Goal: Task Accomplishment & Management: Manage account settings

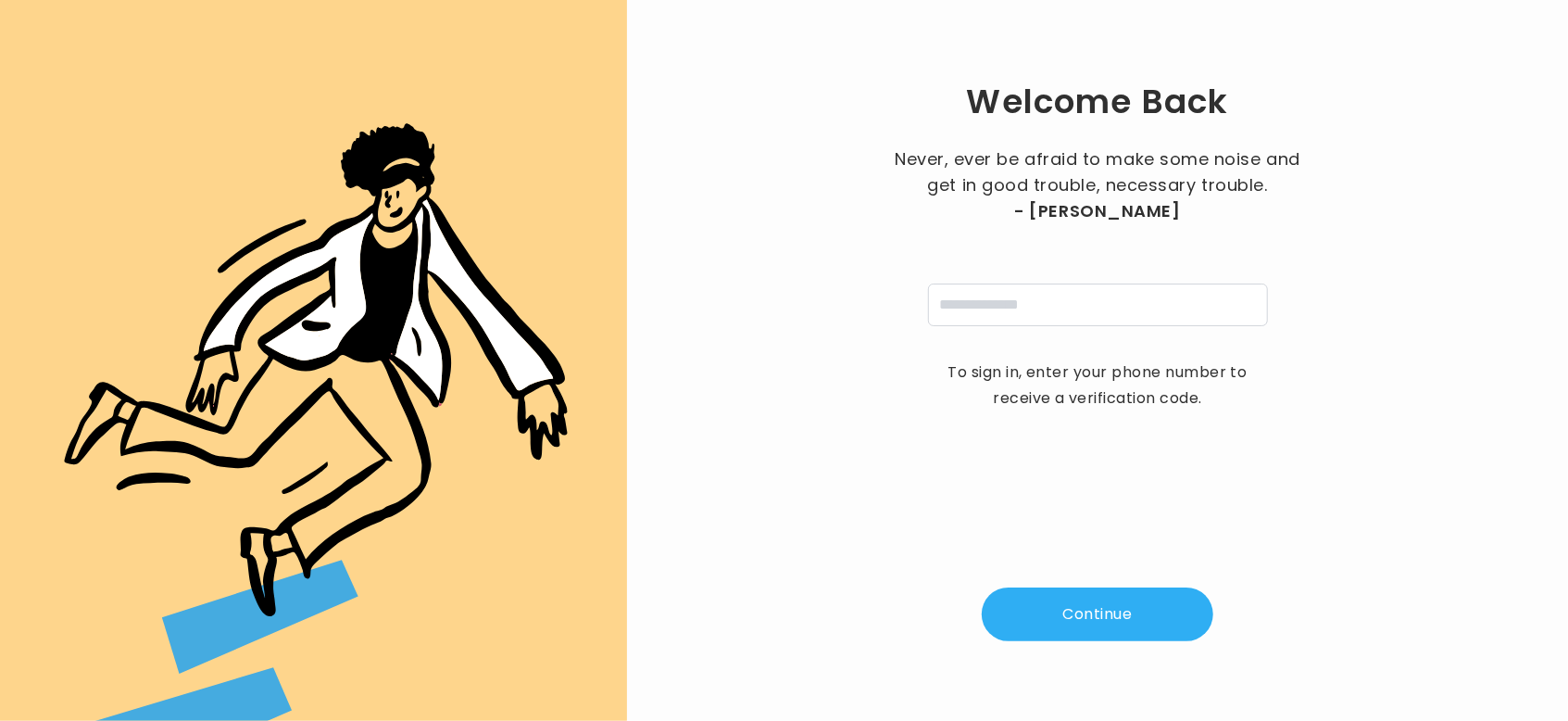
click at [1025, 275] on div "Never, ever be afraid to make some noise and get in good trouble, necessary tro…" at bounding box center [1098, 236] width 417 height 180
click at [1025, 292] on input "tel" at bounding box center [1099, 305] width 340 height 42
type input "**********"
click at [1089, 606] on button "Continue" at bounding box center [1097, 614] width 232 height 54
type input "*"
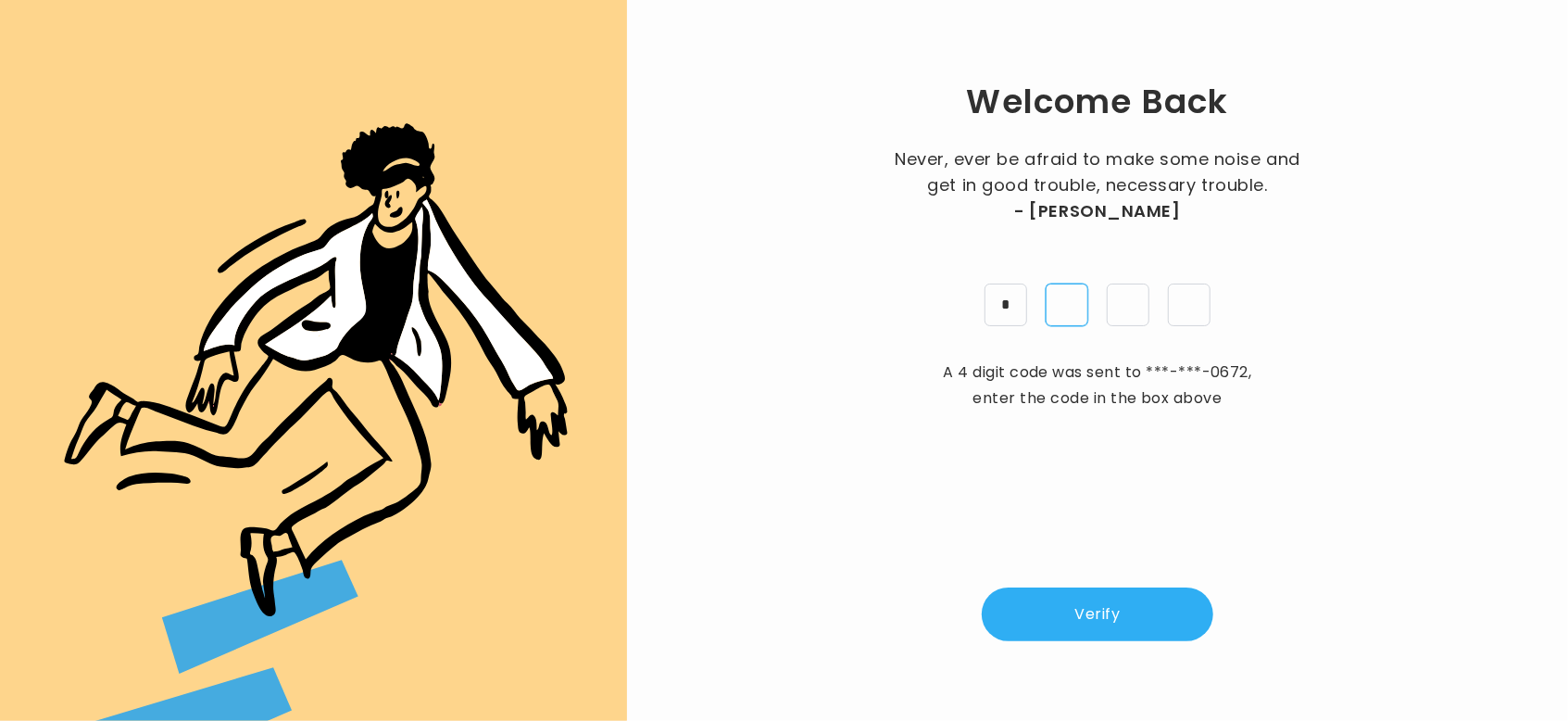
type input "*"
click at [1089, 606] on button "Verify" at bounding box center [1097, 614] width 232 height 54
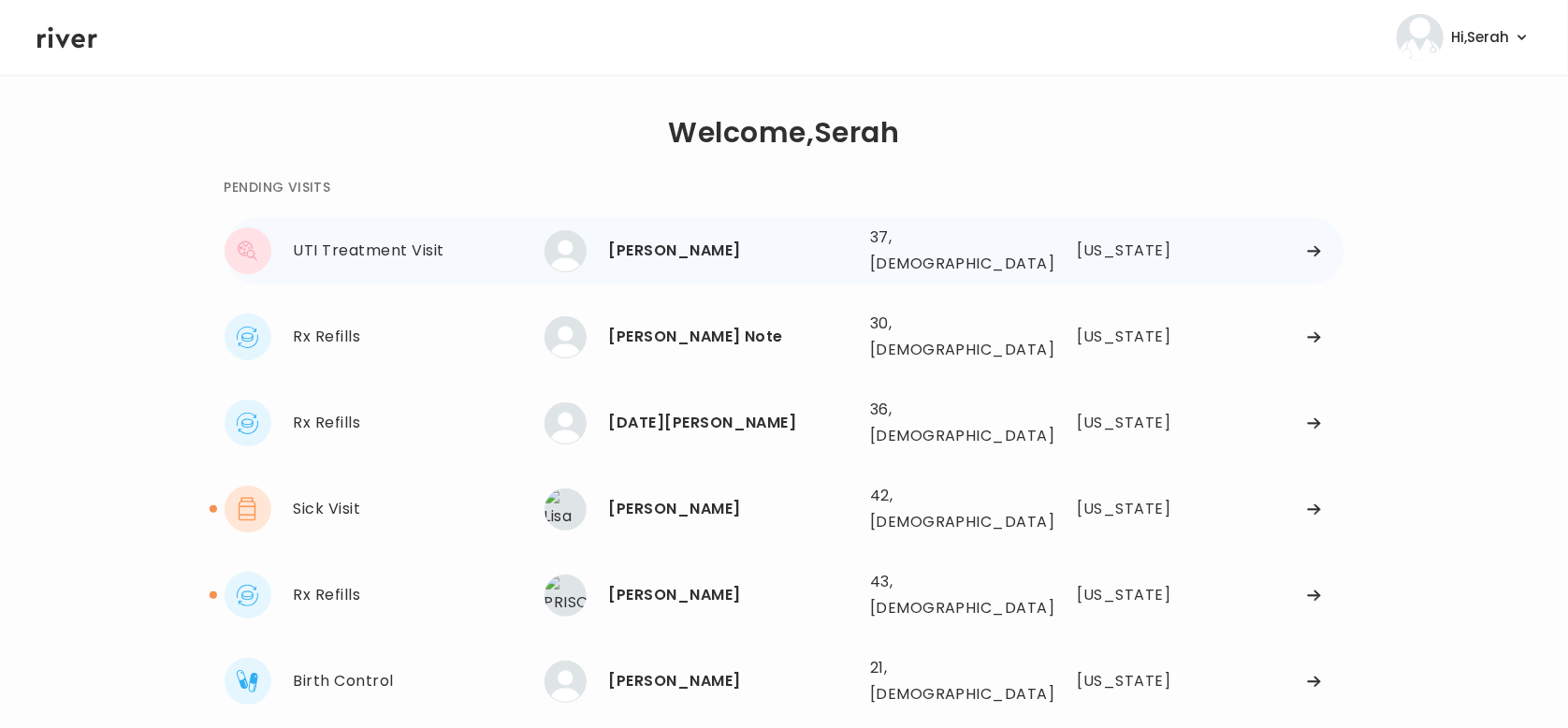
click at [693, 247] on div "[PERSON_NAME]" at bounding box center [731, 250] width 246 height 26
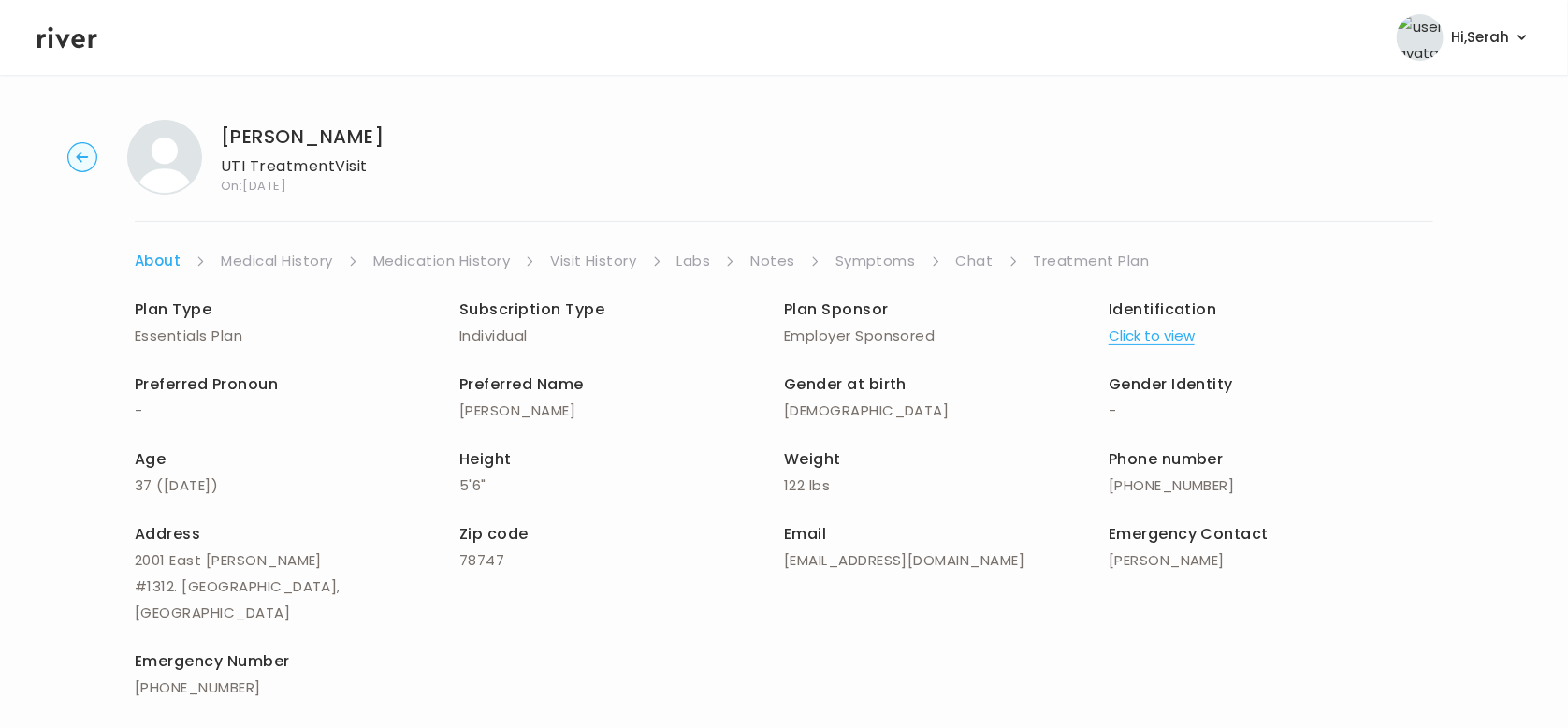
click at [895, 258] on link "Symptoms" at bounding box center [876, 260] width 81 height 26
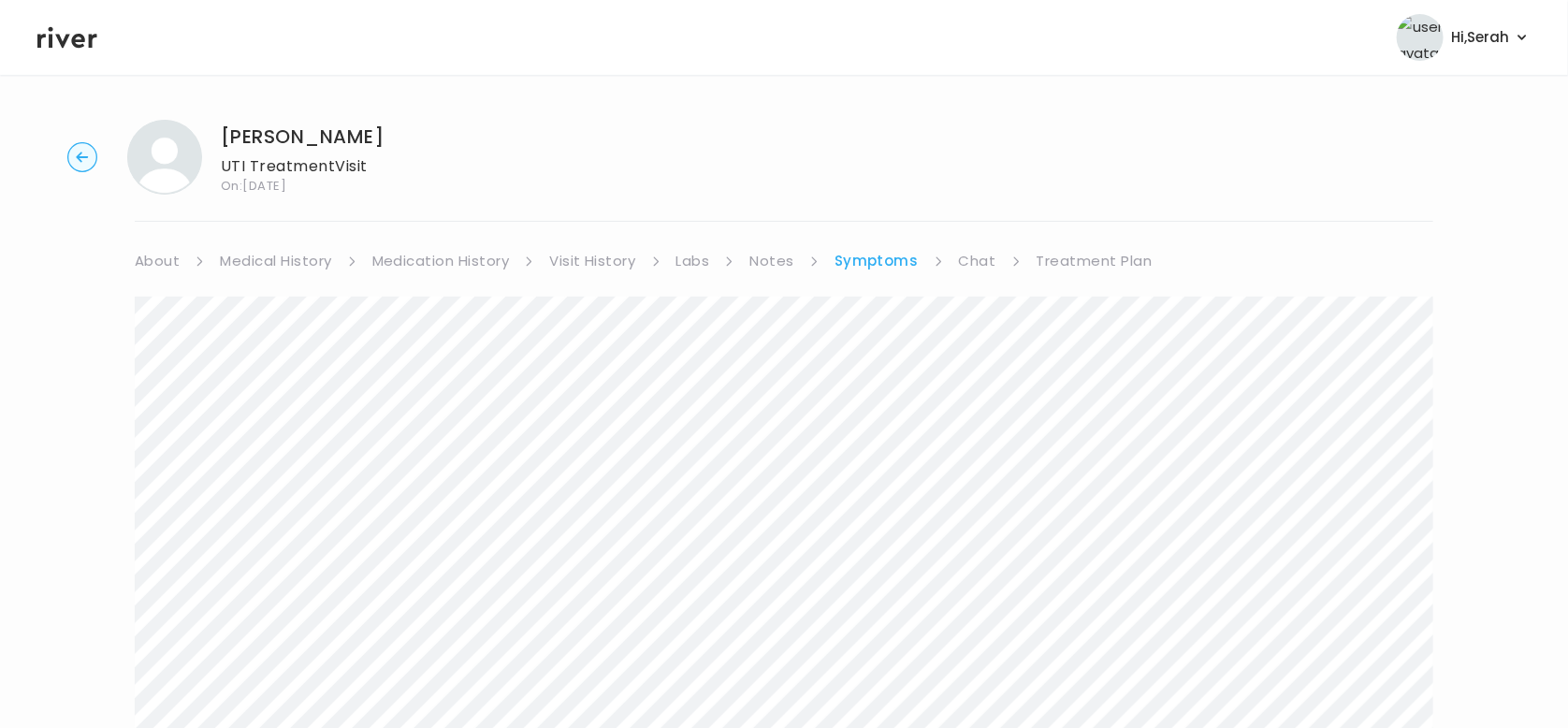
click at [965, 263] on link "Chat" at bounding box center [978, 260] width 38 height 26
click at [39, 53] on header "Hi, Serah Profile Logout" at bounding box center [784, 37] width 1568 height 75
click at [57, 45] on icon at bounding box center [68, 37] width 60 height 28
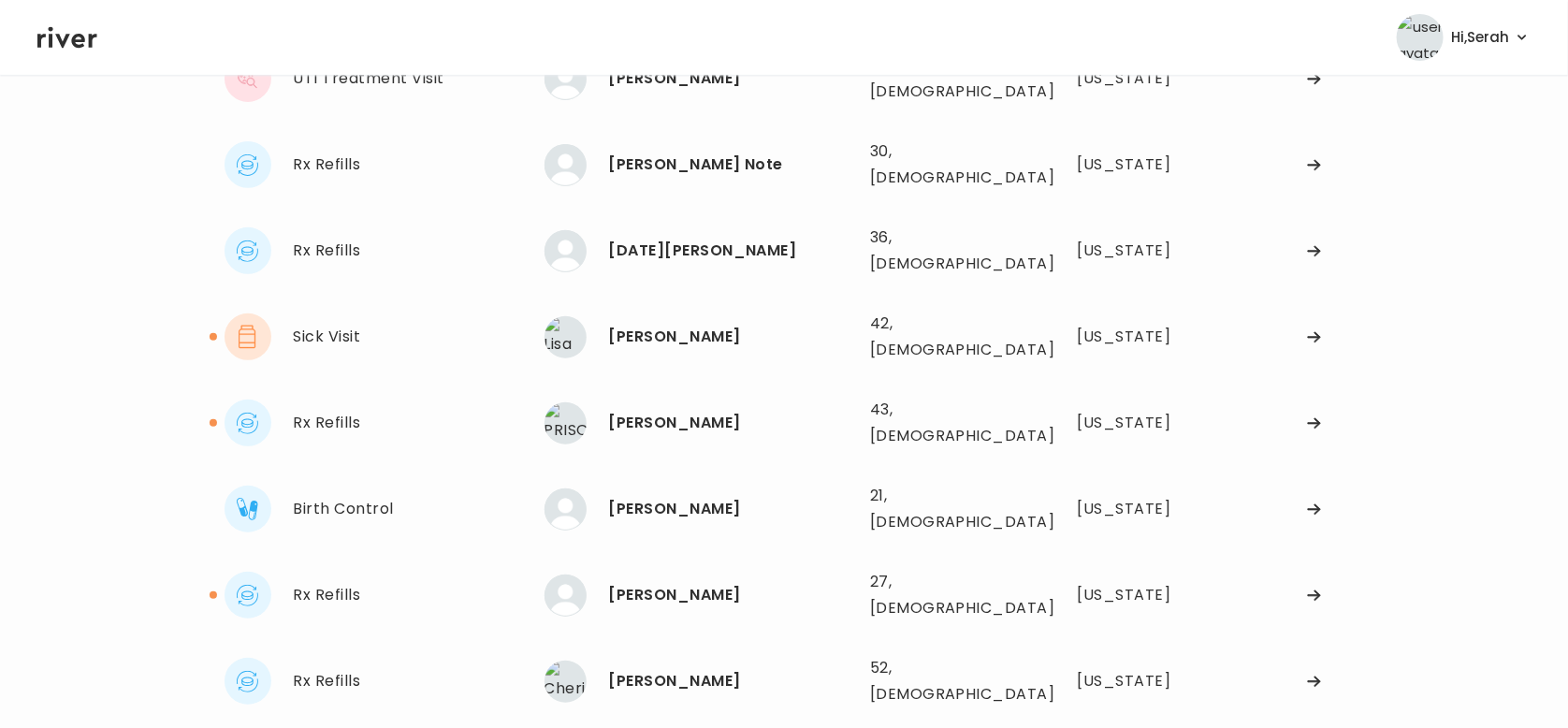
scroll to position [260, 0]
click at [646, 321] on div "[PERSON_NAME]" at bounding box center [731, 334] width 246 height 26
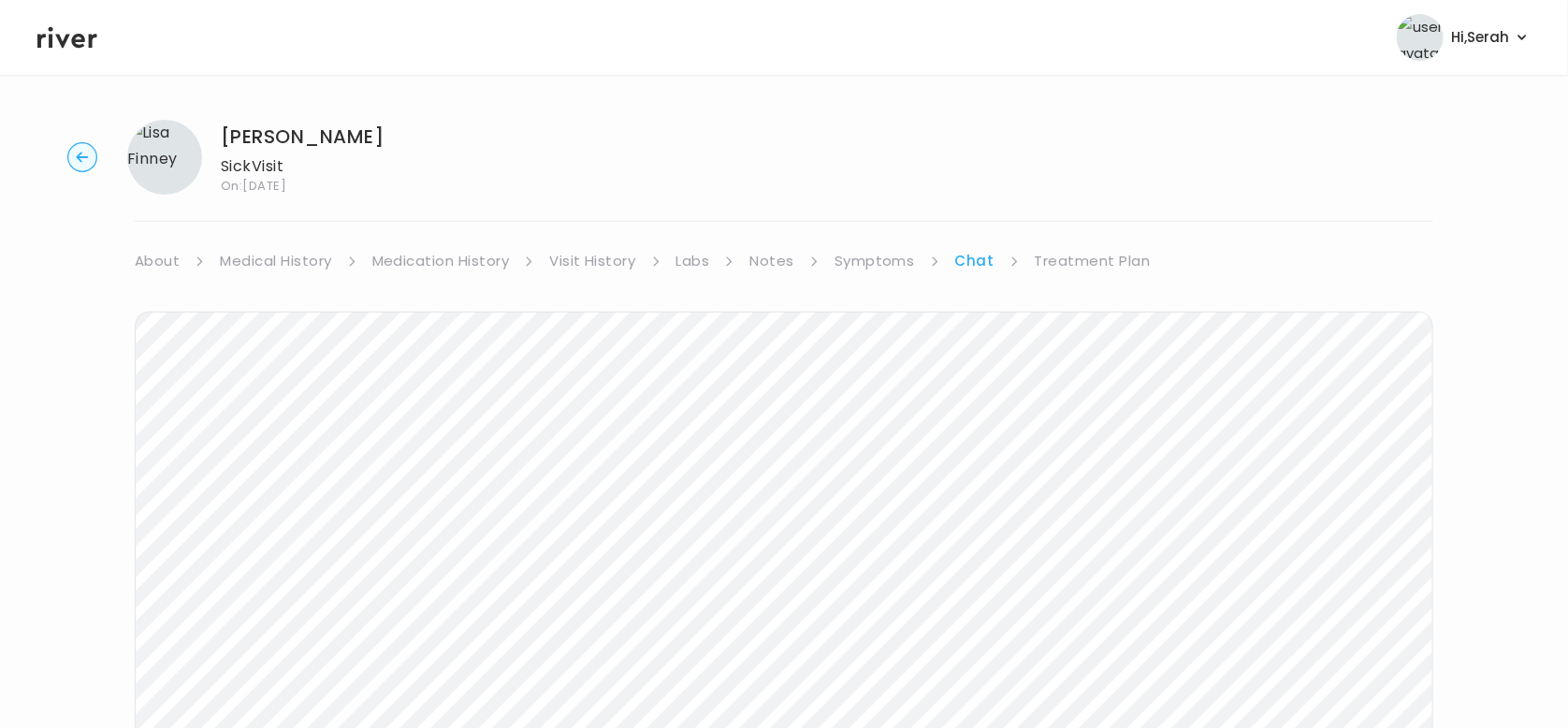
click at [292, 259] on link "Medical History" at bounding box center [275, 260] width 112 height 26
click at [501, 267] on link "Medication History" at bounding box center [449, 260] width 138 height 26
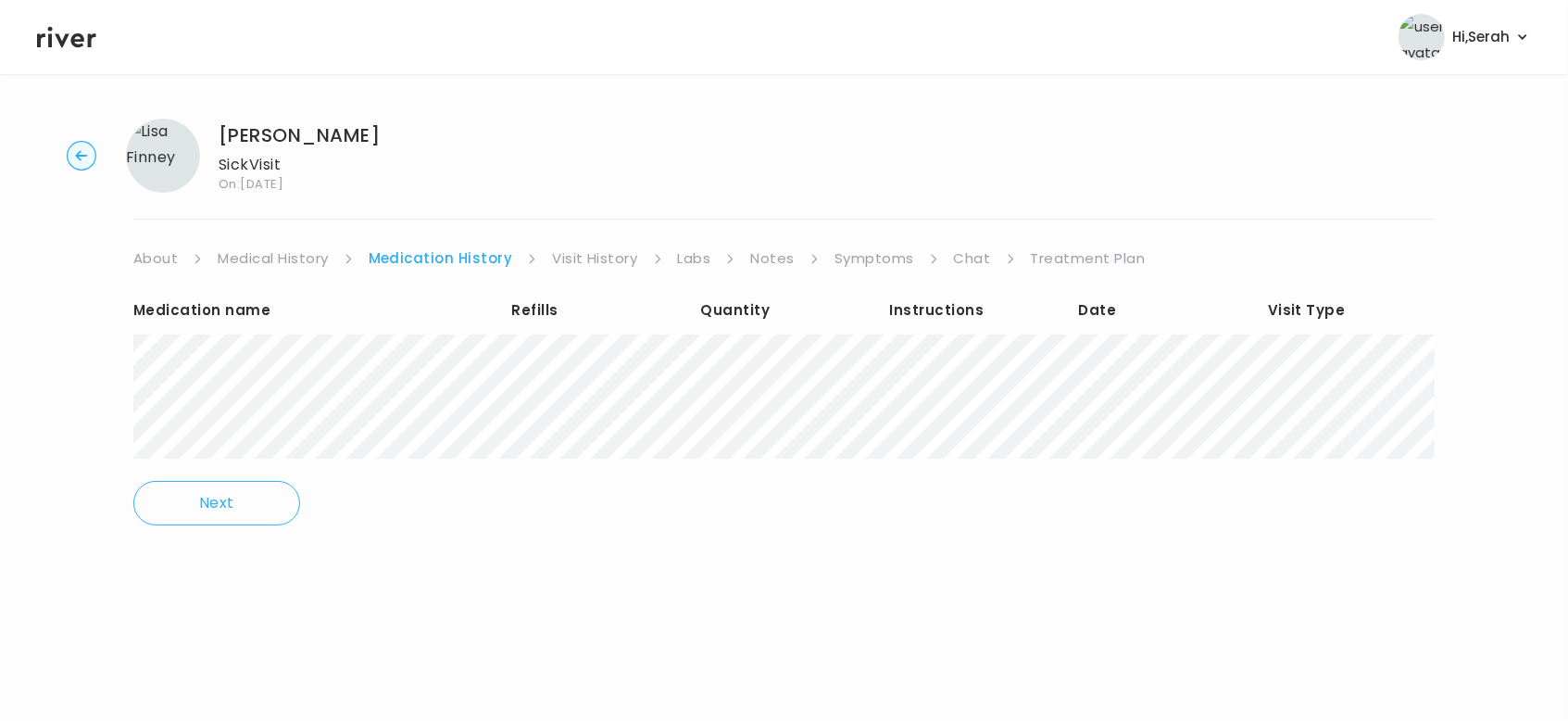
click at [955, 254] on link "Chat" at bounding box center [973, 258] width 37 height 26
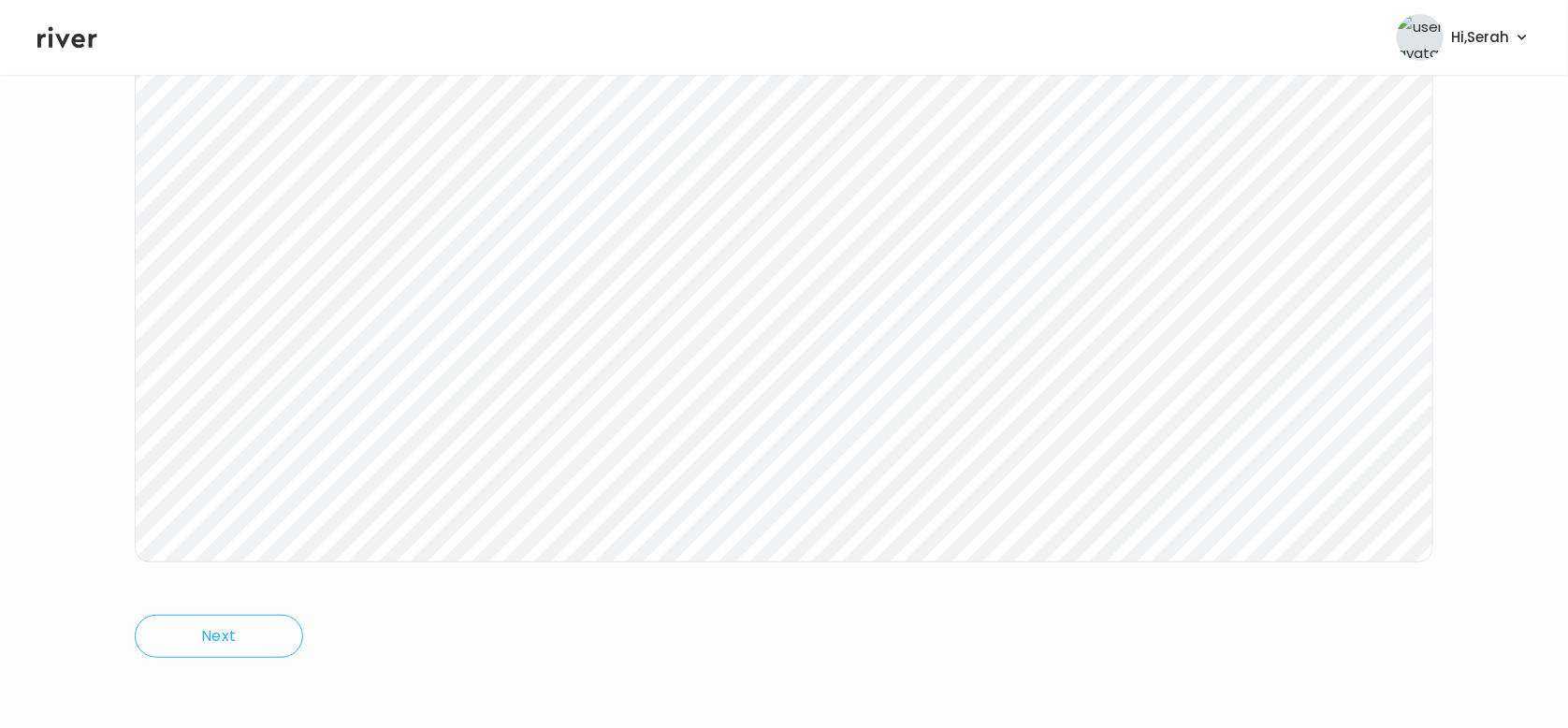
scroll to position [312, 0]
click at [45, 49] on icon at bounding box center [68, 37] width 60 height 28
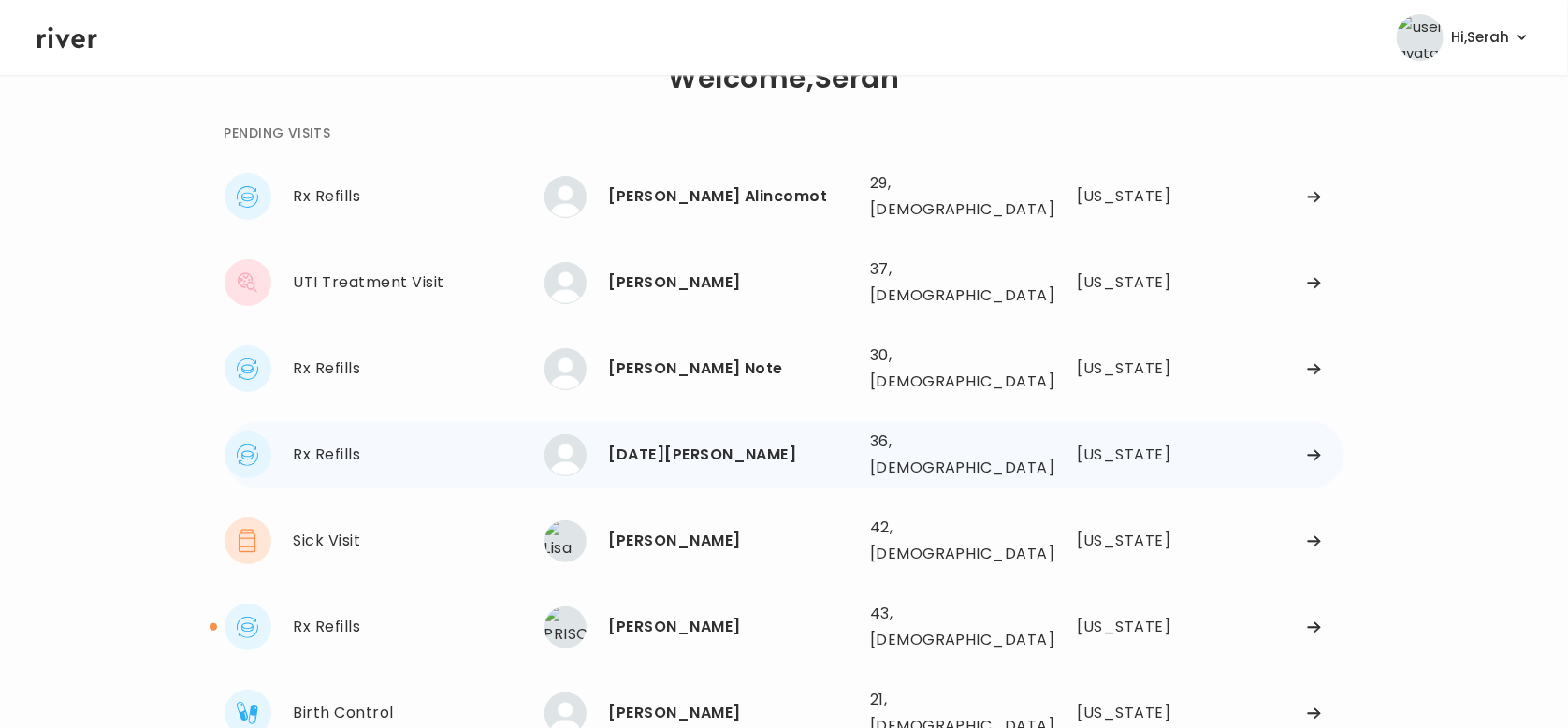
scroll to position [52, 0]
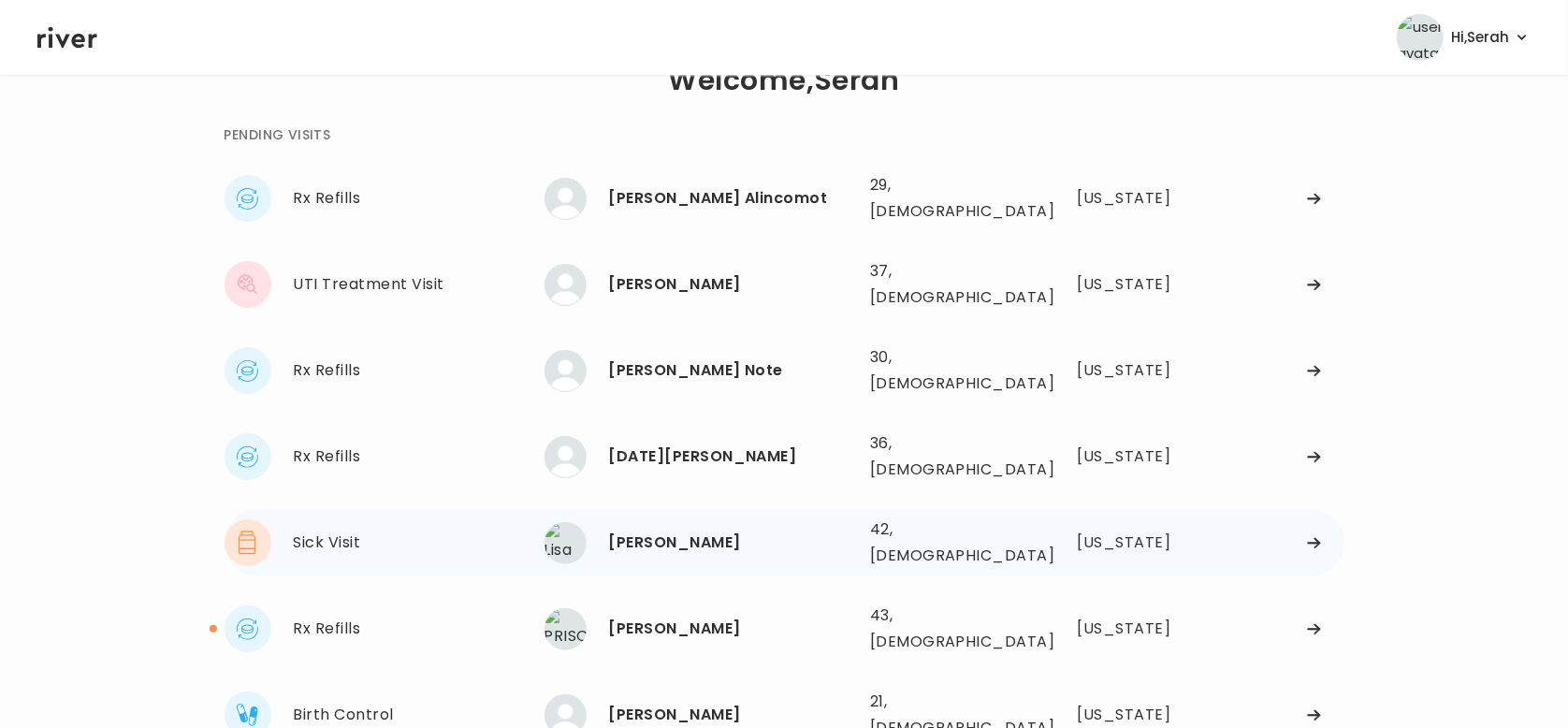
click at [651, 529] on div "[PERSON_NAME]" at bounding box center [731, 542] width 246 height 26
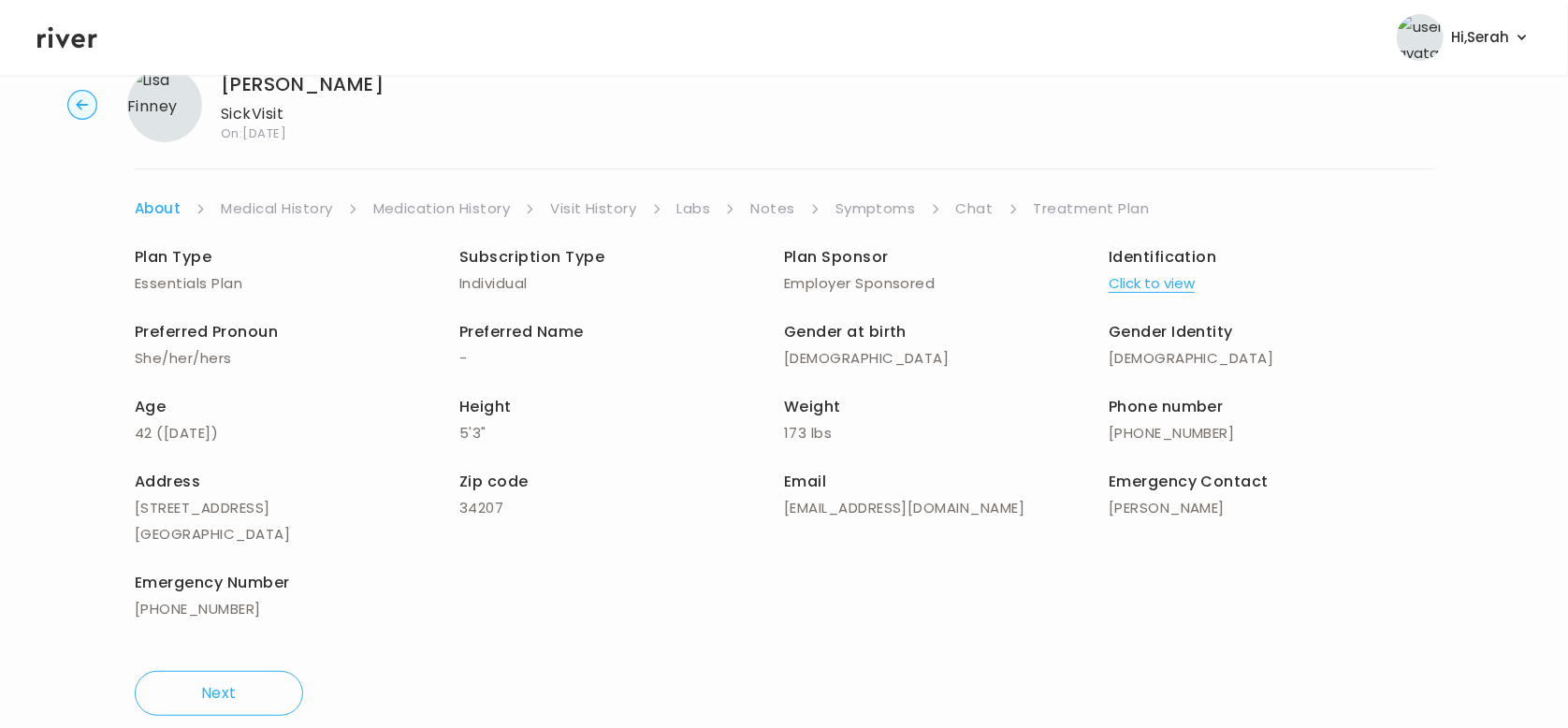
click at [1065, 209] on link "Treatment Plan" at bounding box center [1091, 208] width 116 height 26
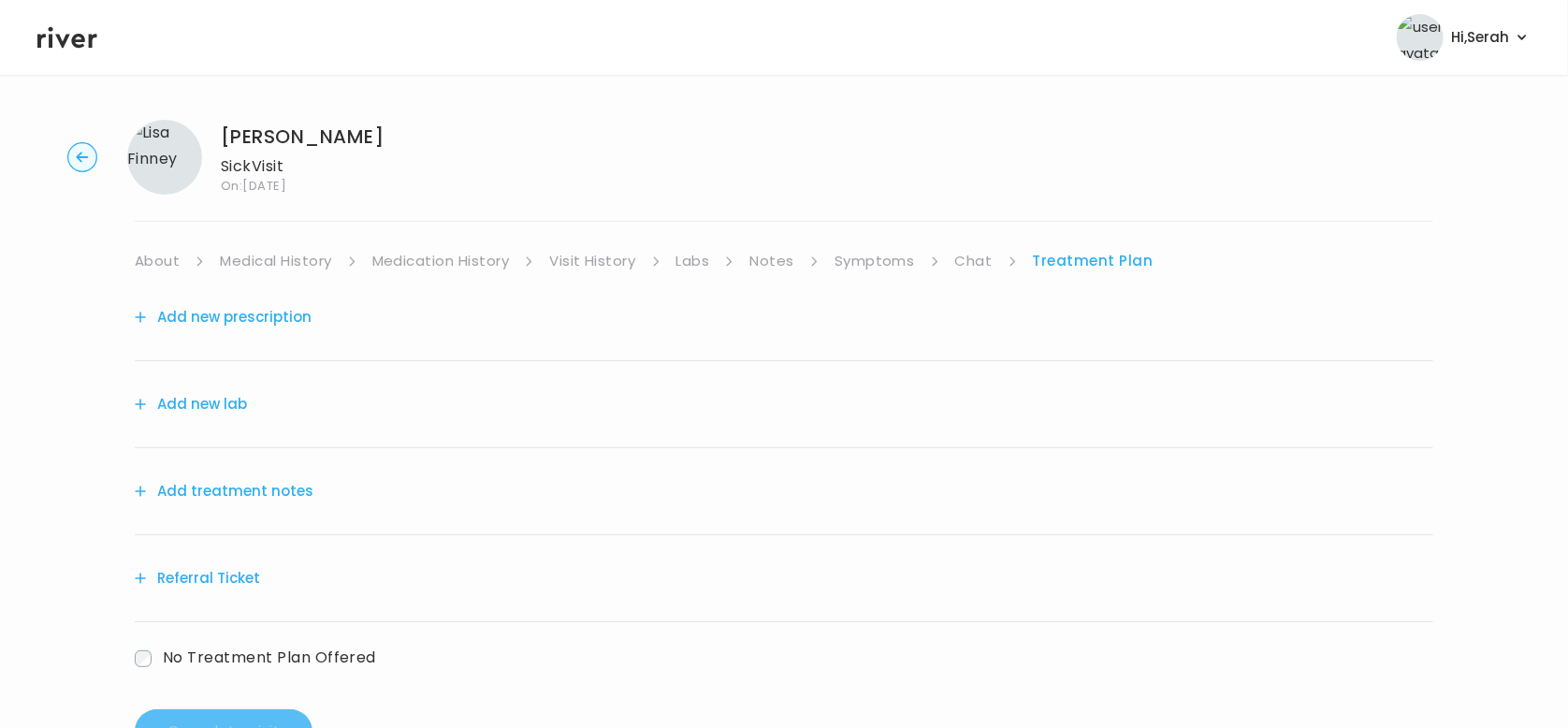
click at [256, 325] on button "Add new prescription" at bounding box center [223, 316] width 177 height 26
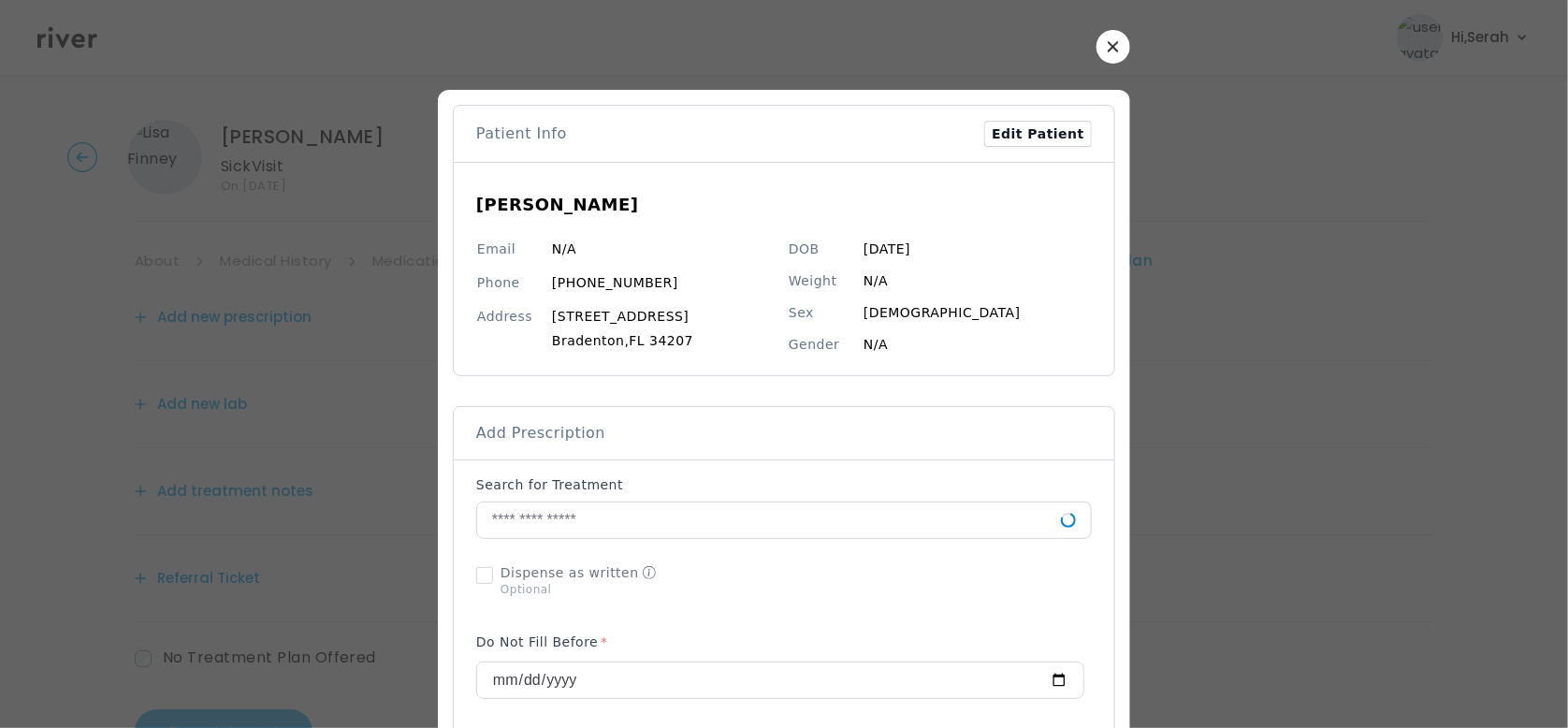
scroll to position [333, 0]
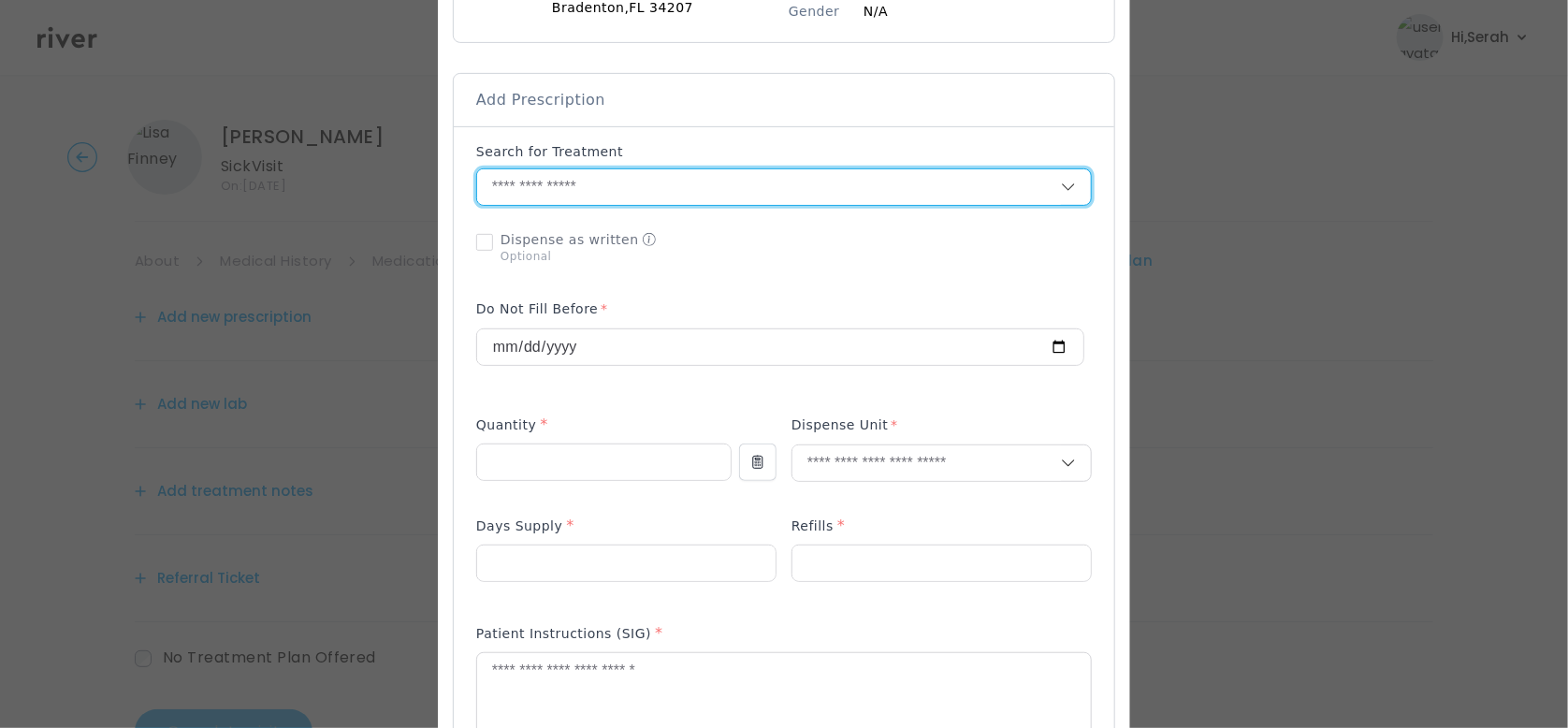
click at [591, 186] on input "text" at bounding box center [768, 186] width 584 height 36
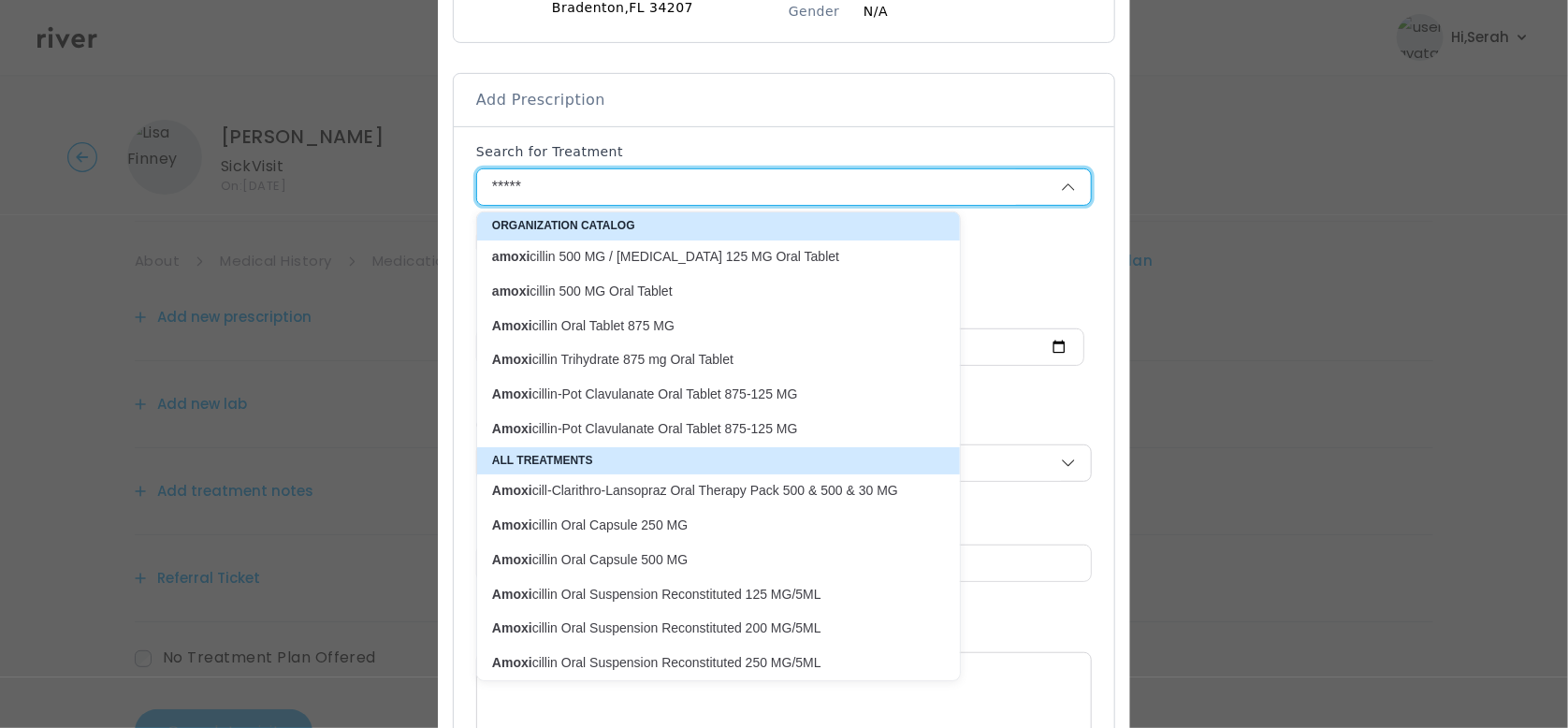
click at [636, 424] on p "Amoxi cillin-Pot Clavulanate Oral Tablet 875-125 MG" at bounding box center [707, 429] width 430 height 17
type input "**********"
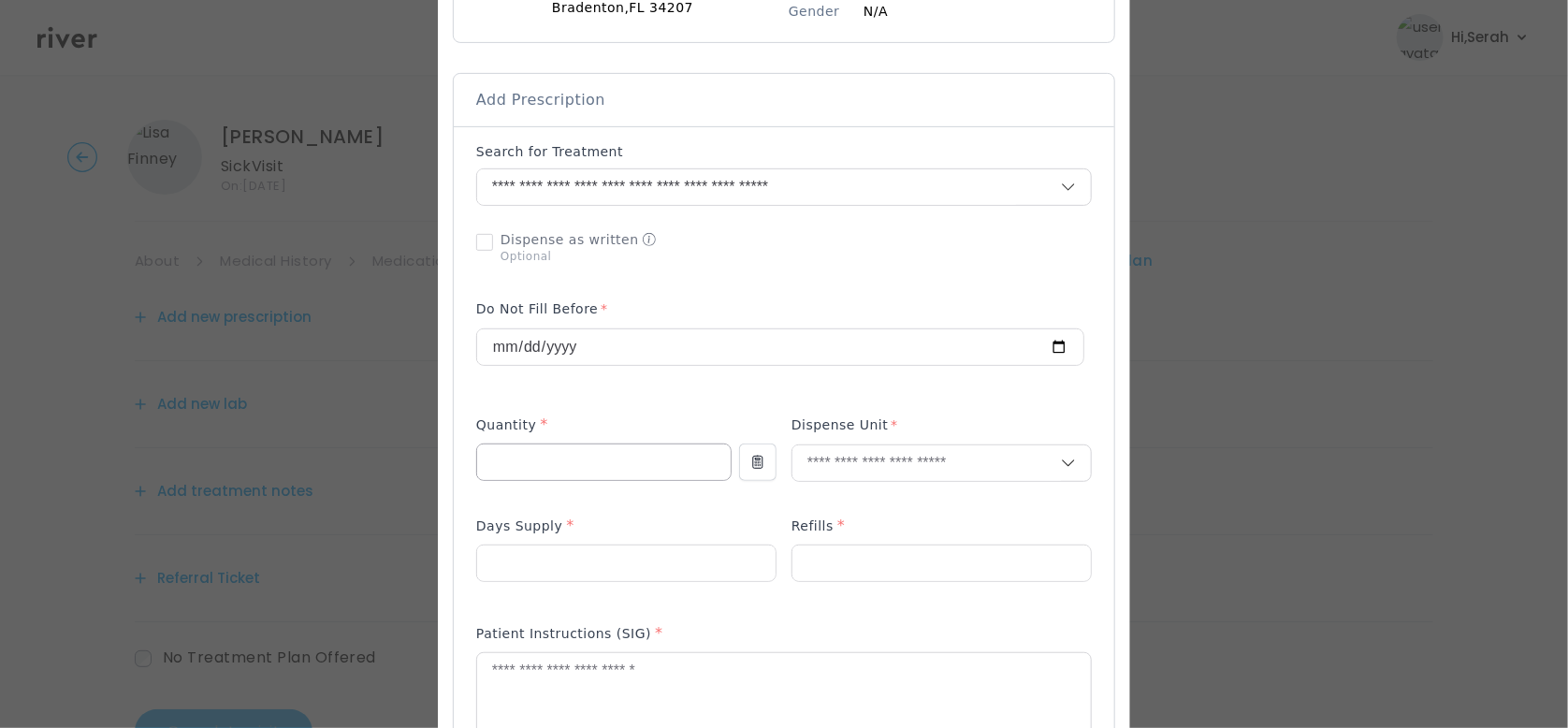
click at [591, 466] on input "number" at bounding box center [603, 462] width 253 height 36
type input "**"
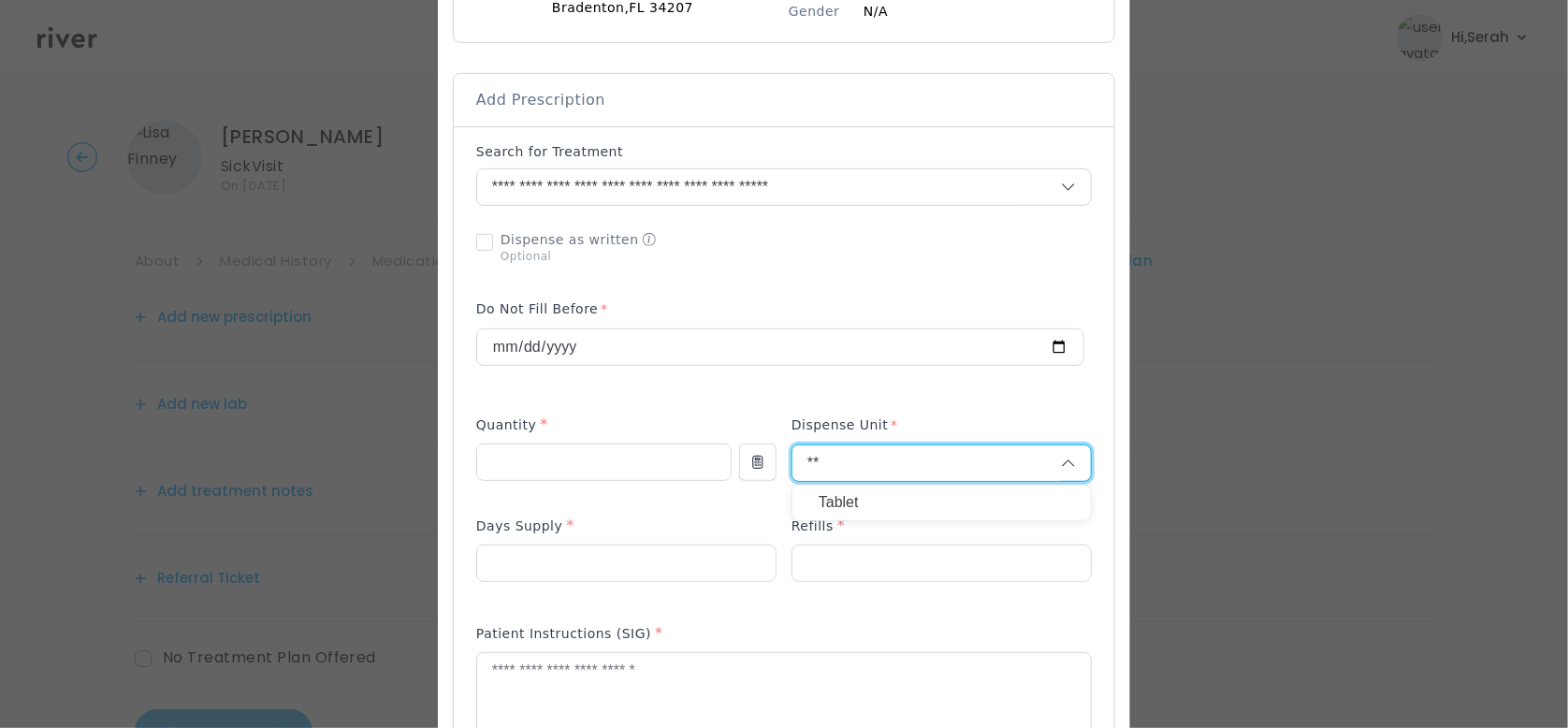
type input "**"
click at [849, 506] on p "Tablet" at bounding box center [941, 503] width 246 height 27
click at [567, 450] on input "**" at bounding box center [603, 462] width 253 height 36
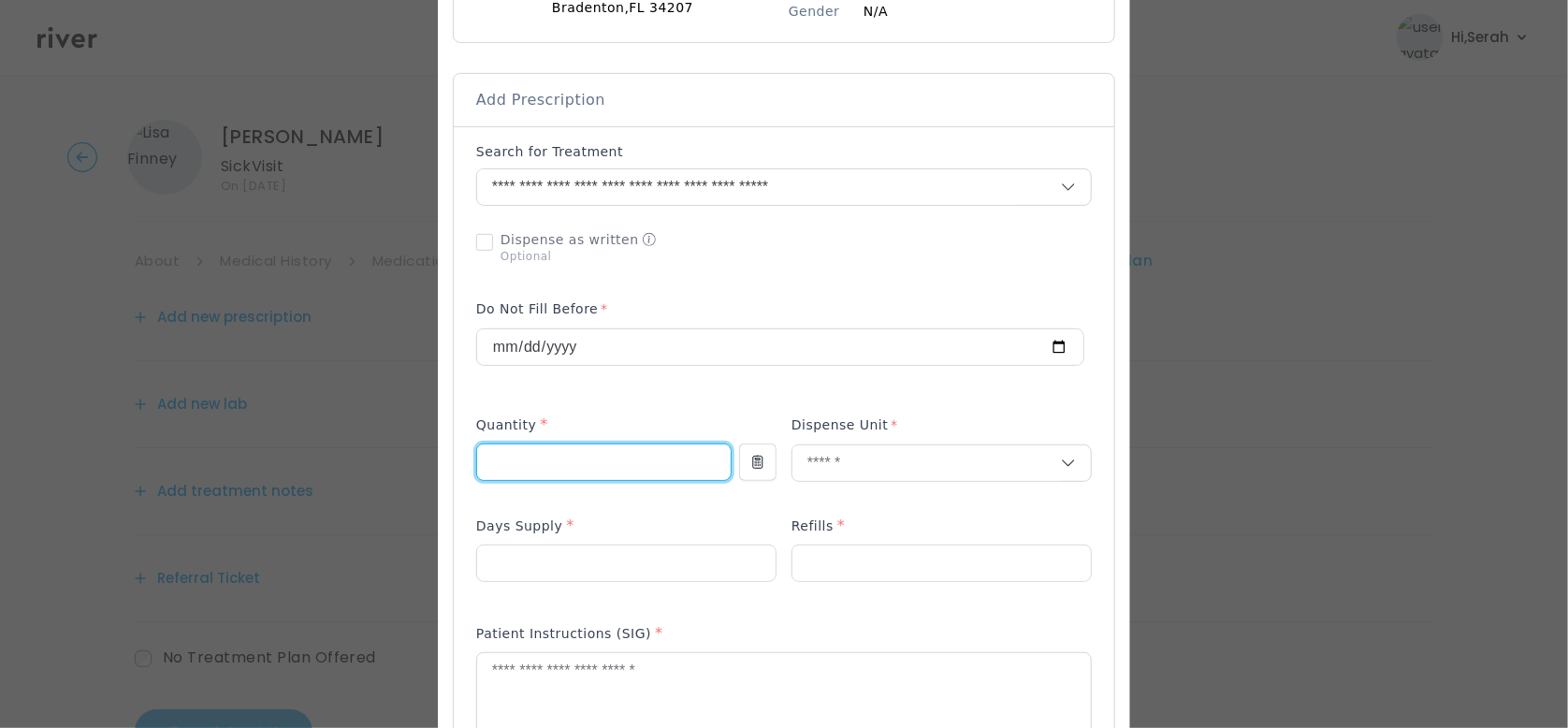
type input "*"
type input "**"
click at [637, 579] on input "number" at bounding box center [625, 563] width 298 height 36
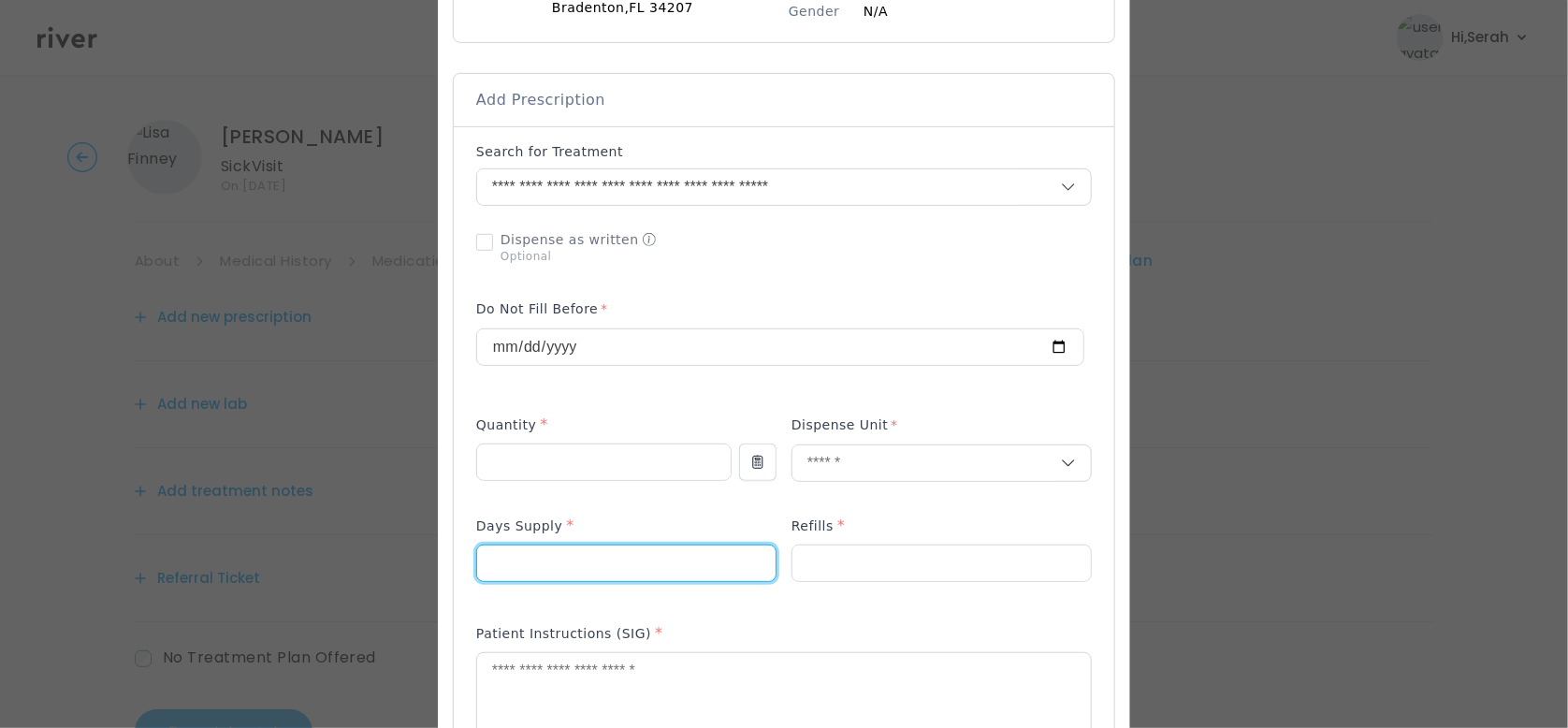
type input "**"
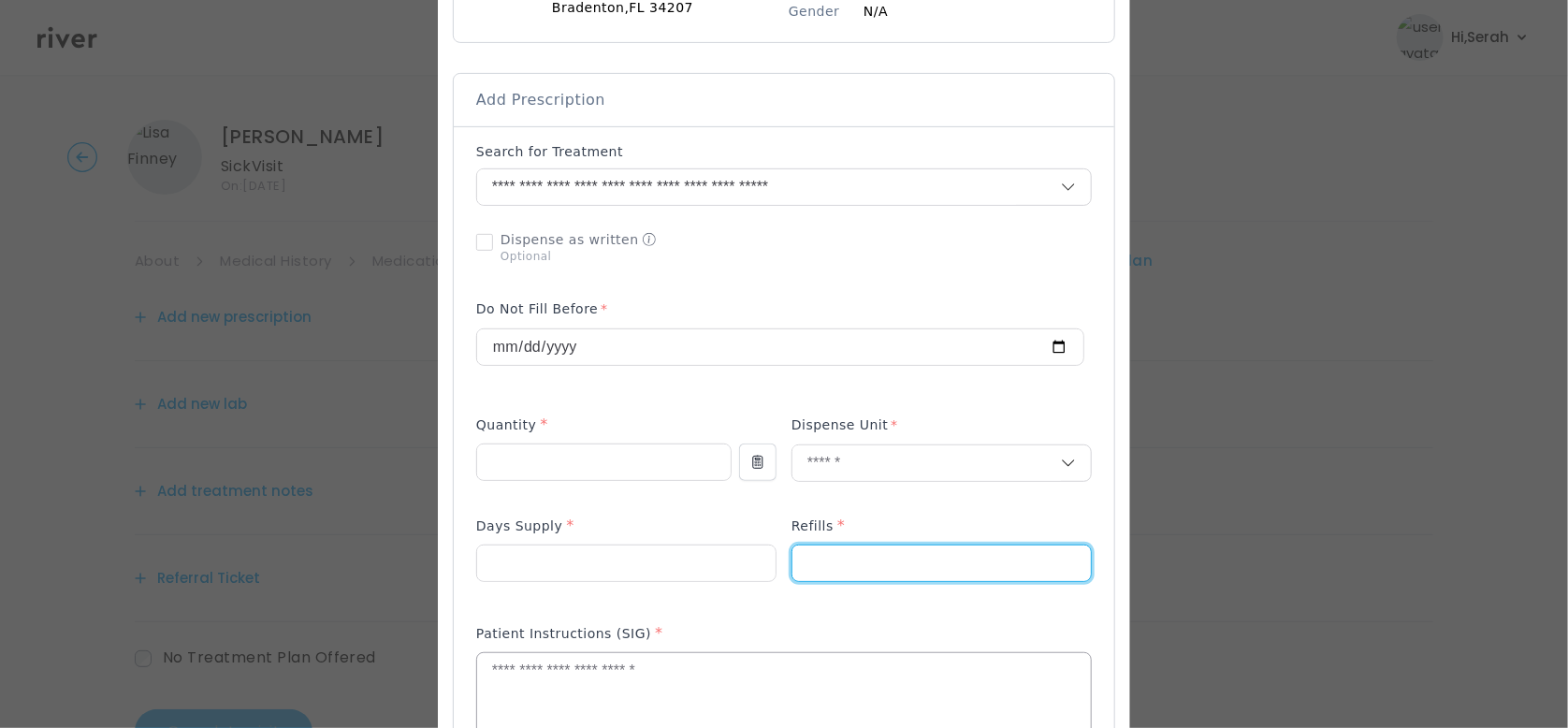
type input "*"
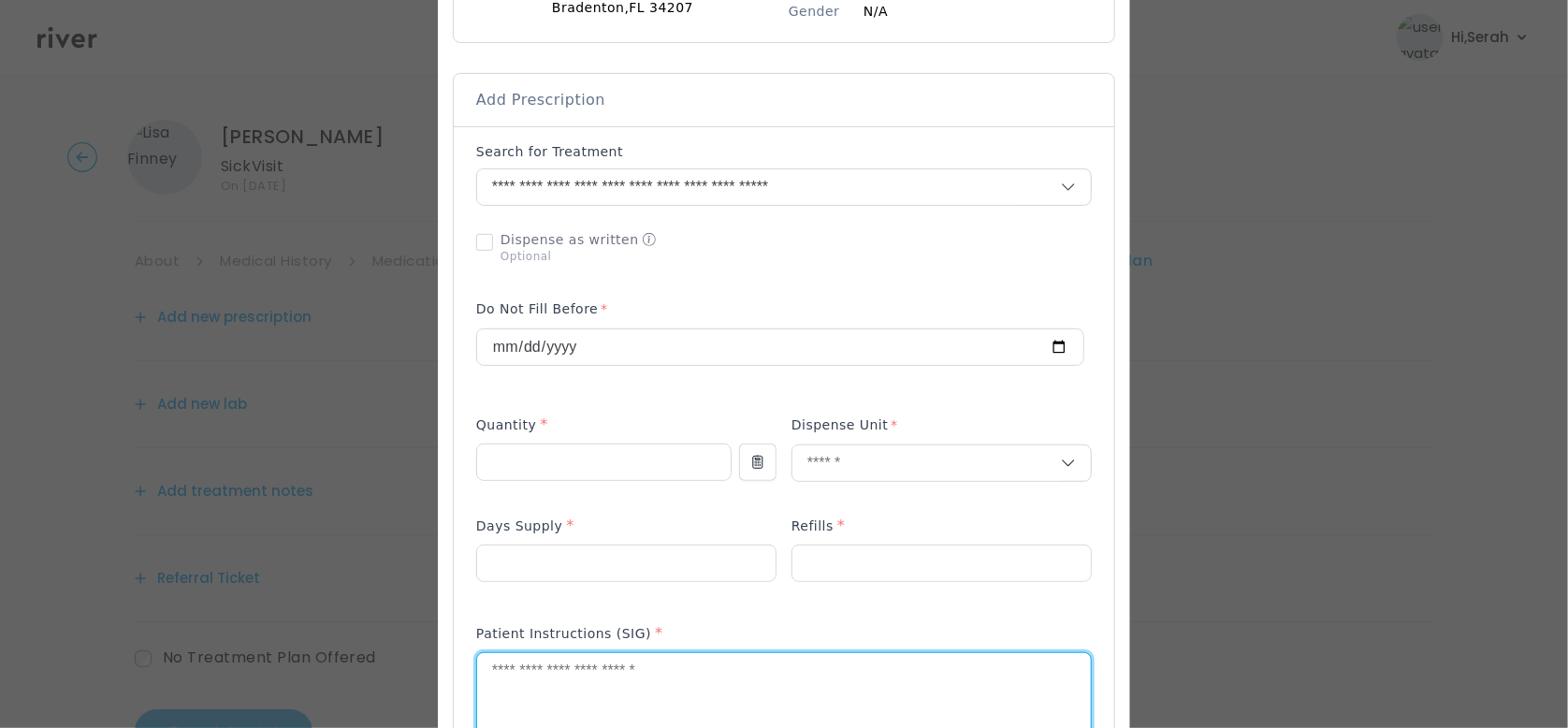
click at [561, 671] on textarea at bounding box center [784, 703] width 614 height 99
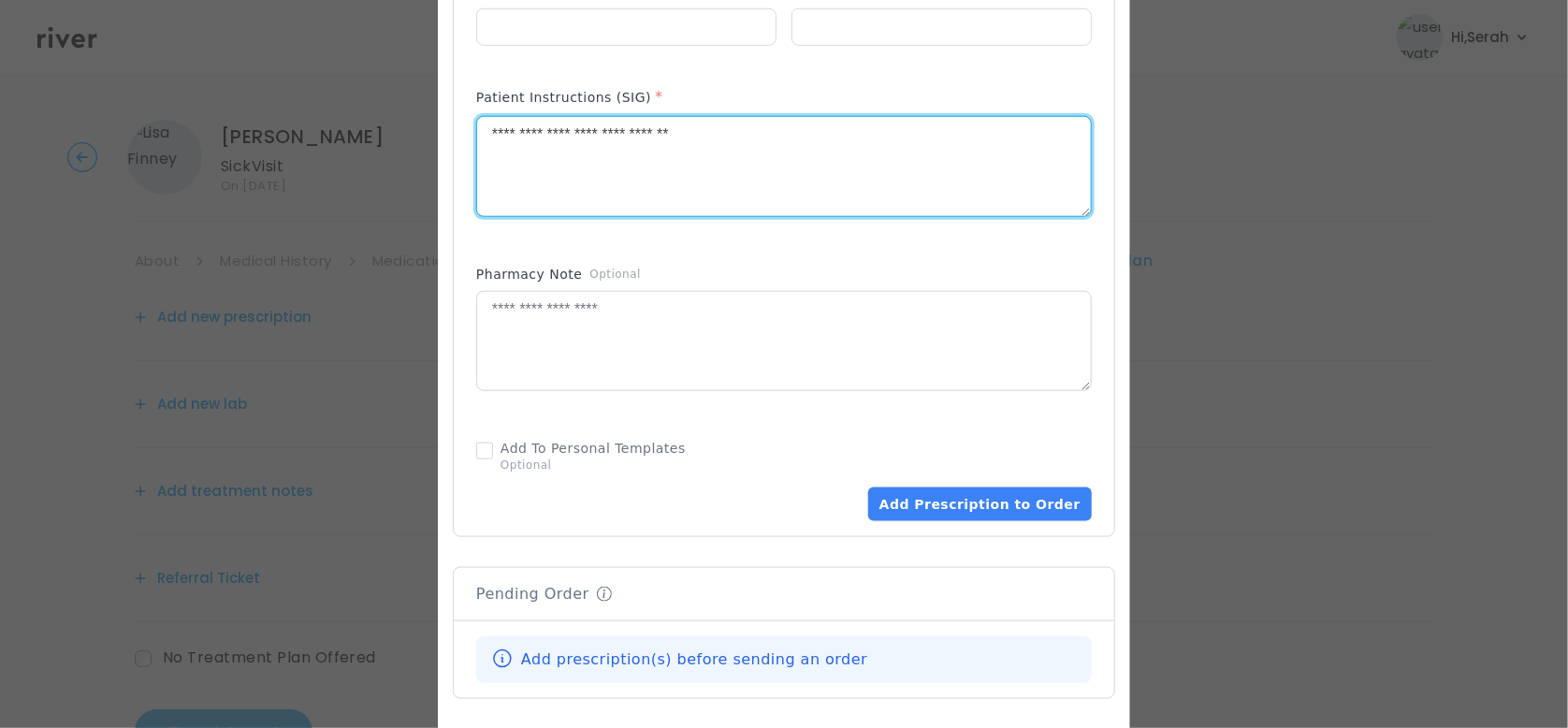
scroll to position [882, 0]
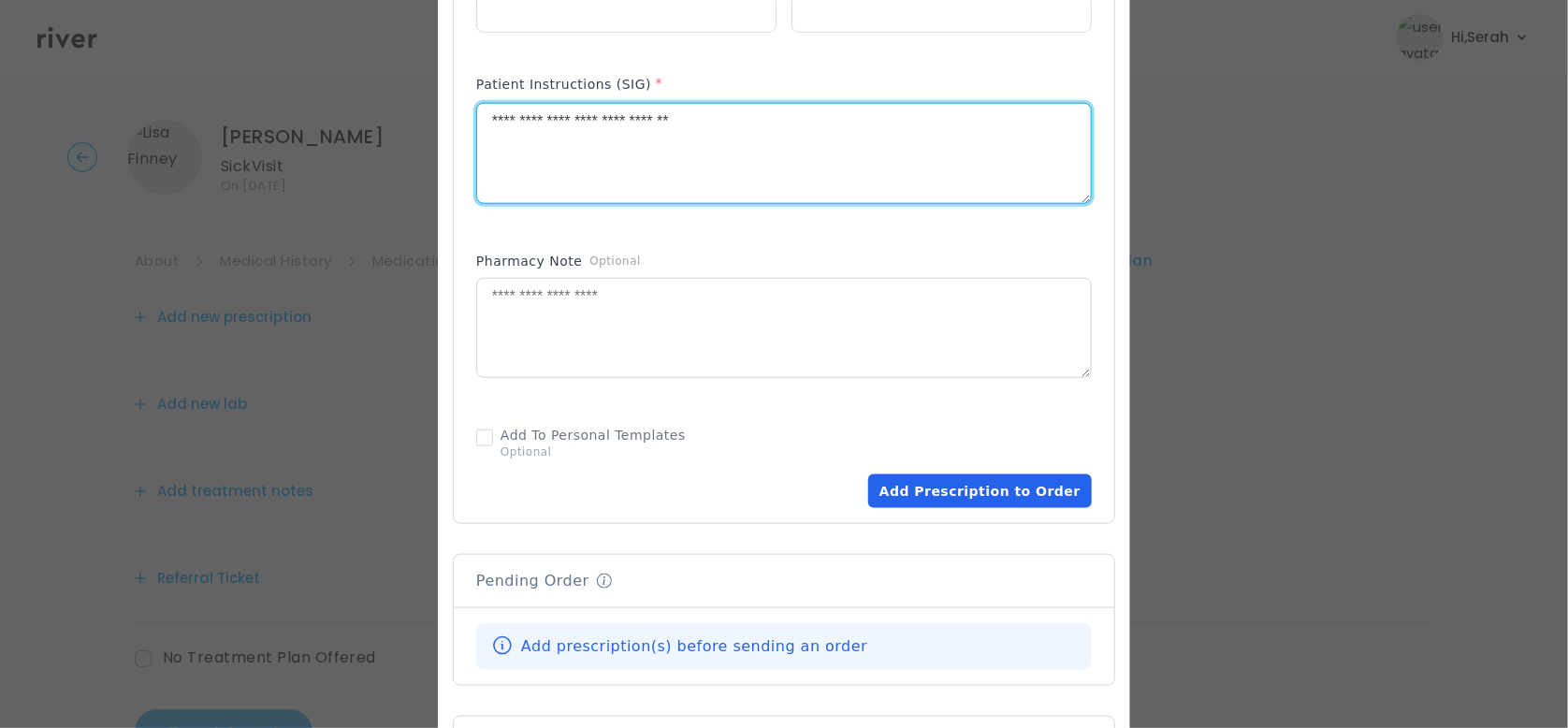
type textarea "**********"
click at [965, 496] on button "Add Prescription to Order" at bounding box center [980, 491] width 223 height 34
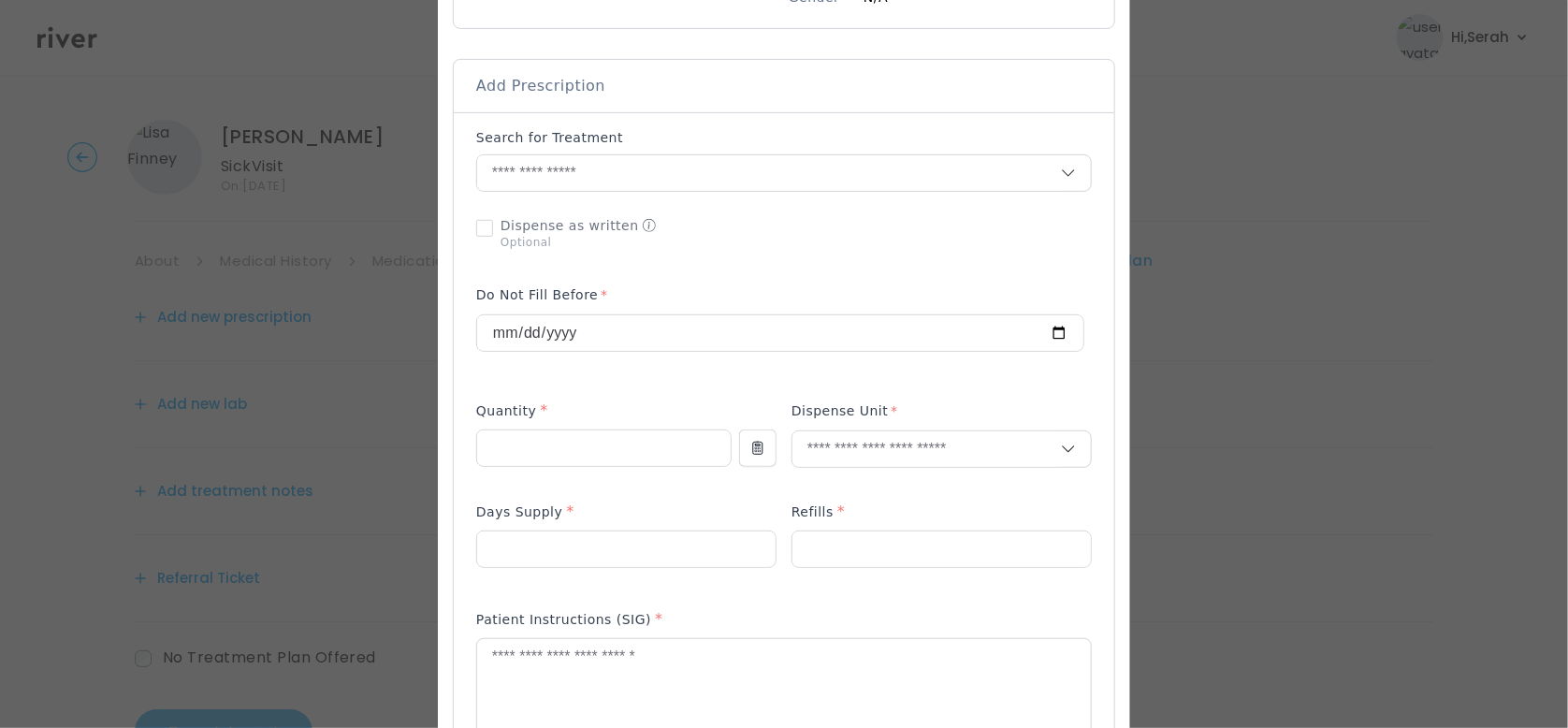
scroll to position [319, 0]
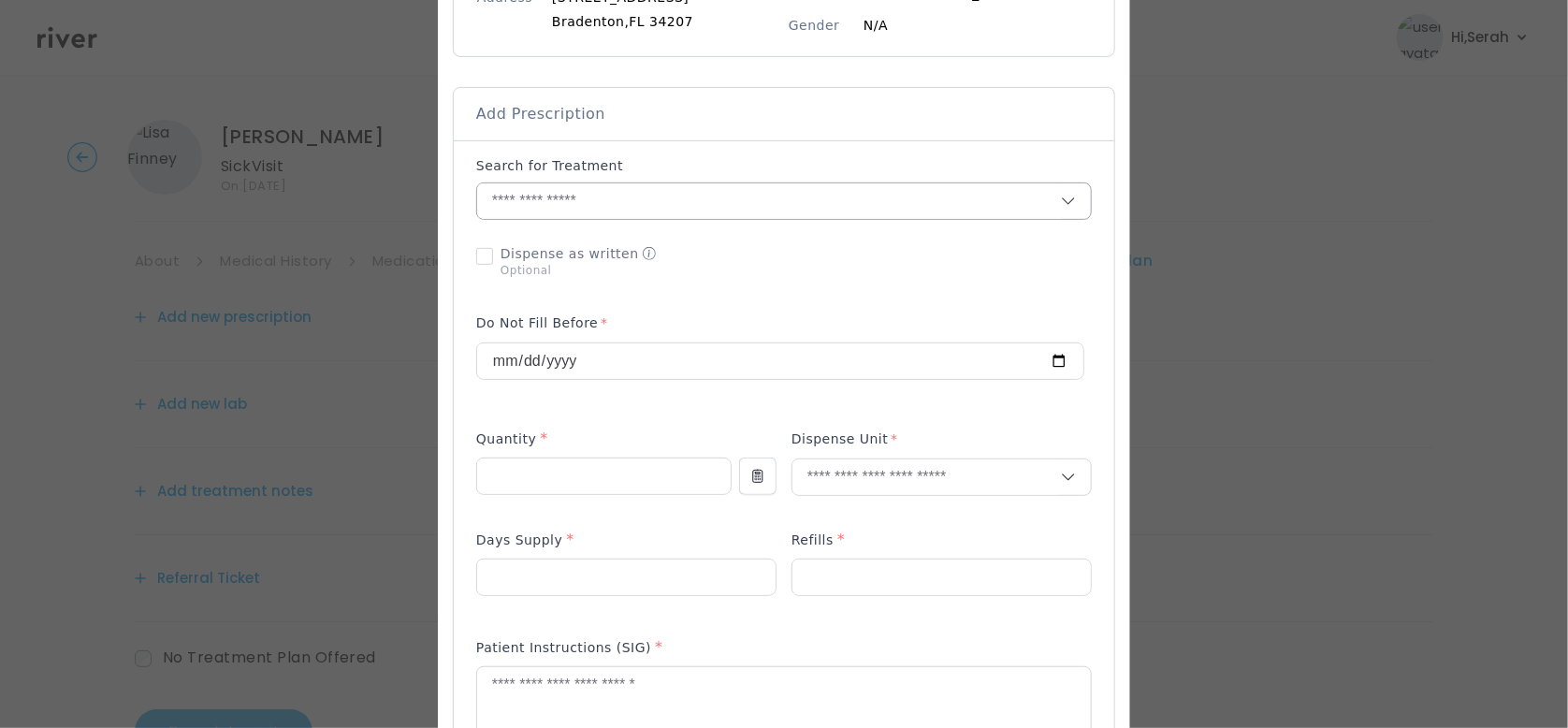
click at [640, 196] on input "text" at bounding box center [768, 201] width 584 height 36
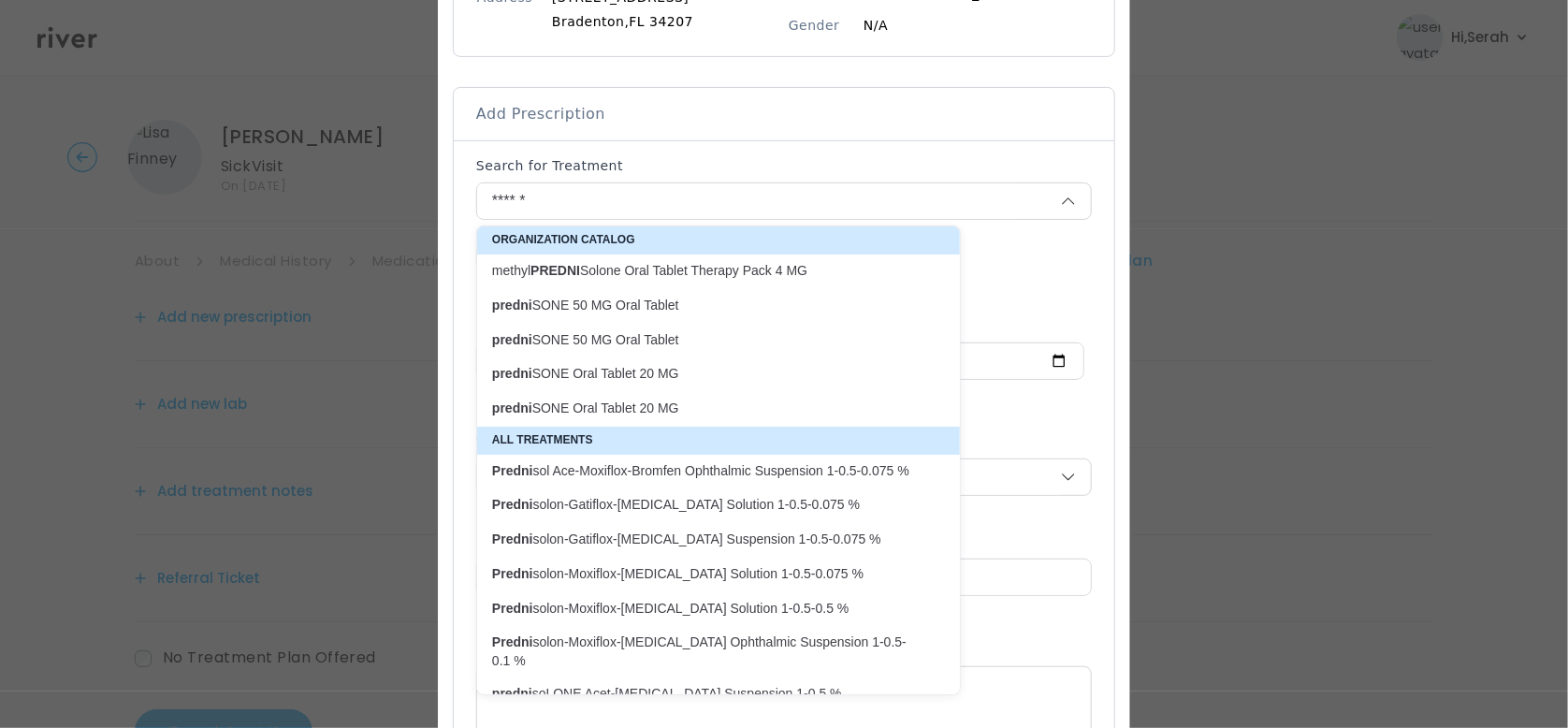
click at [601, 376] on p "predni SONE Oral Tablet 20 MG" at bounding box center [707, 374] width 430 height 17
type input "**********"
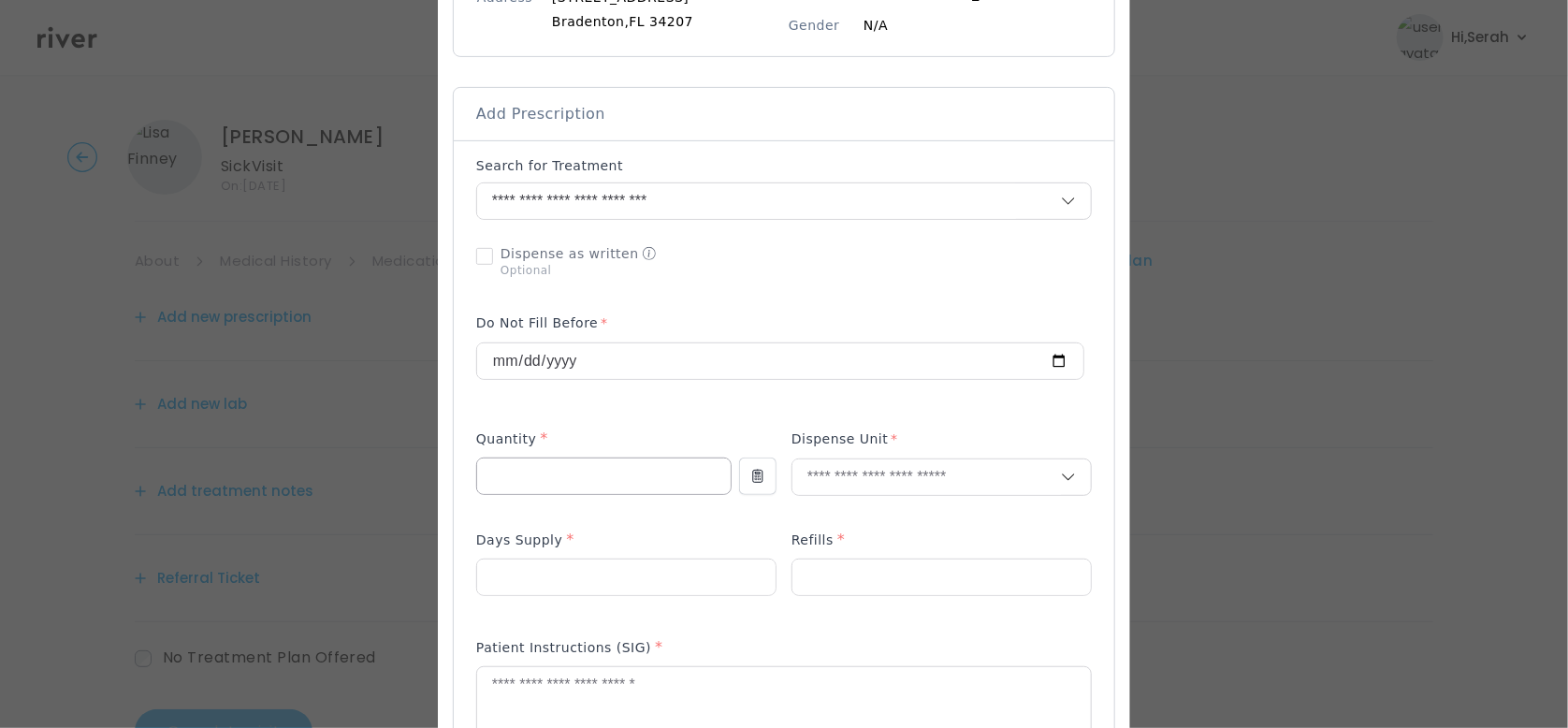
click at [562, 466] on input "number" at bounding box center [603, 476] width 253 height 36
type input "*"
click at [877, 472] on input "text" at bounding box center [926, 477] width 269 height 36
type input "**"
click at [845, 511] on p "Tablet" at bounding box center [941, 516] width 246 height 27
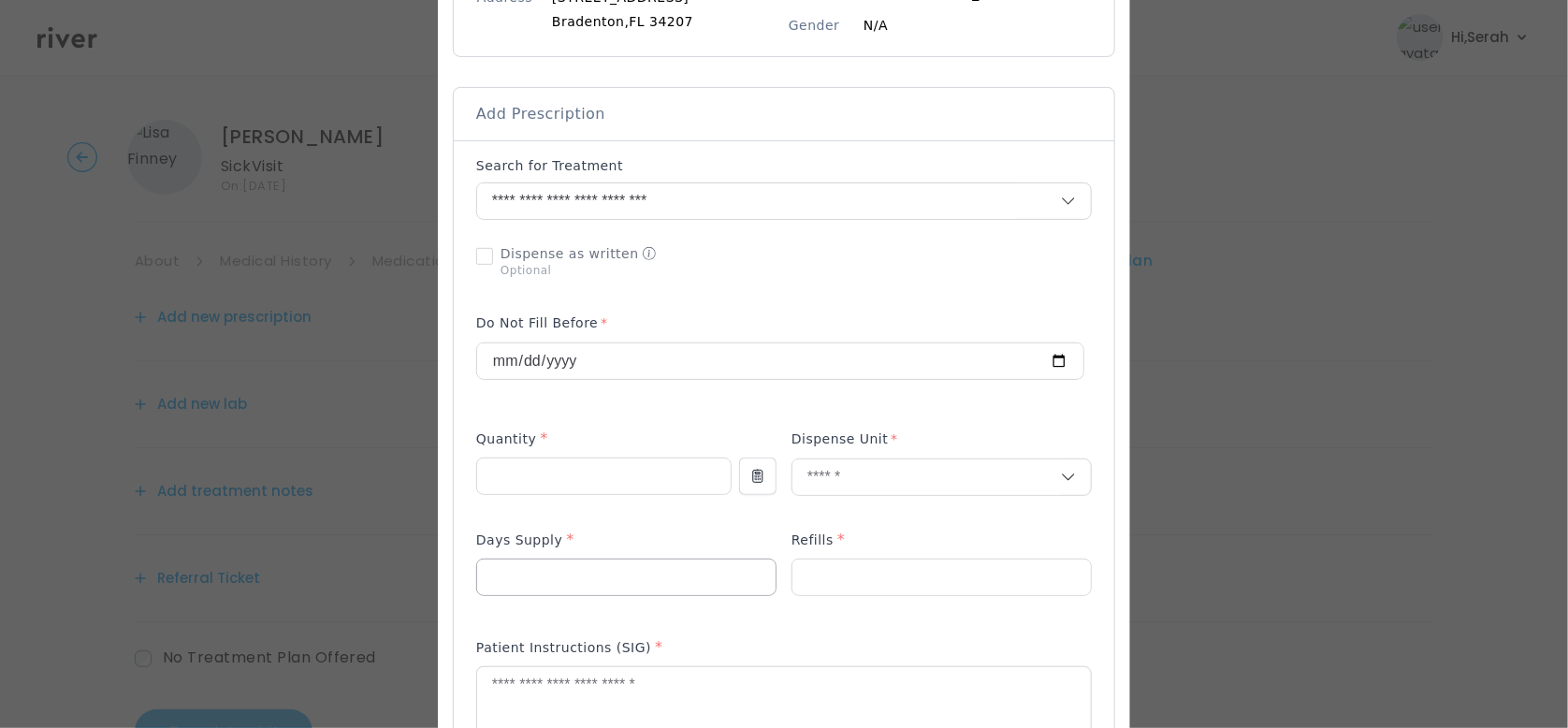
click at [597, 589] on input "number" at bounding box center [625, 577] width 298 height 36
type input "*"
click at [859, 583] on input "number" at bounding box center [941, 577] width 298 height 36
type input "*"
click at [681, 681] on textarea at bounding box center [784, 716] width 614 height 99
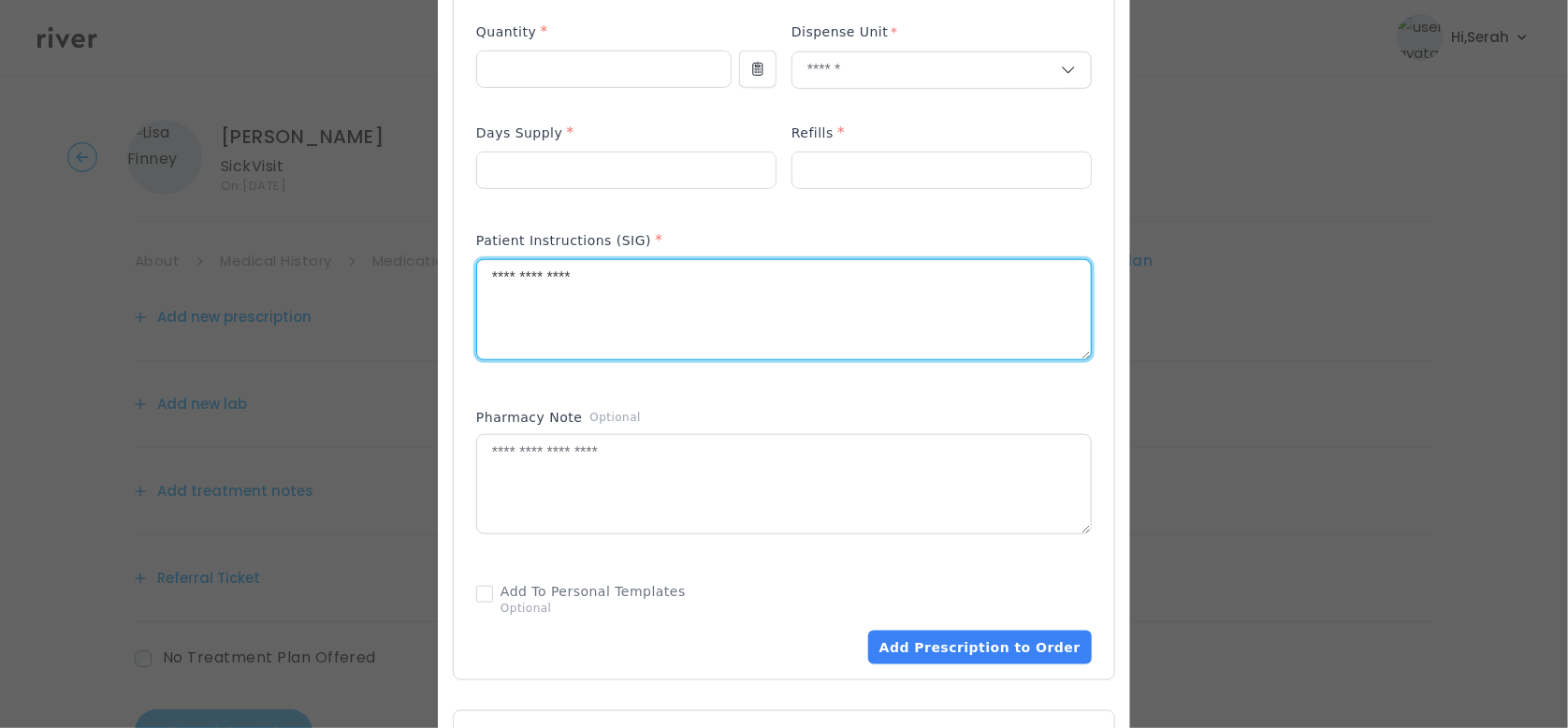
scroll to position [739, 0]
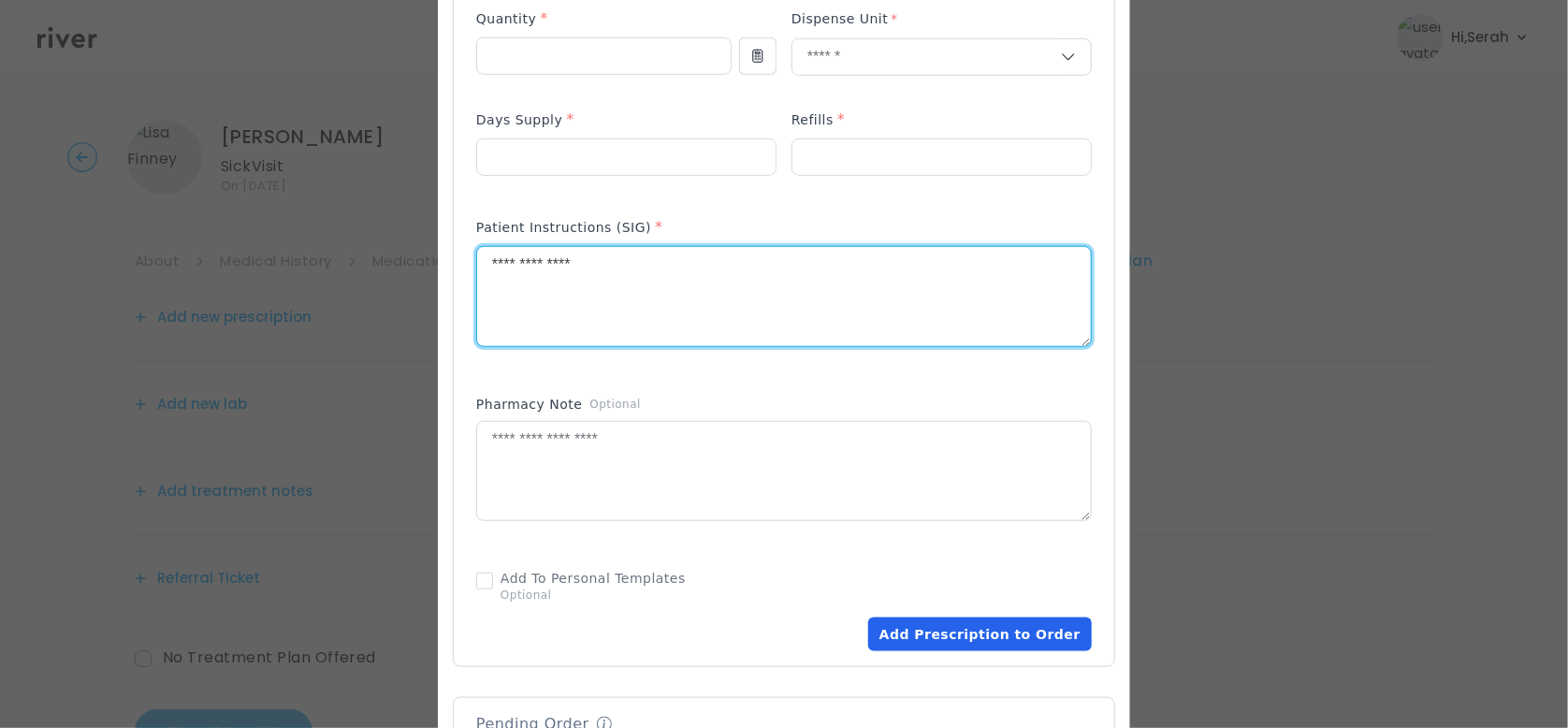
type textarea "**********"
click at [960, 635] on button "Add Prescription to Order" at bounding box center [980, 634] width 223 height 34
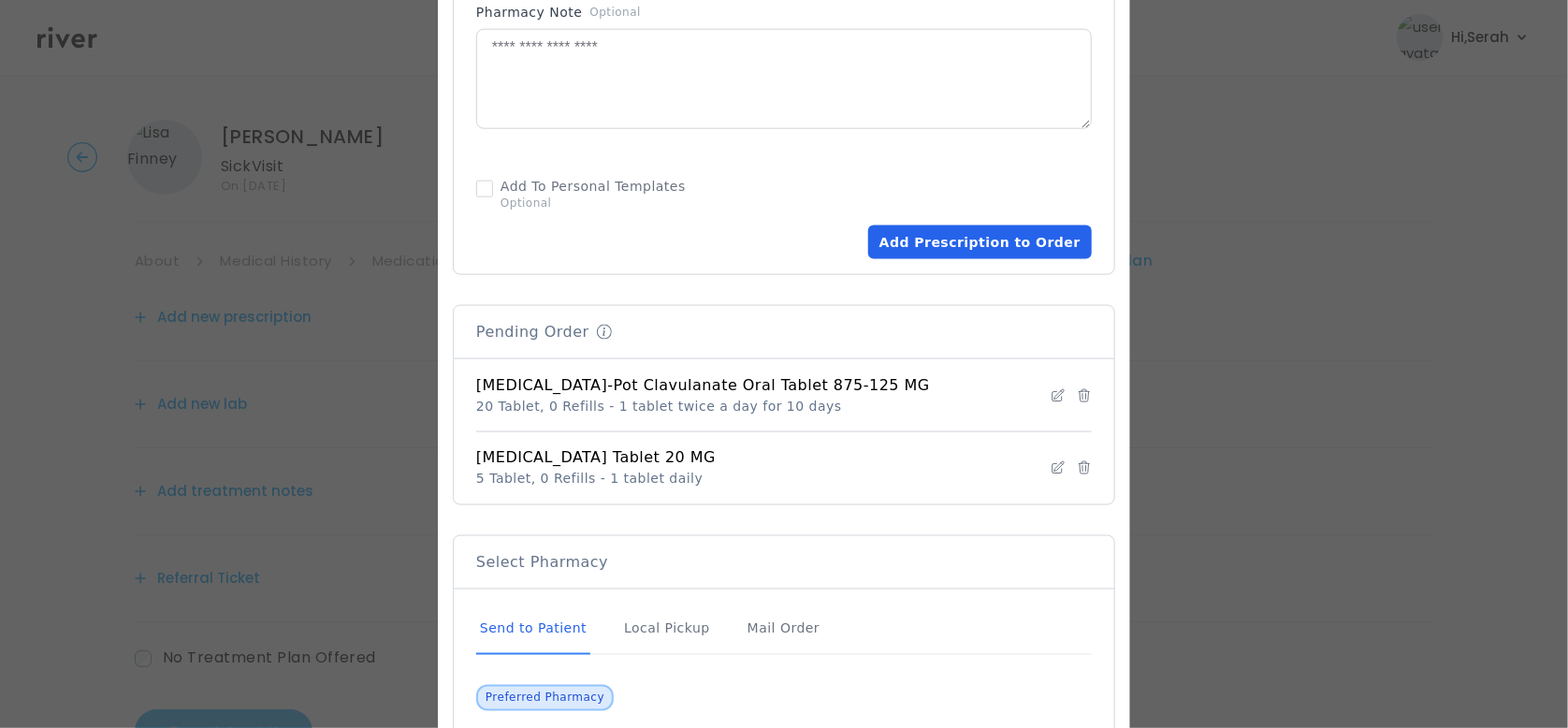
scroll to position [1366, 0]
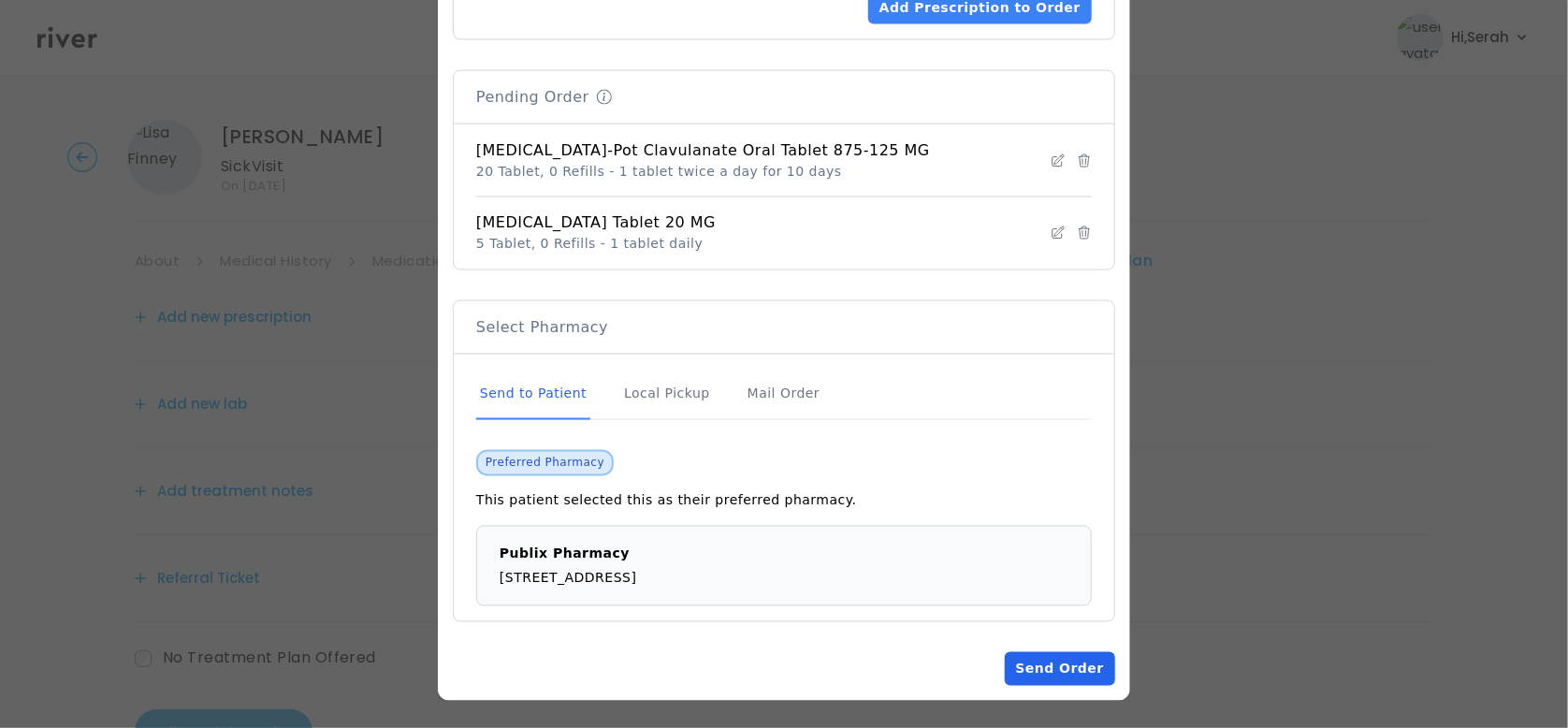
click at [1045, 674] on button "Send Order" at bounding box center [1060, 669] width 111 height 34
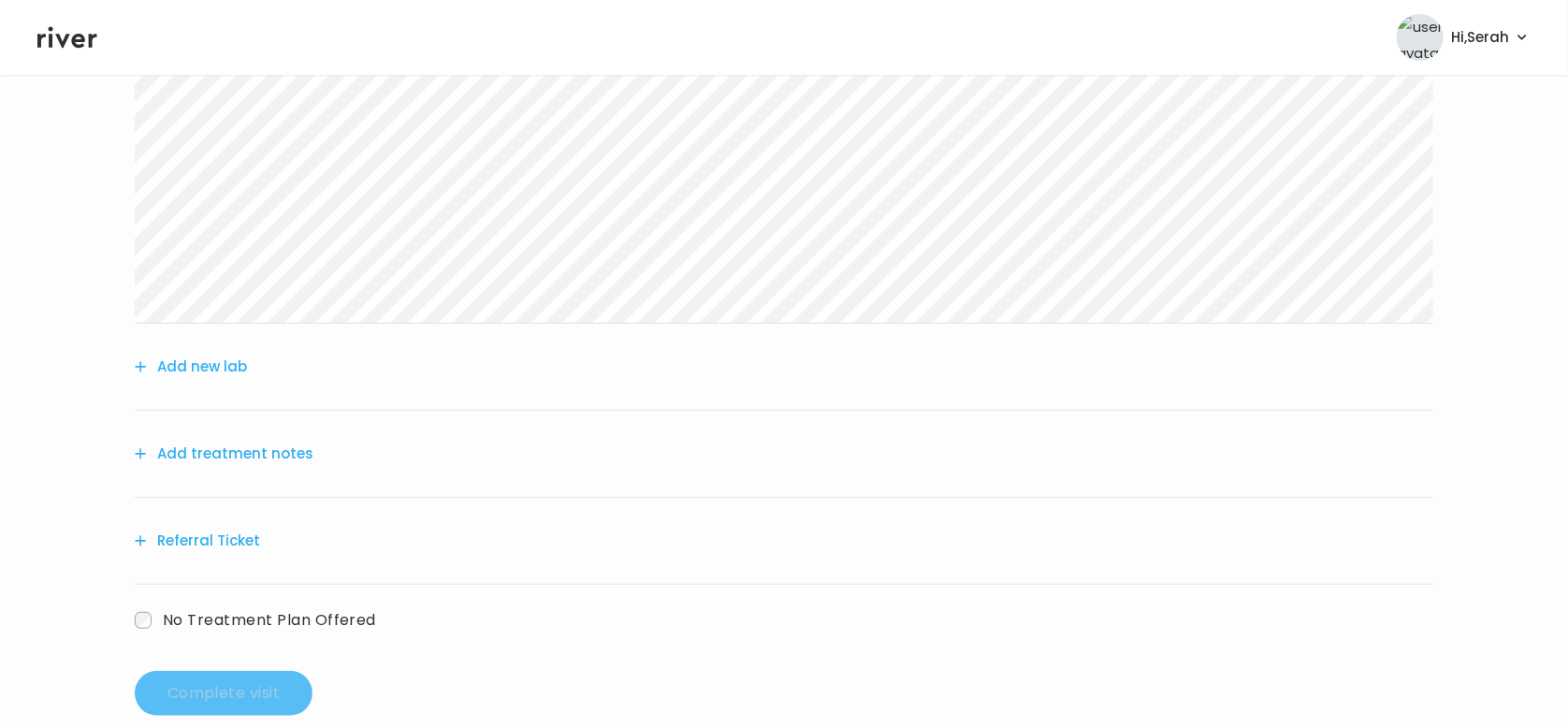
scroll to position [436, 0]
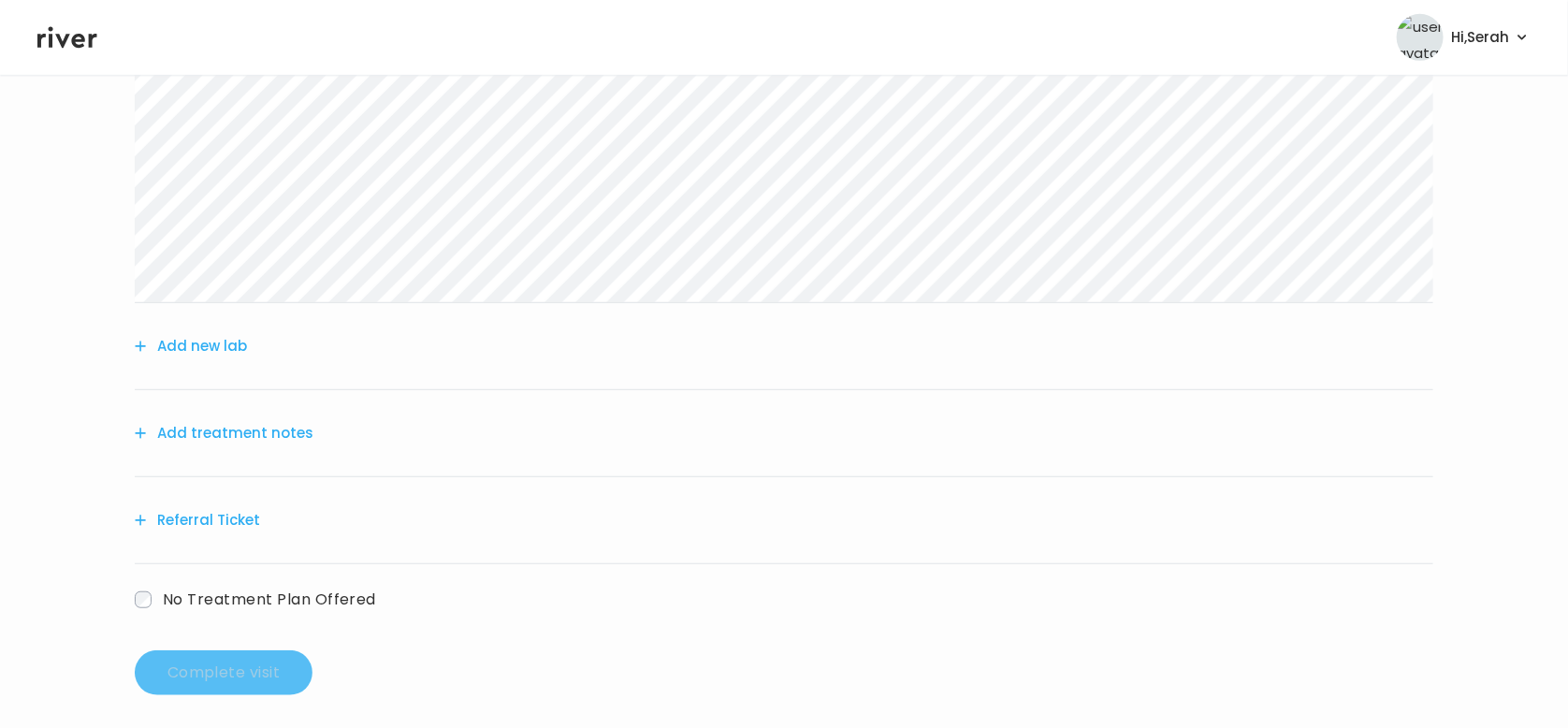
click at [253, 428] on button "Add treatment notes" at bounding box center [224, 433] width 179 height 26
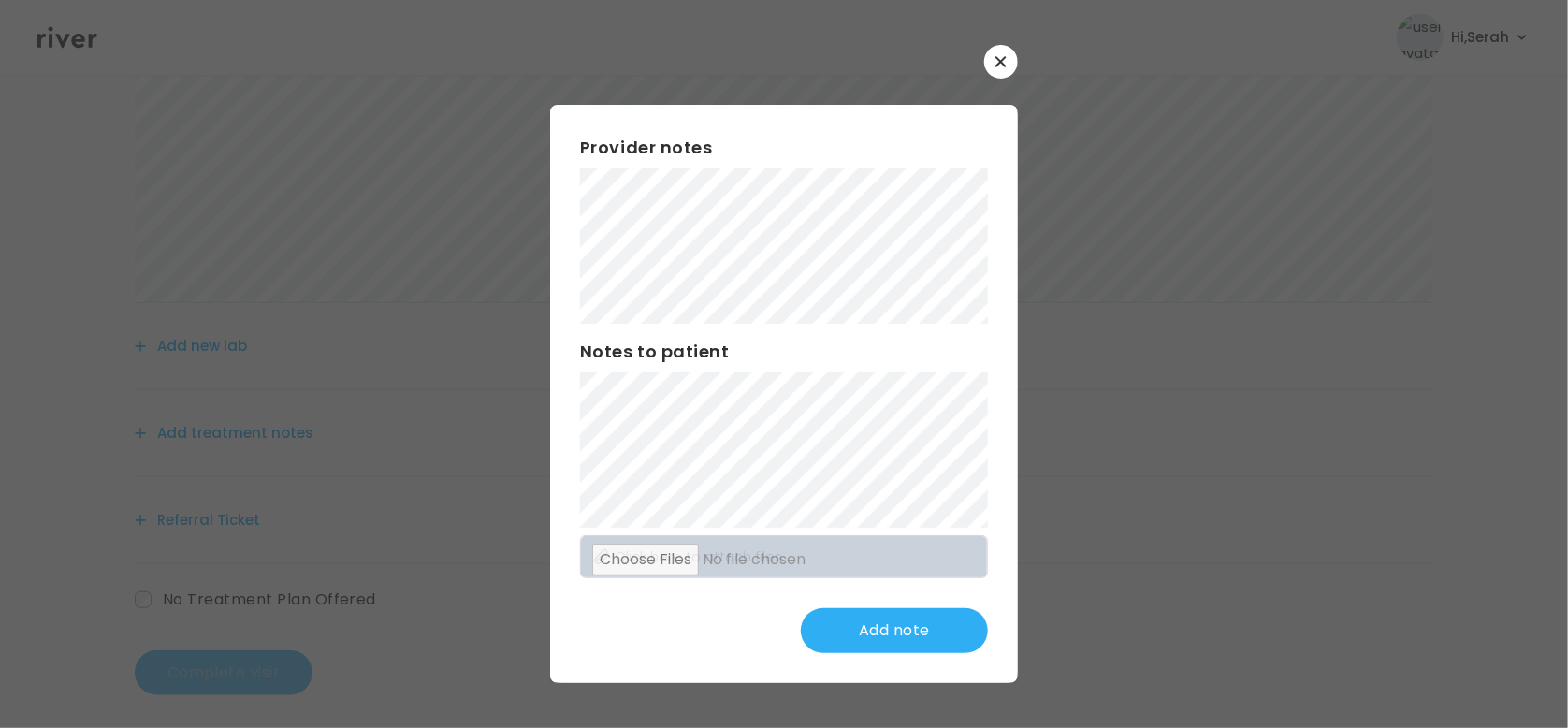
click at [636, 633] on div "Add note" at bounding box center [784, 630] width 408 height 45
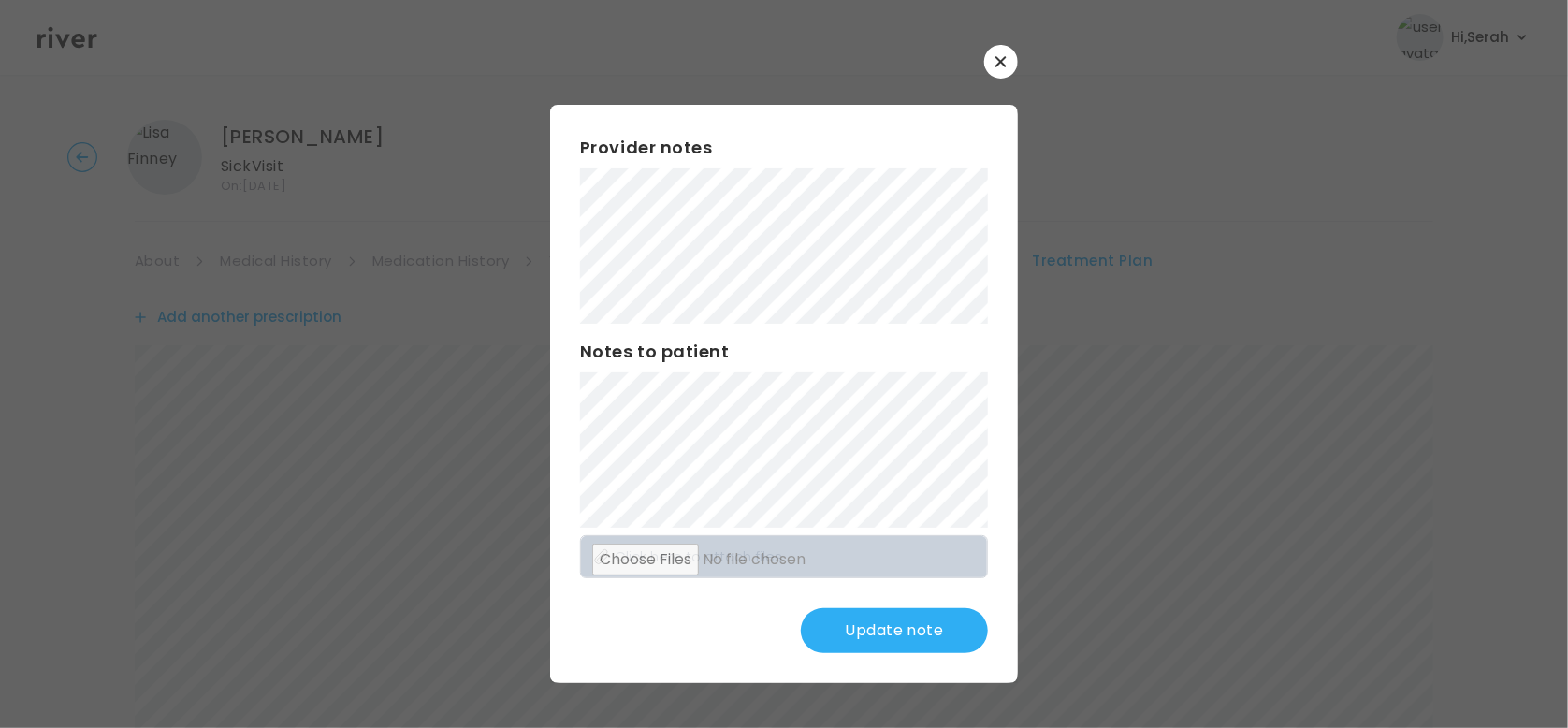
click at [874, 636] on button "Update note" at bounding box center [894, 630] width 187 height 45
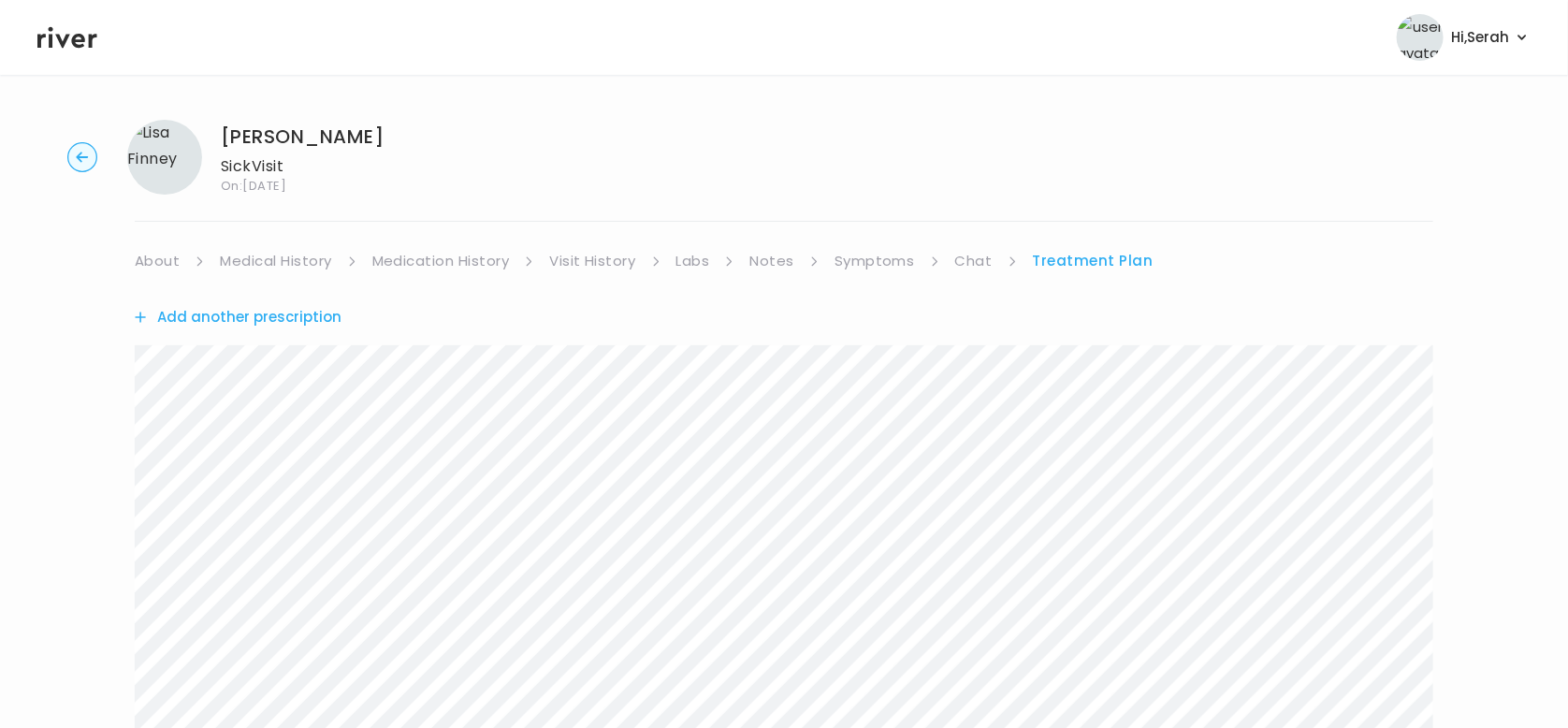
click at [71, 45] on icon at bounding box center [68, 37] width 60 height 28
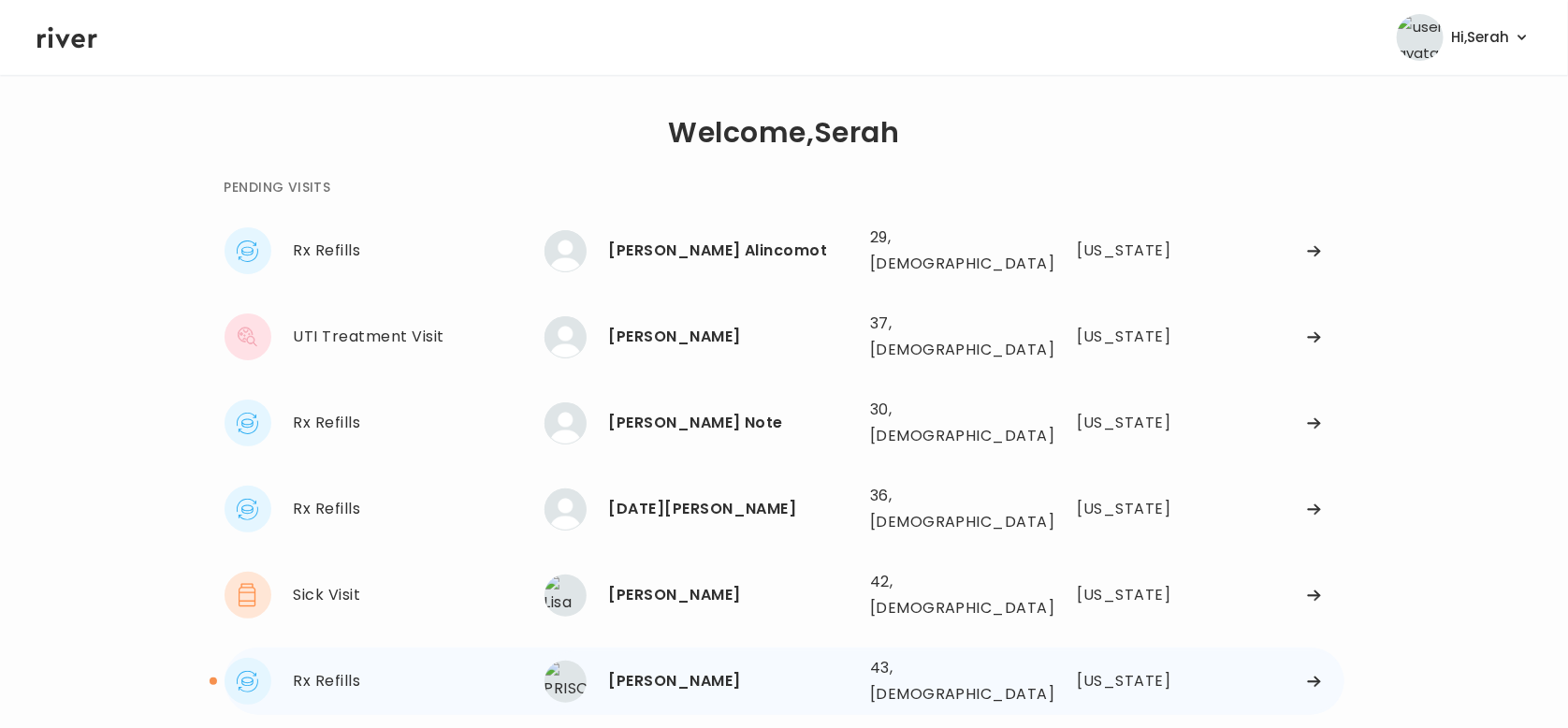
click at [632, 668] on div "[PERSON_NAME]" at bounding box center [731, 680] width 246 height 26
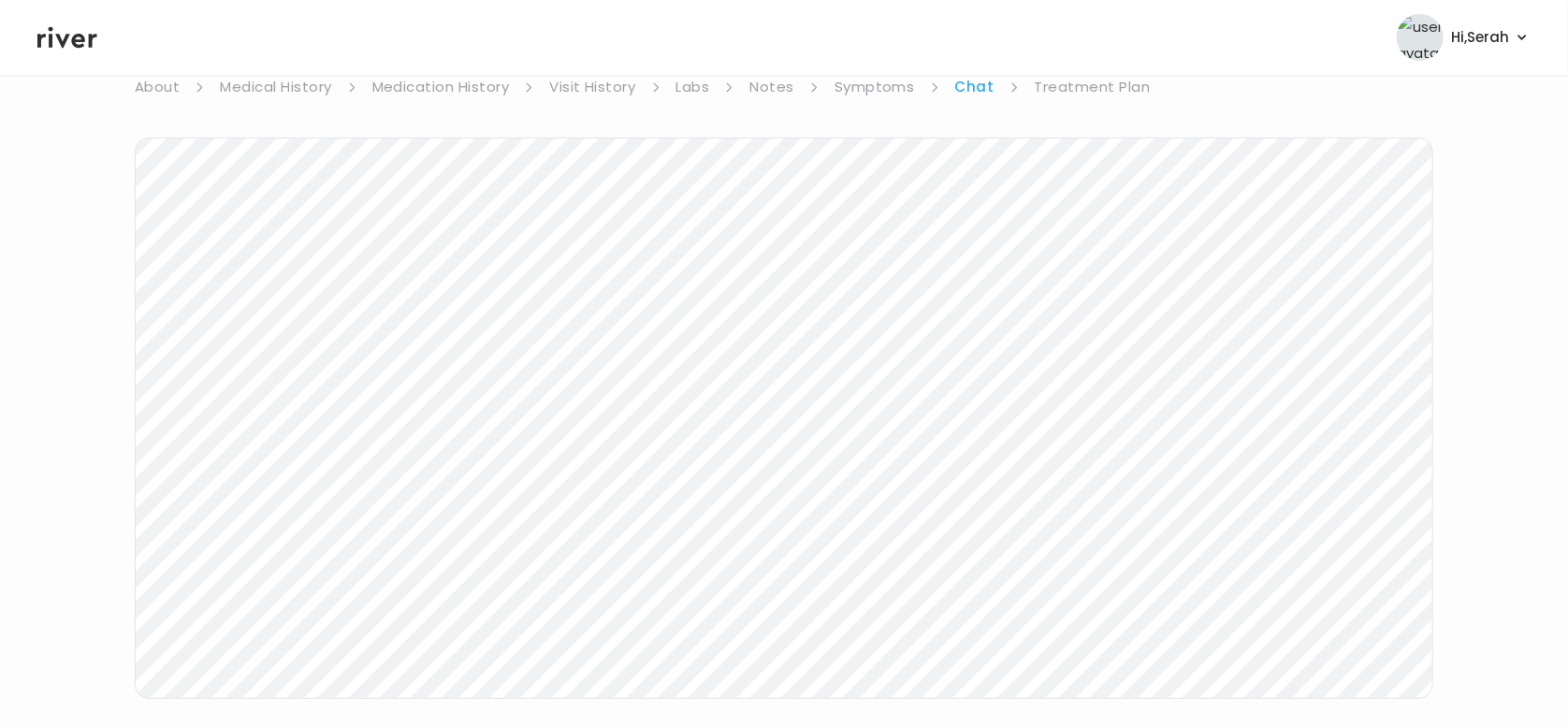
scroll to position [75, 0]
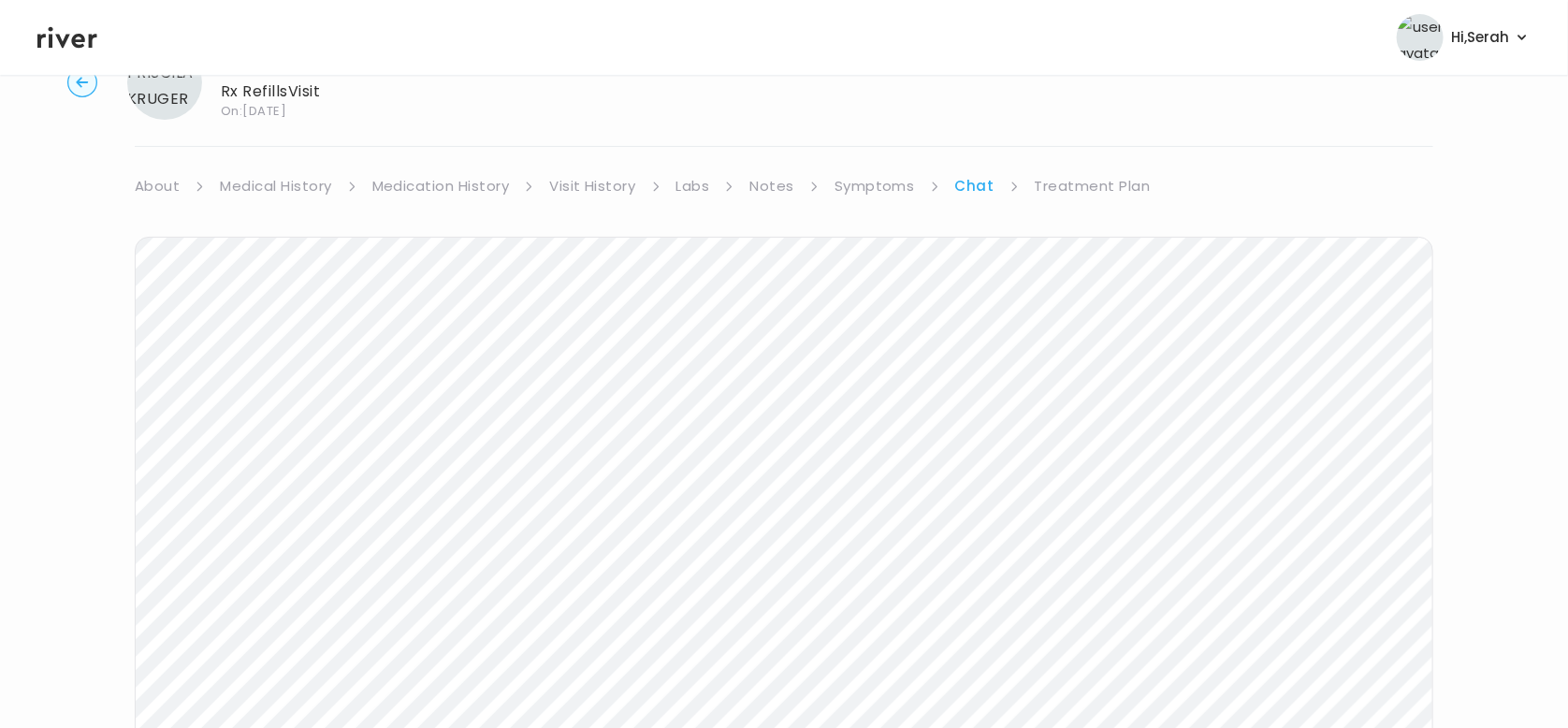
click at [906, 183] on link "Symptoms" at bounding box center [875, 185] width 81 height 26
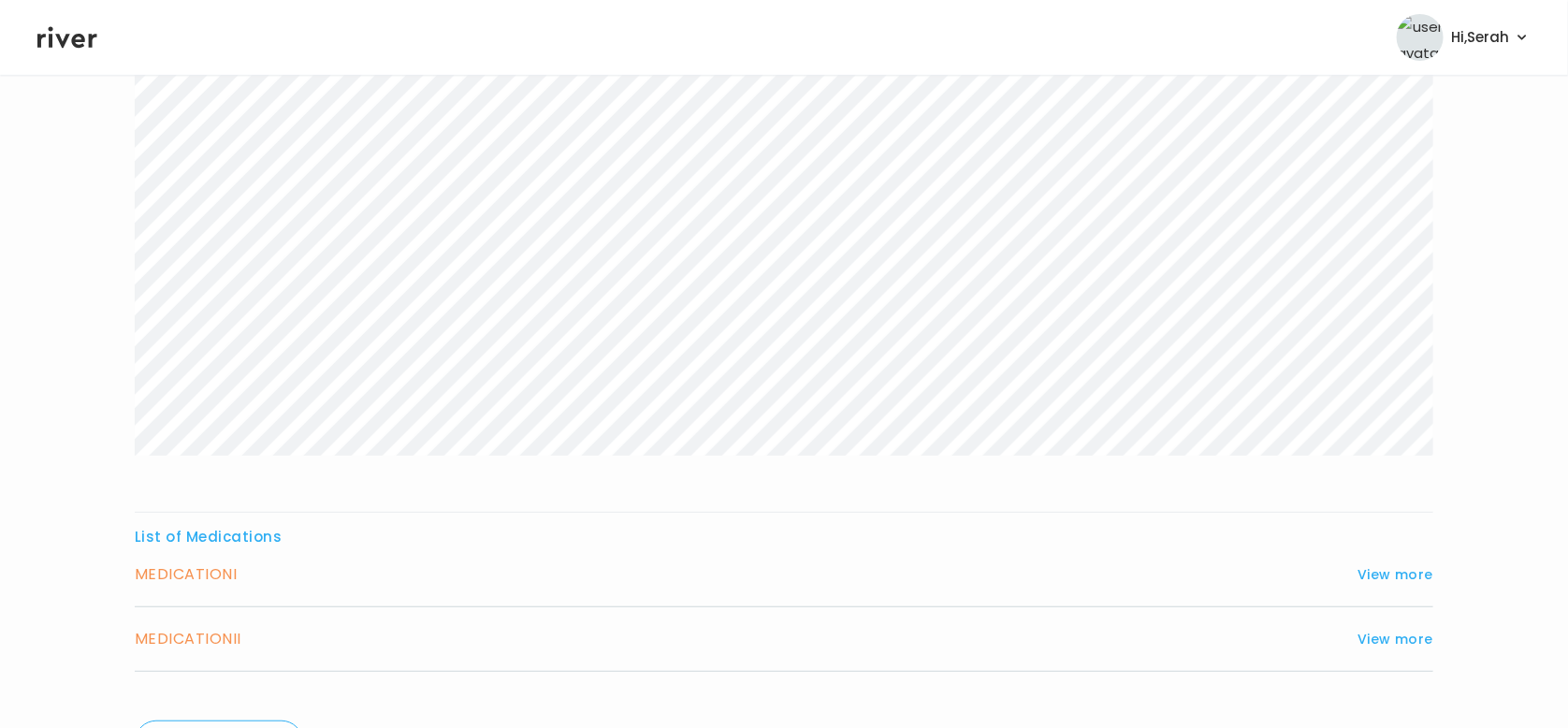
scroll to position [397, 0]
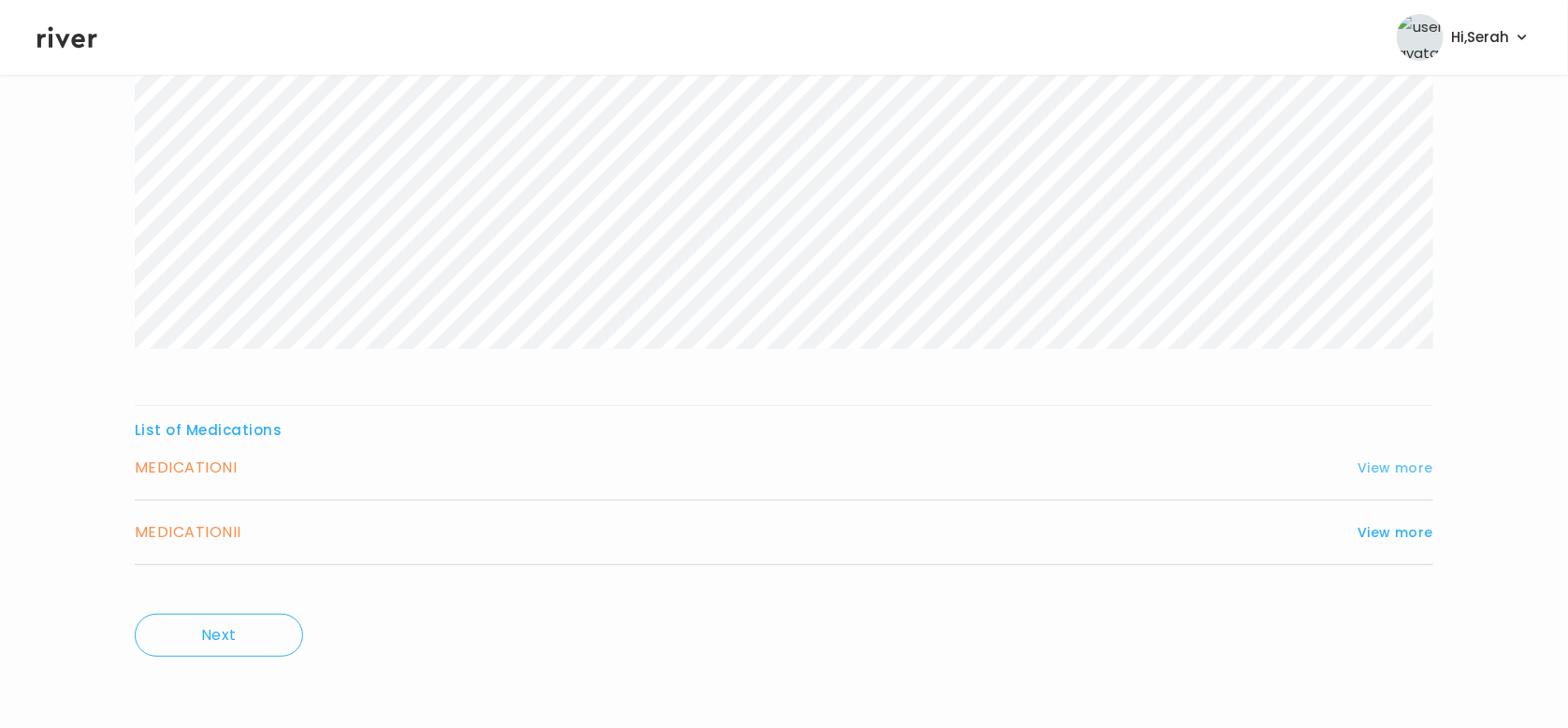
click at [1374, 457] on button "View more" at bounding box center [1395, 467] width 76 height 22
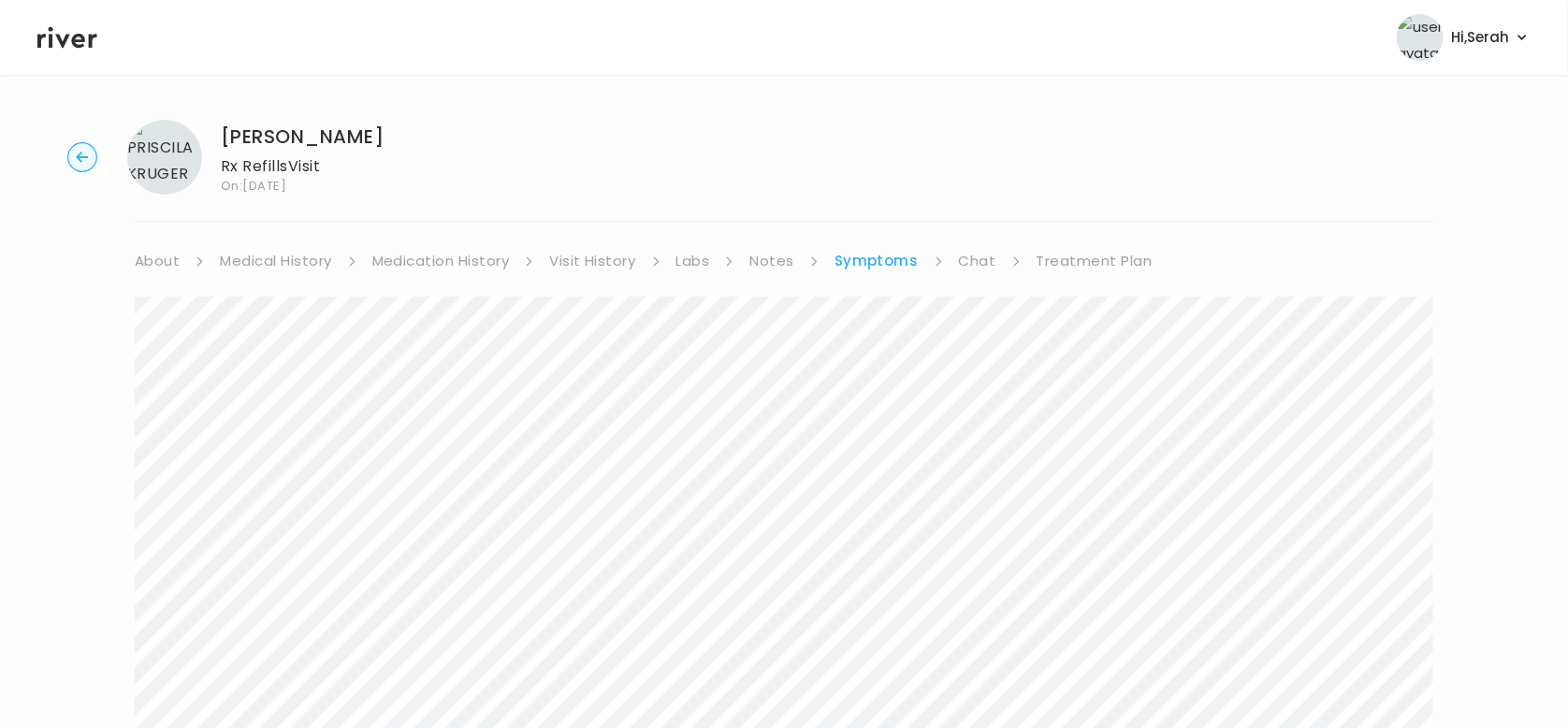
scroll to position [0, 0]
click at [72, 38] on icon at bounding box center [68, 38] width 60 height 21
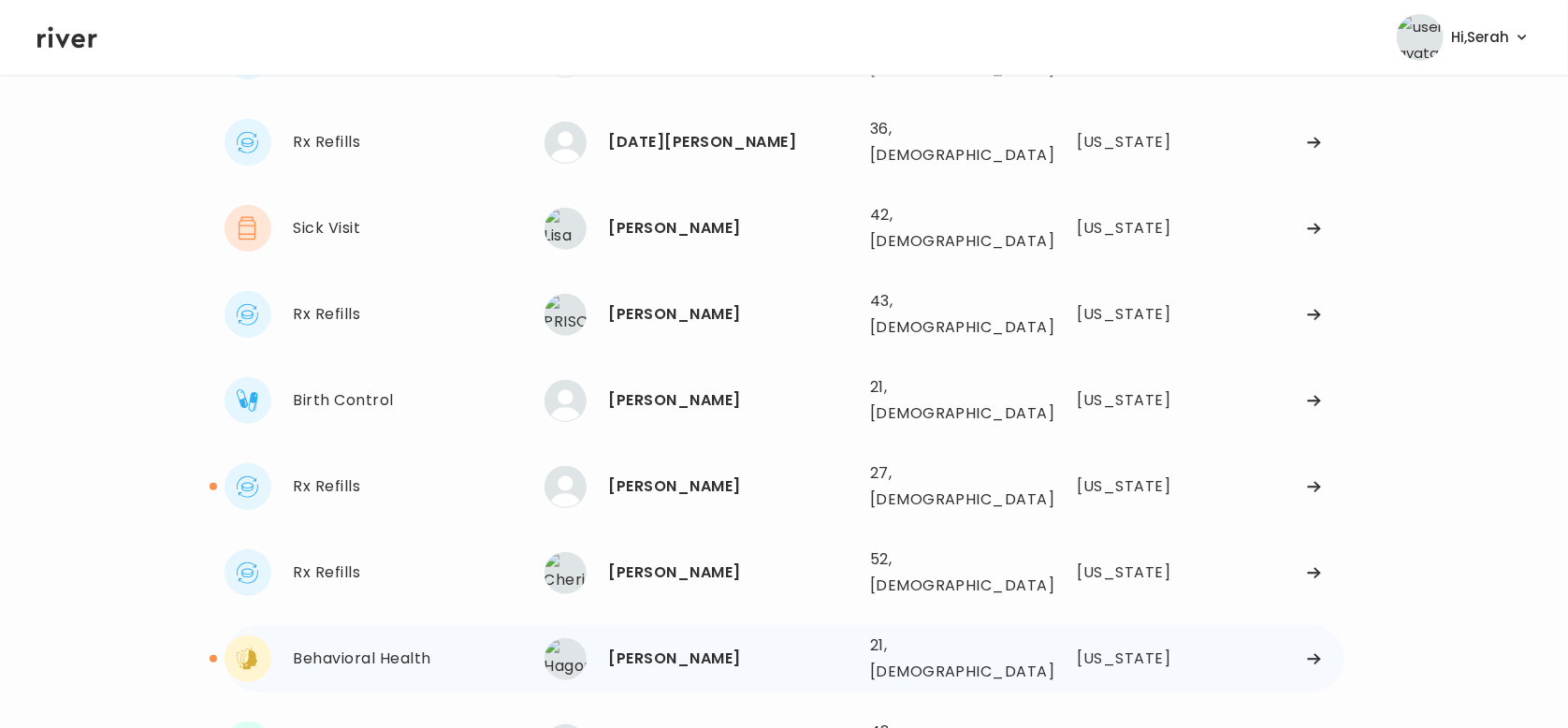
click at [652, 645] on div "Hagop Cummings" at bounding box center [731, 658] width 246 height 26
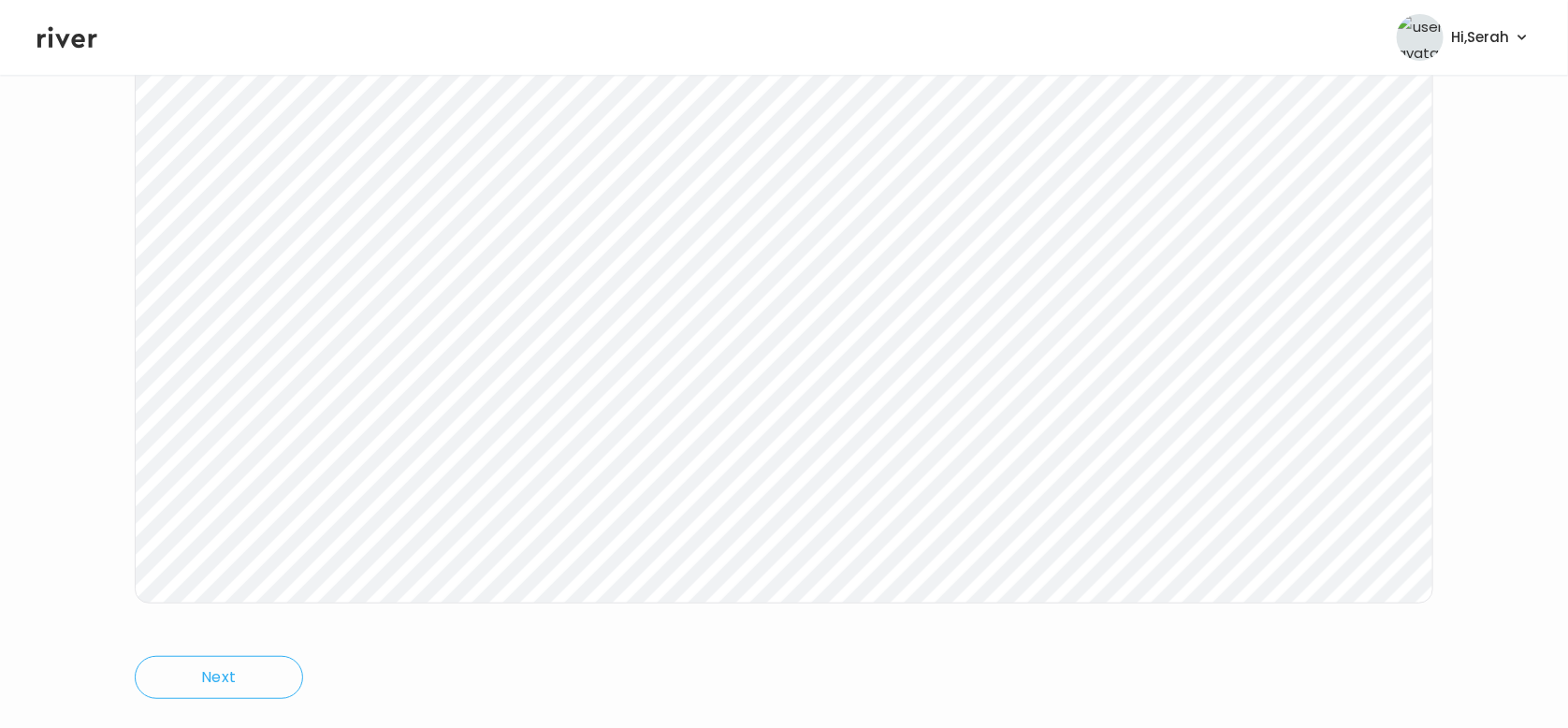
scroll to position [261, 0]
click at [69, 35] on icon at bounding box center [68, 37] width 60 height 28
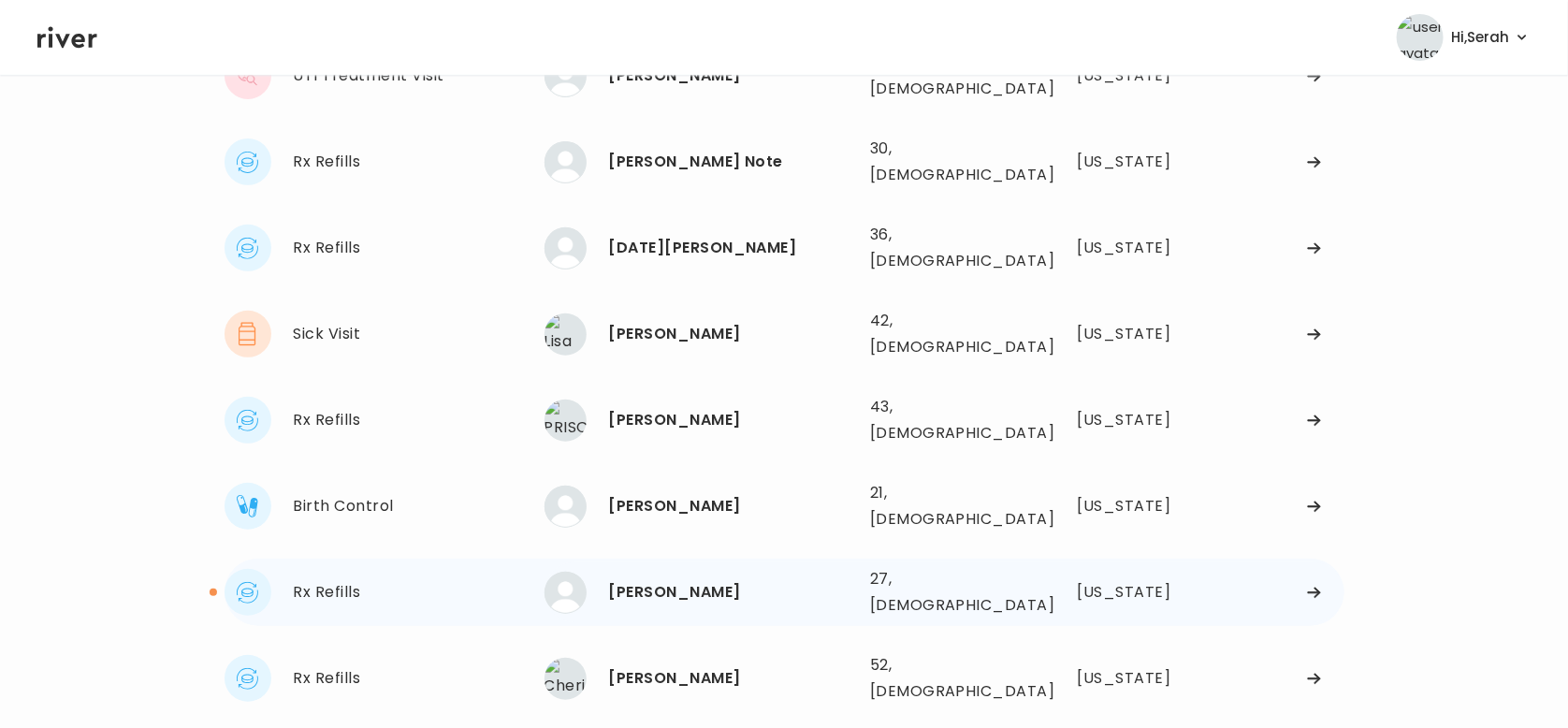
click at [688, 579] on div "[PERSON_NAME]" at bounding box center [731, 591] width 246 height 26
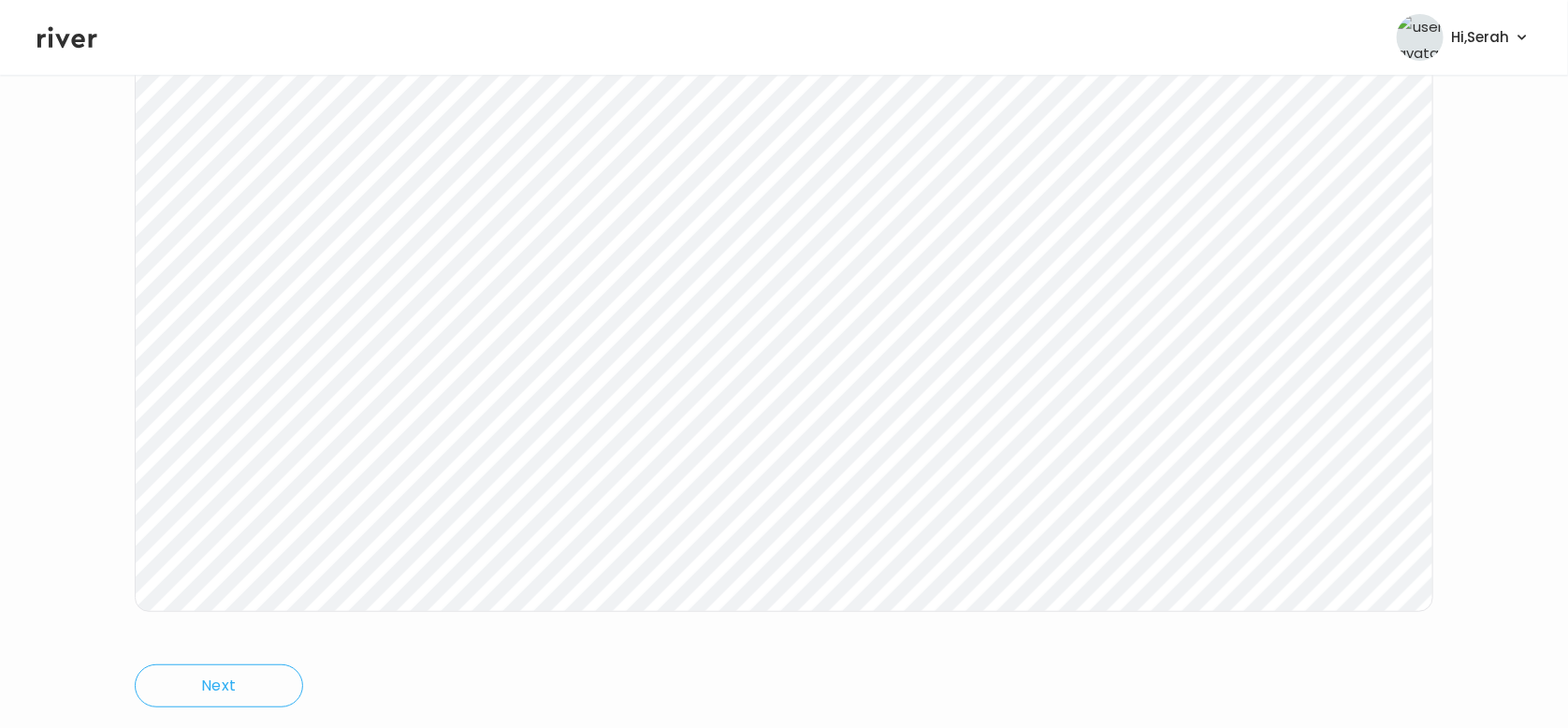
scroll to position [312, 0]
click at [64, 41] on icon at bounding box center [68, 38] width 60 height 21
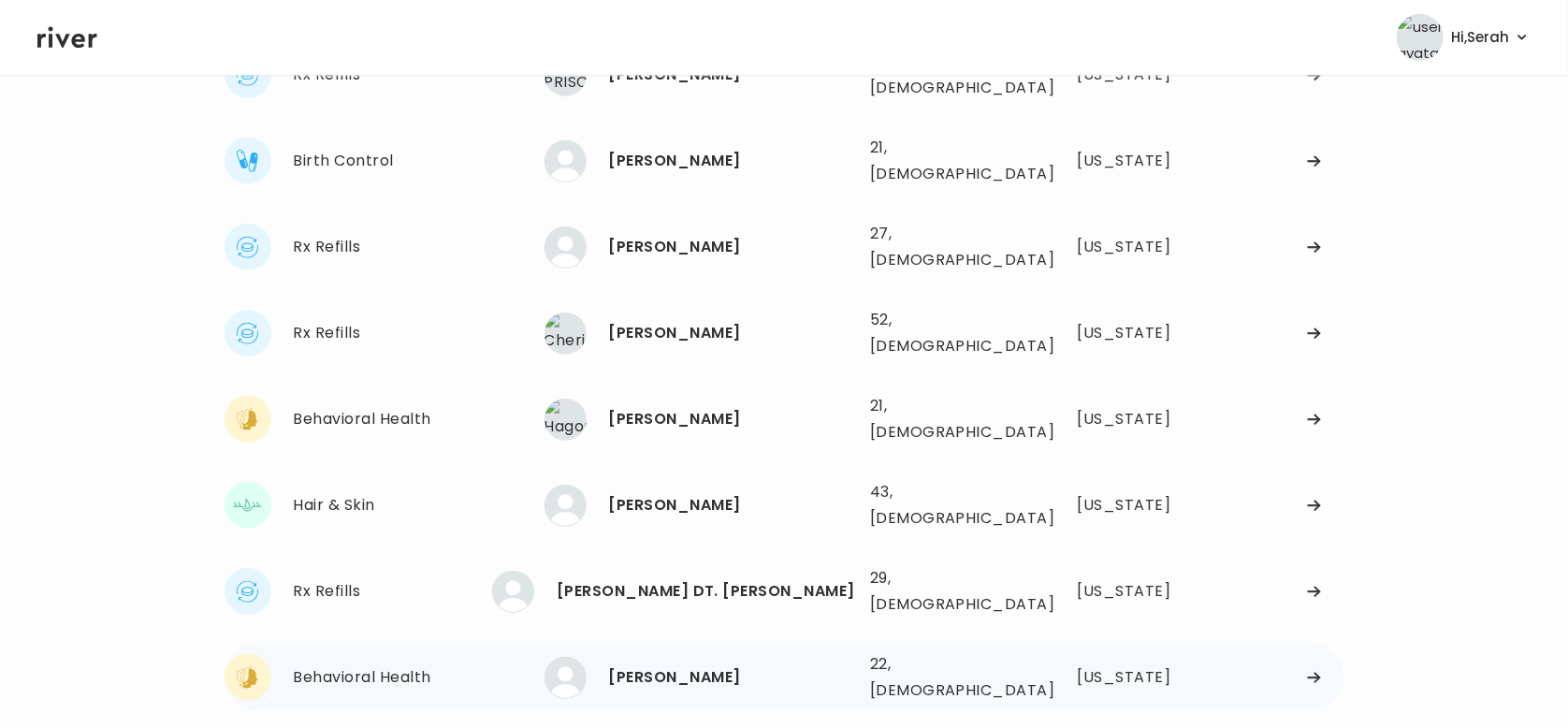
click at [624, 664] on div "Aaliyah Harris" at bounding box center [731, 677] width 246 height 26
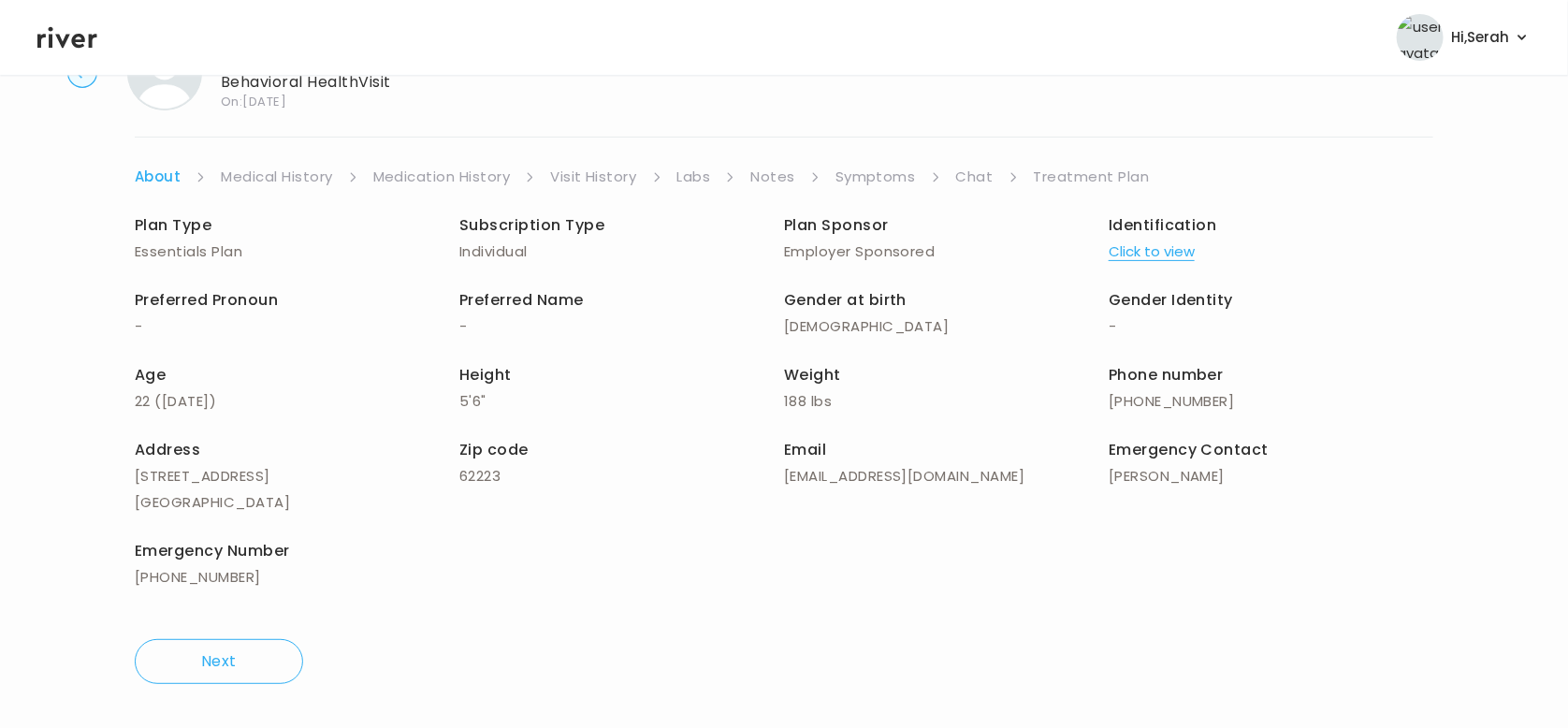
click at [889, 171] on link "Symptoms" at bounding box center [876, 177] width 81 height 26
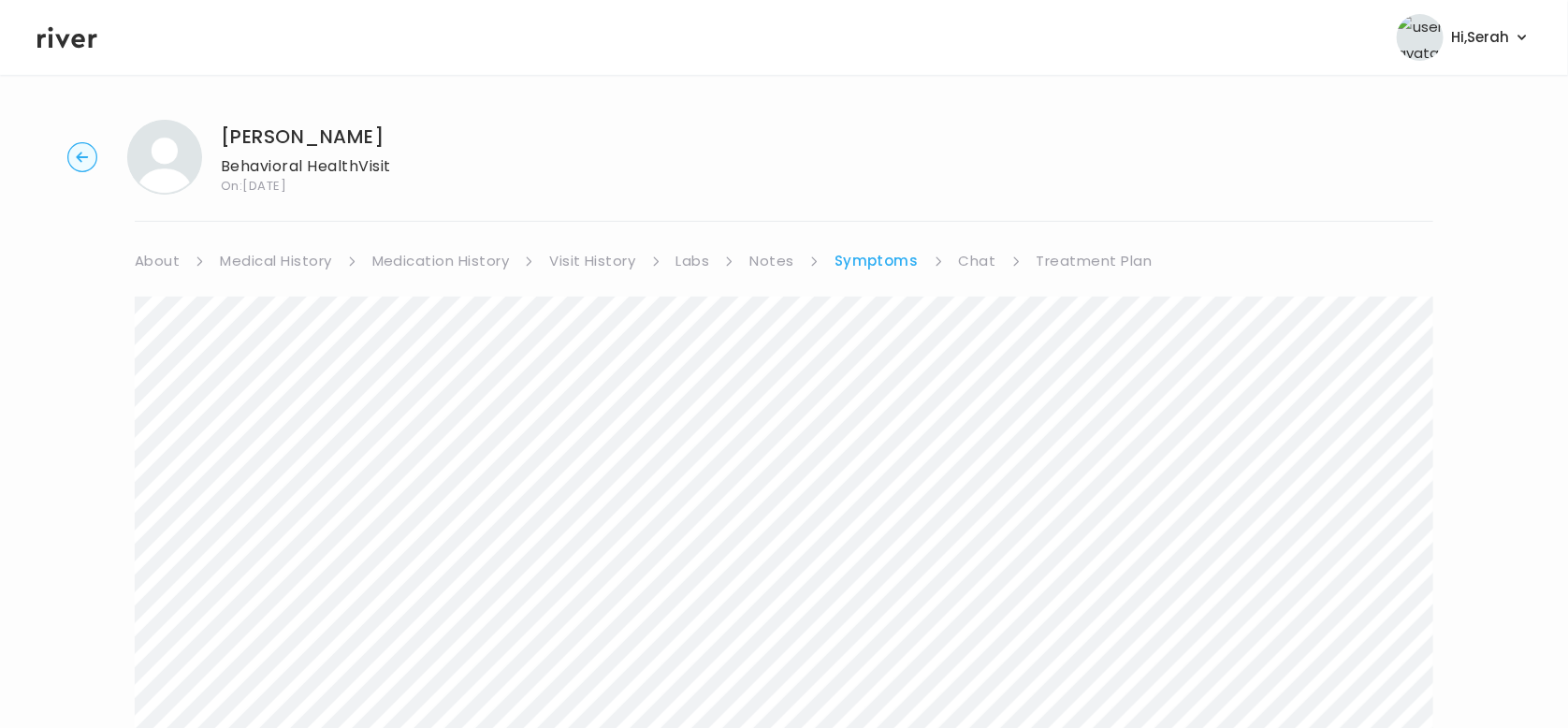
click at [969, 256] on link "Chat" at bounding box center [978, 260] width 38 height 26
click at [1060, 259] on link "Treatment Plan" at bounding box center [1092, 260] width 116 height 26
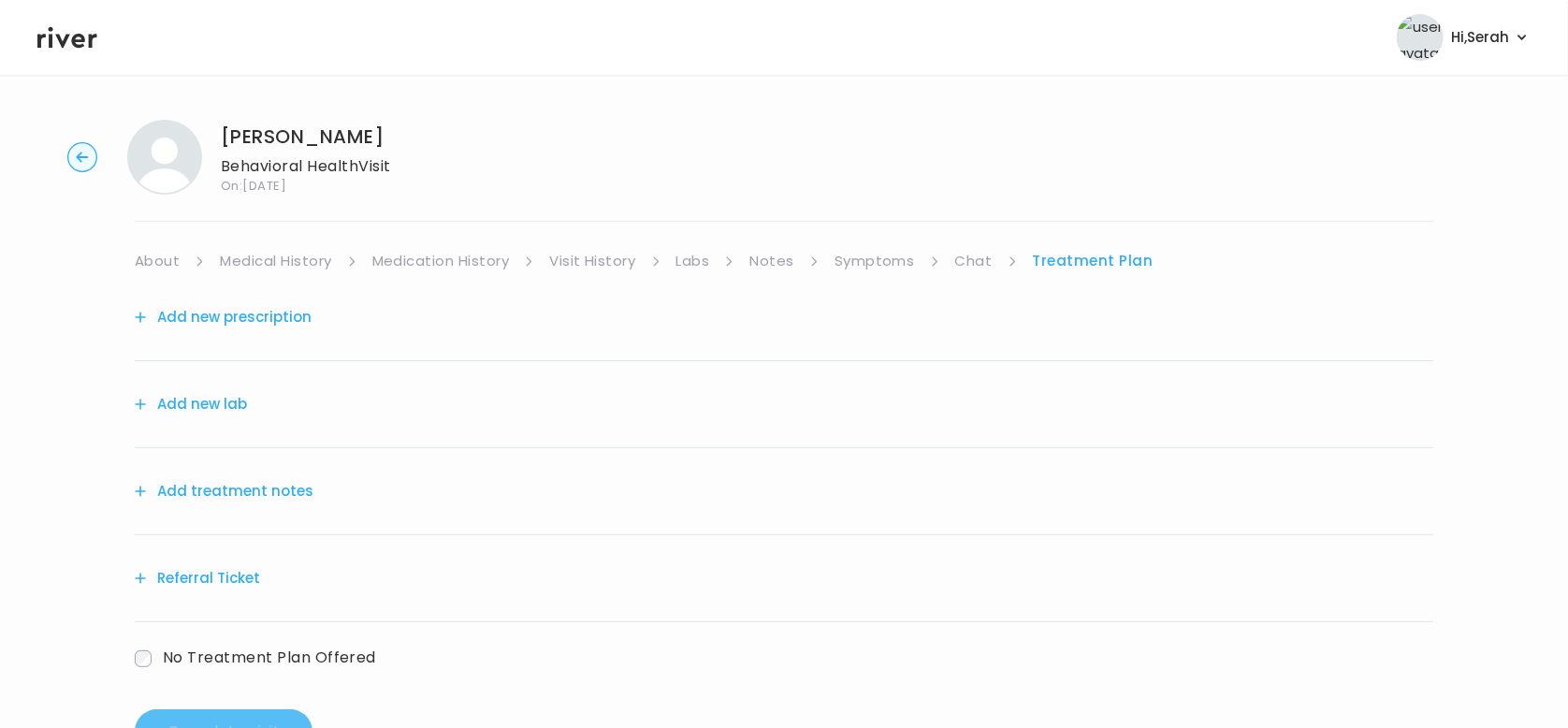
click at [198, 653] on span "No Treatment Plan Offered" at bounding box center [270, 658] width 214 height 21
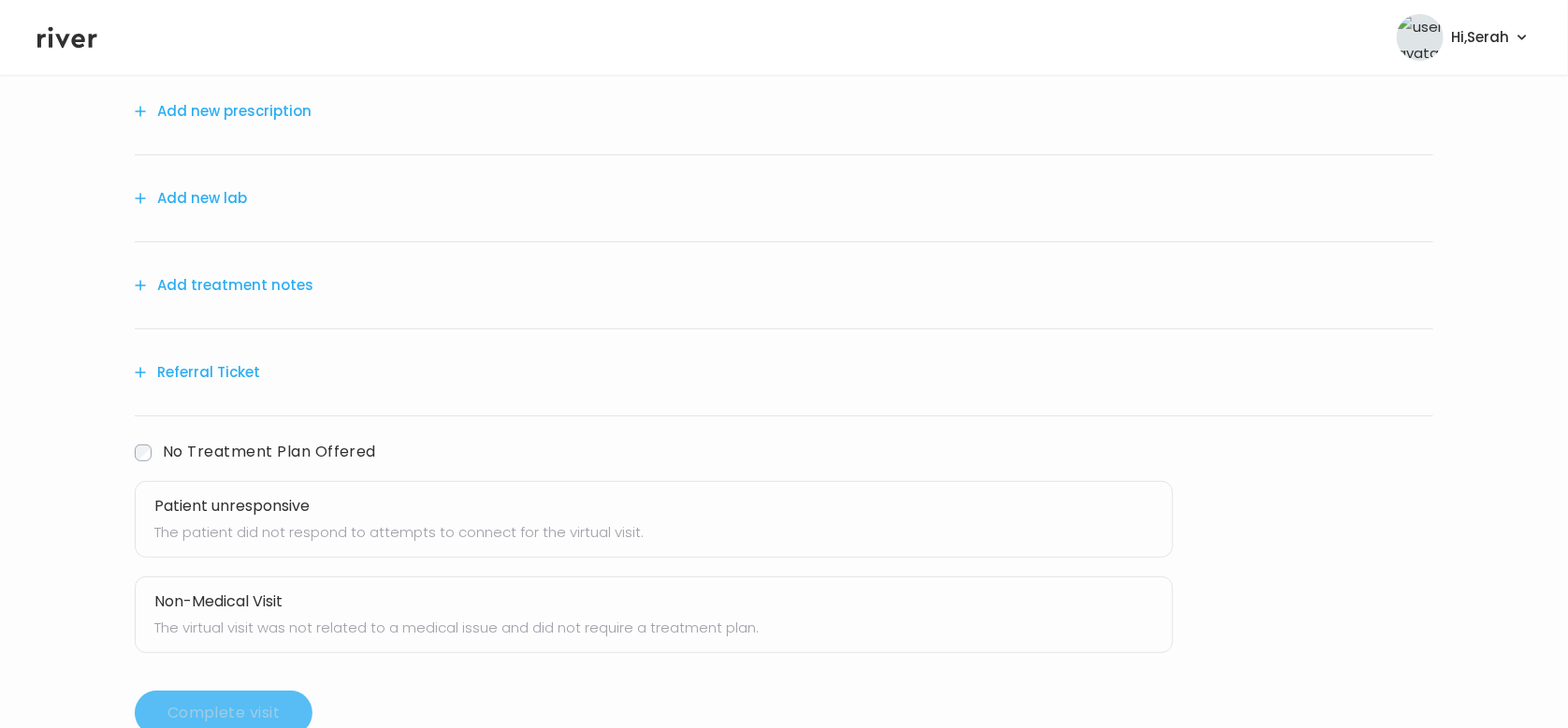
scroll to position [207, 0]
click at [270, 527] on p "The patient did not respond to attempts to connect for the virtual visit." at bounding box center [653, 531] width 999 height 26
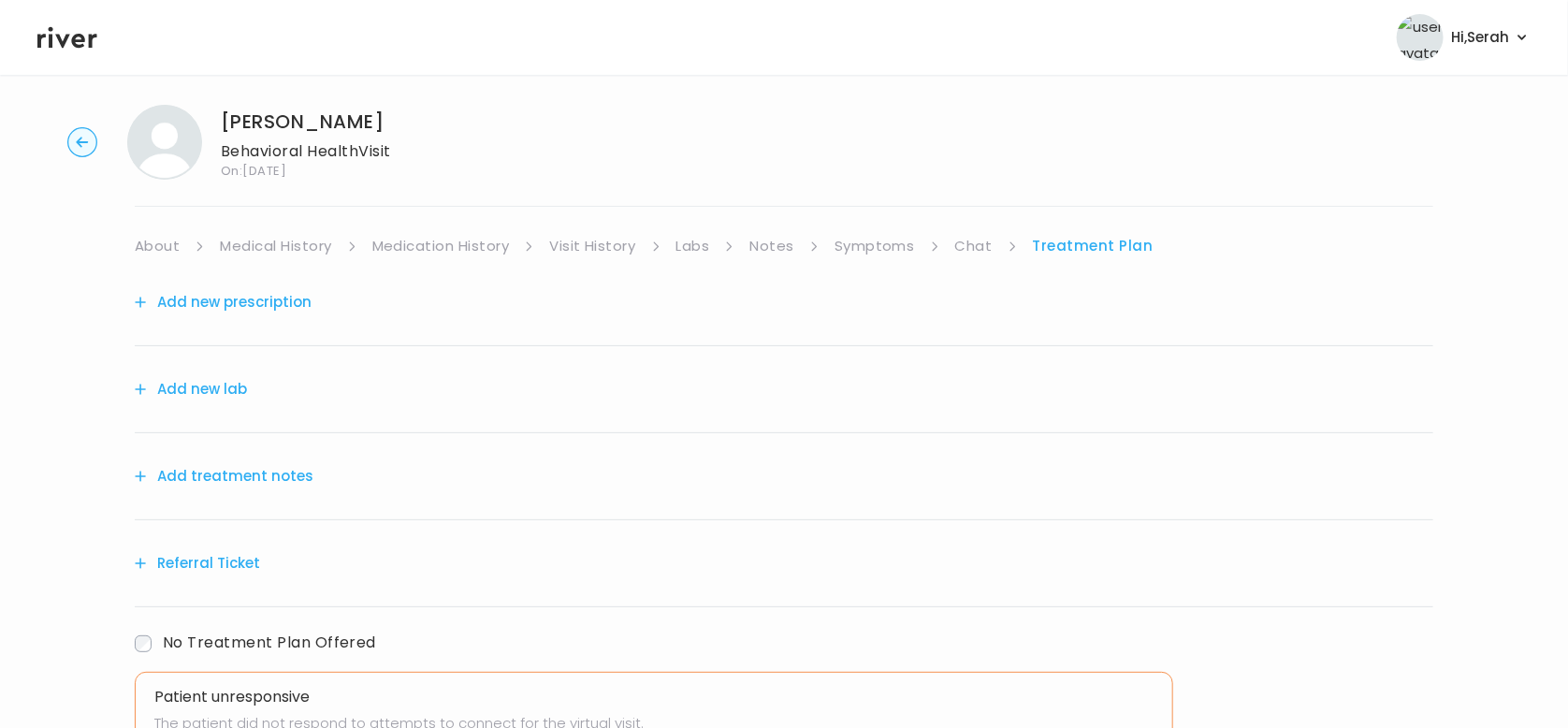
scroll to position [9, 0]
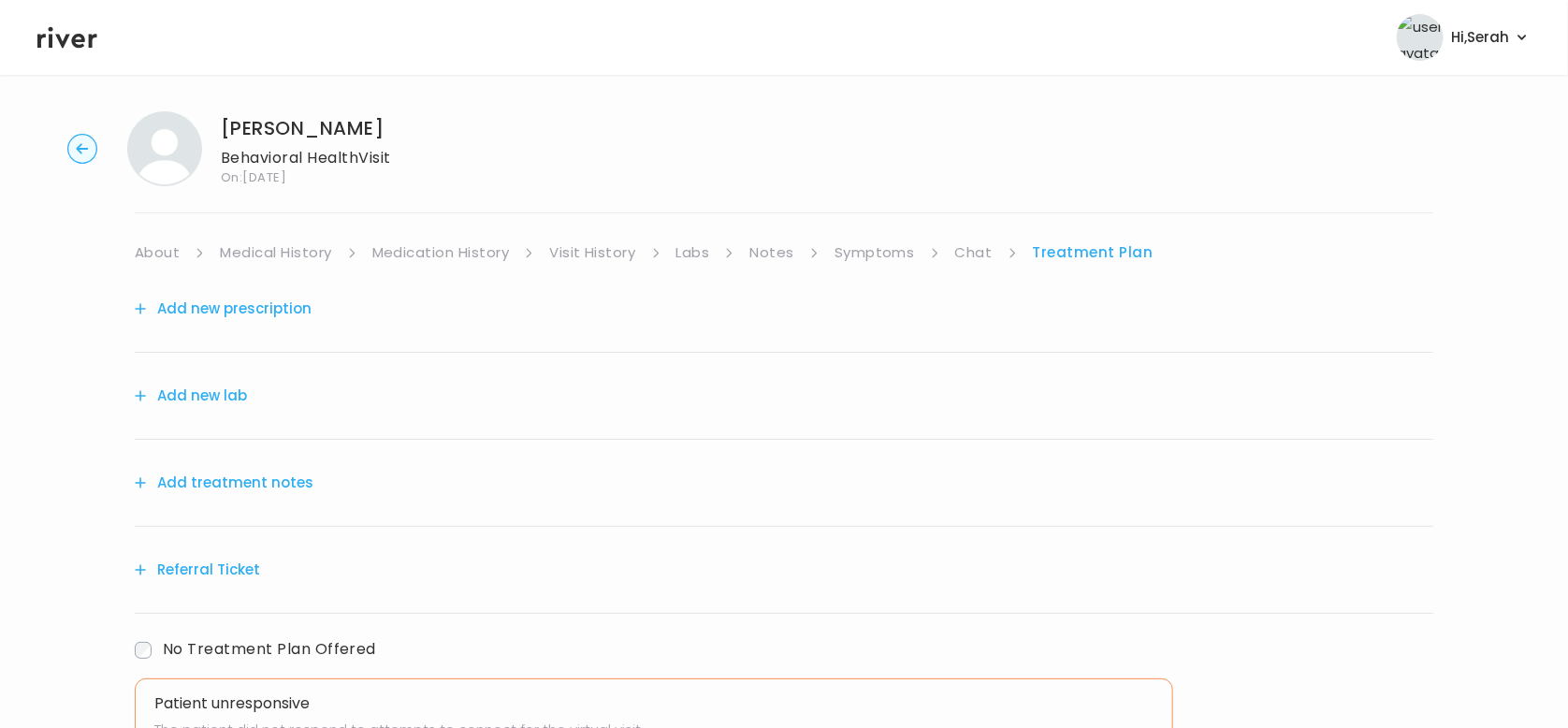
click at [238, 477] on button "Add treatment notes" at bounding box center [224, 482] width 179 height 26
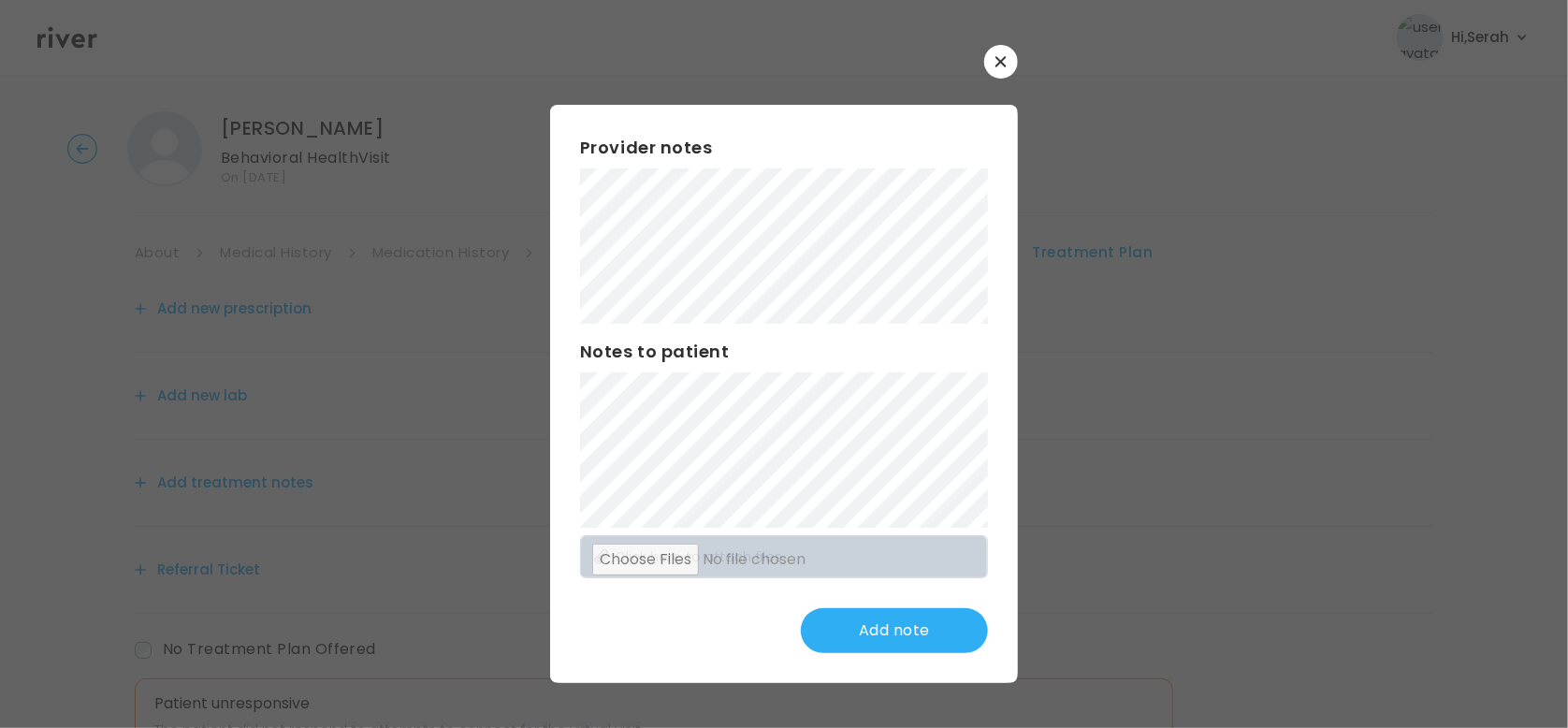
click at [661, 671] on div "Provider notes Notes to patient Click here to attach files Add note" at bounding box center [784, 394] width 468 height 579
click at [913, 636] on button "Update note" at bounding box center [894, 630] width 187 height 45
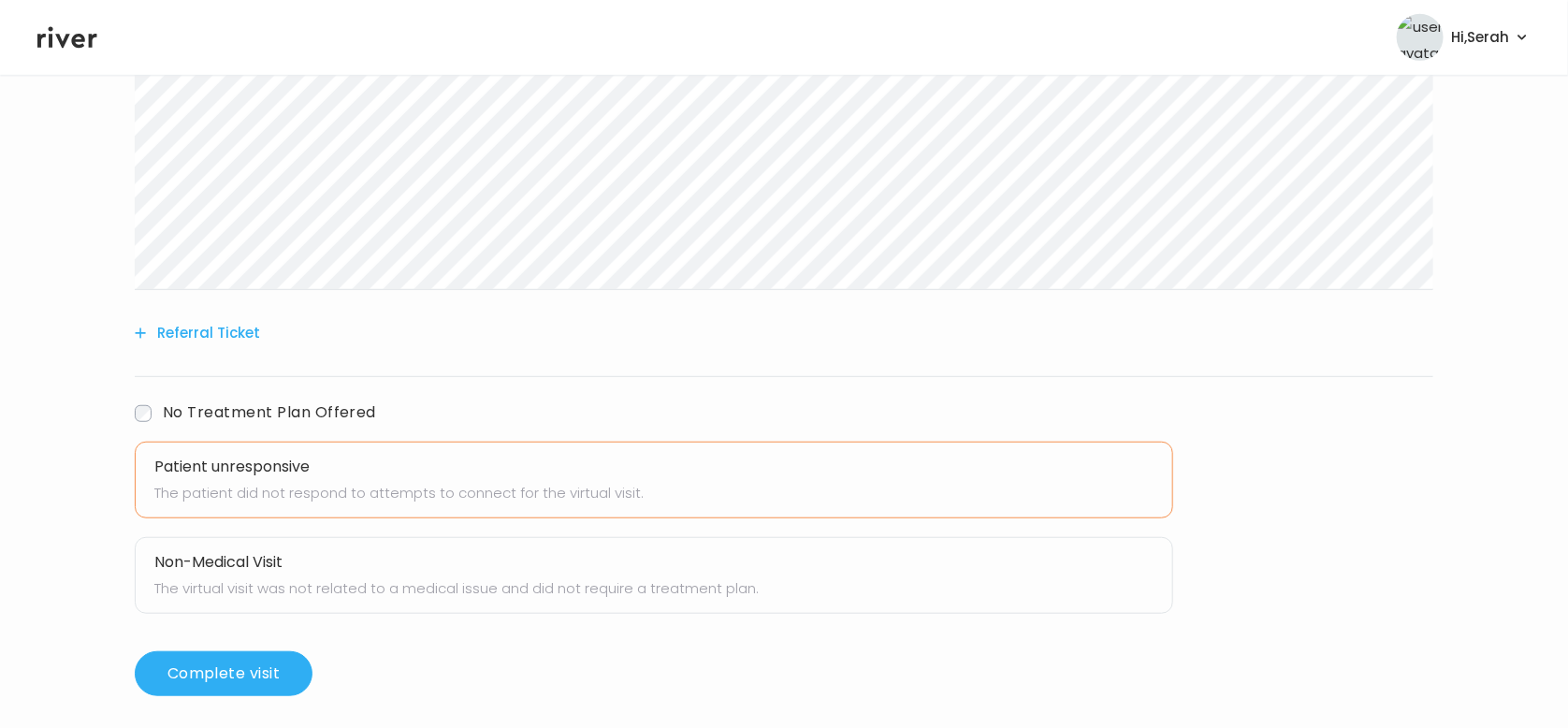
scroll to position [457, 0]
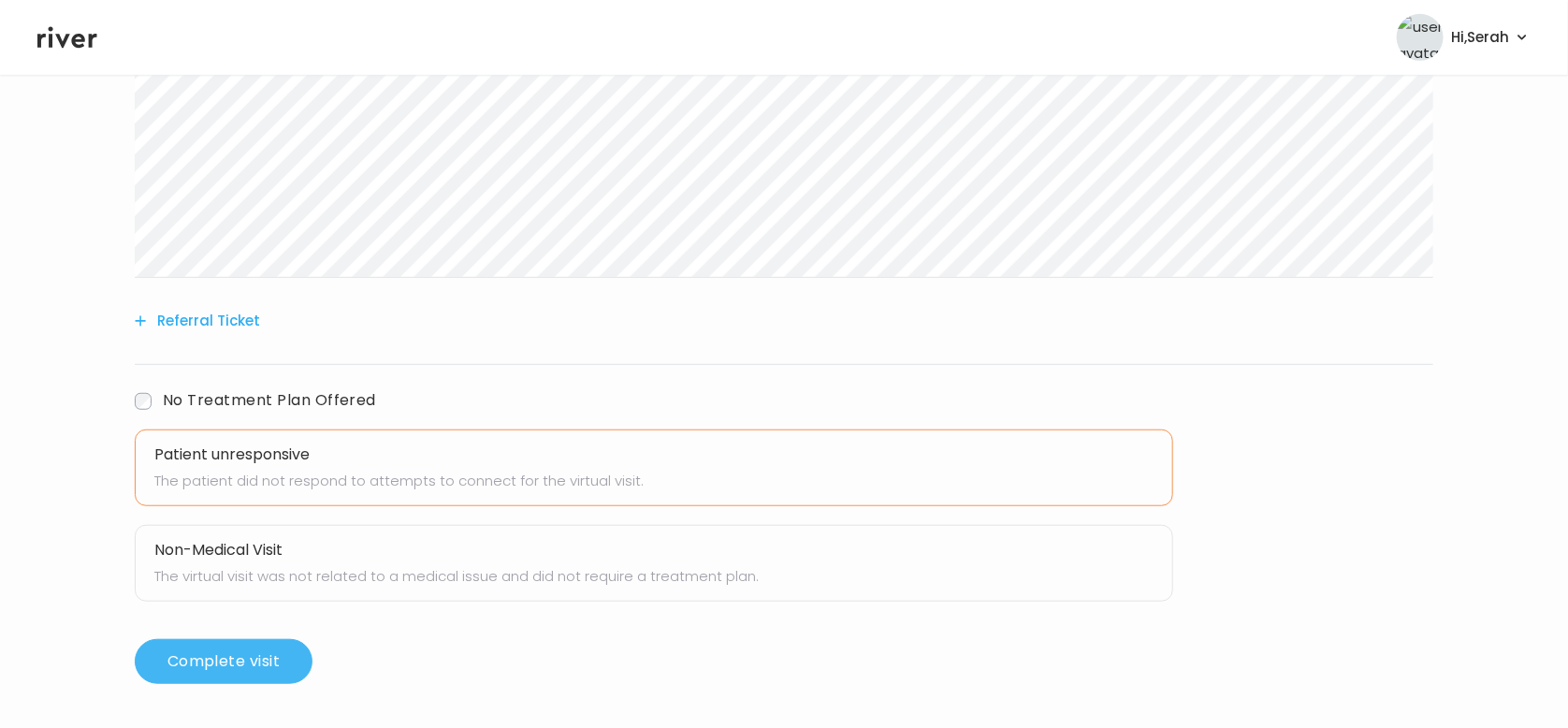
click at [259, 645] on button "Complete visit" at bounding box center [223, 661] width 178 height 45
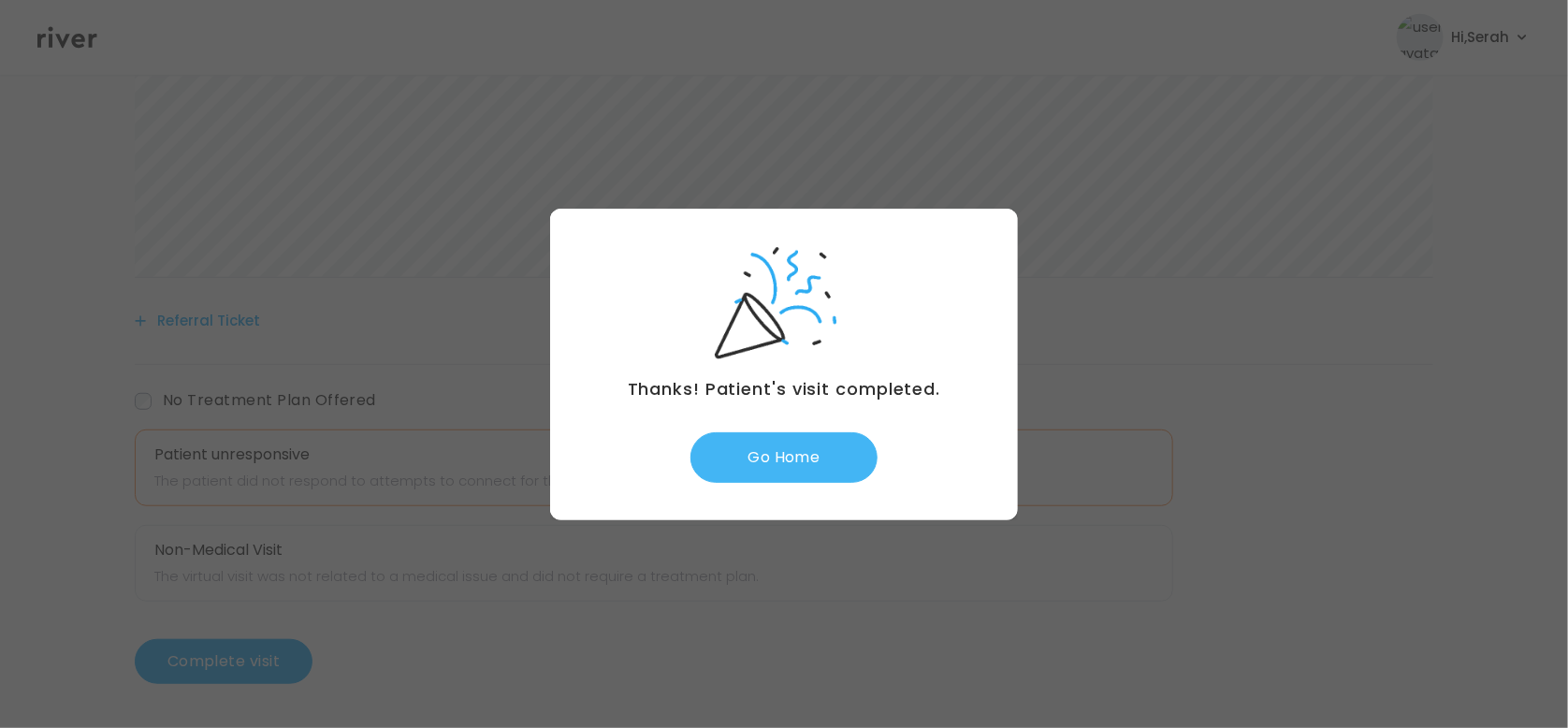
click at [756, 471] on button "Go Home" at bounding box center [784, 457] width 187 height 50
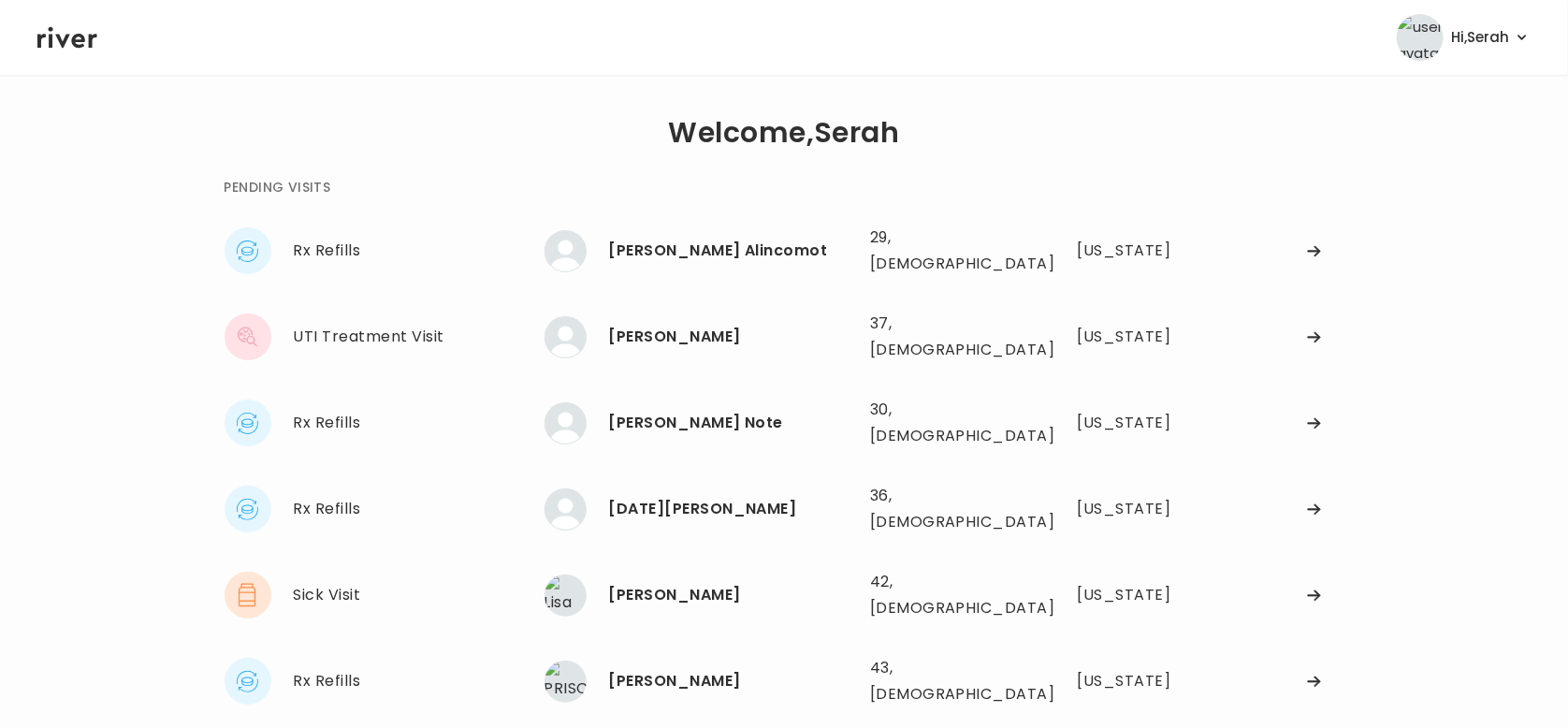
scroll to position [466, 0]
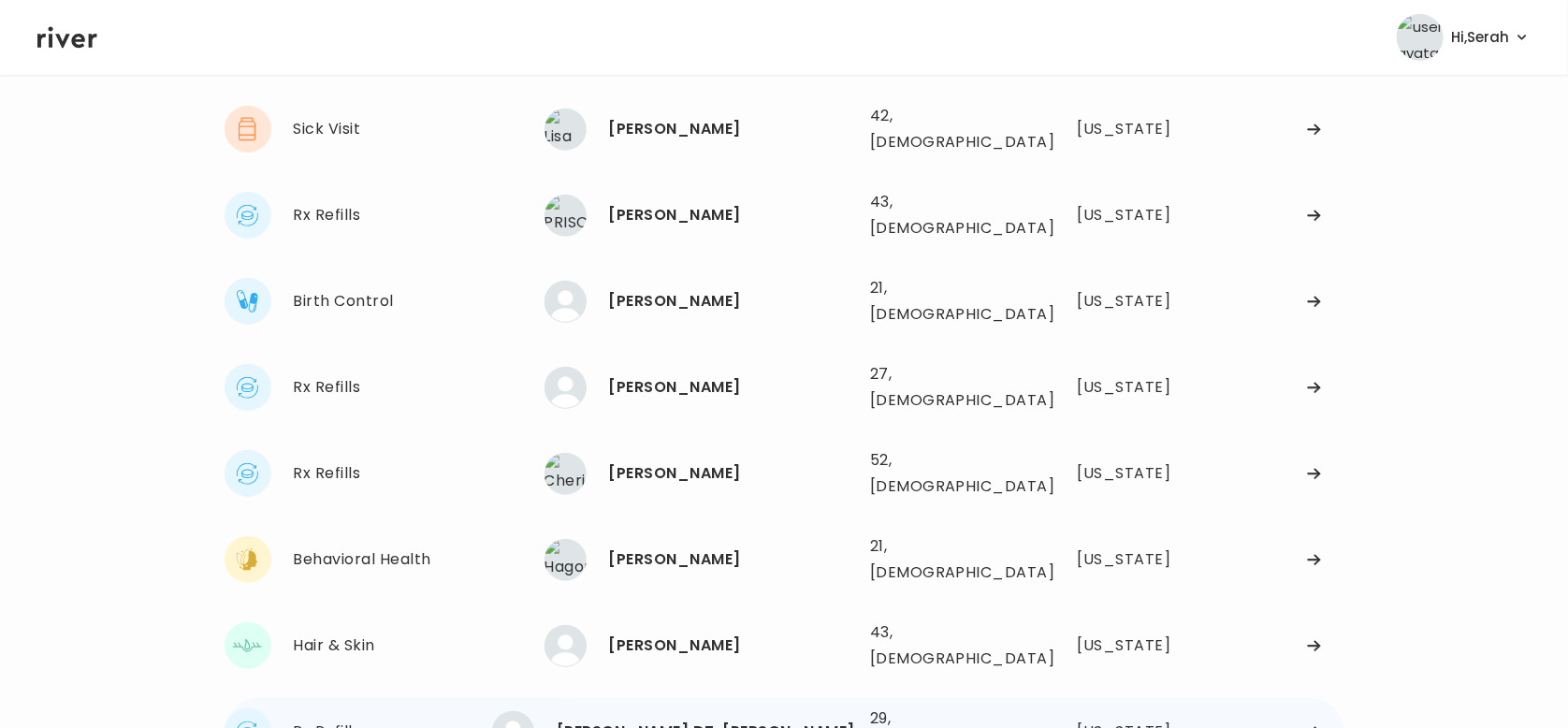
click at [644, 718] on div "[PERSON_NAME] DT. [PERSON_NAME]" at bounding box center [705, 731] width 298 height 26
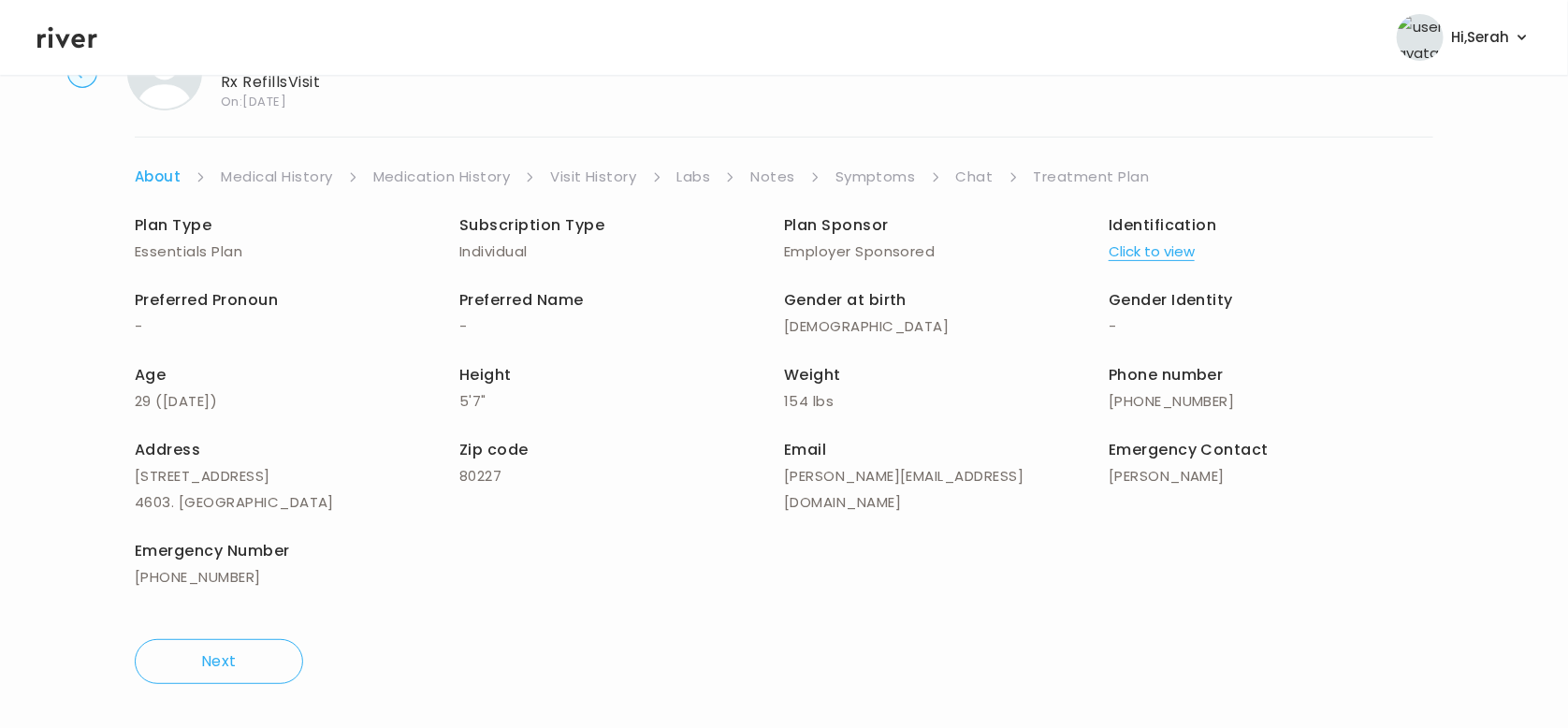
click at [45, 49] on icon at bounding box center [68, 37] width 60 height 28
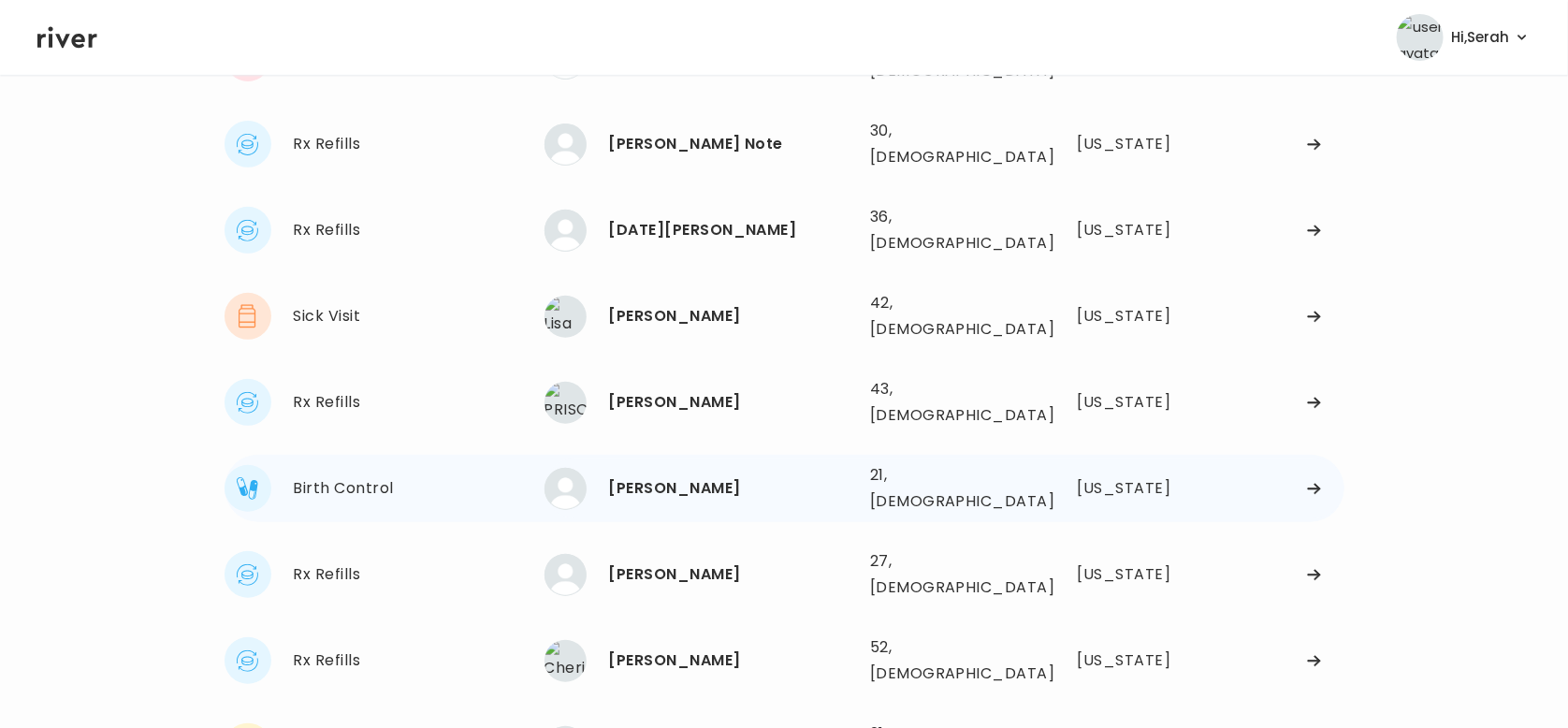
click at [644, 476] on div "DANIELA DELGADO" at bounding box center [731, 488] width 246 height 26
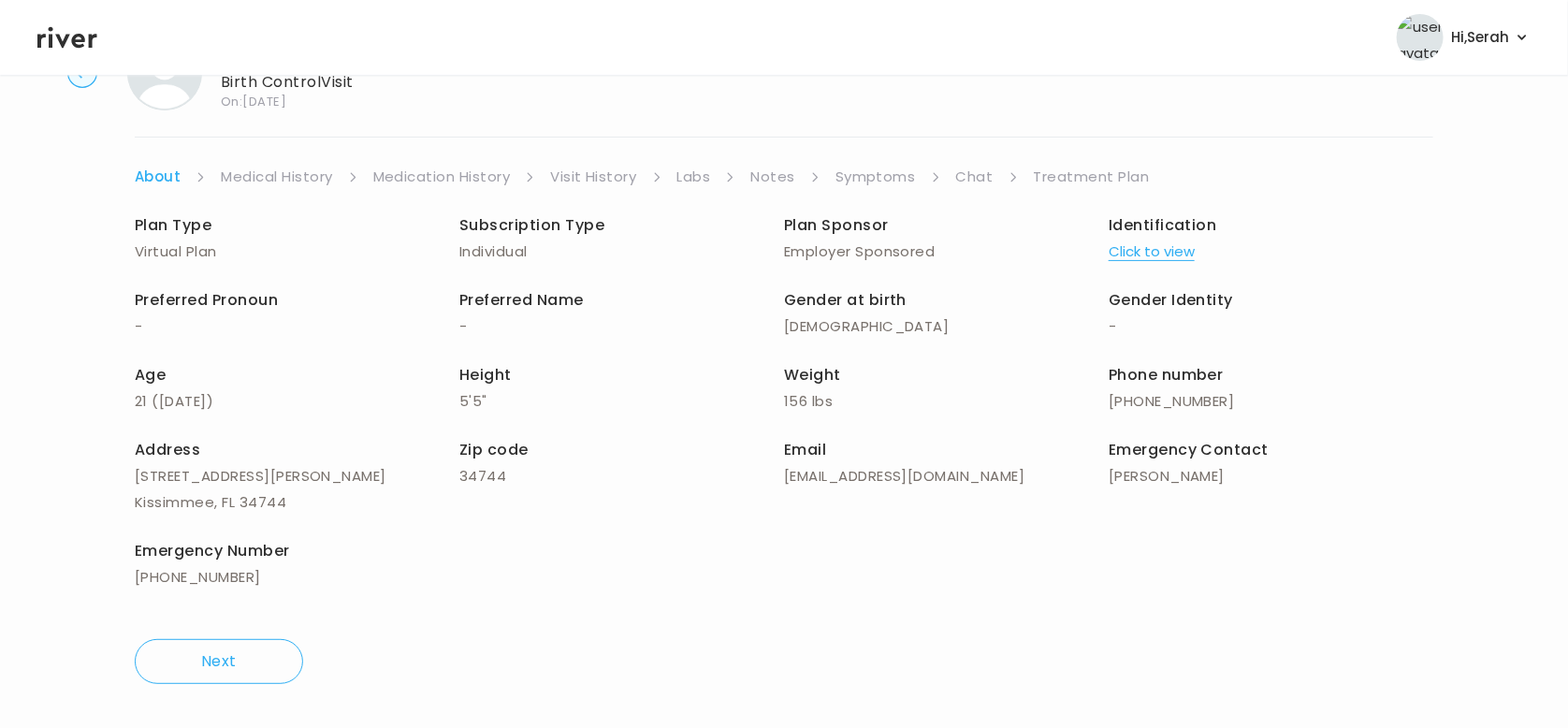
click at [985, 169] on link "Chat" at bounding box center [975, 177] width 38 height 26
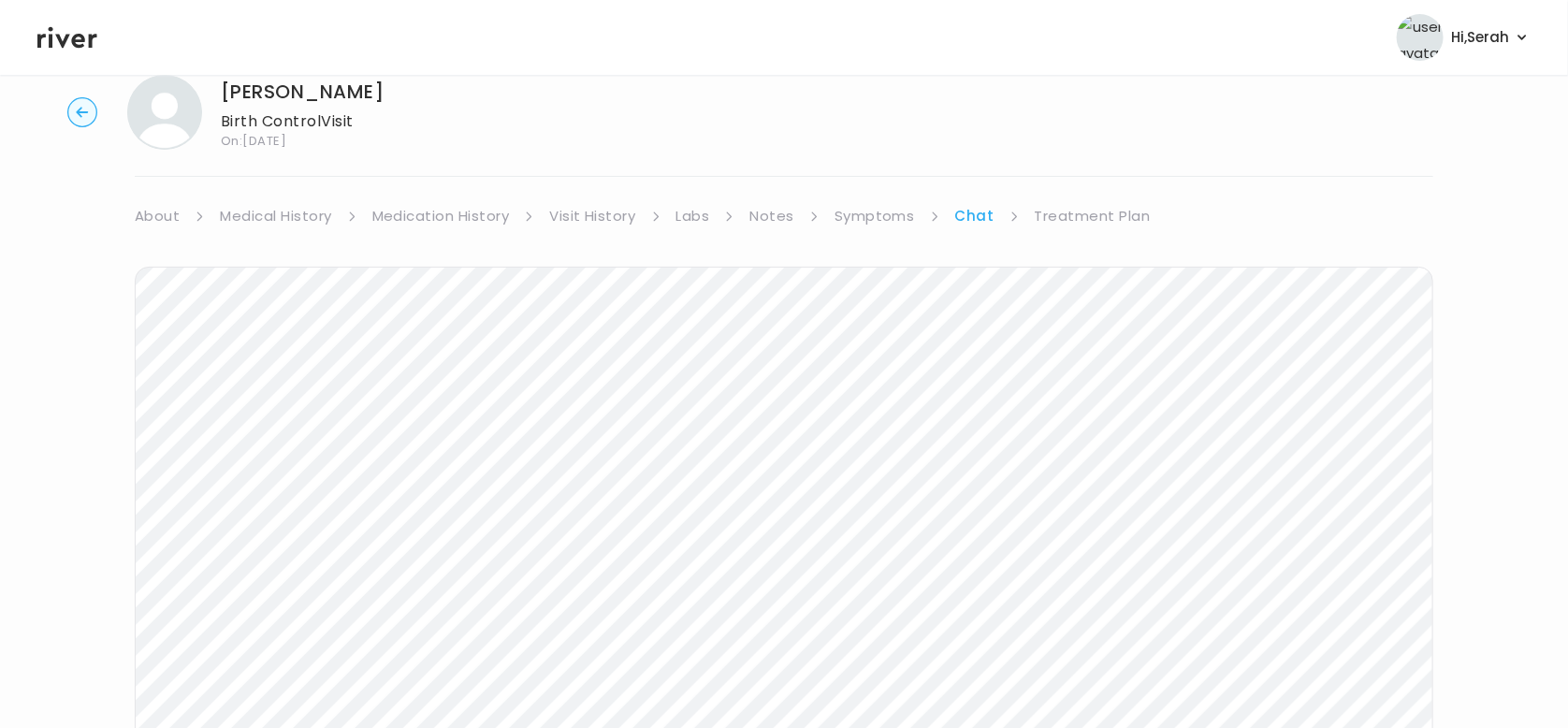
scroll to position [38, 0]
click at [454, 212] on link "Medication History" at bounding box center [442, 223] width 138 height 26
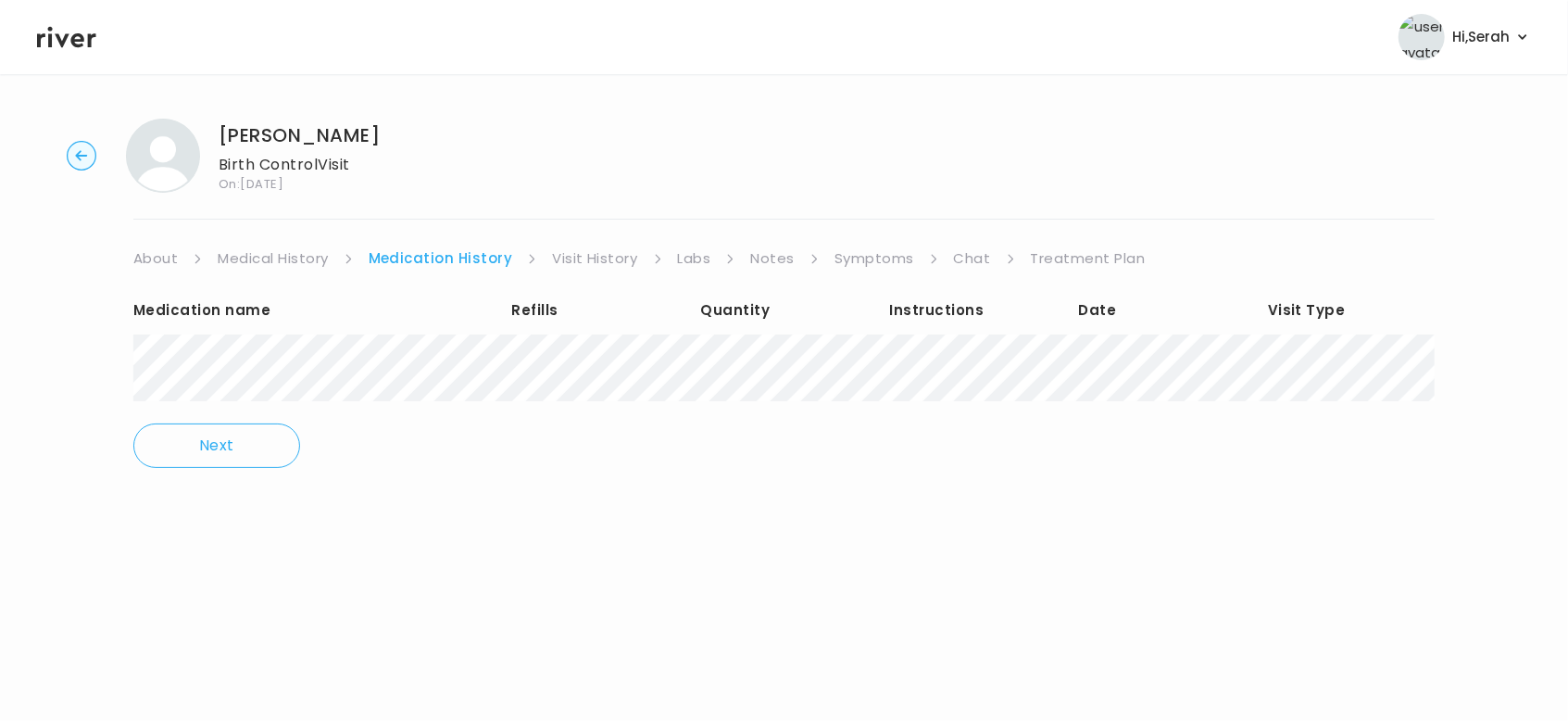
click at [1071, 261] on link "Treatment Plan" at bounding box center [1088, 258] width 114 height 26
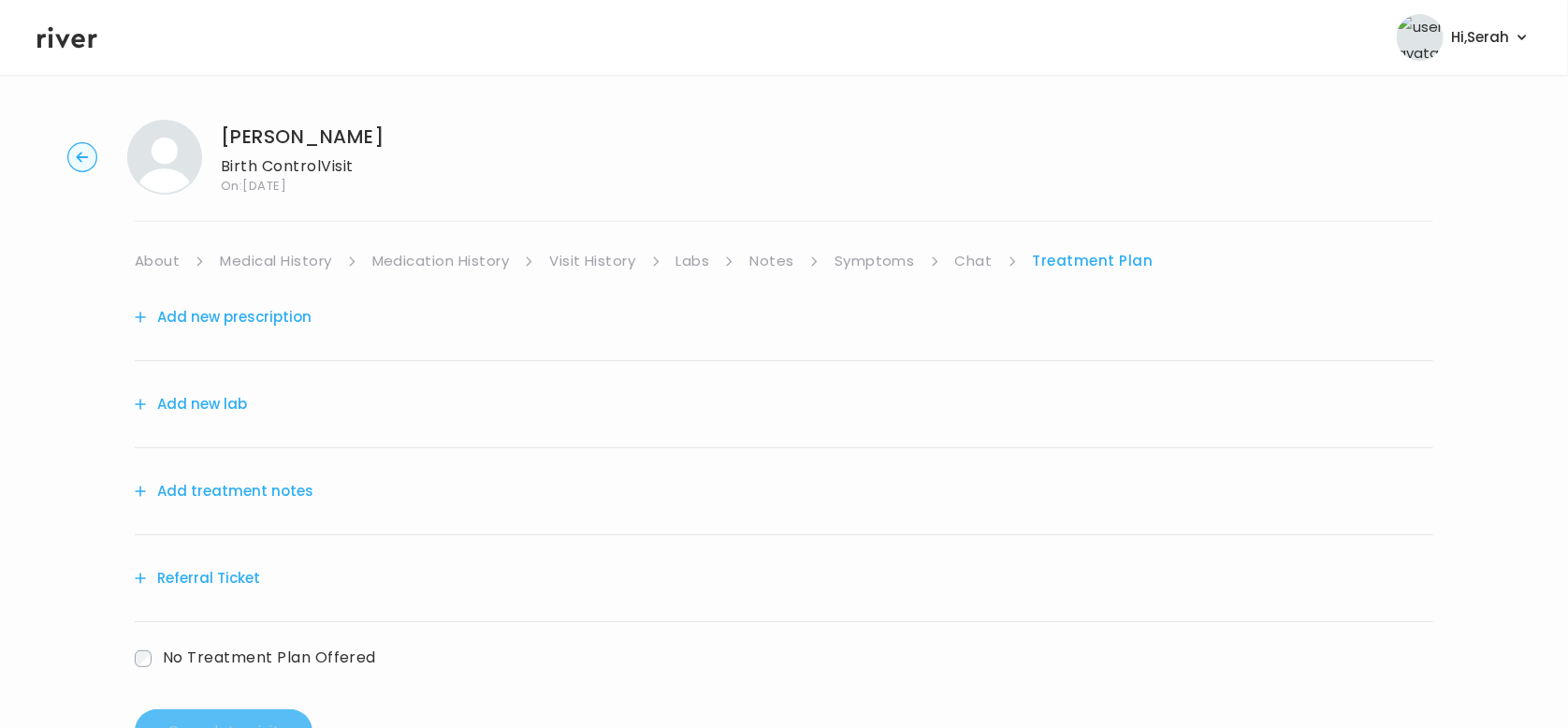
click at [298, 268] on link "Medical History" at bounding box center [275, 260] width 112 height 26
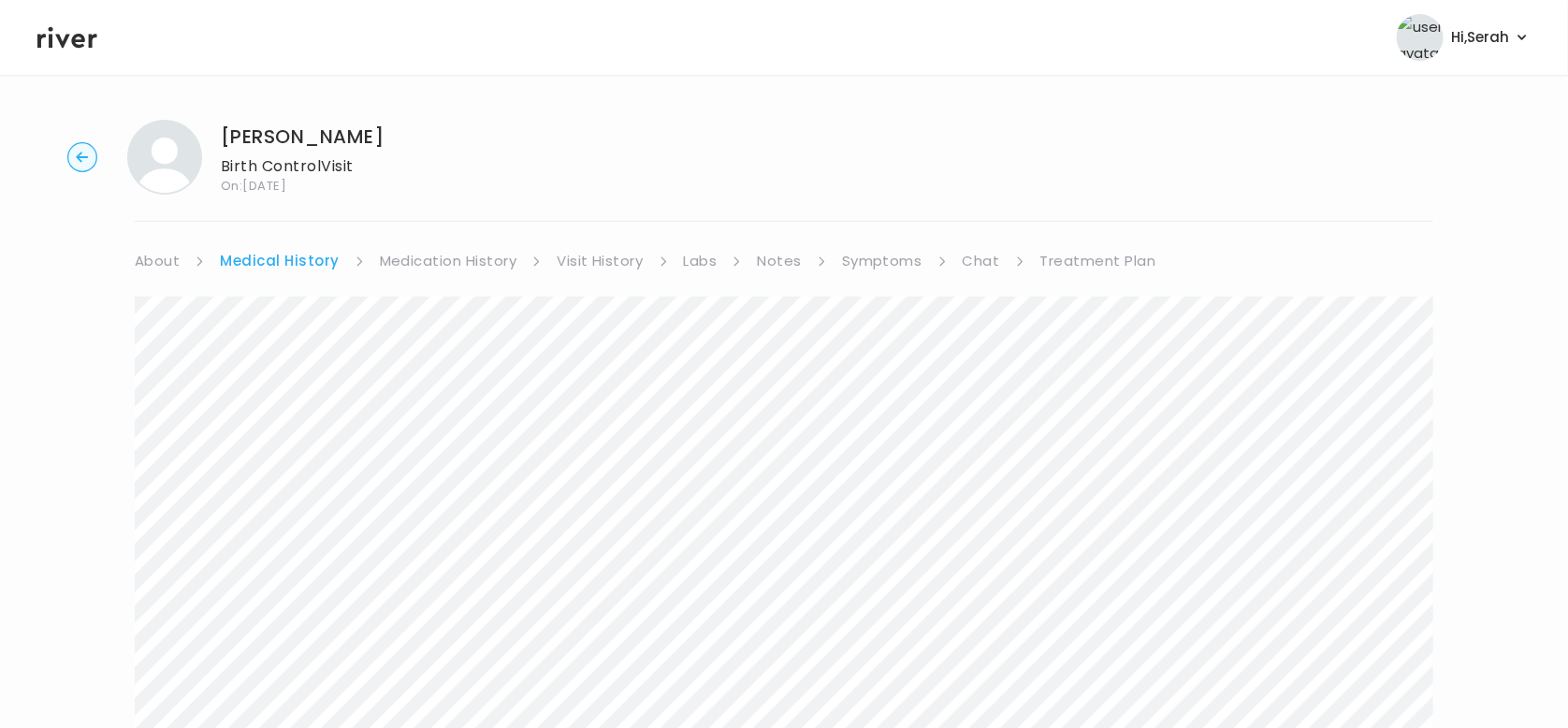
click at [419, 258] on link "Medication History" at bounding box center [449, 260] width 138 height 26
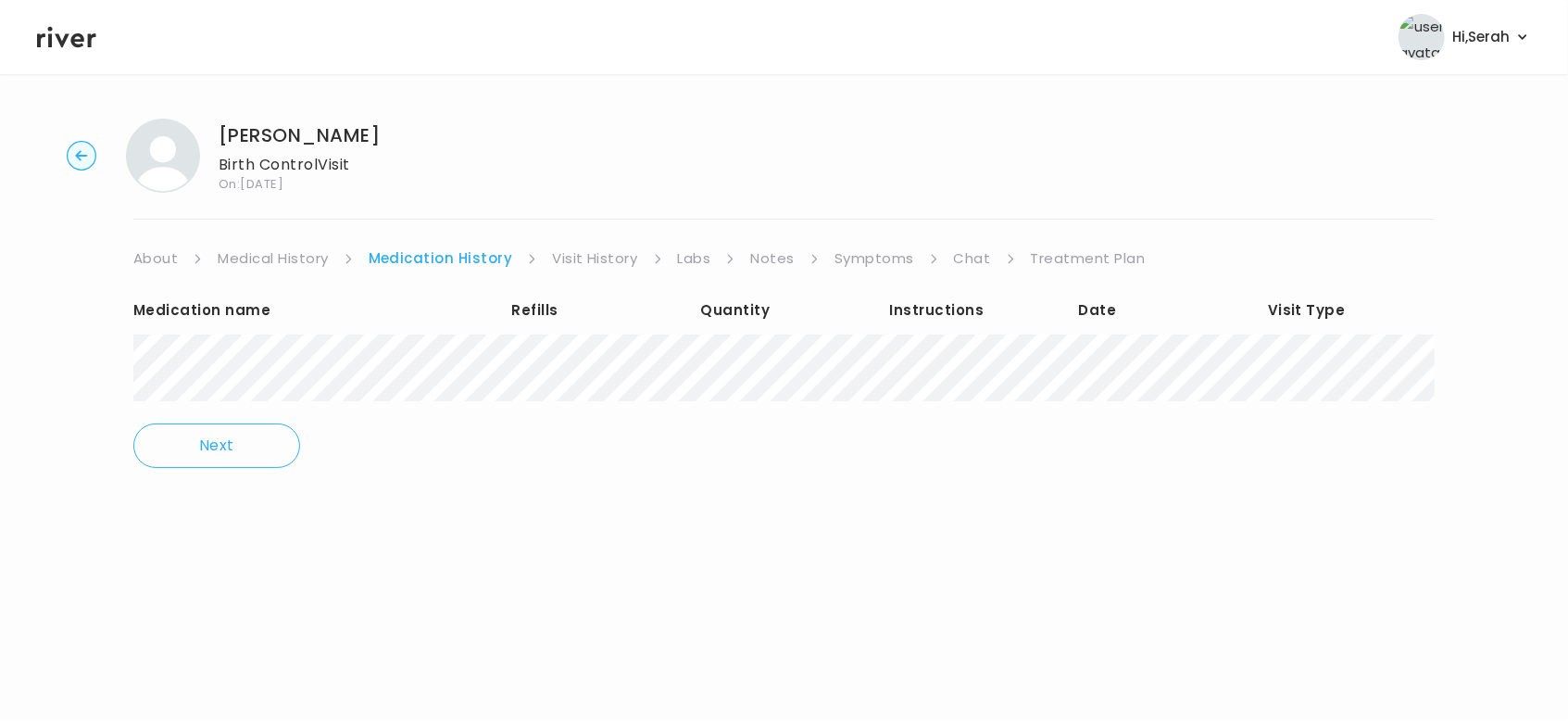
click at [1057, 251] on link "Treatment Plan" at bounding box center [1088, 258] width 114 height 26
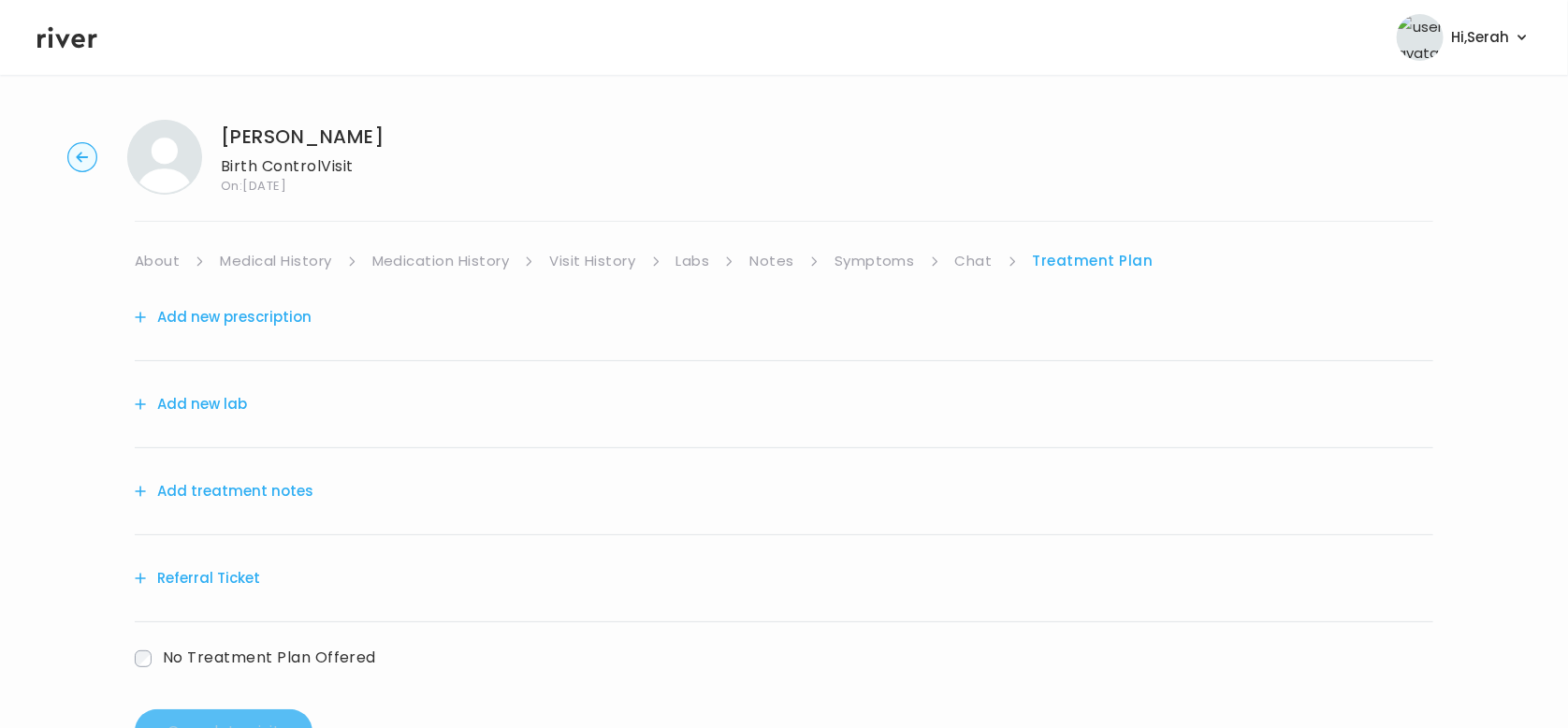
click at [262, 316] on button "Add new prescription" at bounding box center [223, 316] width 177 height 26
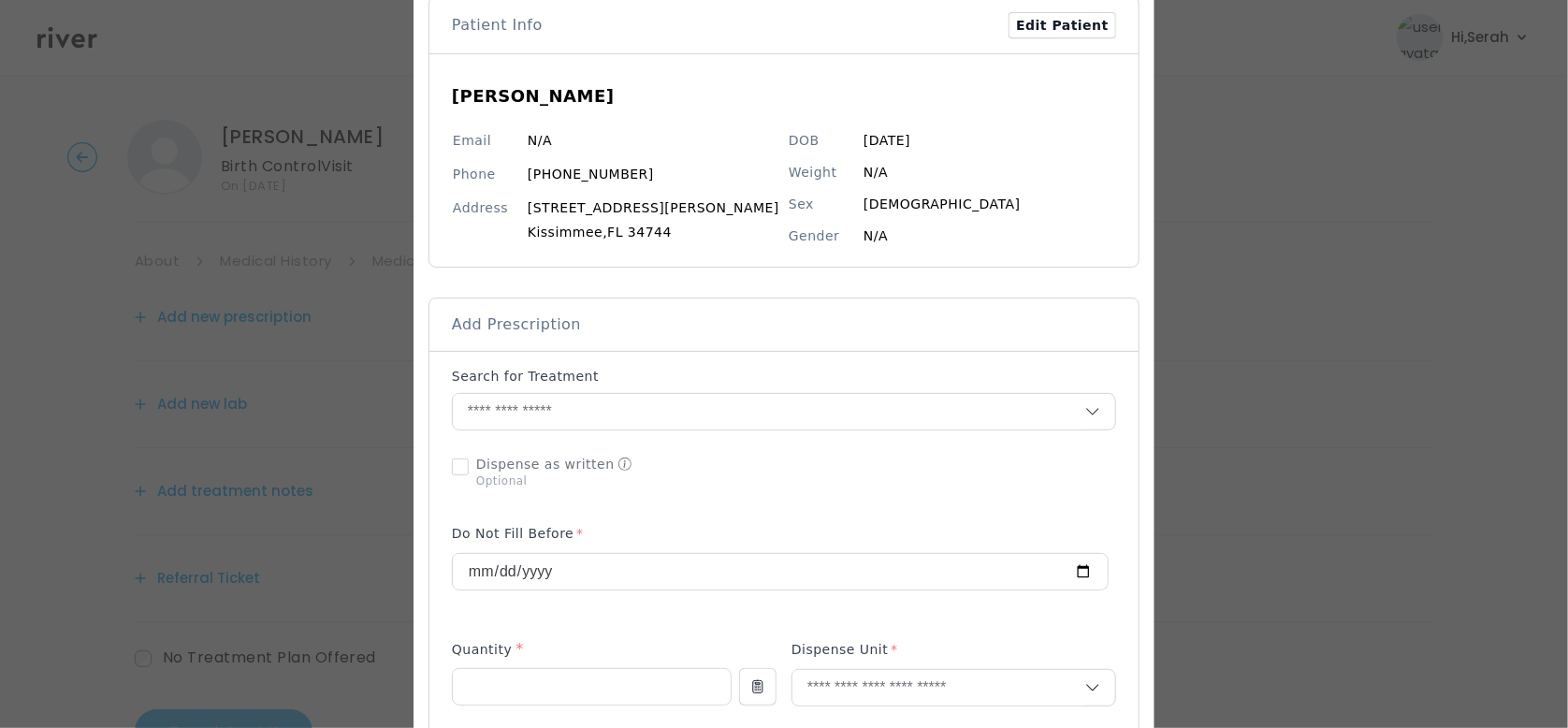
scroll to position [116, 0]
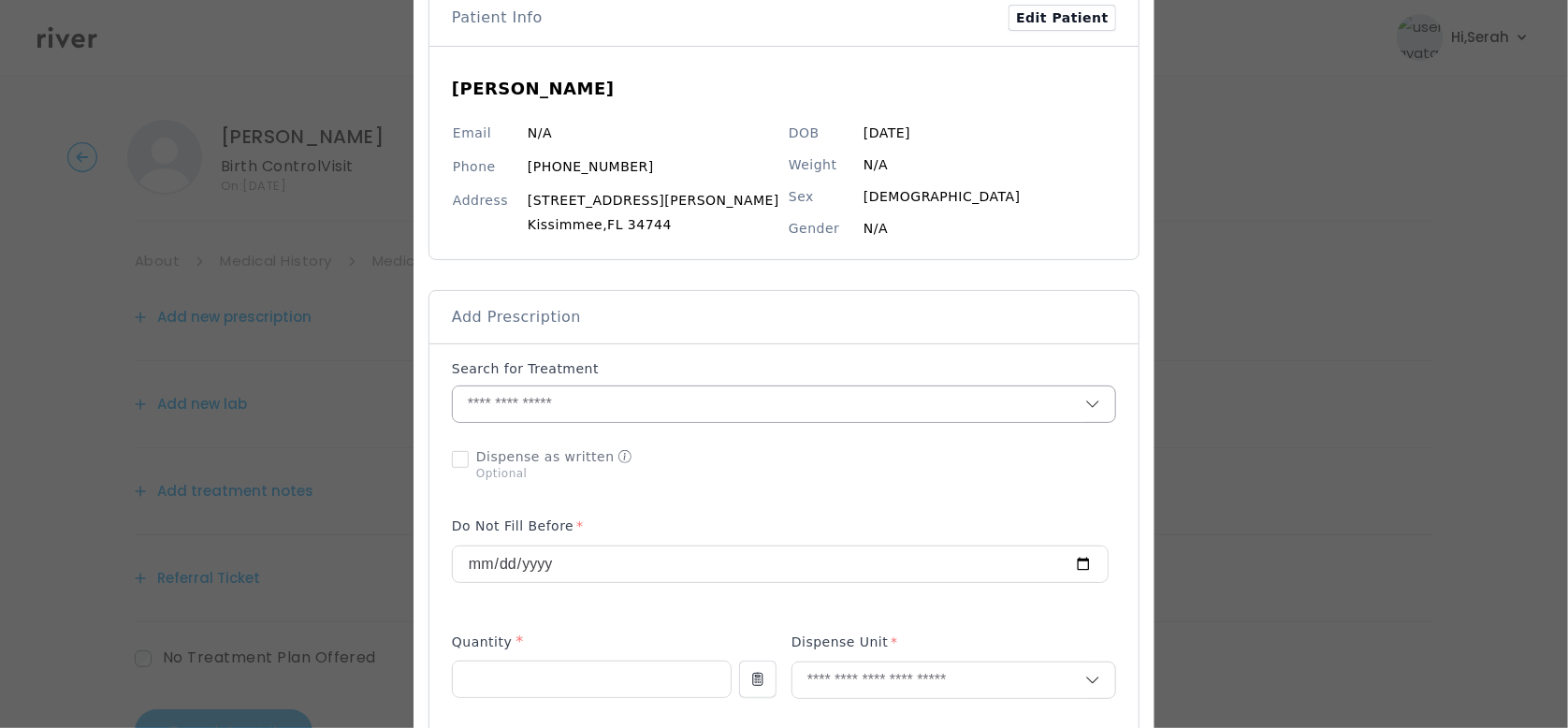
click at [657, 399] on input "text" at bounding box center [768, 404] width 632 height 36
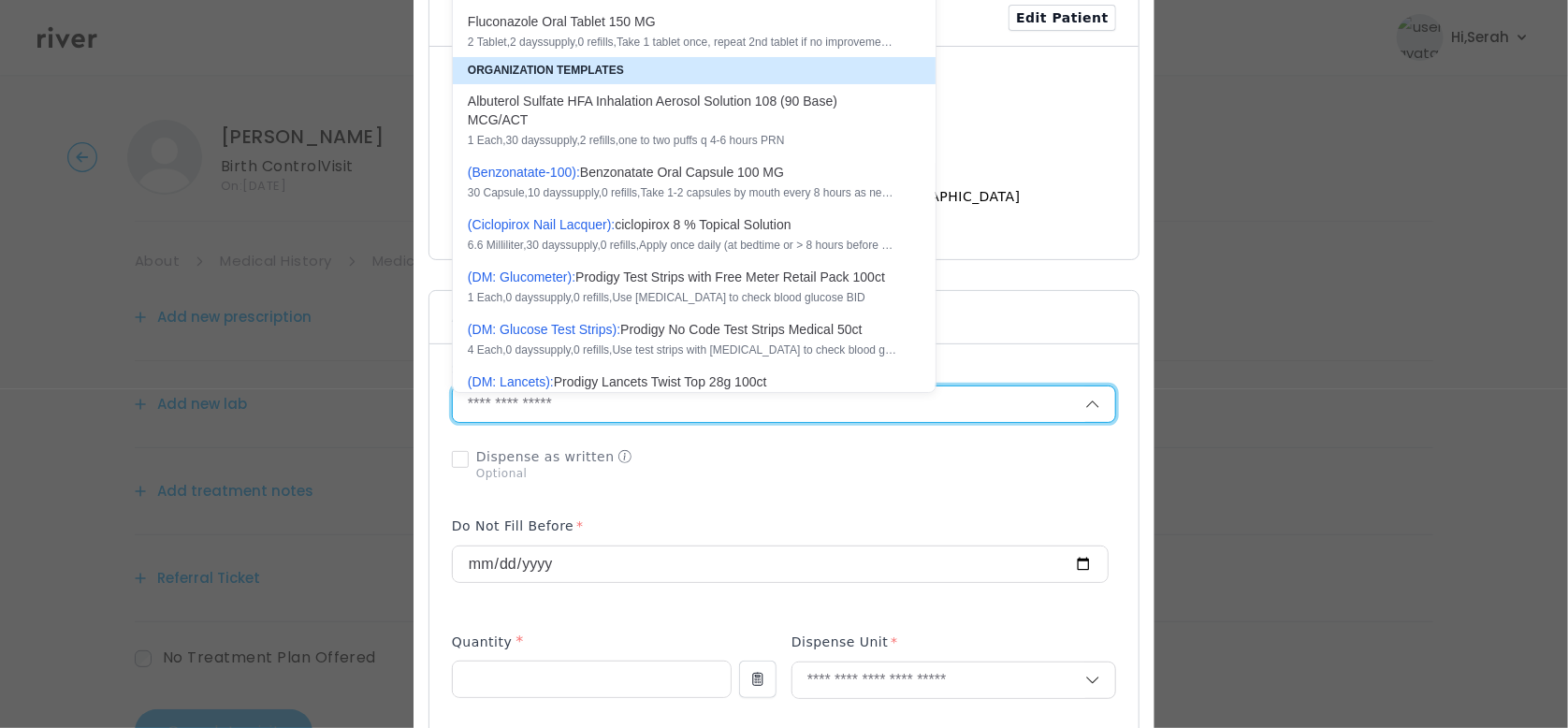
scroll to position [0, 0]
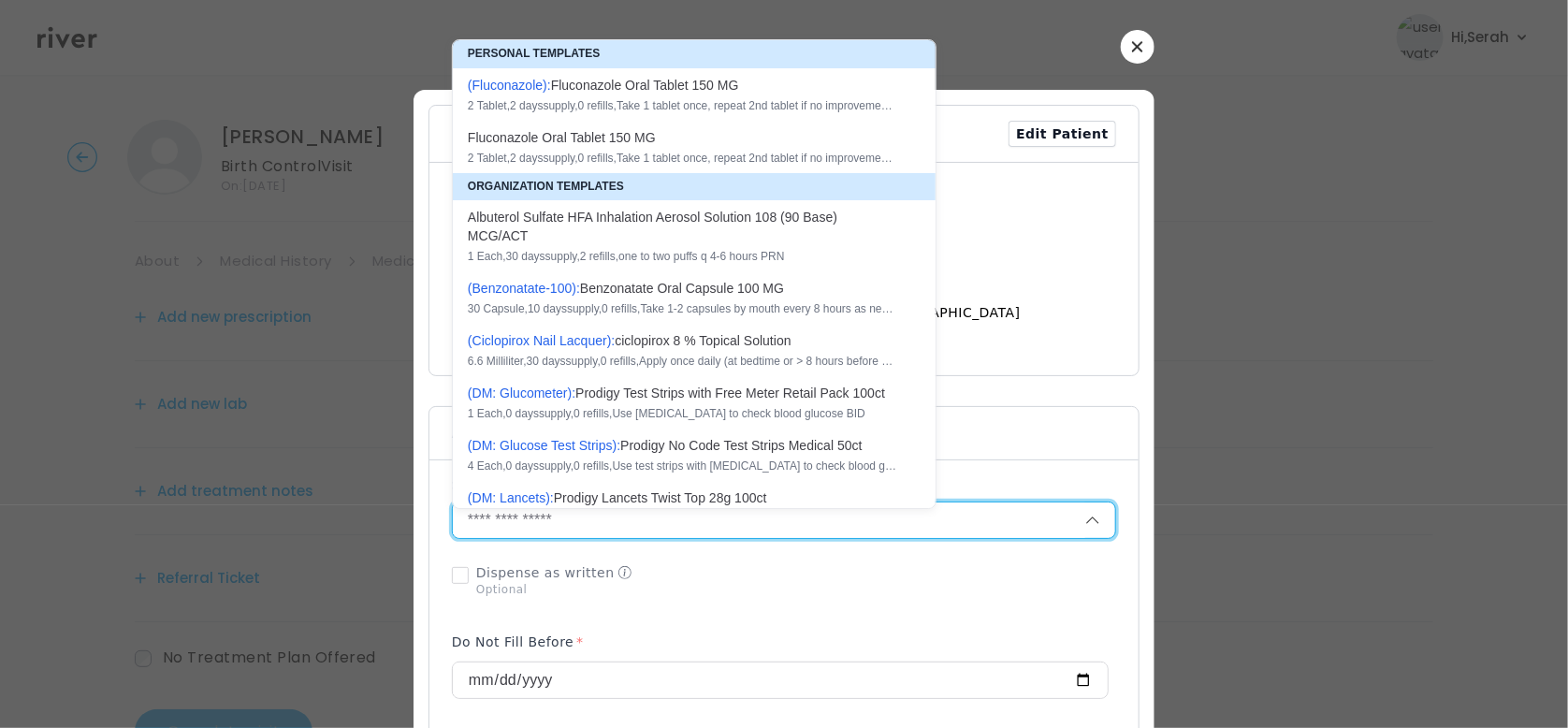
click at [1120, 44] on button "button" at bounding box center [1137, 47] width 34 height 34
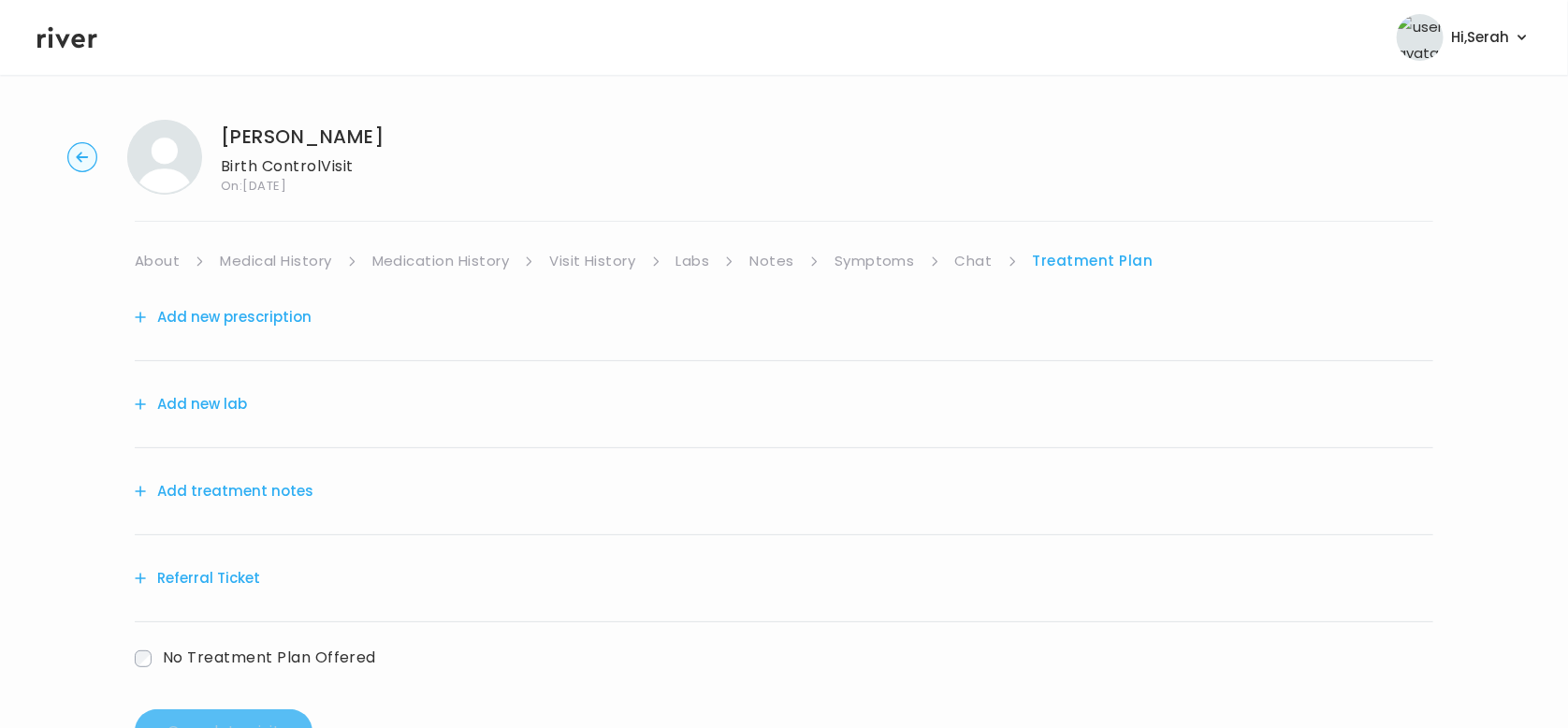
click at [840, 242] on div "DANIELA DELGADO Birth Control Visit On: 09 Oct 2025 About Medical History Medic…" at bounding box center [784, 437] width 1568 height 664
click at [841, 245] on div "DANIELA DELGADO Birth Control Visit On: 09 Oct 2025 About Medical History Medic…" at bounding box center [784, 437] width 1568 height 664
click at [846, 256] on link "Symptoms" at bounding box center [875, 260] width 81 height 26
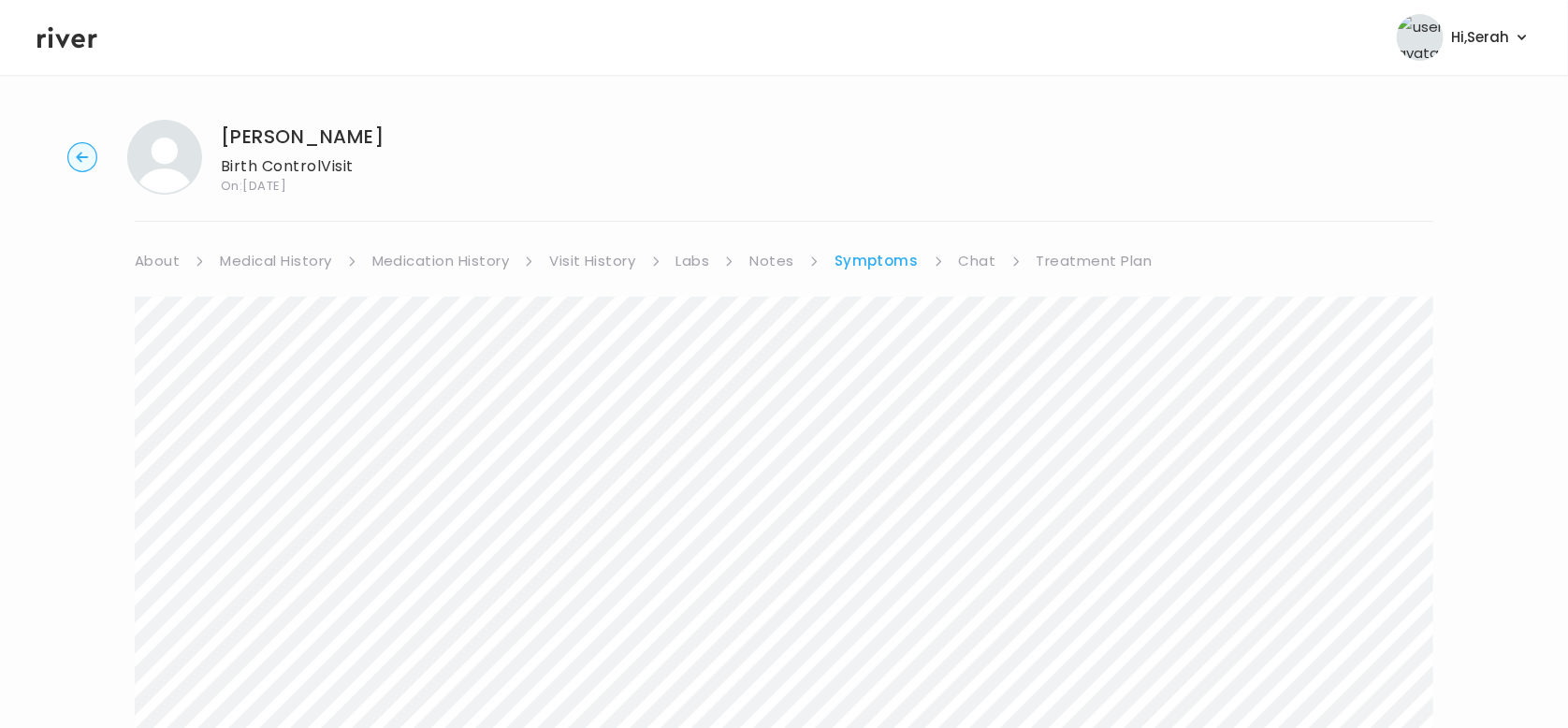
click at [1060, 248] on link "Treatment Plan" at bounding box center [1094, 260] width 116 height 26
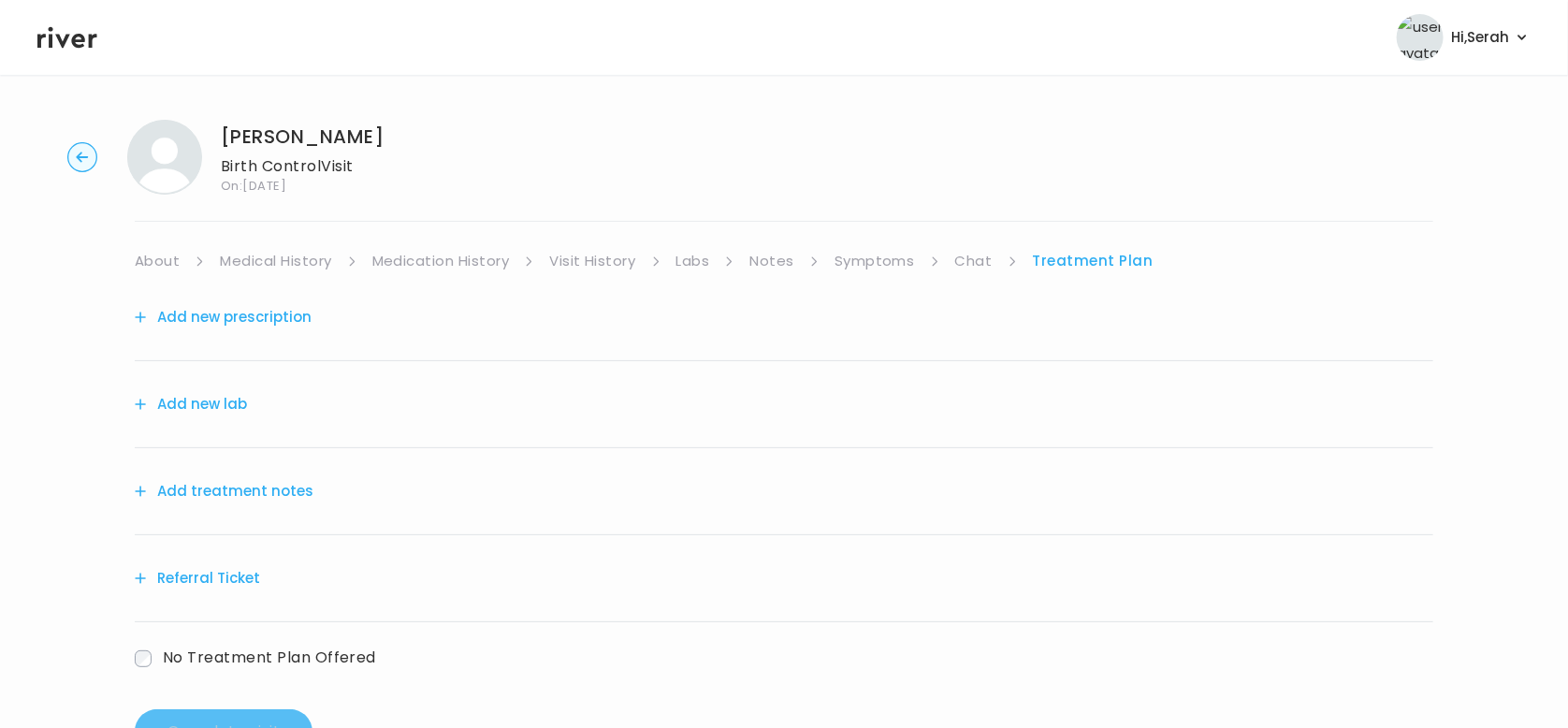
click at [270, 304] on button "Add new prescription" at bounding box center [223, 316] width 177 height 26
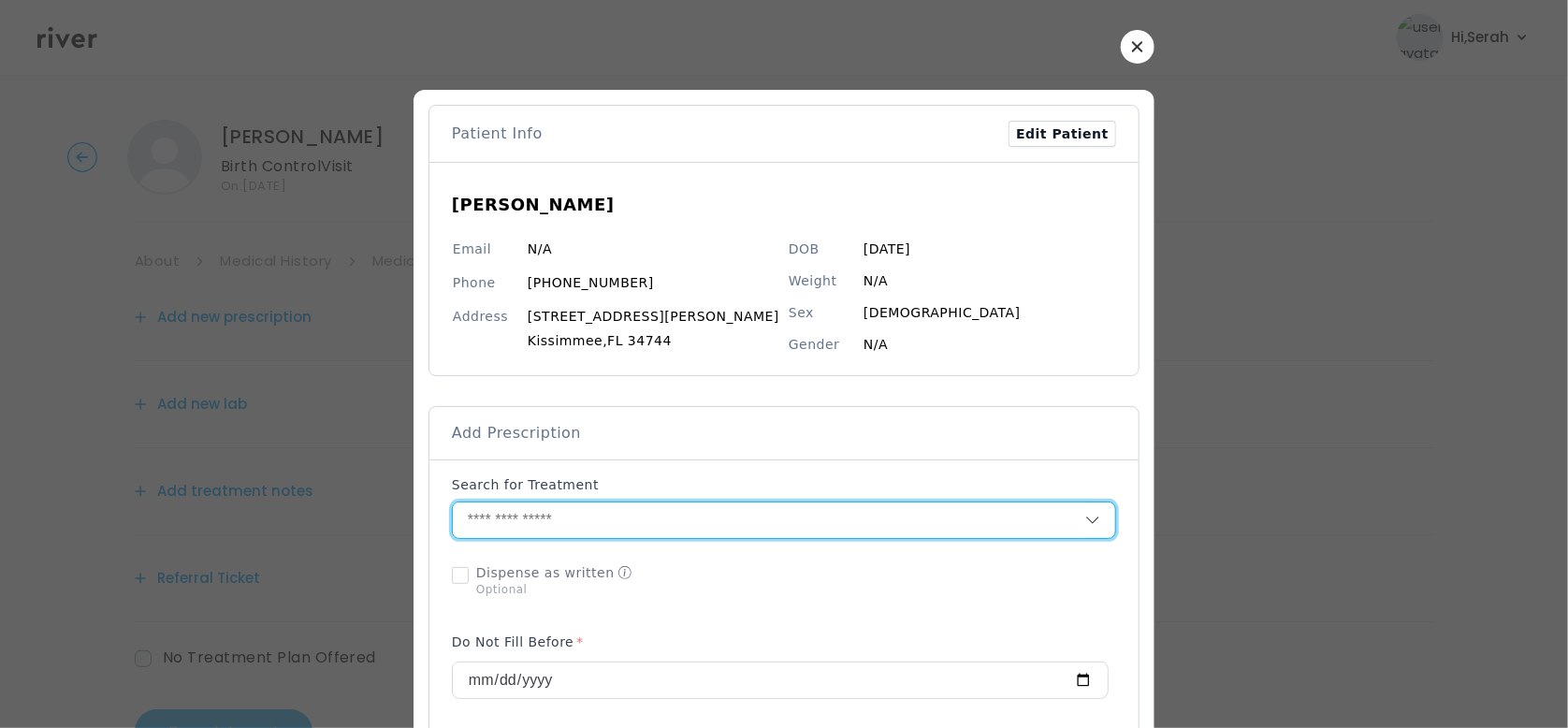
click at [601, 505] on input "text" at bounding box center [768, 519] width 632 height 36
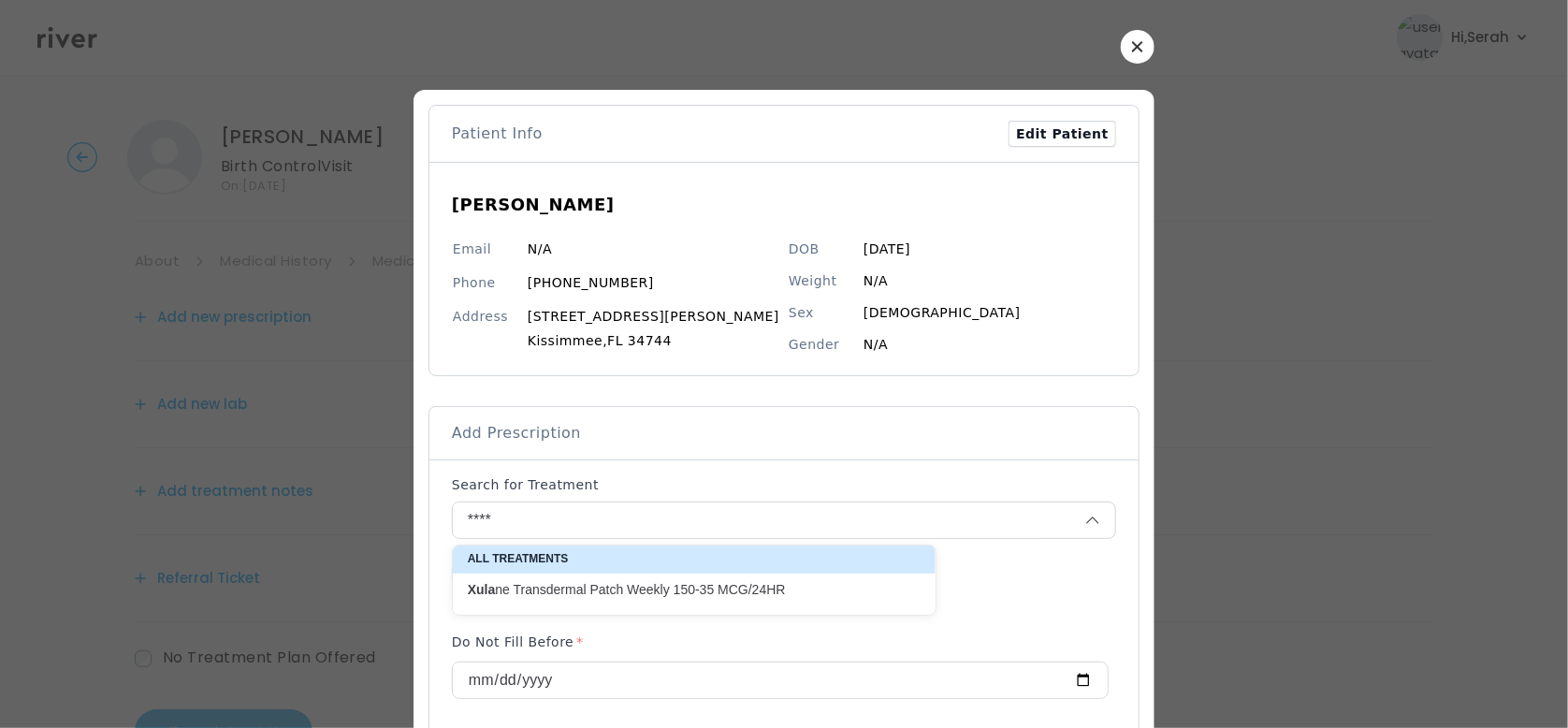
click at [589, 580] on p "Xula ne Transdermal Patch Weekly 150-35 MCG/24HR" at bounding box center [683, 589] width 430 height 17
type input "**********"
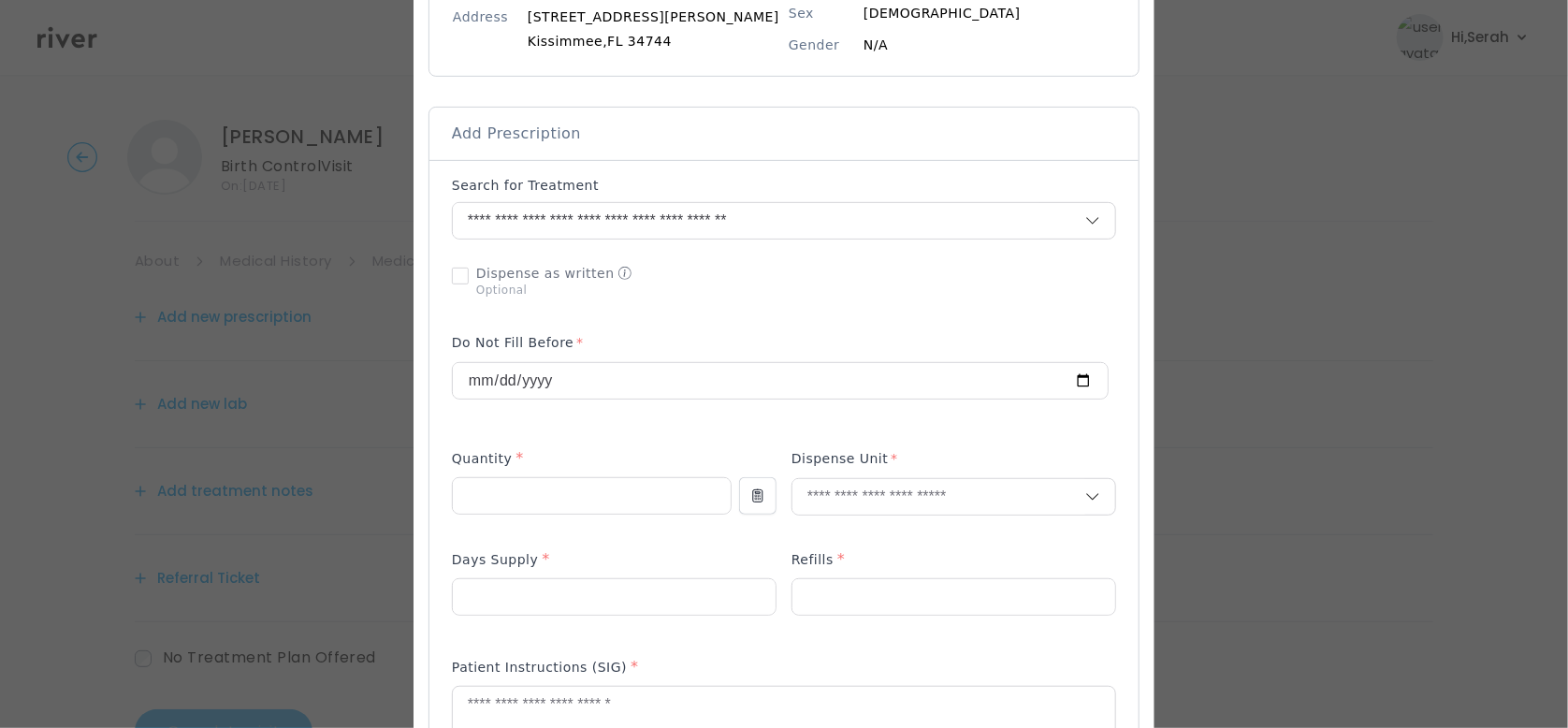
scroll to position [303, 0]
click at [566, 480] on input "number" at bounding box center [591, 492] width 278 height 36
type input "*"
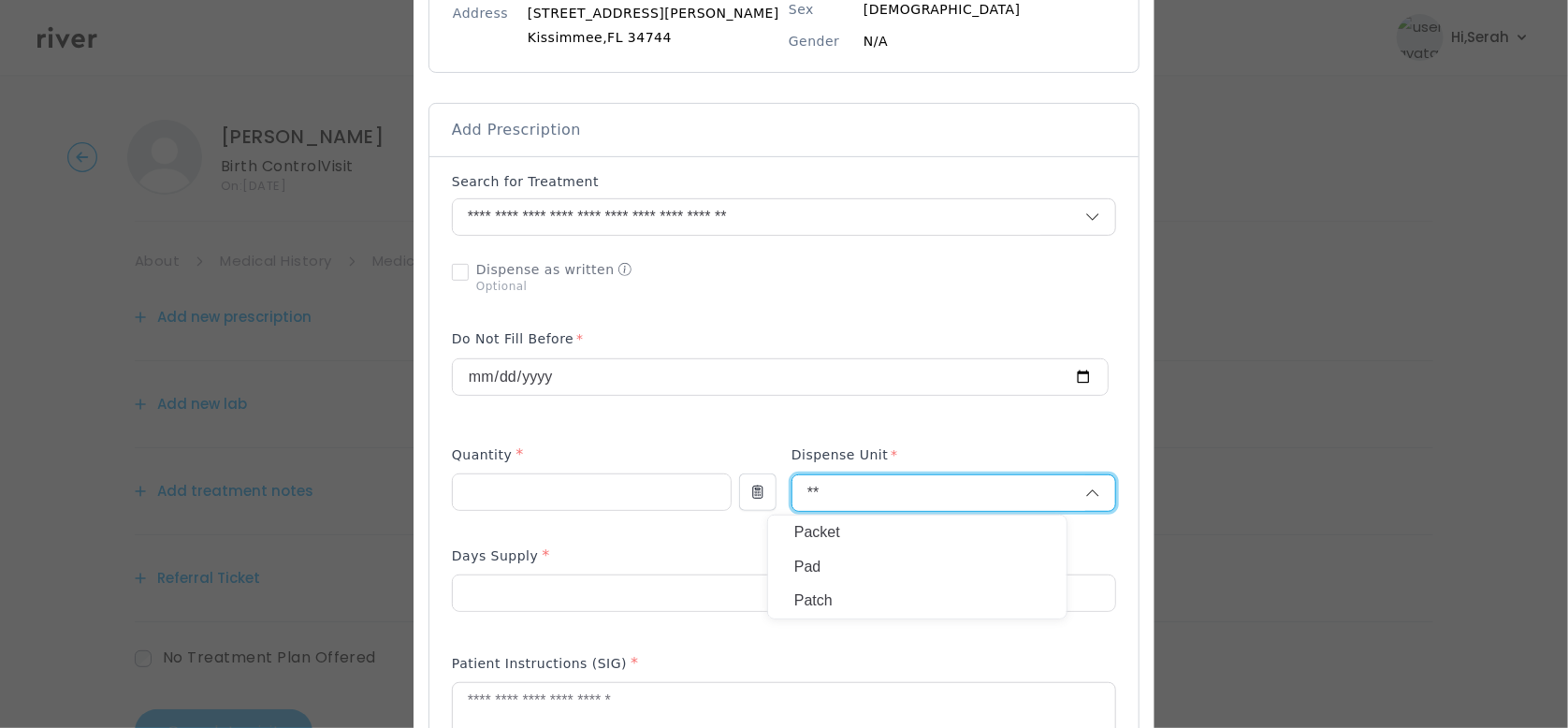
type input "**"
click at [841, 535] on p "Packet" at bounding box center [917, 533] width 246 height 27
click at [591, 601] on input "number" at bounding box center [614, 593] width 322 height 36
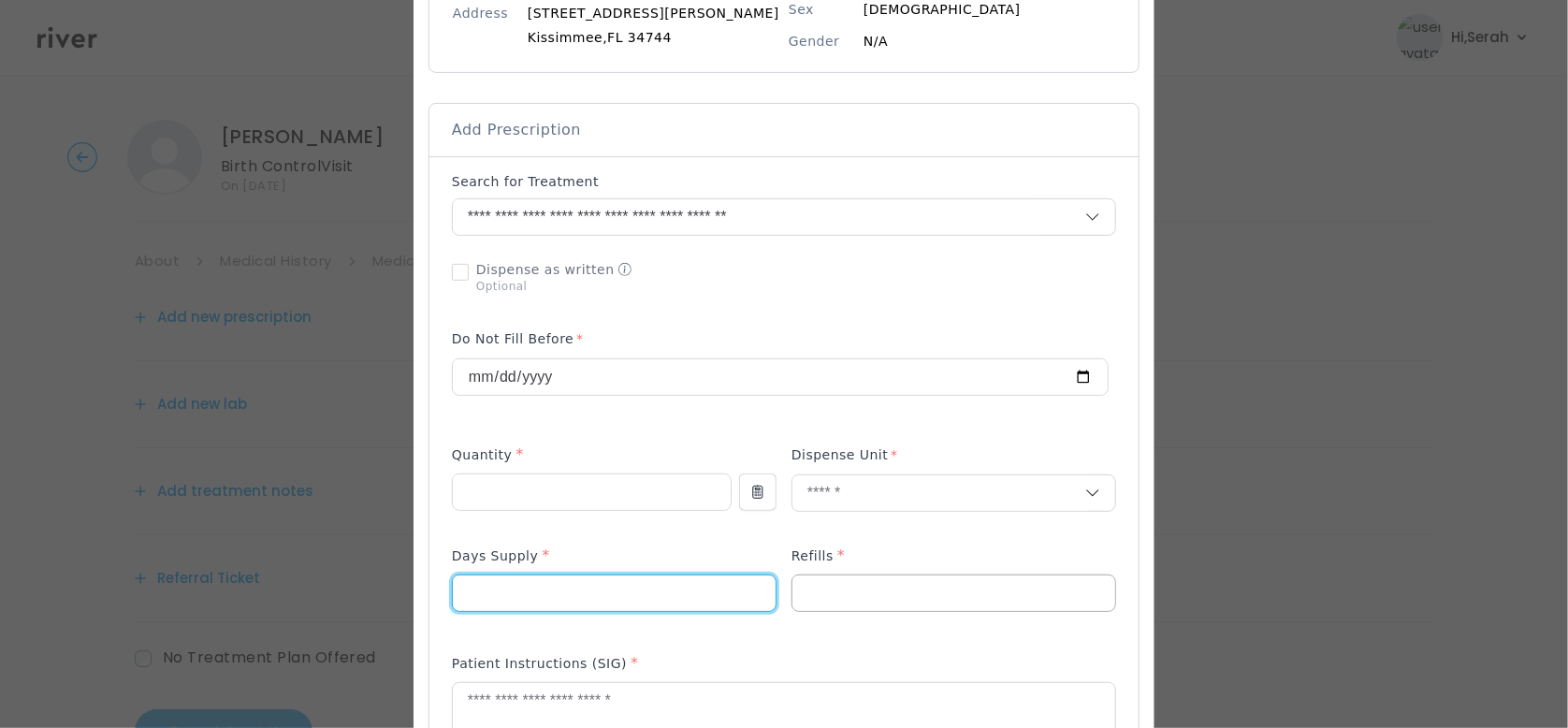
type input "**"
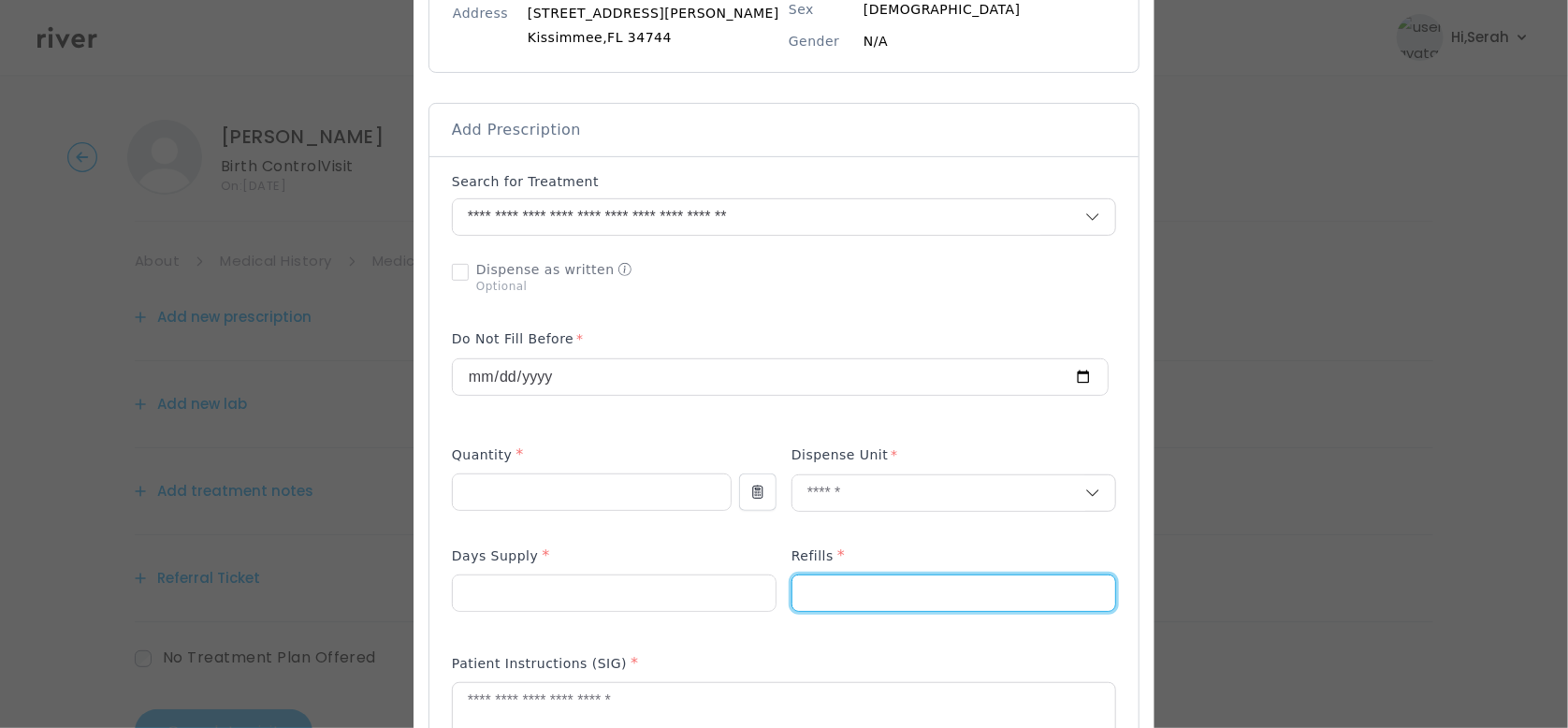
click at [835, 598] on input "number" at bounding box center [953, 593] width 322 height 36
type input "*"
click at [688, 707] on textarea at bounding box center [784, 732] width 662 height 99
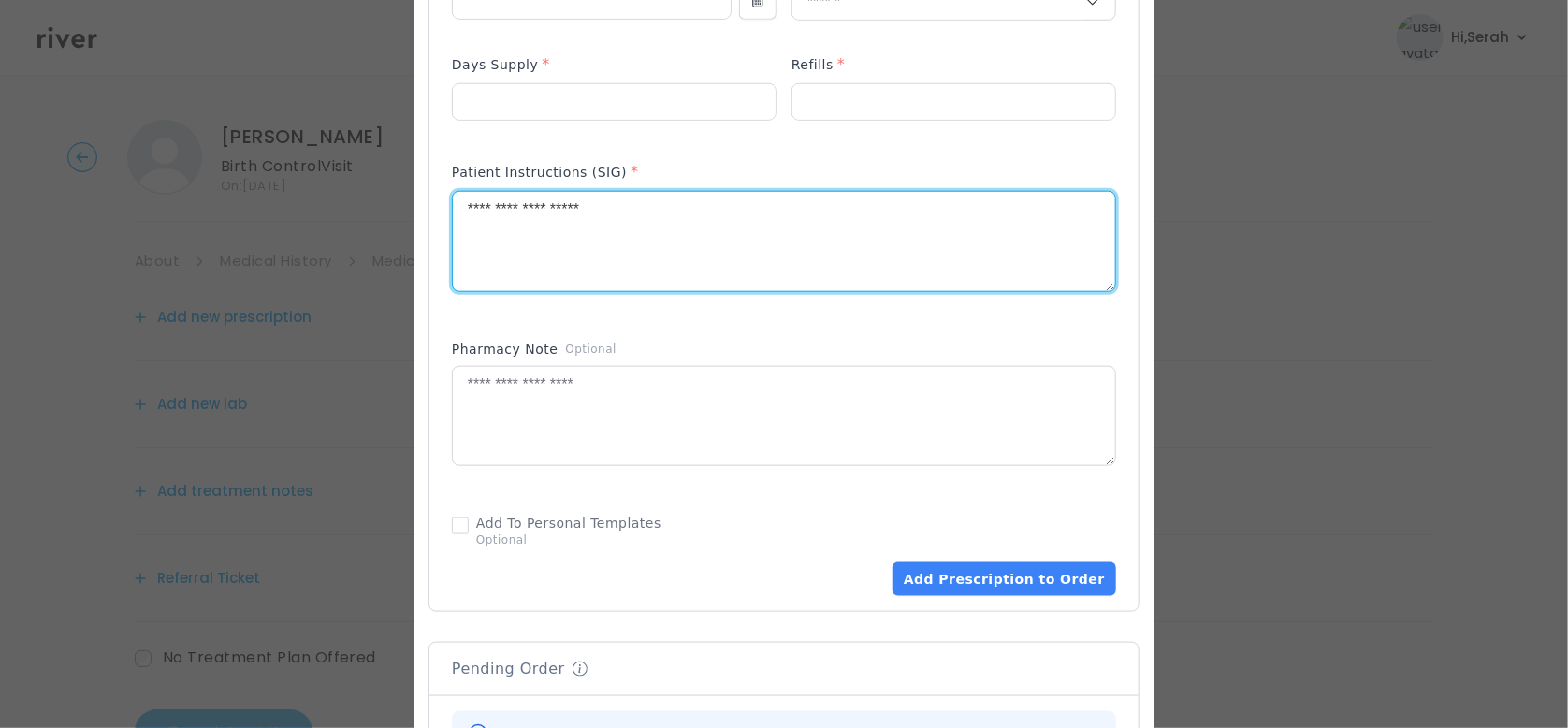
scroll to position [796, 0]
click at [651, 443] on textarea at bounding box center [784, 414] width 662 height 99
click at [677, 222] on textarea "**********" at bounding box center [784, 240] width 662 height 99
type textarea "**********"
click at [958, 579] on button "Add Prescription to Order" at bounding box center [1004, 577] width 223 height 34
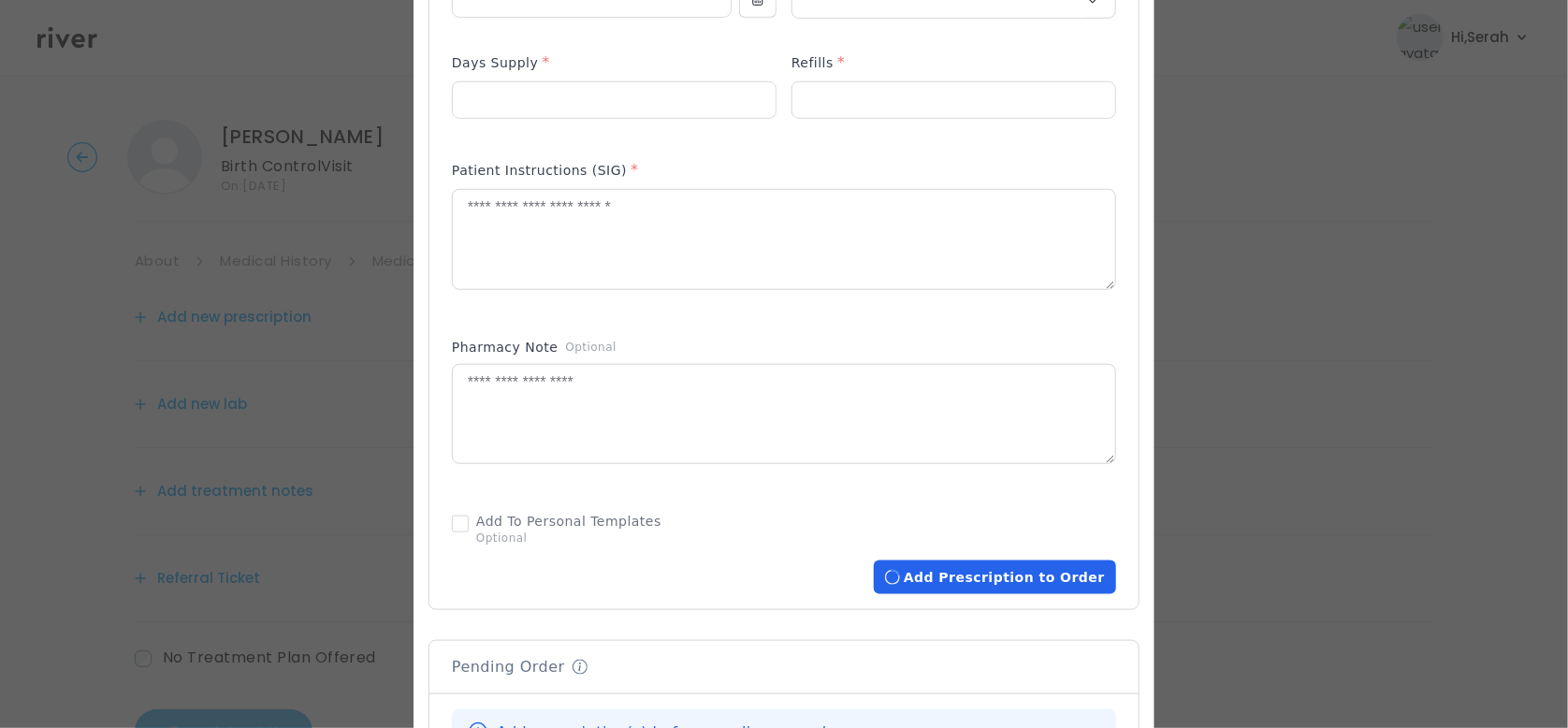
scroll to position [1213, 0]
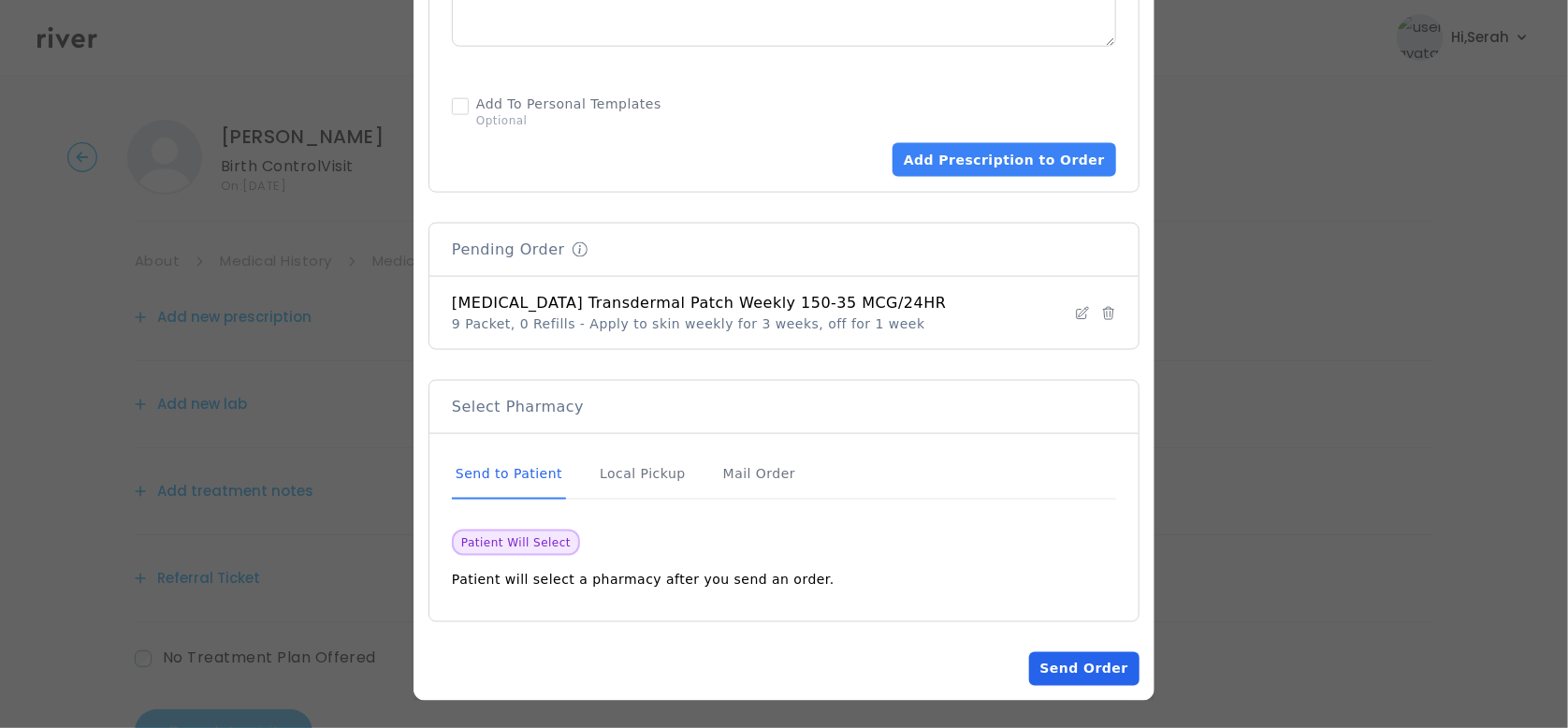
click at [1037, 659] on button "Send Order" at bounding box center [1084, 669] width 111 height 34
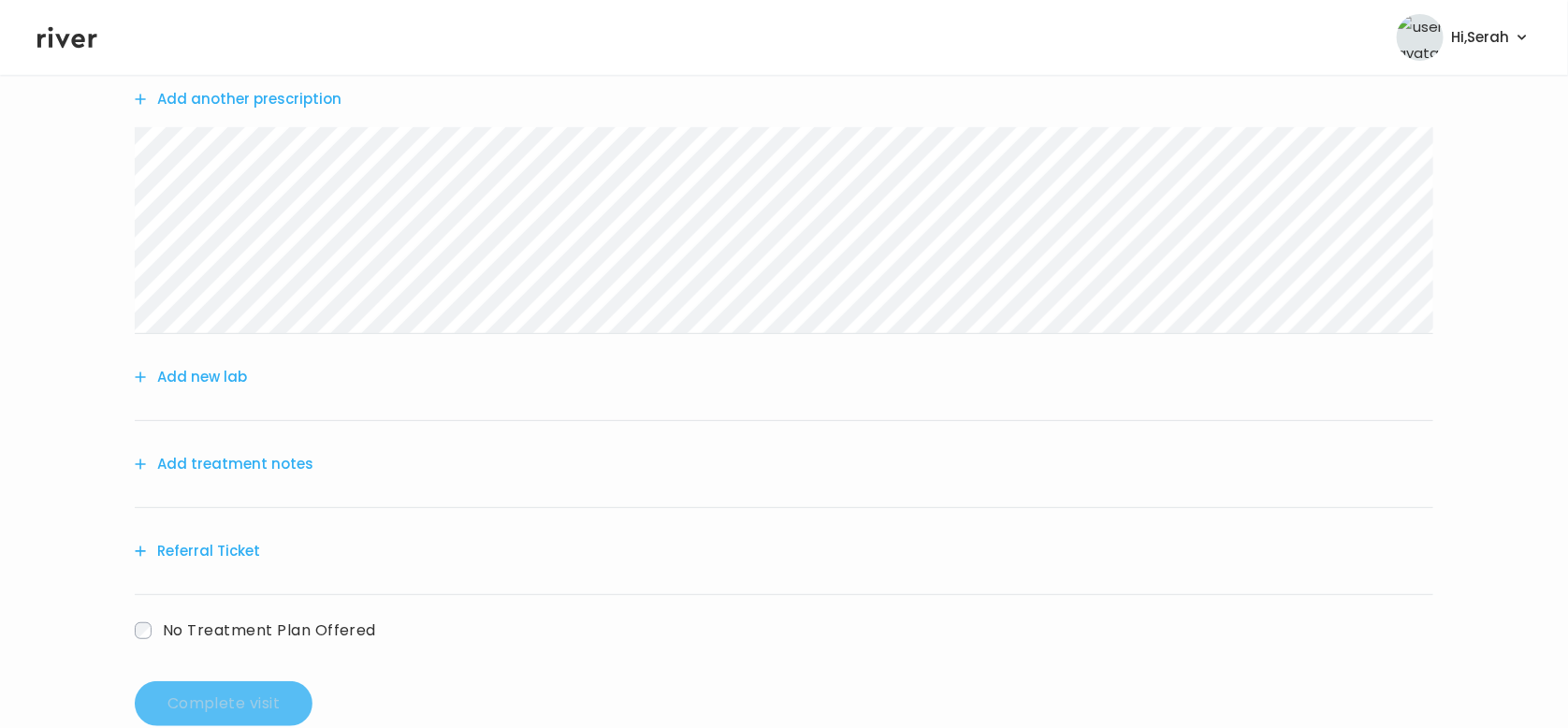
scroll to position [219, 0]
click at [250, 458] on button "Add treatment notes" at bounding box center [224, 462] width 179 height 26
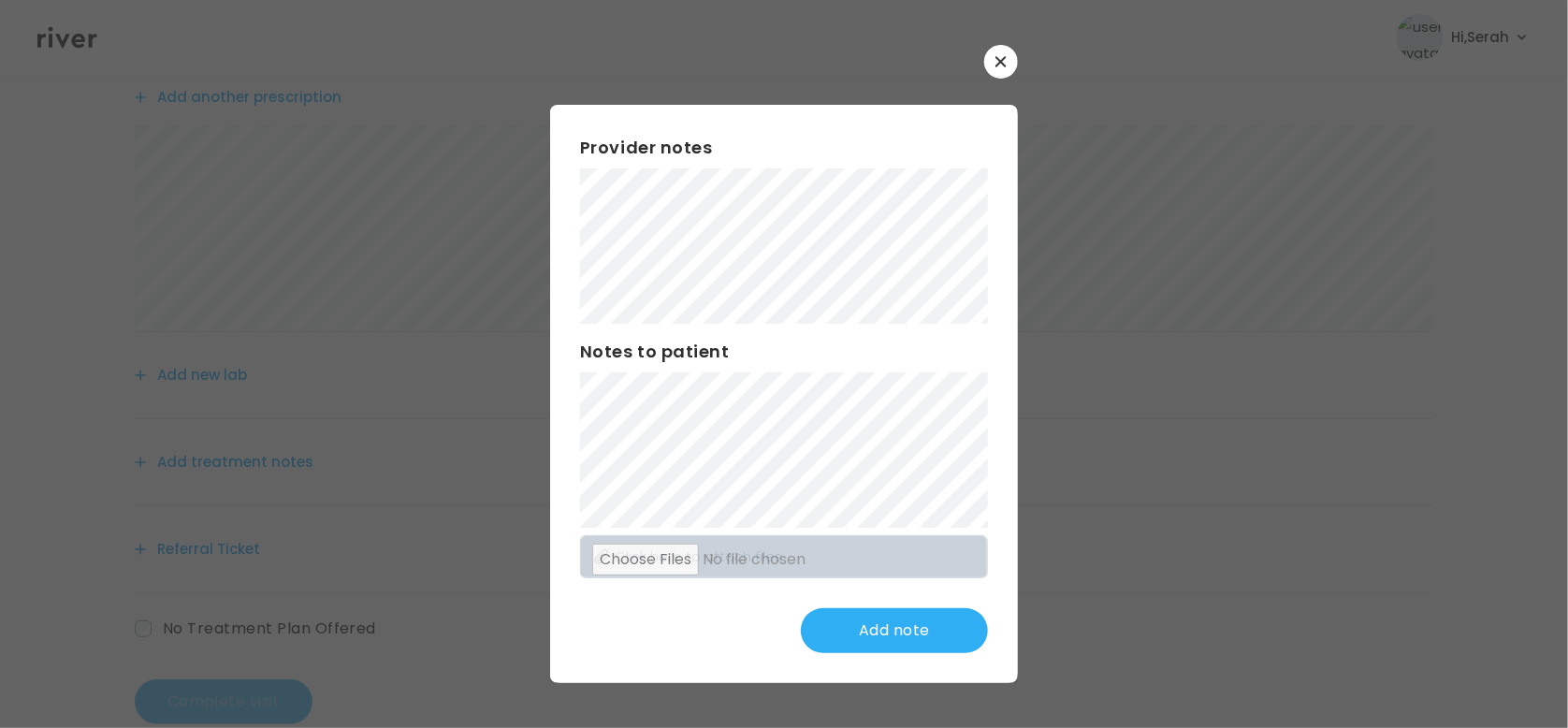
click at [644, 604] on div "Provider notes Notes to patient Click here to attach files Add note" at bounding box center [784, 394] width 468 height 579
click at [901, 638] on button "Update note" at bounding box center [894, 630] width 187 height 45
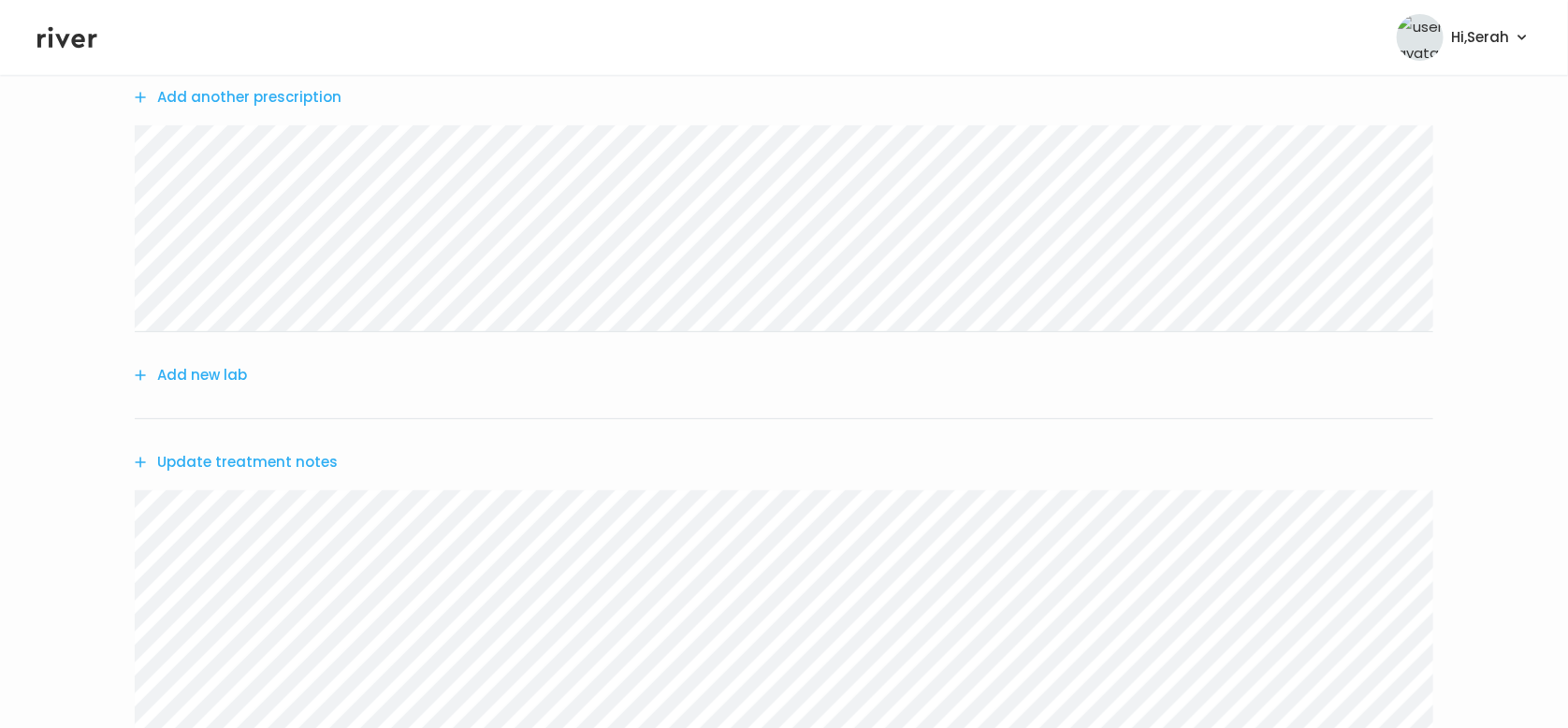
scroll to position [592, 0]
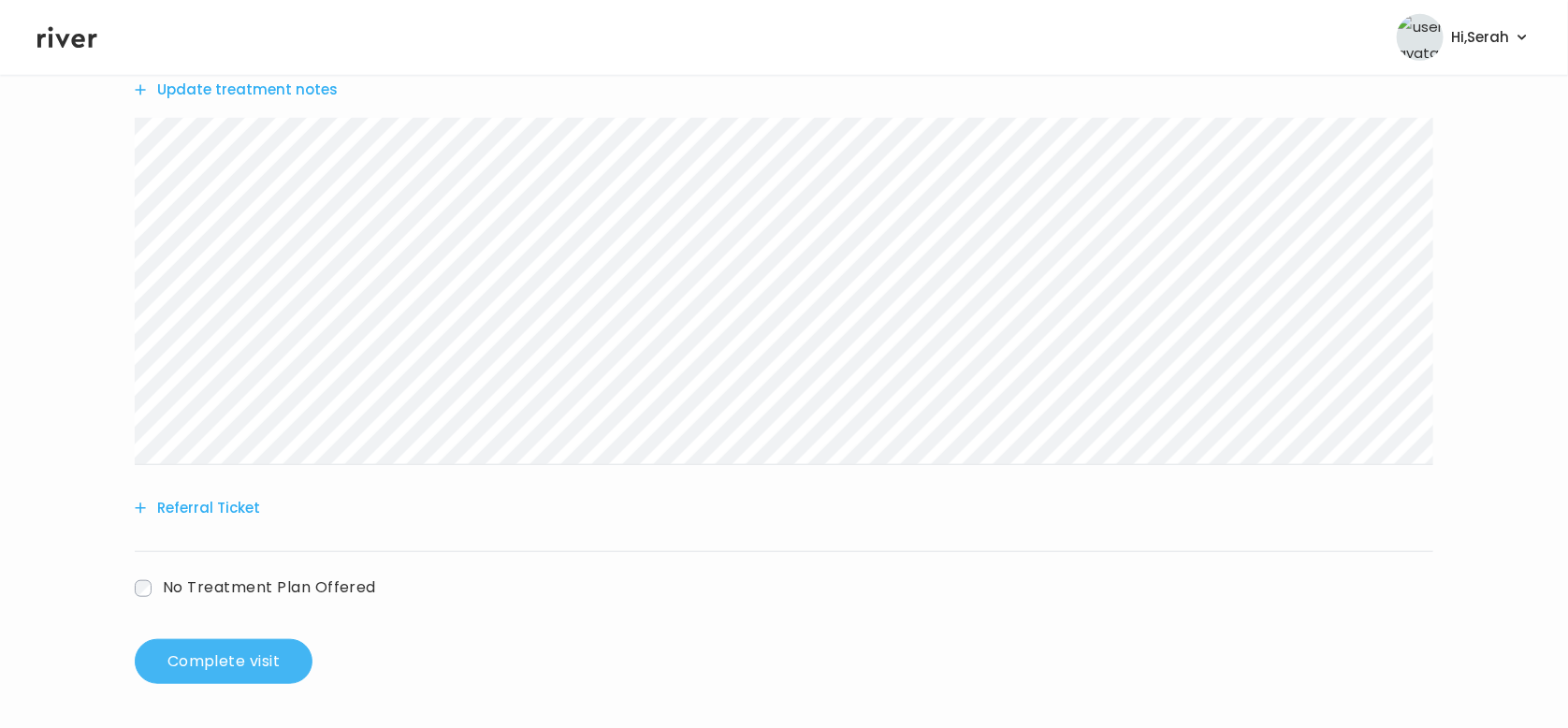
click at [231, 664] on button "Complete visit" at bounding box center [223, 661] width 178 height 45
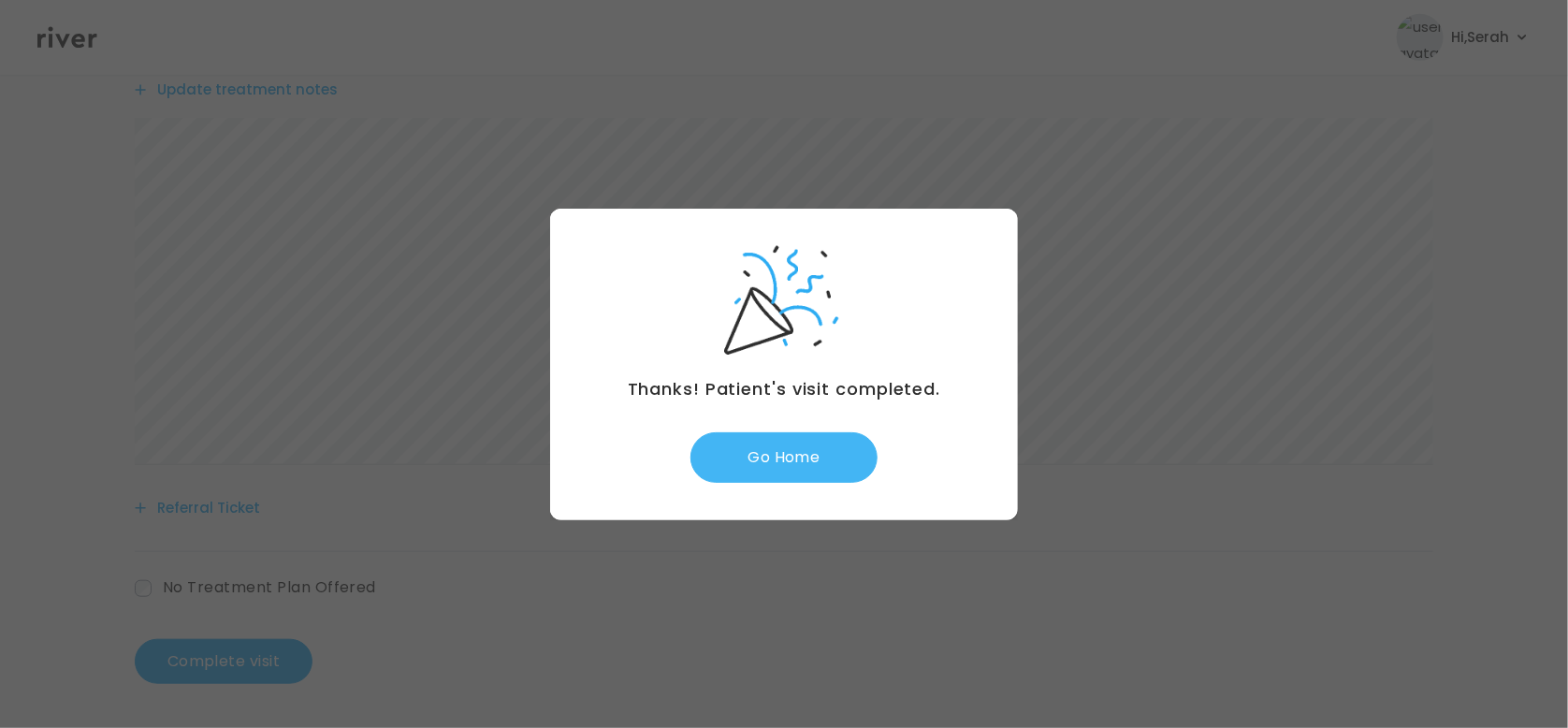
click at [779, 476] on button "Go Home" at bounding box center [784, 457] width 187 height 50
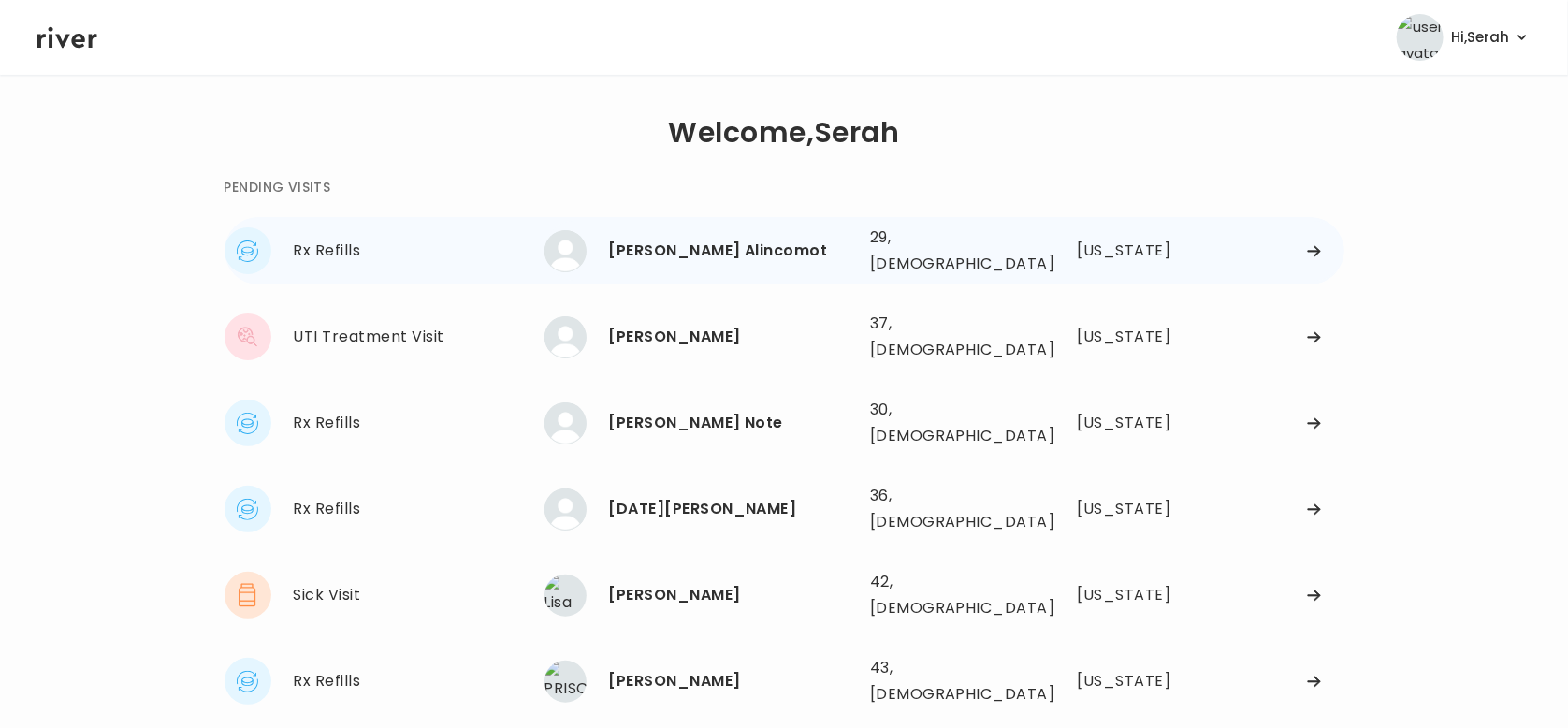
scroll to position [377, 0]
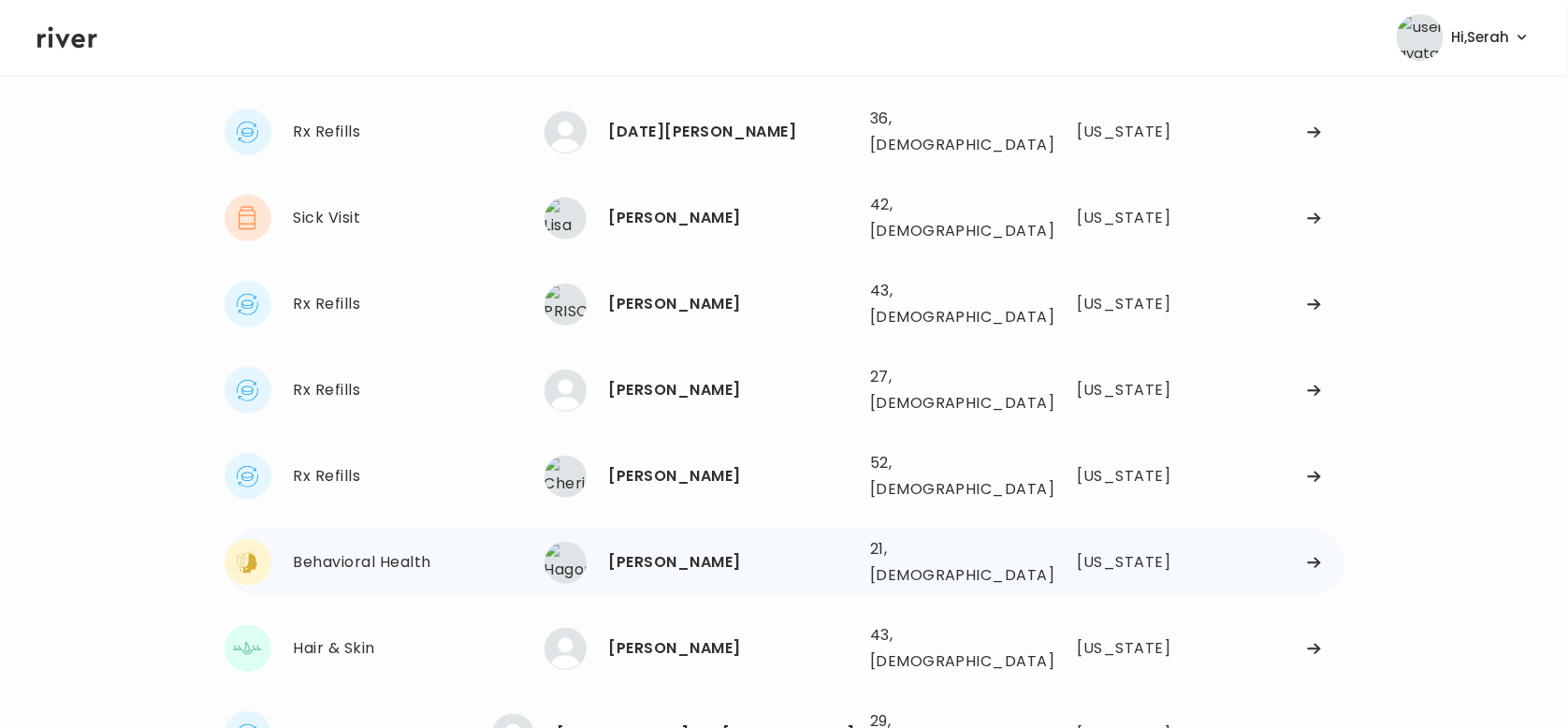
click at [635, 549] on div "[PERSON_NAME]" at bounding box center [731, 562] width 246 height 26
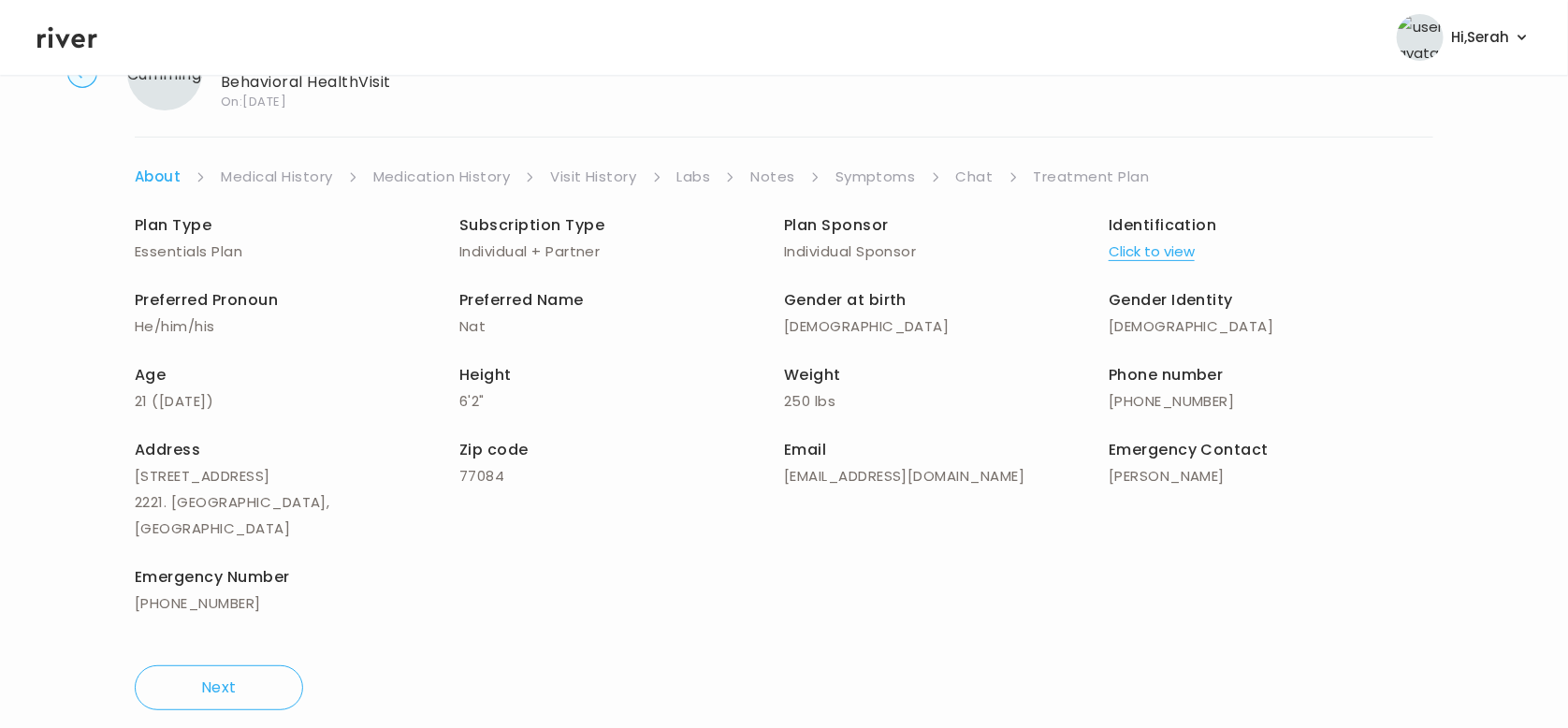
click at [879, 182] on link "Symptoms" at bounding box center [876, 177] width 81 height 26
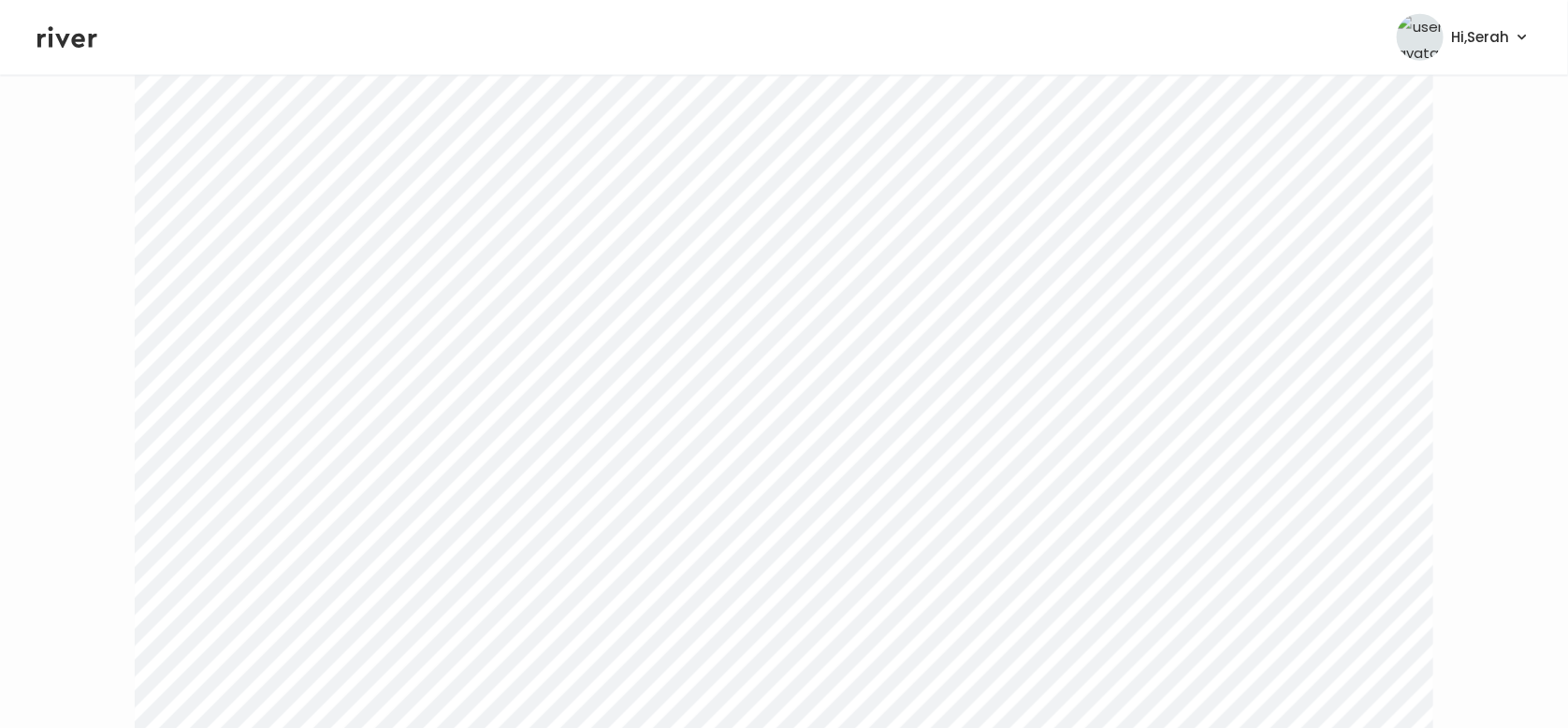
scroll to position [406, 0]
click at [1078, 263] on link "Treatment Plan" at bounding box center [1094, 260] width 116 height 26
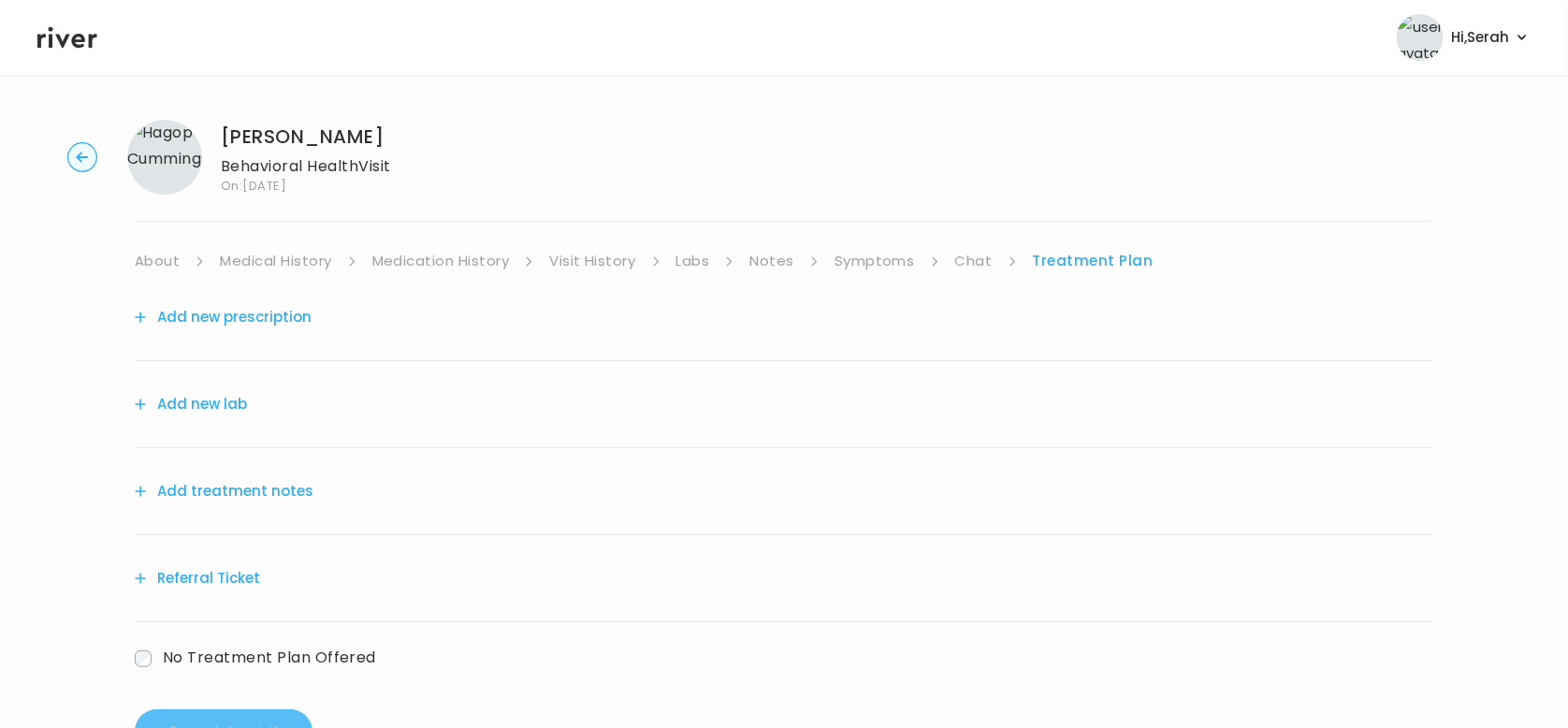
click at [277, 492] on button "Add treatment notes" at bounding box center [224, 490] width 179 height 26
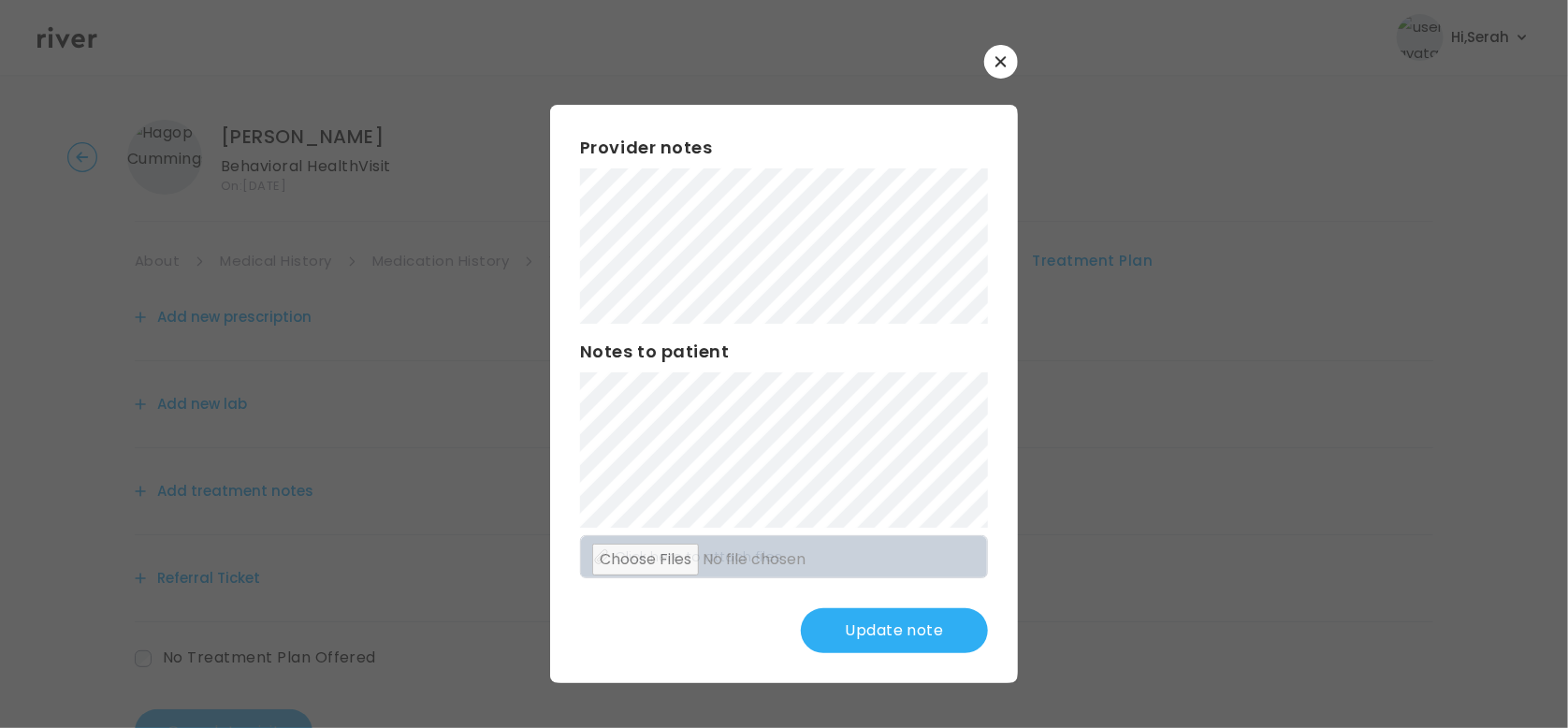
click at [884, 649] on button "Update note" at bounding box center [894, 630] width 187 height 45
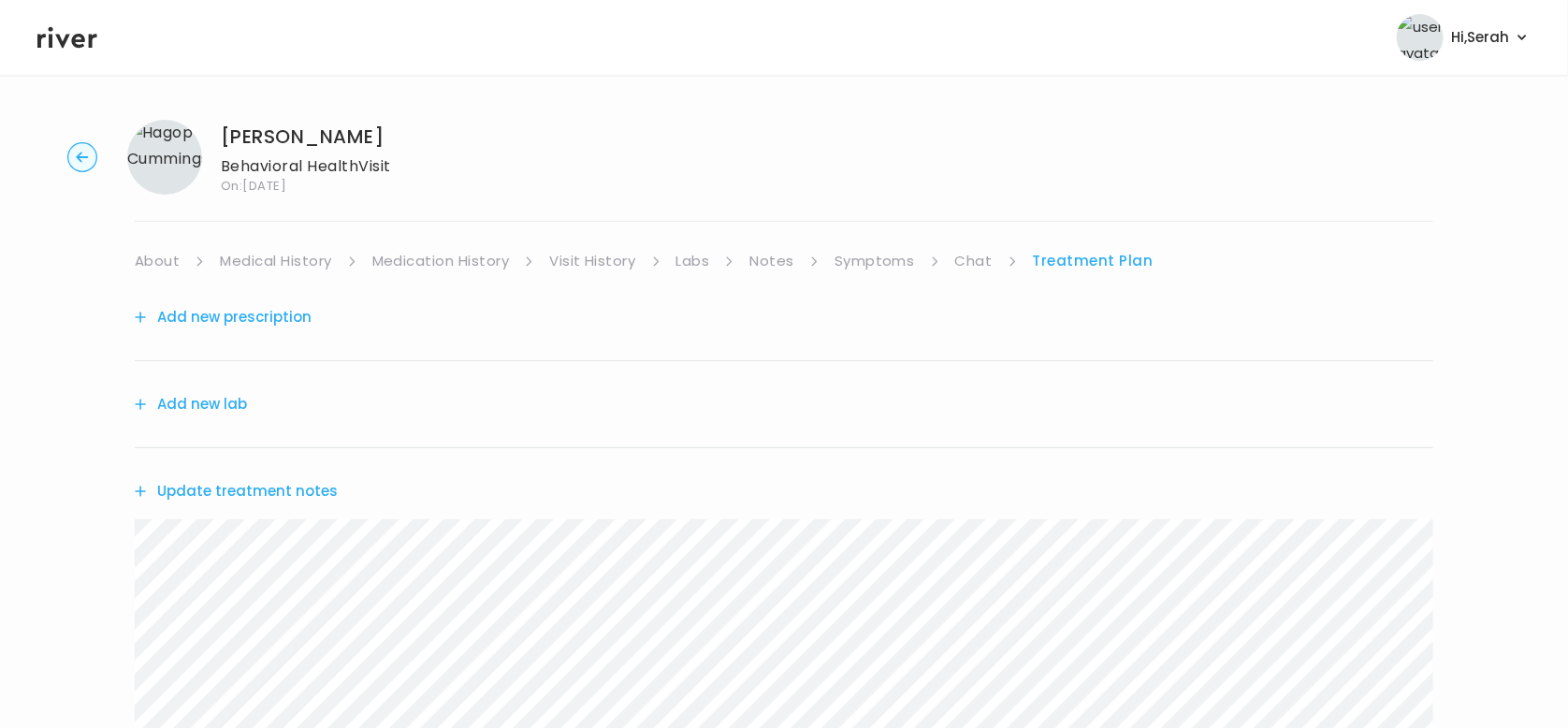
scroll to position [402, 0]
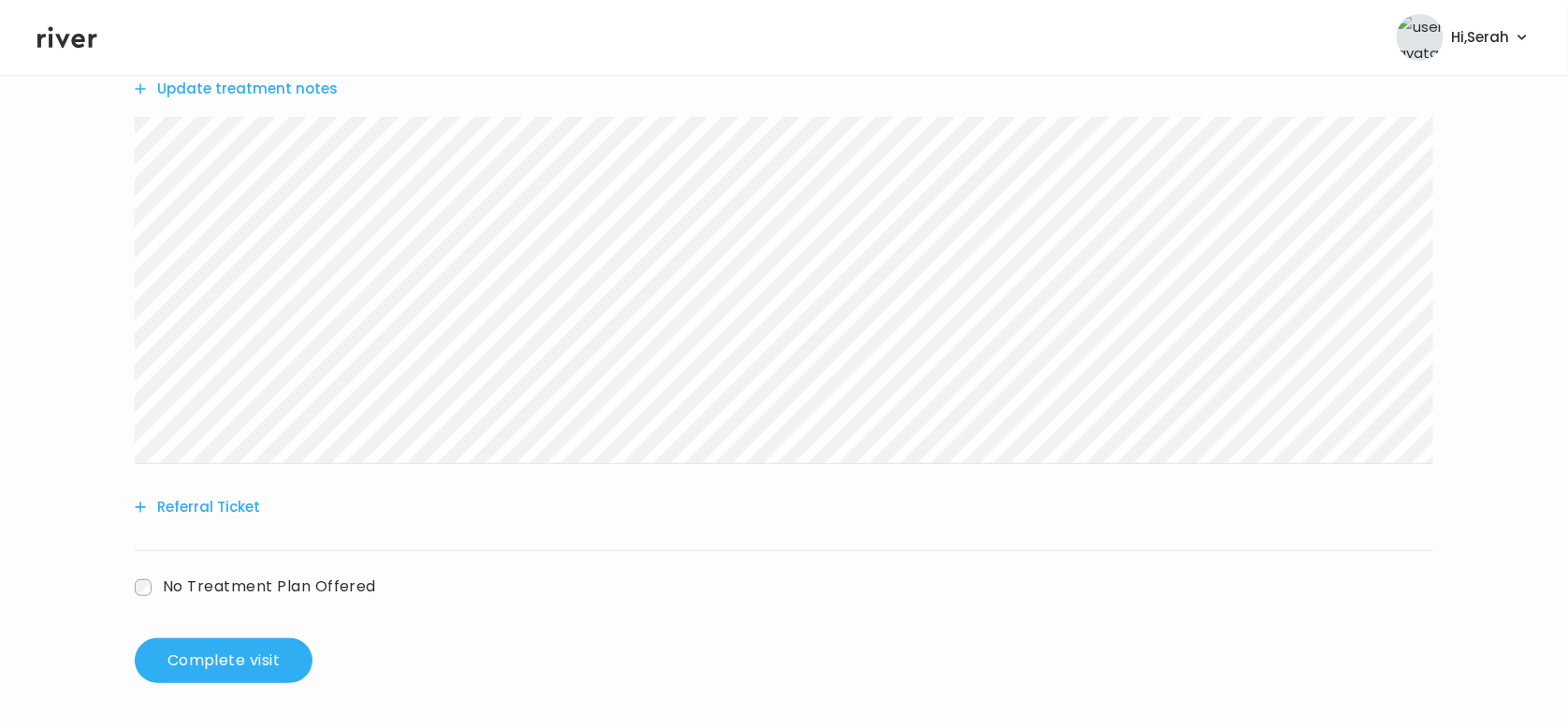
click at [112, 248] on div "[PERSON_NAME] Behavioral Health Visit On: [DATE] About Medical History Medicati…" at bounding box center [784, 200] width 1568 height 995
click at [209, 504] on button "Referral Ticket" at bounding box center [197, 507] width 125 height 26
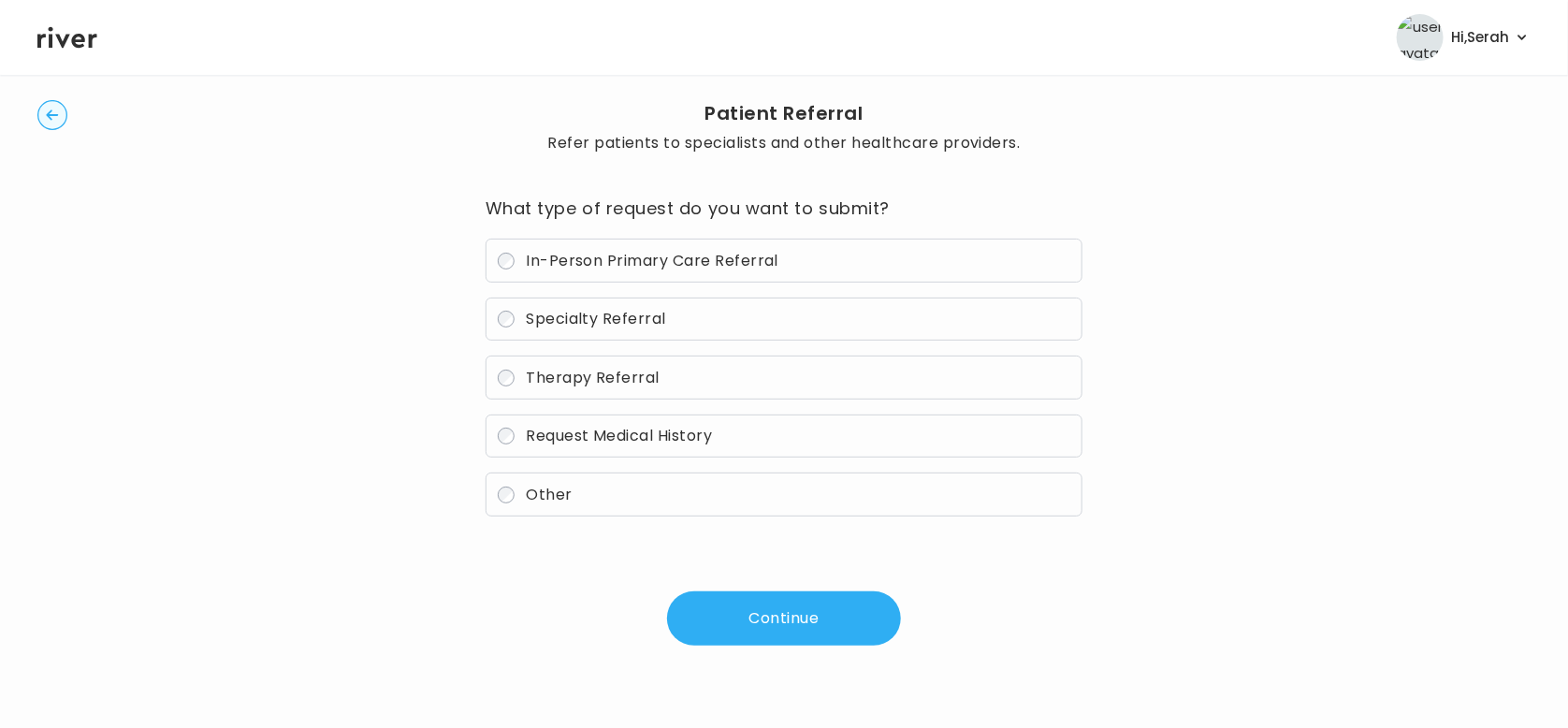
click at [642, 375] on span "Therapy Referral" at bounding box center [593, 378] width 134 height 21
click at [740, 583] on div "What type of request do you want to submit? In-Person Primary Care Referral Spe…" at bounding box center [784, 418] width 597 height 451
click at [739, 593] on button "Continue" at bounding box center [784, 618] width 234 height 54
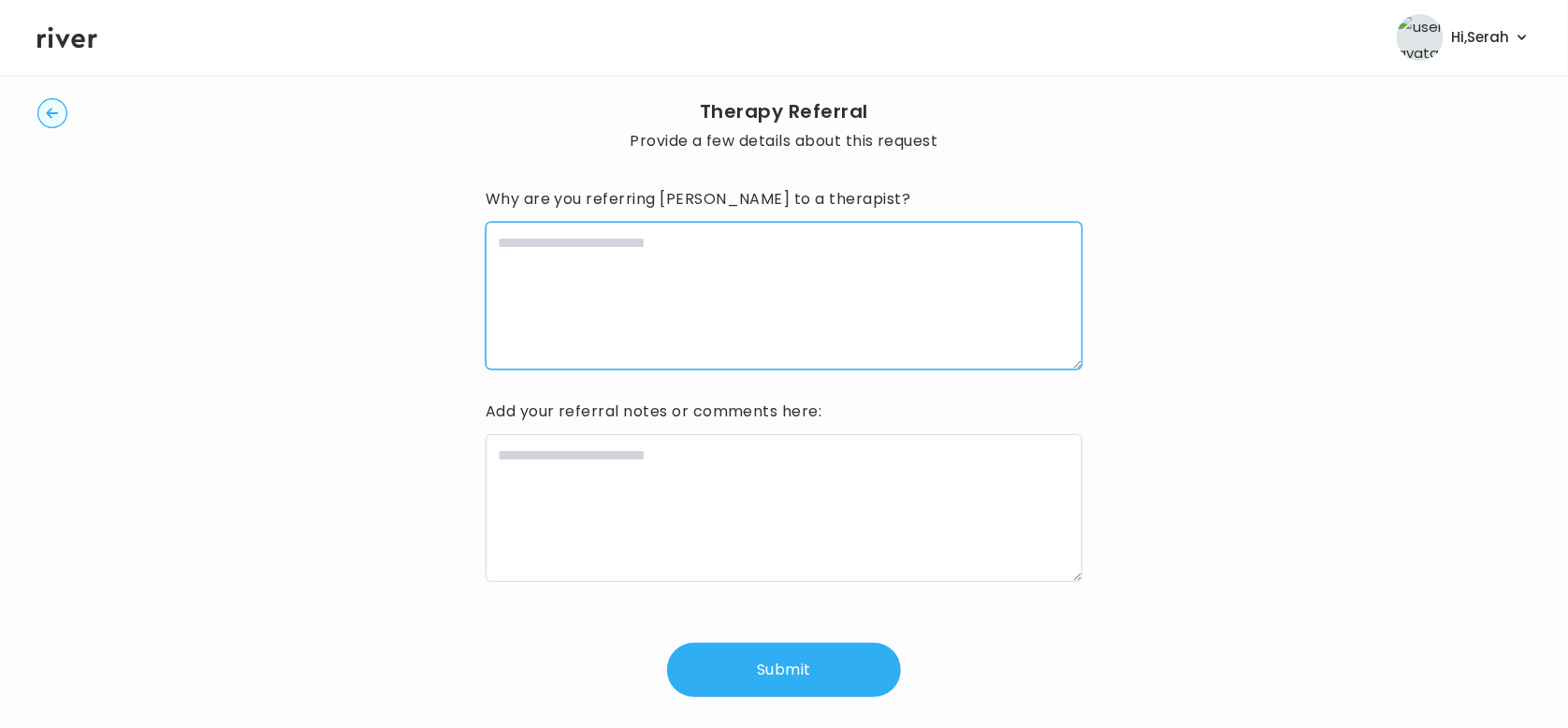
click at [644, 309] on textarea at bounding box center [784, 295] width 597 height 148
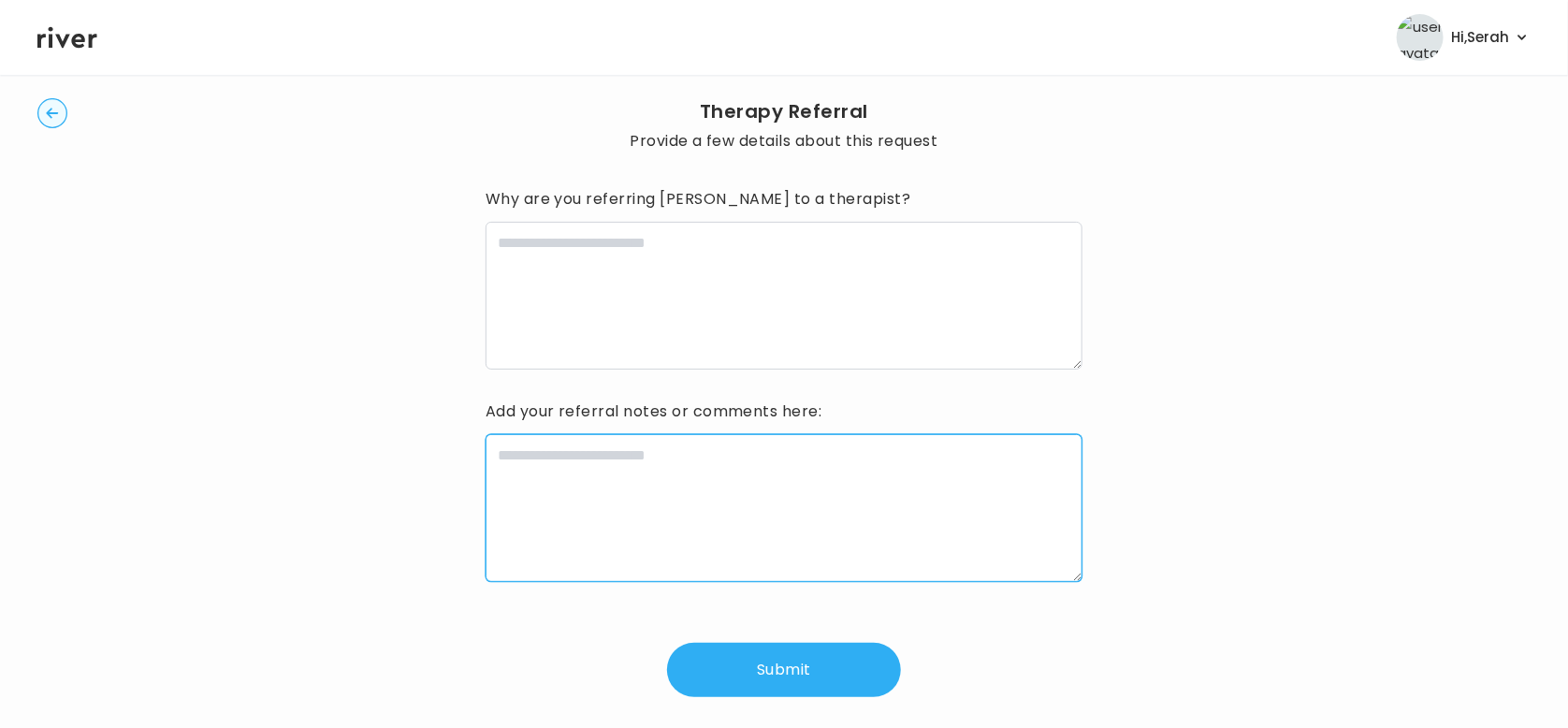
click at [633, 527] on textarea at bounding box center [784, 508] width 597 height 148
paste textarea "**********"
click at [486, 445] on textarea "**********" at bounding box center [784, 508] width 598 height 148
type textarea "**********"
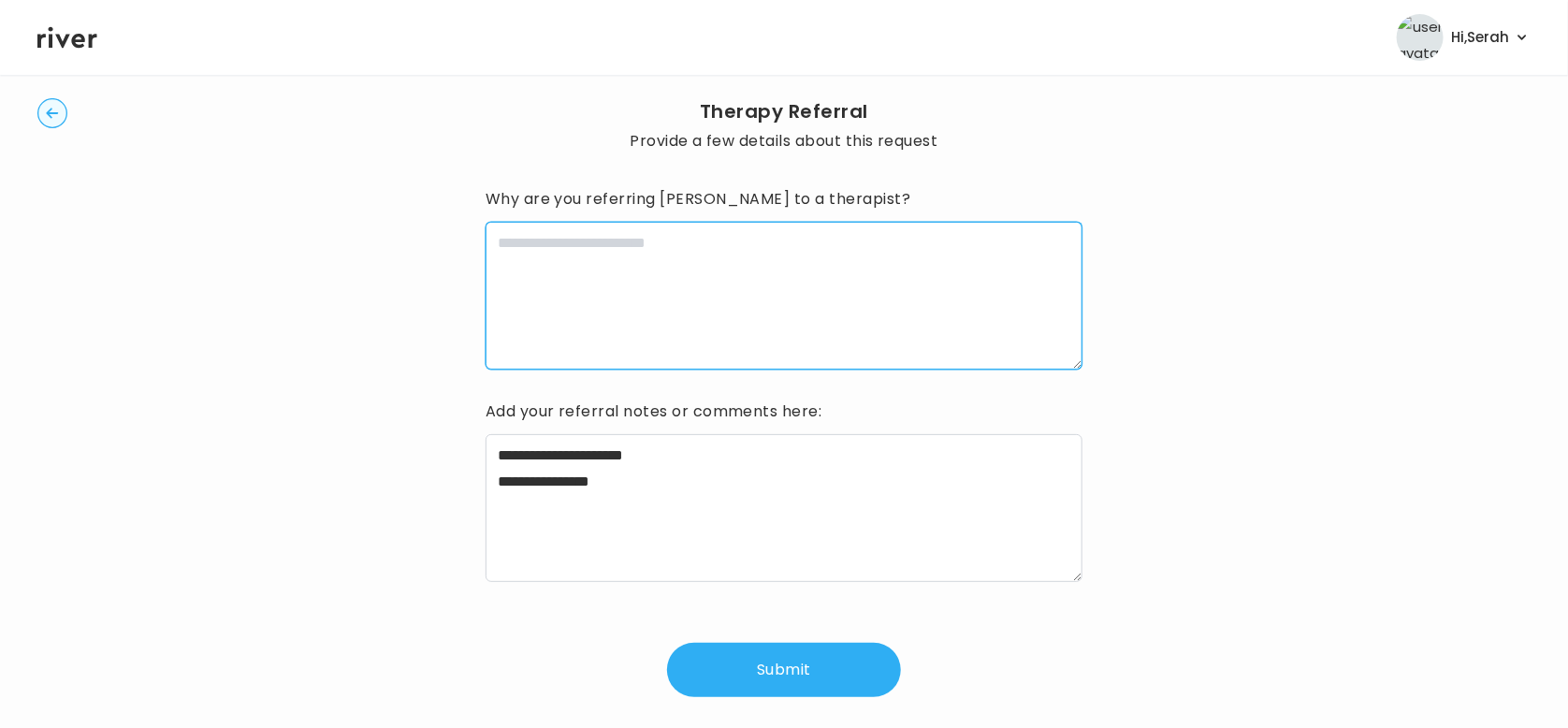
click at [568, 324] on textarea at bounding box center [784, 295] width 597 height 148
type textarea "**********"
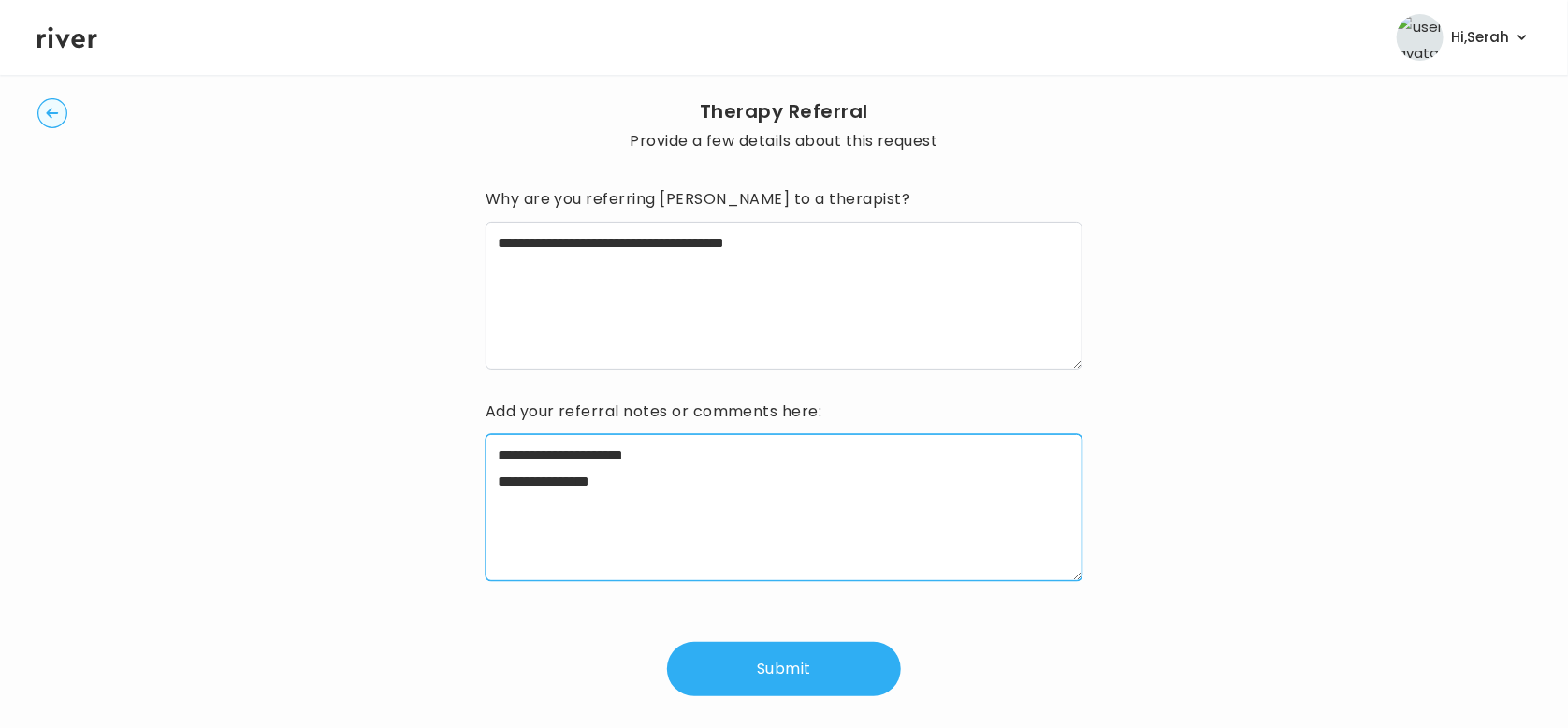
click at [748, 450] on textarea "**********" at bounding box center [784, 508] width 598 height 148
type textarea "**********"
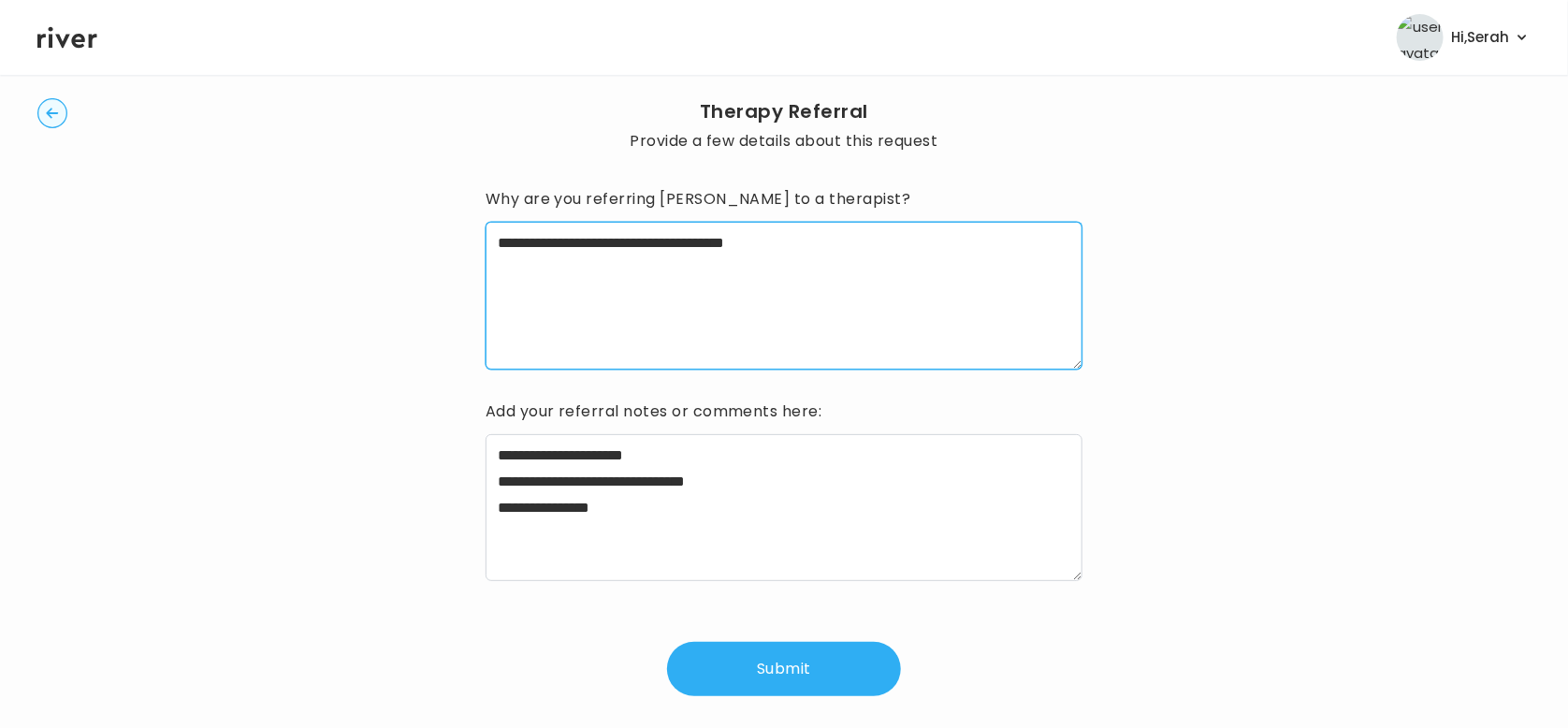
click at [817, 254] on textarea "**********" at bounding box center [784, 295] width 598 height 148
type textarea "**********"
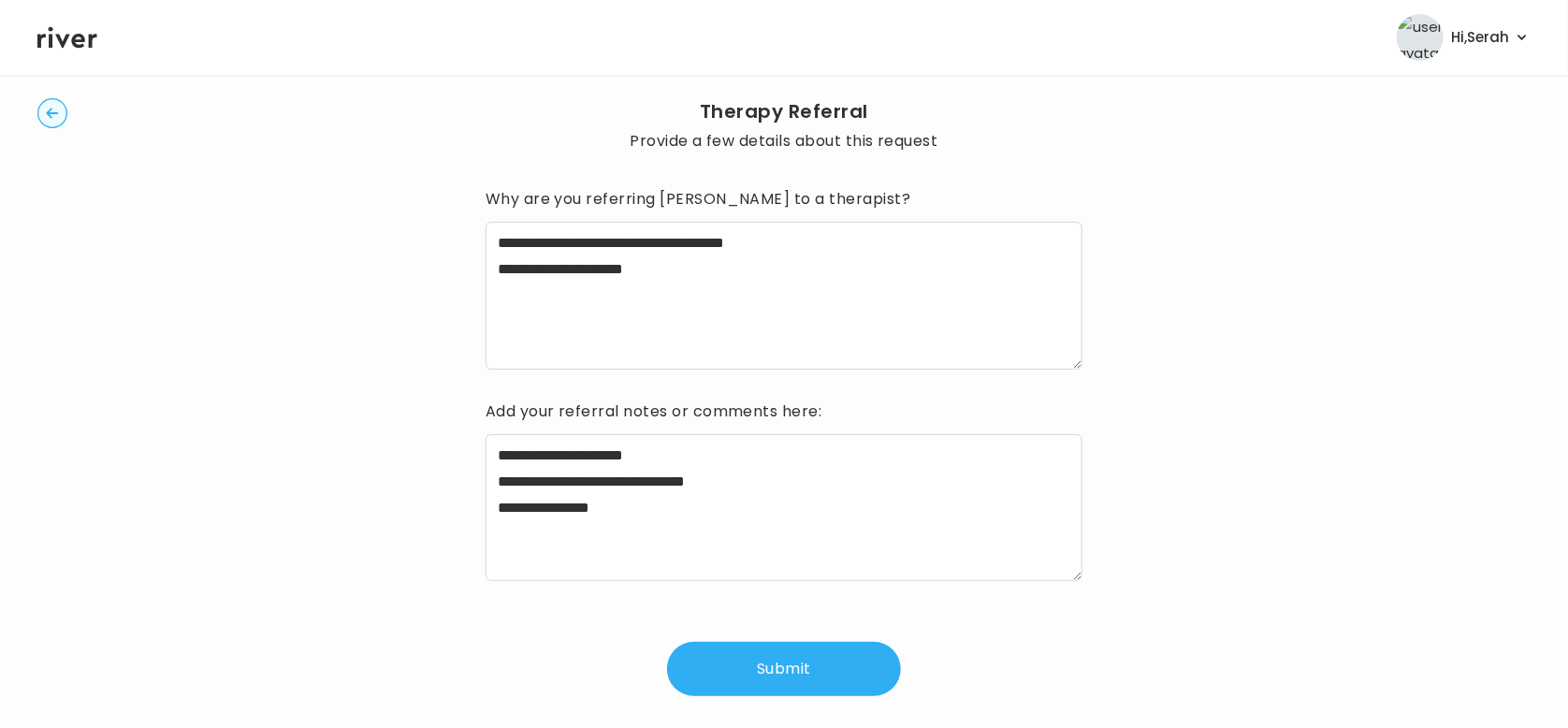
click at [758, 677] on button "Submit" at bounding box center [784, 669] width 234 height 54
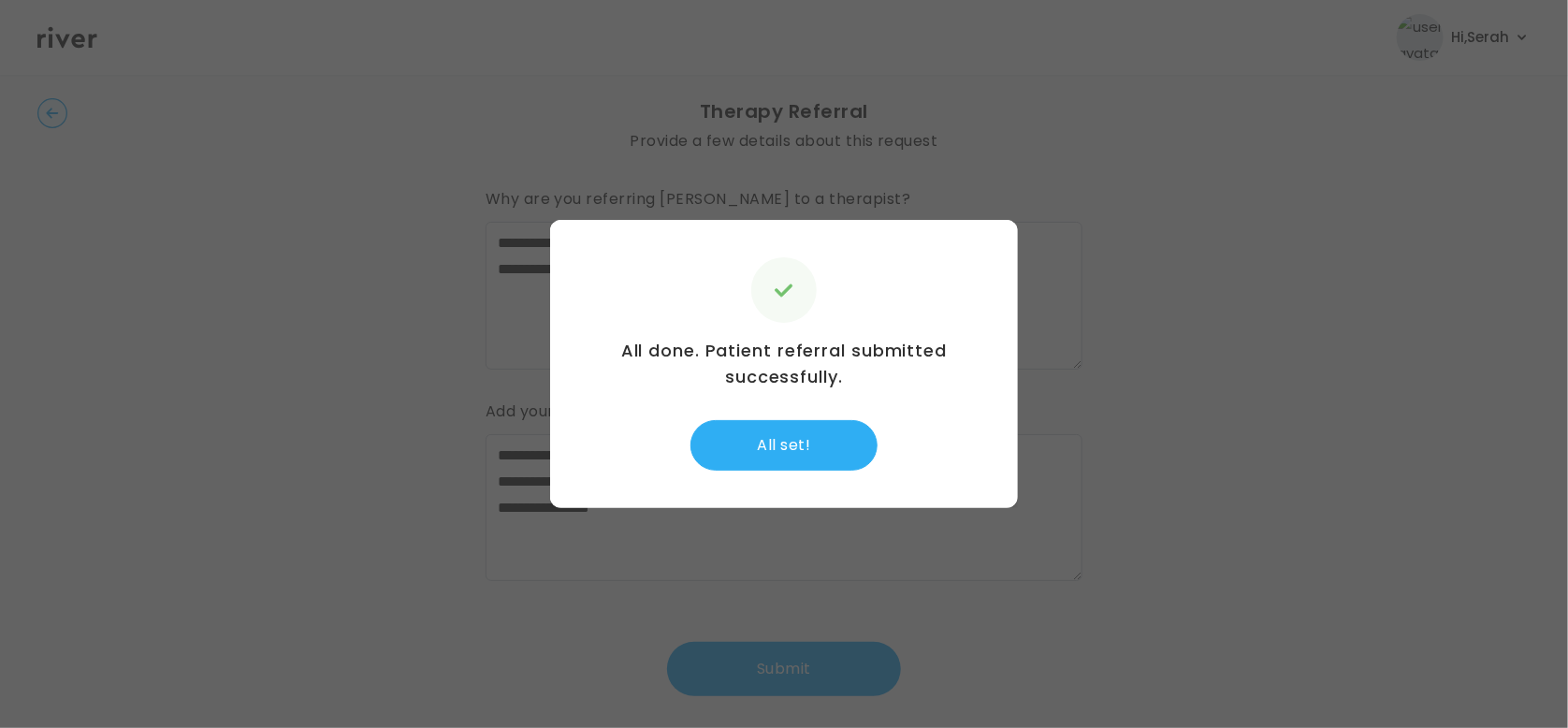
scroll to position [109, 0]
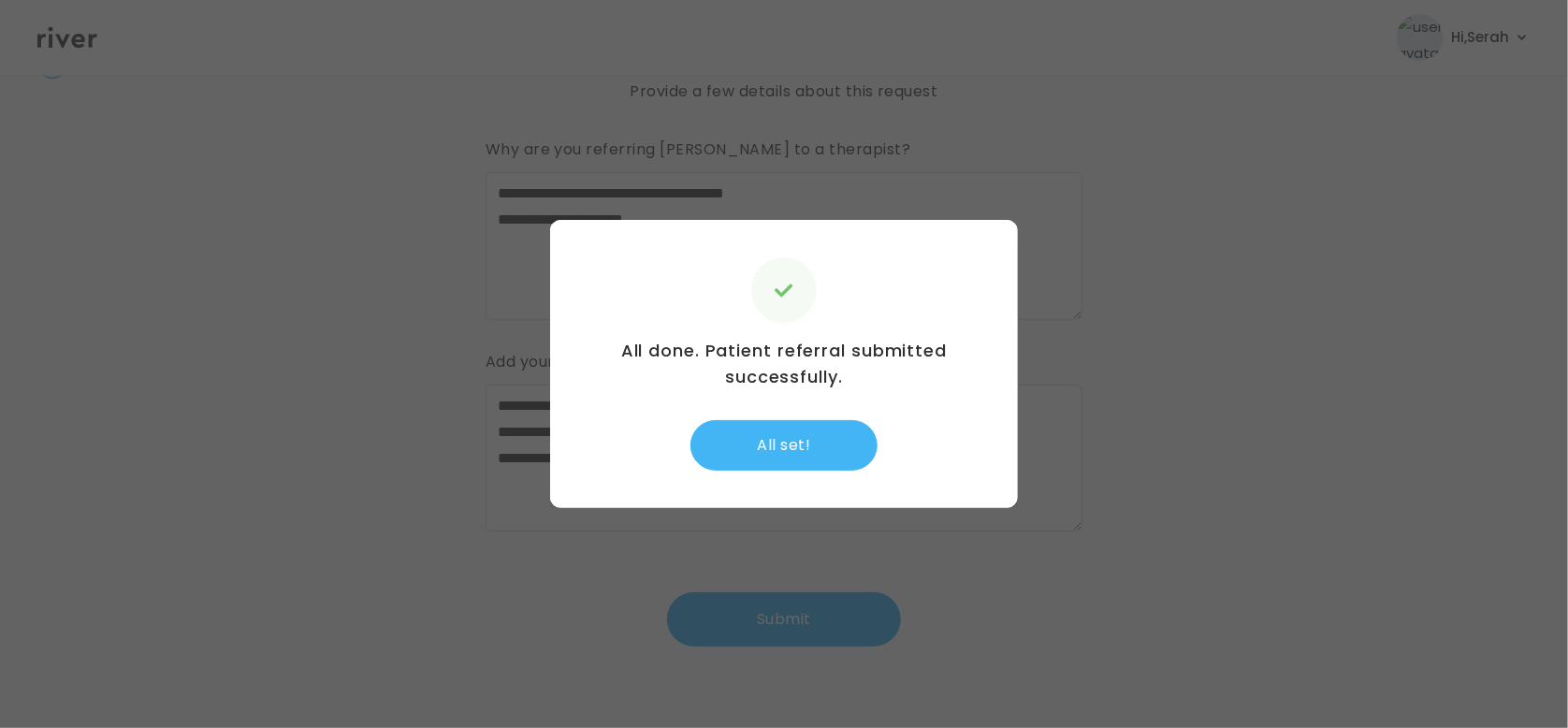
click at [774, 452] on button "All set!" at bounding box center [784, 446] width 187 height 50
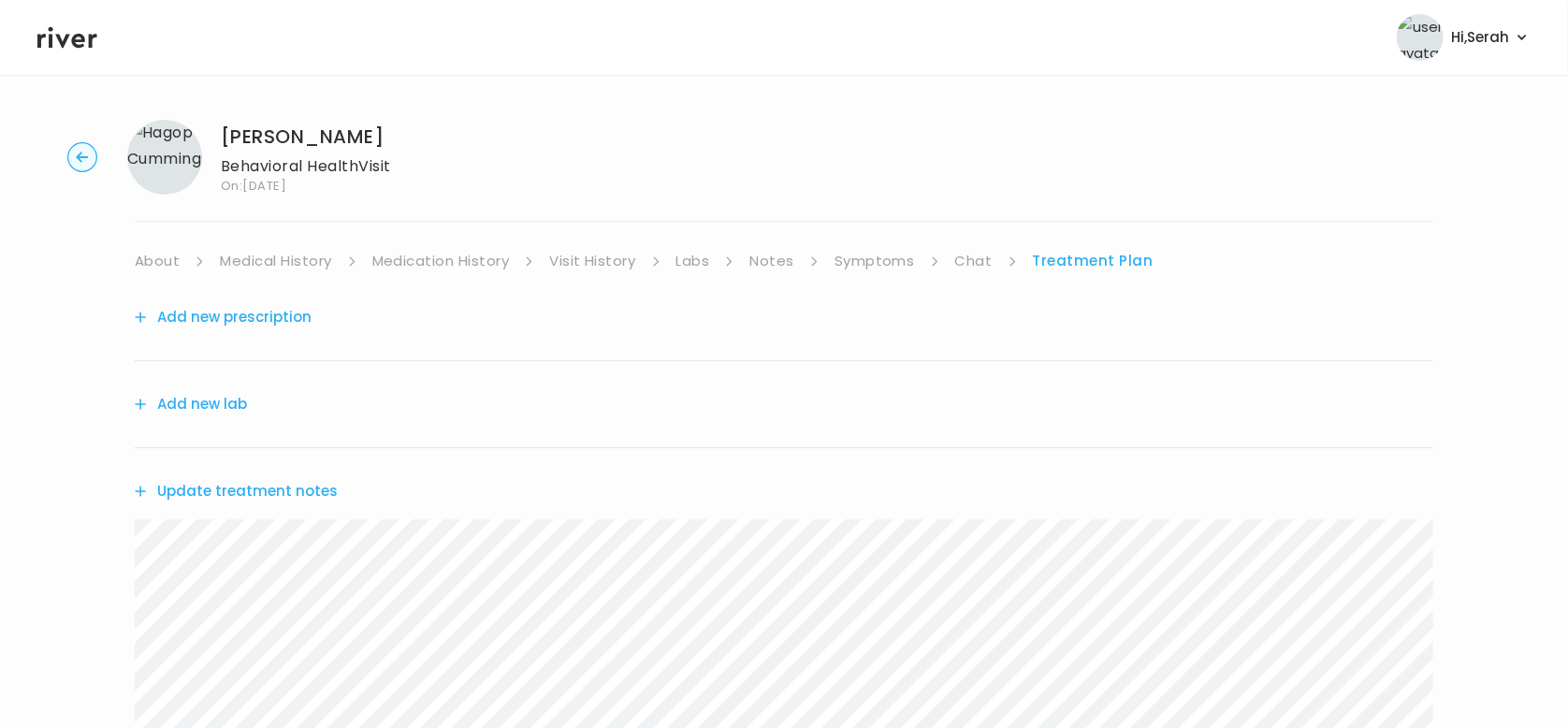
click at [230, 332] on div "Add new prescription" at bounding box center [784, 317] width 1299 height 87
click at [230, 320] on button "Add new prescription" at bounding box center [223, 316] width 177 height 26
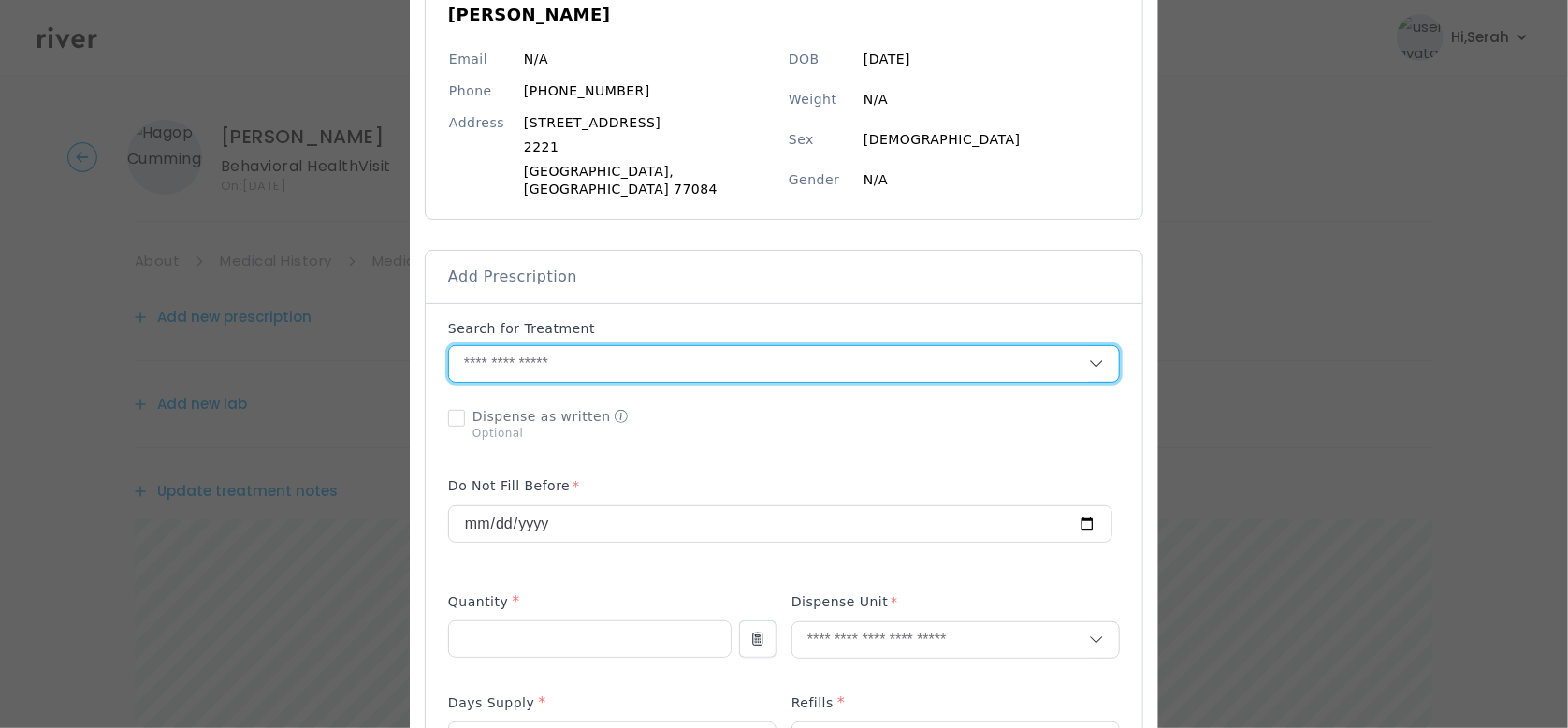
click at [647, 350] on input "text" at bounding box center [769, 364] width 640 height 36
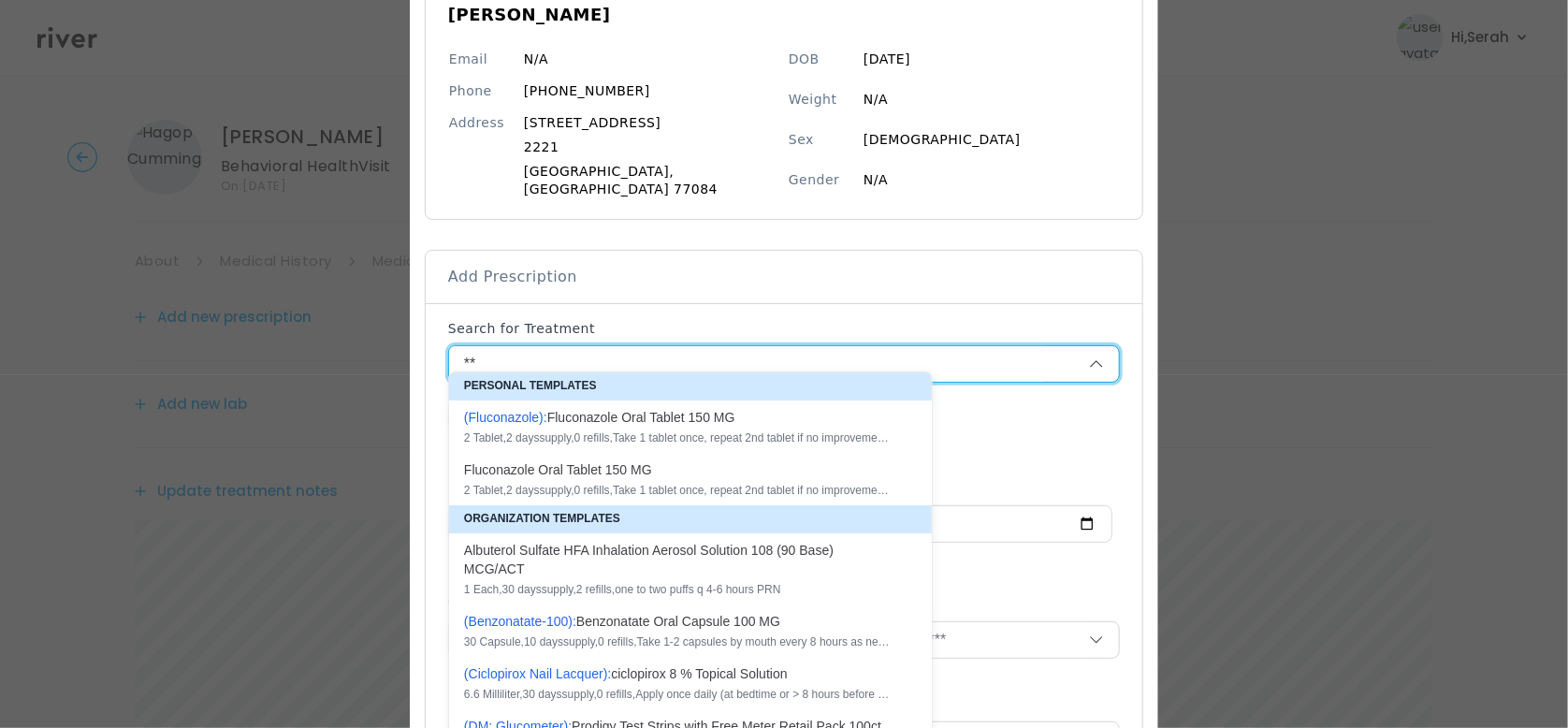
type input "*"
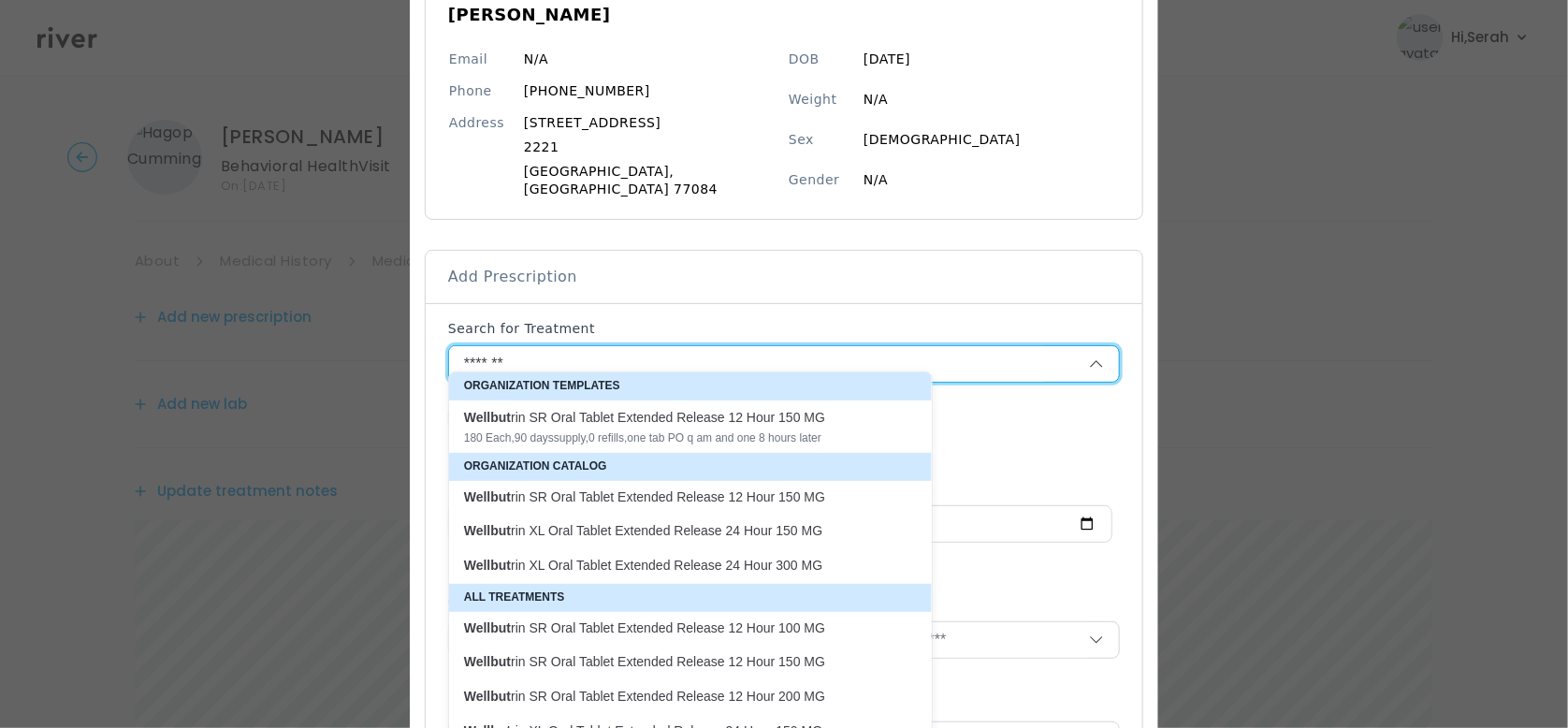
scroll to position [258, 0]
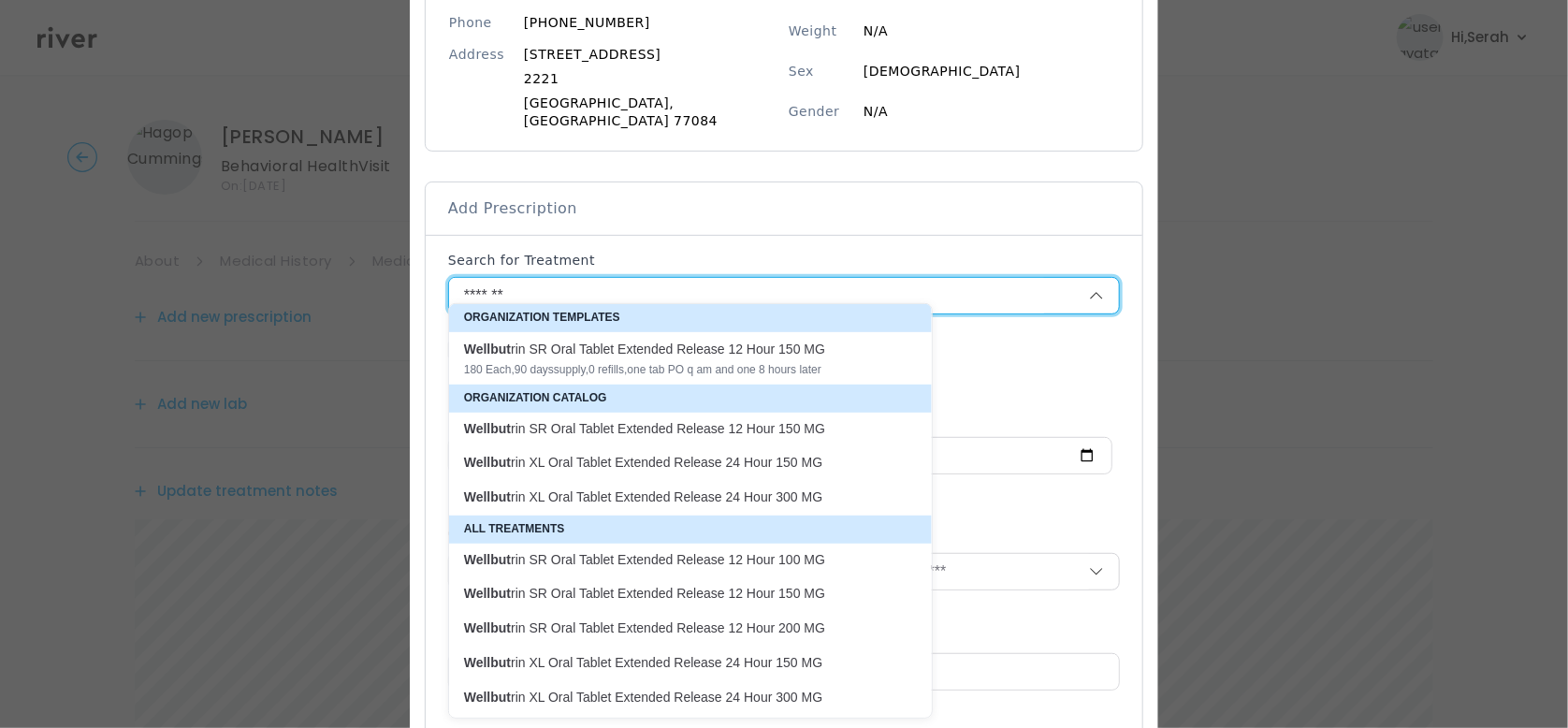
click at [658, 460] on p "Wellbut rin XL Oral Tablet Extended Release 24 Hour 150 MG" at bounding box center [679, 462] width 430 height 17
type input "**********"
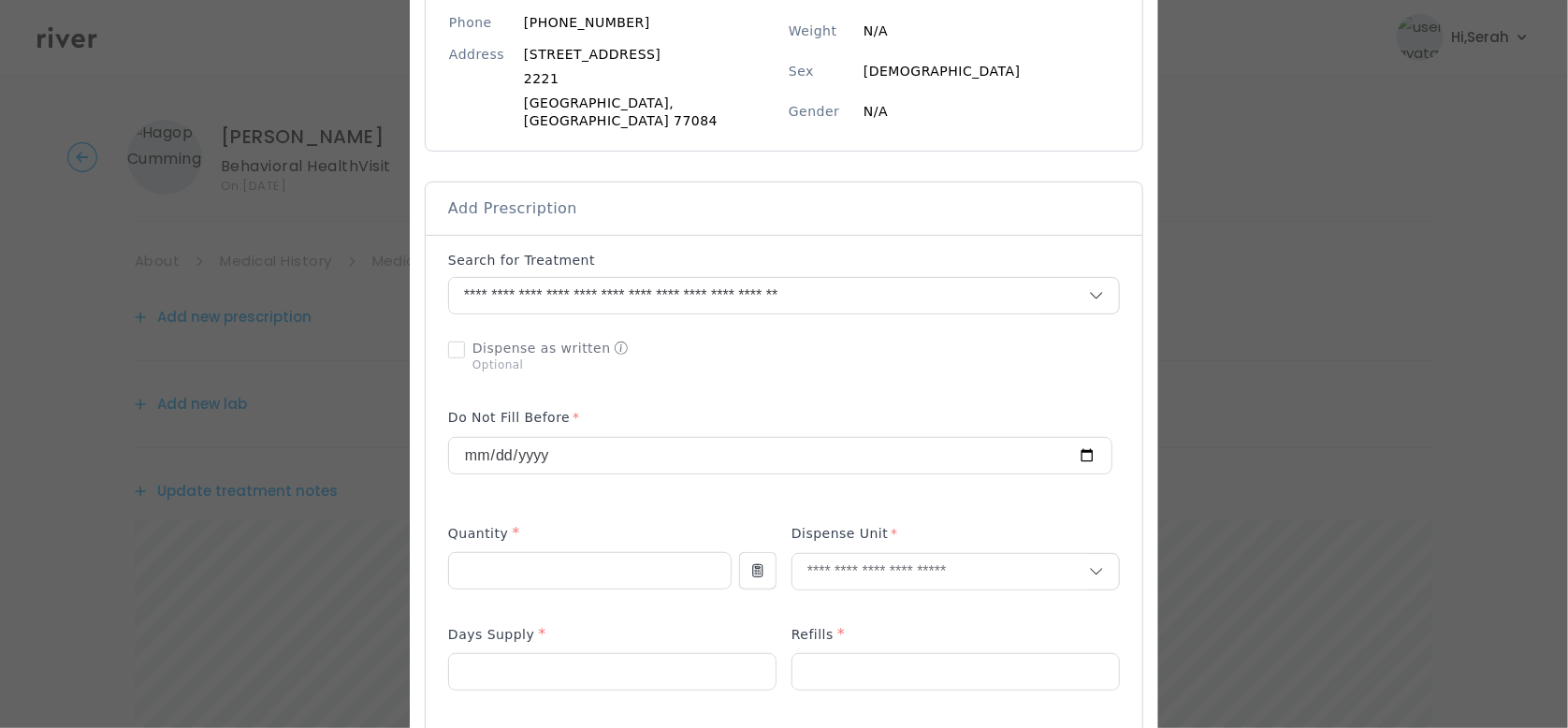
scroll to position [277, 0]
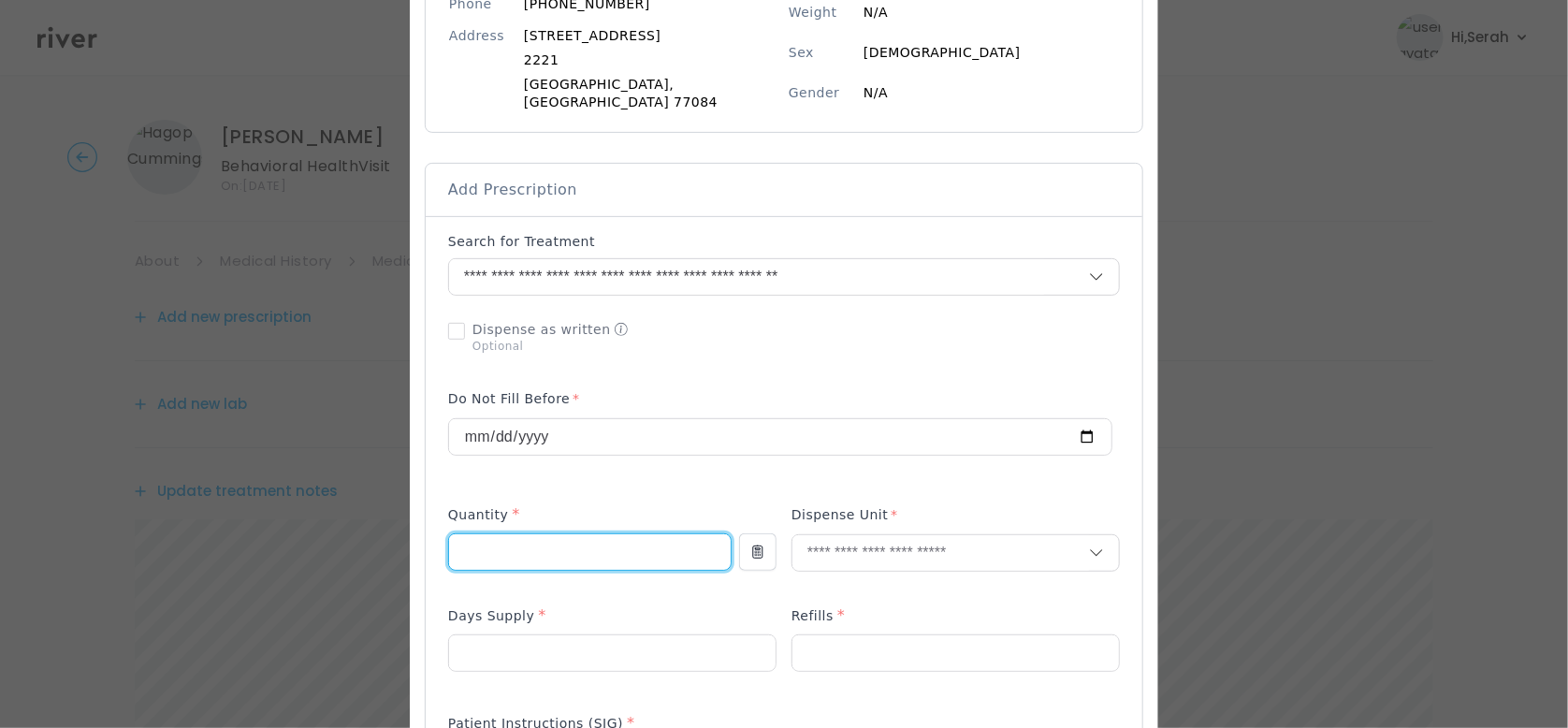
click at [579, 550] on input "number" at bounding box center [590, 551] width 282 height 36
type input "*"
type input "**"
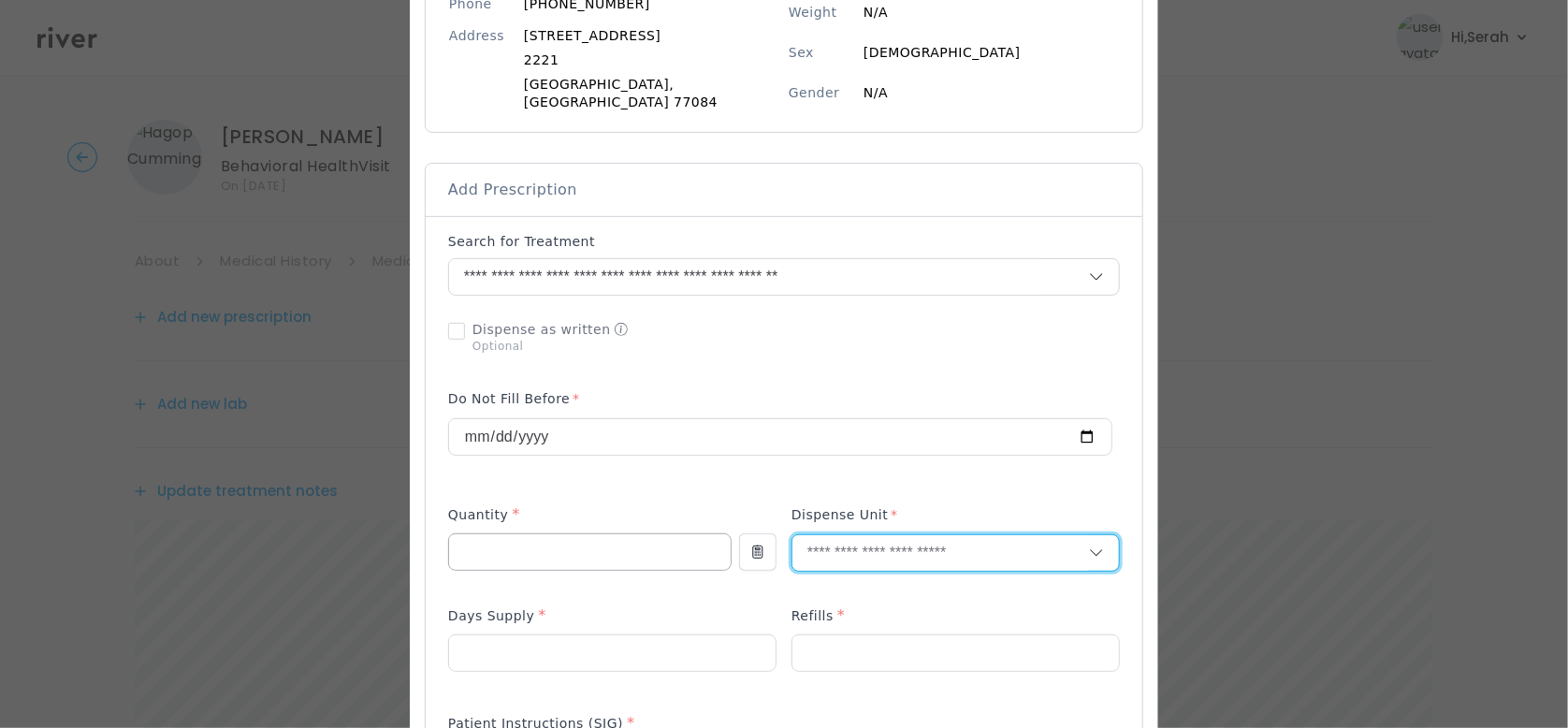
type input "*"
type input "**"
click at [863, 574] on p "Tablet" at bounding box center [913, 576] width 246 height 27
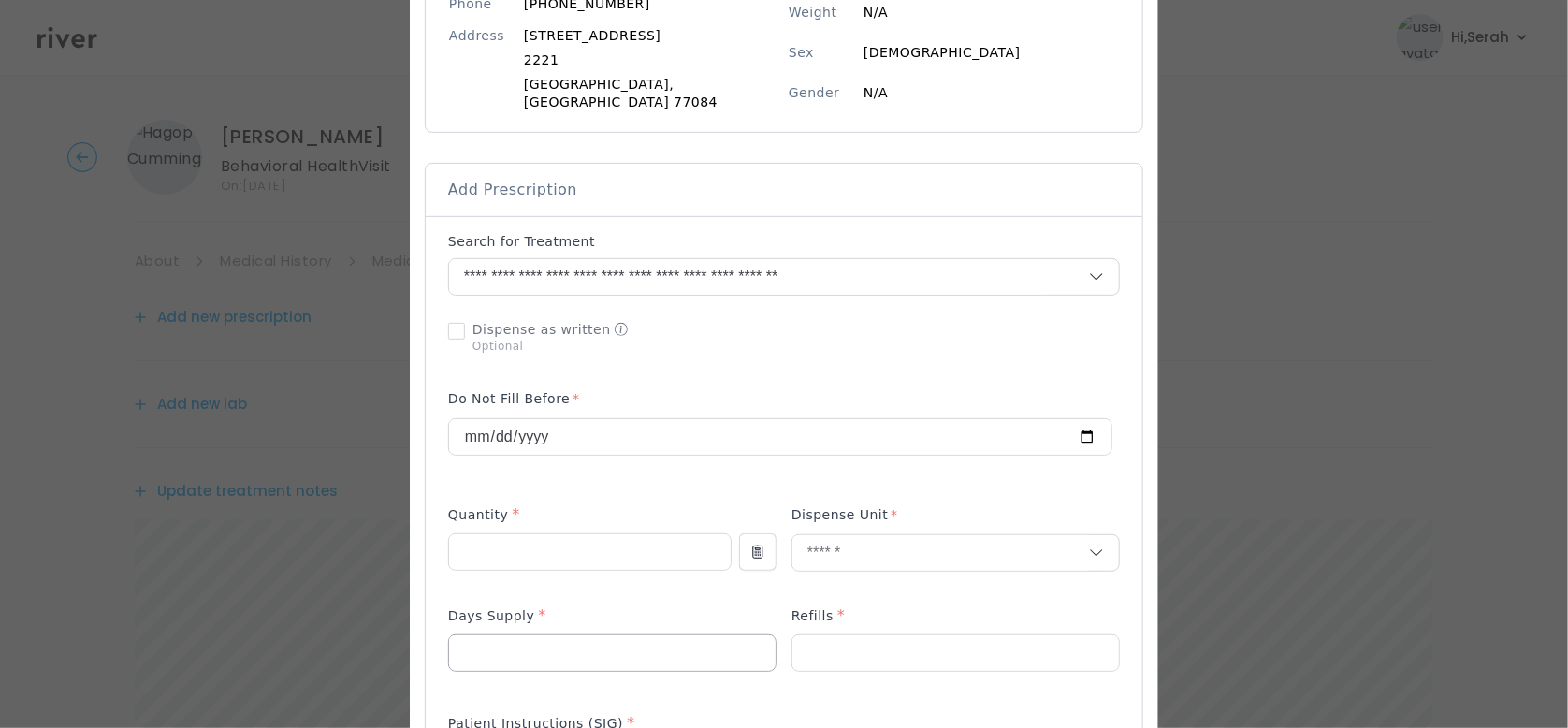
click at [653, 646] on input "number" at bounding box center [613, 652] width 326 height 36
click at [653, 646] on input "*" at bounding box center [613, 652] width 326 height 36
type input "**"
type input "*"
click at [681, 585] on div "Add Prescription to Order" at bounding box center [784, 689] width 672 height 914
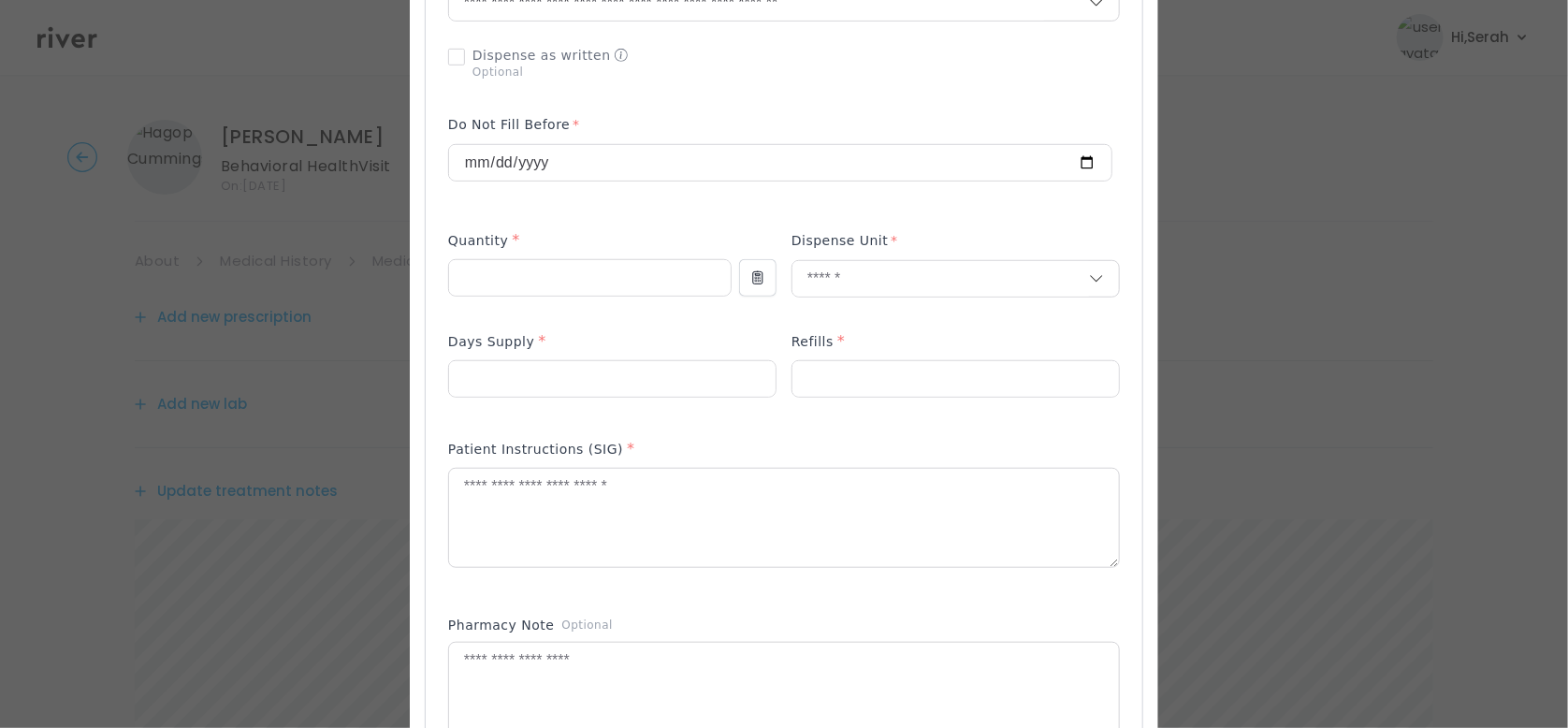
scroll to position [563, 0]
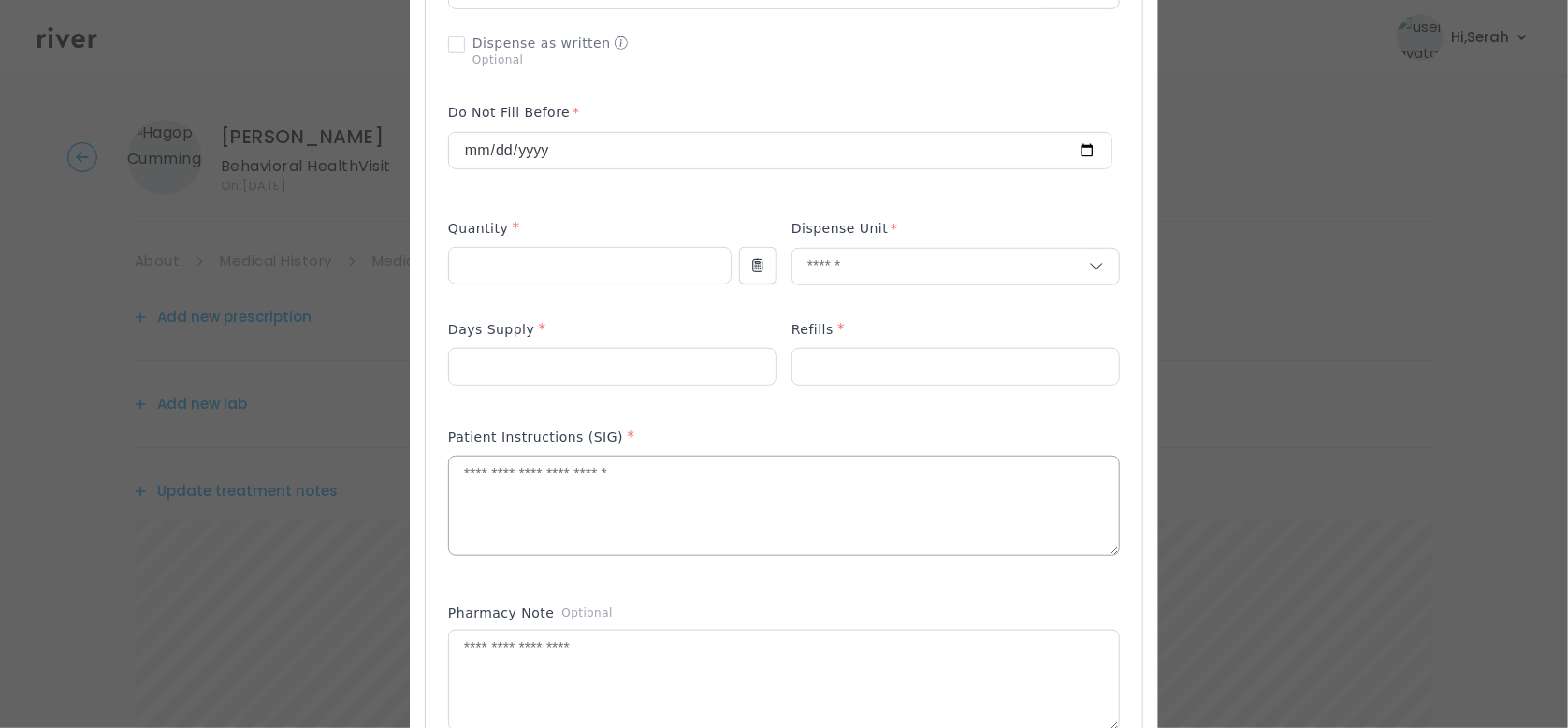
click at [620, 488] on textarea at bounding box center [784, 506] width 670 height 99
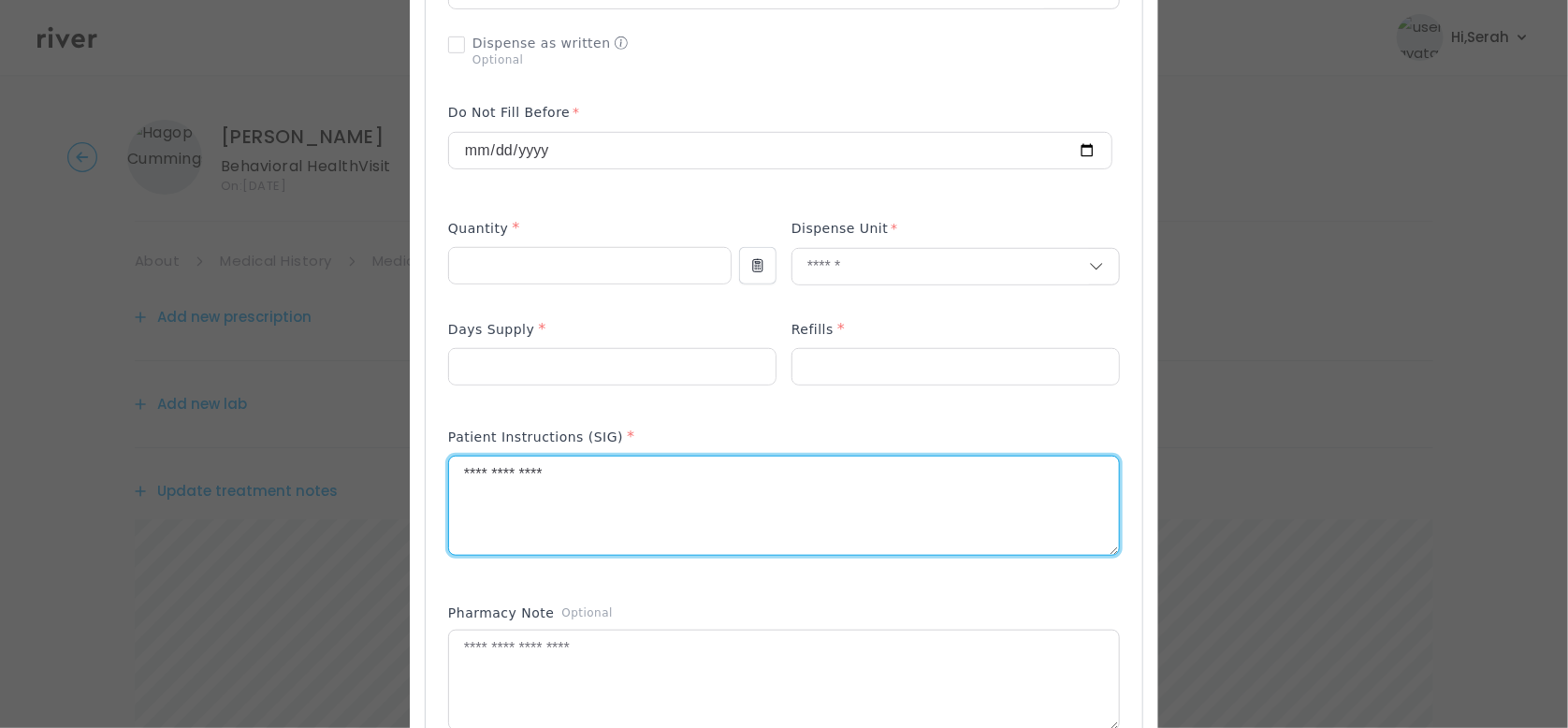
type textarea "**********"
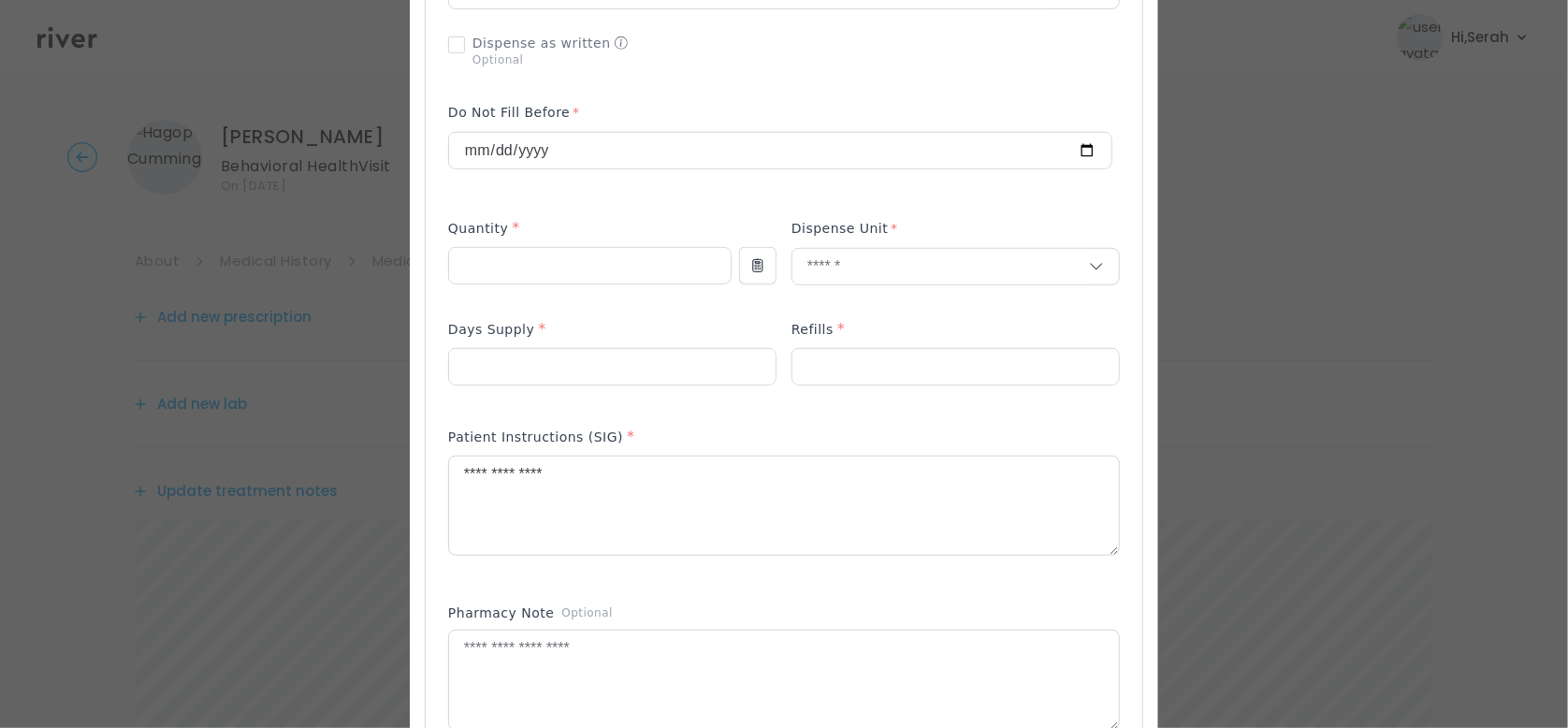
click at [615, 572] on div "Add Prescription to Order" at bounding box center [784, 403] width 672 height 914
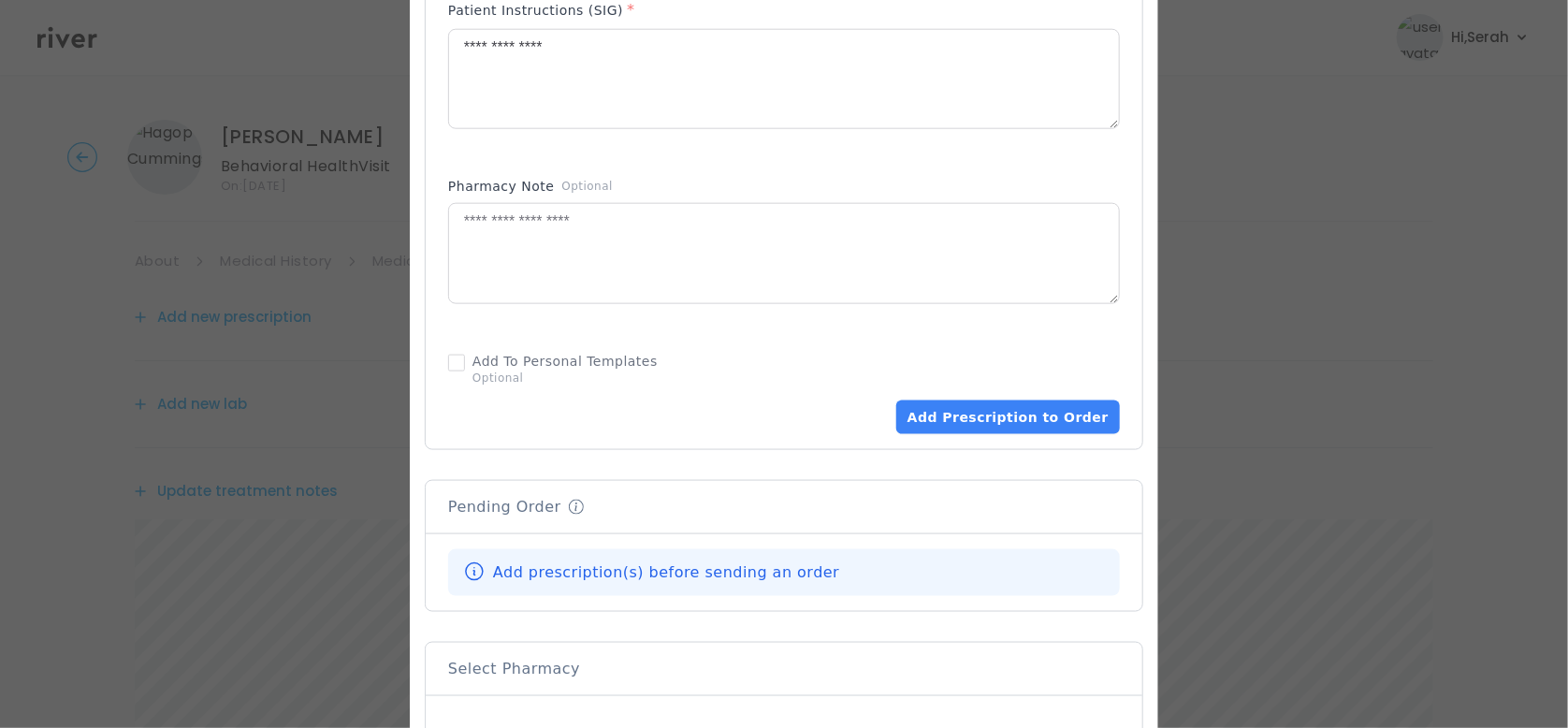
scroll to position [995, 0]
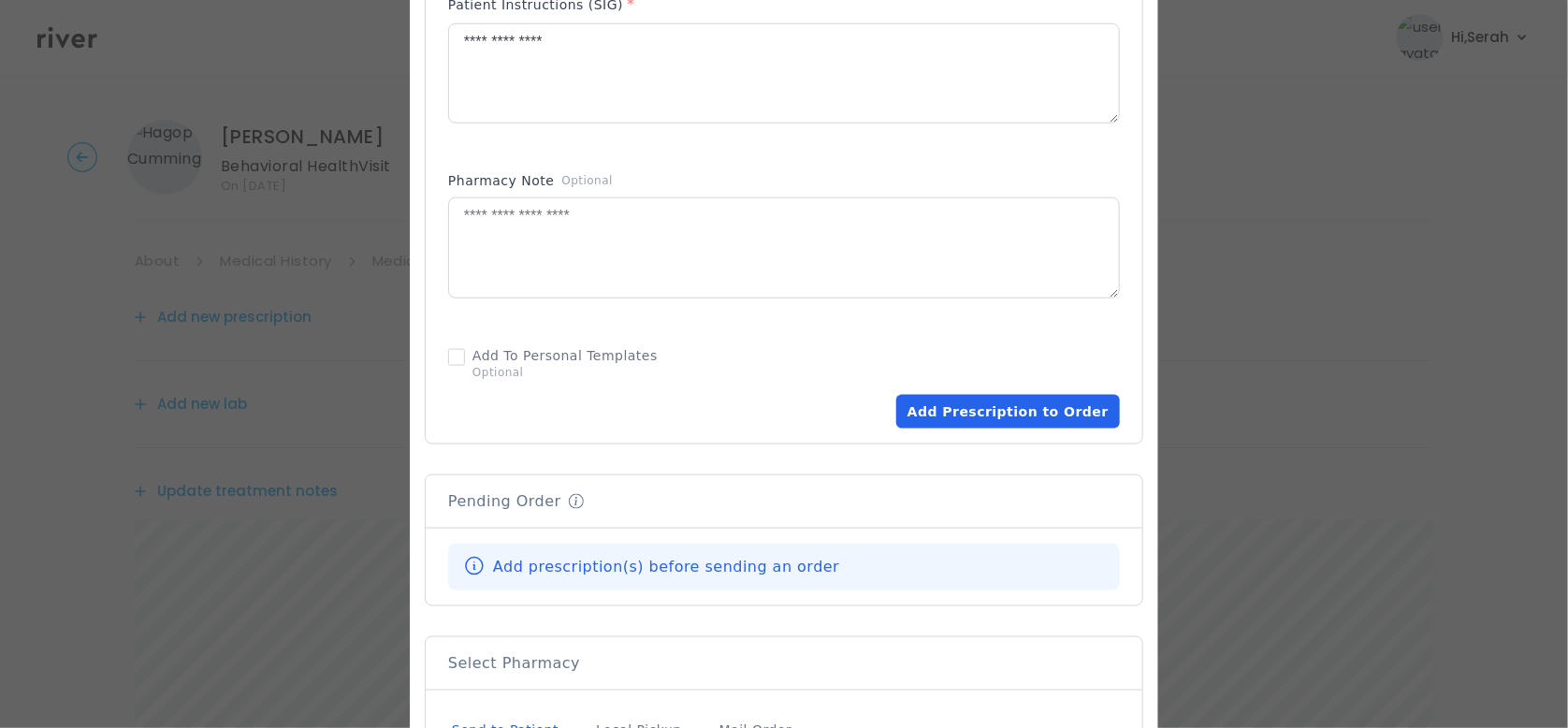
click at [979, 395] on button "Add Prescription to Order" at bounding box center [1008, 412] width 223 height 34
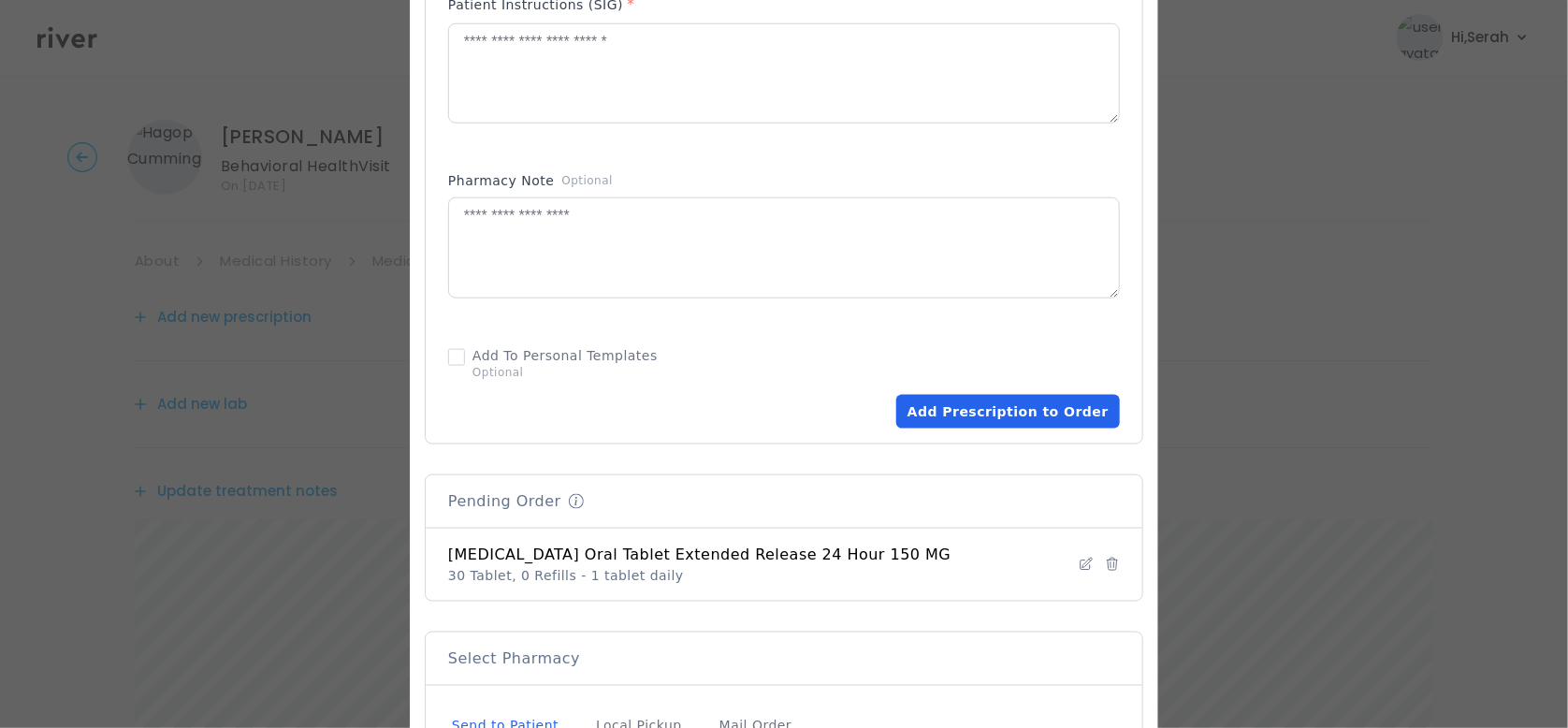
scroll to position [1230, 0]
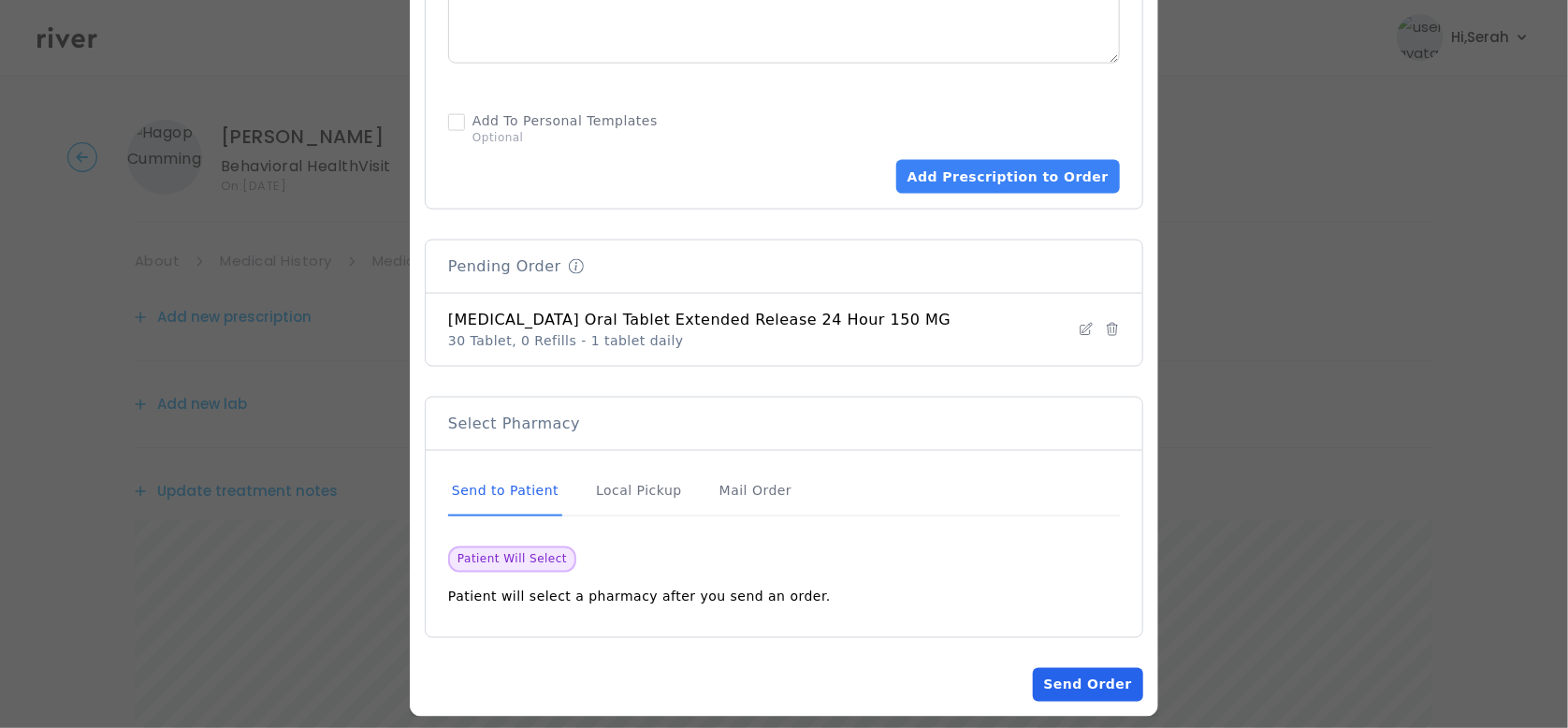
click at [1033, 668] on button "Send Order" at bounding box center [1088, 684] width 111 height 34
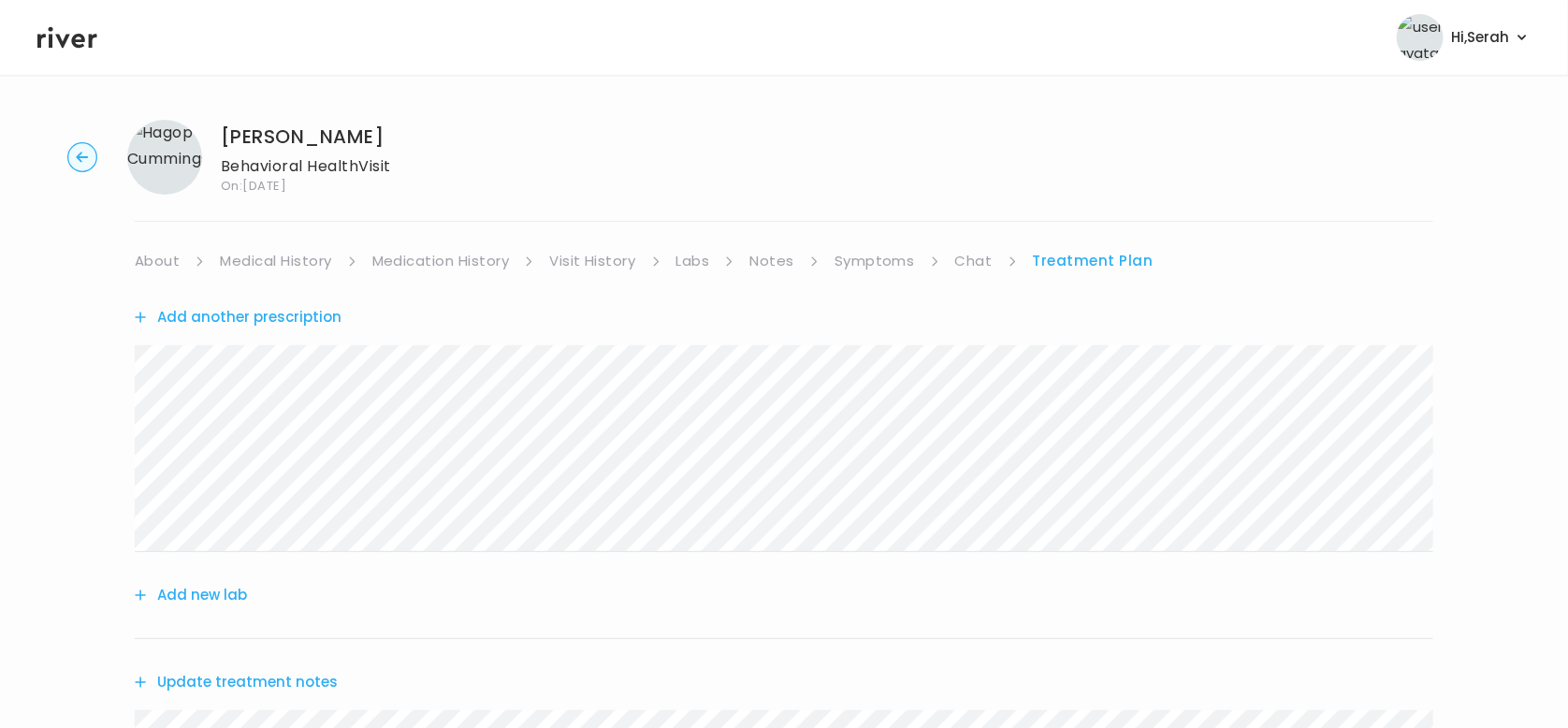
scroll to position [729, 0]
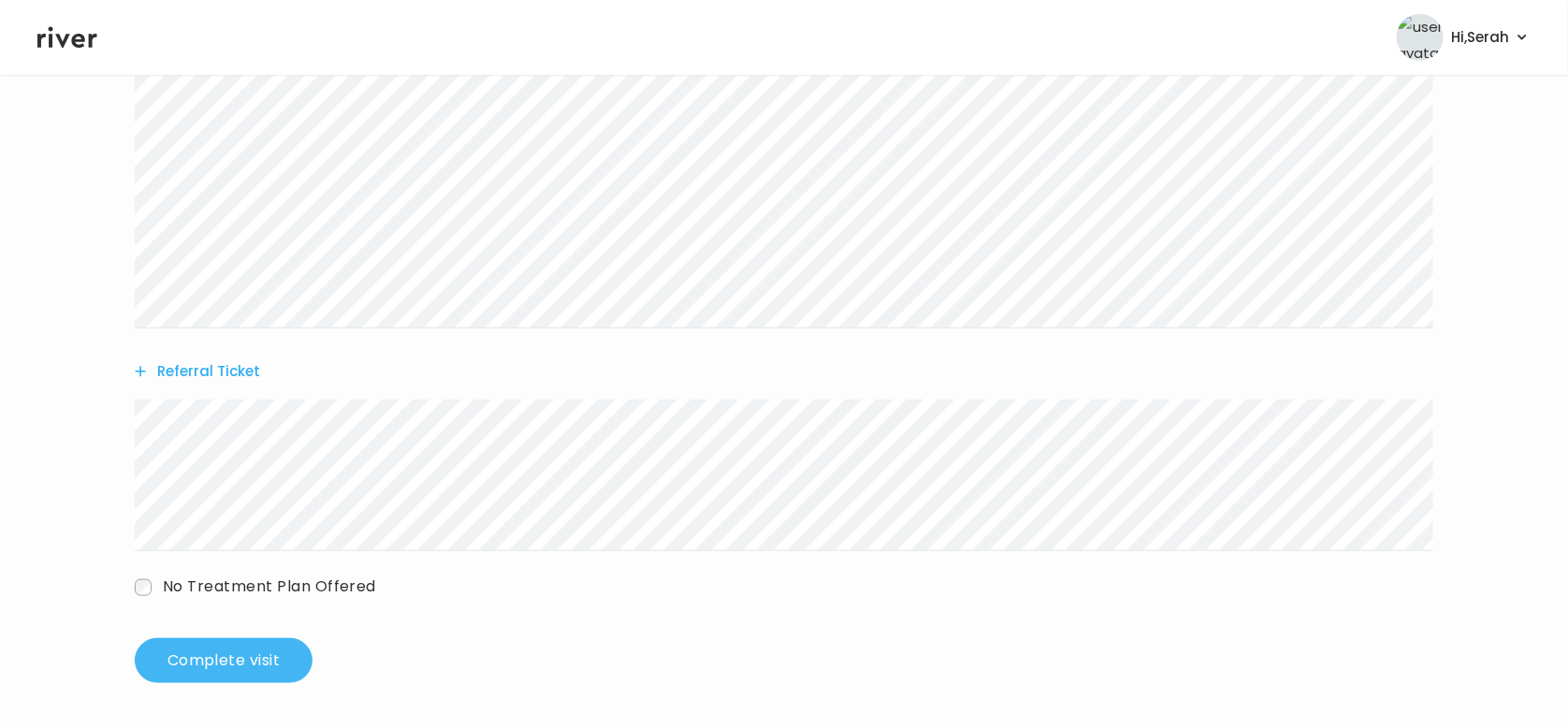
click at [225, 648] on button "Complete visit" at bounding box center [223, 660] width 178 height 45
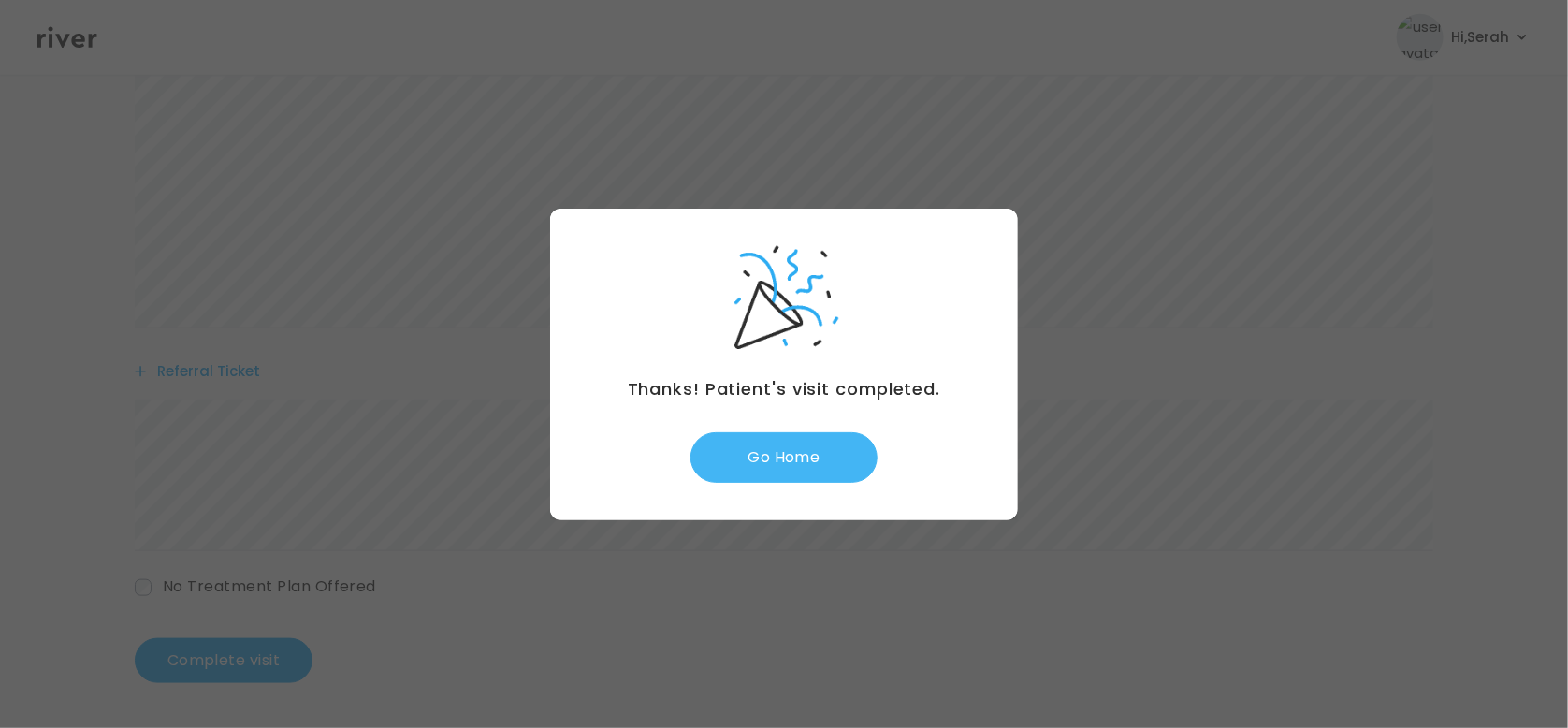
click at [782, 480] on button "Go Home" at bounding box center [784, 457] width 187 height 50
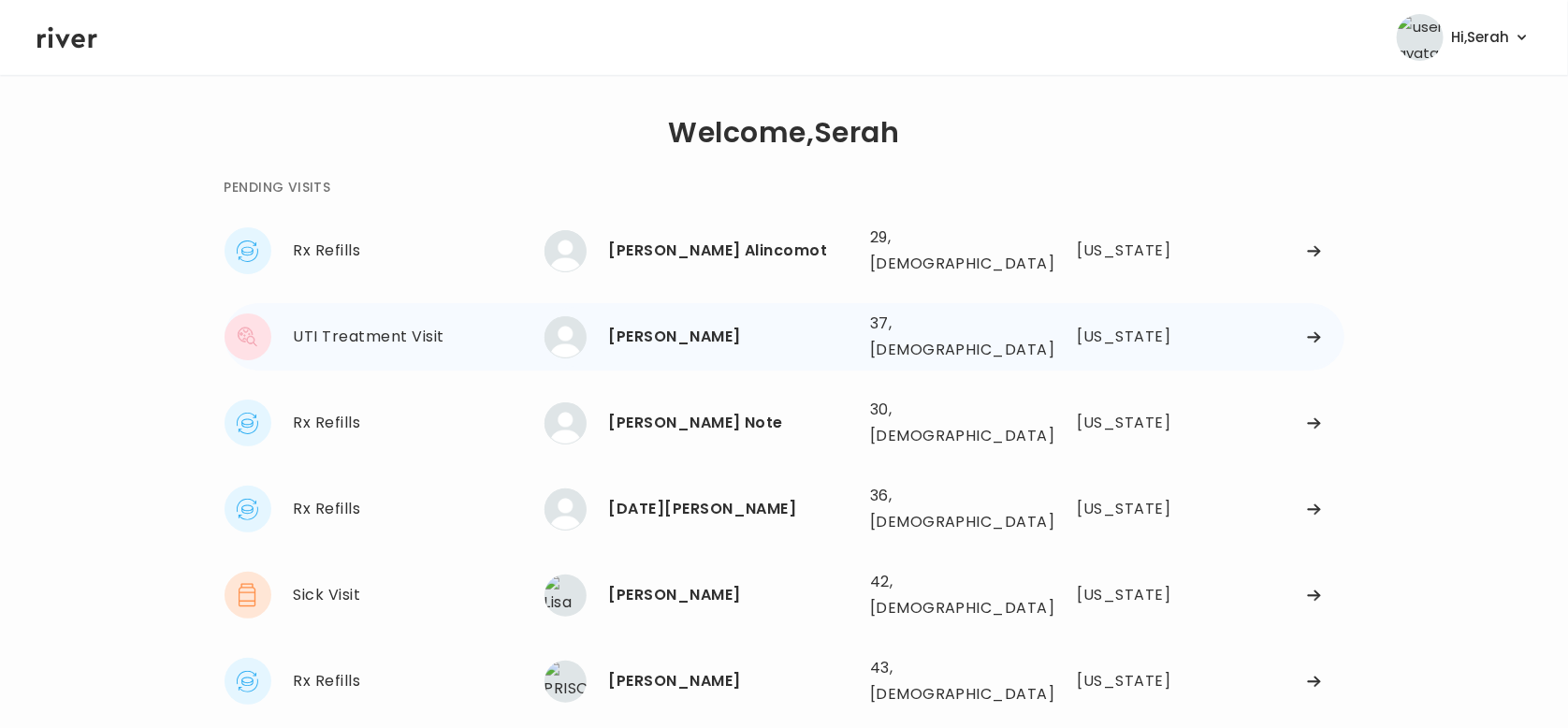
click at [663, 323] on div "[PERSON_NAME]" at bounding box center [731, 336] width 246 height 26
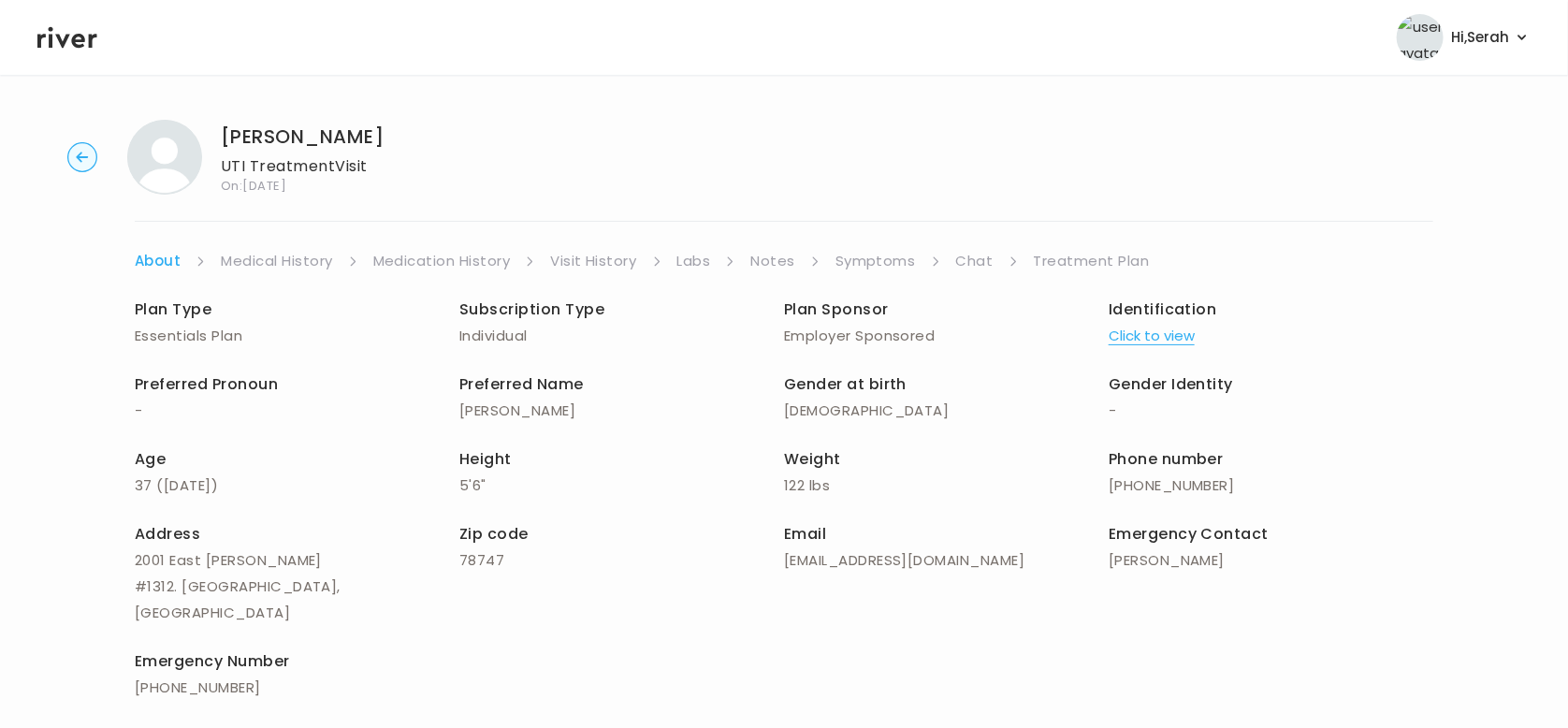
click at [917, 253] on li "Symptoms" at bounding box center [888, 260] width 106 height 26
click at [877, 257] on link "Symptoms" at bounding box center [876, 260] width 81 height 26
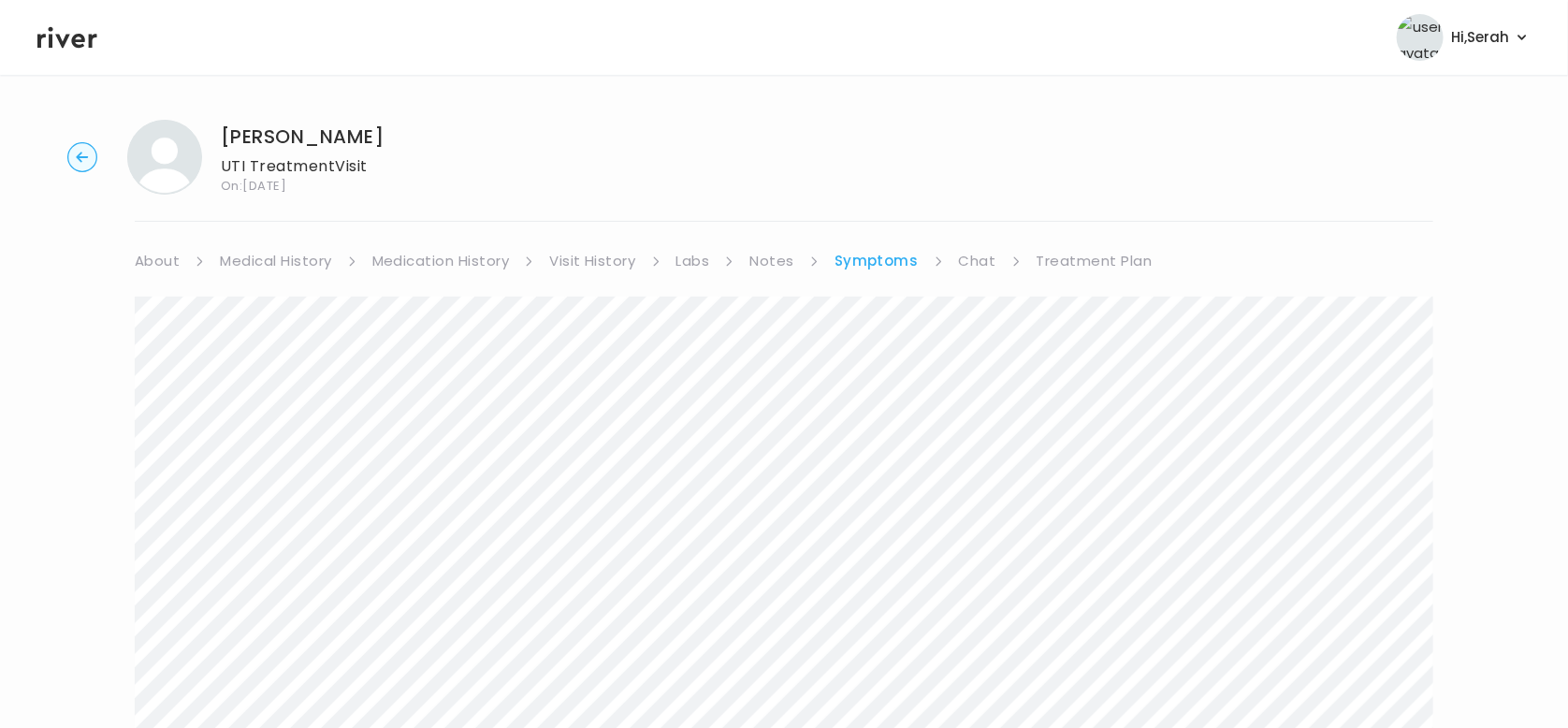
click at [284, 248] on link "Medical History" at bounding box center [275, 260] width 112 height 26
click at [876, 261] on link "Symptoms" at bounding box center [882, 260] width 81 height 26
click at [959, 263] on link "Chat" at bounding box center [978, 260] width 38 height 26
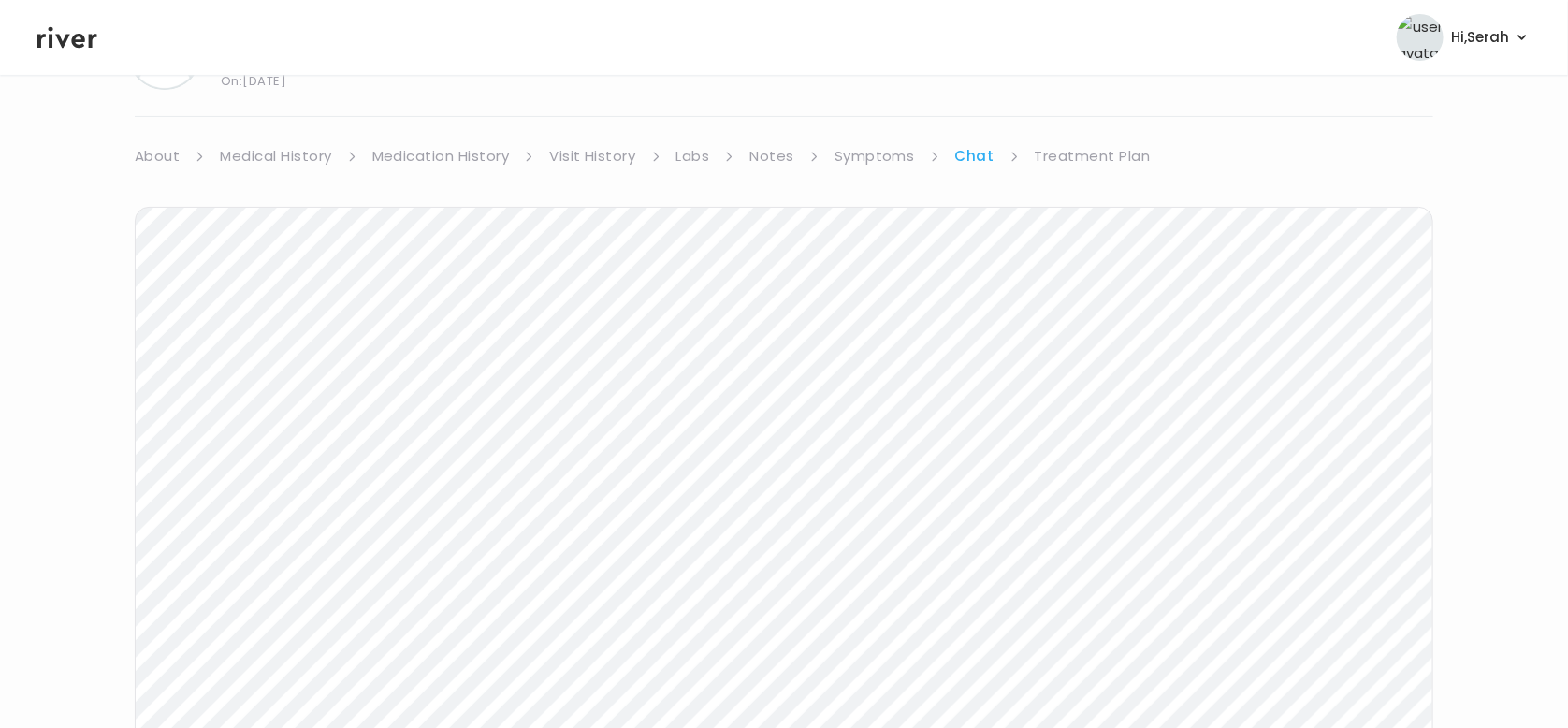
click at [1053, 174] on div "Next Ping message sent" at bounding box center [784, 529] width 1299 height 720
click at [1059, 148] on link "Treatment Plan" at bounding box center [1092, 155] width 116 height 26
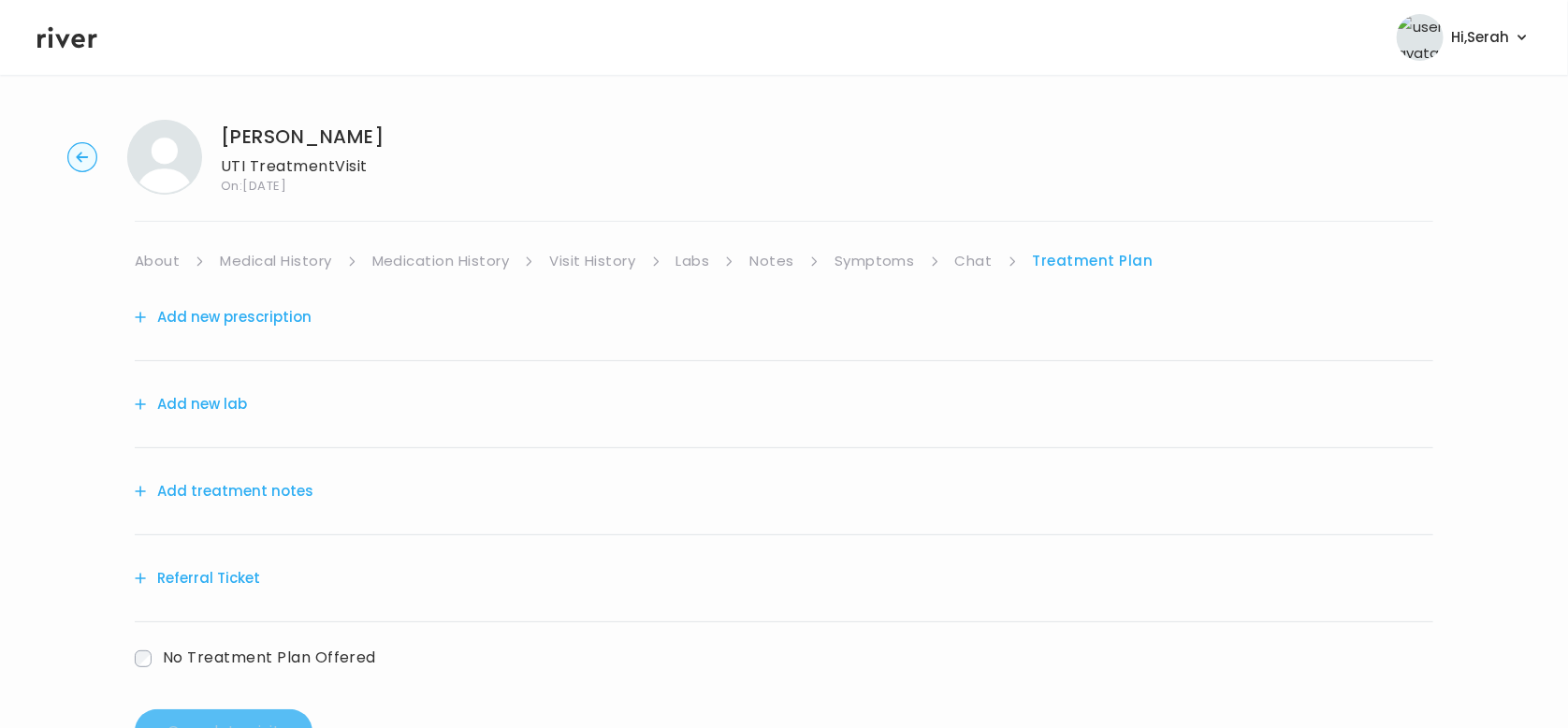
click at [251, 318] on button "Add new prescription" at bounding box center [223, 316] width 177 height 26
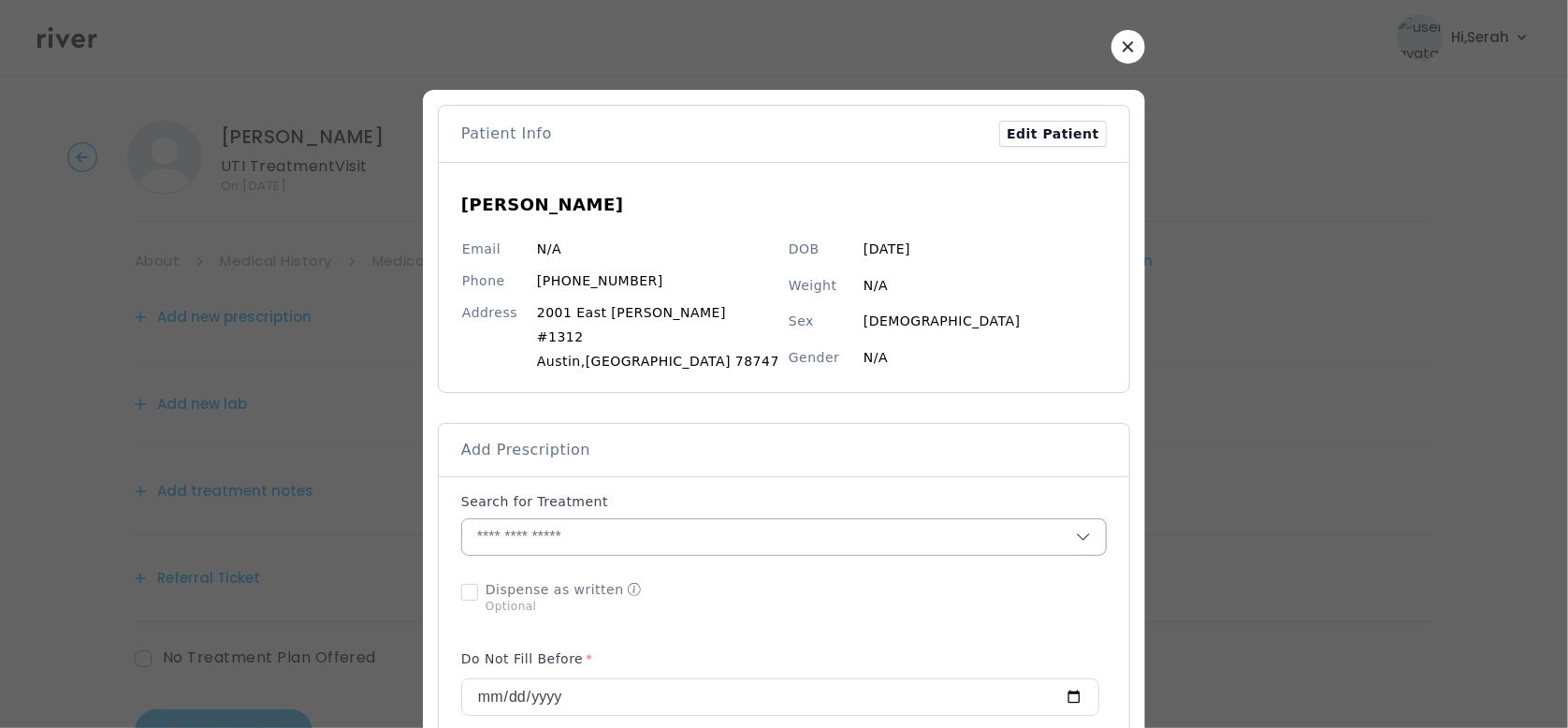
click at [644, 547] on input "text" at bounding box center [769, 537] width 614 height 36
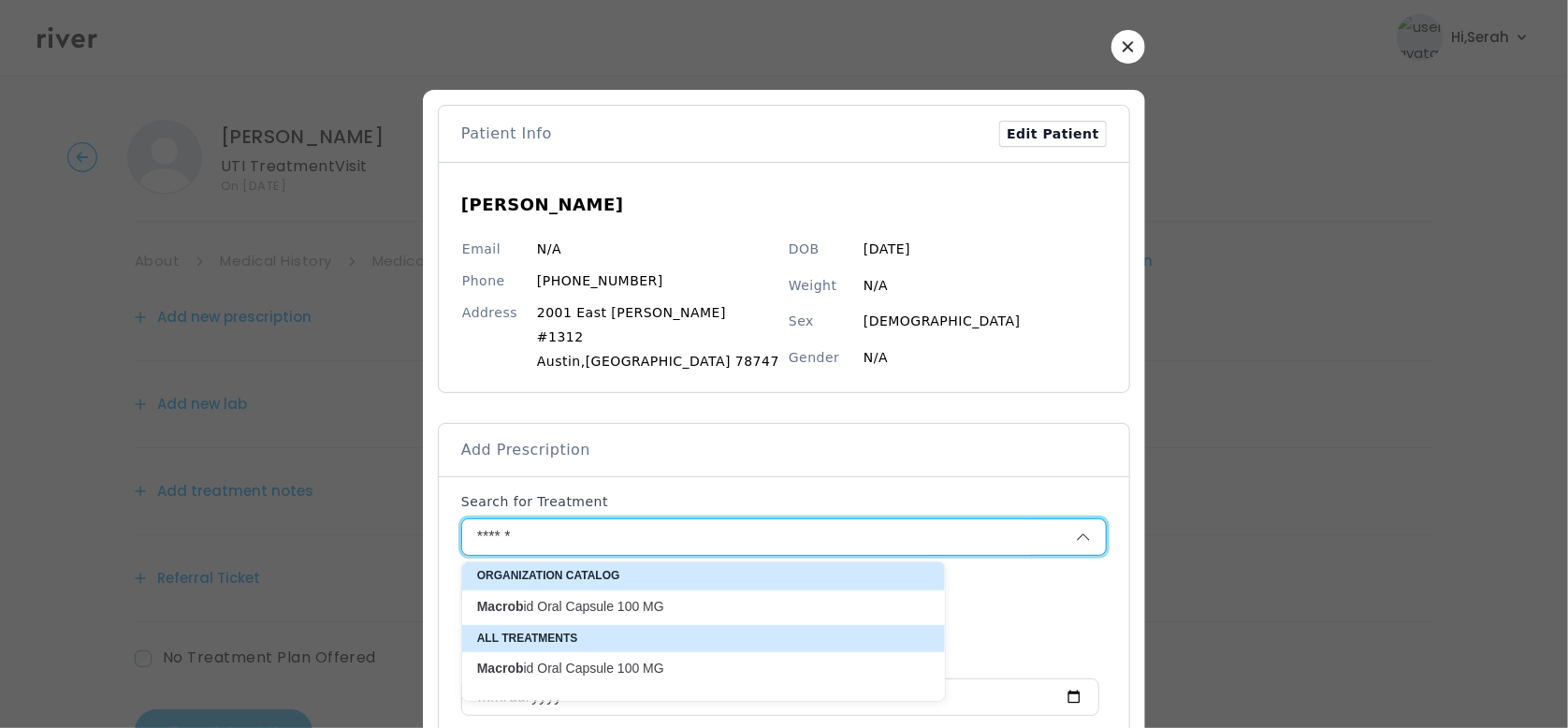
click at [582, 610] on p "Macrob id Oral Capsule 100 MG" at bounding box center [691, 607] width 430 height 17
type input "**********"
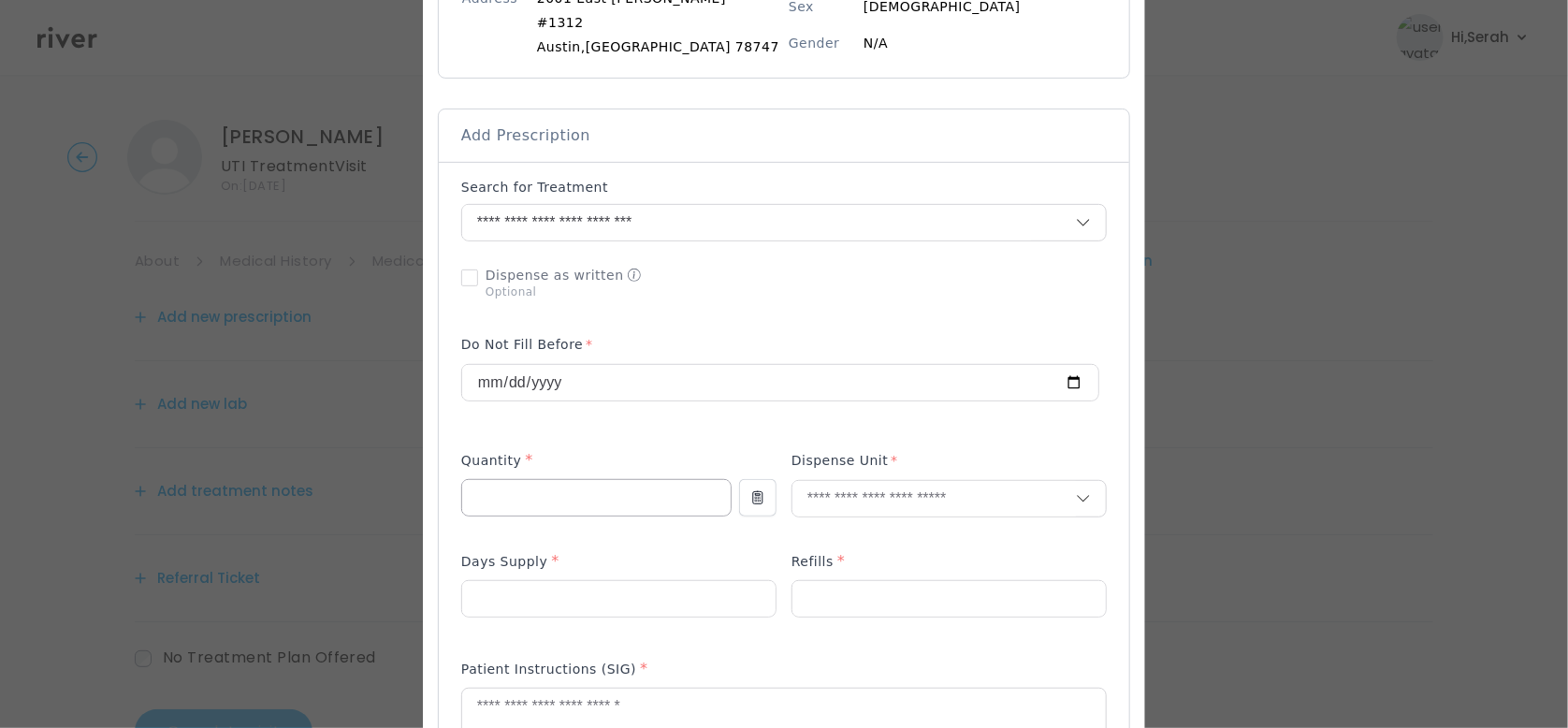
scroll to position [315, 0]
click at [557, 498] on input "number" at bounding box center [596, 496] width 269 height 36
type input "**"
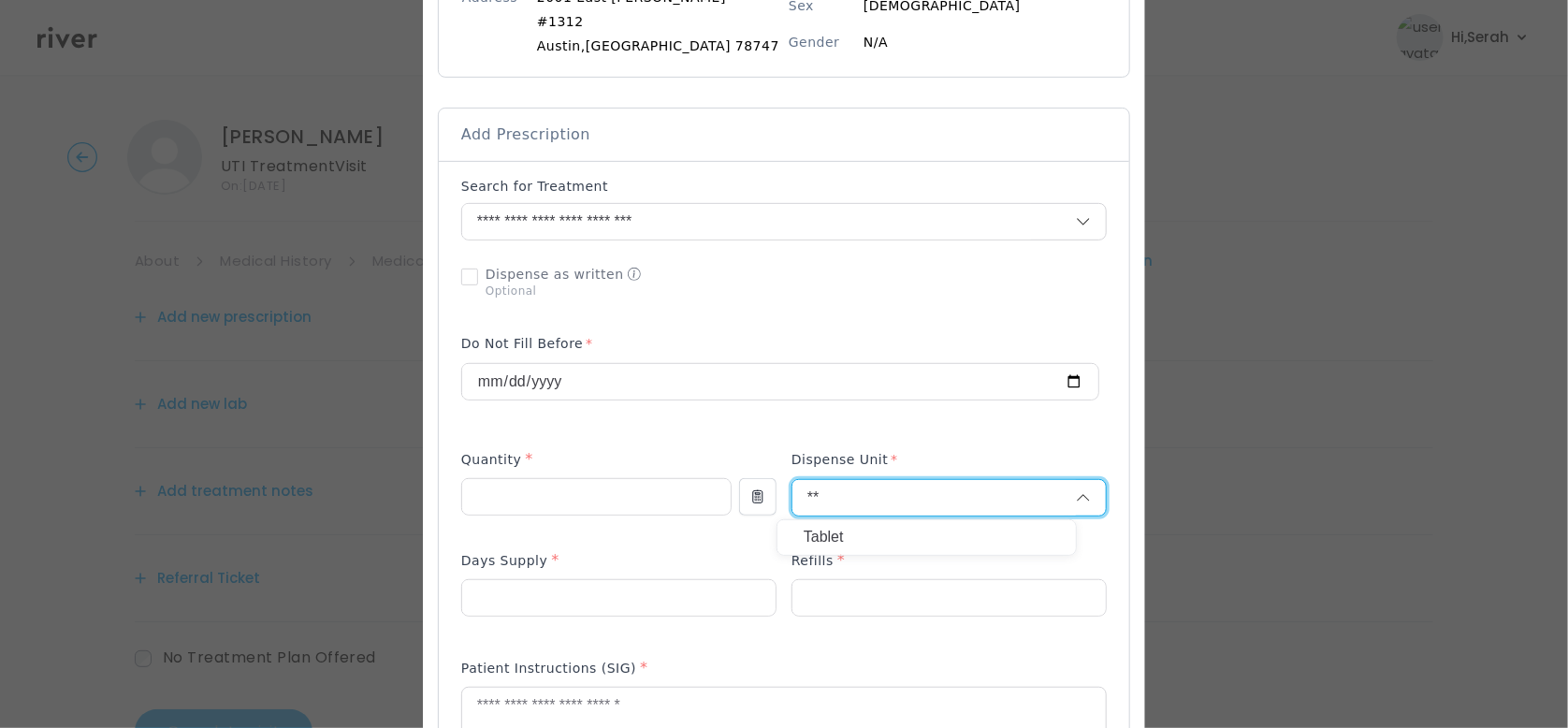
type input "**"
click at [853, 532] on p "Tablet" at bounding box center [926, 538] width 246 height 27
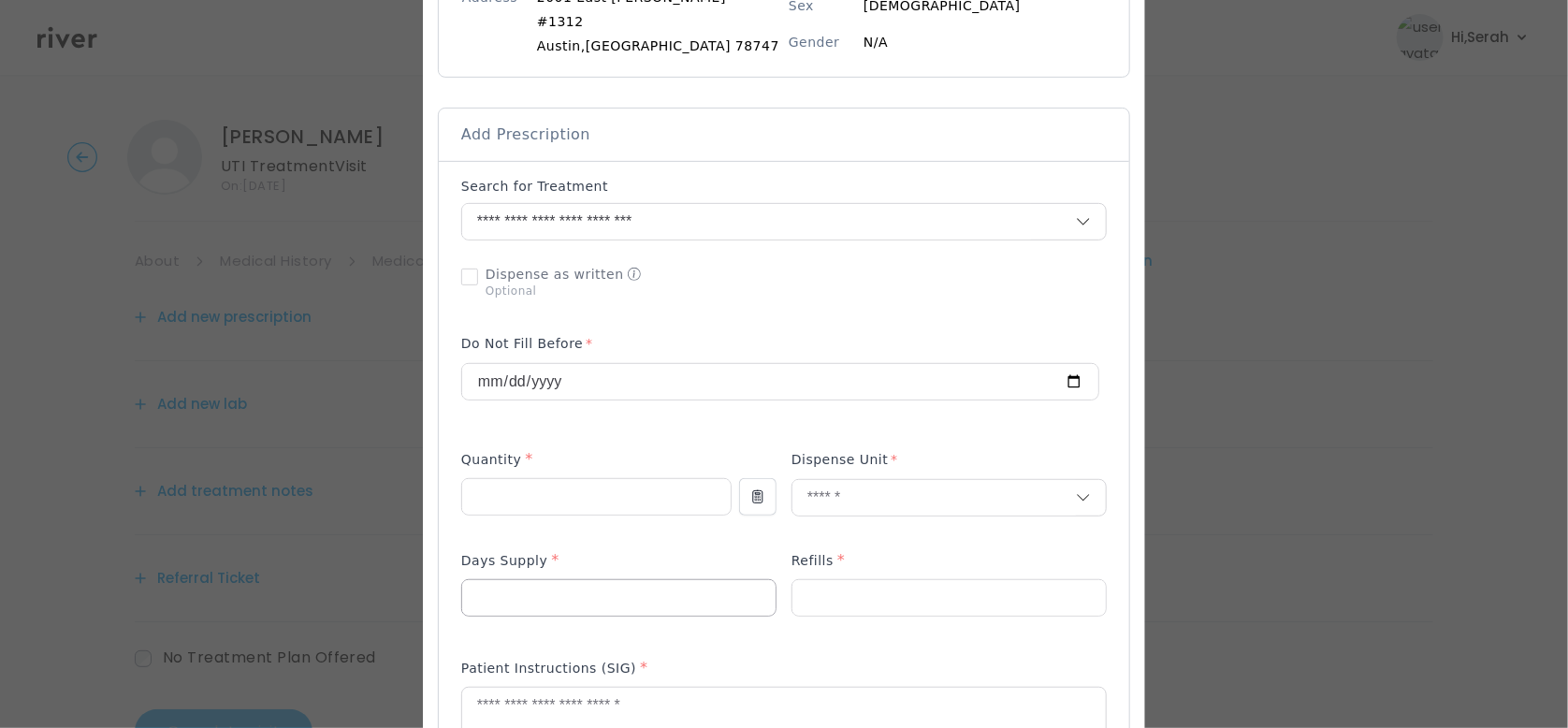
click at [560, 614] on div at bounding box center [618, 597] width 316 height 38
click at [554, 607] on input "number" at bounding box center [618, 597] width 314 height 36
type input "*"
click at [842, 607] on input "number" at bounding box center [949, 597] width 314 height 36
type input "*"
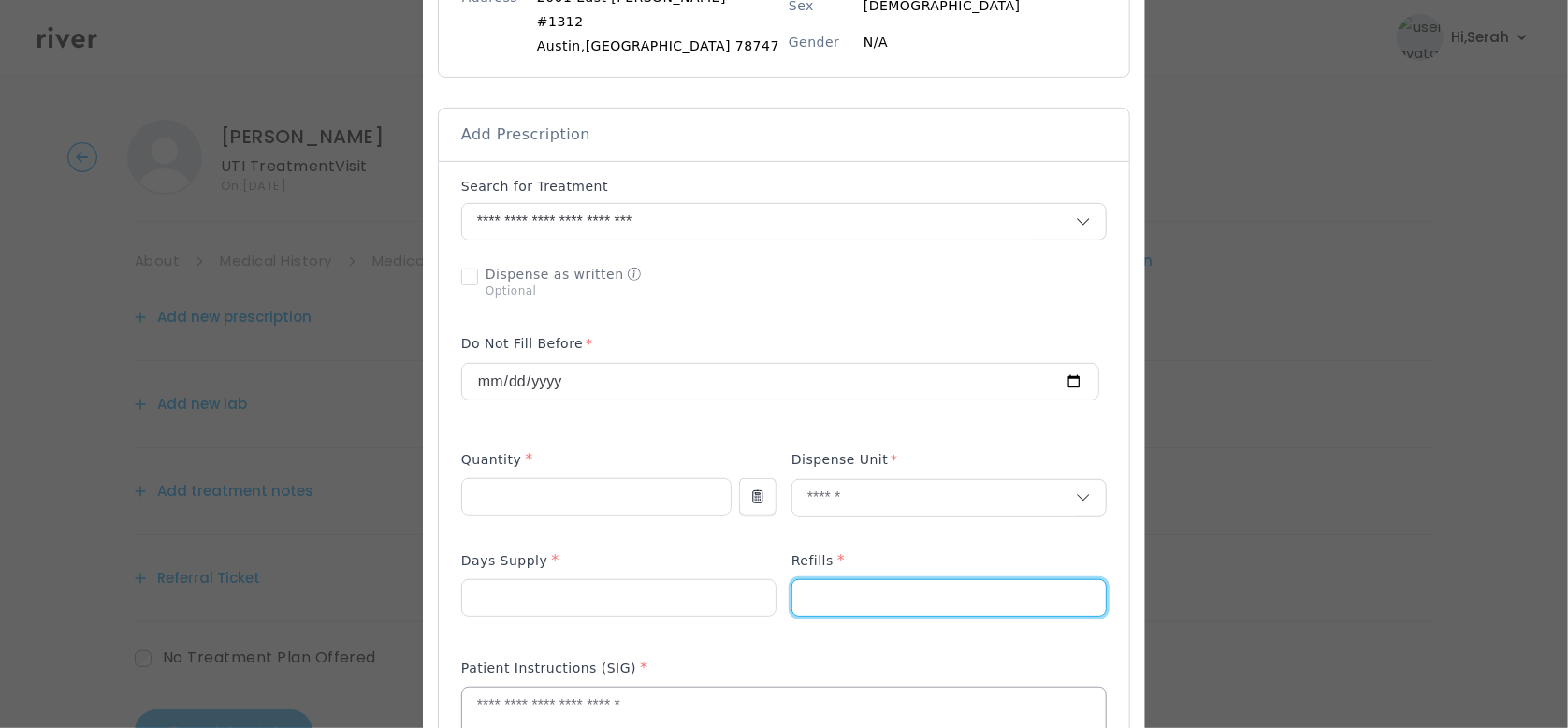
click at [738, 692] on textarea at bounding box center [784, 737] width 644 height 99
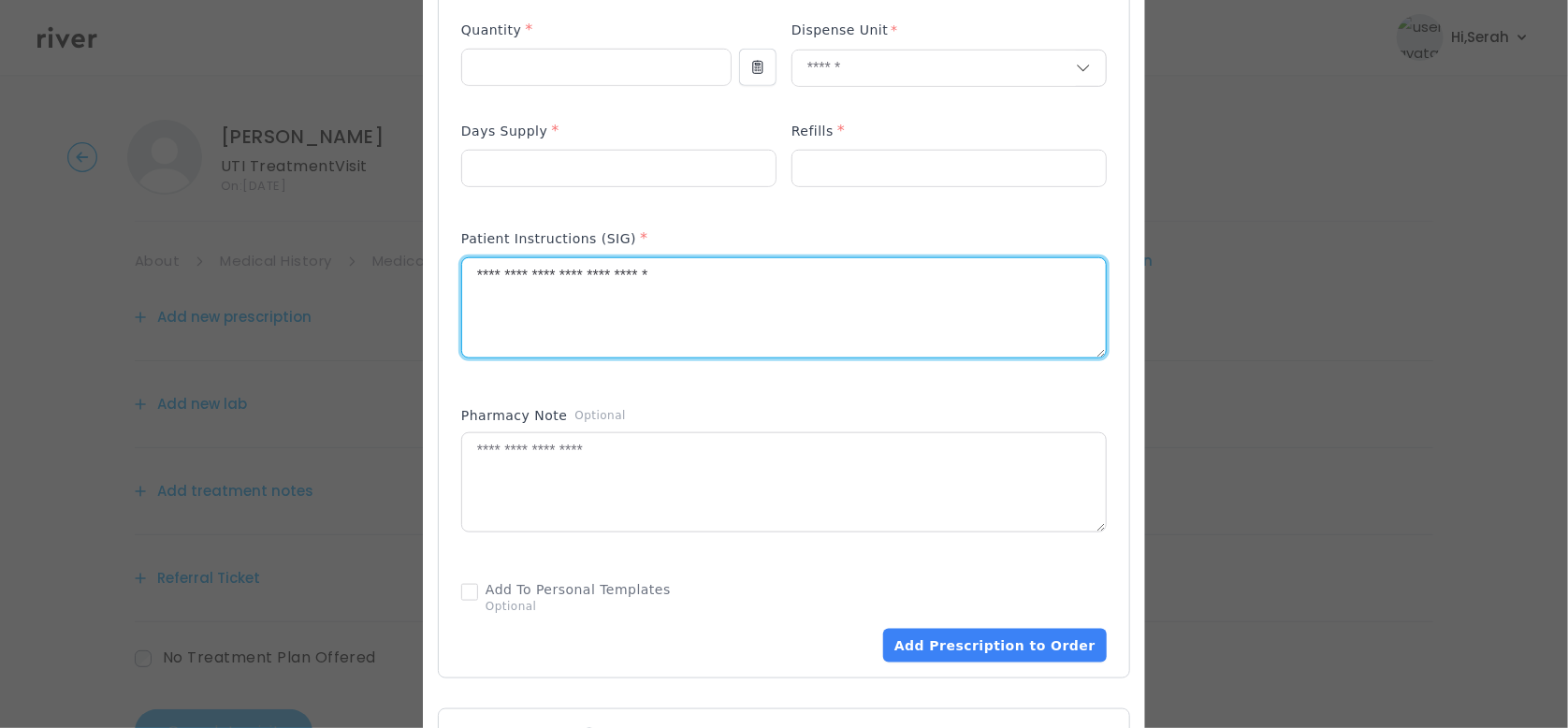
scroll to position [789, 0]
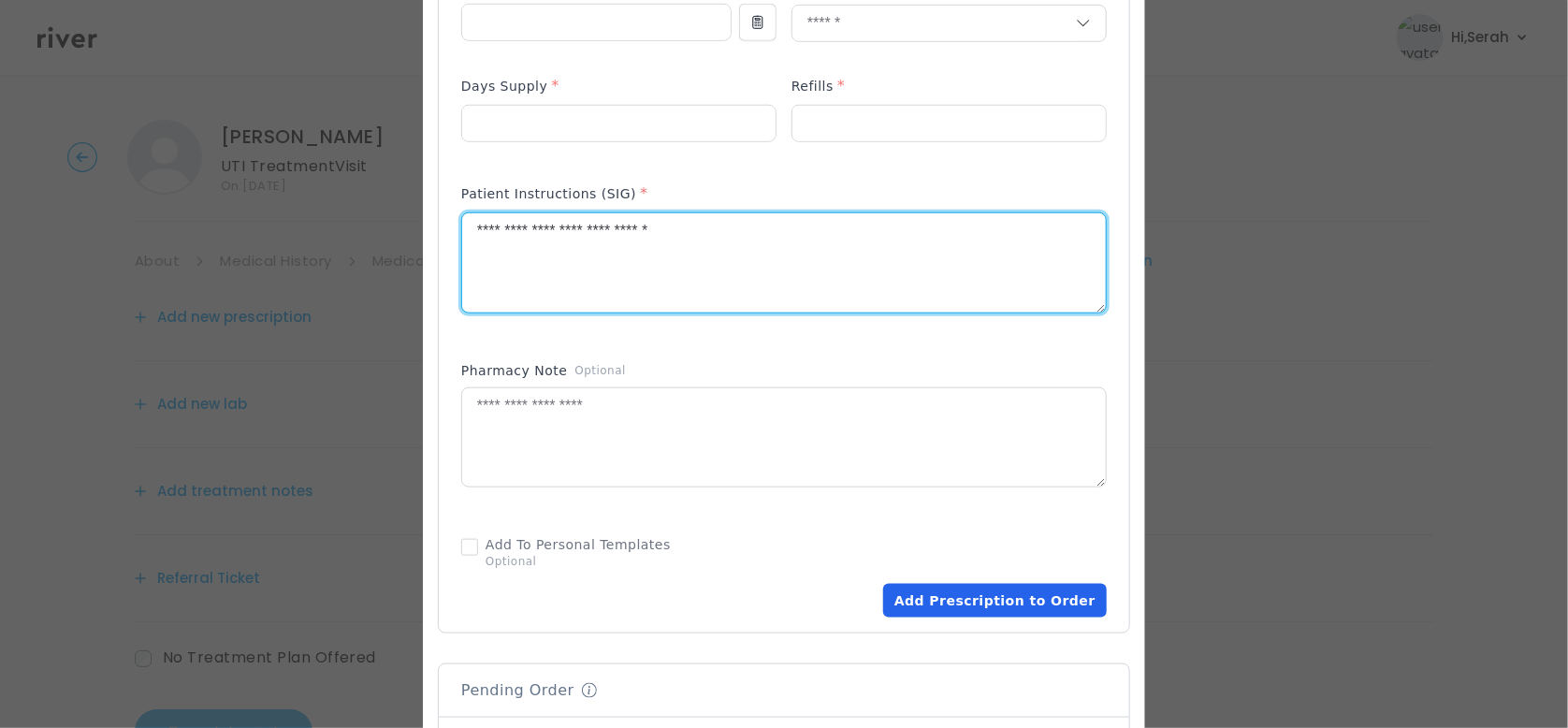
type textarea "**********"
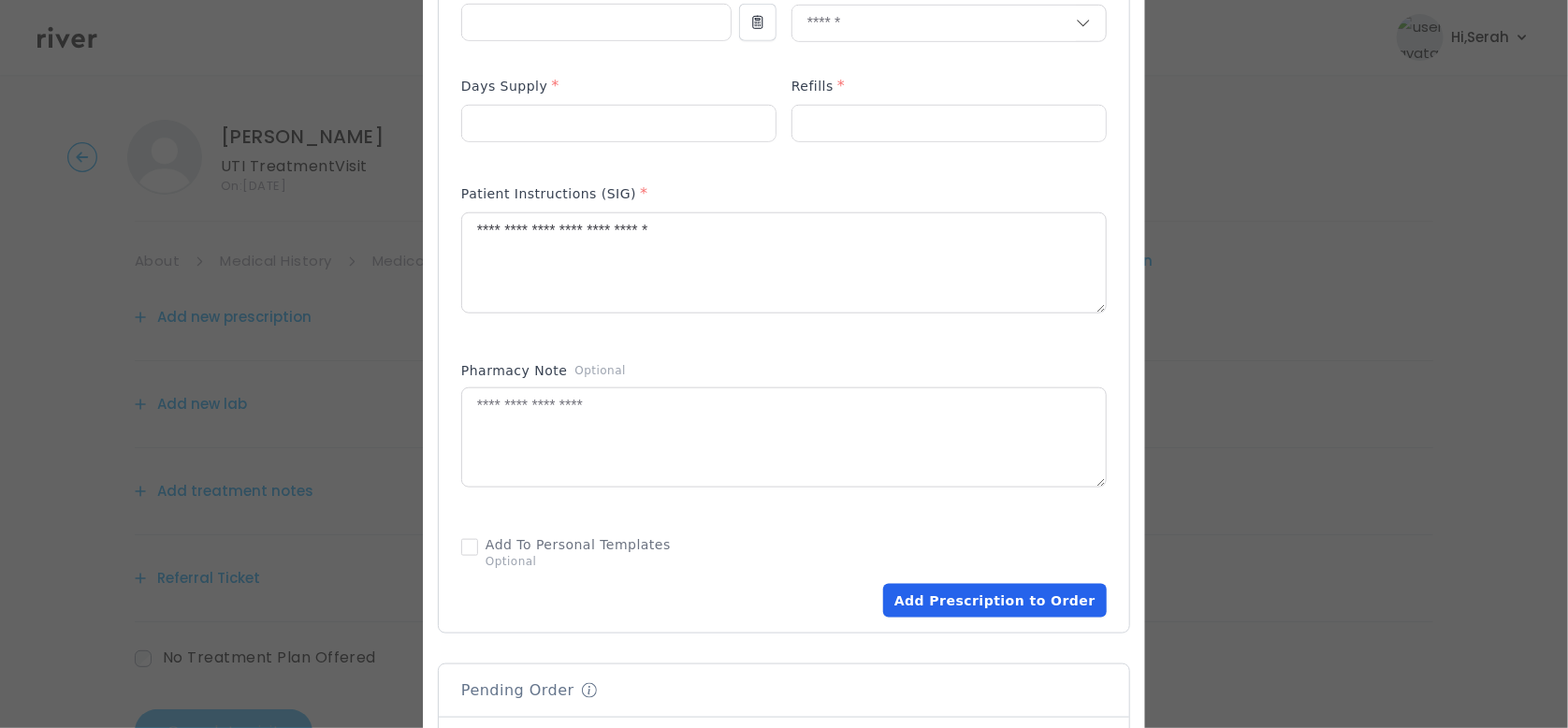
click at [951, 603] on button "Add Prescription to Order" at bounding box center [995, 600] width 223 height 34
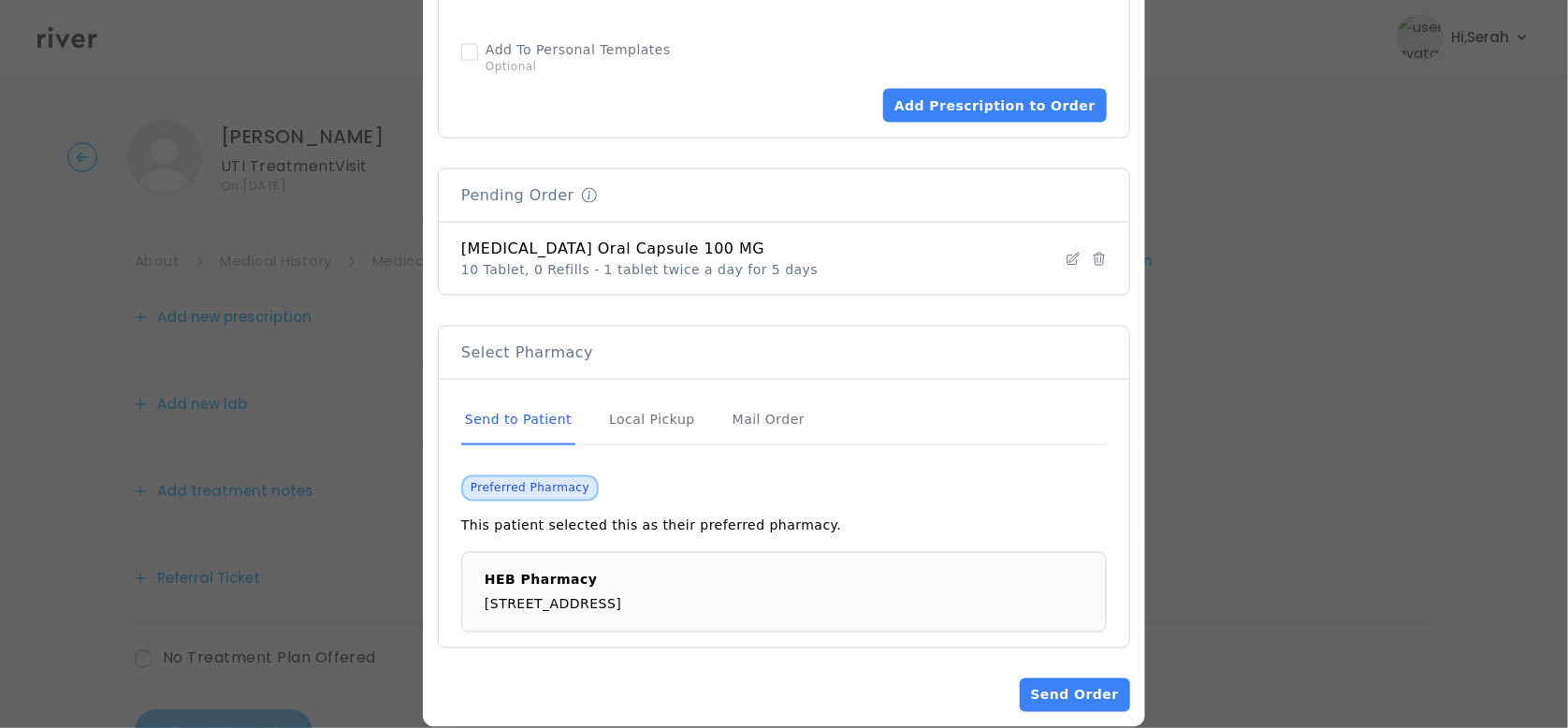
scroll to position [1310, 0]
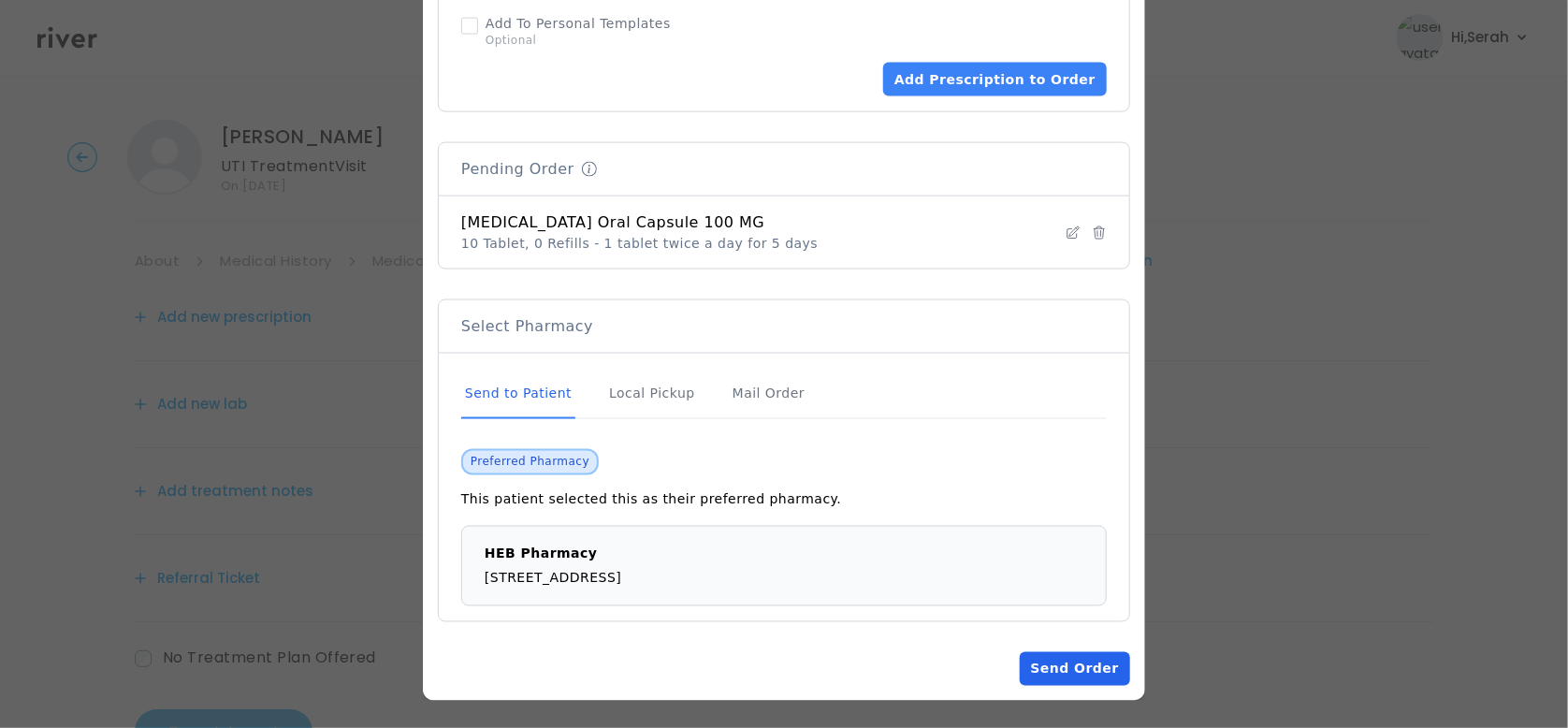
click at [1051, 663] on button "Send Order" at bounding box center [1075, 669] width 111 height 34
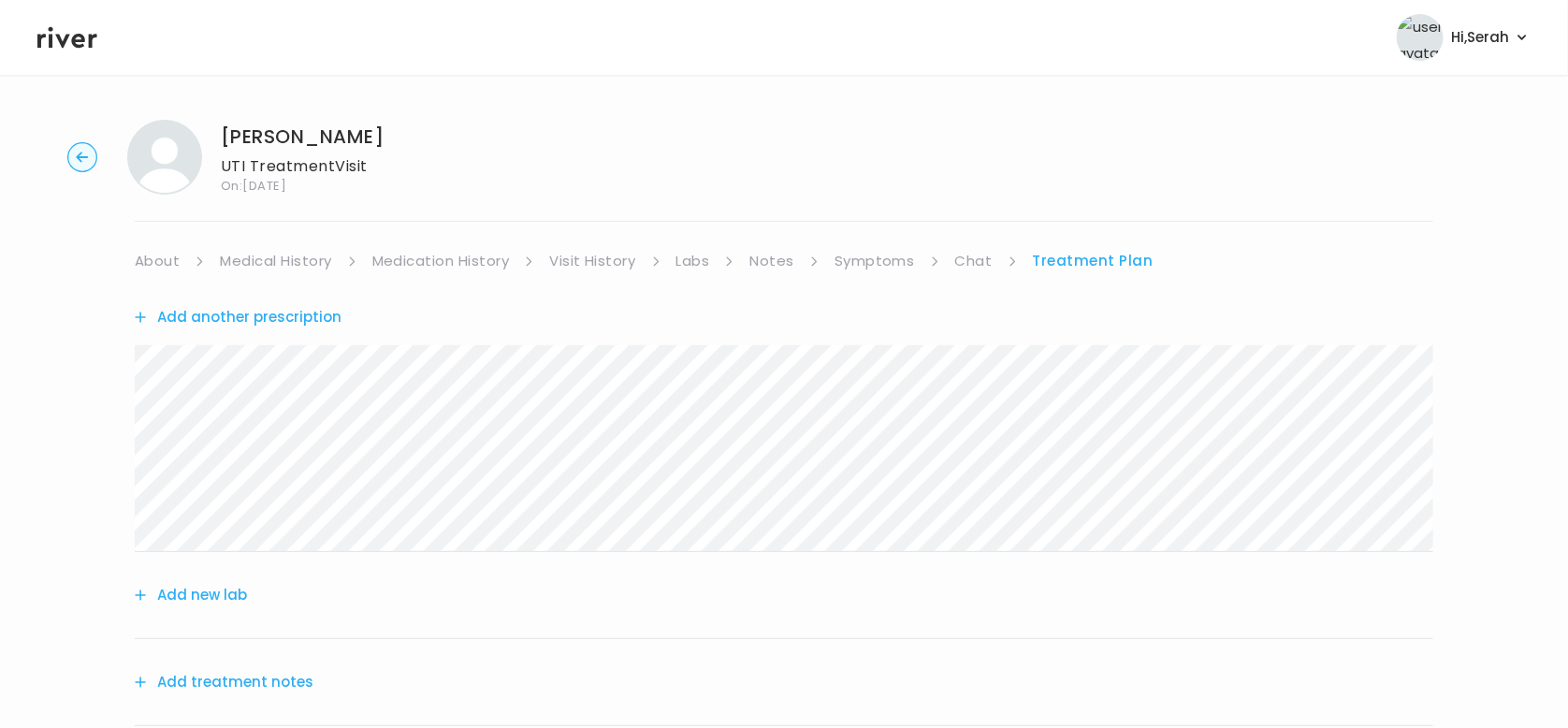
scroll to position [262, 0]
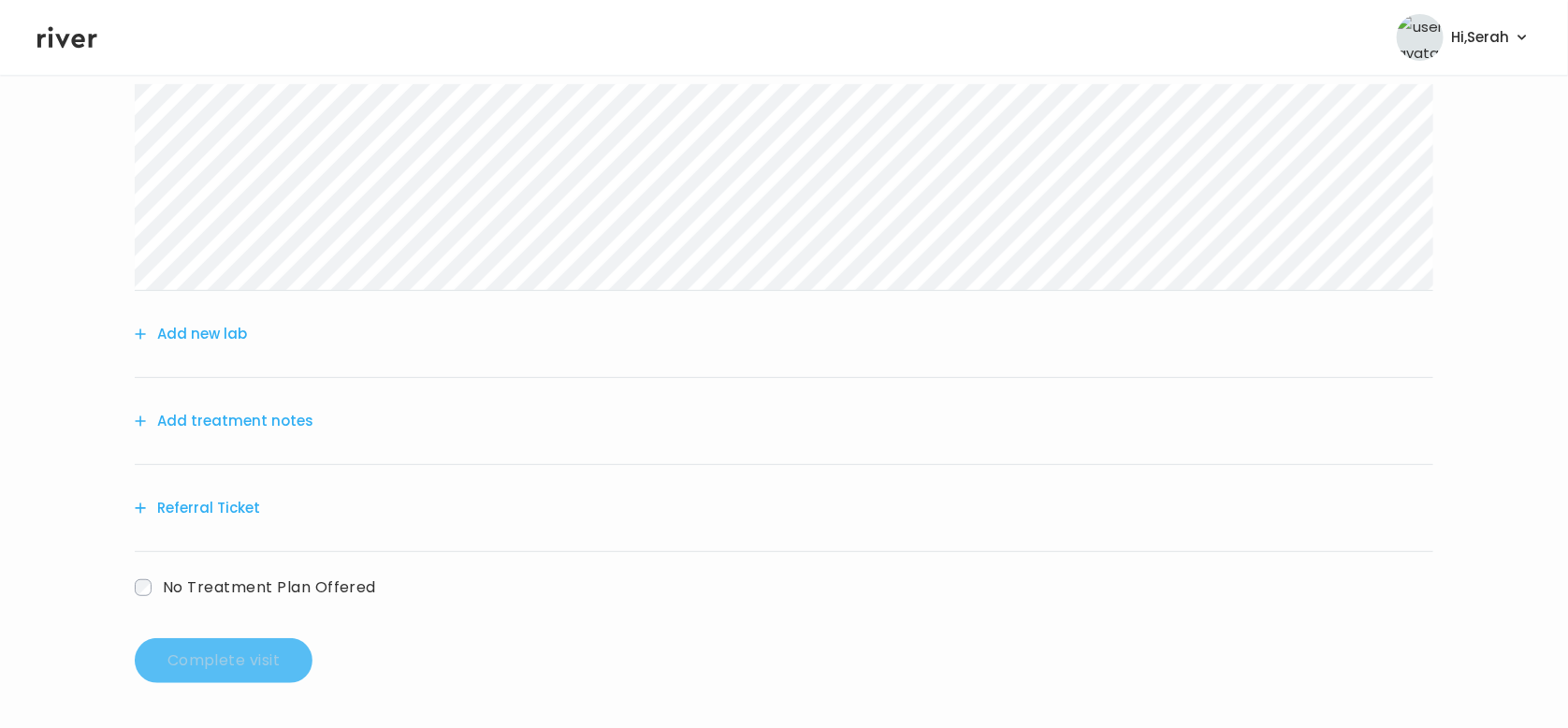
click at [266, 421] on button "Add treatment notes" at bounding box center [224, 420] width 179 height 26
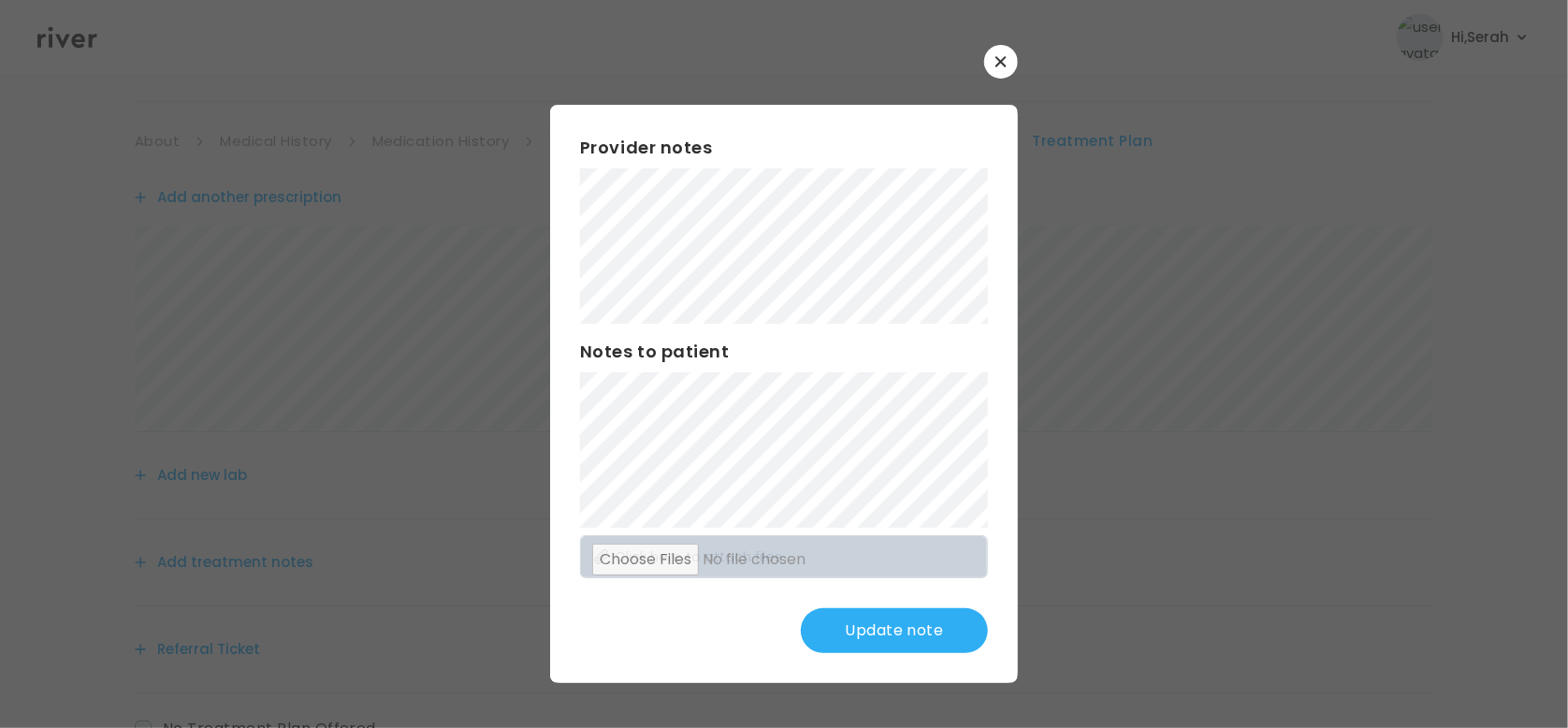
scroll to position [118, 0]
click at [871, 627] on button "Update note" at bounding box center [894, 630] width 187 height 45
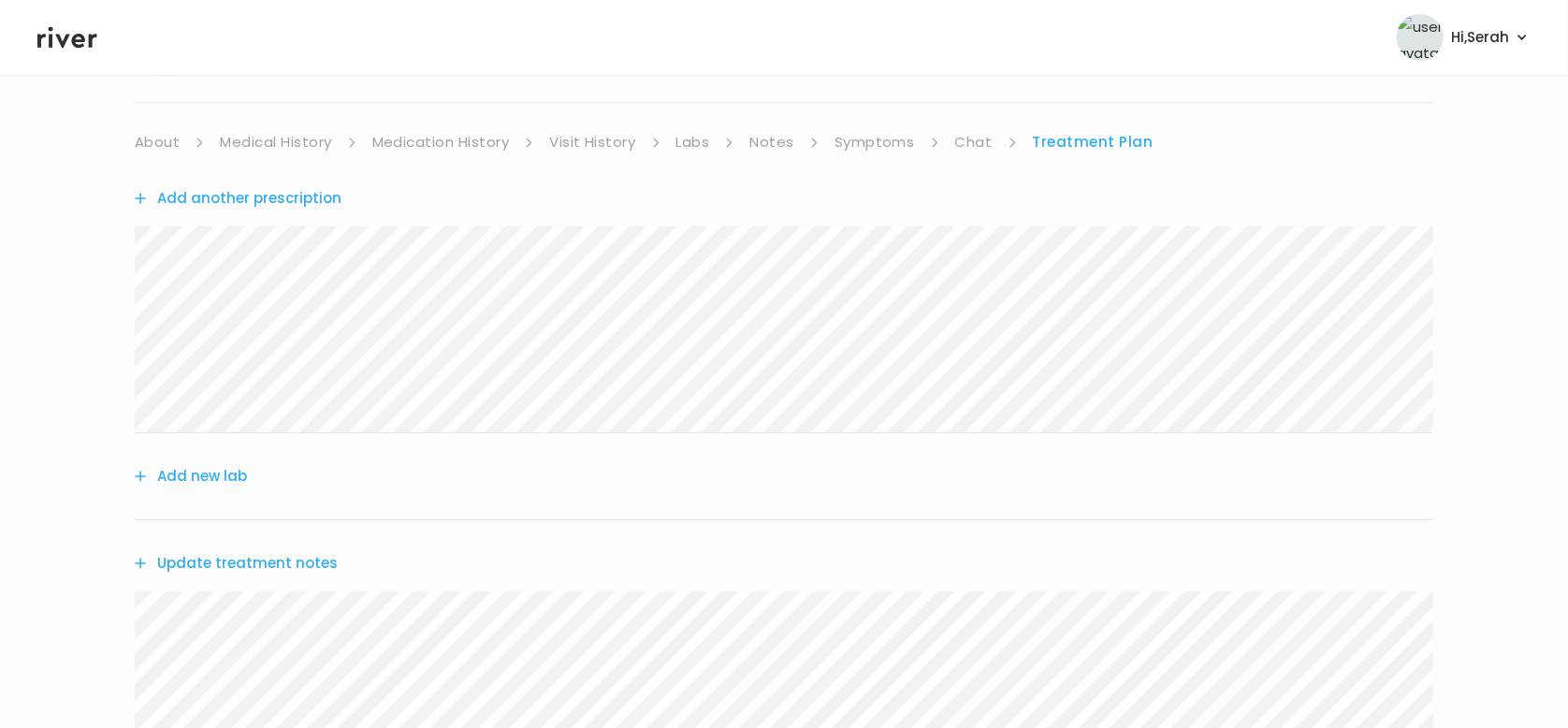
scroll to position [592, 0]
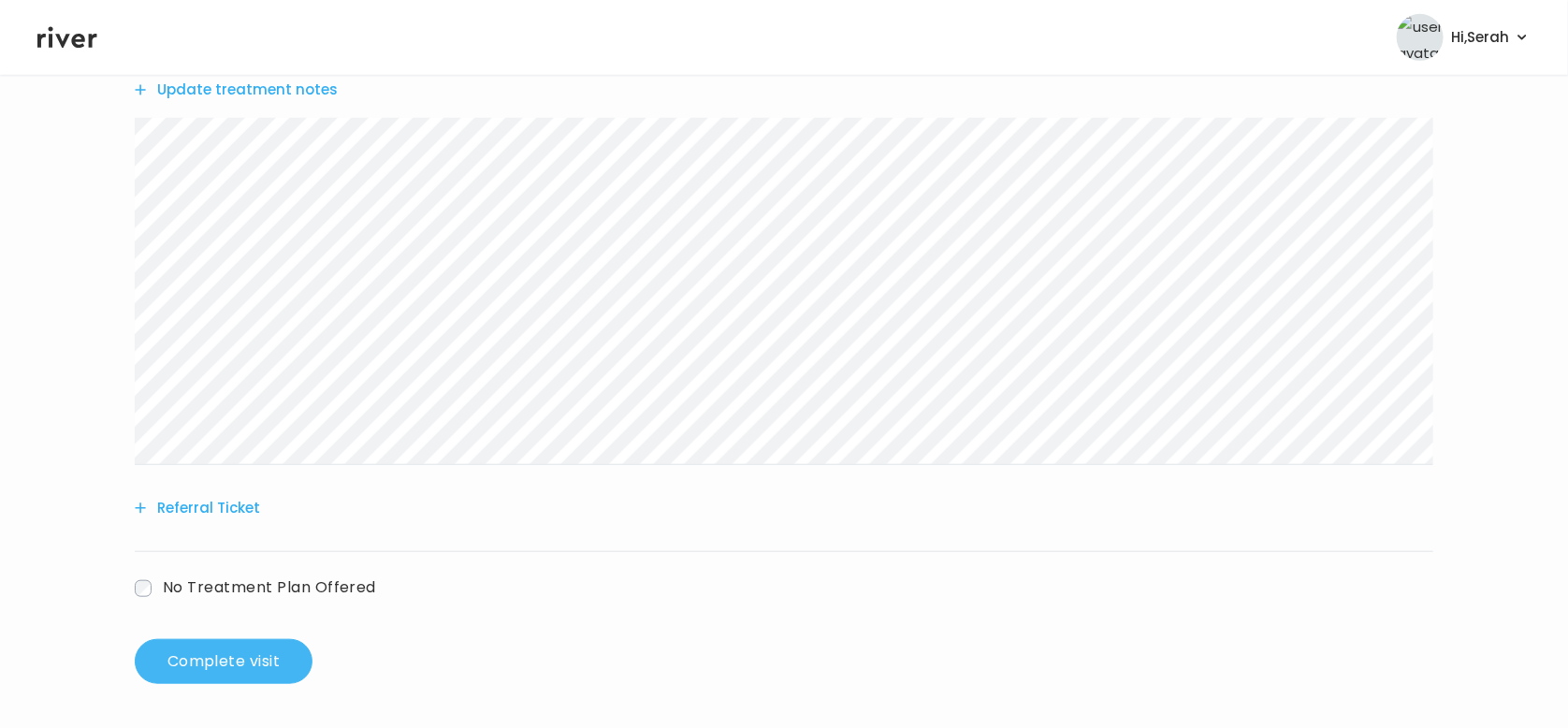
click at [225, 660] on button "Complete visit" at bounding box center [223, 661] width 178 height 45
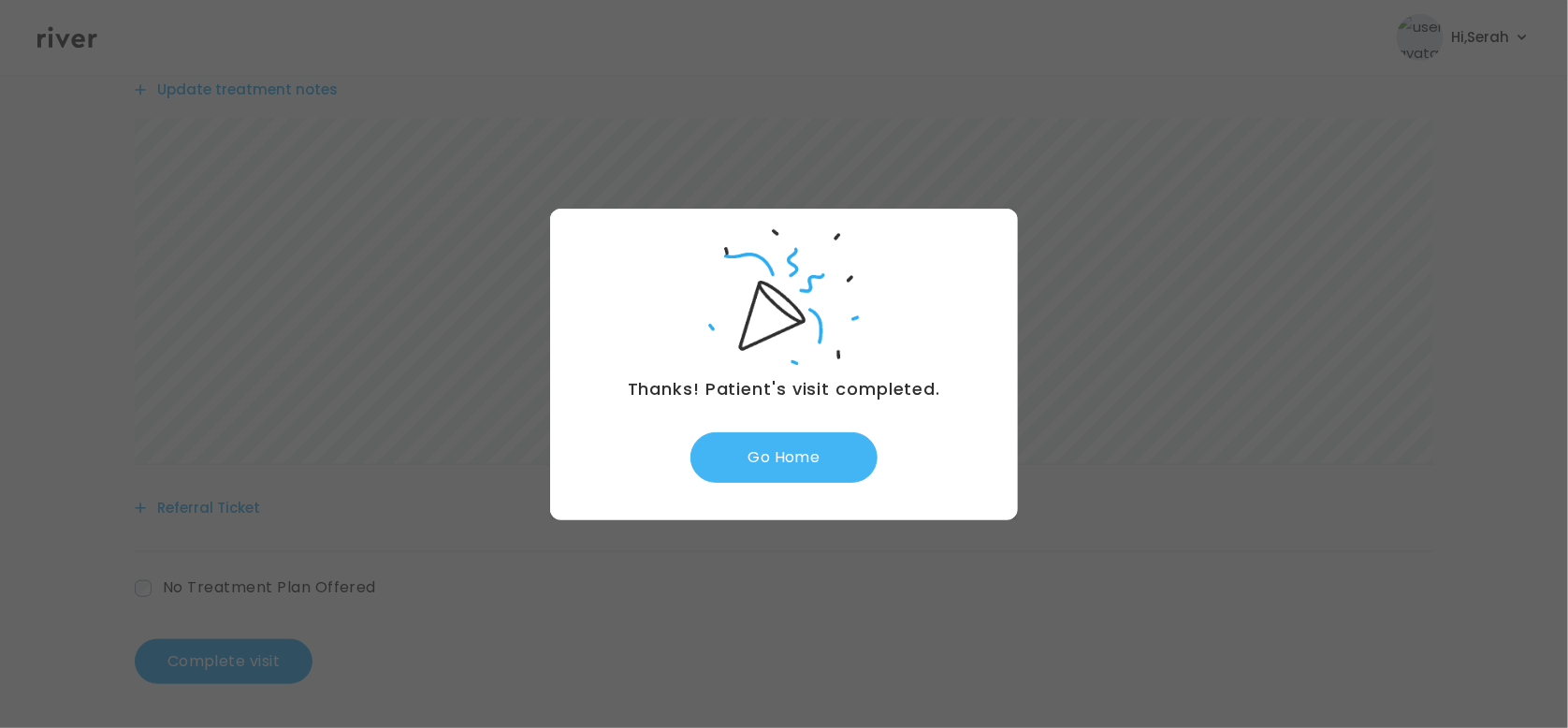
click at [779, 461] on button "Go Home" at bounding box center [784, 457] width 187 height 50
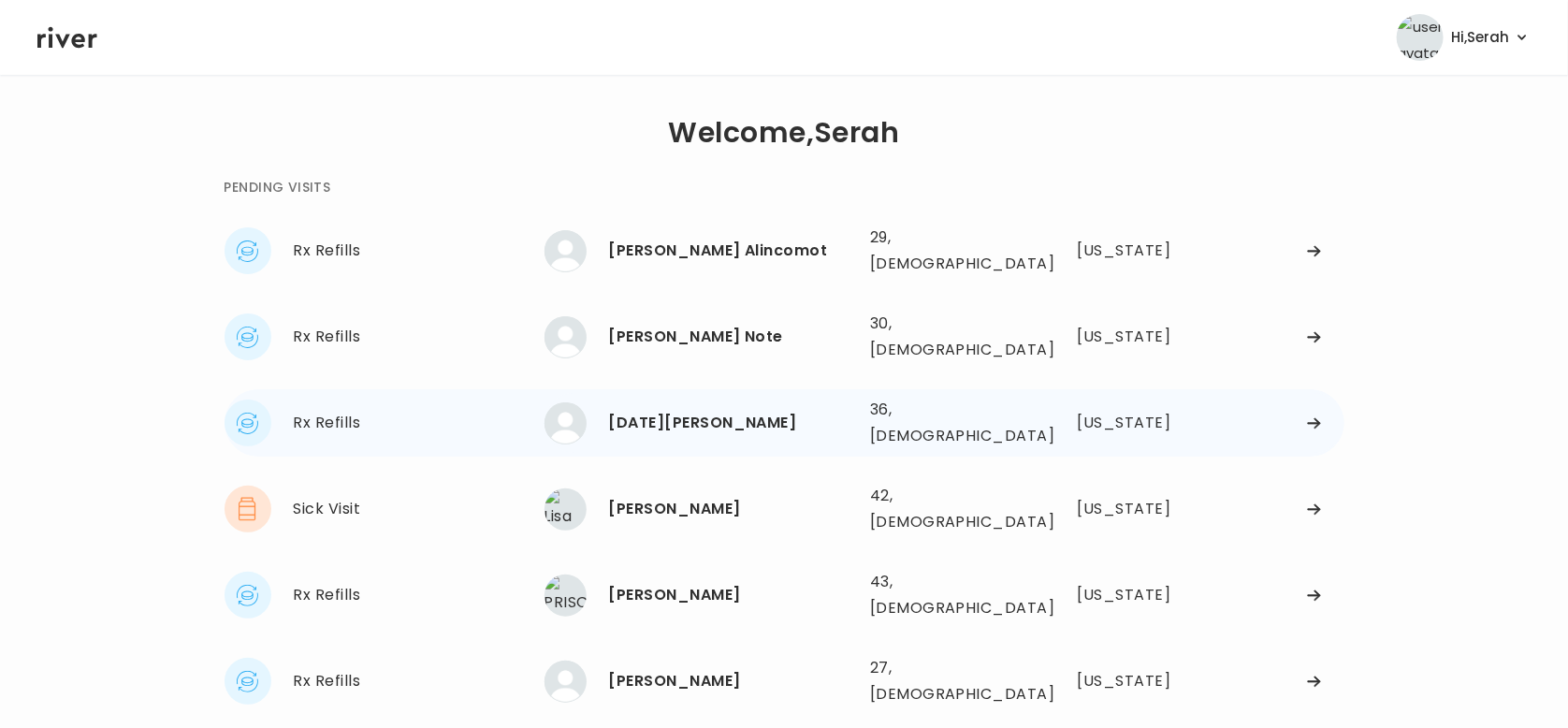
click at [648, 410] on div "[DATE][PERSON_NAME]" at bounding box center [731, 422] width 246 height 26
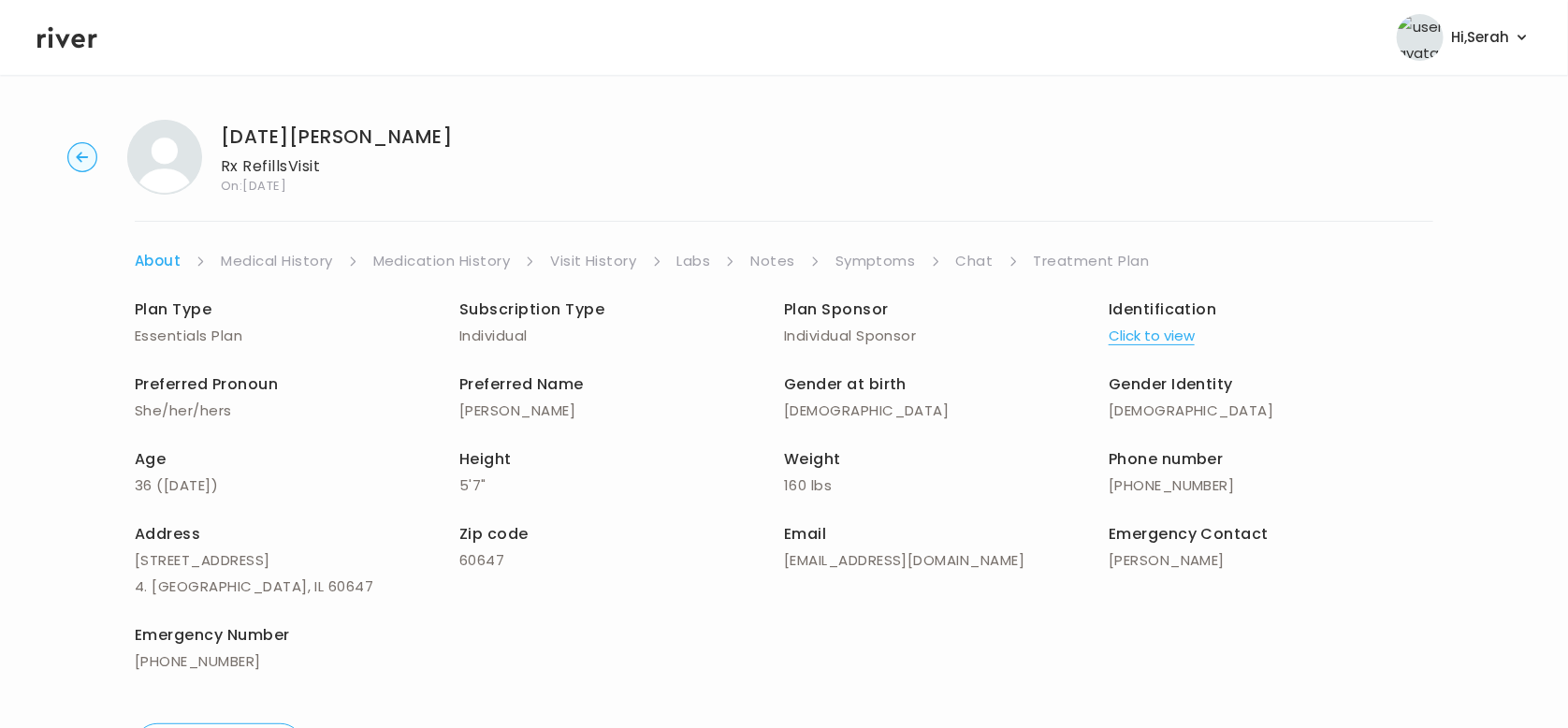
click at [858, 248] on link "Symptoms" at bounding box center [876, 260] width 81 height 26
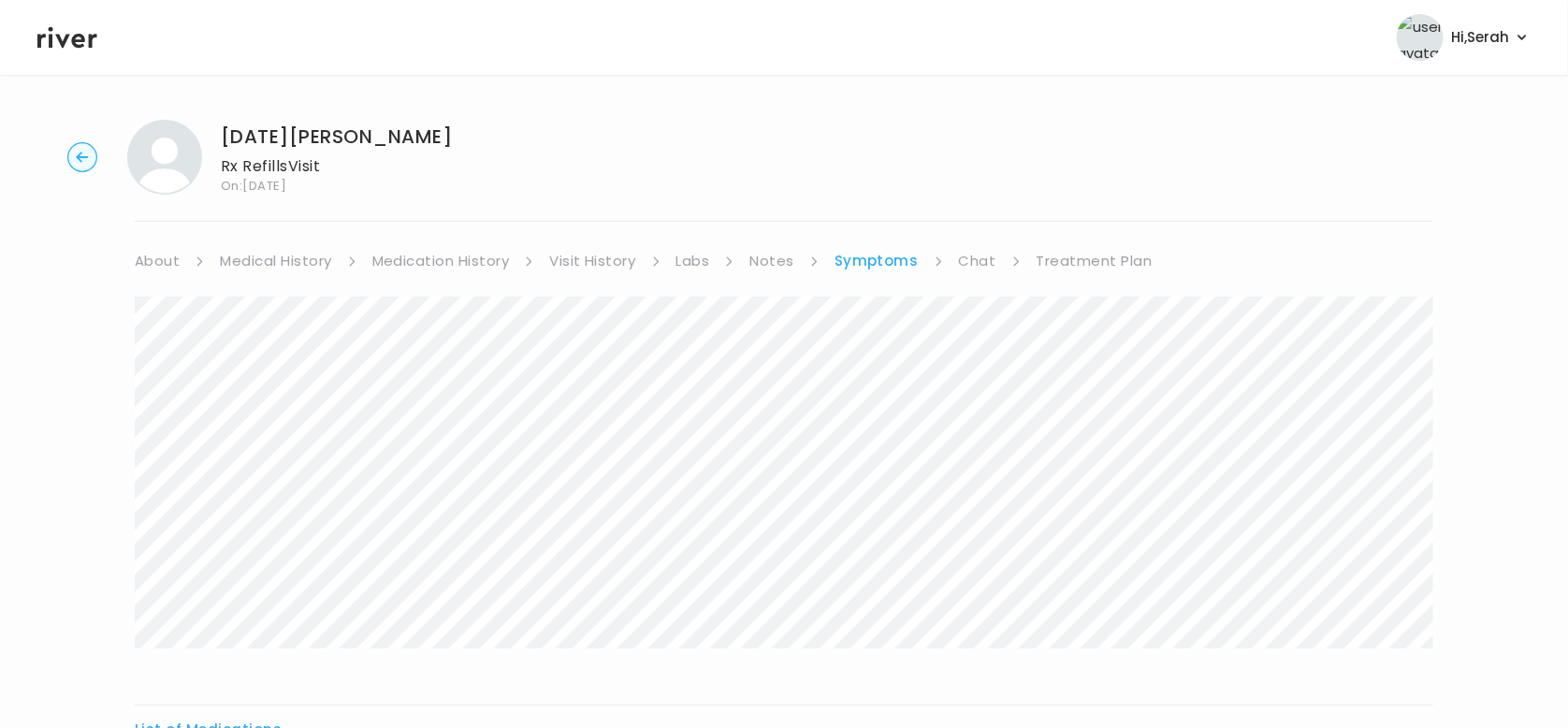
scroll to position [234, 0]
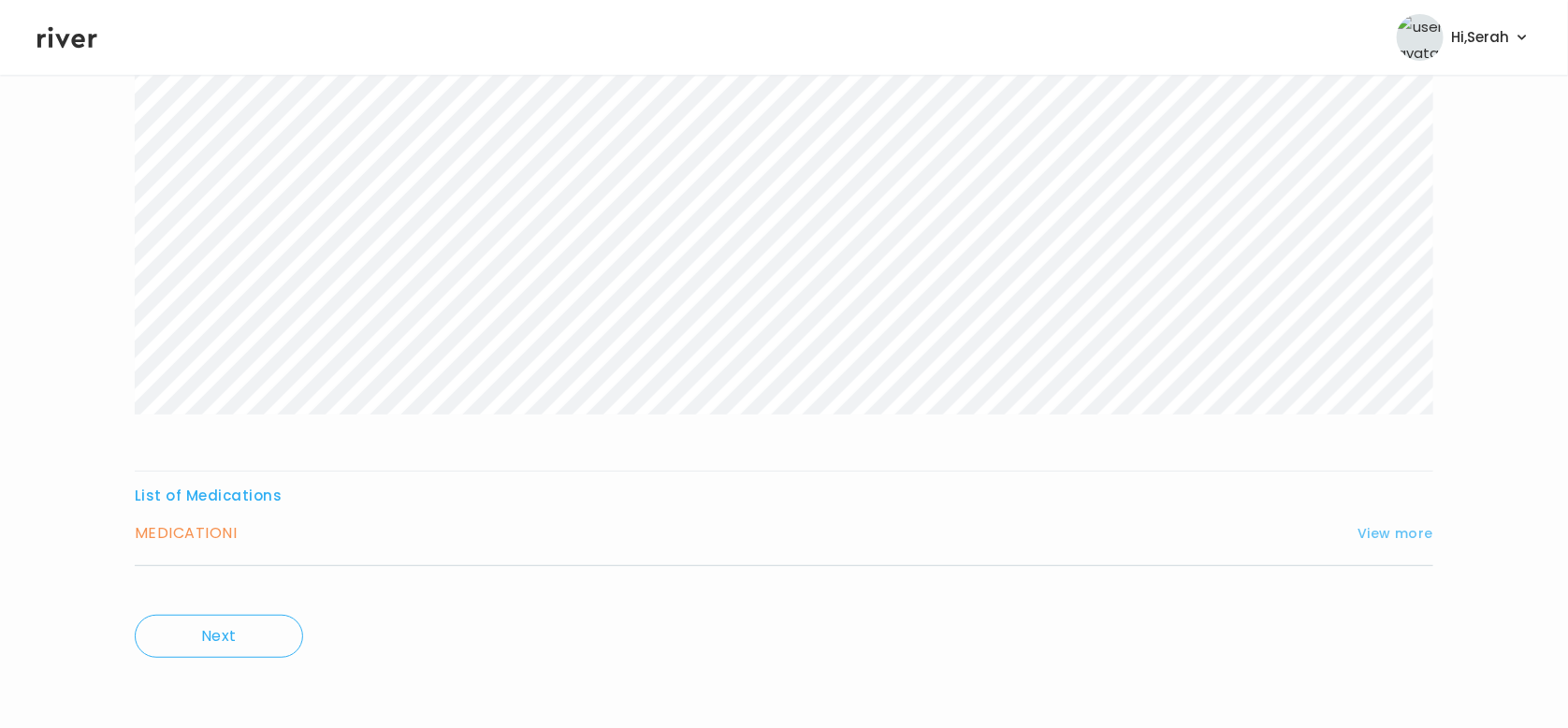
click at [1385, 541] on button "View more" at bounding box center [1395, 533] width 76 height 22
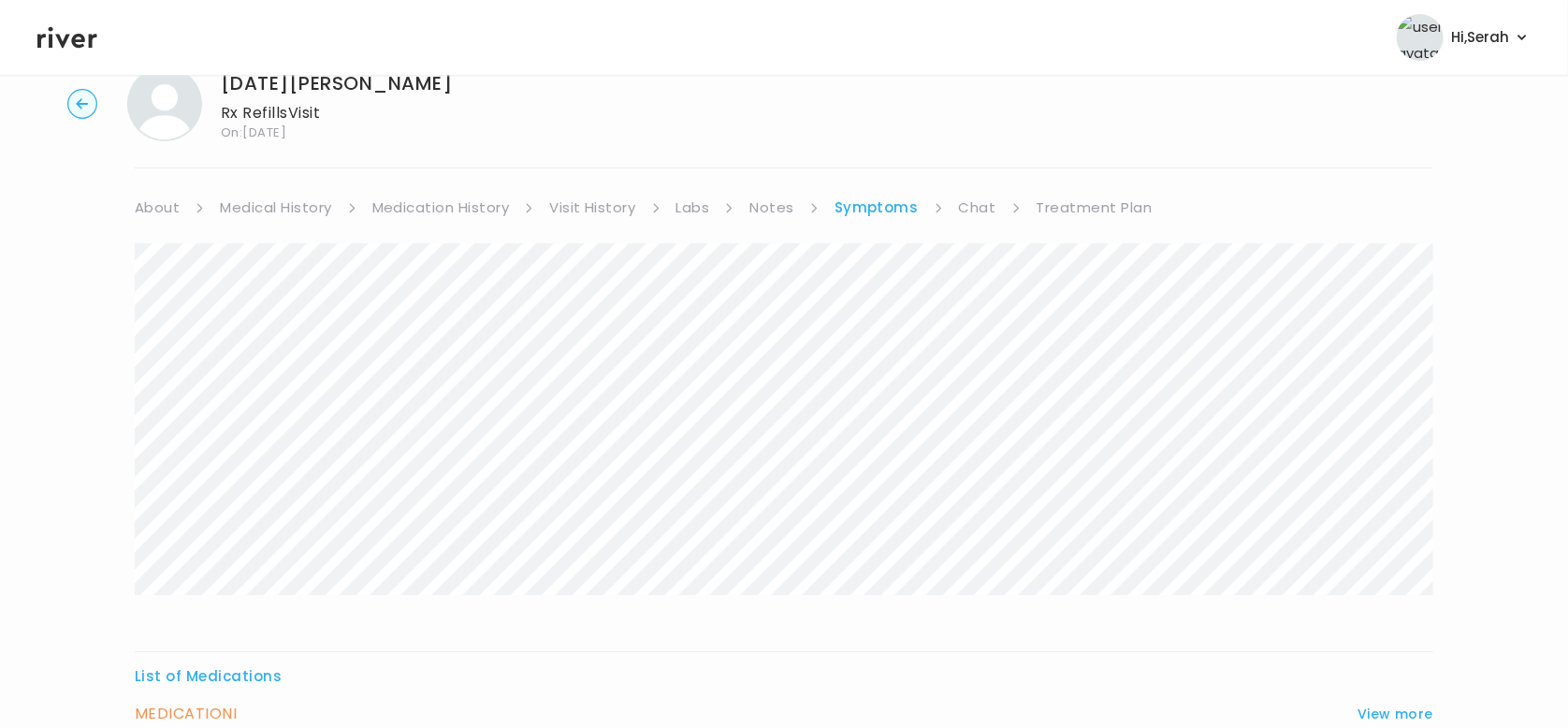
scroll to position [42, 0]
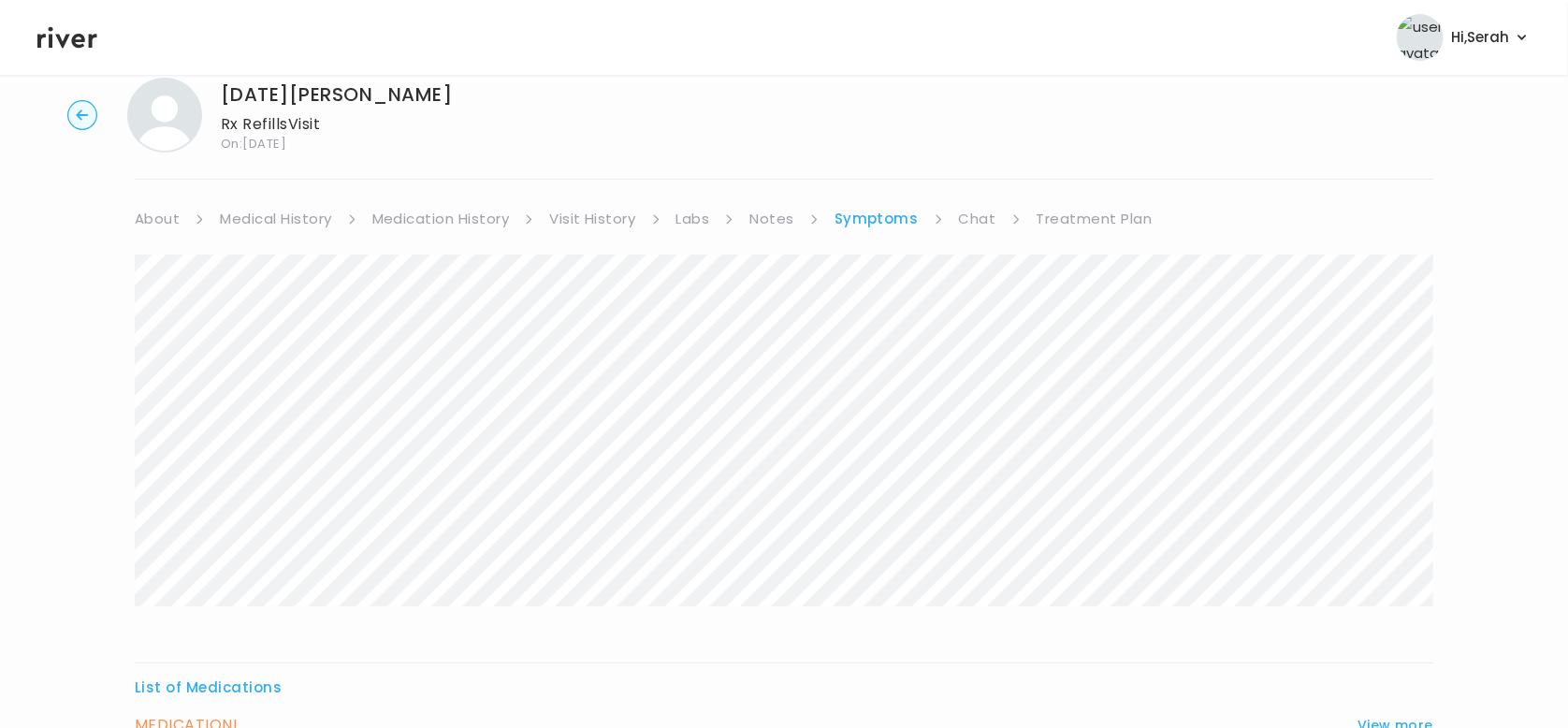
click at [484, 218] on link "Medication History" at bounding box center [442, 218] width 138 height 26
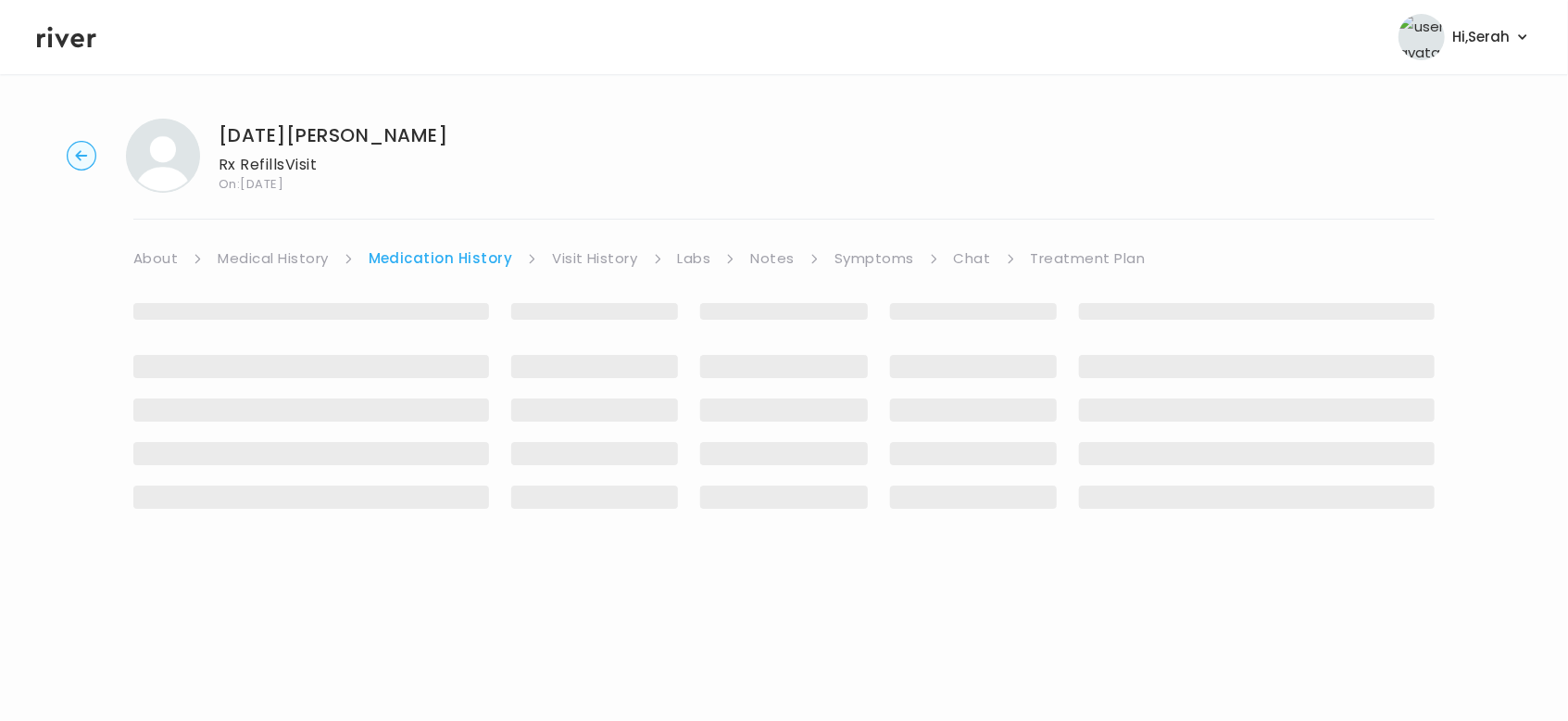
click at [472, 234] on div "Noel Jones Rx Refills Visit On: 10 Oct 2025 About Medical History Medication Hi…" at bounding box center [784, 328] width 1568 height 449
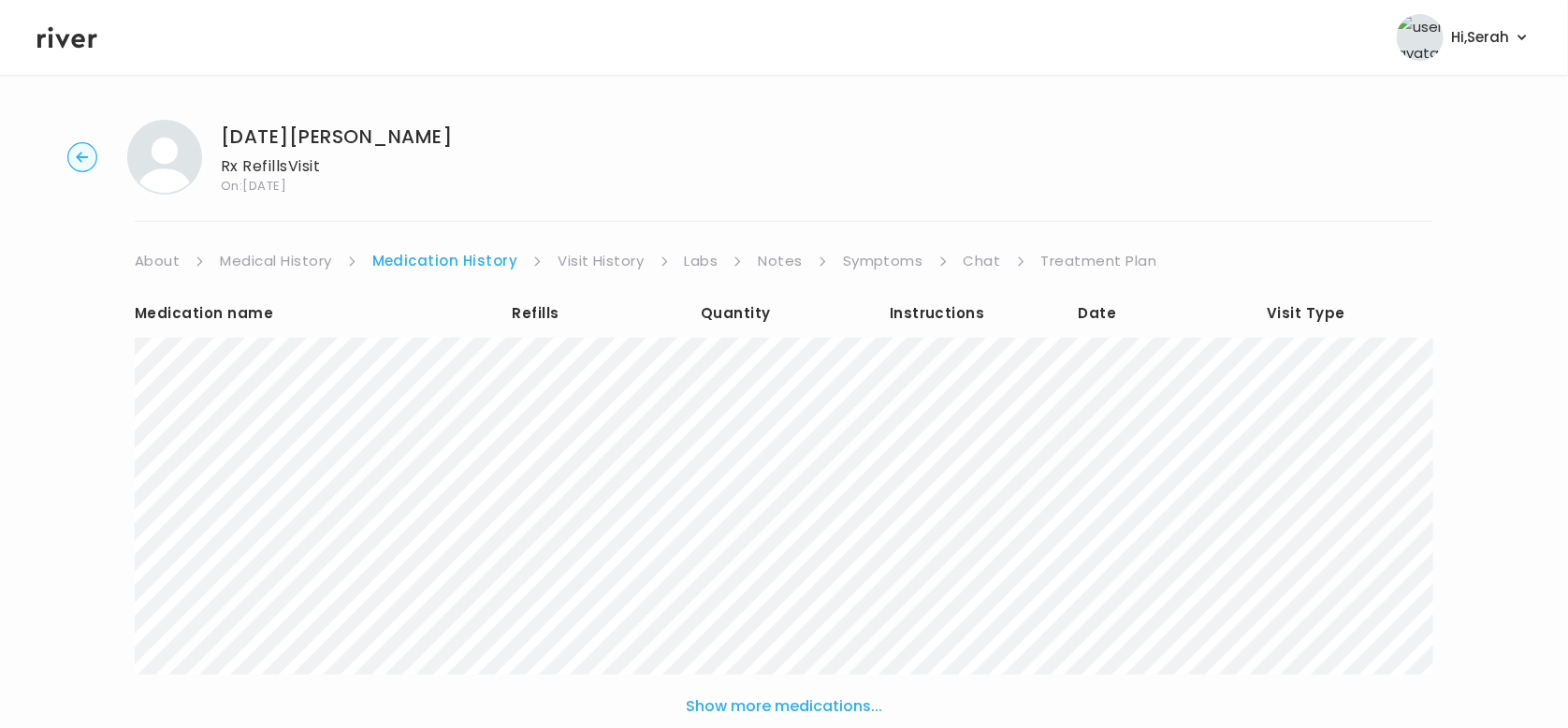
click at [884, 256] on link "Symptoms" at bounding box center [883, 260] width 81 height 26
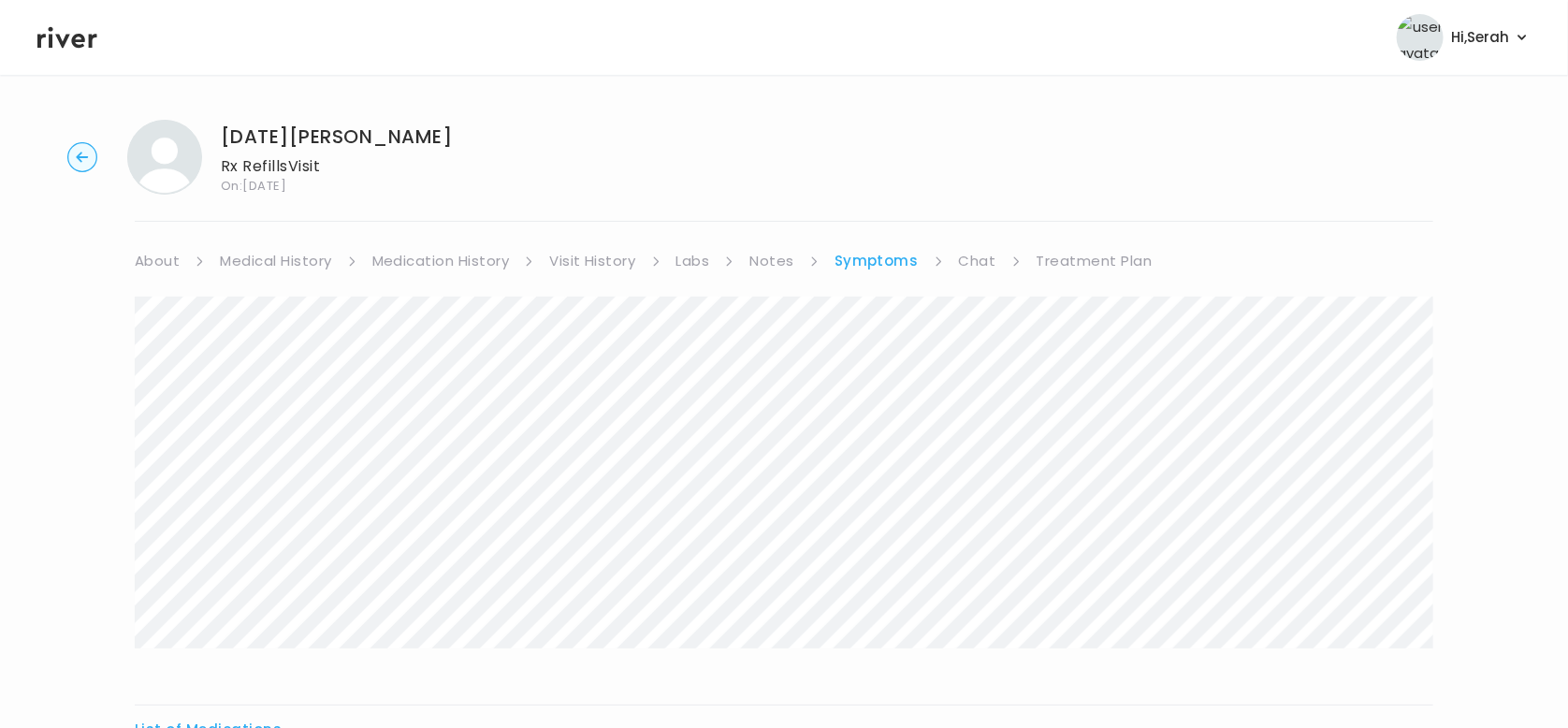
click at [981, 258] on link "Chat" at bounding box center [978, 260] width 38 height 26
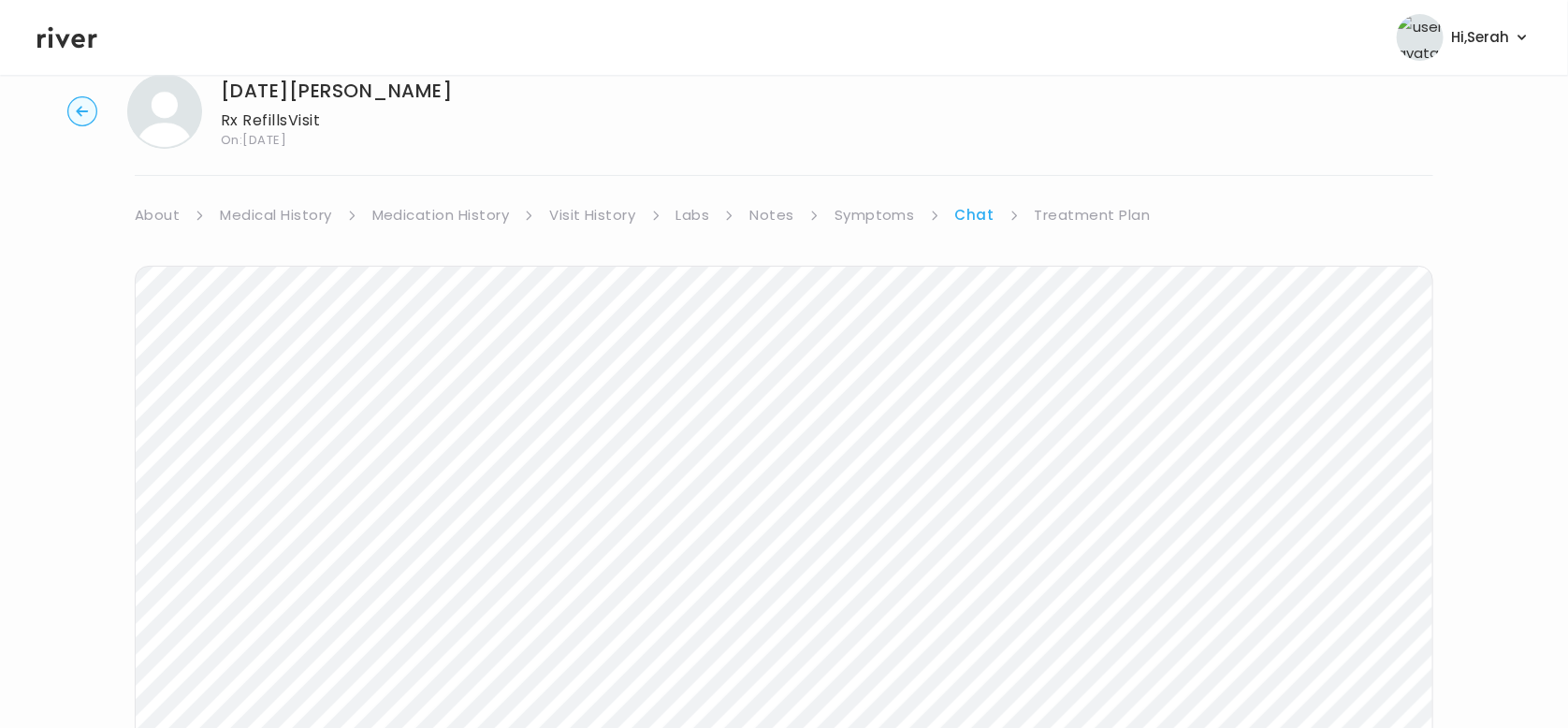
click at [1088, 210] on link "Treatment Plan" at bounding box center [1092, 215] width 116 height 26
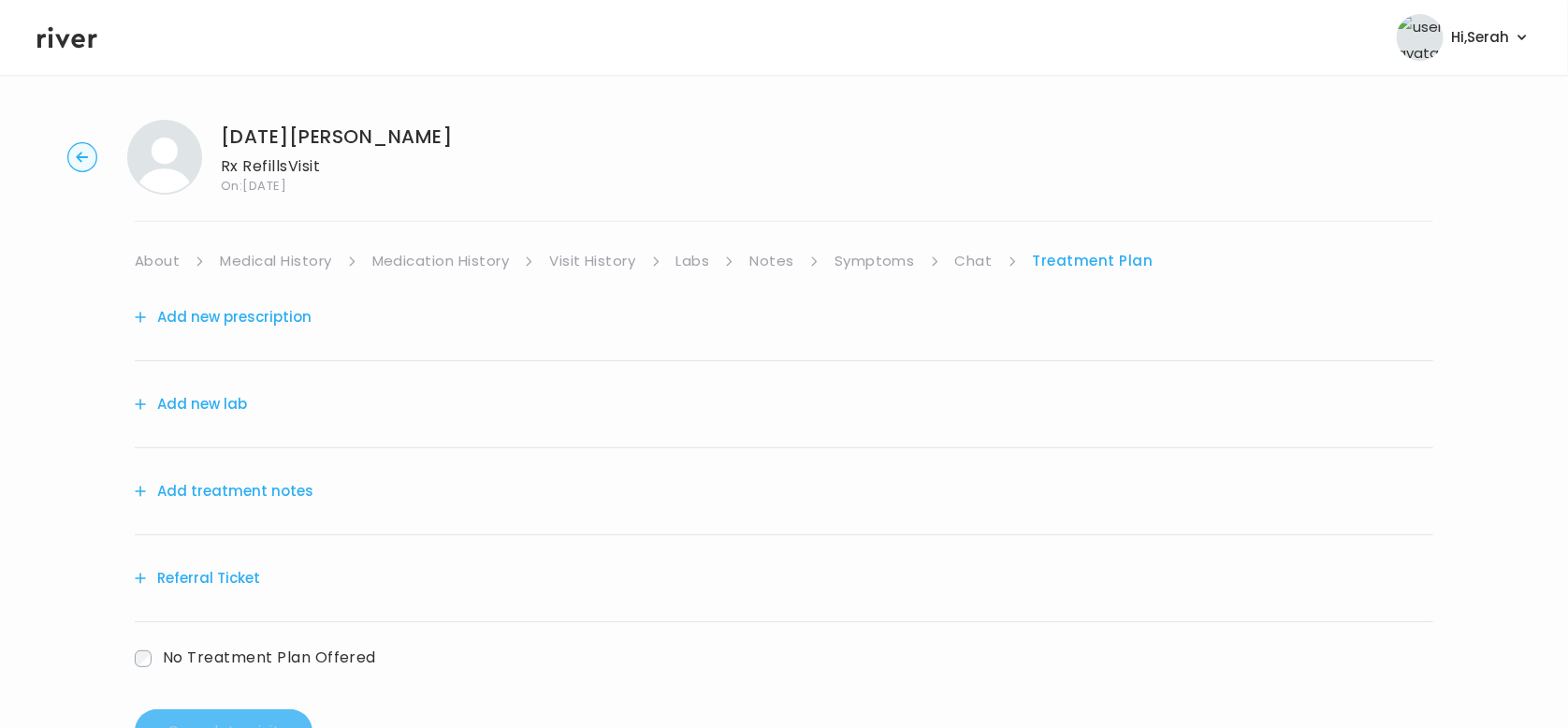
click at [274, 307] on button "Add new prescription" at bounding box center [223, 316] width 177 height 26
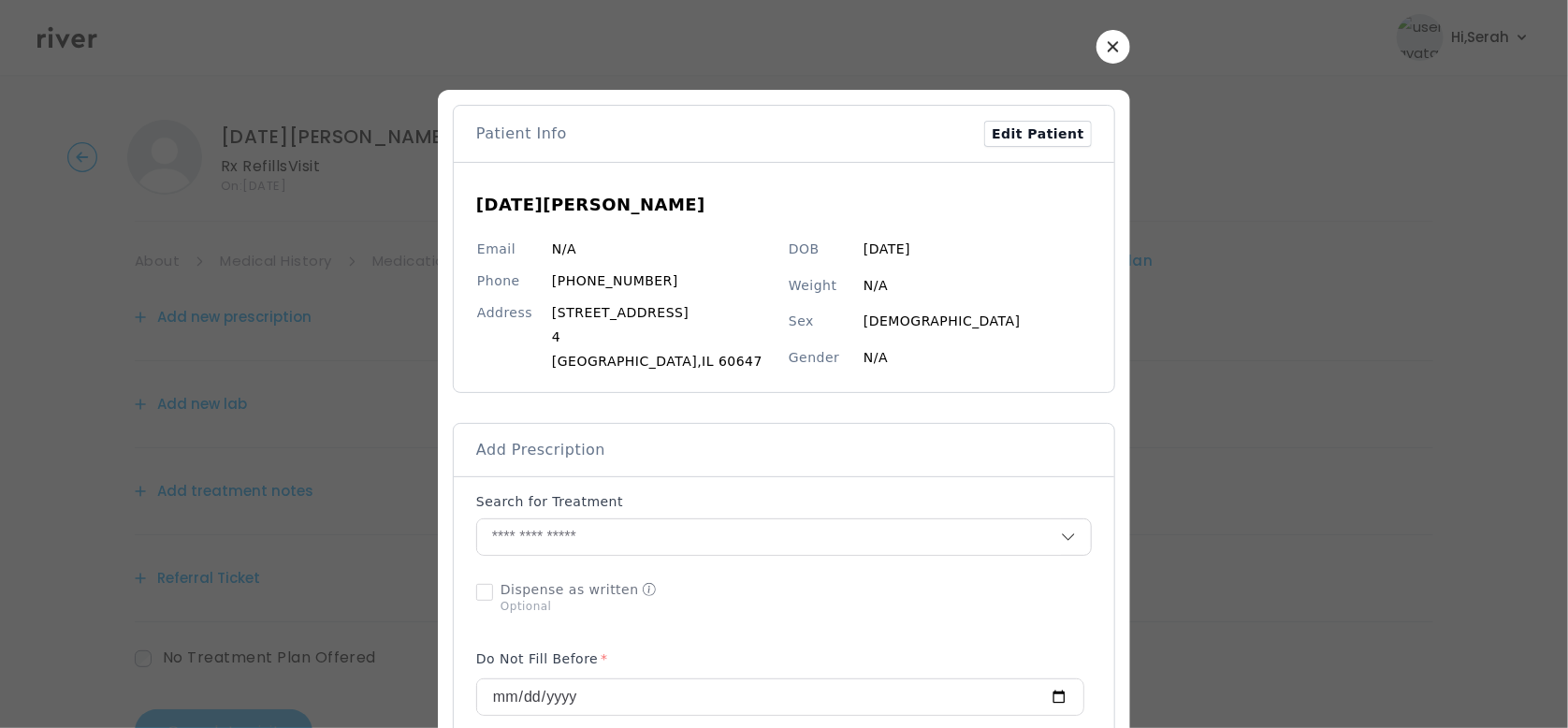
click at [1108, 45] on icon "button" at bounding box center [1113, 46] width 11 height 11
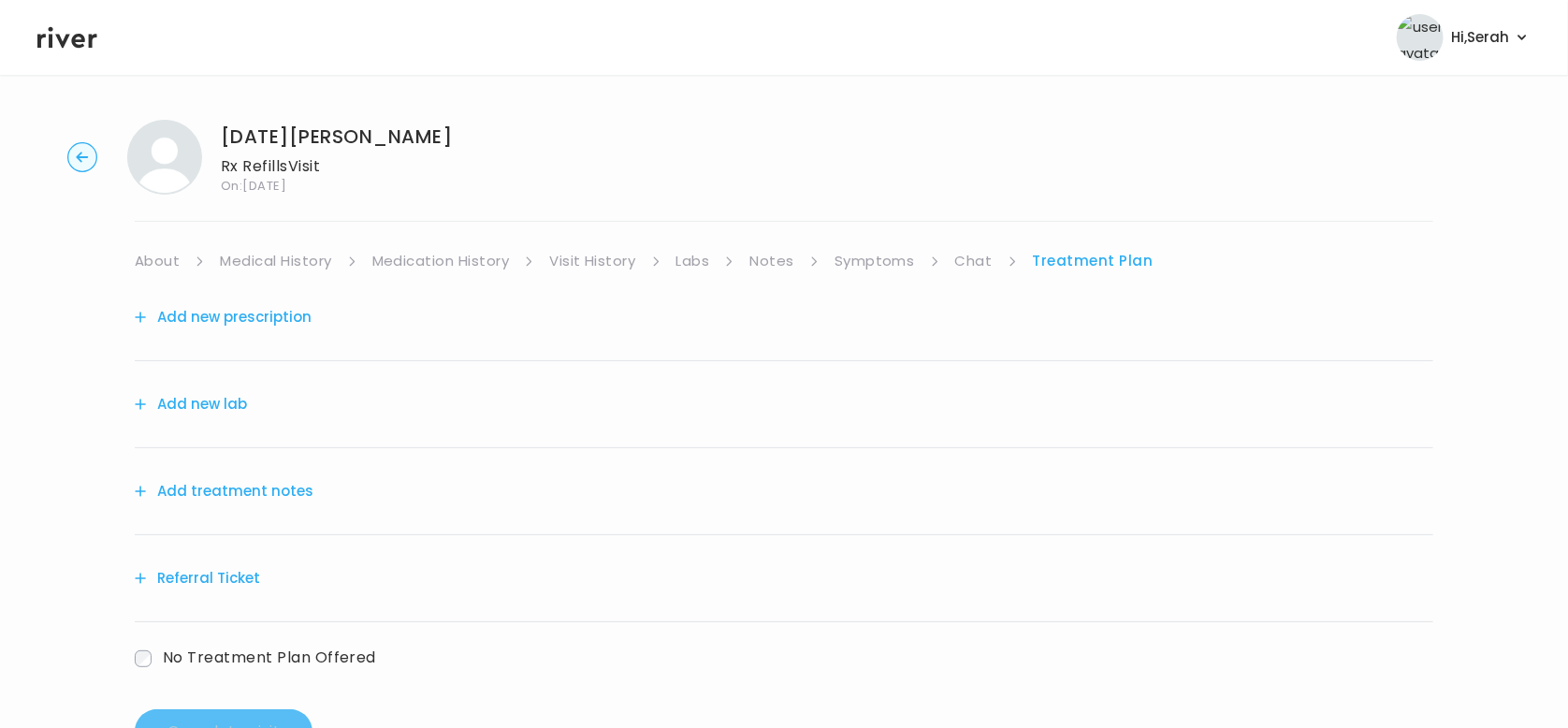
click at [420, 260] on link "Medication History" at bounding box center [442, 260] width 138 height 26
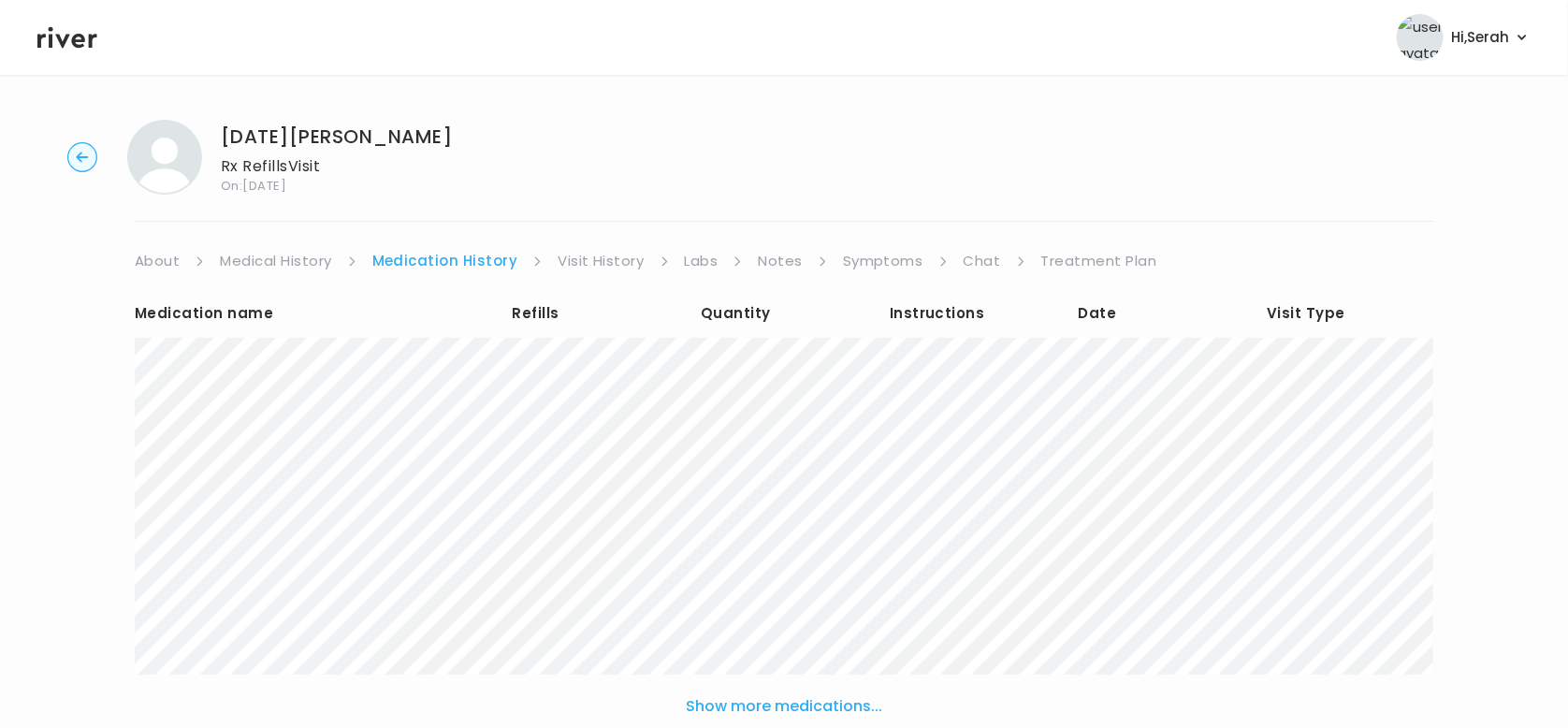
click at [1067, 259] on link "Treatment Plan" at bounding box center [1099, 260] width 116 height 26
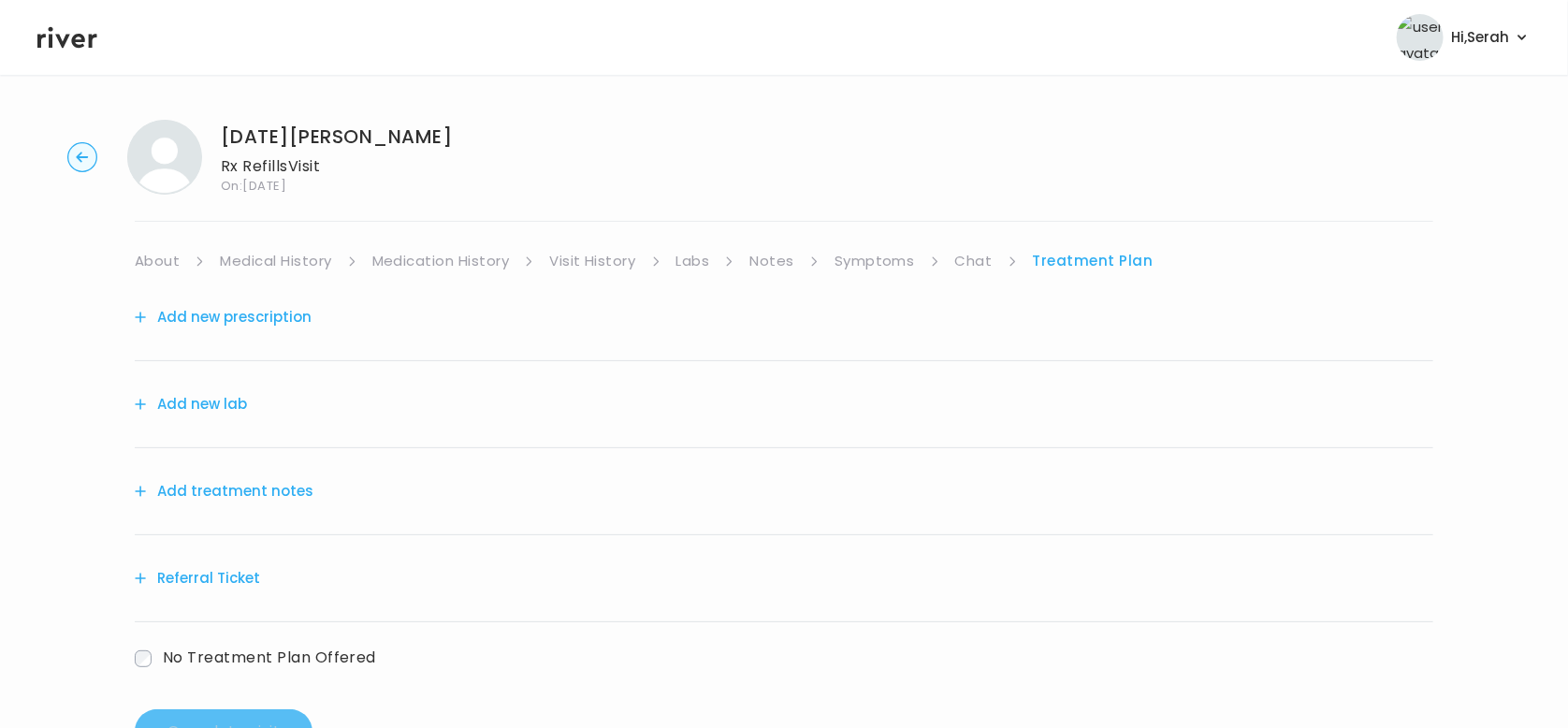
click at [875, 262] on link "Symptoms" at bounding box center [875, 260] width 81 height 26
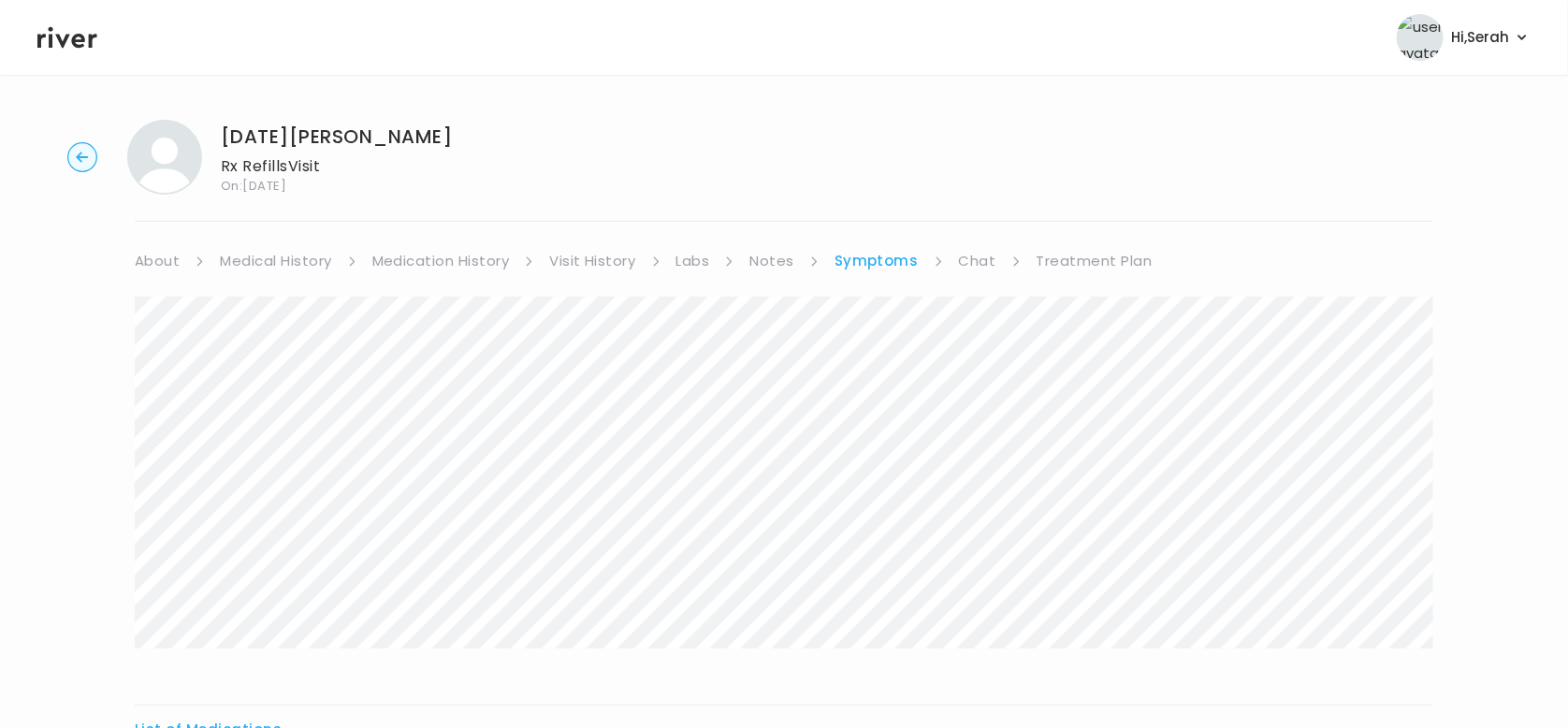
click at [1088, 251] on link "Treatment Plan" at bounding box center [1094, 260] width 116 height 26
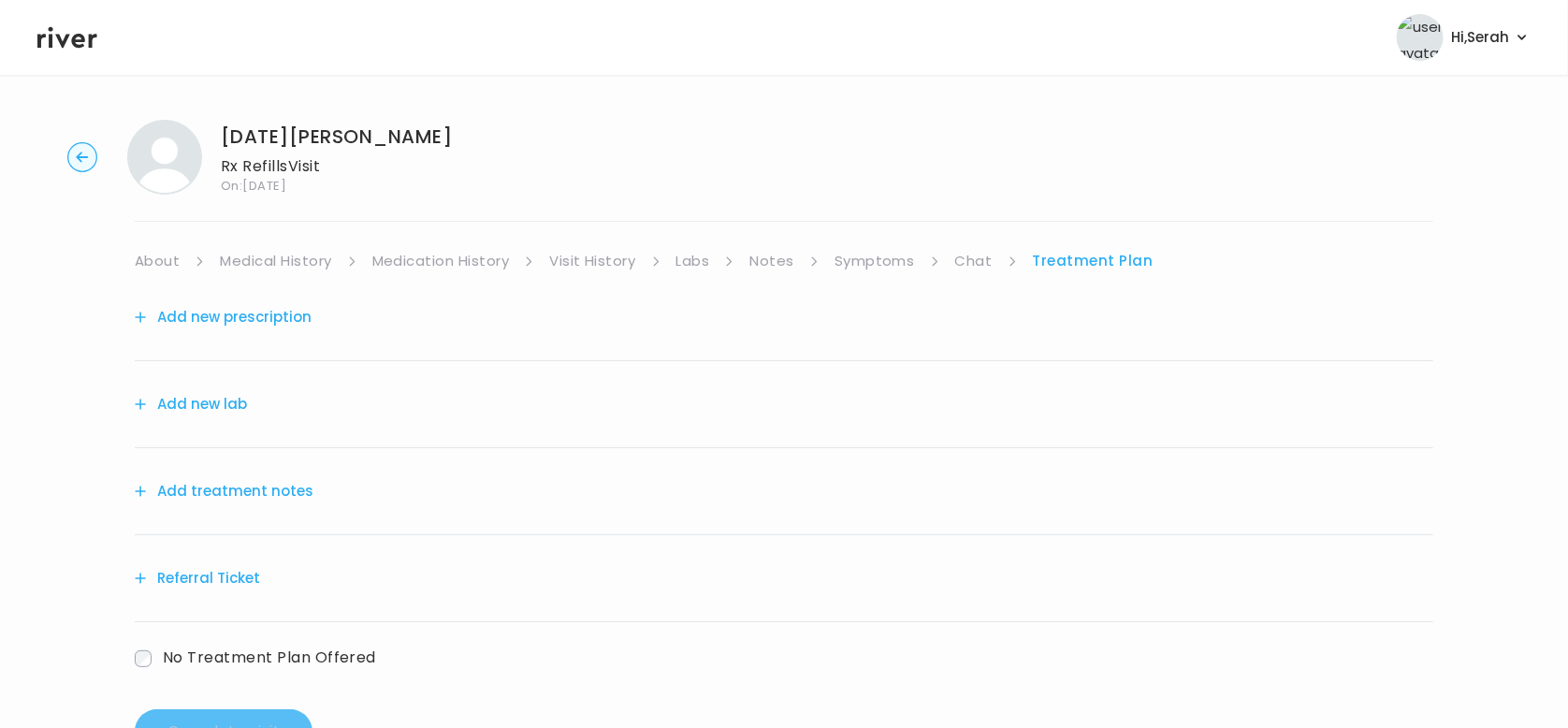
click at [209, 324] on button "Add new prescription" at bounding box center [223, 316] width 177 height 26
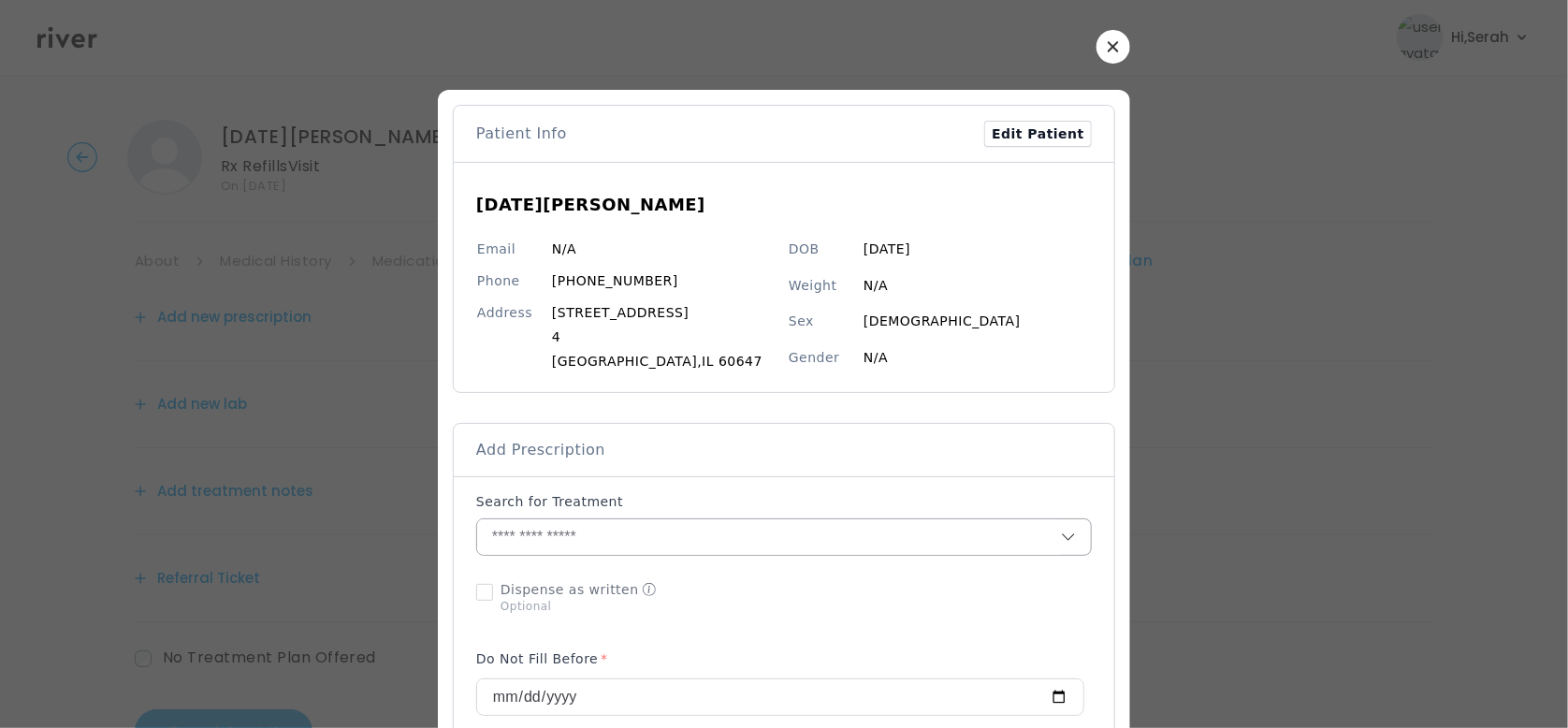
click at [586, 524] on input "text" at bounding box center [768, 537] width 584 height 36
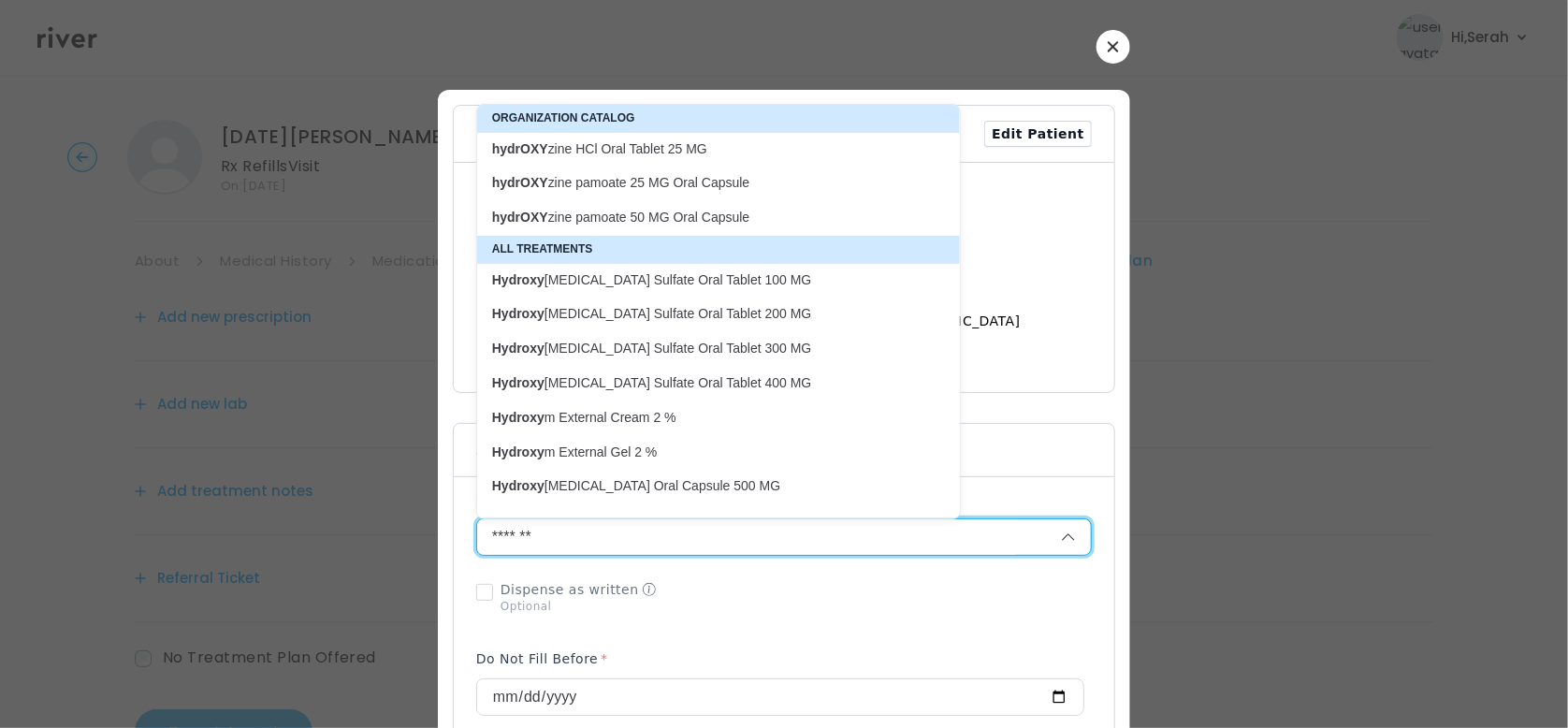
click at [687, 145] on p "hydrOXY zine HCl Oral Tablet 25 MG" at bounding box center [707, 149] width 430 height 17
type input "**********"
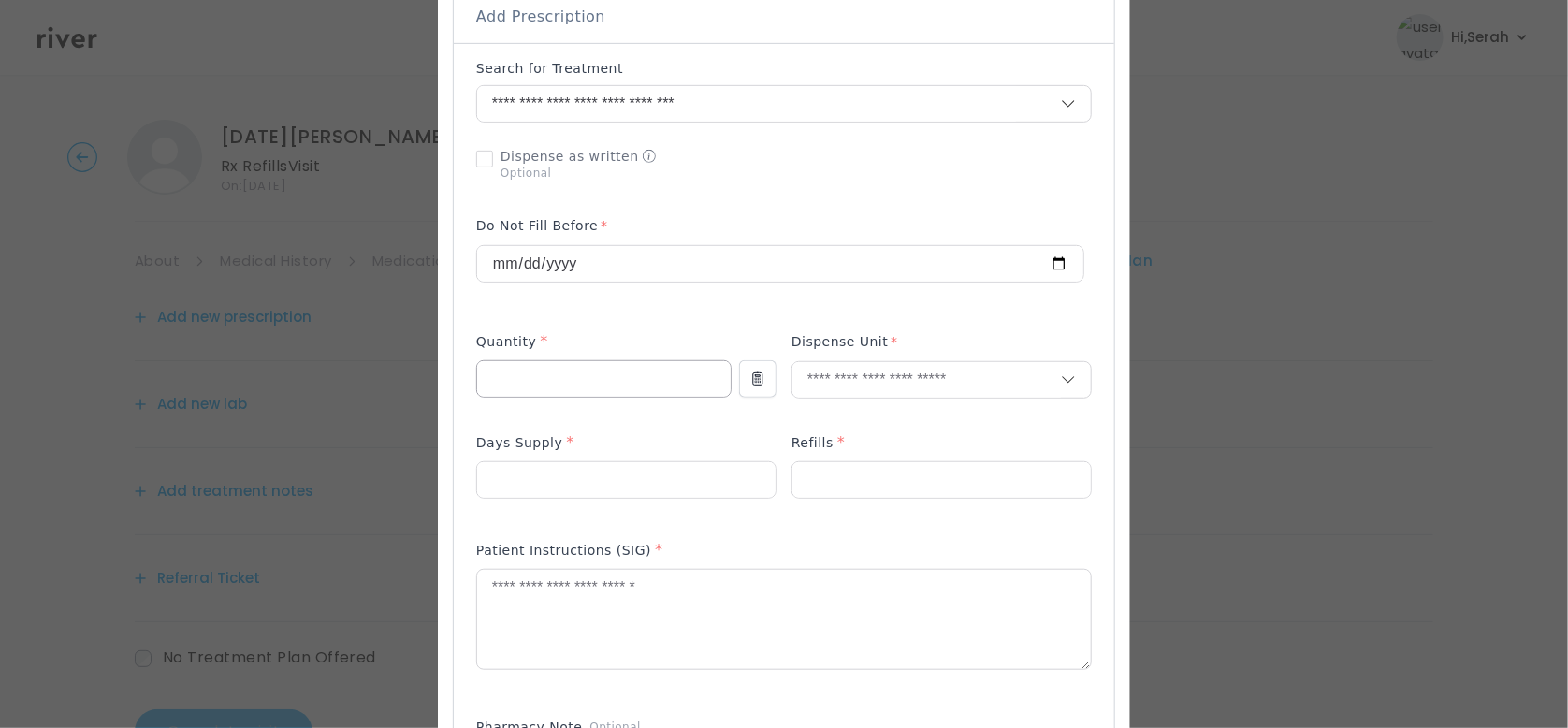
scroll to position [432, 0]
click at [625, 376] on input "number" at bounding box center [603, 380] width 253 height 36
type input "**"
click at [836, 429] on p "Tablet" at bounding box center [941, 420] width 246 height 27
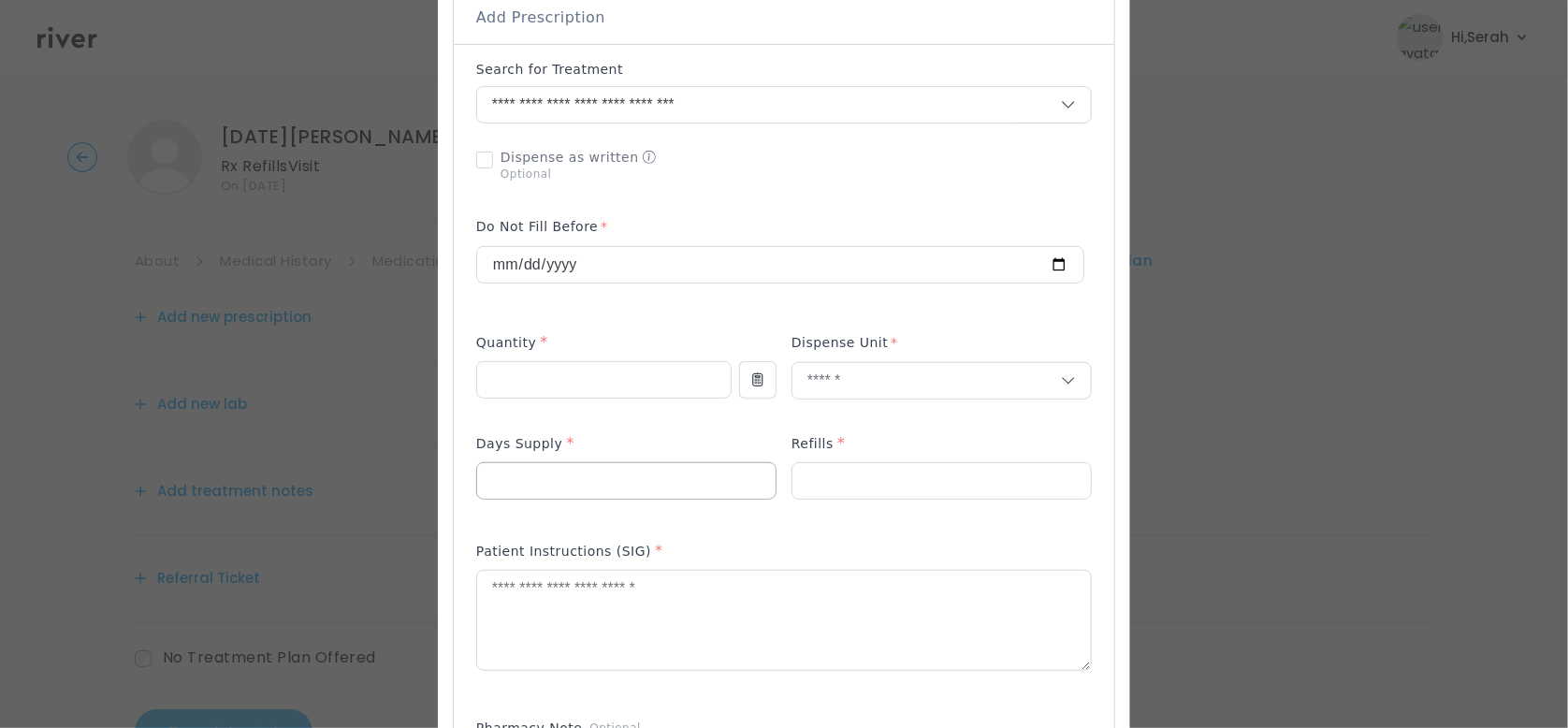
click at [613, 483] on input "number" at bounding box center [625, 480] width 298 height 36
type input "**"
type input "*"
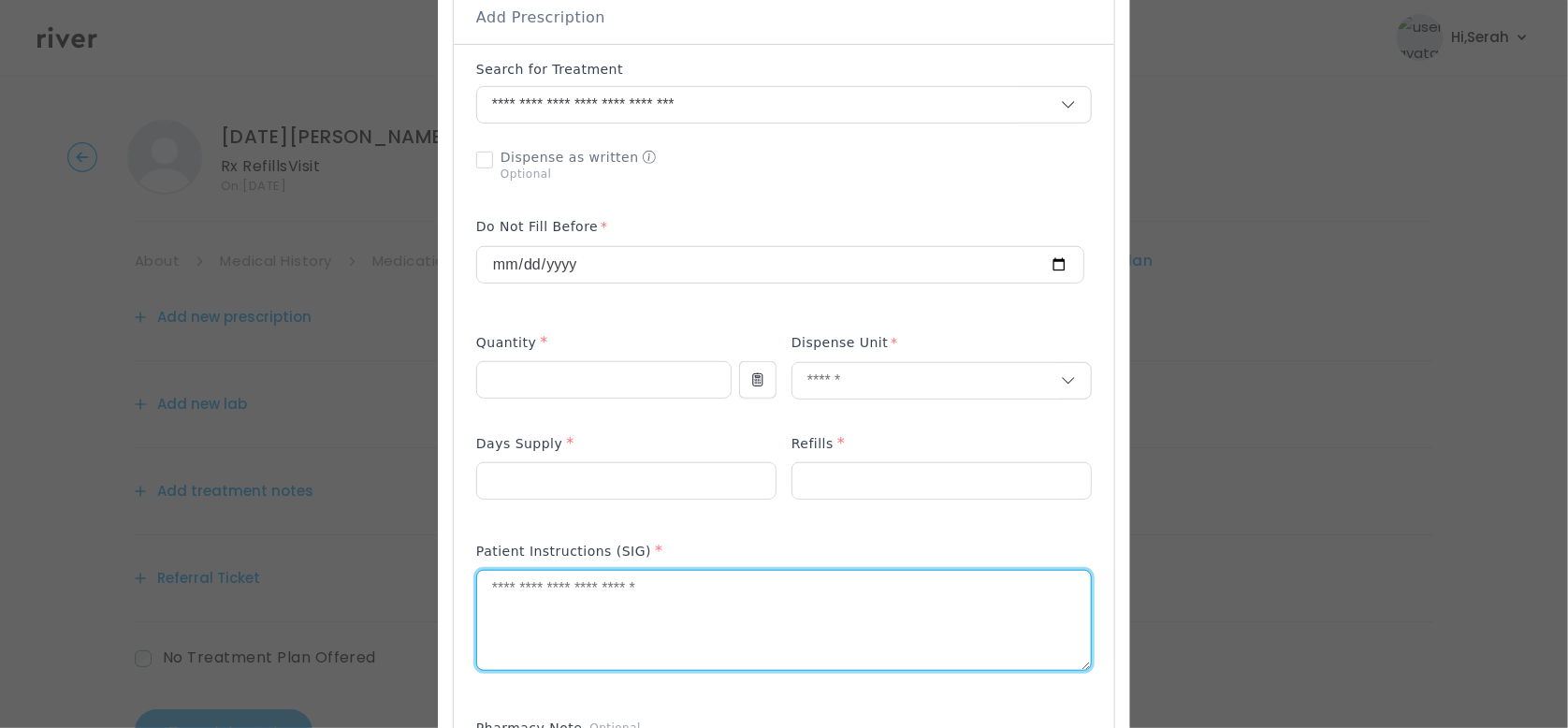
click at [569, 601] on textarea at bounding box center [784, 620] width 614 height 99
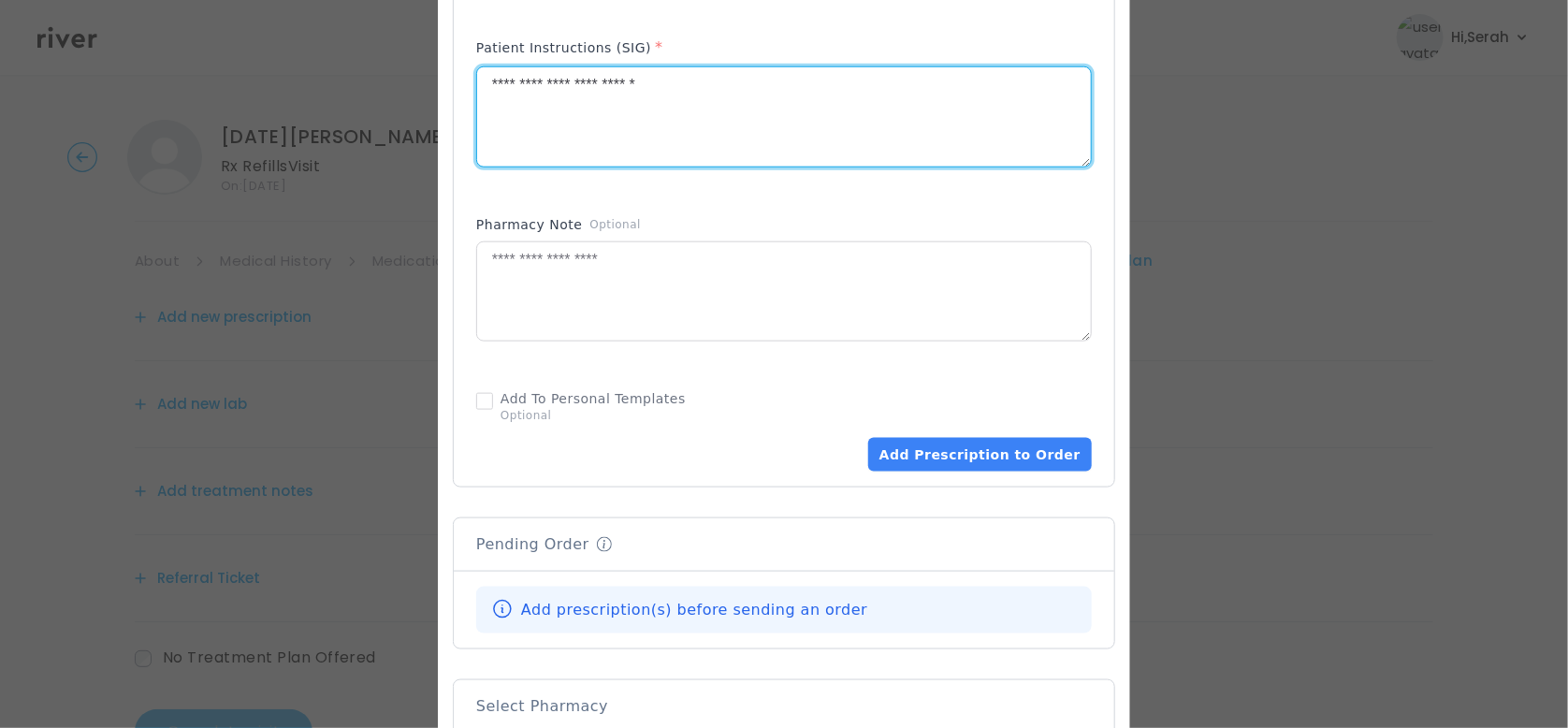
scroll to position [964, 0]
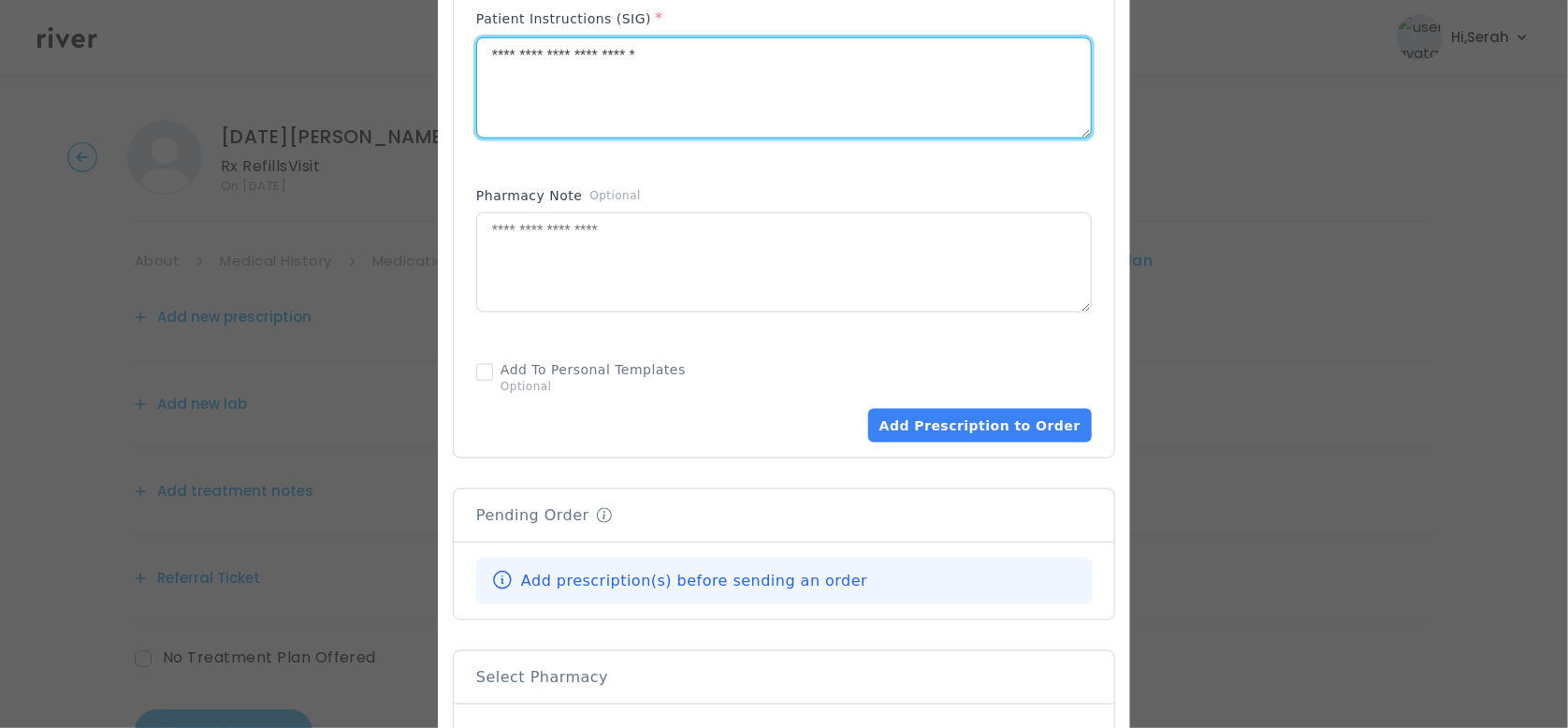
type textarea "**********"
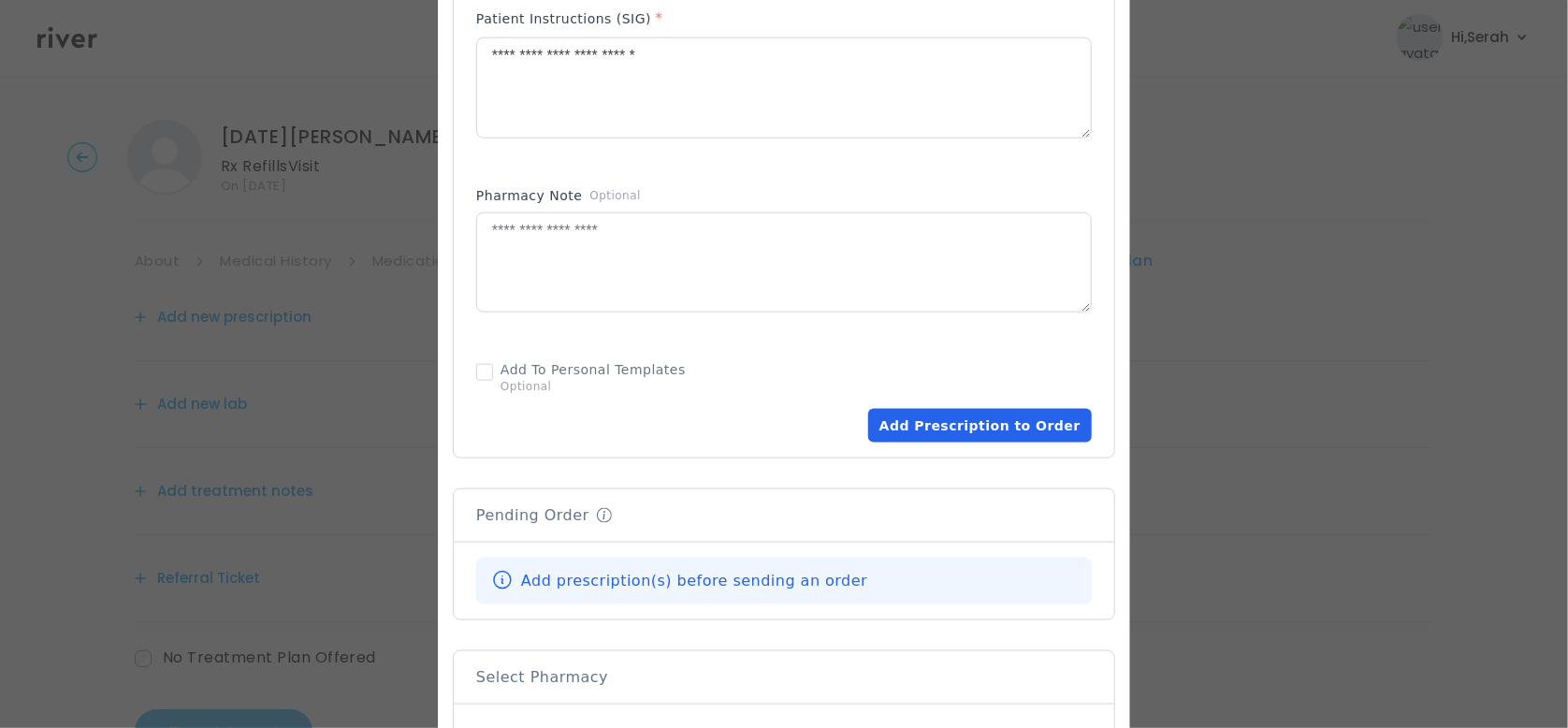
click at [946, 438] on button "Add Prescription to Order" at bounding box center [980, 425] width 223 height 34
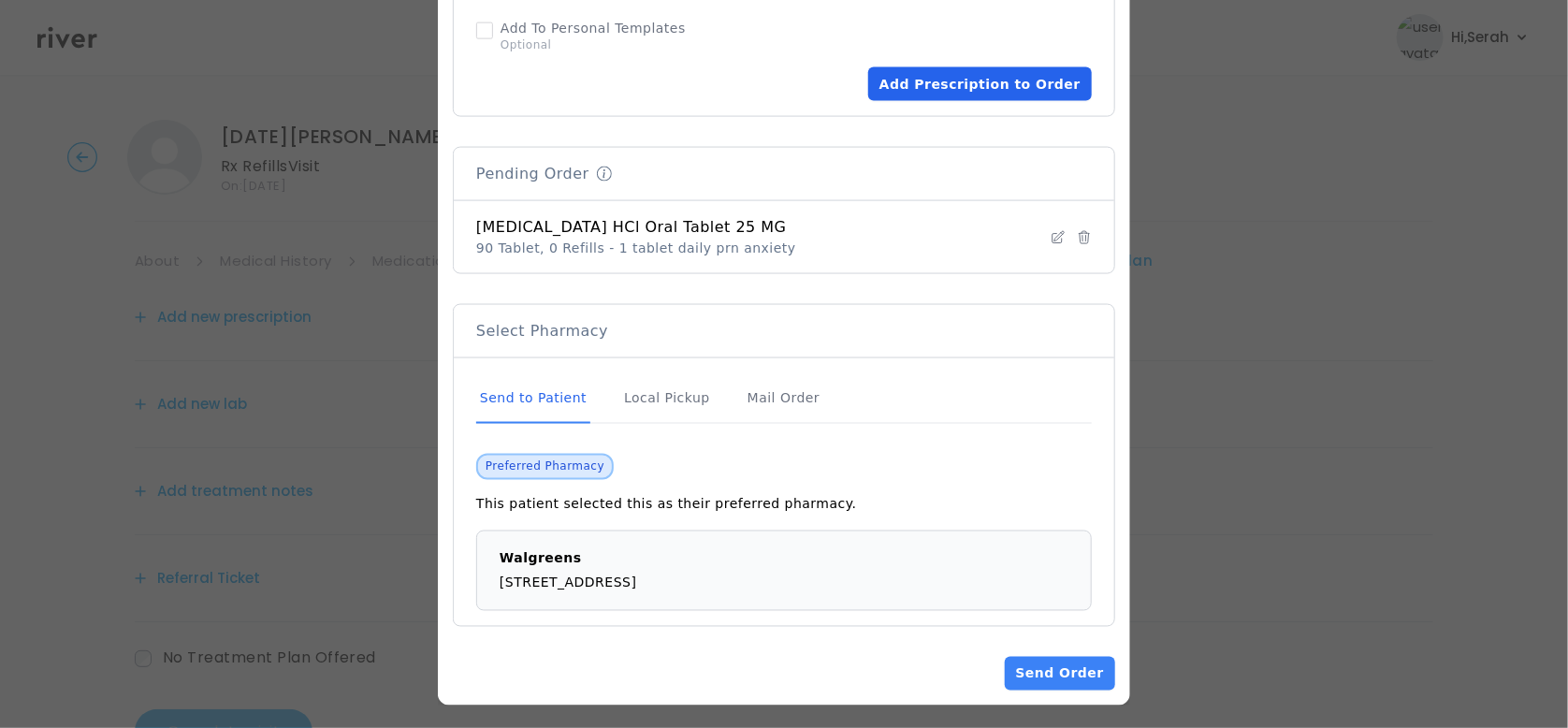
scroll to position [1310, 0]
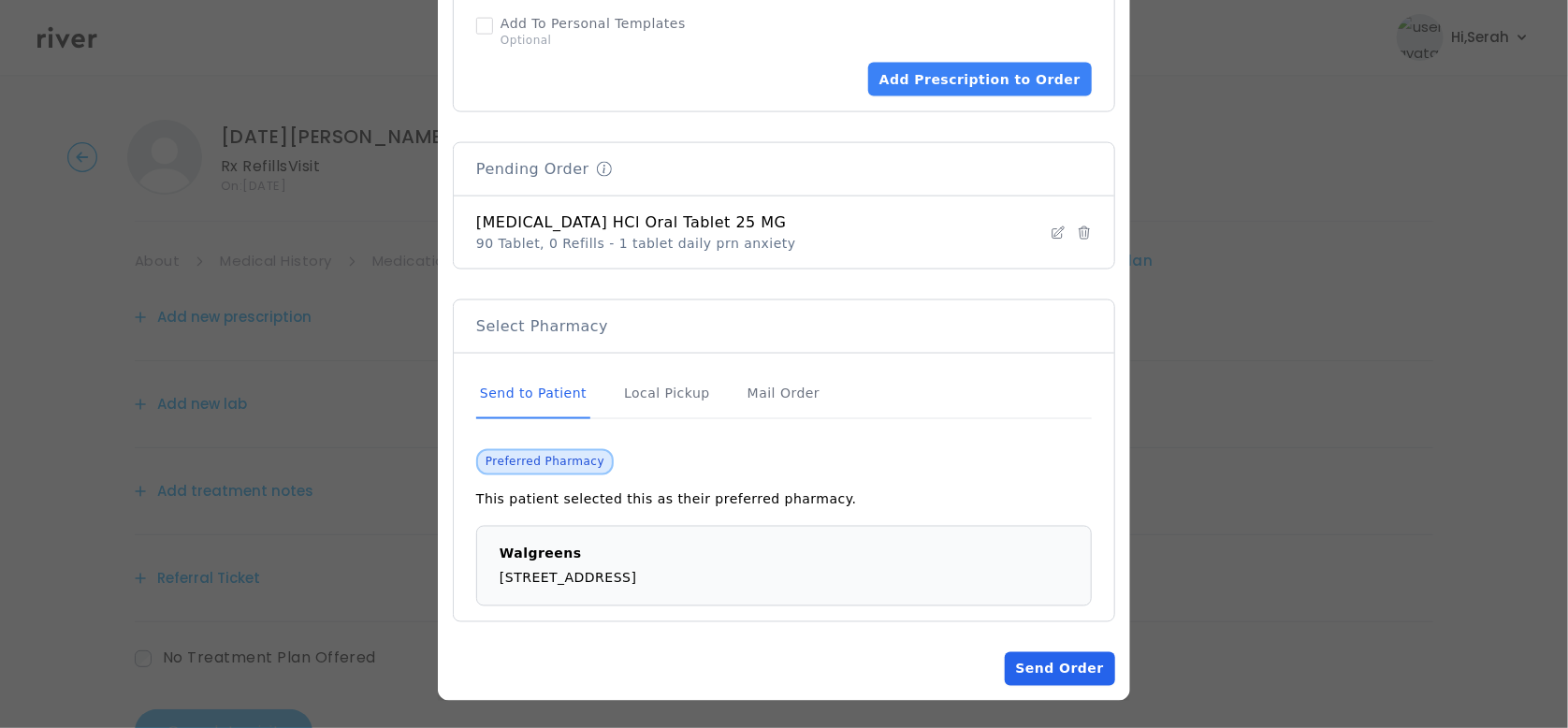
click at [1053, 667] on button "Send Order" at bounding box center [1060, 669] width 111 height 34
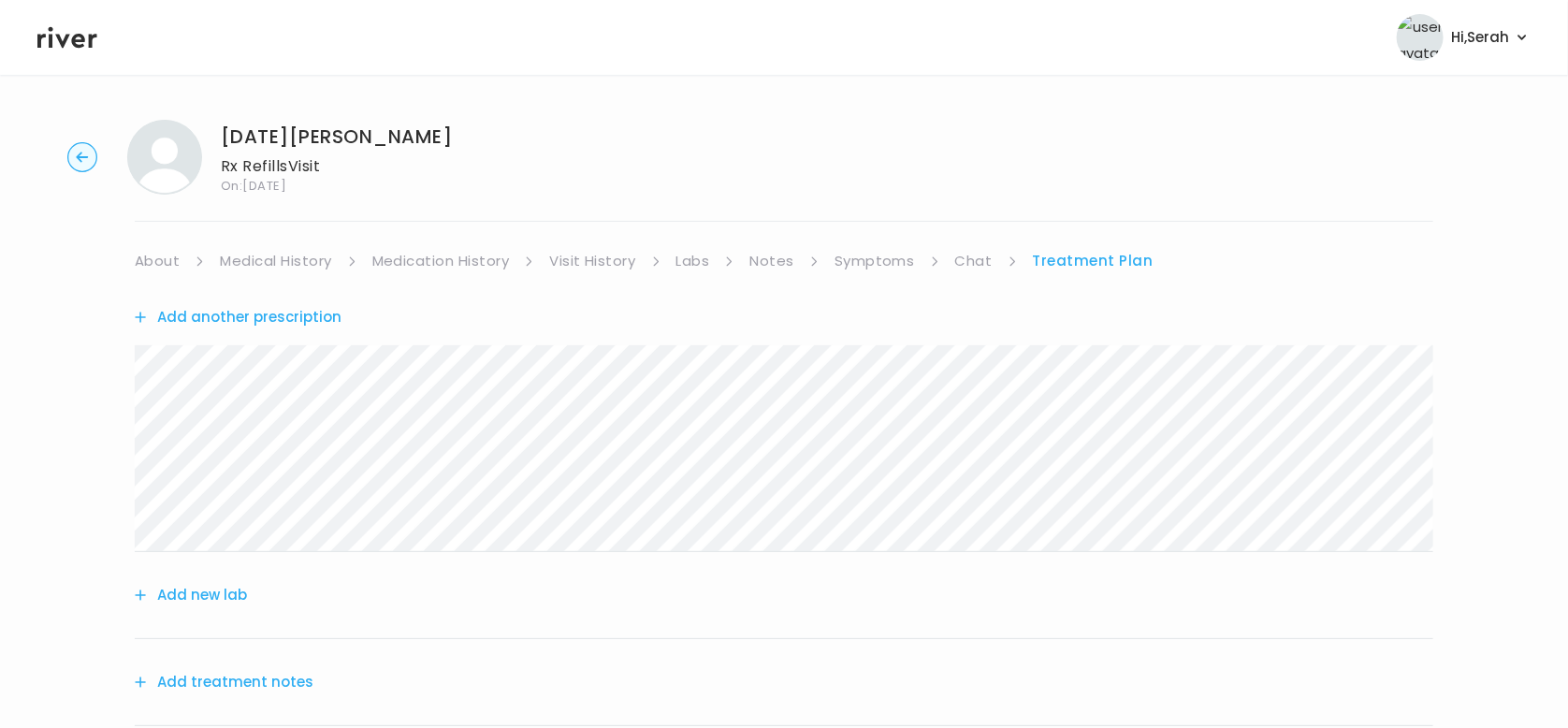
scroll to position [262, 0]
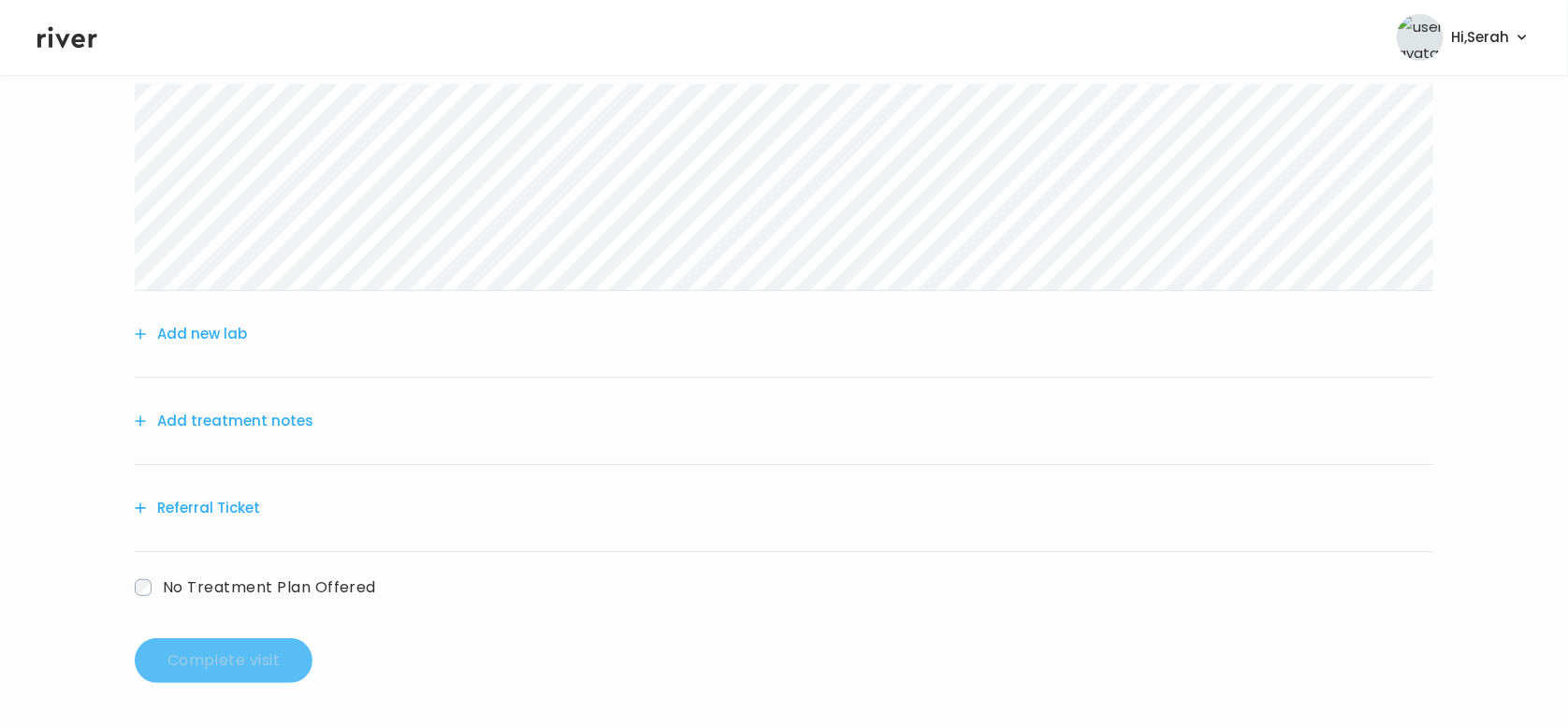
click at [218, 427] on button "Add treatment notes" at bounding box center [224, 420] width 179 height 26
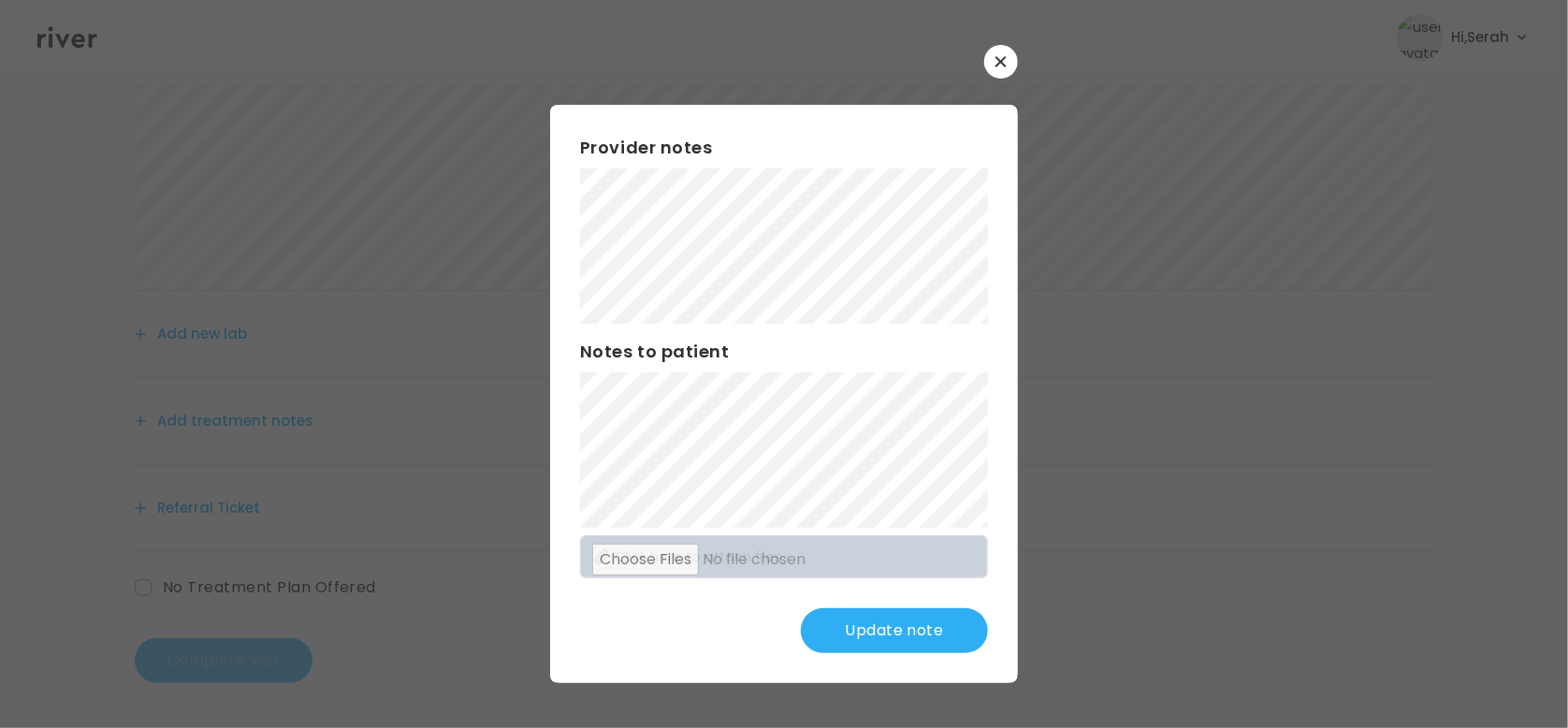
click at [893, 625] on button "Update note" at bounding box center [894, 630] width 187 height 45
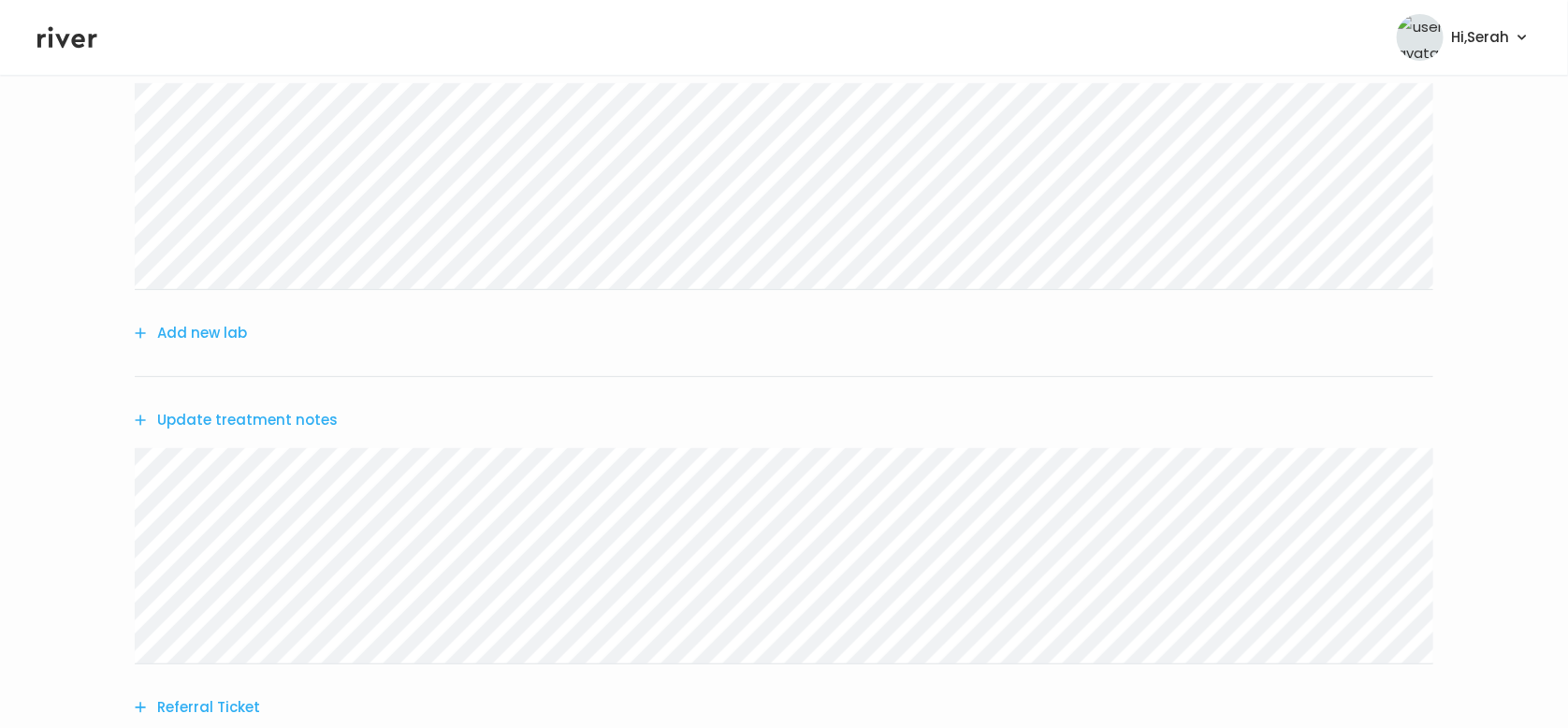
scroll to position [462, 0]
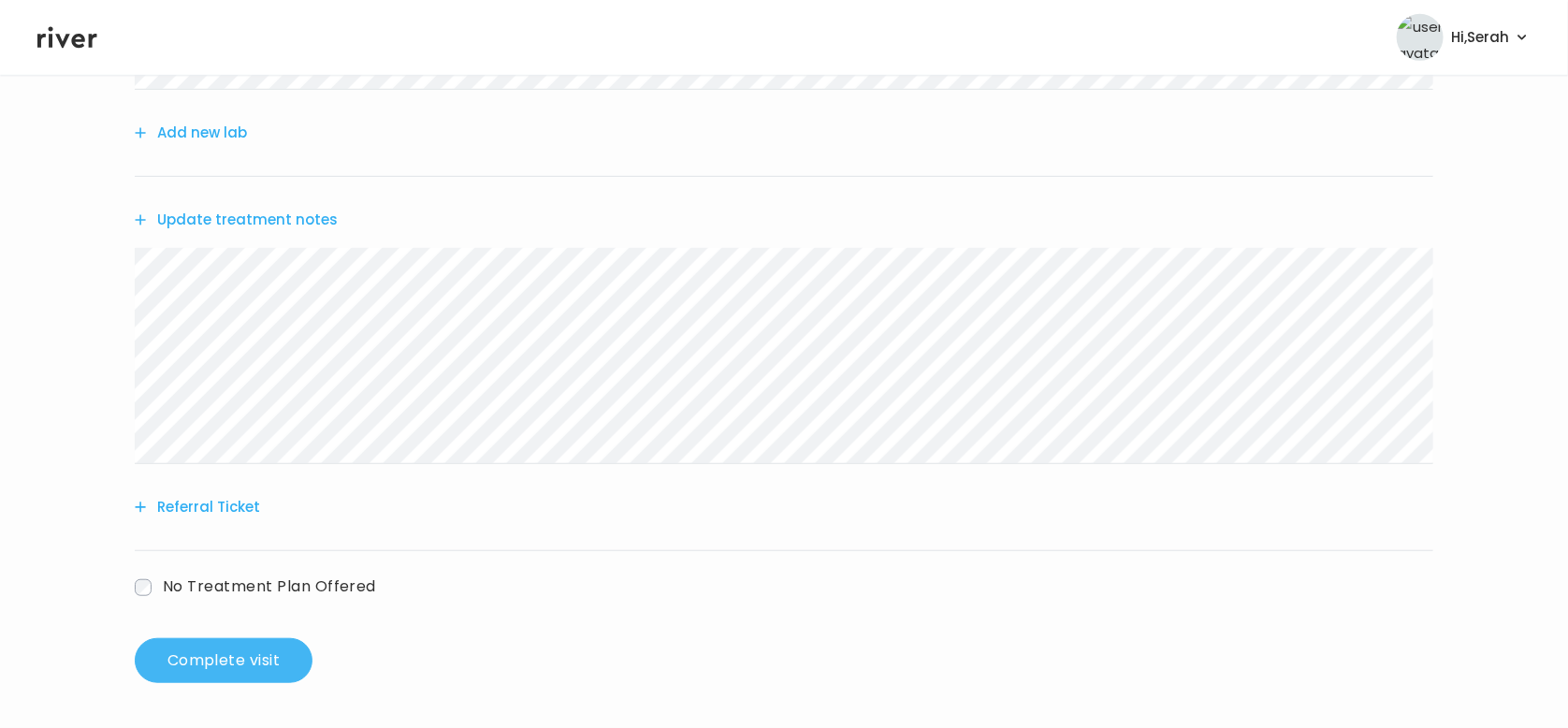
click at [204, 656] on button "Complete visit" at bounding box center [223, 660] width 178 height 45
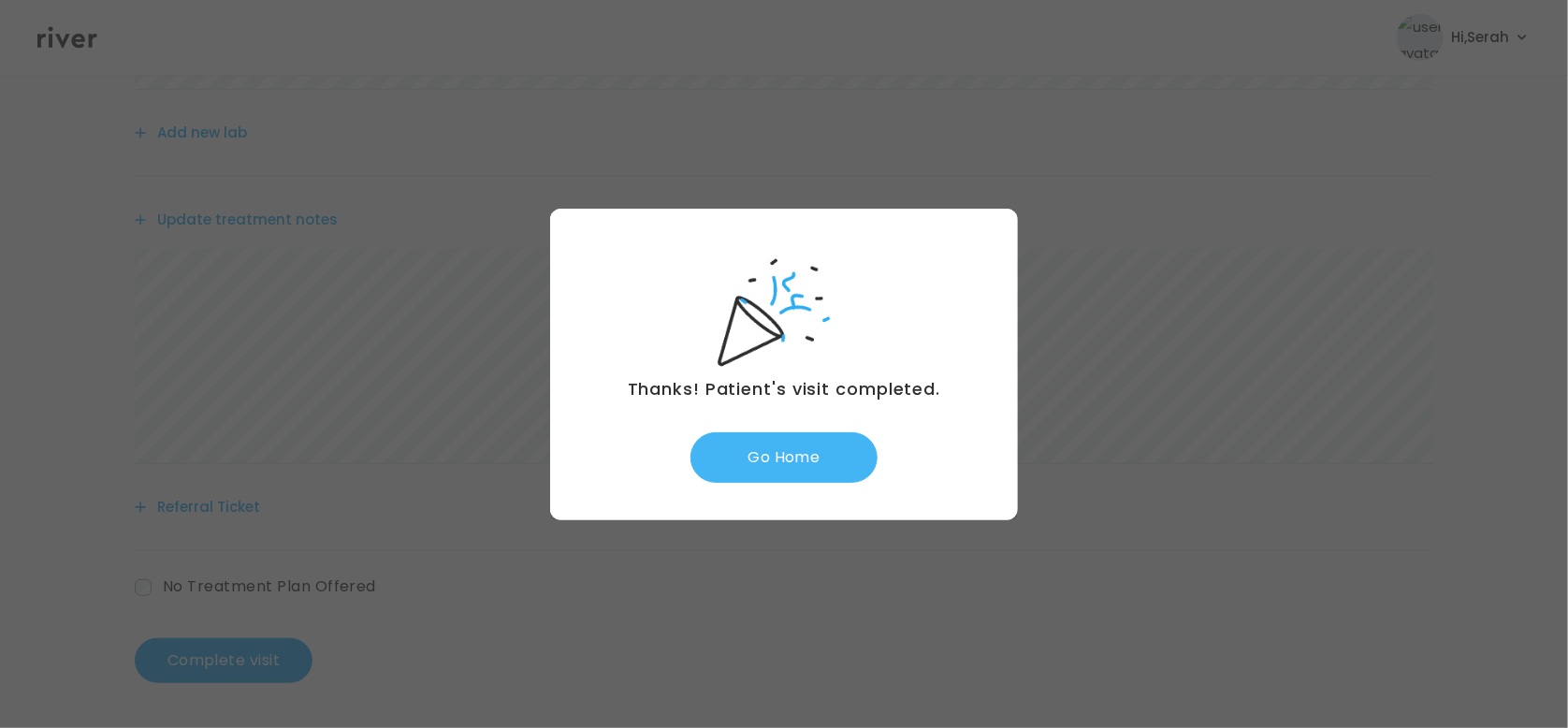
click at [755, 464] on button "Go Home" at bounding box center [784, 457] width 187 height 50
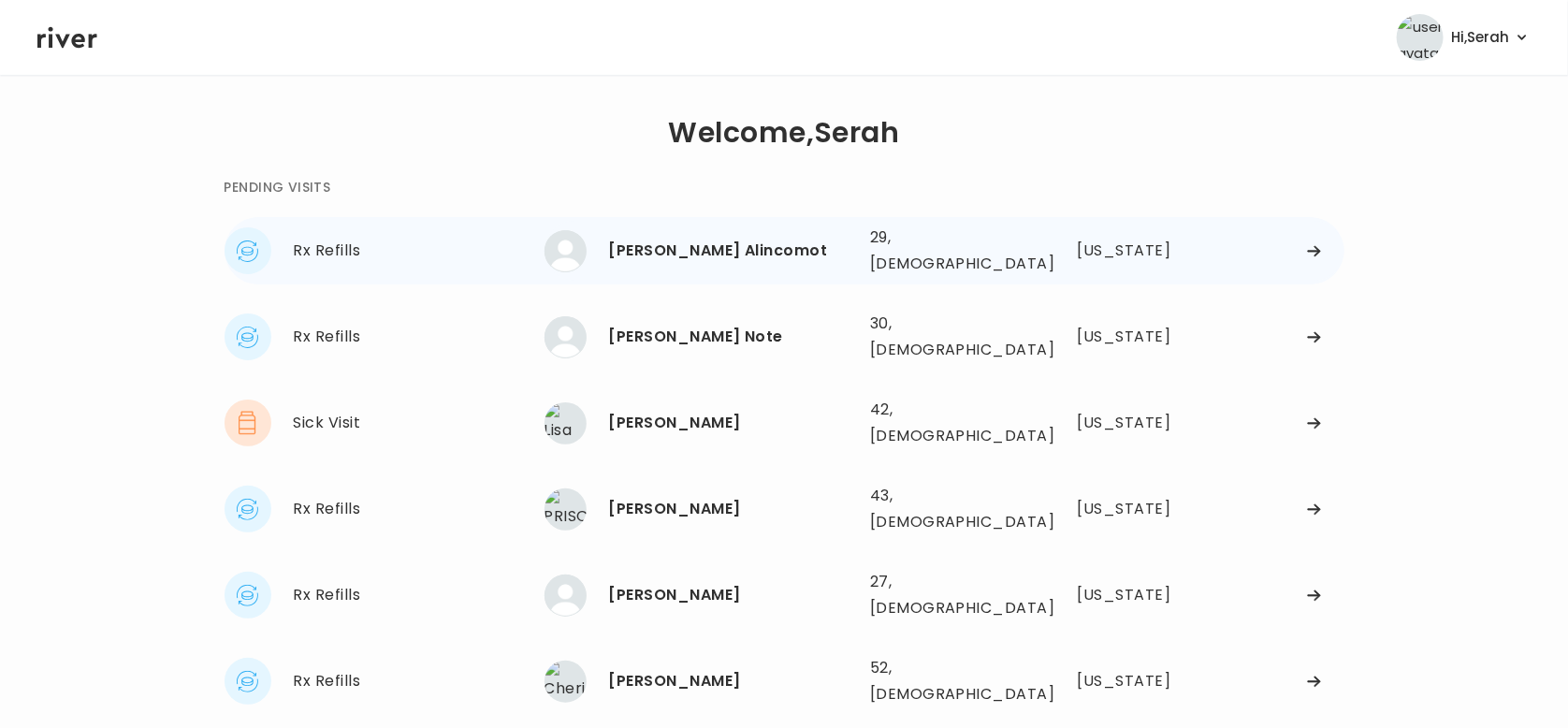
click at [713, 244] on div "[PERSON_NAME] Alincomot" at bounding box center [731, 250] width 246 height 26
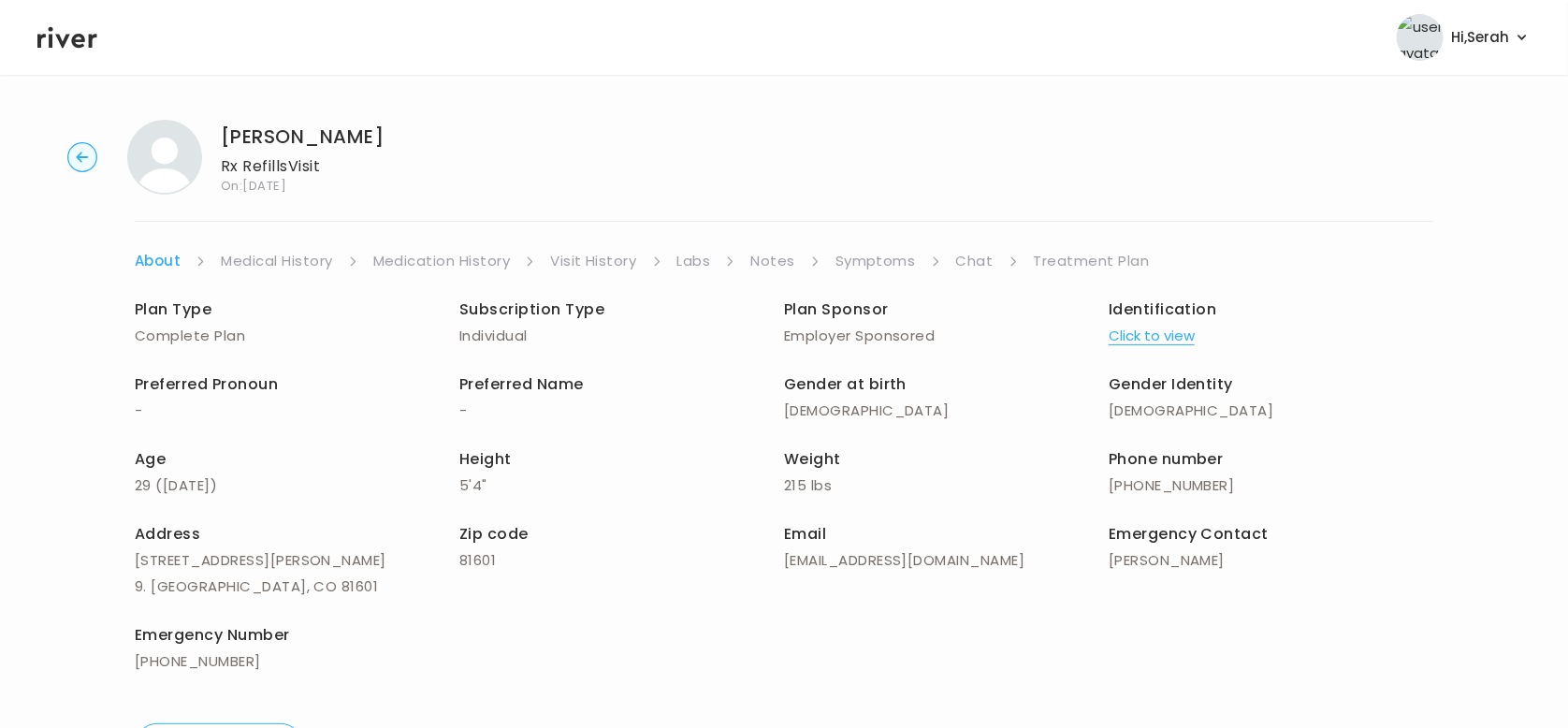
click at [874, 255] on link "Symptoms" at bounding box center [876, 260] width 81 height 26
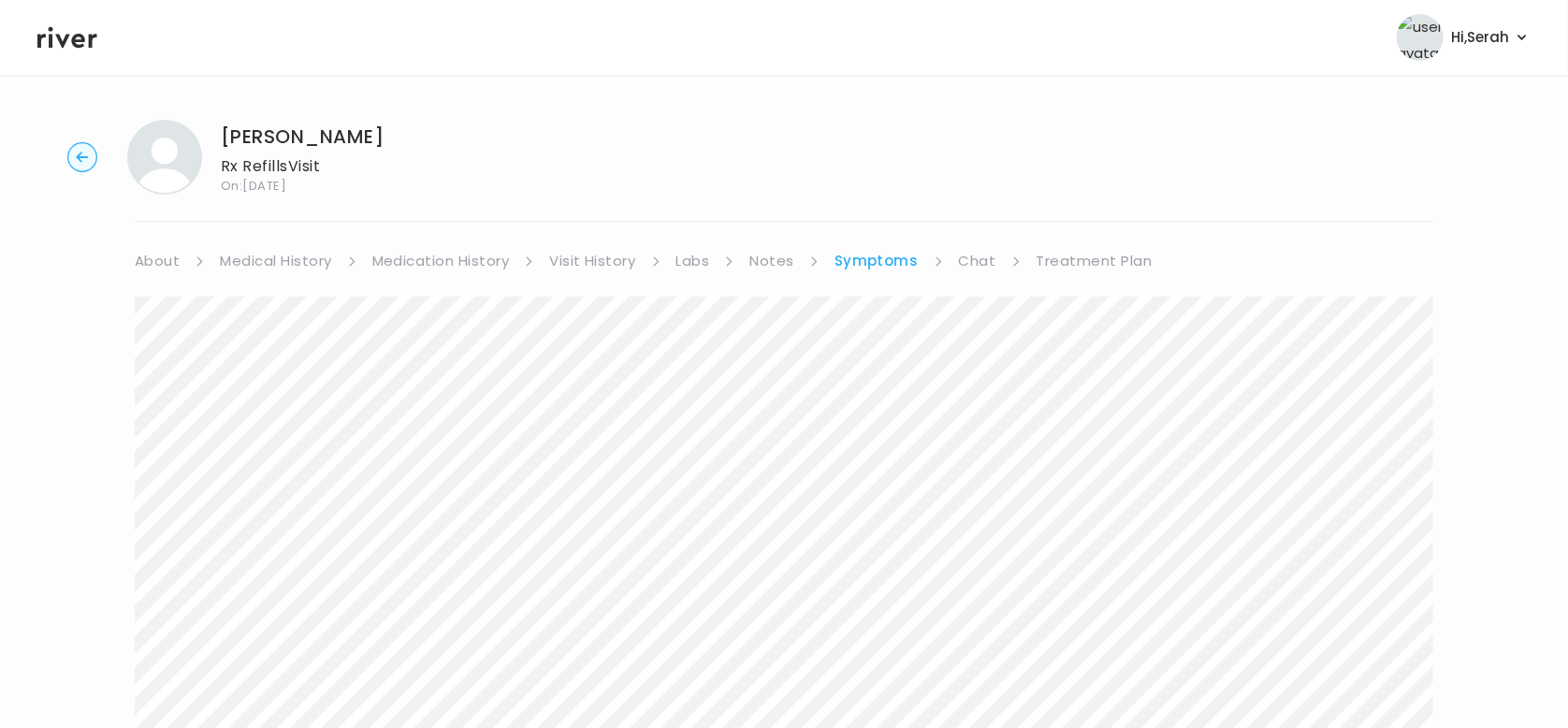
scroll to position [358, 0]
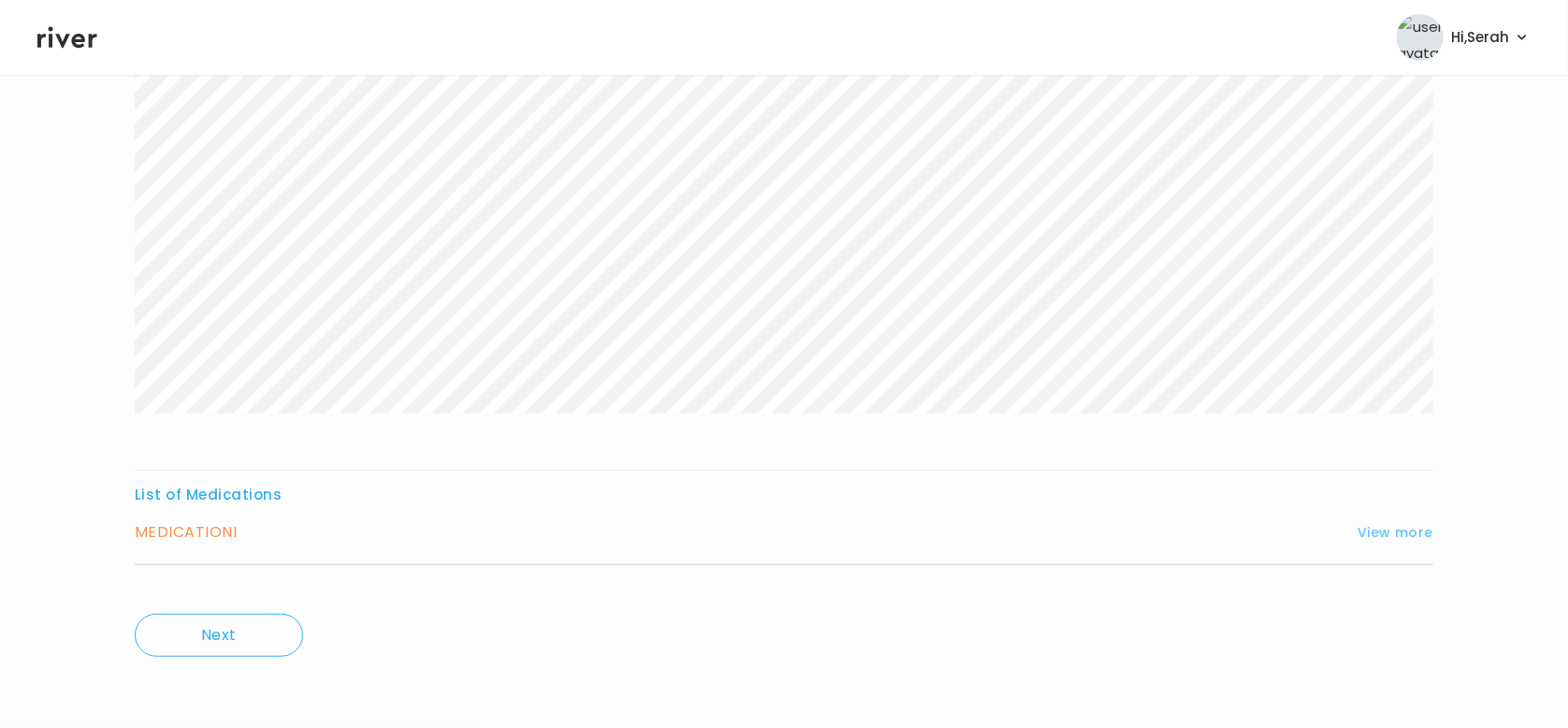
click at [1371, 530] on button "View more" at bounding box center [1395, 532] width 76 height 22
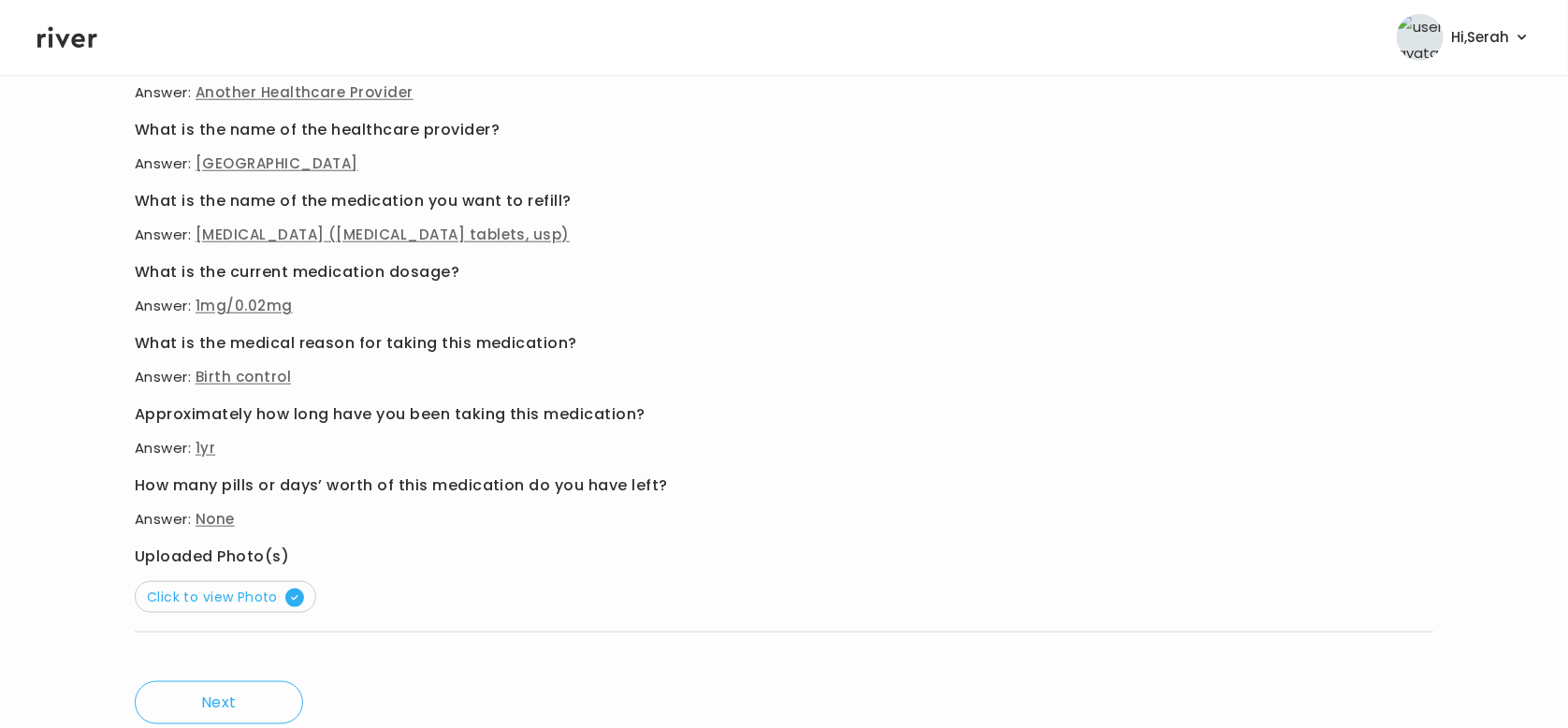
scroll to position [877, 0]
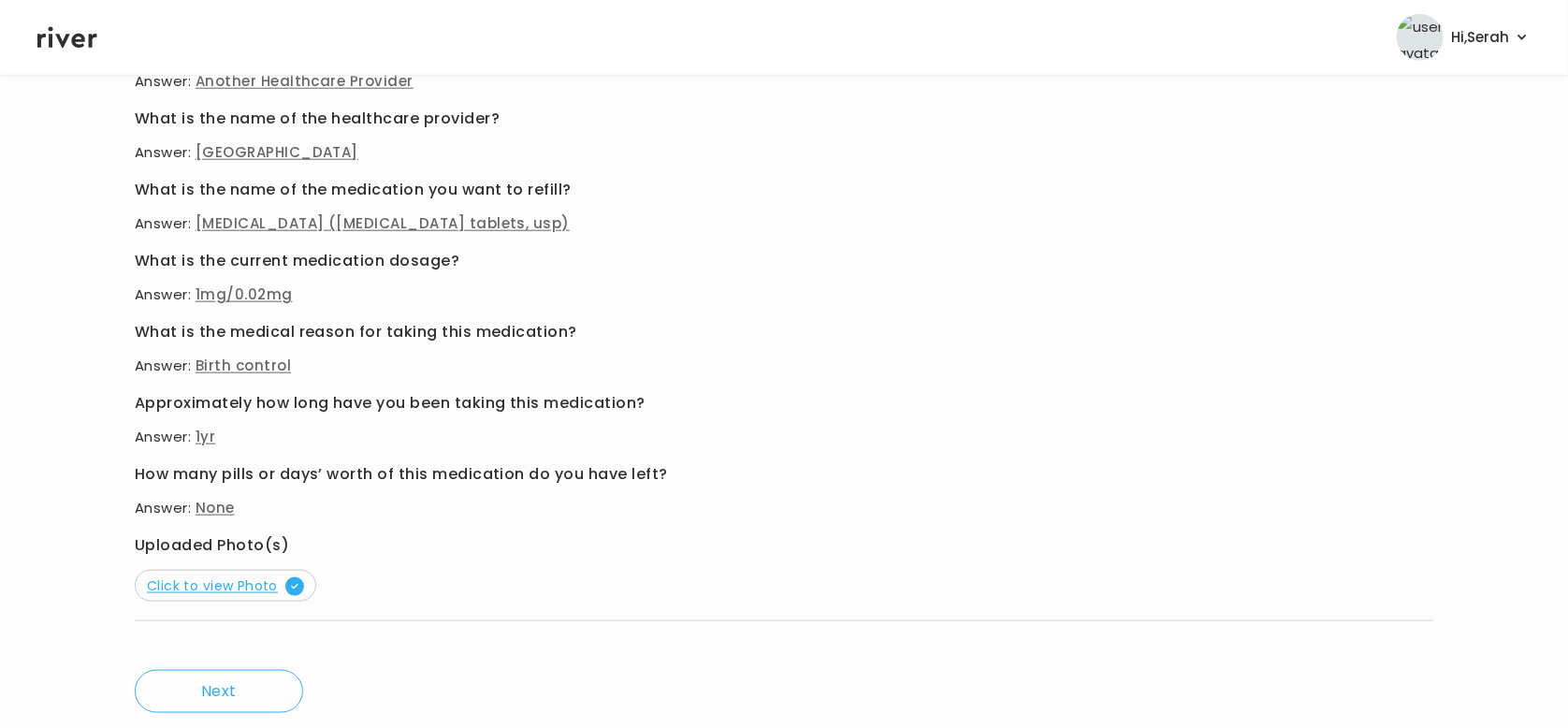
click at [185, 589] on span "Click to view Photo" at bounding box center [225, 585] width 157 height 18
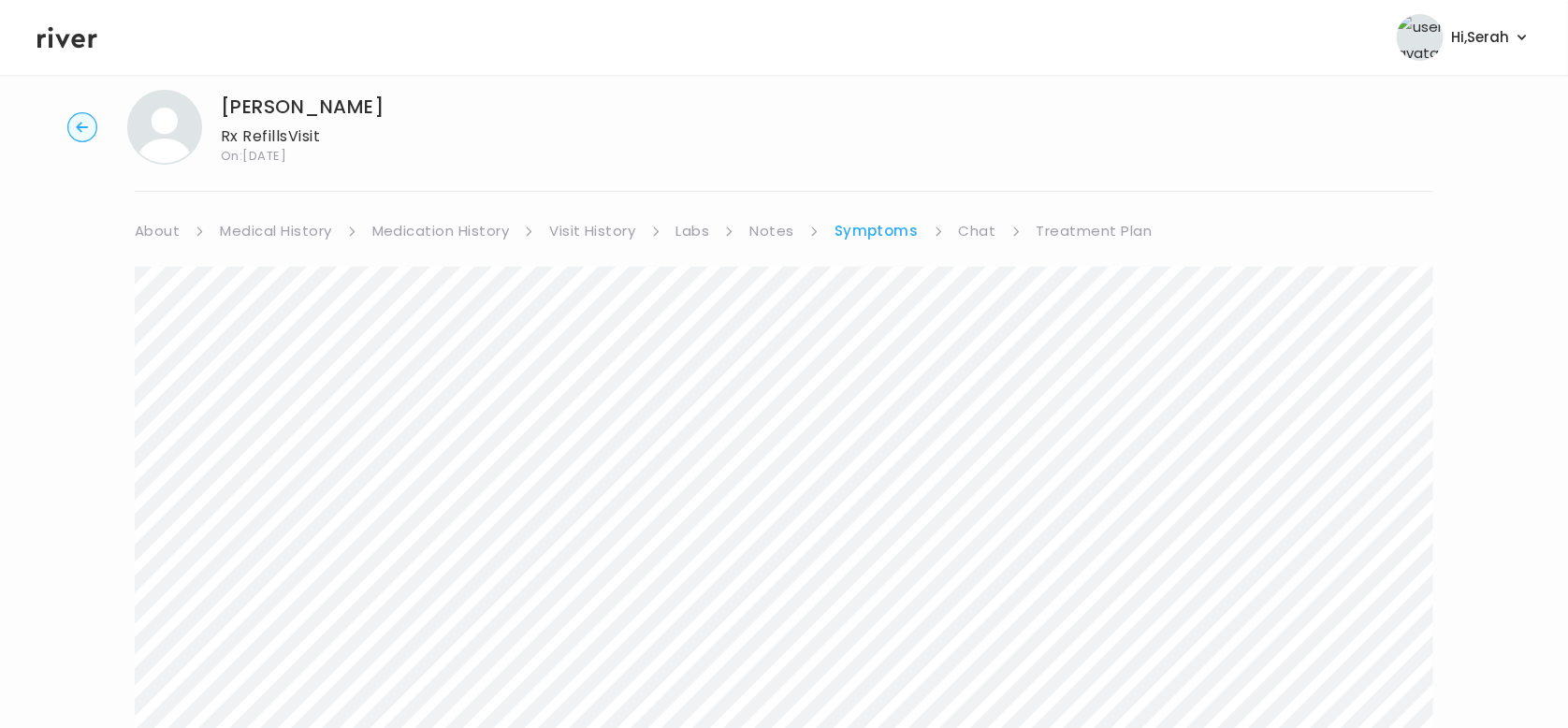
scroll to position [0, 0]
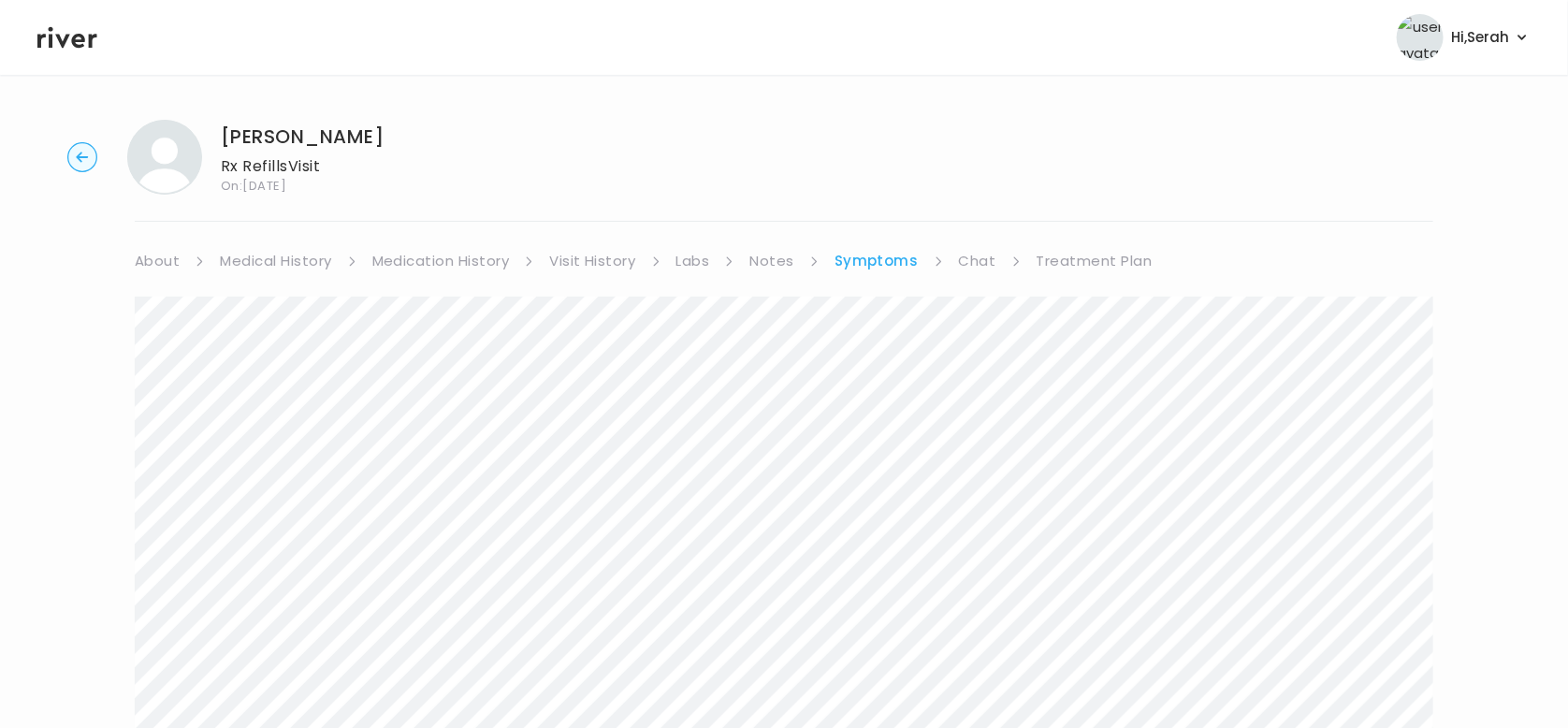
click at [970, 267] on link "Chat" at bounding box center [978, 260] width 38 height 26
click at [1091, 263] on link "Treatment Plan" at bounding box center [1092, 260] width 116 height 26
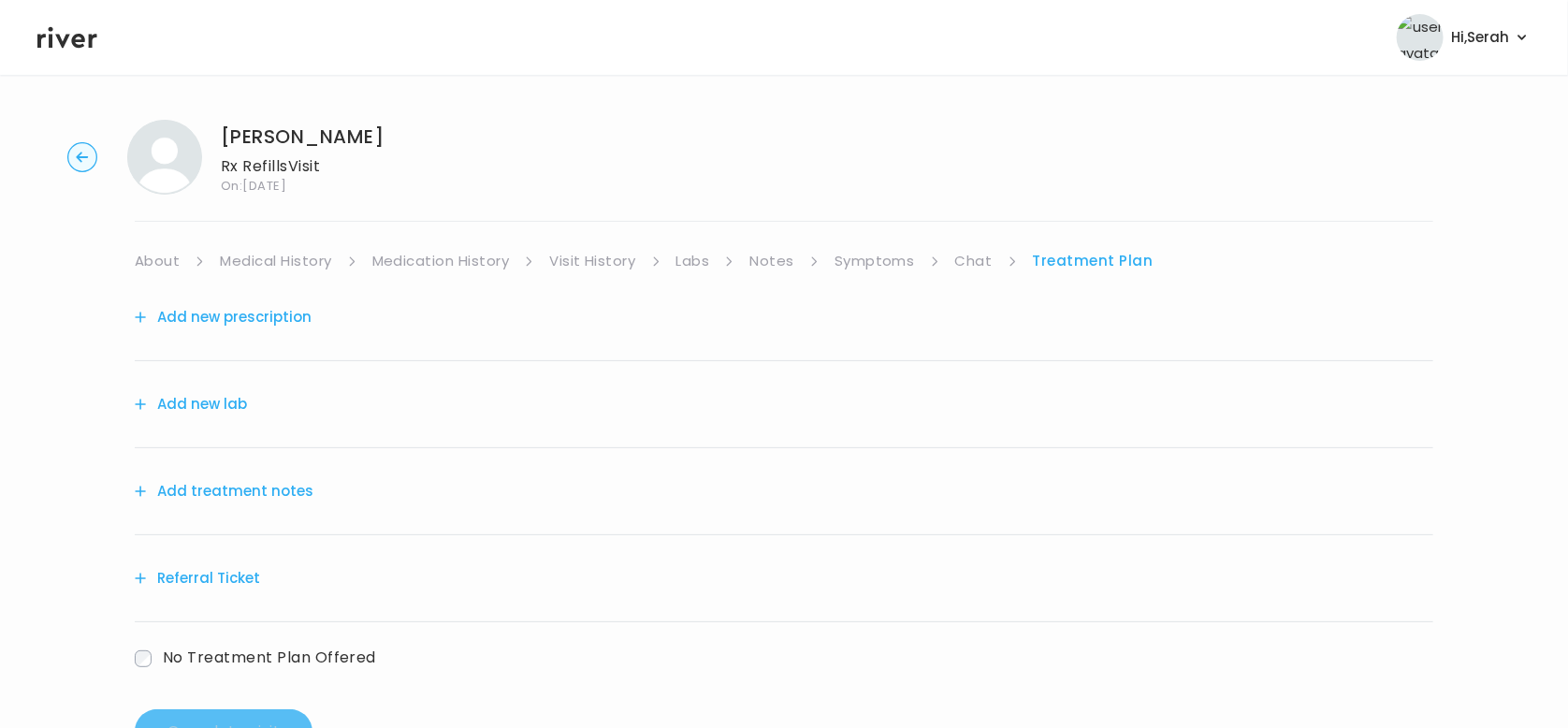
click at [868, 258] on link "Symptoms" at bounding box center [875, 260] width 81 height 26
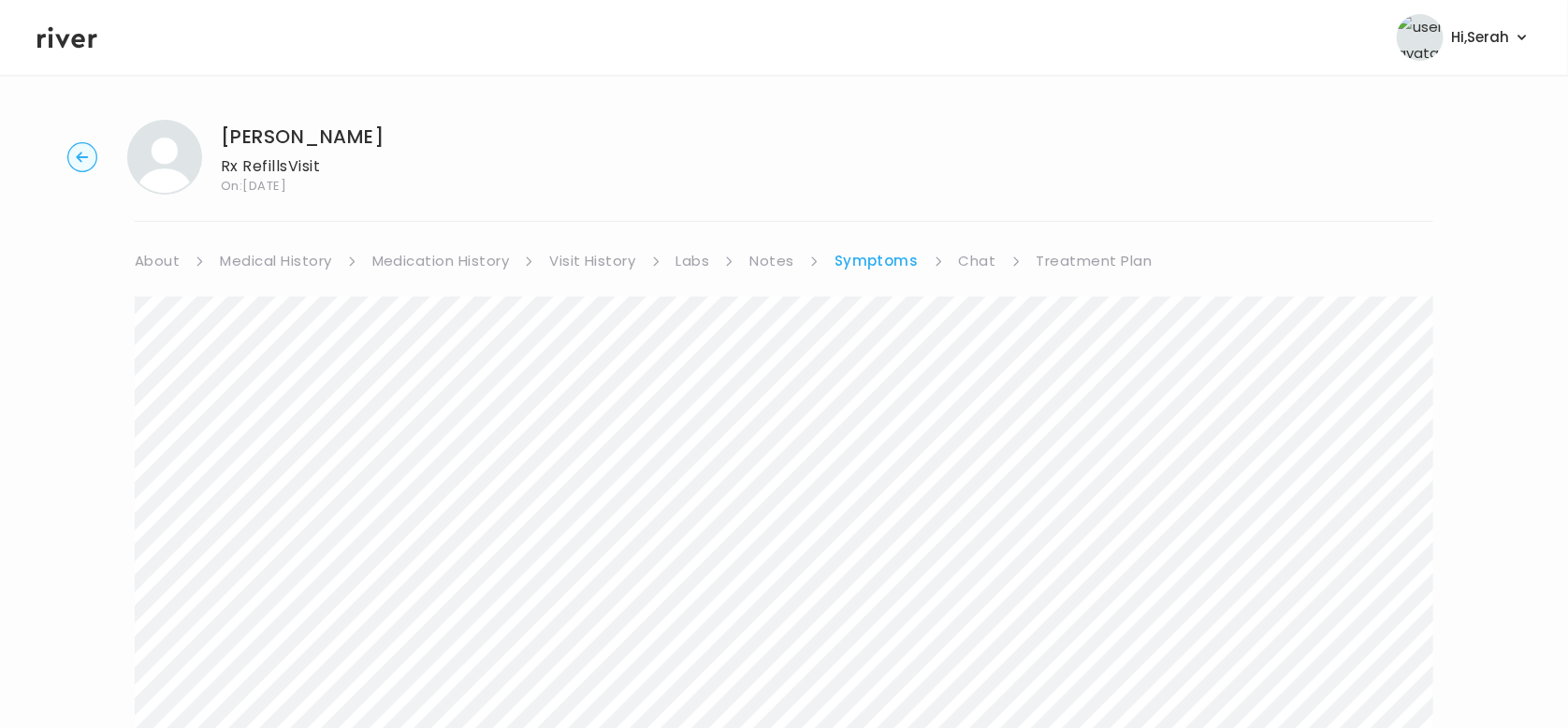
click at [1083, 260] on link "Treatment Plan" at bounding box center [1094, 260] width 116 height 26
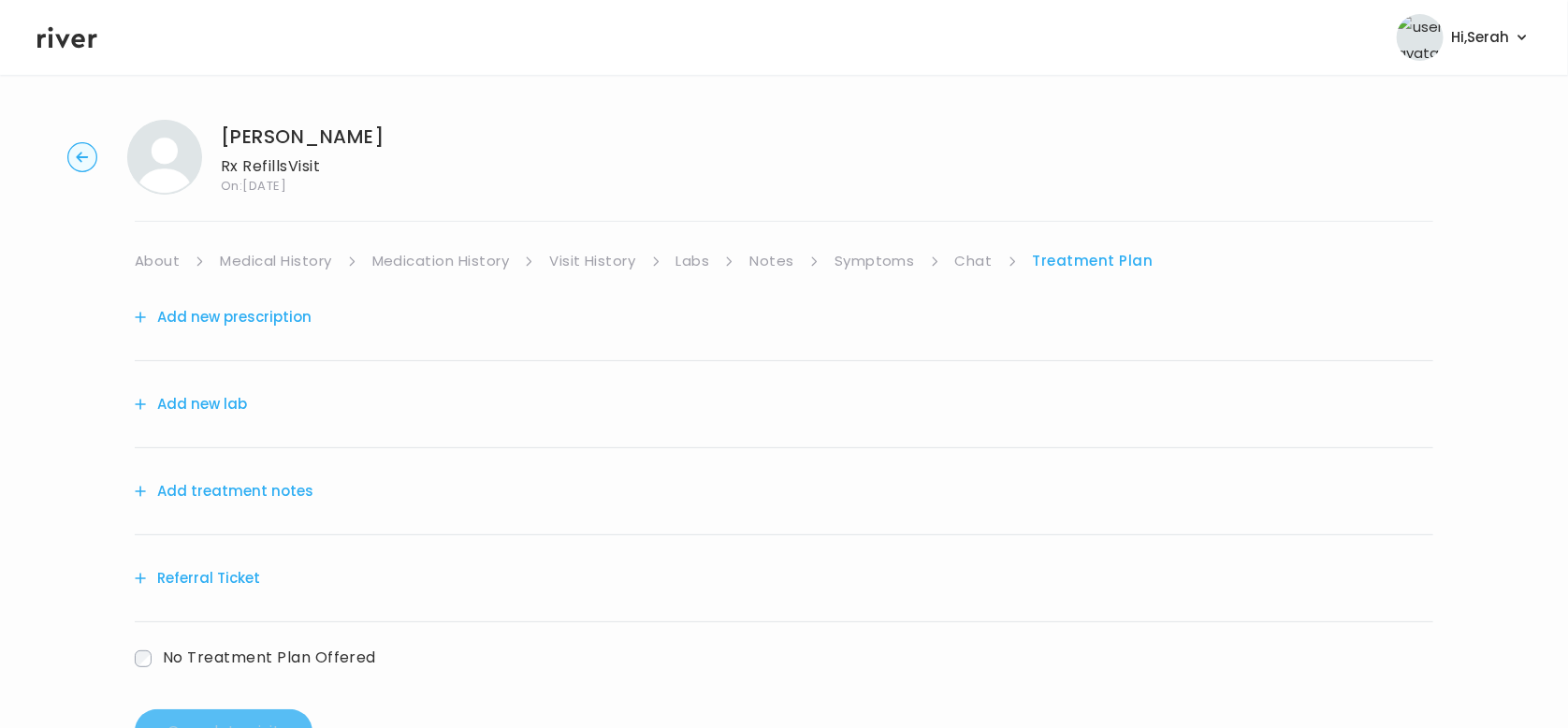
click at [272, 321] on button "Add new prescription" at bounding box center [223, 316] width 177 height 26
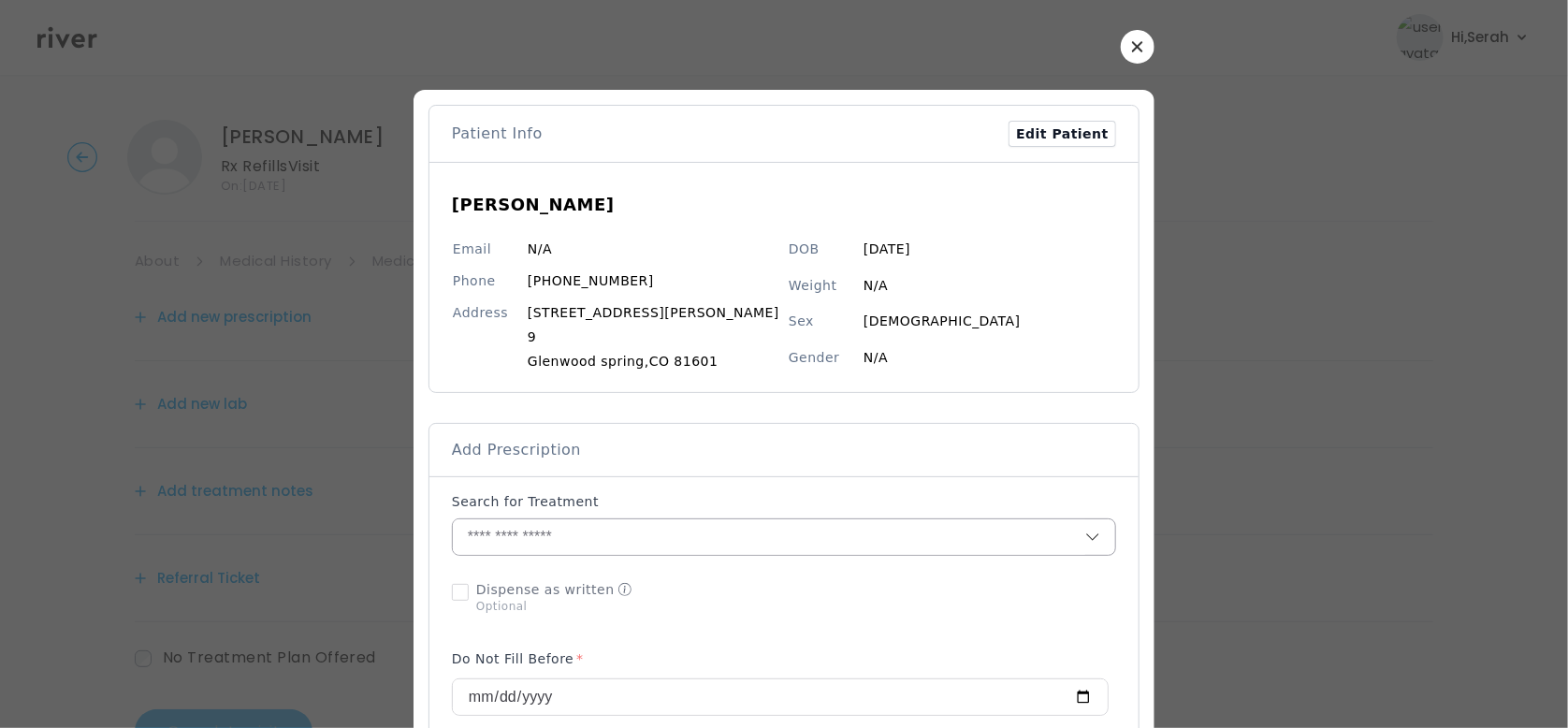
click at [600, 527] on input "text" at bounding box center [768, 537] width 632 height 36
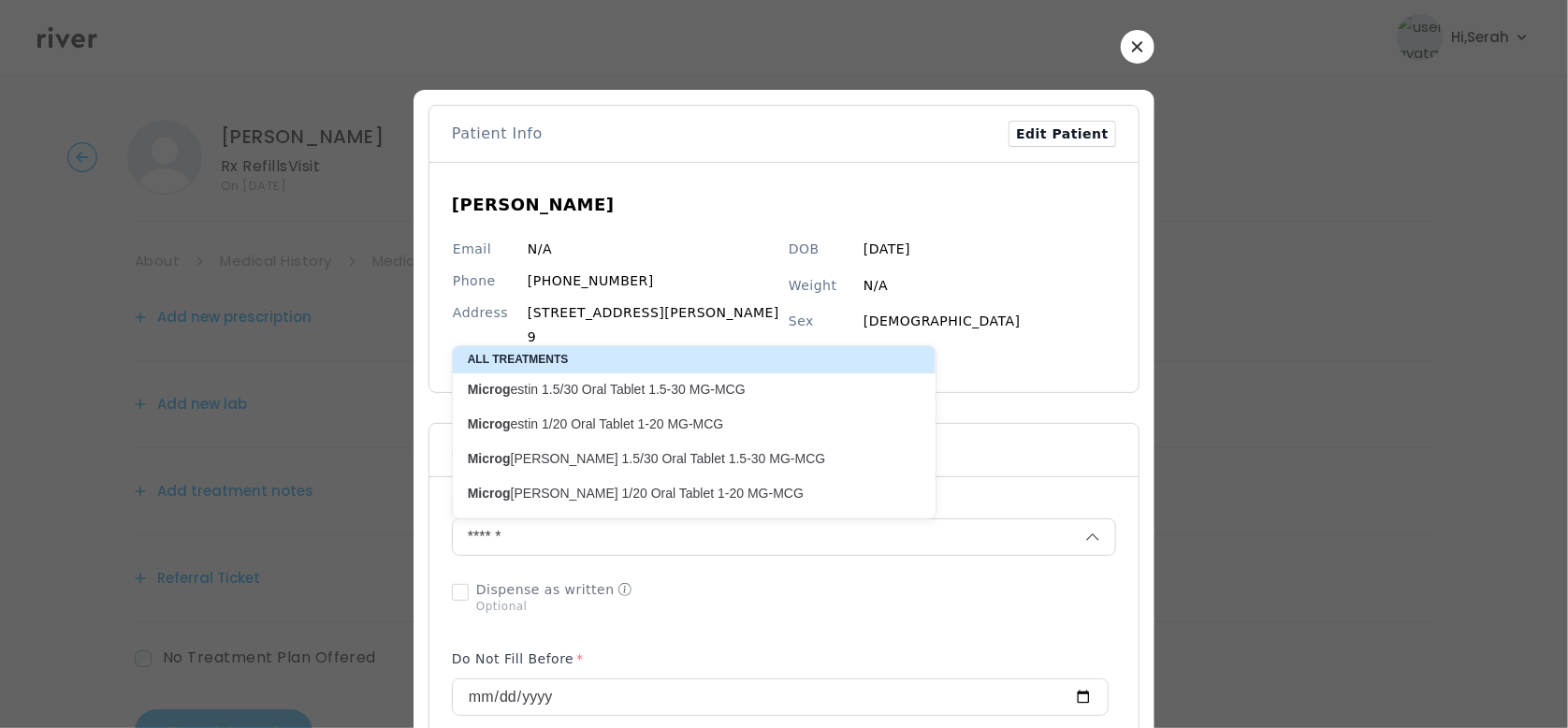
click at [613, 426] on p "Microg estin 1/20 Oral Tablet 1-20 MG-MCG" at bounding box center [683, 424] width 430 height 17
type input "**********"
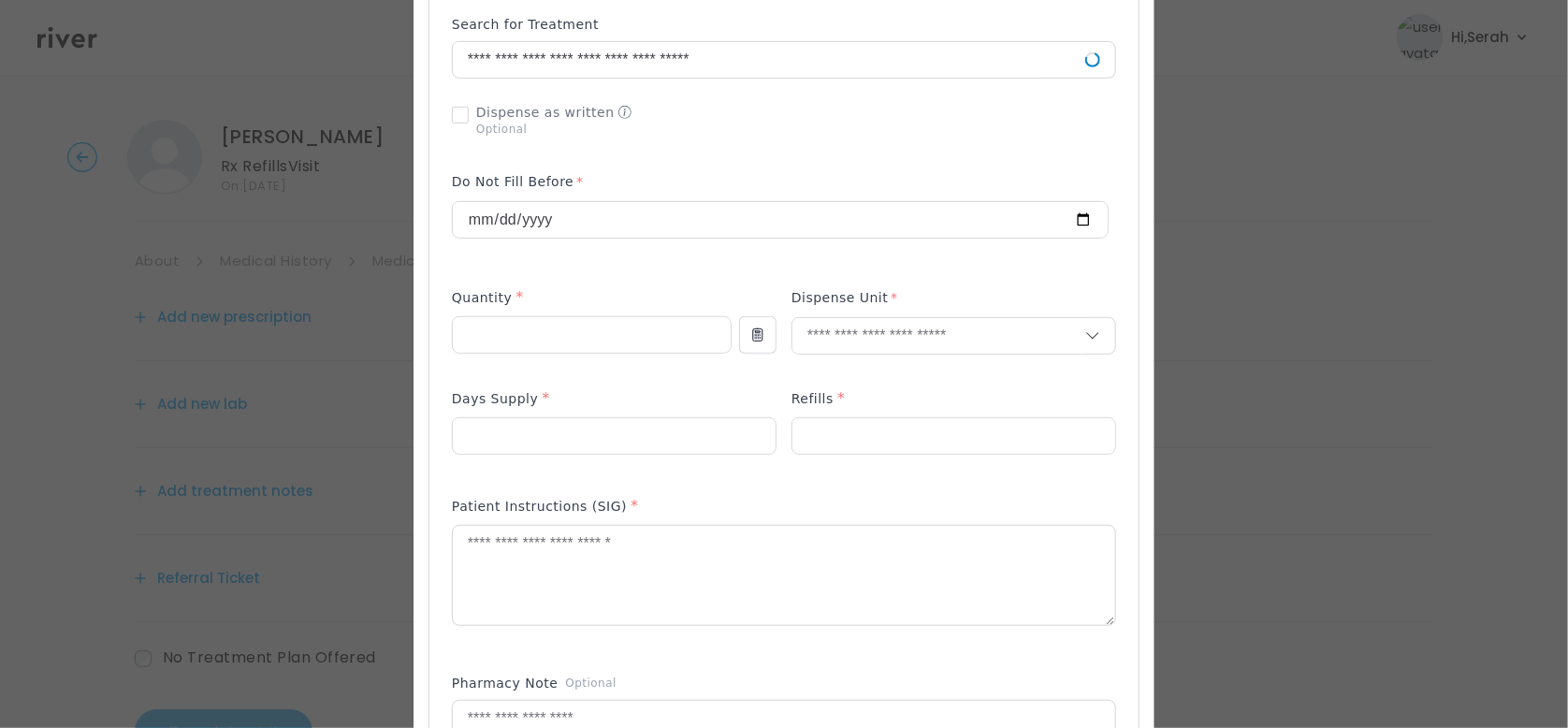
scroll to position [507, 0]
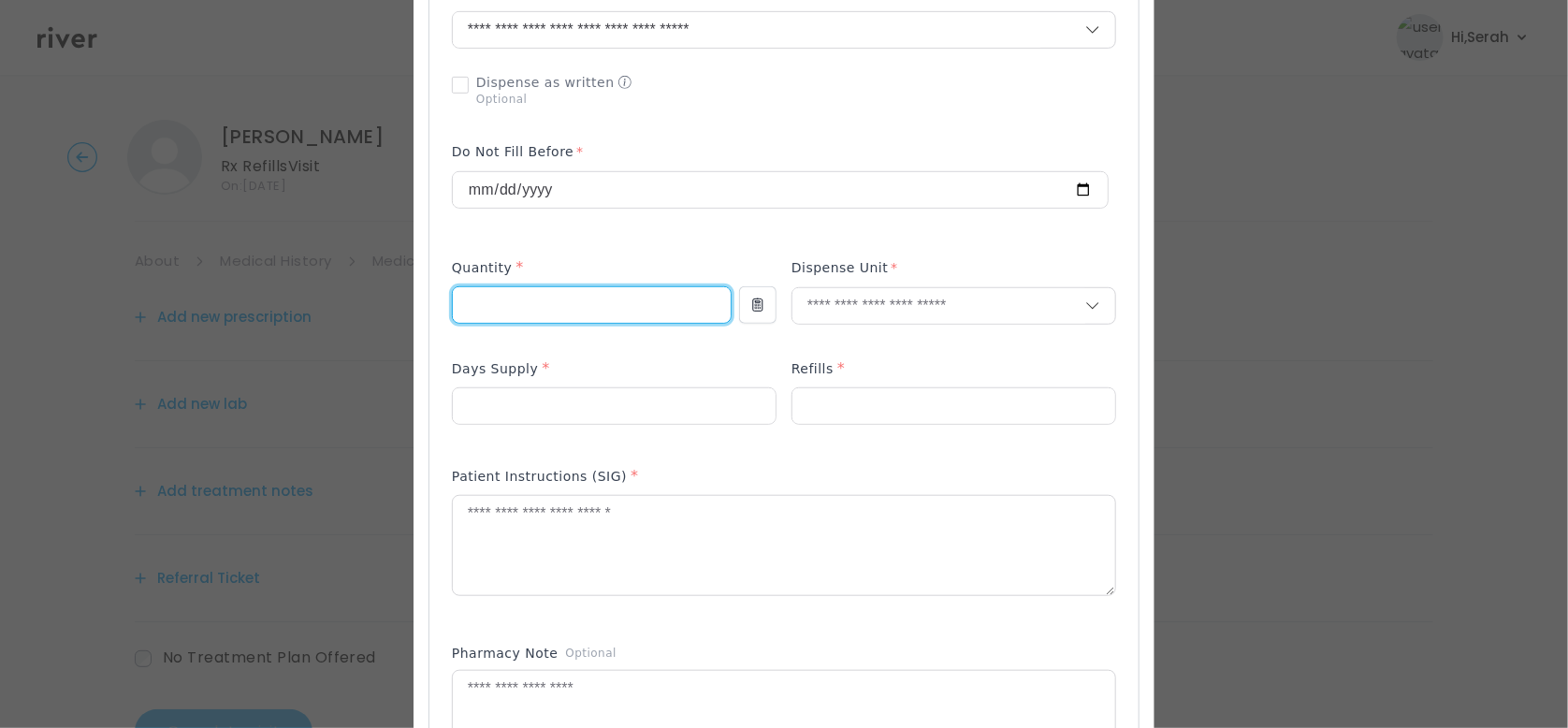
click at [569, 309] on input "number" at bounding box center [591, 305] width 278 height 36
type input "**"
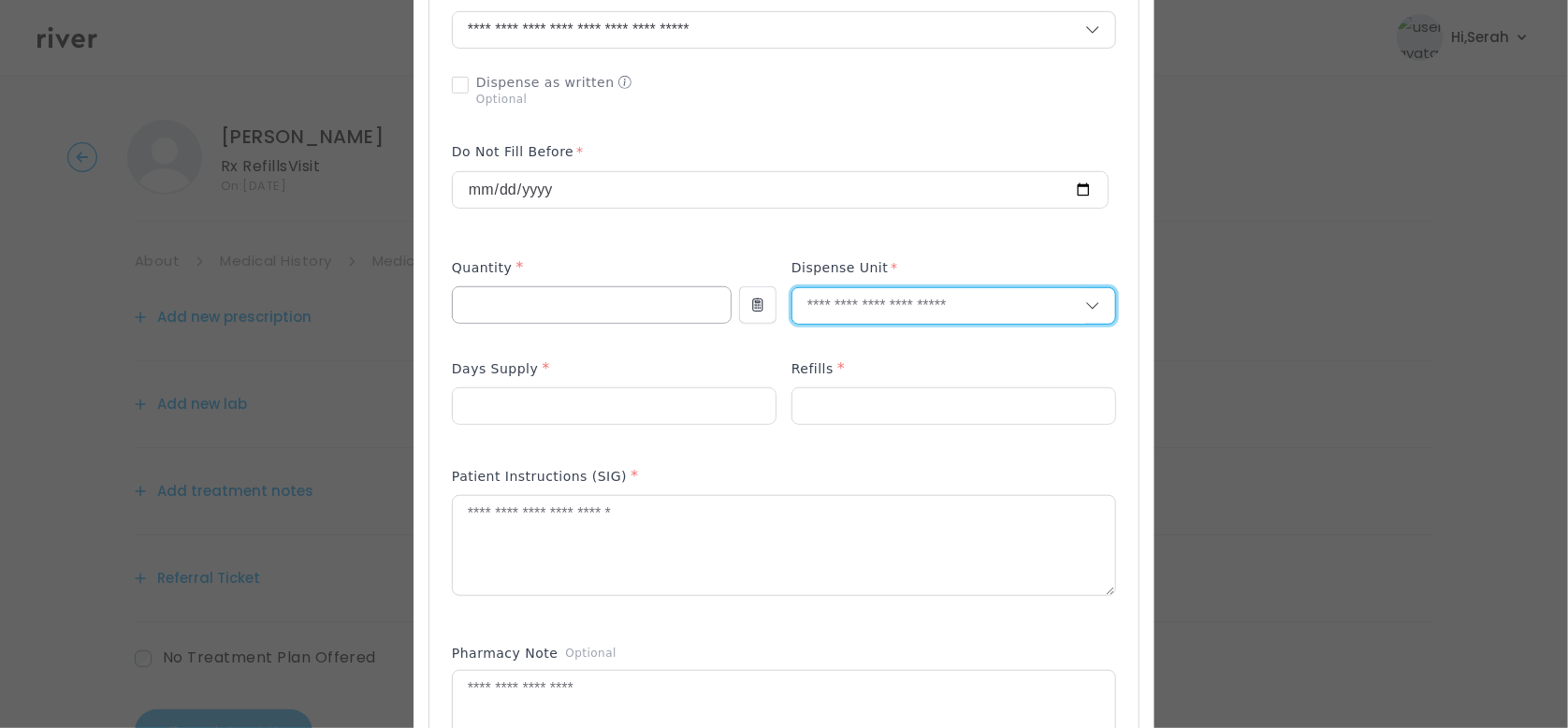
click at [569, 309] on input "**" at bounding box center [591, 305] width 278 height 36
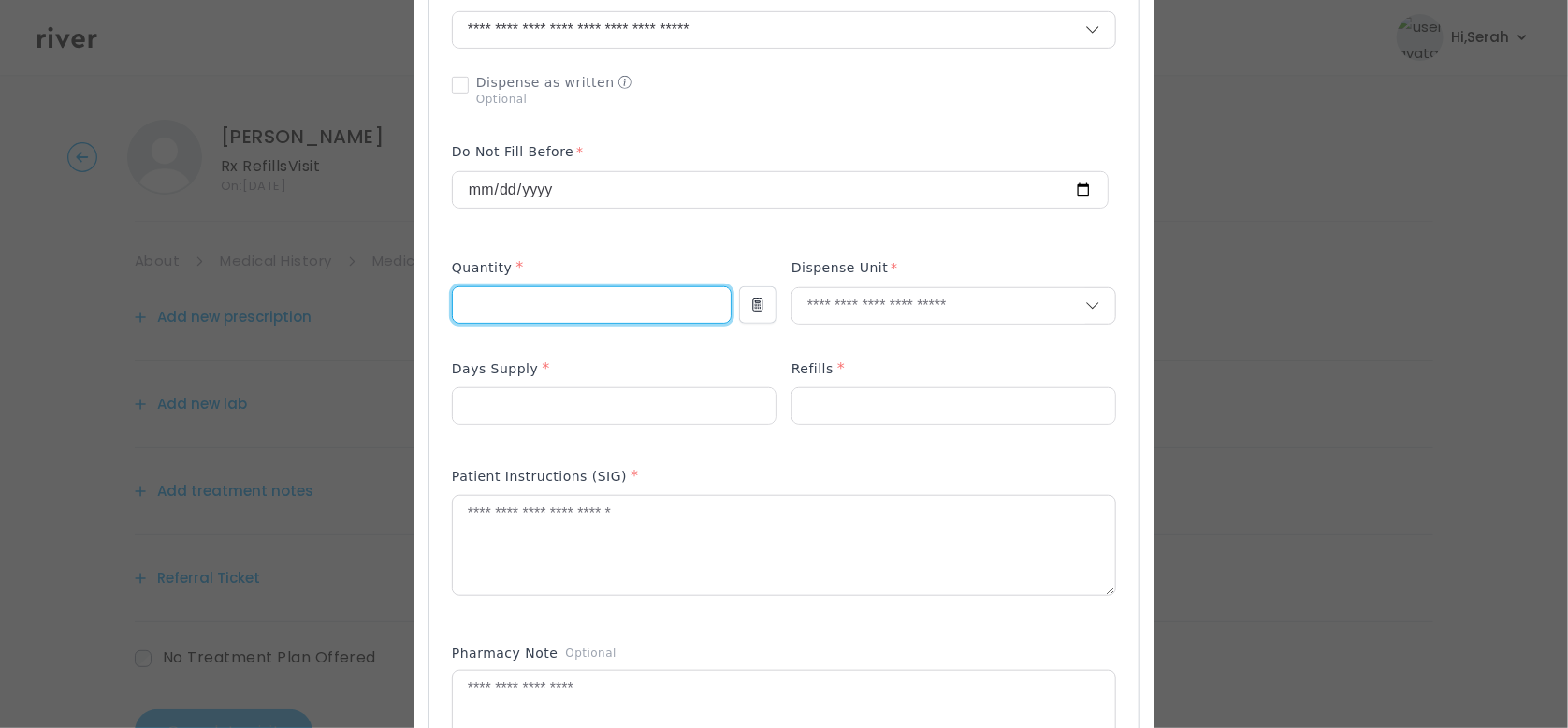
click at [569, 309] on input "**" at bounding box center [591, 305] width 278 height 36
type input "**"
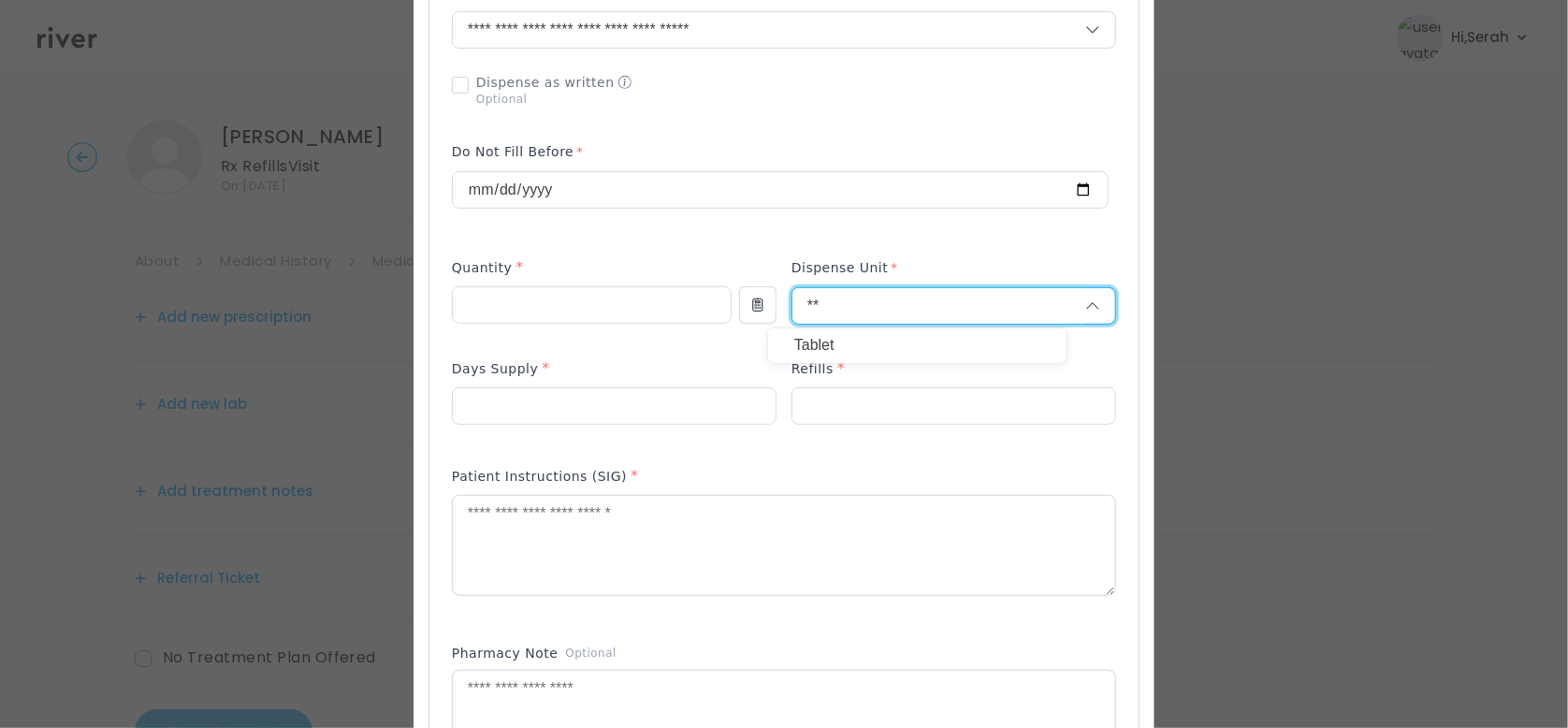
type input "**"
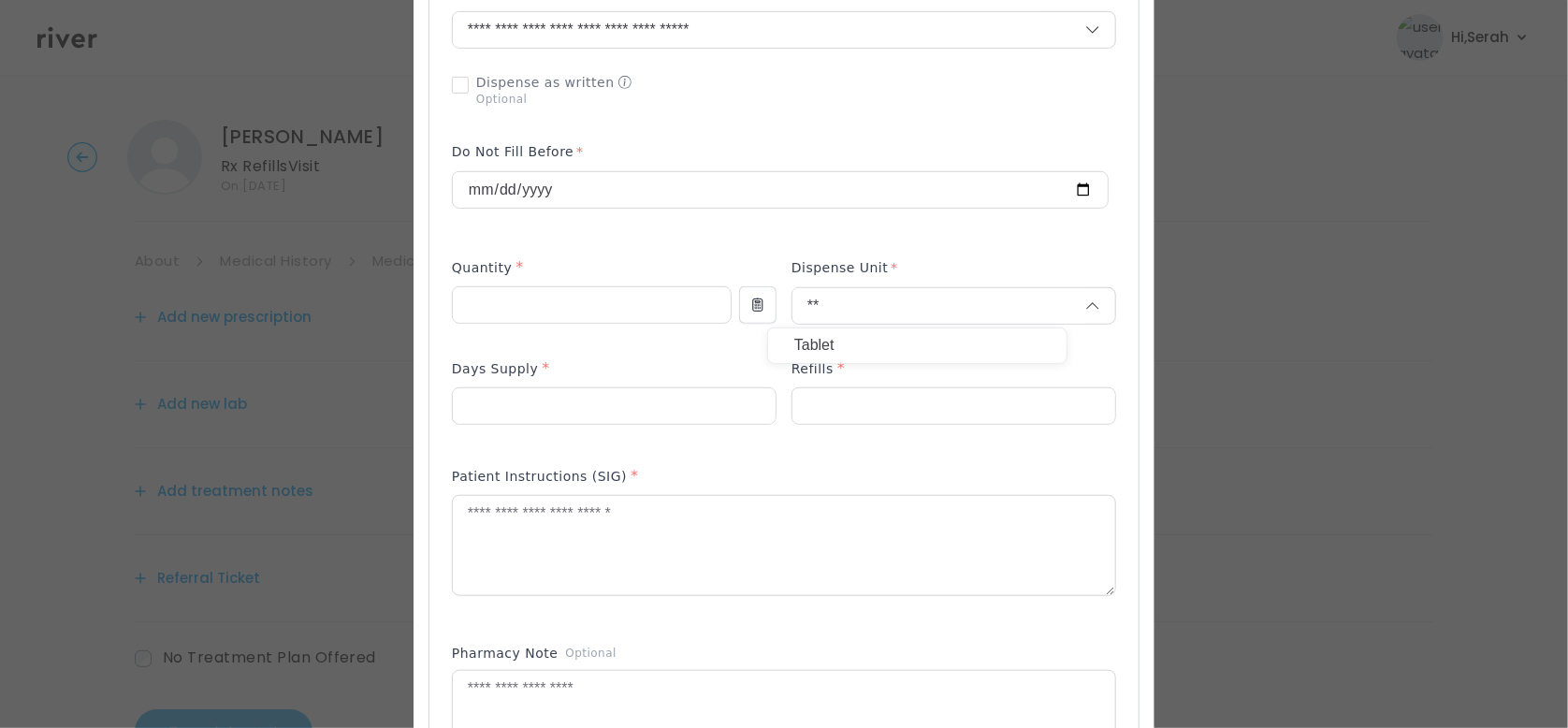
click at [868, 338] on p "Tablet" at bounding box center [917, 346] width 246 height 27
click at [609, 396] on input "number" at bounding box center [614, 406] width 322 height 36
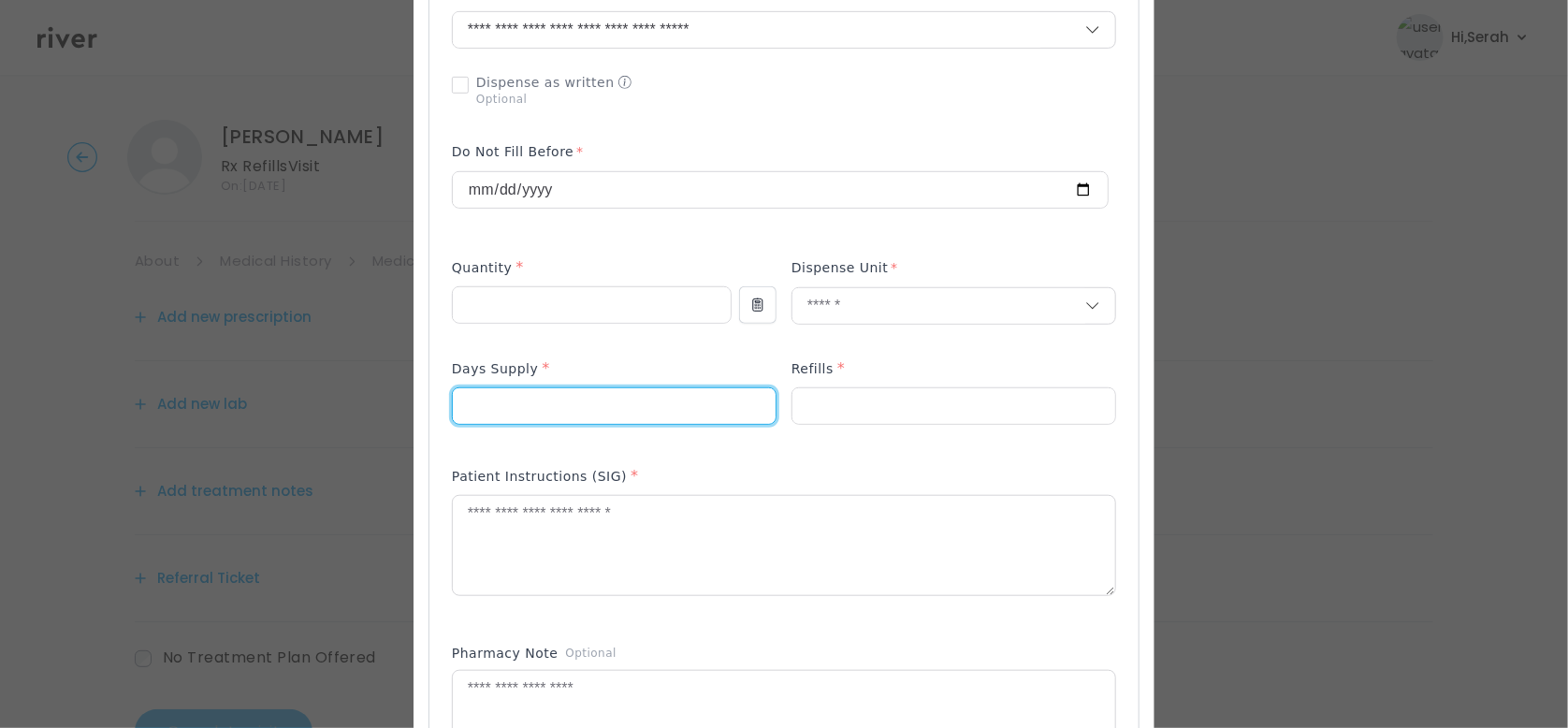
type input "**"
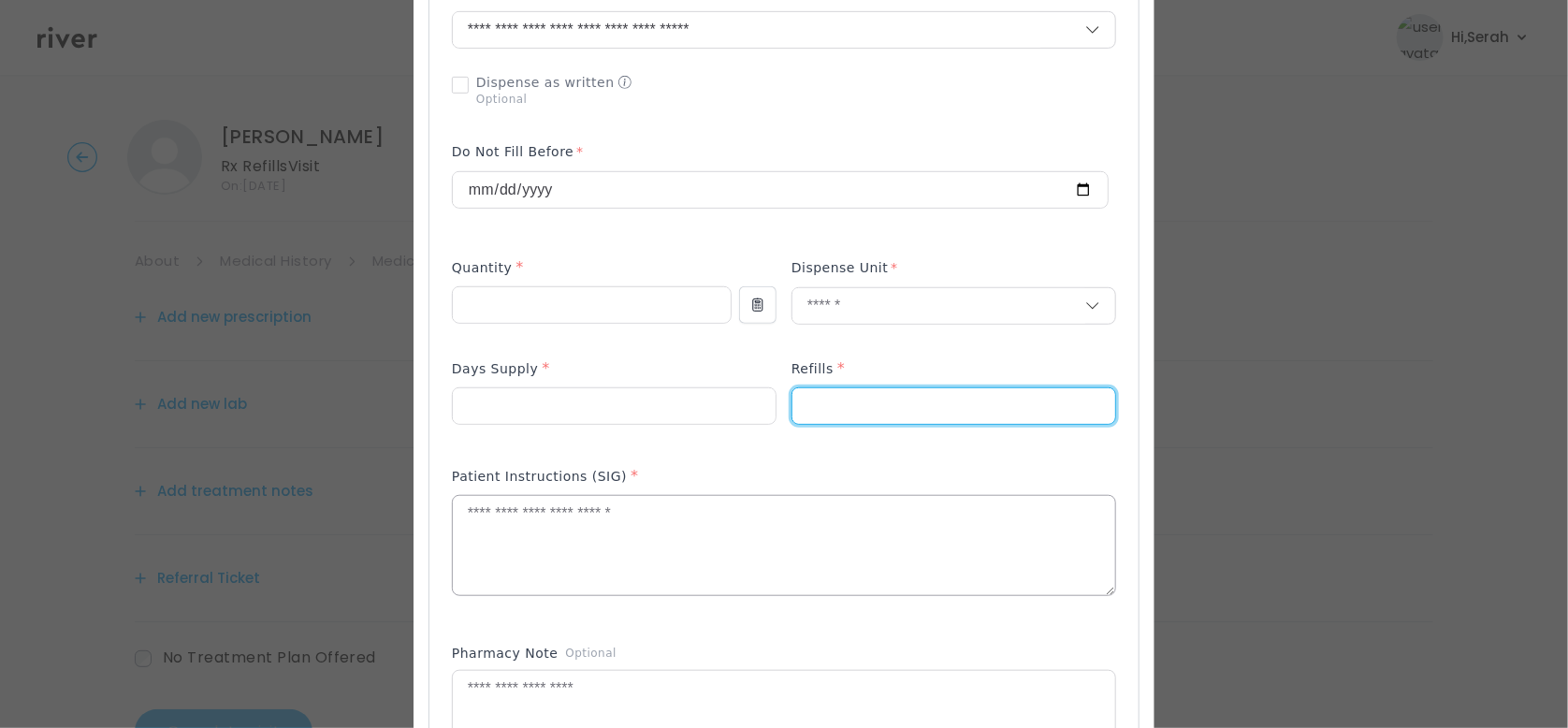
type input "*"
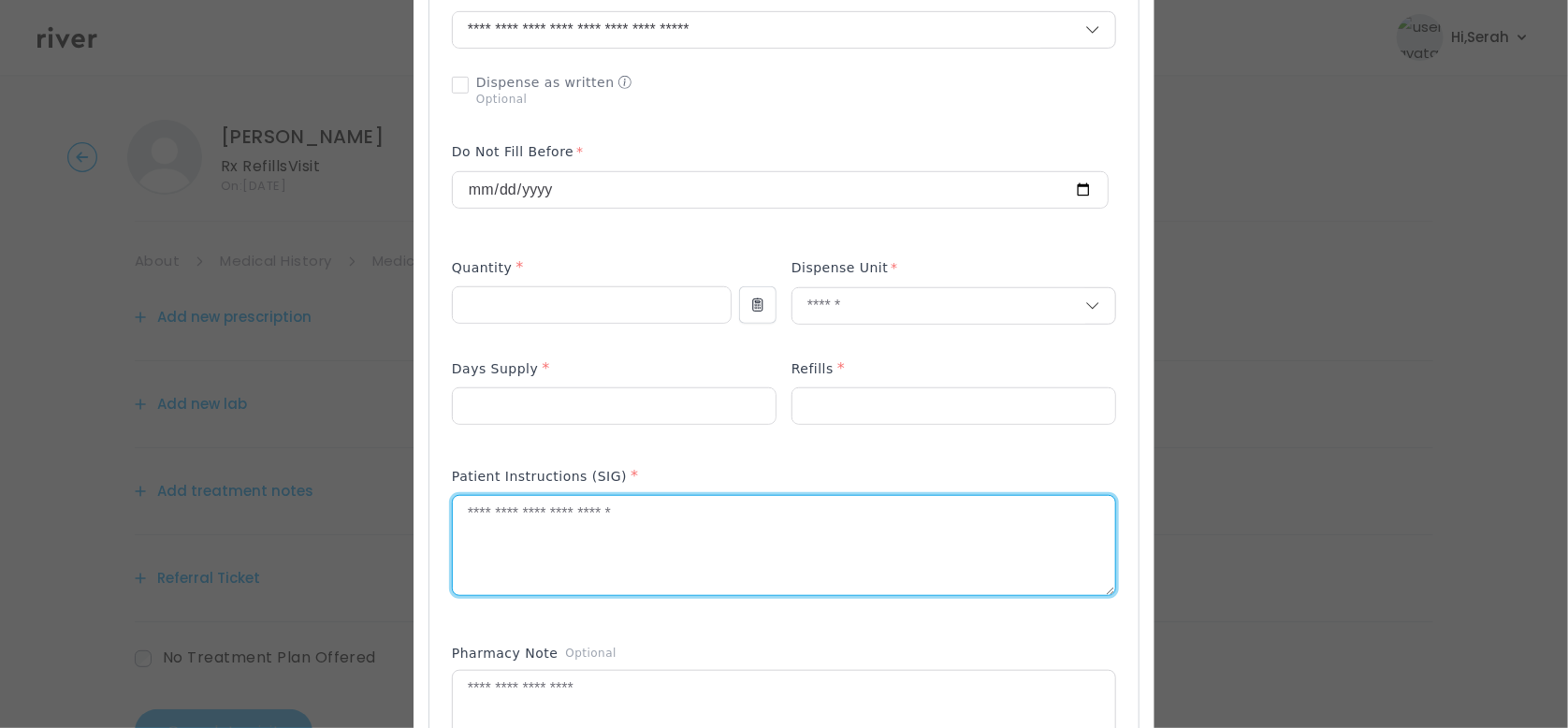
click at [559, 520] on textarea at bounding box center [784, 546] width 662 height 99
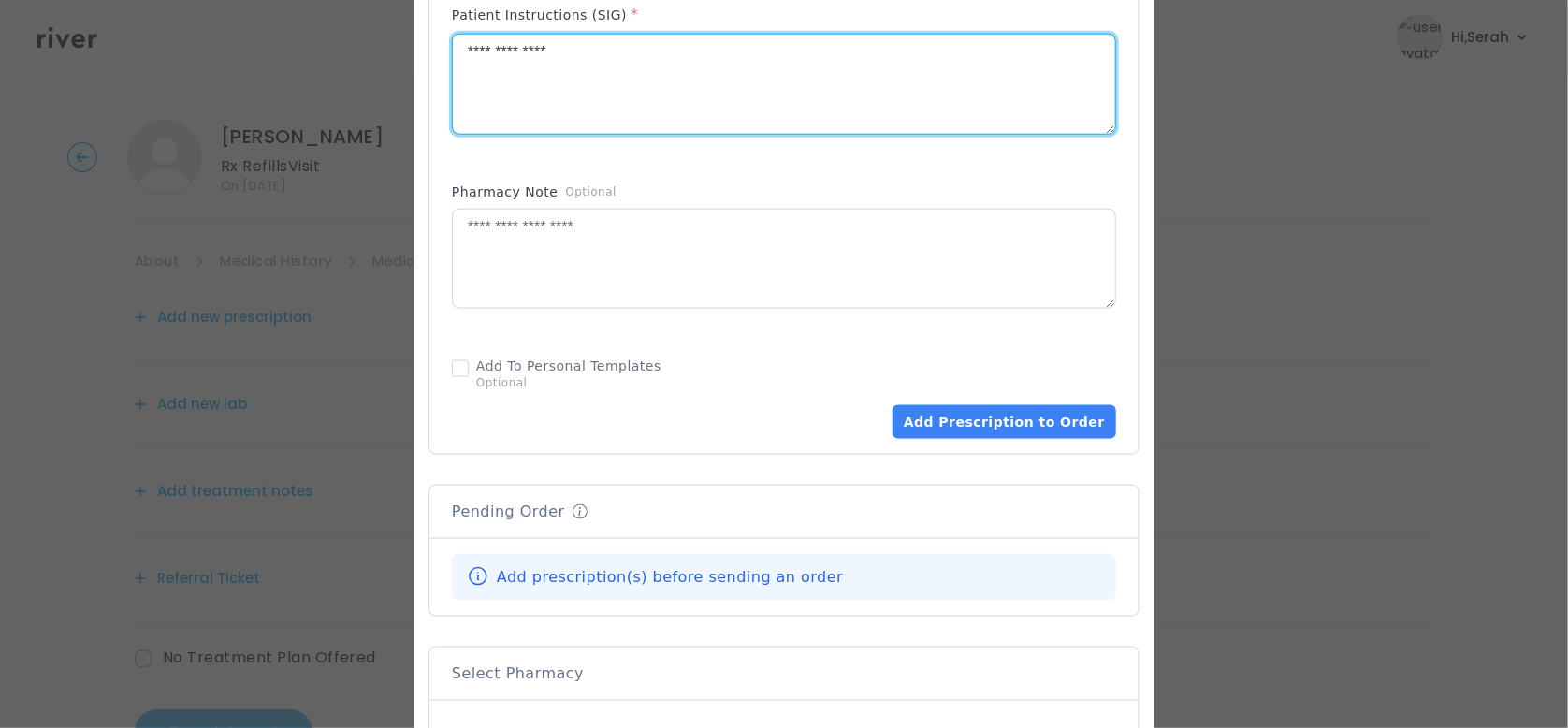
scroll to position [997, 0]
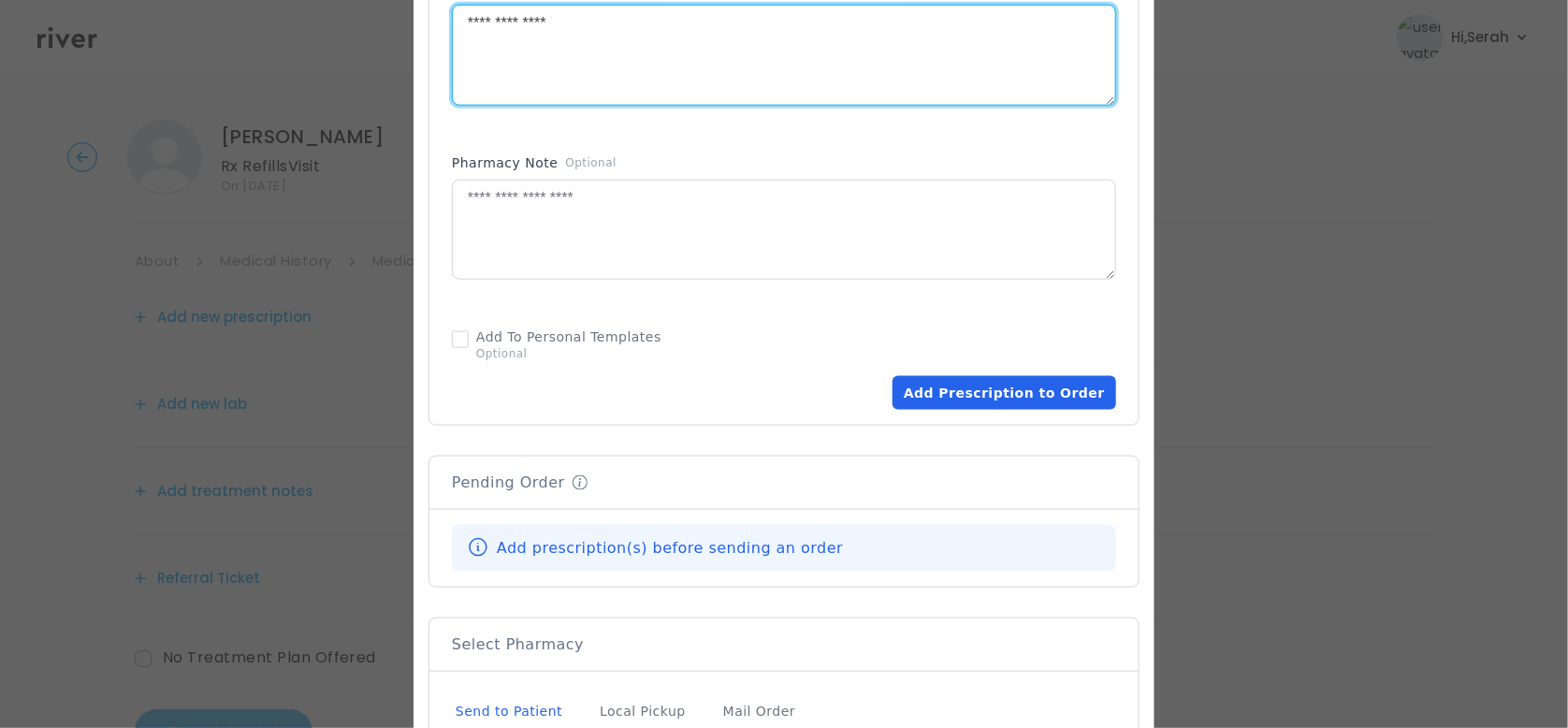
type textarea "**********"
click at [948, 384] on button "Add Prescription to Order" at bounding box center [1004, 392] width 223 height 34
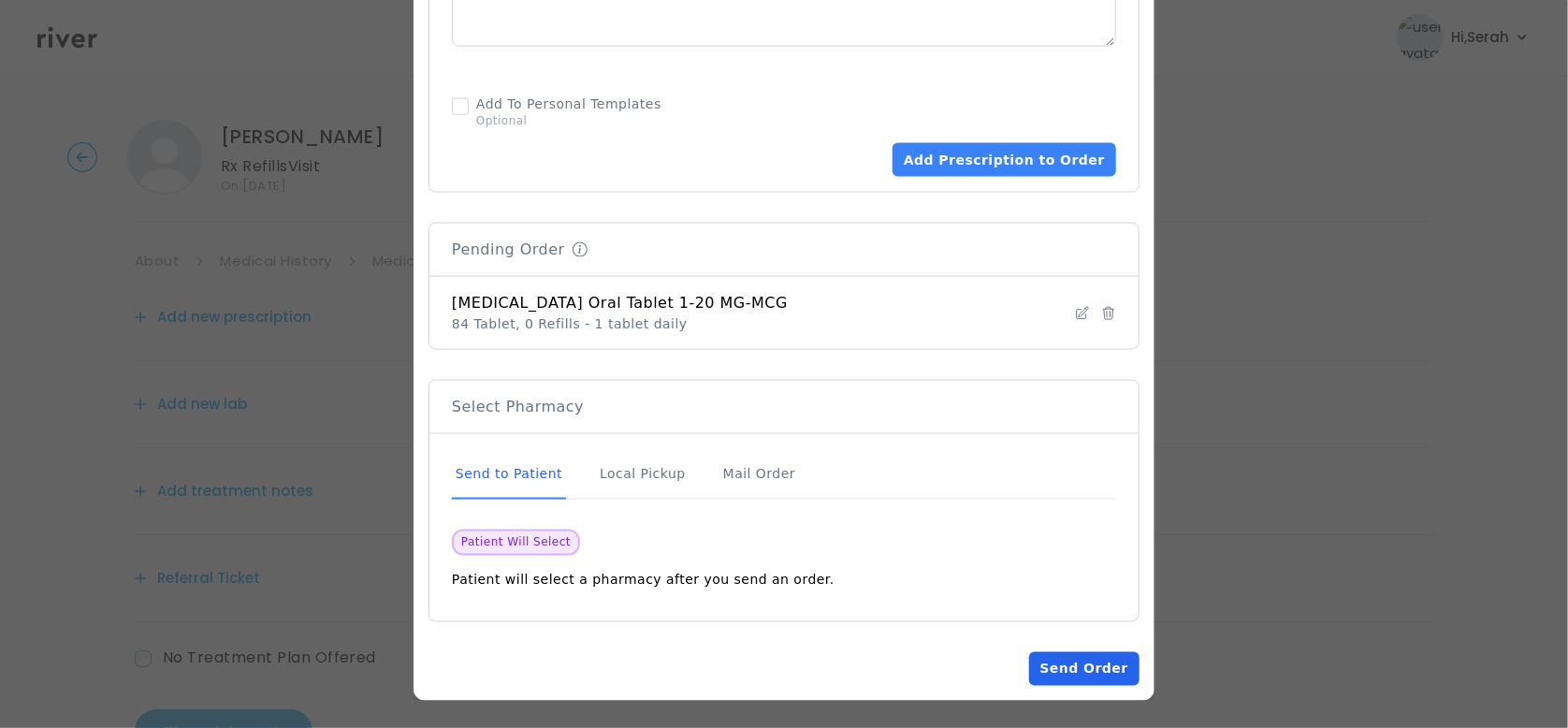
scroll to position [1229, 0]
click at [1075, 682] on button "Send Order" at bounding box center [1084, 670] width 111 height 34
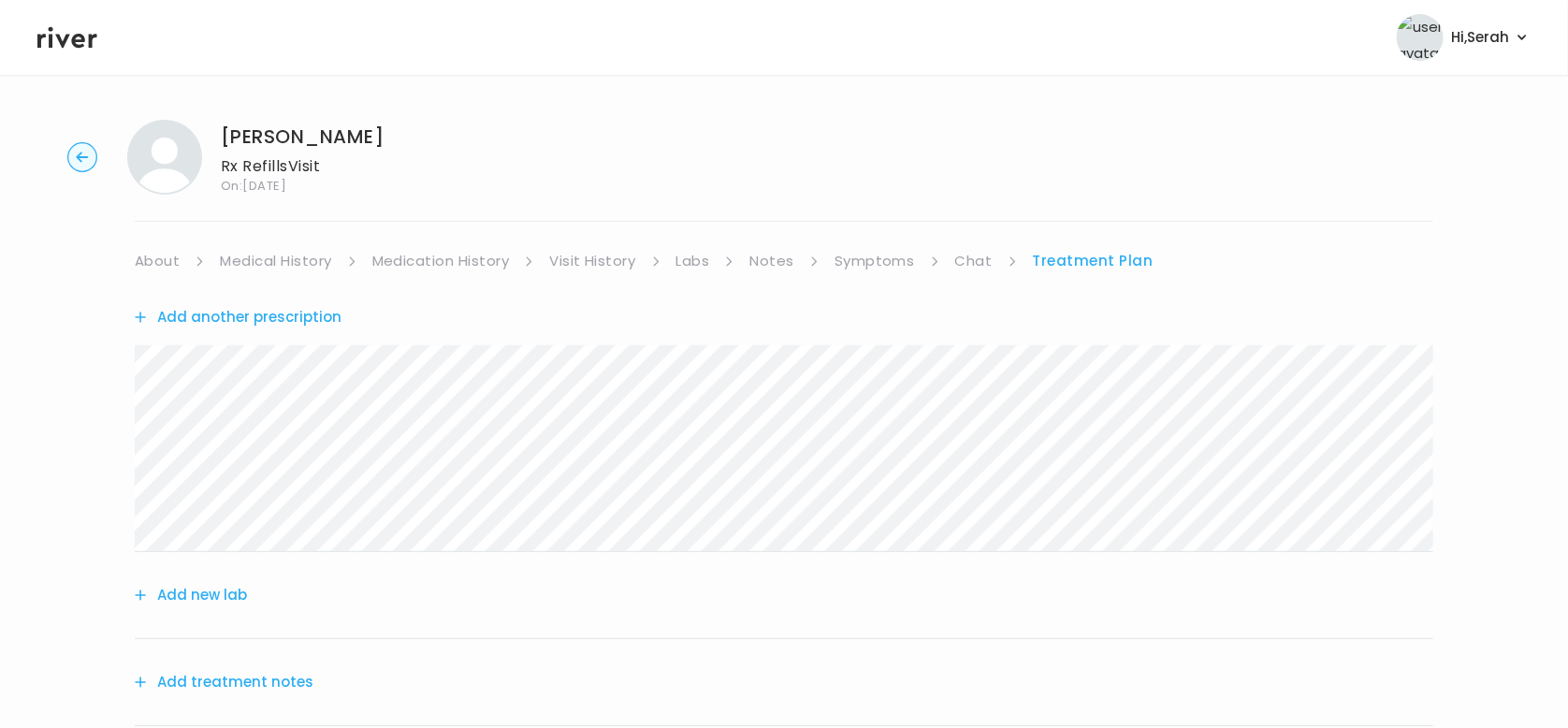
scroll to position [262, 0]
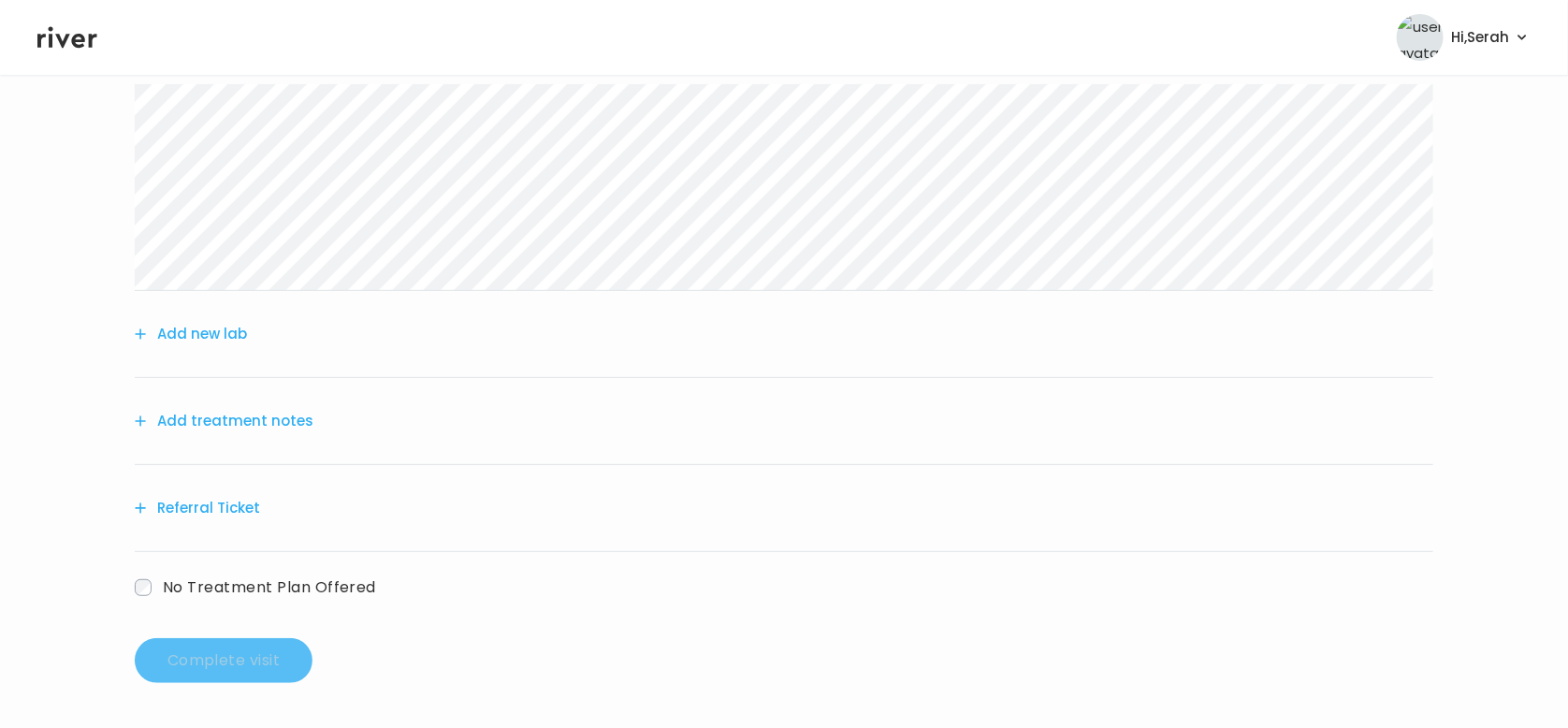
click at [267, 409] on button "Add treatment notes" at bounding box center [224, 420] width 179 height 26
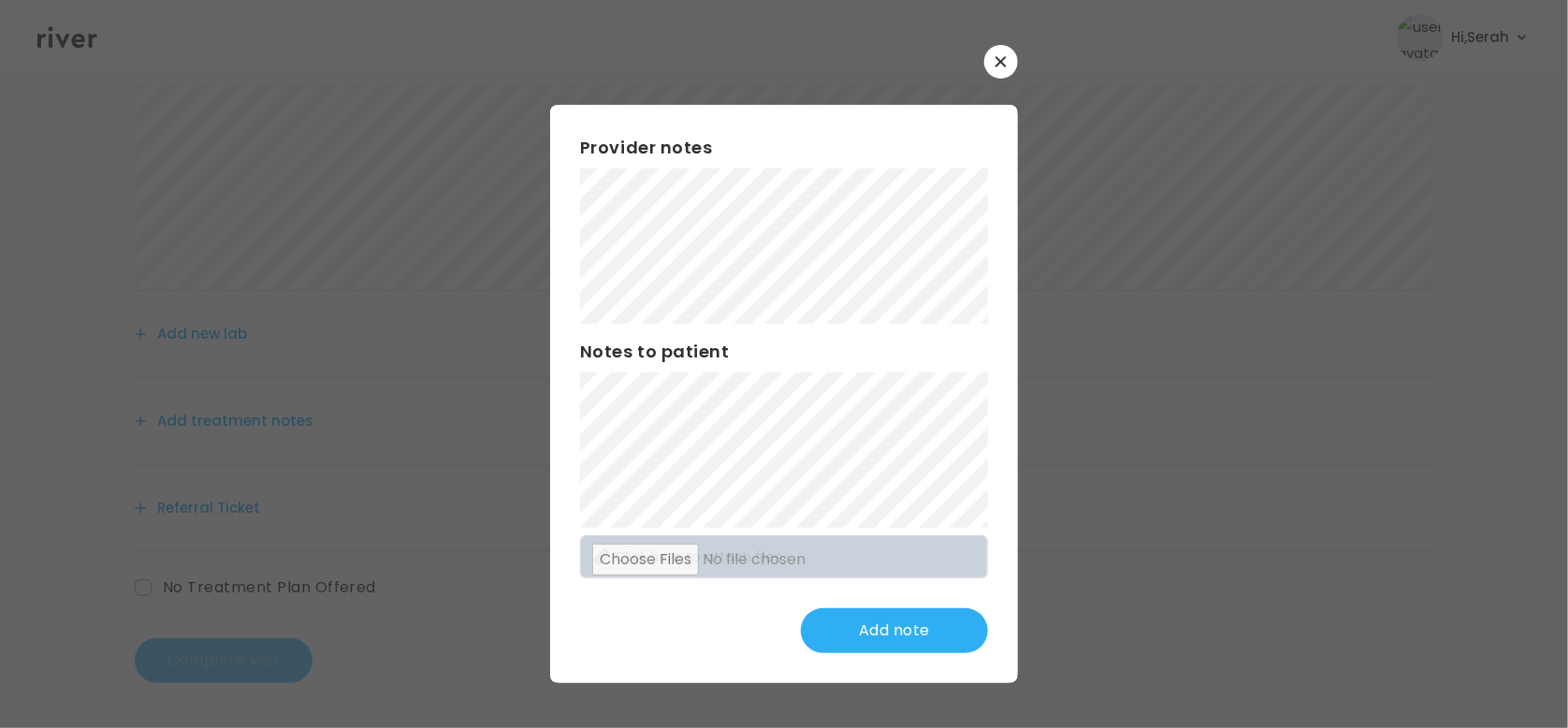
click at [621, 637] on div "Add note" at bounding box center [784, 630] width 408 height 45
click at [694, 342] on h3 "Notes to patient" at bounding box center [784, 351] width 408 height 26
click at [867, 648] on button "Update note" at bounding box center [894, 630] width 187 height 45
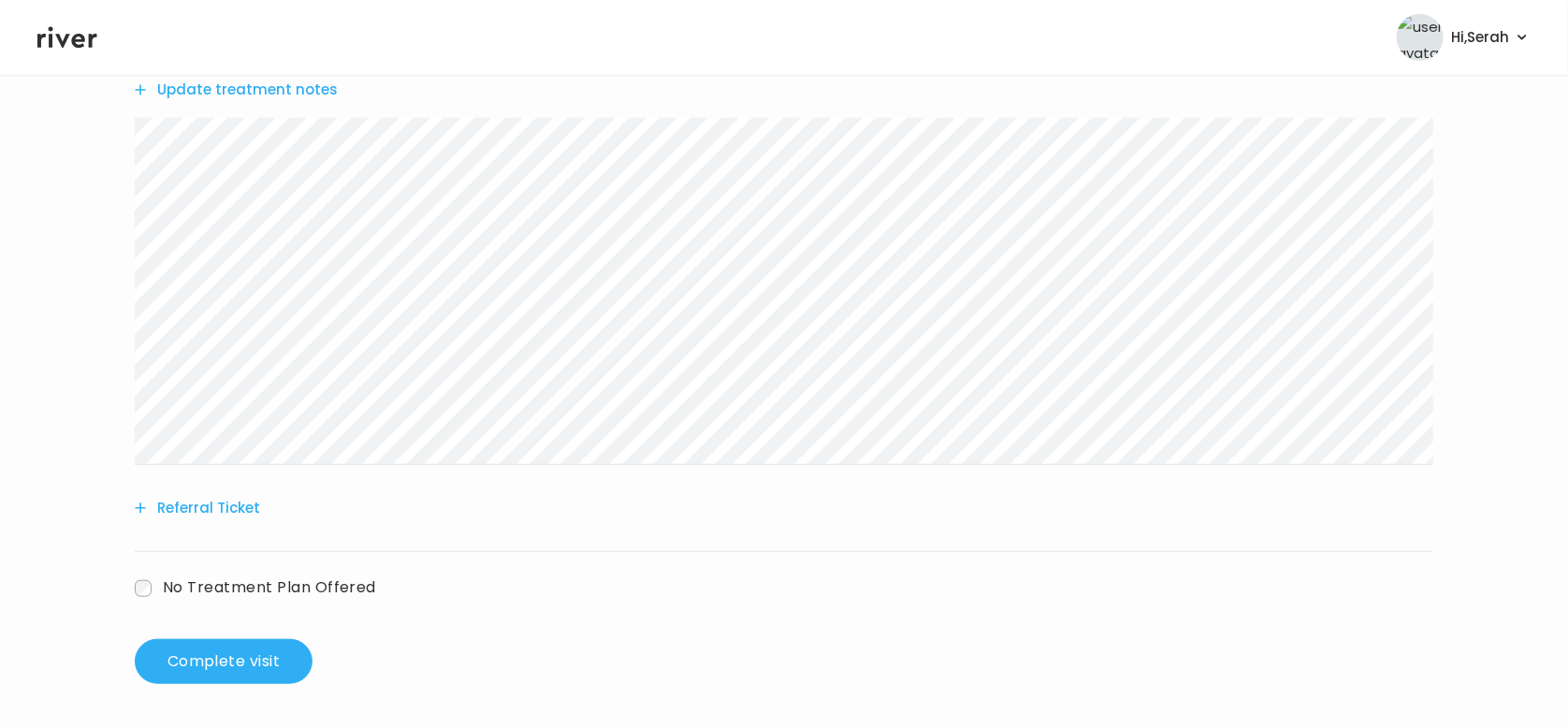
scroll to position [591, 0]
click at [236, 670] on button "Complete visit" at bounding box center [223, 662] width 178 height 45
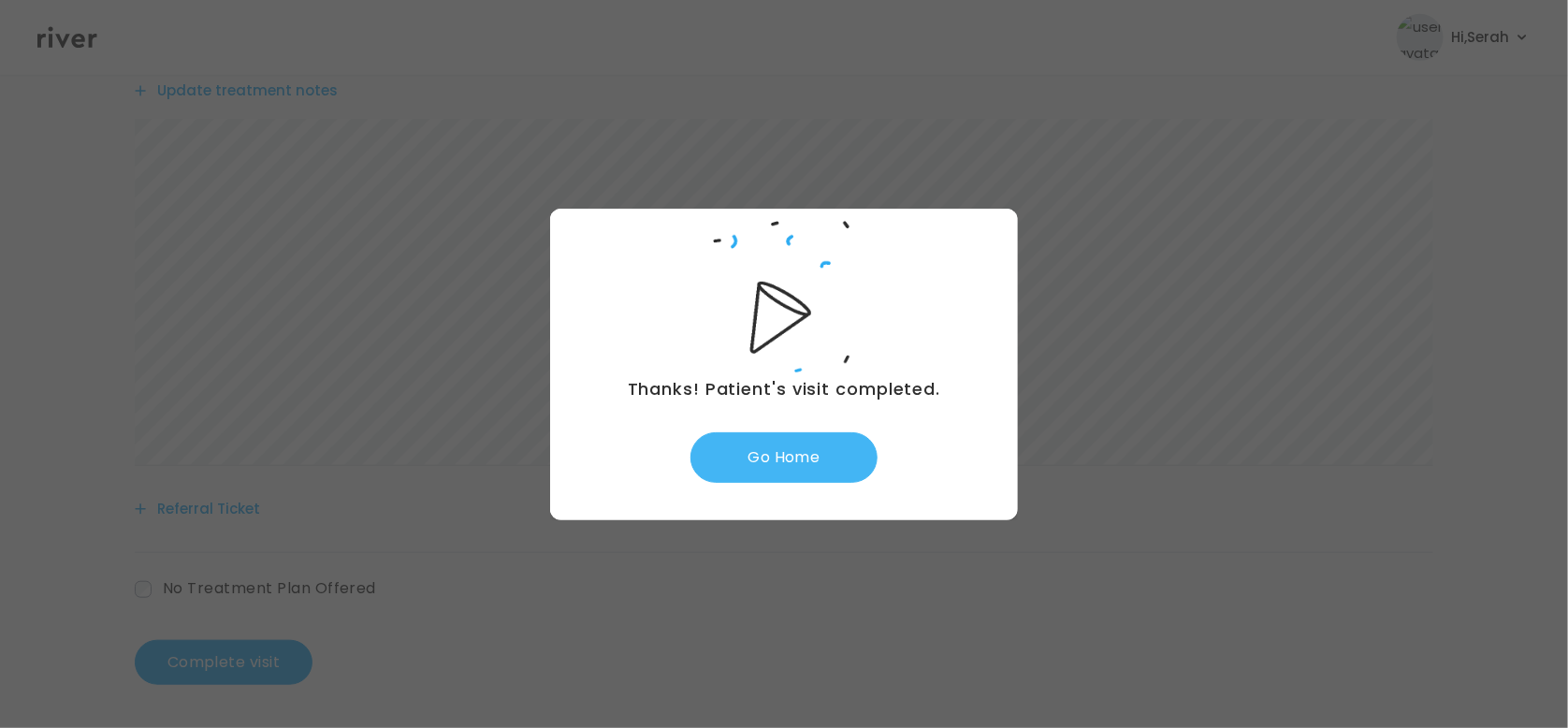
click at [759, 457] on button "Go Home" at bounding box center [784, 457] width 187 height 50
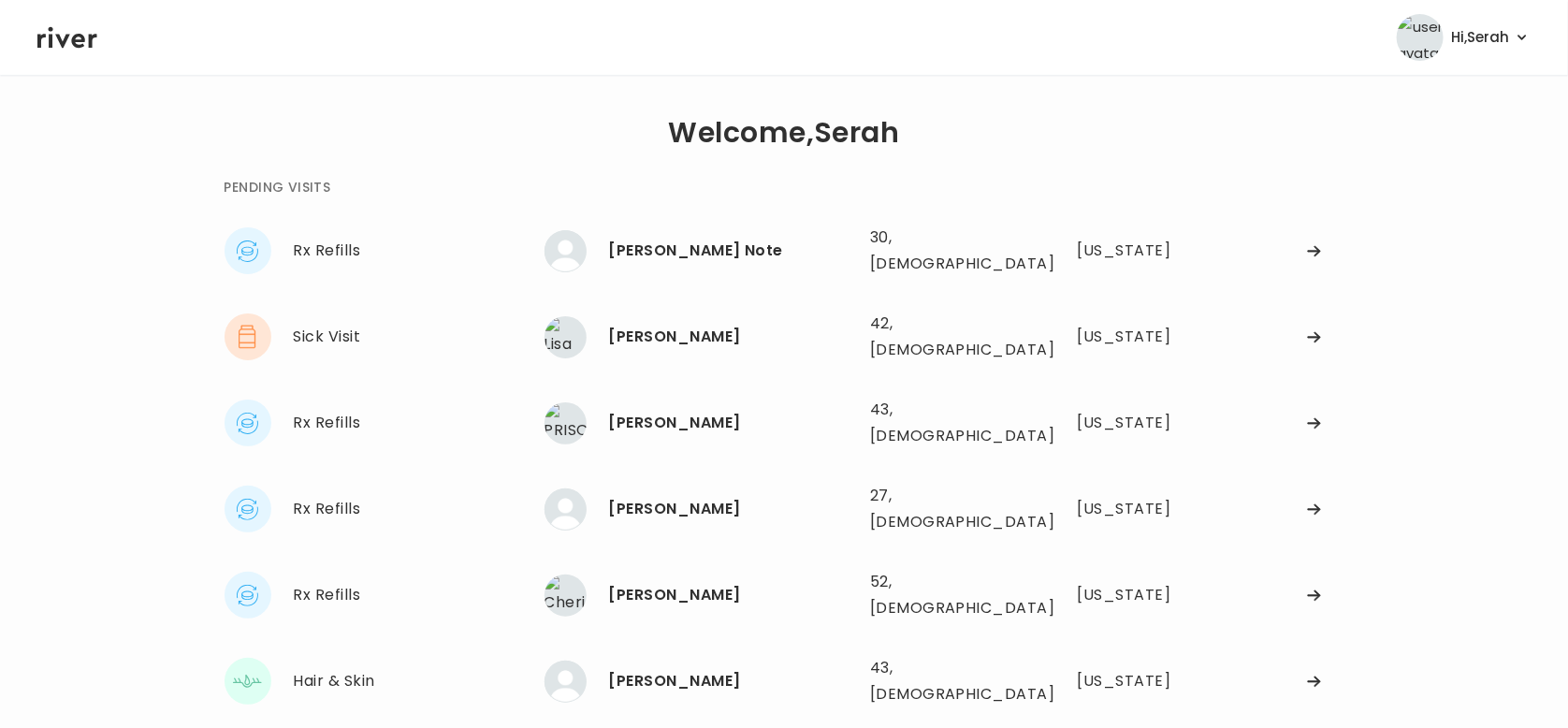
click at [759, 488] on div "[PERSON_NAME] 27, [DEMOGRAPHIC_DATA] See more" at bounding box center [700, 509] width 311 height 42
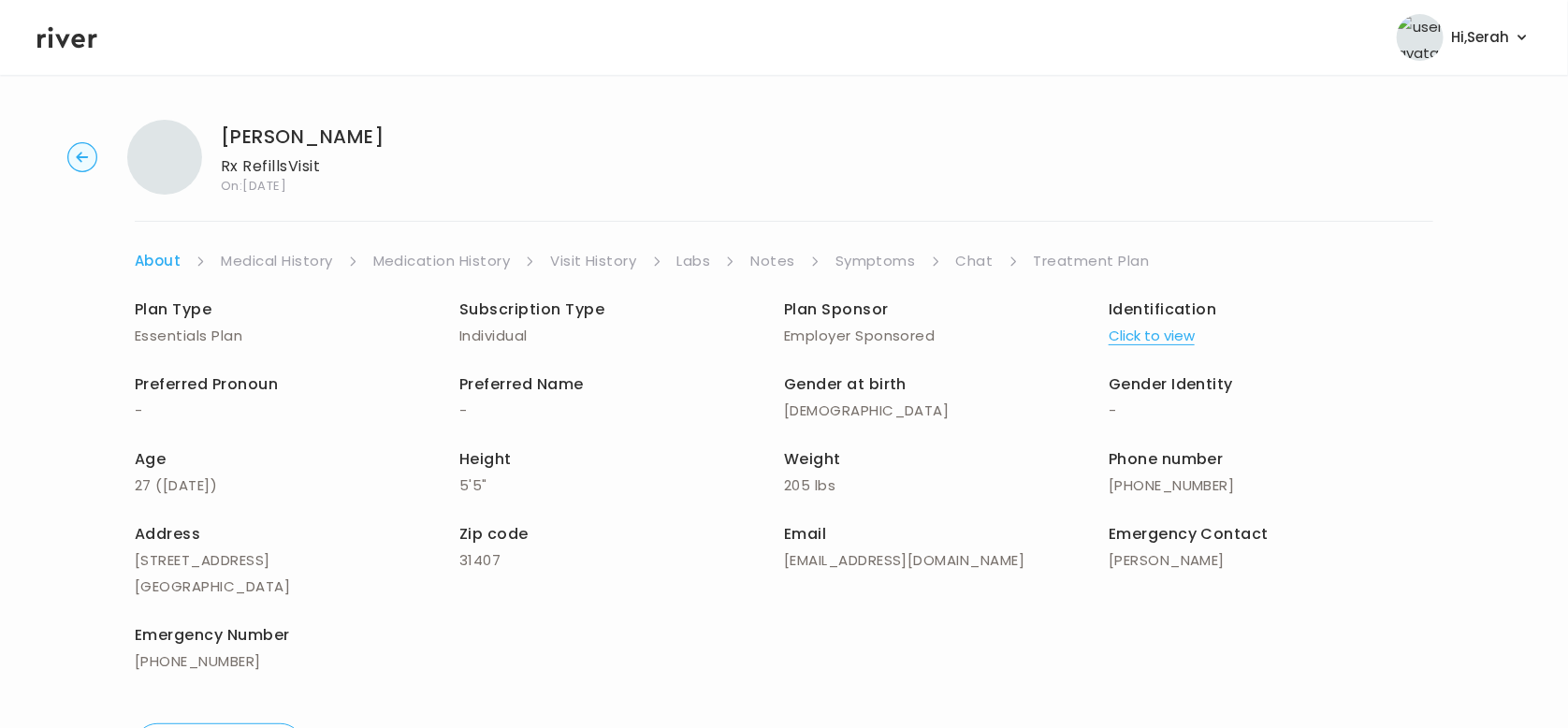
click at [759, 457] on div "Height 5'5"" at bounding box center [621, 473] width 324 height 52
click at [80, 48] on icon at bounding box center [68, 37] width 60 height 28
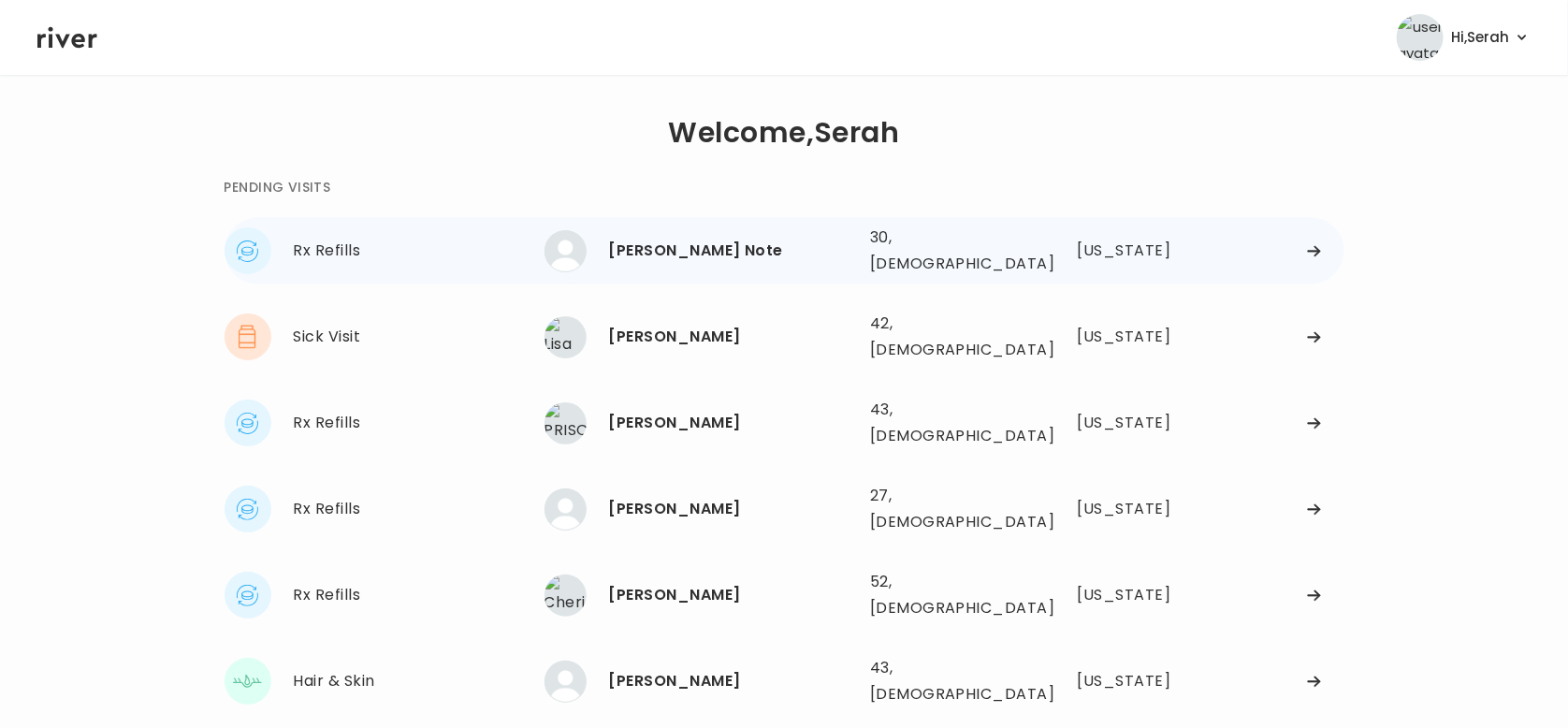
click at [659, 248] on div "[PERSON_NAME] Note" at bounding box center [731, 250] width 246 height 26
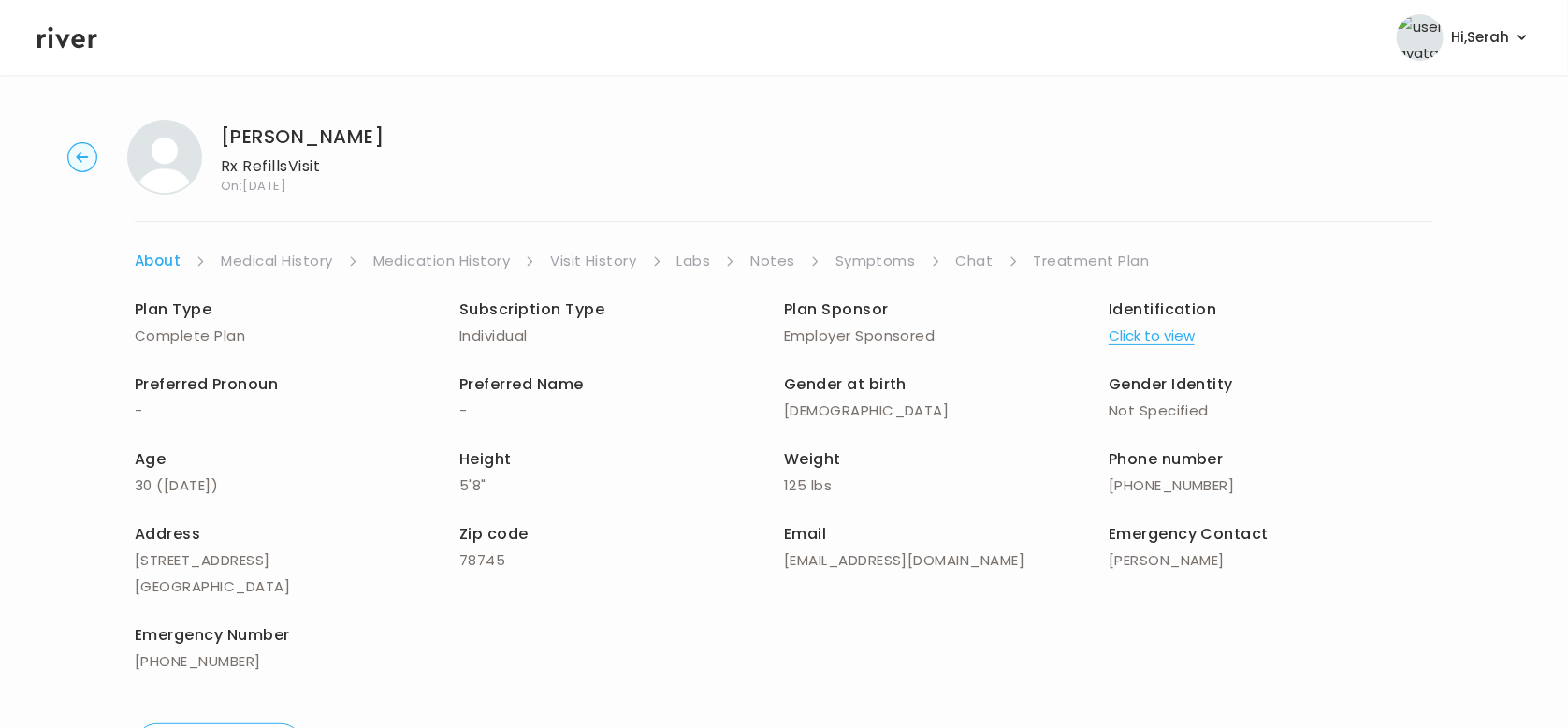
click at [884, 261] on link "Symptoms" at bounding box center [876, 260] width 81 height 26
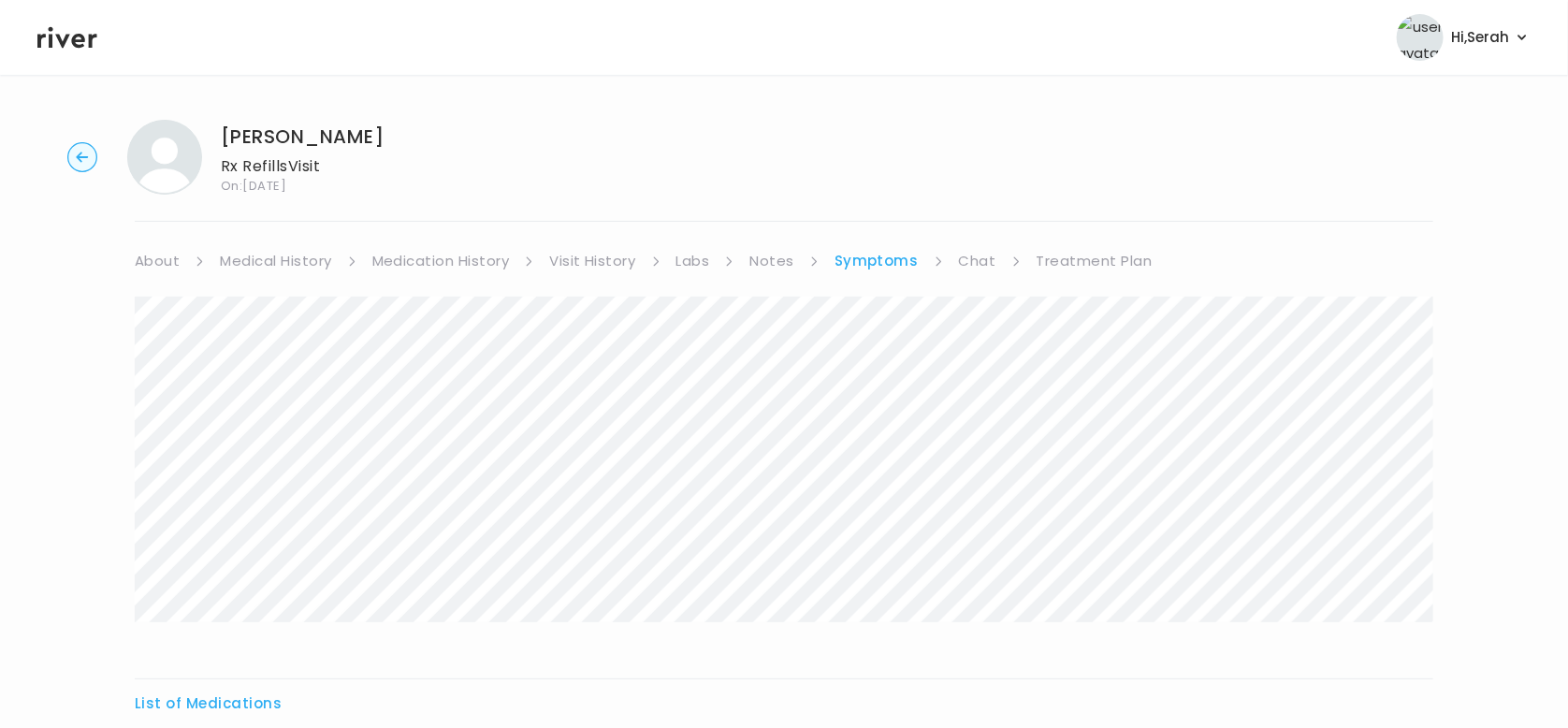
scroll to position [209, 0]
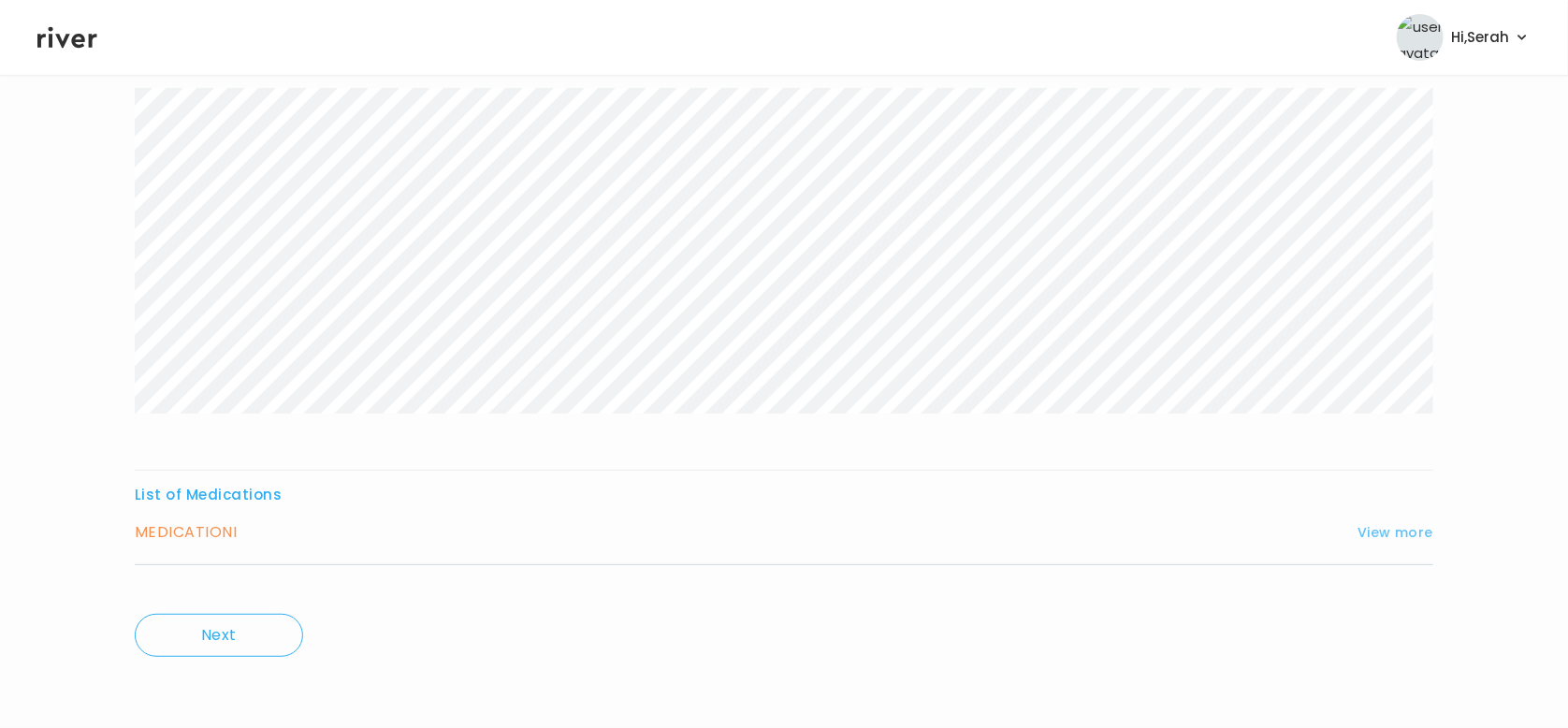
click at [1415, 541] on button "View more" at bounding box center [1395, 532] width 76 height 22
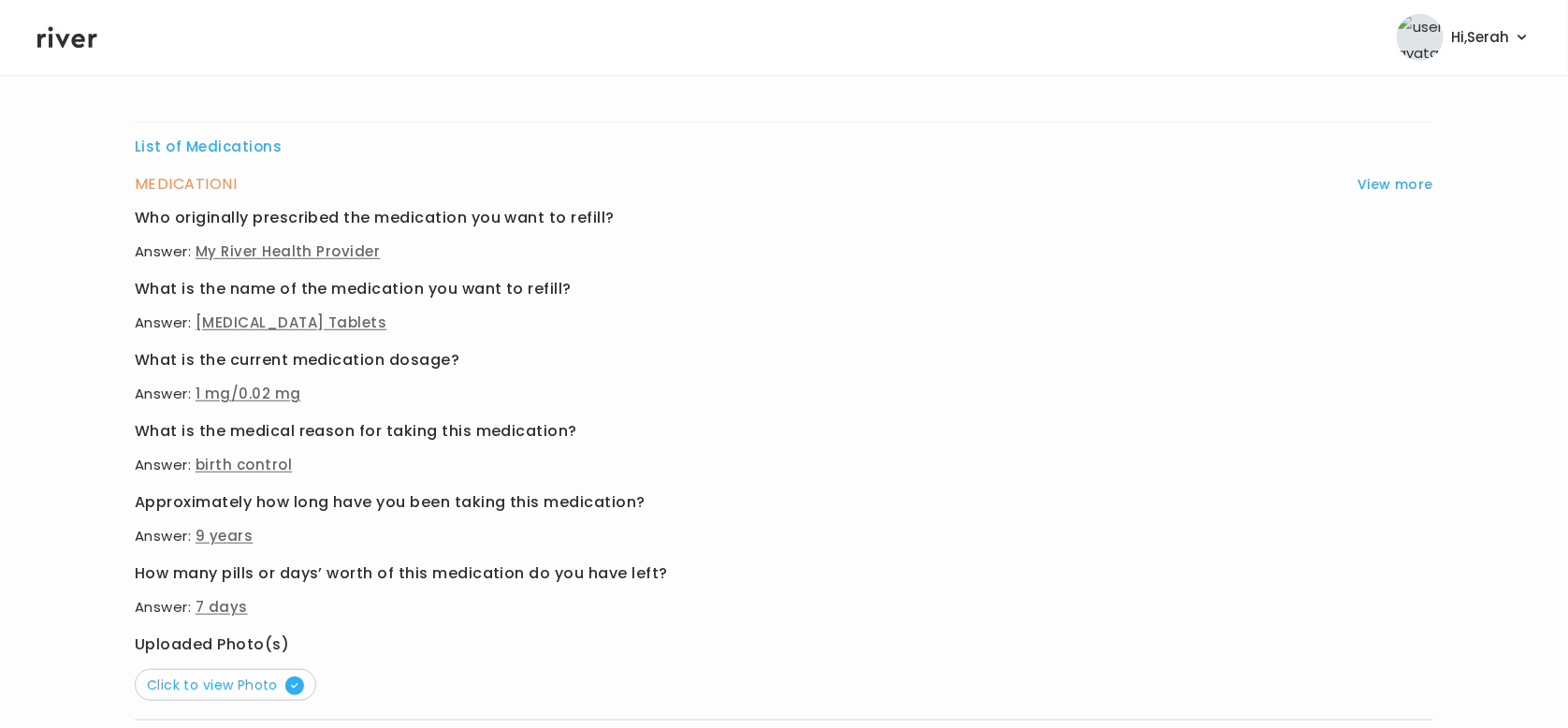
scroll to position [557, 0]
click at [260, 676] on span "Click to view Photo" at bounding box center [225, 683] width 157 height 18
drag, startPoint x: 592, startPoint y: 320, endPoint x: 195, endPoint y: 326, distance: 397.0
click at [195, 326] on p "Answer: [MEDICAL_DATA] Tablets" at bounding box center [784, 321] width 1299 height 26
copy span "[MEDICAL_DATA] Tablets"
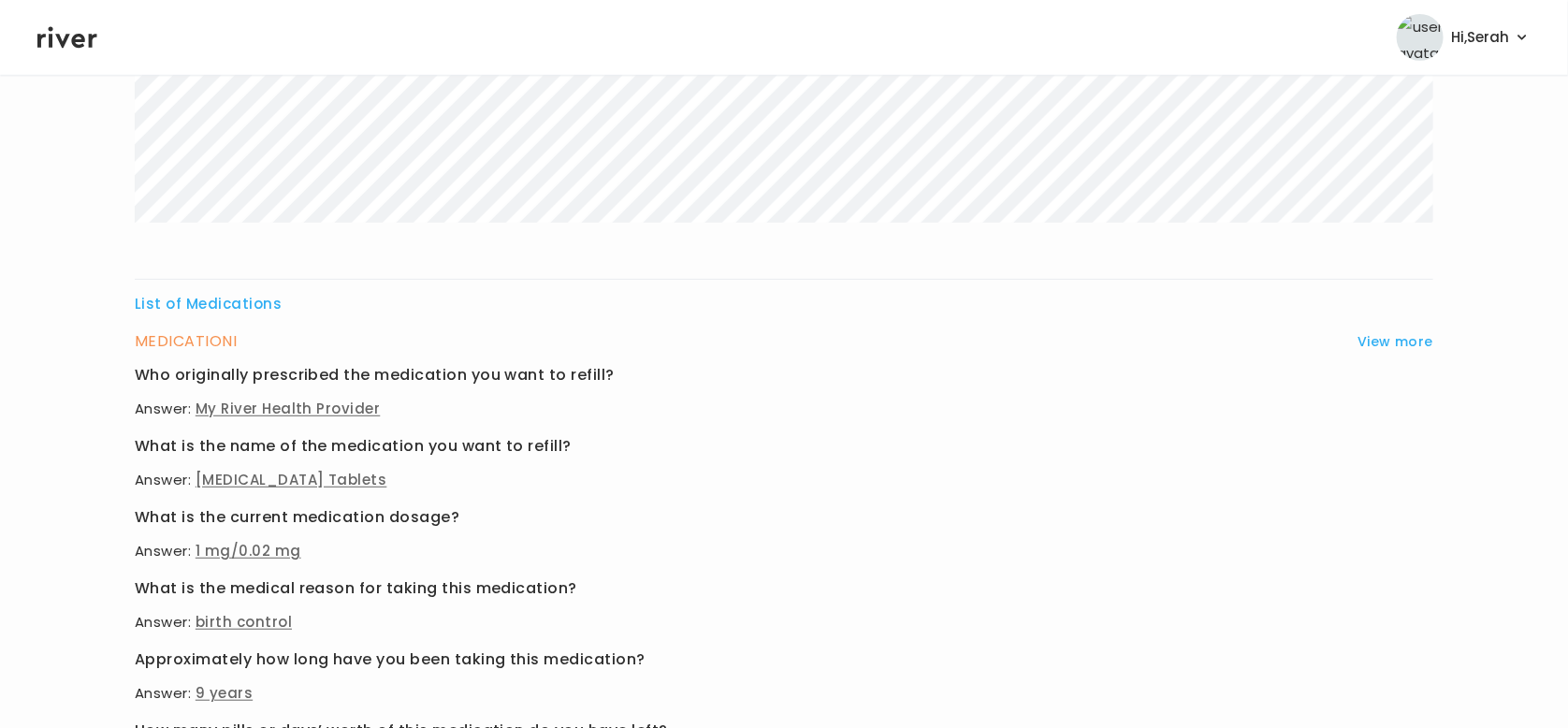
scroll to position [0, 0]
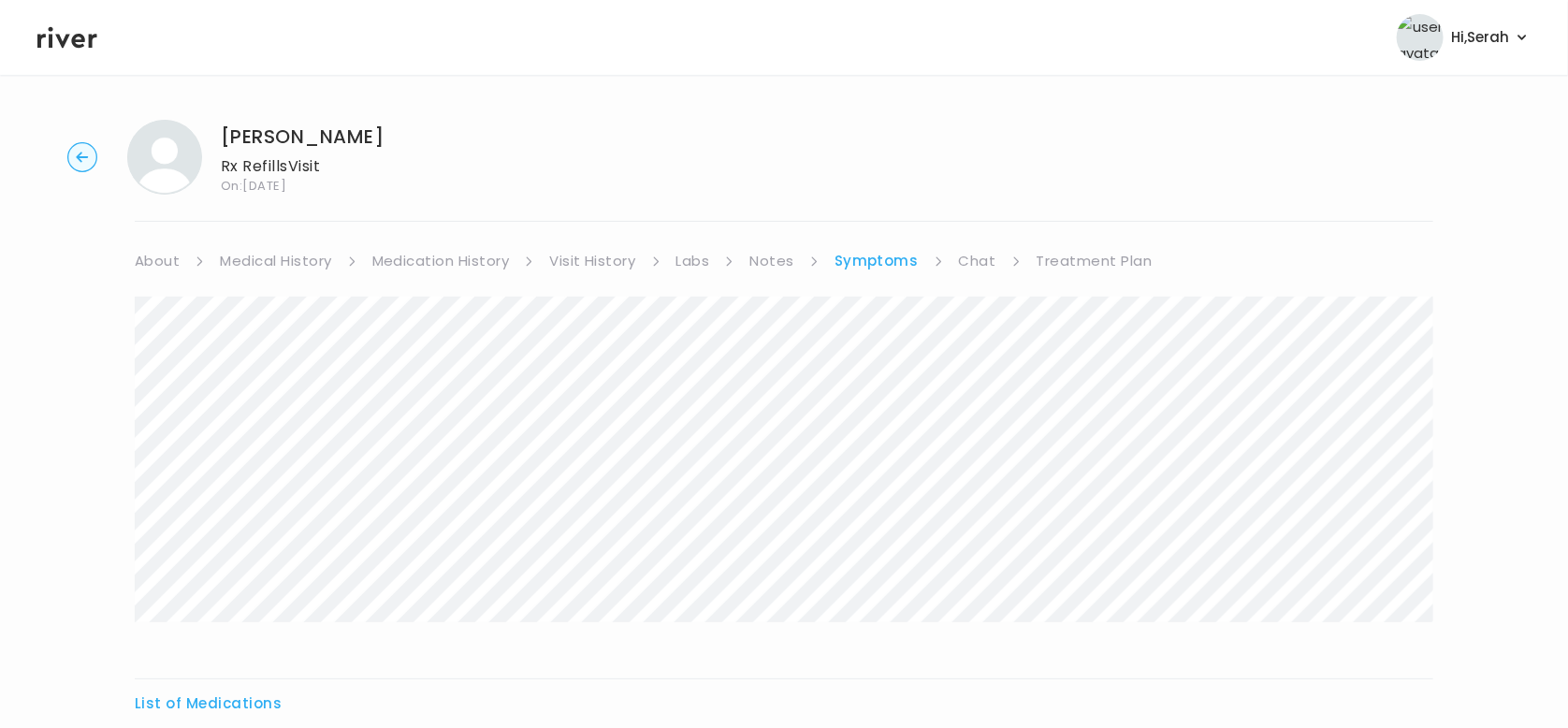
click at [1054, 254] on link "Treatment Plan" at bounding box center [1094, 260] width 116 height 26
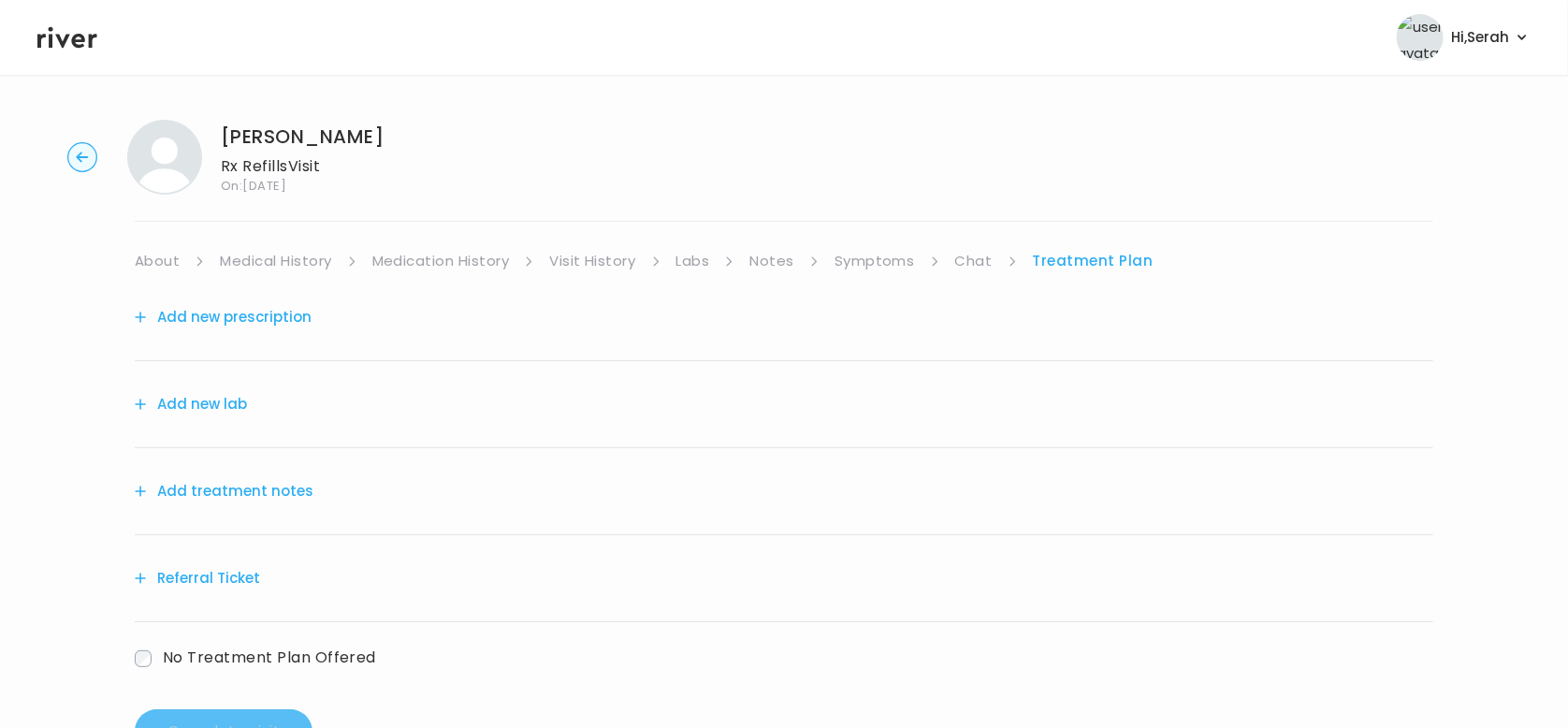
click at [193, 313] on button "Add new prescription" at bounding box center [223, 316] width 177 height 26
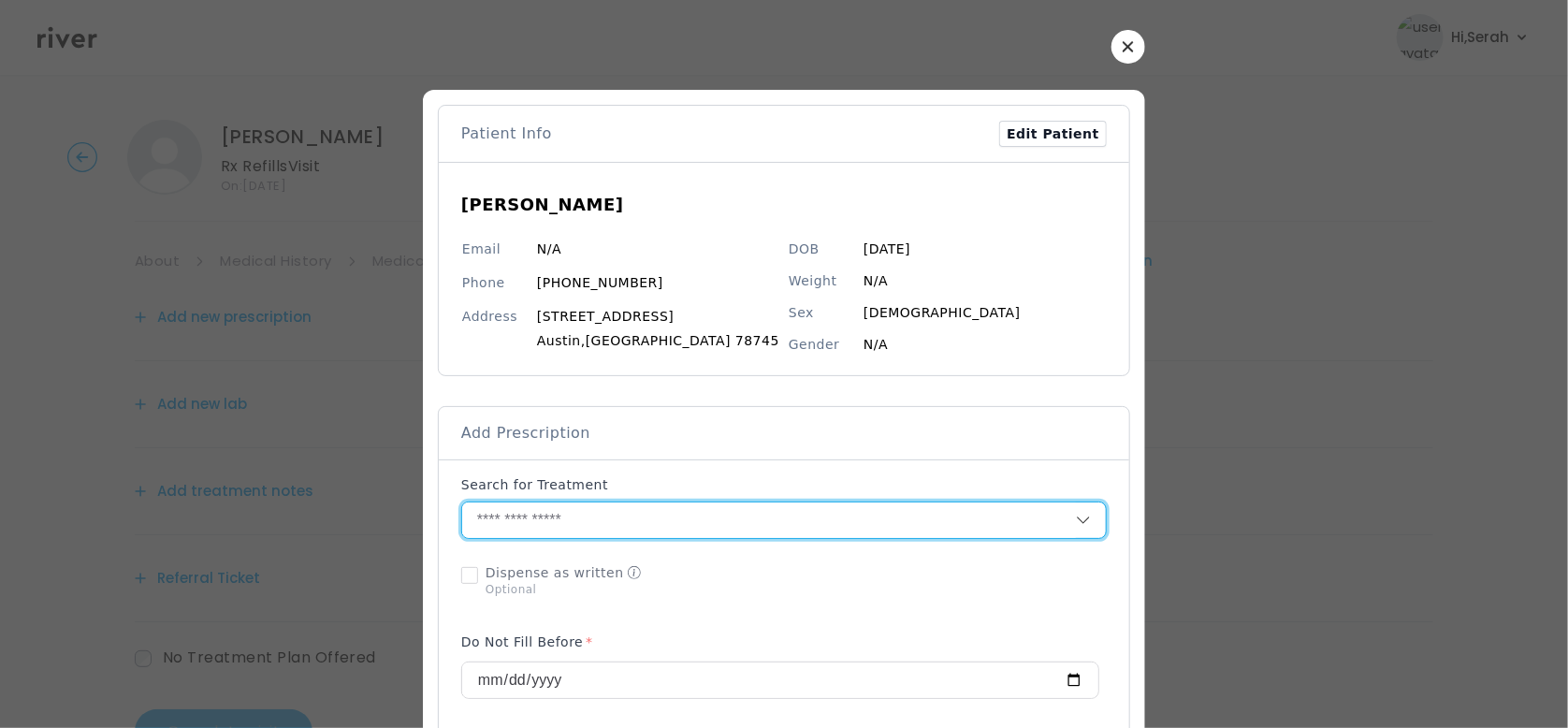
click at [573, 520] on input "text" at bounding box center [769, 519] width 614 height 36
paste input "**********"
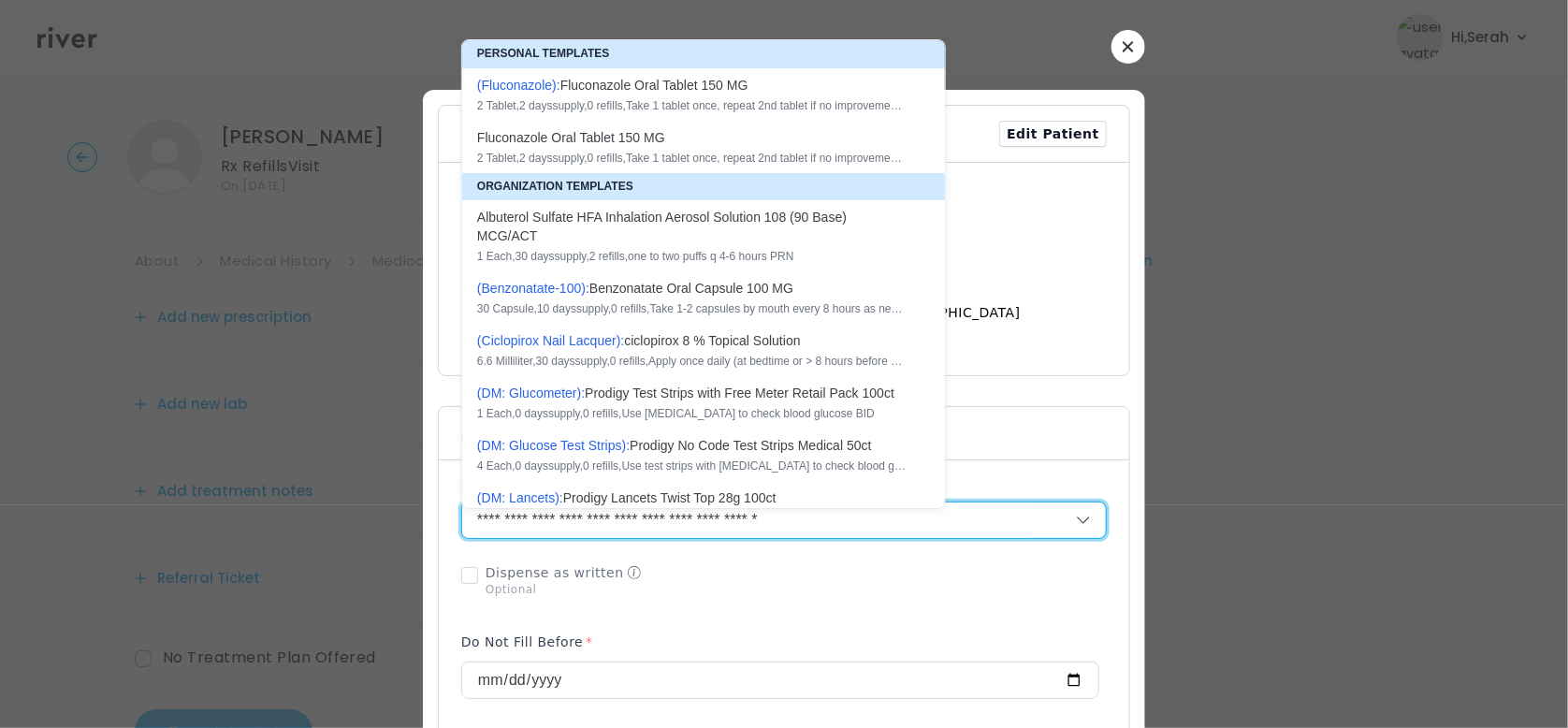
click at [573, 520] on input "**********" at bounding box center [747, 519] width 569 height 36
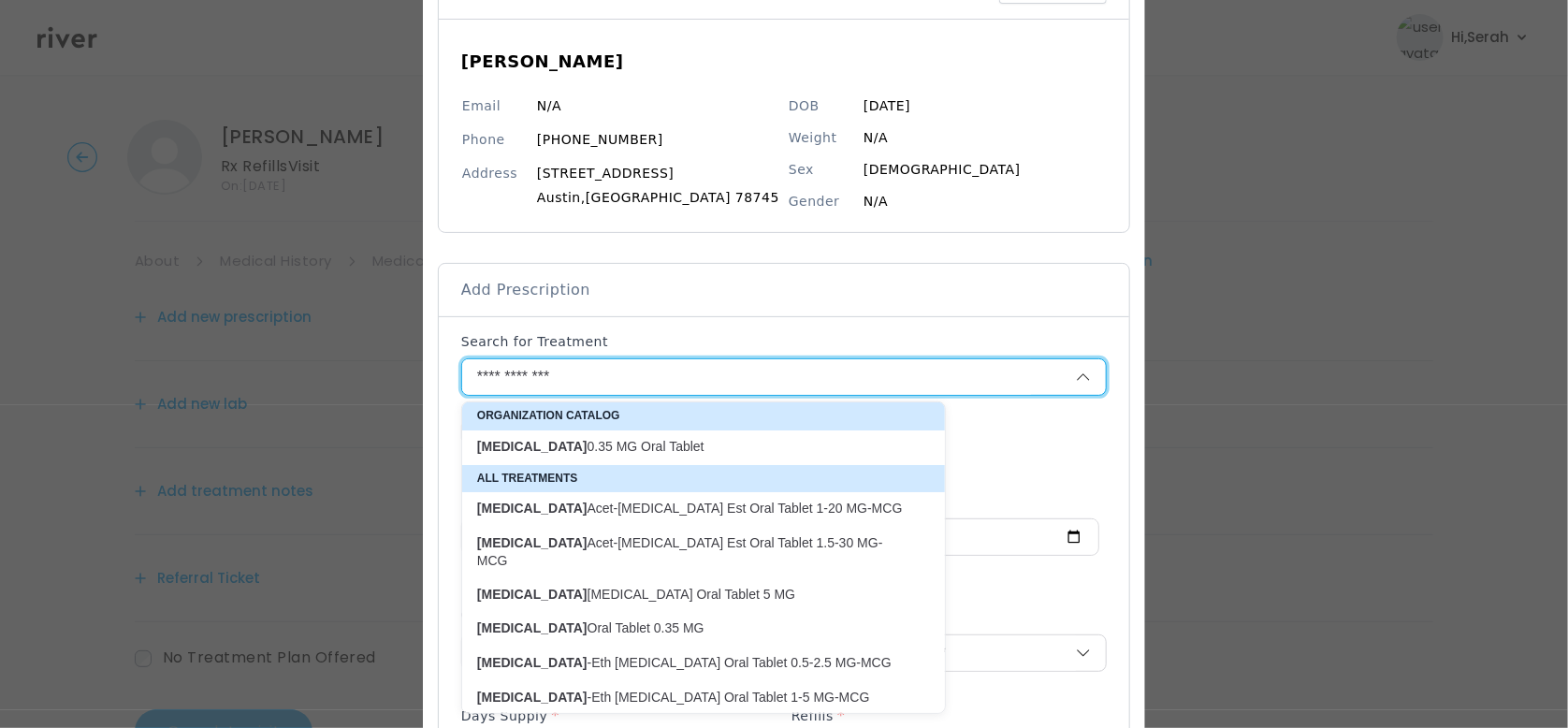
scroll to position [152, 0]
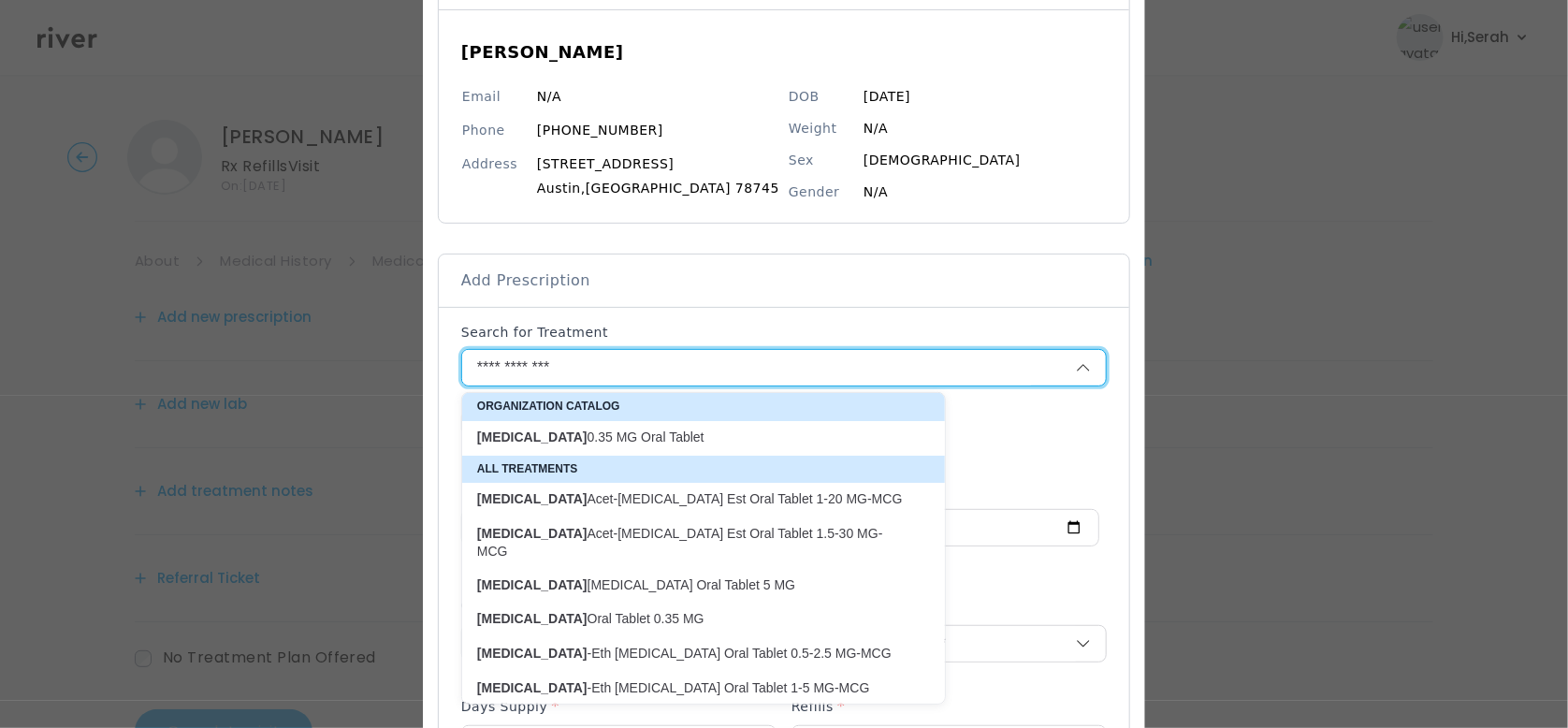
click at [726, 492] on p "[MEDICAL_DATA] Acet-[MEDICAL_DATA] Est Oral Tablet 1-20 MG-MCG" at bounding box center [691, 499] width 430 height 17
type input "**********"
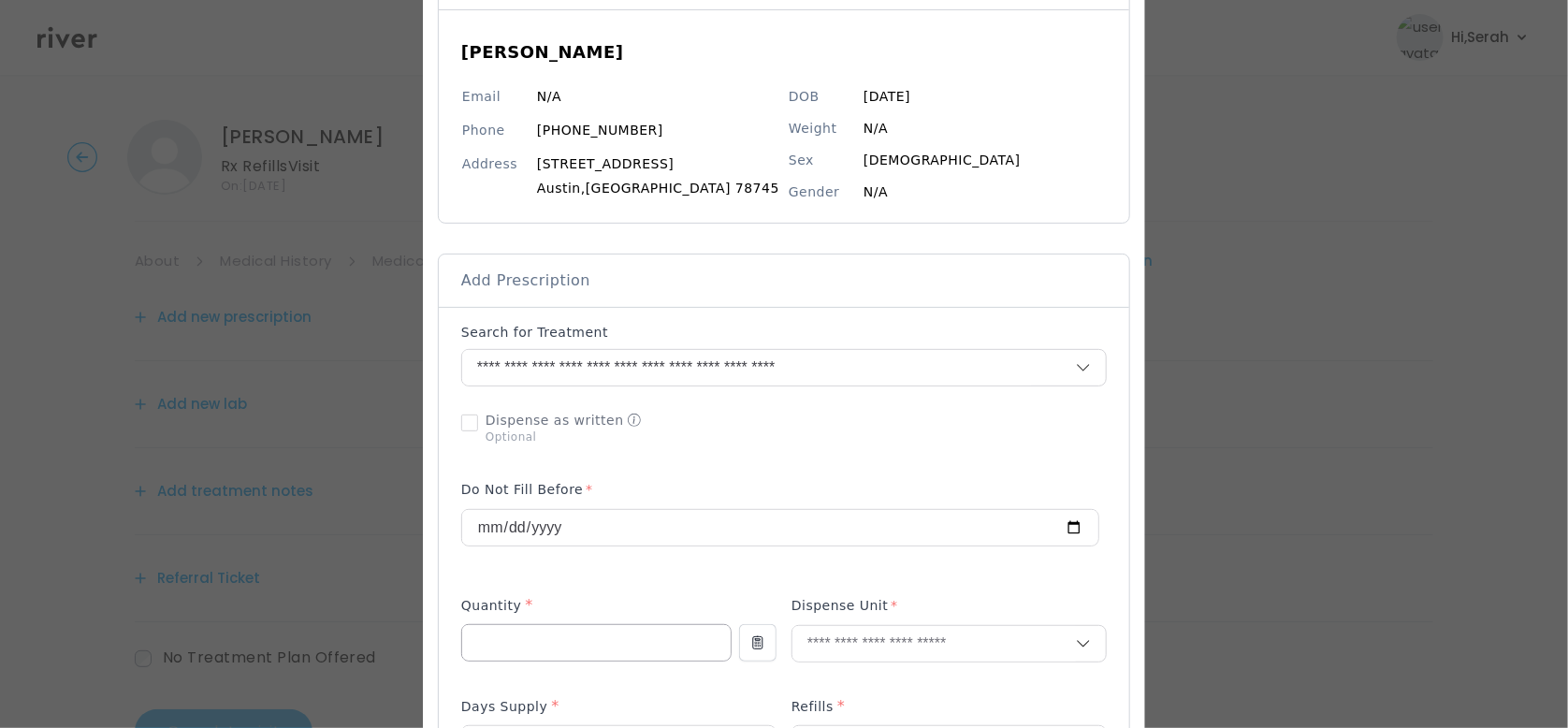
click at [608, 642] on input "number" at bounding box center [596, 643] width 269 height 36
type input "**"
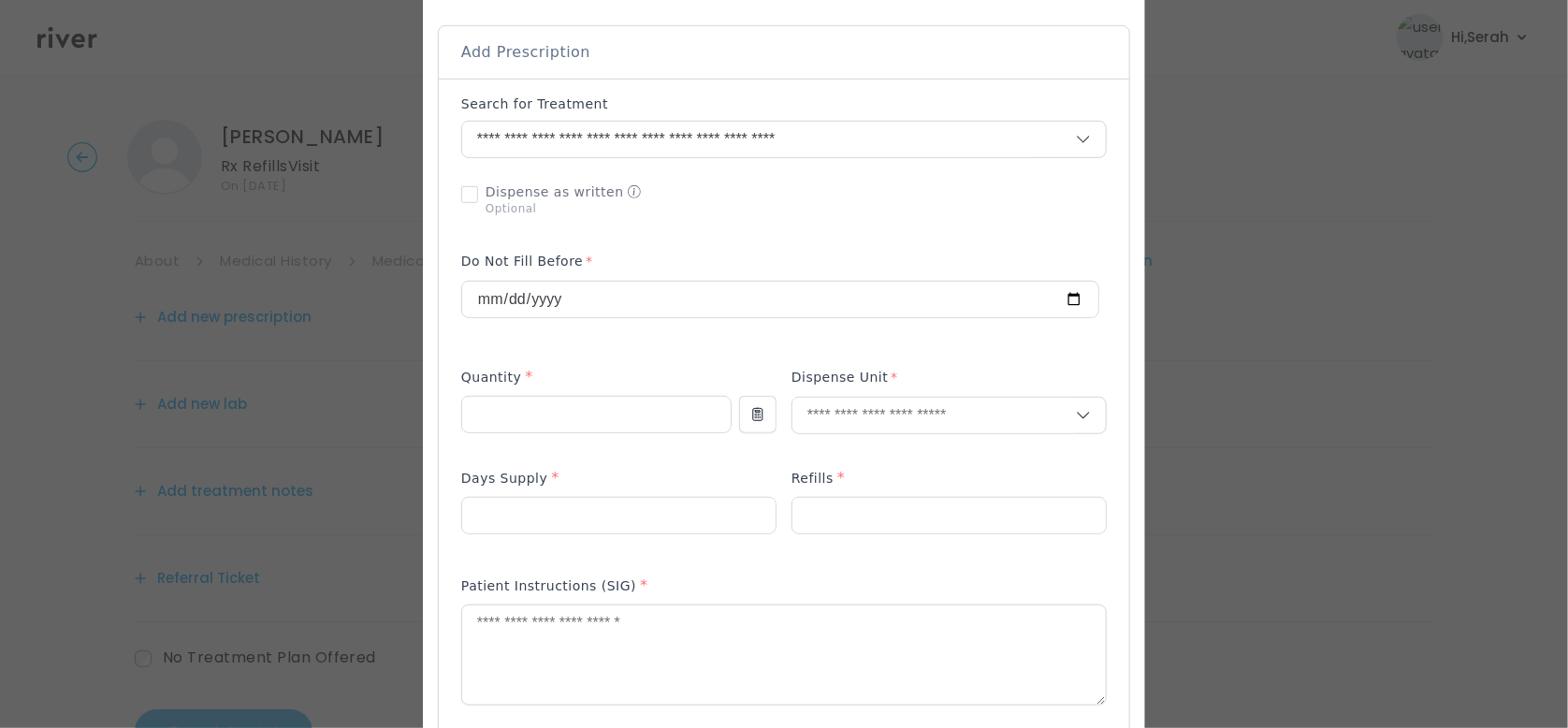
scroll to position [387, 0]
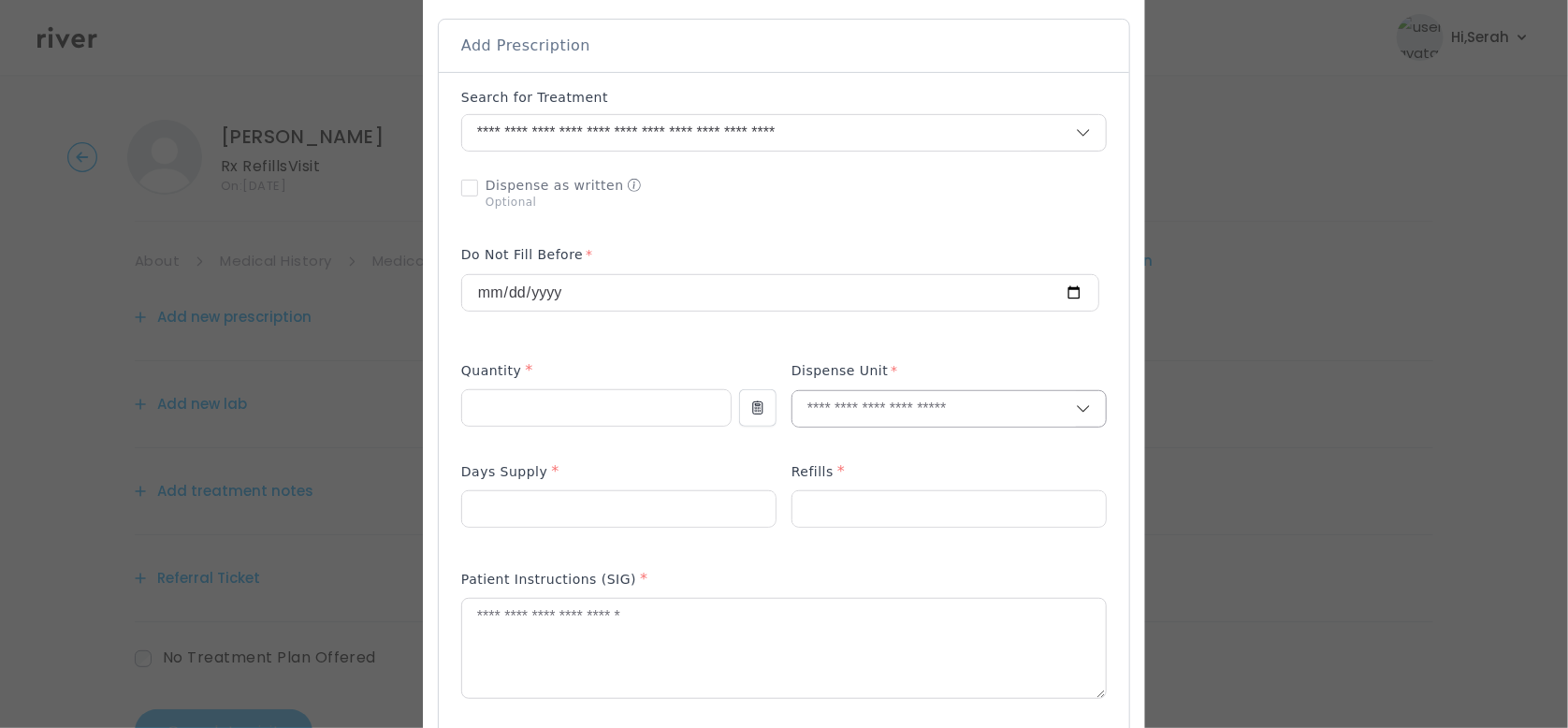
click at [850, 414] on input "text" at bounding box center [934, 409] width 284 height 36
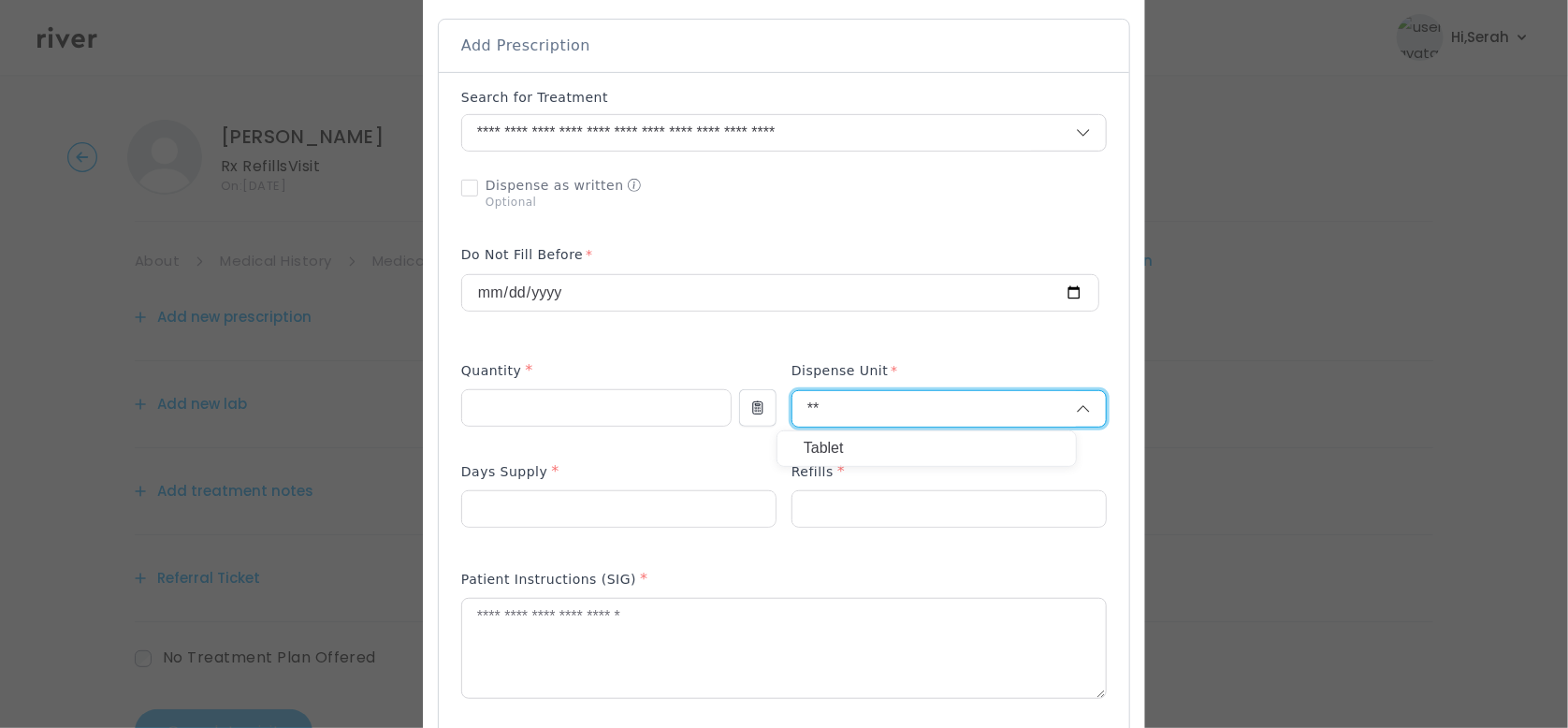
type input "**"
click at [838, 447] on p "Tablet" at bounding box center [926, 448] width 246 height 27
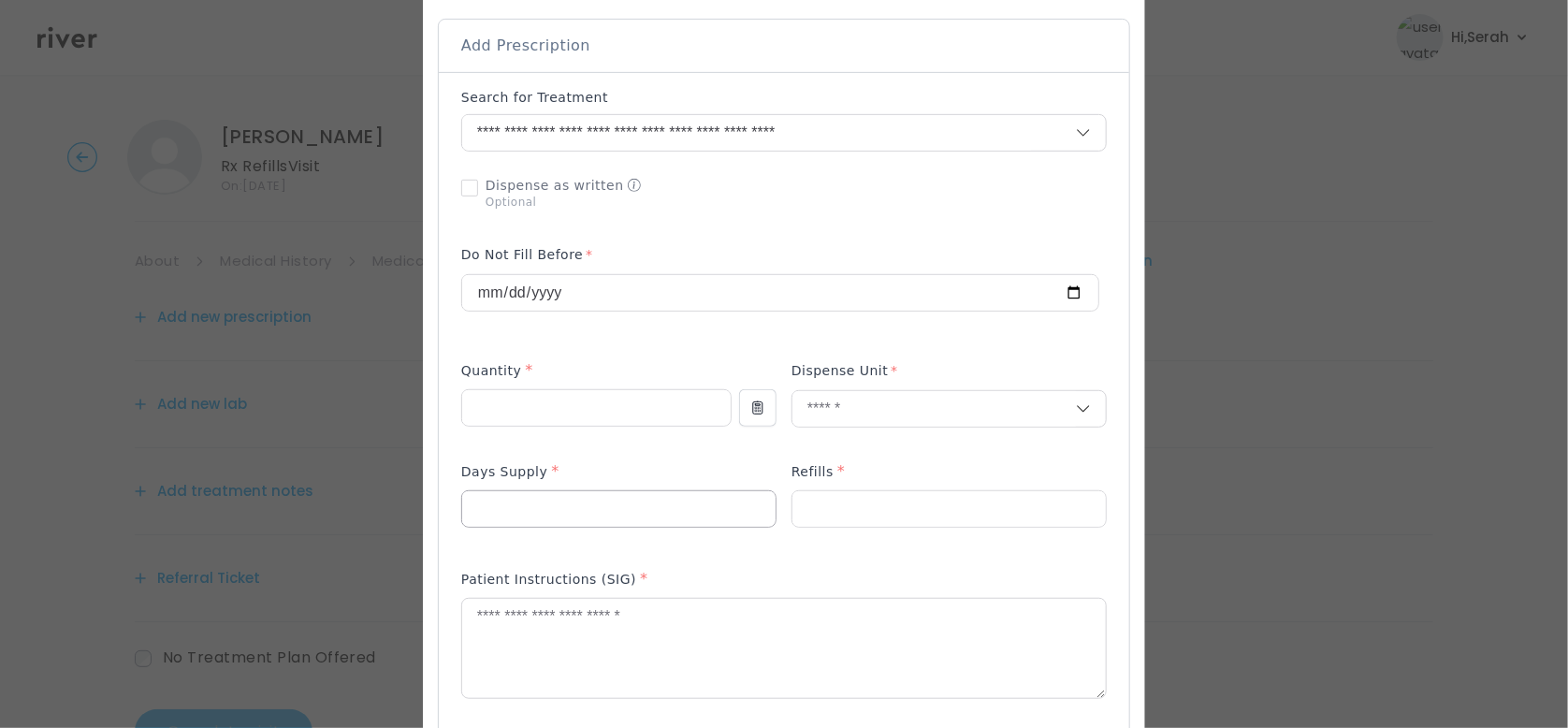
click at [658, 503] on input "number" at bounding box center [618, 509] width 314 height 36
type input "**"
type input "*"
click at [627, 621] on textarea at bounding box center [784, 648] width 644 height 99
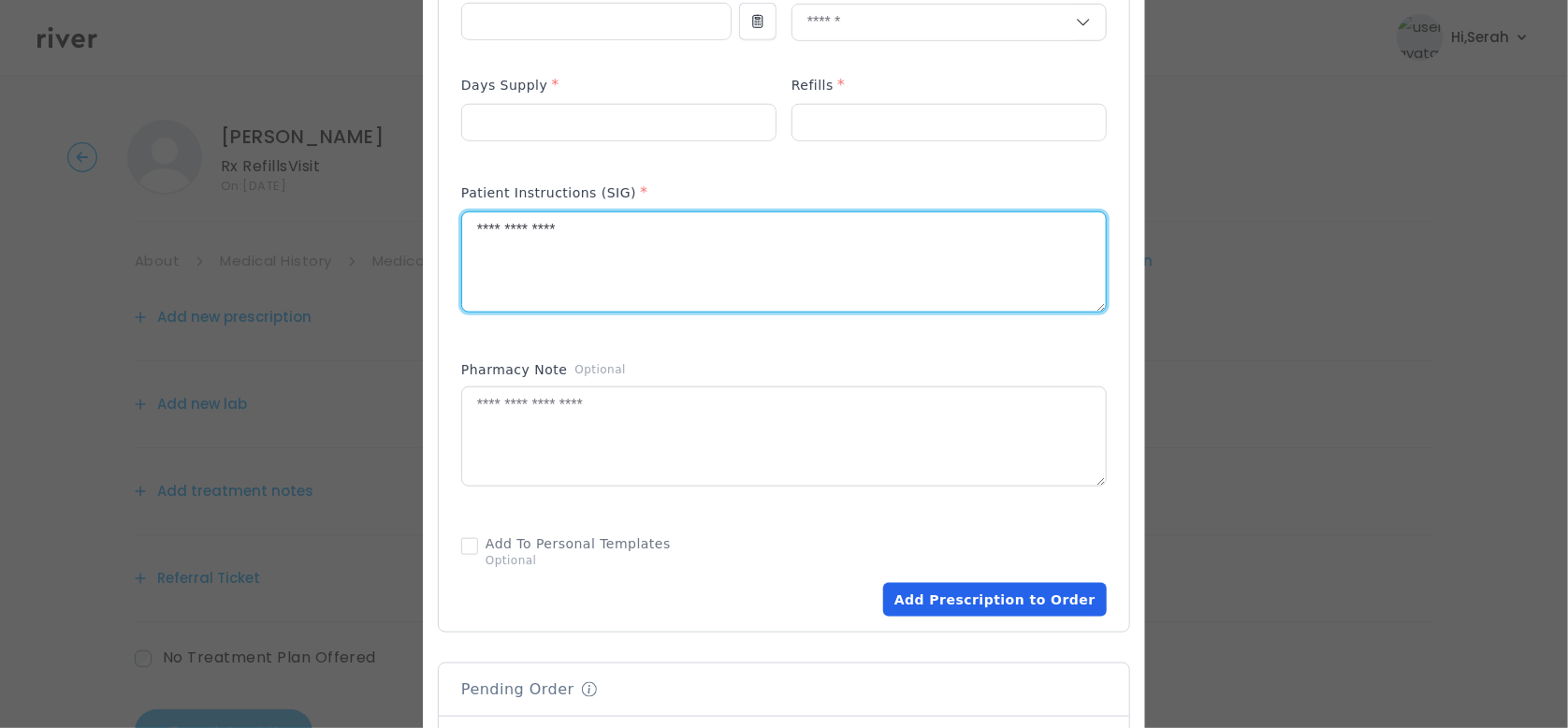
type textarea "**********"
click at [963, 595] on button "Add Prescription to Order" at bounding box center [995, 599] width 223 height 34
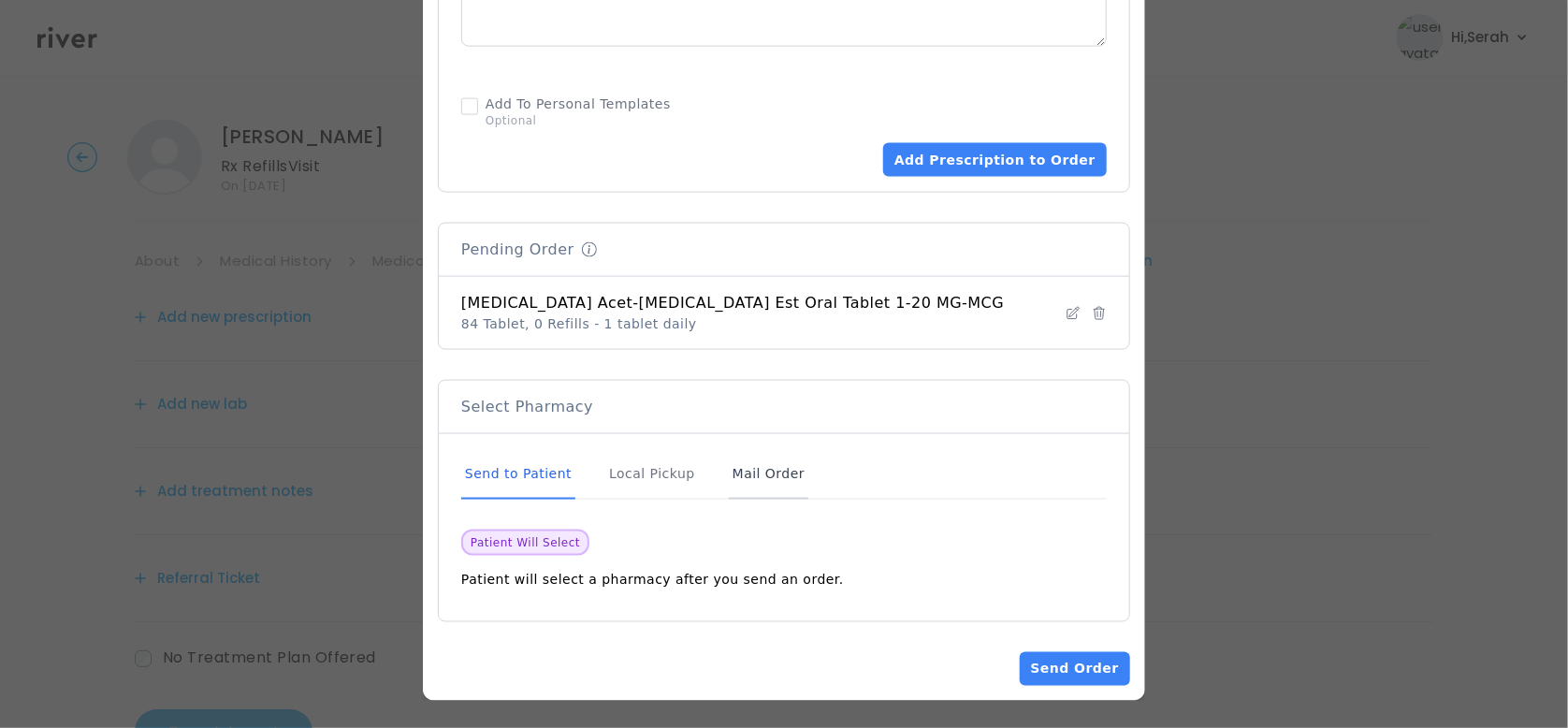
click at [770, 473] on div "Mail Order" at bounding box center [769, 475] width 80 height 50
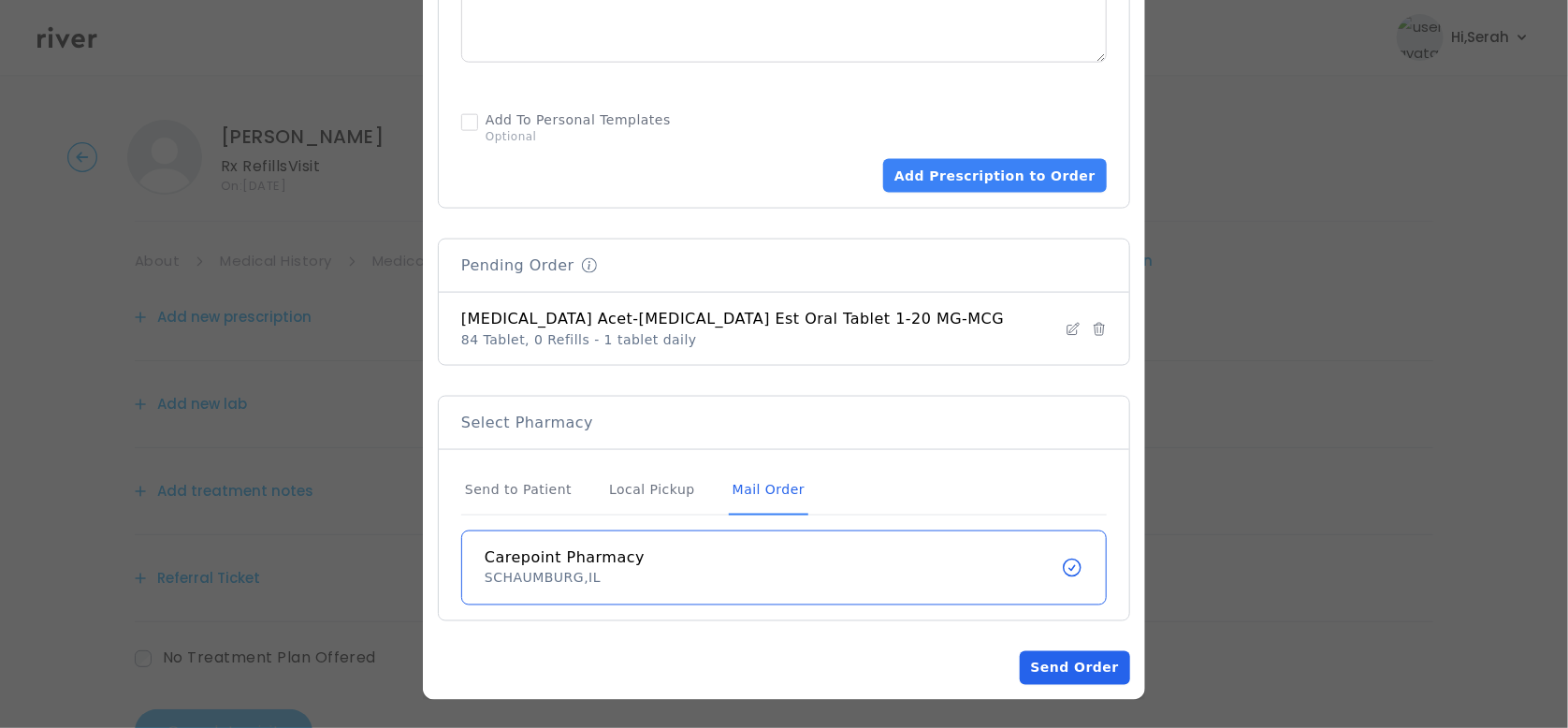
click at [1051, 666] on button "Send Order" at bounding box center [1075, 668] width 111 height 34
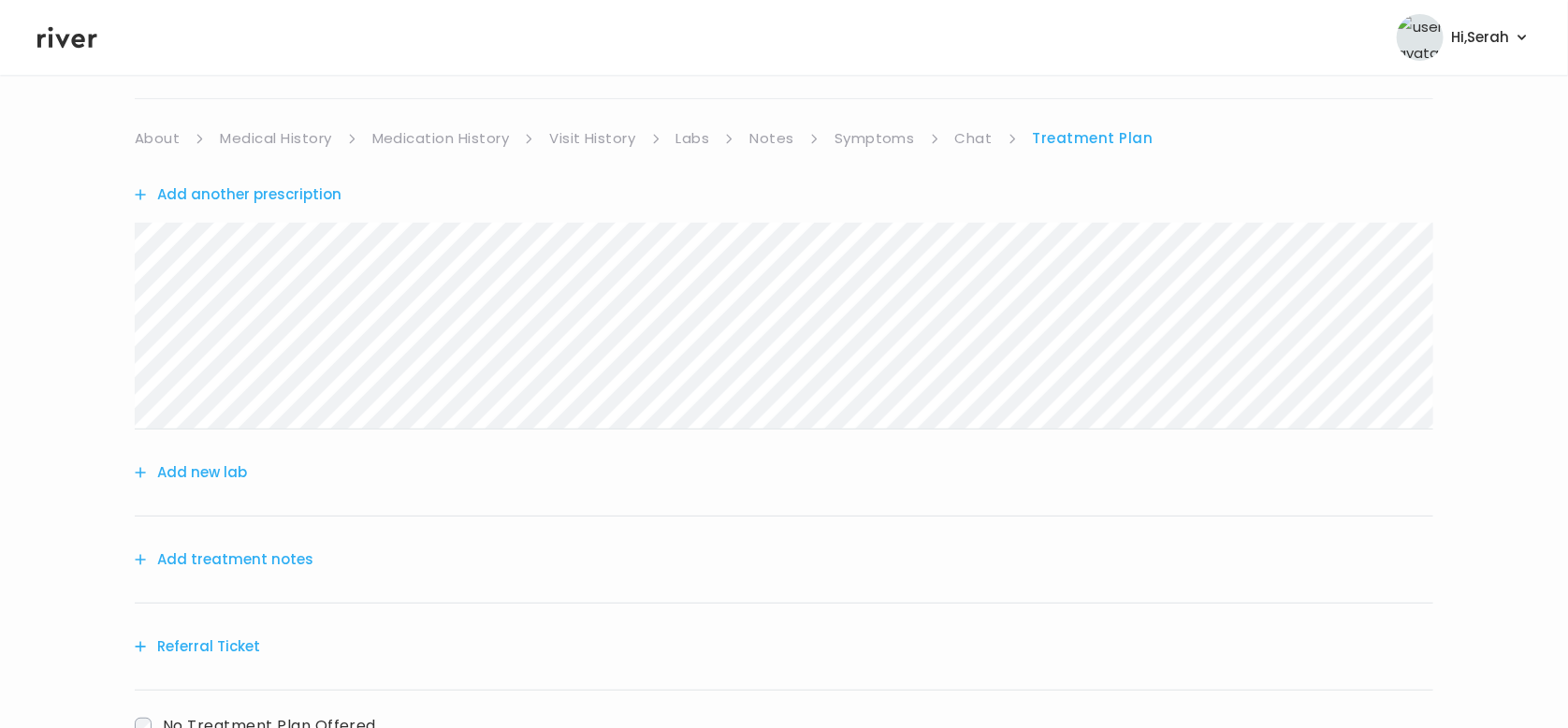
scroll to position [127, 0]
click at [184, 548] on button "Add treatment notes" at bounding box center [224, 554] width 179 height 26
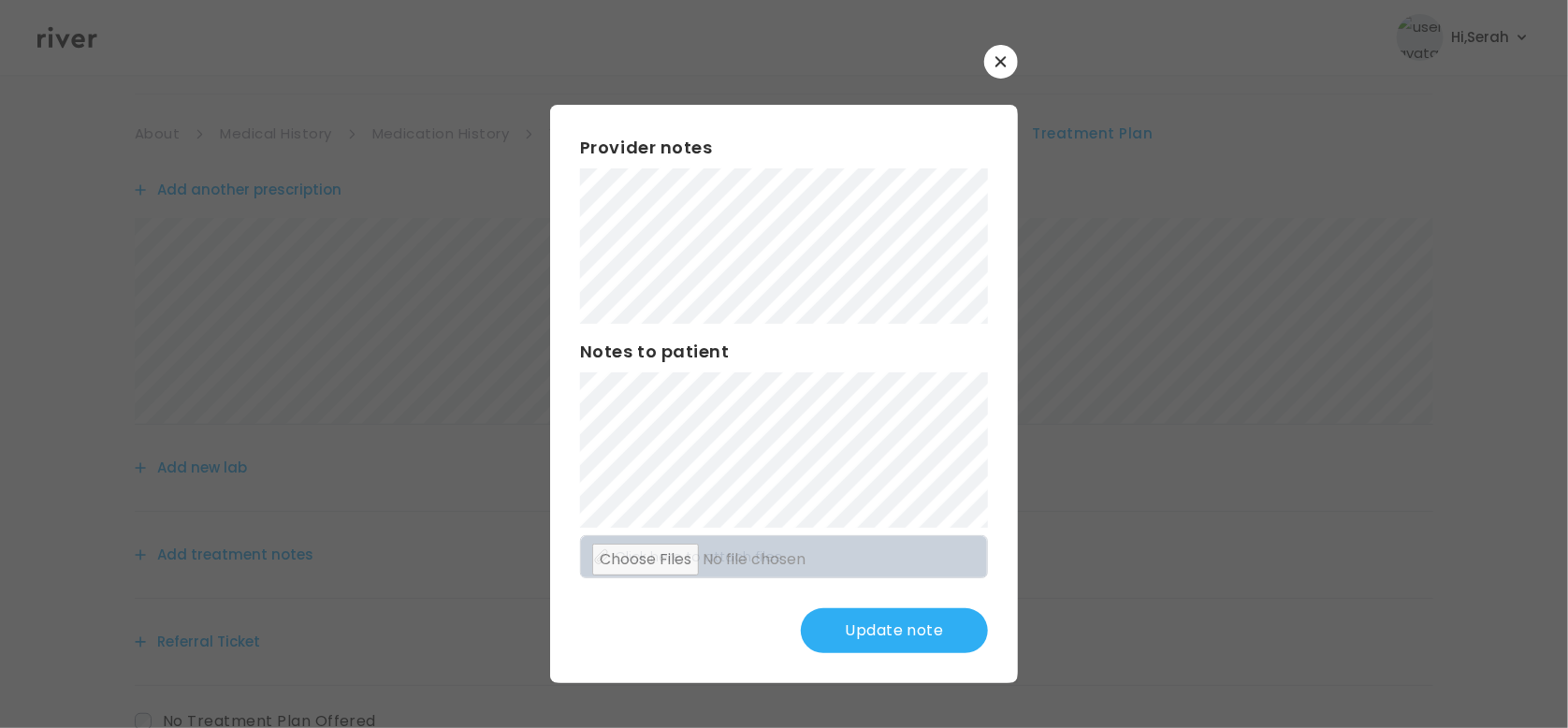
click at [601, 603] on div "Provider notes Notes to patient Click here to attach files Update note" at bounding box center [784, 394] width 468 height 579
click at [861, 616] on button "Update note" at bounding box center [894, 630] width 187 height 45
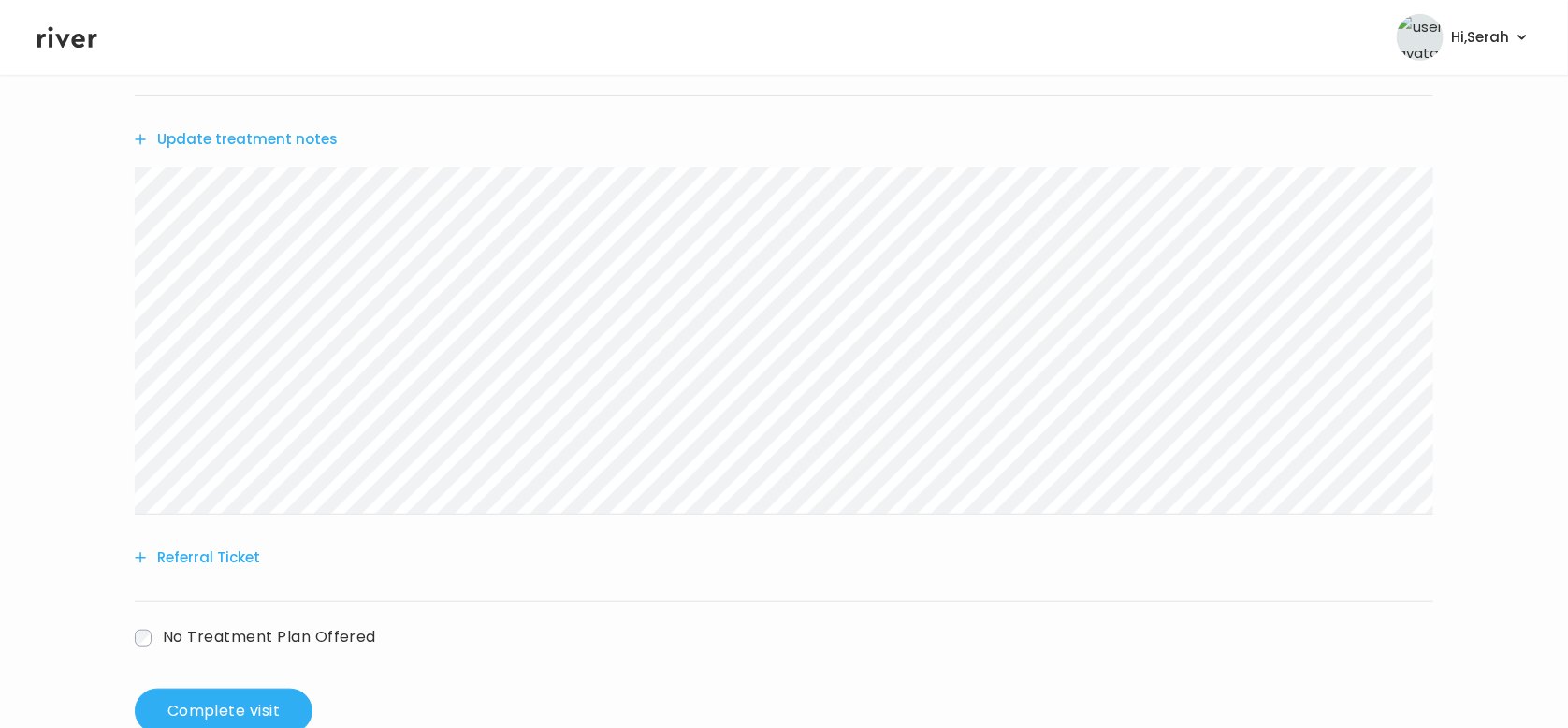
scroll to position [592, 0]
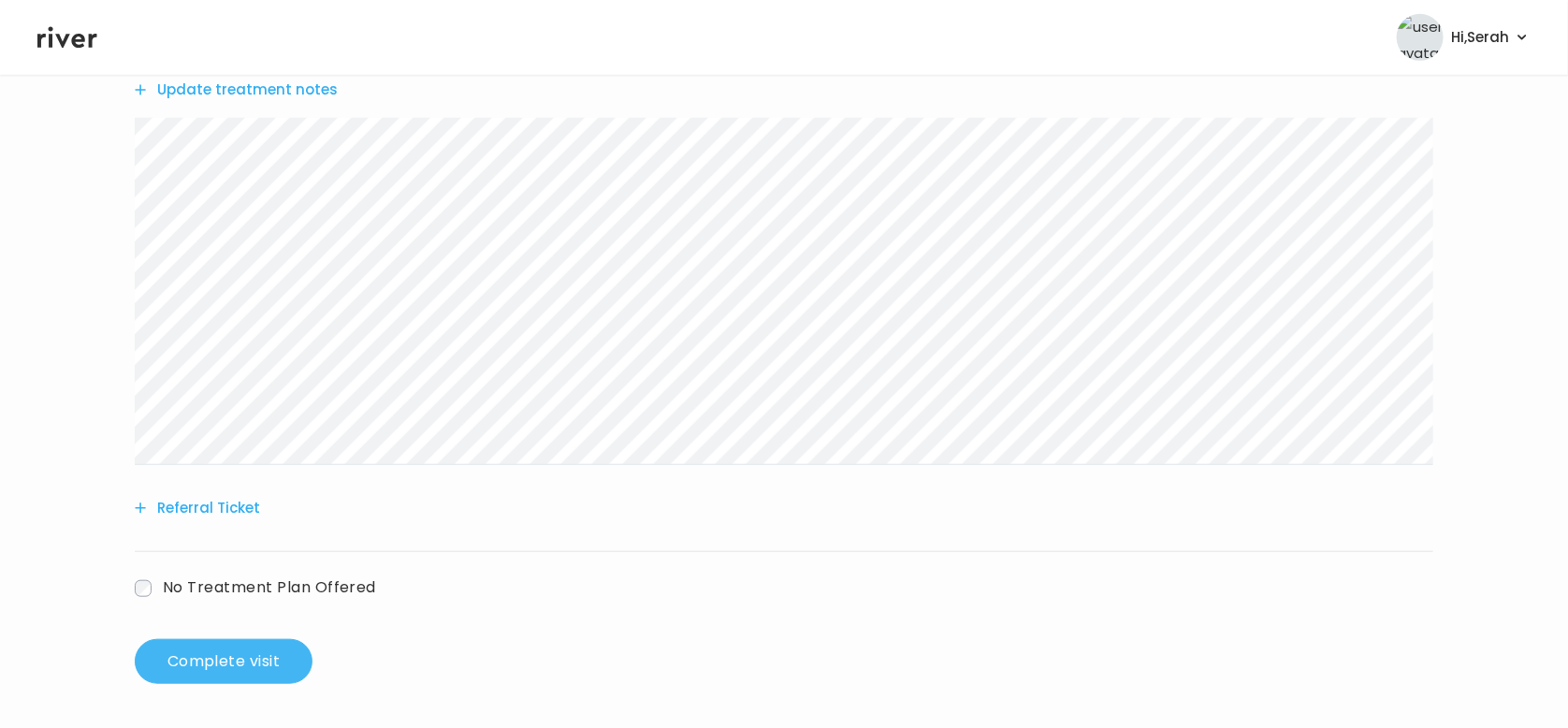
click at [266, 674] on button "Complete visit" at bounding box center [223, 661] width 178 height 45
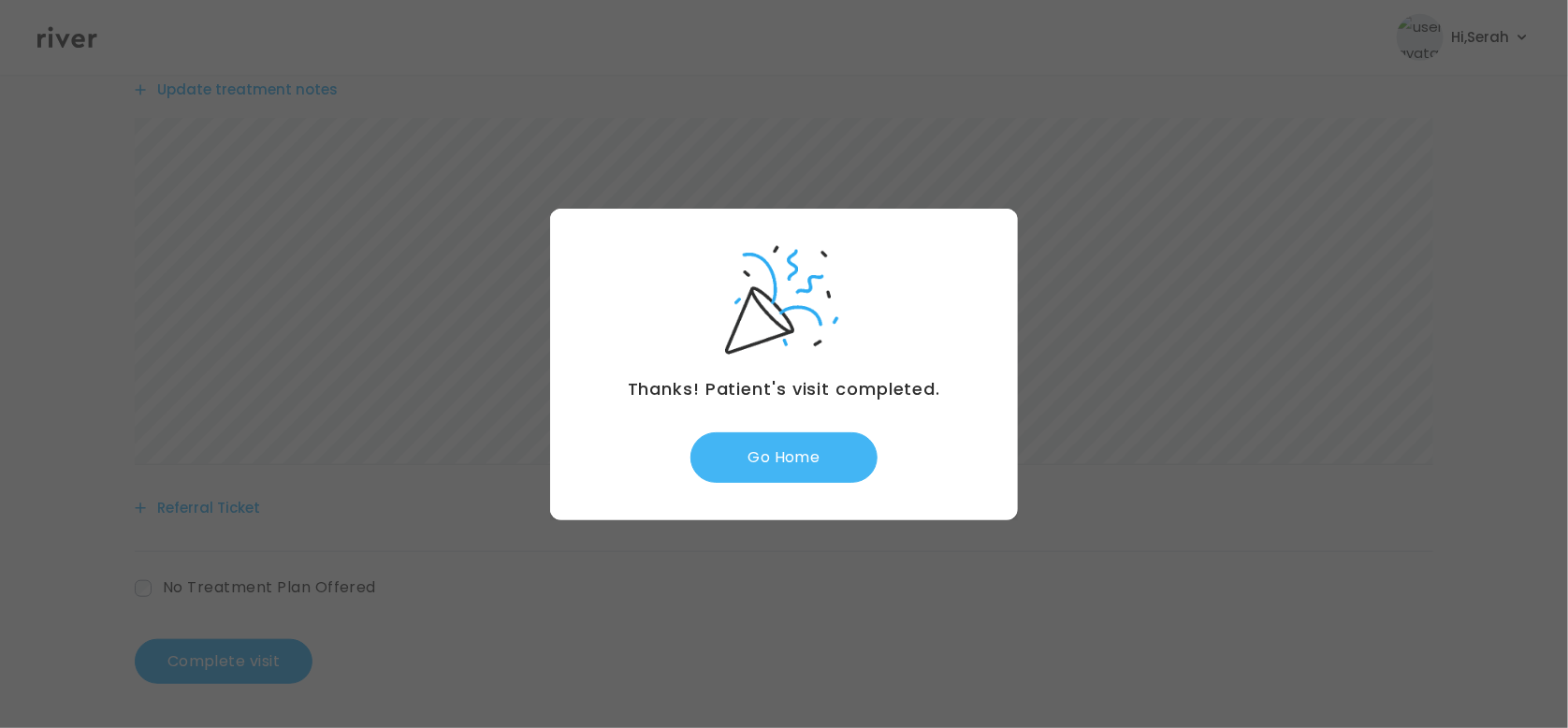
click at [741, 447] on button "Go Home" at bounding box center [784, 457] width 187 height 50
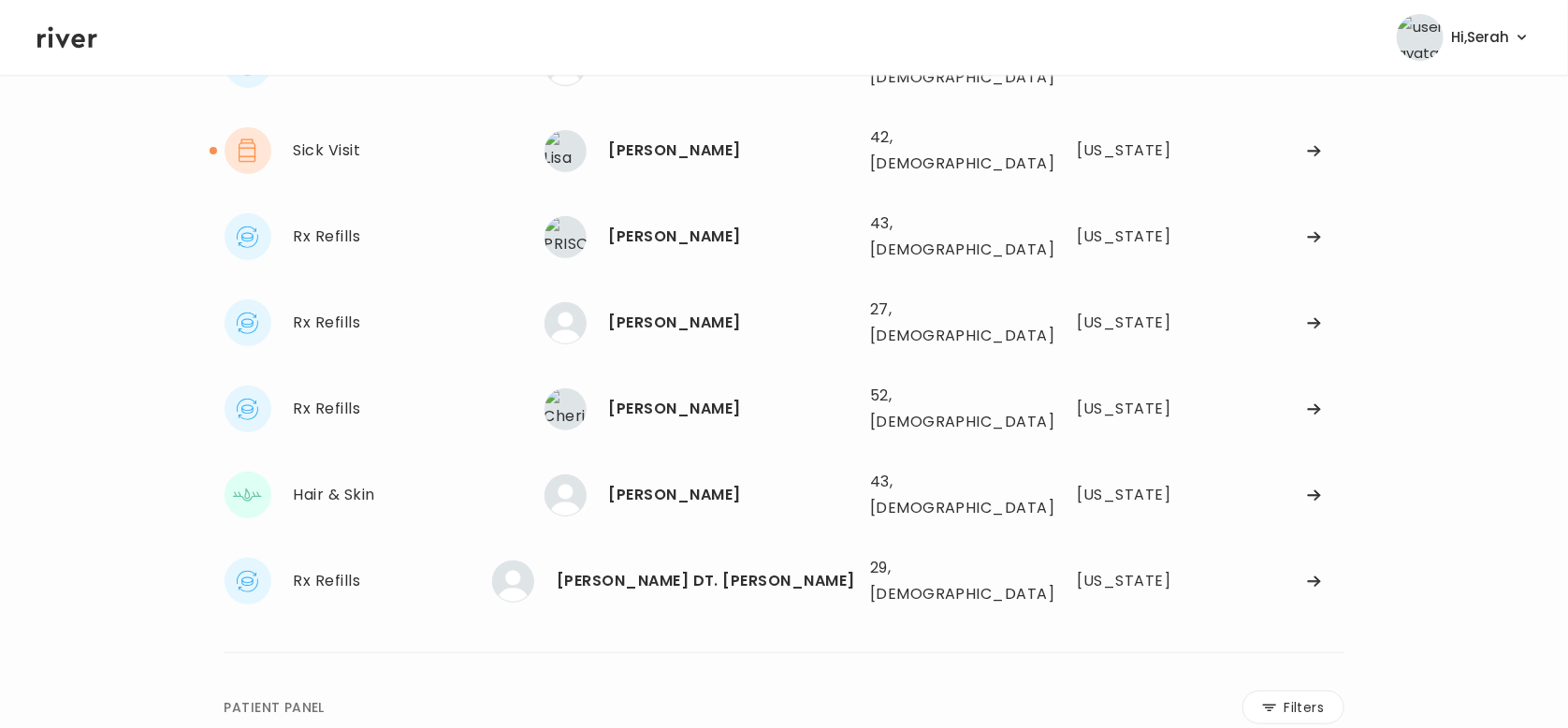
scroll to position [105, 0]
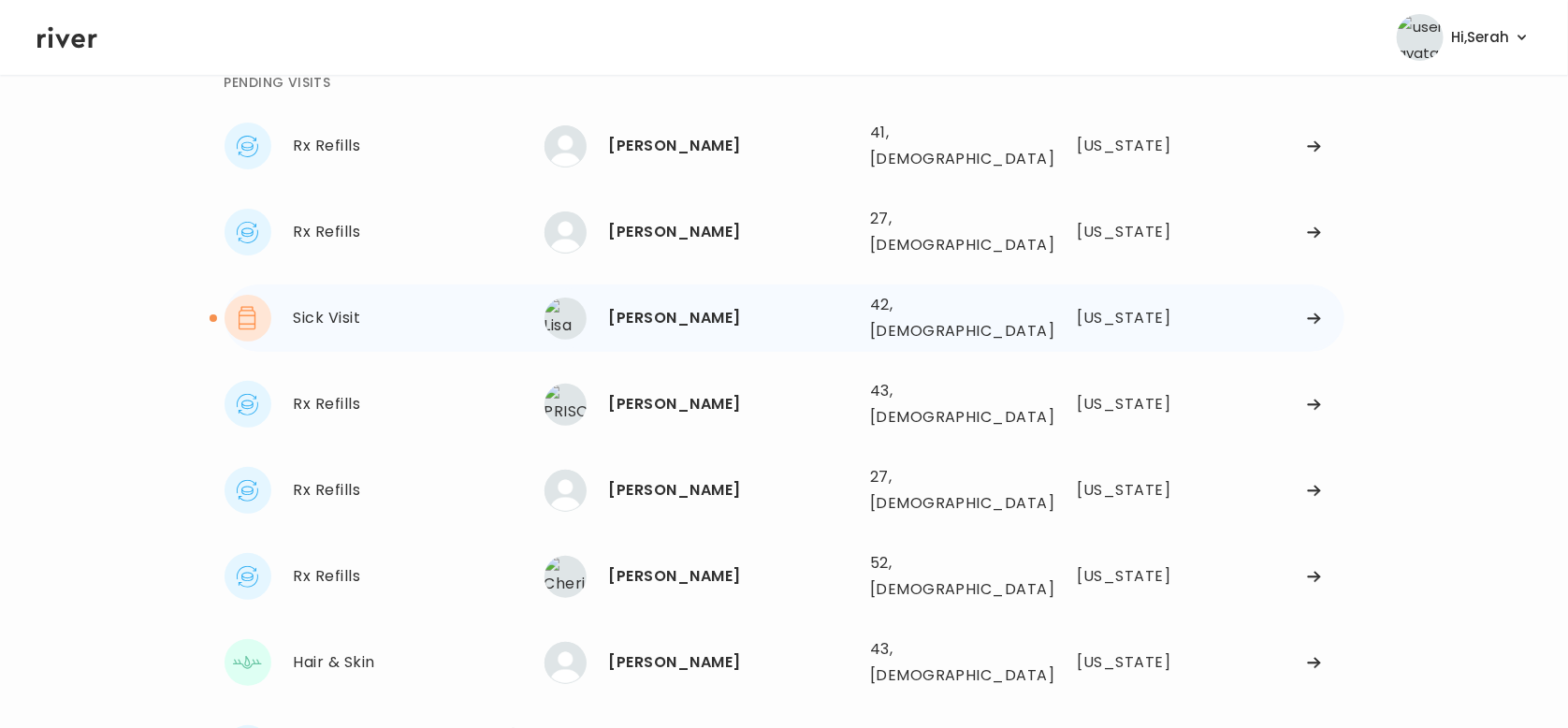
click at [660, 305] on div "[PERSON_NAME]" at bounding box center [731, 317] width 246 height 26
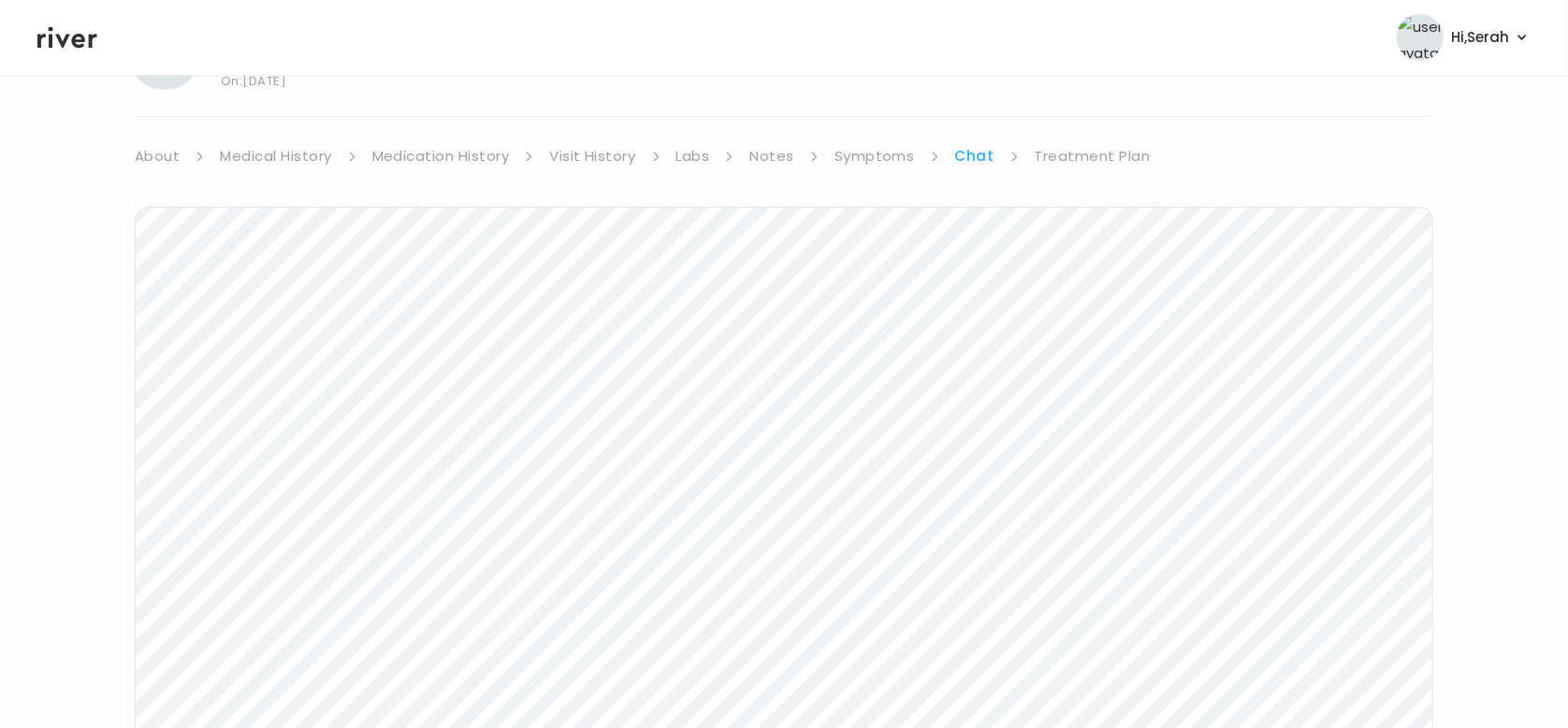
scroll to position [141, 0]
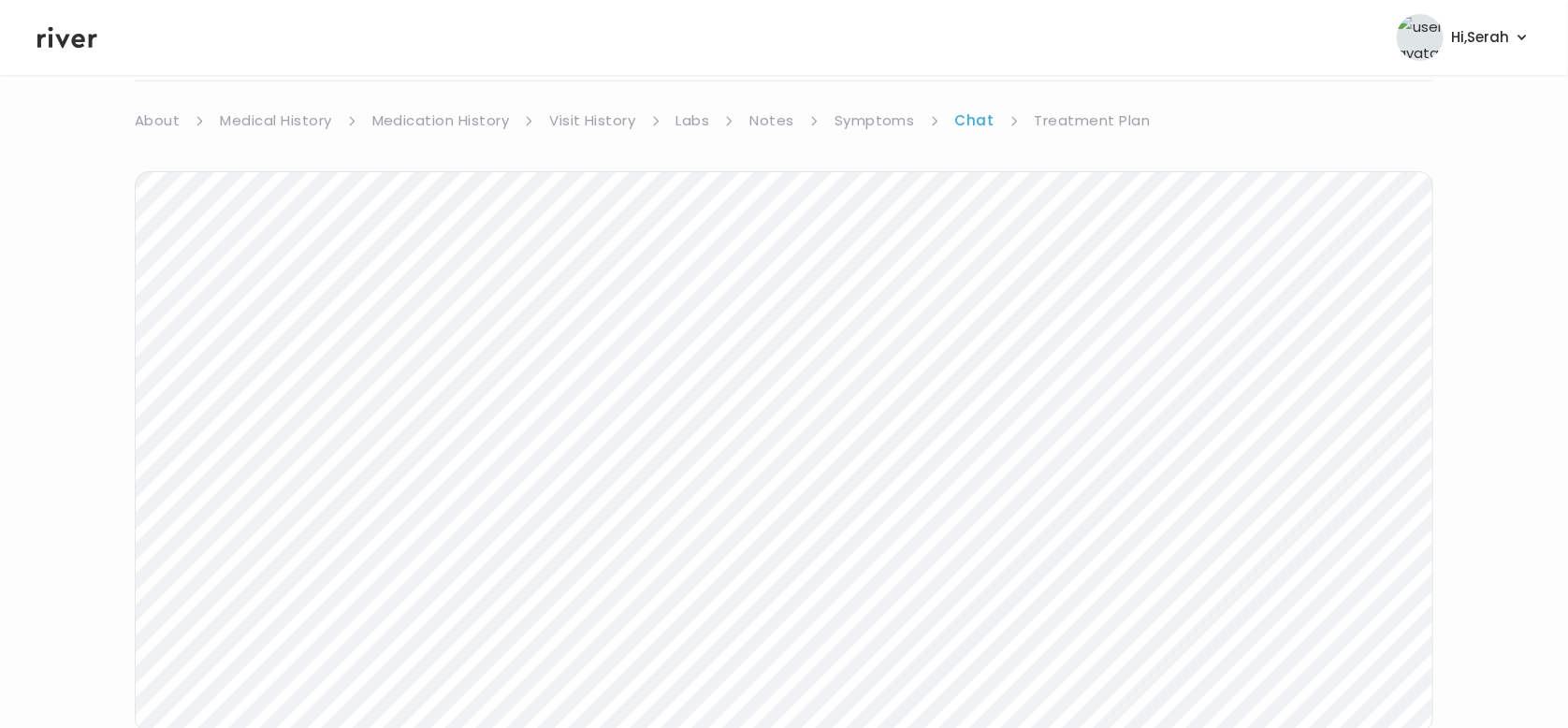
click at [59, 39] on icon at bounding box center [68, 38] width 60 height 21
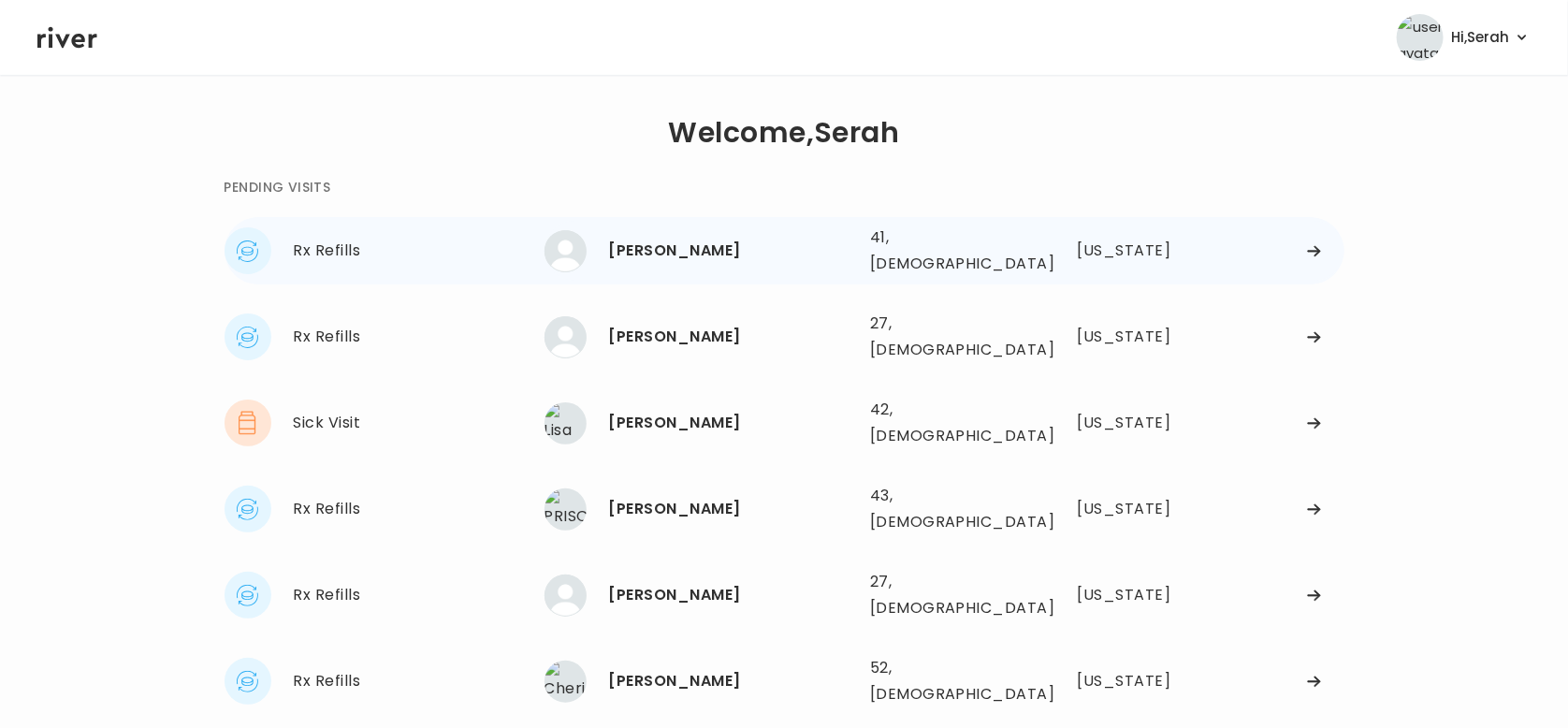
click at [703, 252] on div "[PERSON_NAME]" at bounding box center [731, 250] width 246 height 26
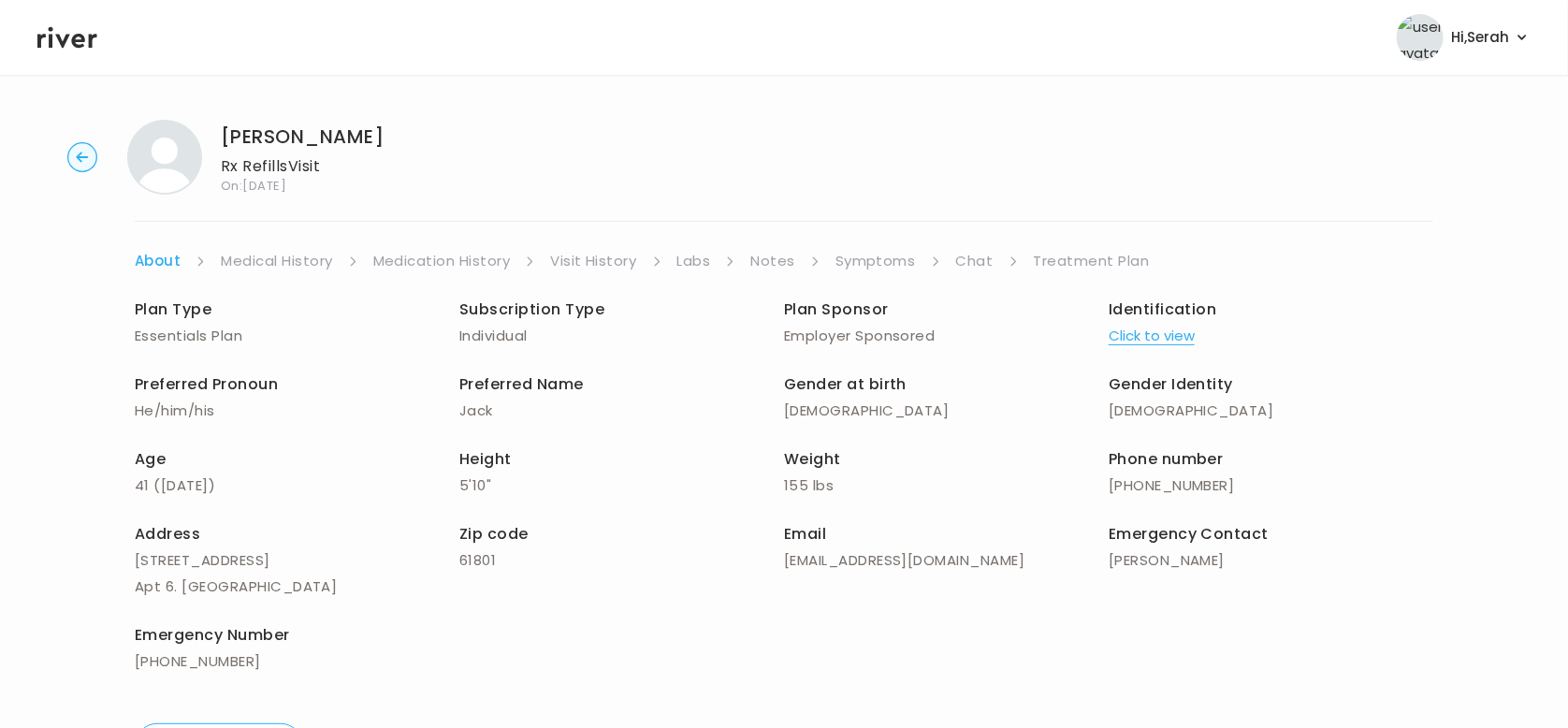
click at [885, 264] on link "Symptoms" at bounding box center [876, 260] width 81 height 26
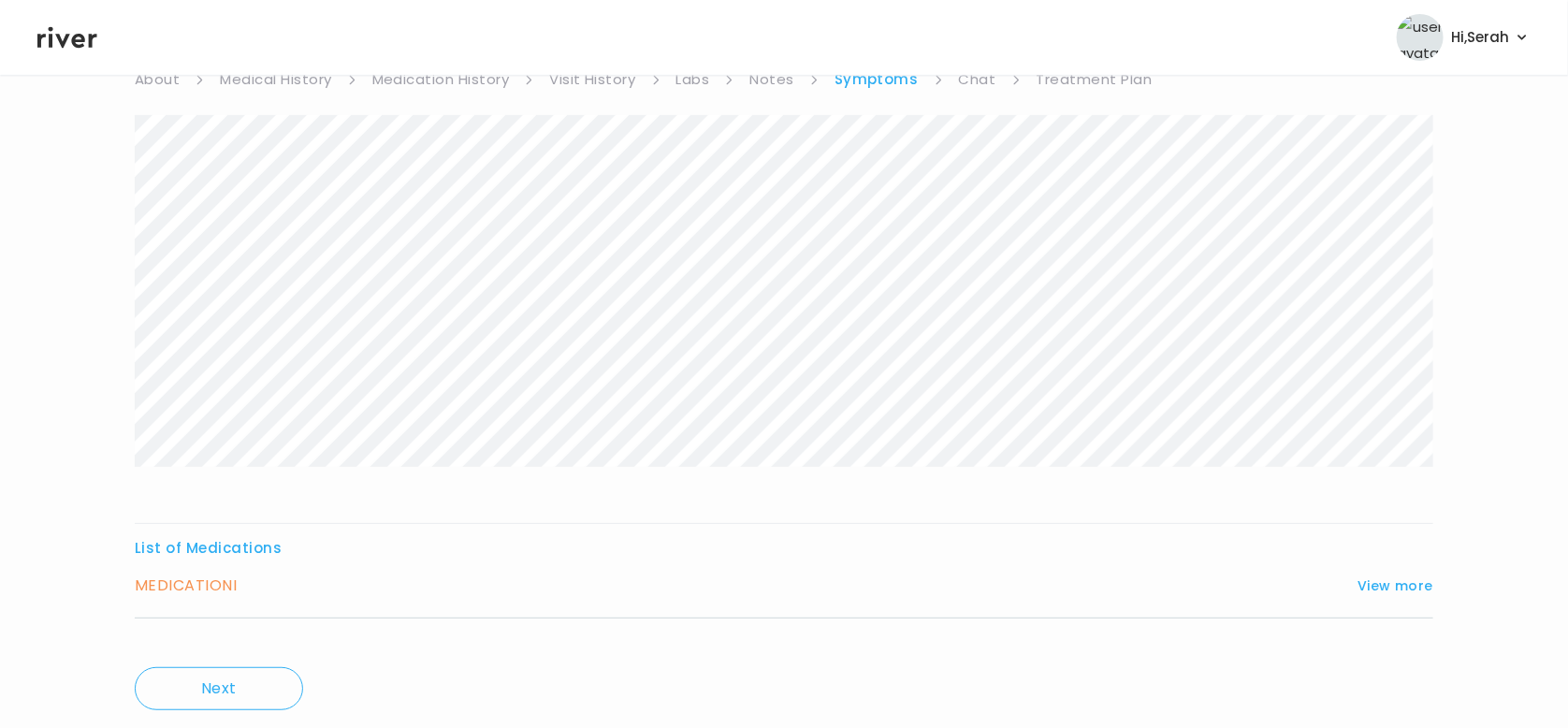
scroll to position [193, 0]
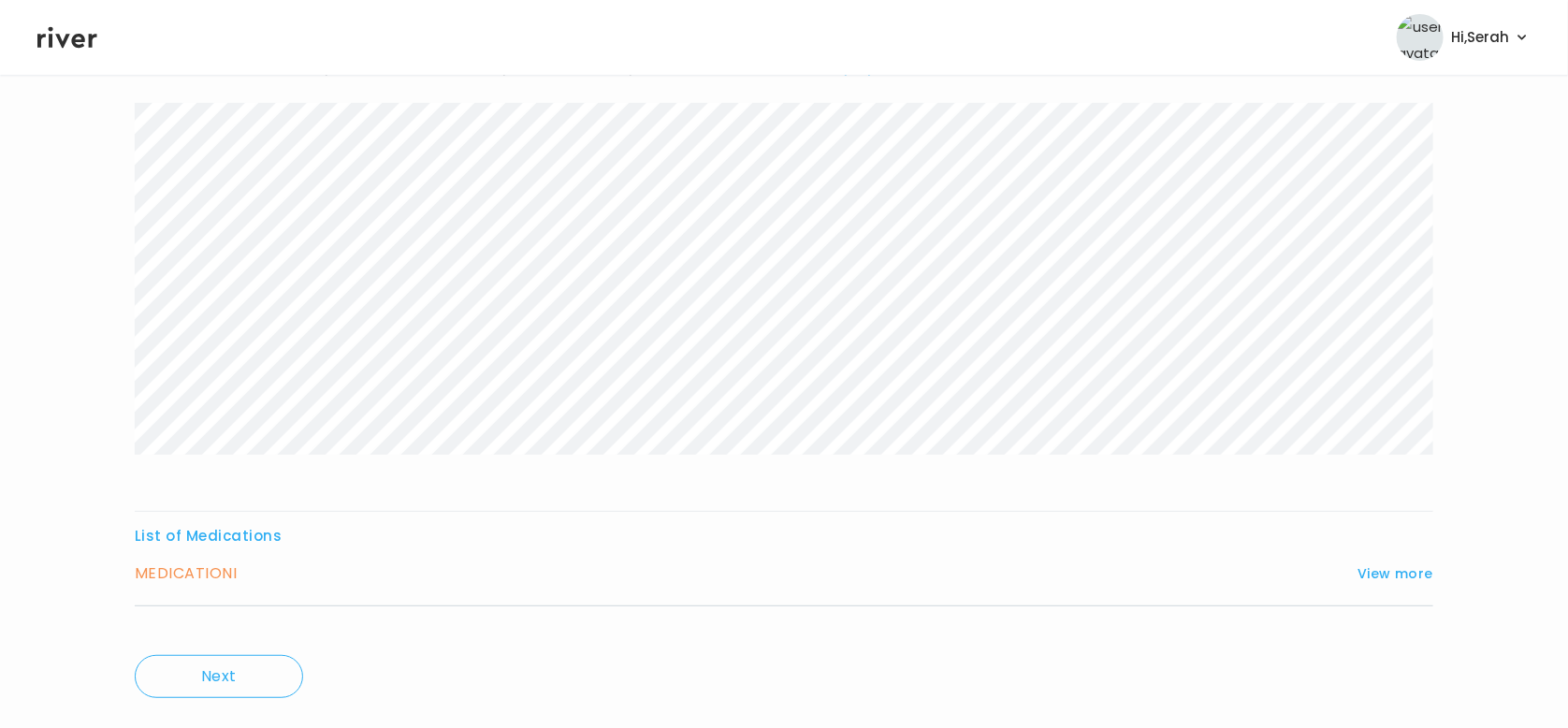
click at [1402, 585] on div "MEDICATION I View more Who originally prescribed the medication you want to ref…" at bounding box center [784, 582] width 1299 height 46
click at [1398, 585] on div "MEDICATION I View more Who originally prescribed the medication you want to ref…" at bounding box center [784, 582] width 1299 height 46
click at [1389, 570] on button "View more" at bounding box center [1395, 573] width 76 height 22
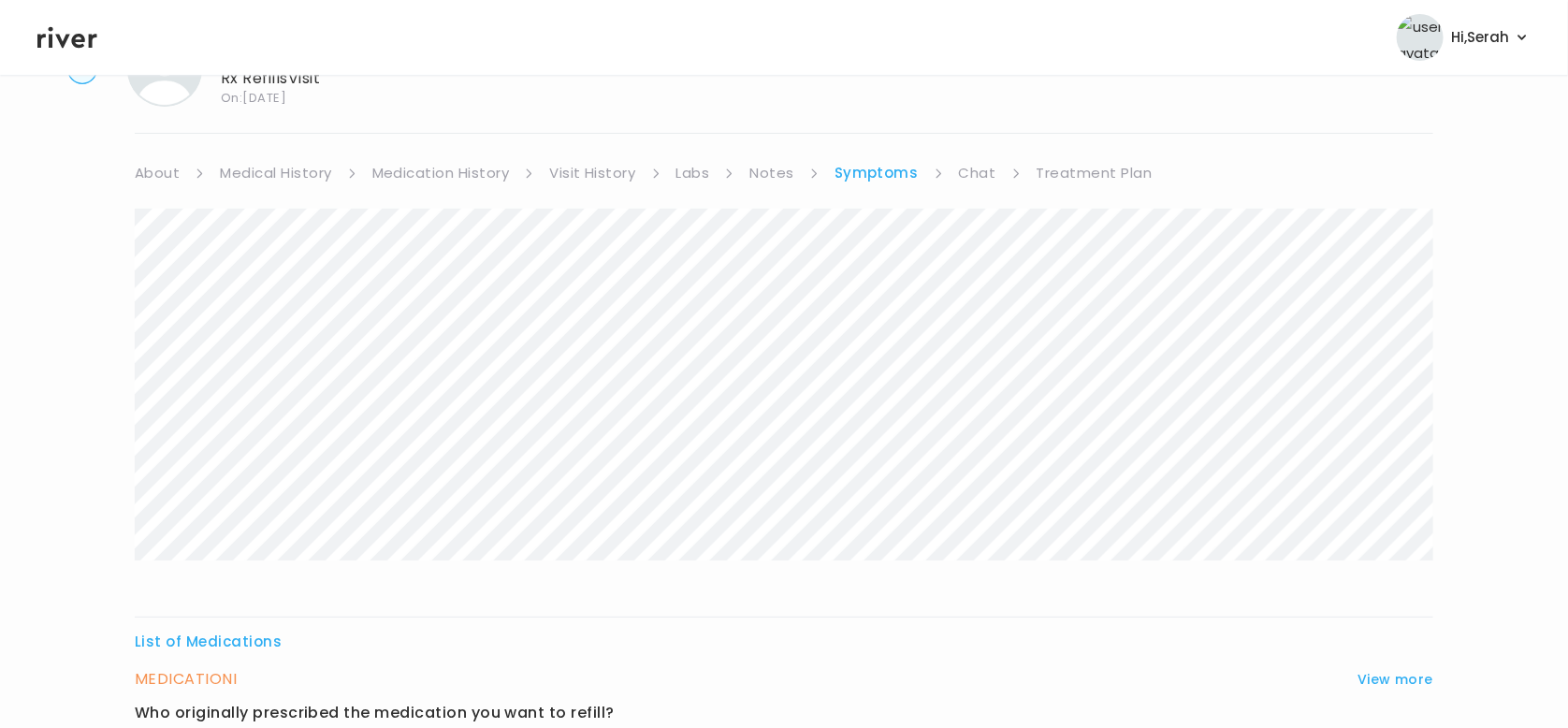
scroll to position [0, 0]
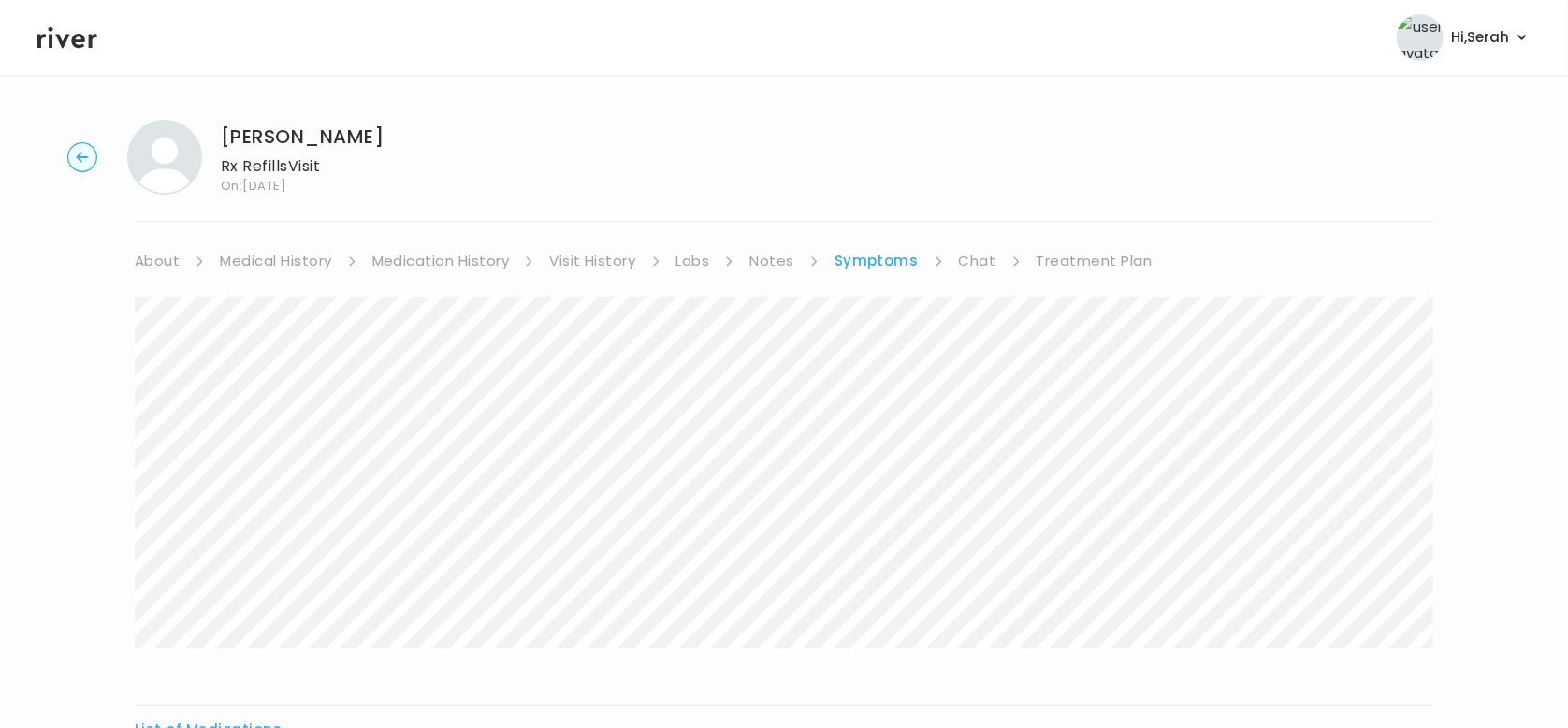
click at [75, 45] on icon at bounding box center [68, 38] width 60 height 21
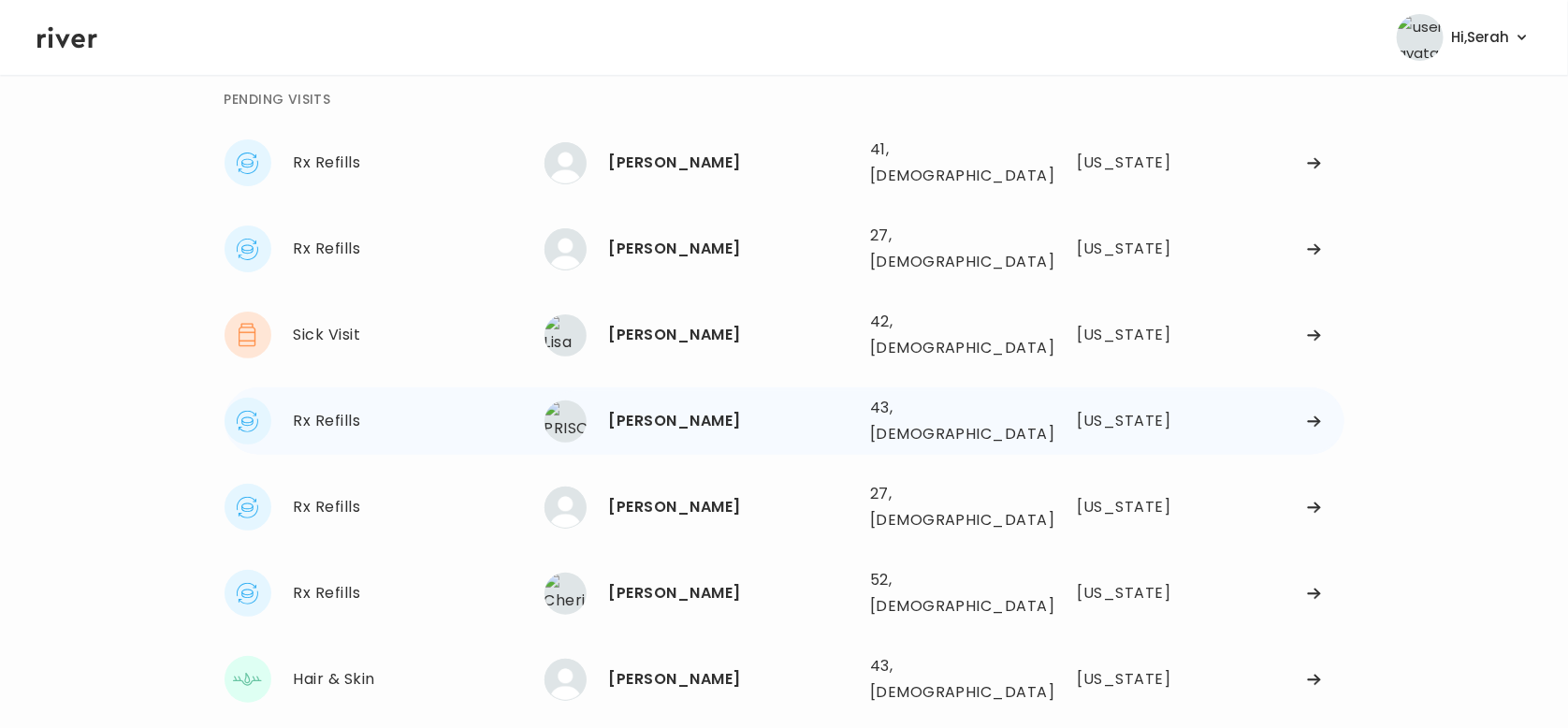
scroll to position [95, 0]
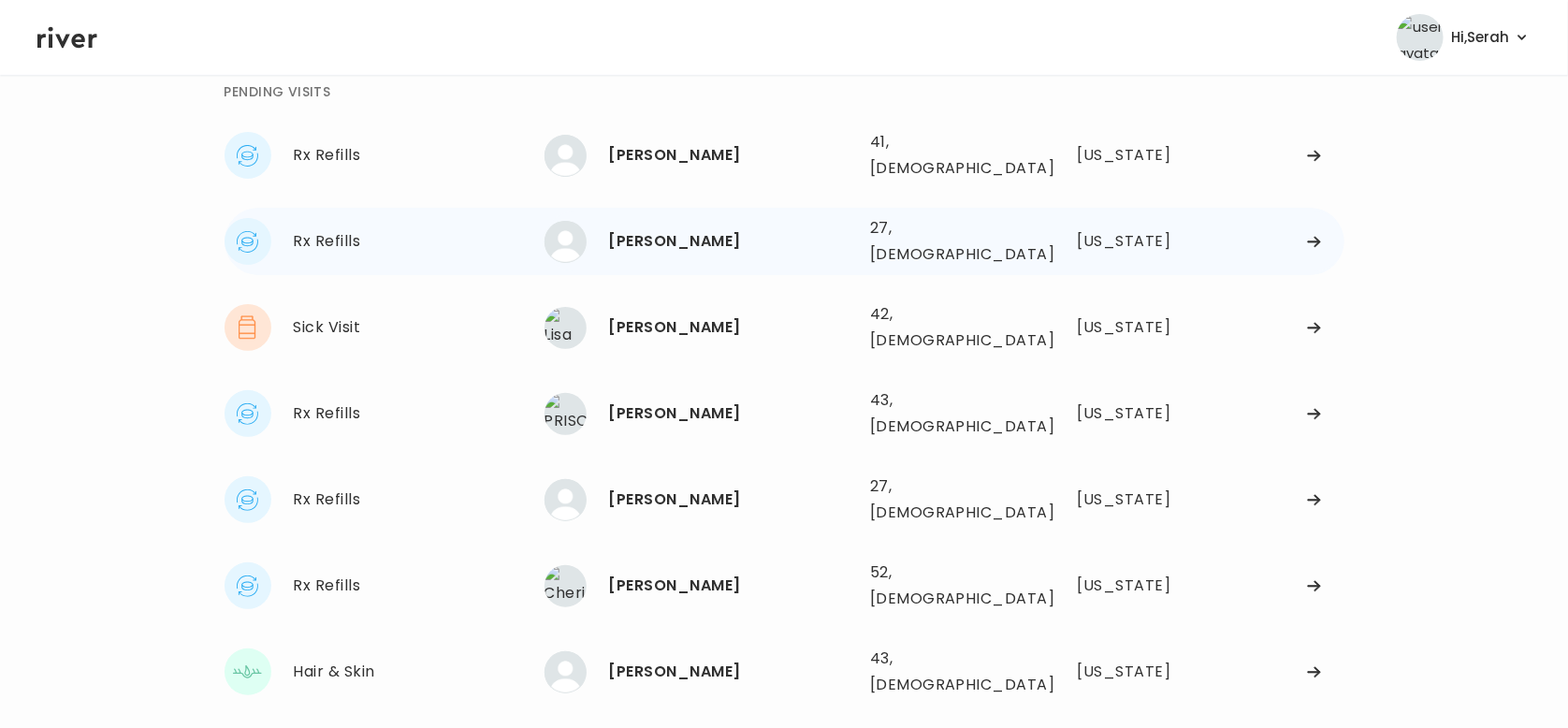
click at [711, 228] on div "[PERSON_NAME]" at bounding box center [731, 241] width 246 height 26
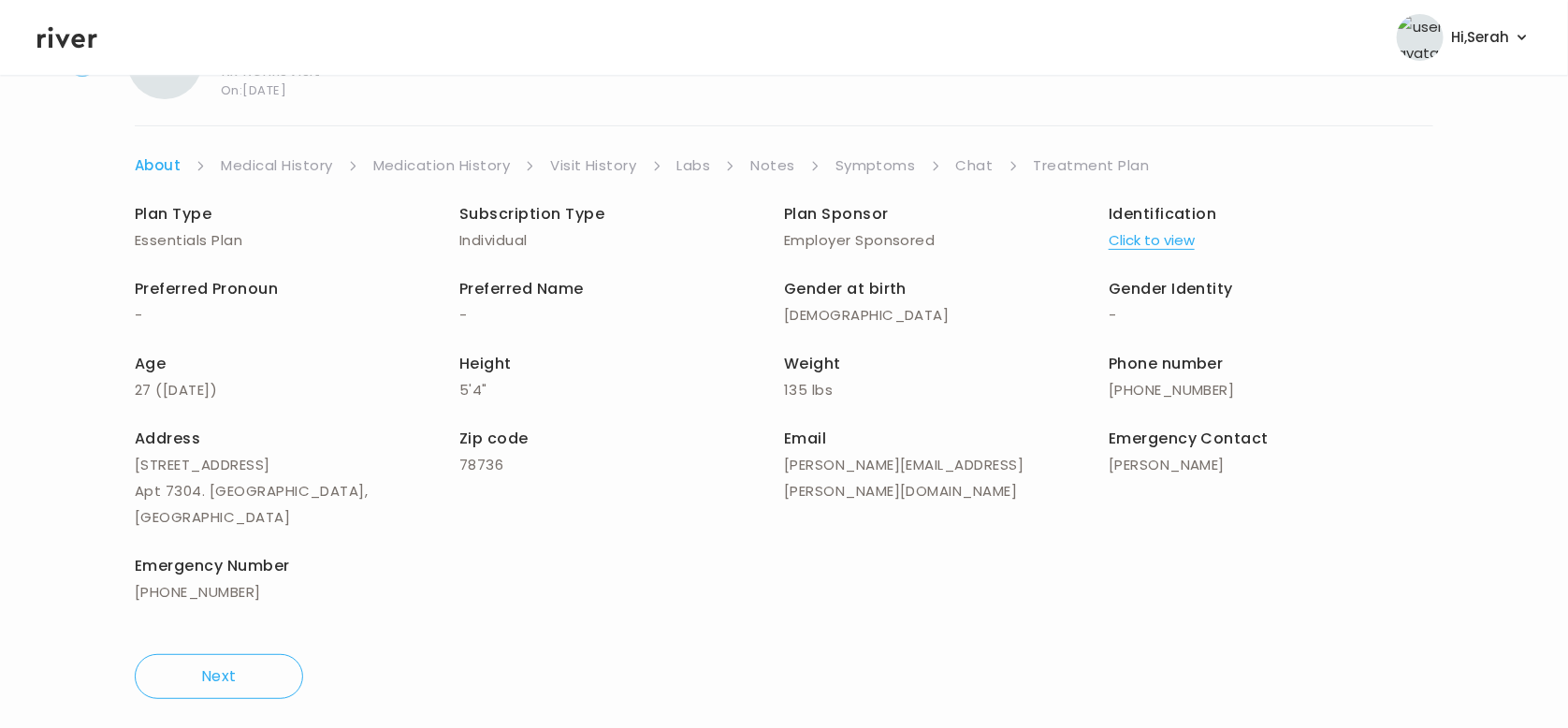
scroll to position [84, 0]
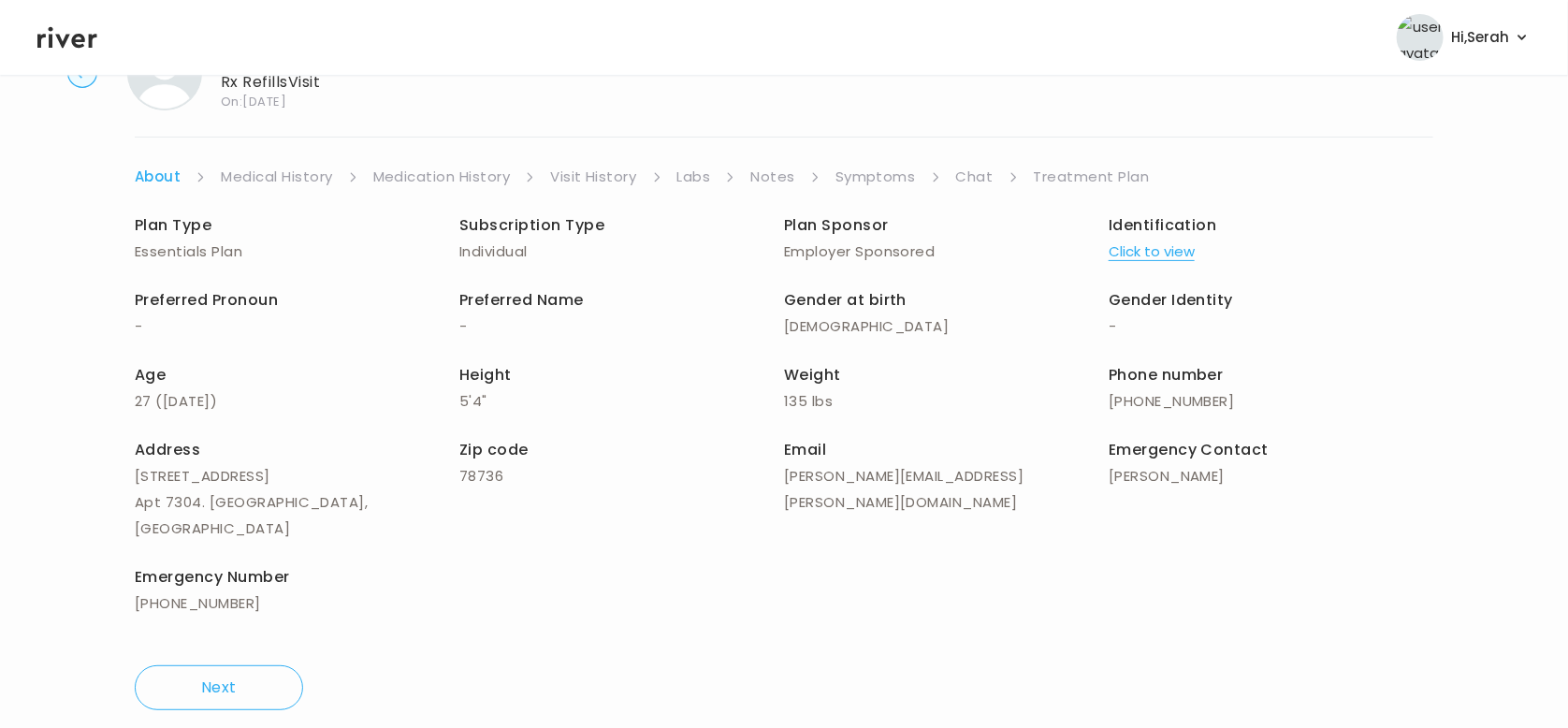
click at [890, 169] on link "Symptoms" at bounding box center [876, 177] width 81 height 26
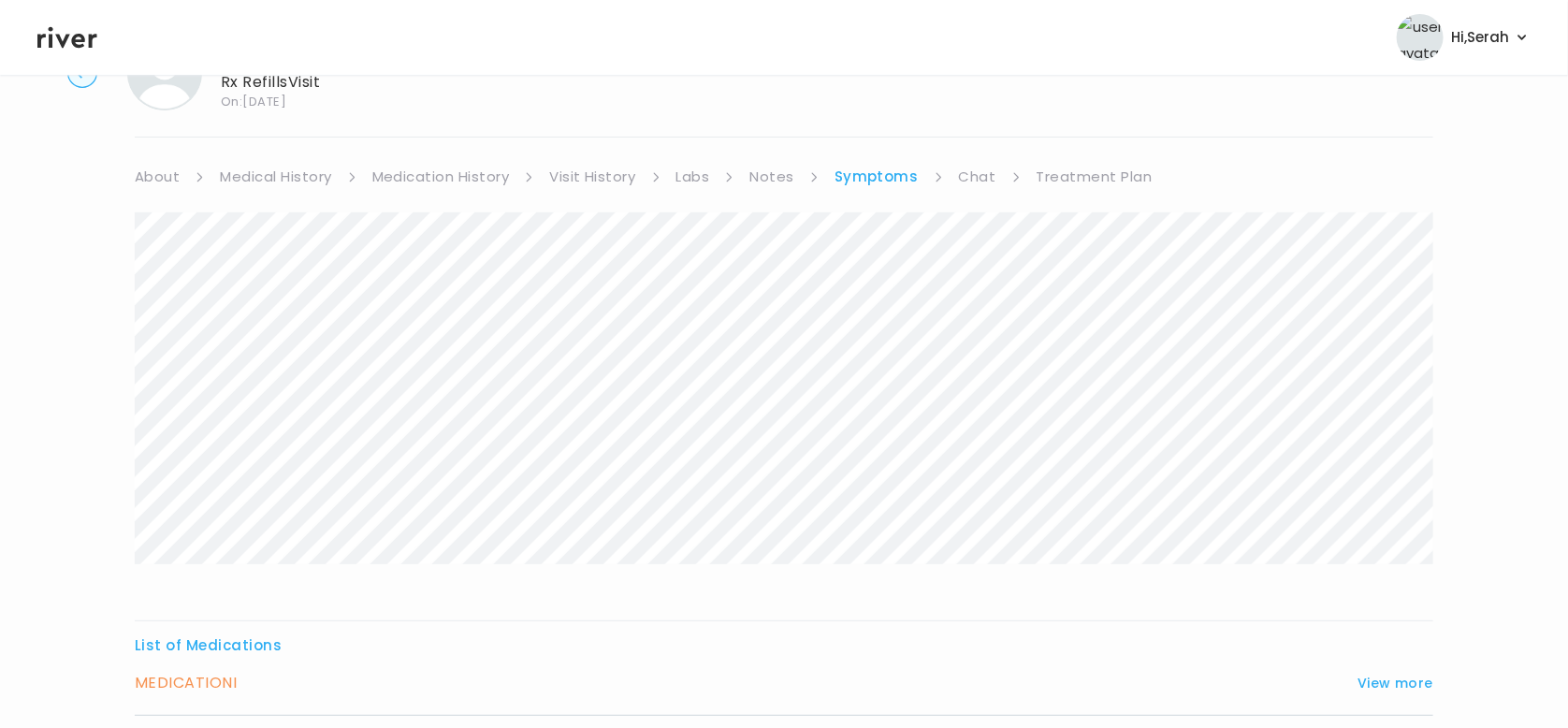
scroll to position [234, 0]
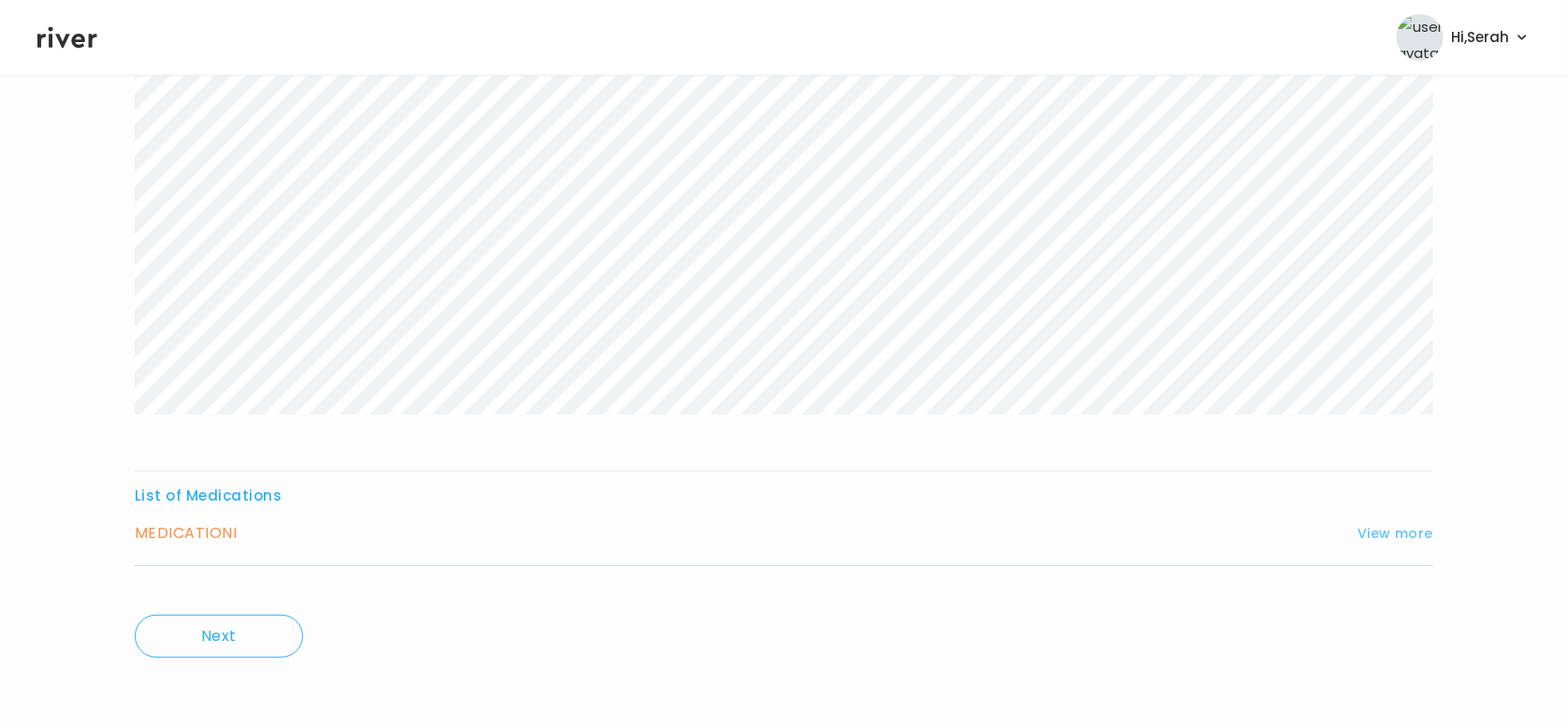
click at [1392, 541] on button "View more" at bounding box center [1395, 533] width 76 height 22
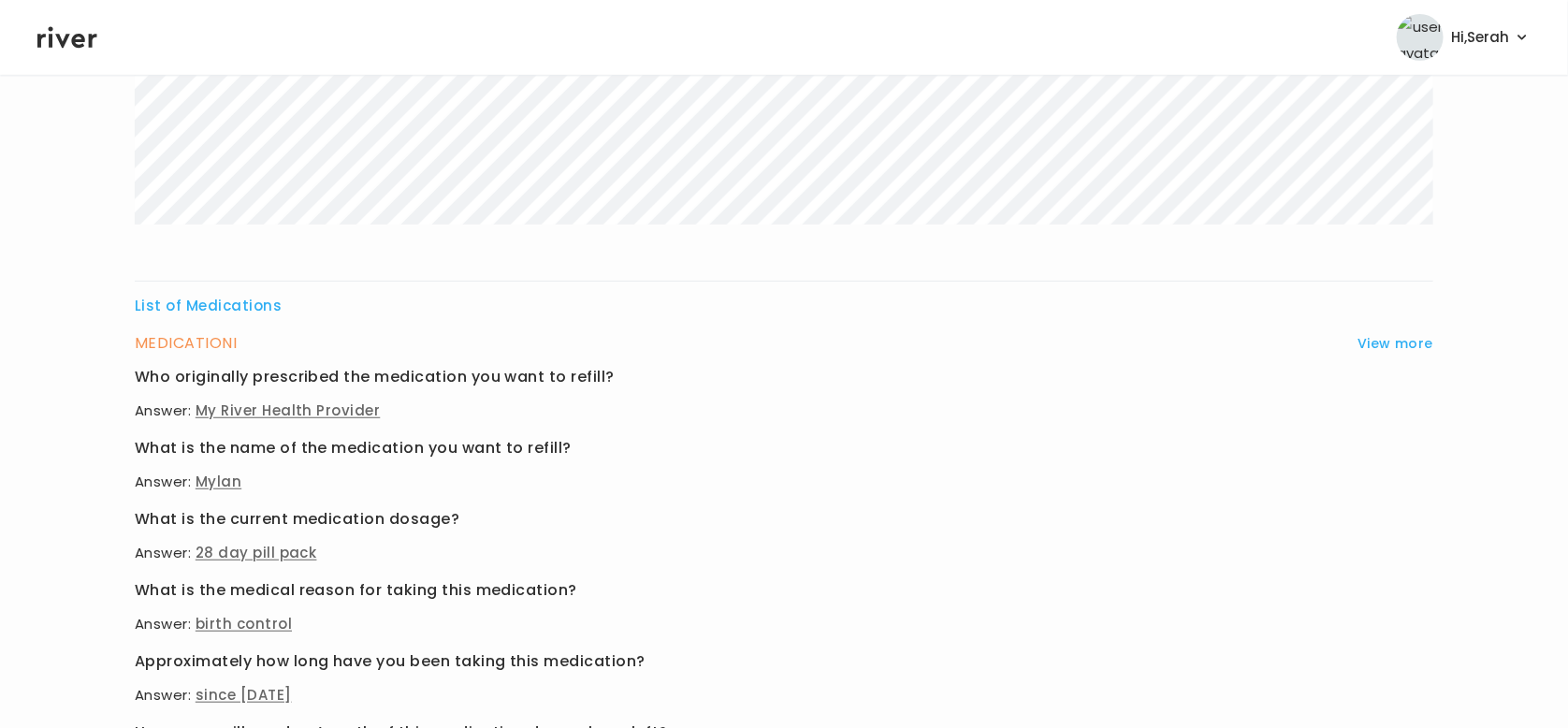
scroll to position [0, 0]
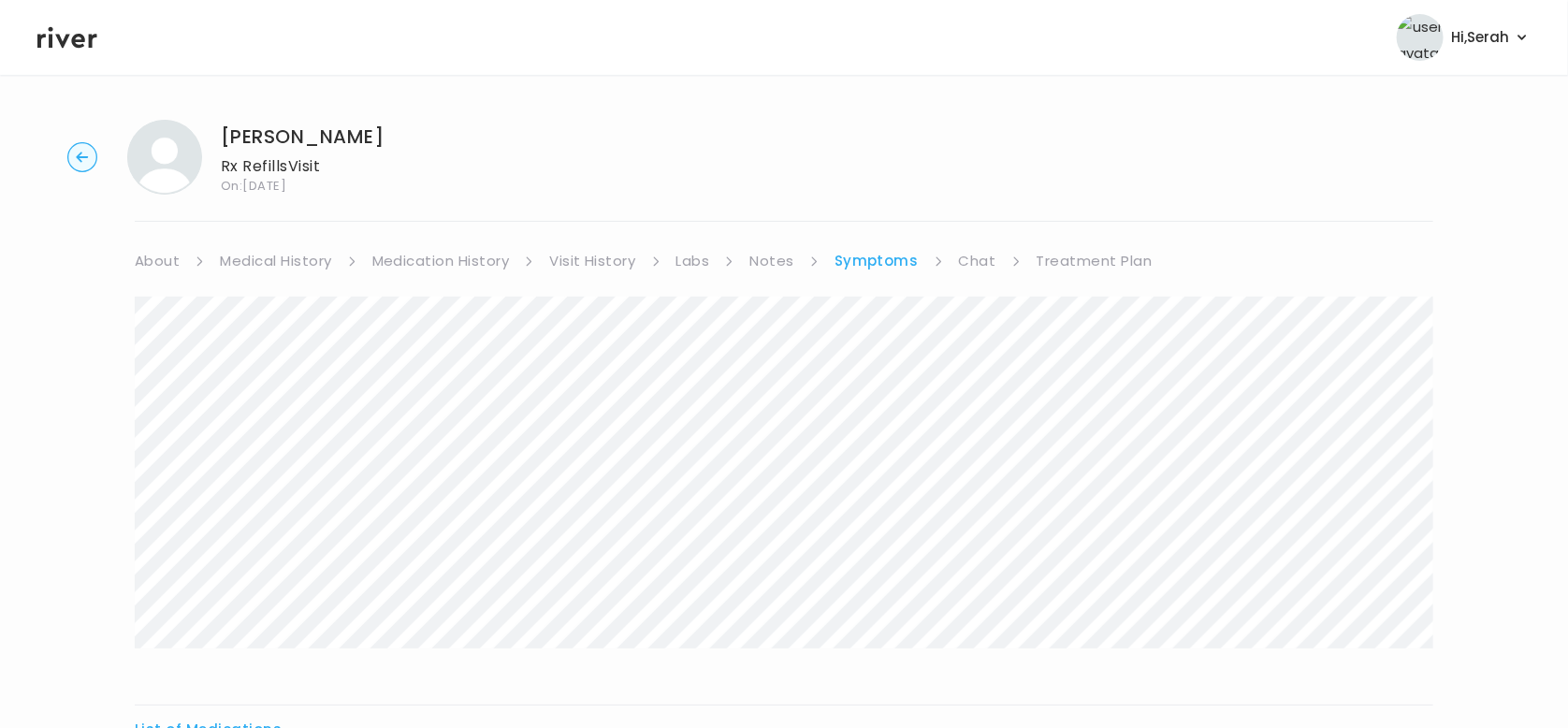
click at [410, 270] on link "Medication History" at bounding box center [442, 260] width 138 height 26
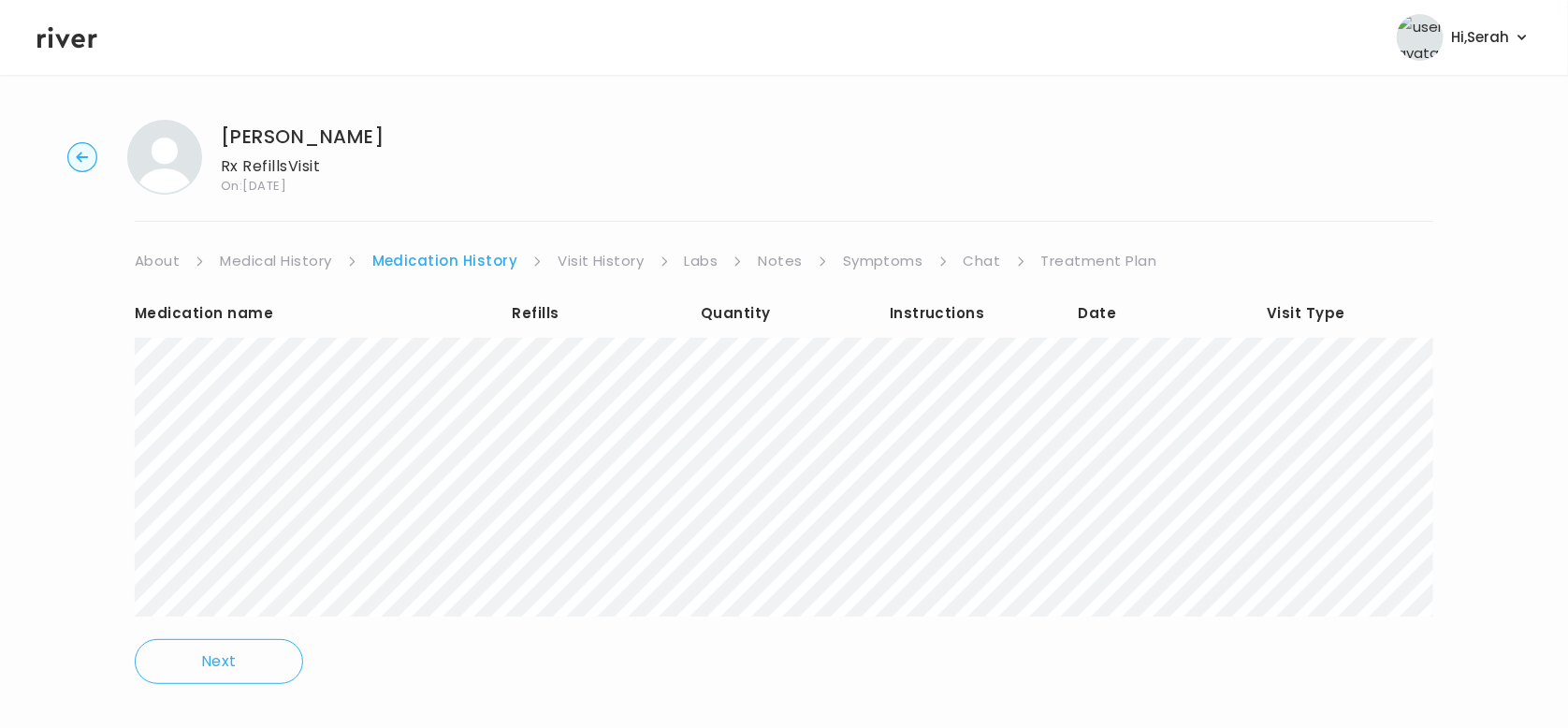
click at [978, 264] on link "Chat" at bounding box center [983, 260] width 38 height 26
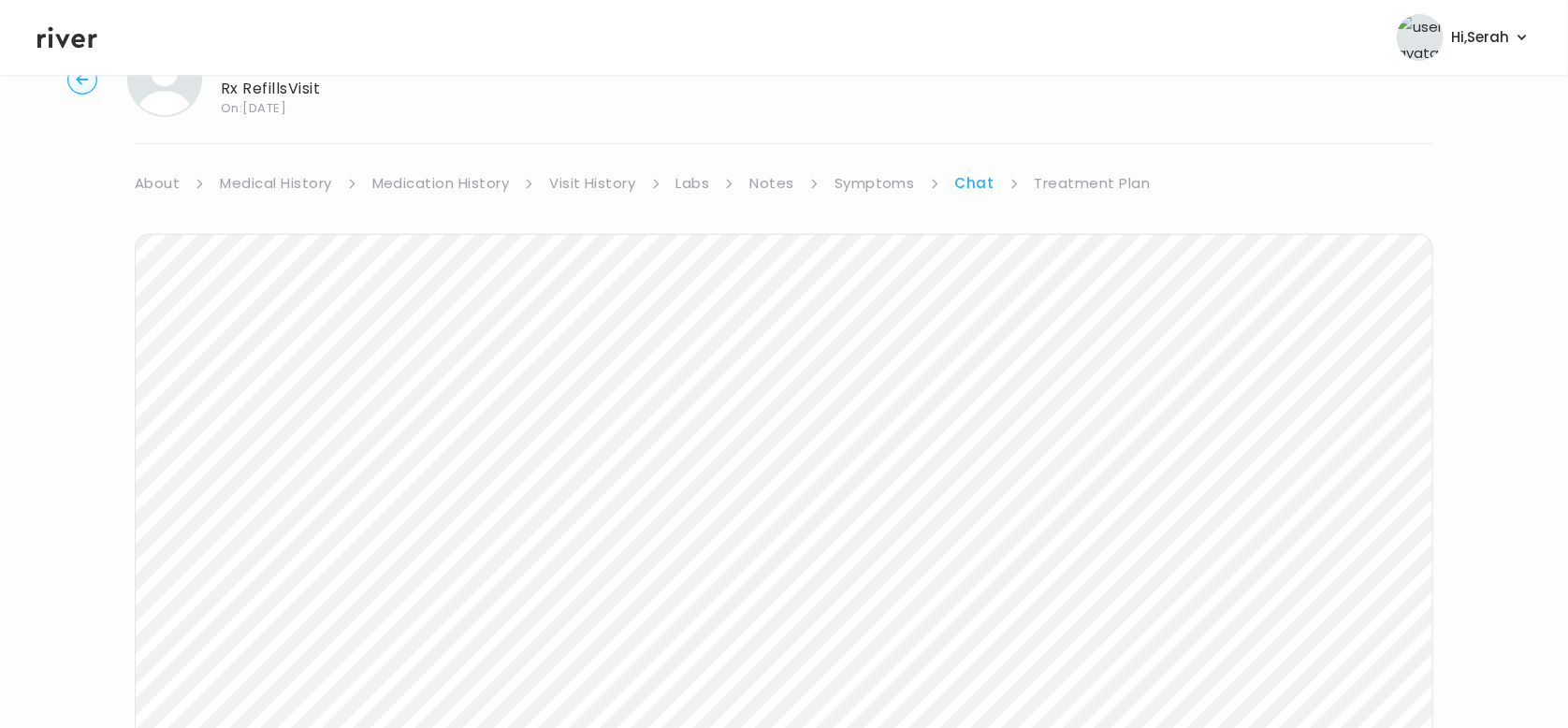
scroll to position [90, 0]
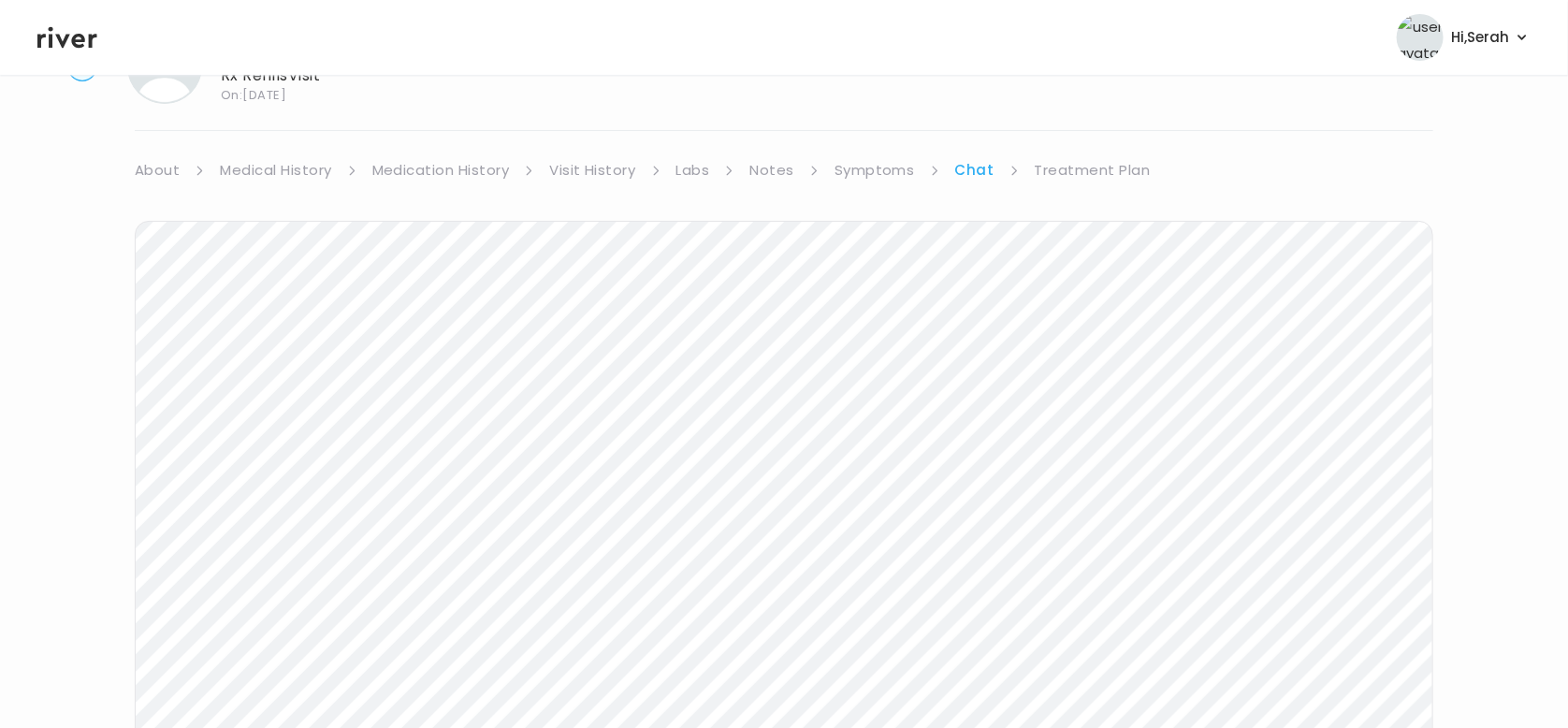
click at [893, 175] on link "Symptoms" at bounding box center [875, 170] width 81 height 26
click at [980, 173] on link "Chat" at bounding box center [978, 170] width 38 height 26
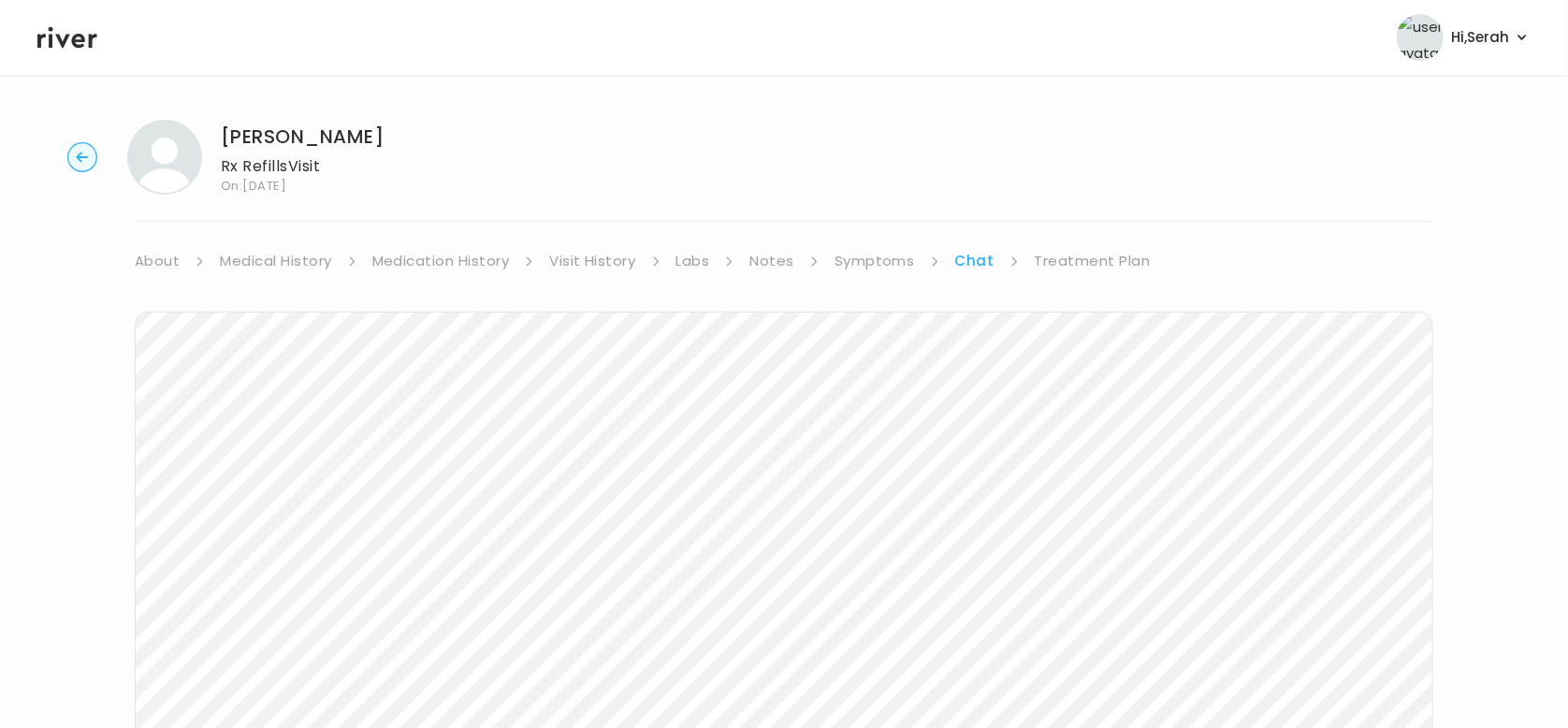
click at [1078, 260] on link "Treatment Plan" at bounding box center [1092, 260] width 116 height 26
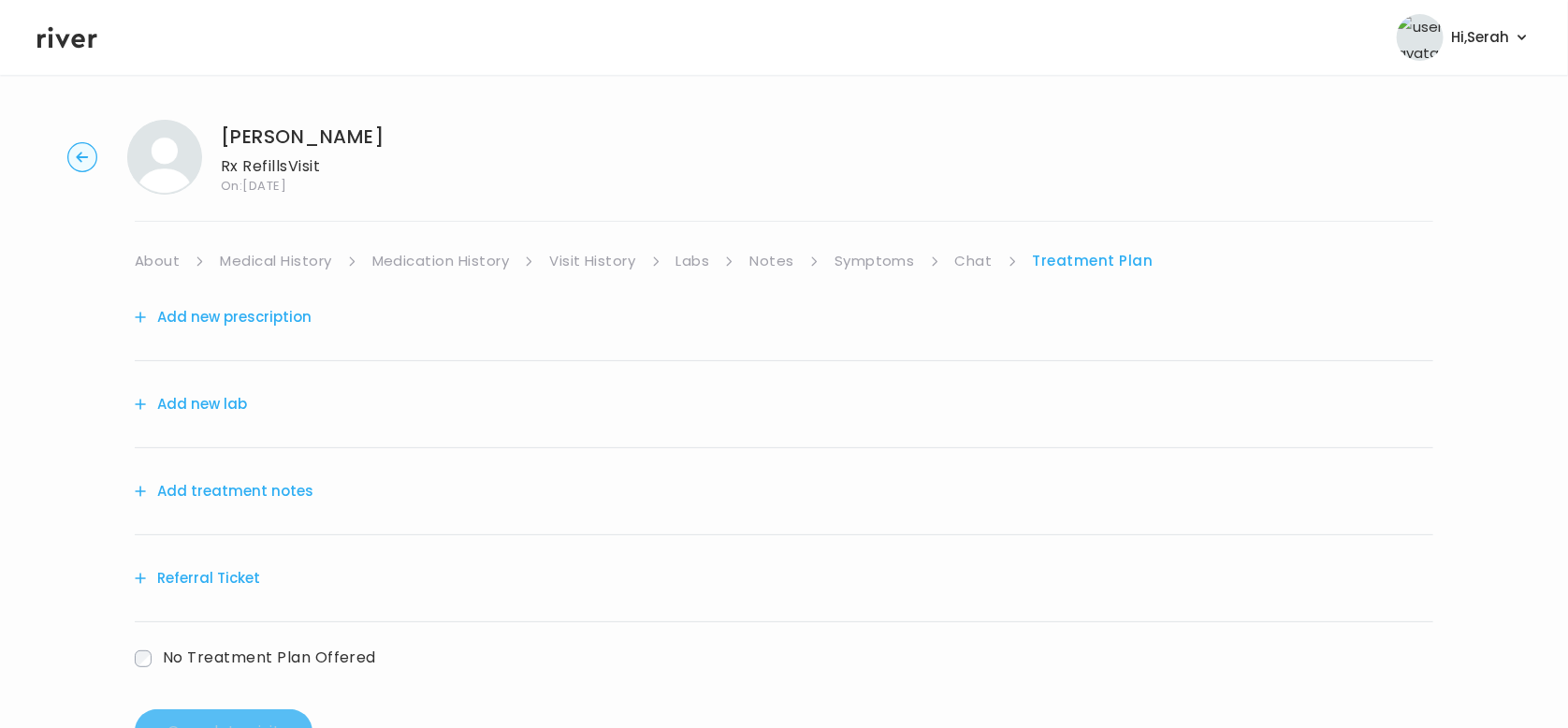
click at [255, 316] on button "Add new prescription" at bounding box center [223, 316] width 177 height 26
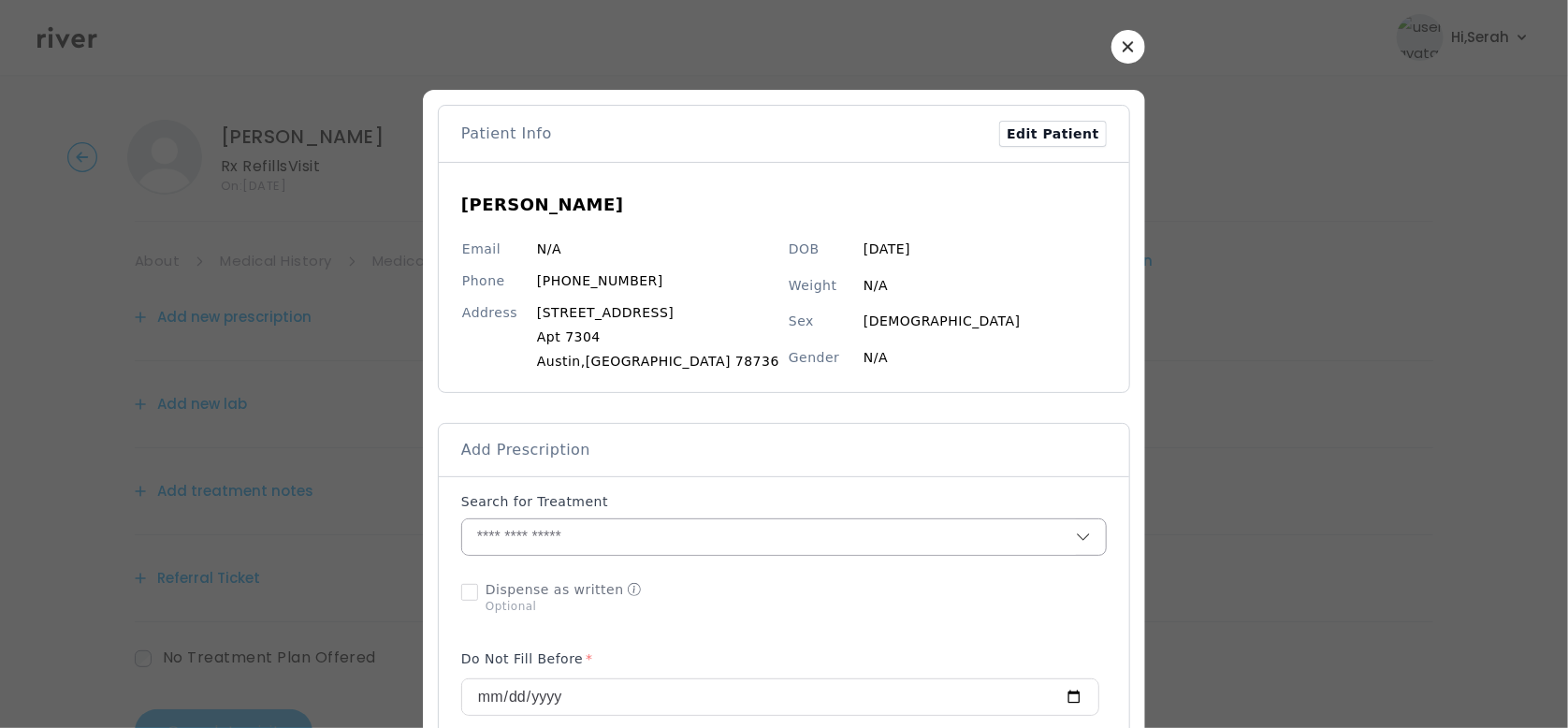
click at [594, 536] on input "text" at bounding box center [769, 537] width 614 height 36
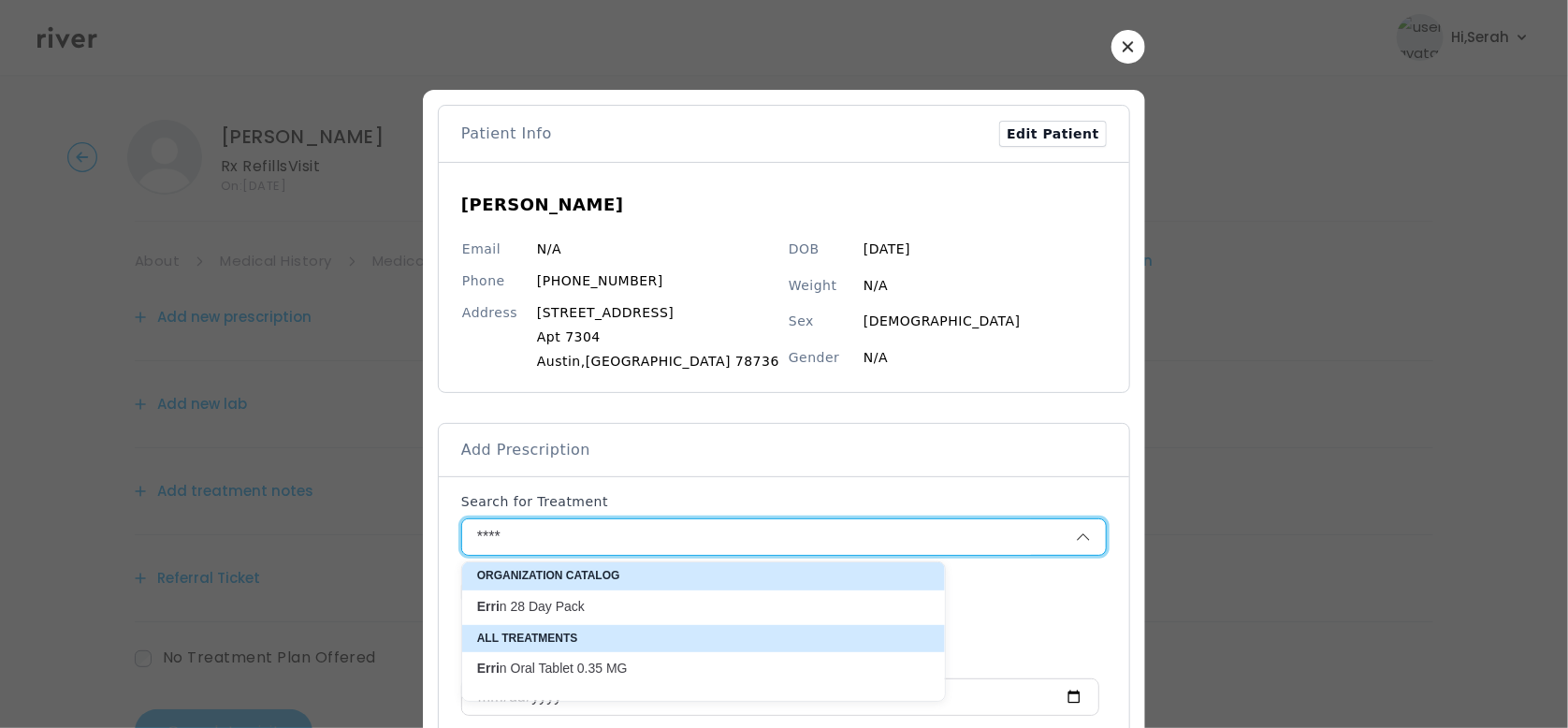
click at [551, 617] on p "Erri n 28 Day Pack" at bounding box center [692, 607] width 452 height 25
type input "**********"
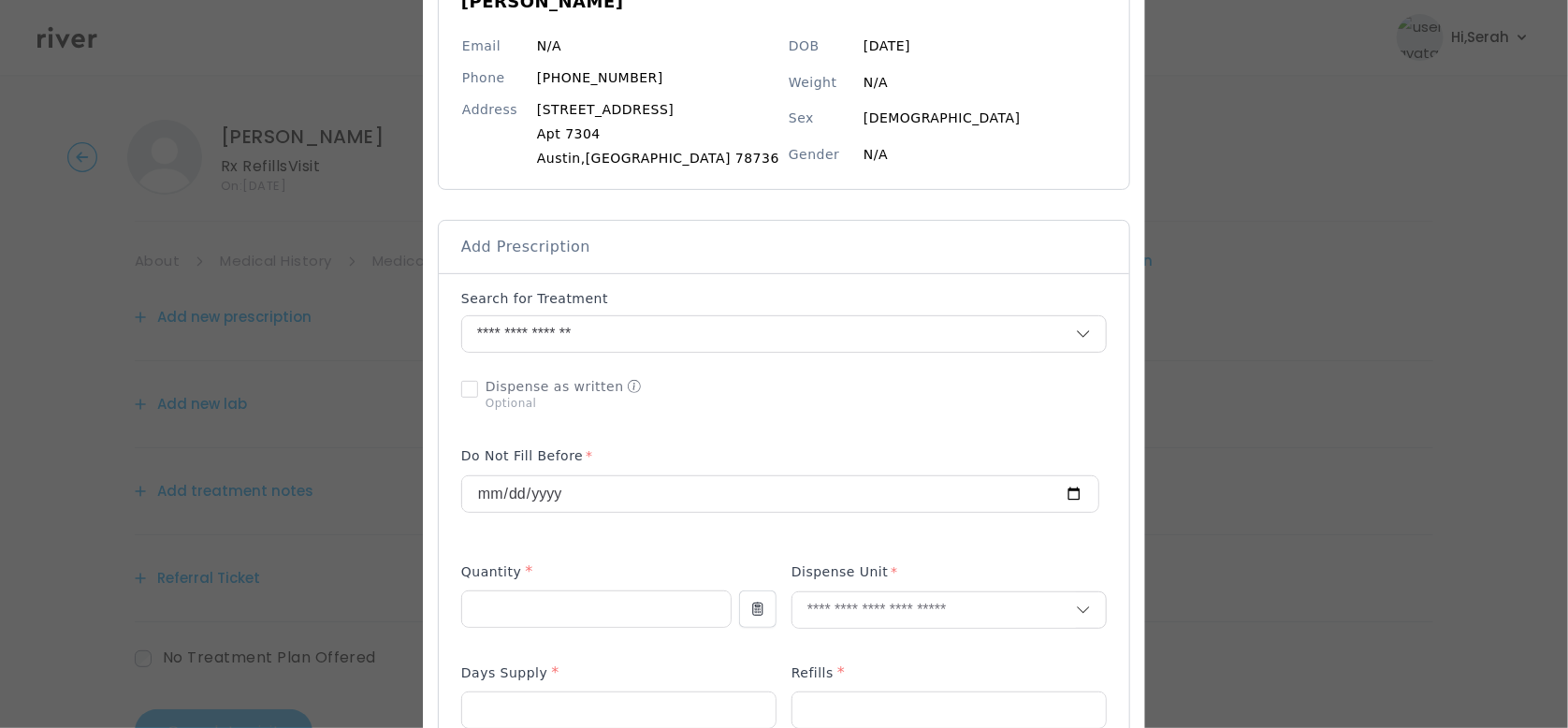
scroll to position [206, 0]
click at [552, 618] on input "number" at bounding box center [596, 606] width 269 height 36
type input "**"
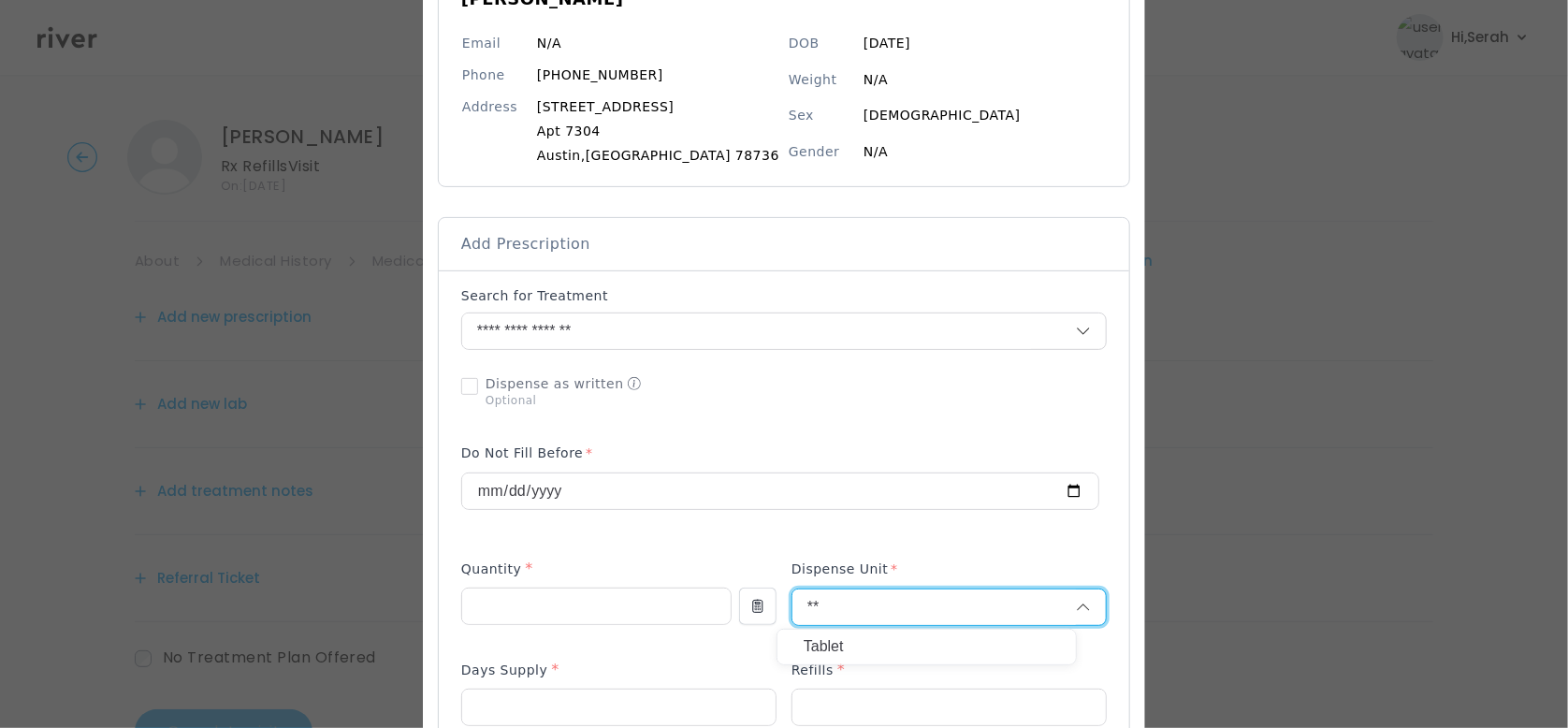
type input "**"
click at [836, 660] on div "Tablet" at bounding box center [926, 647] width 298 height 35
click at [683, 713] on input "number" at bounding box center [618, 707] width 314 height 36
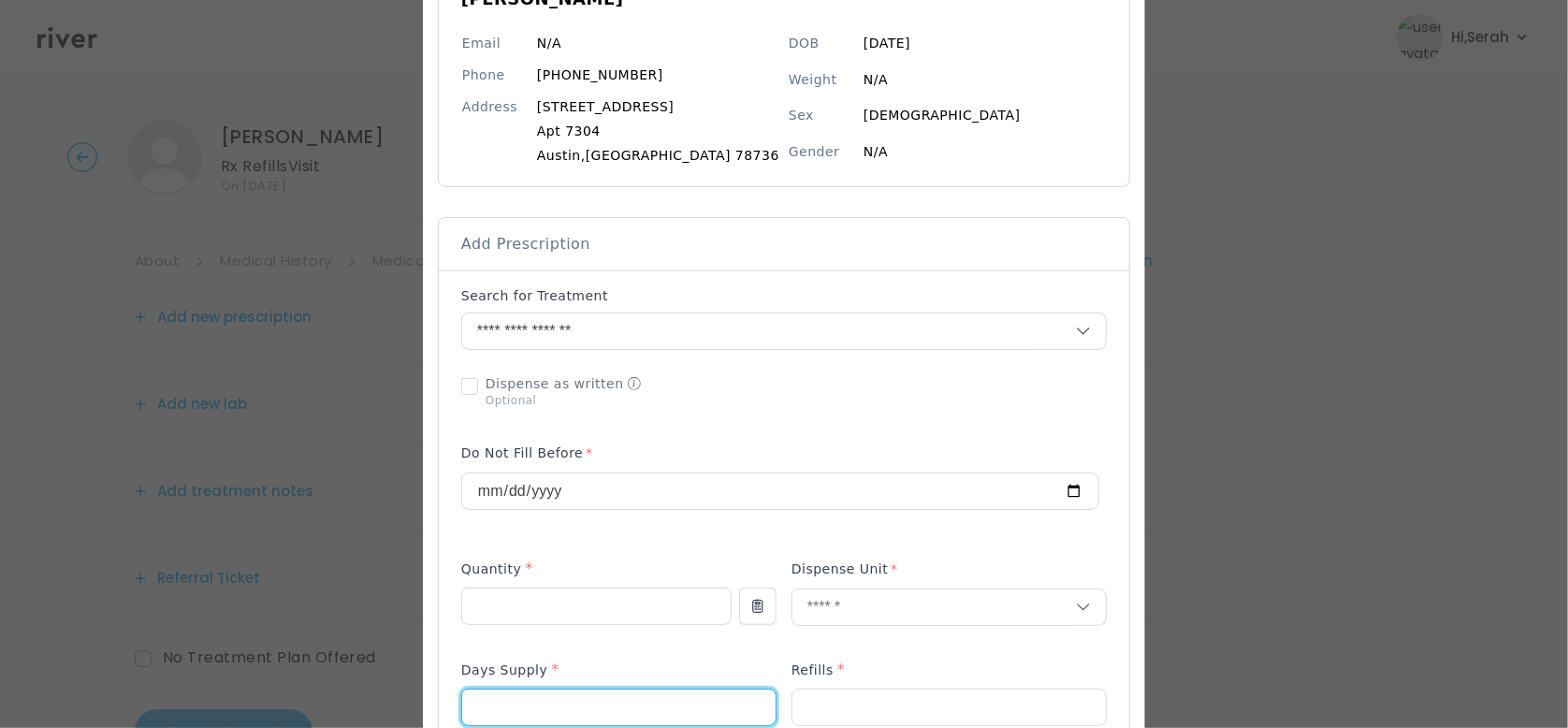
type input "**"
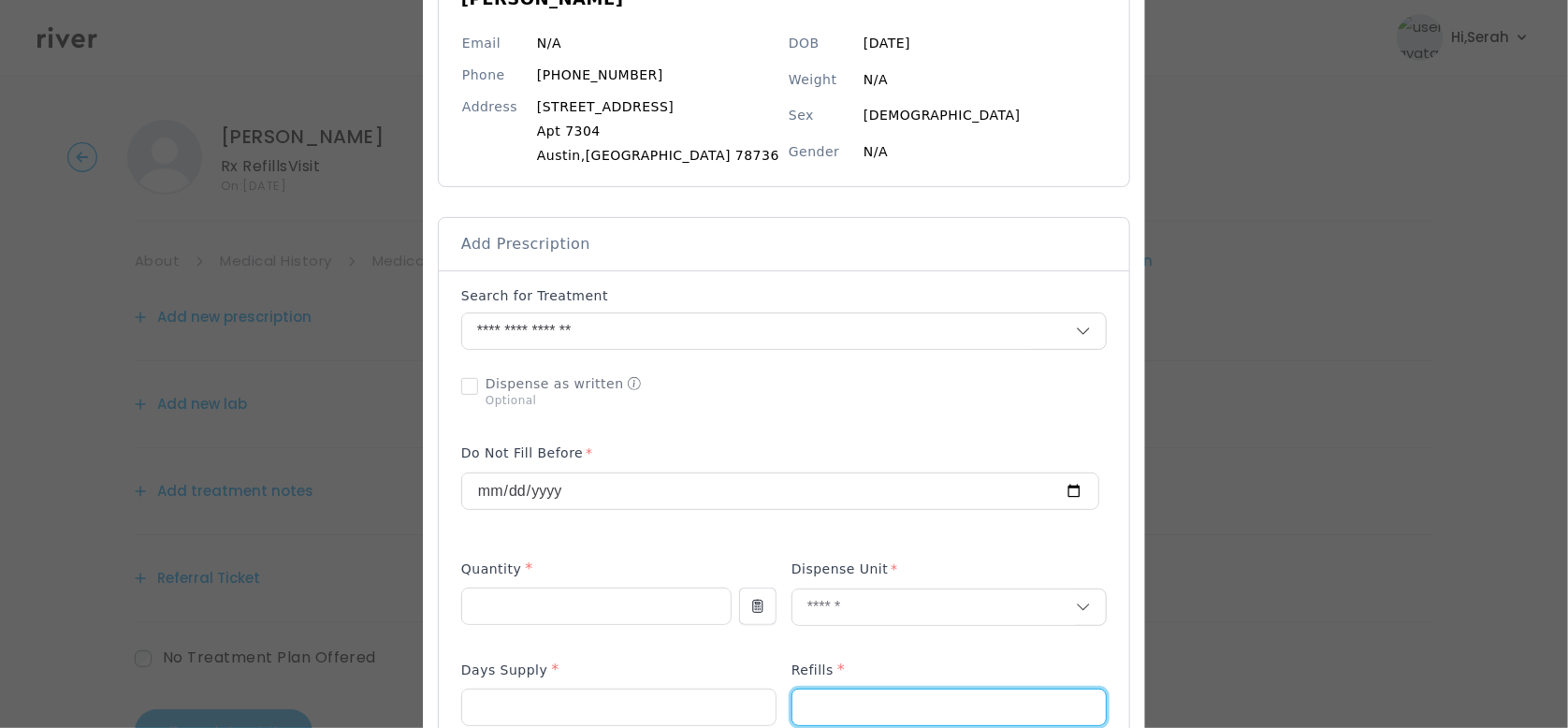
type input "*"
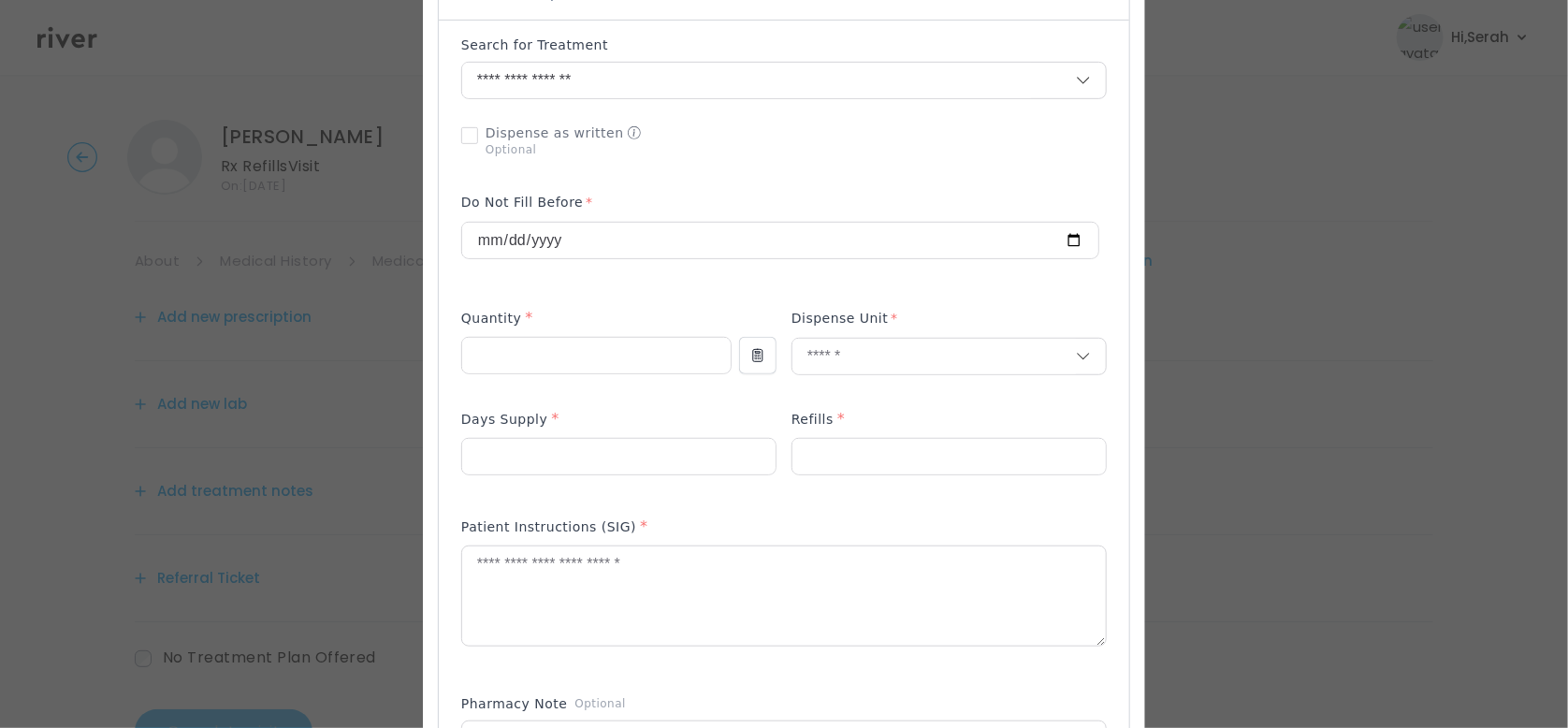
scroll to position [472, 0]
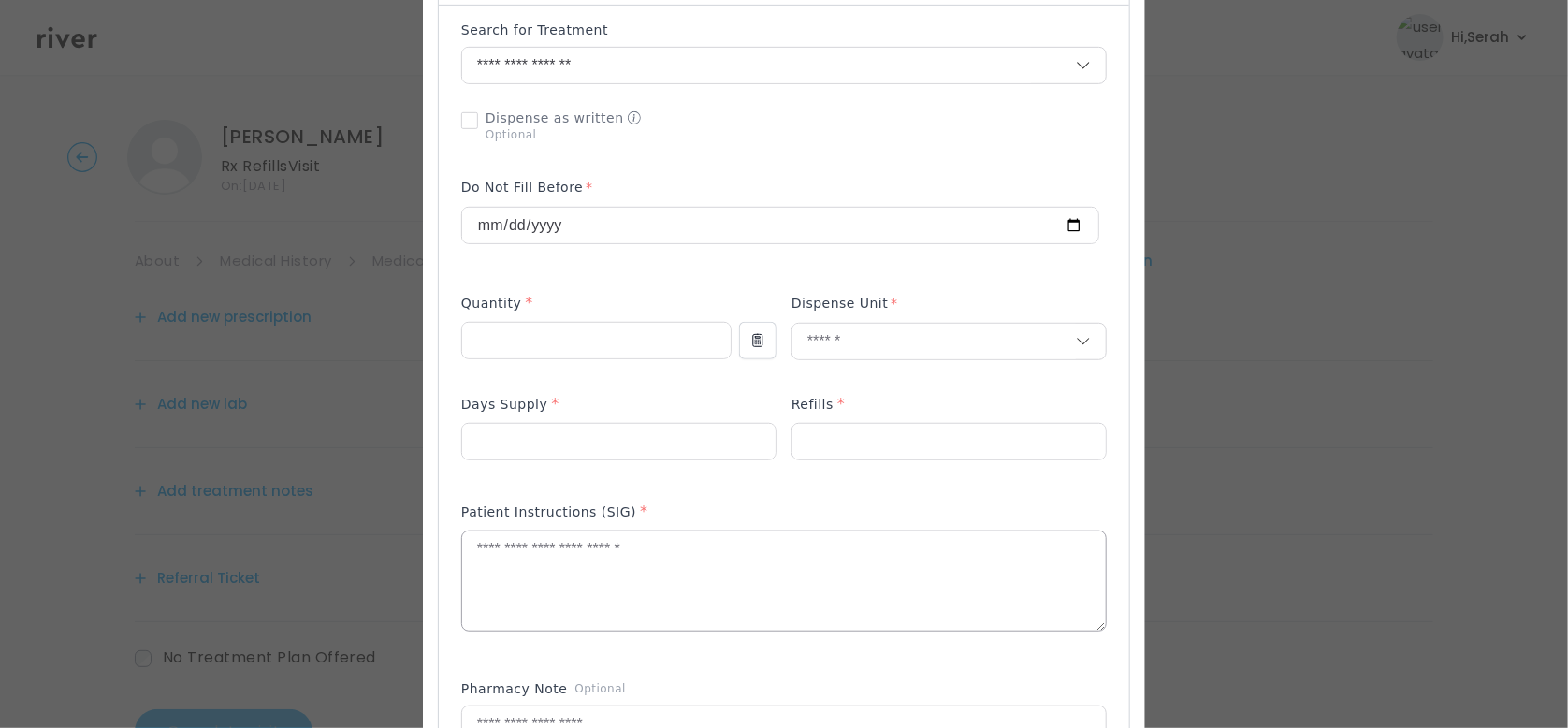
click at [613, 572] on textarea at bounding box center [784, 580] width 644 height 99
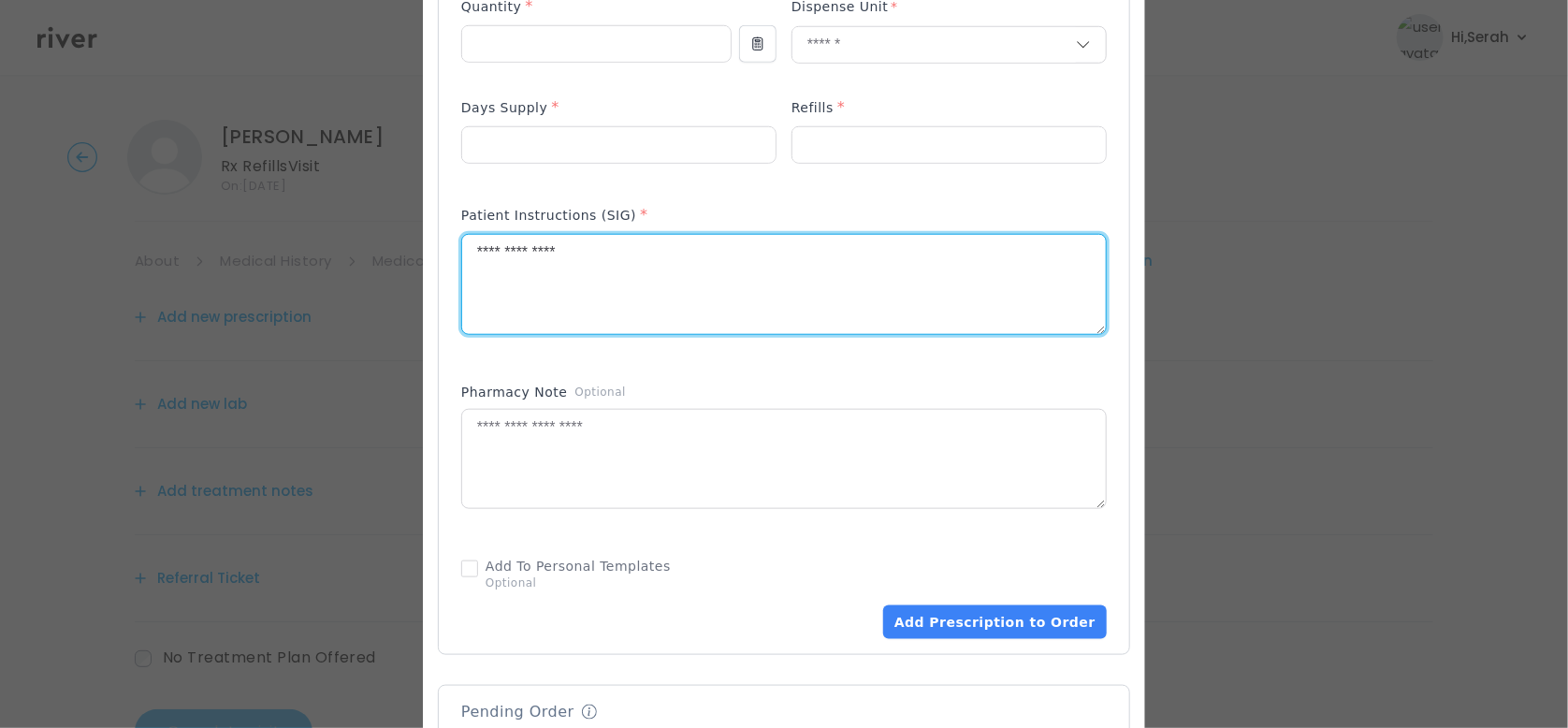
scroll to position [784, 0]
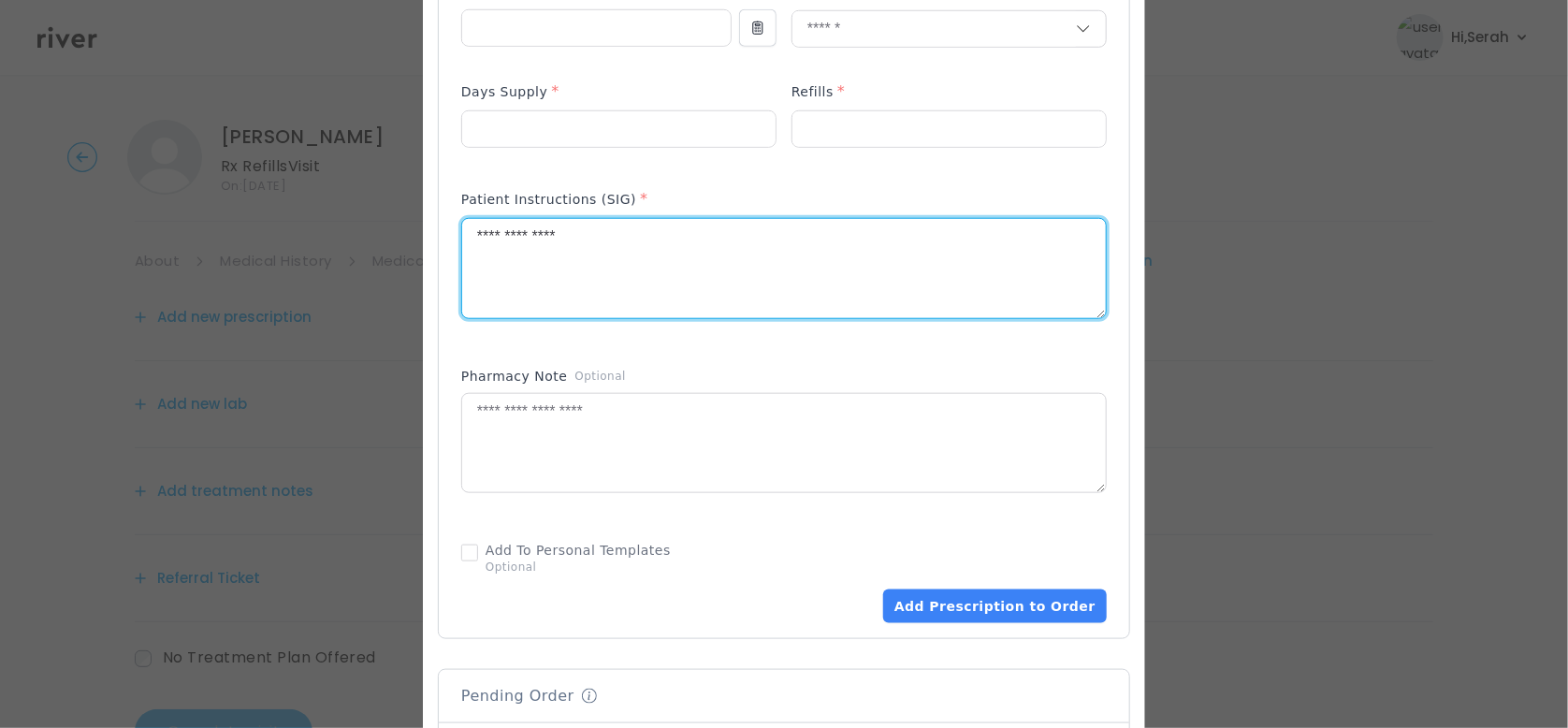
type textarea "**********"
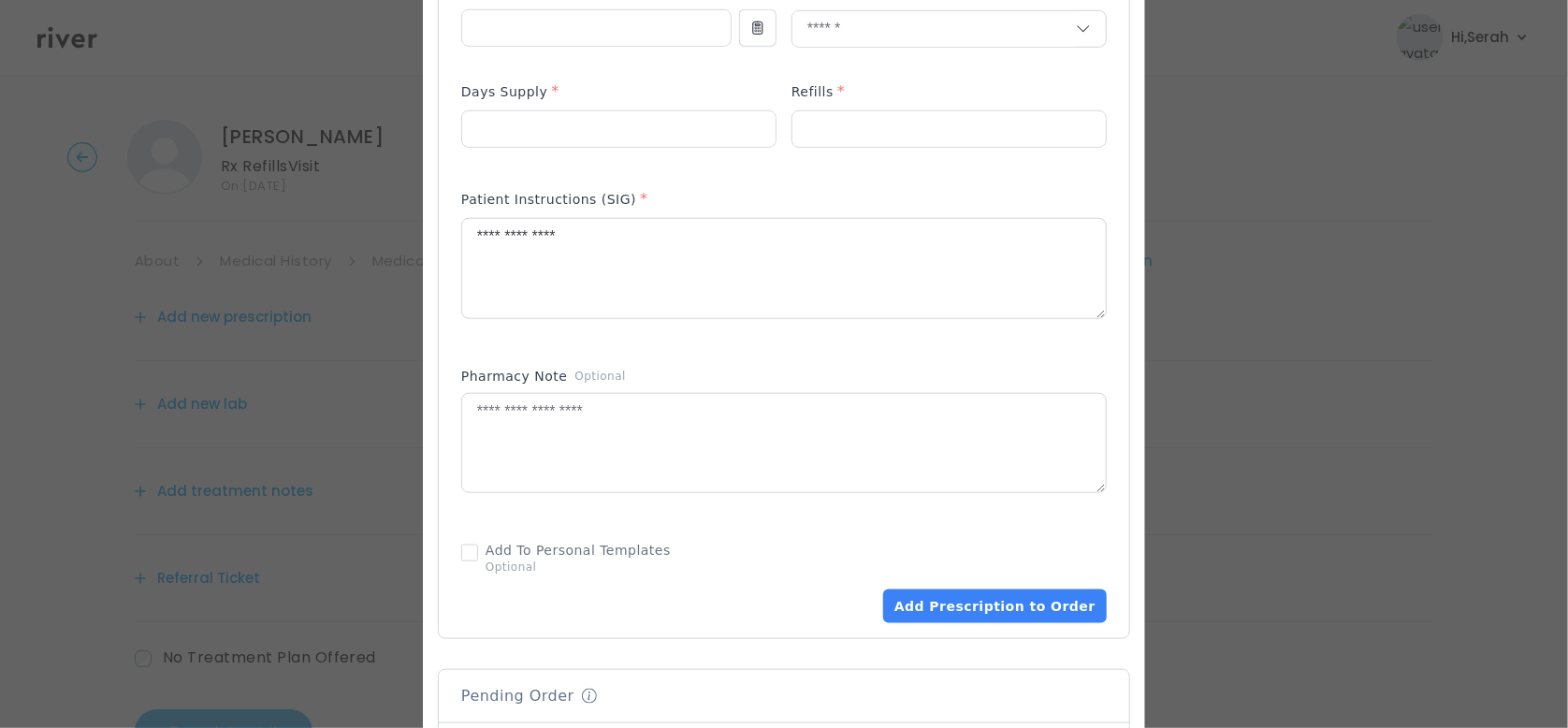
click at [618, 347] on div "Add Prescription to Order" at bounding box center [784, 165] width 646 height 914
click at [978, 598] on button "Add Prescription to Order" at bounding box center [995, 606] width 223 height 34
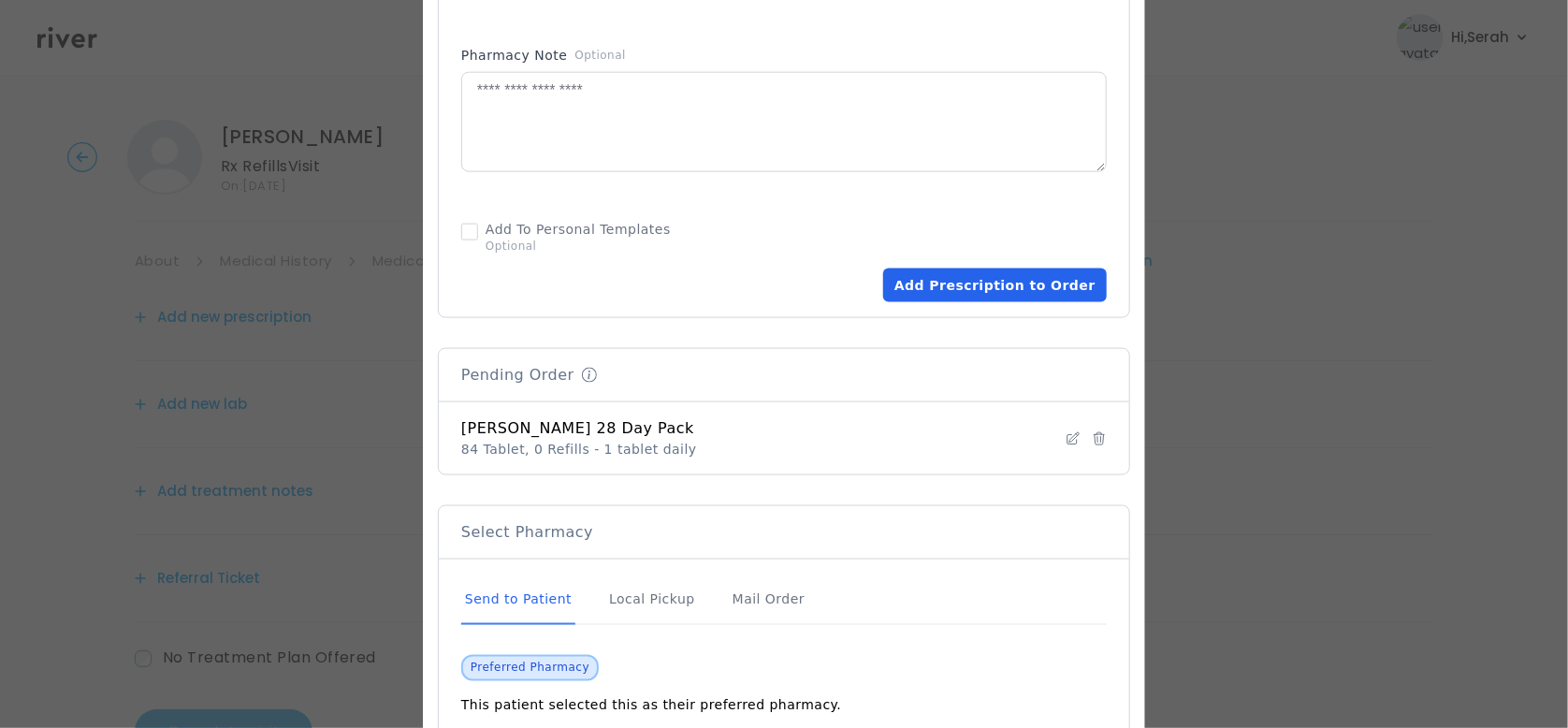
scroll to position [1310, 0]
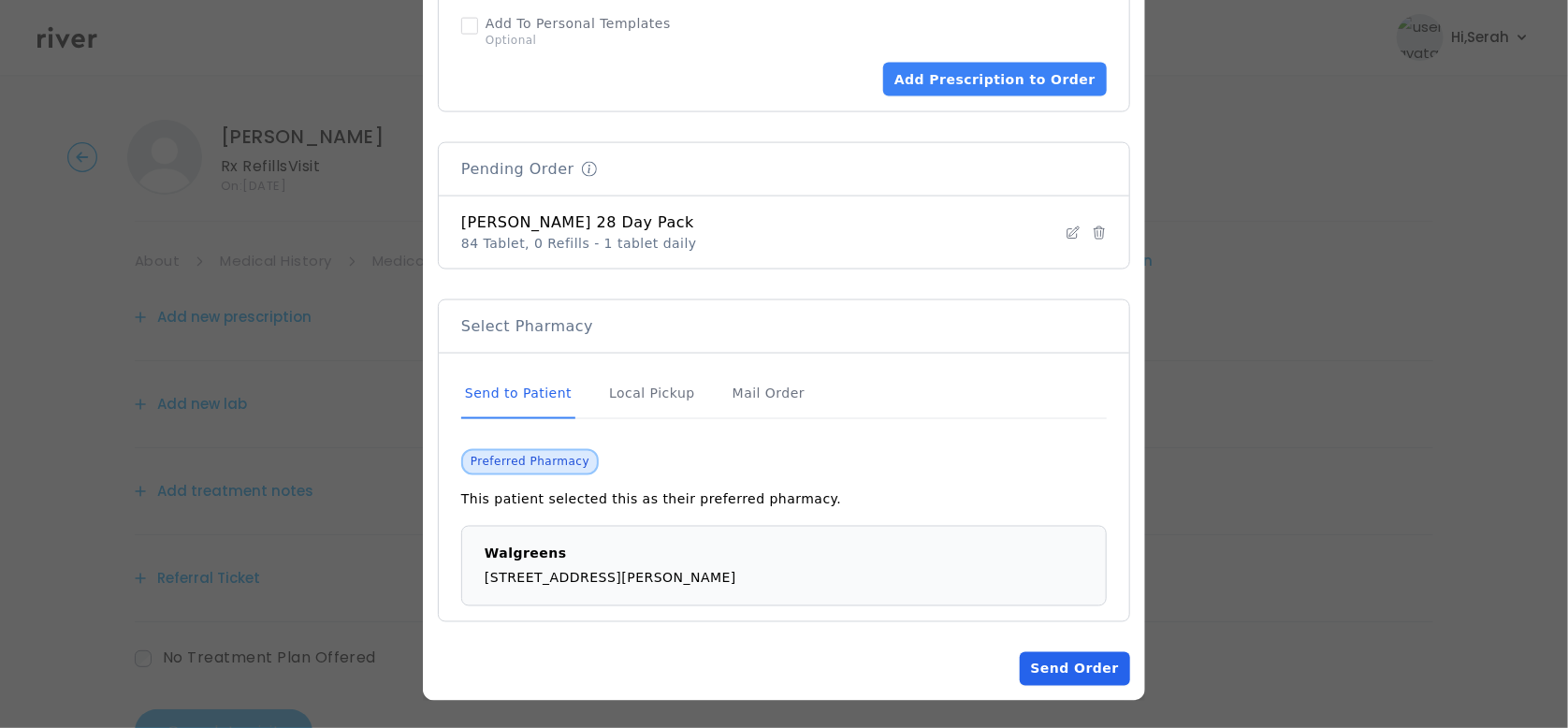
click at [1047, 666] on button "Send Order" at bounding box center [1075, 669] width 111 height 34
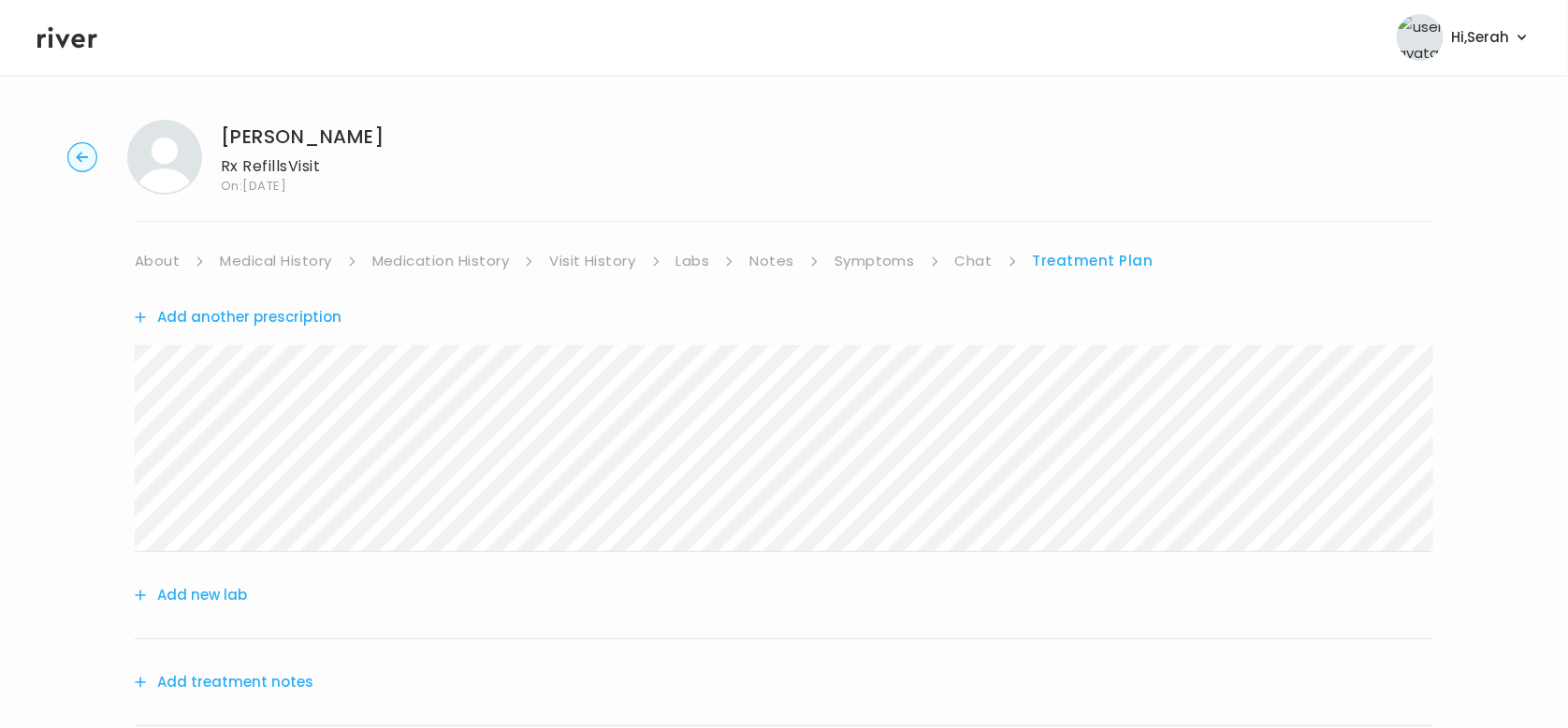
click at [254, 674] on button "Add treatment notes" at bounding box center [224, 681] width 179 height 26
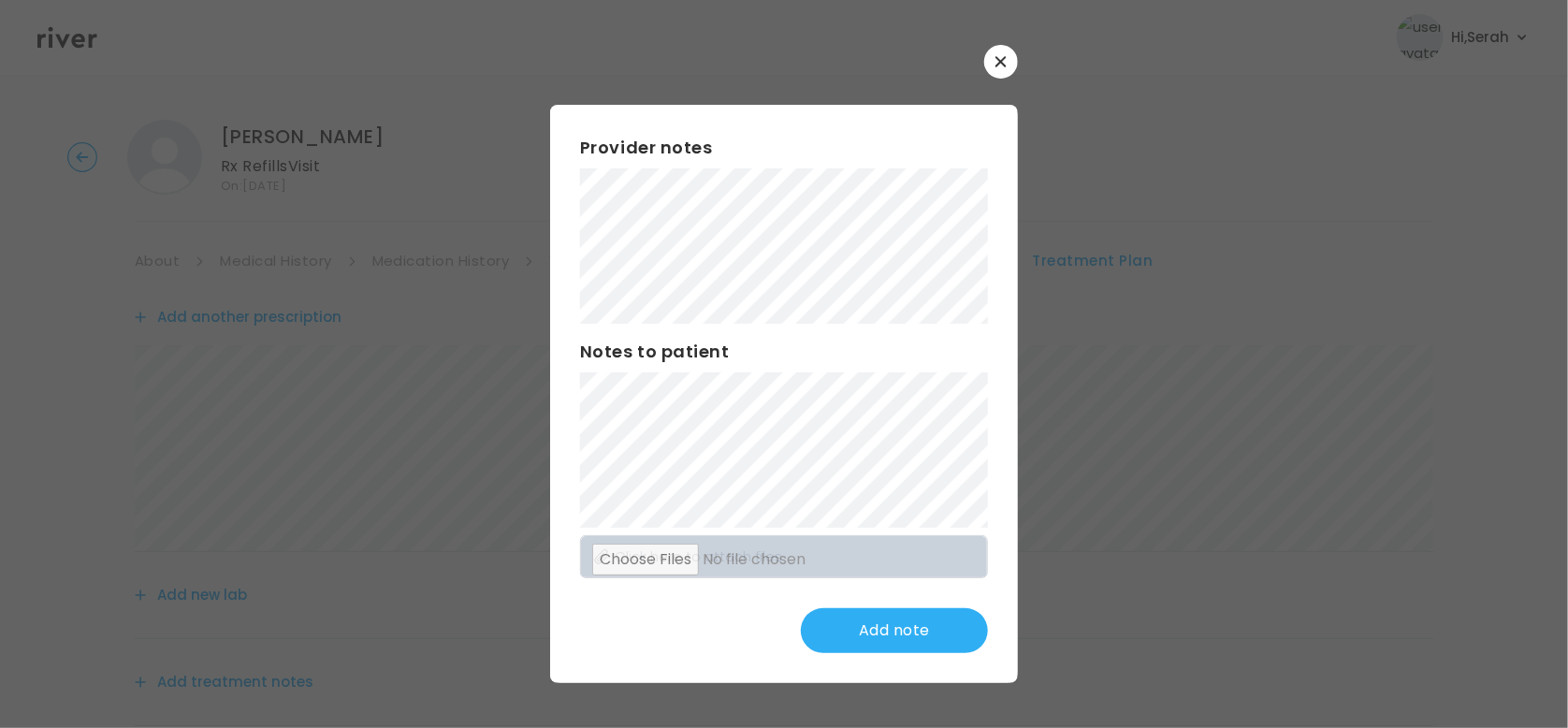
click at [701, 610] on div "Add note" at bounding box center [784, 630] width 408 height 45
click at [878, 634] on button "Update note" at bounding box center [894, 630] width 187 height 45
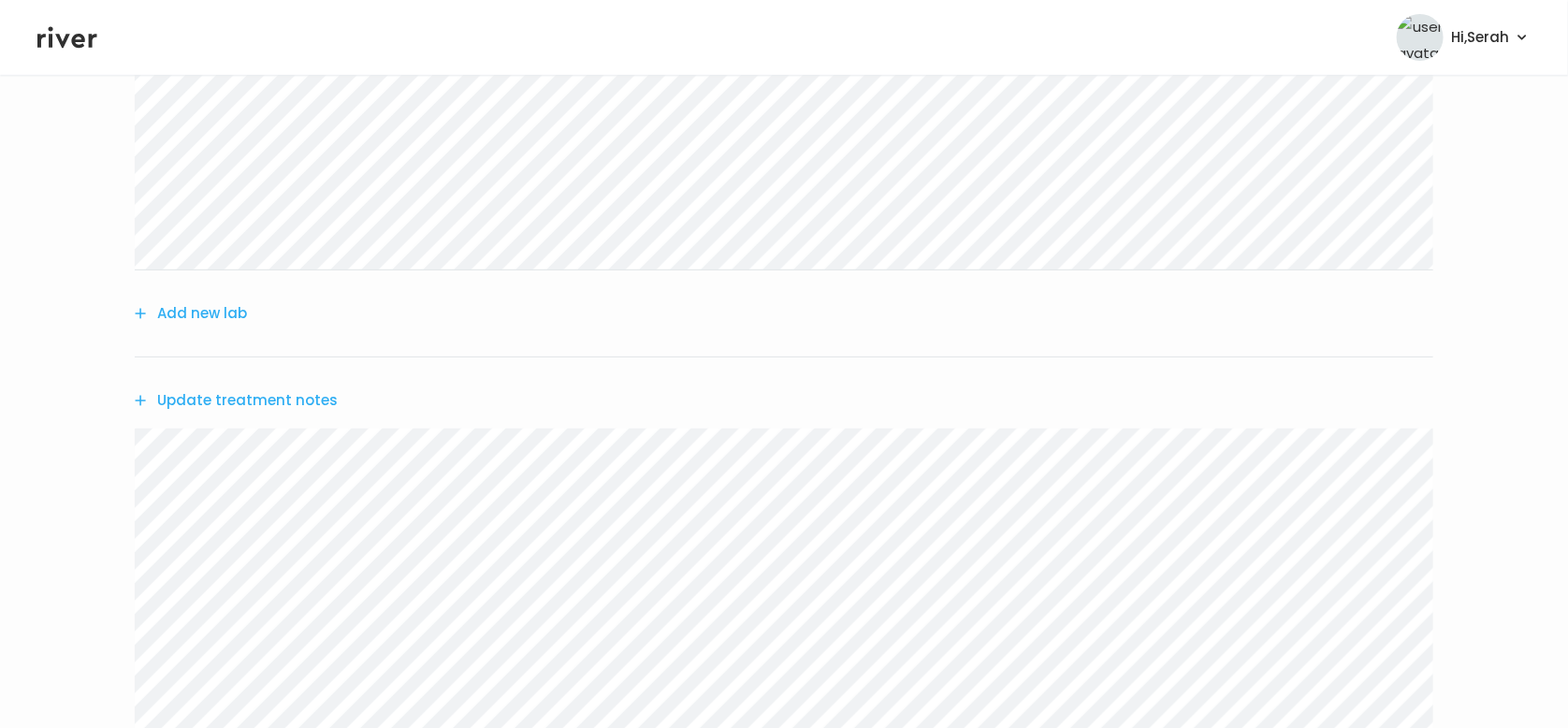
scroll to position [592, 0]
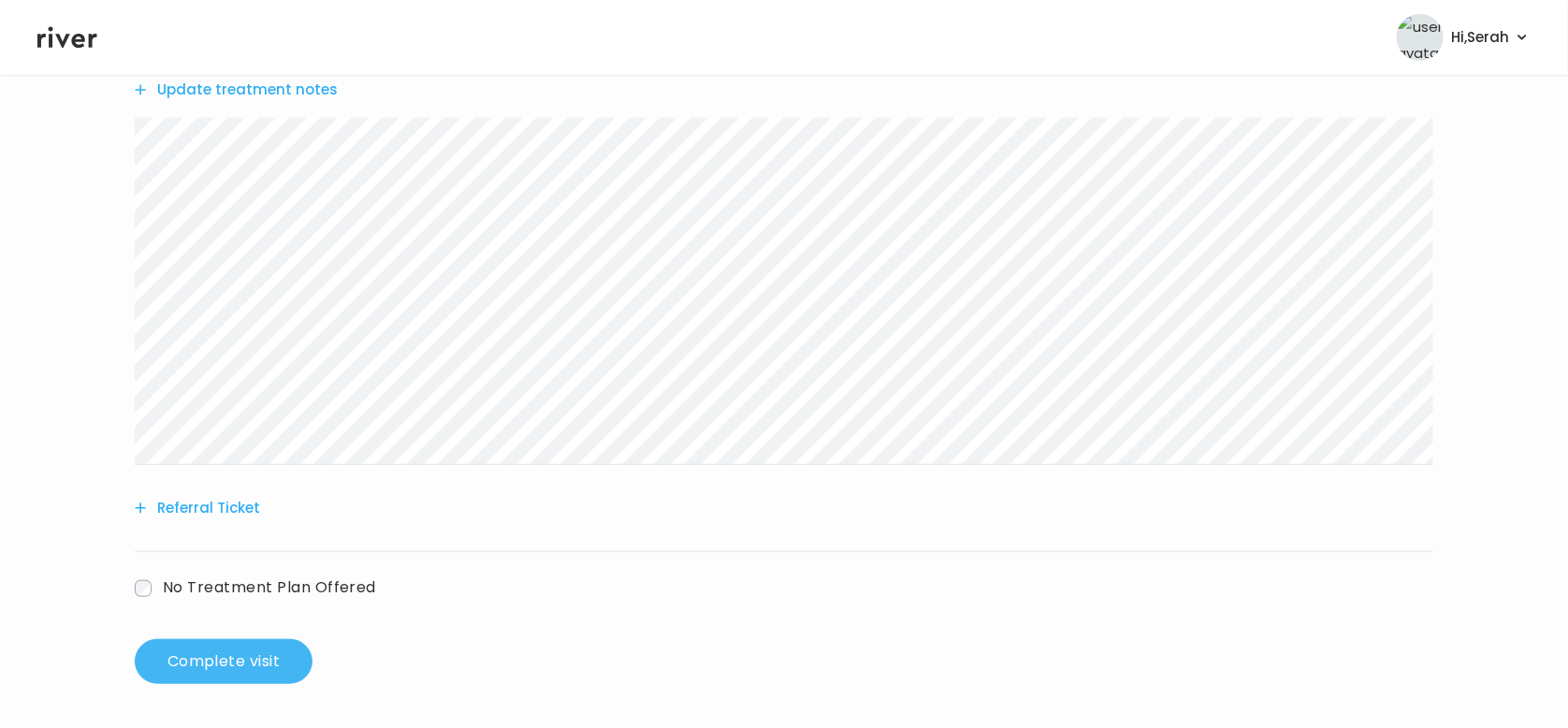
click at [261, 655] on button "Complete visit" at bounding box center [223, 661] width 178 height 45
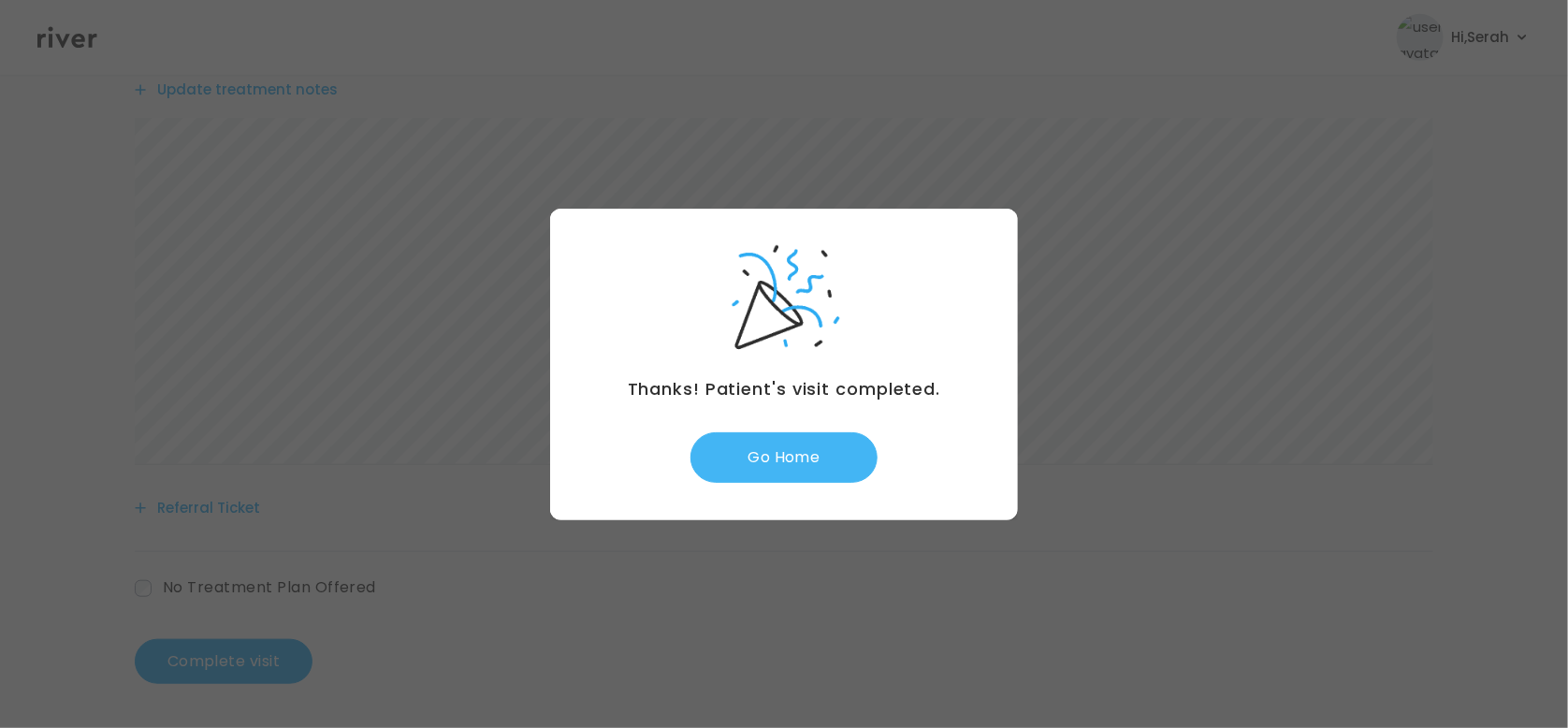
click at [756, 472] on button "Go Home" at bounding box center [784, 457] width 187 height 50
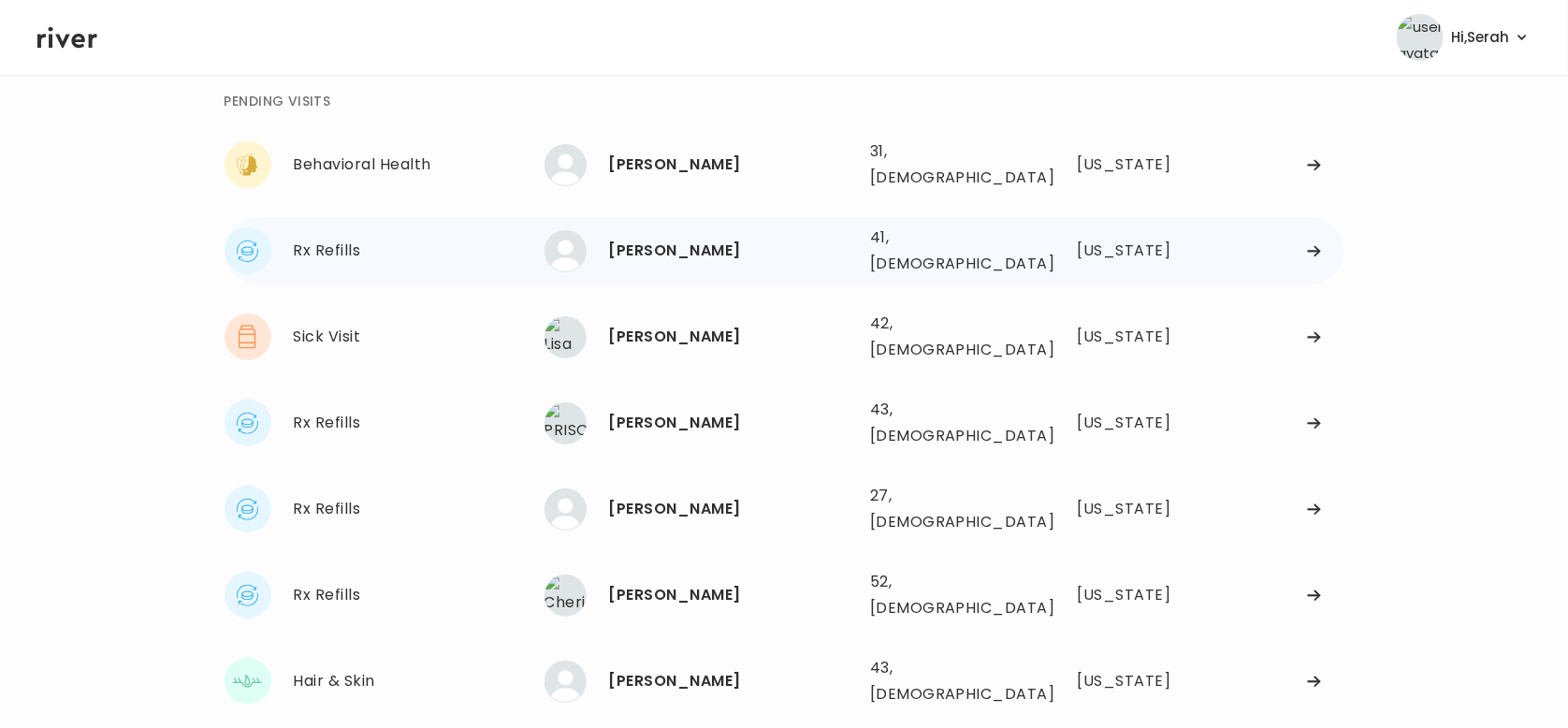
scroll to position [15, 0]
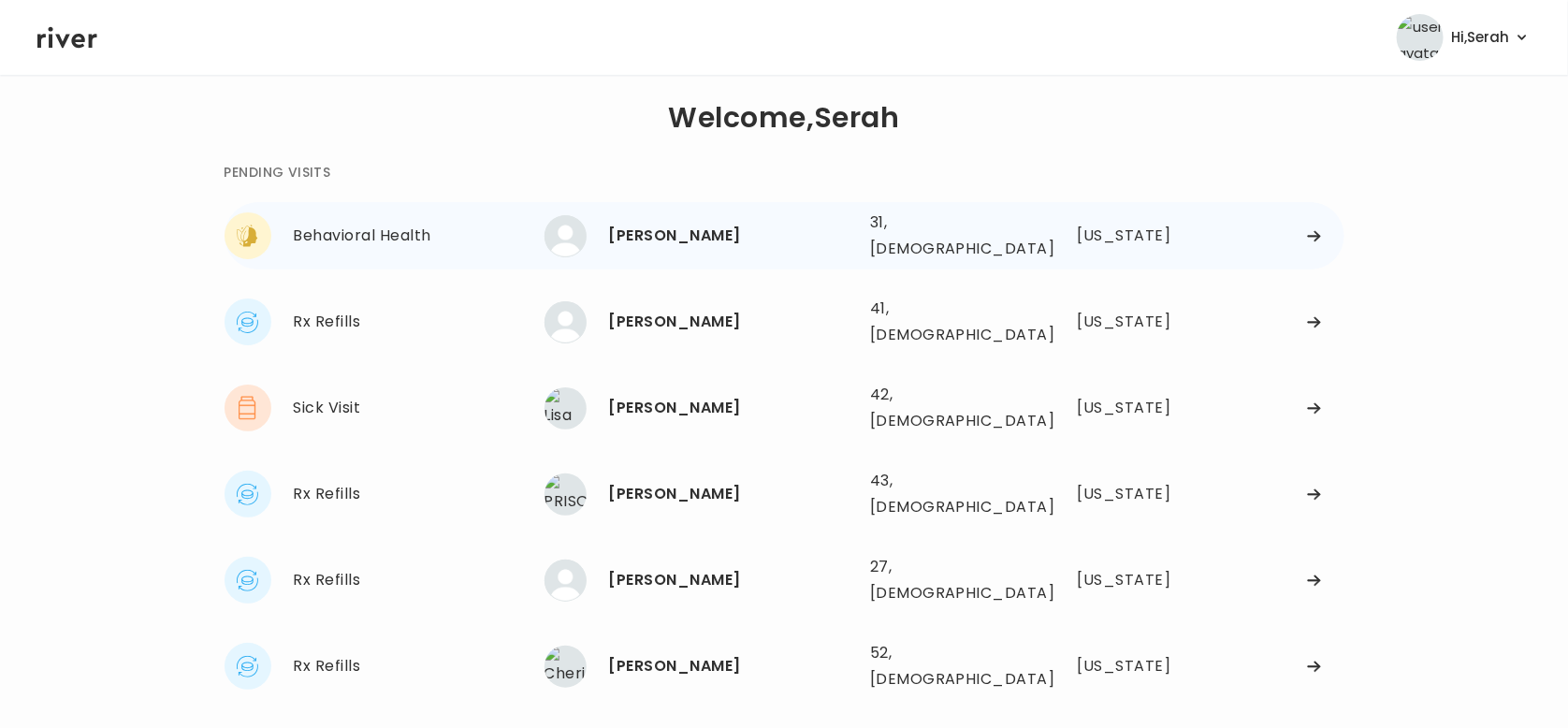
click at [672, 202] on div "Behavioral Health [PERSON_NAME] [PERSON_NAME] 31, [DEMOGRAPHIC_DATA] See more 3…" at bounding box center [784, 235] width 1119 height 67
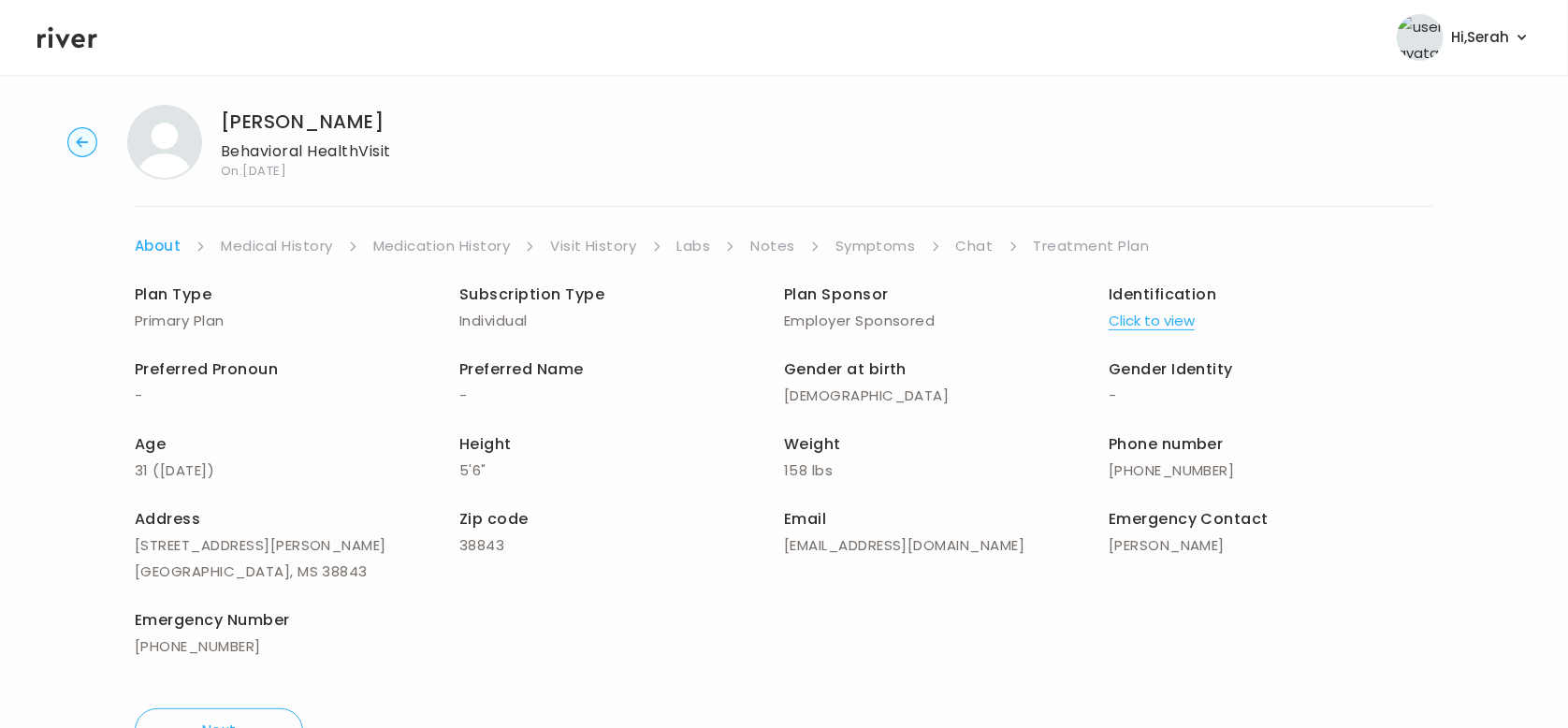
click at [840, 229] on div "[PERSON_NAME] Behavioral Health Visit On: [DATE] About Medical History Medicati…" at bounding box center [784, 429] width 1568 height 678
click at [858, 237] on link "Symptoms" at bounding box center [876, 246] width 81 height 26
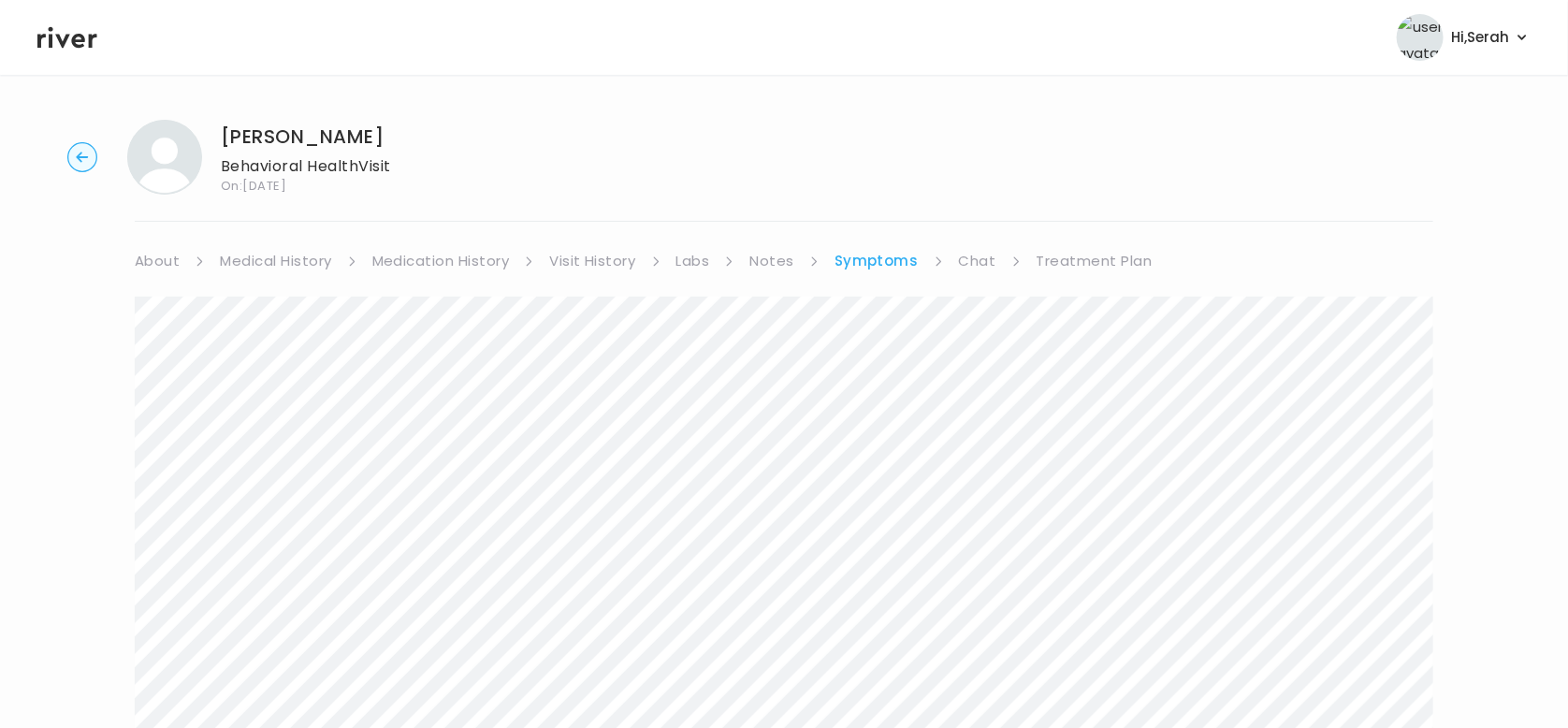
click at [978, 264] on link "Chat" at bounding box center [978, 260] width 38 height 26
click at [873, 257] on link "Symptoms" at bounding box center [875, 260] width 81 height 26
click at [965, 260] on link "Chat" at bounding box center [978, 260] width 38 height 26
click at [1055, 258] on link "Treatment Plan" at bounding box center [1092, 260] width 116 height 26
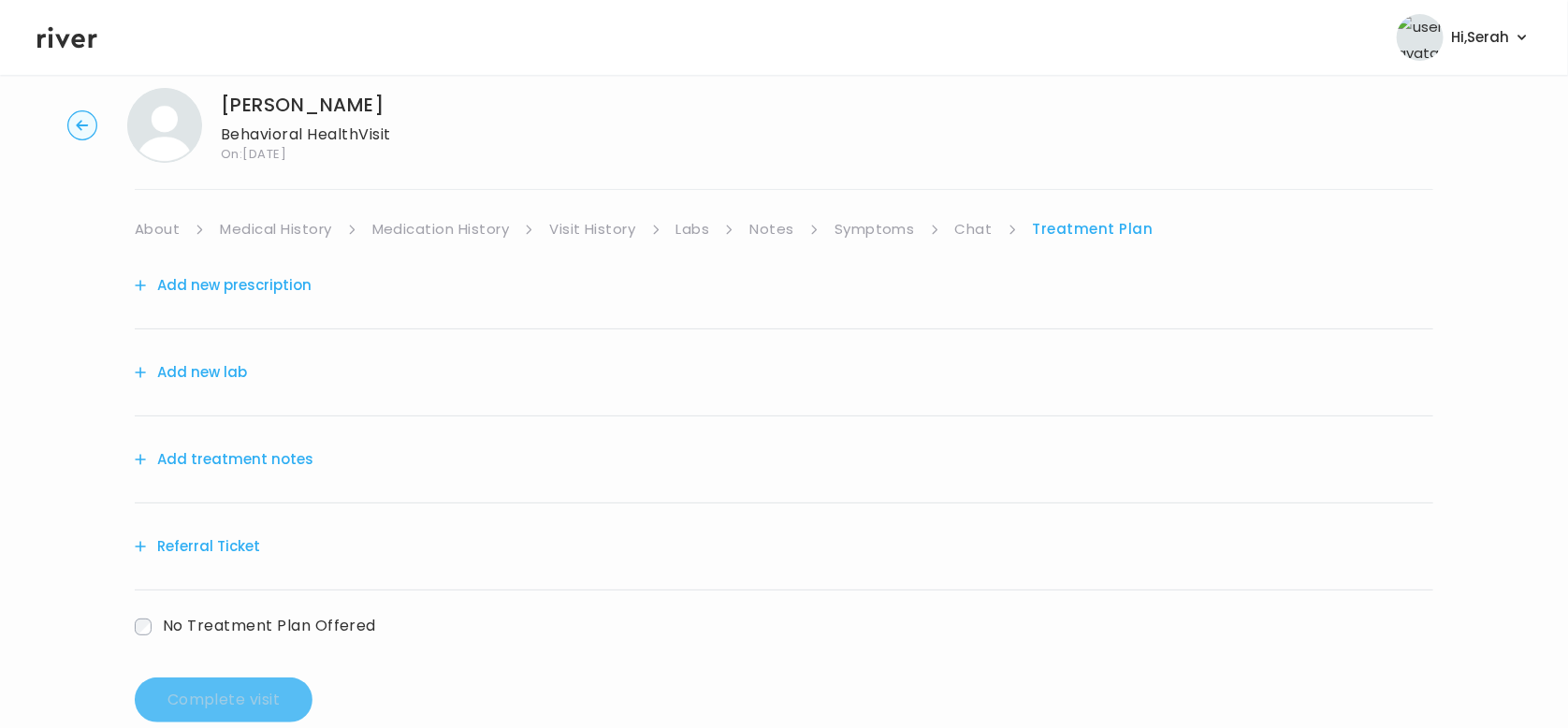
scroll to position [33, 0]
click at [272, 282] on button "Add new prescription" at bounding box center [223, 283] width 177 height 26
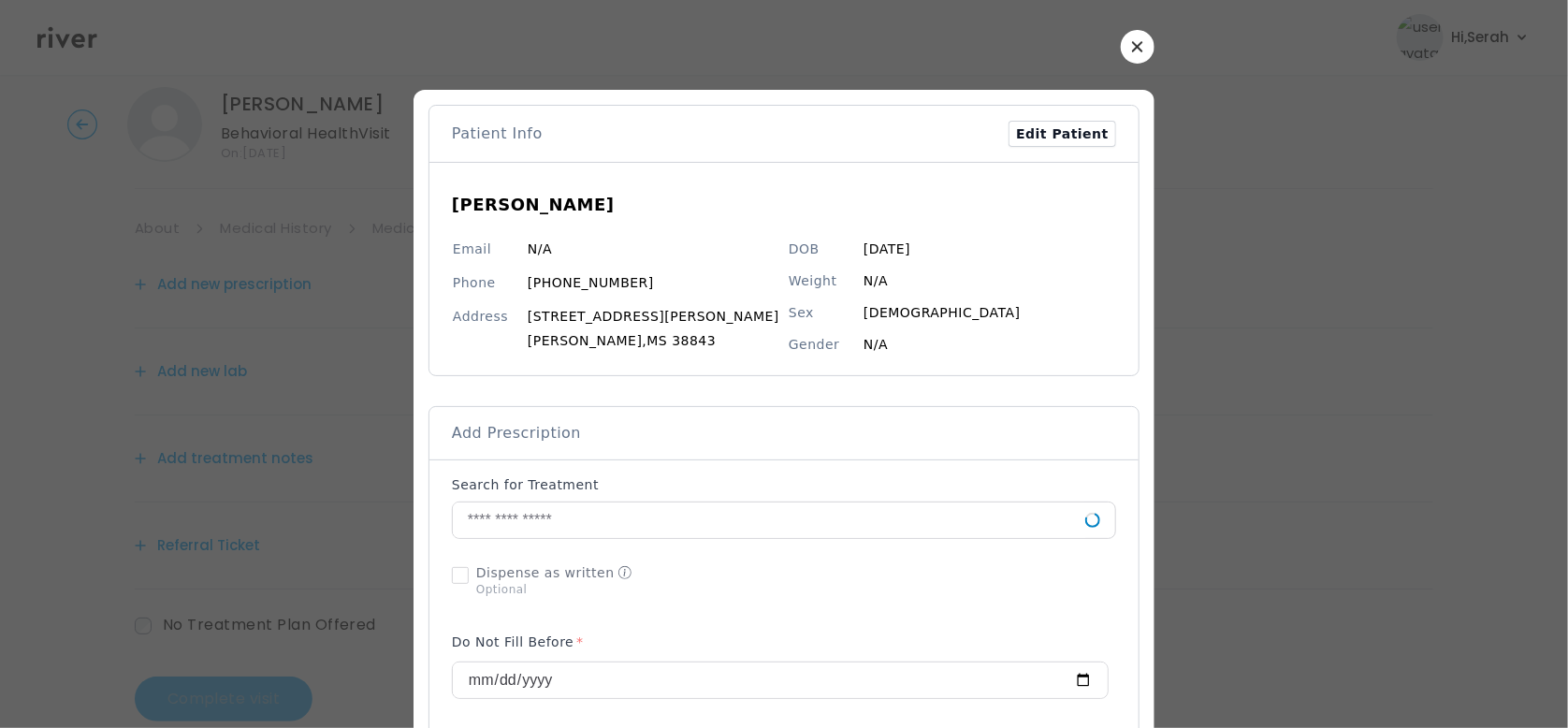
click at [1126, 196] on div at bounding box center [784, 364] width 1568 height 728
click at [1120, 38] on button "button" at bounding box center [1137, 47] width 34 height 34
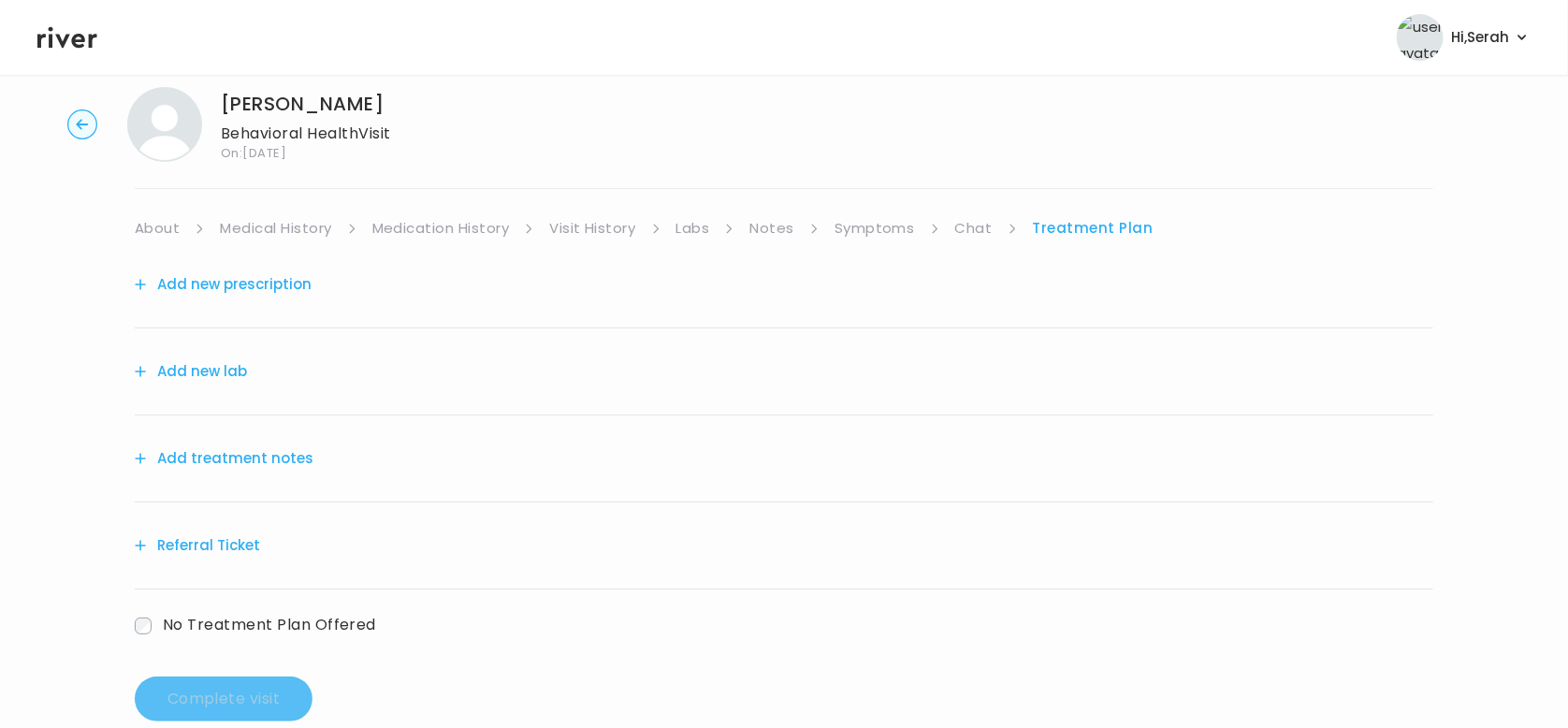
click at [262, 466] on button "Add treatment notes" at bounding box center [224, 458] width 179 height 26
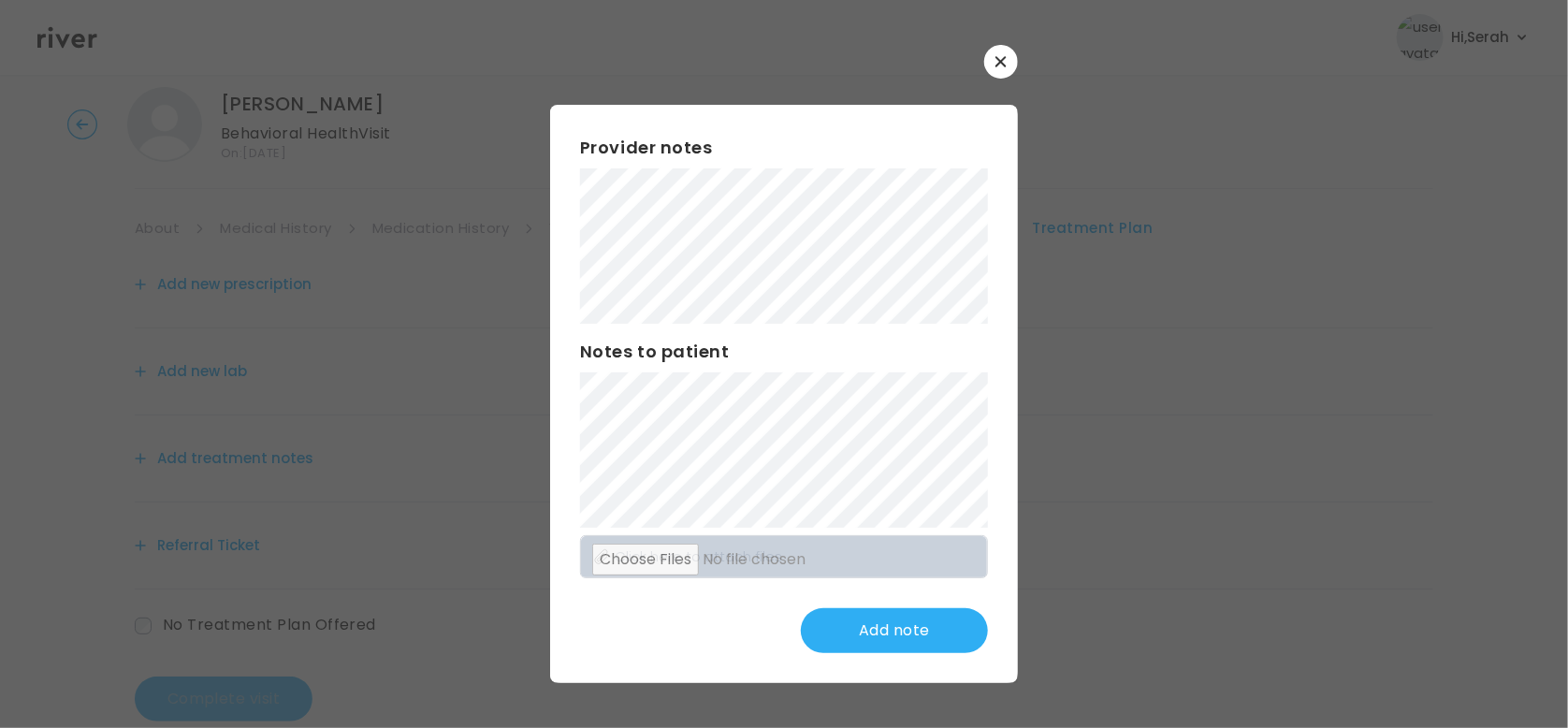
click at [1004, 51] on button "button" at bounding box center [1001, 61] width 34 height 34
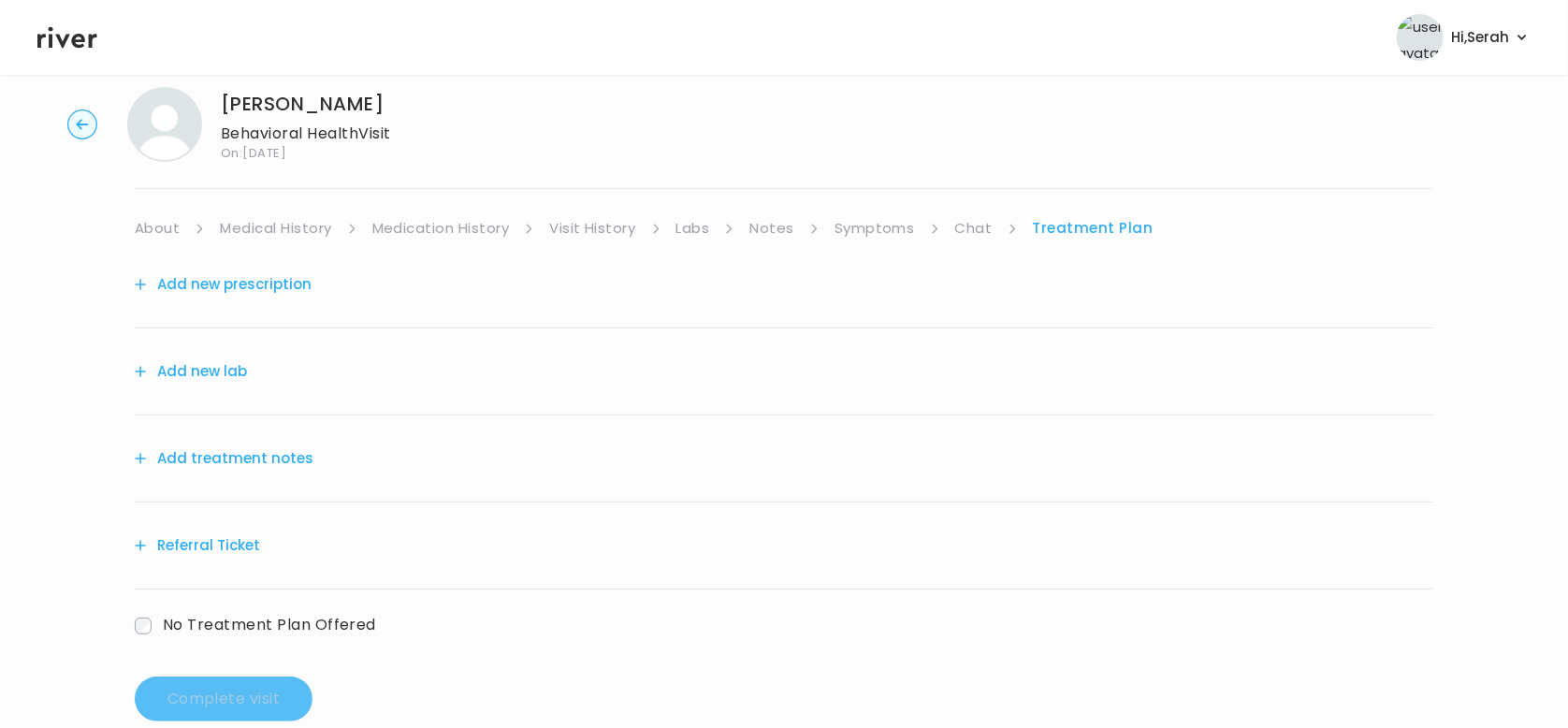
click at [211, 539] on button "Referral Ticket" at bounding box center [197, 545] width 125 height 26
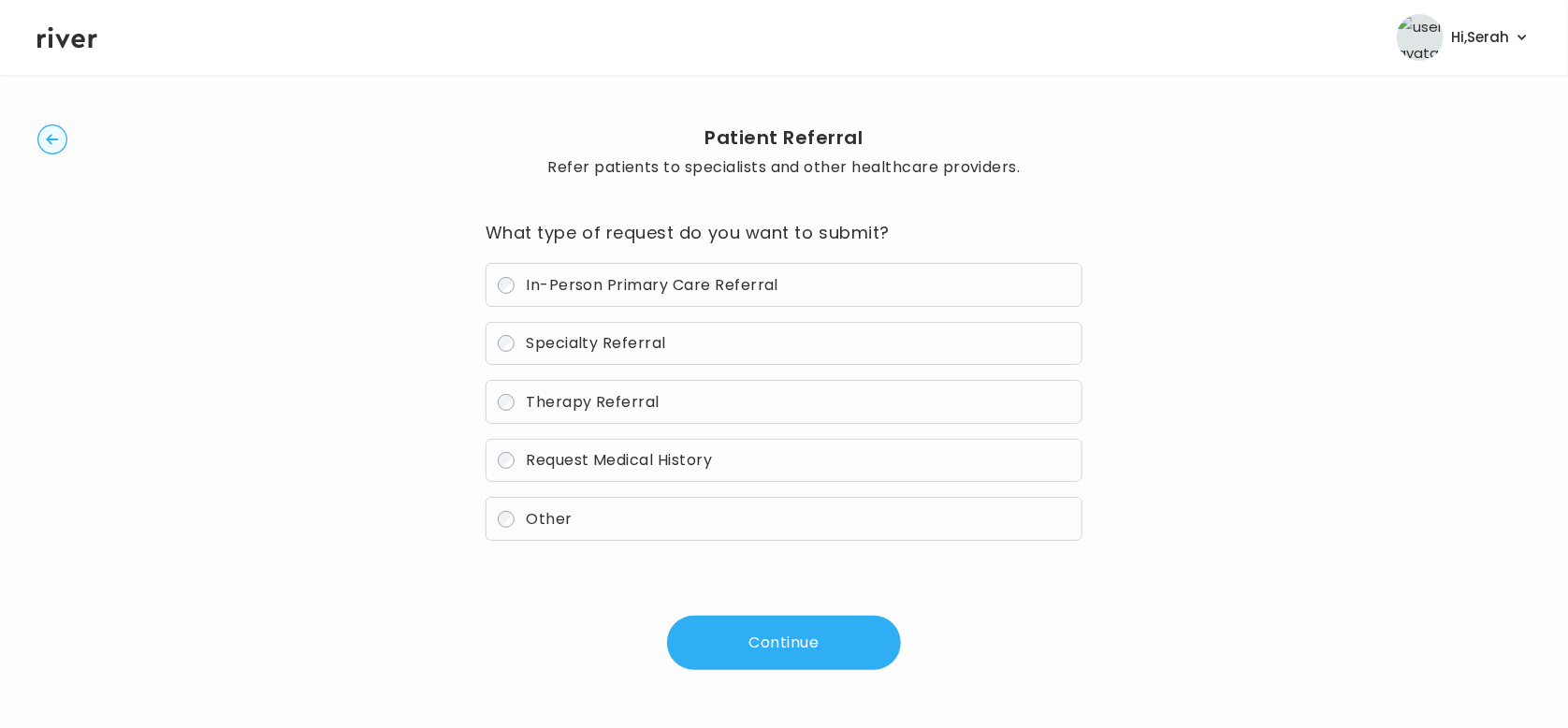
click at [611, 408] on span "Therapy Referral" at bounding box center [593, 402] width 134 height 21
click at [917, 398] on label "Therapy Referral" at bounding box center [784, 401] width 597 height 44
click at [736, 633] on button "Continue" at bounding box center [784, 643] width 234 height 54
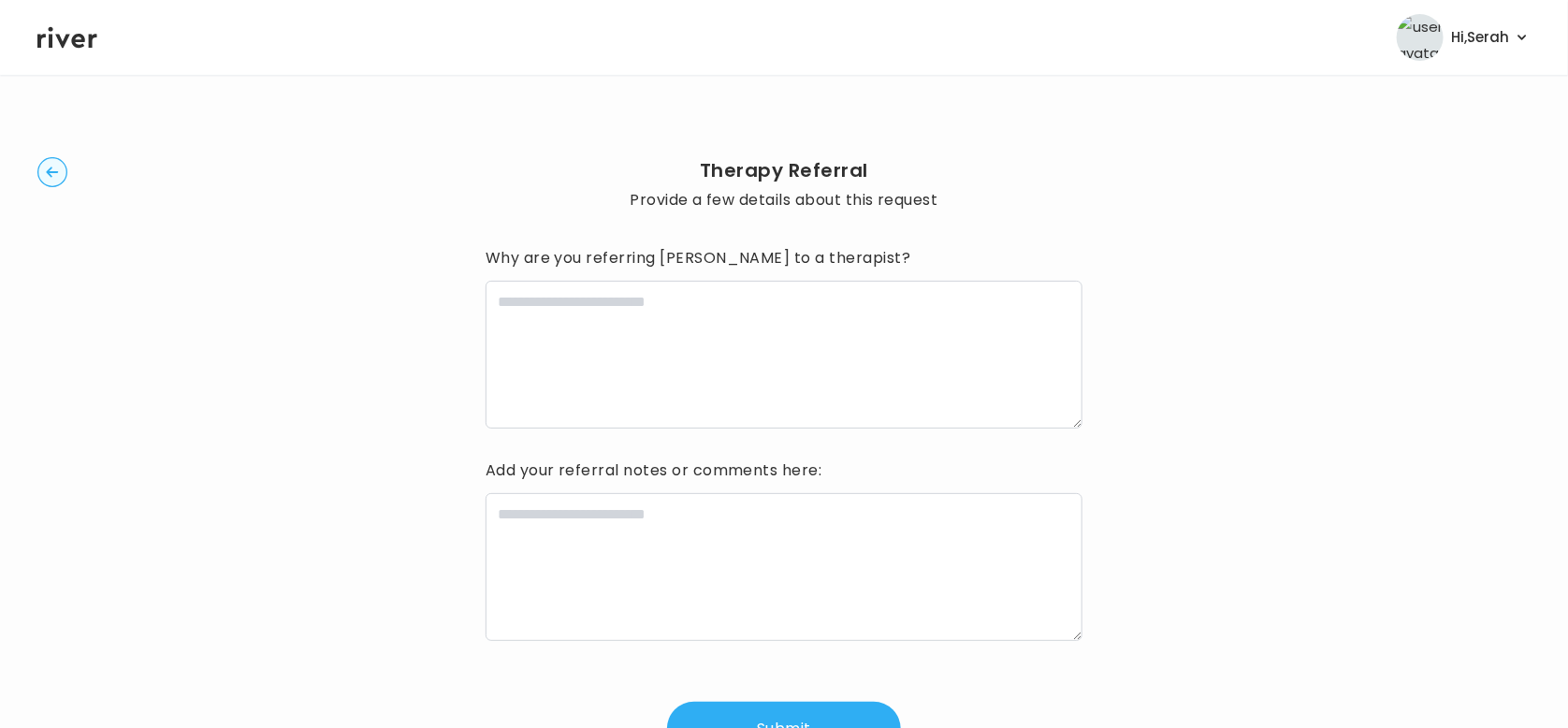
scroll to position [109, 0]
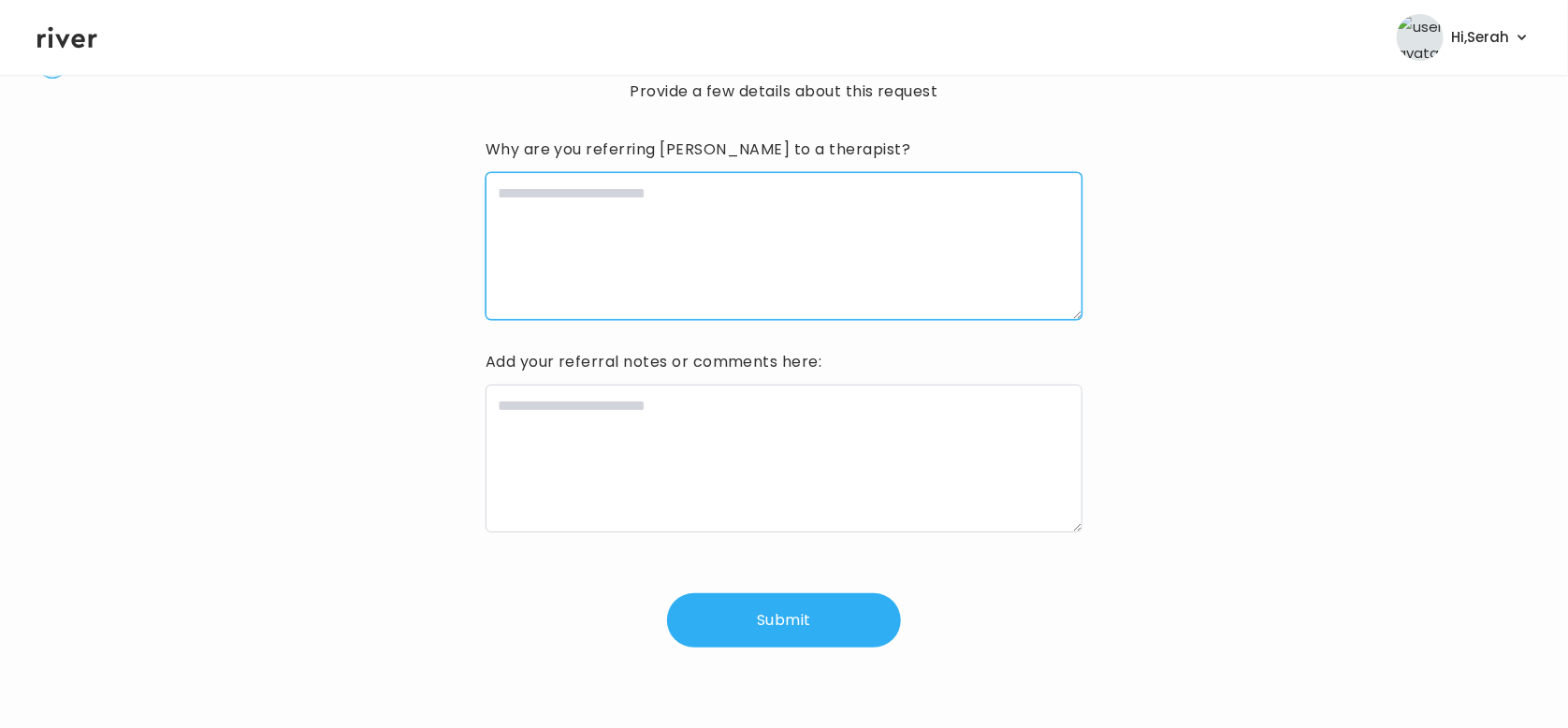
click at [647, 262] on textarea at bounding box center [784, 246] width 597 height 148
type textarea "**********"
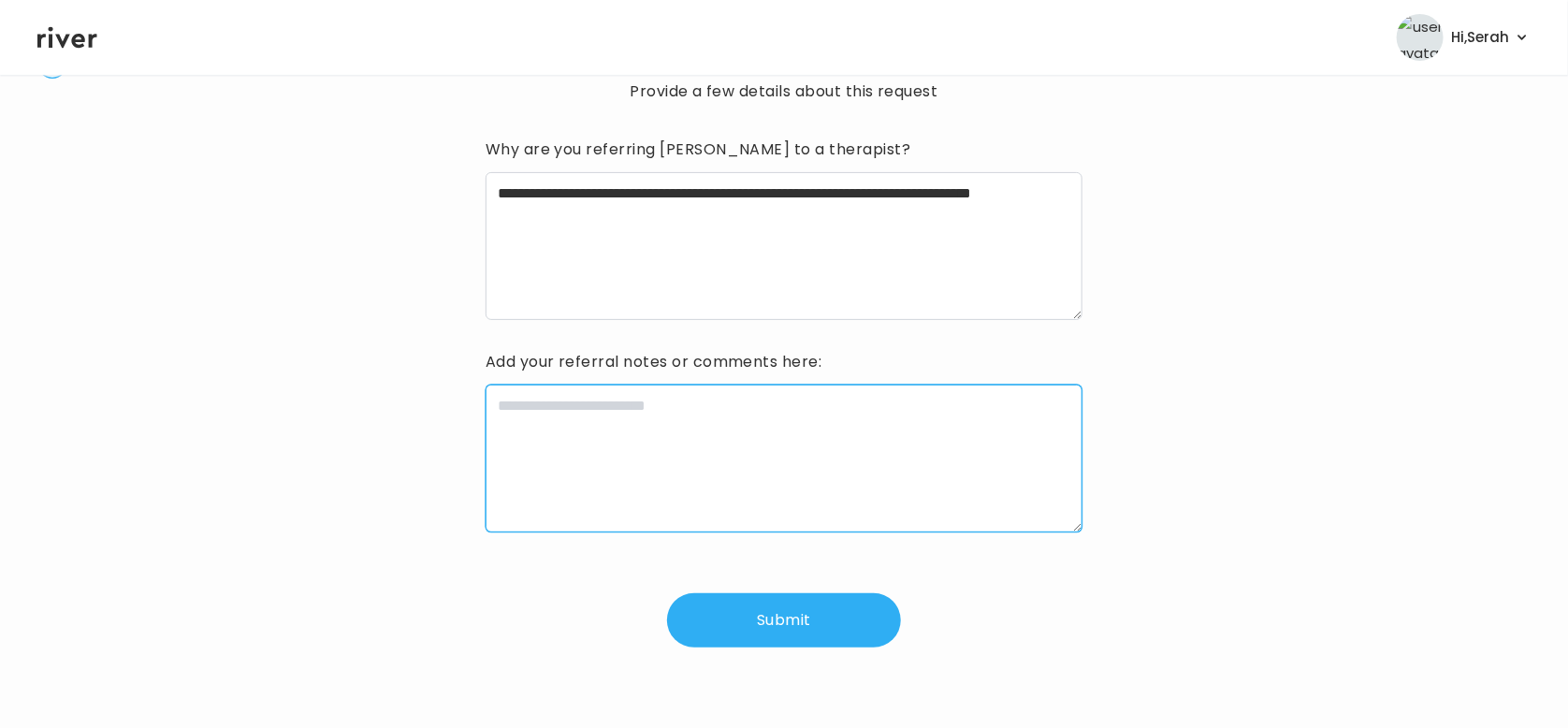
click at [626, 427] on textarea at bounding box center [784, 458] width 597 height 148
click at [629, 440] on textarea "*" at bounding box center [784, 458] width 597 height 148
click at [629, 436] on textarea "**********" at bounding box center [784, 458] width 598 height 148
click at [558, 429] on textarea "**********" at bounding box center [784, 458] width 598 height 148
type textarea "**********"
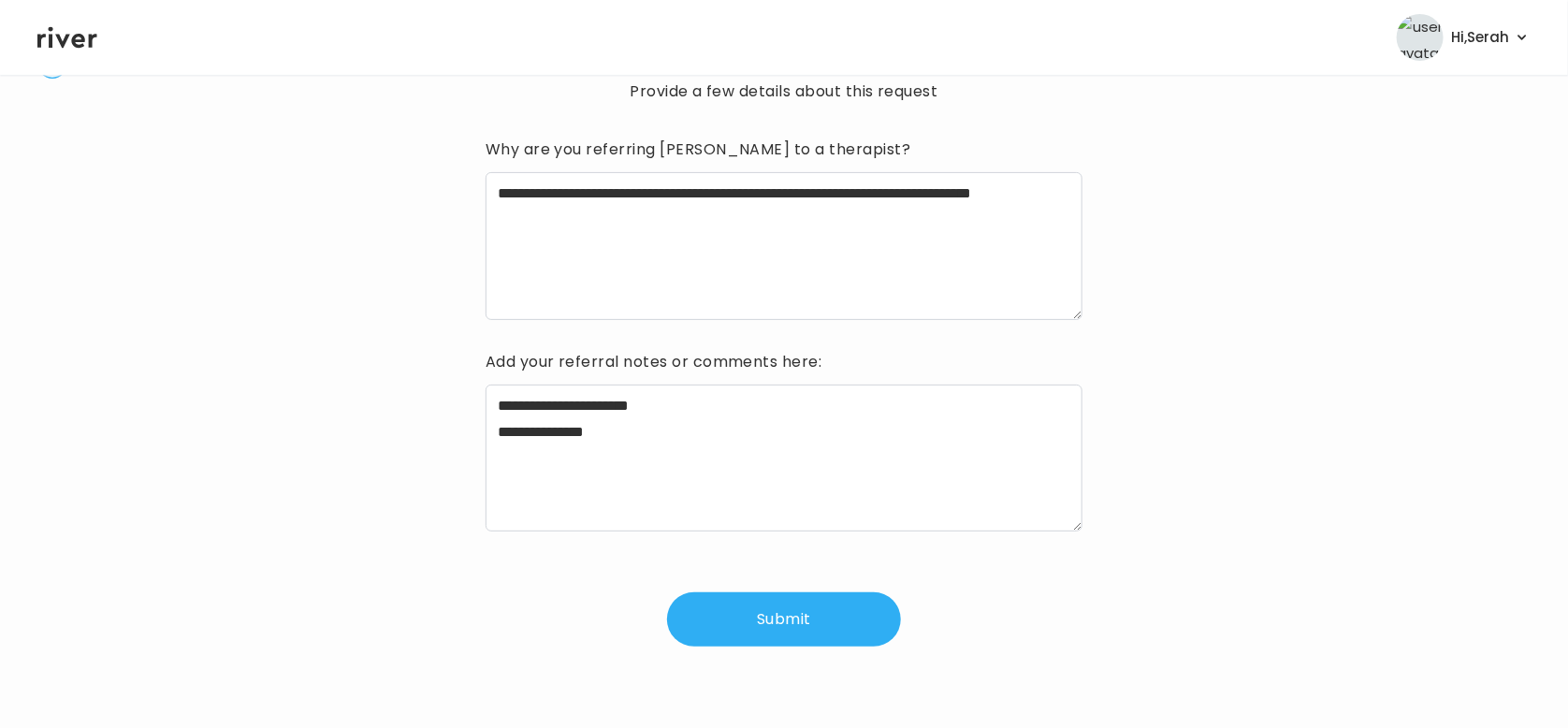
click at [784, 621] on button "Submit" at bounding box center [784, 619] width 234 height 54
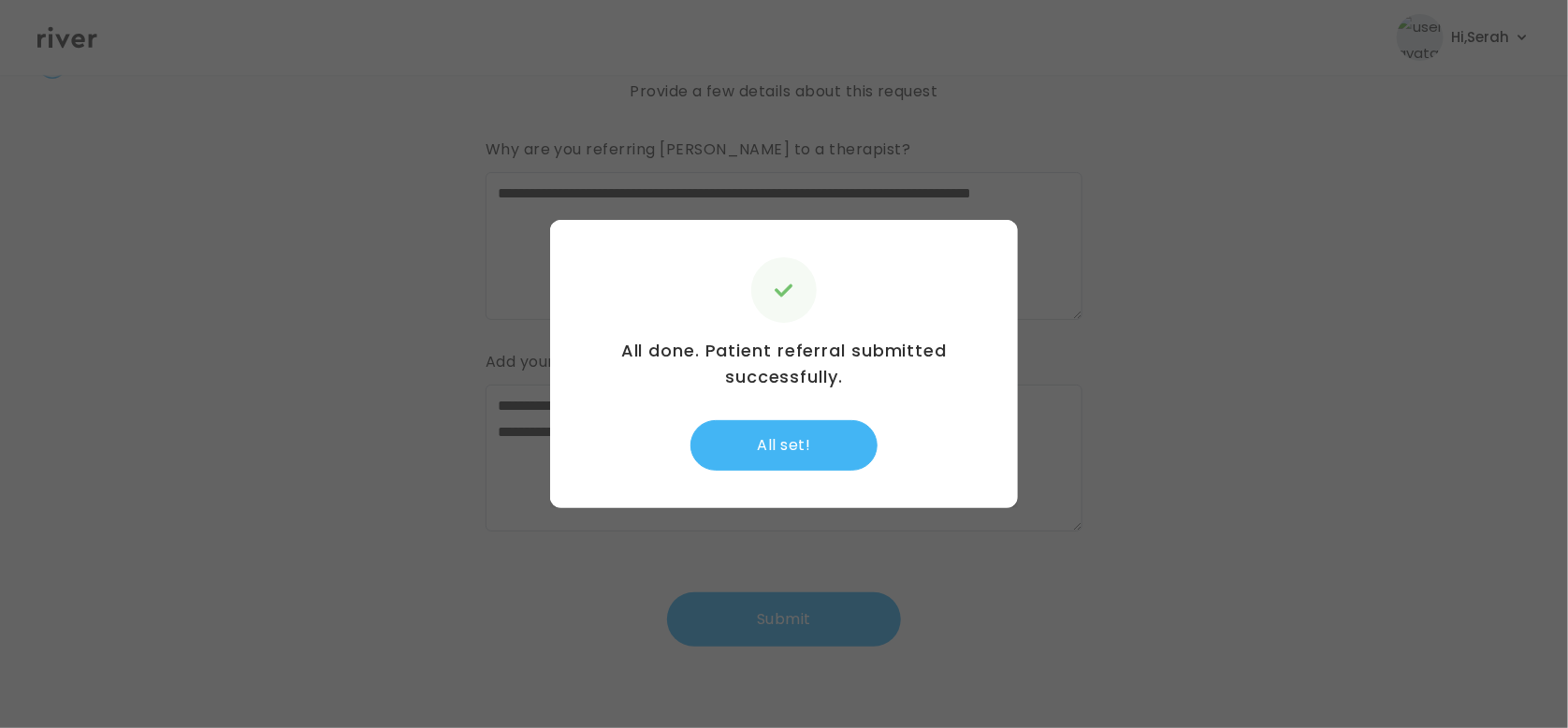
click at [802, 447] on button "All set!" at bounding box center [784, 446] width 187 height 50
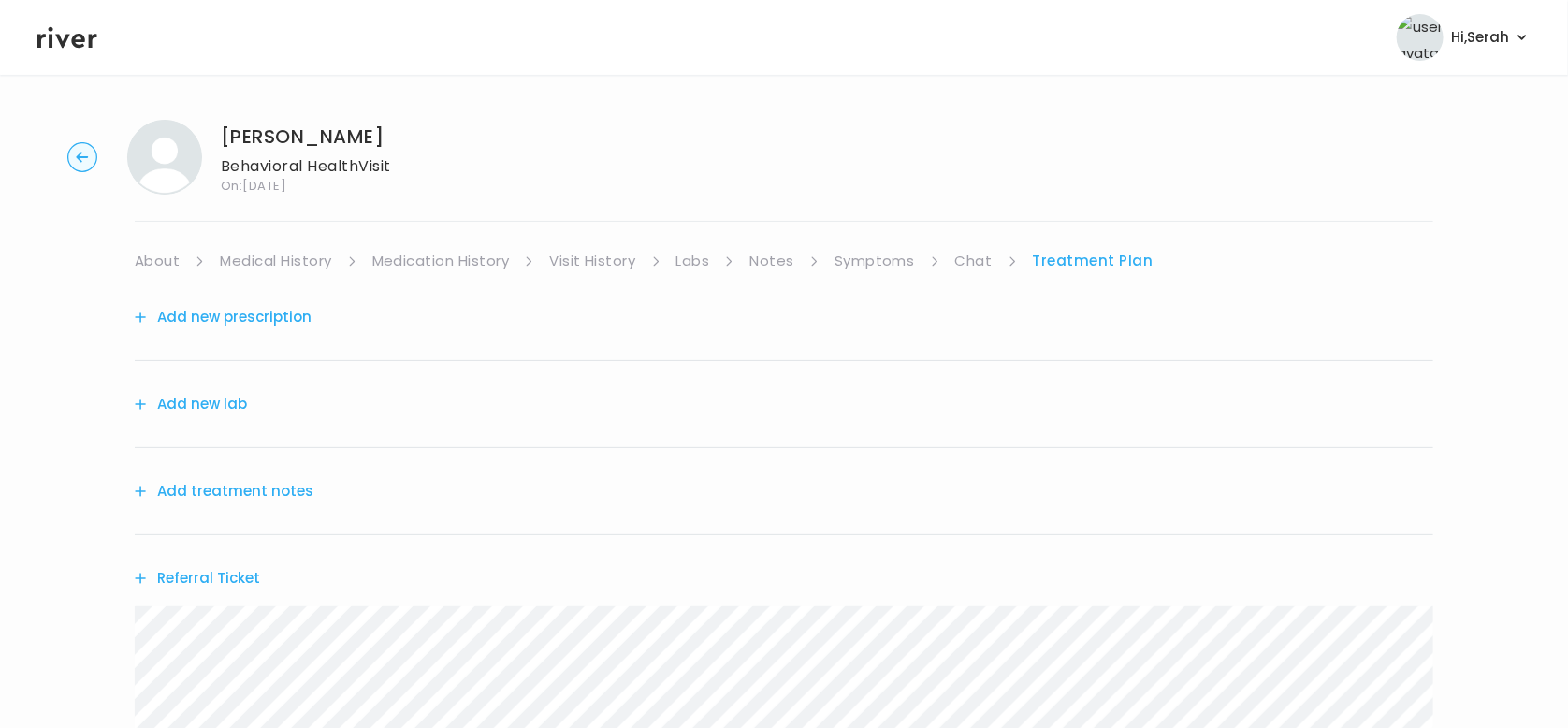
click at [262, 493] on button "Add treatment notes" at bounding box center [224, 490] width 179 height 26
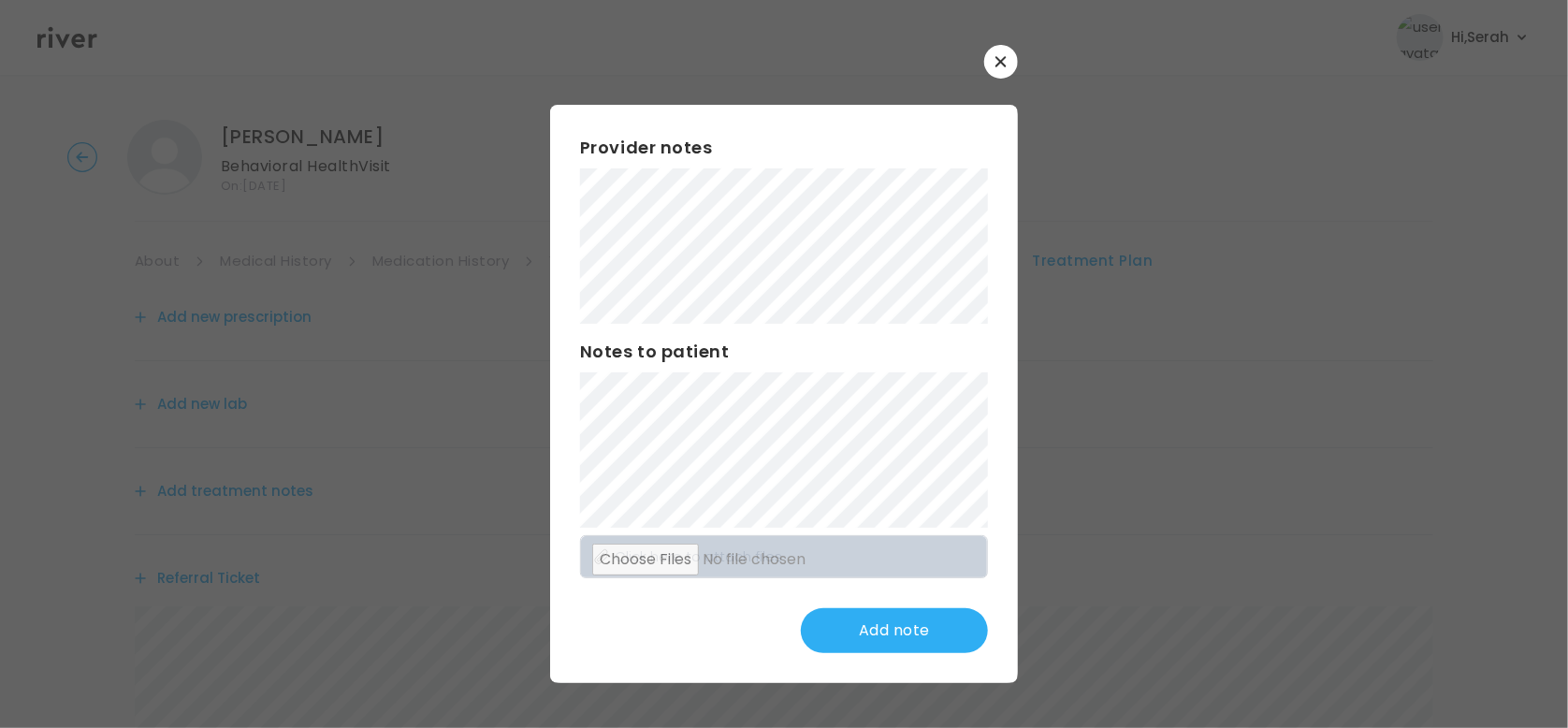
click at [825, 336] on div "Provider notes Notes to patient Click here to attach files Add note" at bounding box center [784, 394] width 468 height 579
click at [999, 57] on icon "button" at bounding box center [1001, 62] width 12 height 12
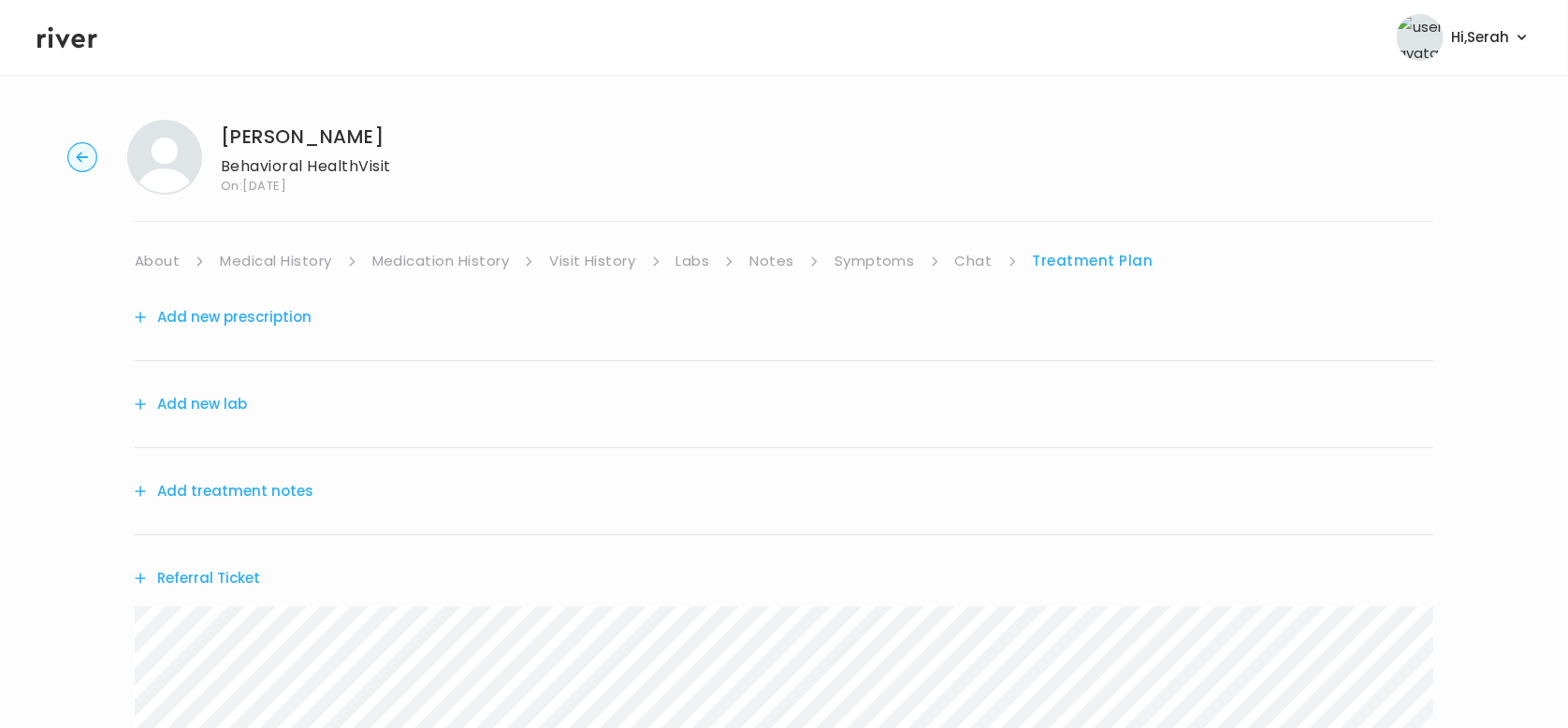
click at [287, 494] on button "Add treatment notes" at bounding box center [224, 490] width 179 height 26
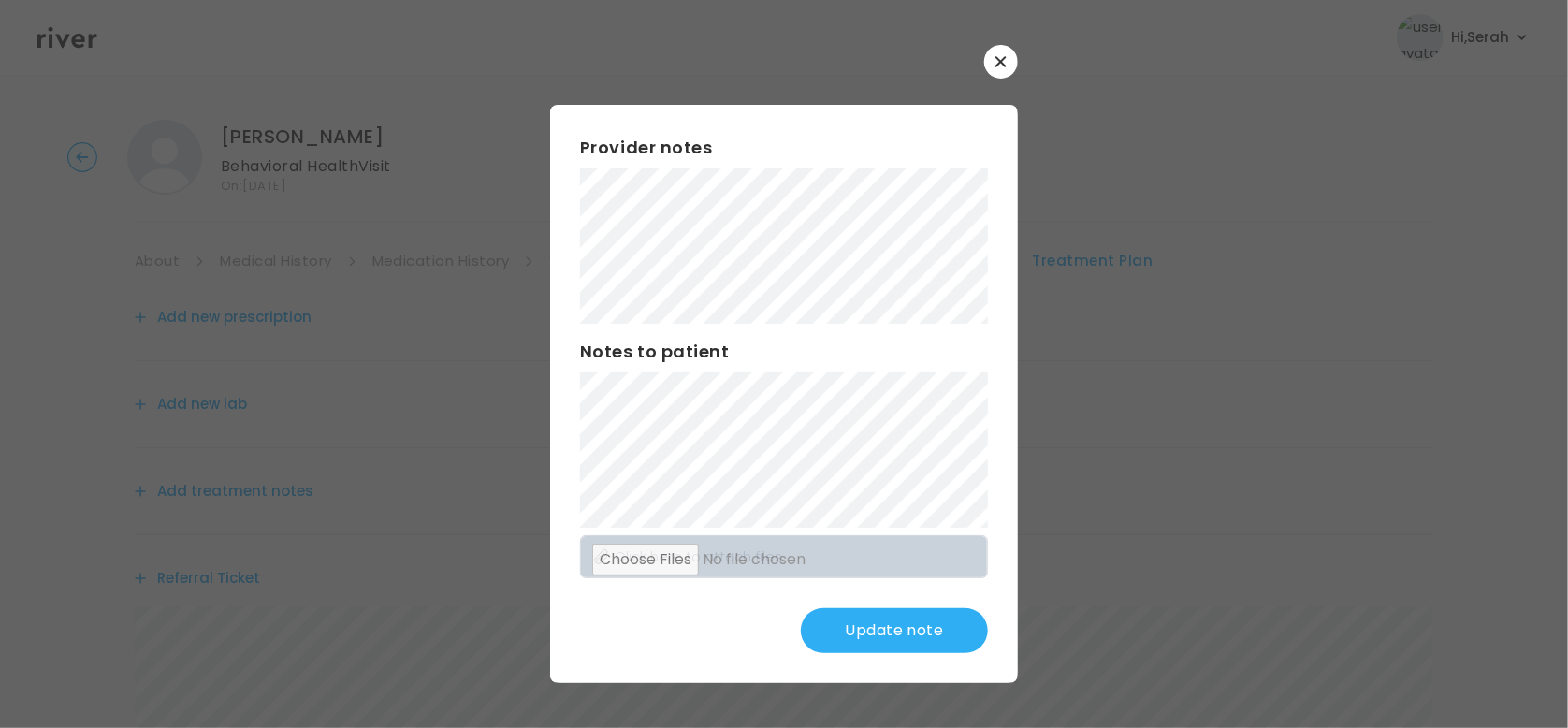
click at [876, 630] on button "Update note" at bounding box center [894, 630] width 187 height 45
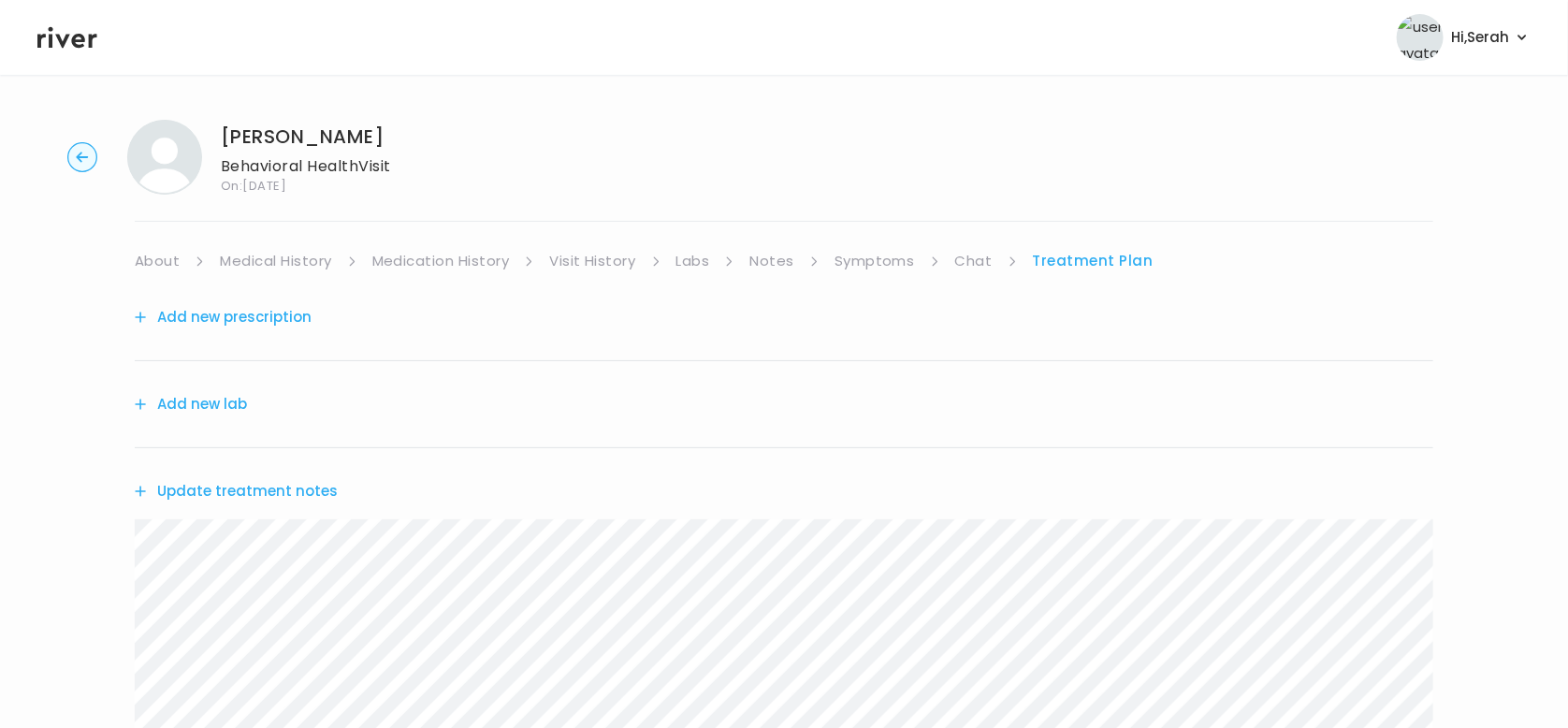
click at [771, 258] on link "Notes" at bounding box center [771, 260] width 44 height 26
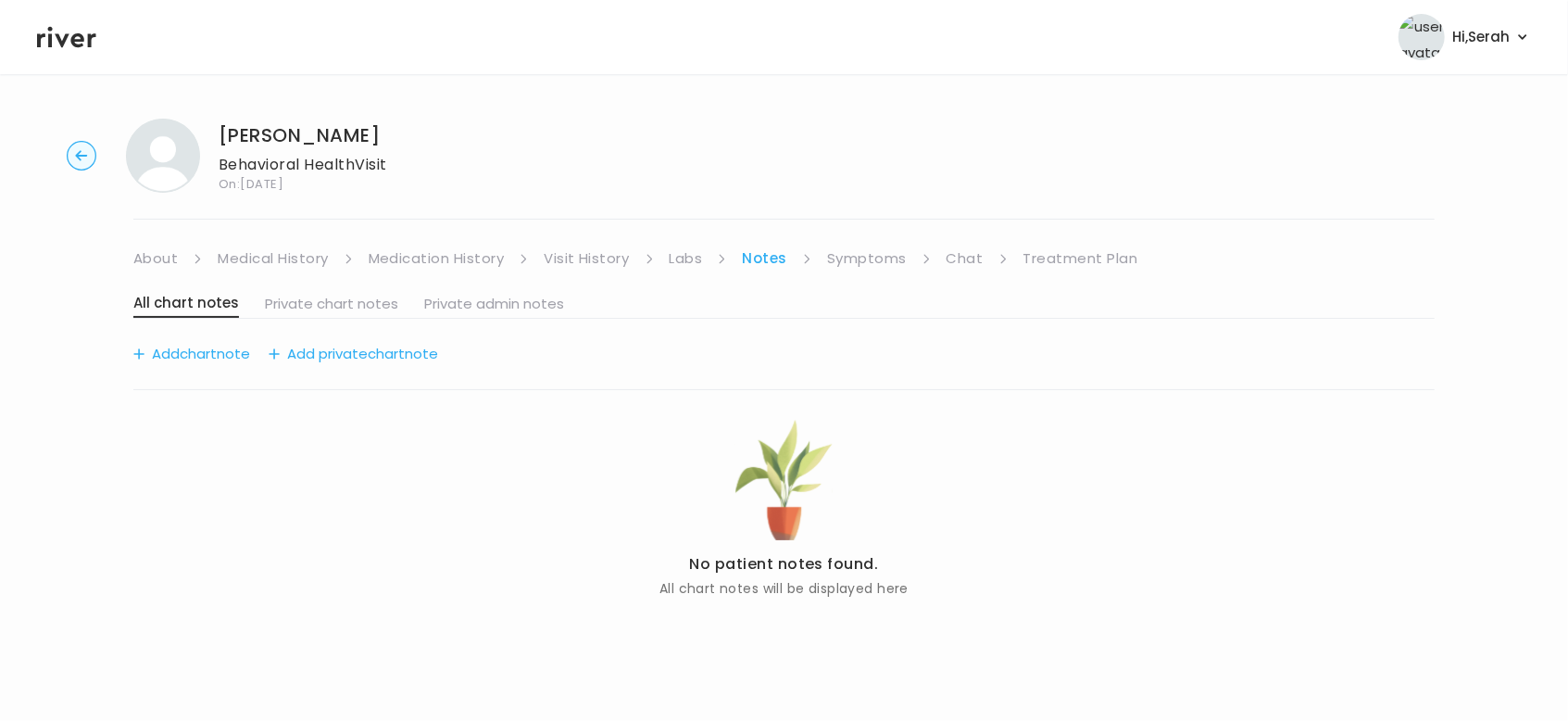
click at [877, 255] on link "Symptoms" at bounding box center [867, 258] width 80 height 26
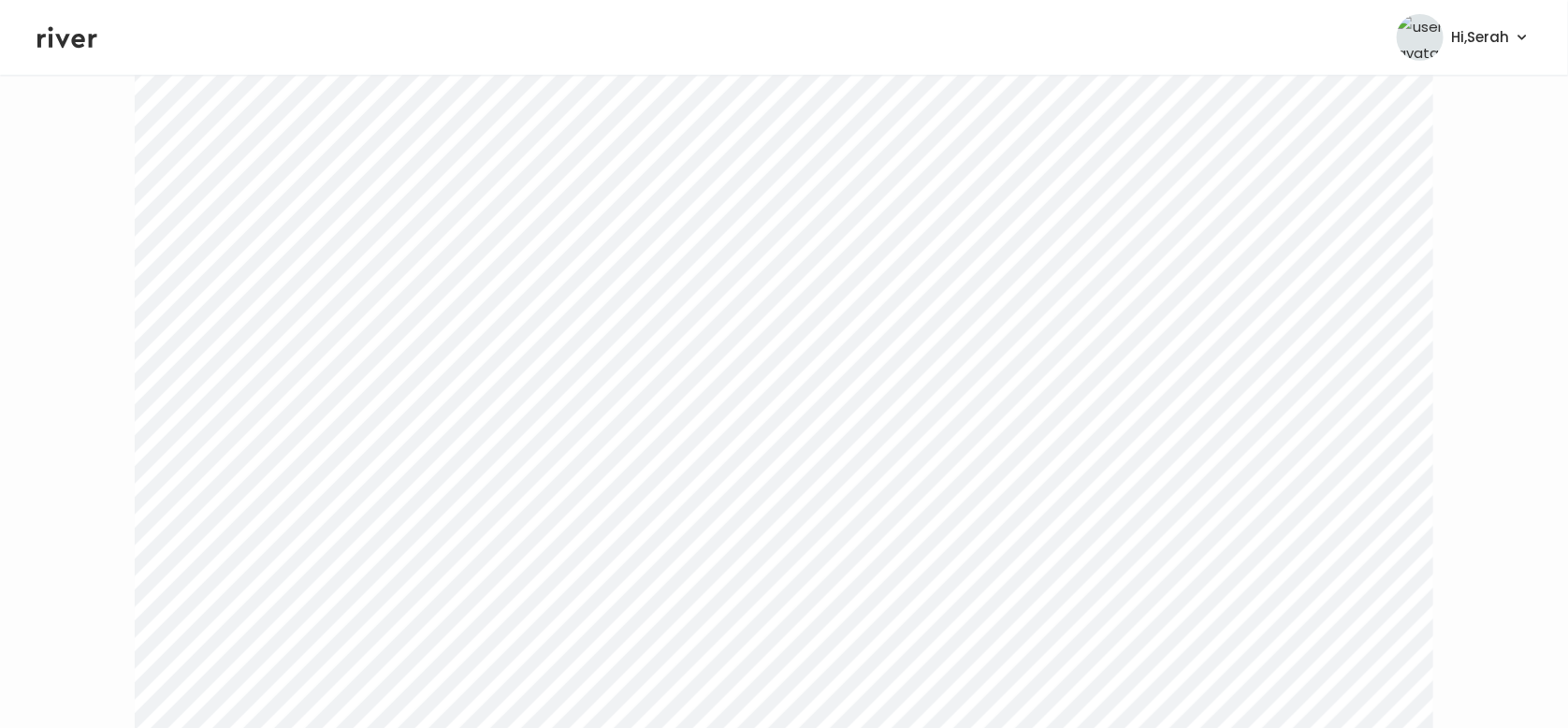
scroll to position [145, 0]
click at [1051, 115] on link "Treatment Plan" at bounding box center [1094, 116] width 116 height 26
click at [267, 352] on button "Update treatment notes" at bounding box center [236, 346] width 203 height 26
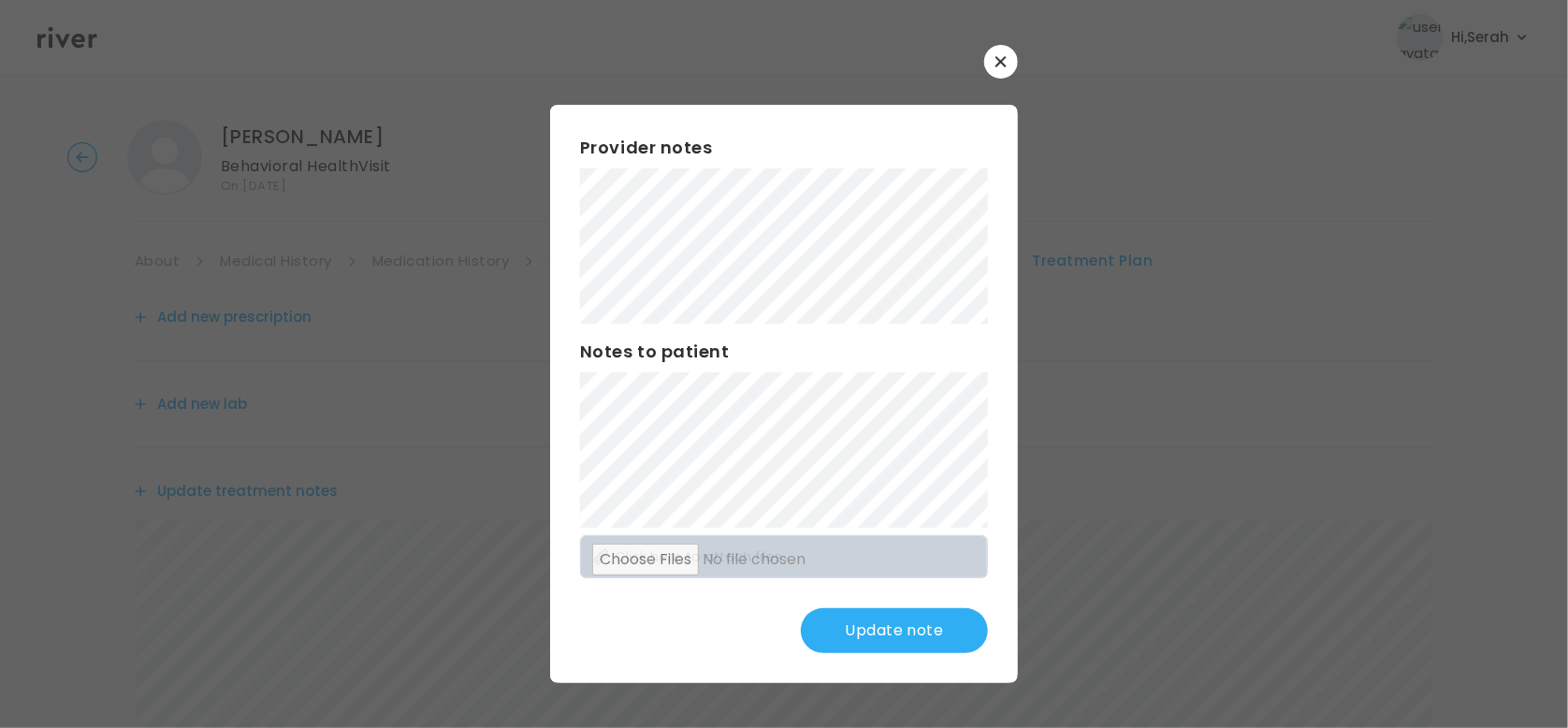
click at [859, 636] on button "Update note" at bounding box center [894, 630] width 187 height 45
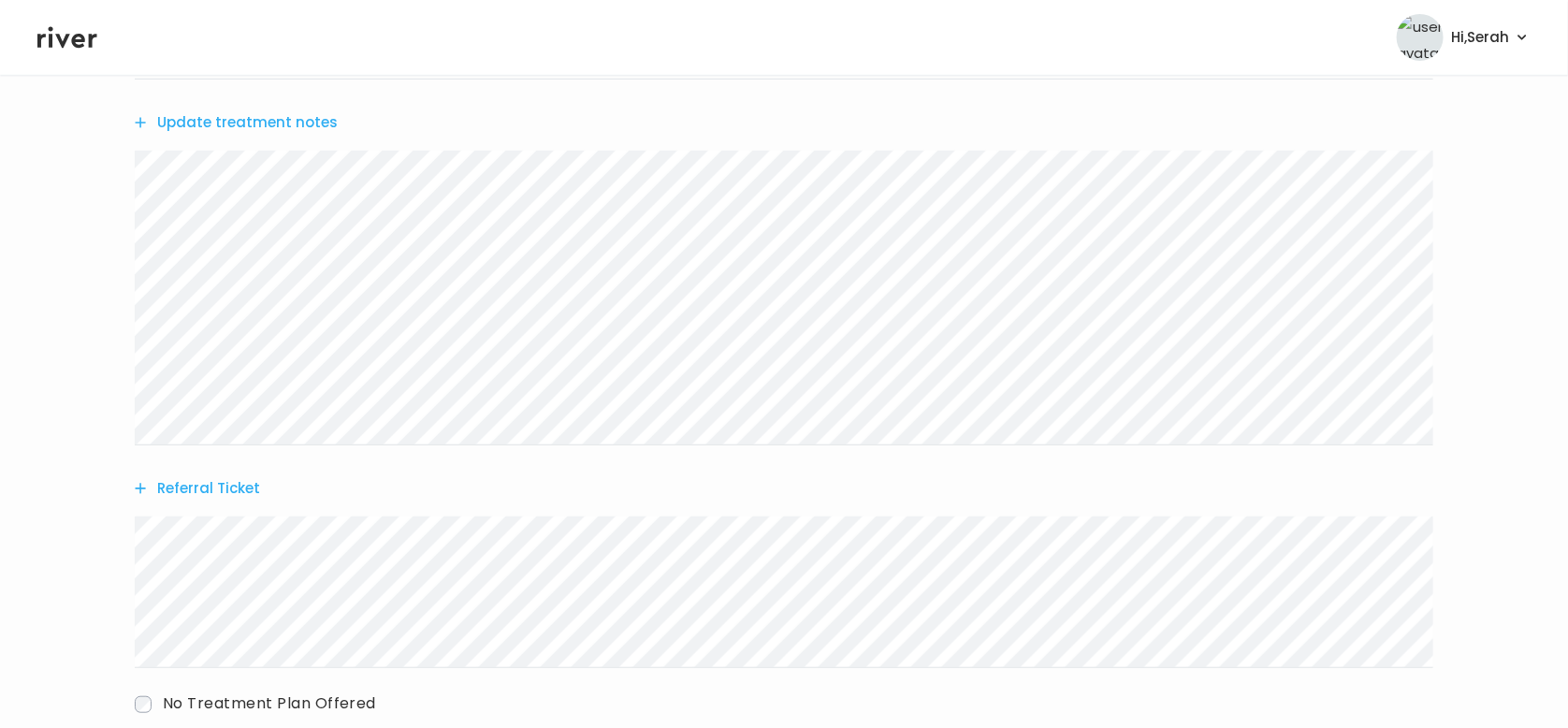
scroll to position [485, 0]
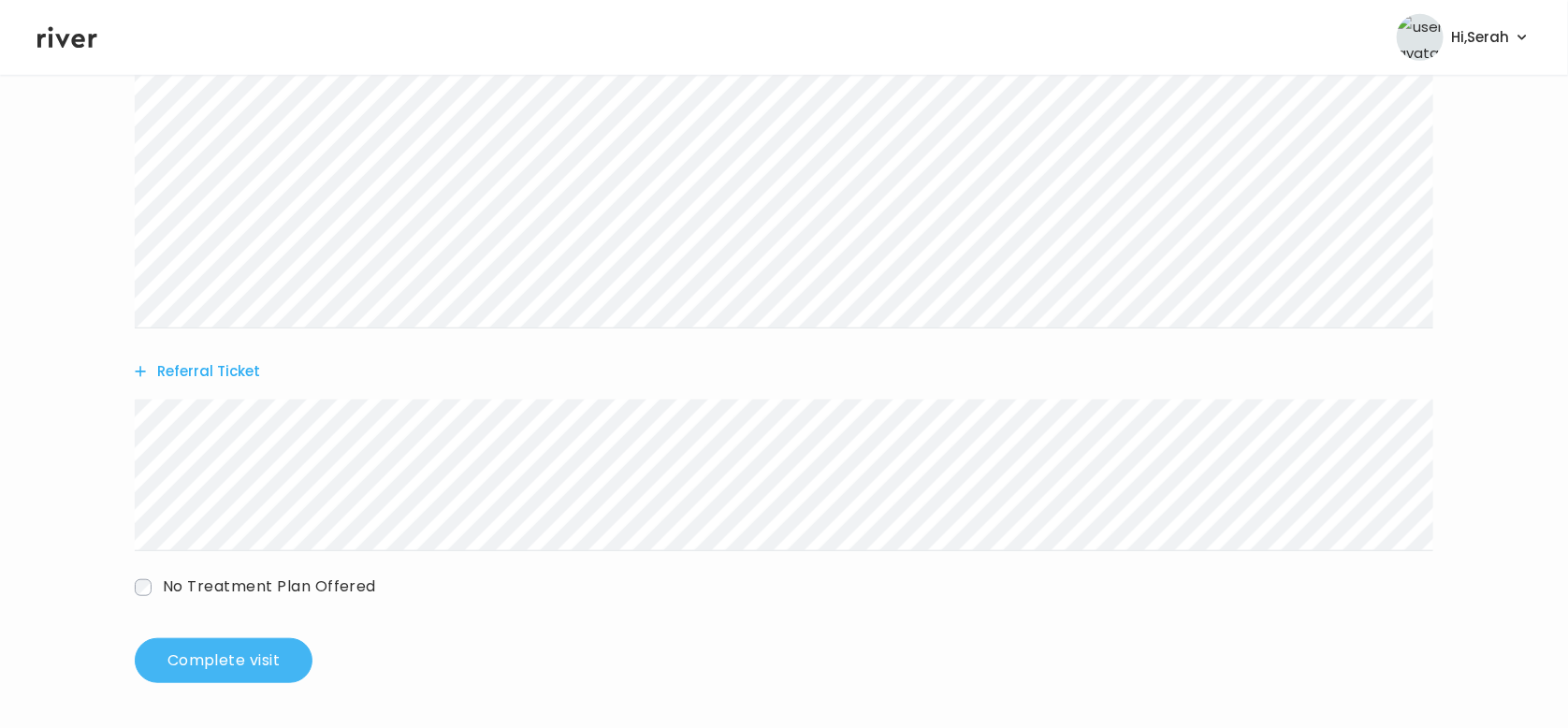
click at [232, 658] on button "Complete visit" at bounding box center [223, 660] width 178 height 45
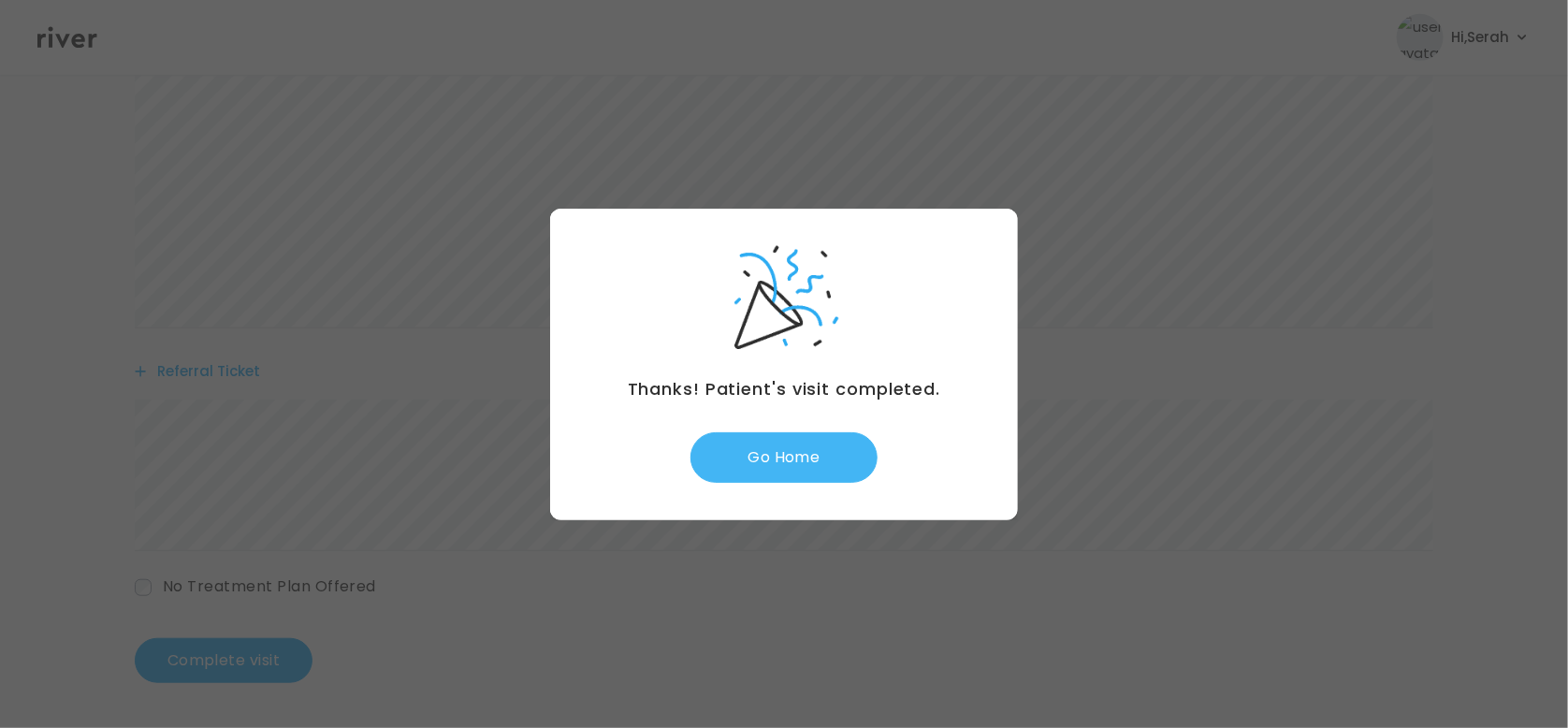
click at [749, 453] on button "Go Home" at bounding box center [784, 457] width 187 height 50
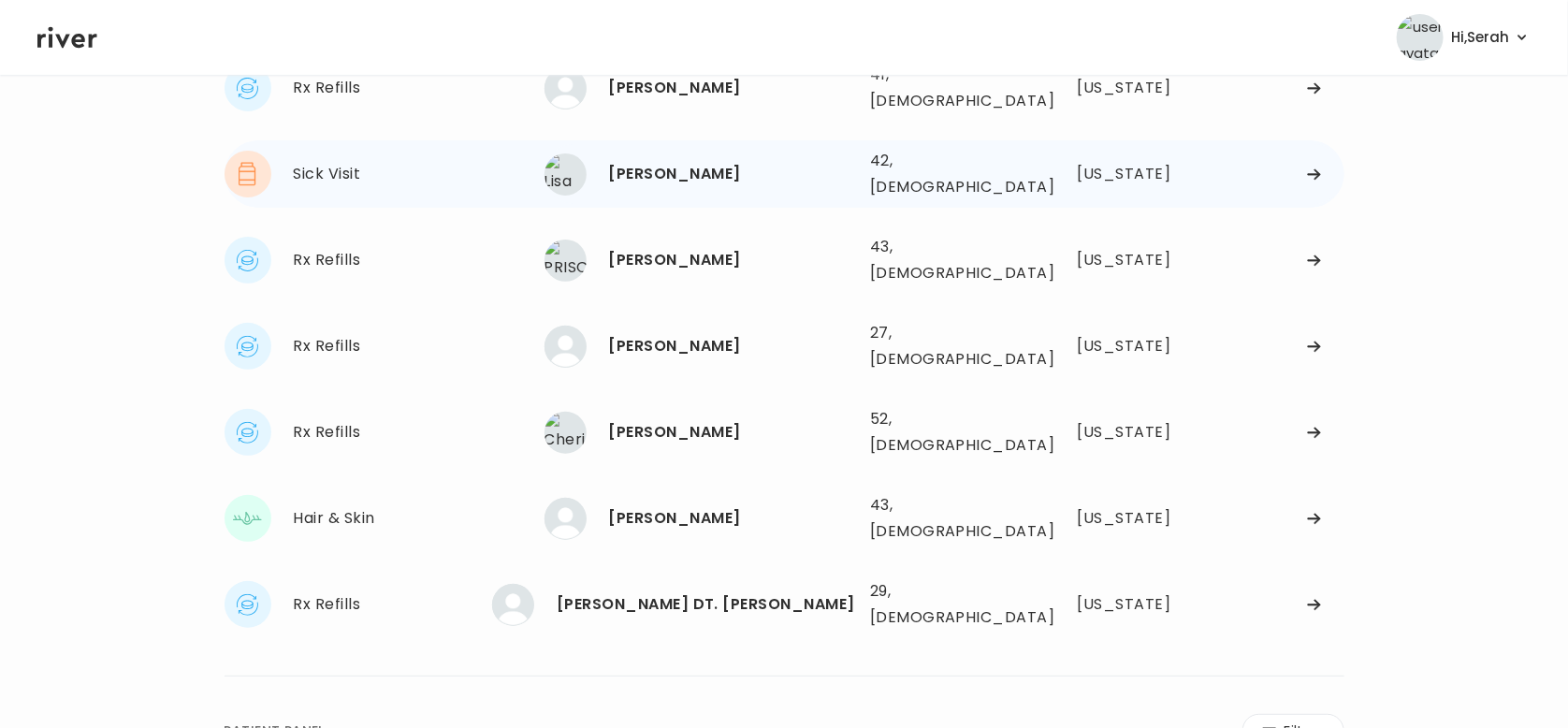
scroll to position [168, 0]
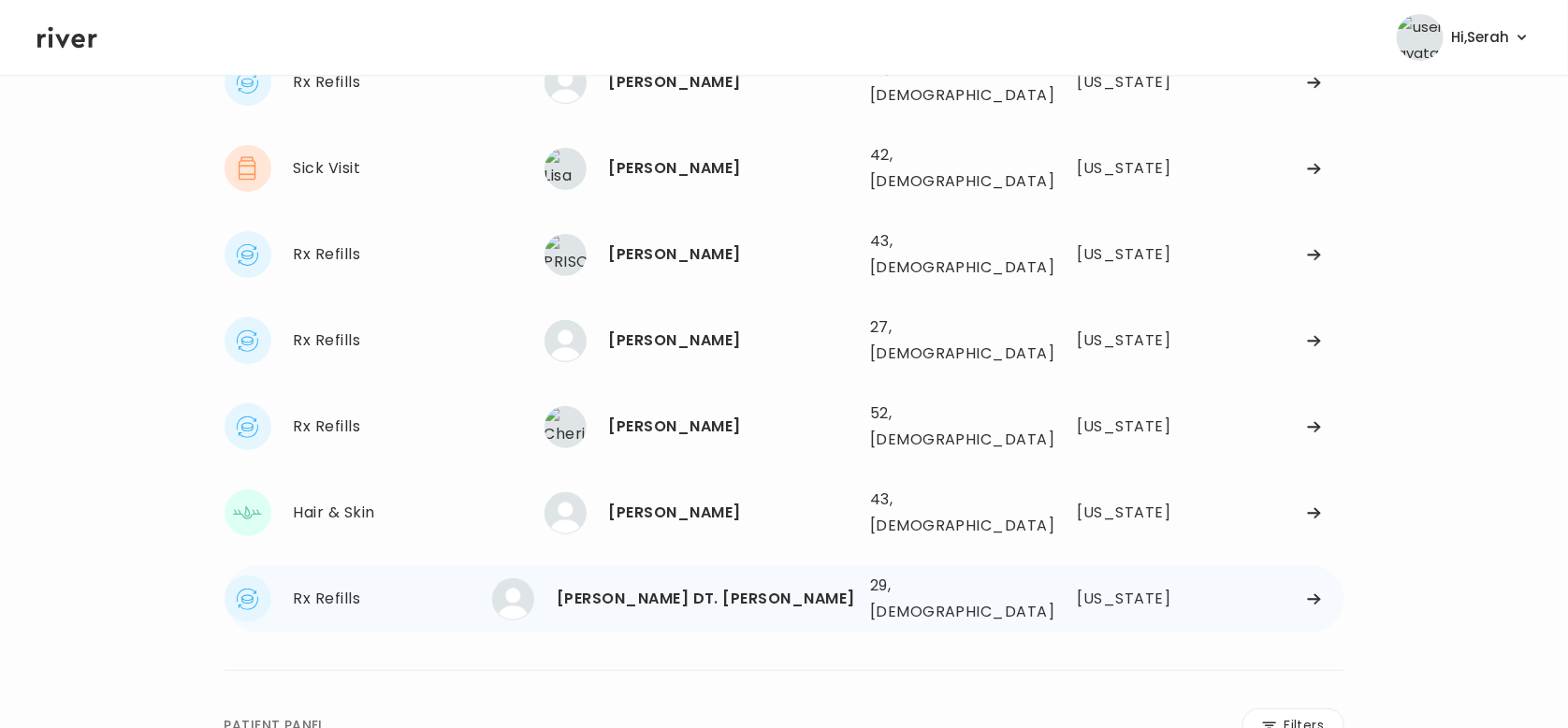
click at [696, 579] on div "[PERSON_NAME] DT. [PERSON_NAME] 29, [DEMOGRAPHIC_DATA] See more" at bounding box center [700, 599] width 311 height 42
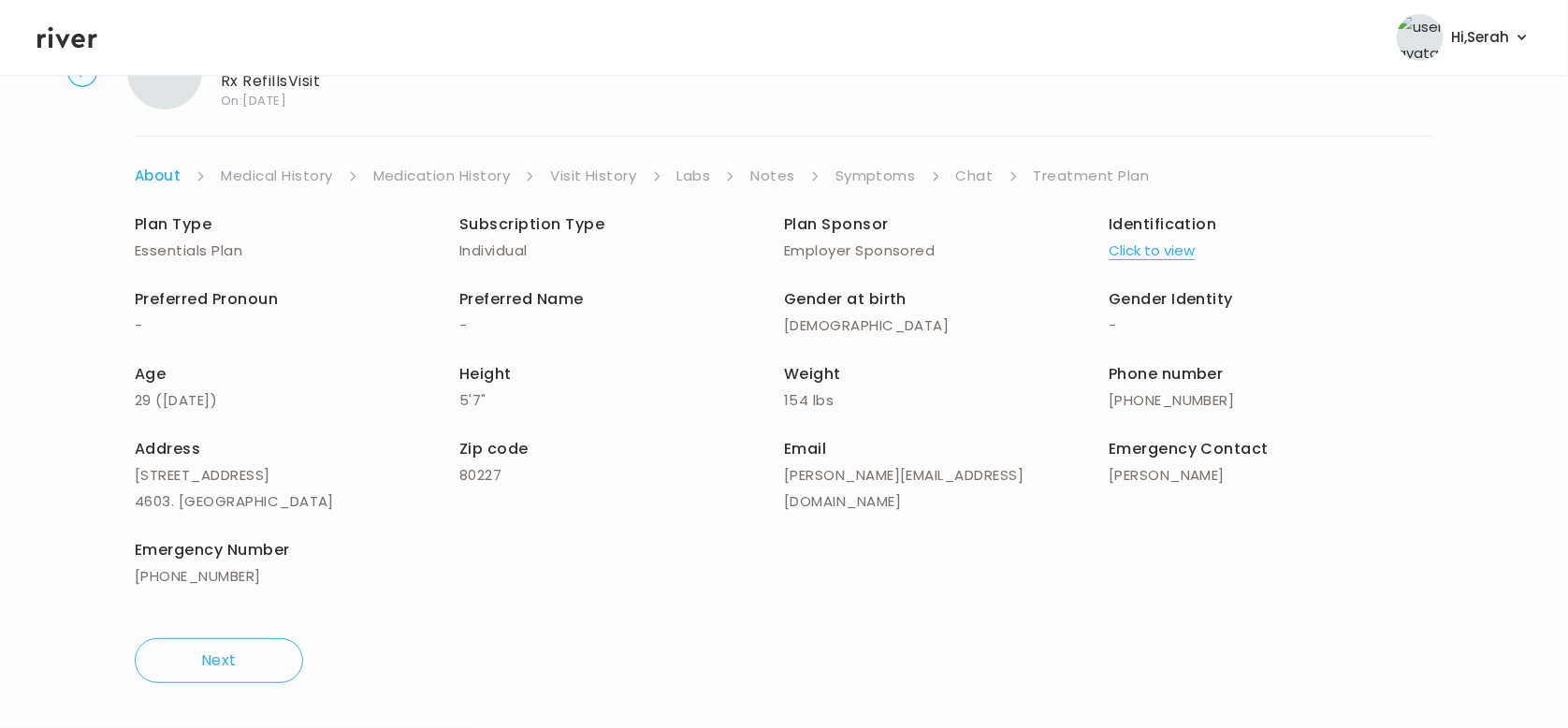
scroll to position [84, 0]
click at [887, 182] on link "Symptoms" at bounding box center [876, 177] width 81 height 26
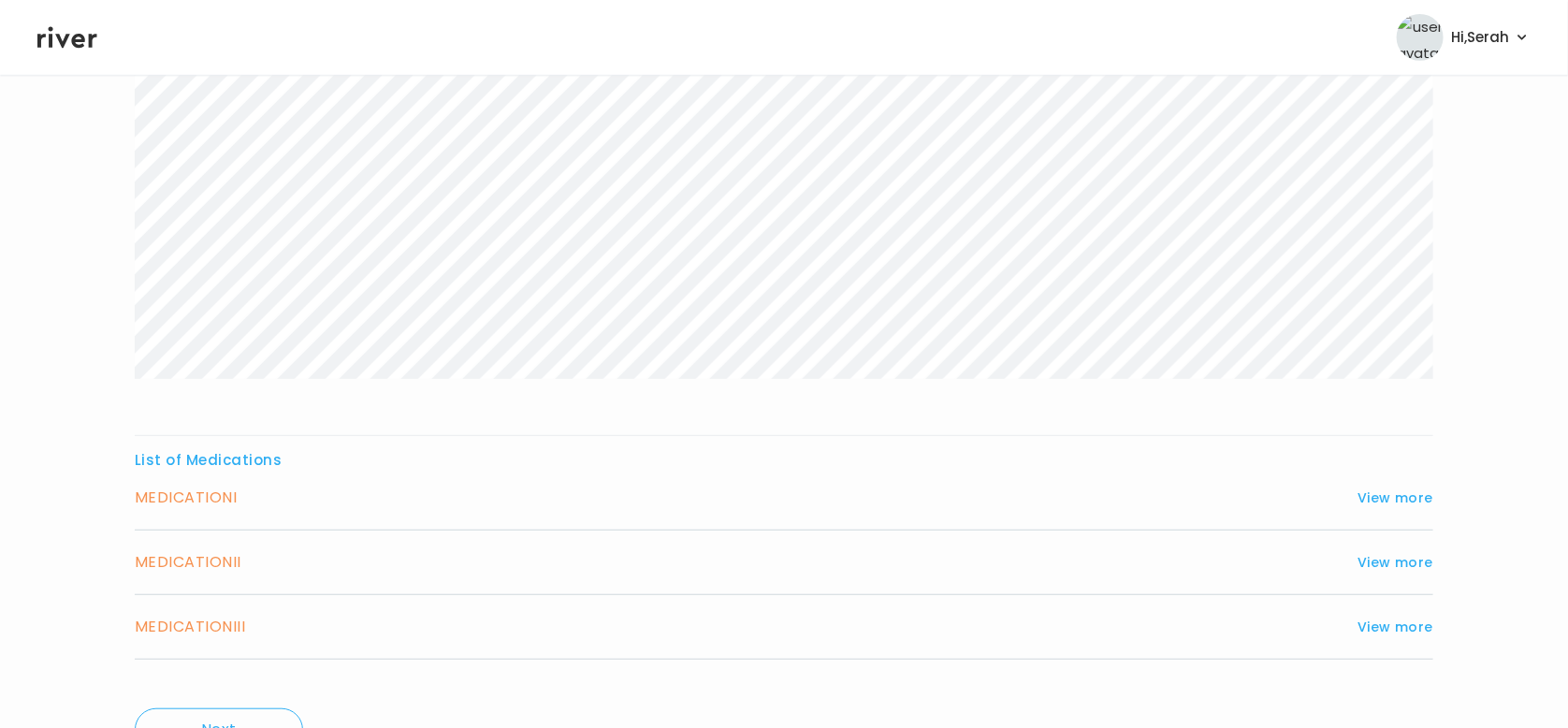
scroll to position [401, 0]
click at [84, 40] on icon at bounding box center [68, 38] width 60 height 21
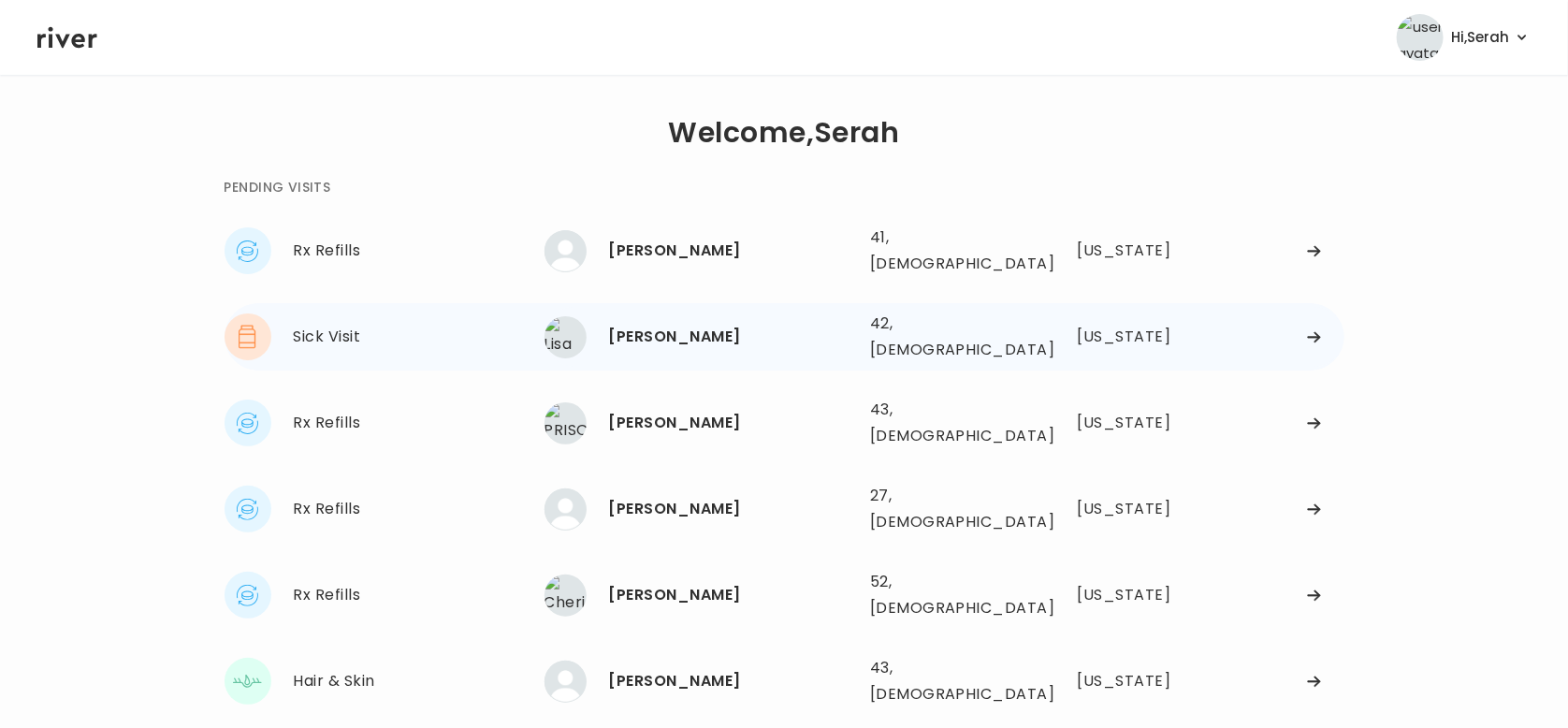
click at [663, 323] on div "[PERSON_NAME]" at bounding box center [731, 336] width 246 height 26
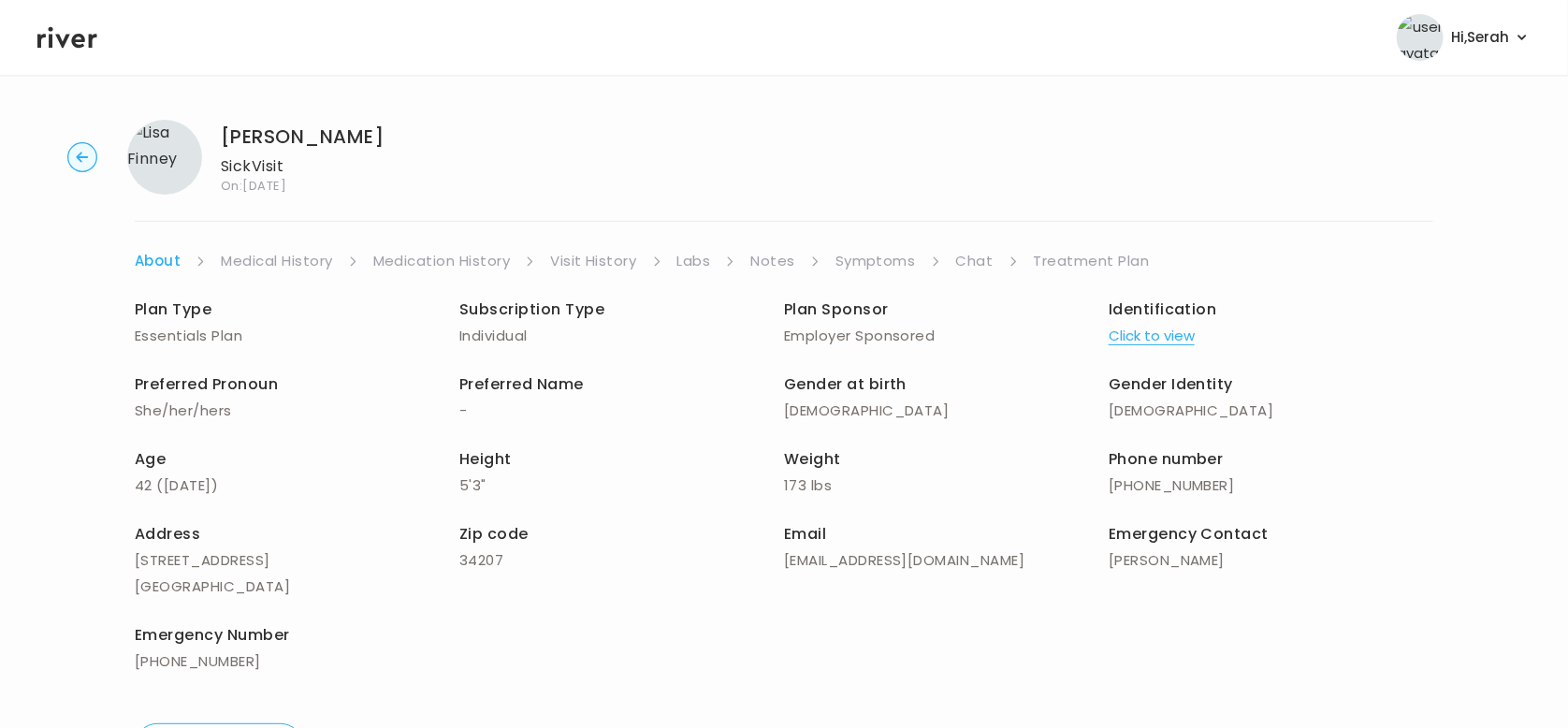
click at [898, 263] on link "Symptoms" at bounding box center [876, 260] width 81 height 26
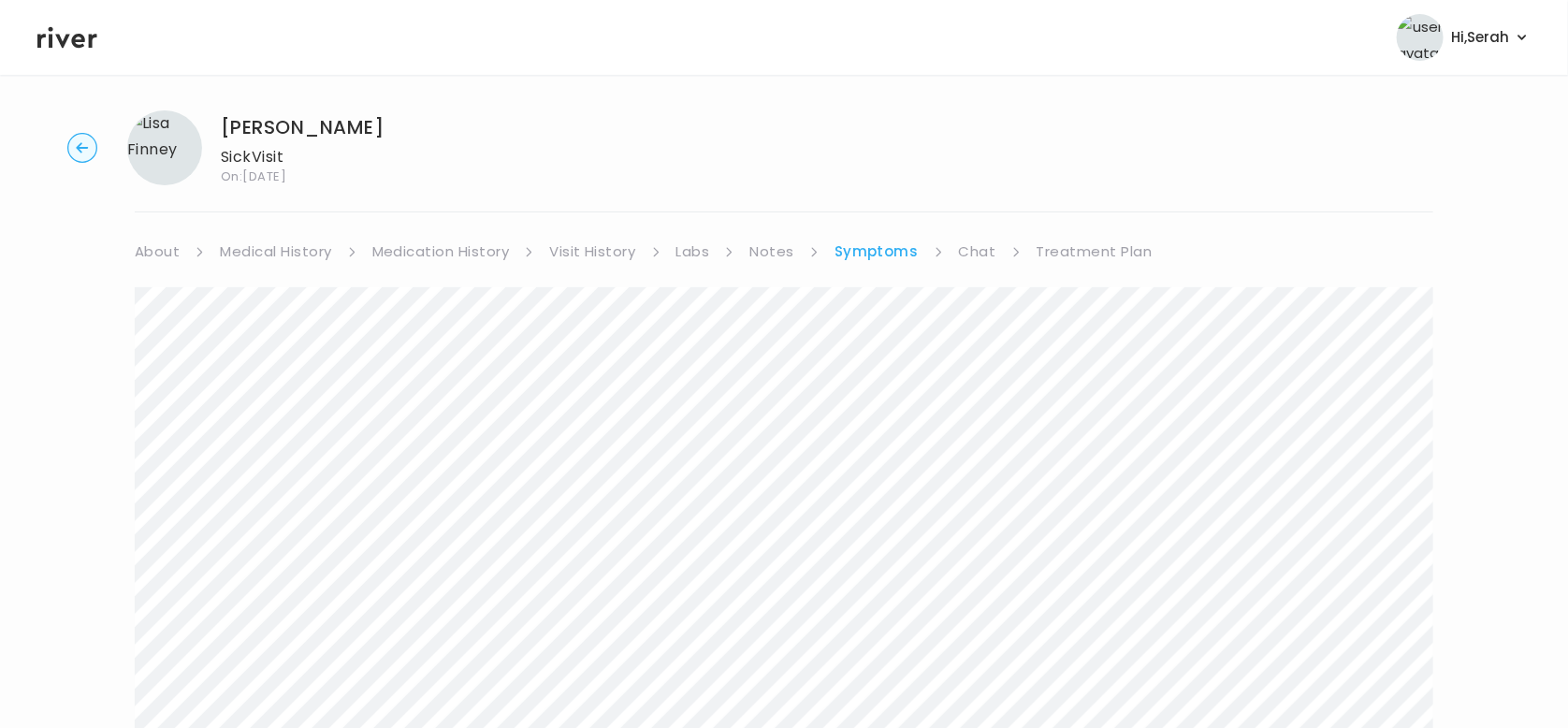
click at [981, 257] on link "Chat" at bounding box center [978, 251] width 38 height 26
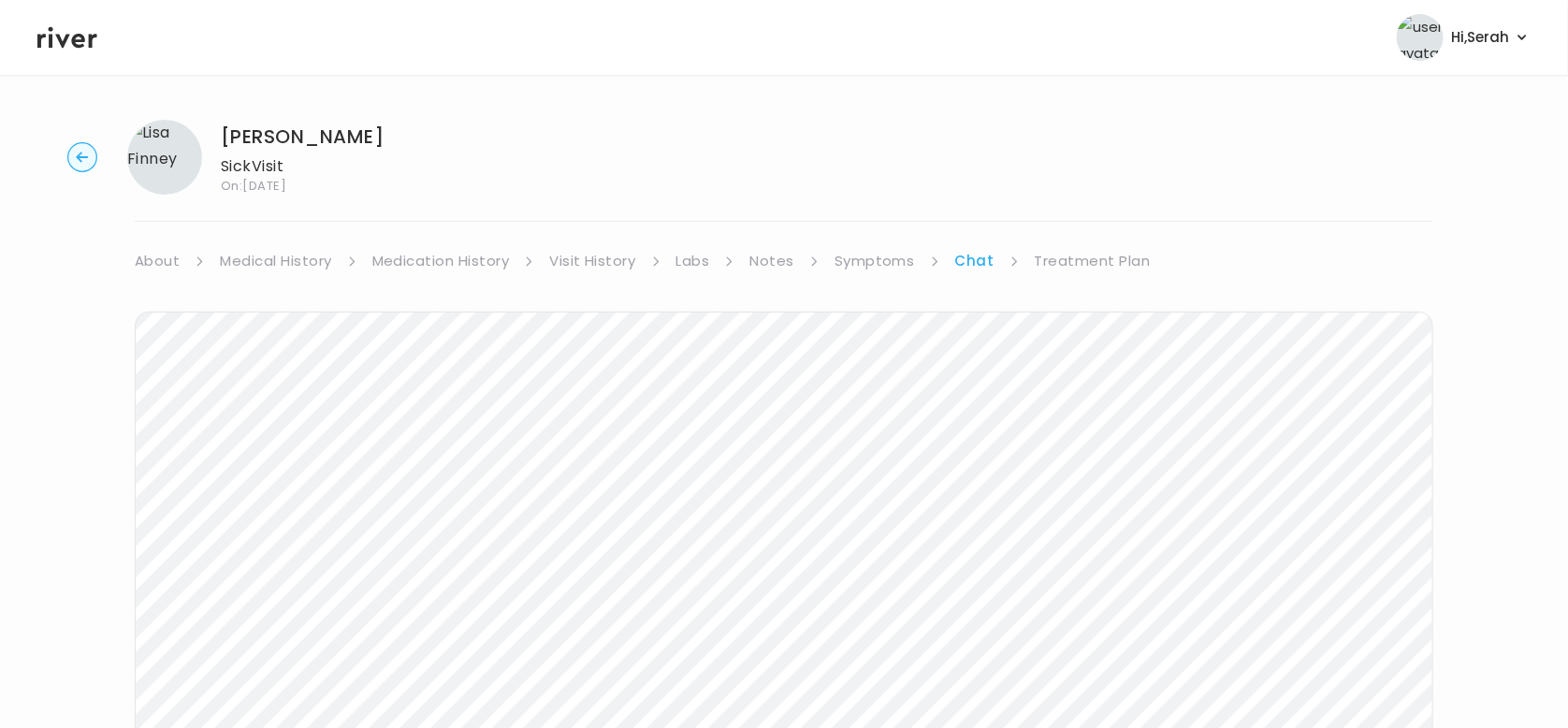
click at [1086, 258] on link "Treatment Plan" at bounding box center [1092, 260] width 116 height 26
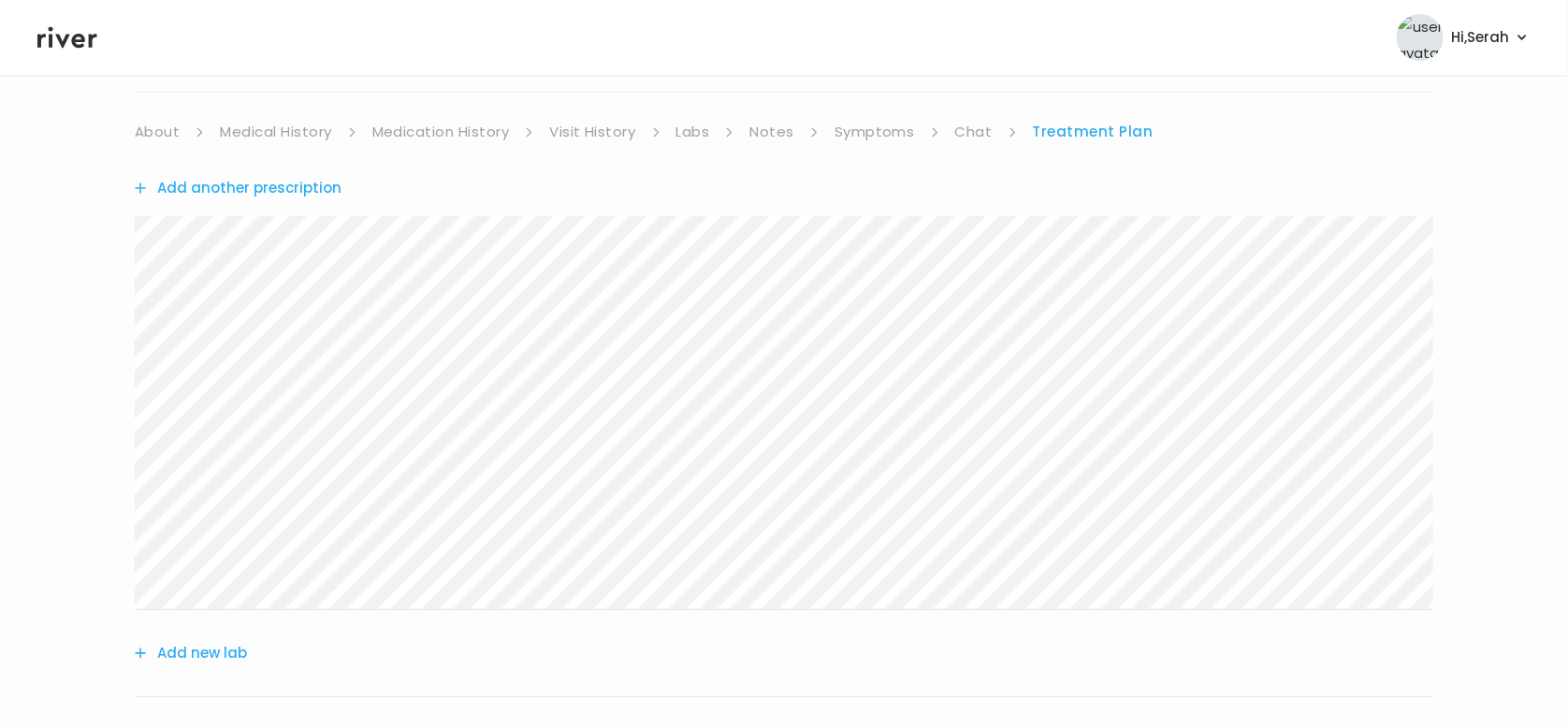
scroll to position [128, 0]
click at [285, 182] on button "Add another prescription" at bounding box center [238, 188] width 207 height 26
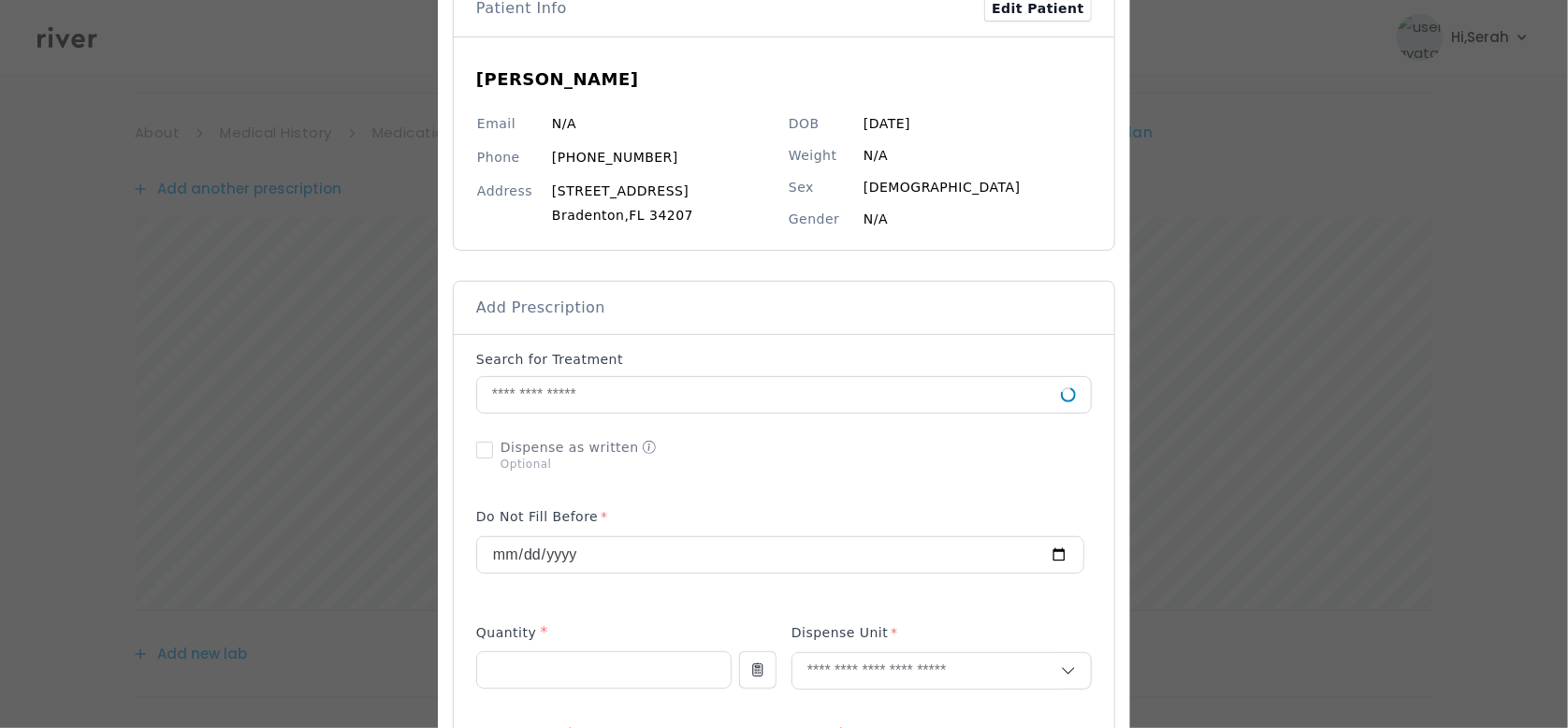
scroll to position [127, 0]
click at [711, 378] on input "text" at bounding box center [768, 392] width 584 height 36
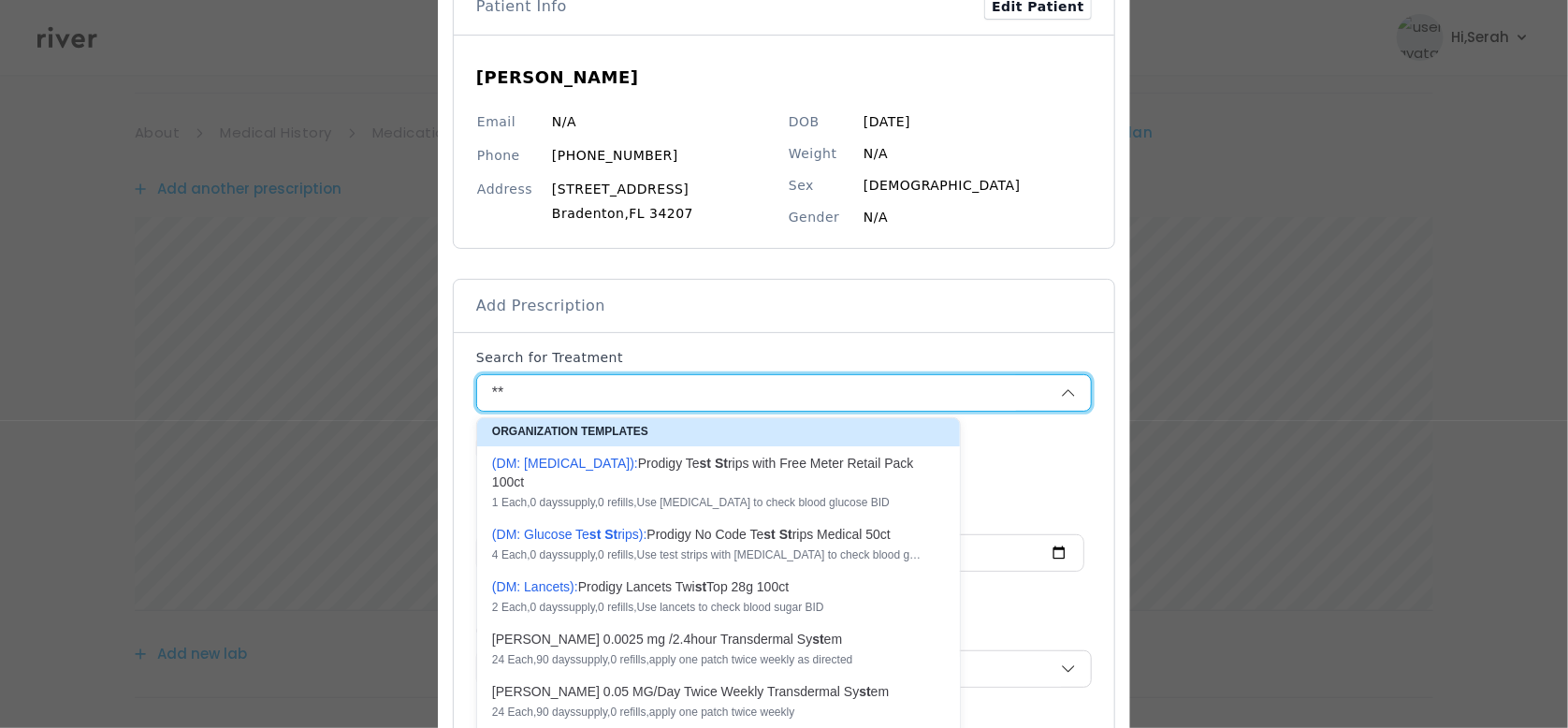
type input "*"
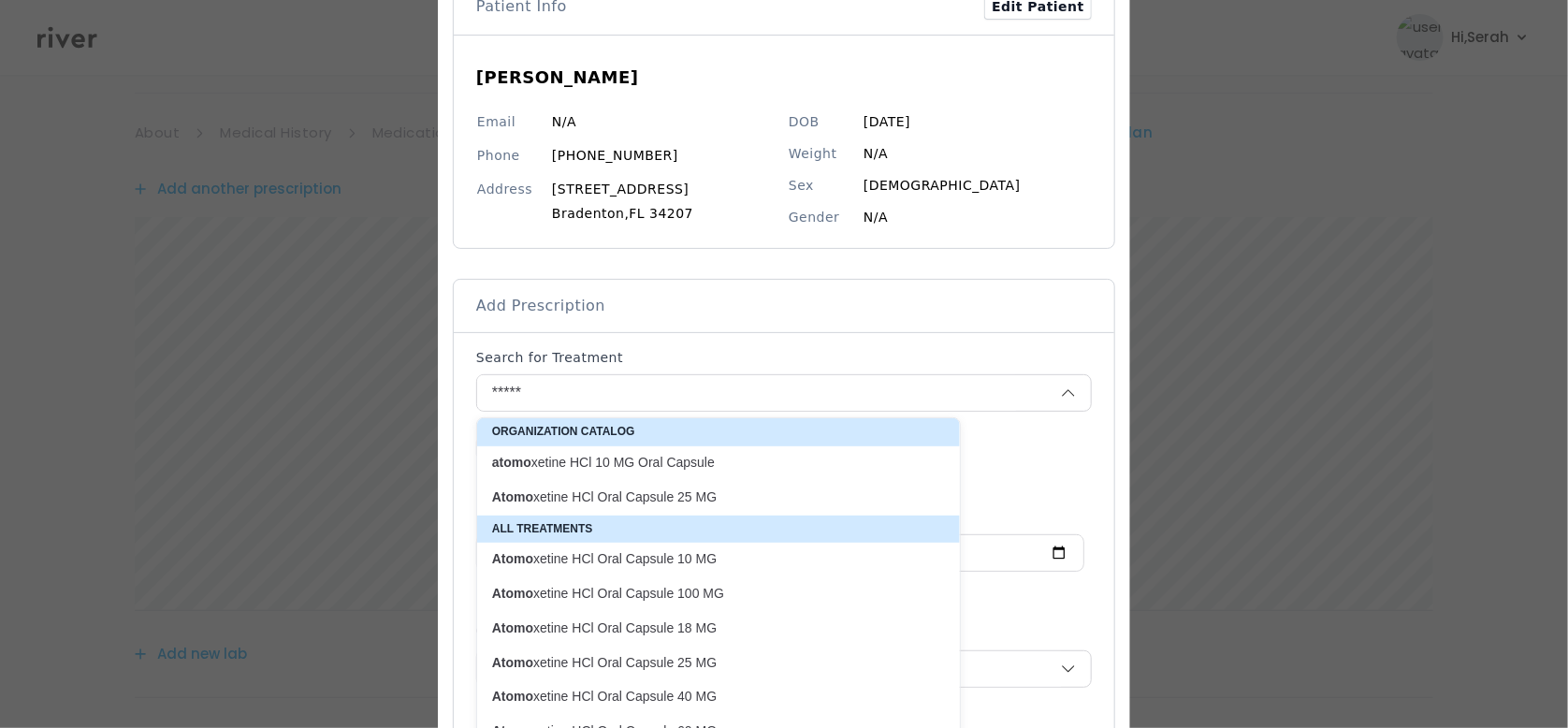
click at [682, 447] on div "atomo xetine HCl 10 MG Oral Capsule" at bounding box center [717, 463] width 483 height 33
type input "**********"
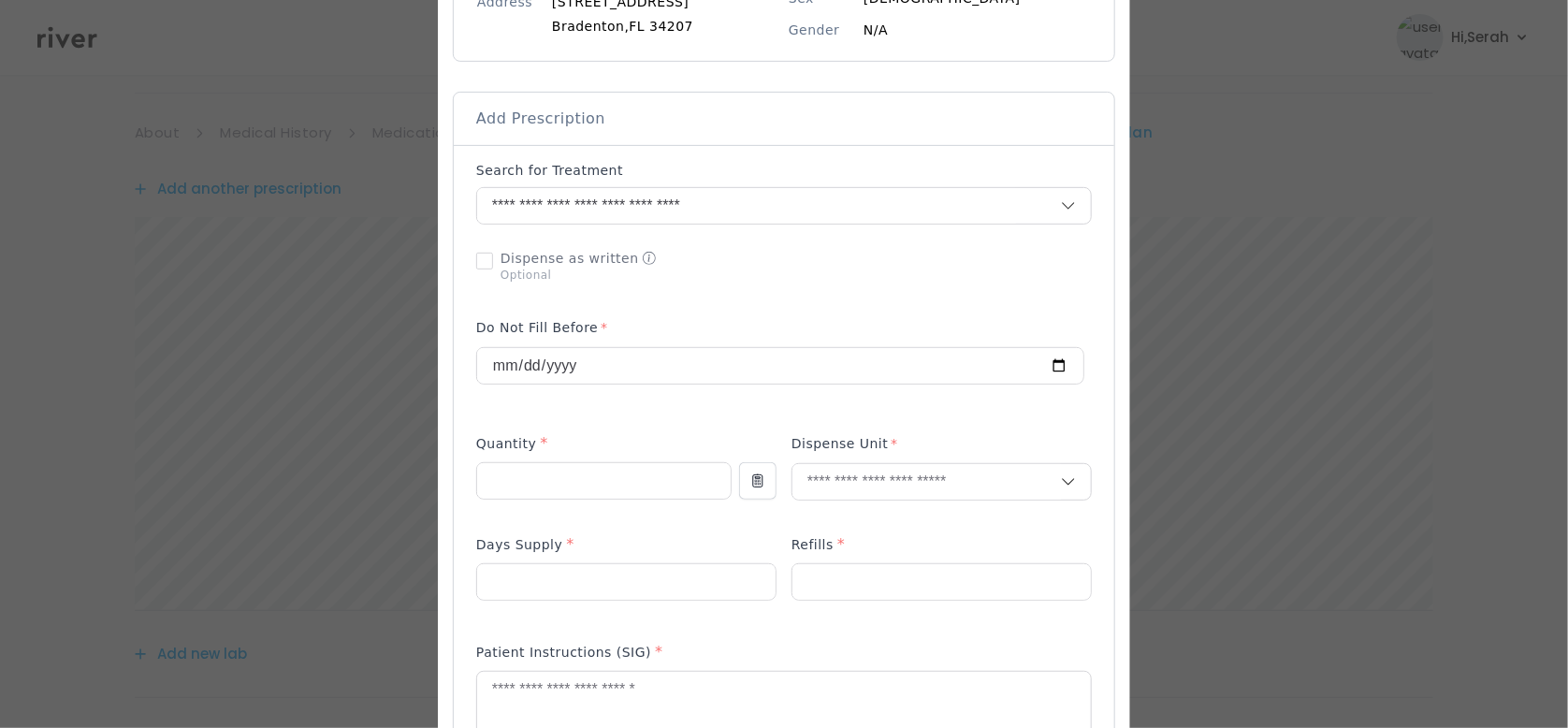
scroll to position [314, 0]
click at [614, 476] on input "number" at bounding box center [603, 480] width 253 height 36
type input "**"
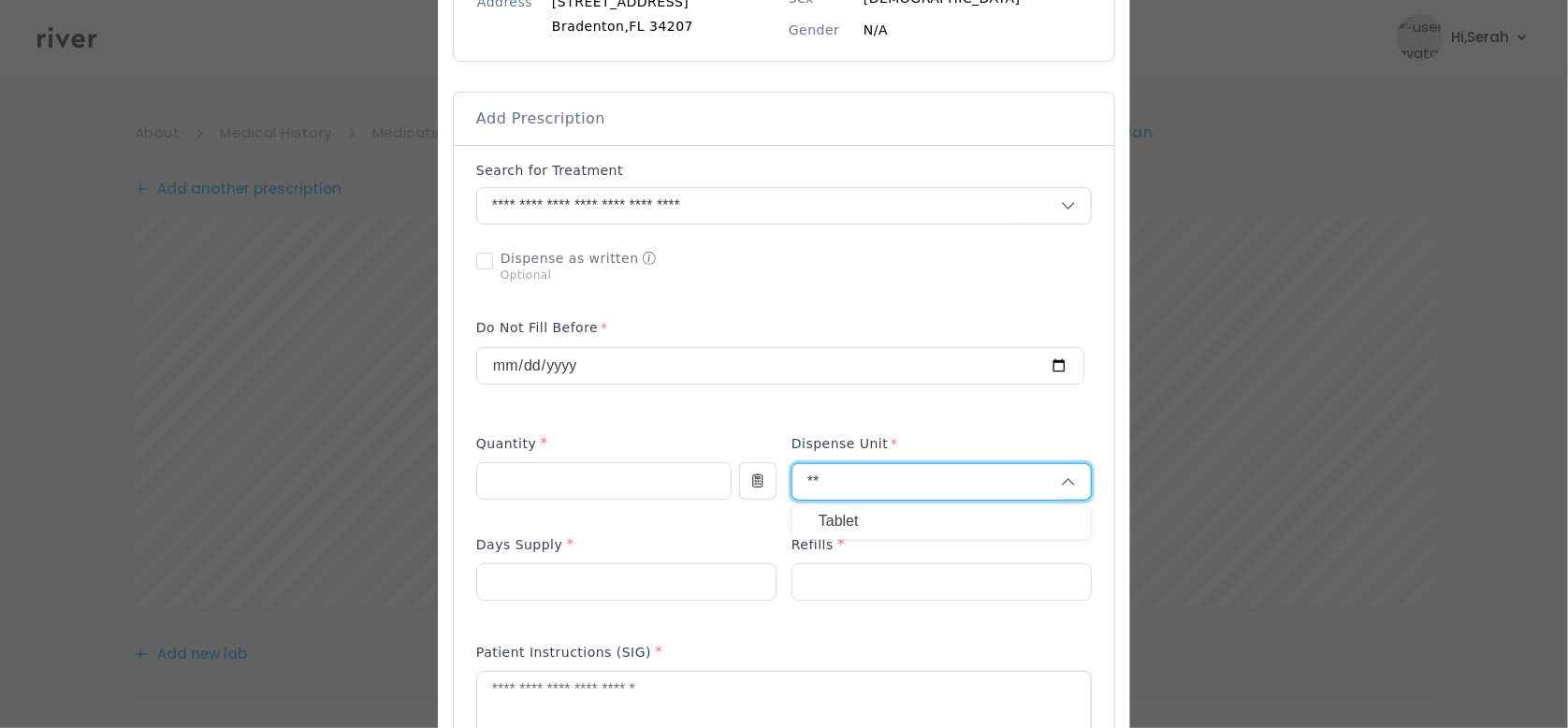
type input "**"
click at [828, 518] on p "Tablet" at bounding box center [941, 521] width 246 height 27
click at [651, 589] on input "number" at bounding box center [625, 581] width 298 height 36
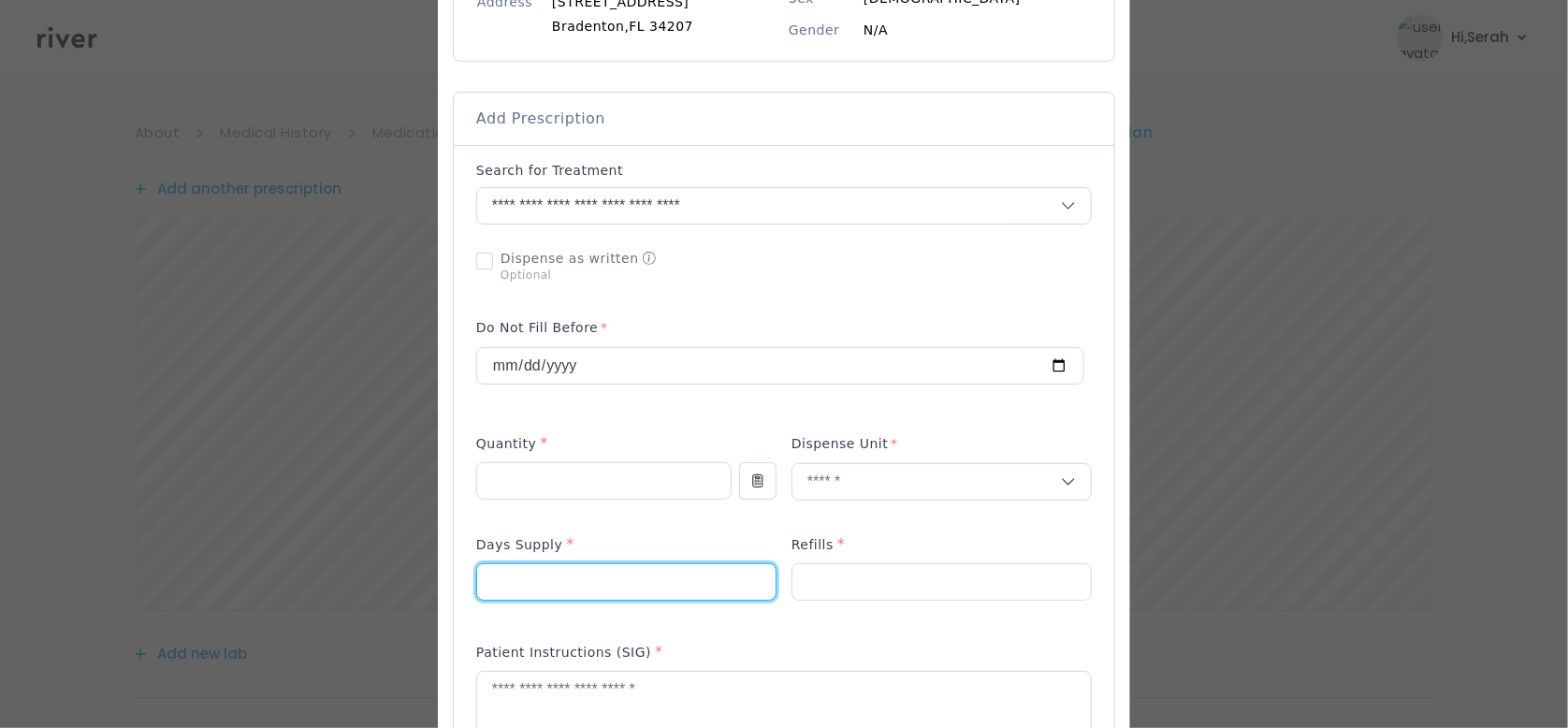
type input "**"
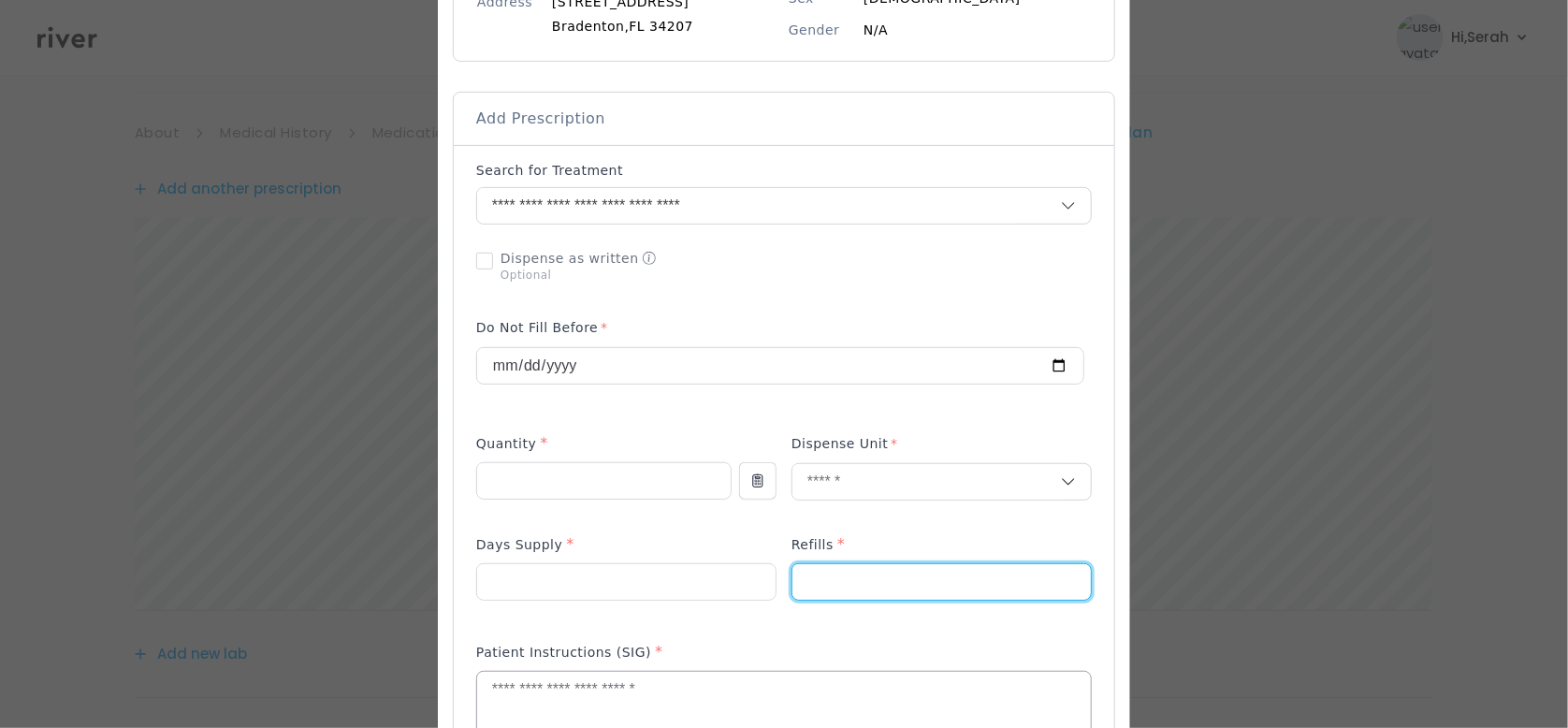
type input "*"
click at [594, 700] on textarea at bounding box center [784, 721] width 614 height 99
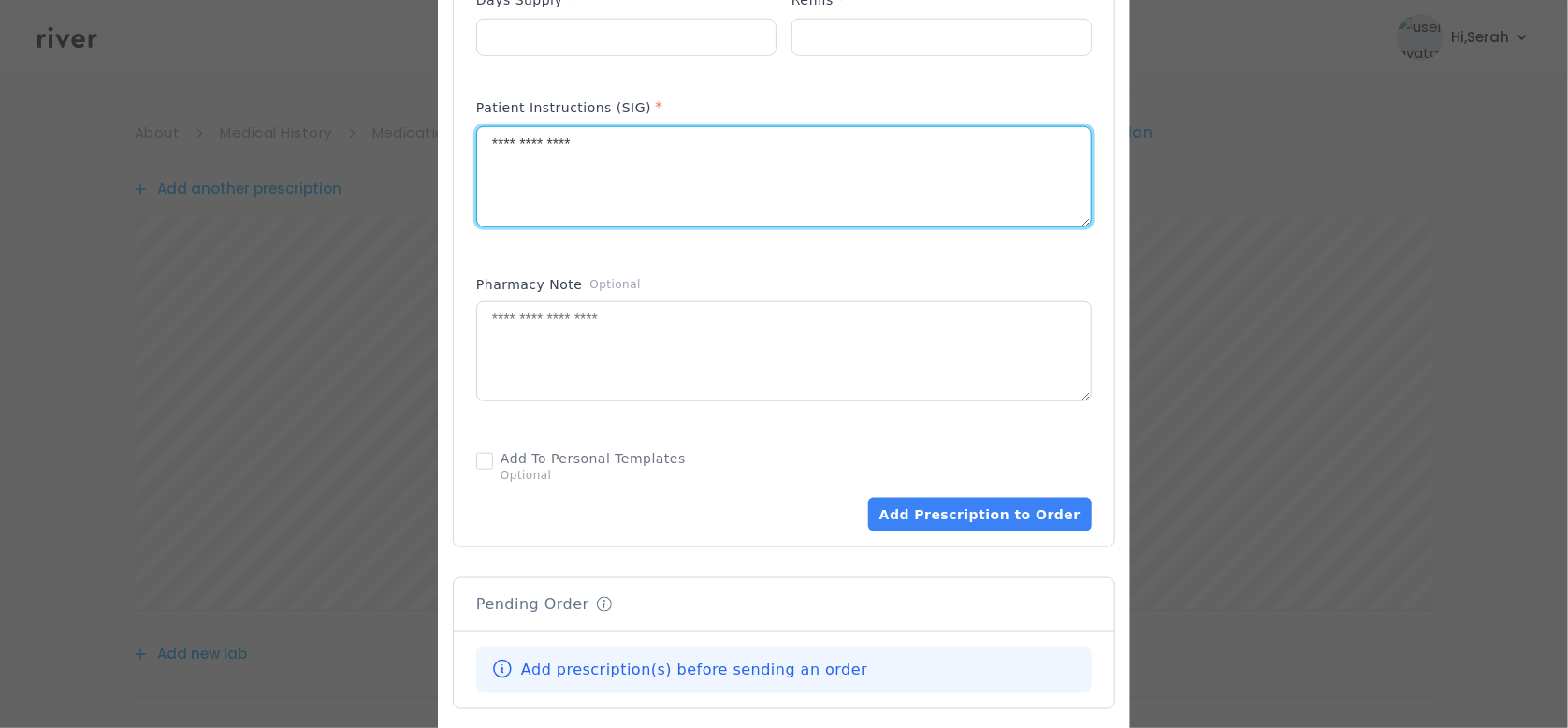
scroll to position [884, 0]
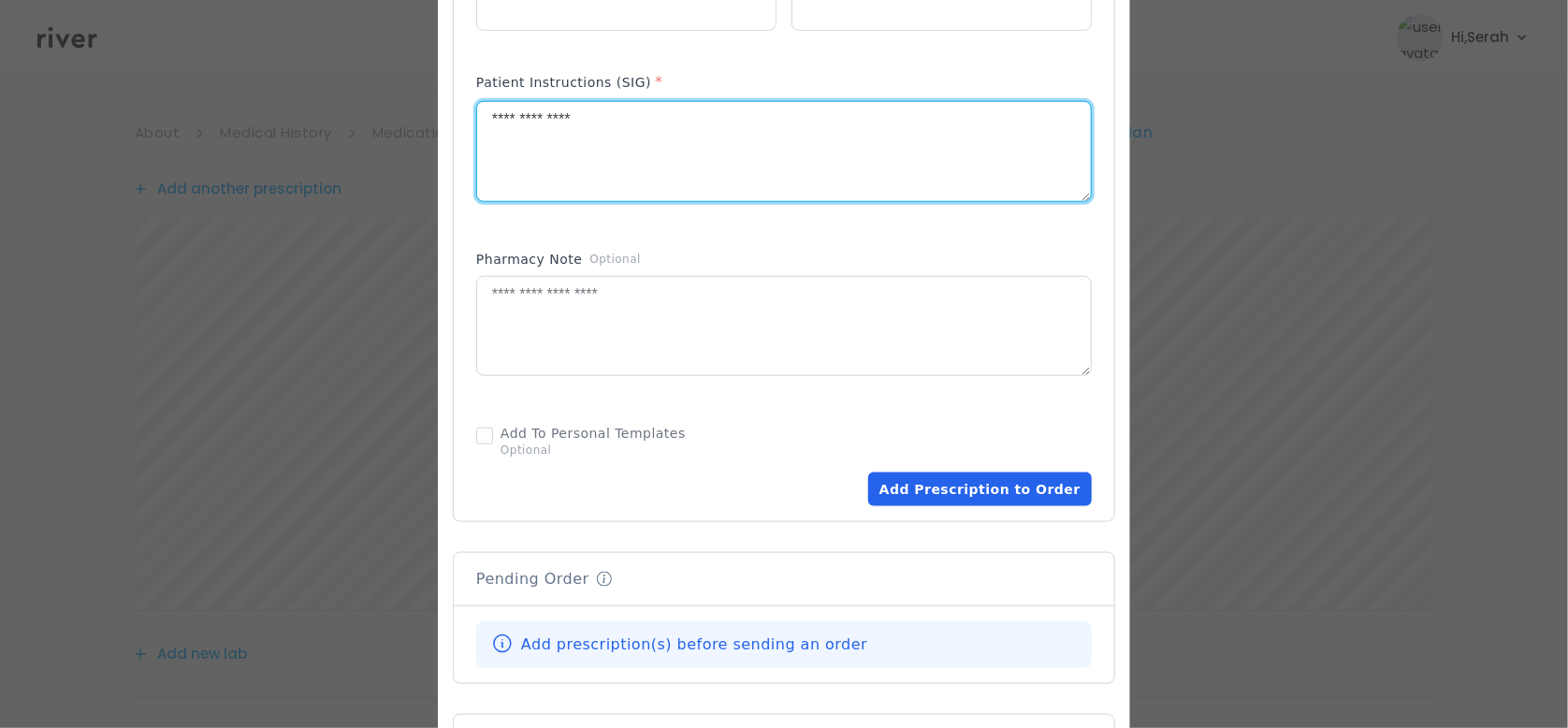
type textarea "**********"
click at [1011, 489] on button "Add Prescription to Order" at bounding box center [980, 489] width 223 height 34
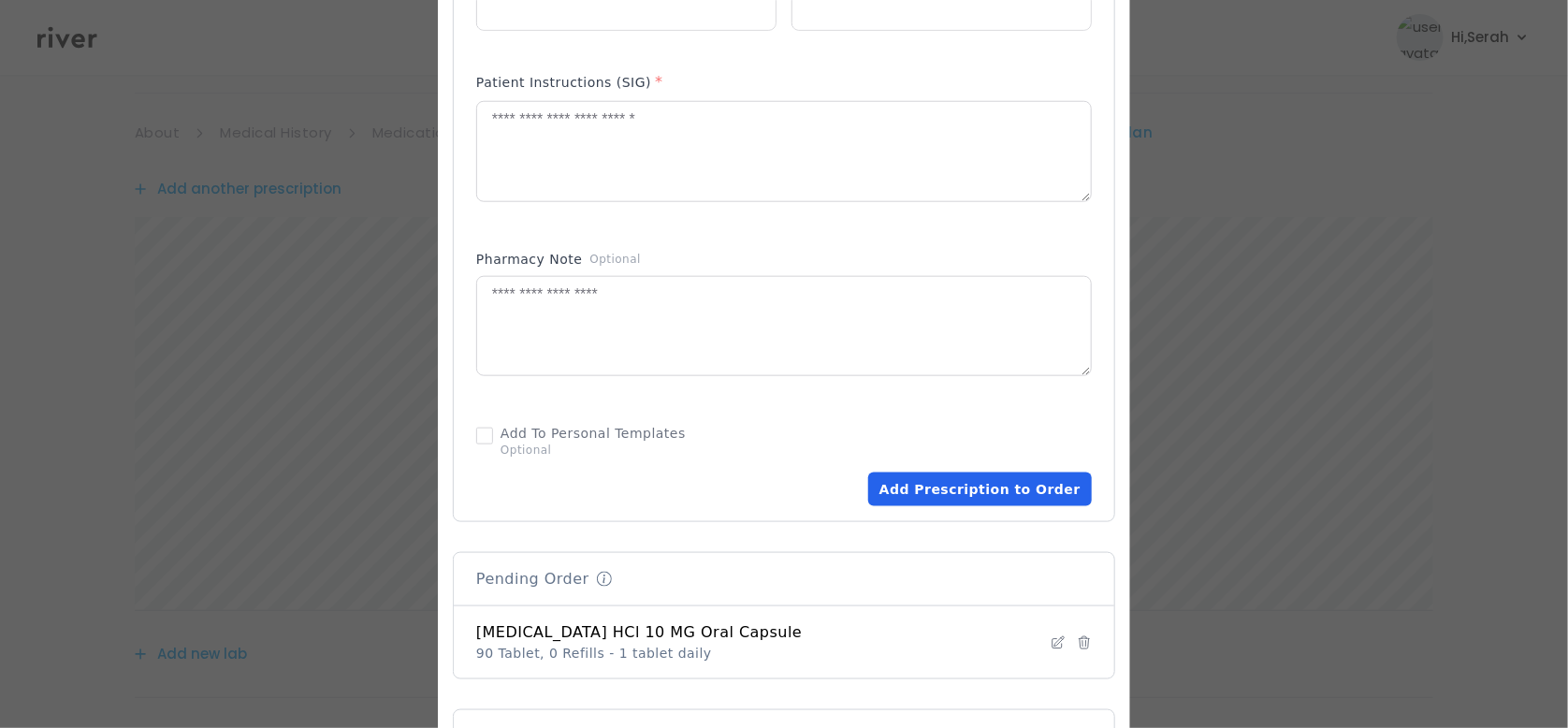
scroll to position [1294, 0]
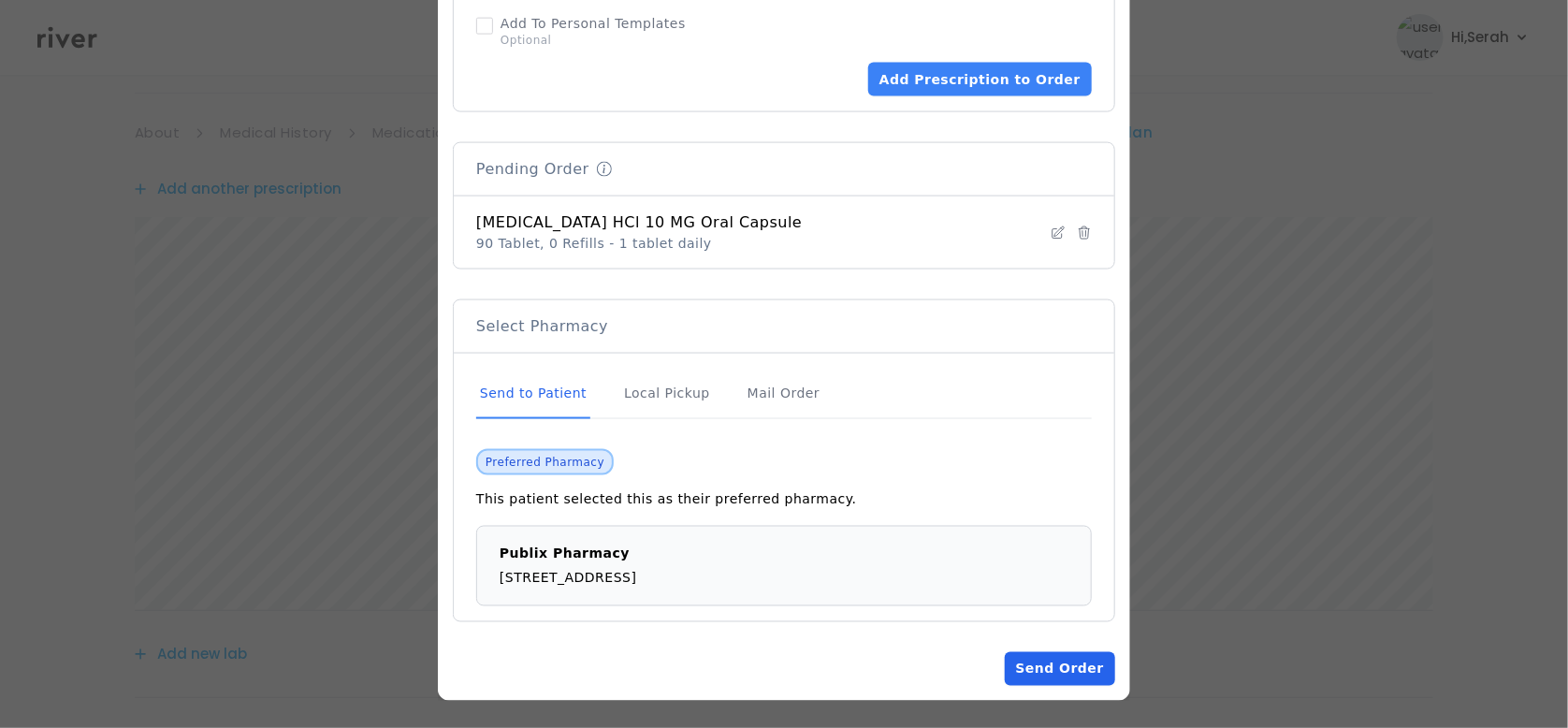
click at [1023, 675] on button "Send Order" at bounding box center [1060, 669] width 111 height 34
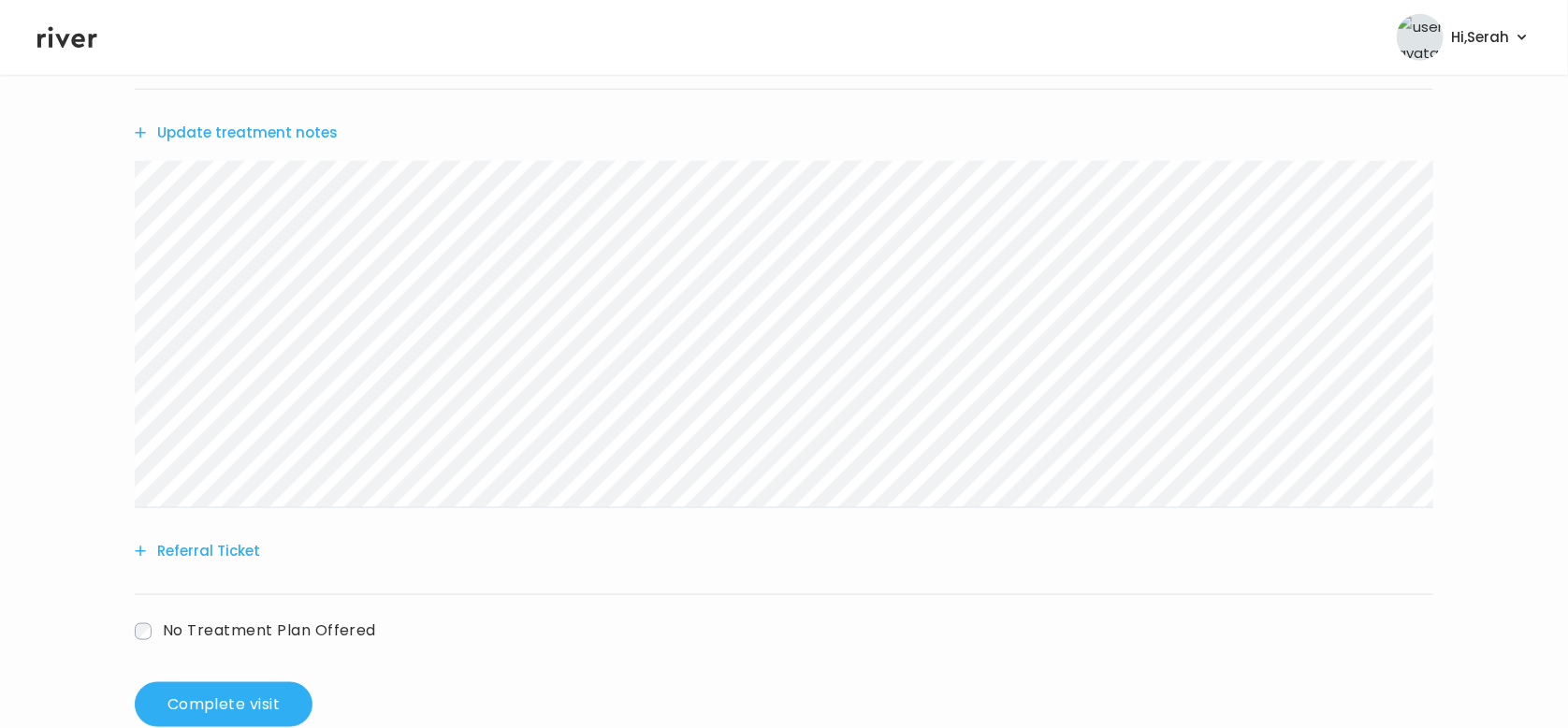
scroll to position [939, 0]
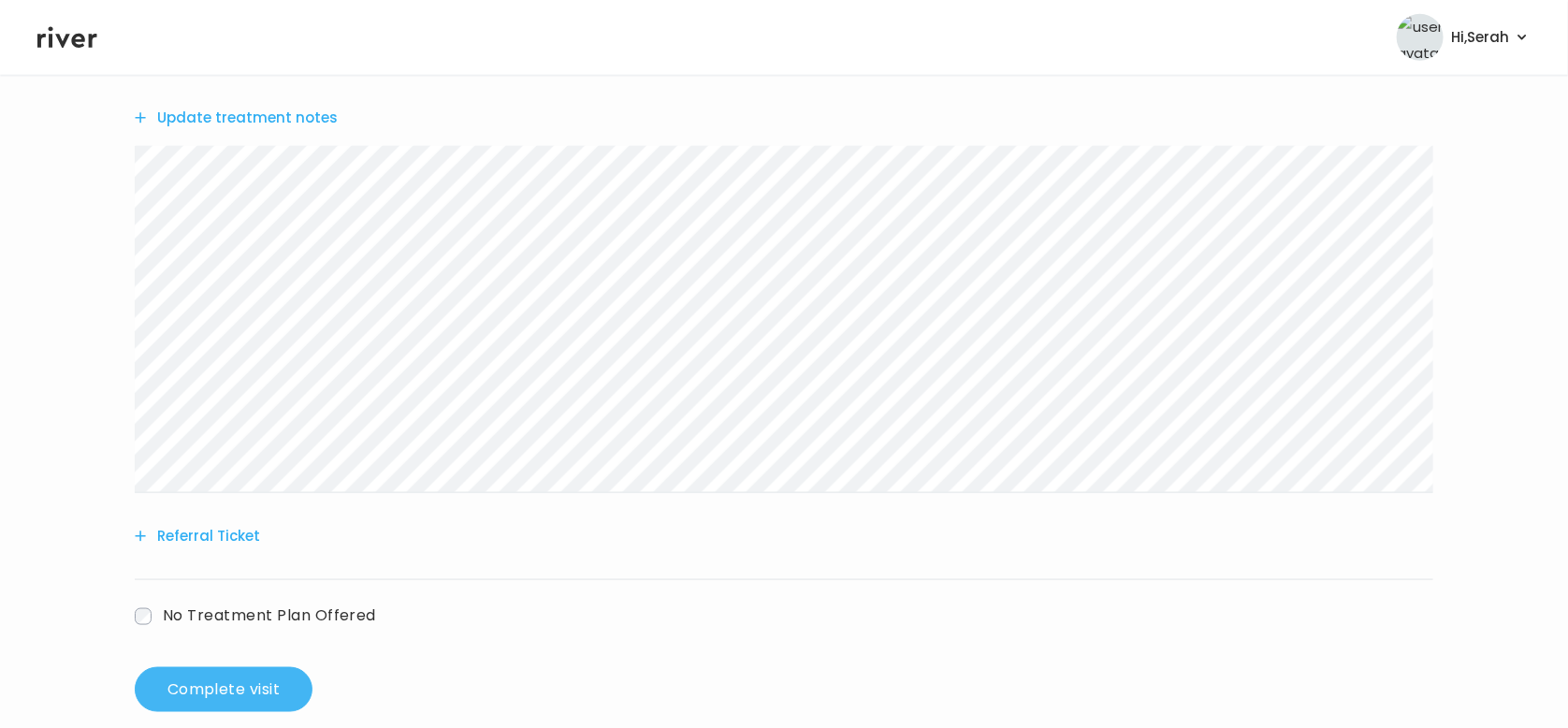
click at [278, 673] on button "Complete visit" at bounding box center [223, 689] width 178 height 45
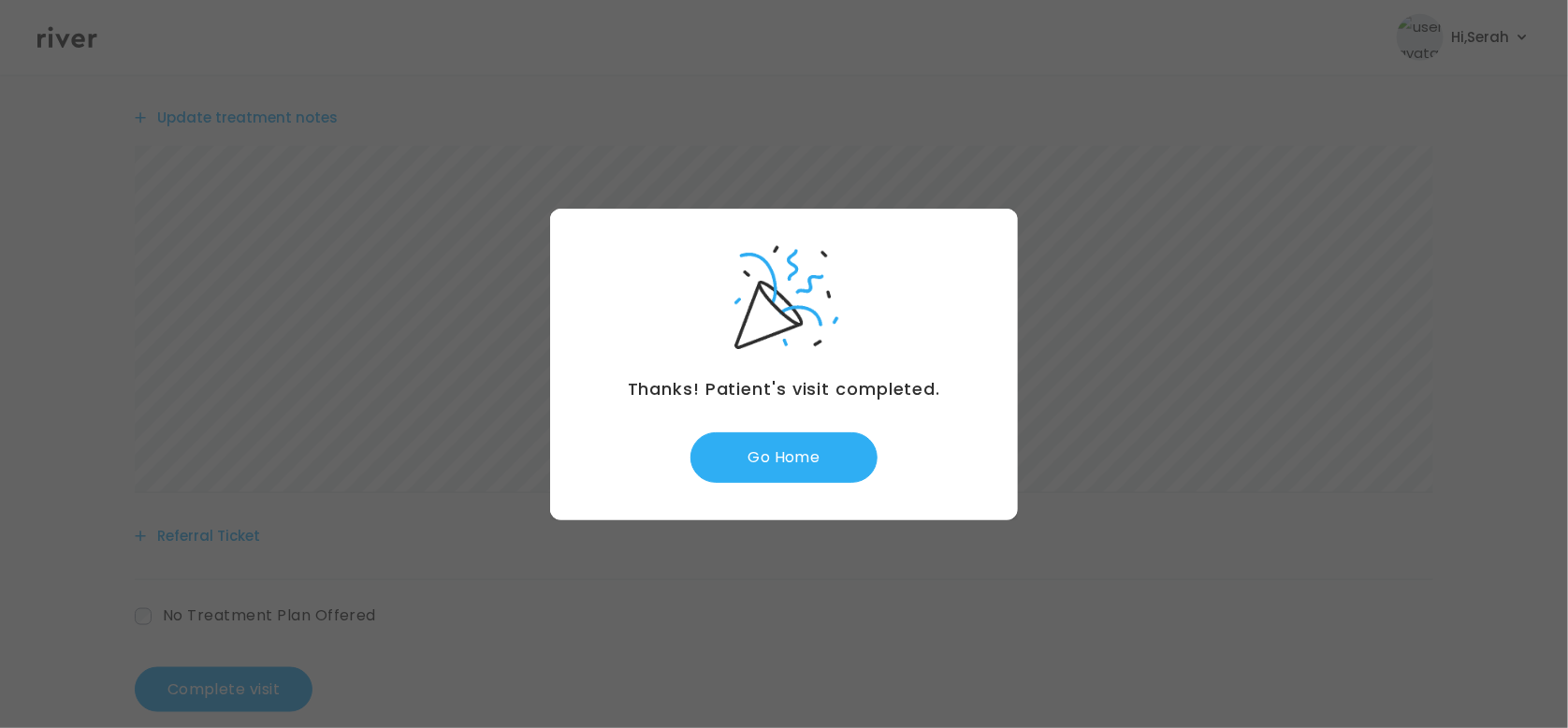
click at [772, 488] on div "Thanks! Patient's visit completed. Go Home" at bounding box center [784, 364] width 468 height 312
click at [801, 461] on button "Go Home" at bounding box center [784, 457] width 187 height 50
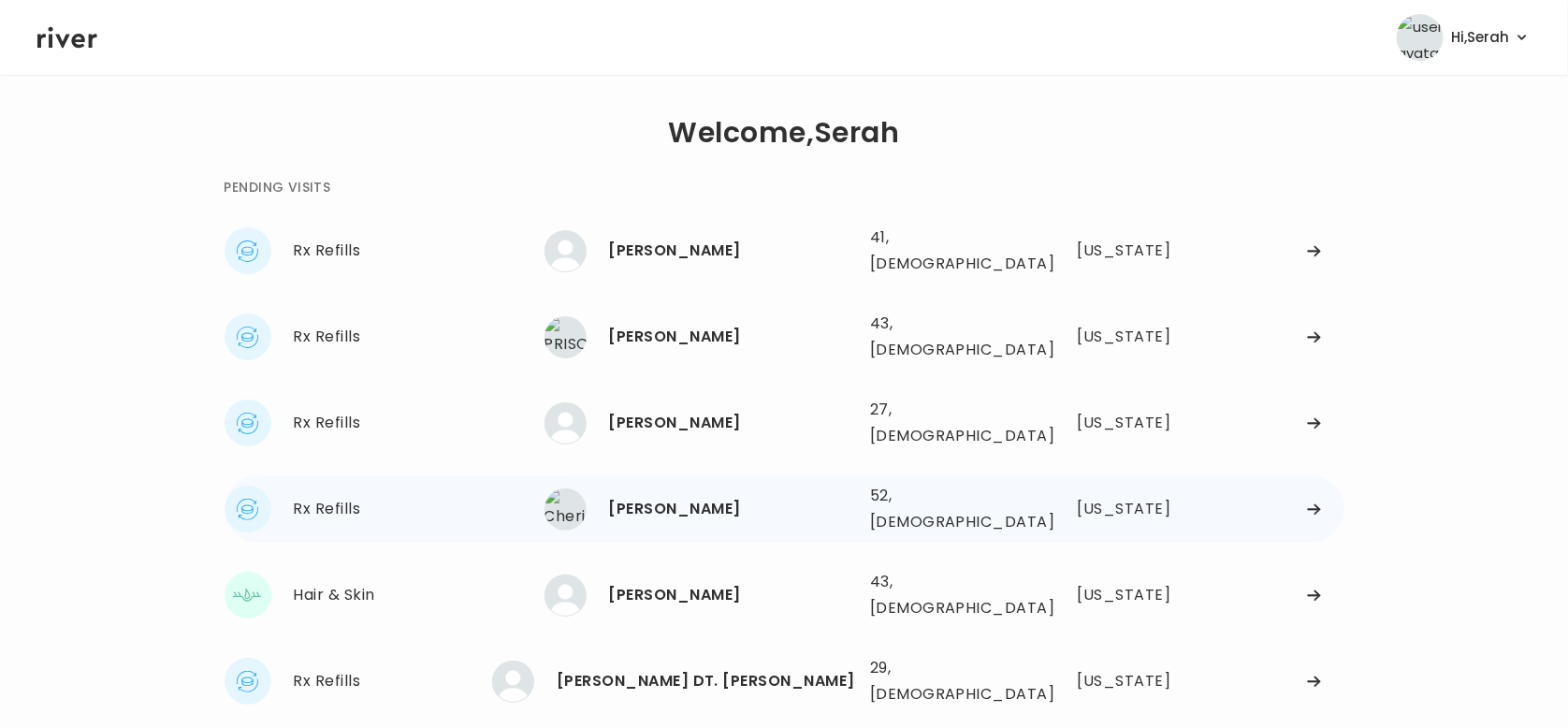
click at [636, 496] on div "[PERSON_NAME]" at bounding box center [731, 509] width 246 height 26
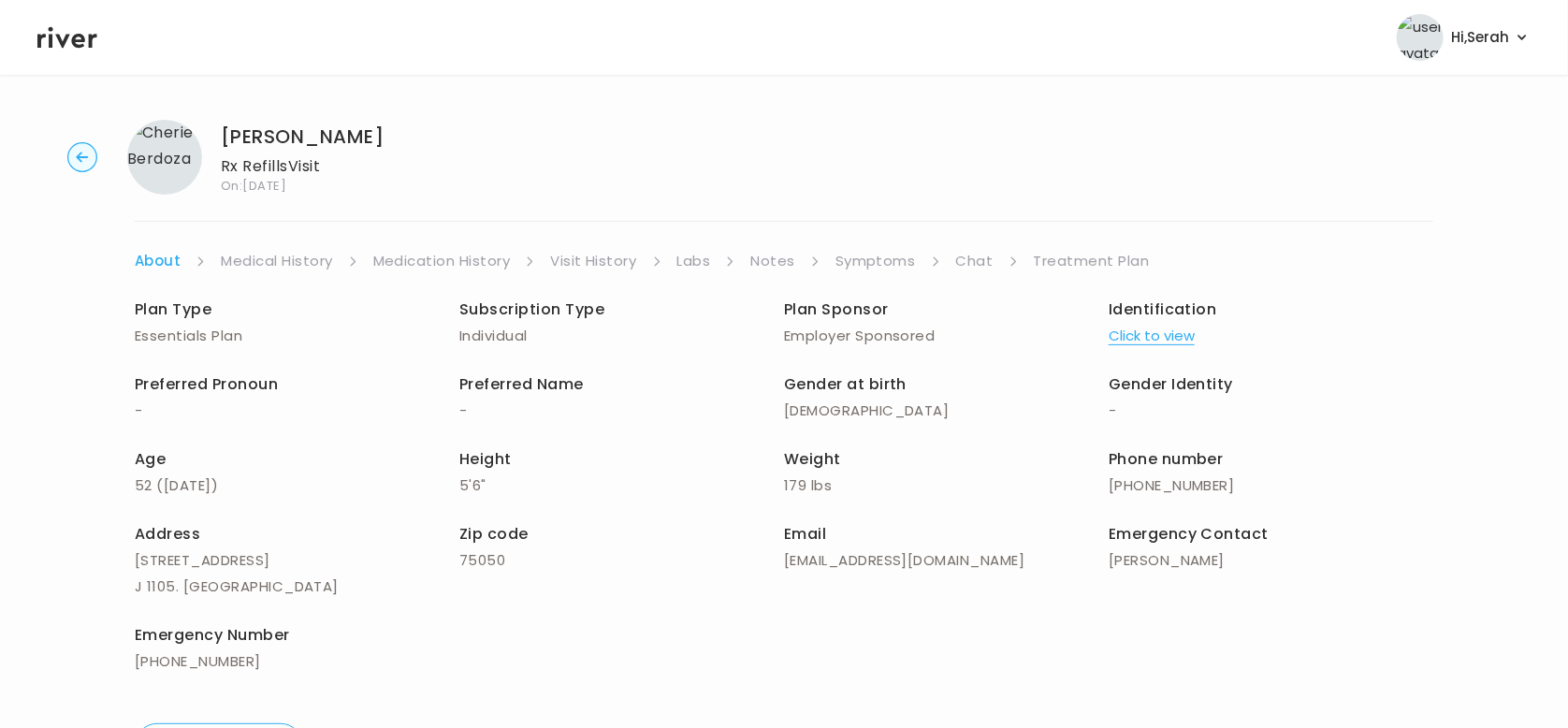
click at [884, 265] on link "Symptoms" at bounding box center [876, 260] width 81 height 26
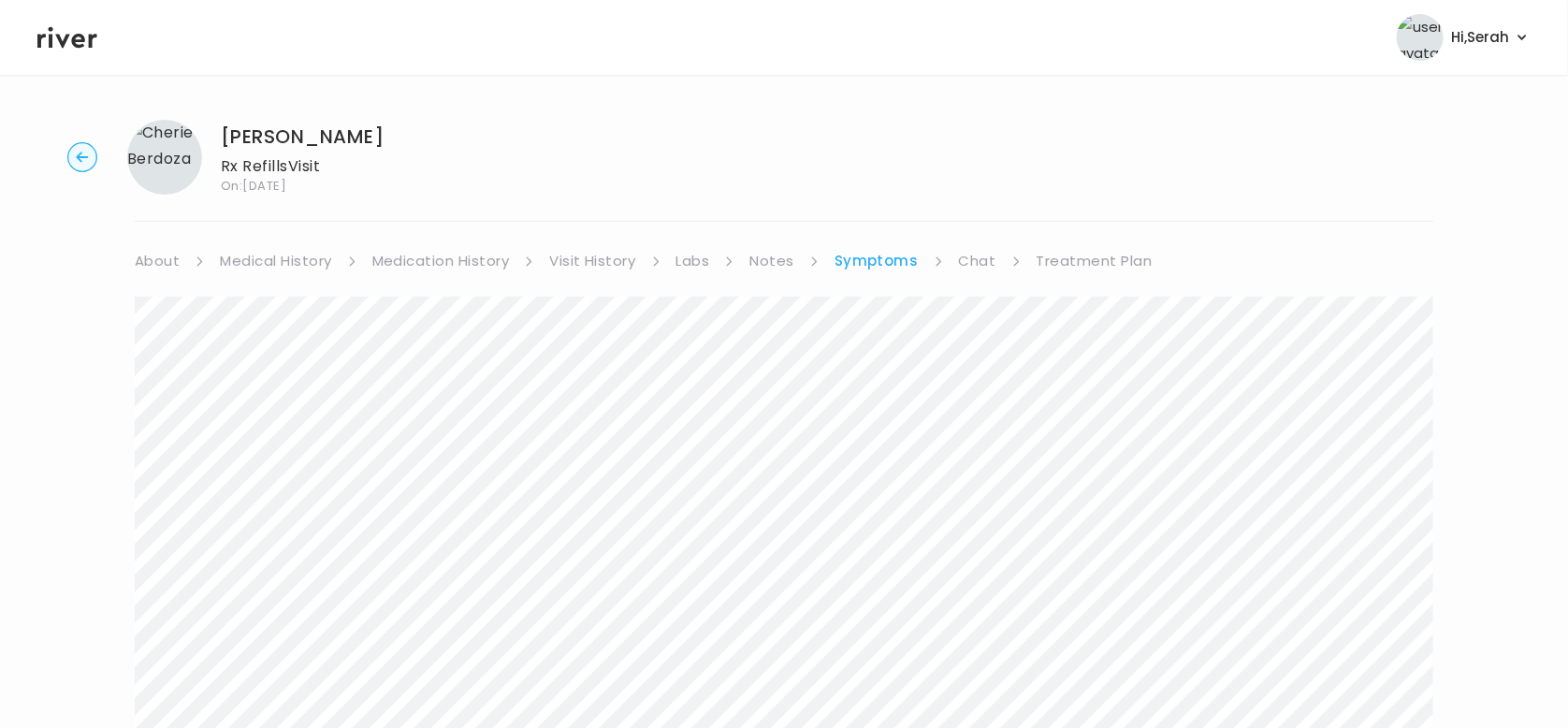
scroll to position [331, 0]
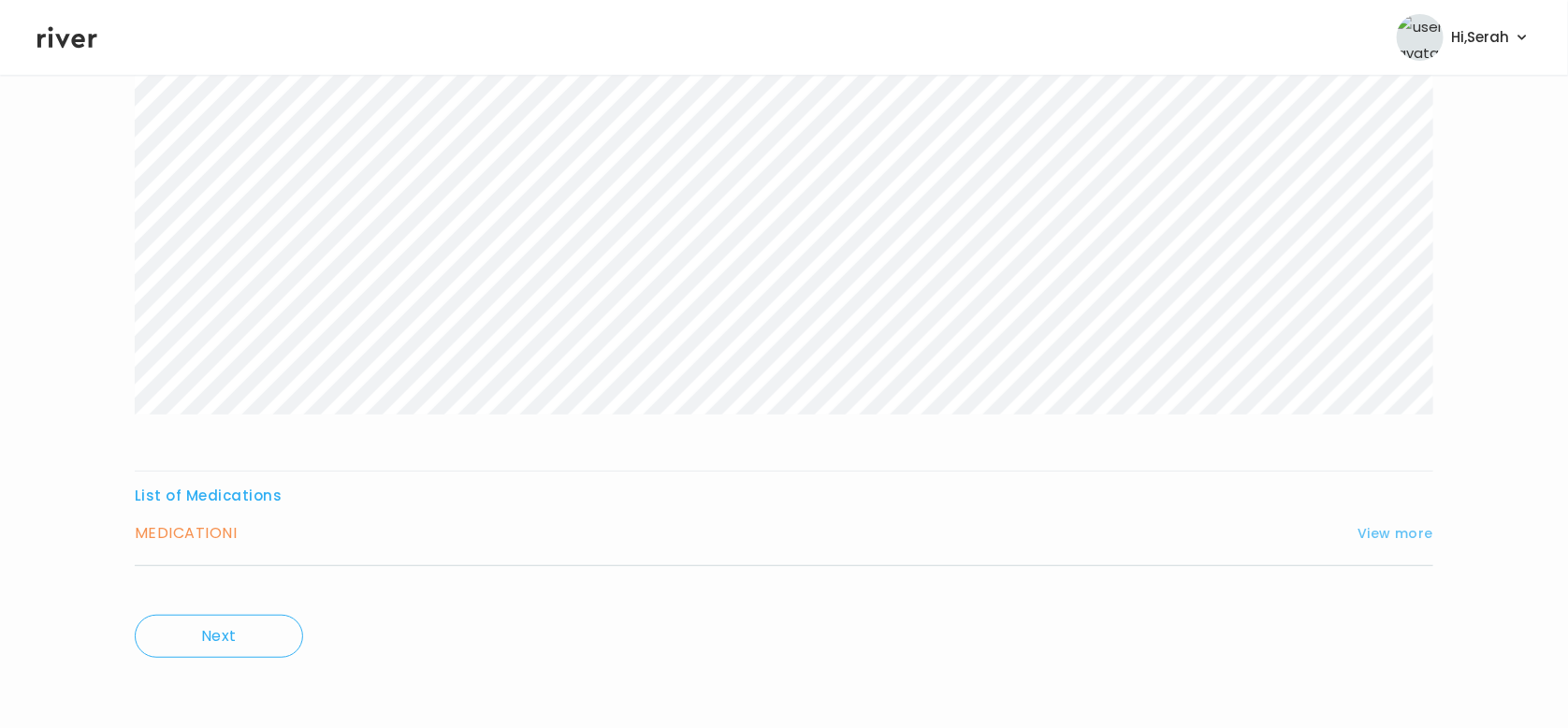
click at [1387, 533] on button "View more" at bounding box center [1395, 533] width 76 height 22
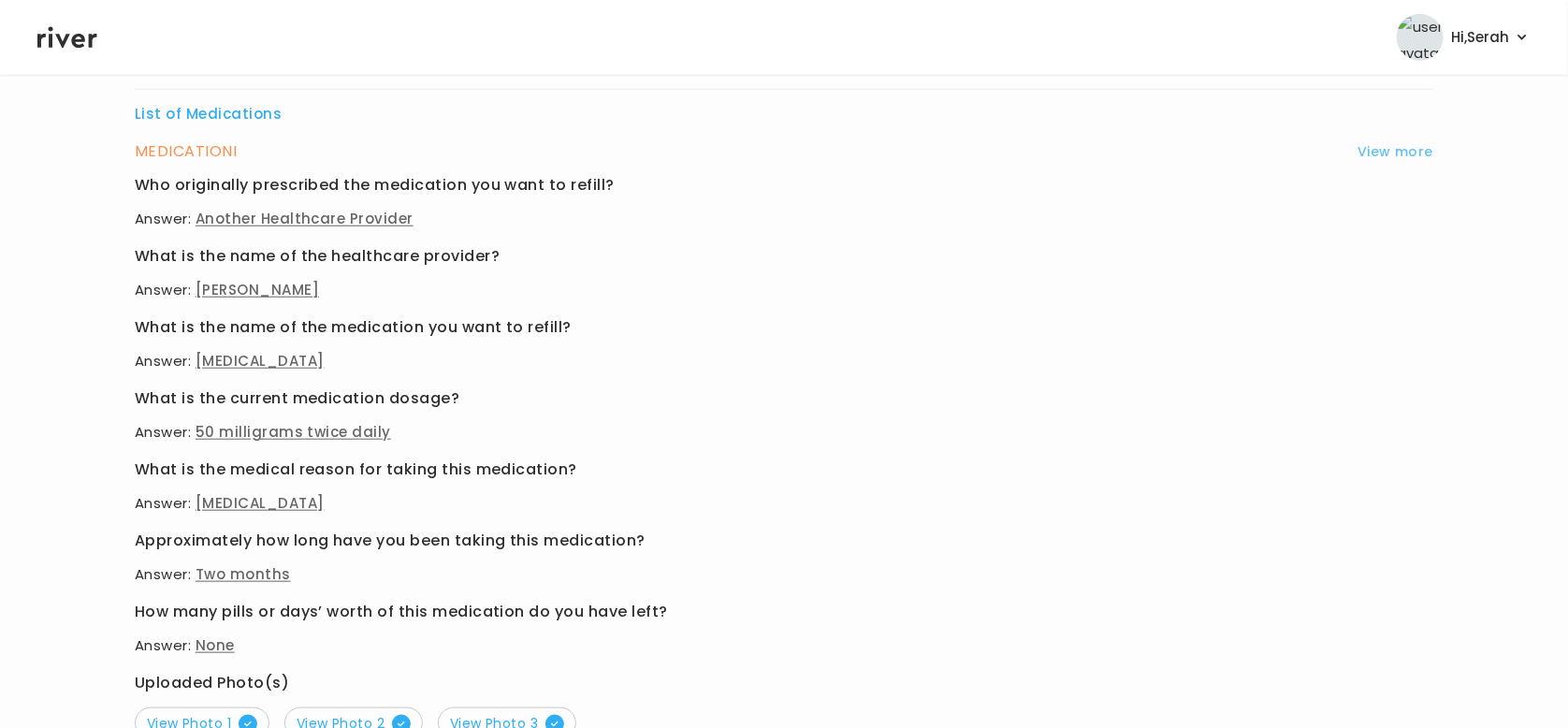
scroll to position [906, 0]
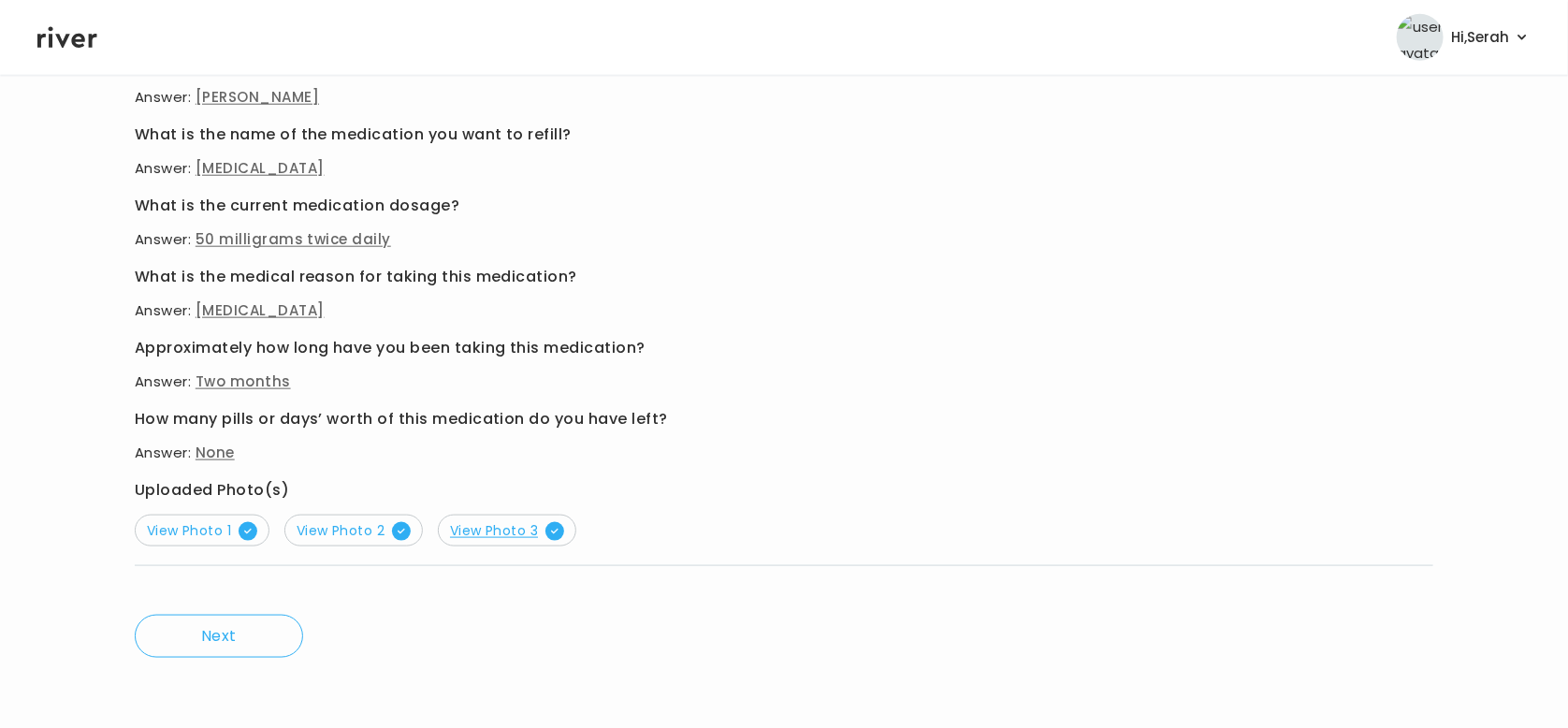
click at [543, 528] on span "View Photo 3" at bounding box center [508, 530] width 115 height 18
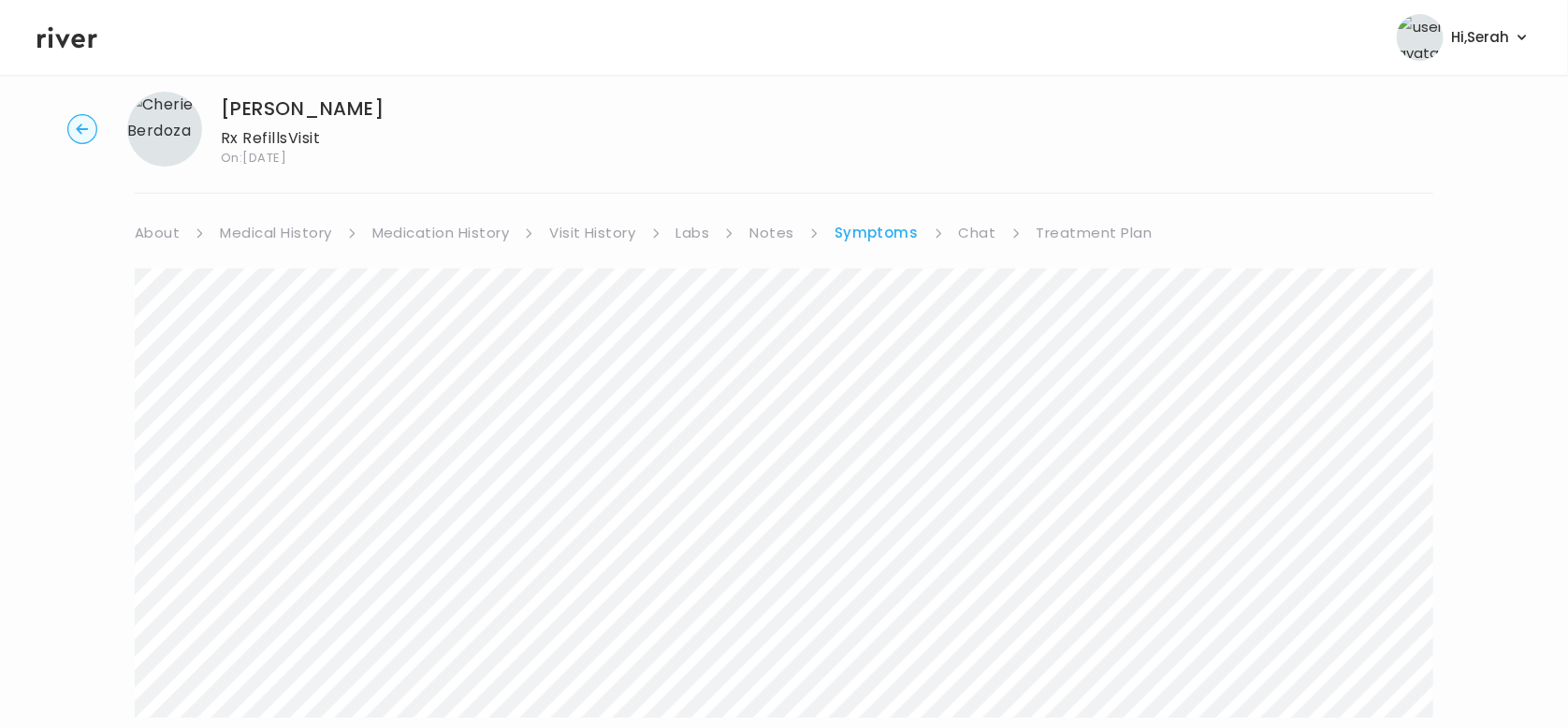
scroll to position [16, 0]
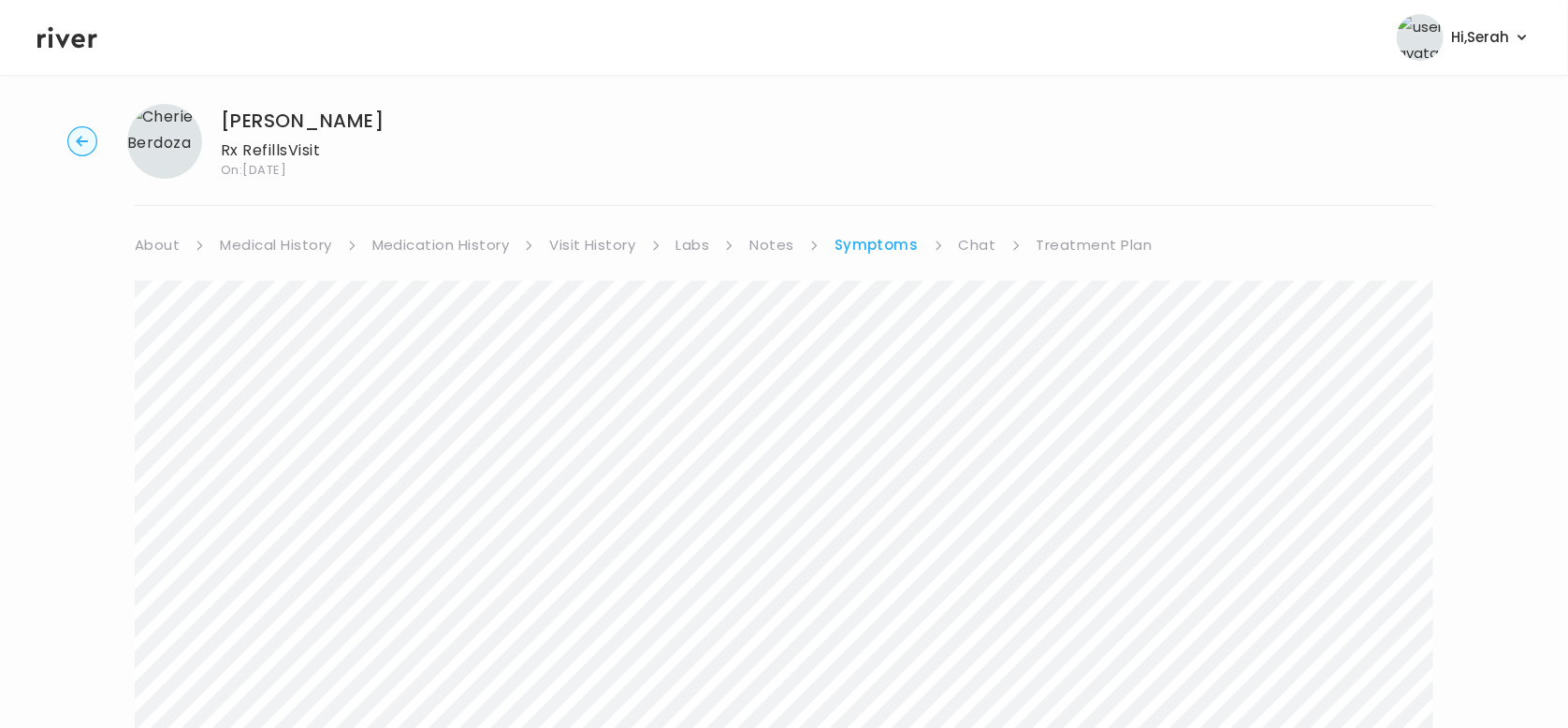
click at [460, 238] on link "Medication History" at bounding box center [442, 245] width 138 height 26
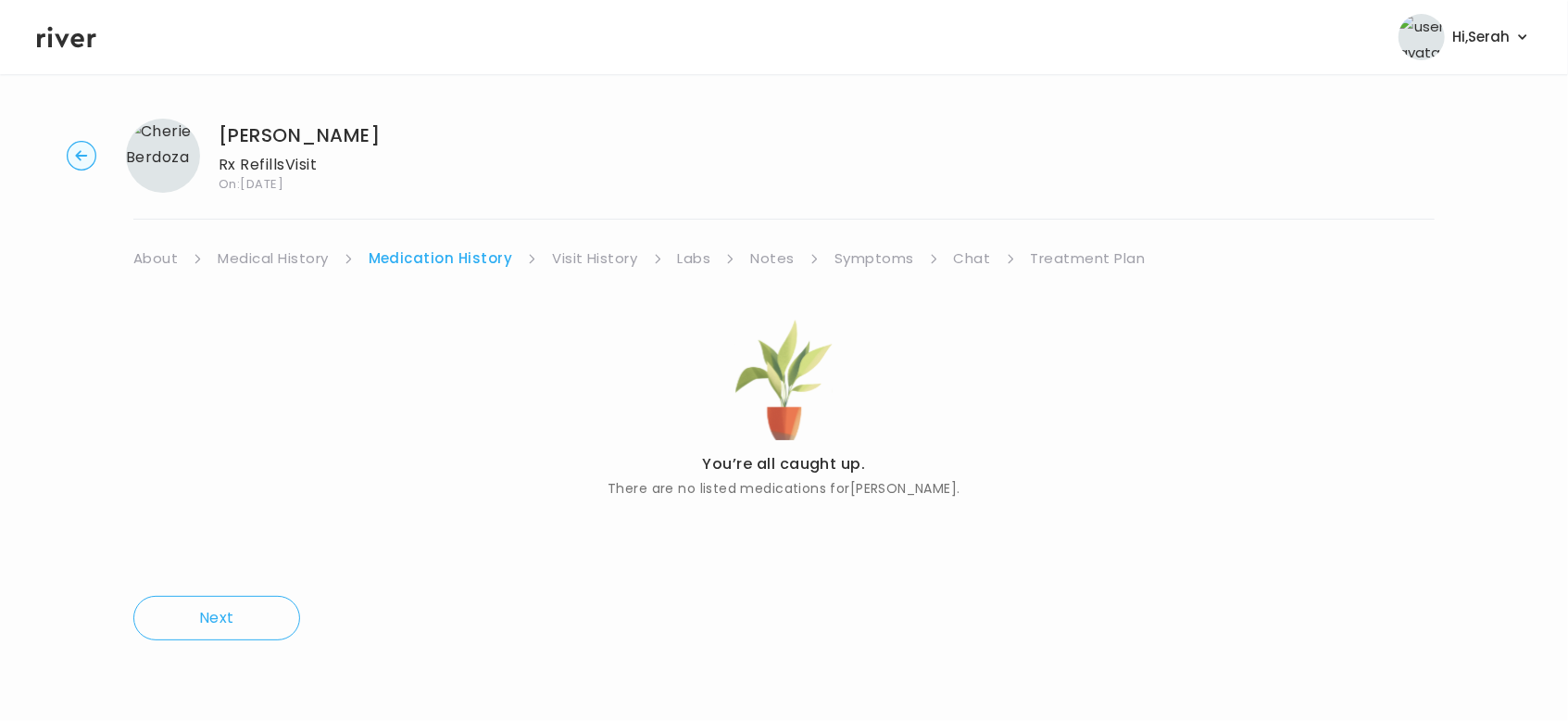
click at [311, 247] on link "Medical History" at bounding box center [272, 258] width 111 height 26
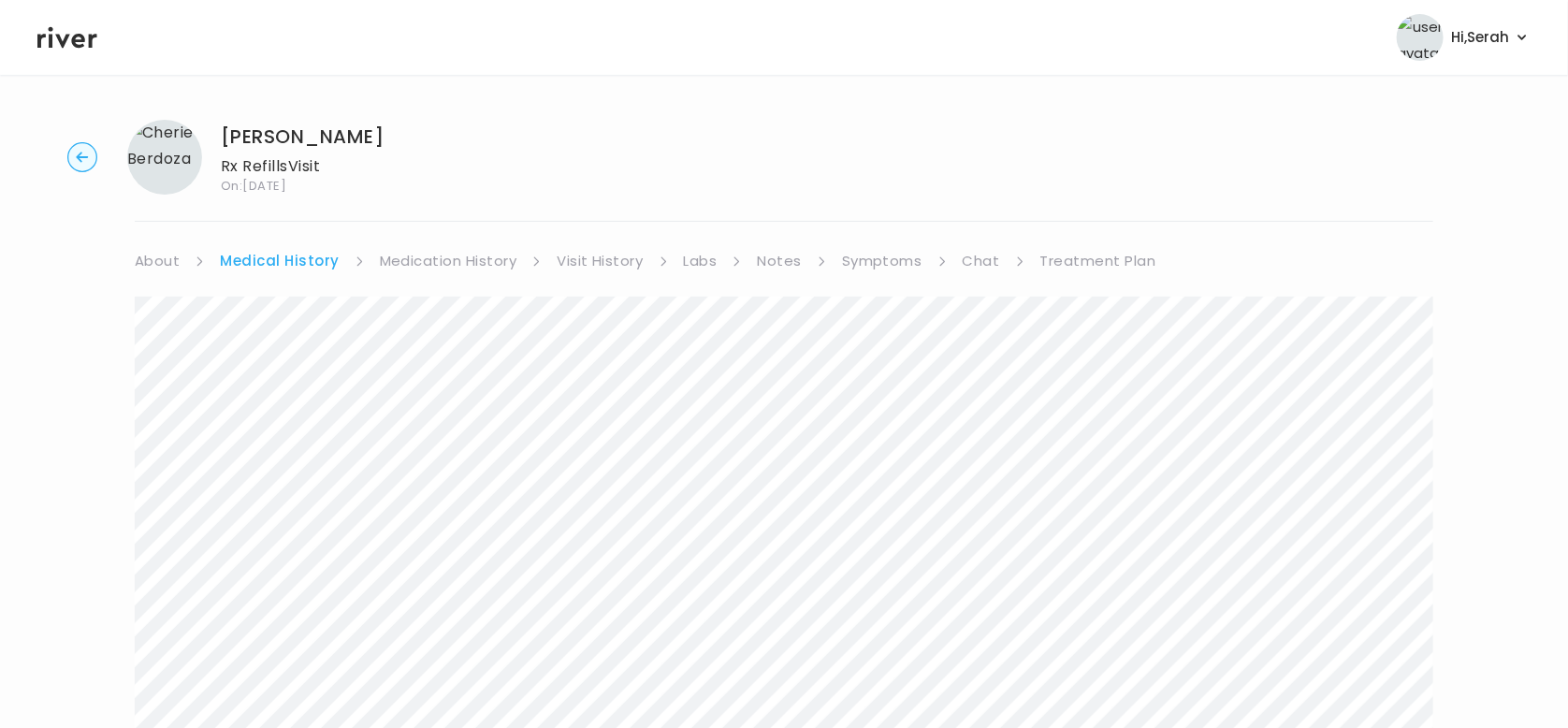
click at [900, 255] on link "Symptoms" at bounding box center [882, 260] width 81 height 26
click at [974, 254] on link "Chat" at bounding box center [978, 260] width 38 height 26
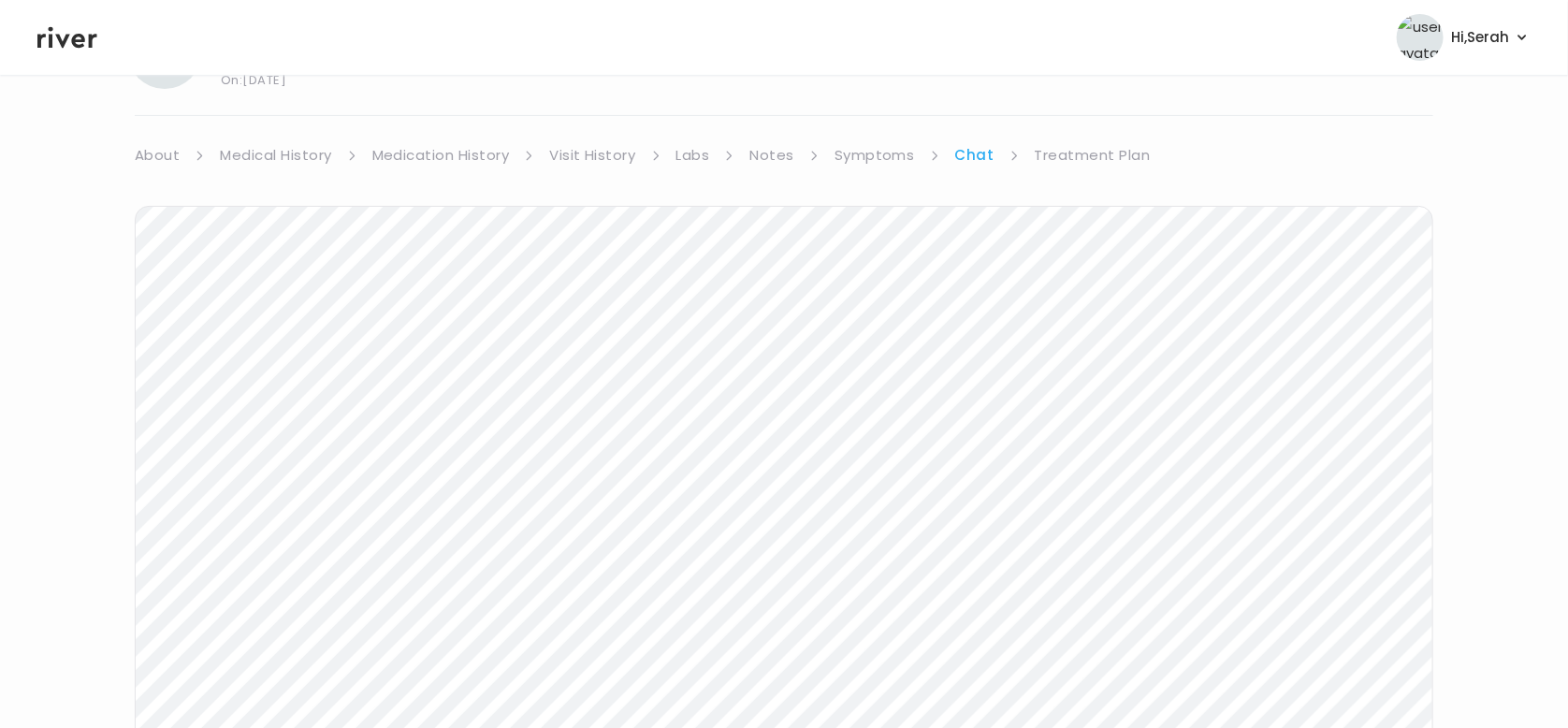
scroll to position [59, 0]
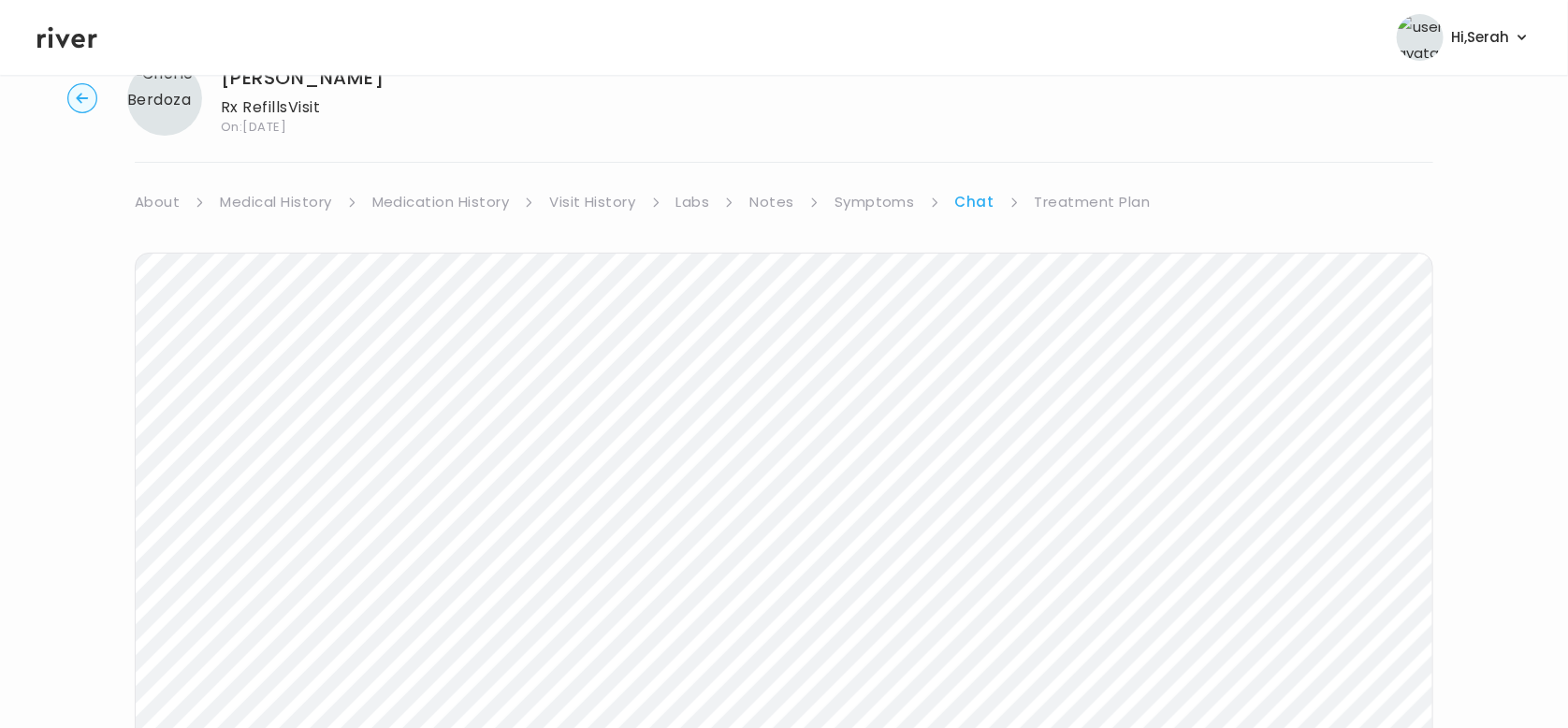
click at [1100, 199] on link "Treatment Plan" at bounding box center [1092, 202] width 116 height 26
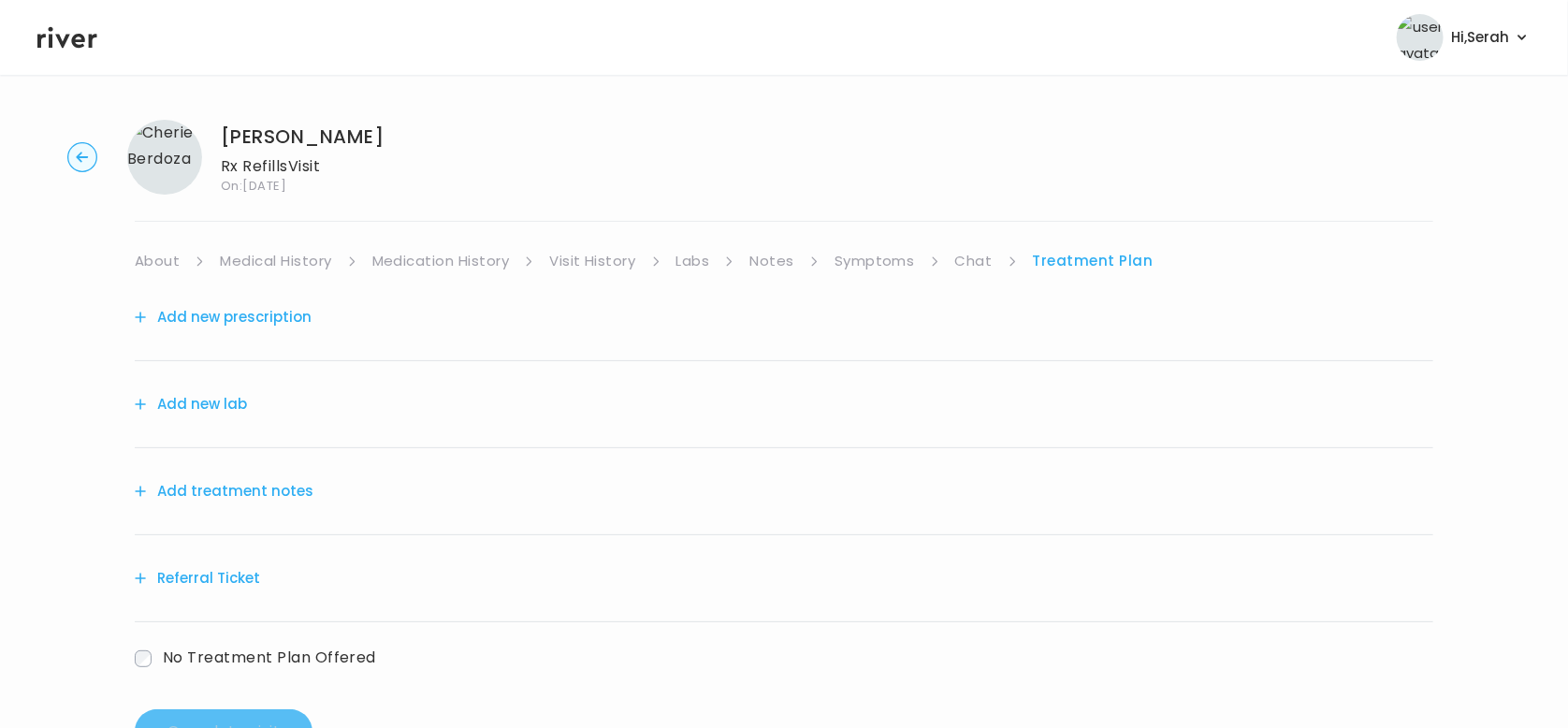
click at [270, 307] on button "Add new prescription" at bounding box center [223, 316] width 177 height 26
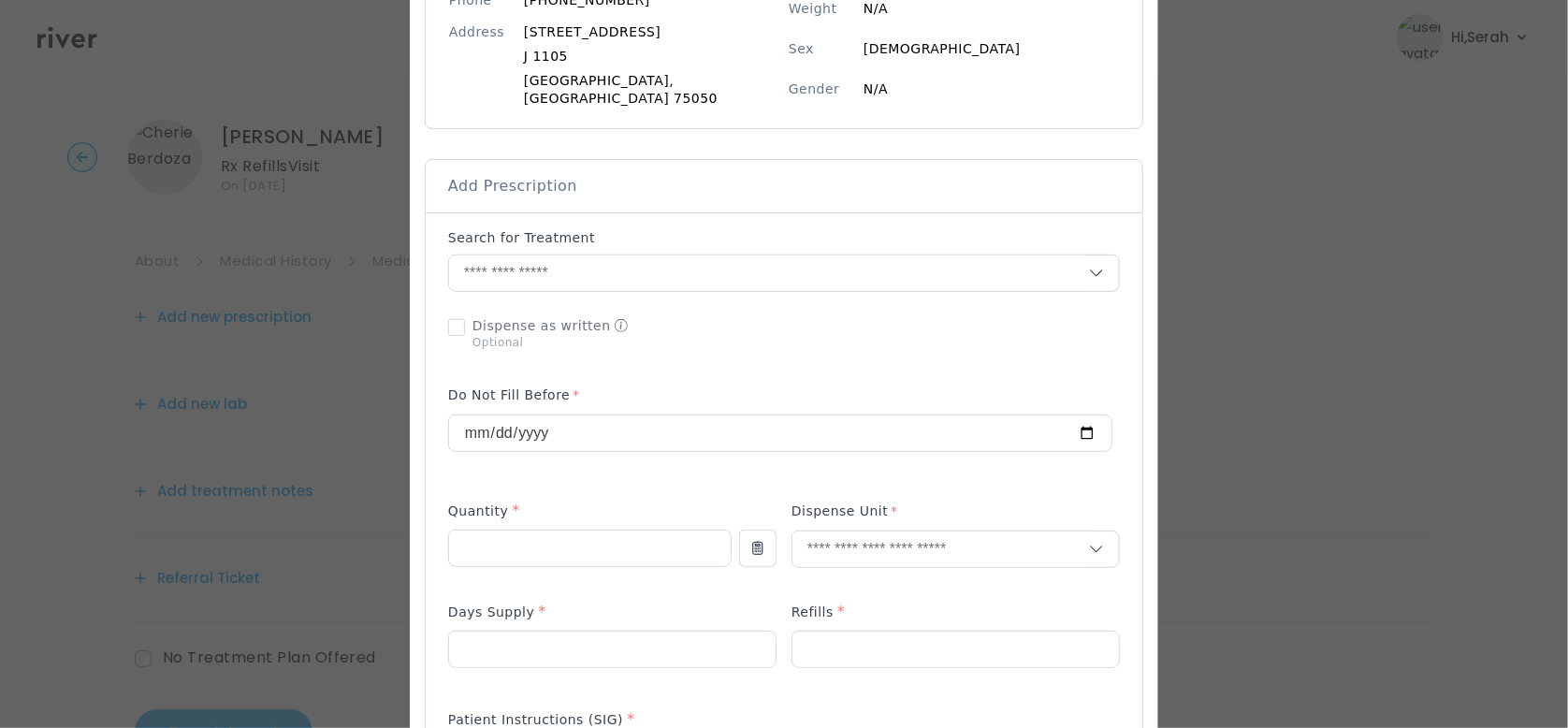
scroll to position [282, 0]
click at [619, 253] on input "text" at bounding box center [769, 271] width 640 height 36
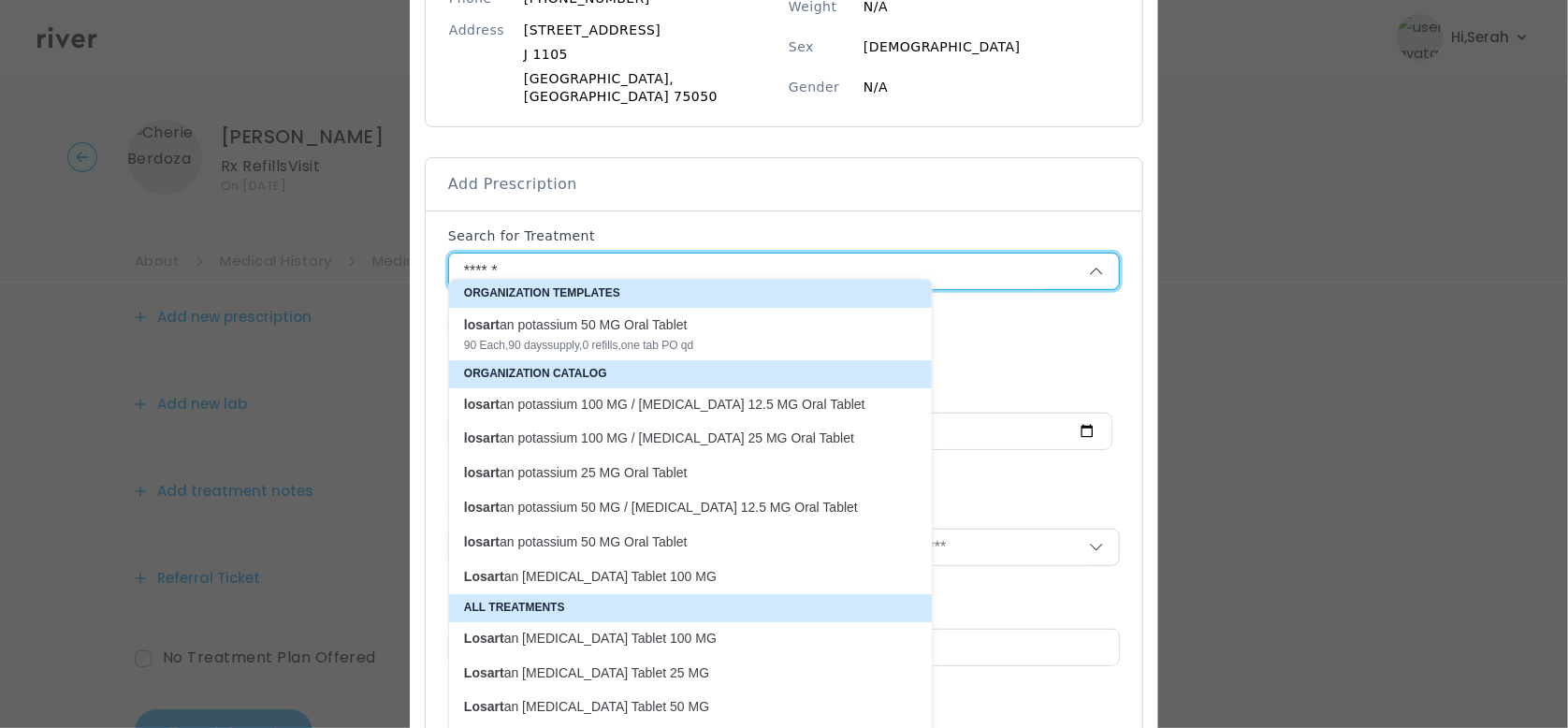
click at [605, 329] on div "losart an potassium 50 MG Oral Tablet" at bounding box center [679, 324] width 430 height 18
type input "**********"
type input "**"
type input "*"
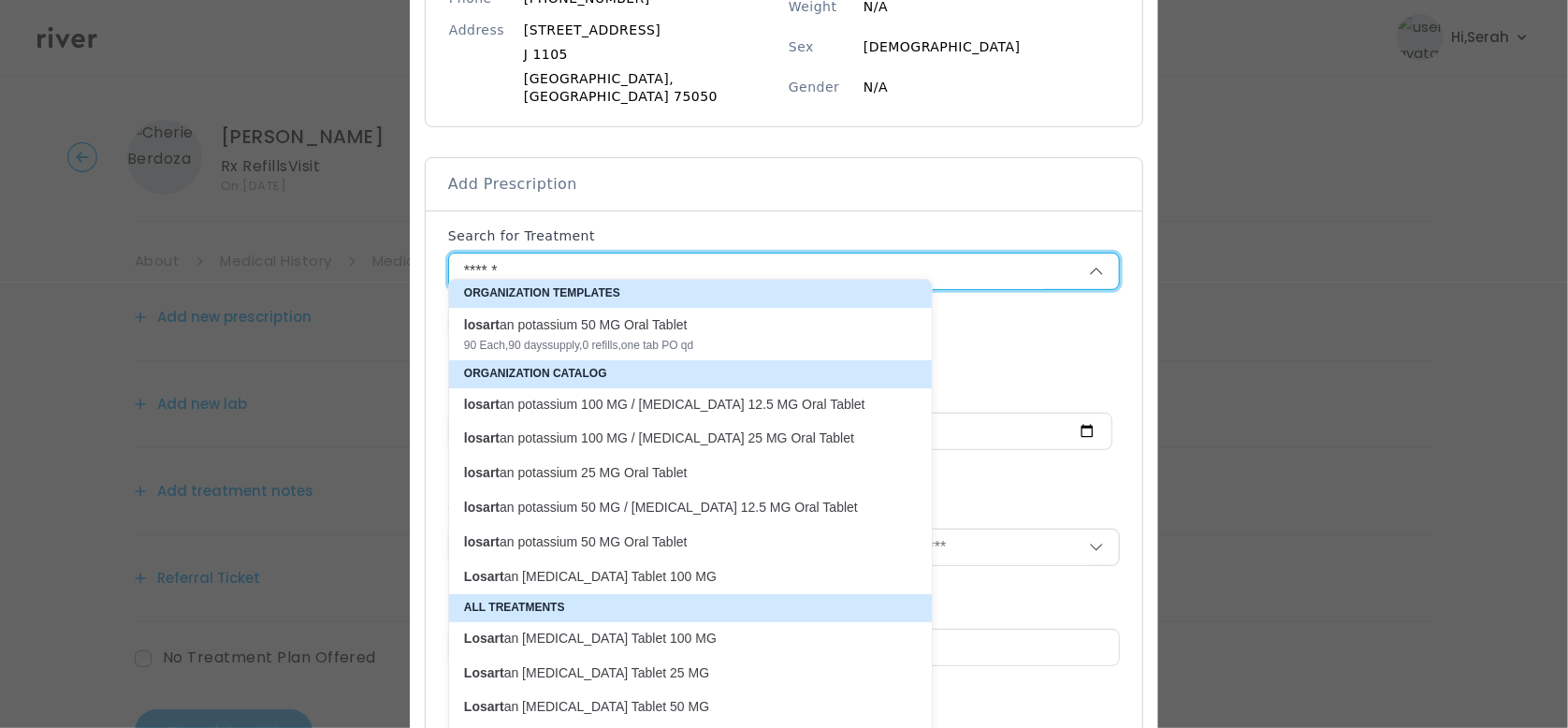
type textarea "**********"
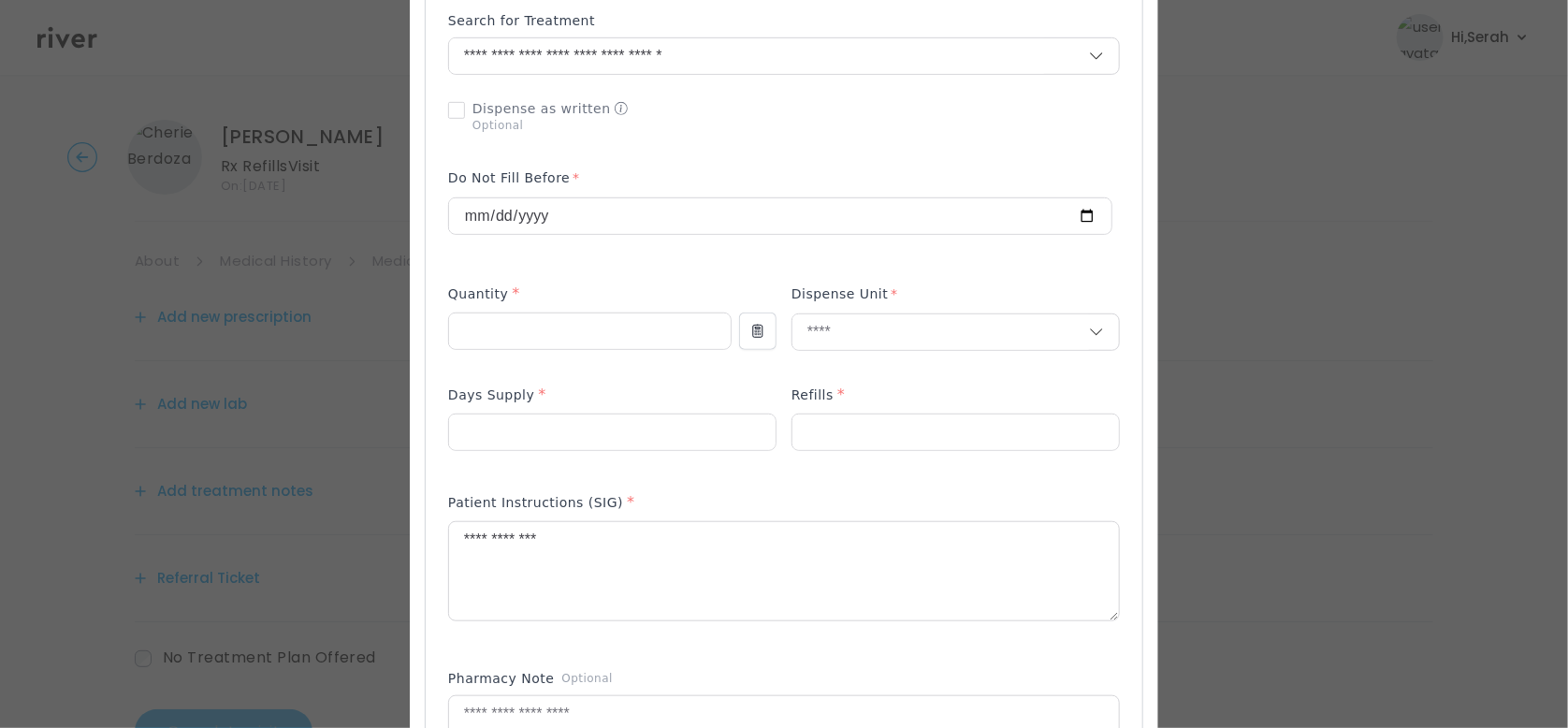
scroll to position [501, 0]
click at [590, 314] on input "**" at bounding box center [590, 327] width 282 height 36
type input "***"
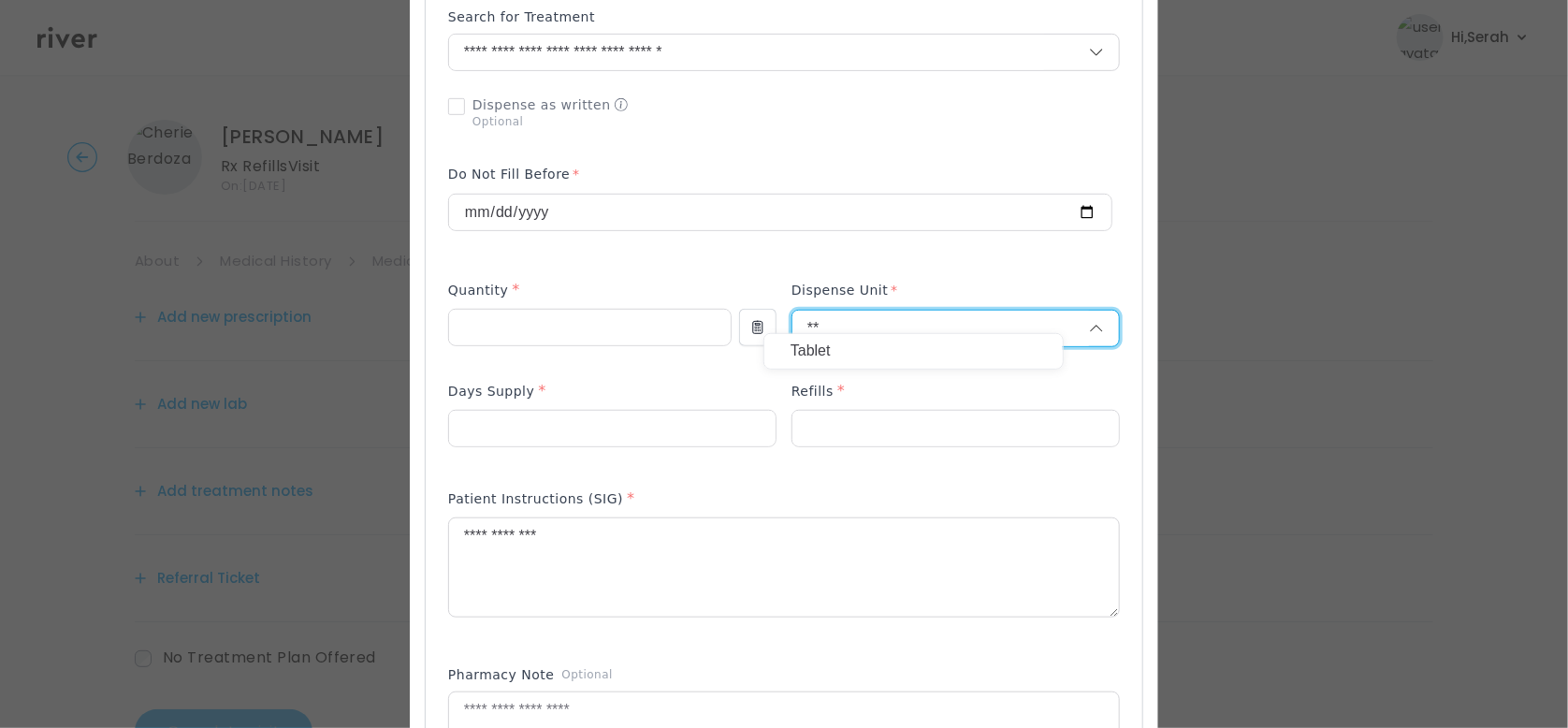
type input "**"
click at [799, 340] on div "Tablet" at bounding box center [913, 351] width 298 height 35
click at [666, 427] on input "**" at bounding box center [613, 428] width 326 height 36
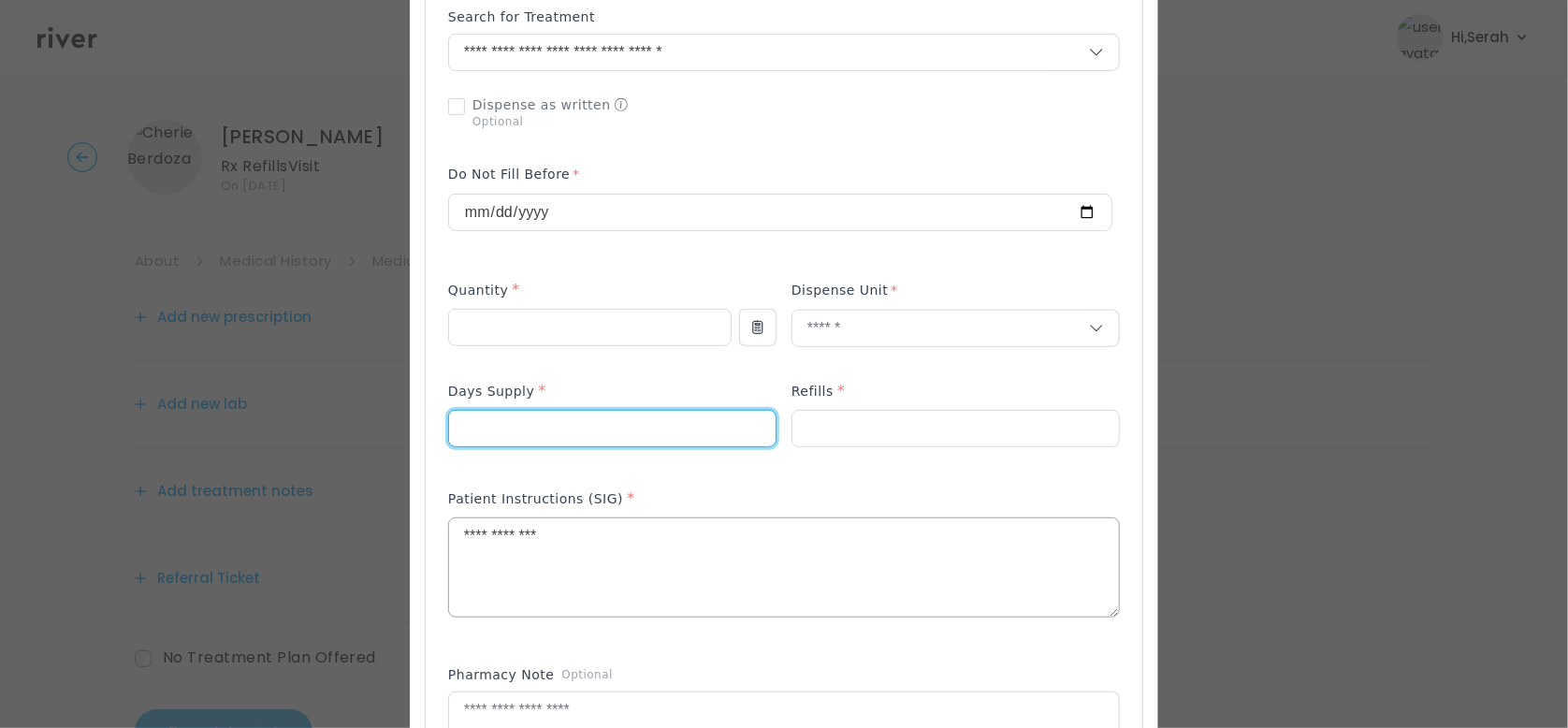
click at [633, 534] on textarea "**********" at bounding box center [784, 568] width 670 height 99
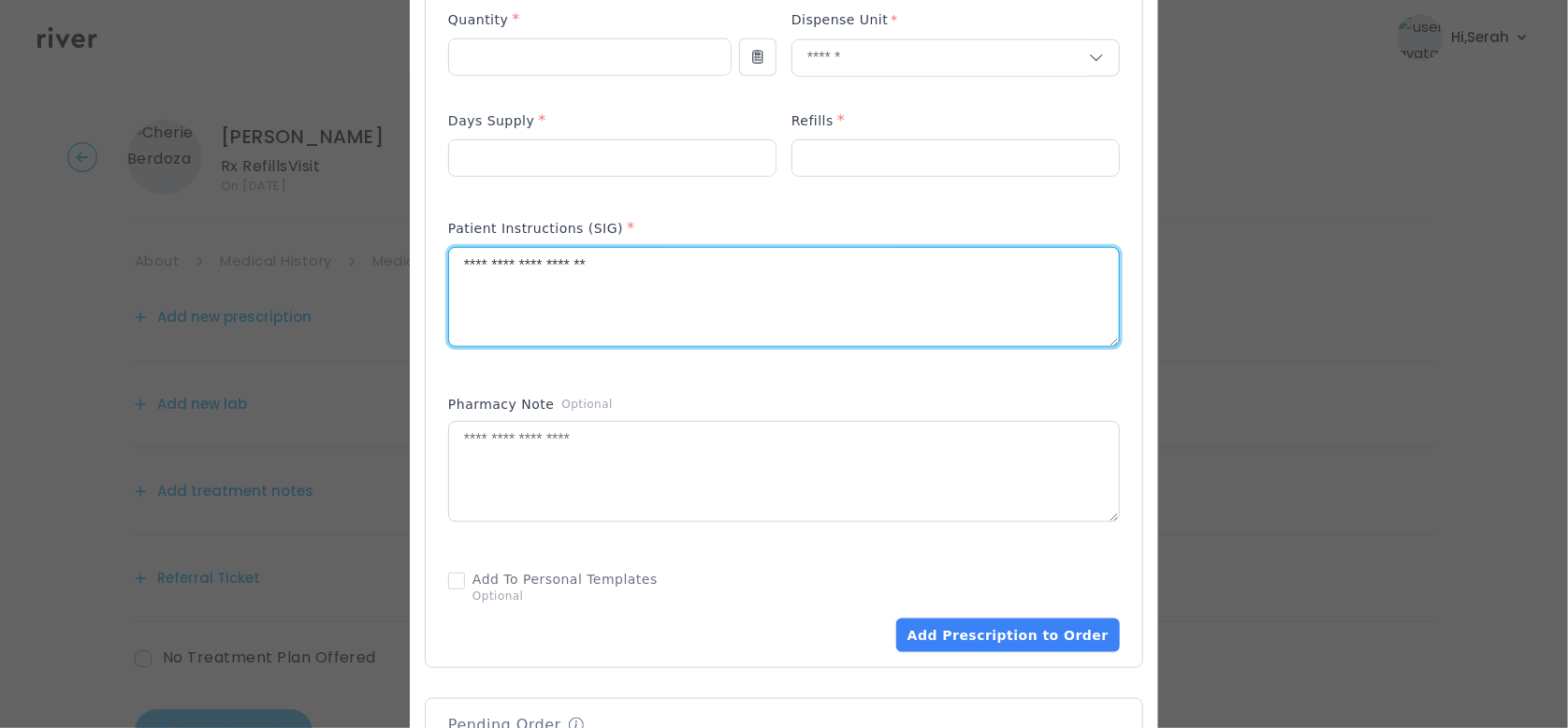
scroll to position [812, 0]
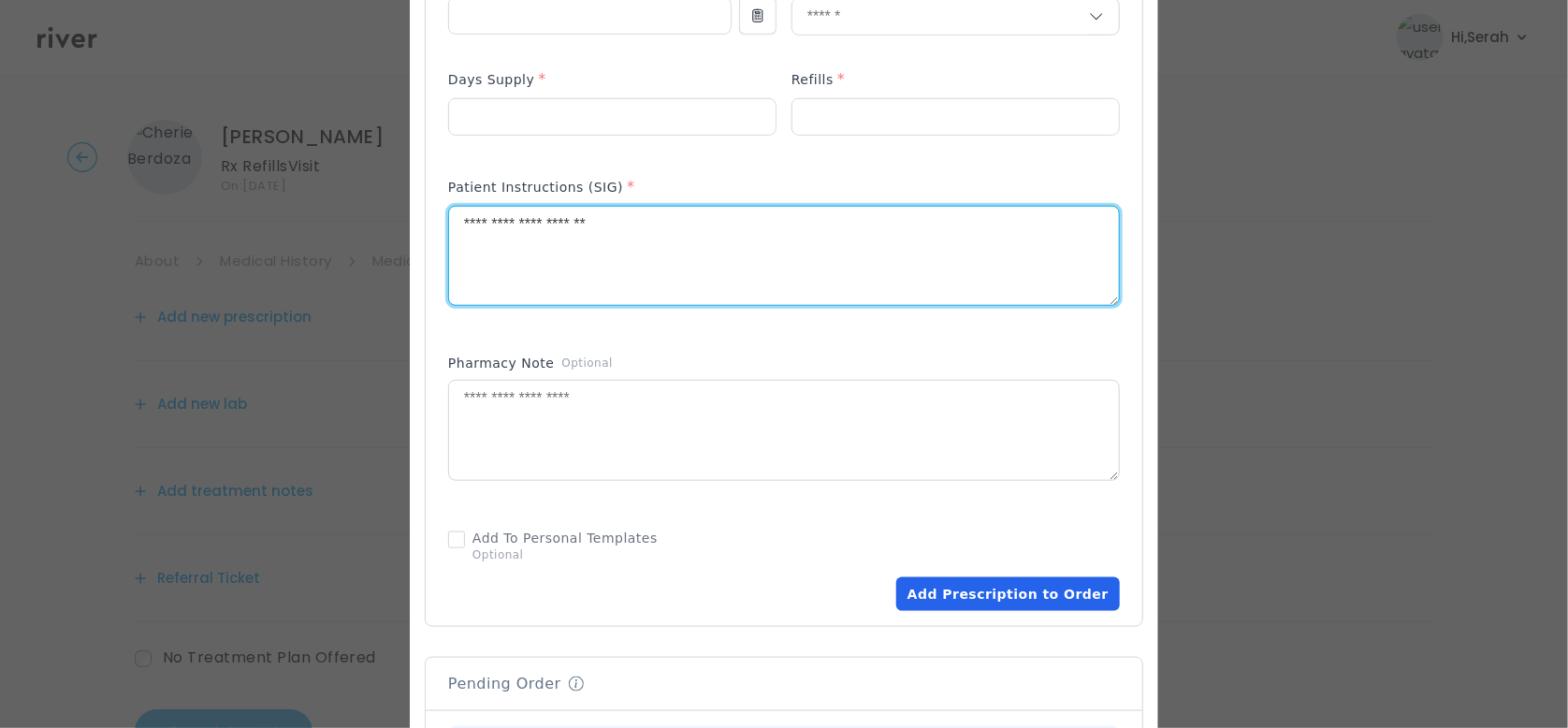
type textarea "**********"
click at [942, 579] on button "Add Prescription to Order" at bounding box center [1008, 594] width 223 height 34
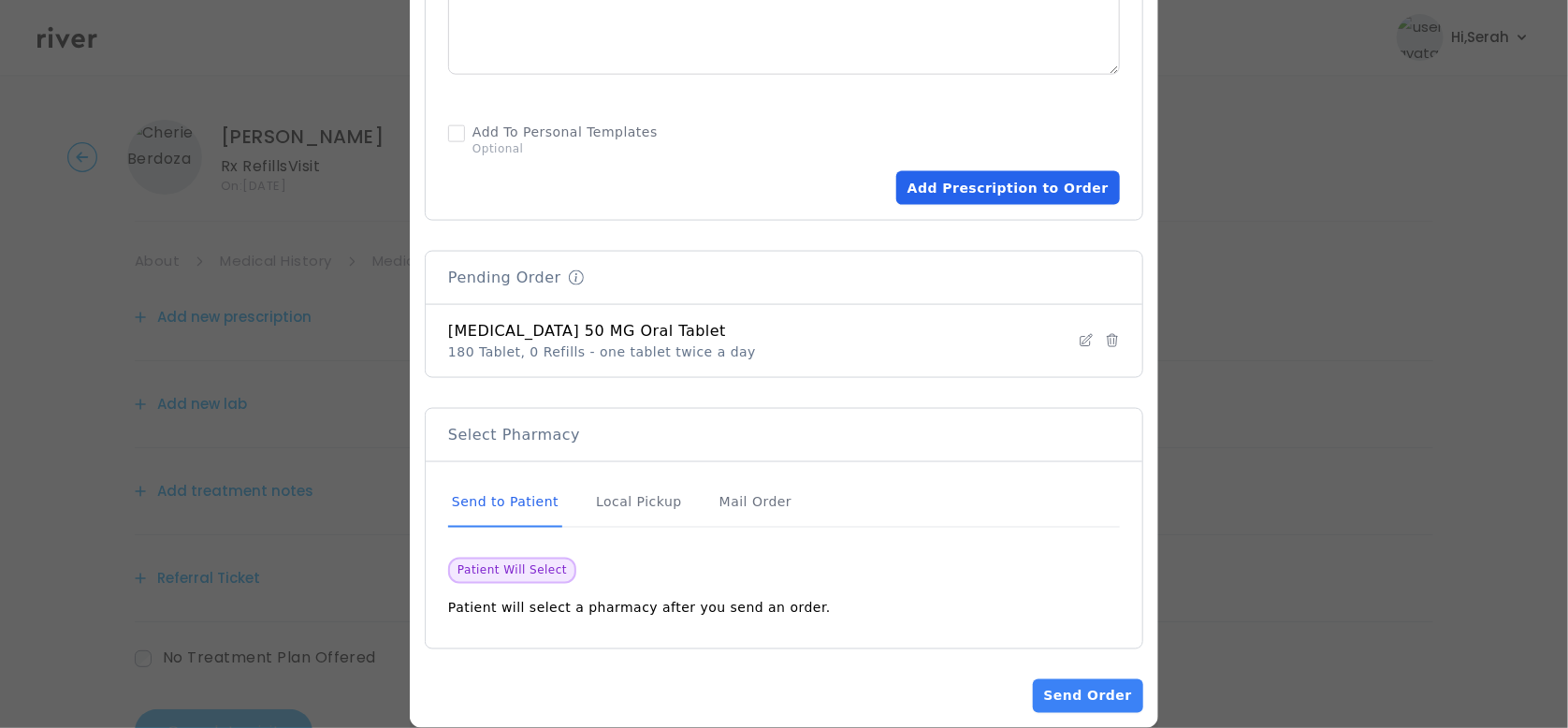
scroll to position [1220, 0]
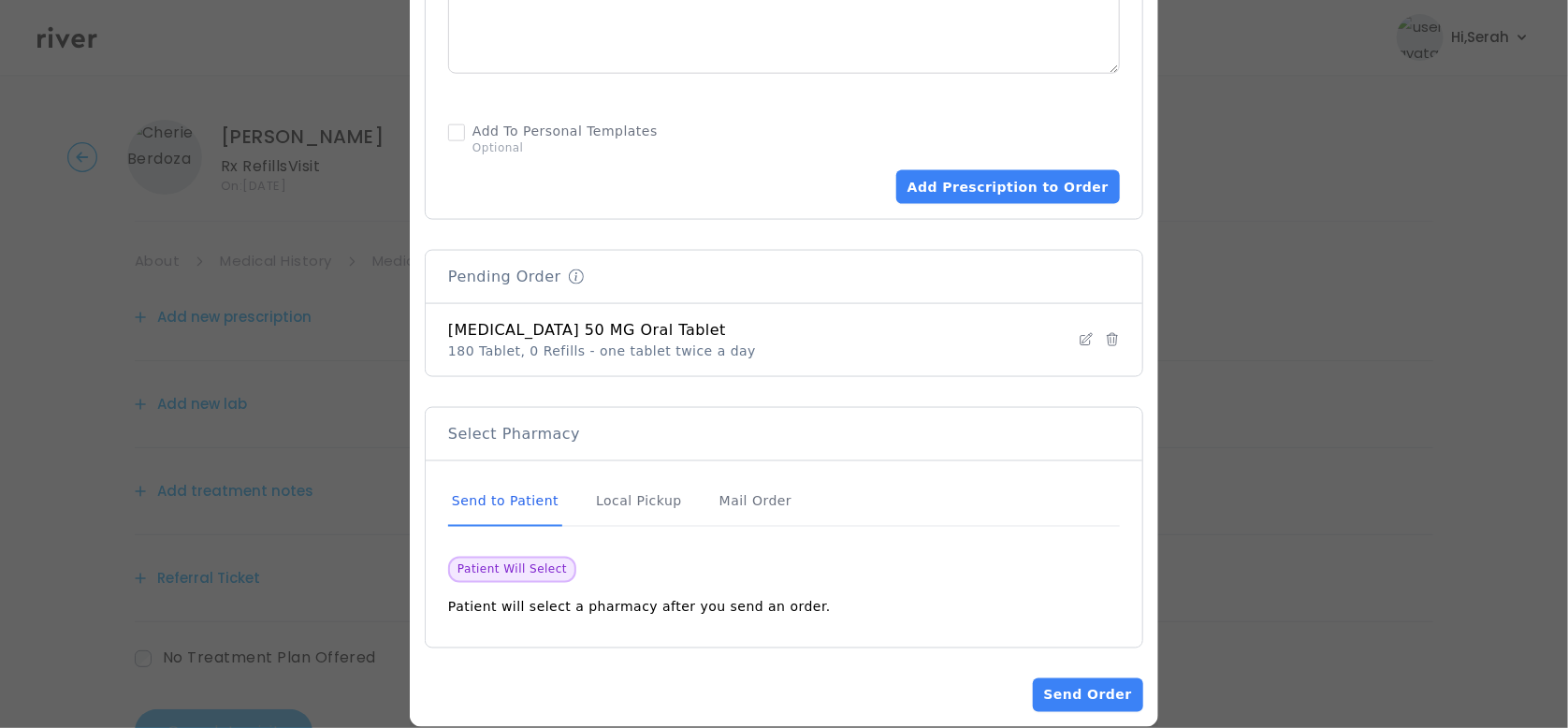
click at [1041, 678] on button "Send Order" at bounding box center [1088, 695] width 111 height 34
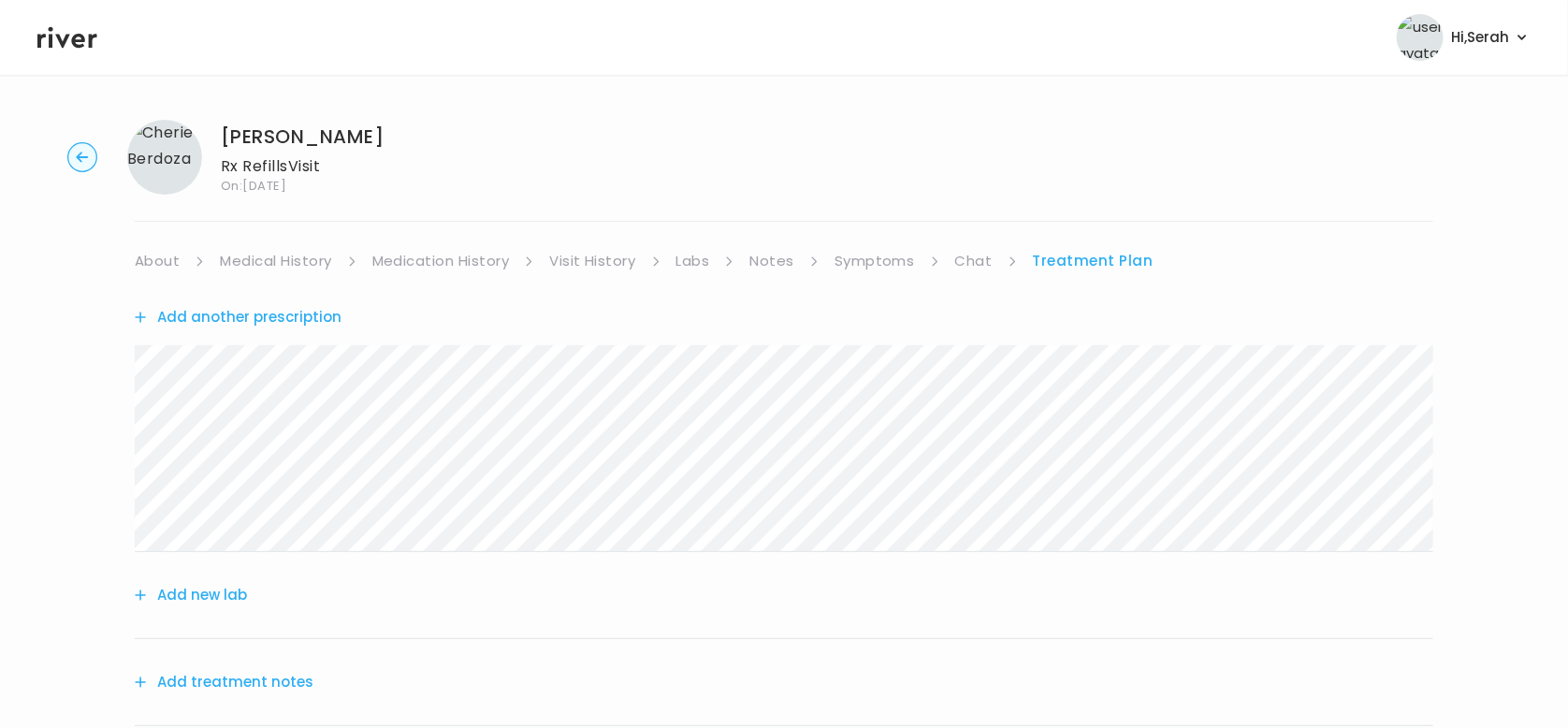
scroll to position [262, 0]
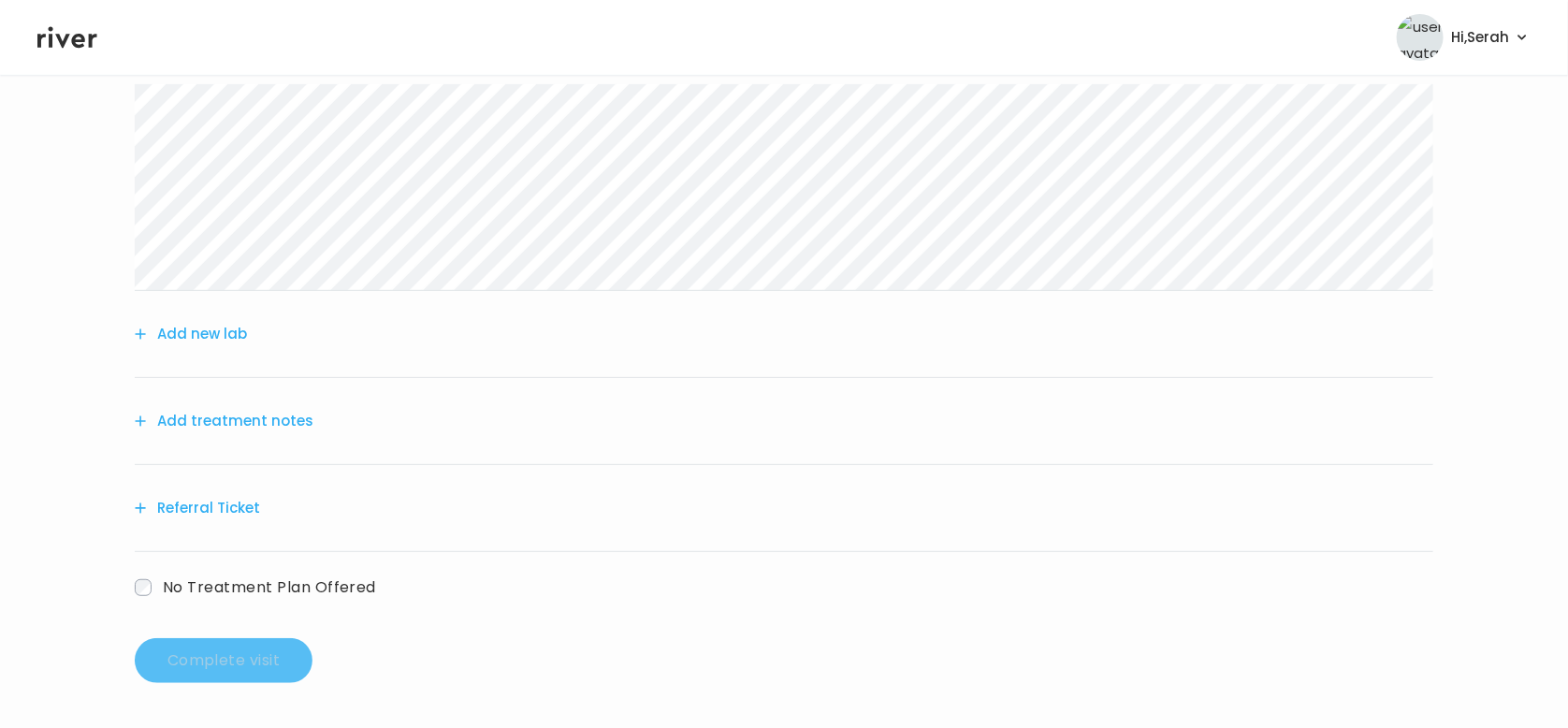
click at [224, 408] on button "Add treatment notes" at bounding box center [224, 420] width 179 height 26
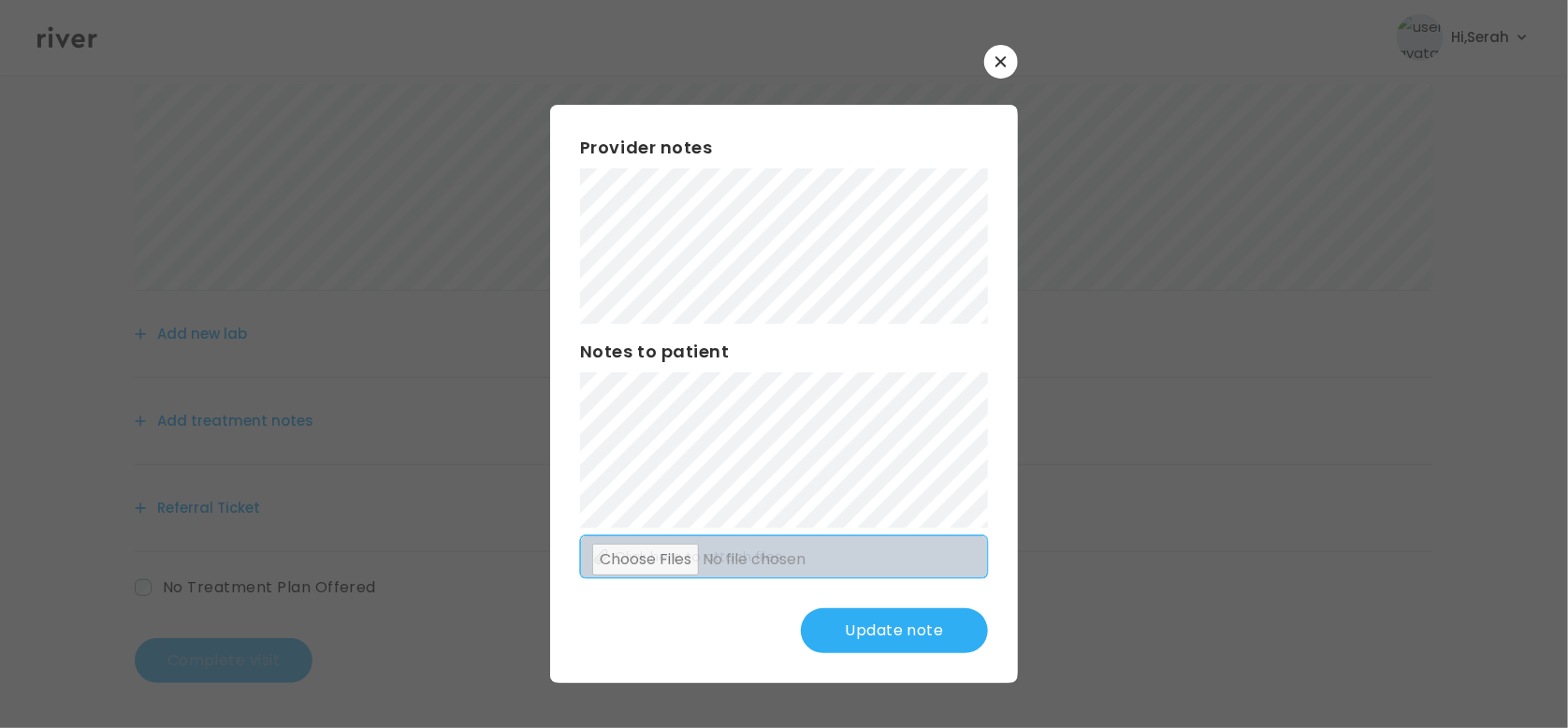
drag, startPoint x: 674, startPoint y: 657, endPoint x: 723, endPoint y: 558, distance: 110.5
click at [674, 657] on div "Provider notes Notes to patient Click here to attach files Update note" at bounding box center [784, 394] width 468 height 579
click at [891, 659] on div "Provider notes Notes to patient Click here to attach files Update note" at bounding box center [784, 394] width 468 height 579
click at [903, 630] on button "Update note" at bounding box center [894, 630] width 187 height 45
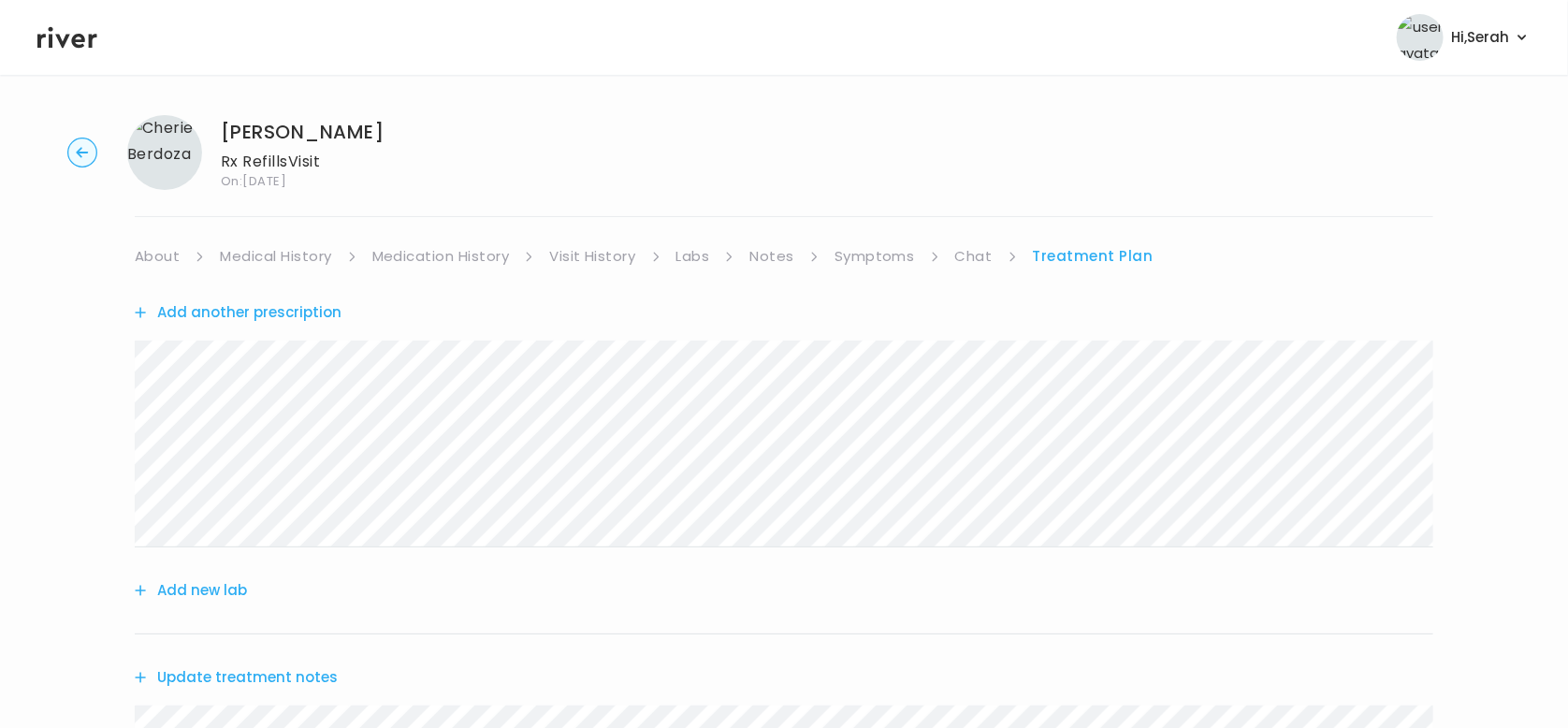
scroll to position [592, 0]
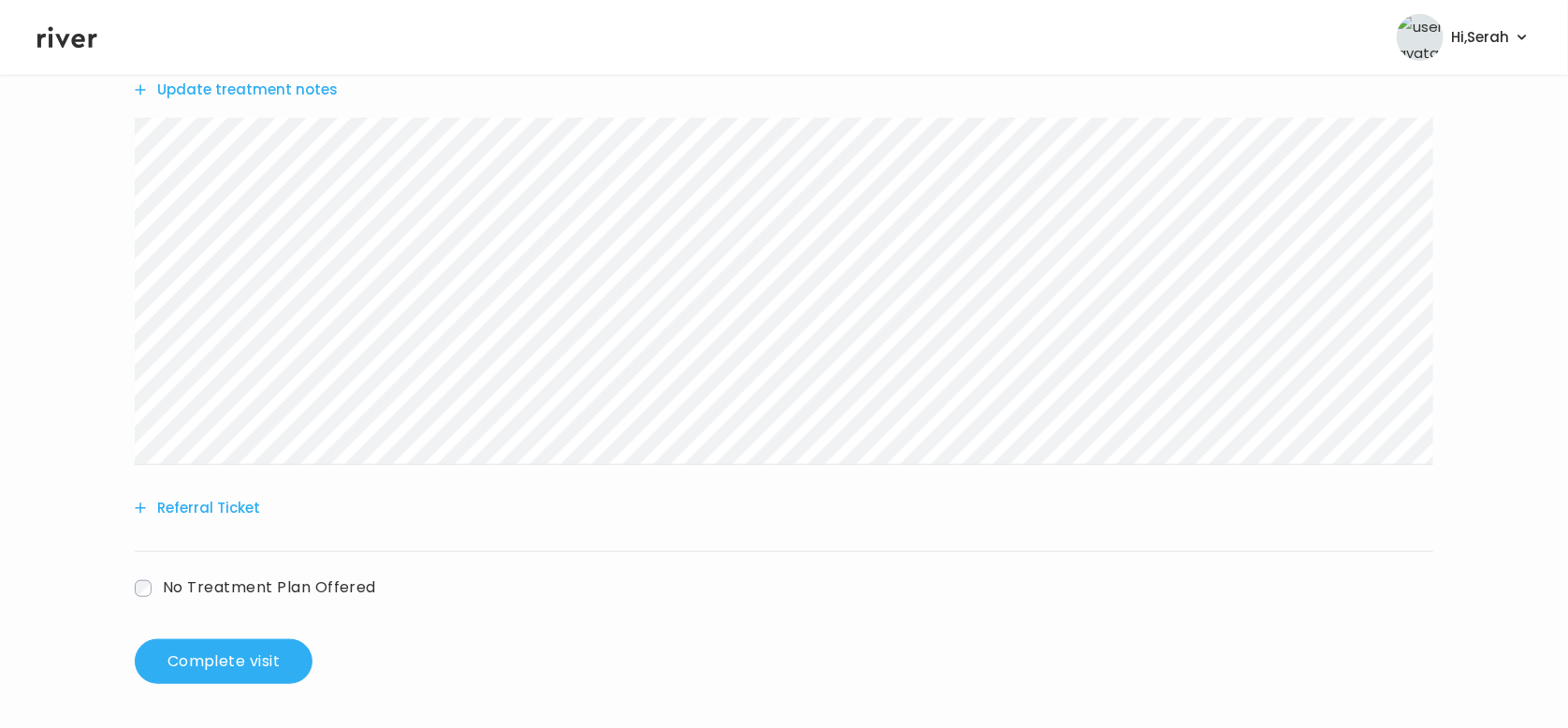
click at [259, 634] on div "Add another prescription Add new lab Update treatment notes Referral Ticket No …" at bounding box center [784, 160] width 1299 height 957
click at [252, 645] on button "Complete visit" at bounding box center [223, 661] width 178 height 45
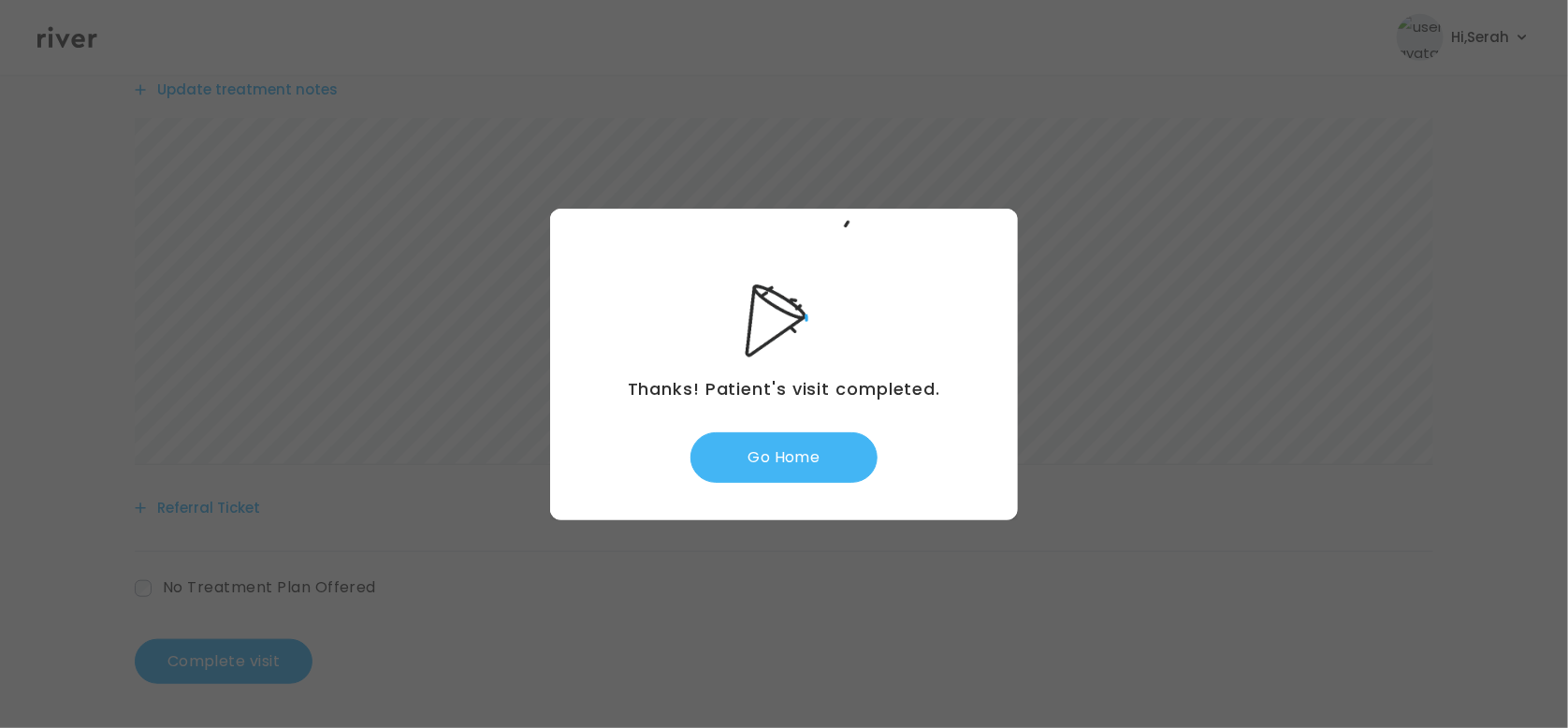
click at [764, 480] on button "Go Home" at bounding box center [784, 457] width 187 height 50
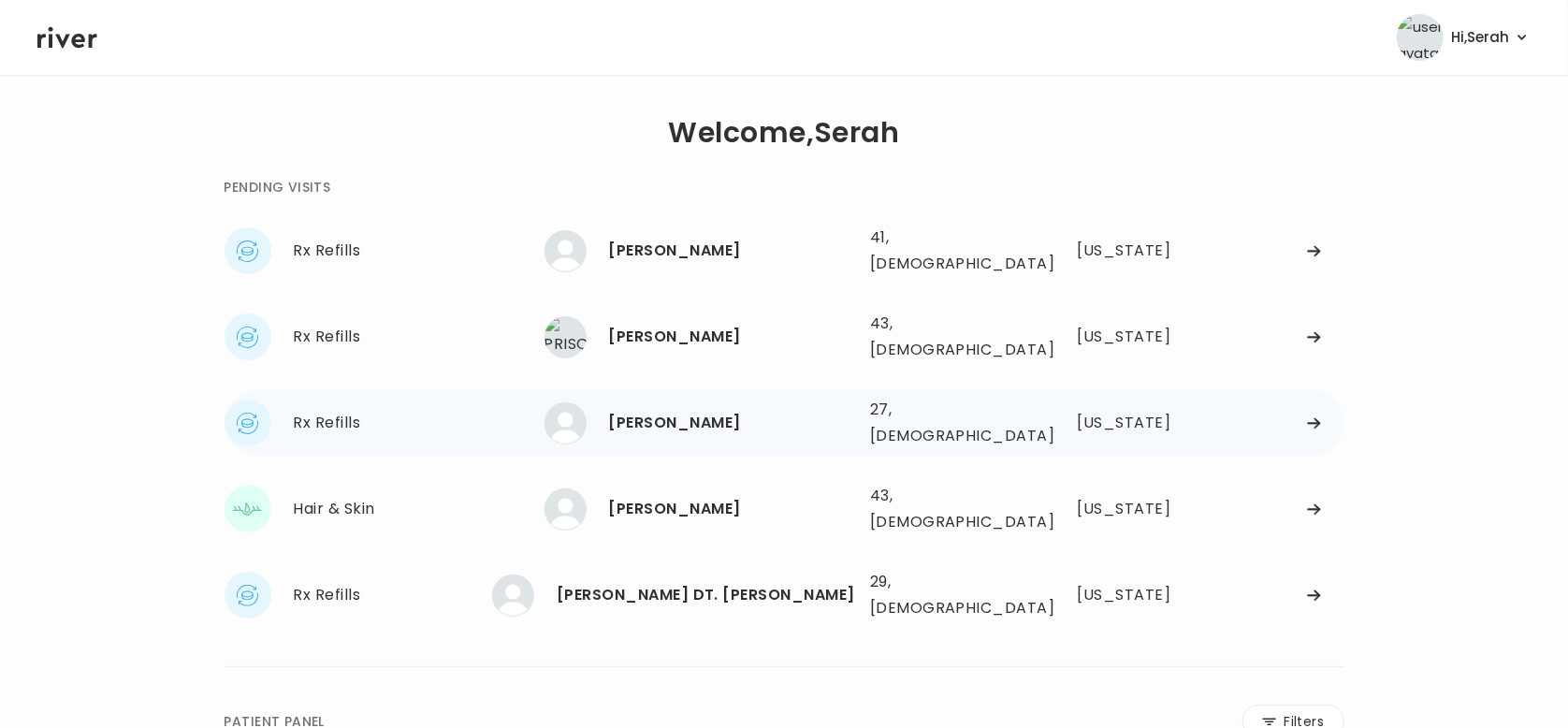
click at [655, 410] on div "[PERSON_NAME]" at bounding box center [731, 422] width 246 height 26
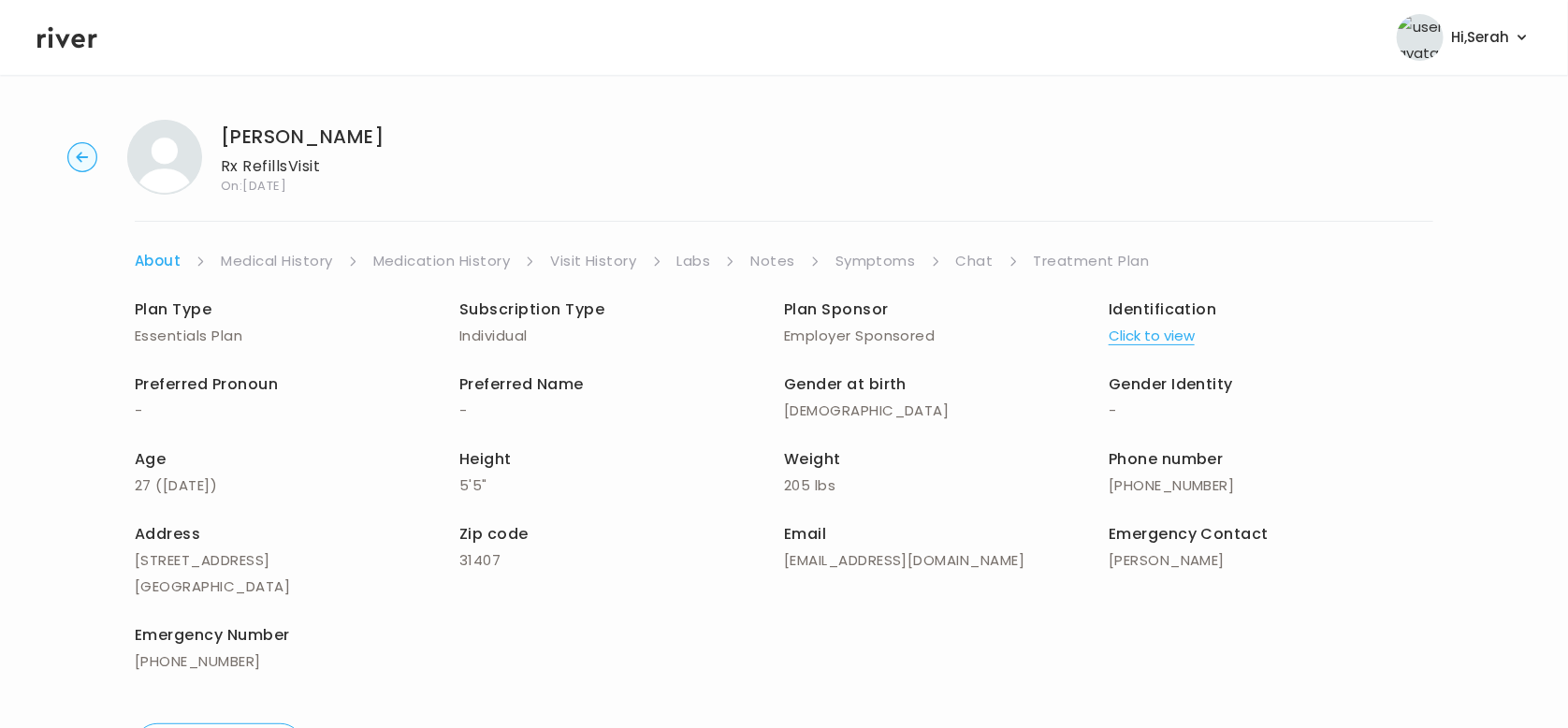
click at [917, 254] on li "Symptoms" at bounding box center [888, 260] width 106 height 26
click at [902, 258] on link "Symptoms" at bounding box center [876, 260] width 81 height 26
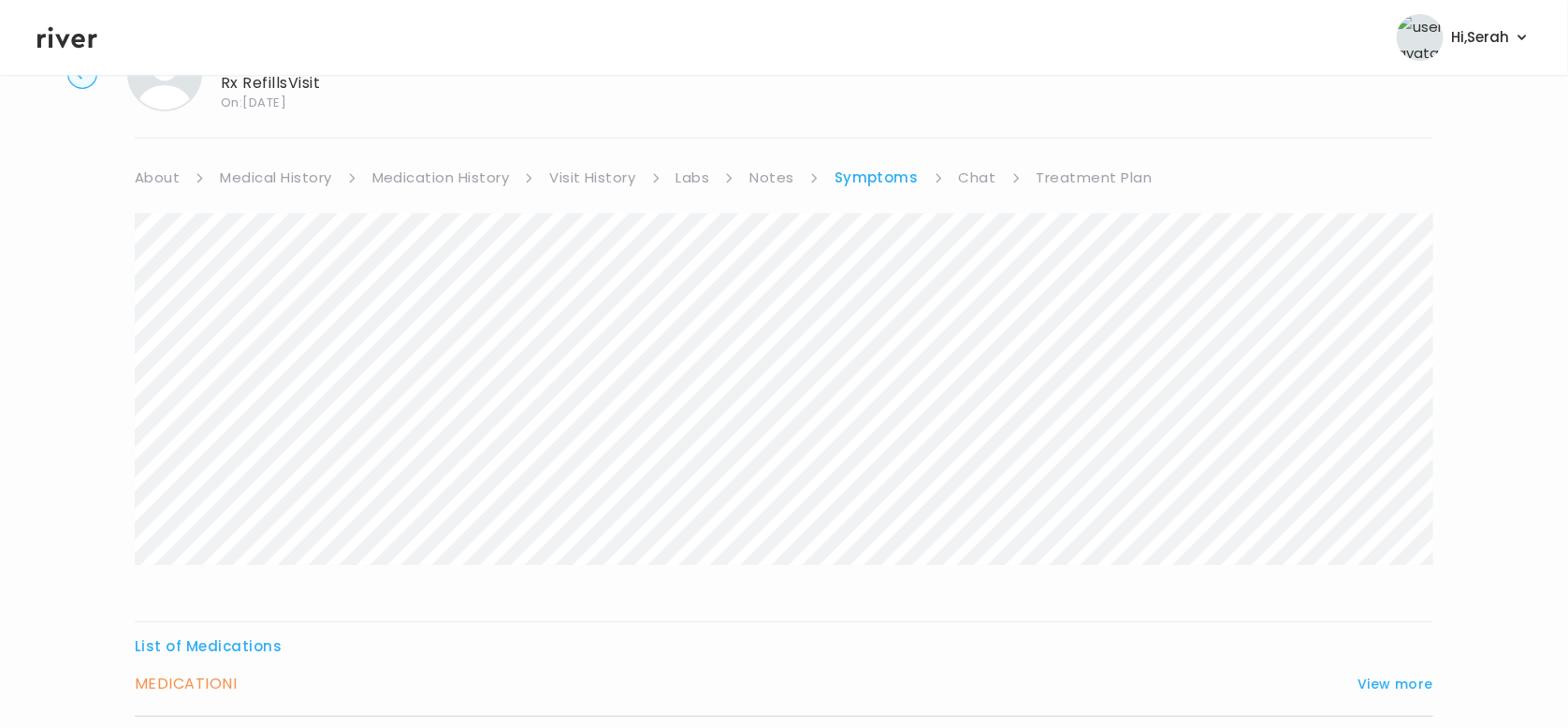
scroll to position [234, 0]
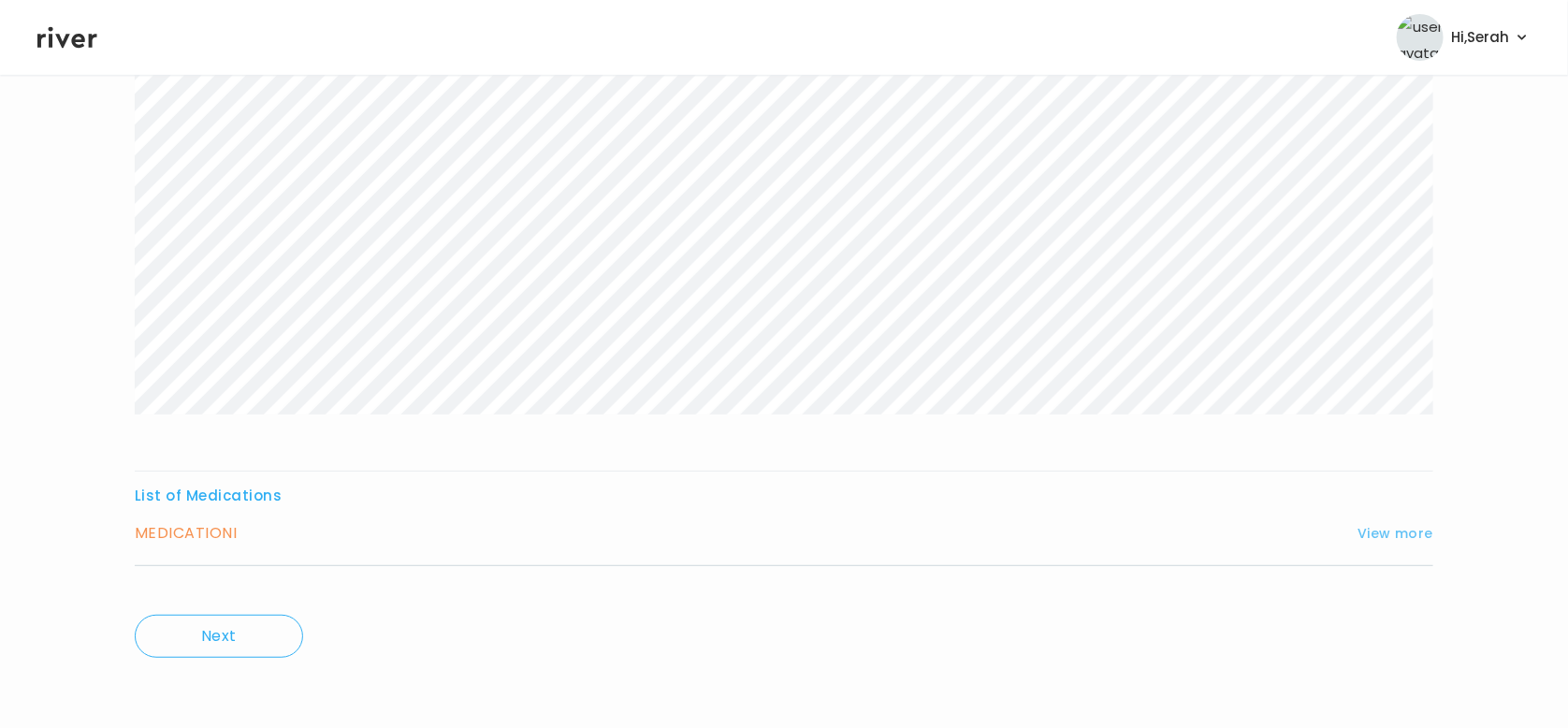
click at [1374, 533] on button "View more" at bounding box center [1395, 533] width 76 height 22
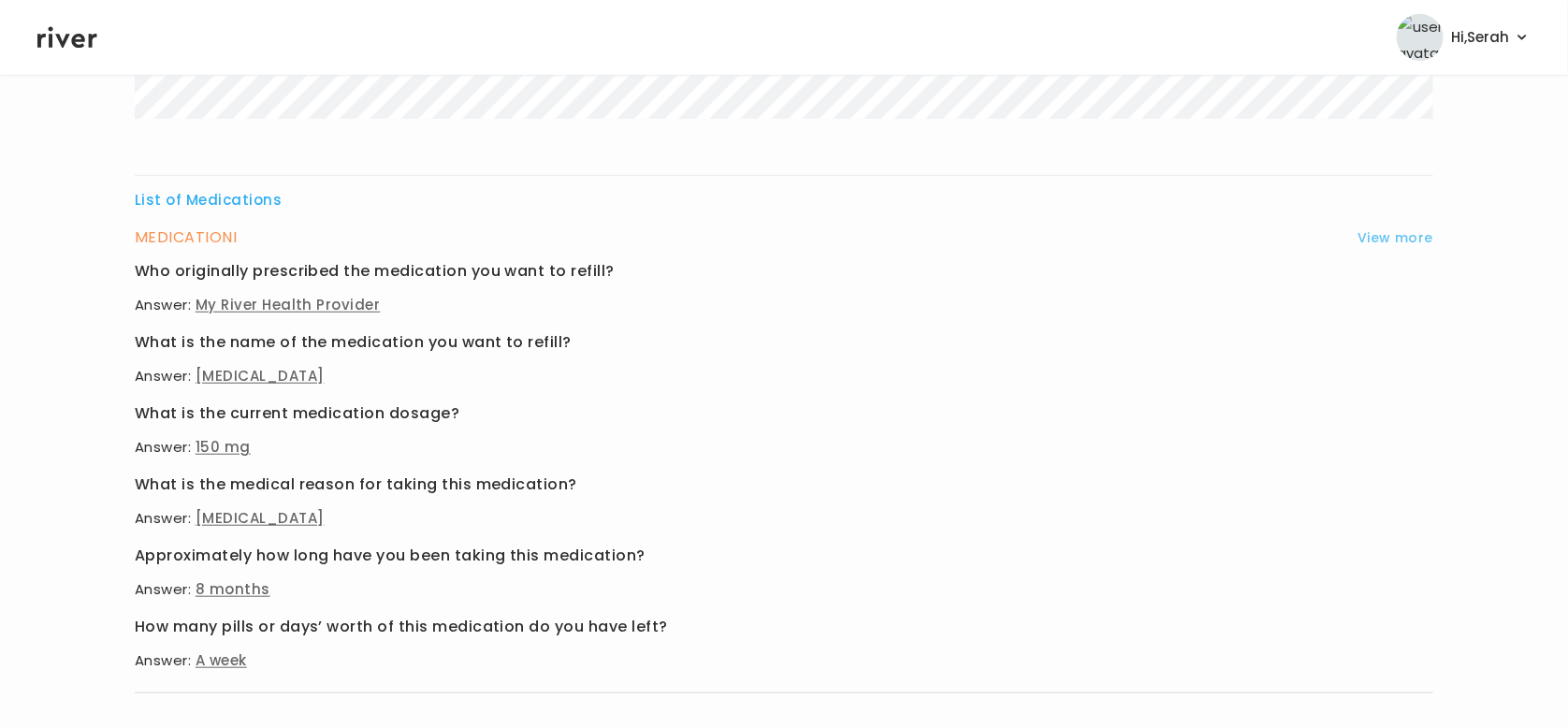
scroll to position [0, 0]
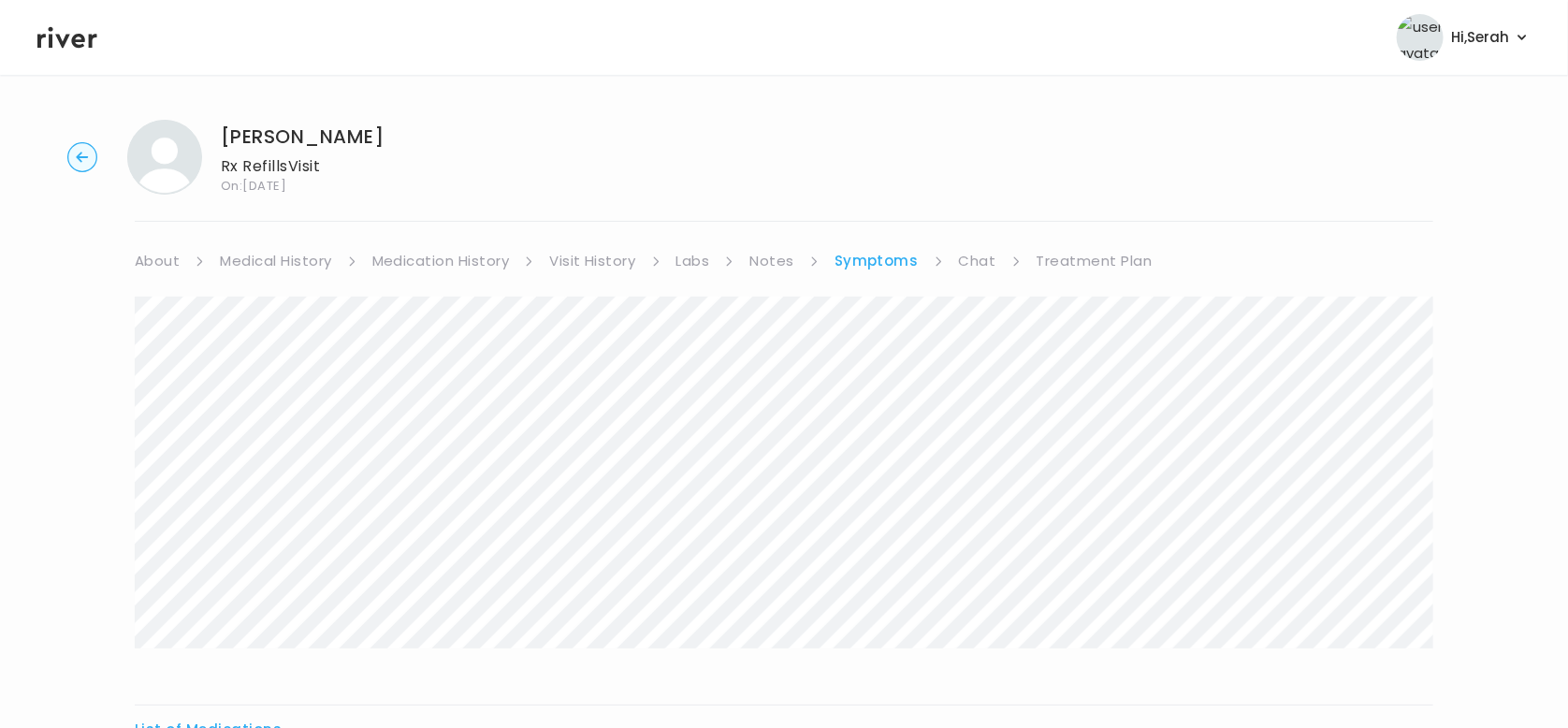
click at [984, 270] on link "Chat" at bounding box center [978, 260] width 38 height 26
click at [1068, 245] on div "Mathara Scott Rx Refills Visit On: 09 Oct 2025 About Medical History Medication…" at bounding box center [784, 557] width 1568 height 905
click at [1061, 257] on link "Treatment Plan" at bounding box center [1092, 260] width 116 height 26
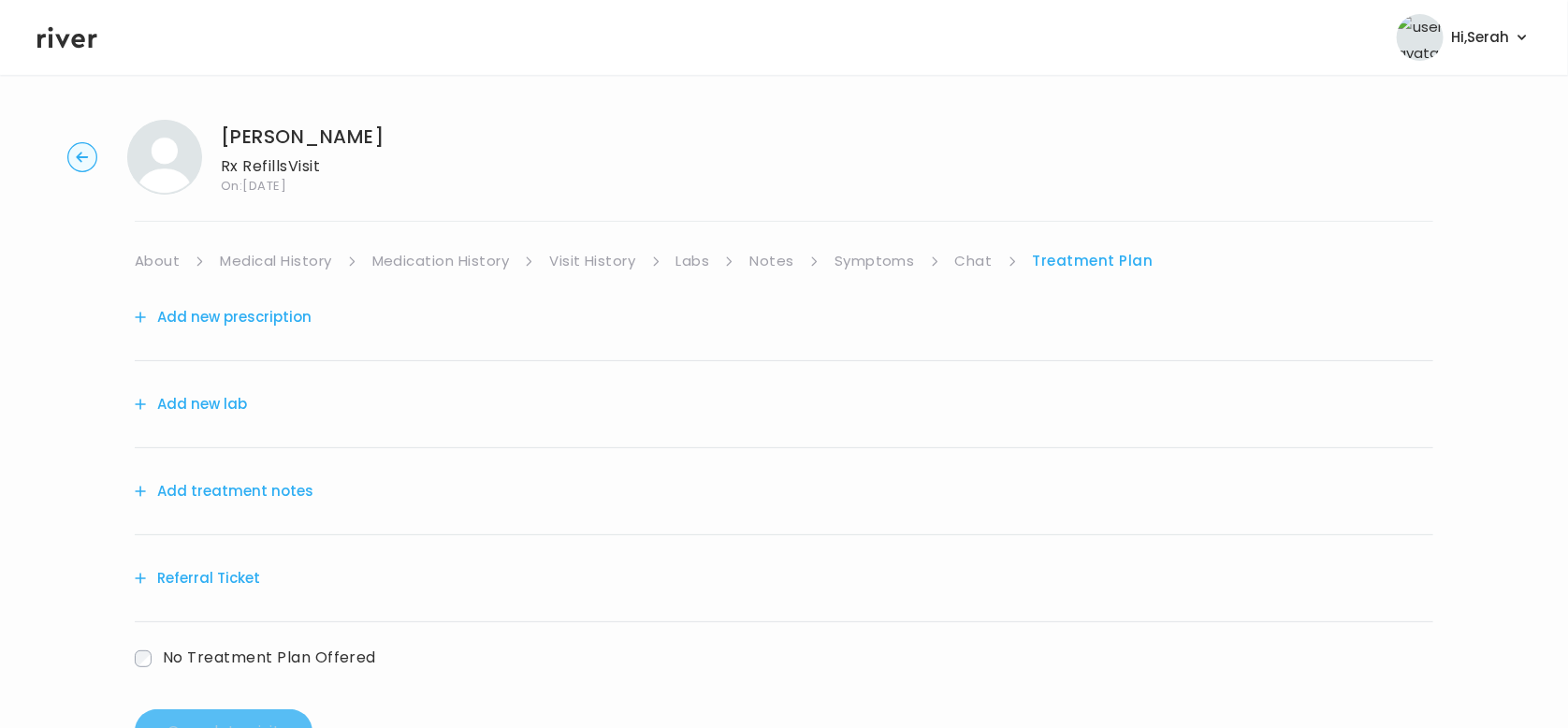
click at [274, 311] on button "Add new prescription" at bounding box center [223, 316] width 177 height 26
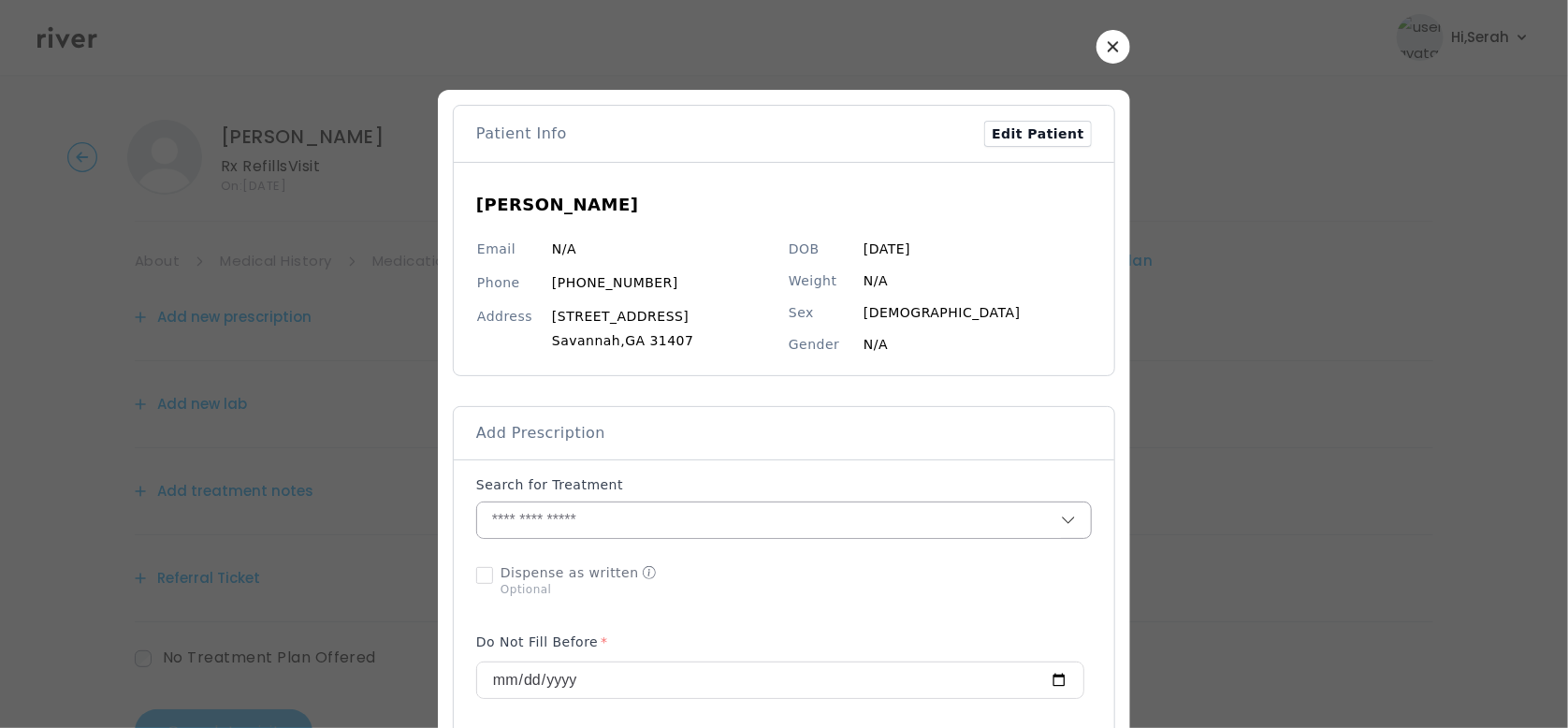
click at [584, 518] on input "text" at bounding box center [768, 519] width 584 height 36
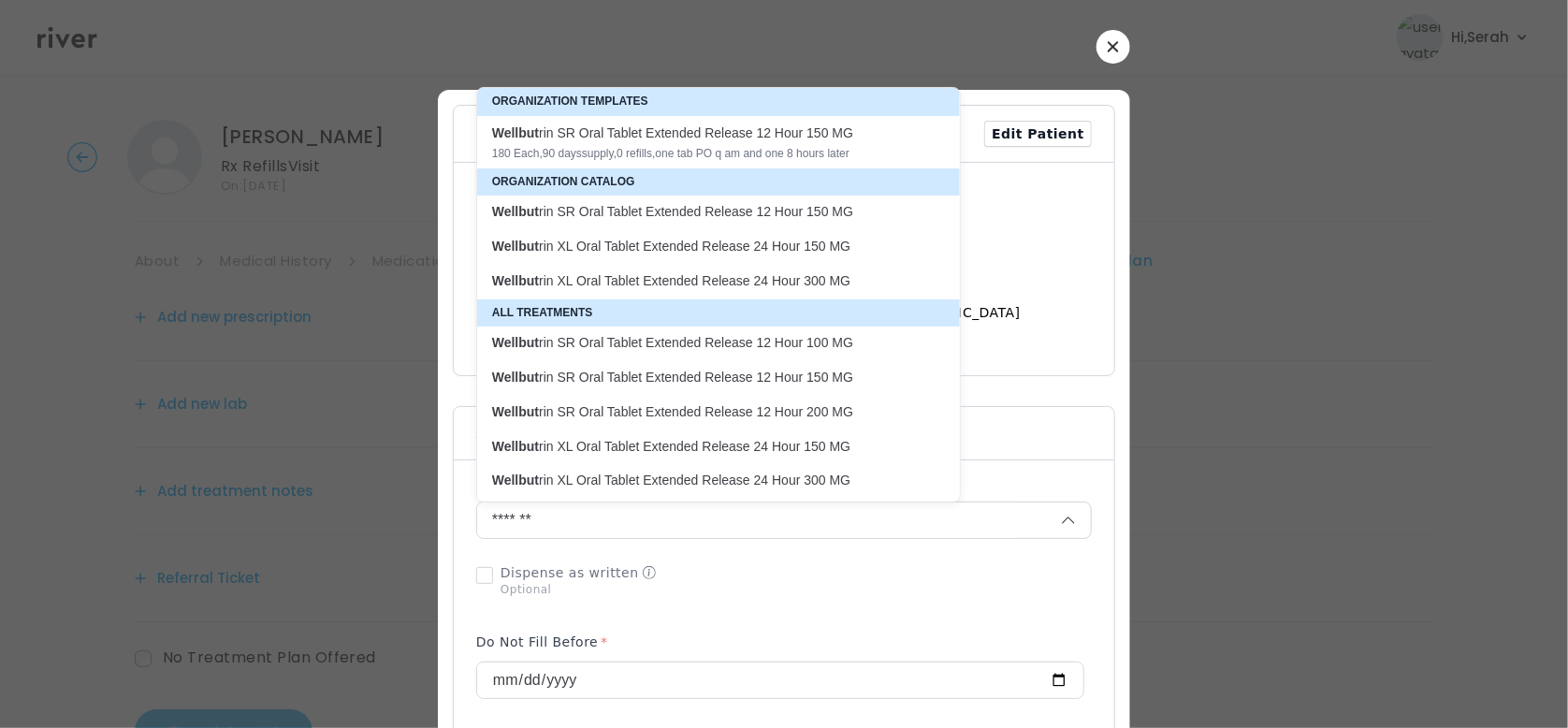
click at [713, 245] on p "Wellbut rin XL Oral Tablet Extended Release 24 Hour 150 MG" at bounding box center [707, 247] width 430 height 17
type input "**********"
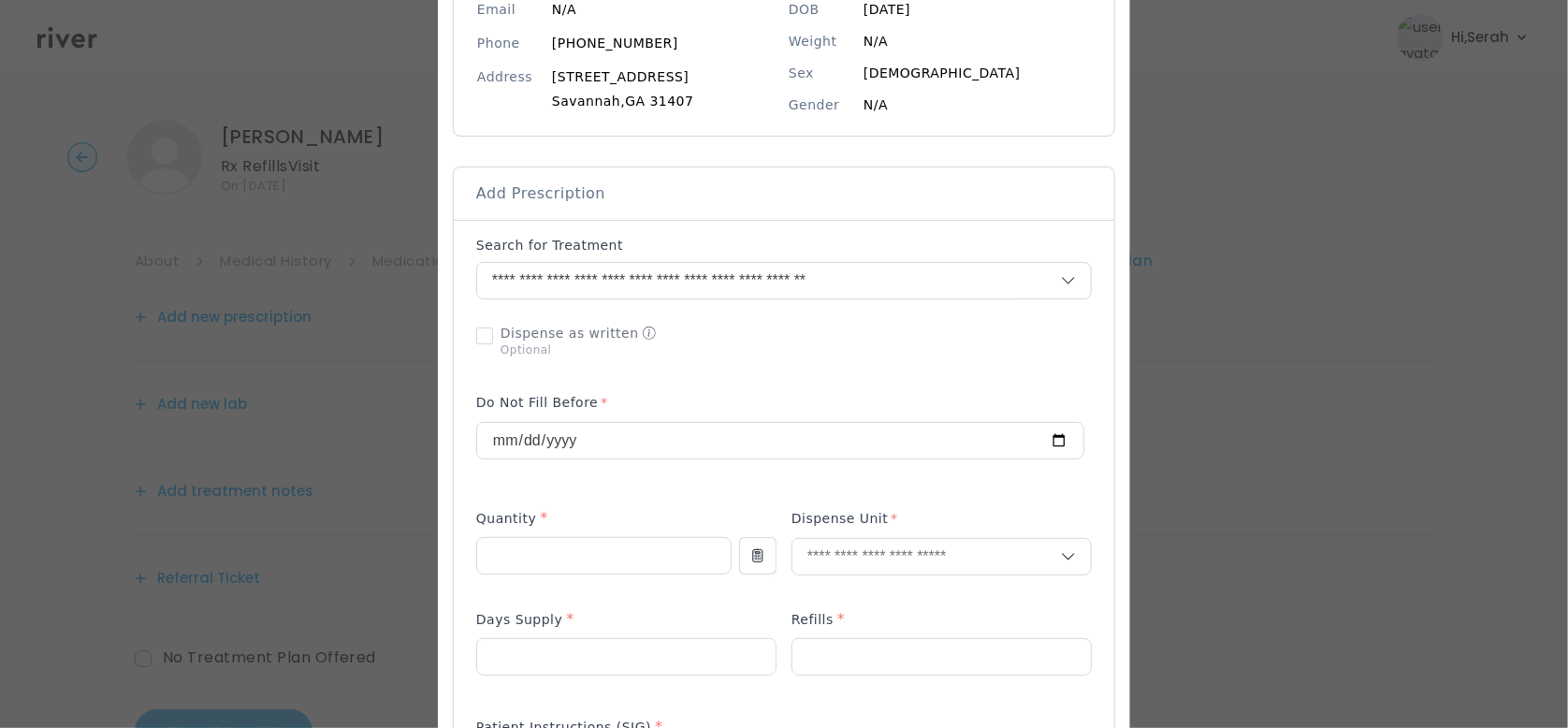
scroll to position [246, 0]
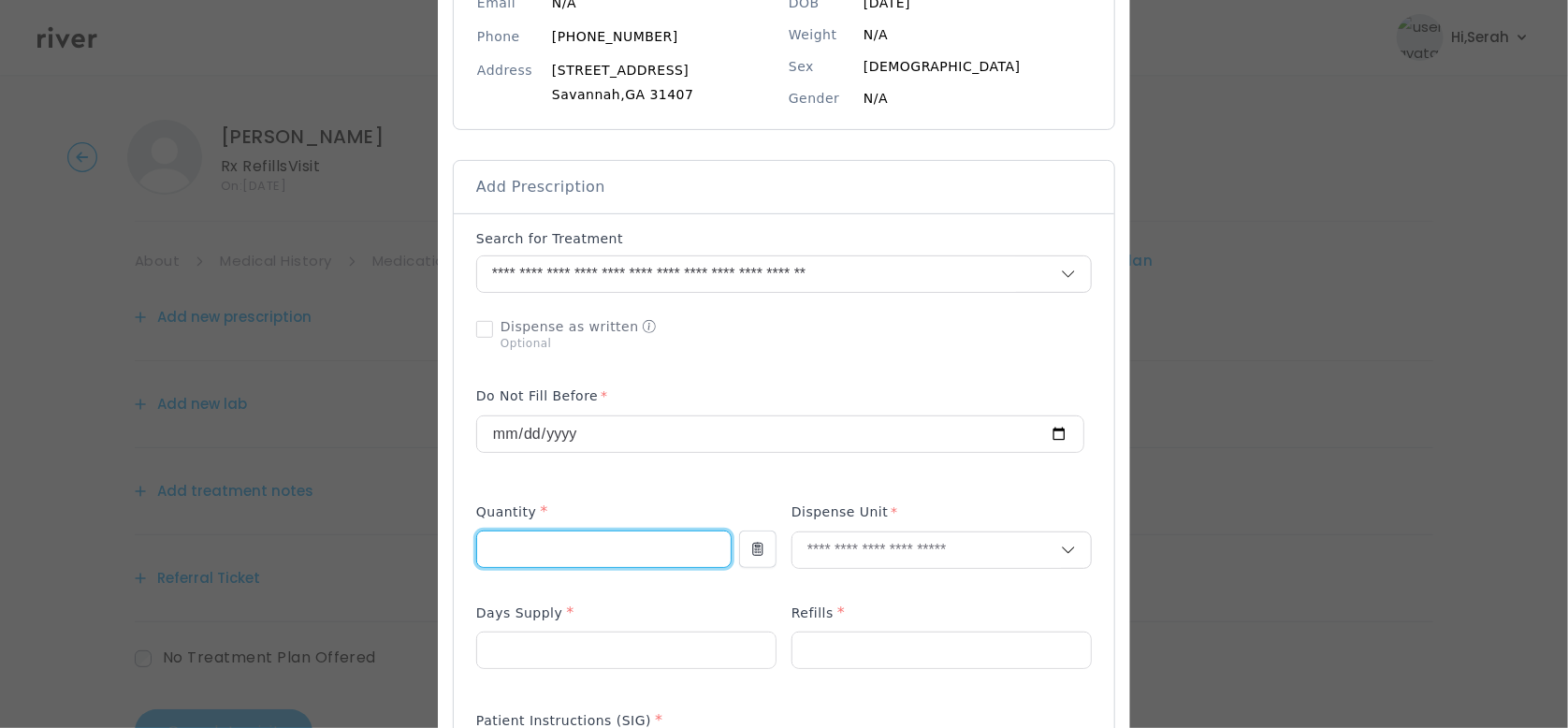
click at [564, 547] on input "number" at bounding box center [603, 548] width 253 height 36
type input "**"
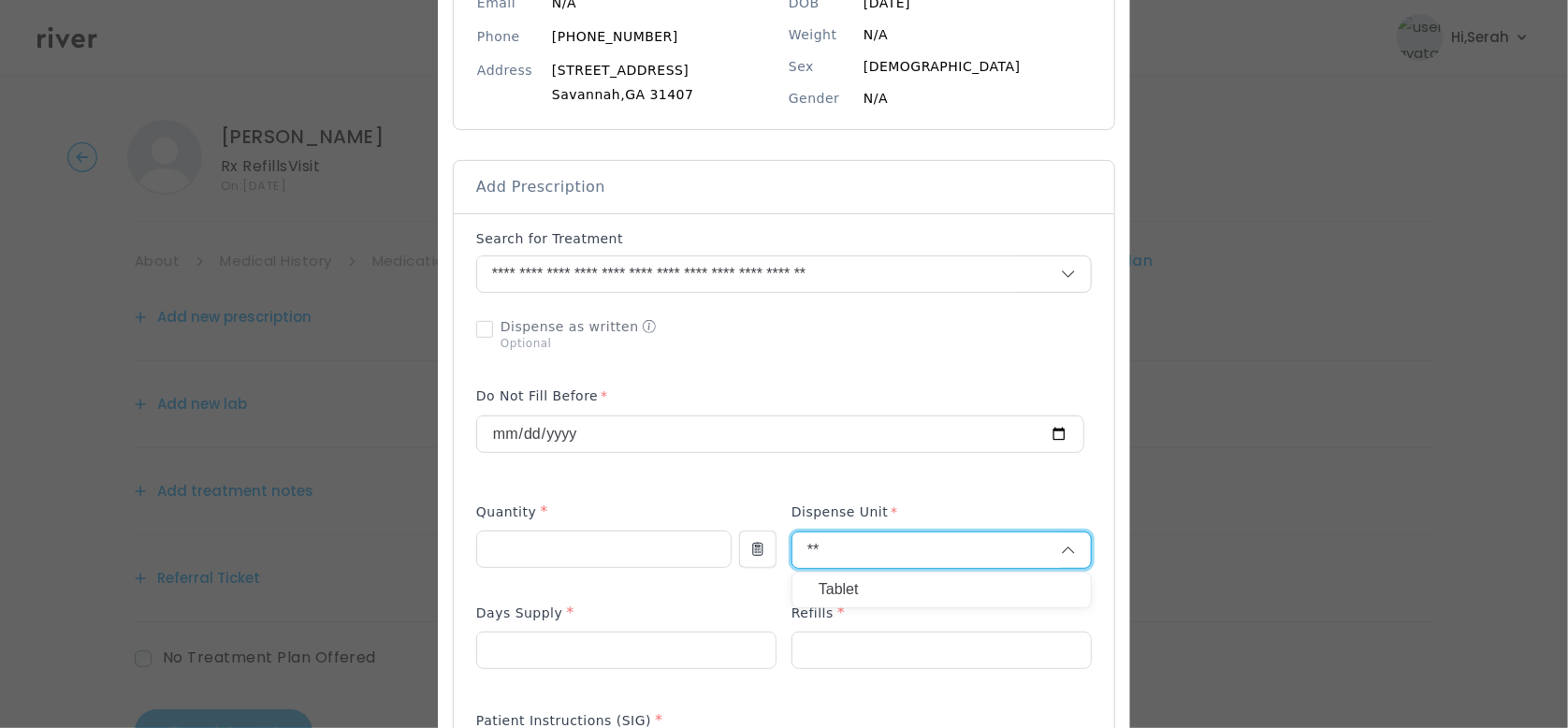
type input "**"
click at [818, 593] on p "Tablet" at bounding box center [941, 590] width 246 height 27
click at [636, 675] on p at bounding box center [625, 680] width 300 height 19
click at [606, 638] on input "number" at bounding box center [625, 649] width 298 height 36
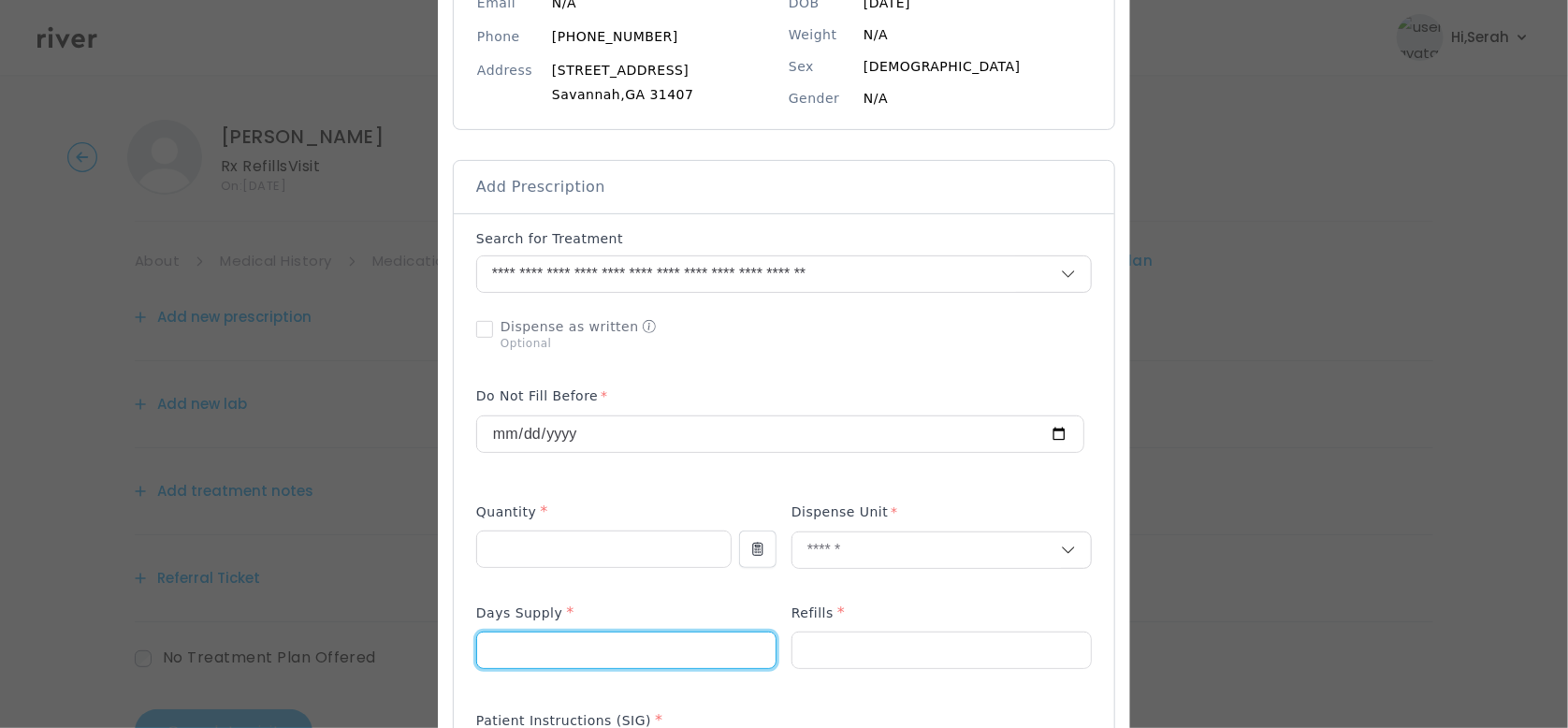
type input "**"
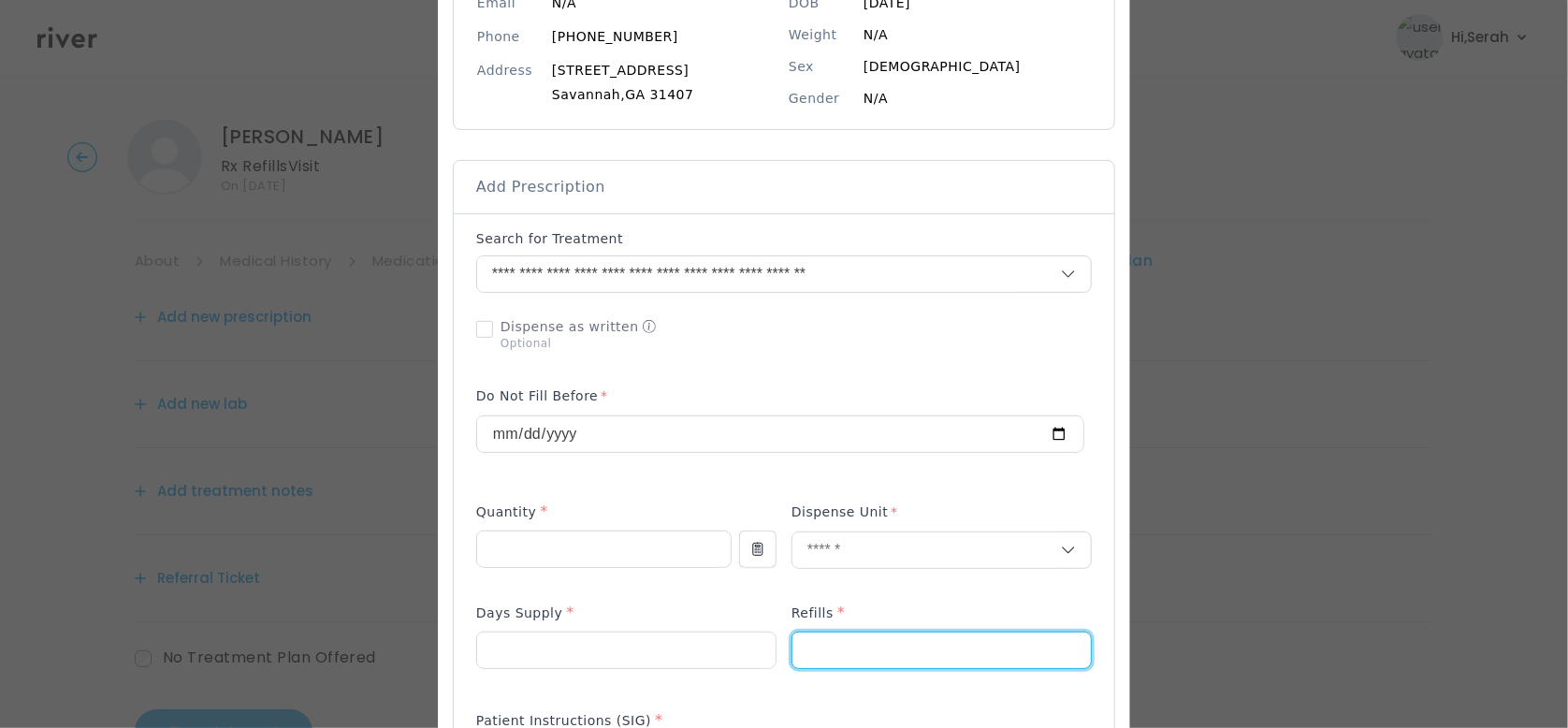
type input "*"
click at [603, 604] on div "Days Supply *" at bounding box center [625, 616] width 300 height 30
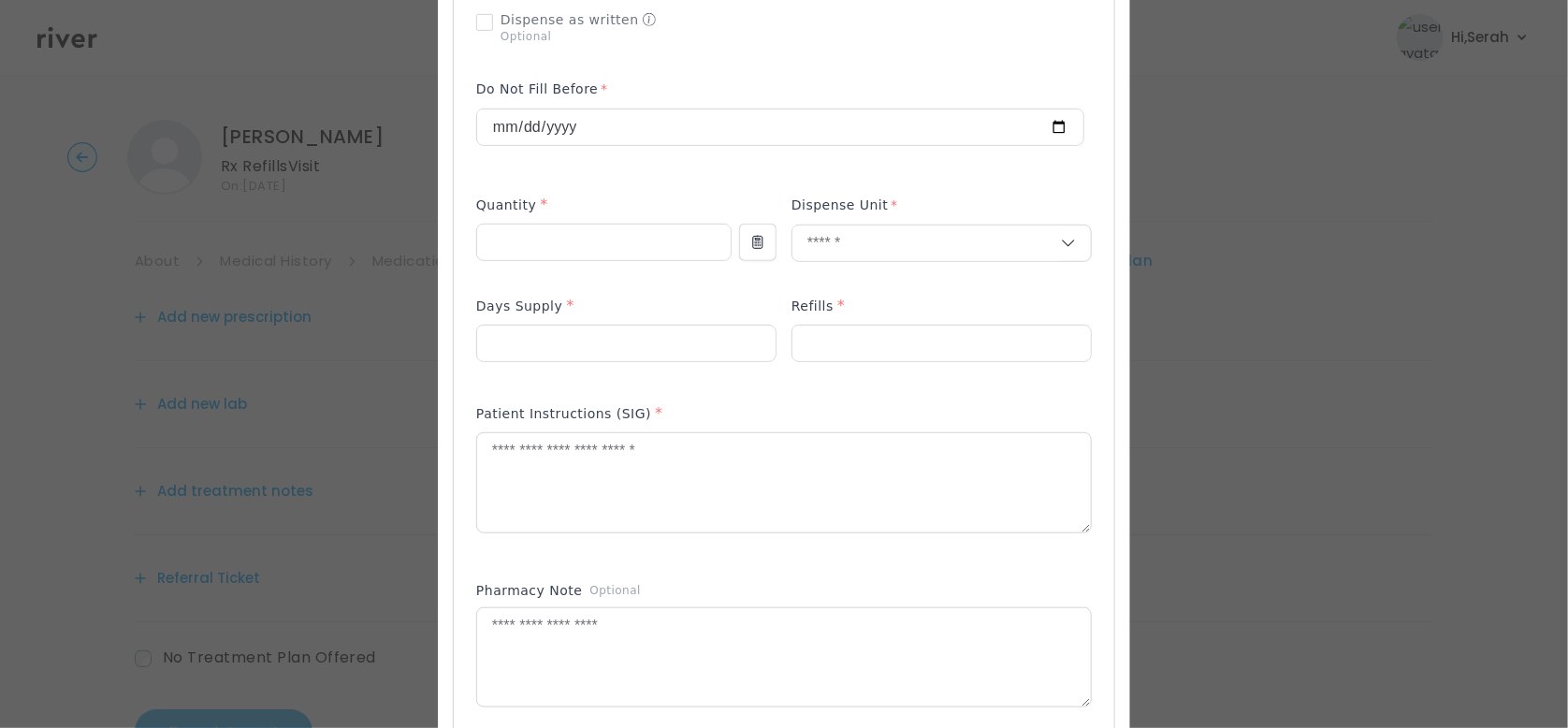
scroll to position [560, 0]
click at [640, 478] on textarea at bounding box center [784, 475] width 614 height 99
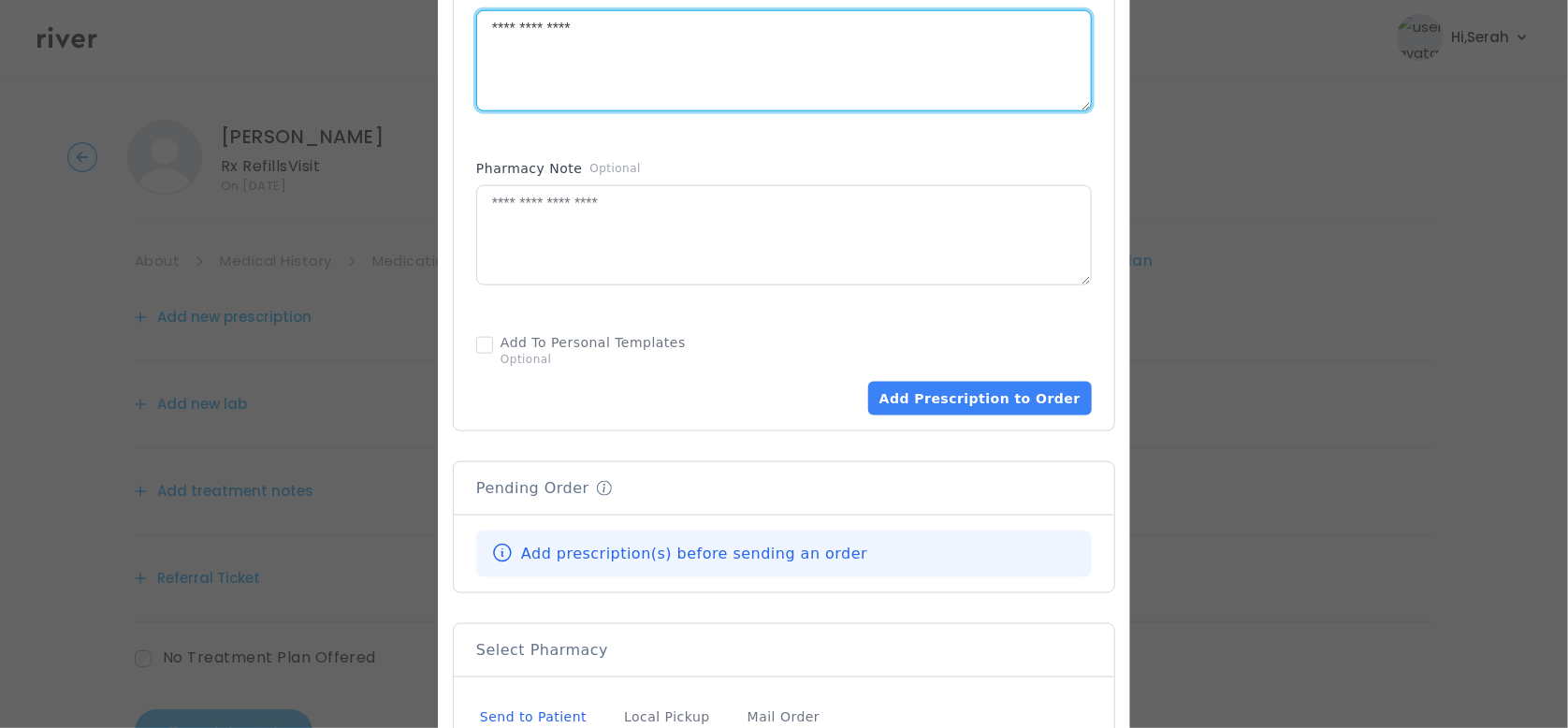
scroll to position [988, 0]
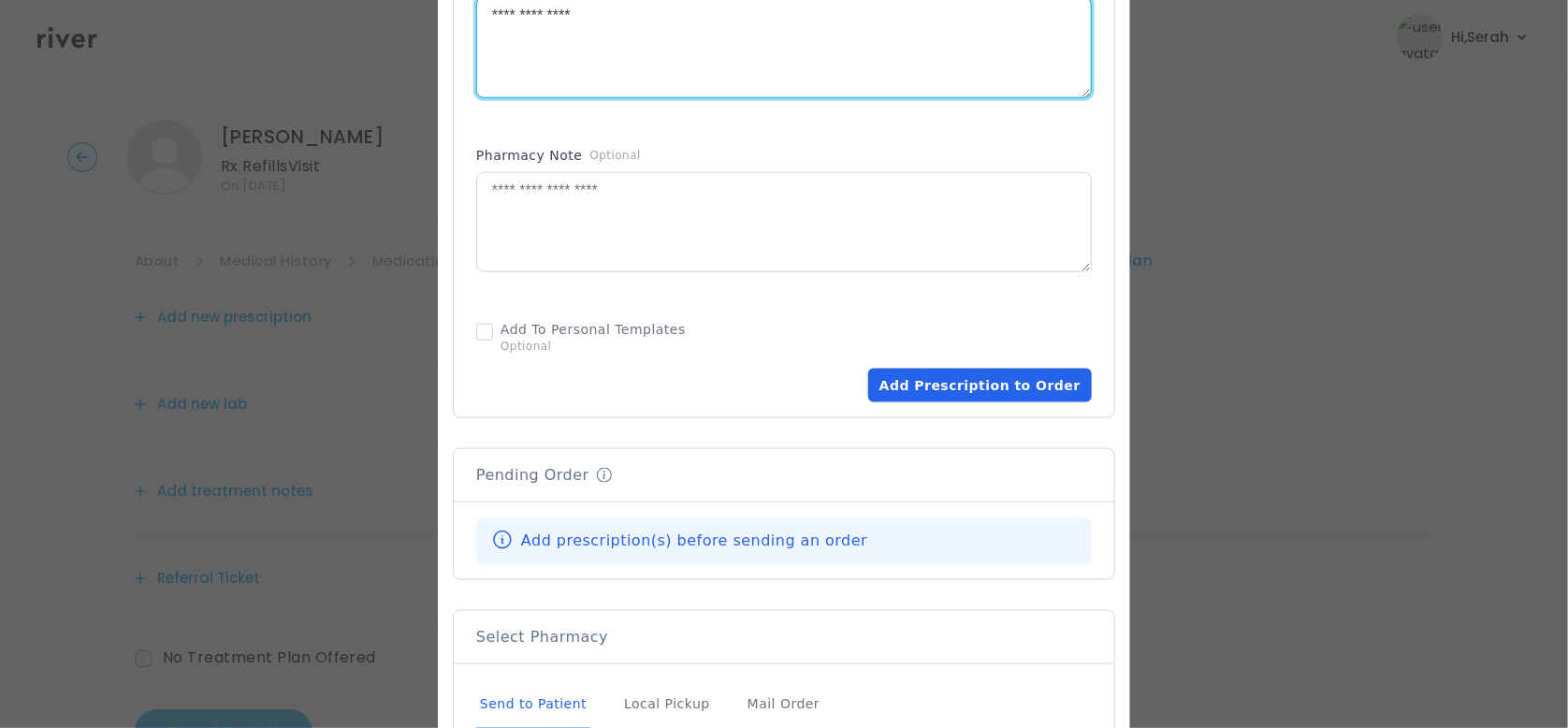
type textarea "**********"
click at [963, 386] on button "Add Prescription to Order" at bounding box center [980, 385] width 223 height 34
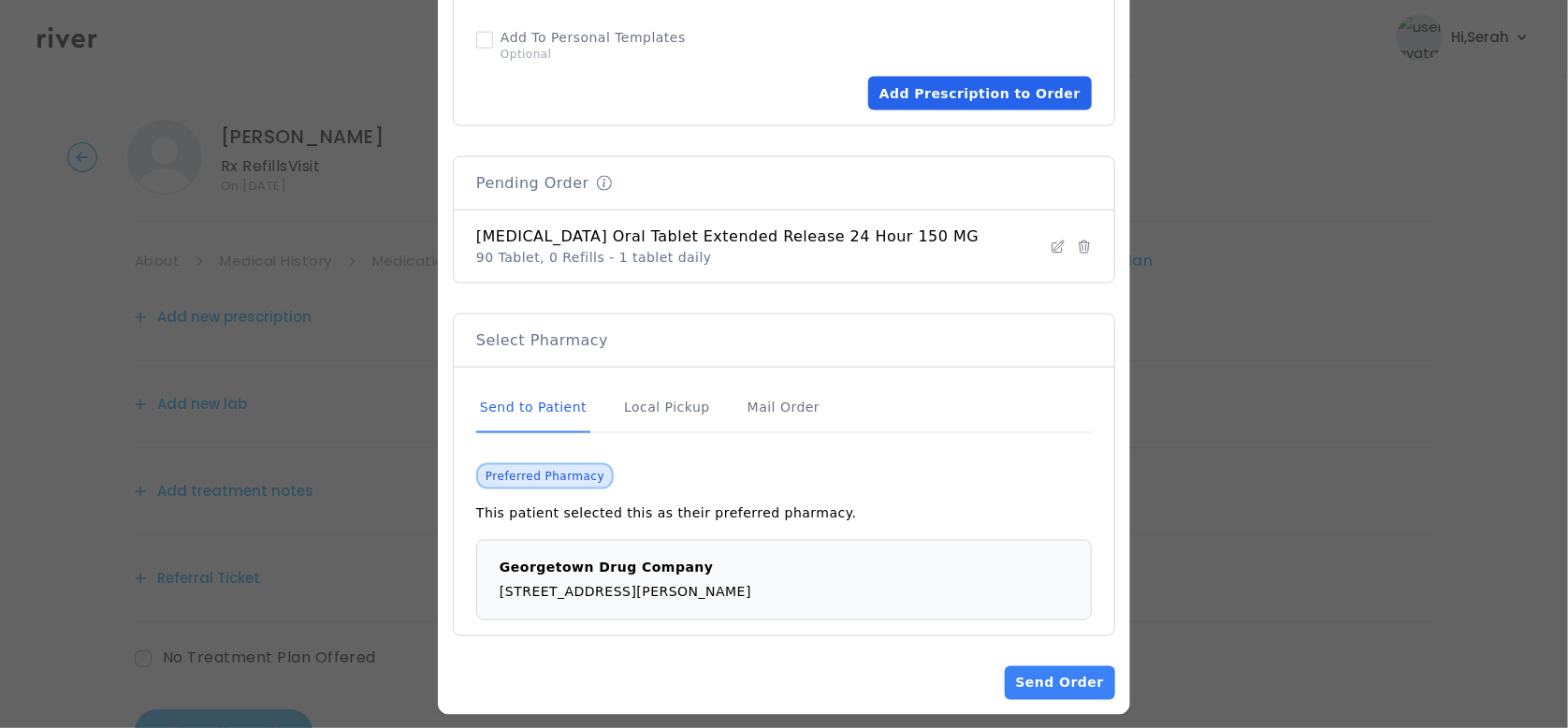
scroll to position [1294, 0]
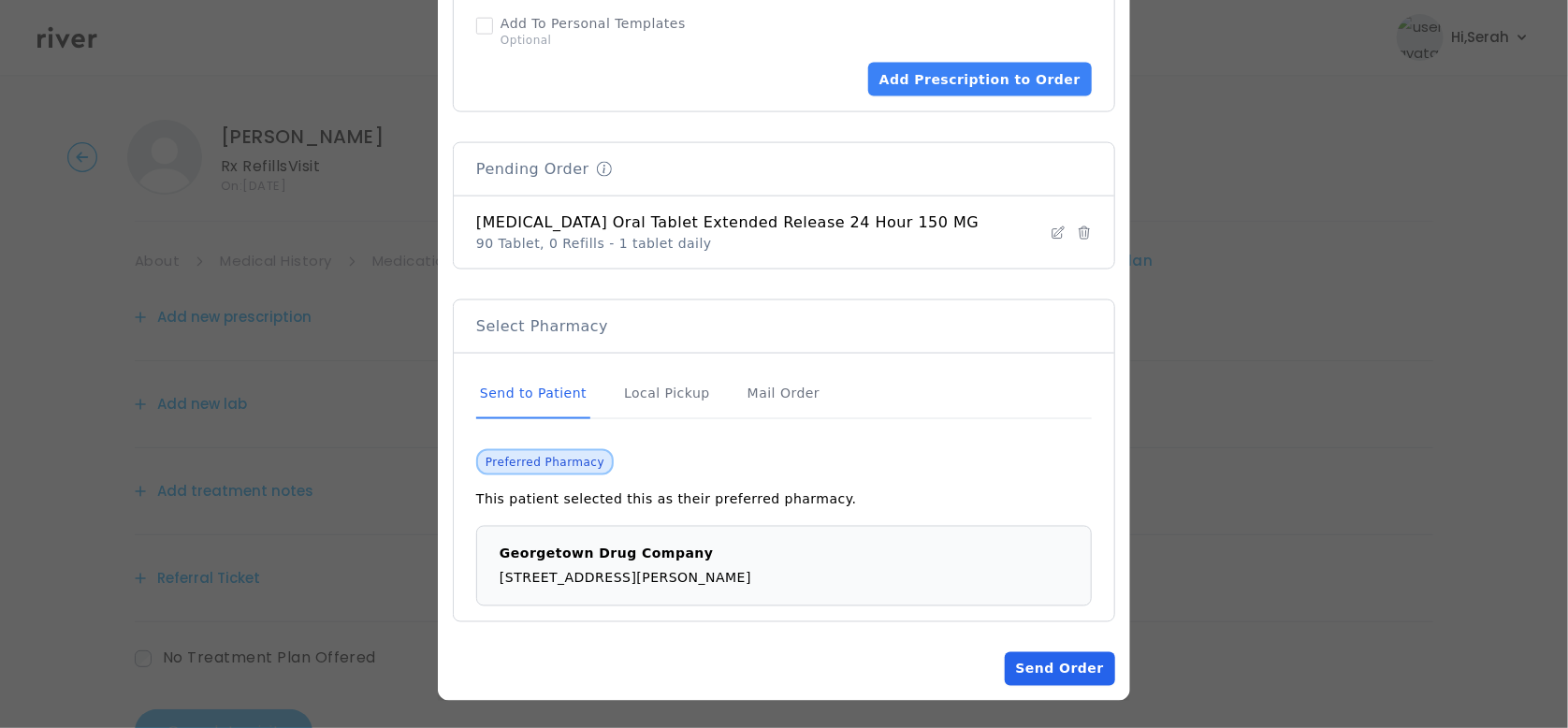
click at [1029, 668] on button "Send Order" at bounding box center [1060, 669] width 111 height 34
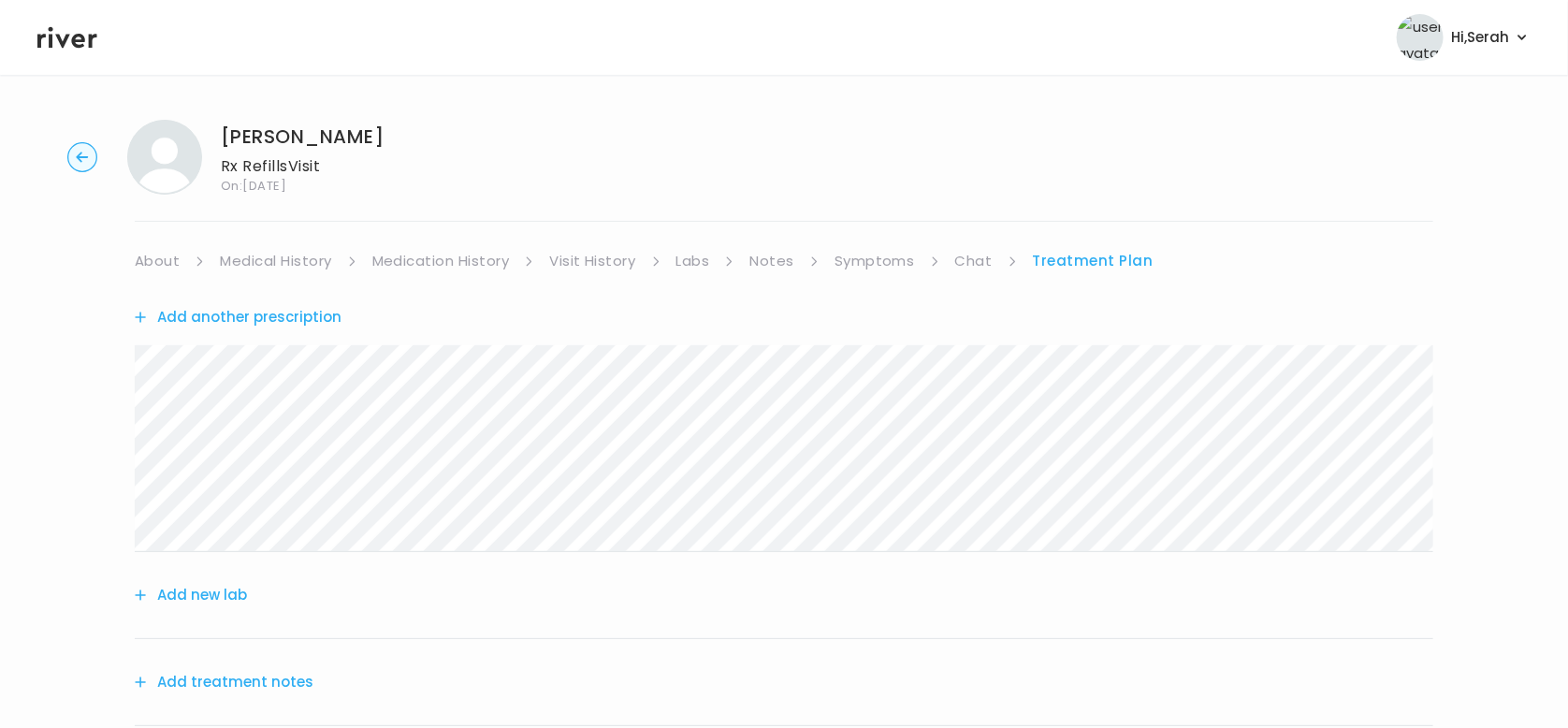
scroll to position [262, 0]
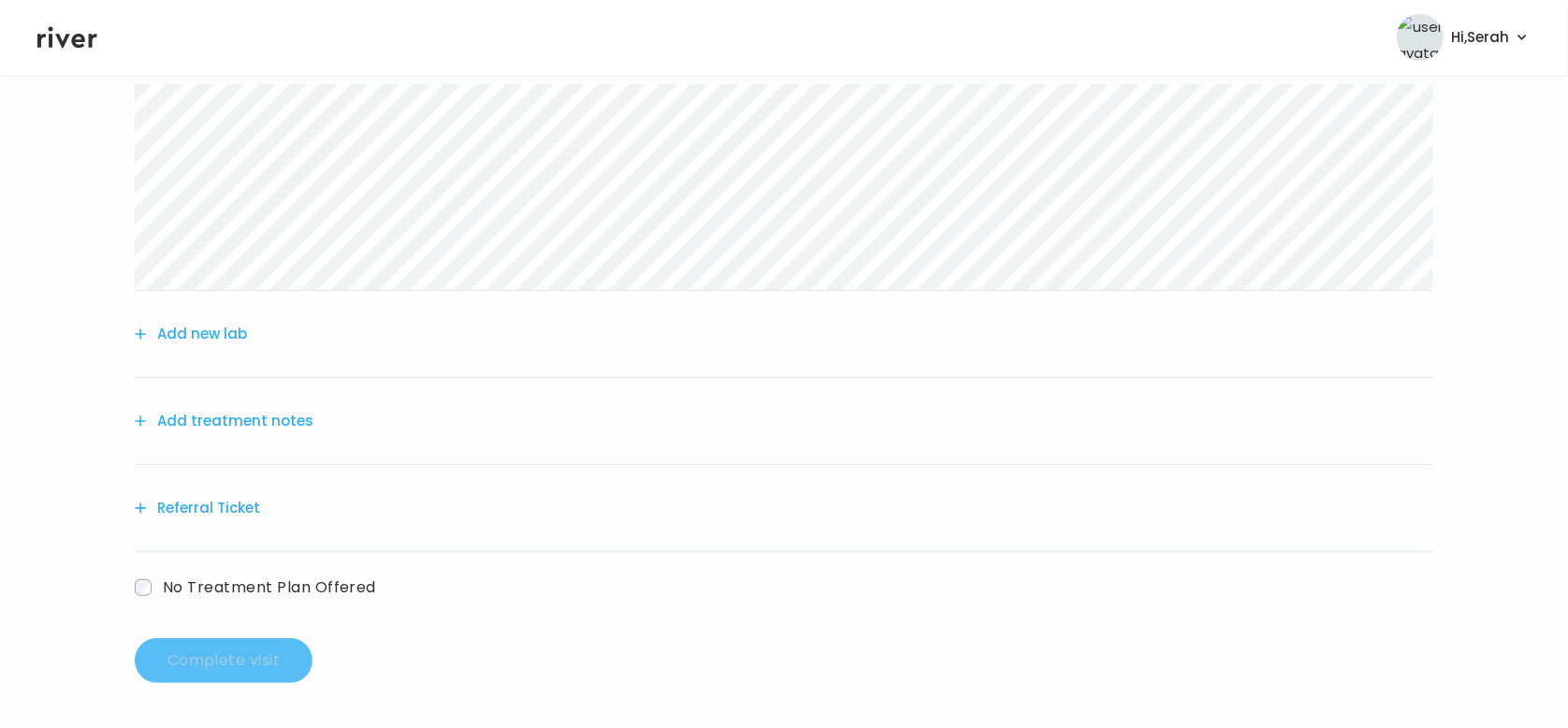
click at [280, 418] on button "Add treatment notes" at bounding box center [224, 420] width 179 height 26
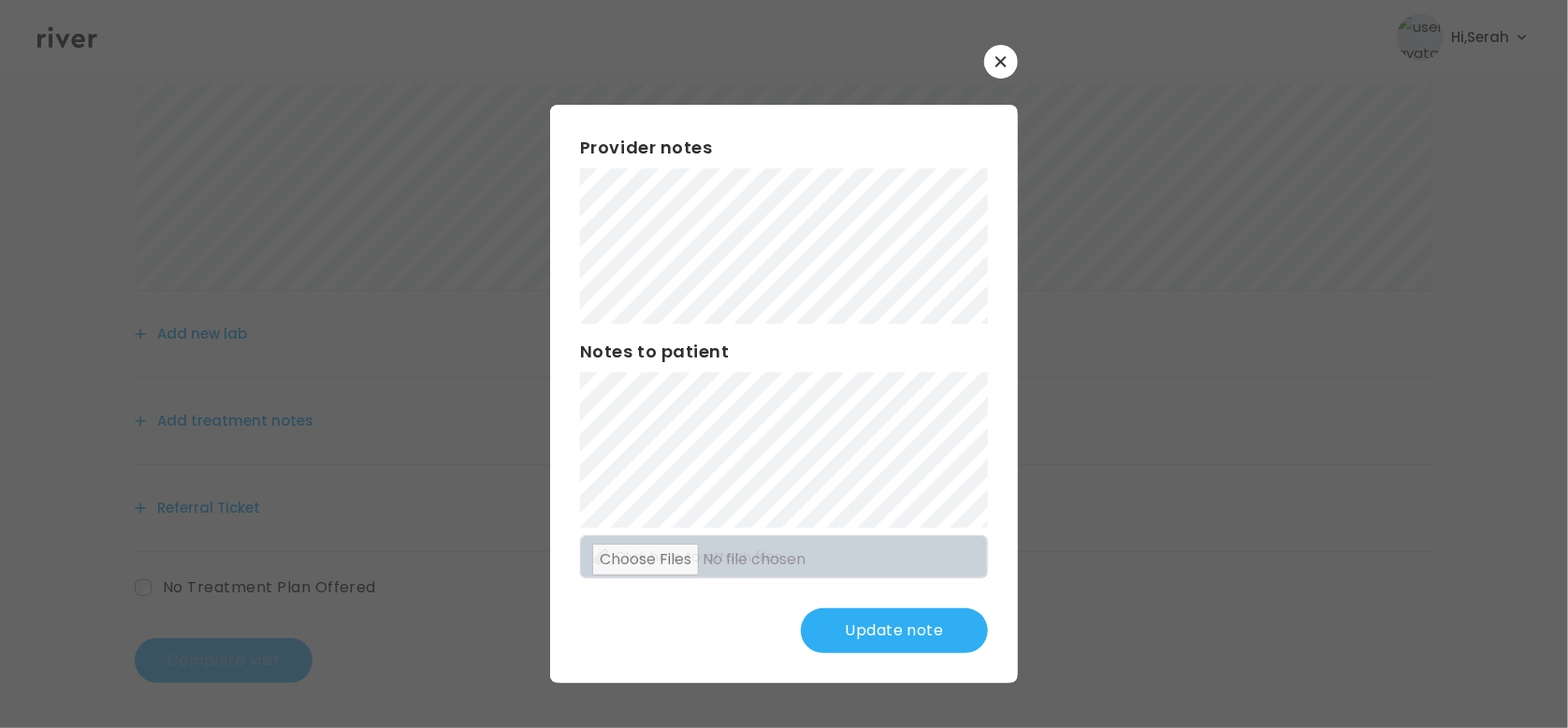
click at [888, 630] on button "Update note" at bounding box center [894, 630] width 187 height 45
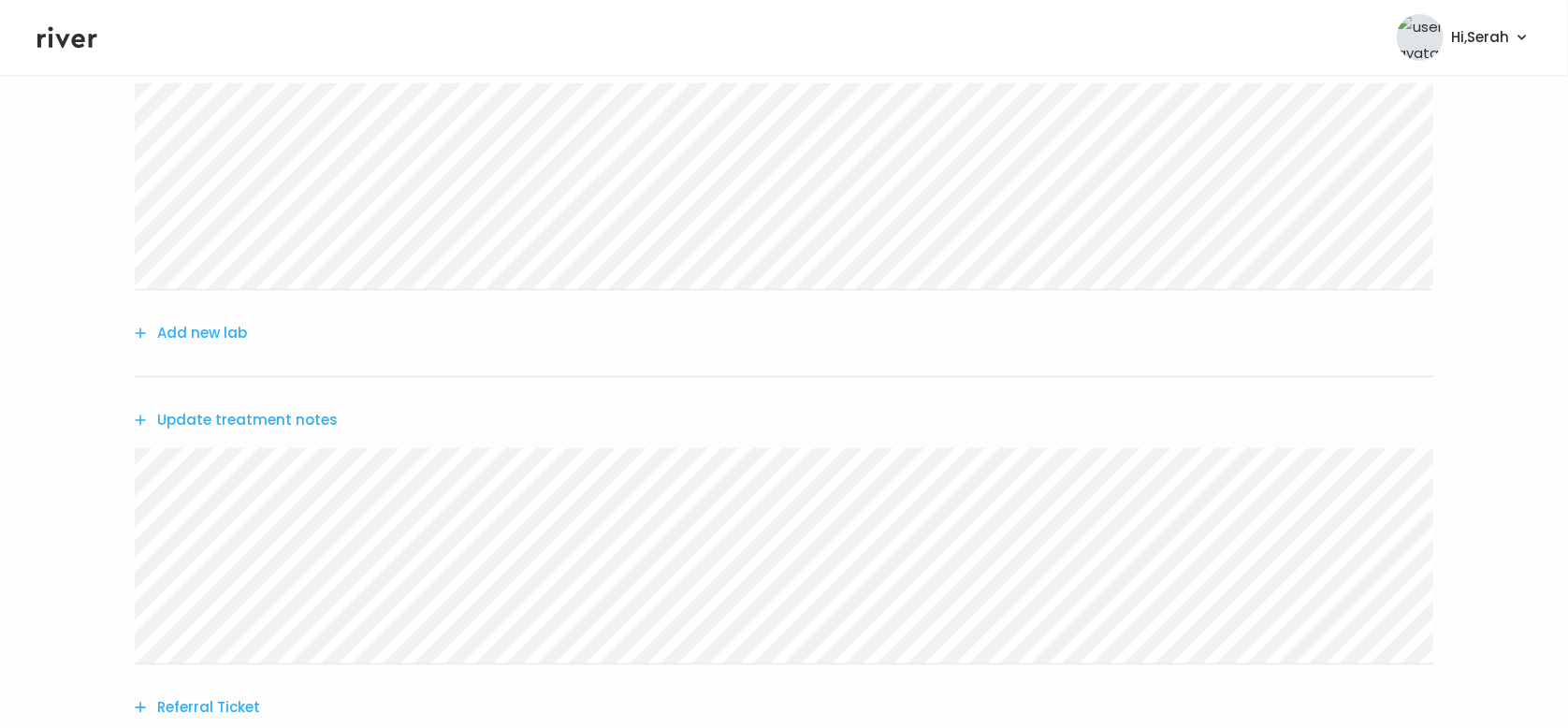
click at [291, 405] on div "Update treatment notes" at bounding box center [784, 419] width 1299 height 86
click at [292, 415] on button "Update treatment notes" at bounding box center [236, 419] width 203 height 26
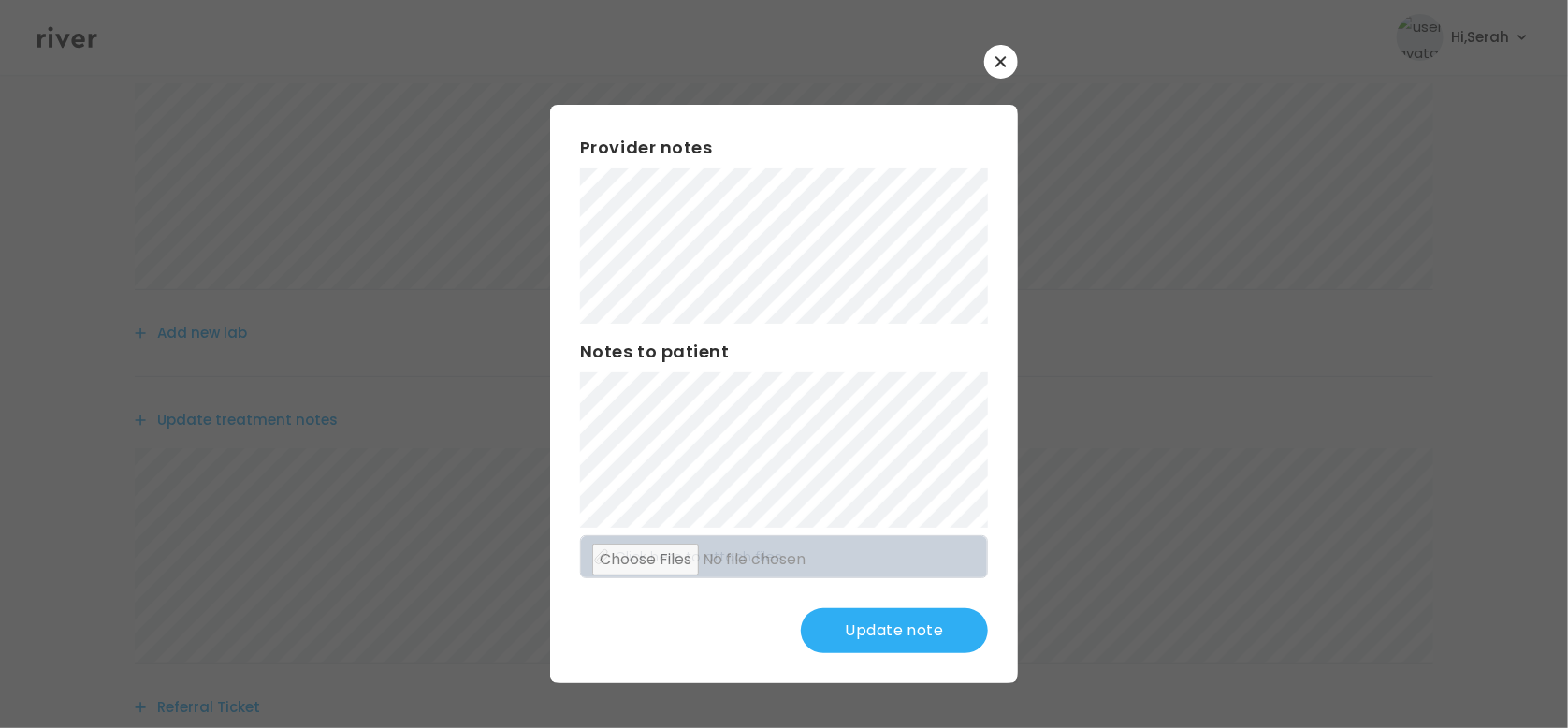
click at [927, 649] on button "Update note" at bounding box center [894, 630] width 187 height 45
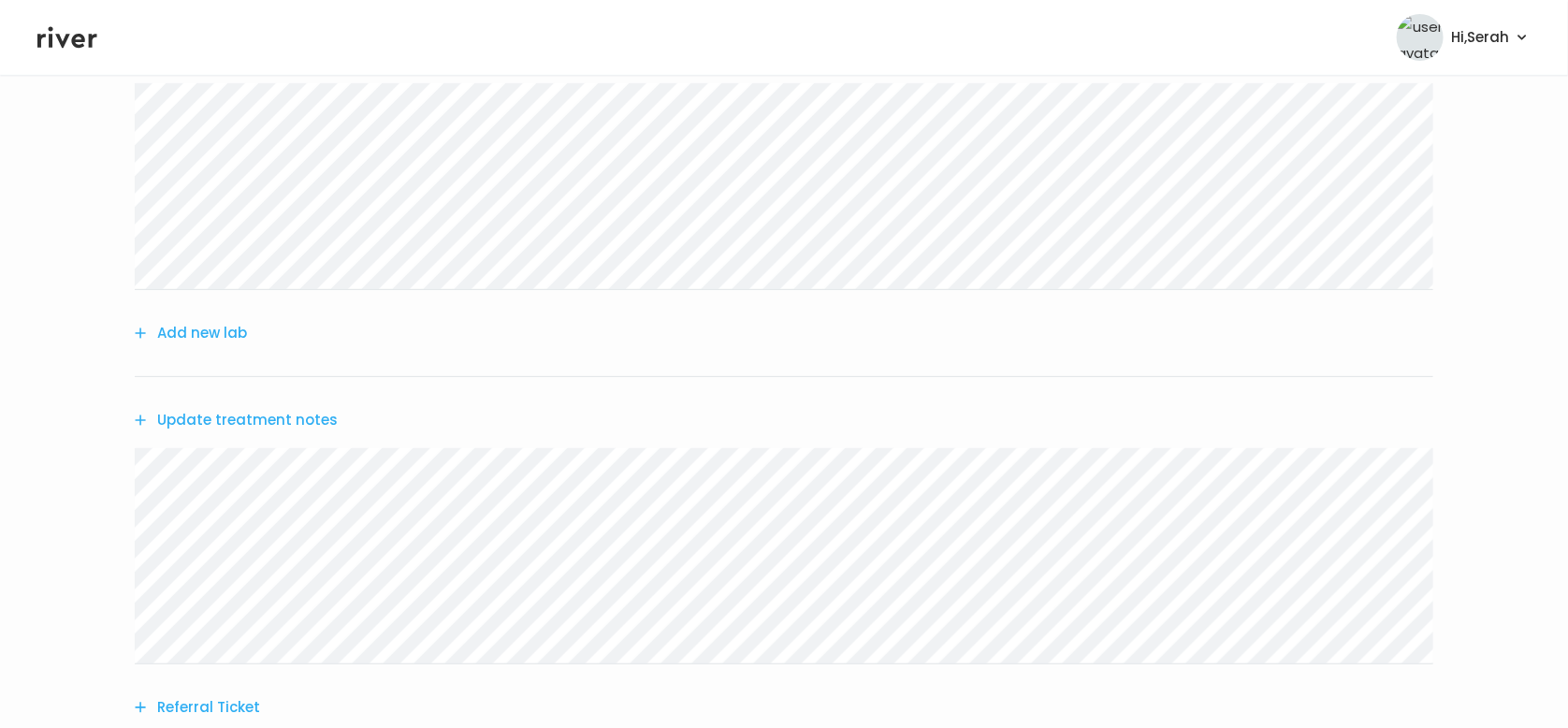
scroll to position [462, 0]
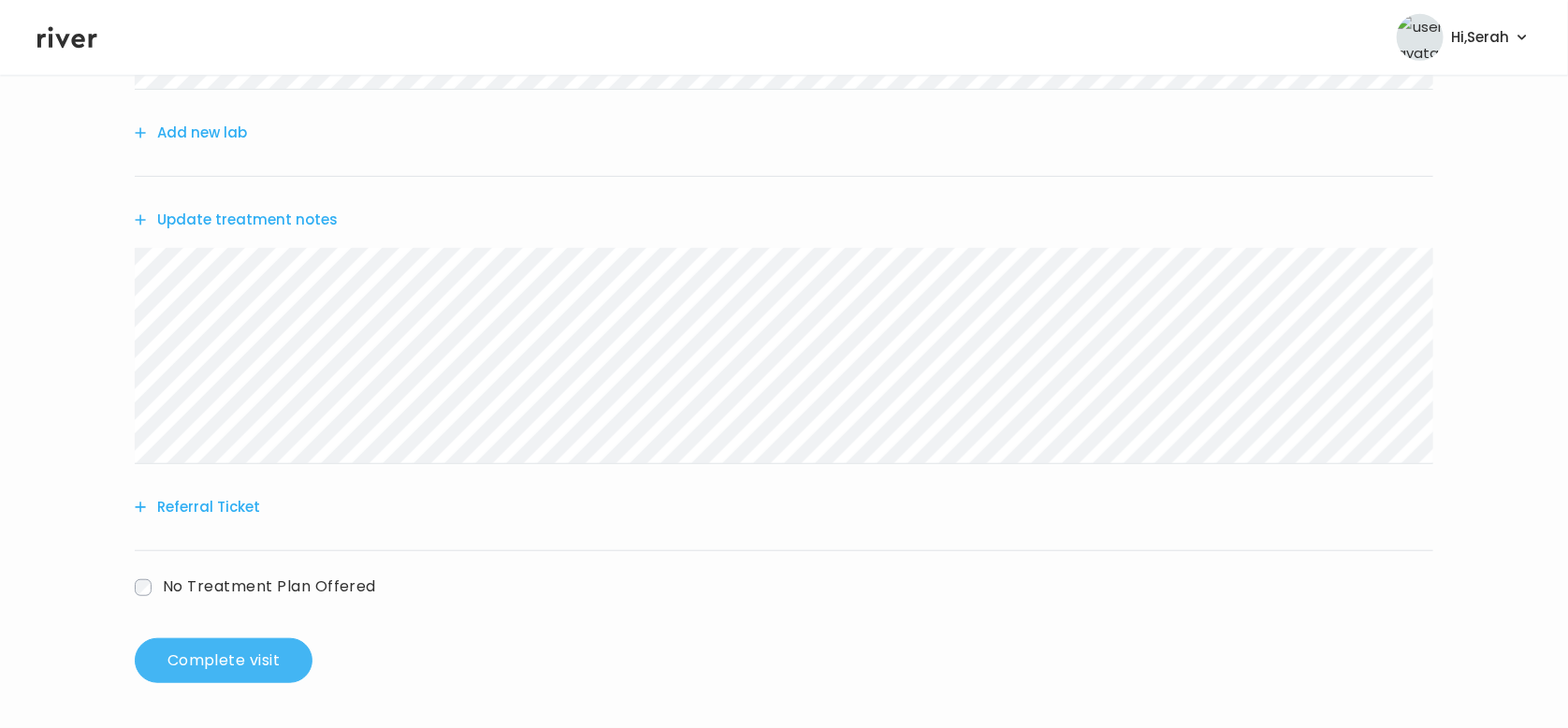
click at [218, 655] on button "Complete visit" at bounding box center [223, 660] width 178 height 45
click at [303, 226] on button "Update treatment notes" at bounding box center [236, 219] width 203 height 26
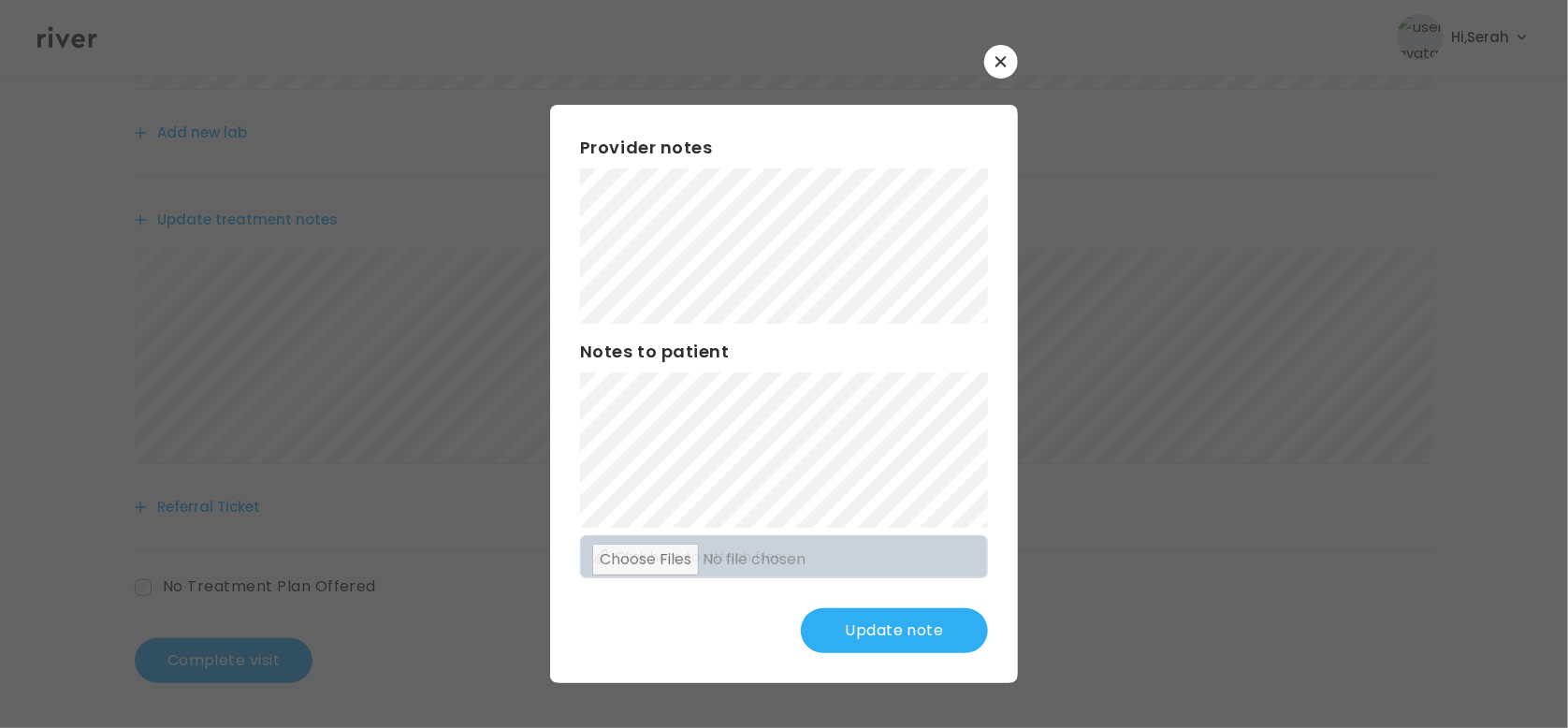
click at [876, 643] on button "Update note" at bounding box center [894, 630] width 187 height 45
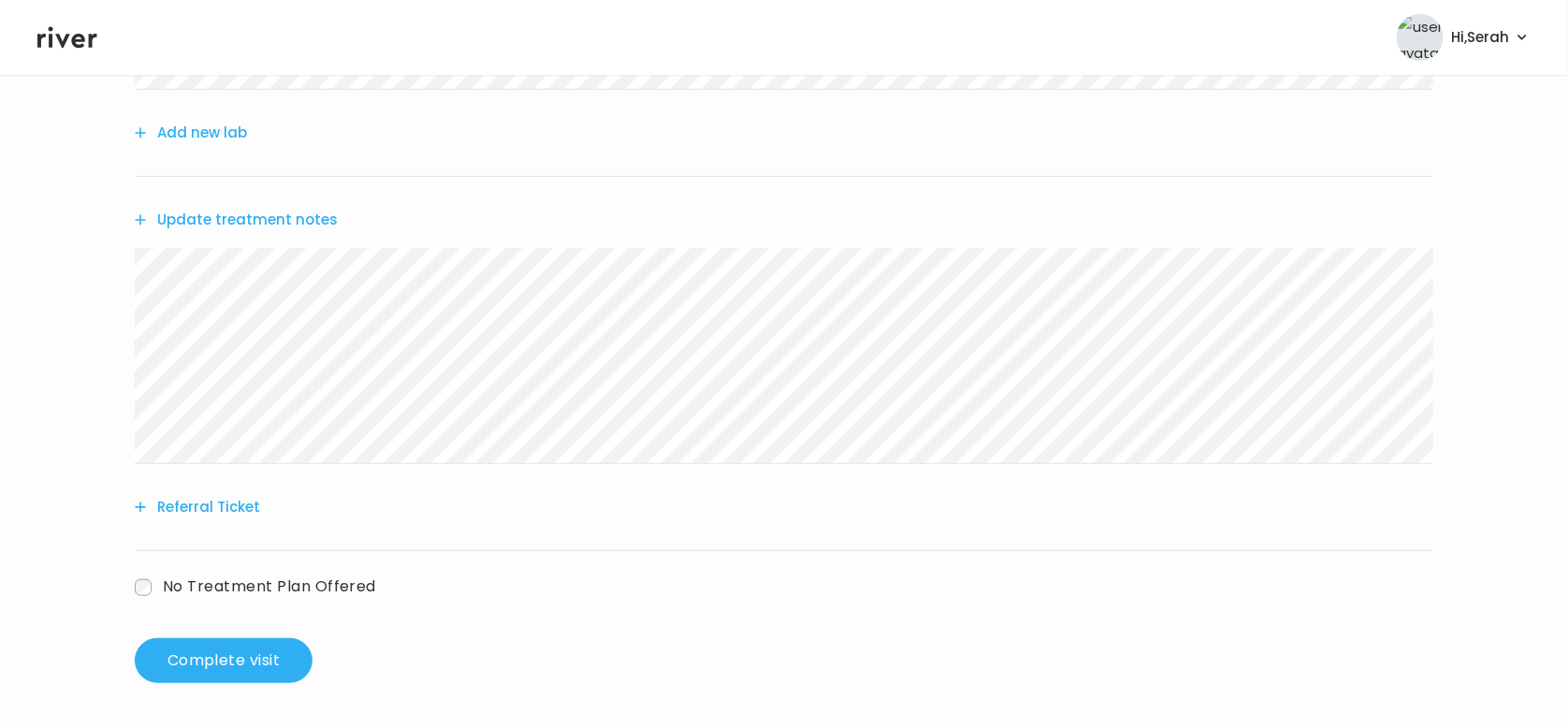
click at [251, 218] on button "Update treatment notes" at bounding box center [236, 219] width 203 height 26
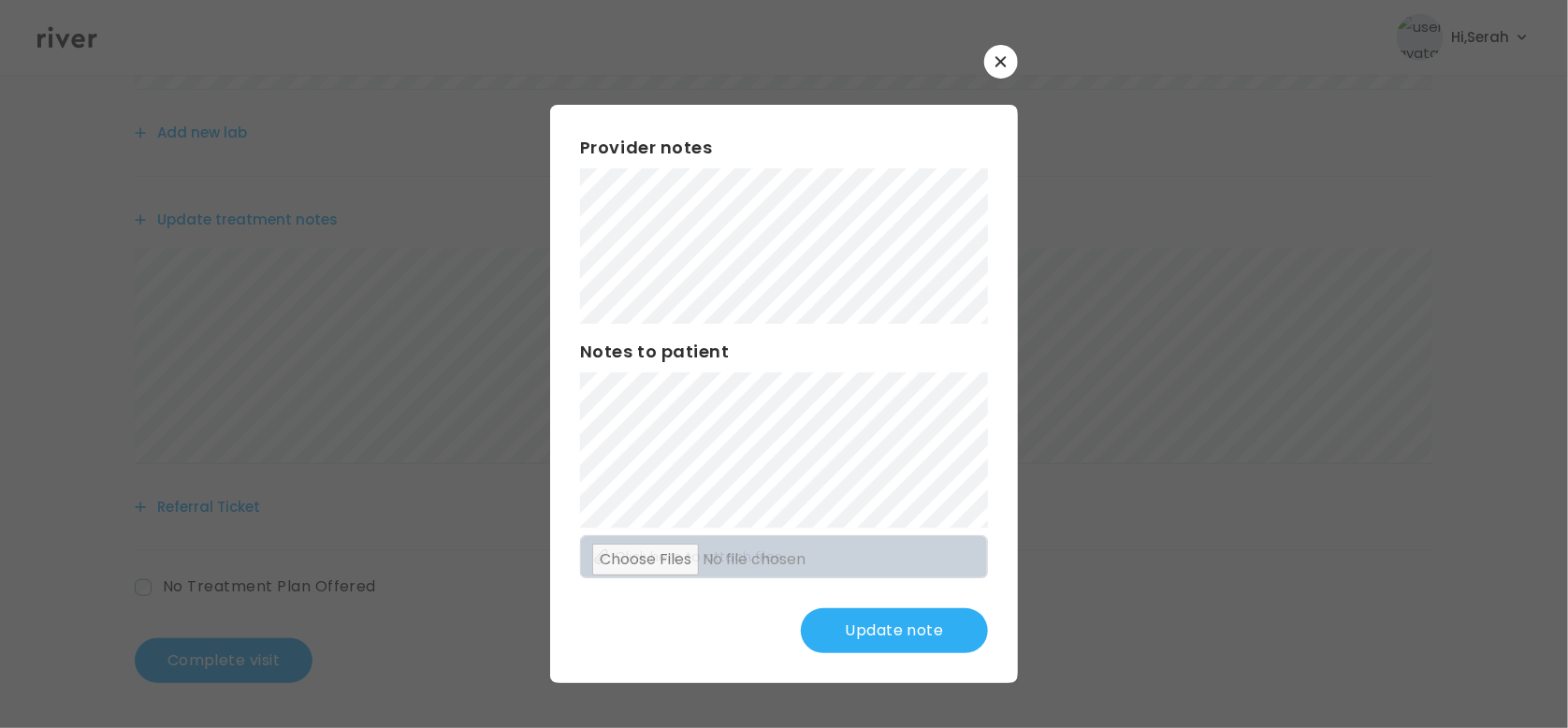
click at [862, 648] on button "Update note" at bounding box center [894, 630] width 187 height 45
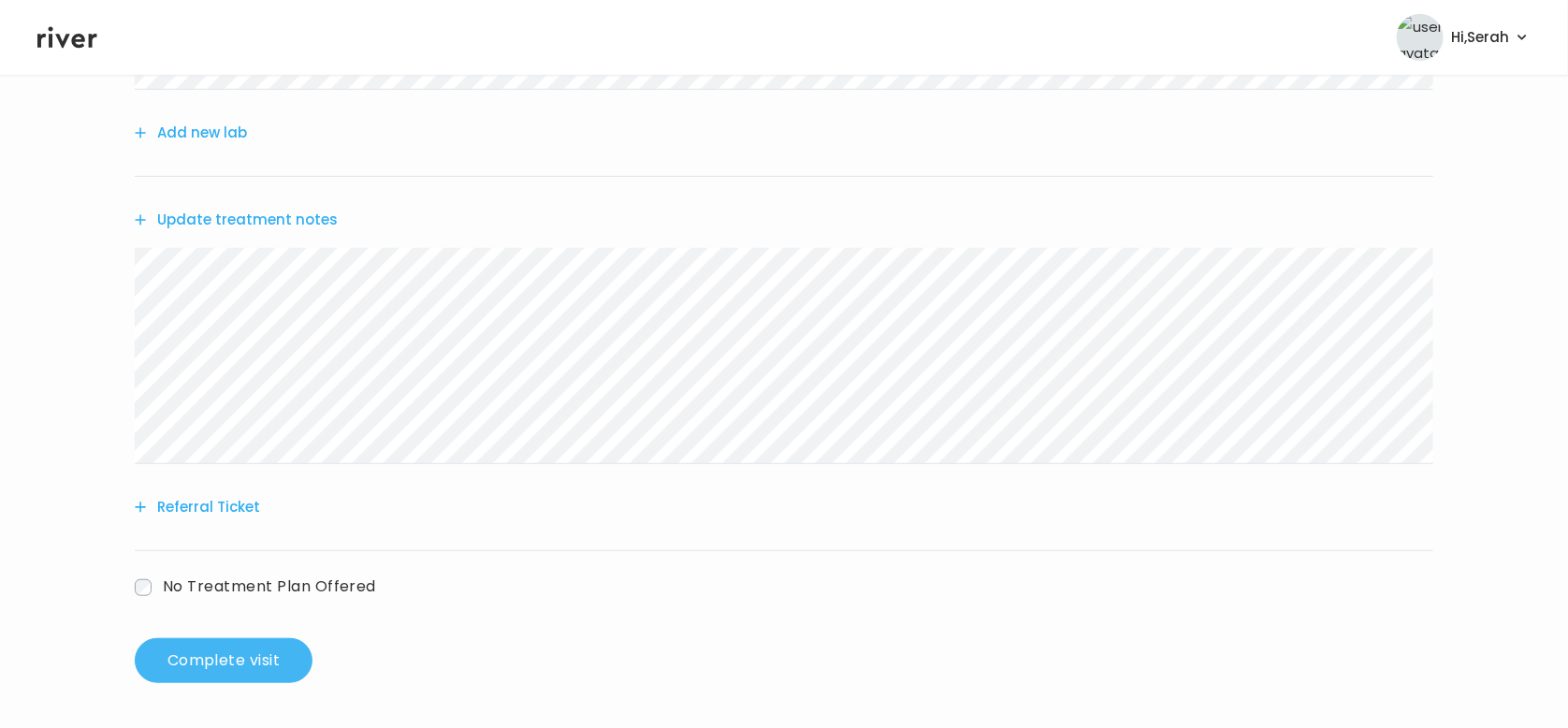
click at [234, 661] on button "Complete visit" at bounding box center [223, 660] width 178 height 45
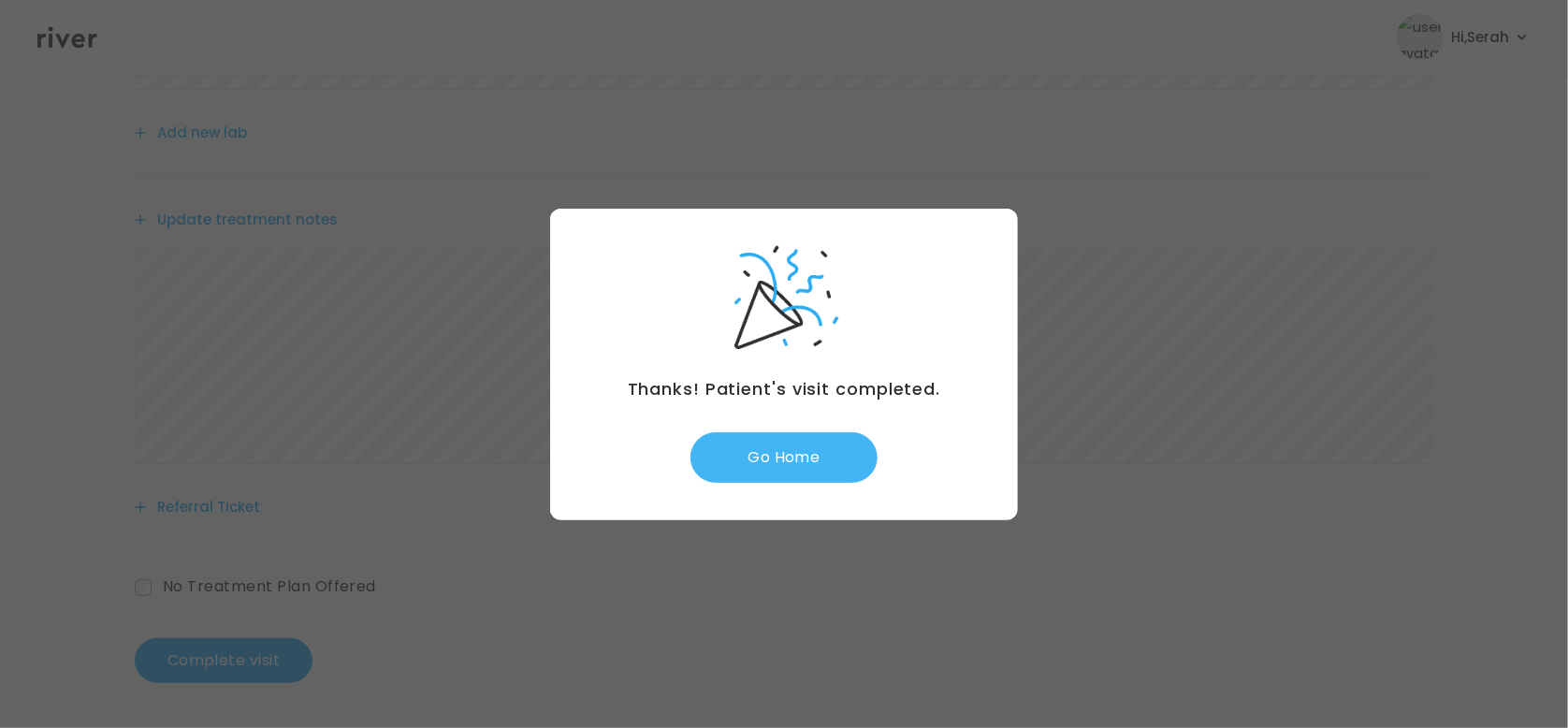
click at [767, 470] on button "Go Home" at bounding box center [784, 457] width 187 height 50
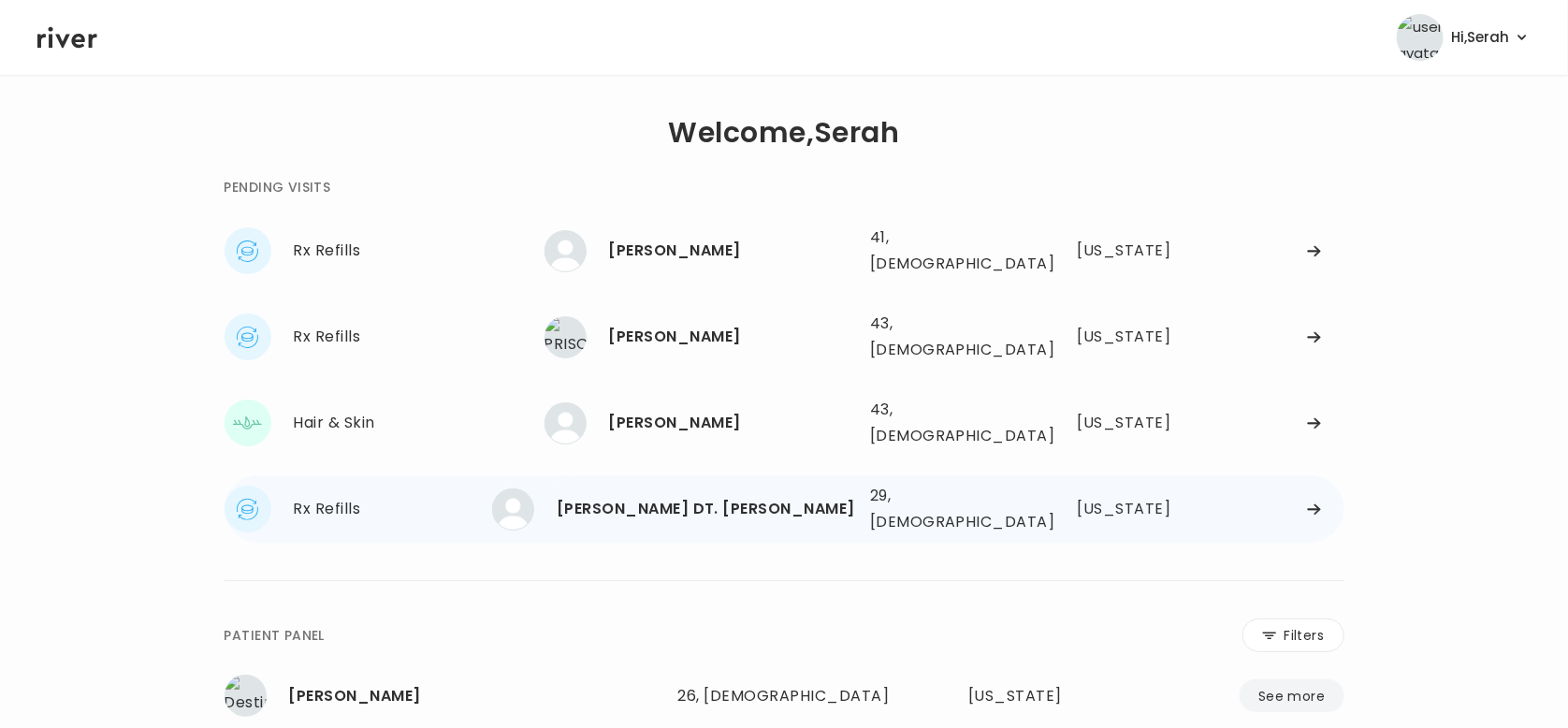
click at [669, 496] on div "[PERSON_NAME] DT. [PERSON_NAME]" at bounding box center [705, 509] width 298 height 26
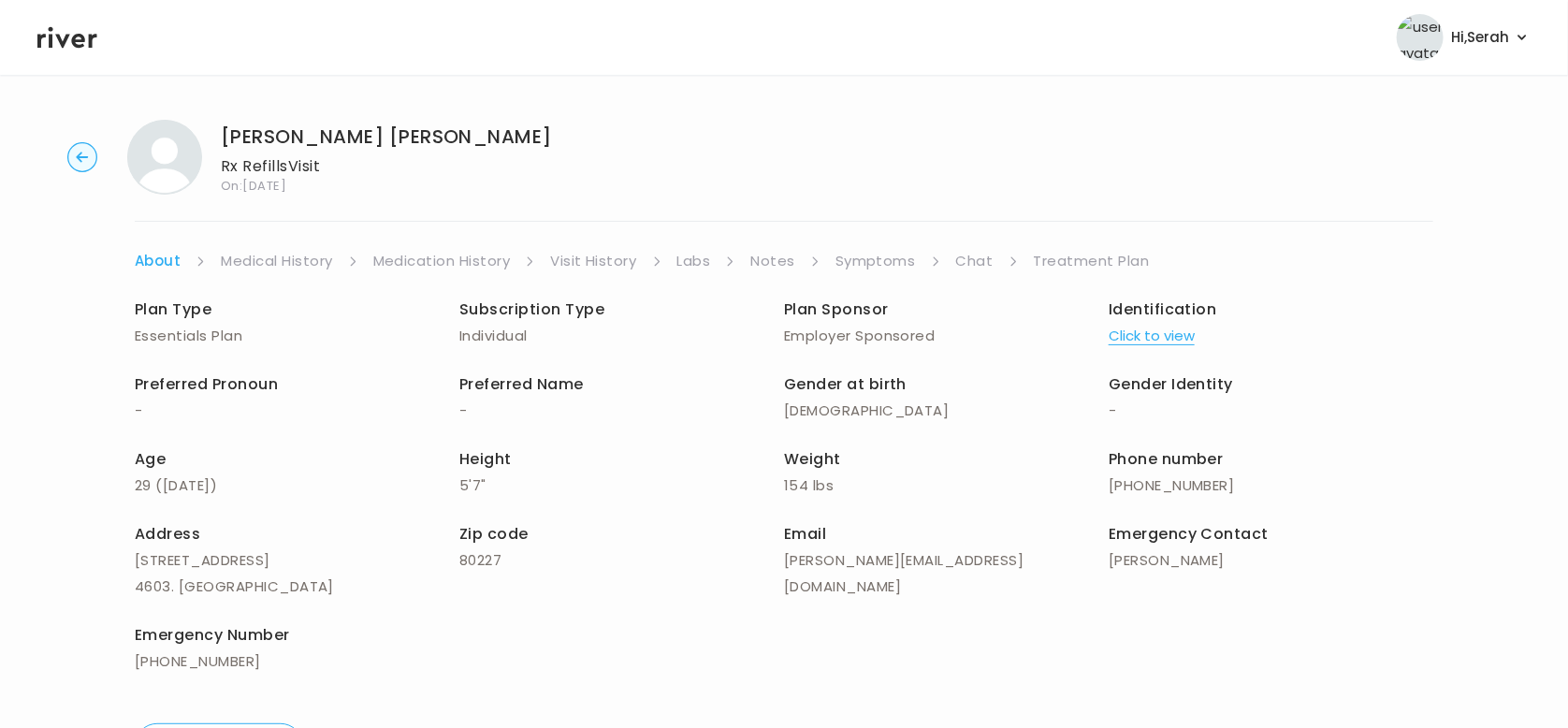
click at [874, 255] on link "Symptoms" at bounding box center [876, 260] width 81 height 26
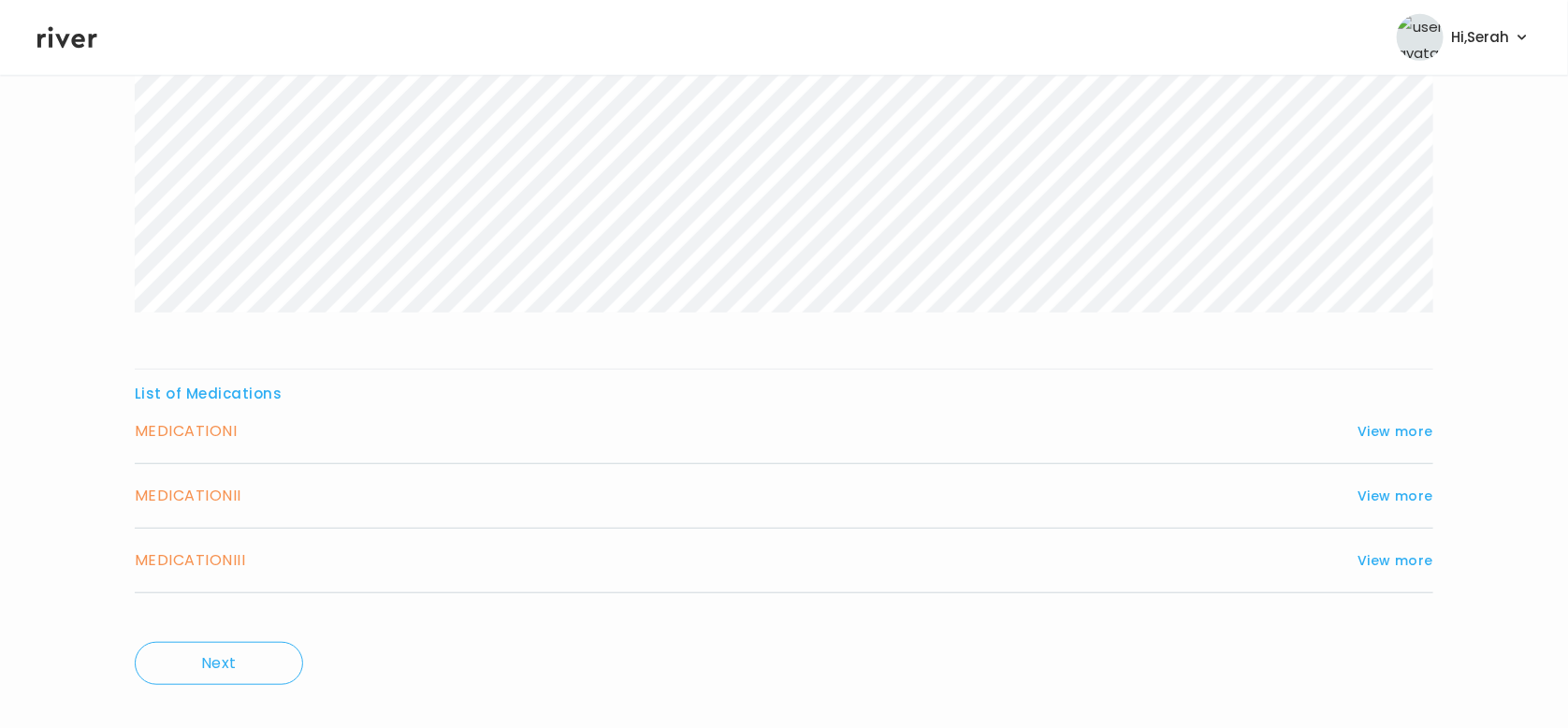
scroll to position [471, 0]
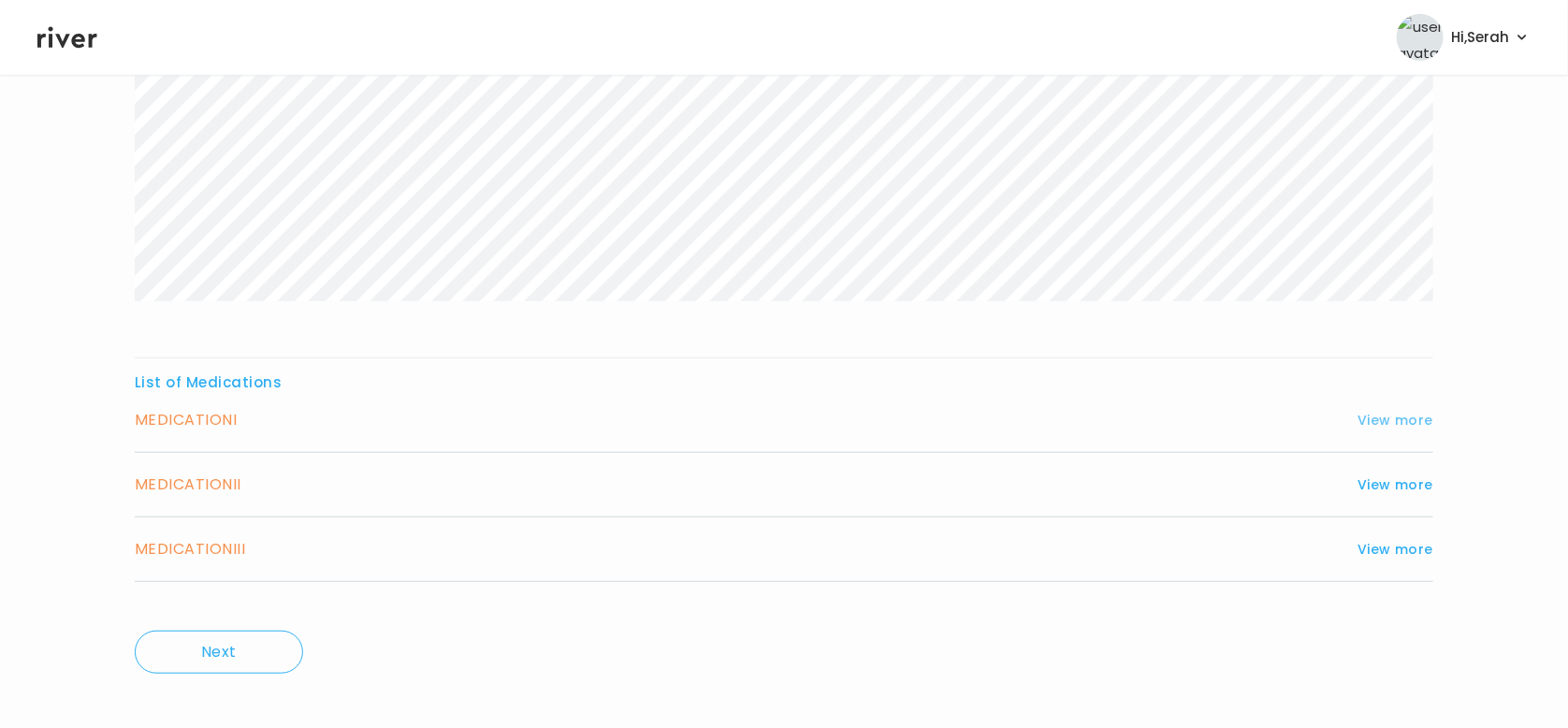
click at [1377, 421] on button "View more" at bounding box center [1395, 419] width 76 height 22
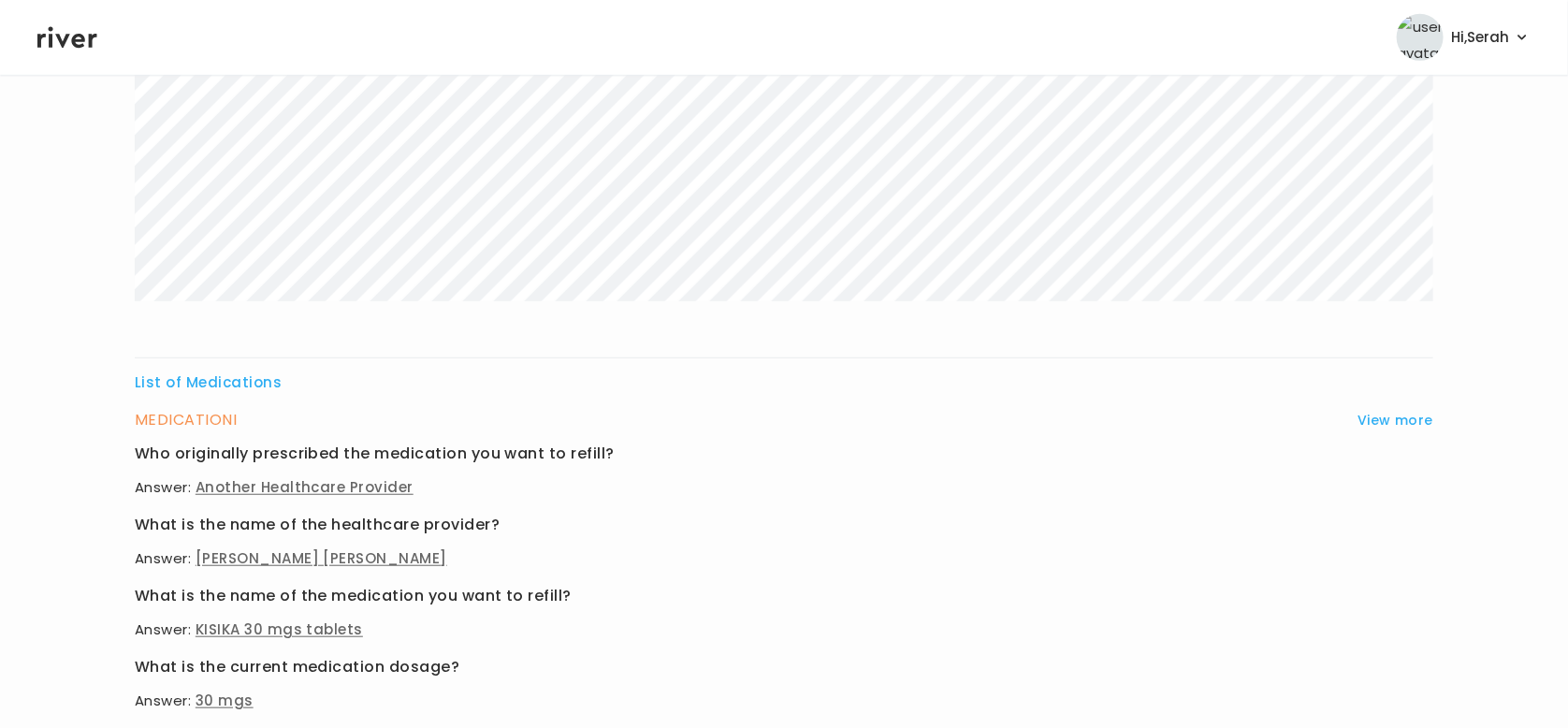
scroll to position [0, 0]
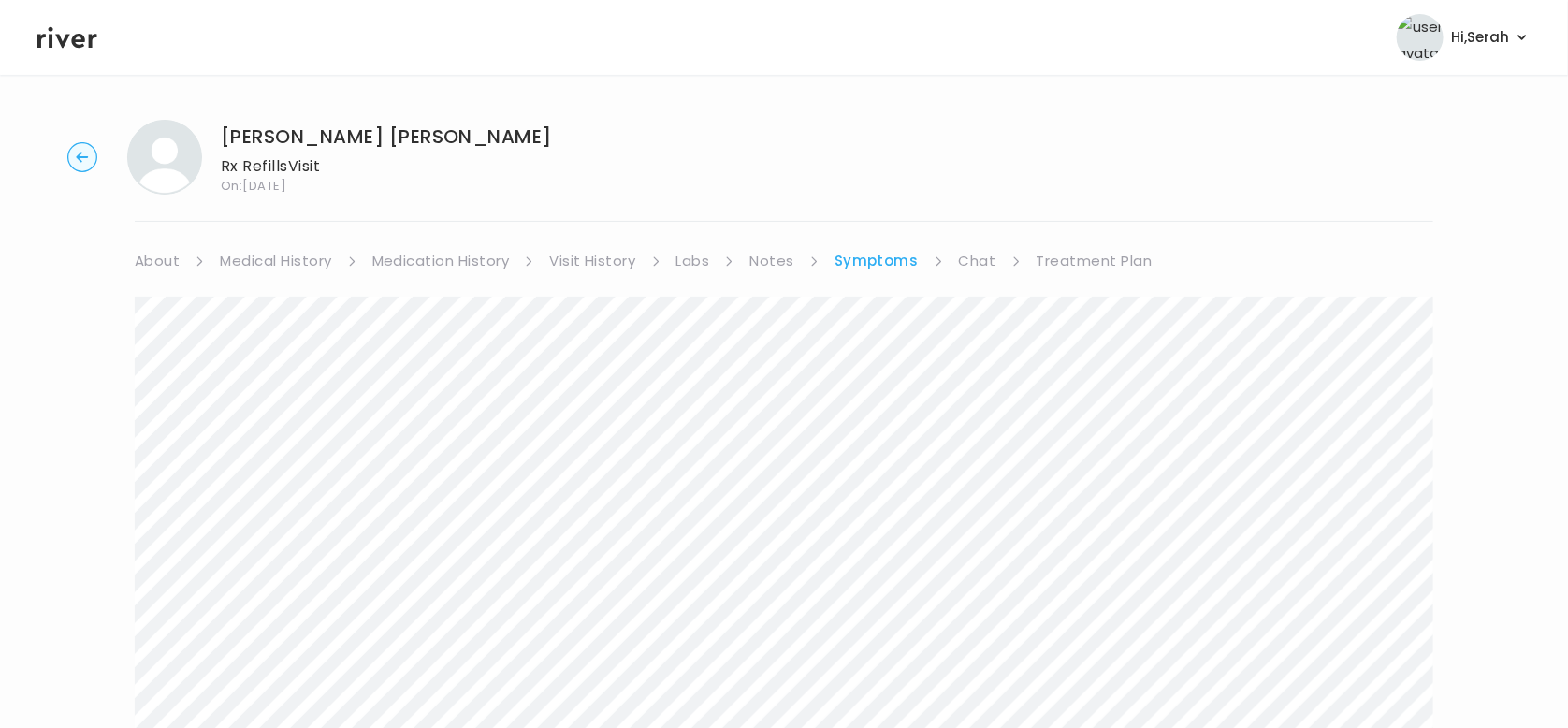
click at [1053, 265] on link "Treatment Plan" at bounding box center [1094, 260] width 116 height 26
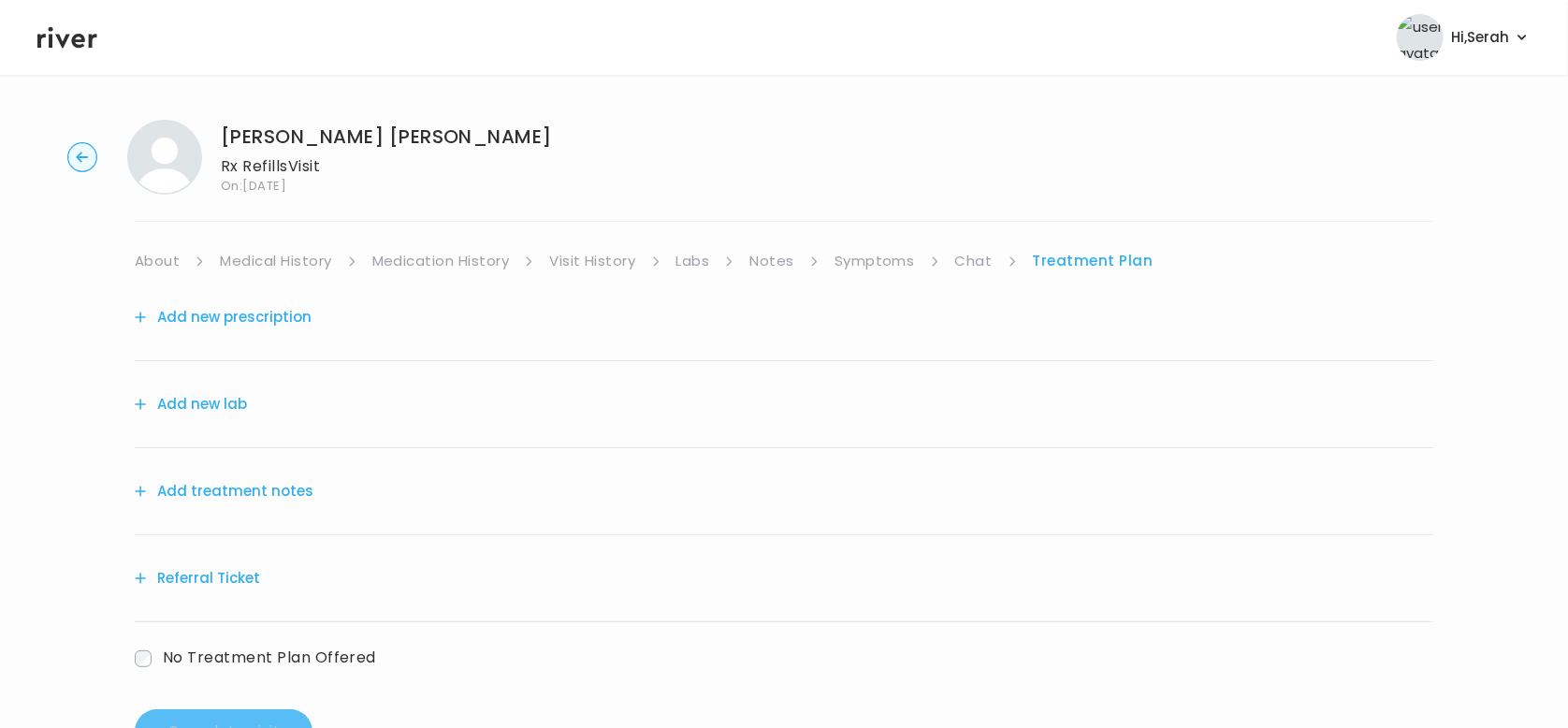
click at [264, 481] on button "Add treatment notes" at bounding box center [224, 490] width 179 height 26
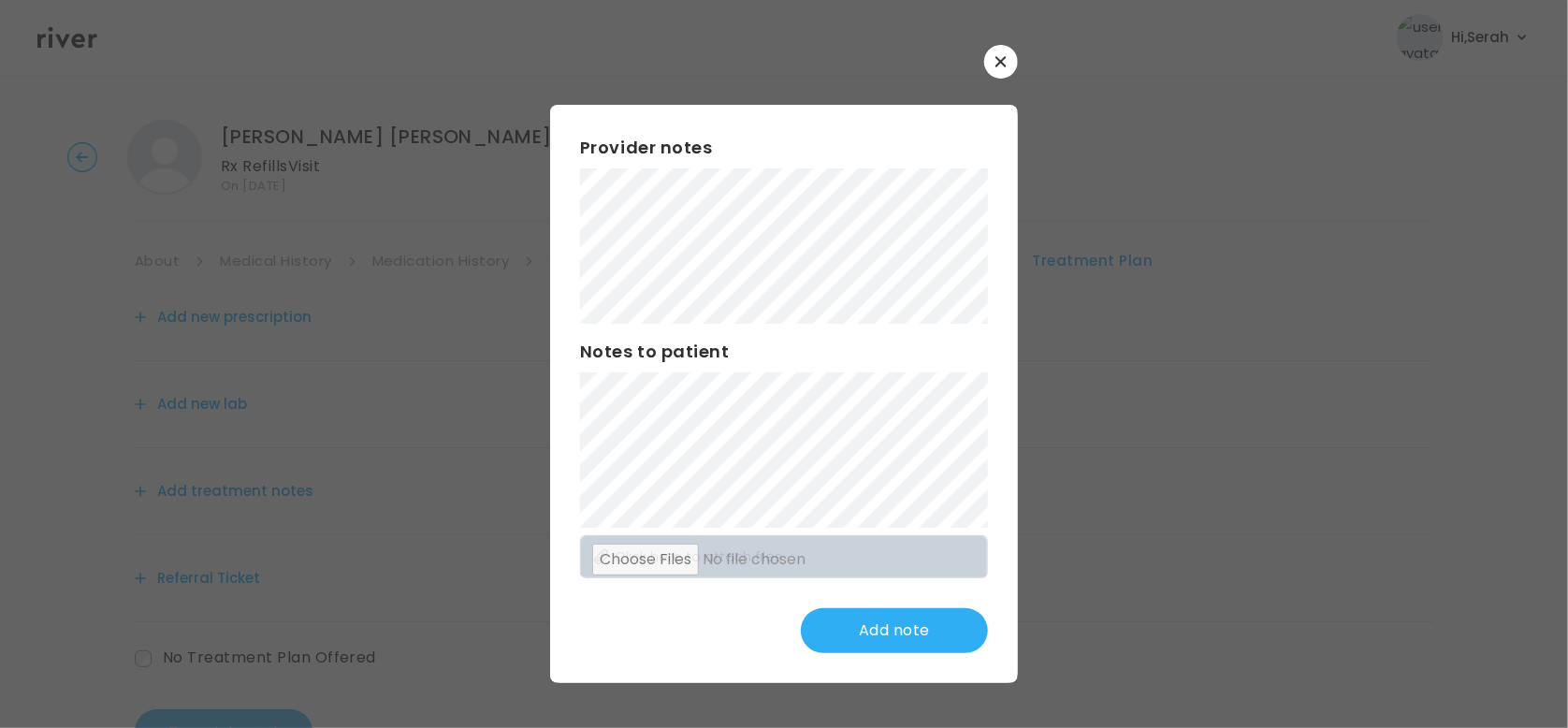
click at [1009, 67] on button "button" at bounding box center [1001, 61] width 34 height 34
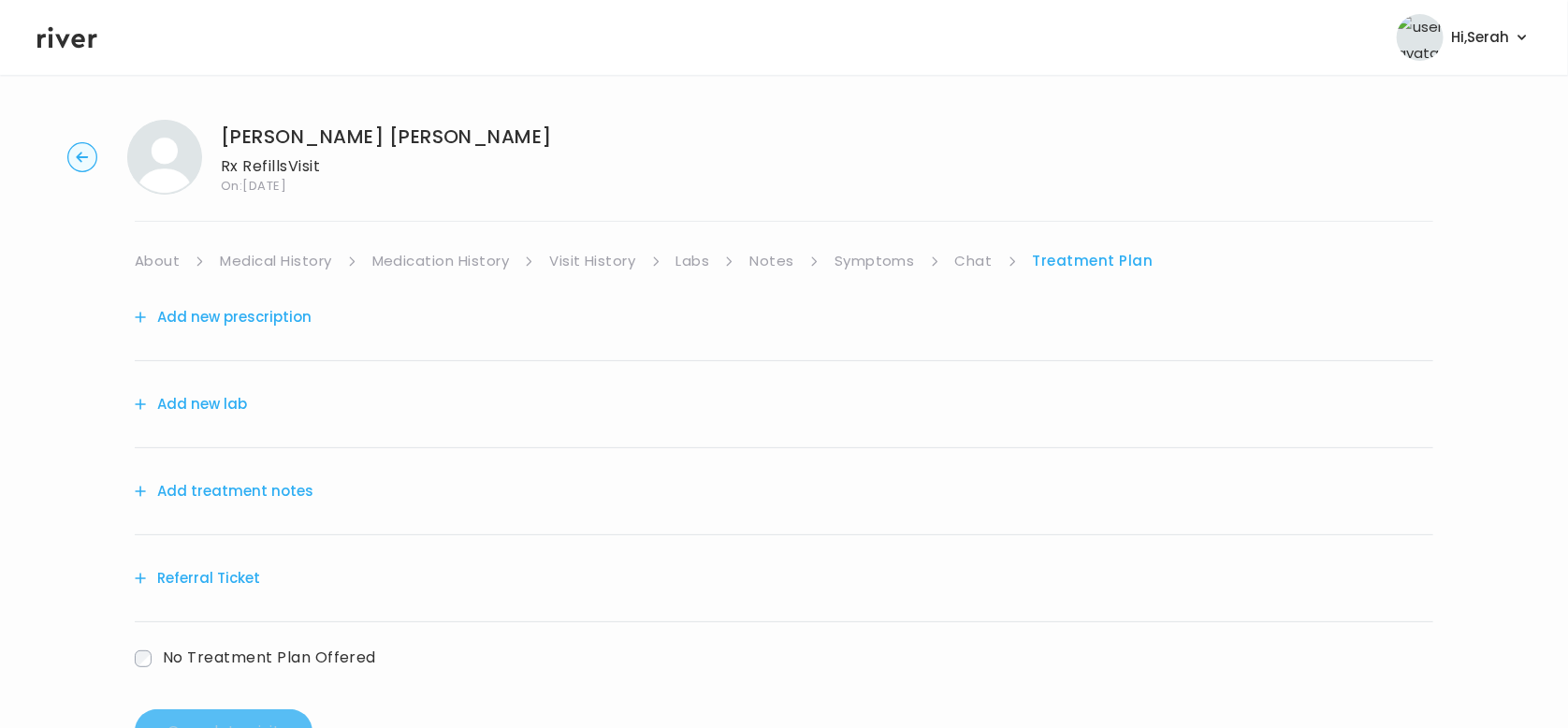
click at [284, 322] on button "Add new prescription" at bounding box center [223, 316] width 177 height 26
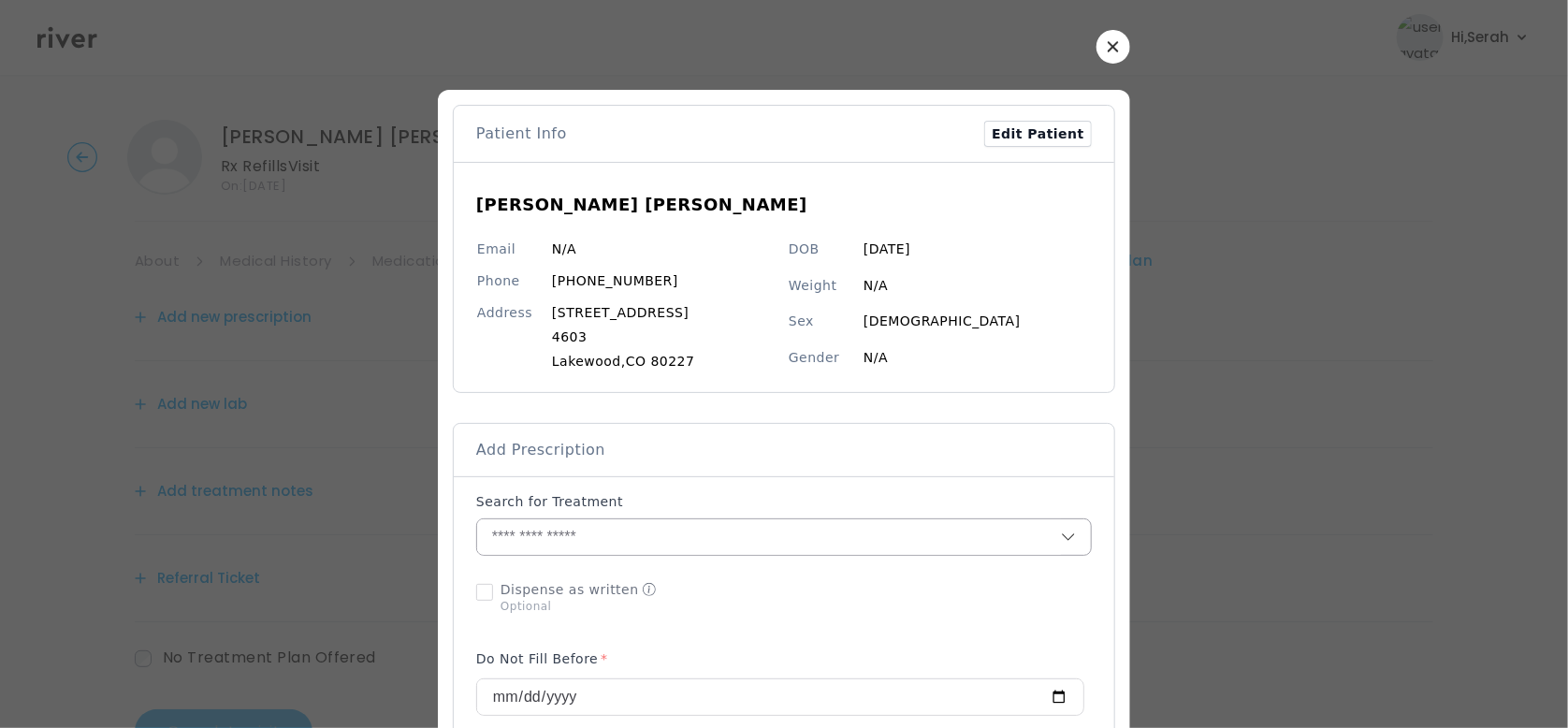
click at [591, 540] on input "text" at bounding box center [768, 537] width 584 height 36
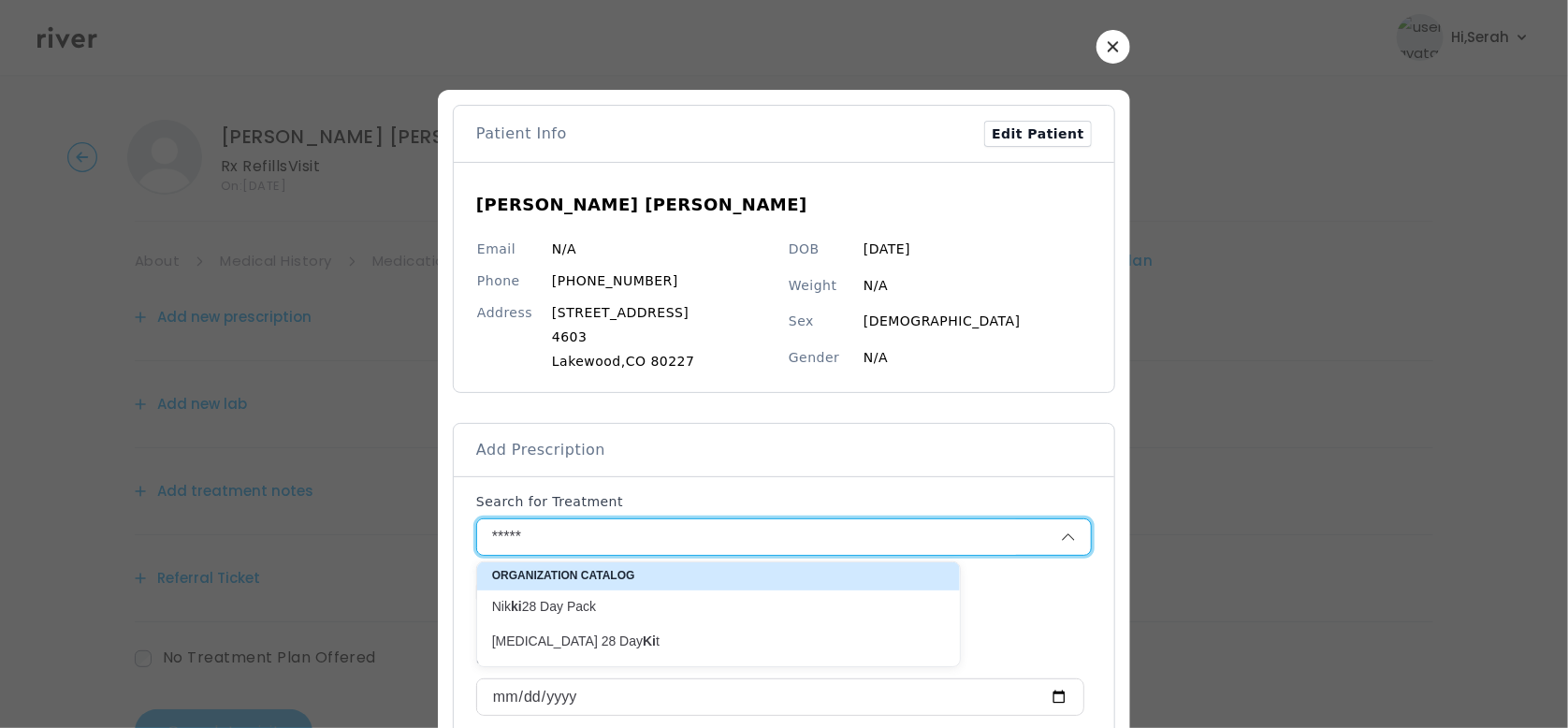
type input "******"
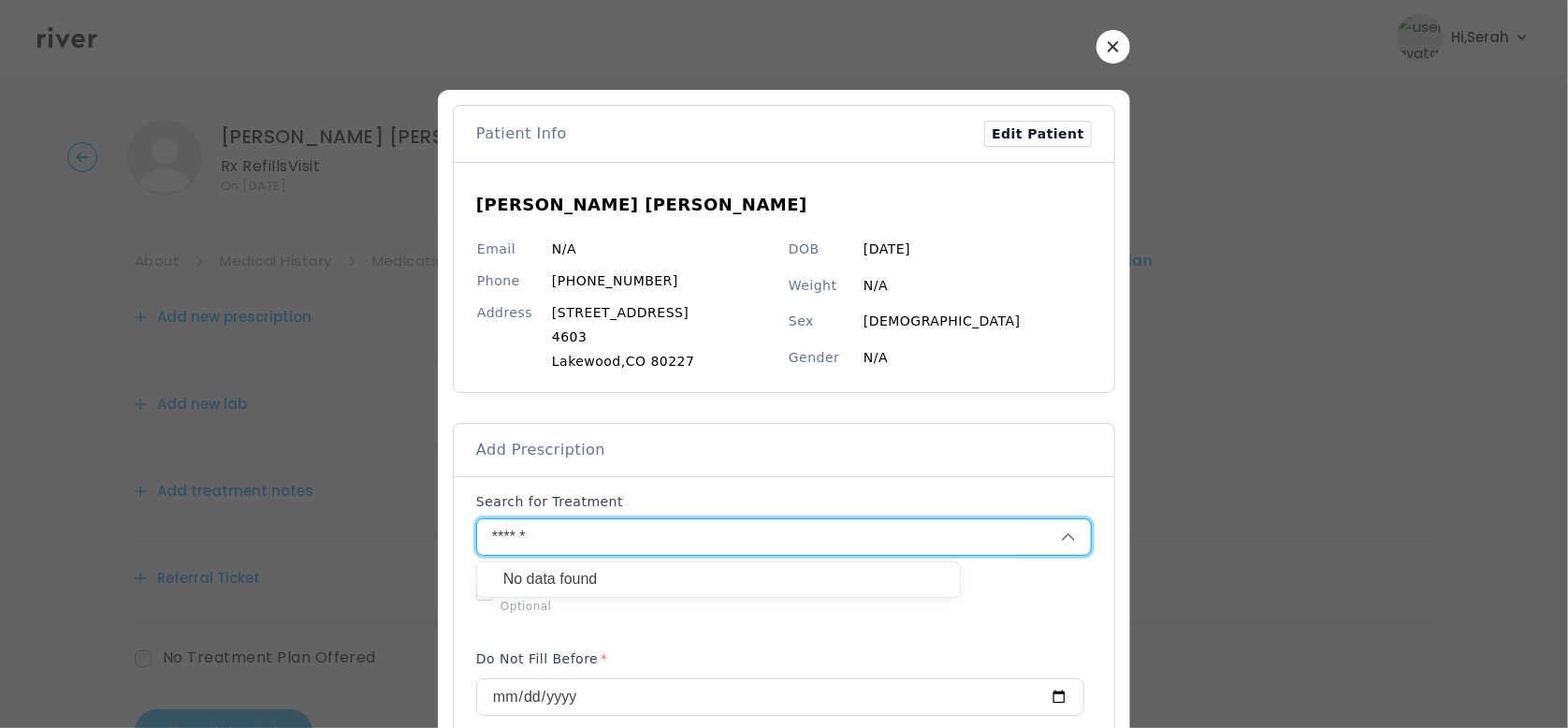
click at [1108, 42] on icon "button" at bounding box center [1113, 46] width 11 height 11
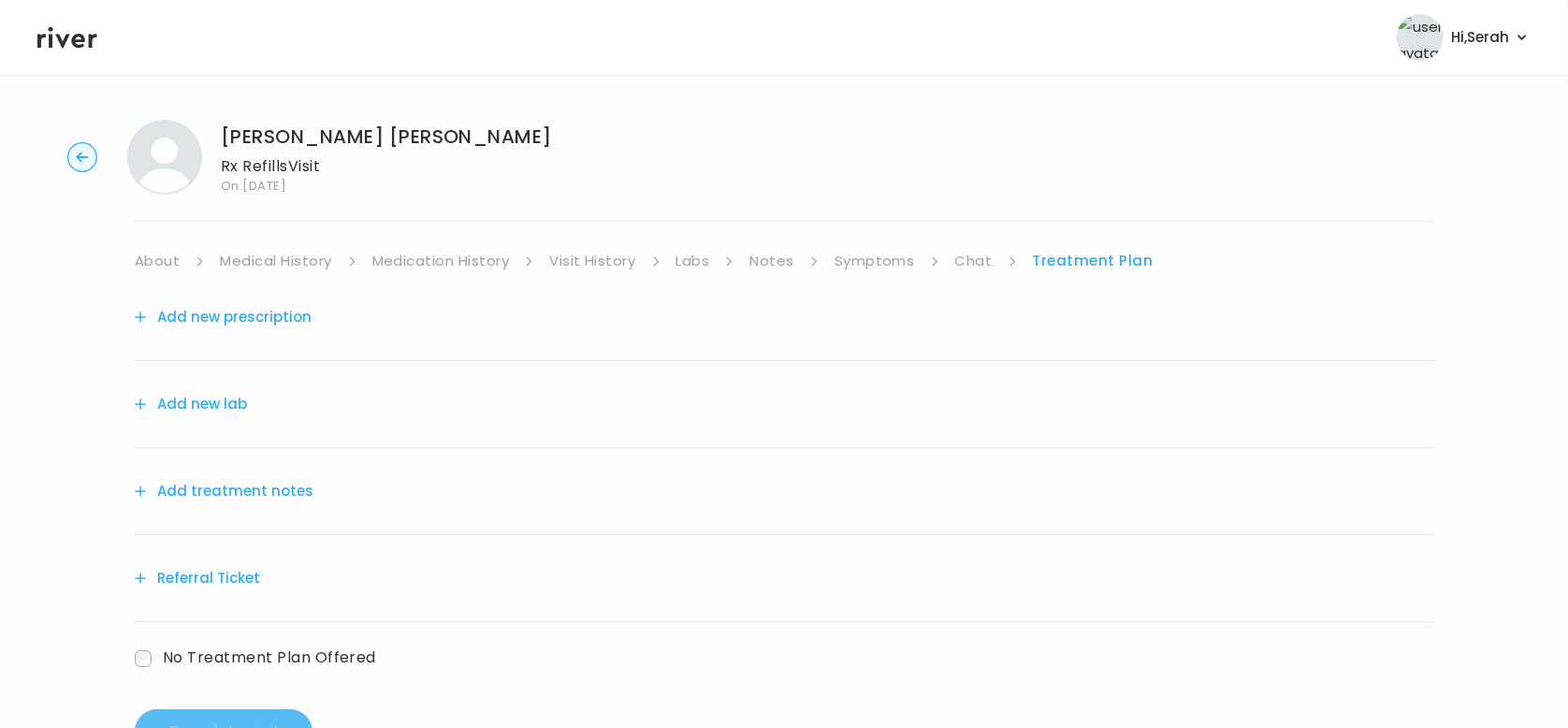
click at [971, 260] on link "Chat" at bounding box center [974, 260] width 38 height 26
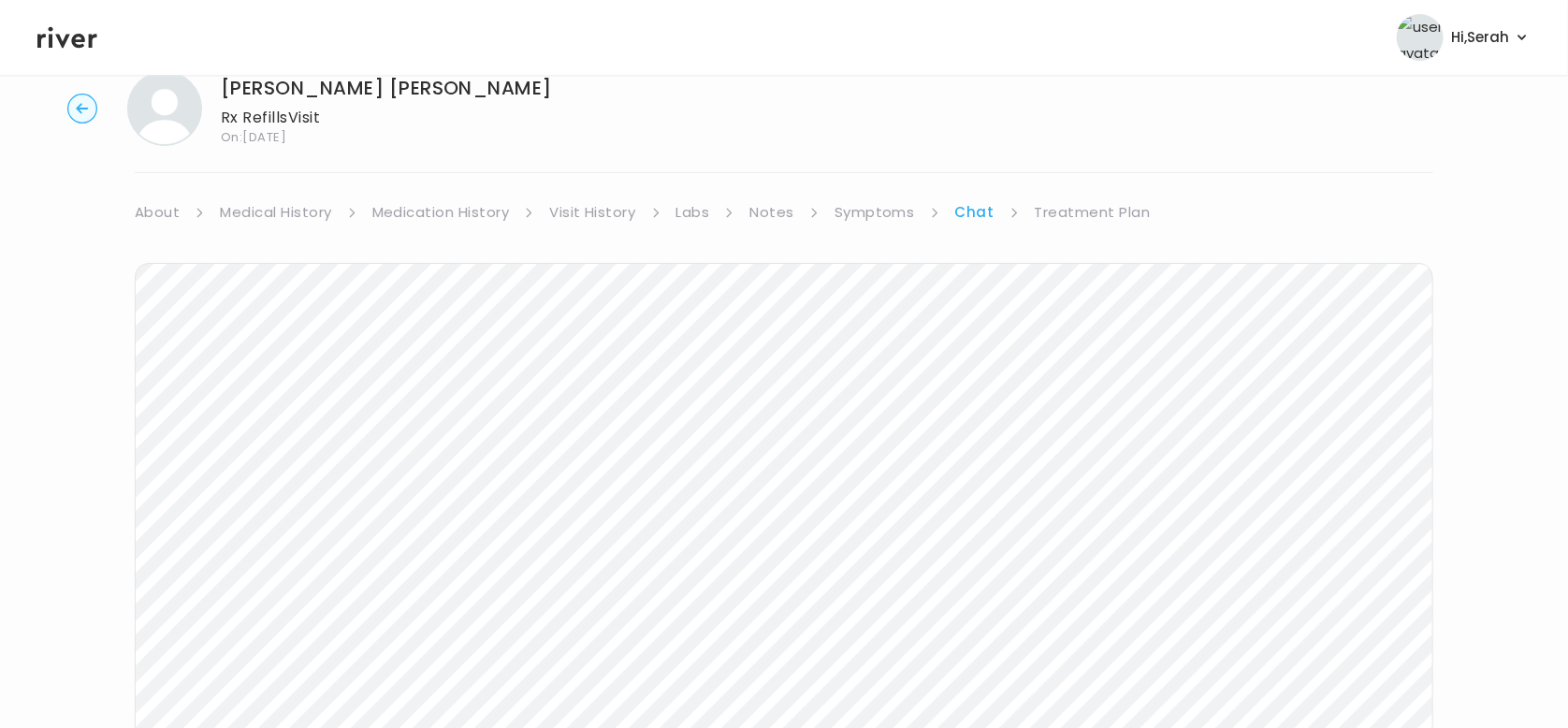
scroll to position [39, 0]
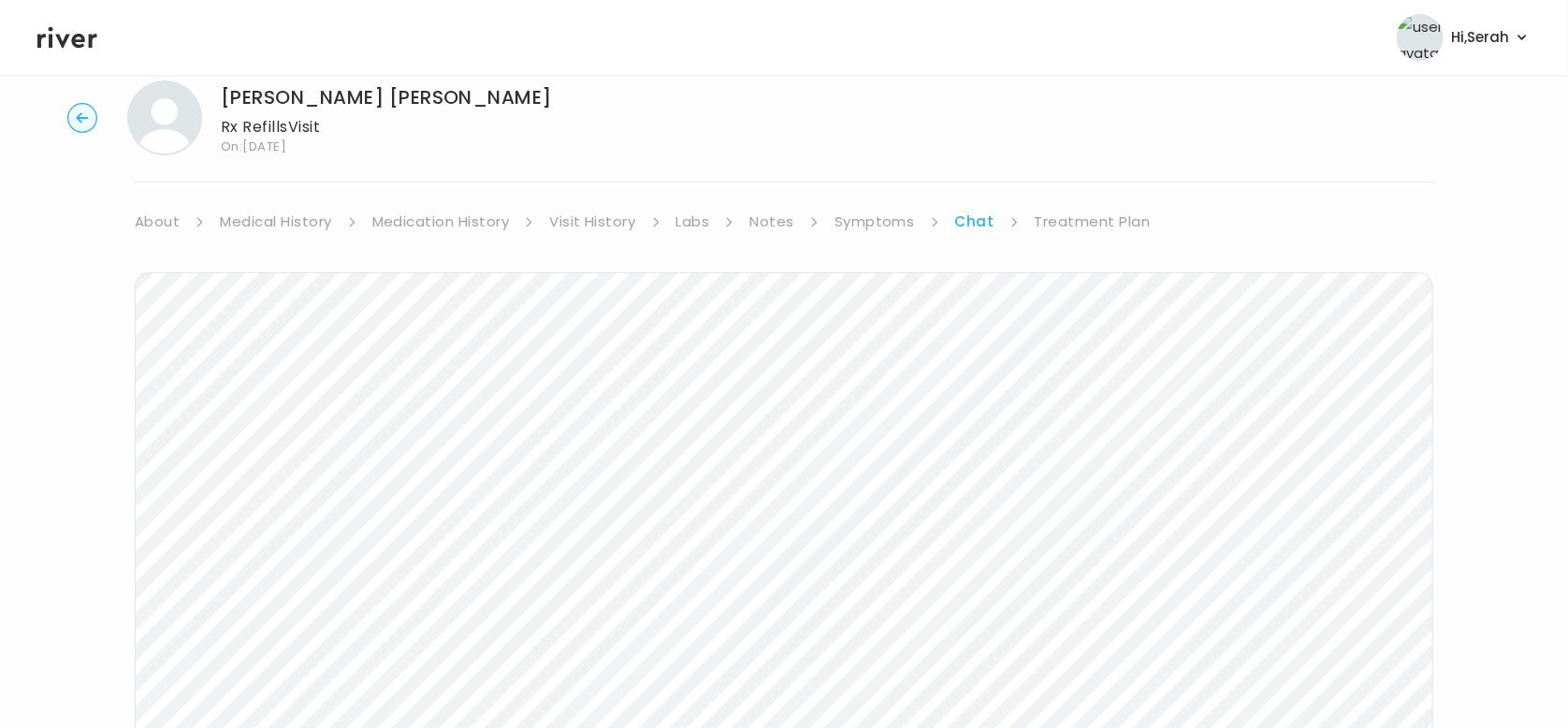
click at [890, 216] on link "Symptoms" at bounding box center [875, 221] width 81 height 26
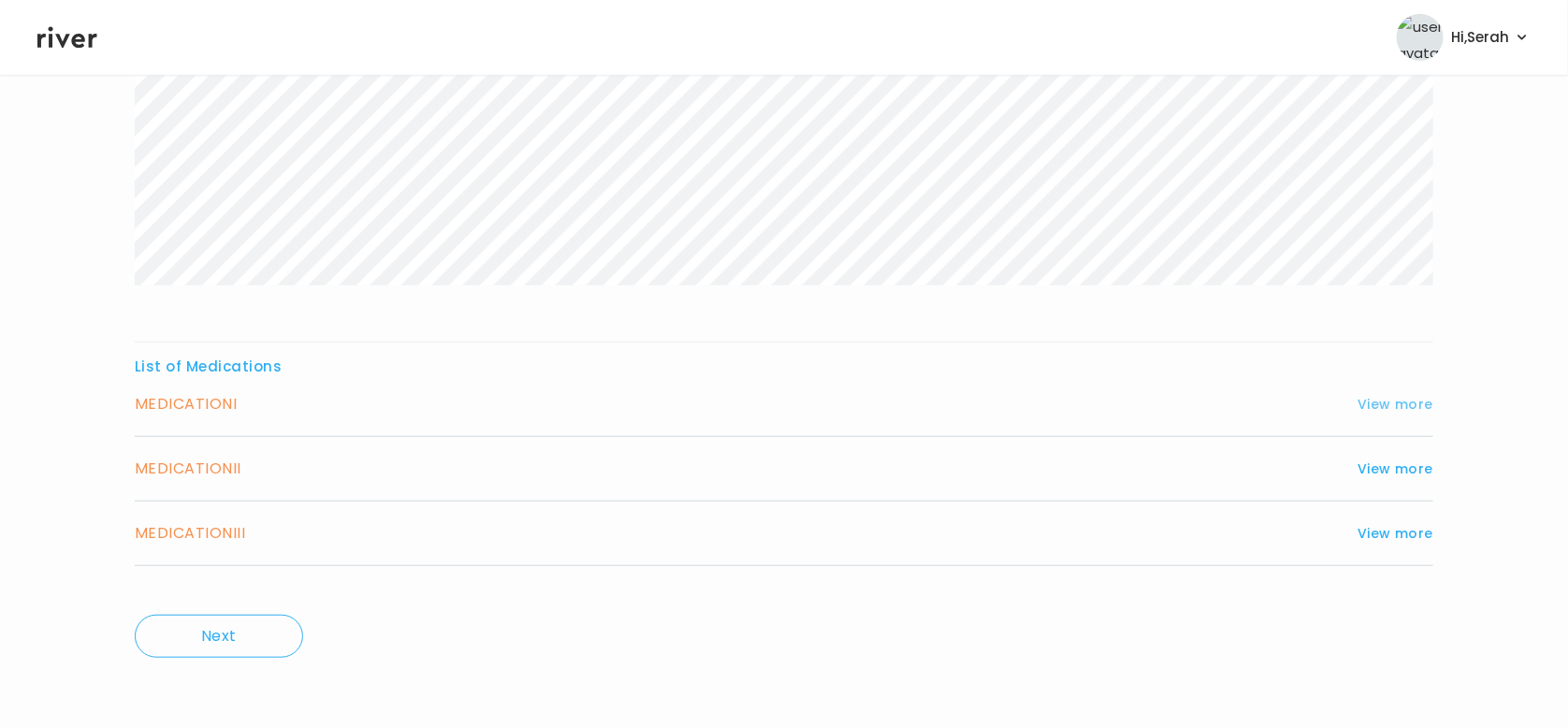
click at [1390, 400] on button "View more" at bounding box center [1395, 404] width 76 height 22
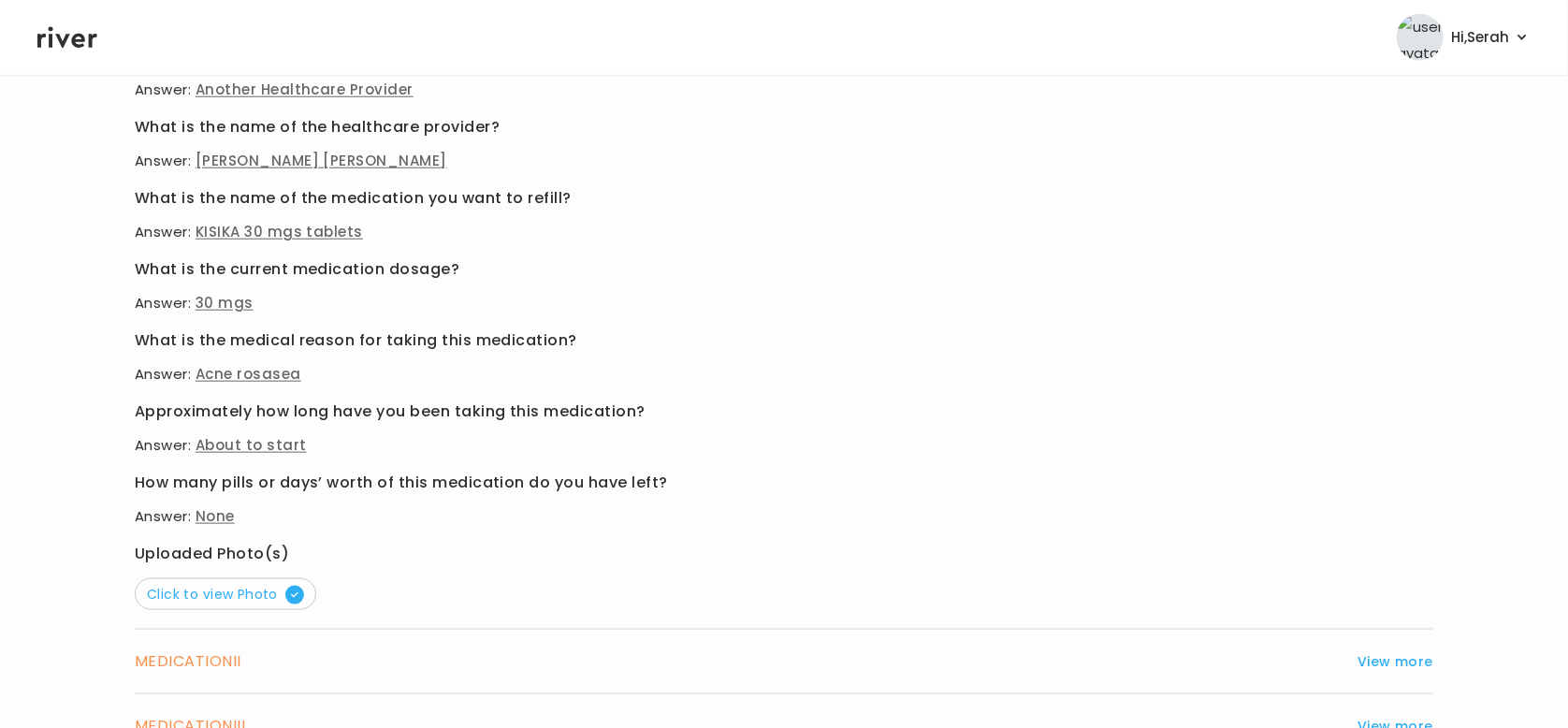
scroll to position [869, 0]
click at [1413, 657] on button "View more" at bounding box center [1395, 660] width 76 height 22
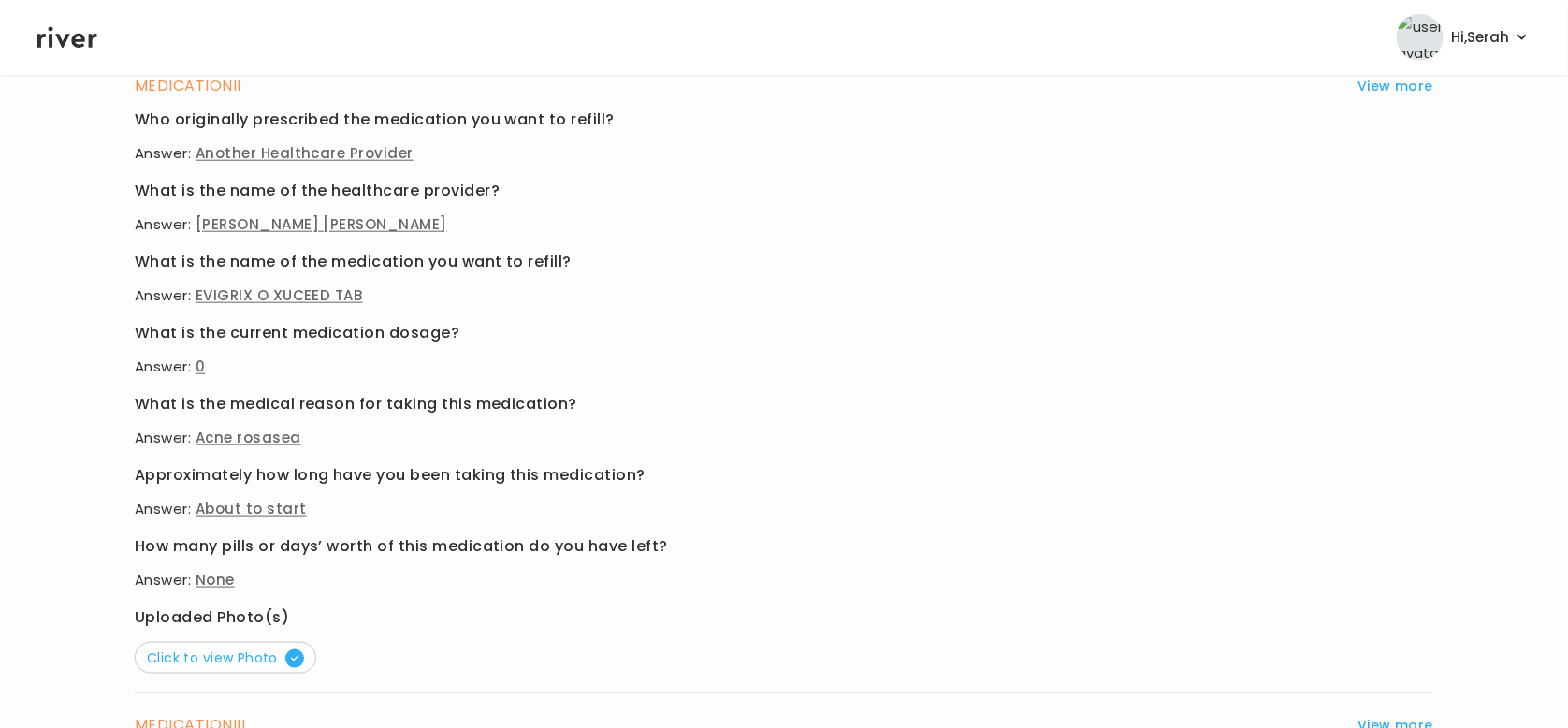
click at [419, 451] on div "Who originally prescribed the medication you want to refill? Answer: Another He…" at bounding box center [784, 390] width 1299 height 567
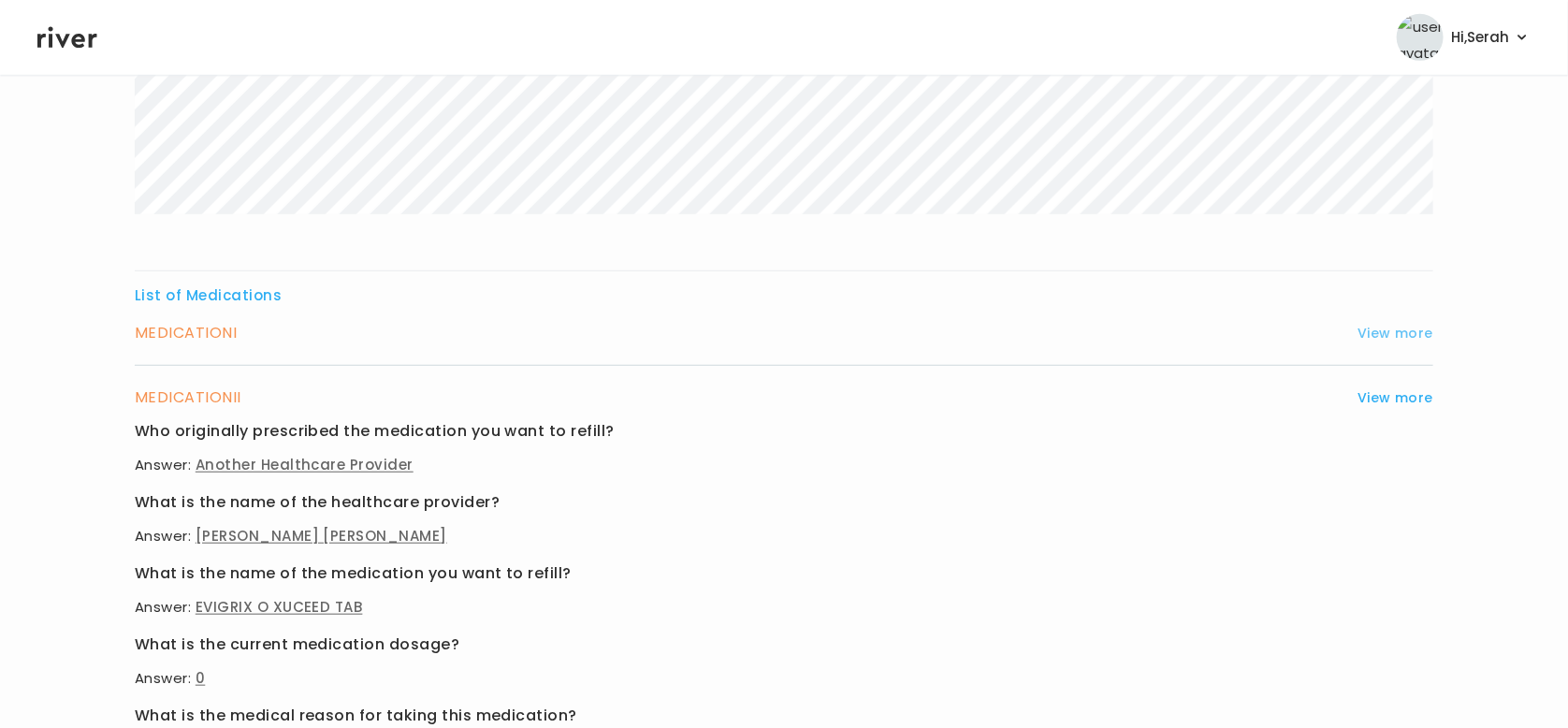
click at [1409, 328] on button "View more" at bounding box center [1395, 332] width 76 height 22
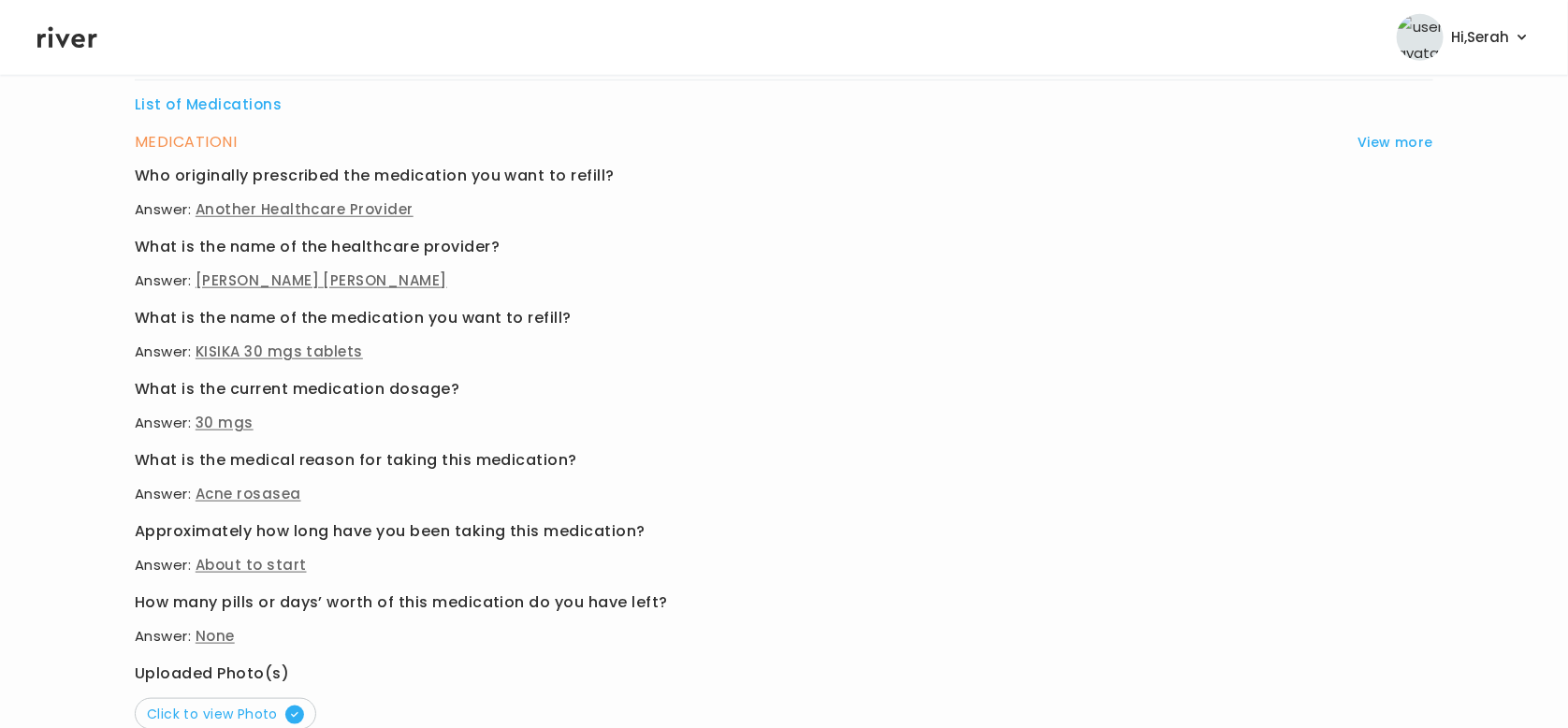
scroll to position [1060, 0]
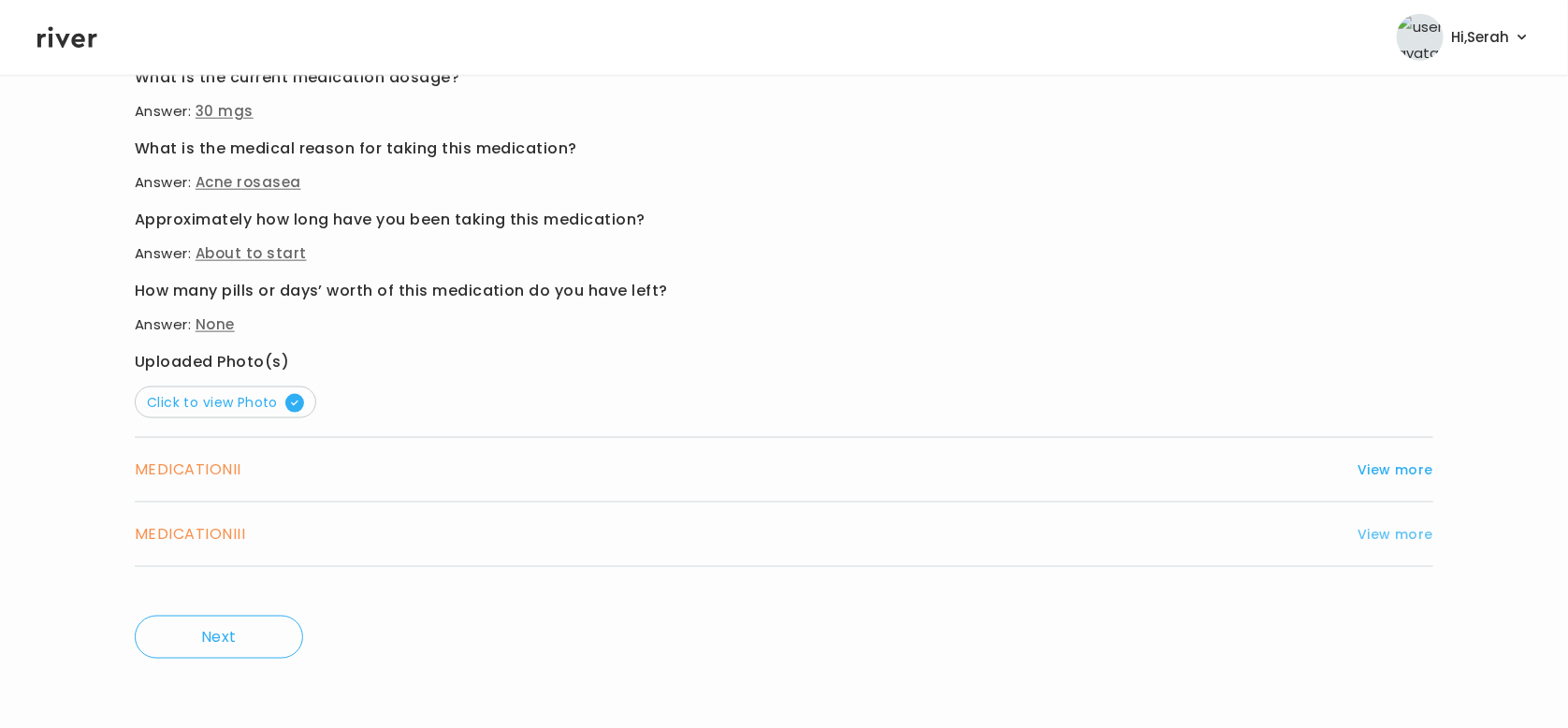
click at [1374, 530] on button "View more" at bounding box center [1395, 534] width 76 height 22
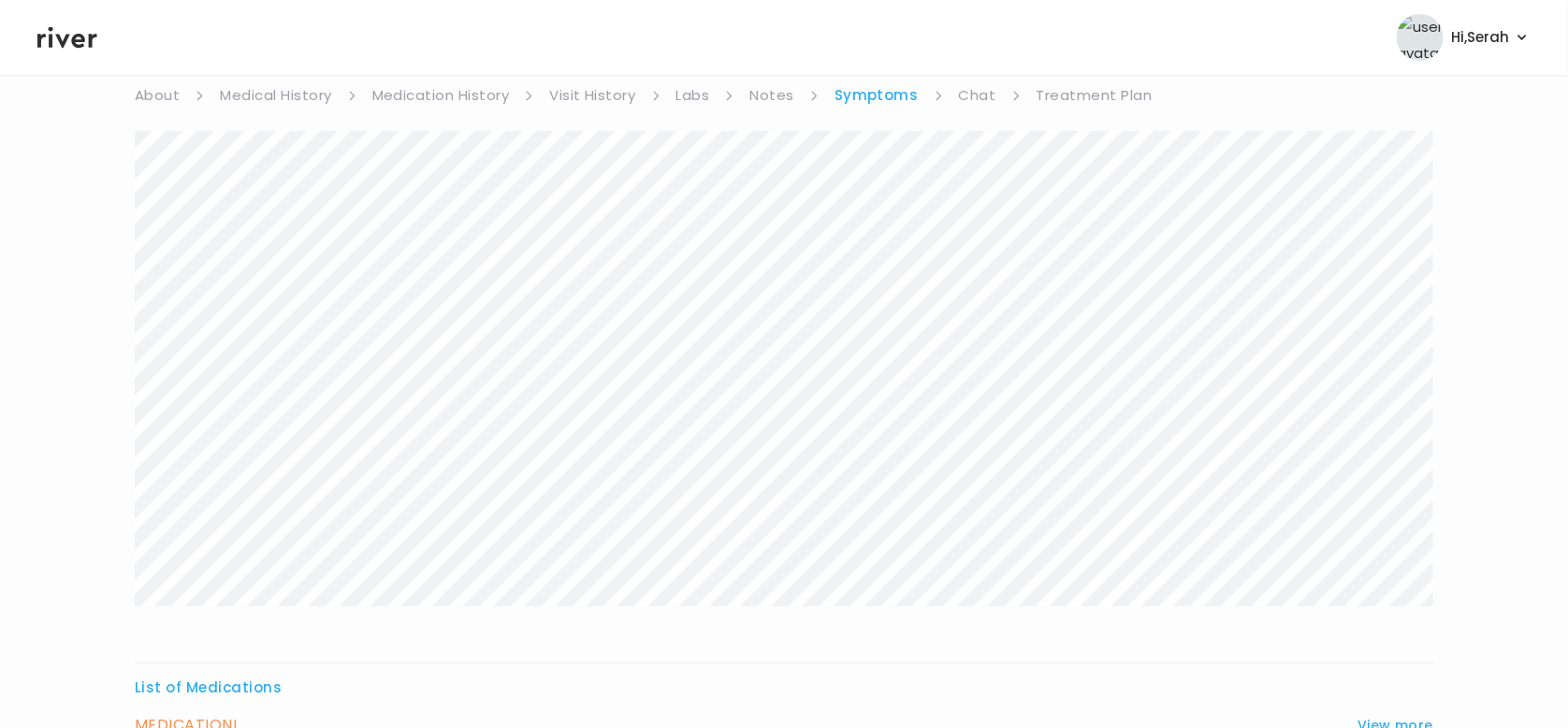
scroll to position [0, 0]
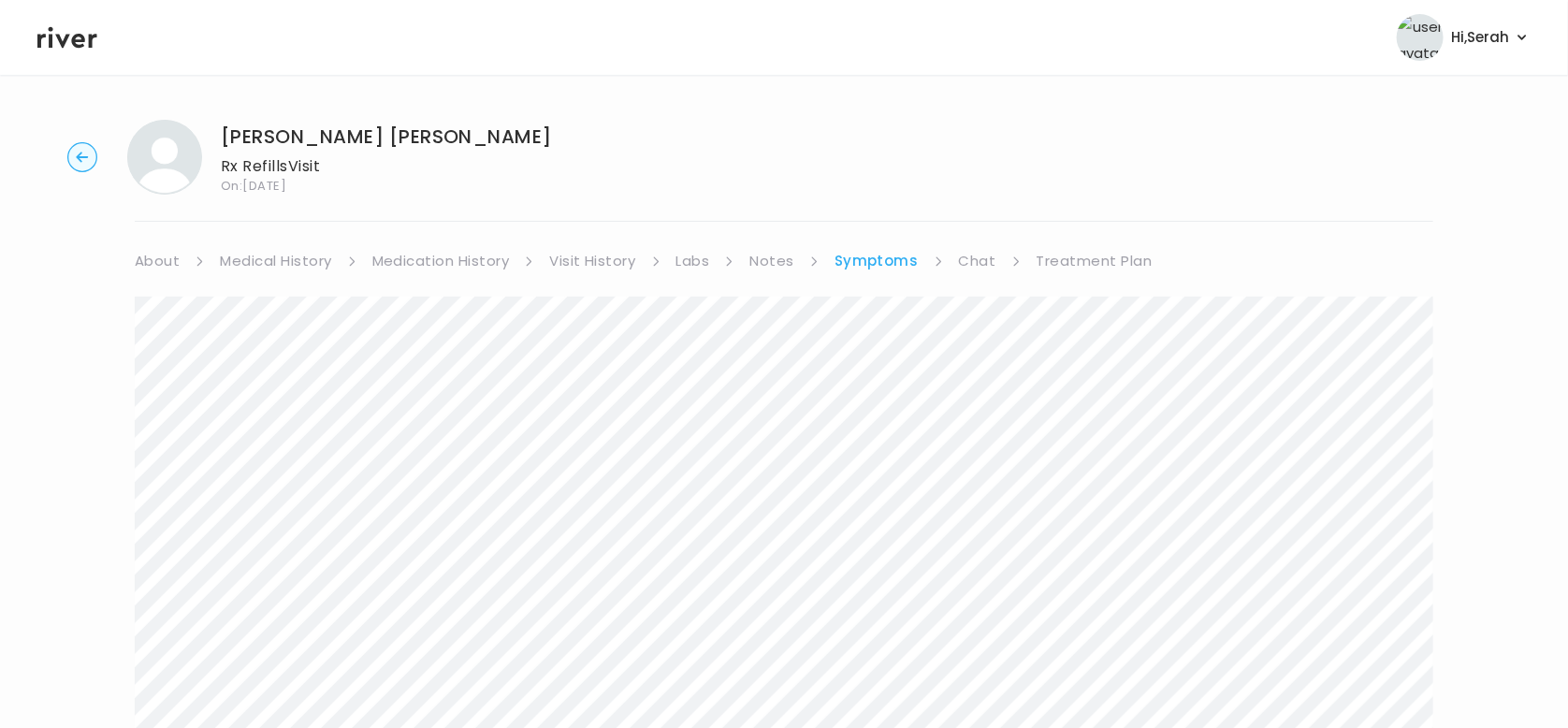
click at [1080, 266] on link "Treatment Plan" at bounding box center [1094, 260] width 116 height 26
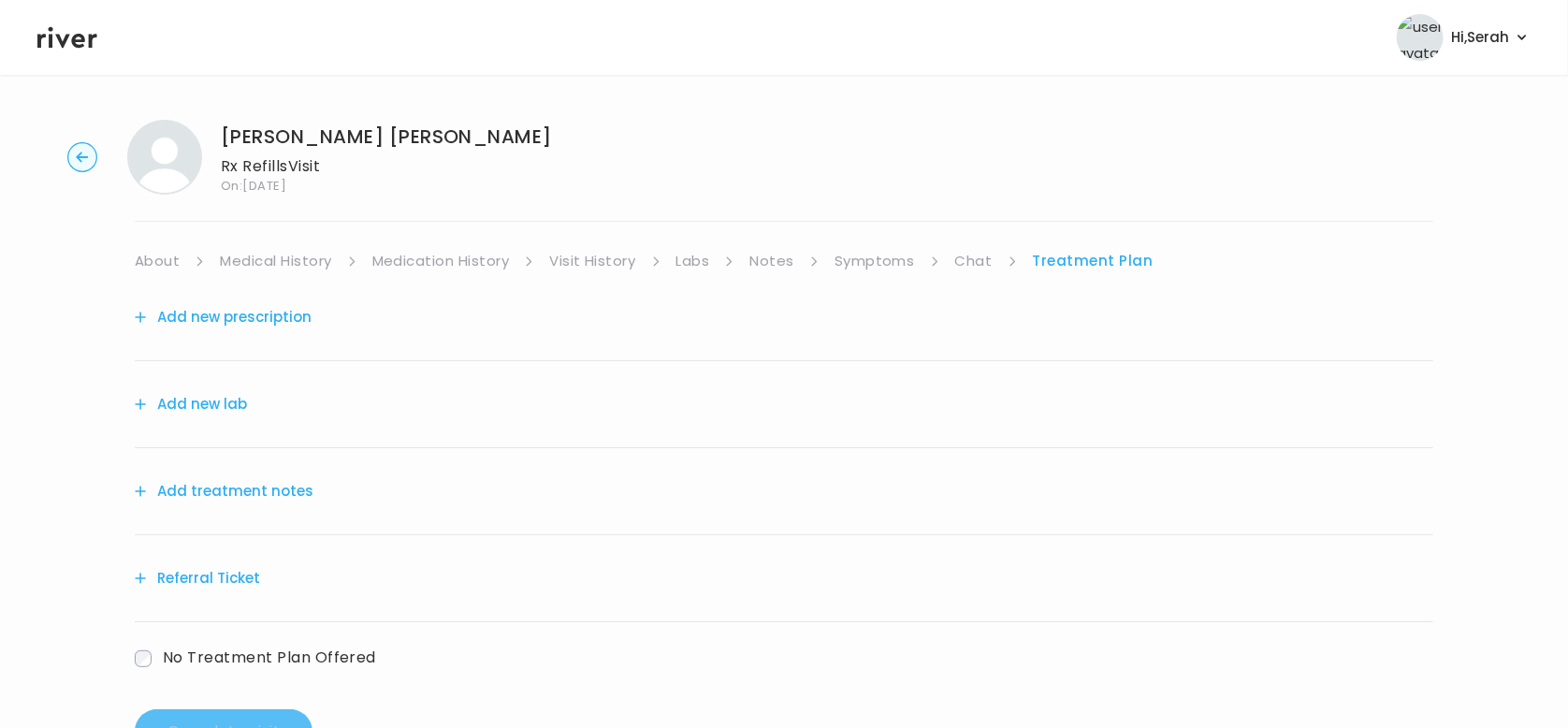
click at [224, 494] on button "Add treatment notes" at bounding box center [224, 490] width 179 height 26
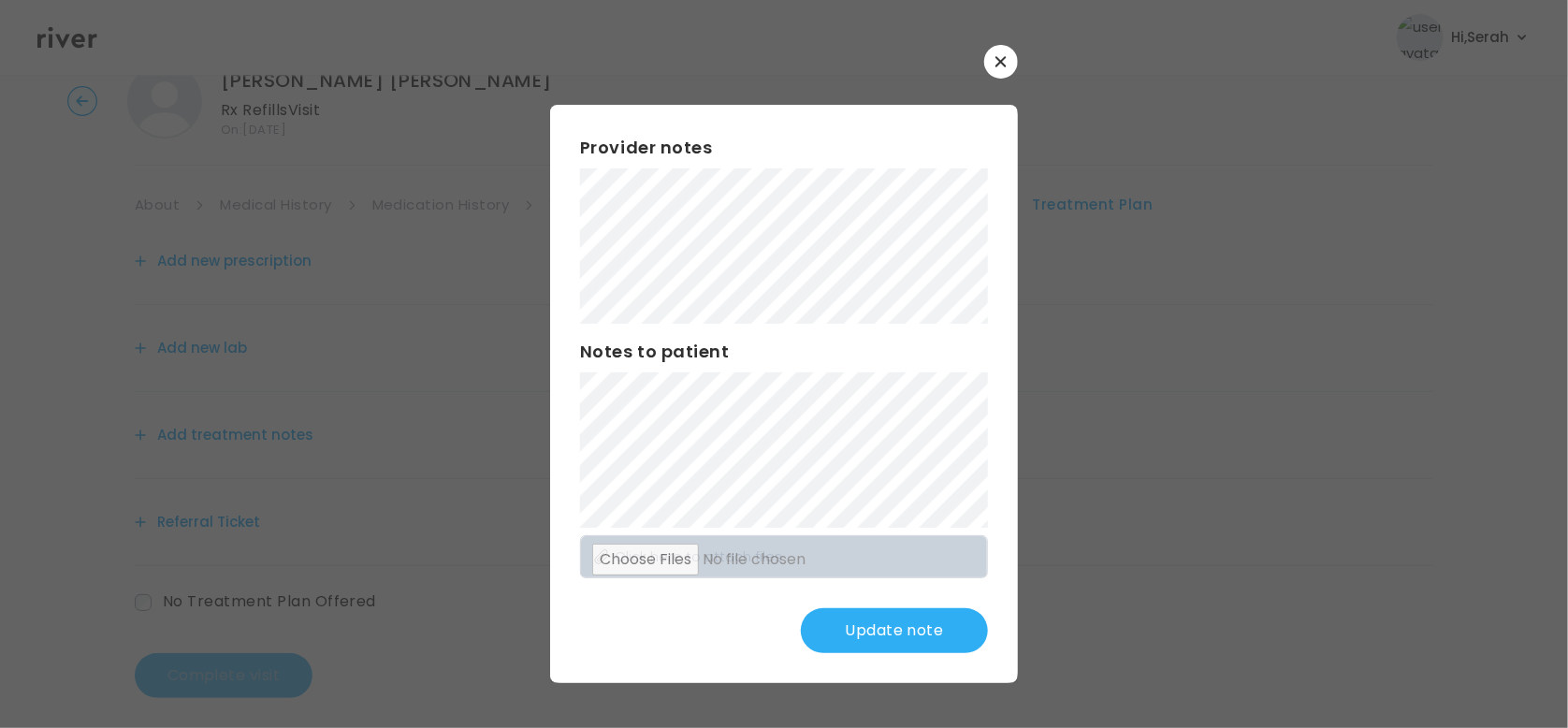
scroll to position [70, 0]
click at [945, 630] on button "Update note" at bounding box center [894, 630] width 187 height 45
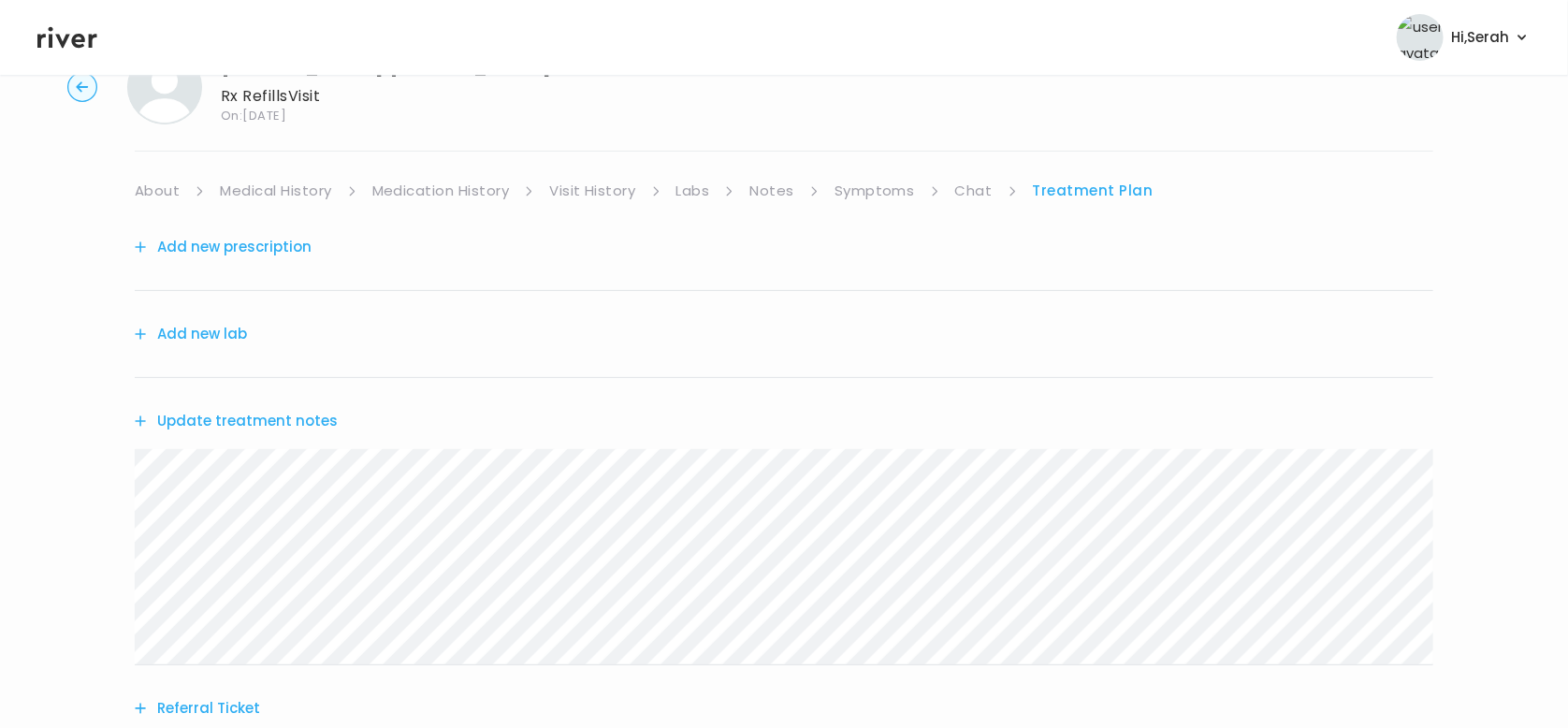
scroll to position [270, 0]
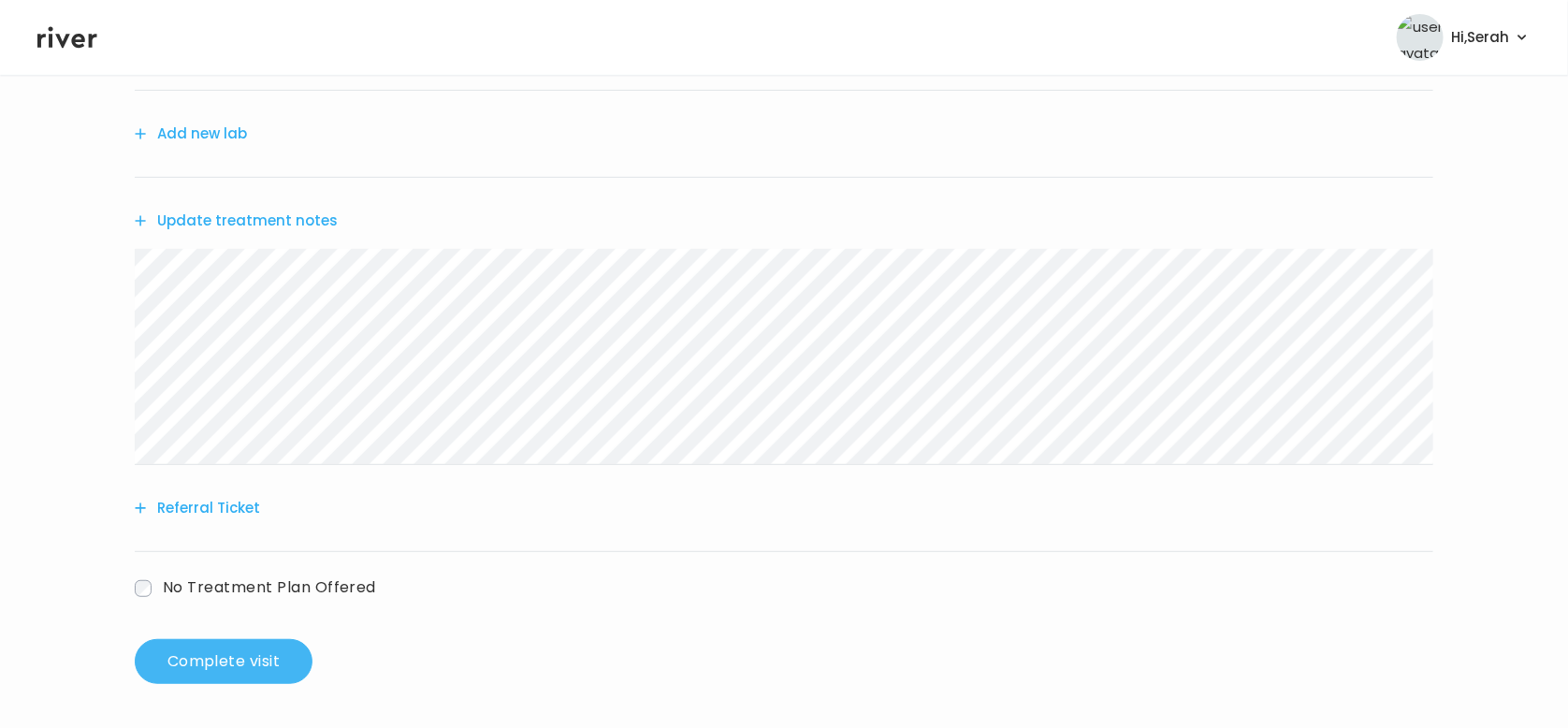
click at [241, 662] on button "Complete visit" at bounding box center [223, 661] width 178 height 45
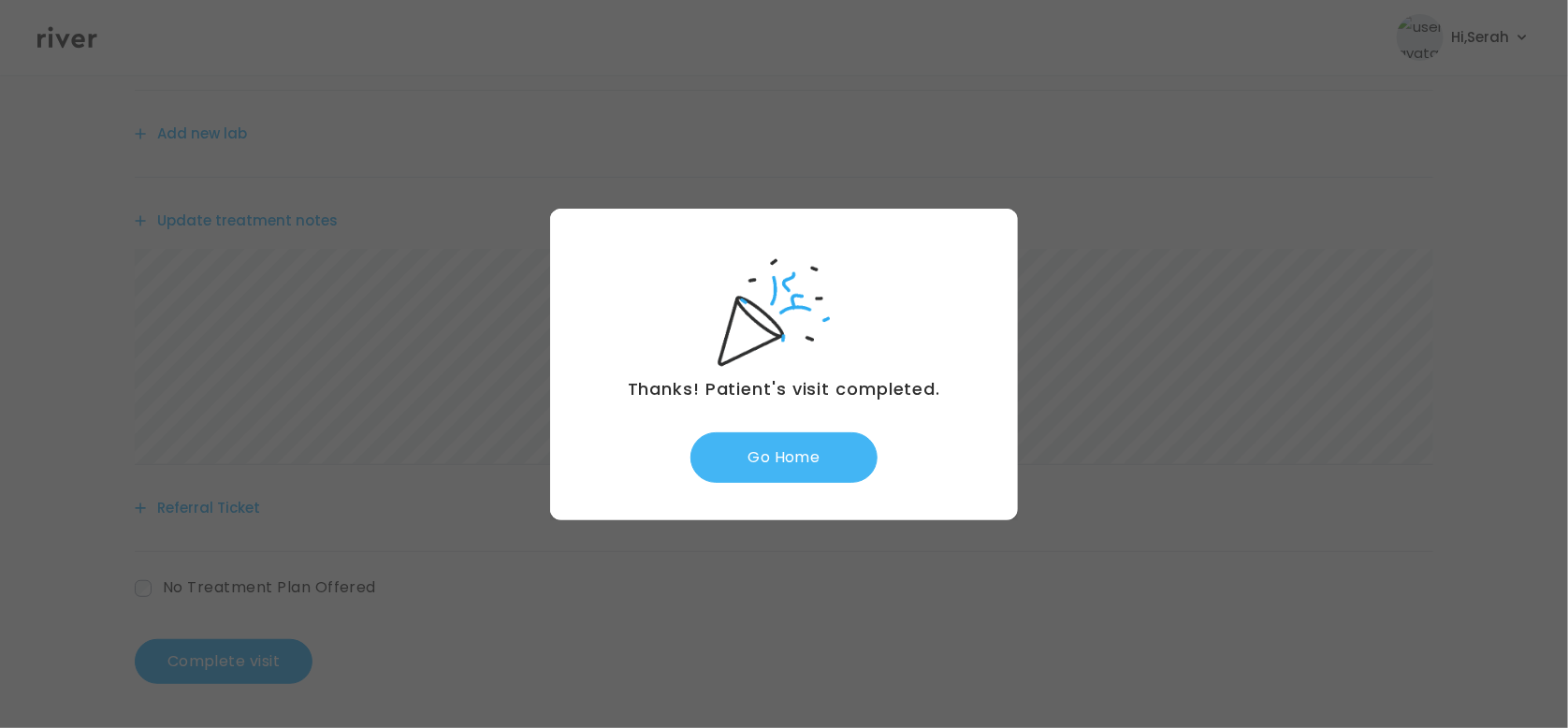
click at [752, 456] on button "Go Home" at bounding box center [784, 457] width 187 height 50
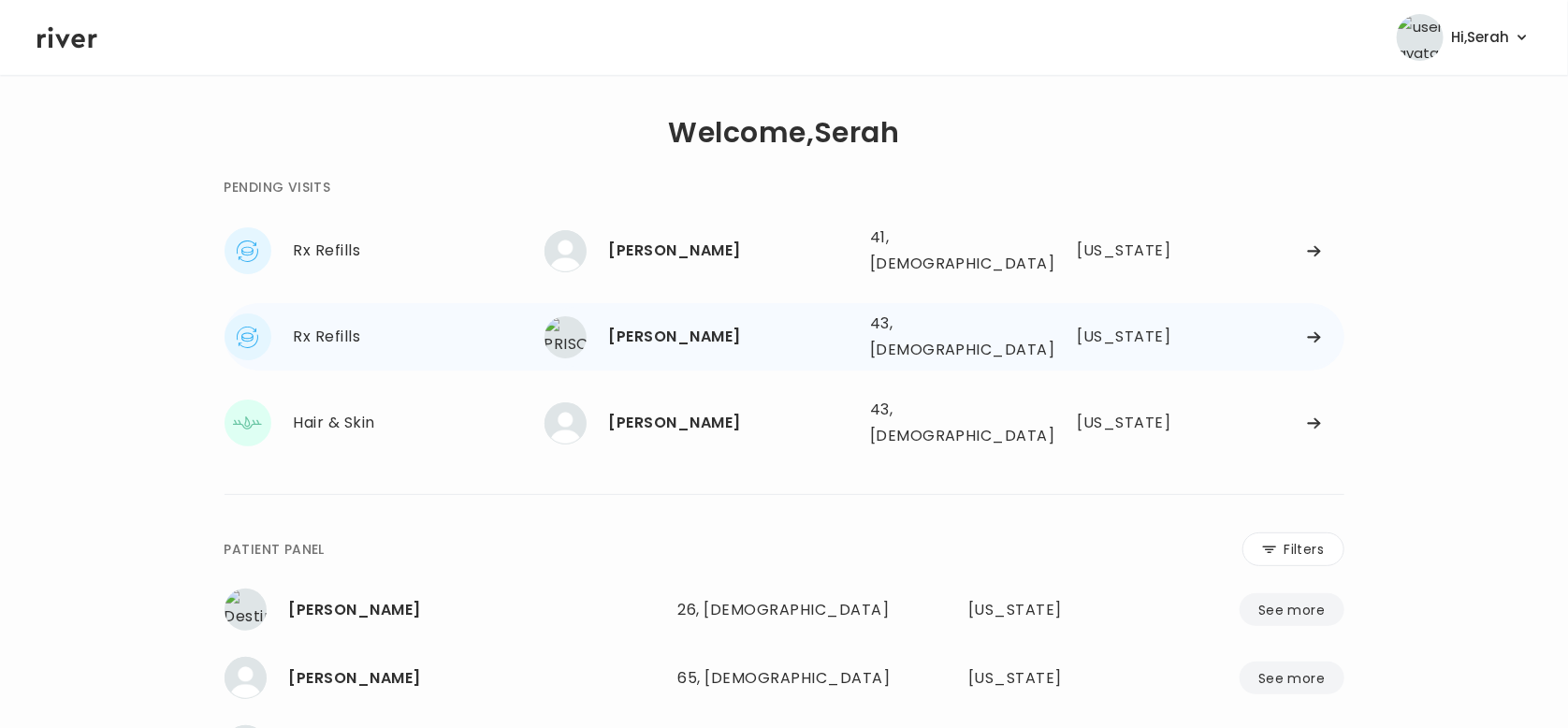
click at [704, 341] on div "[PERSON_NAME] 43, [DEMOGRAPHIC_DATA] See more" at bounding box center [700, 337] width 311 height 42
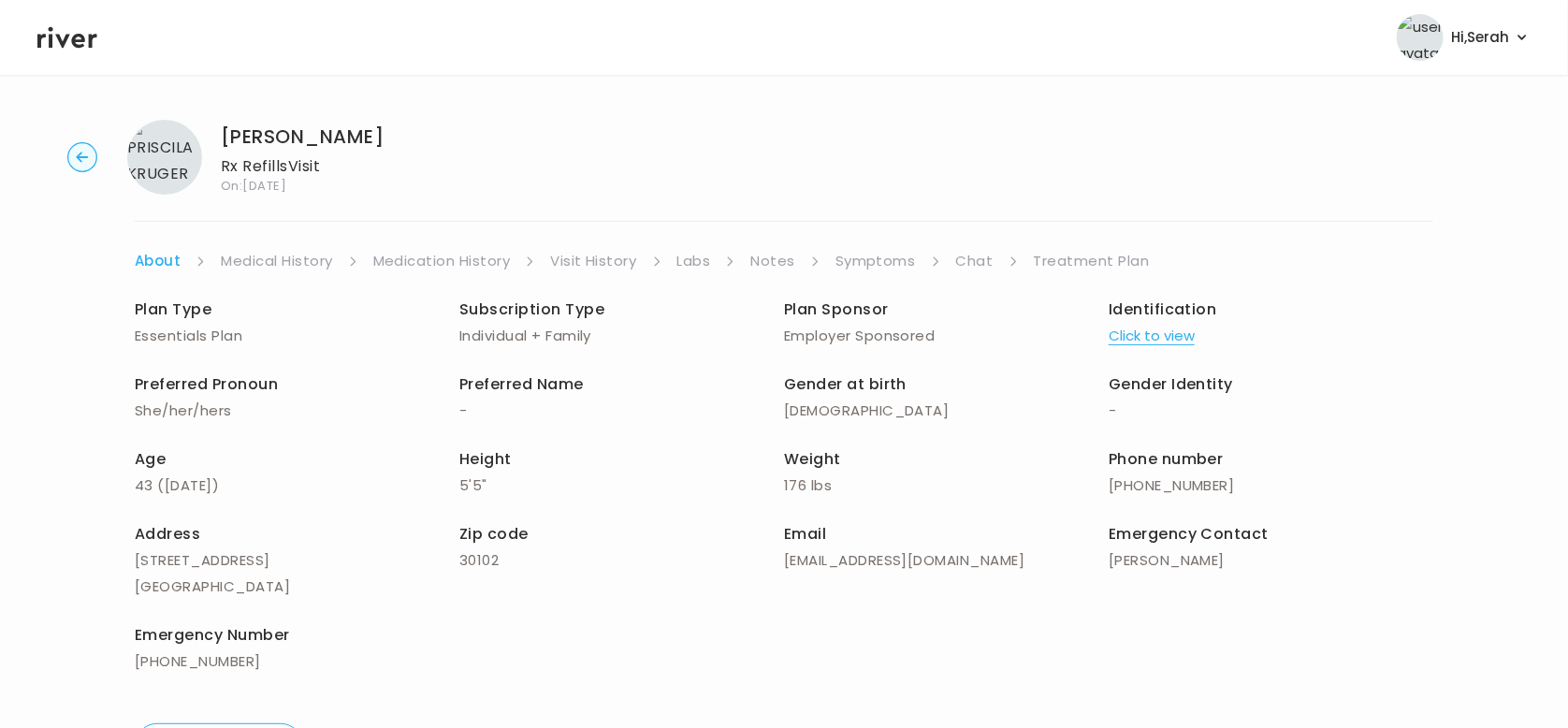
click at [872, 254] on link "Symptoms" at bounding box center [876, 260] width 81 height 26
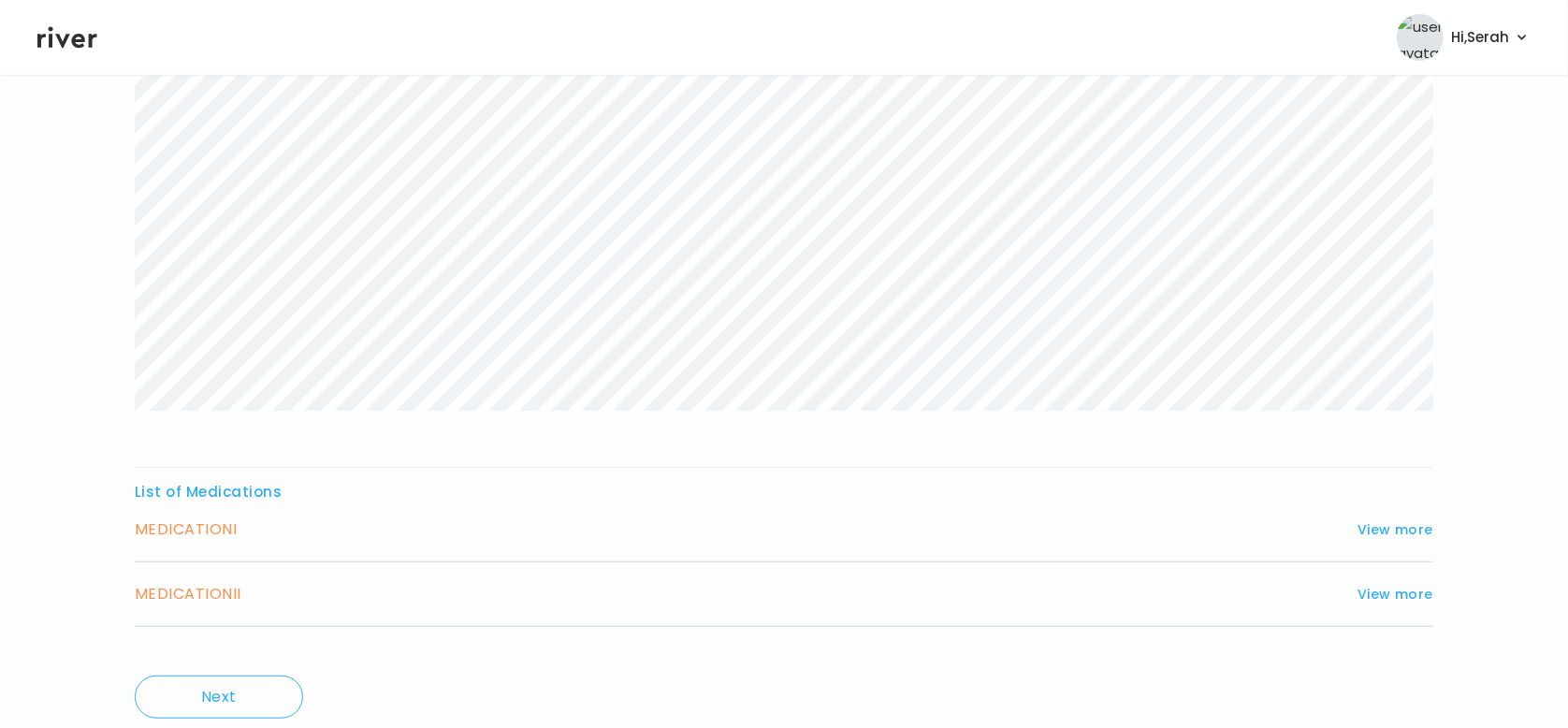
scroll to position [337, 0]
click at [1369, 516] on button "View more" at bounding box center [1395, 527] width 76 height 22
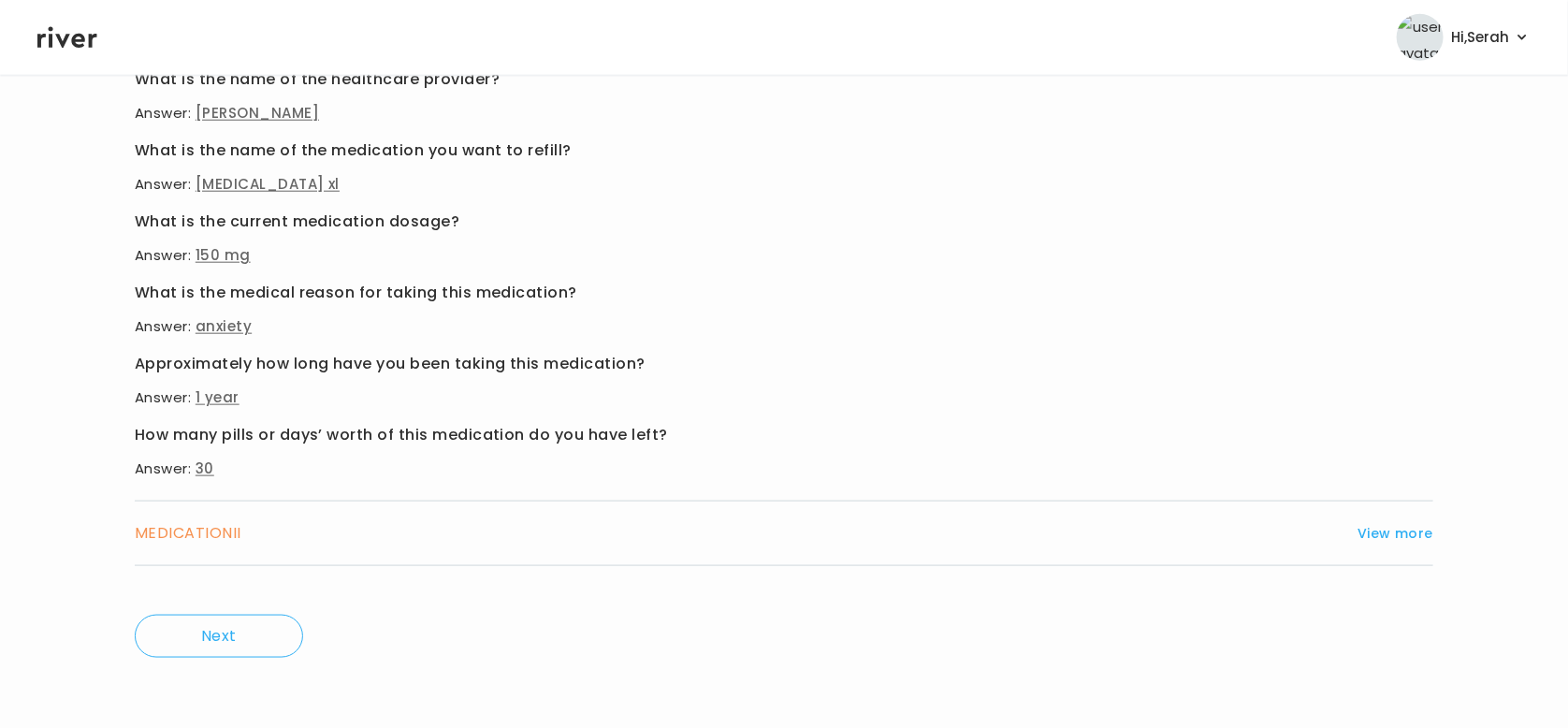
scroll to position [890, 0]
click at [1365, 533] on button "View more" at bounding box center [1395, 532] width 76 height 22
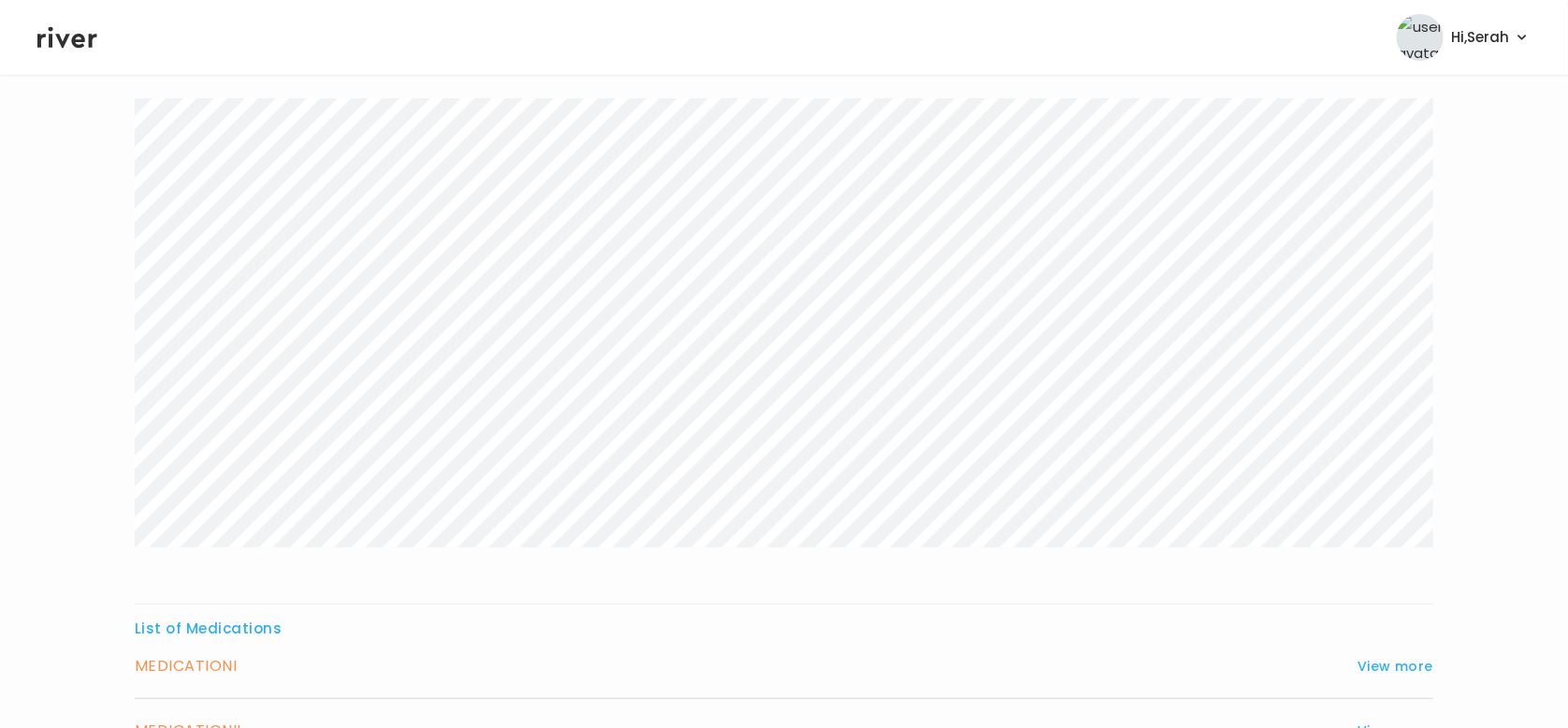
scroll to position [0, 0]
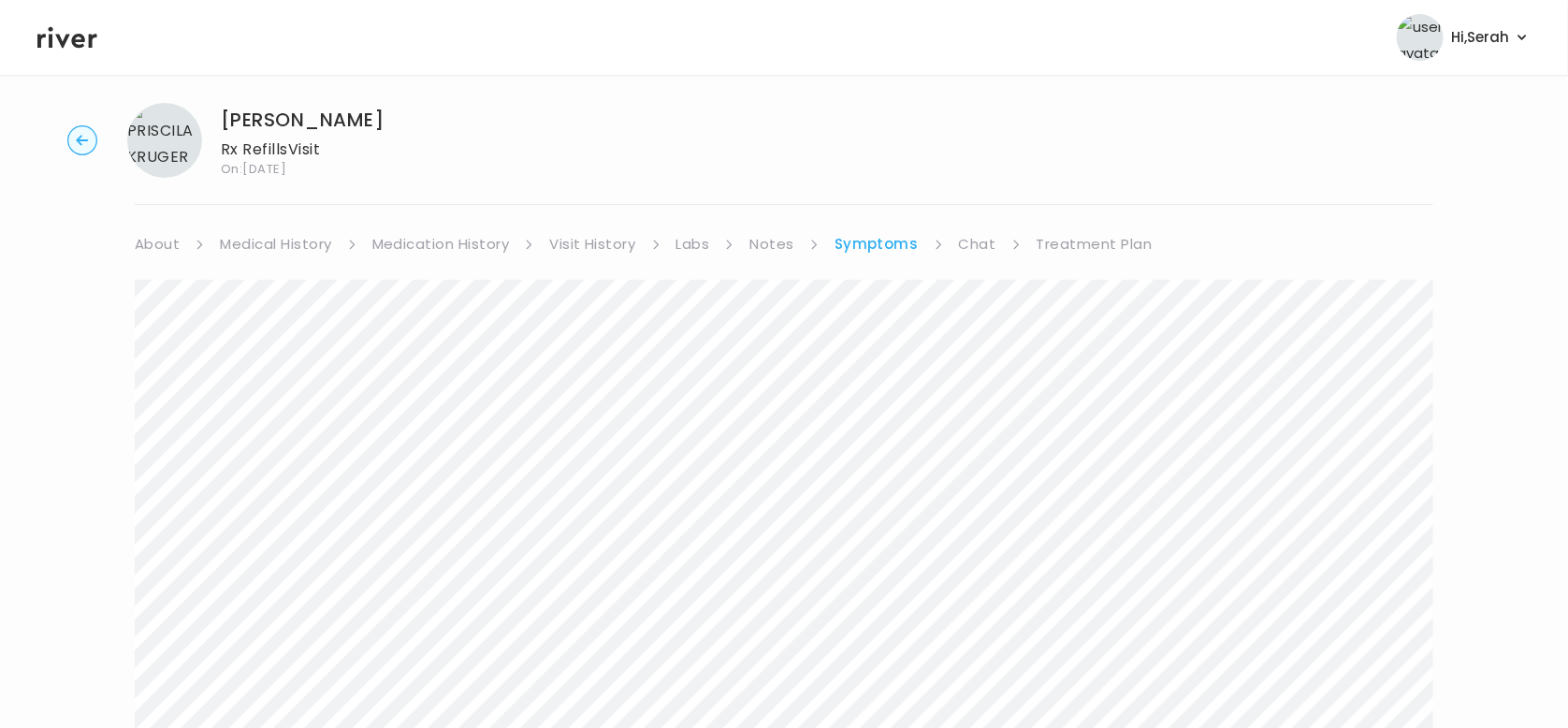
click at [962, 245] on link "Chat" at bounding box center [978, 244] width 38 height 26
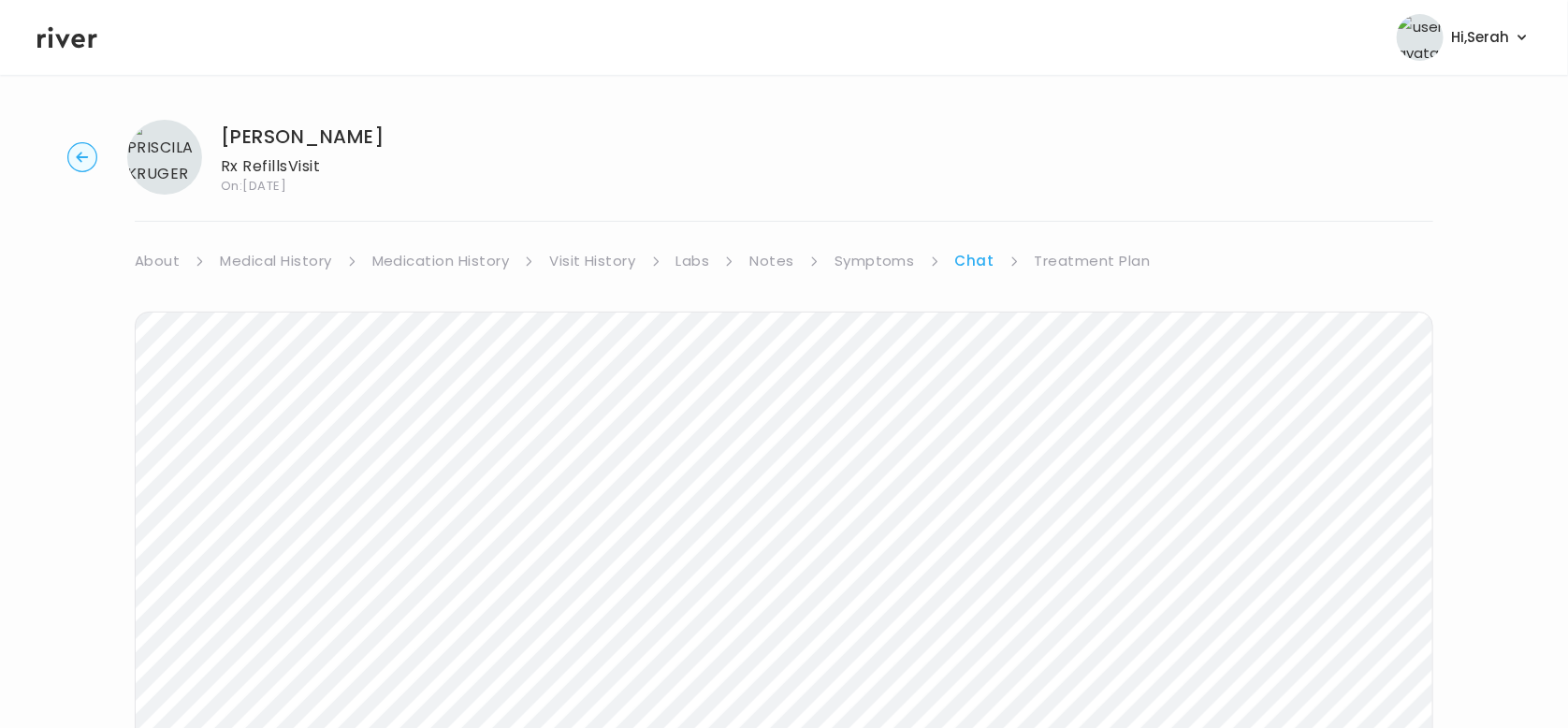
click at [1089, 266] on link "Treatment Plan" at bounding box center [1092, 260] width 116 height 26
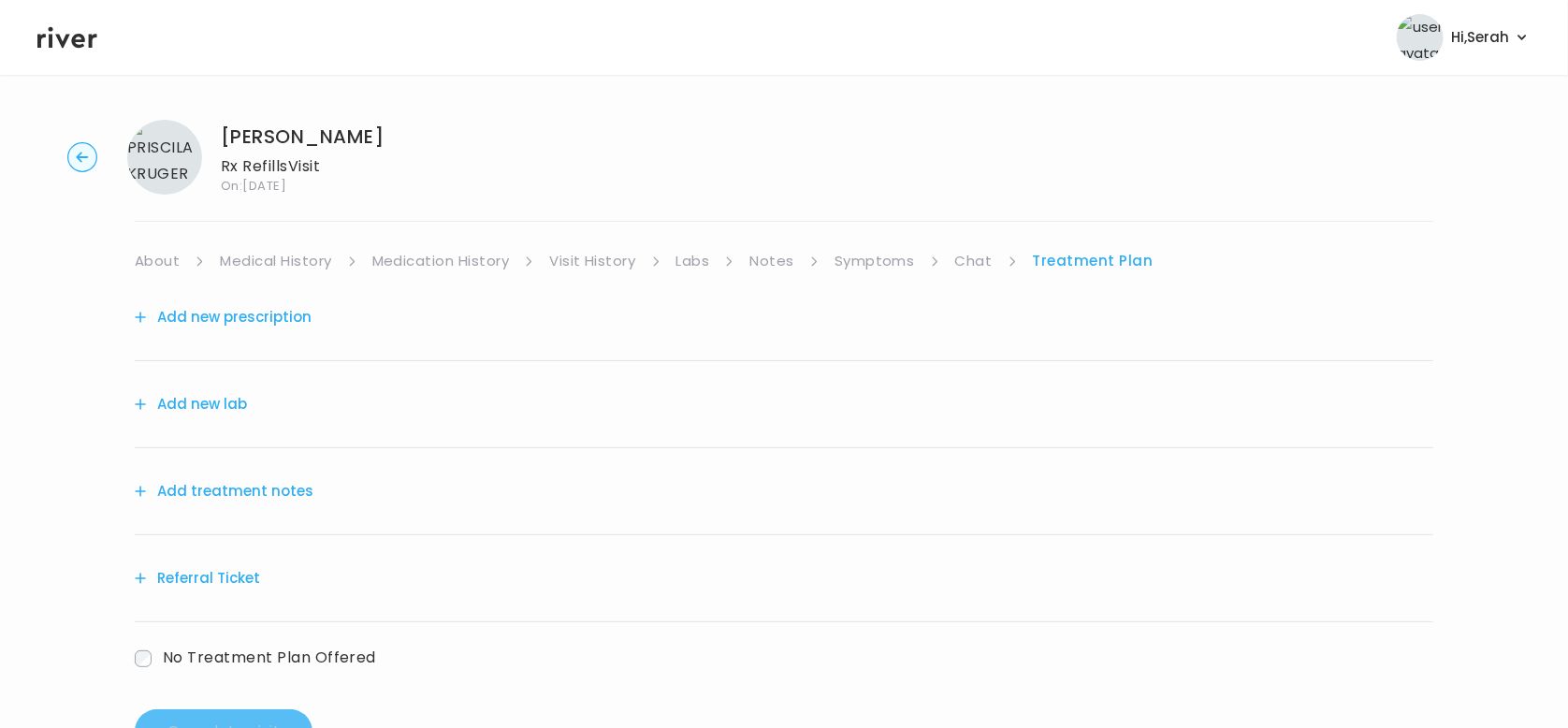
click at [872, 248] on link "Symptoms" at bounding box center [875, 260] width 81 height 26
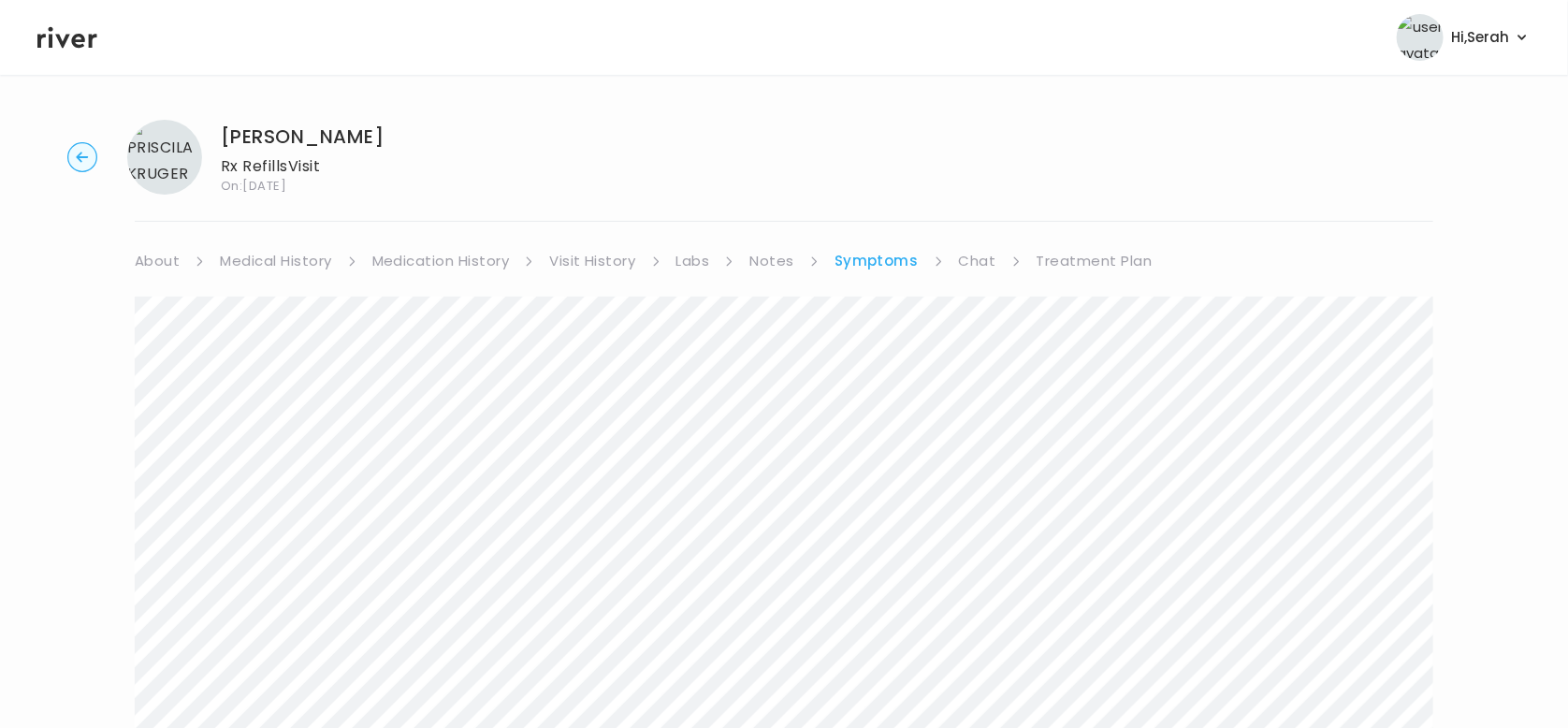
scroll to position [397, 0]
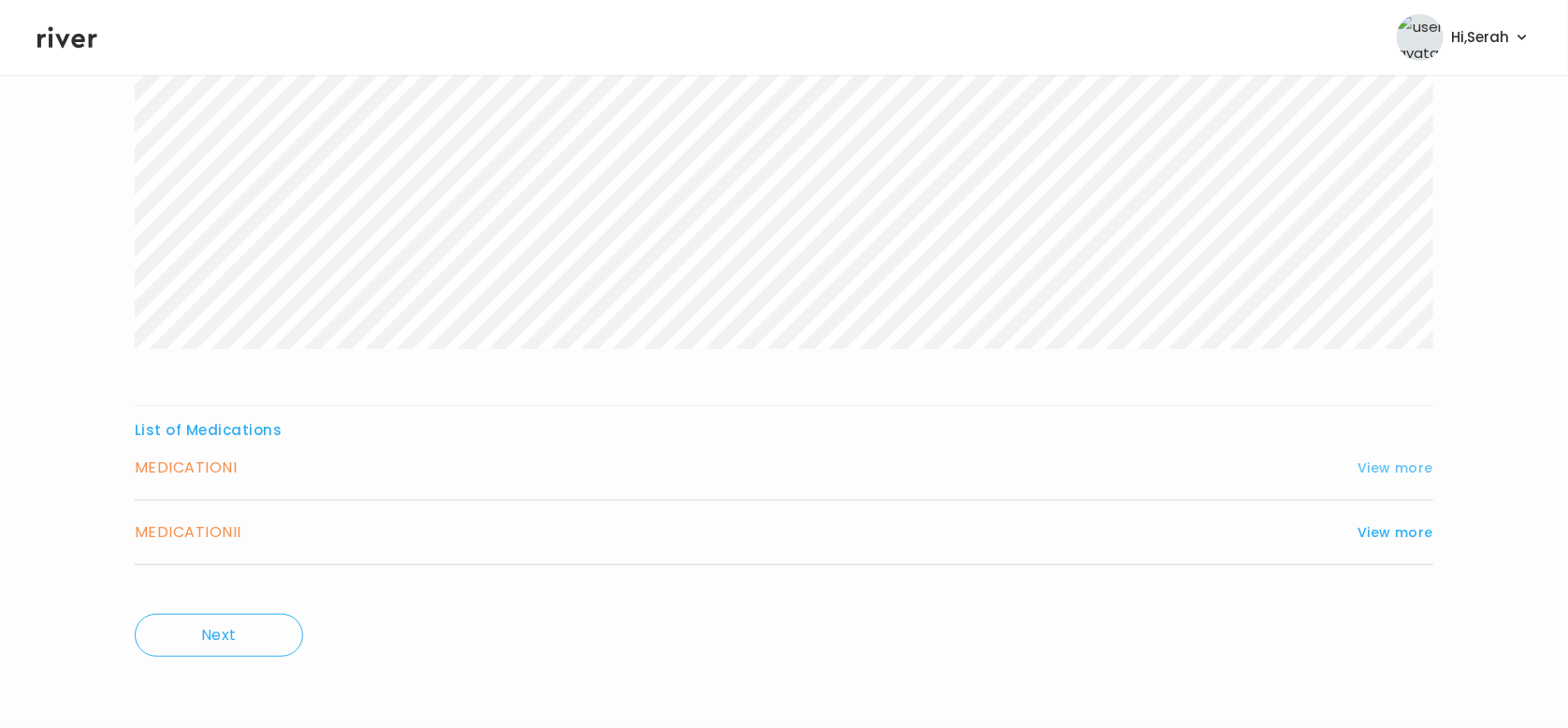
click at [1380, 462] on button "View more" at bounding box center [1395, 467] width 76 height 22
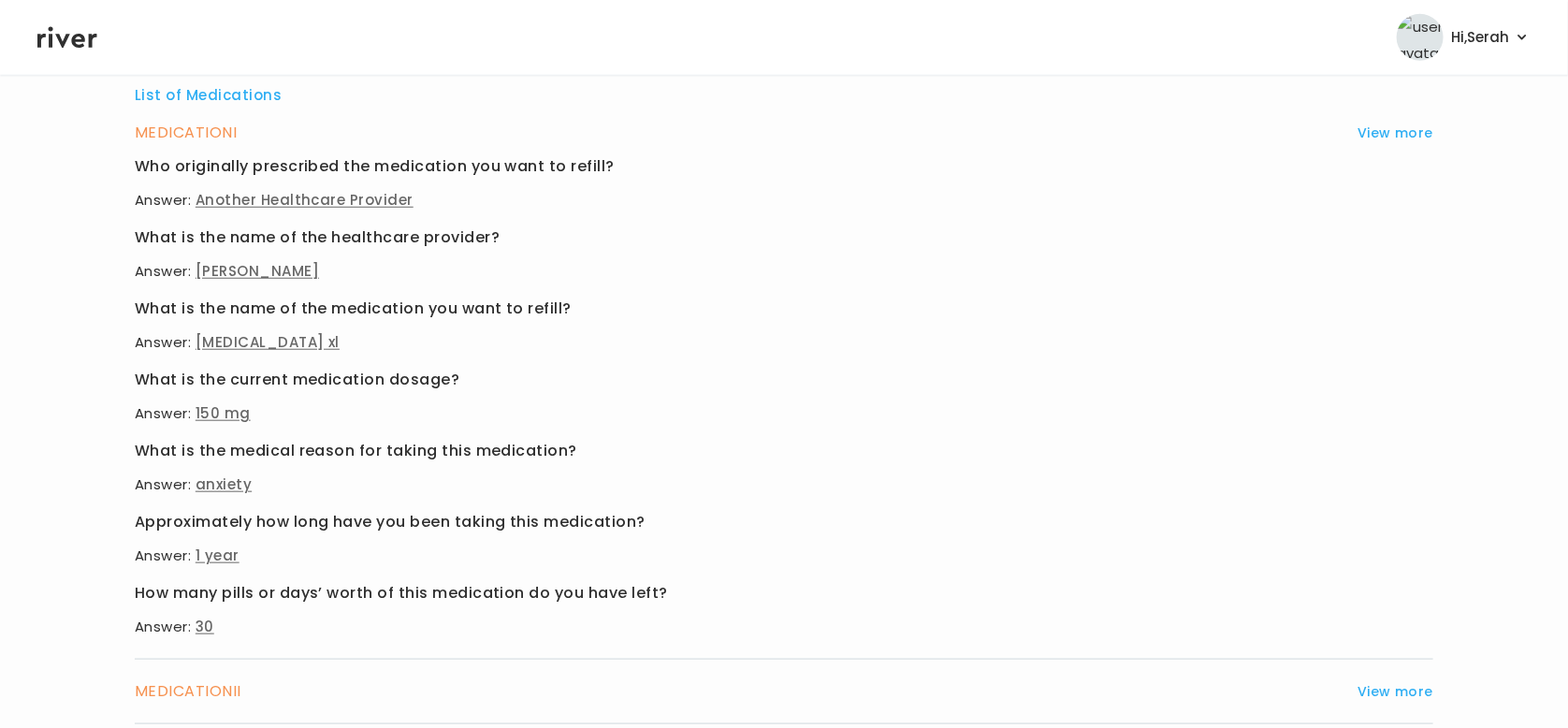
scroll to position [890, 0]
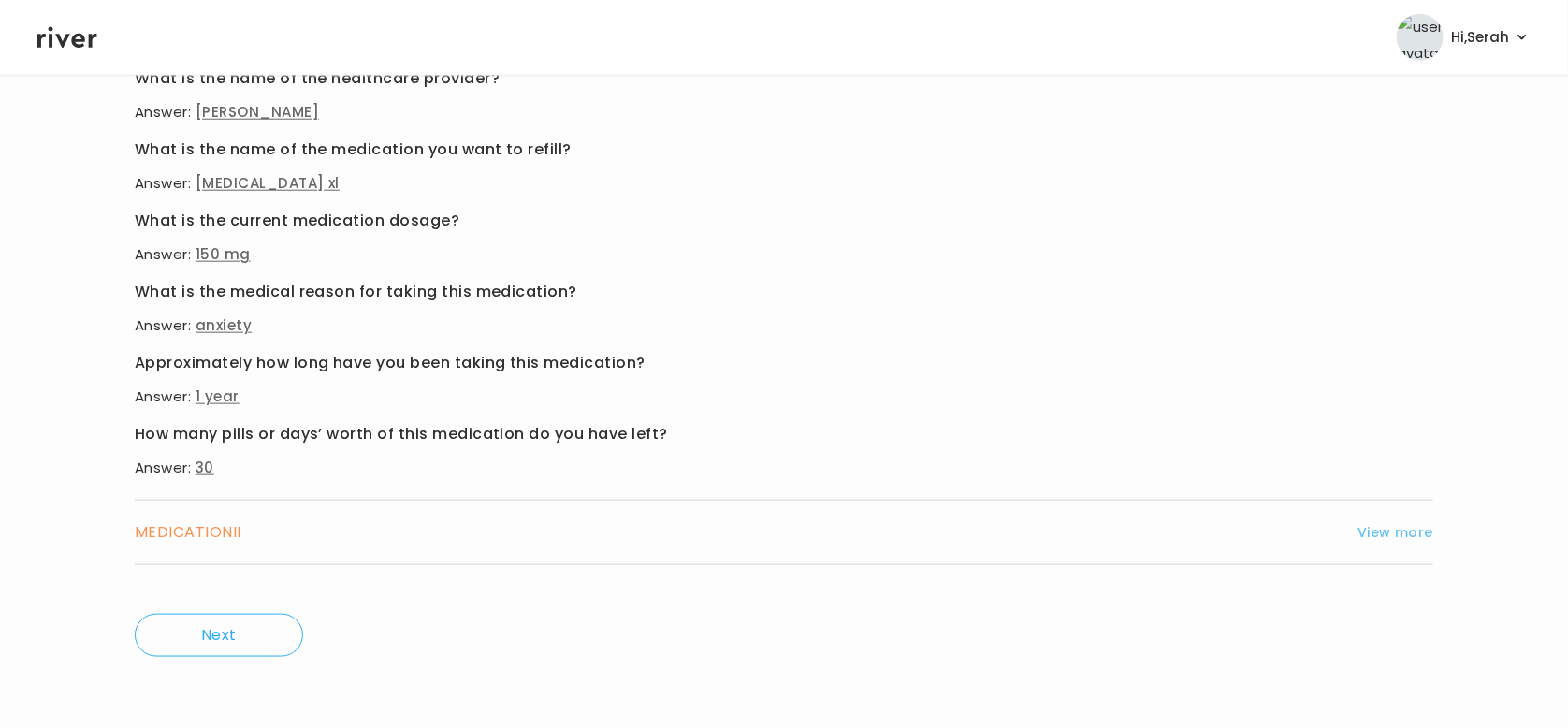
click at [1382, 532] on button "View more" at bounding box center [1395, 532] width 76 height 22
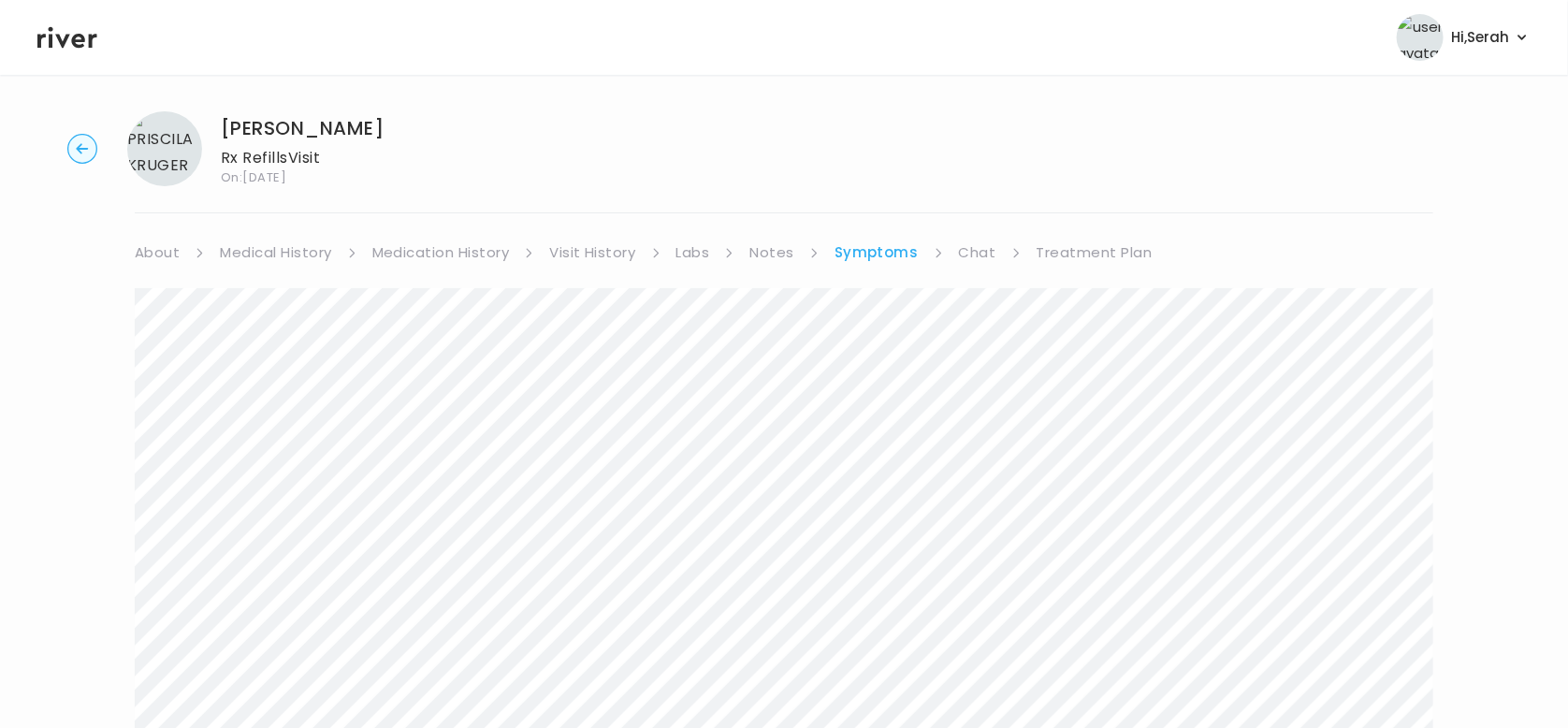
scroll to position [0, 0]
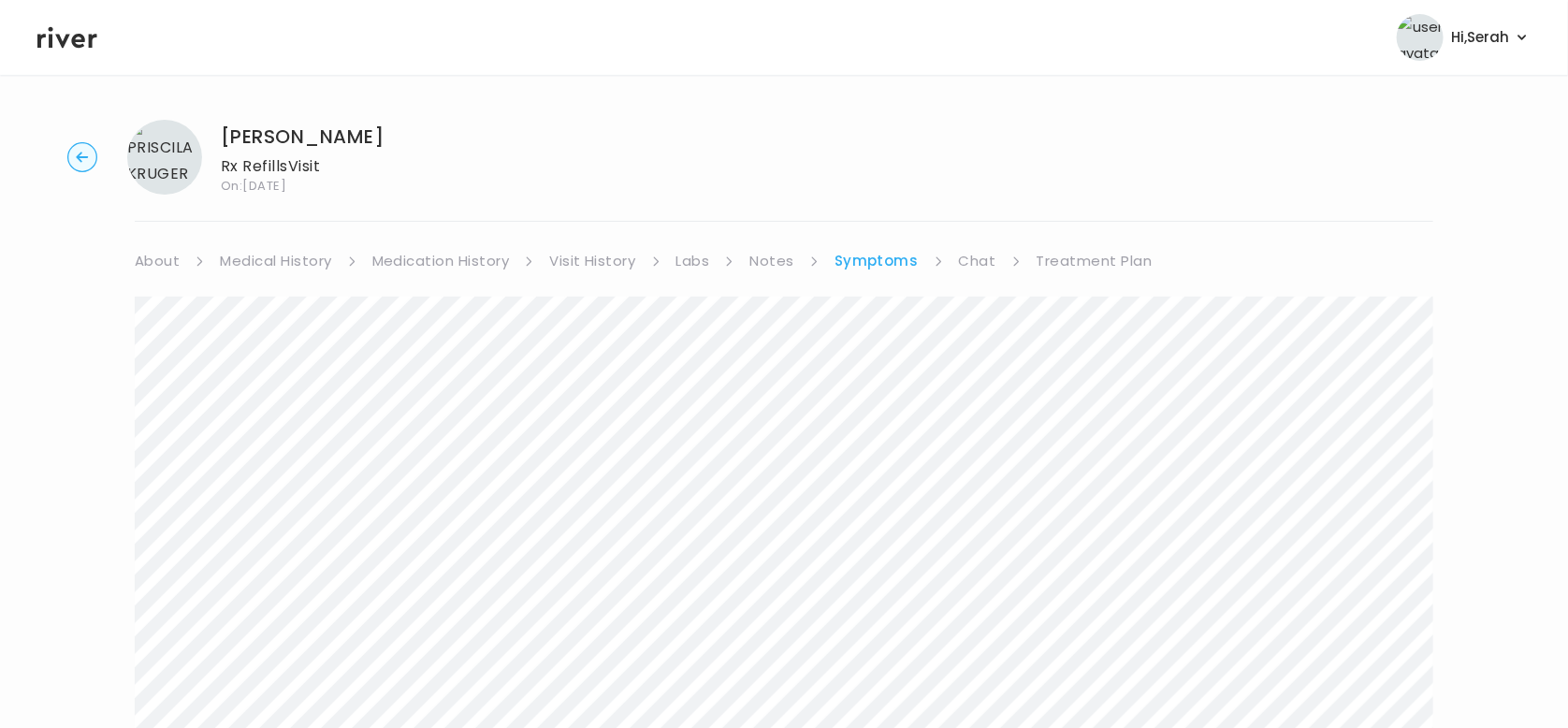
click at [1103, 271] on link "Treatment Plan" at bounding box center [1094, 260] width 116 height 26
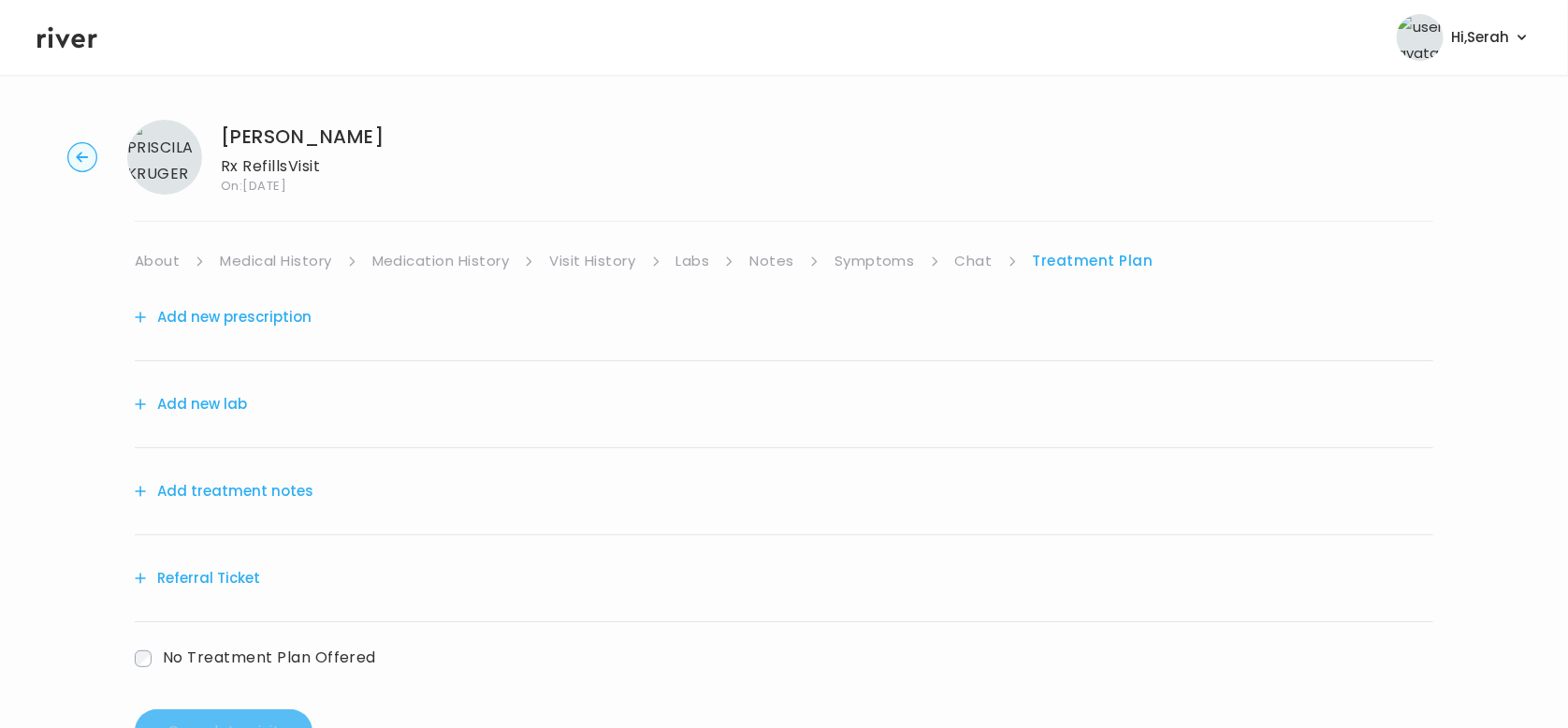
click at [269, 483] on button "Add treatment notes" at bounding box center [224, 490] width 179 height 26
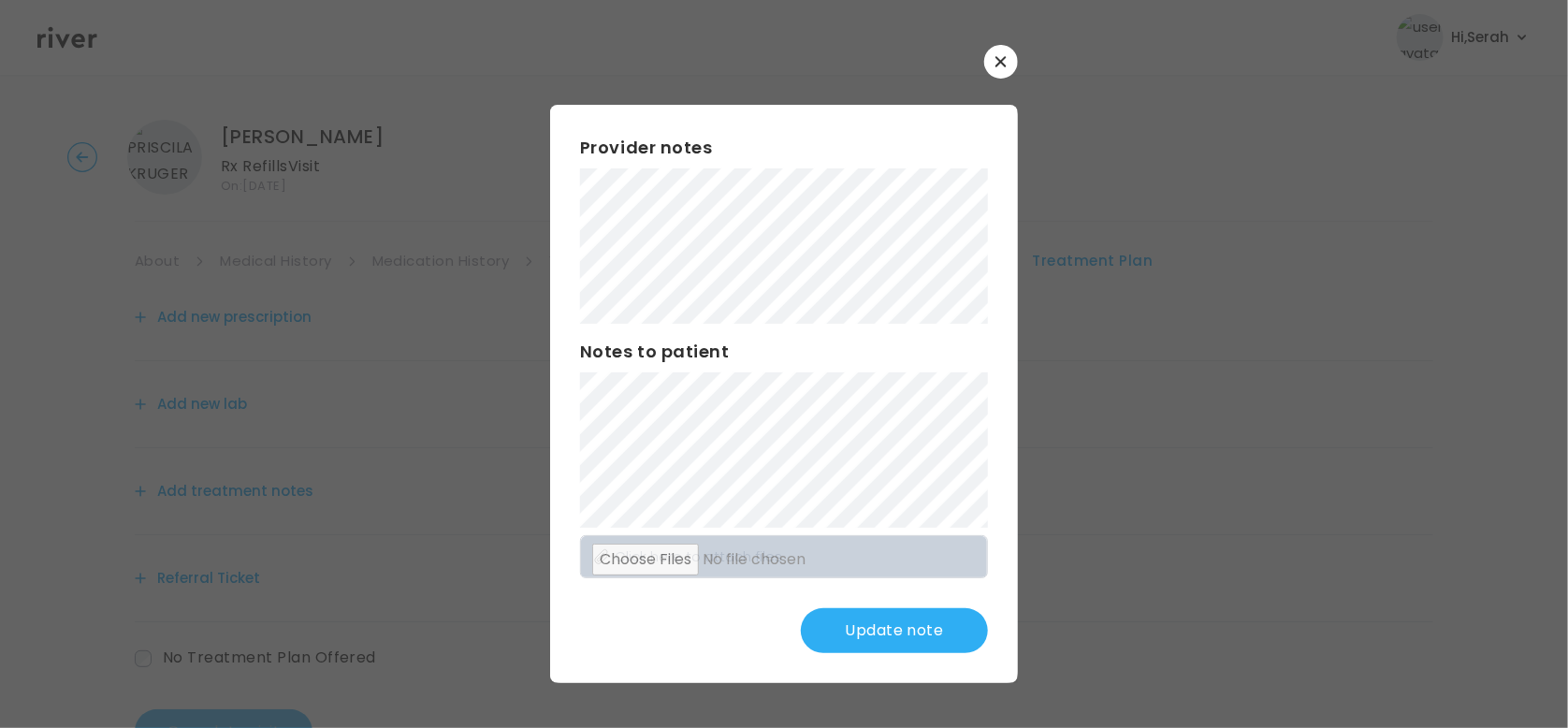
click at [838, 642] on button "Update note" at bounding box center [894, 630] width 187 height 45
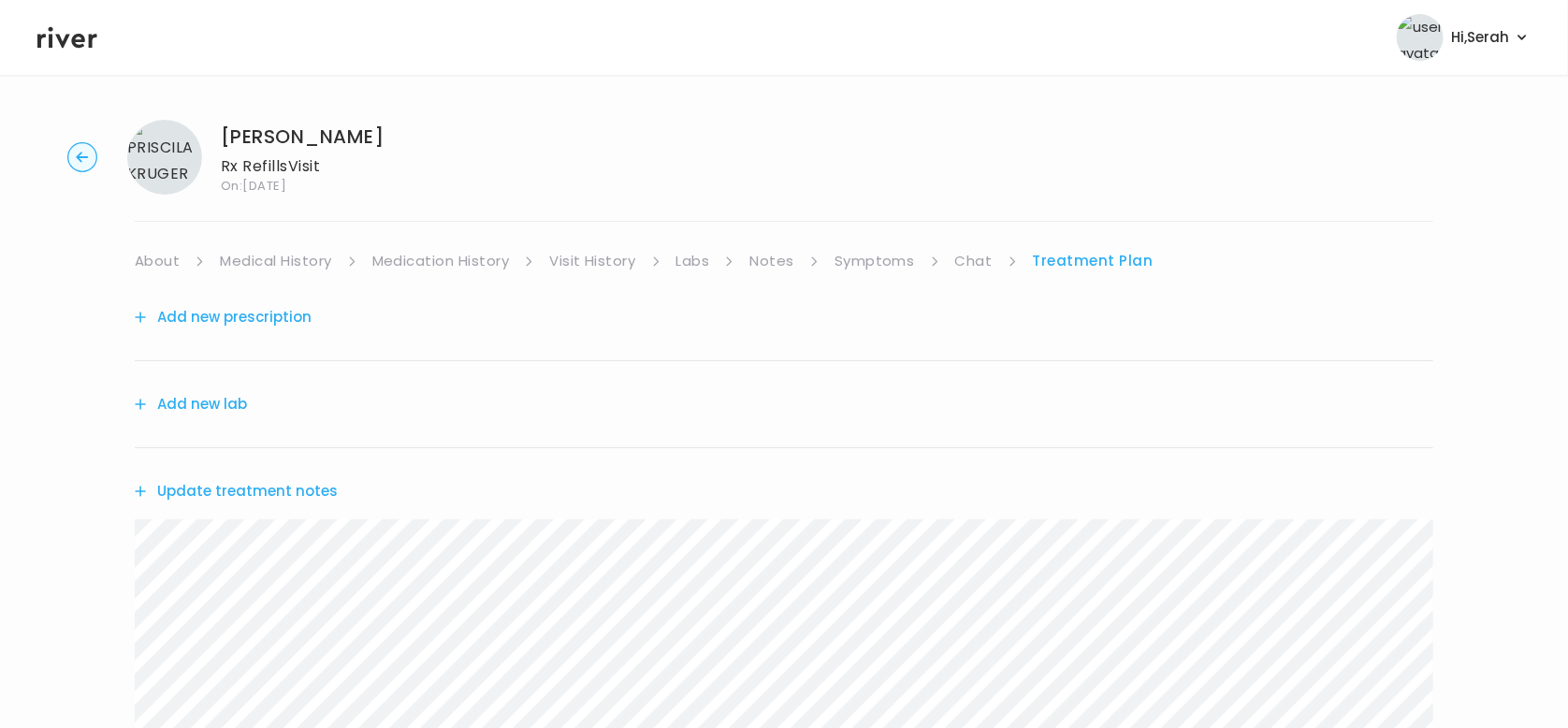
click at [279, 314] on button "Add new prescription" at bounding box center [223, 316] width 177 height 26
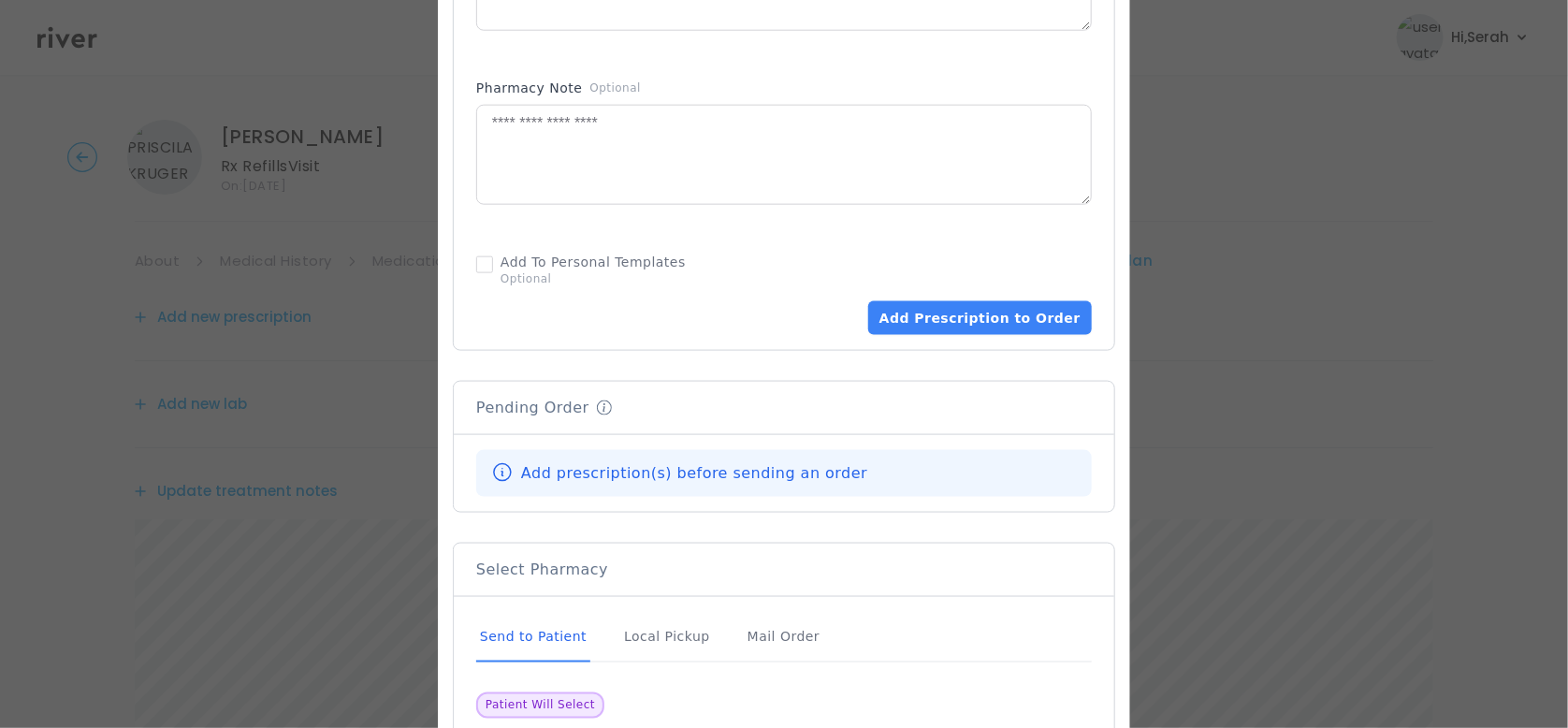
scroll to position [1072, 0]
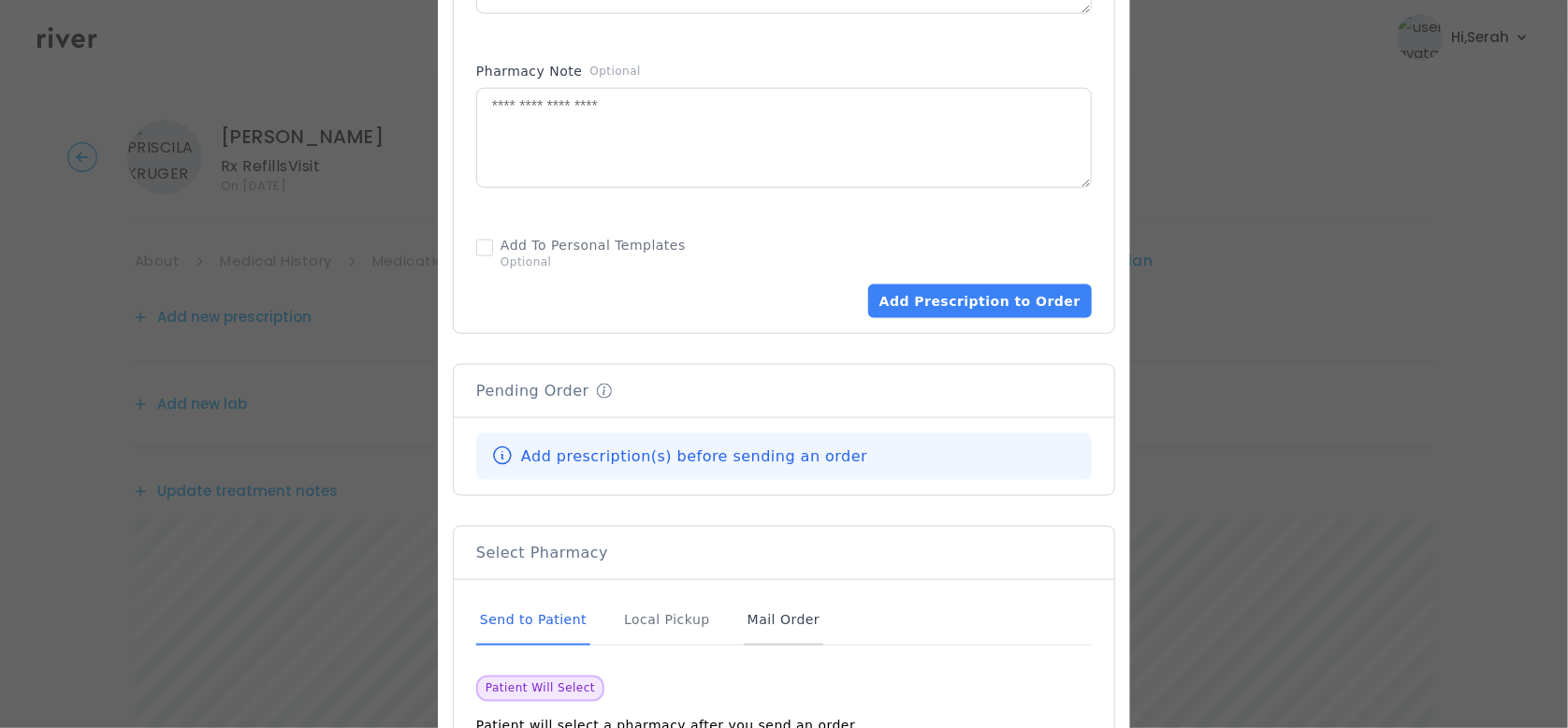
click at [758, 629] on div "Mail Order" at bounding box center [784, 620] width 80 height 50
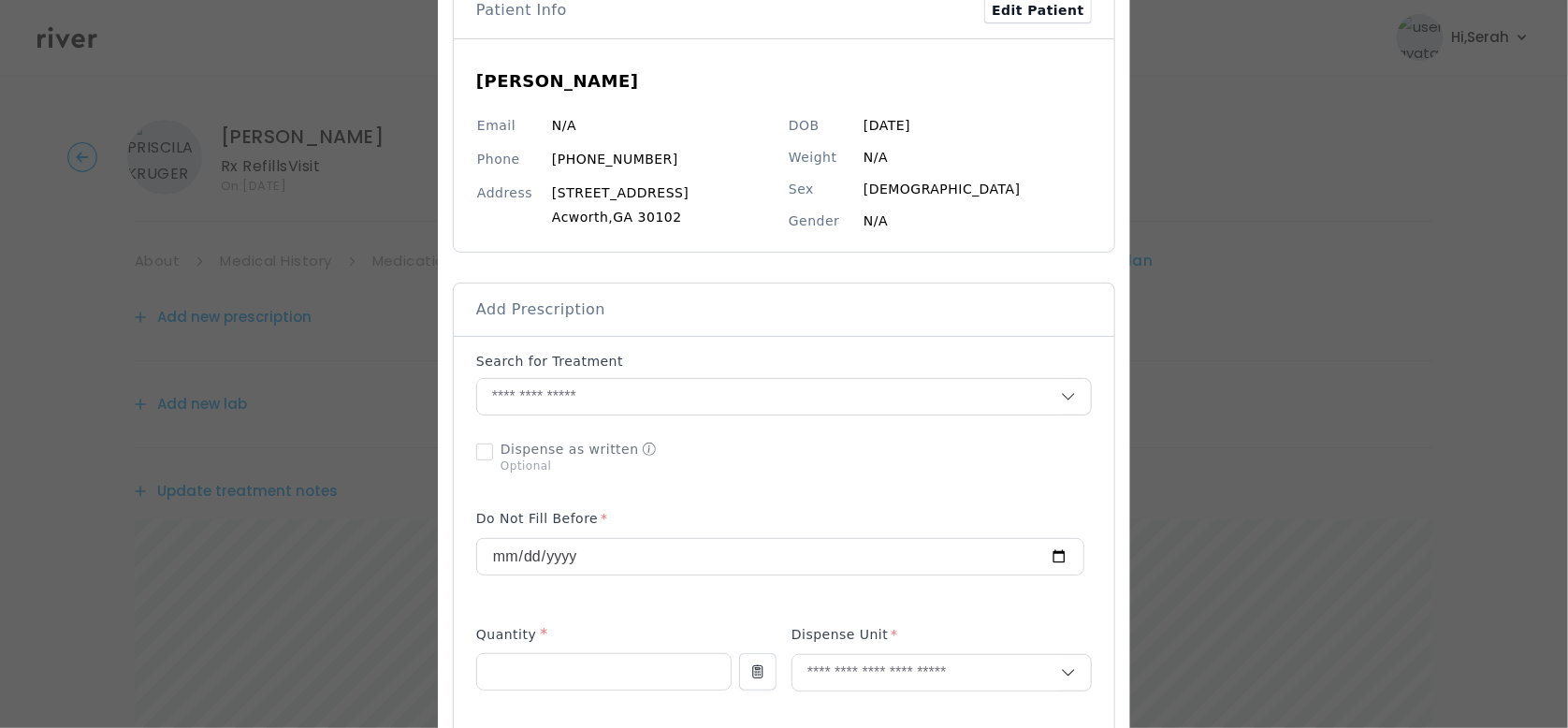
scroll to position [38, 0]
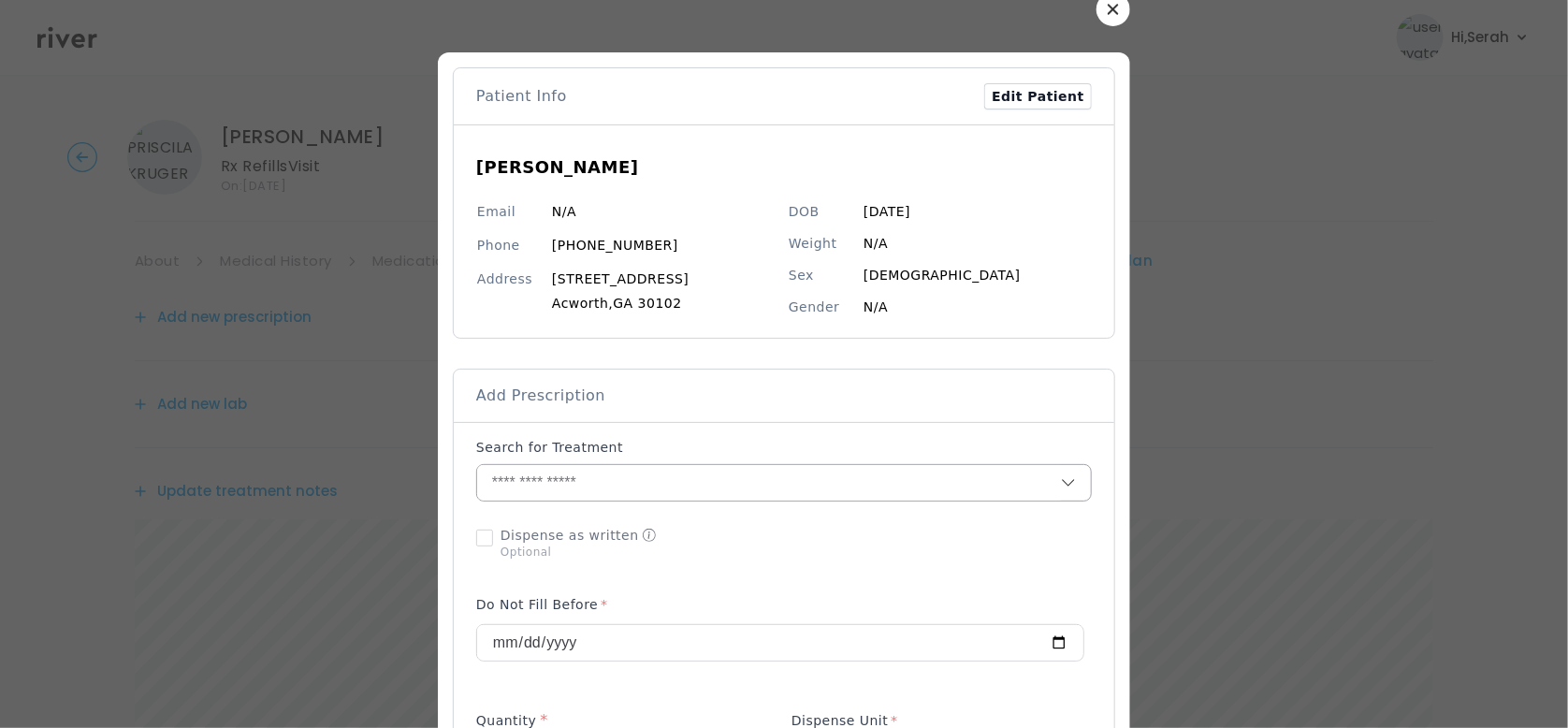
click at [591, 488] on input "text" at bounding box center [768, 482] width 584 height 36
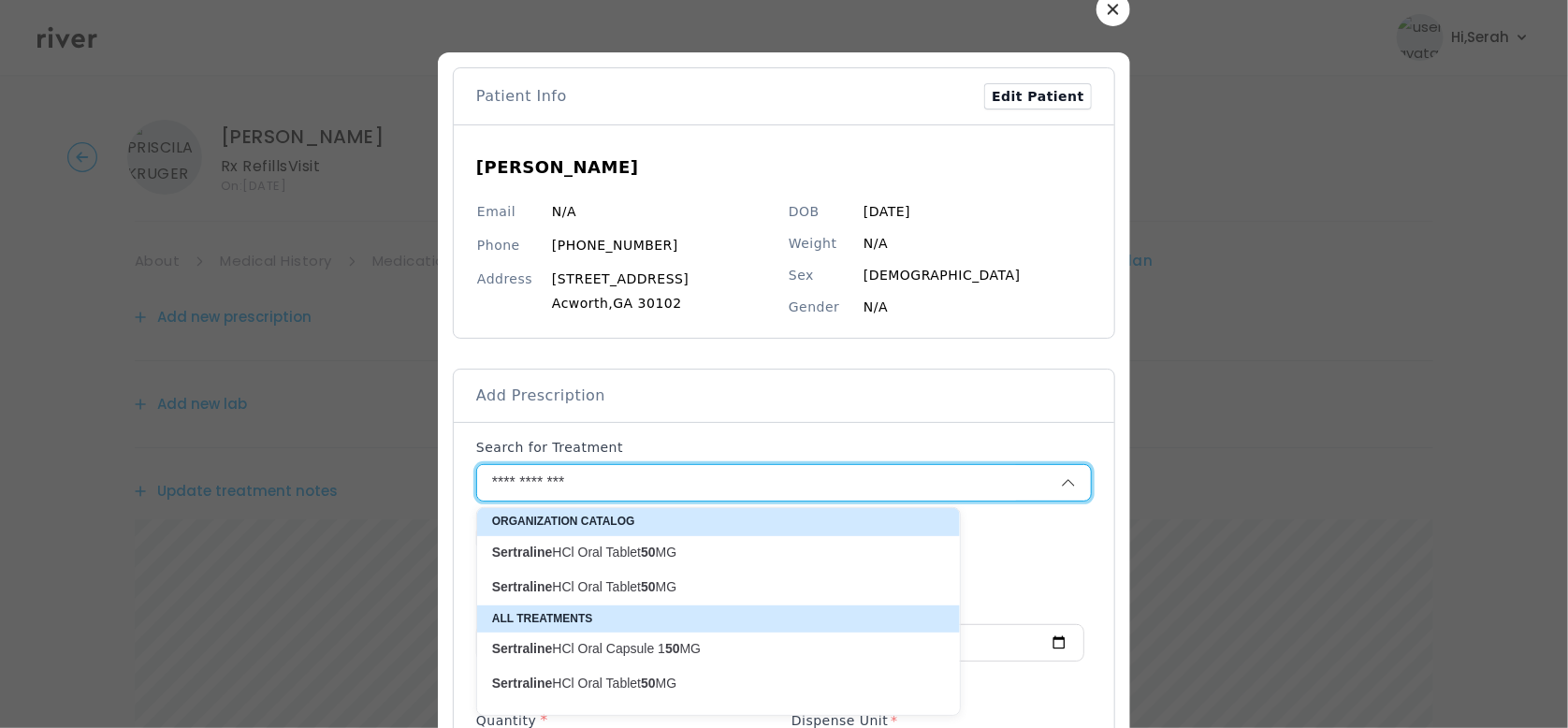
click at [632, 548] on p "Sertraline HCl Oral Tablet 50 MG" at bounding box center [707, 552] width 430 height 17
type input "**********"
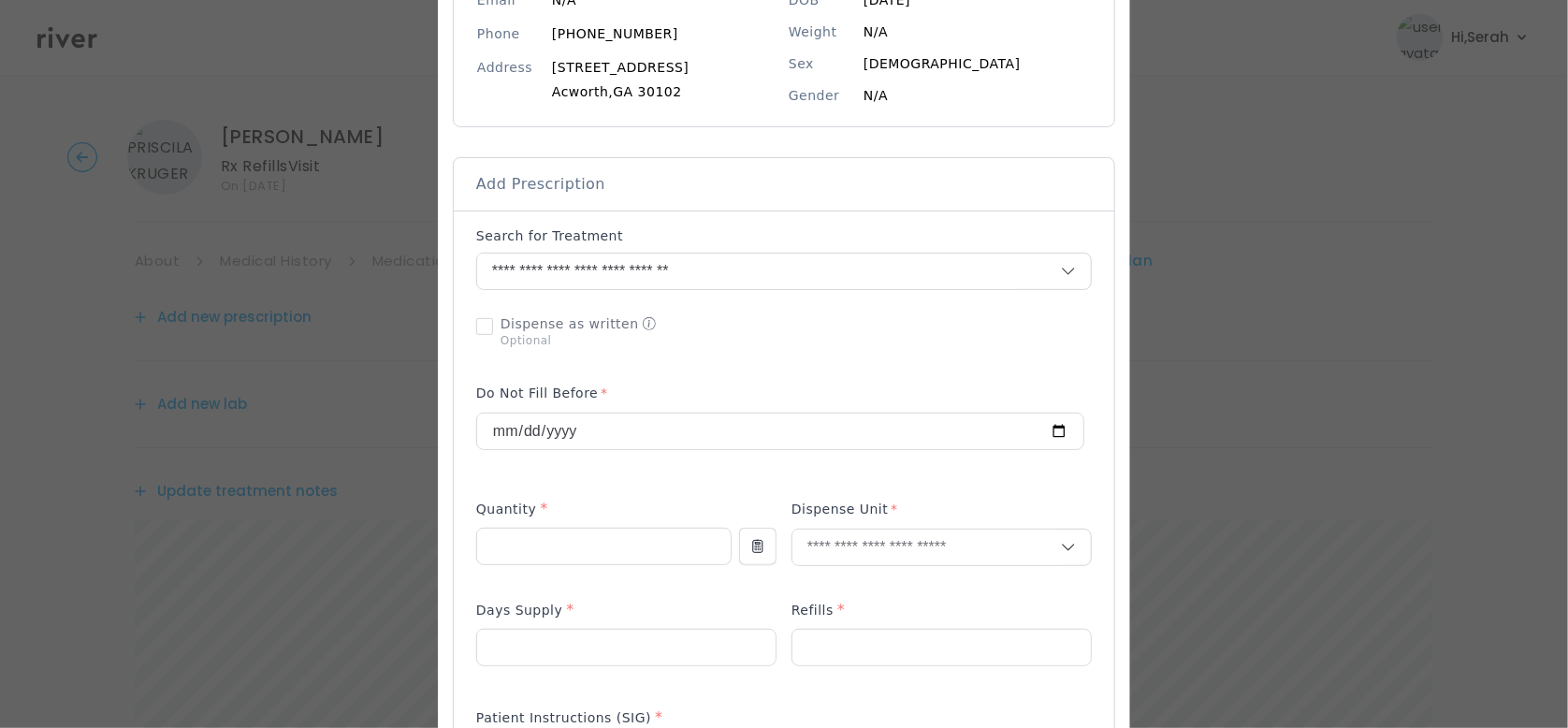
scroll to position [257, 0]
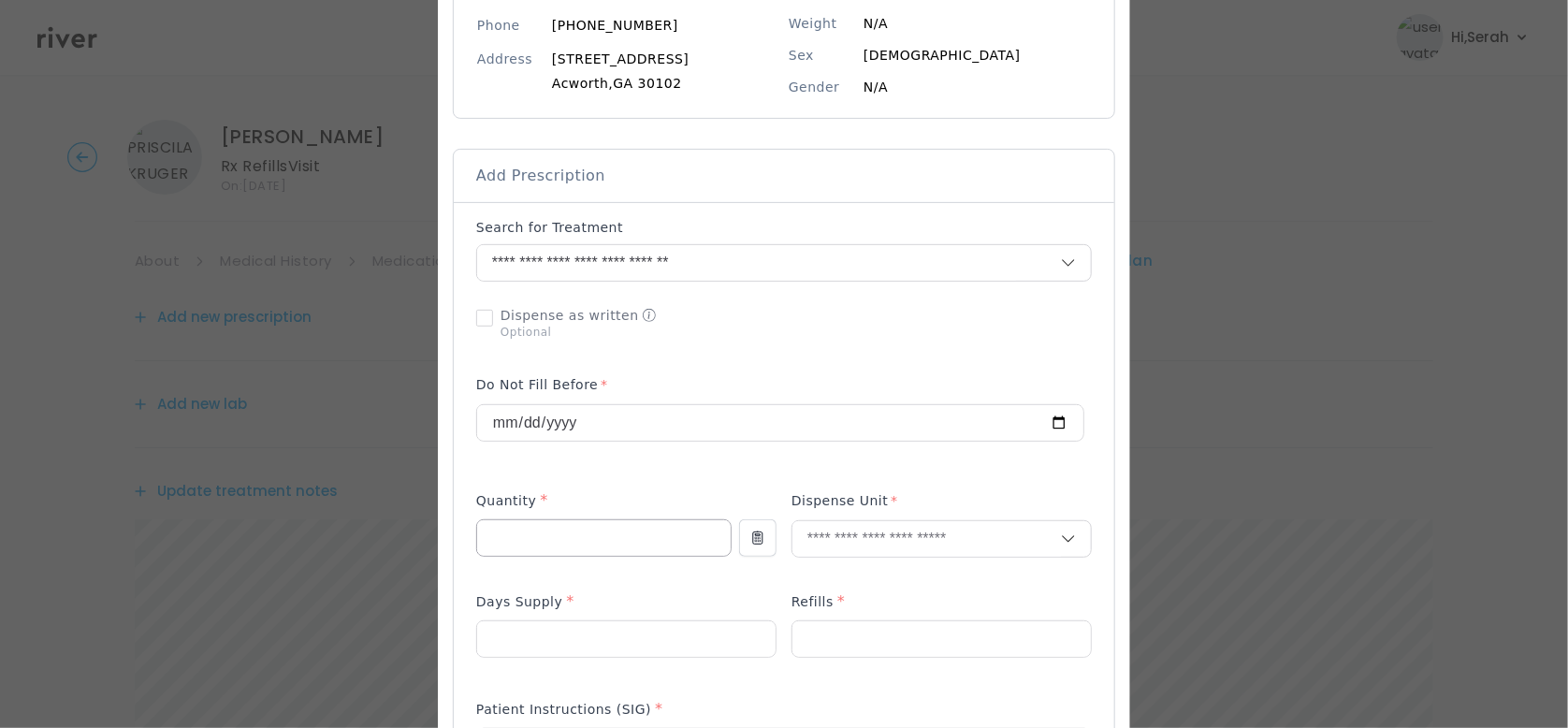
click at [617, 526] on input "number" at bounding box center [603, 538] width 253 height 36
type input "**"
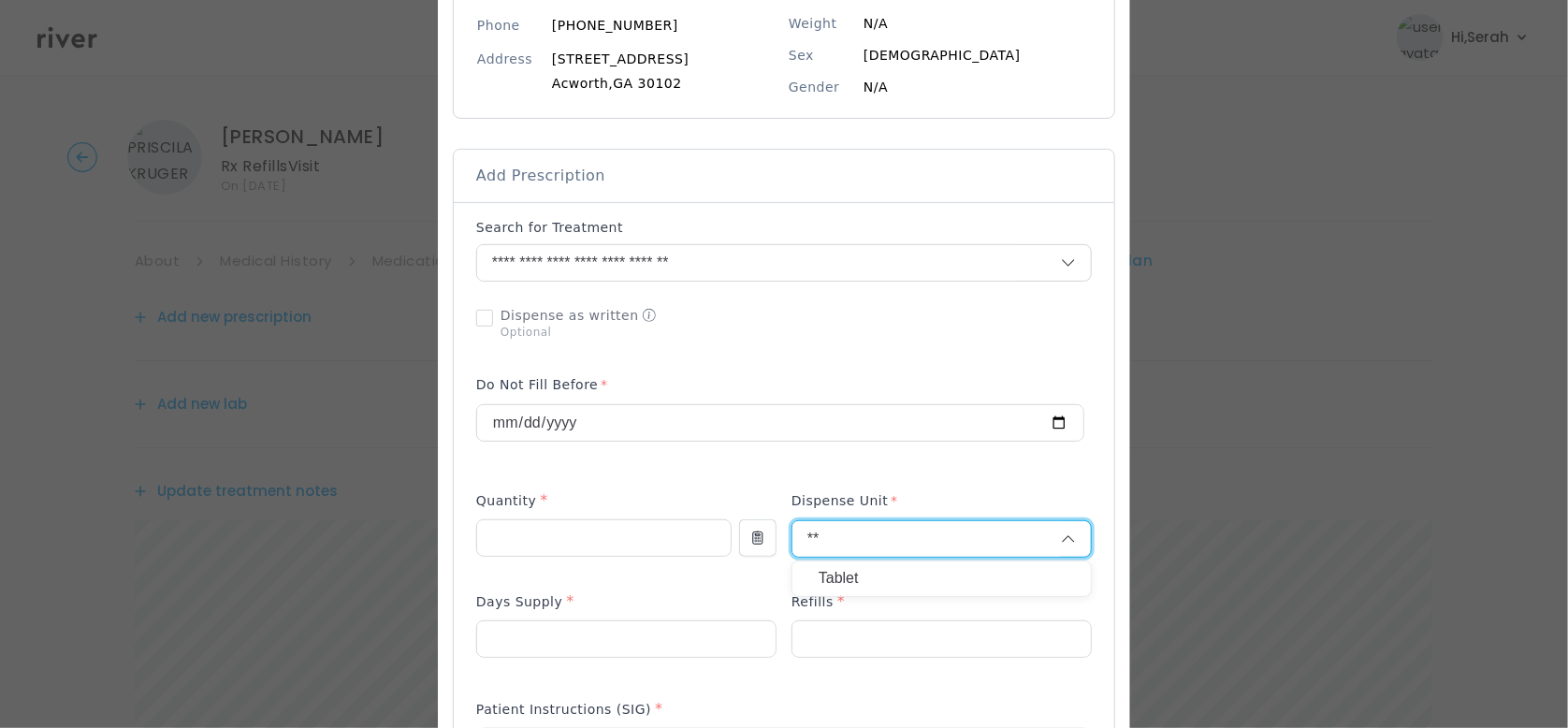
type input "**"
click at [823, 578] on p "Tablet" at bounding box center [941, 579] width 246 height 27
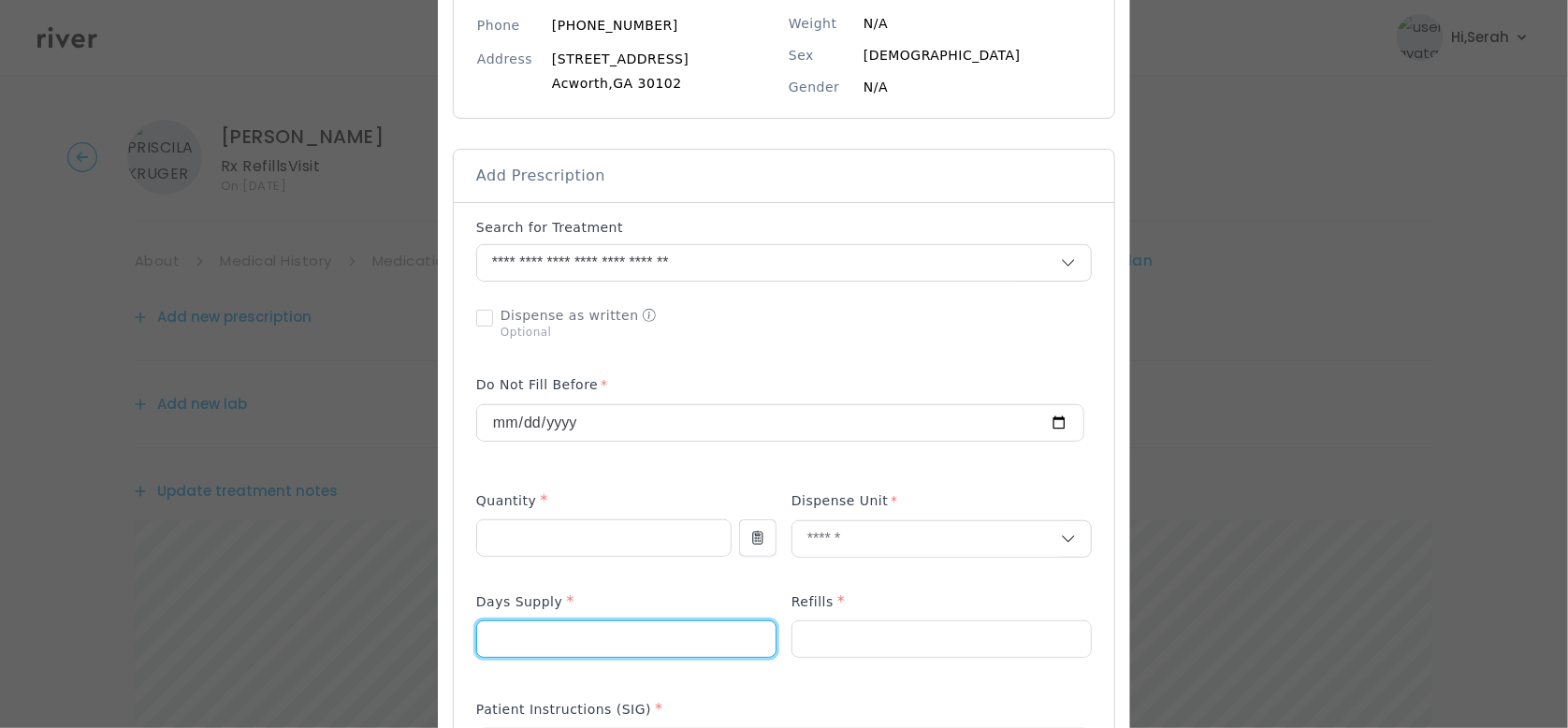
click at [655, 642] on input "number" at bounding box center [625, 639] width 298 height 36
type input "**"
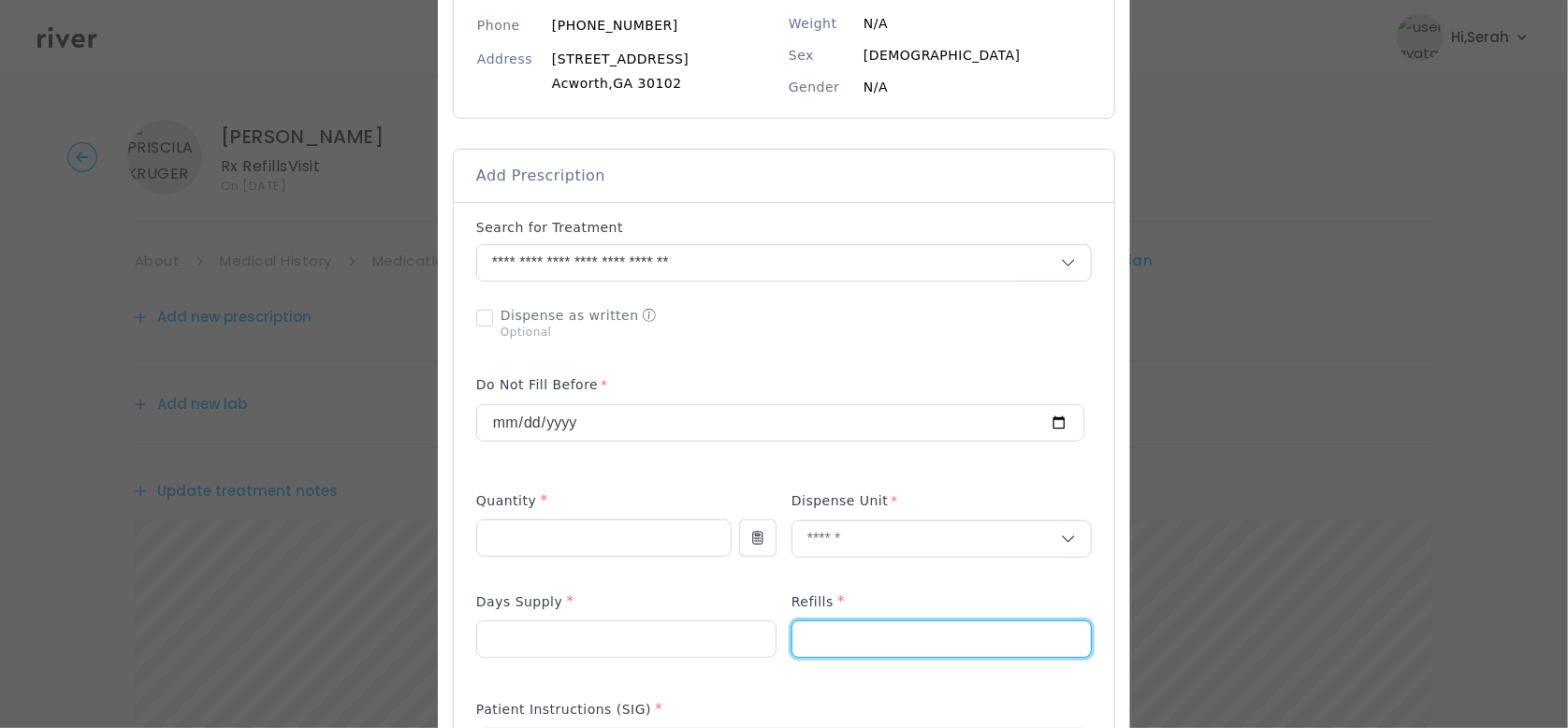
type input "*"
click at [660, 673] on p at bounding box center [625, 669] width 300 height 19
click at [695, 585] on div "Add Prescription to Order" at bounding box center [784, 676] width 616 height 914
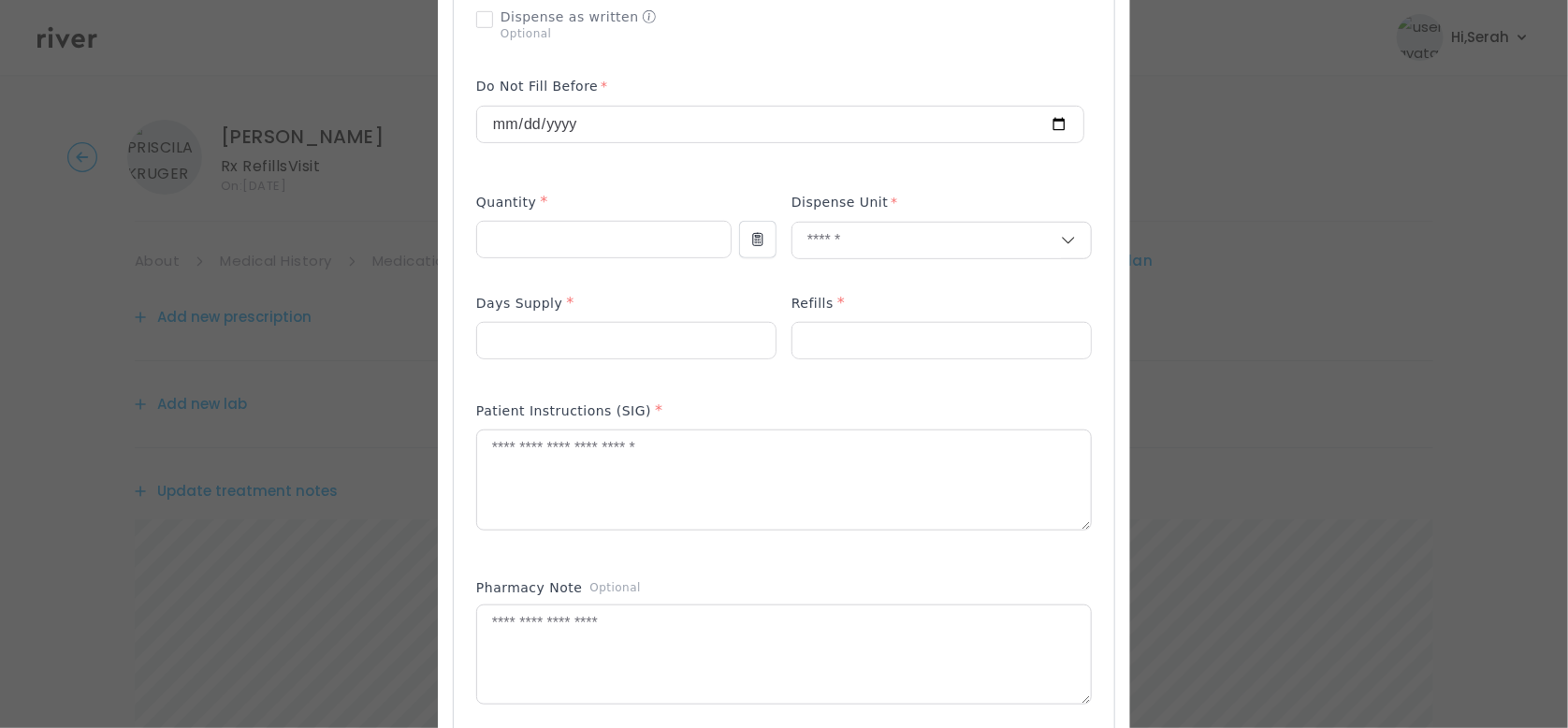
scroll to position [565, 0]
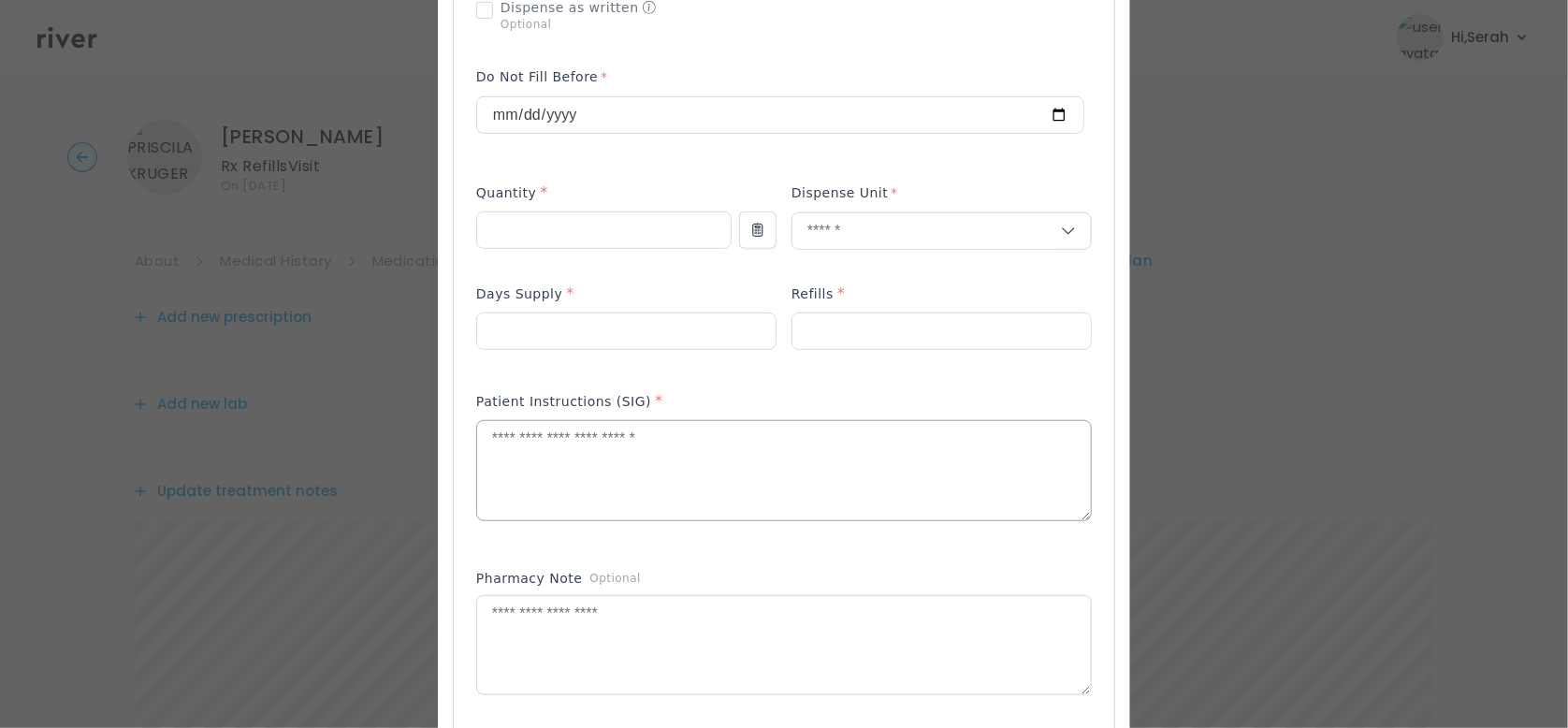
click at [659, 461] on textarea at bounding box center [784, 471] width 614 height 99
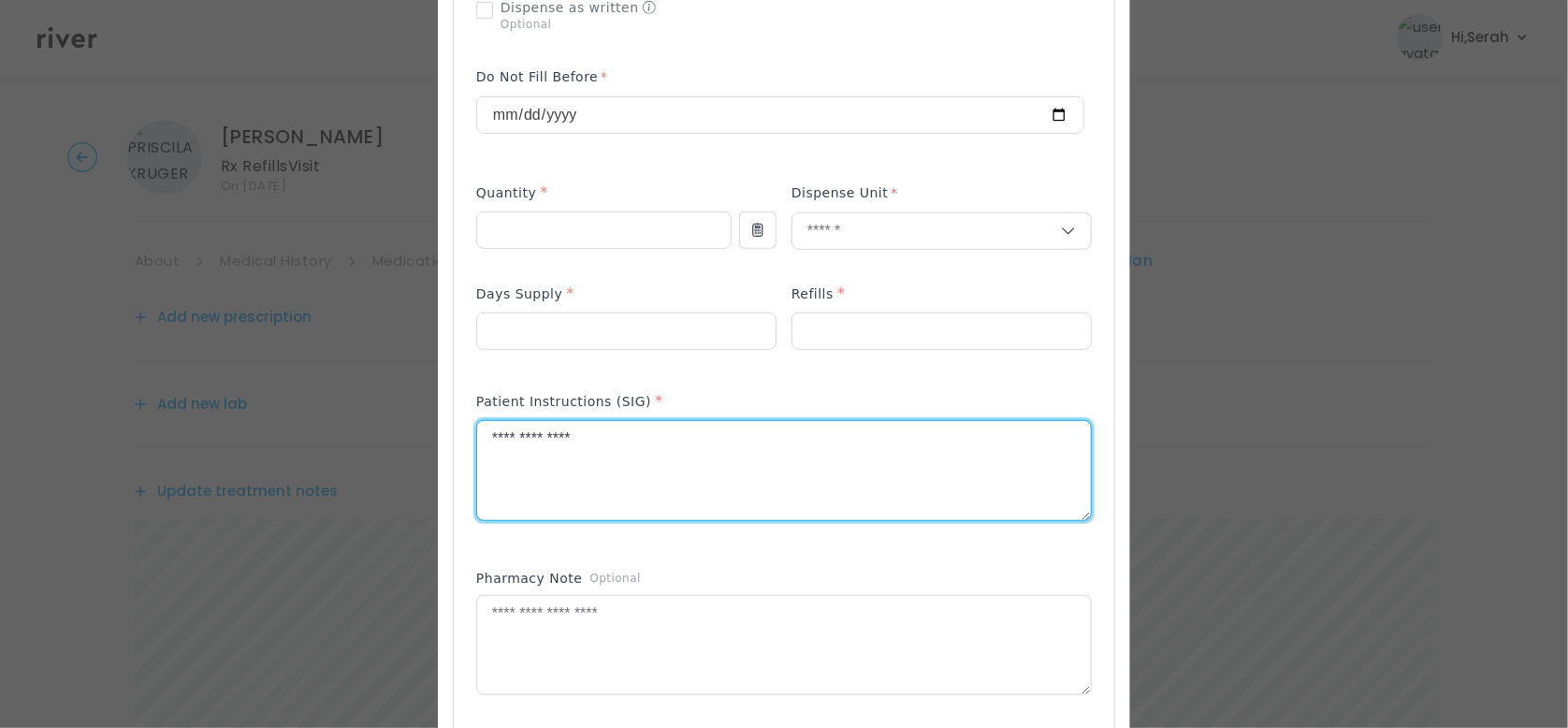
scroll to position [673, 0]
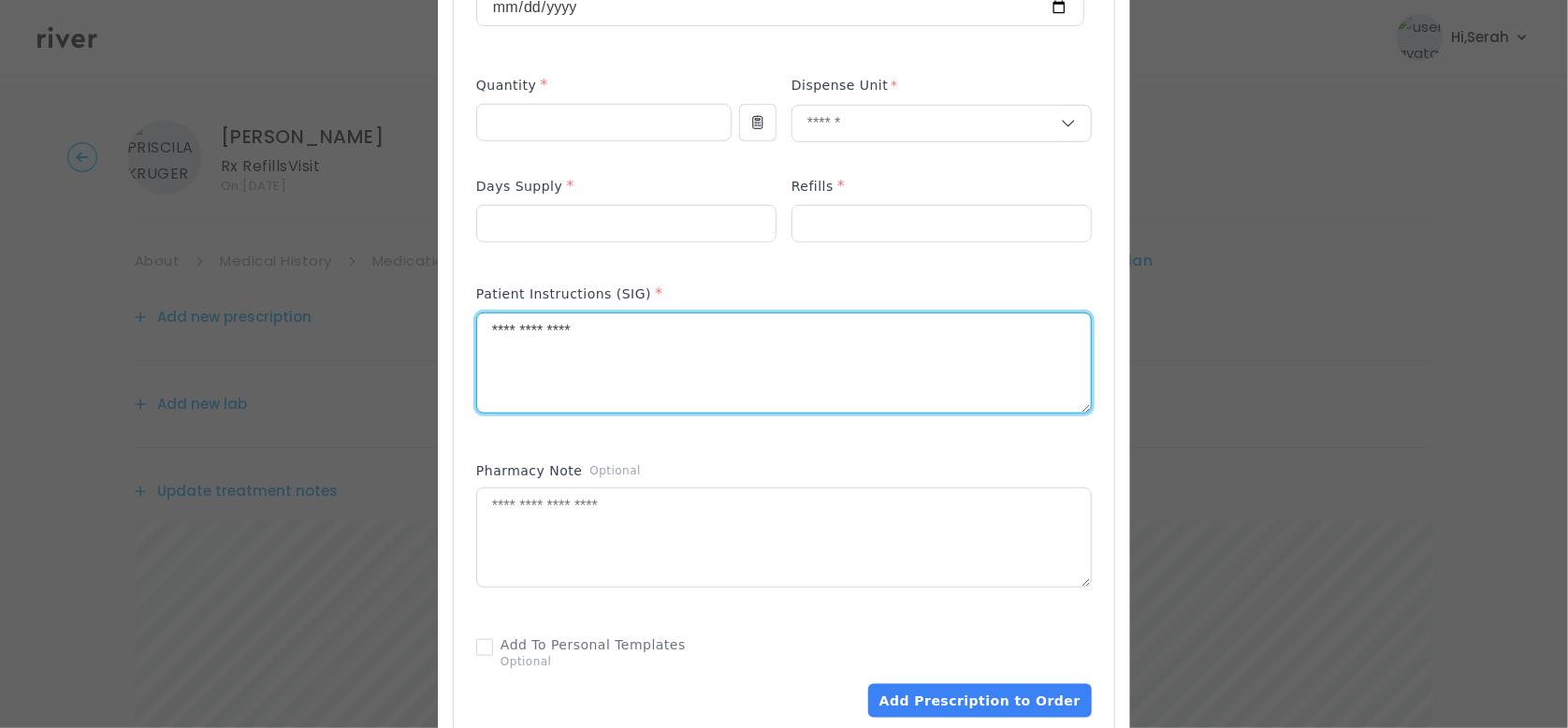
type textarea "**********"
click at [681, 461] on div "Pharmacy Note Optional" at bounding box center [784, 474] width 616 height 26
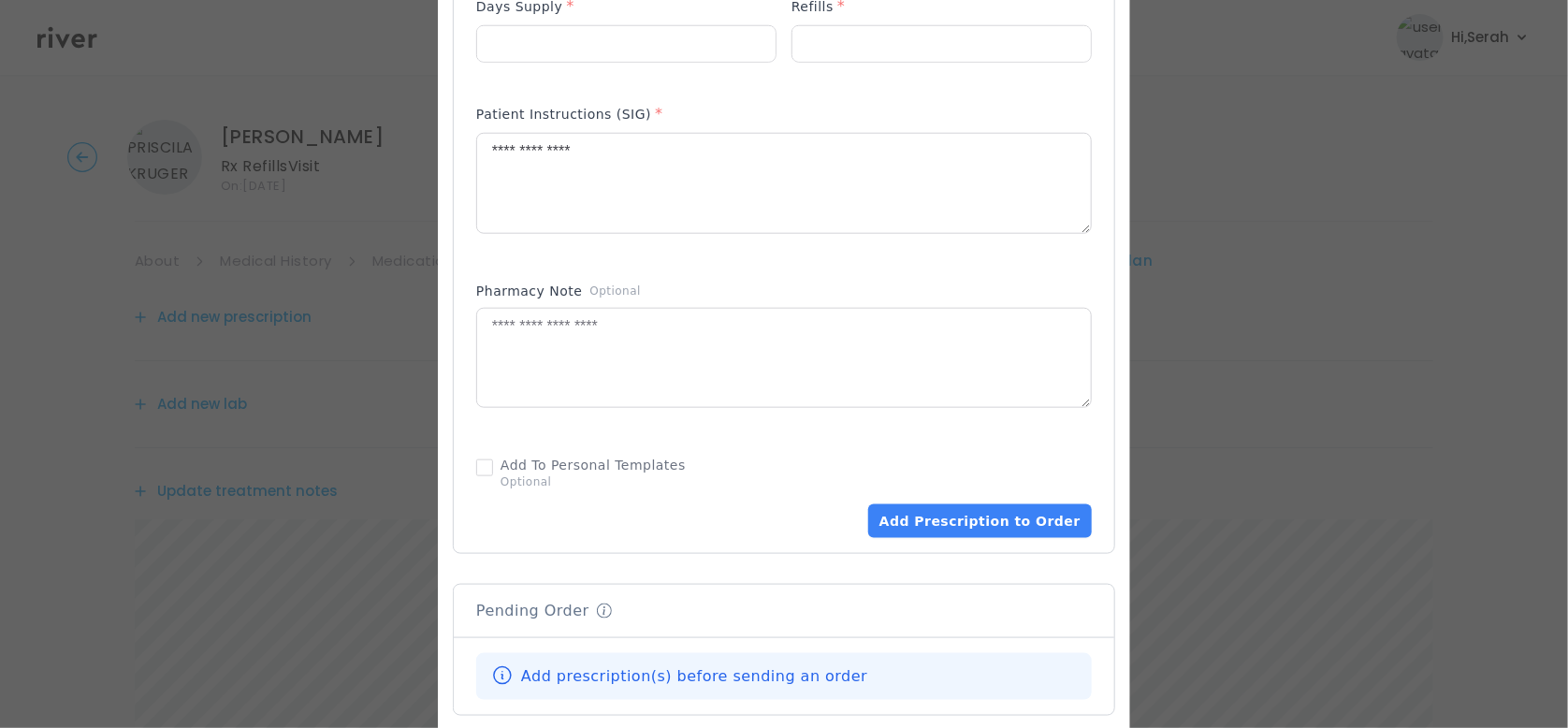
scroll to position [853, 0]
click at [962, 530] on button "Add Prescription to Order" at bounding box center [980, 519] width 223 height 34
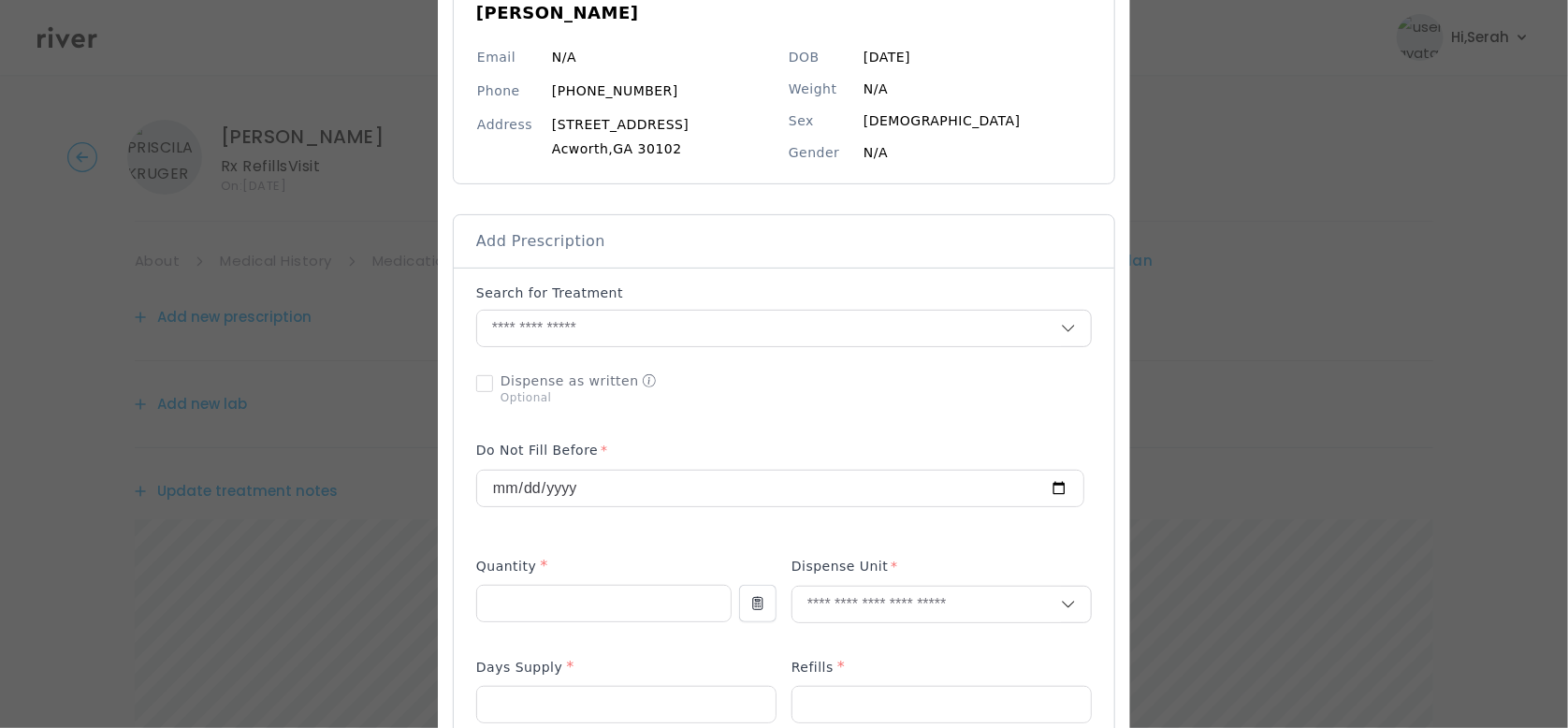
scroll to position [149, 0]
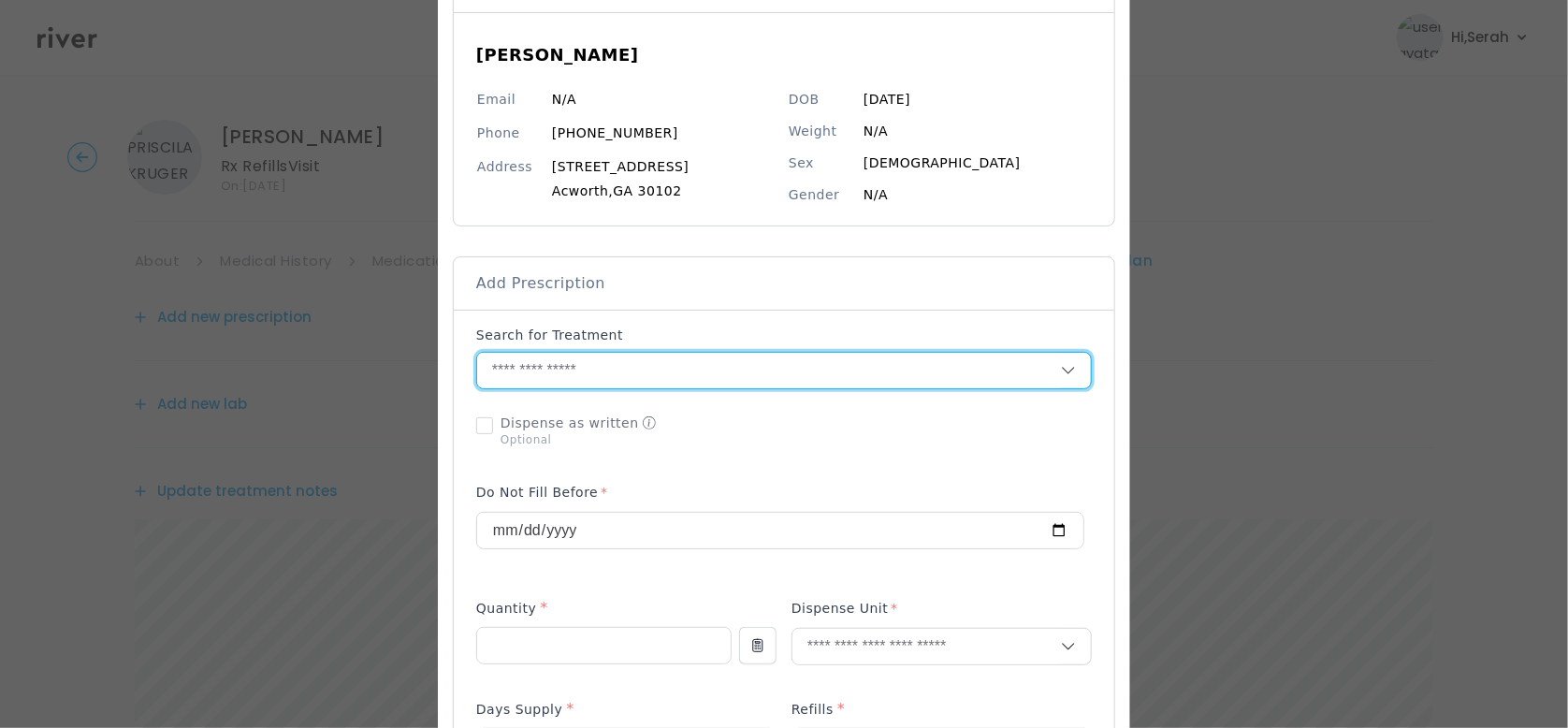
click at [694, 381] on input "text" at bounding box center [768, 370] width 584 height 36
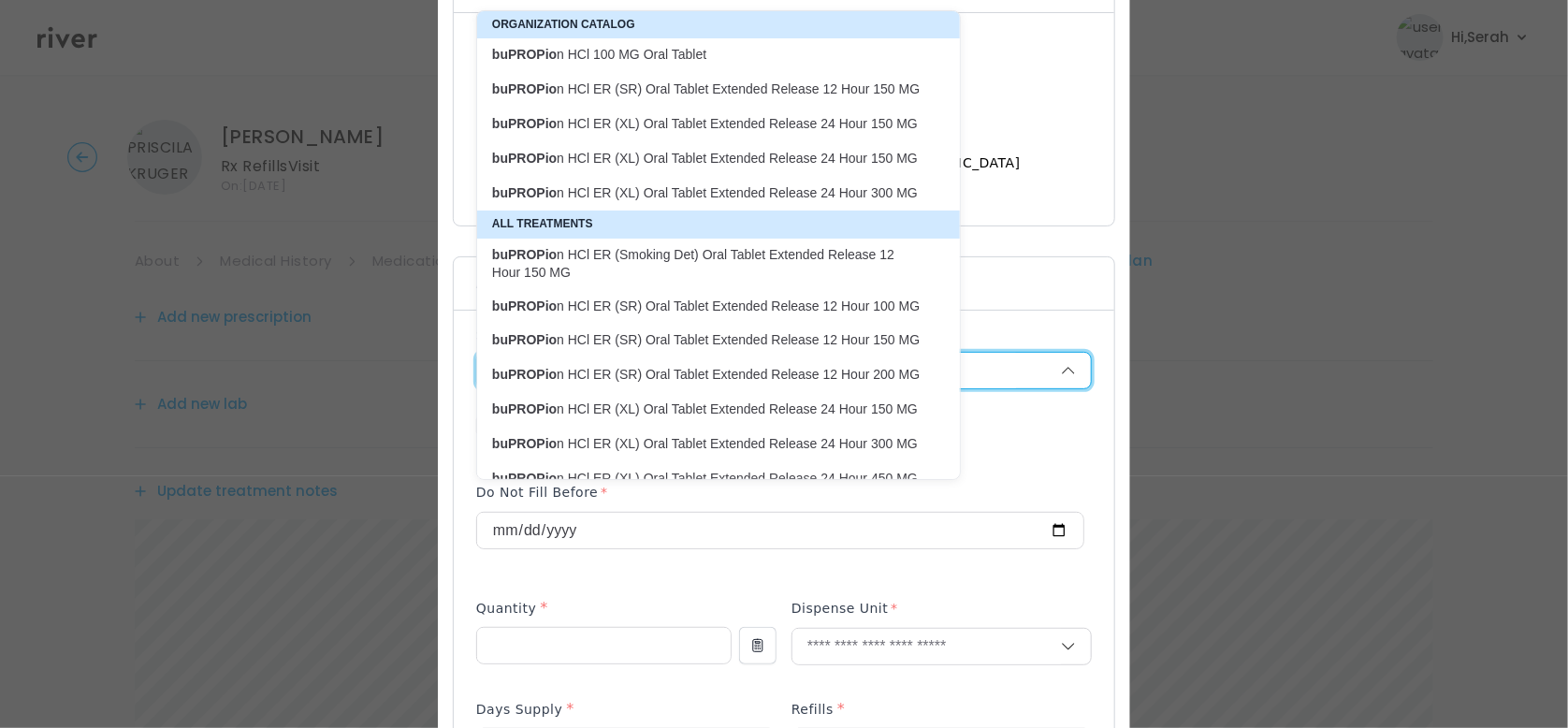
click at [807, 166] on p "buPROPio n HCl ER (XL) Oral Tablet Extended Release 24 Hour 150 MG" at bounding box center [707, 158] width 430 height 17
type input "**********"
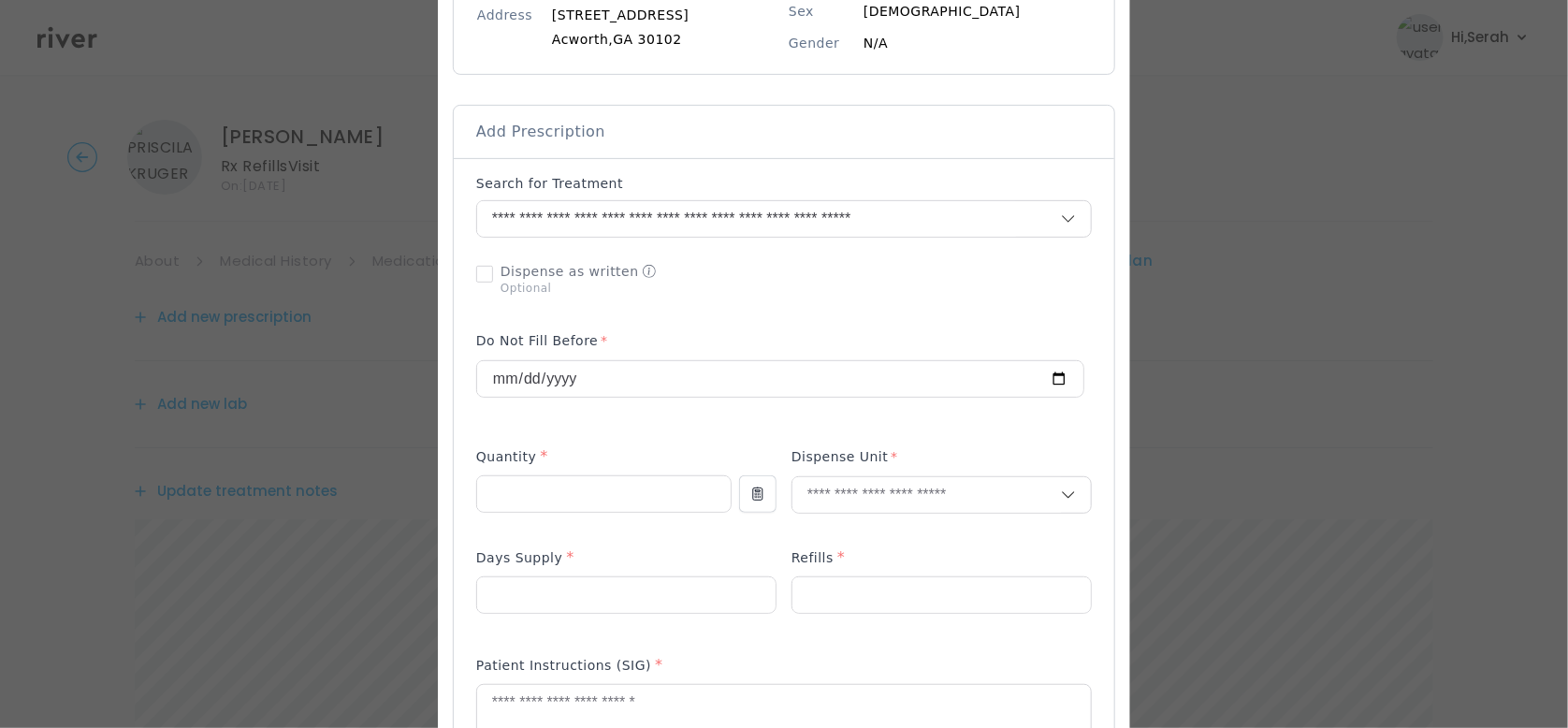
scroll to position [345, 0]
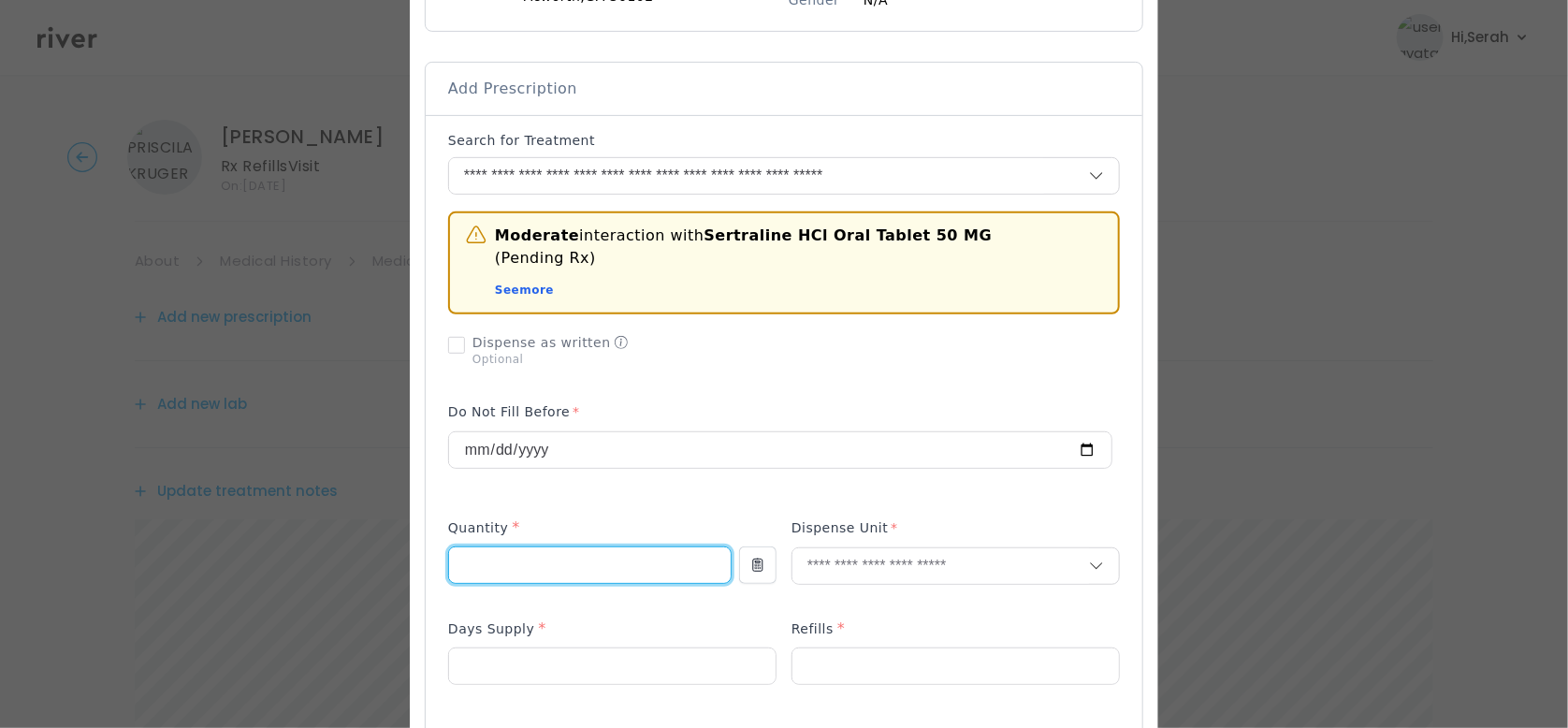
click at [560, 547] on input "number" at bounding box center [590, 565] width 282 height 36
type input "**"
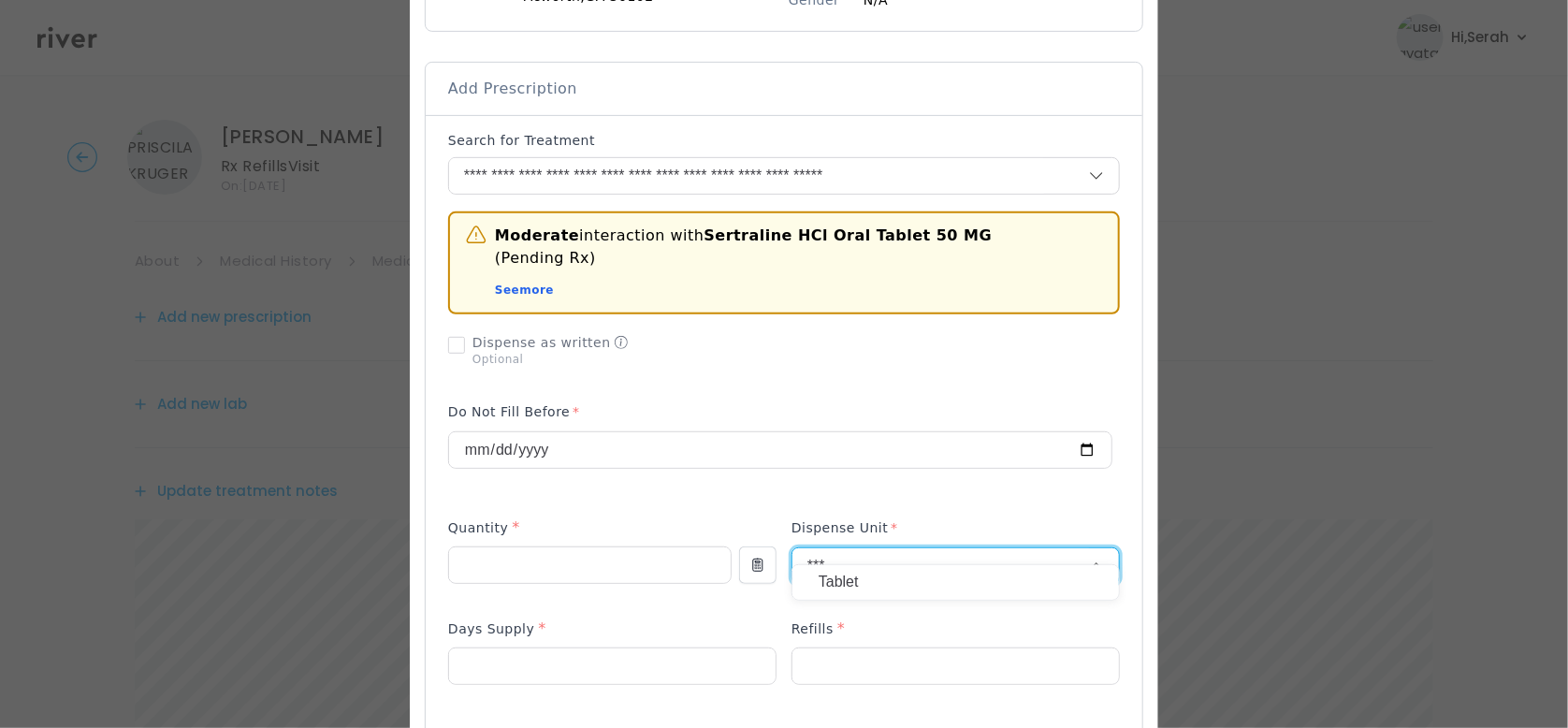
type input "***"
click at [896, 575] on p "Tablet" at bounding box center [955, 582] width 274 height 27
click at [637, 648] on input "number" at bounding box center [613, 666] width 326 height 36
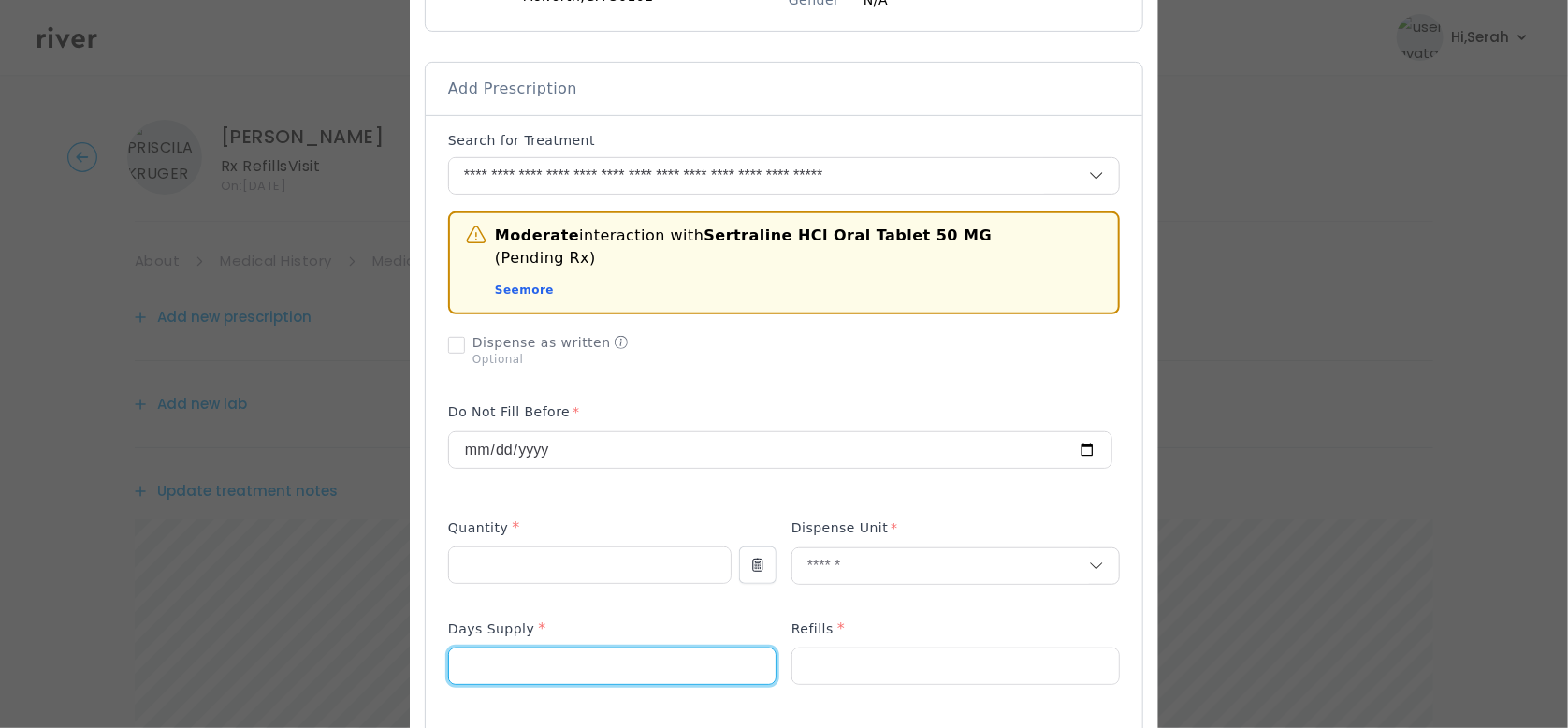
type input "**"
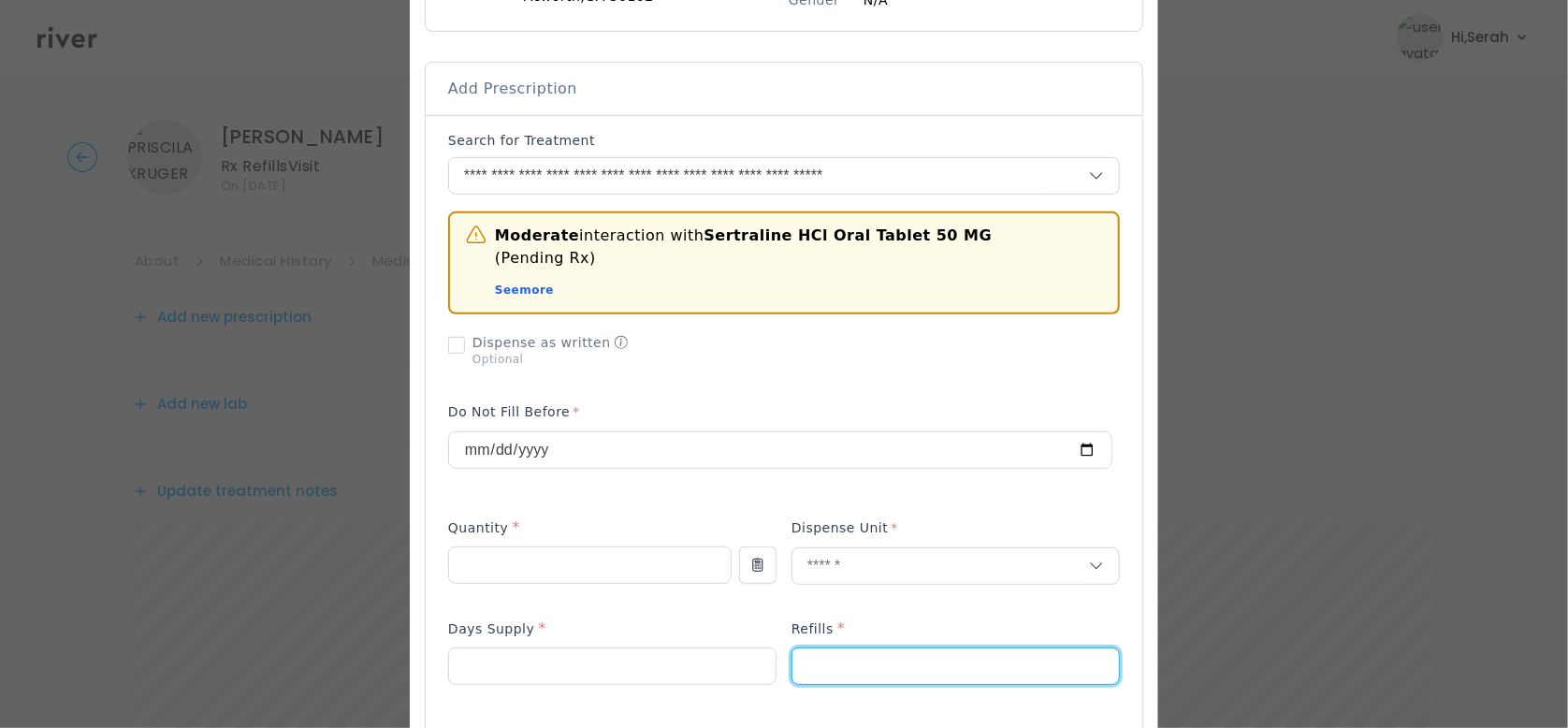
type input "*"
click at [640, 585] on p at bounding box center [590, 595] width 284 height 19
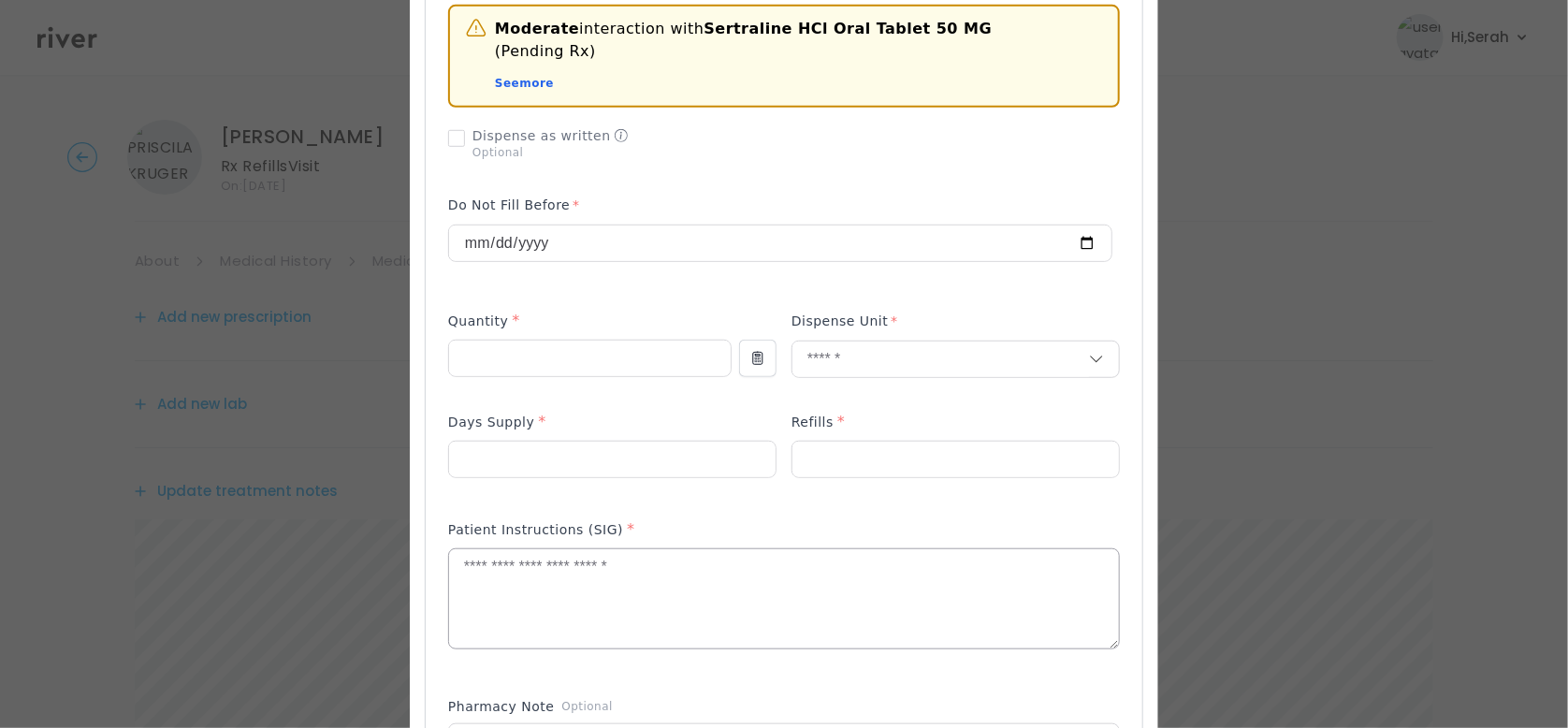
scroll to position [552, 0]
click at [651, 597] on textarea at bounding box center [784, 598] width 670 height 99
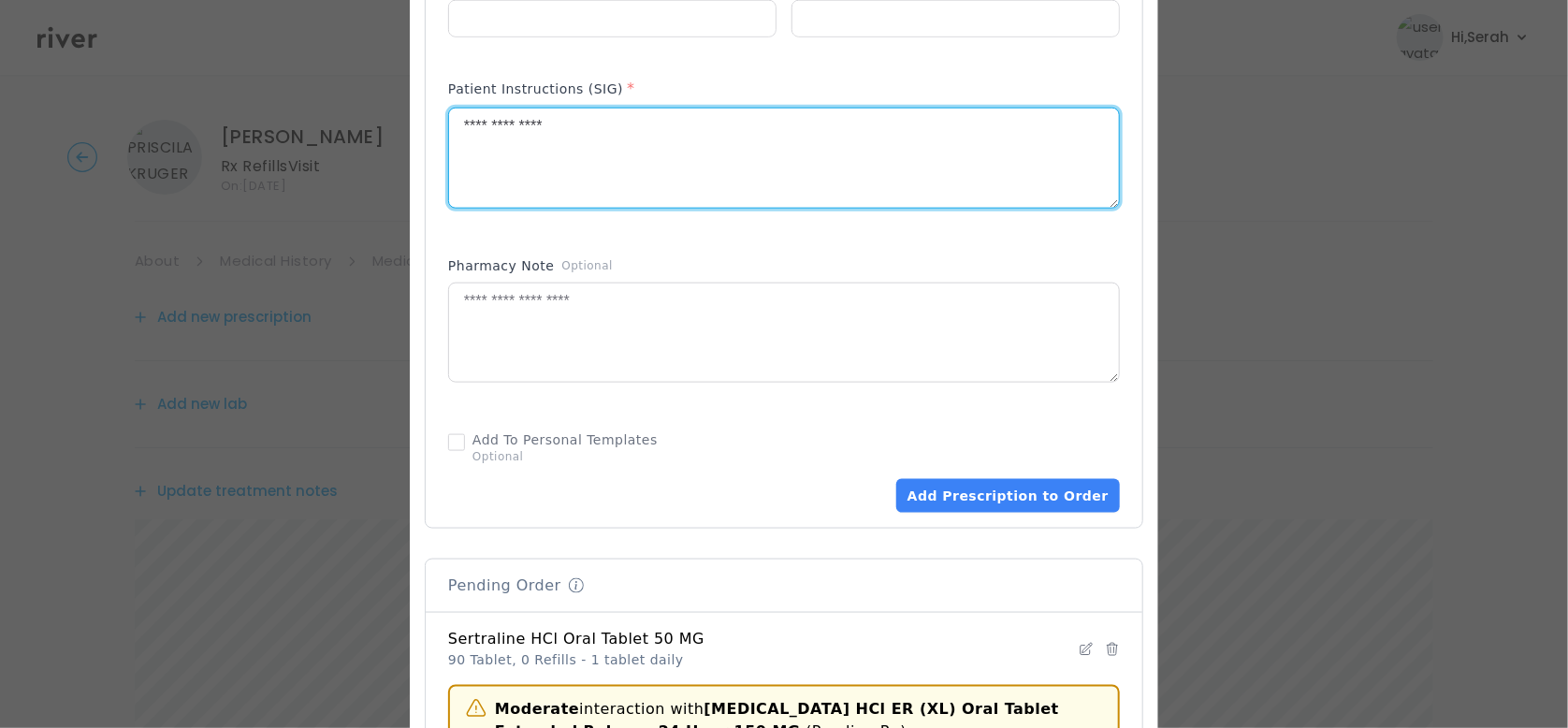
scroll to position [1027, 0]
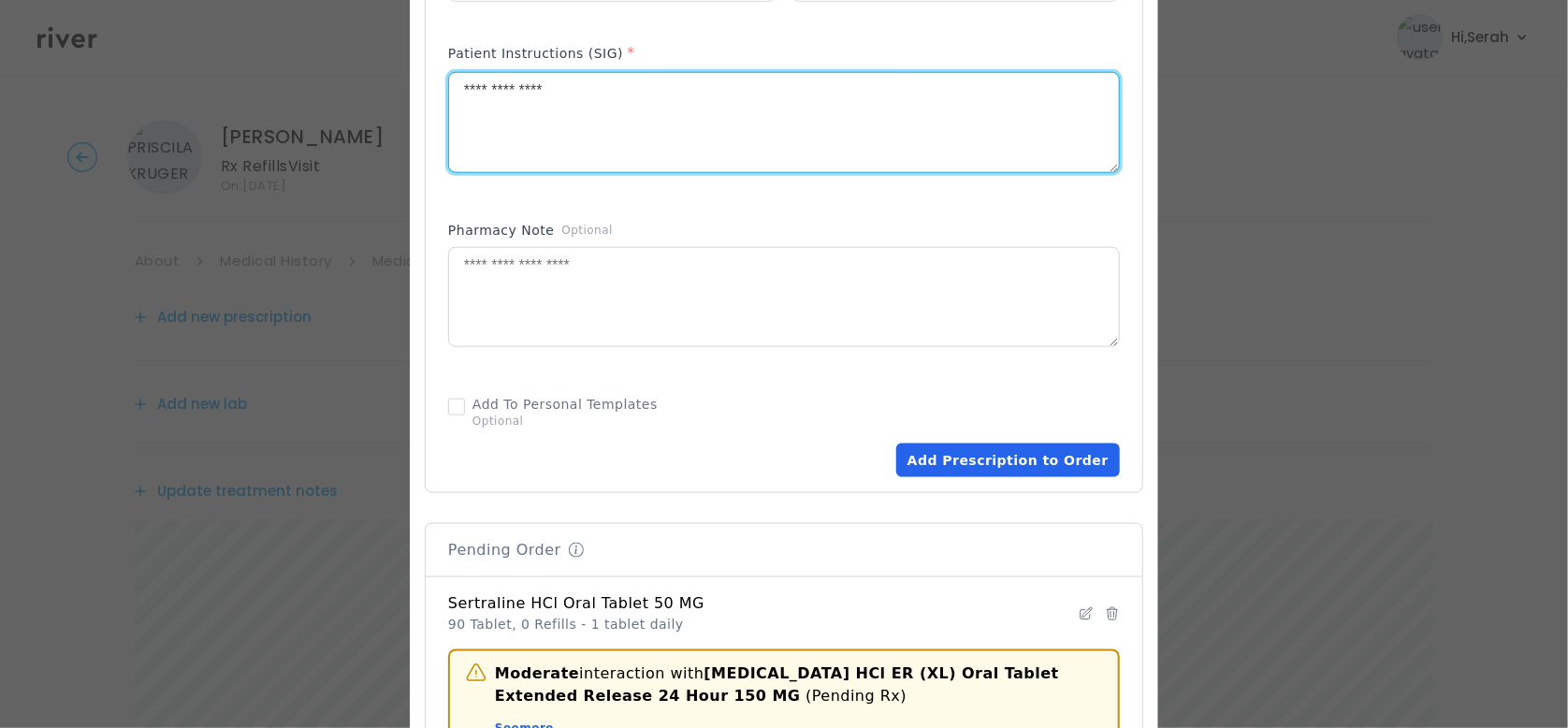
type textarea "**********"
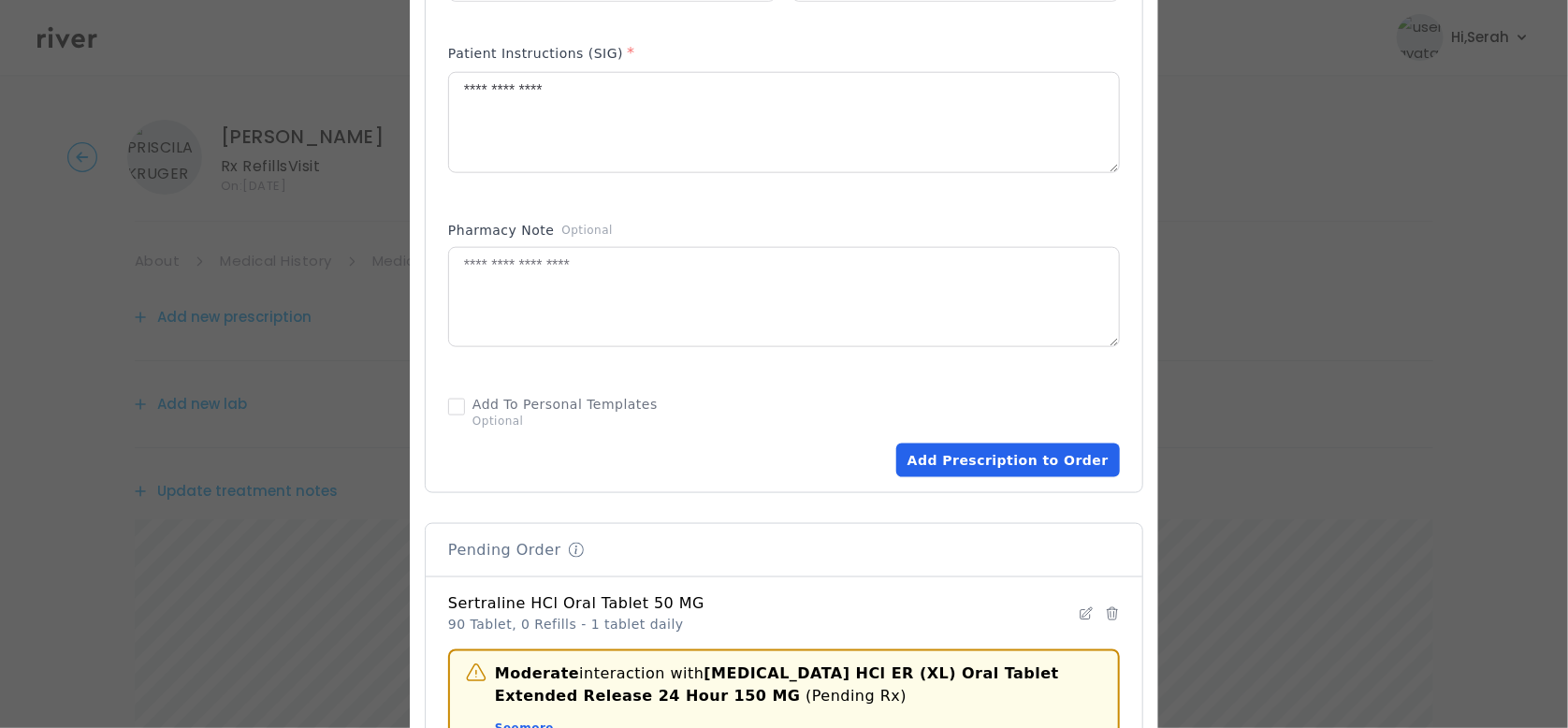
click at [1020, 444] on button "Add Prescription to Order" at bounding box center [1008, 460] width 223 height 34
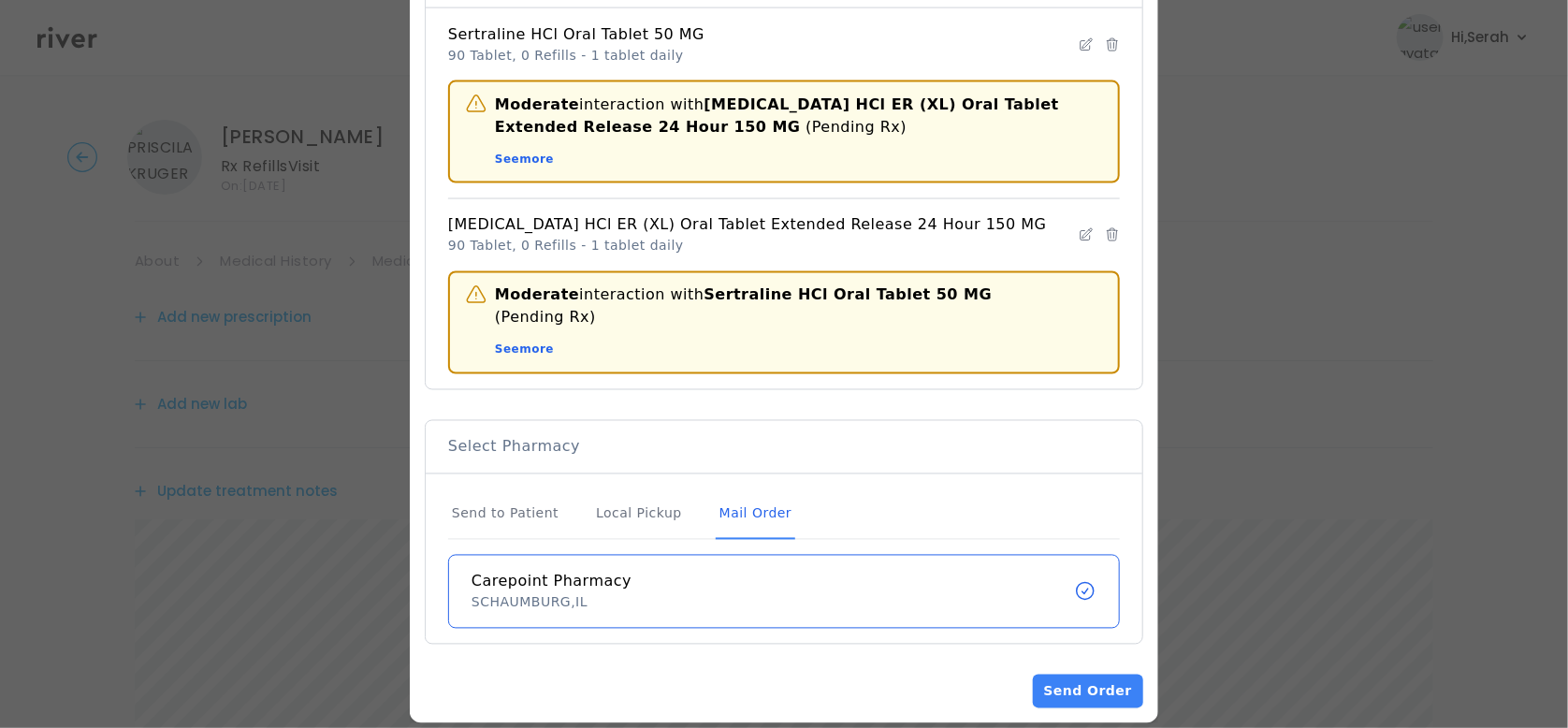
scroll to position [0, 0]
click at [1092, 675] on button "Send Order" at bounding box center [1088, 691] width 111 height 34
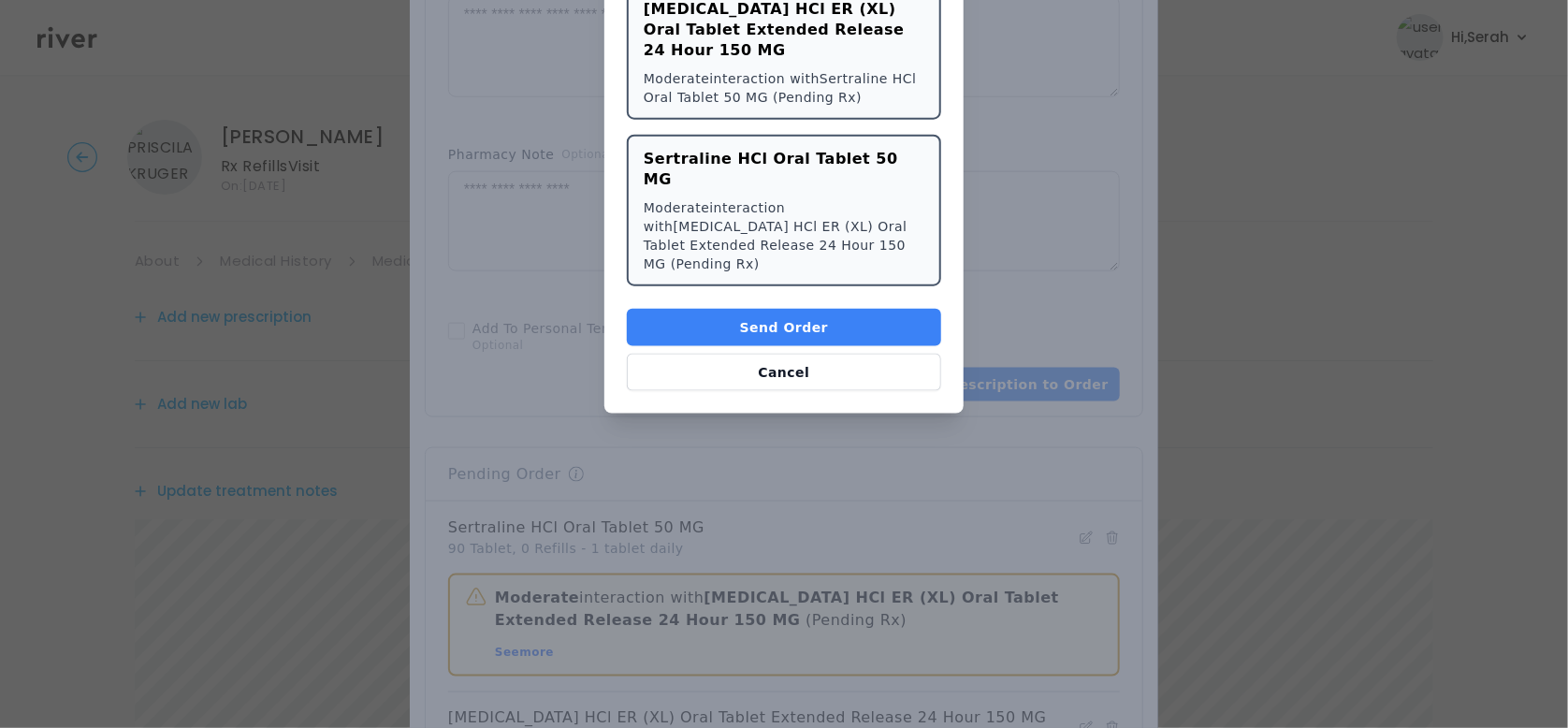
scroll to position [956, 0]
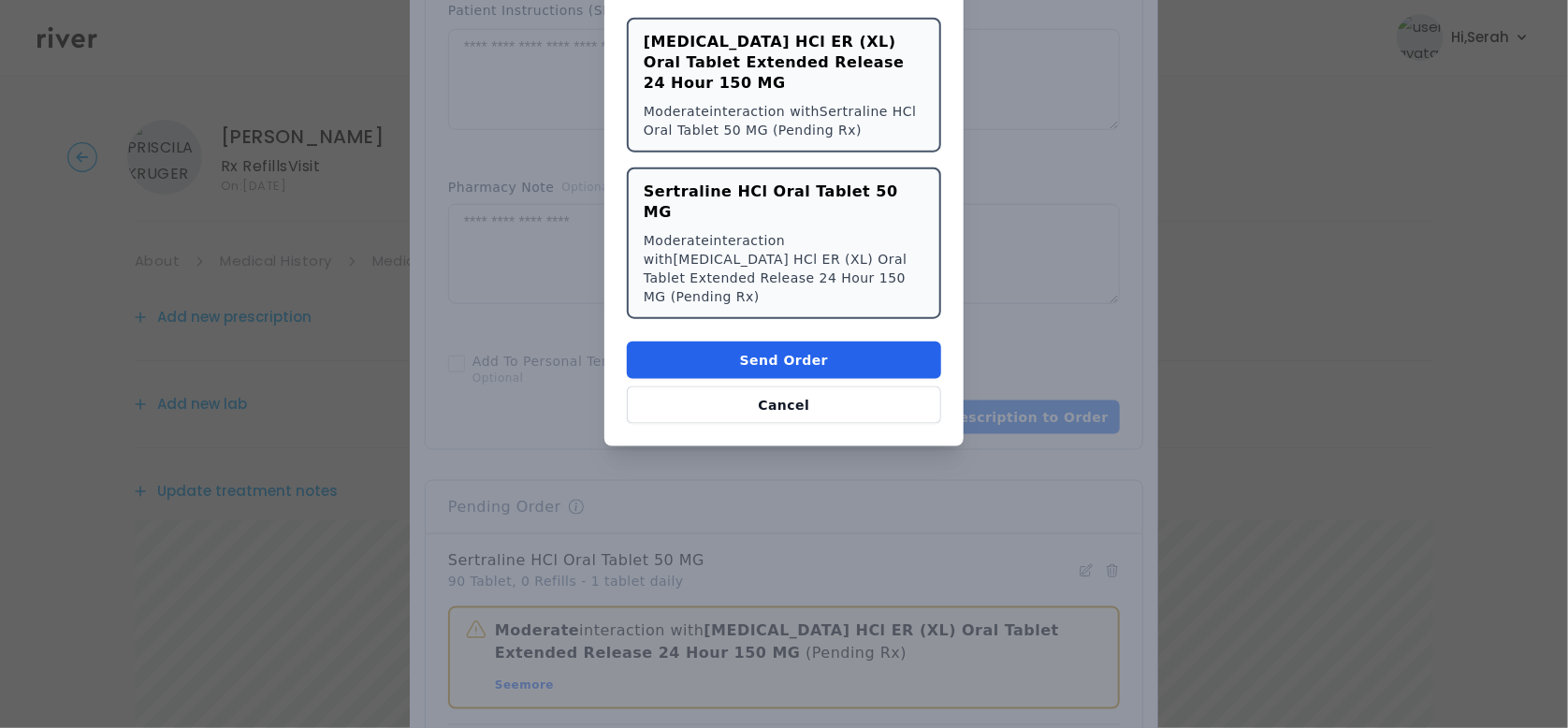
click at [774, 342] on button "Send Order" at bounding box center [784, 360] width 315 height 38
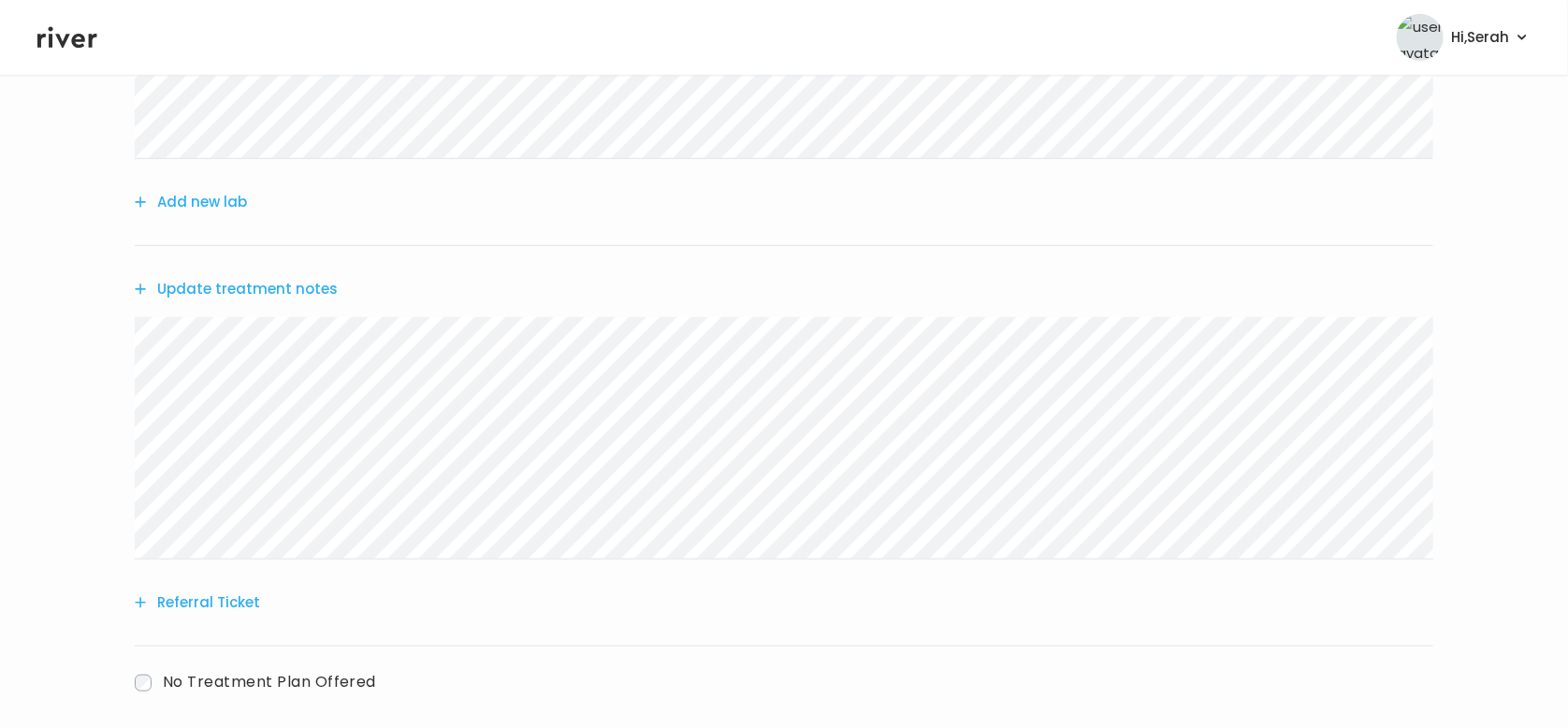
scroll to position [702, 0]
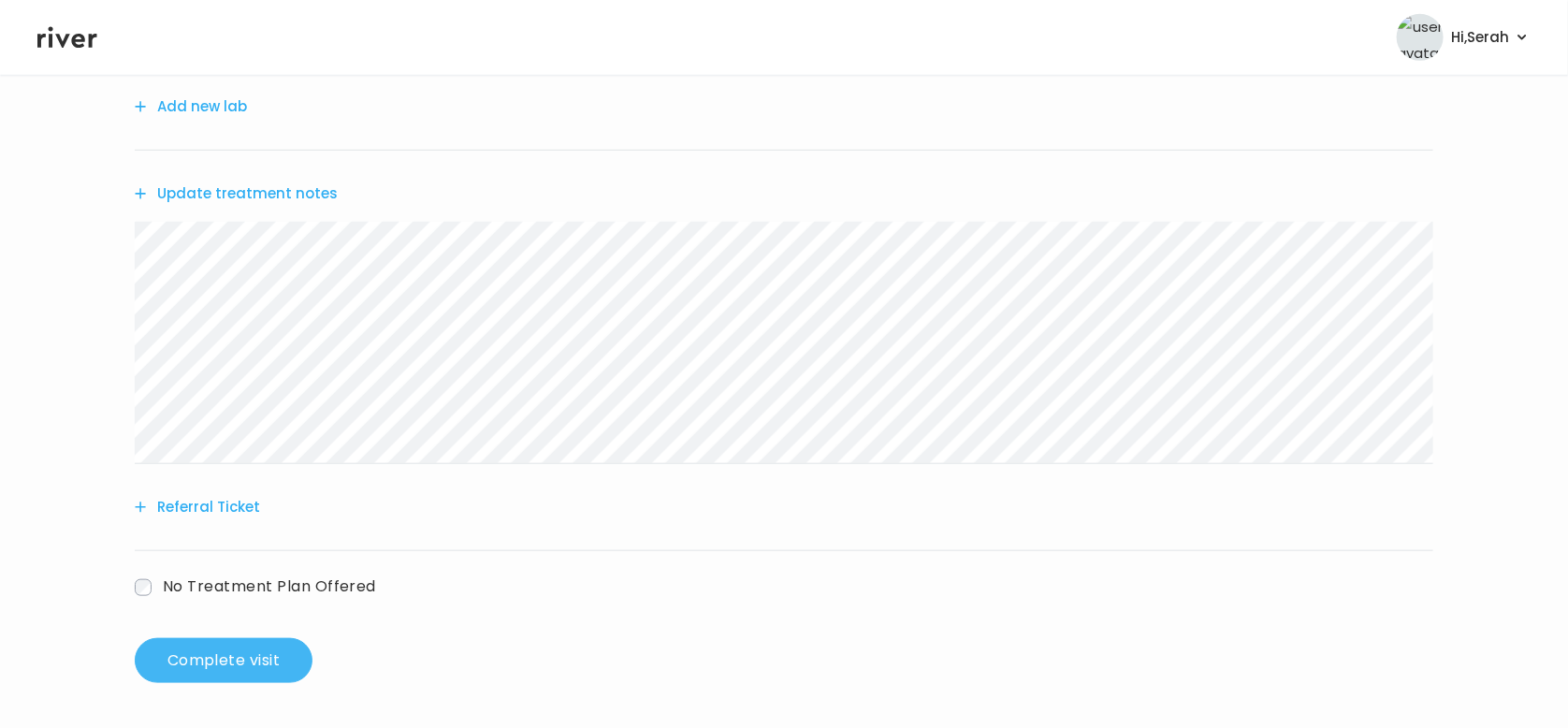
click at [239, 660] on button "Complete visit" at bounding box center [223, 660] width 178 height 45
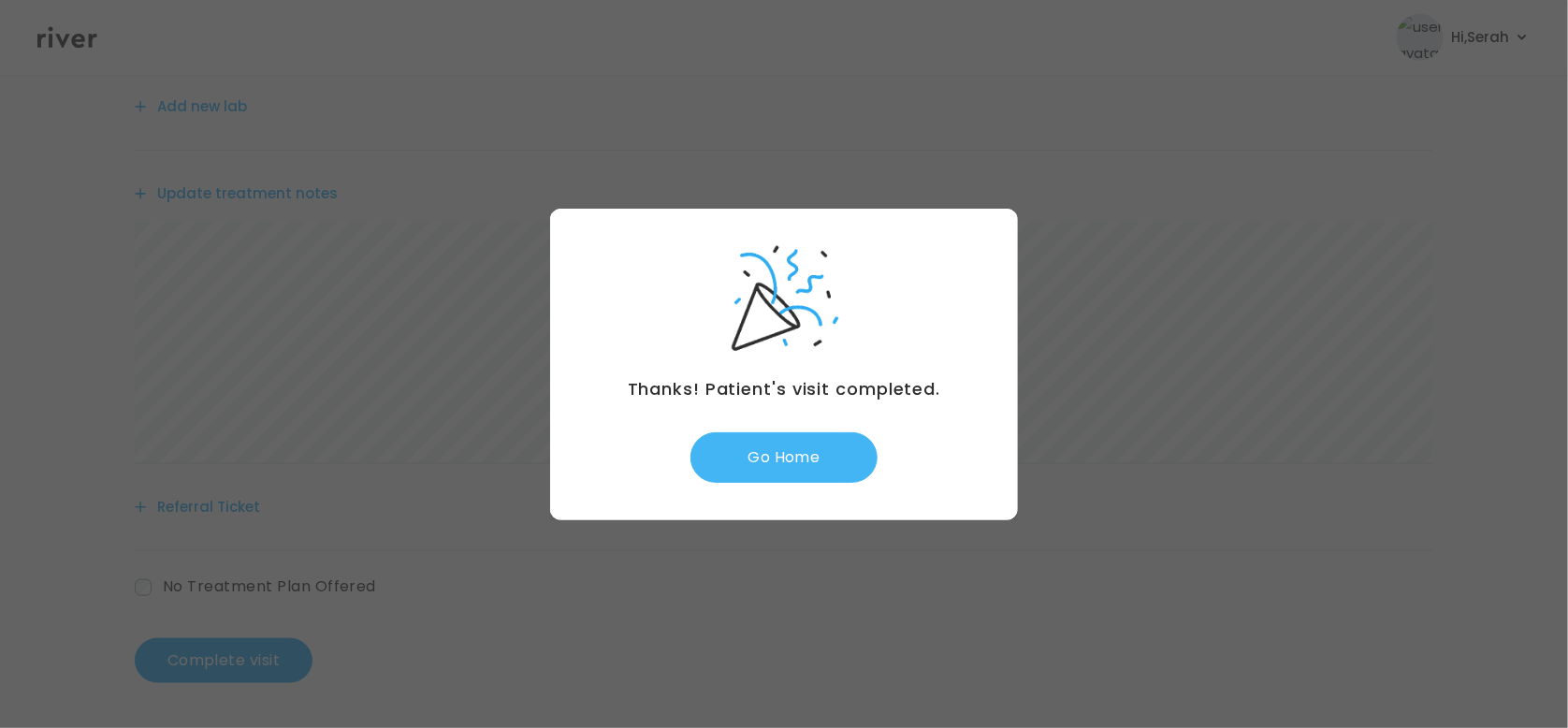
click at [806, 463] on button "Go Home" at bounding box center [784, 457] width 187 height 50
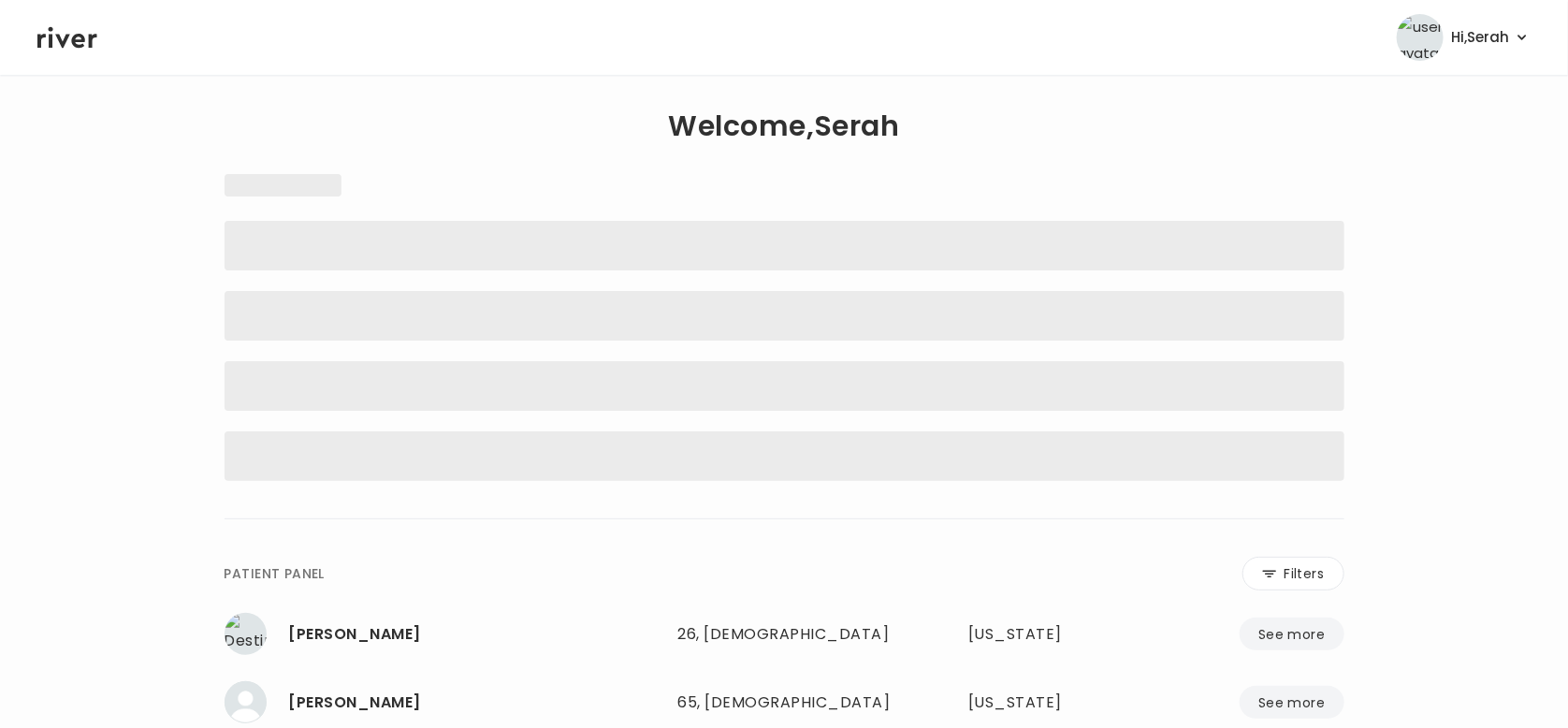
scroll to position [8, 0]
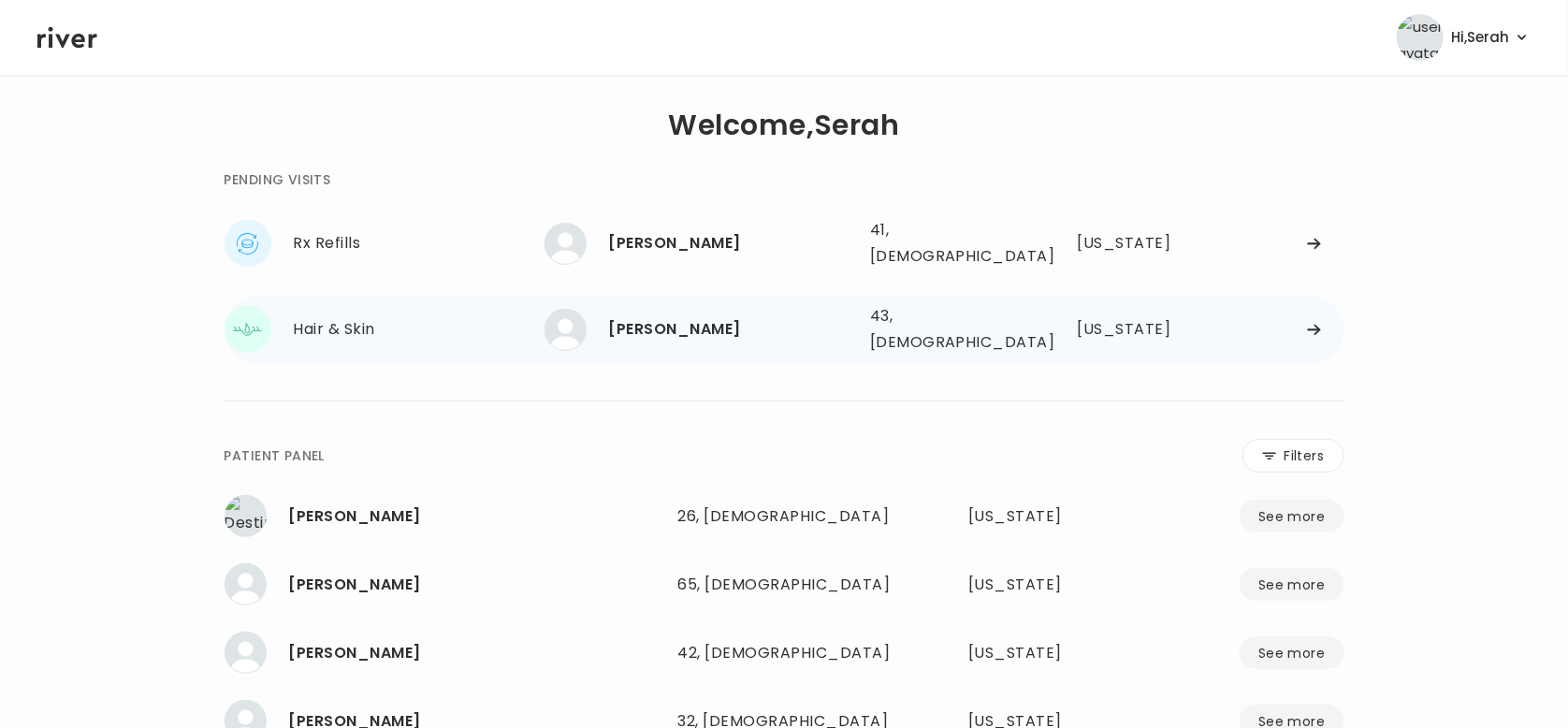
click at [655, 316] on div "[PERSON_NAME]" at bounding box center [731, 329] width 246 height 26
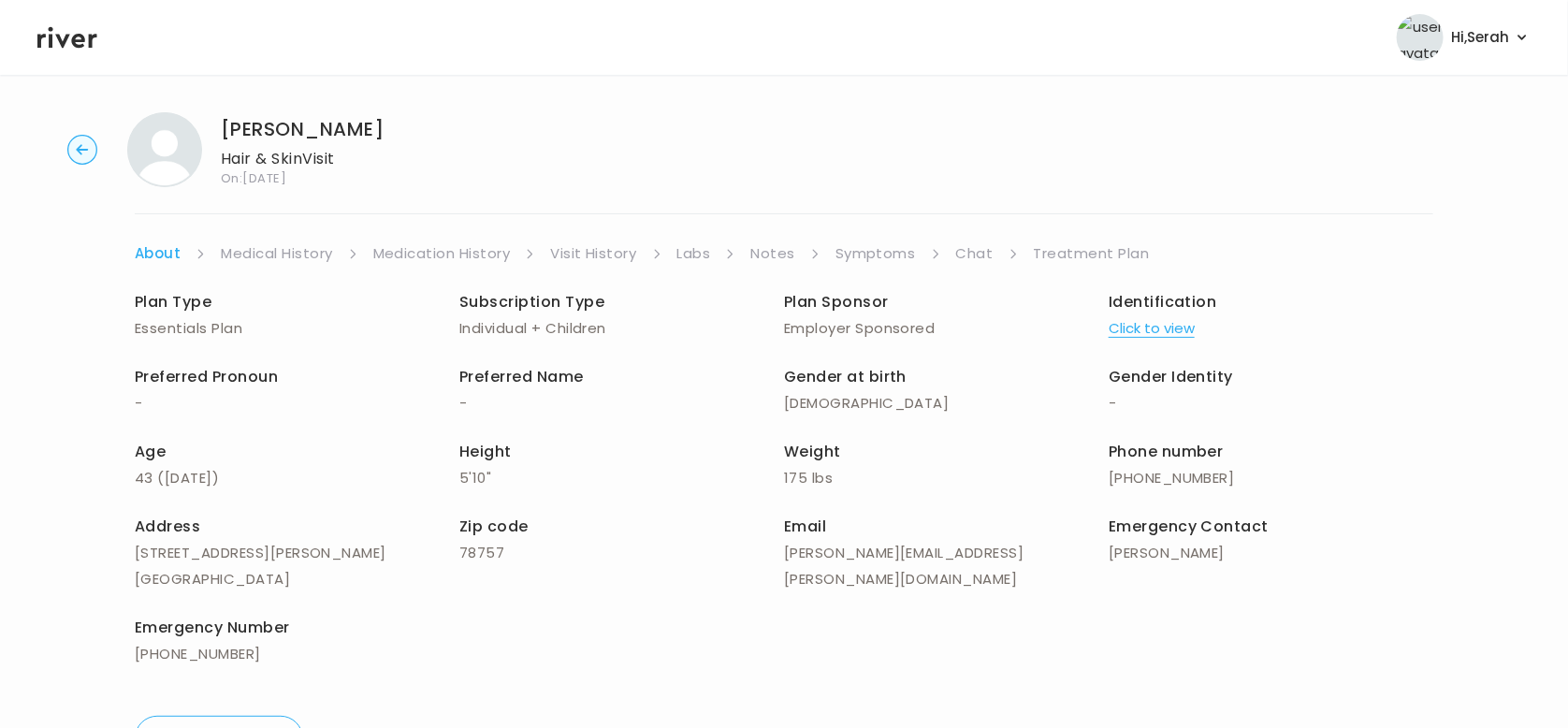
click at [898, 257] on link "Symptoms" at bounding box center [876, 253] width 81 height 26
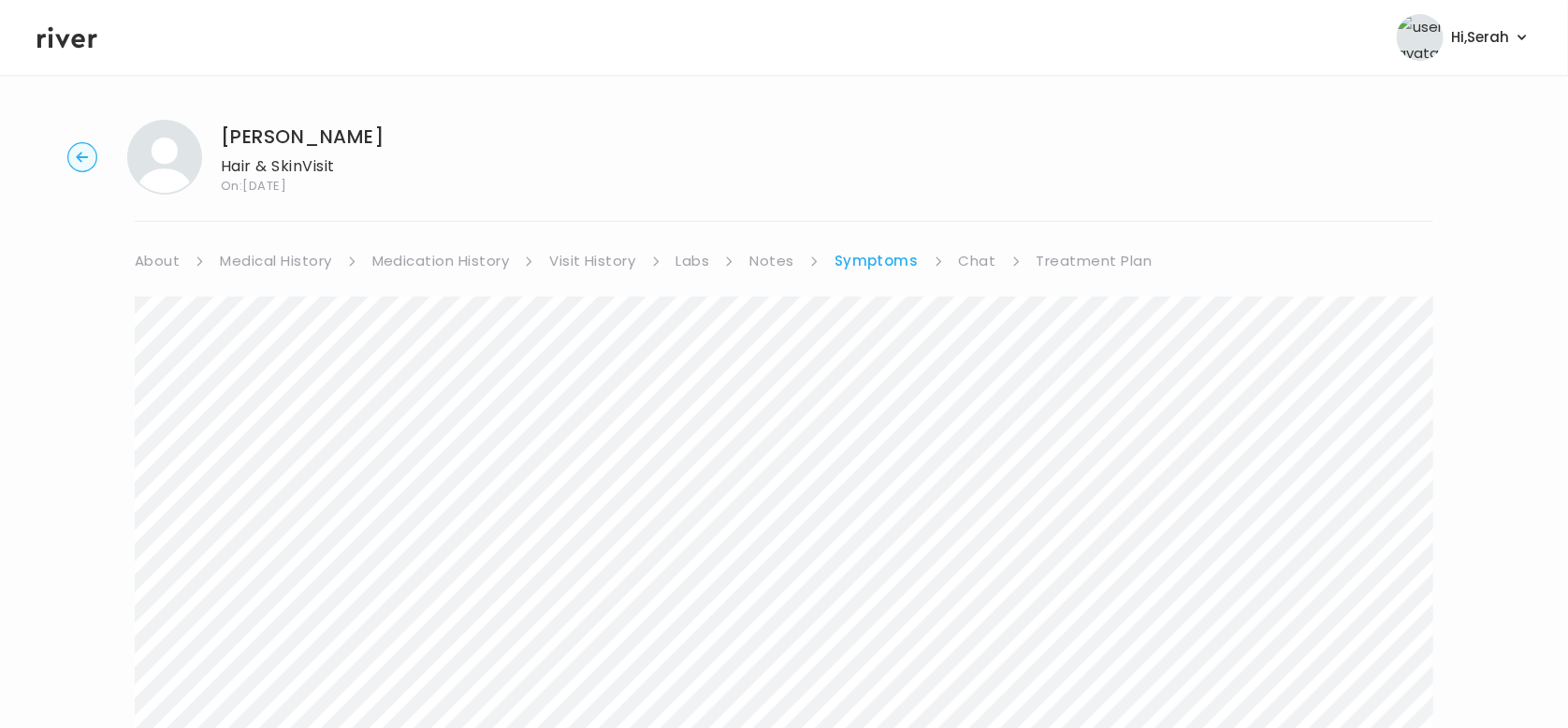
click at [982, 249] on link "Chat" at bounding box center [978, 260] width 38 height 26
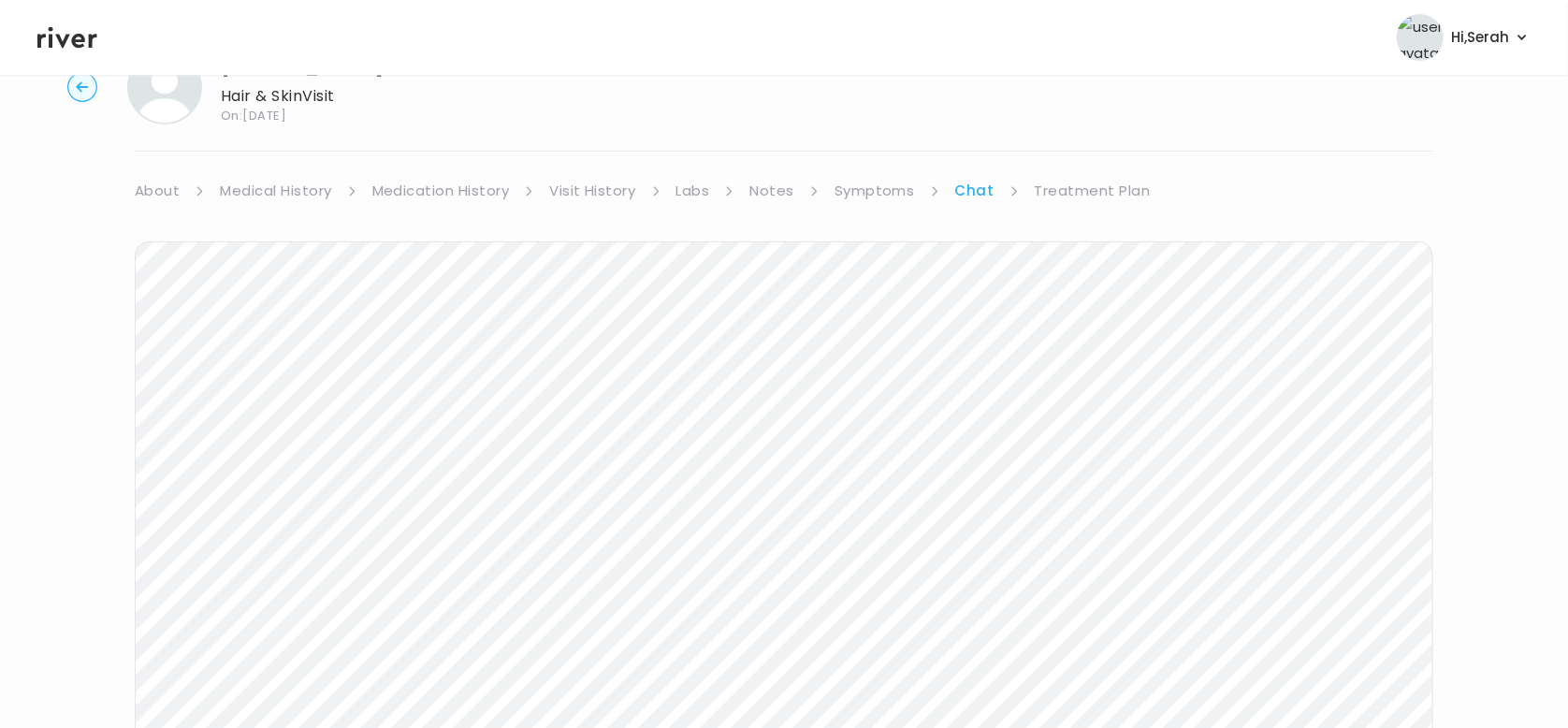
click at [1075, 175] on div "monica marling Hair & Skin Visit On: 09 Oct 2025 About Medical History Medicati…" at bounding box center [784, 487] width 1568 height 905
click at [1075, 181] on link "Treatment Plan" at bounding box center [1092, 190] width 116 height 26
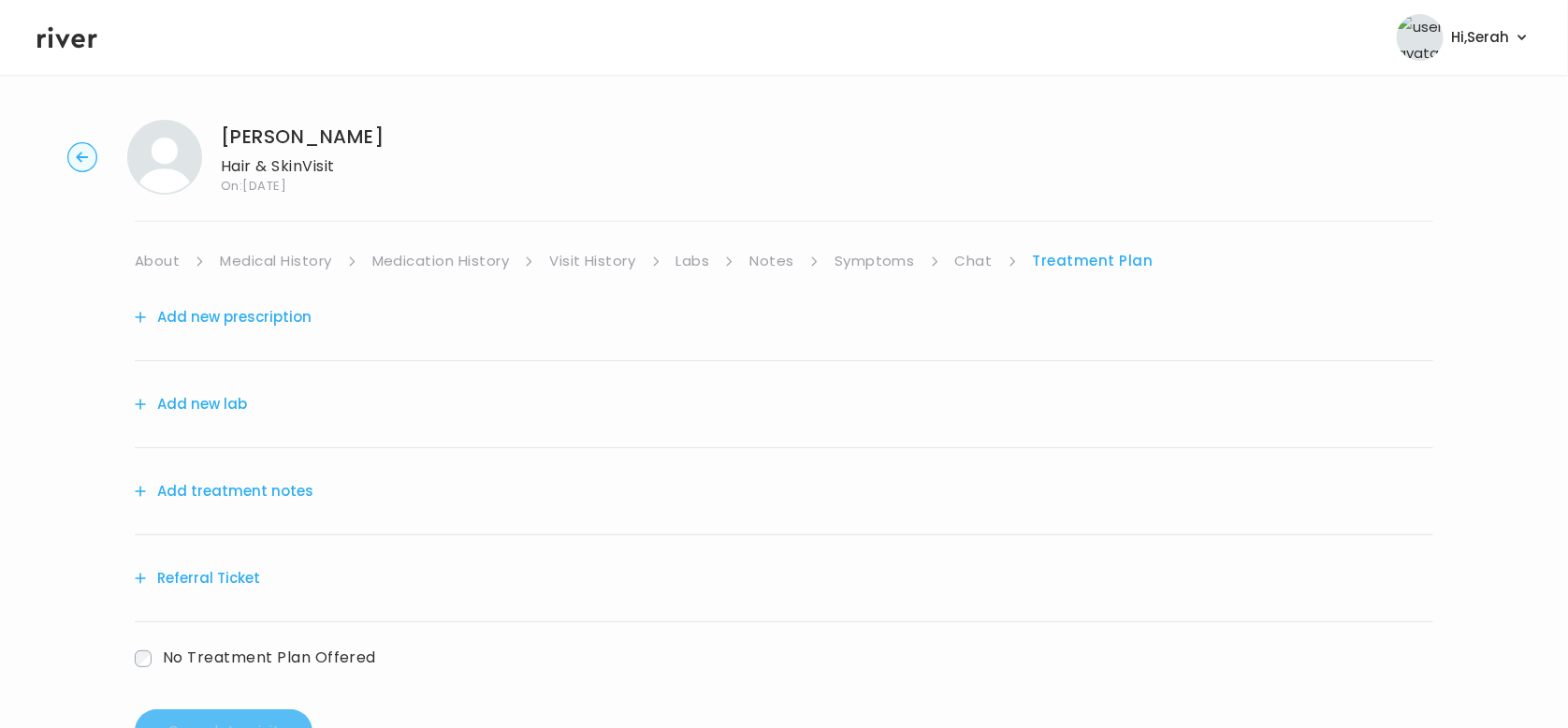
click at [263, 323] on button "Add new prescription" at bounding box center [223, 316] width 177 height 26
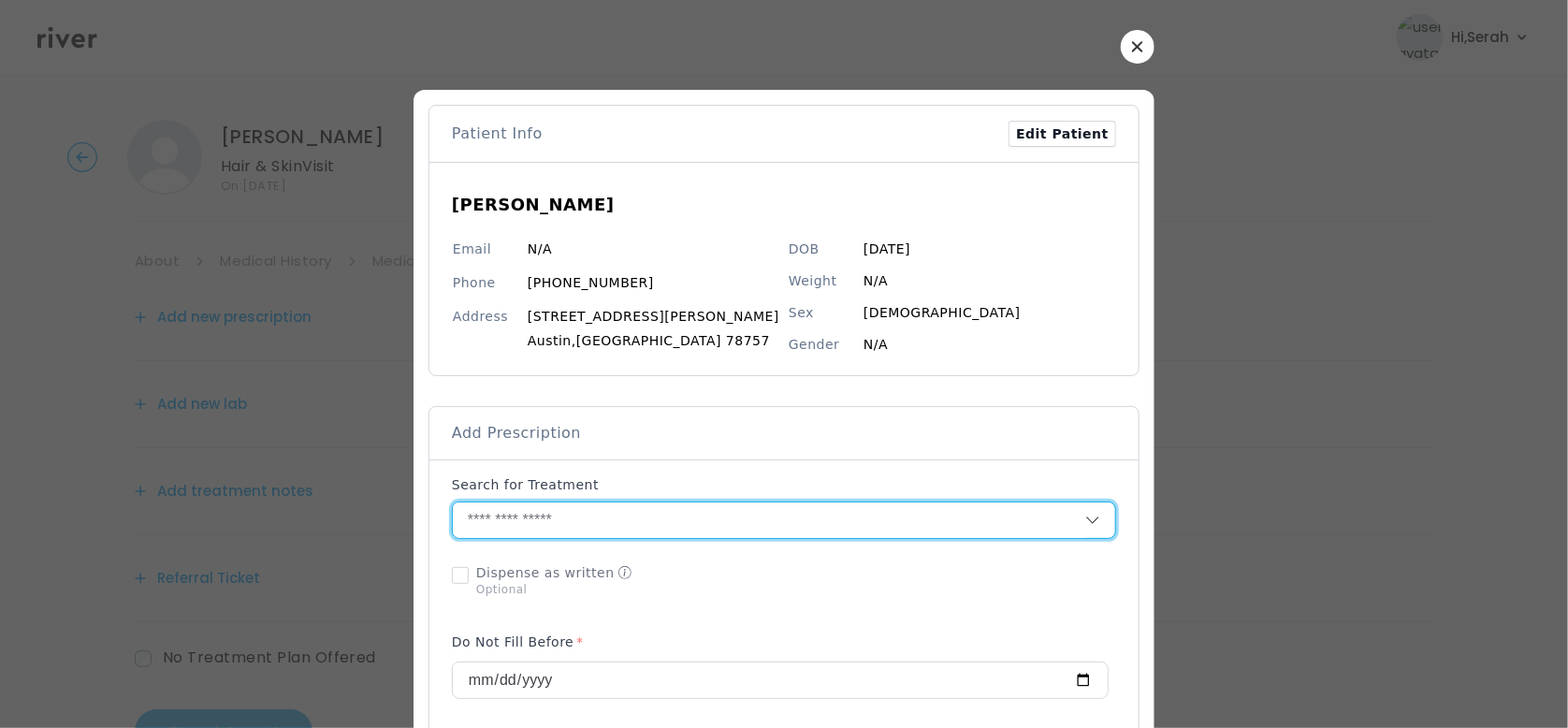
click at [647, 515] on input "text" at bounding box center [768, 519] width 632 height 36
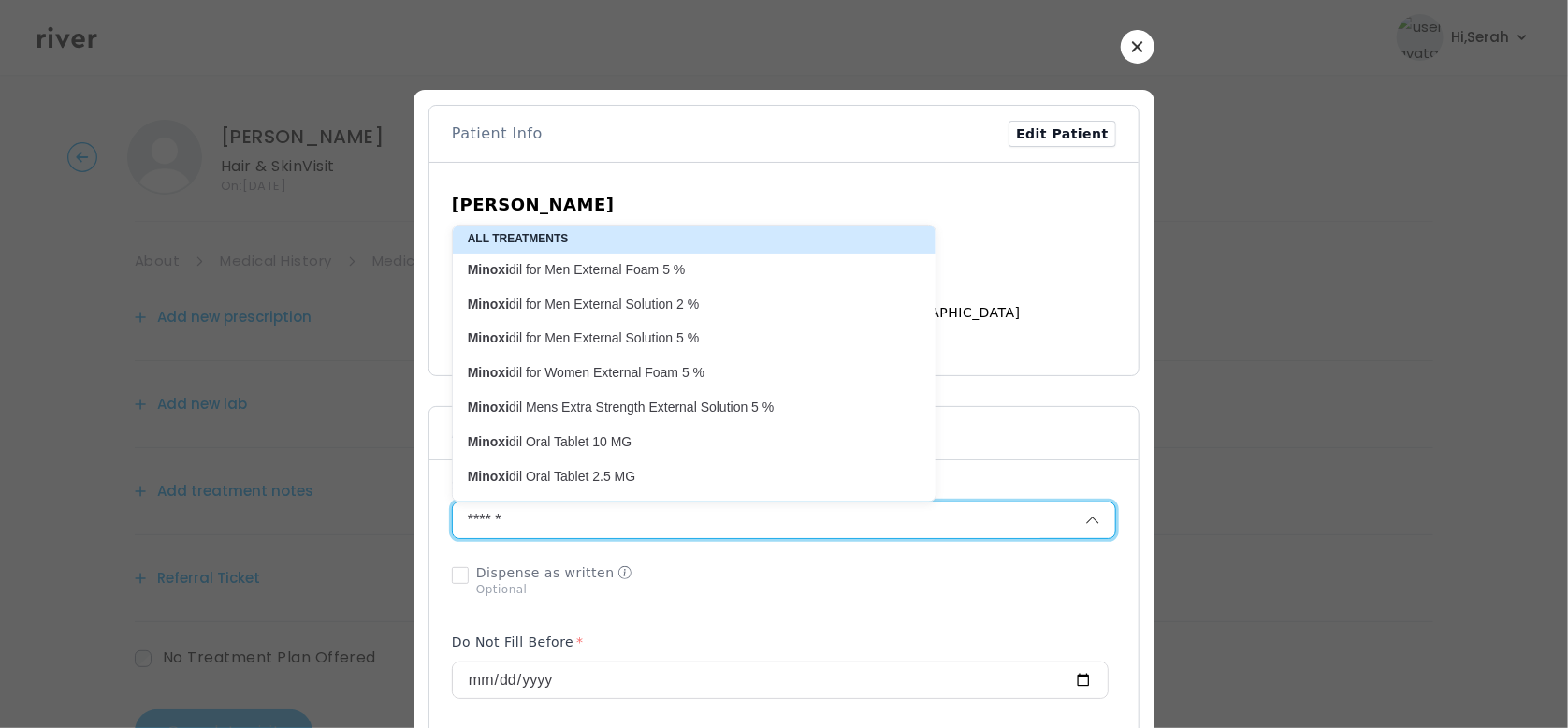
click at [655, 472] on p "Minoxi dil Oral Tablet 2.5 MG" at bounding box center [683, 477] width 430 height 17
type input "**********"
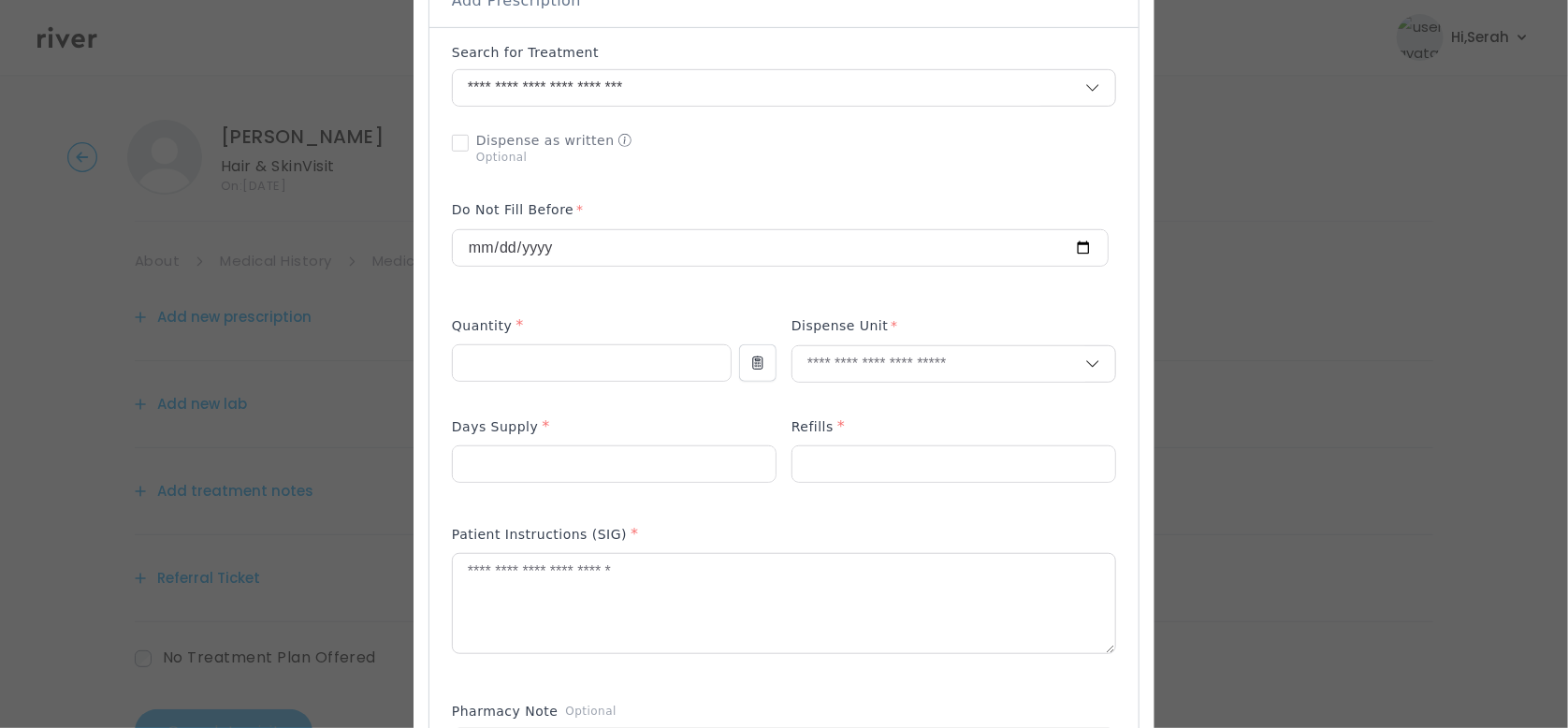
scroll to position [444, 0]
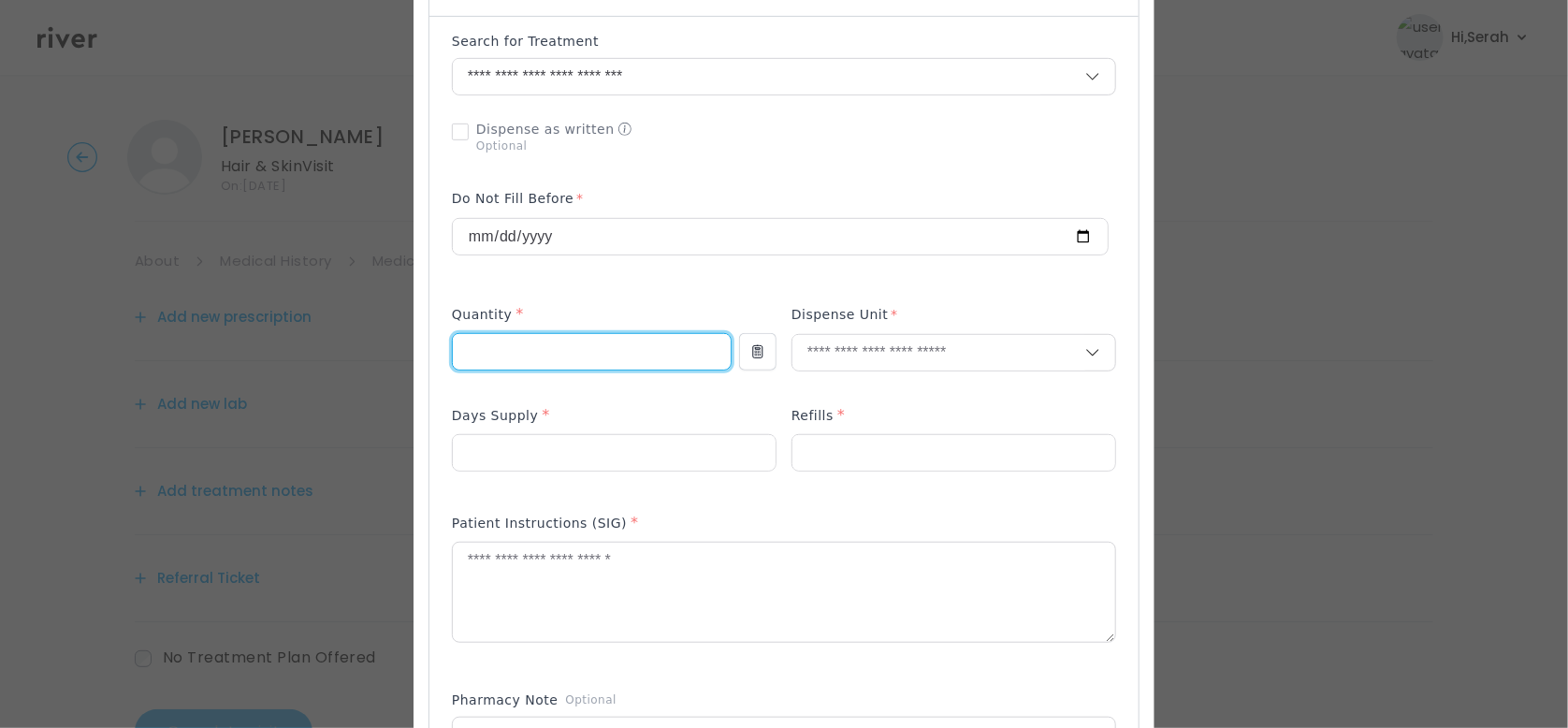
click at [563, 363] on input "number" at bounding box center [591, 351] width 278 height 36
type input "**"
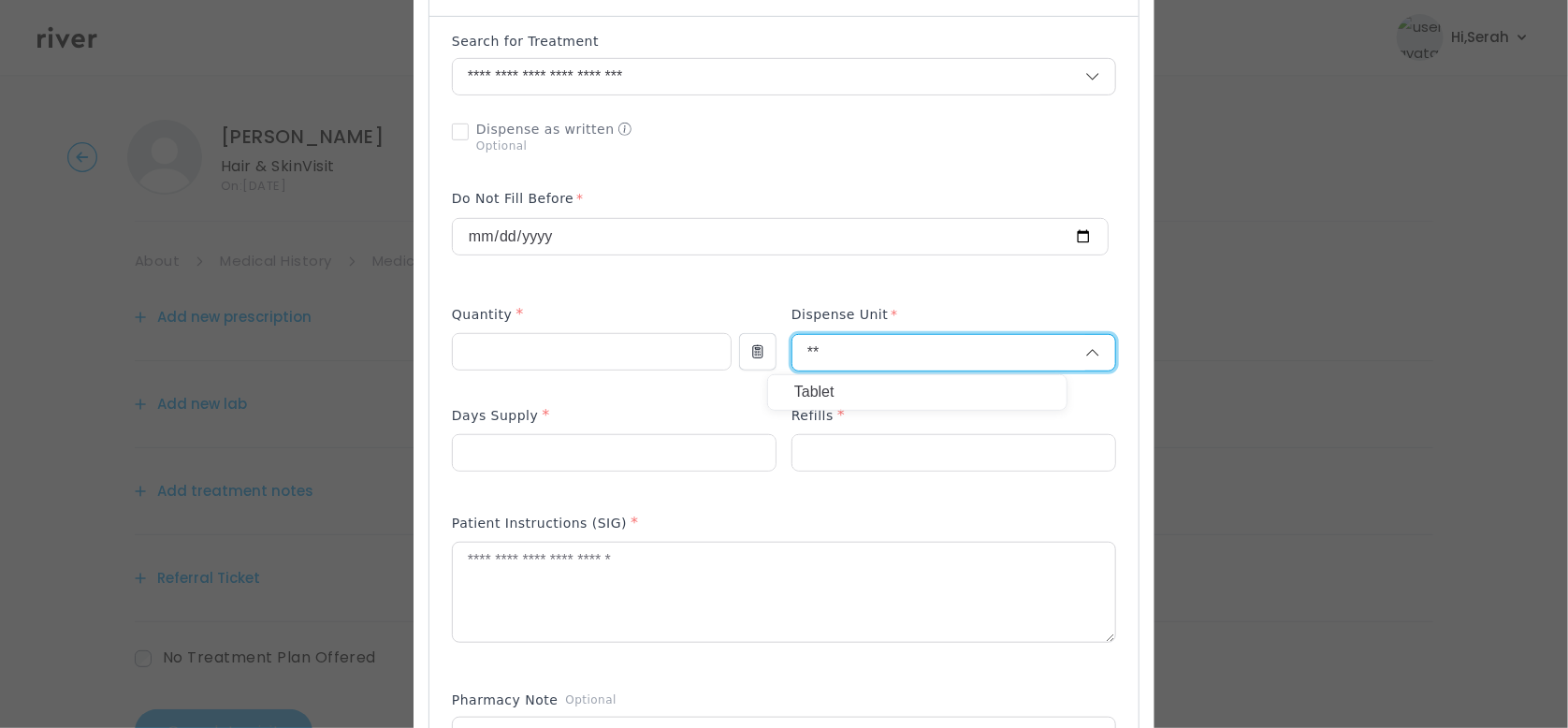
type input "**"
click at [810, 388] on p "Tablet" at bounding box center [917, 392] width 246 height 27
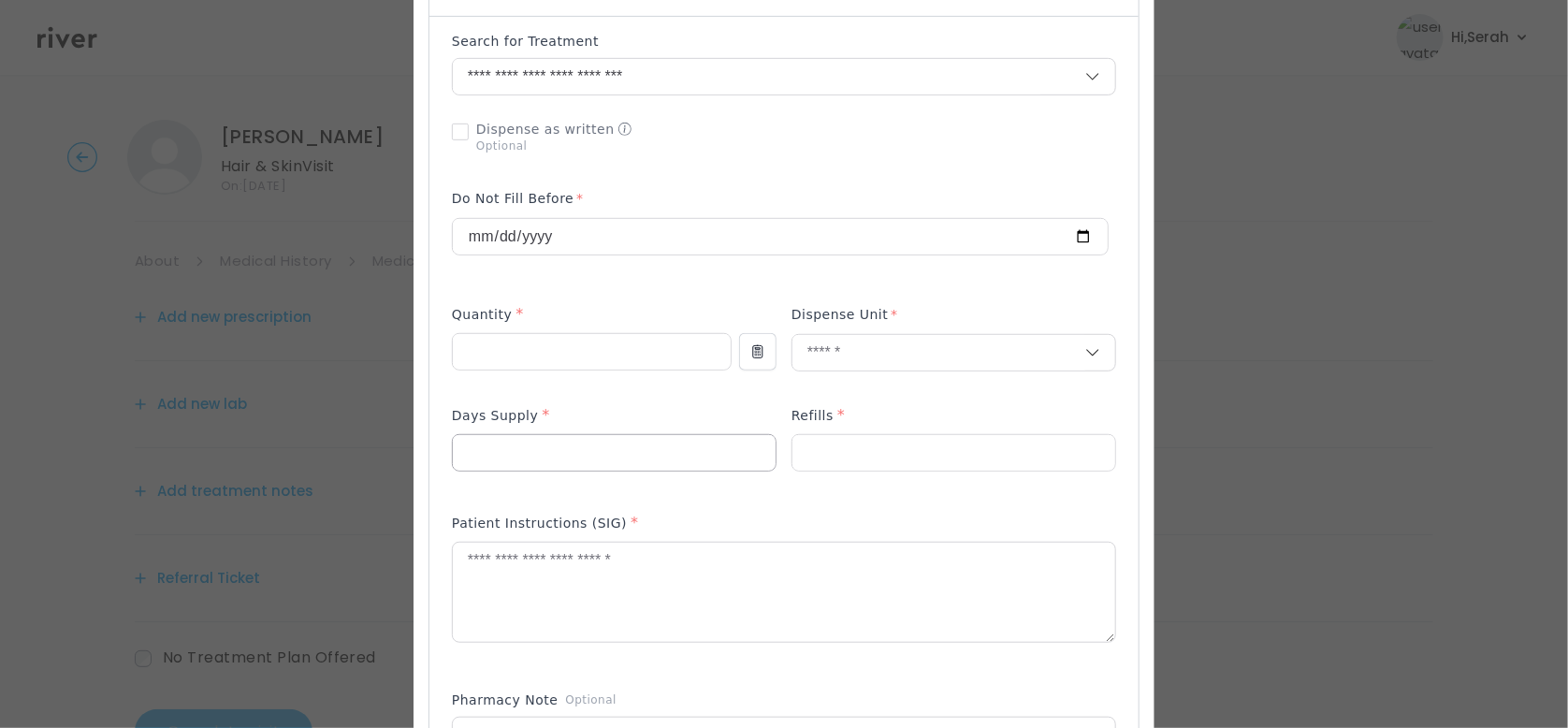
click at [630, 462] on input "number" at bounding box center [614, 452] width 322 height 36
type input "**"
type input "*"
click at [595, 620] on textarea at bounding box center [784, 592] width 662 height 99
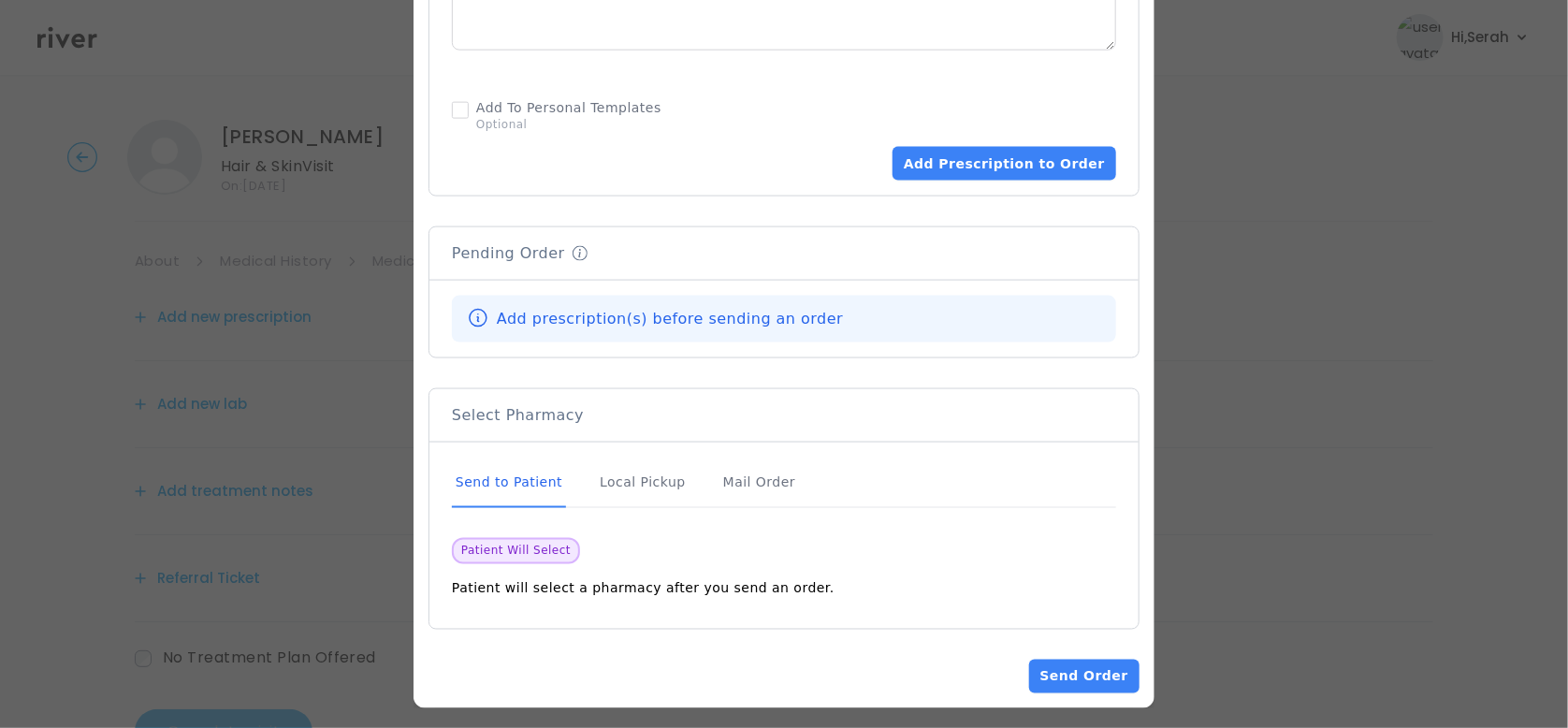
scroll to position [922, 0]
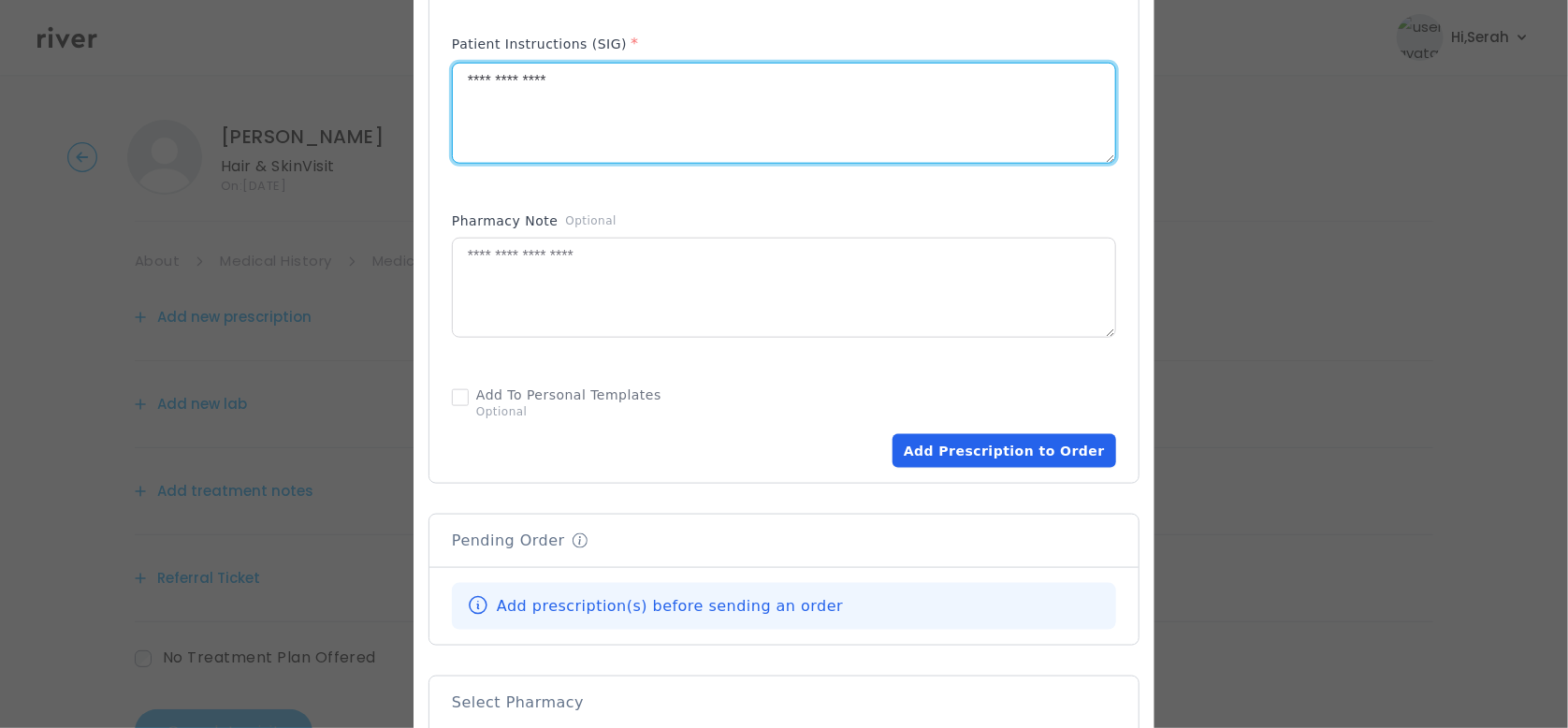
type textarea "**********"
click at [968, 436] on button "Add Prescription to Order" at bounding box center [1004, 450] width 223 height 34
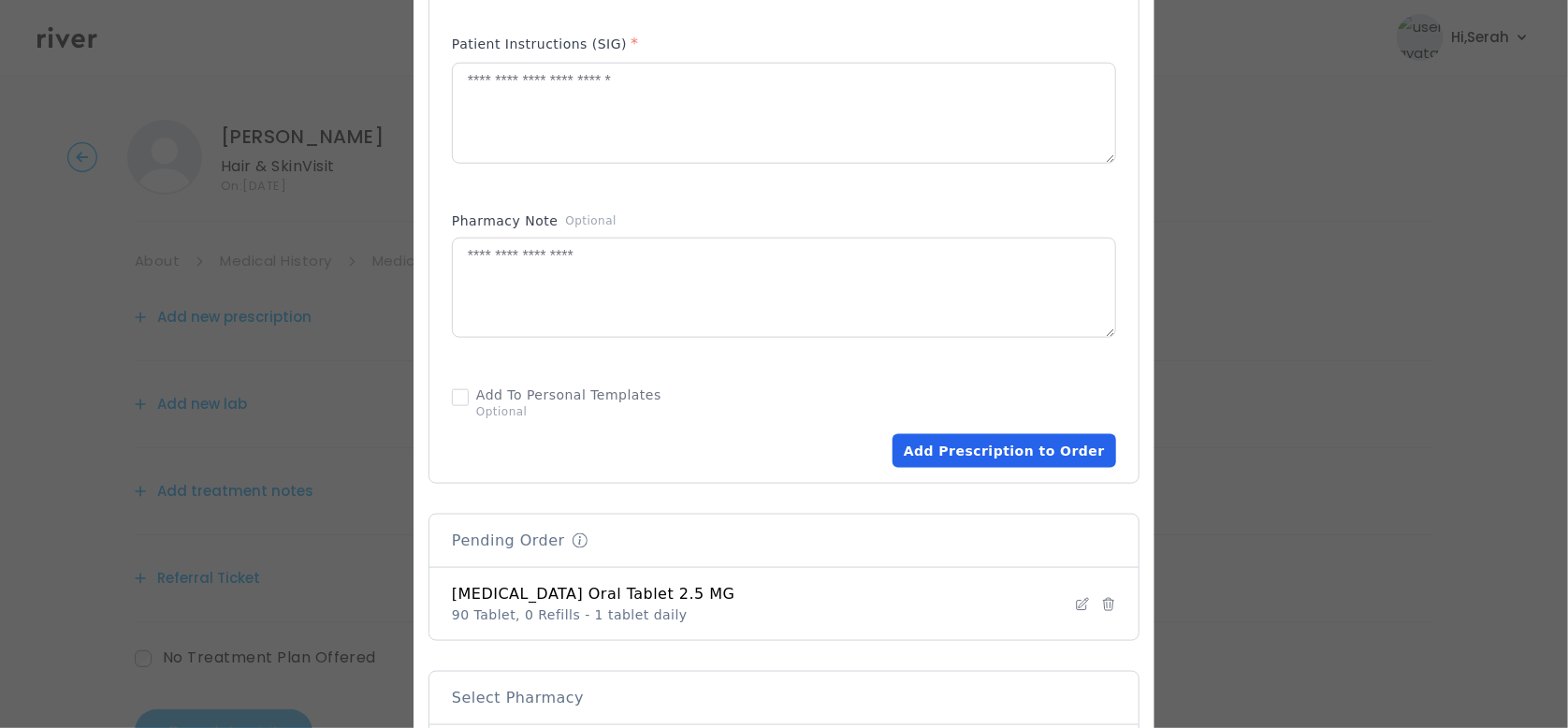
scroll to position [1168, 0]
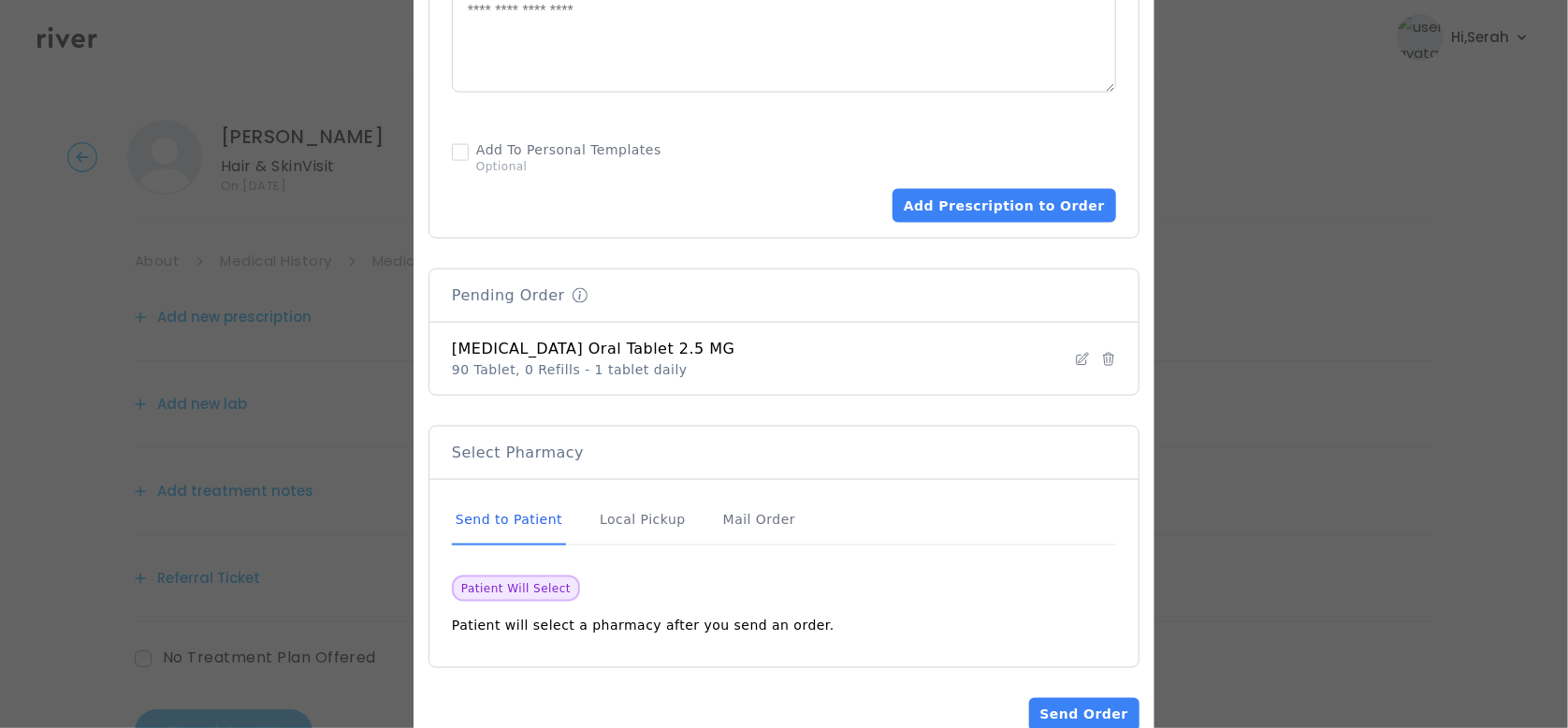
click at [968, 442] on div "Select Pharmacy" at bounding box center [784, 452] width 664 height 22
click at [1047, 698] on button "Send Order" at bounding box center [1084, 714] width 111 height 34
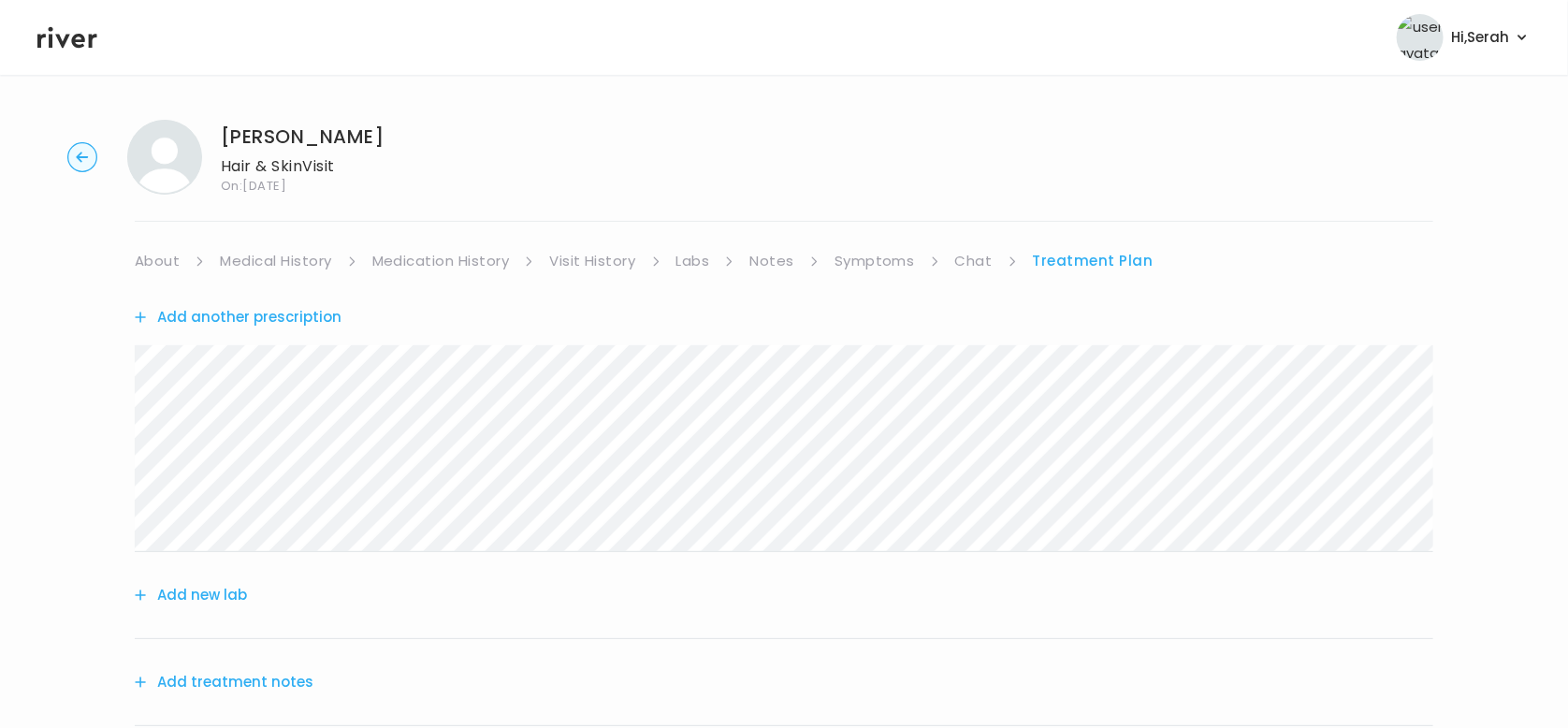
scroll to position [262, 0]
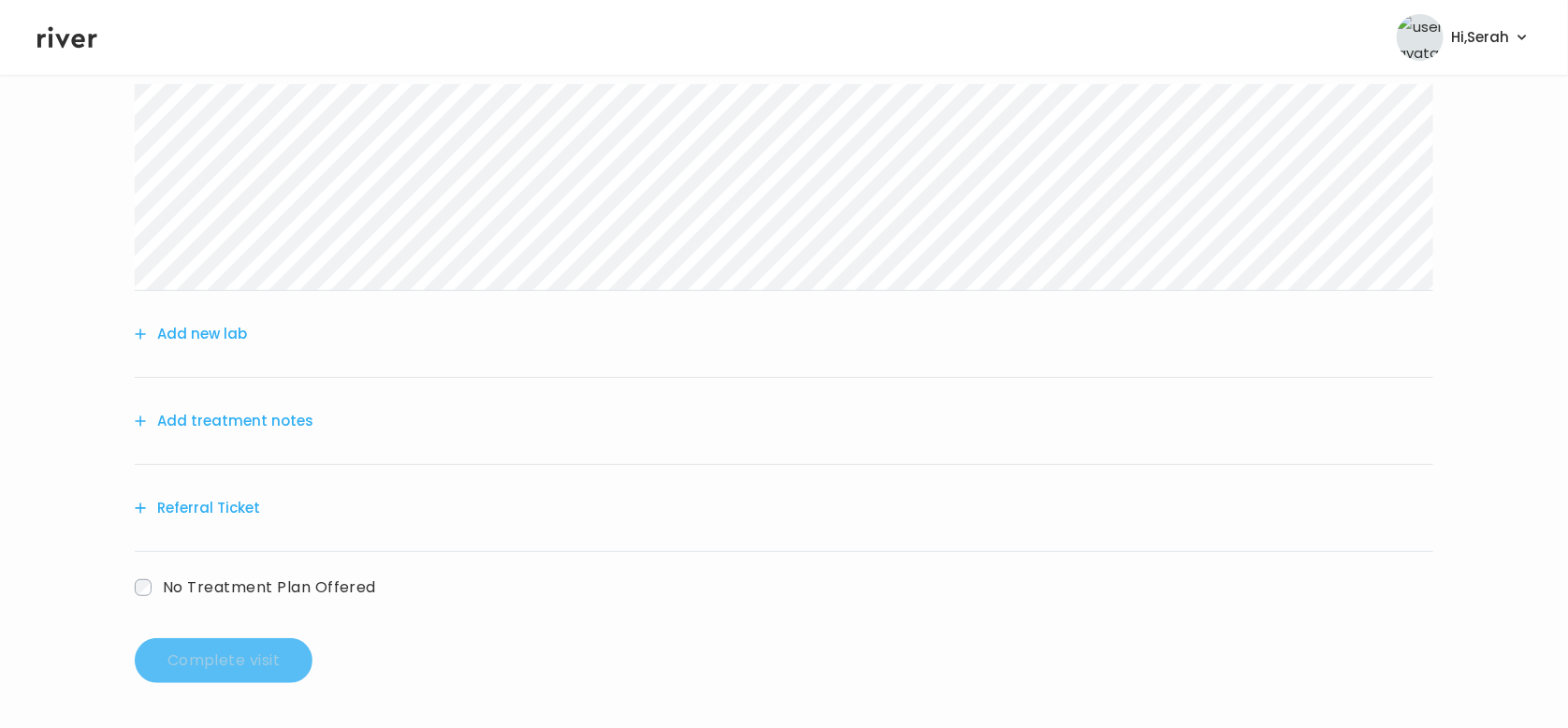
click at [298, 415] on button "Add treatment notes" at bounding box center [224, 420] width 179 height 26
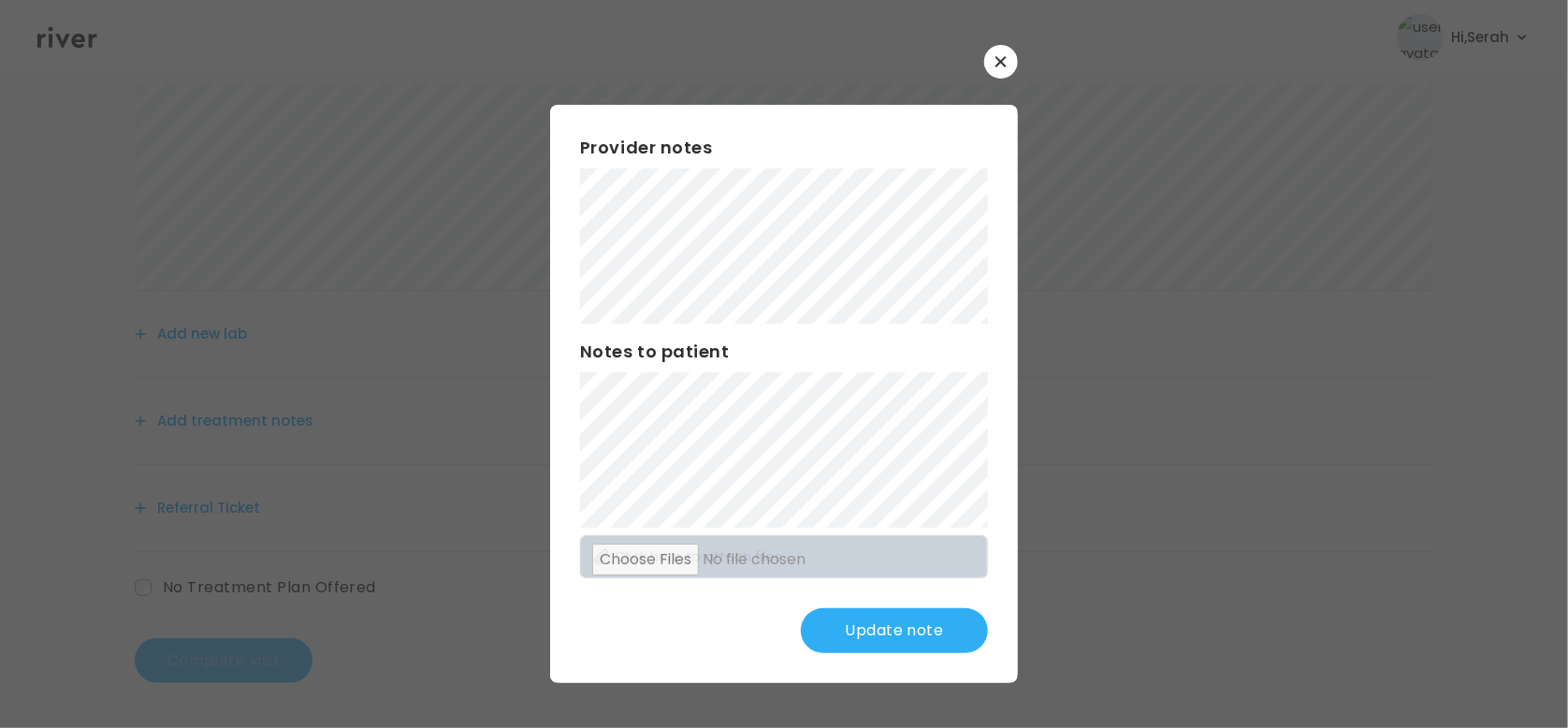
drag, startPoint x: 640, startPoint y: 637, endPoint x: 674, endPoint y: 566, distance: 78.7
click at [640, 637] on div "Update note" at bounding box center [784, 630] width 408 height 45
click at [871, 645] on button "Update note" at bounding box center [894, 630] width 187 height 45
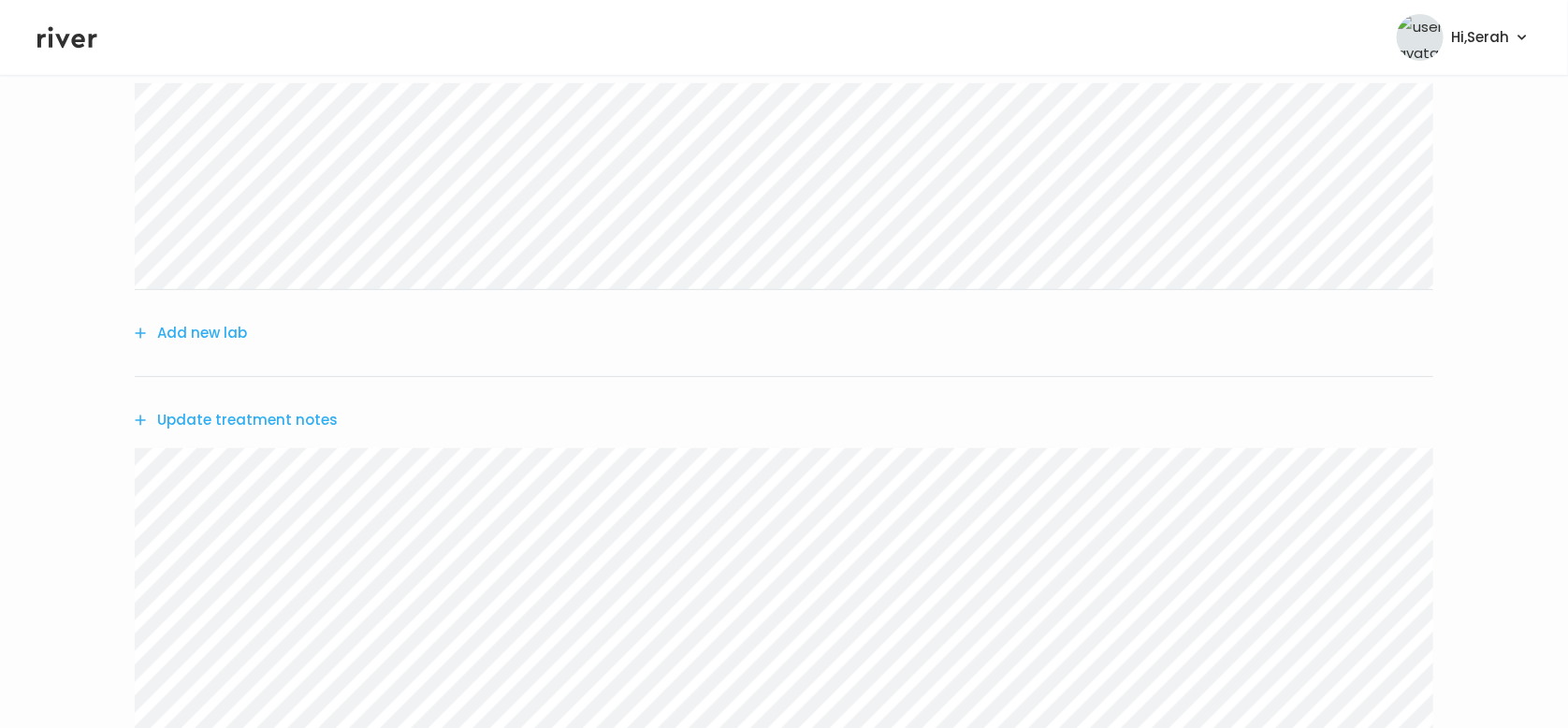
scroll to position [592, 0]
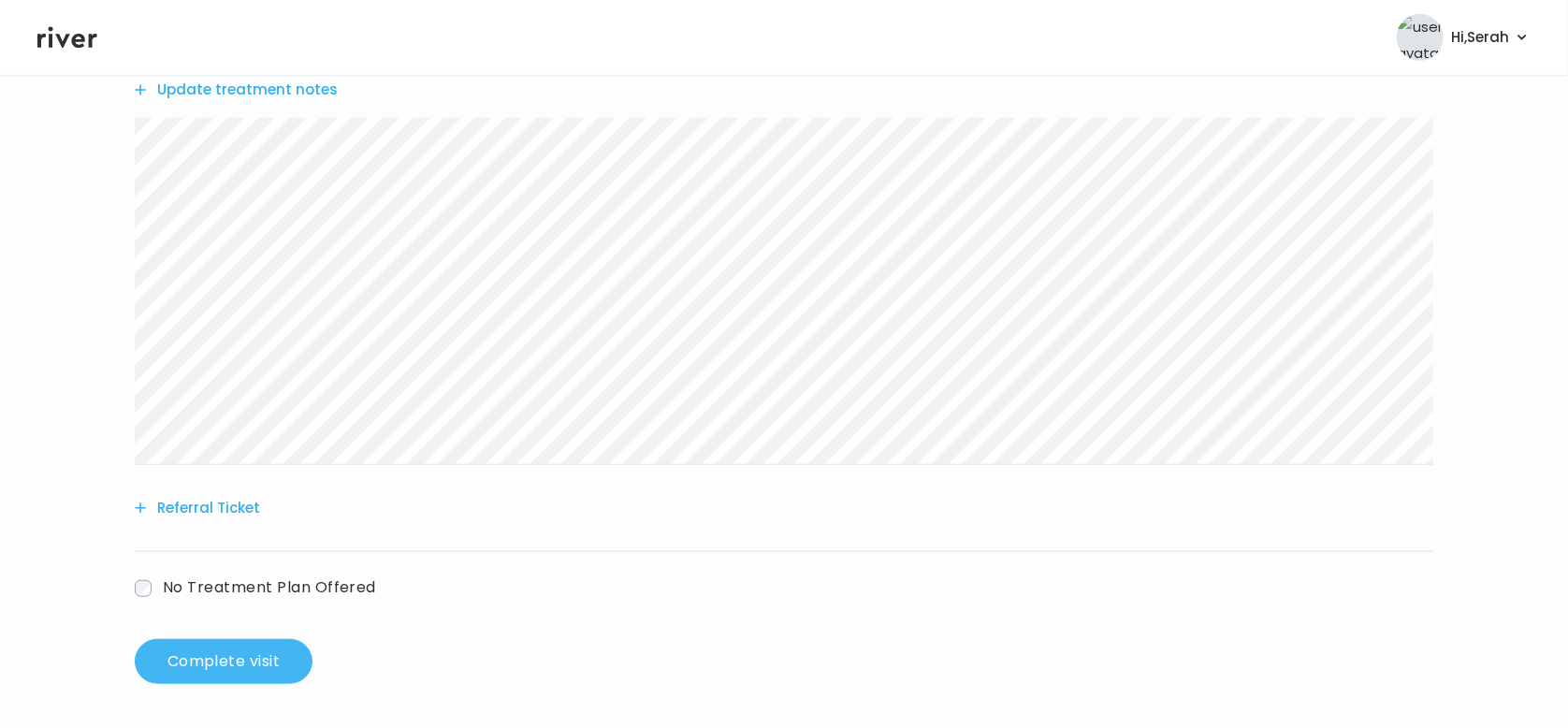
click at [275, 650] on button "Complete visit" at bounding box center [223, 661] width 178 height 45
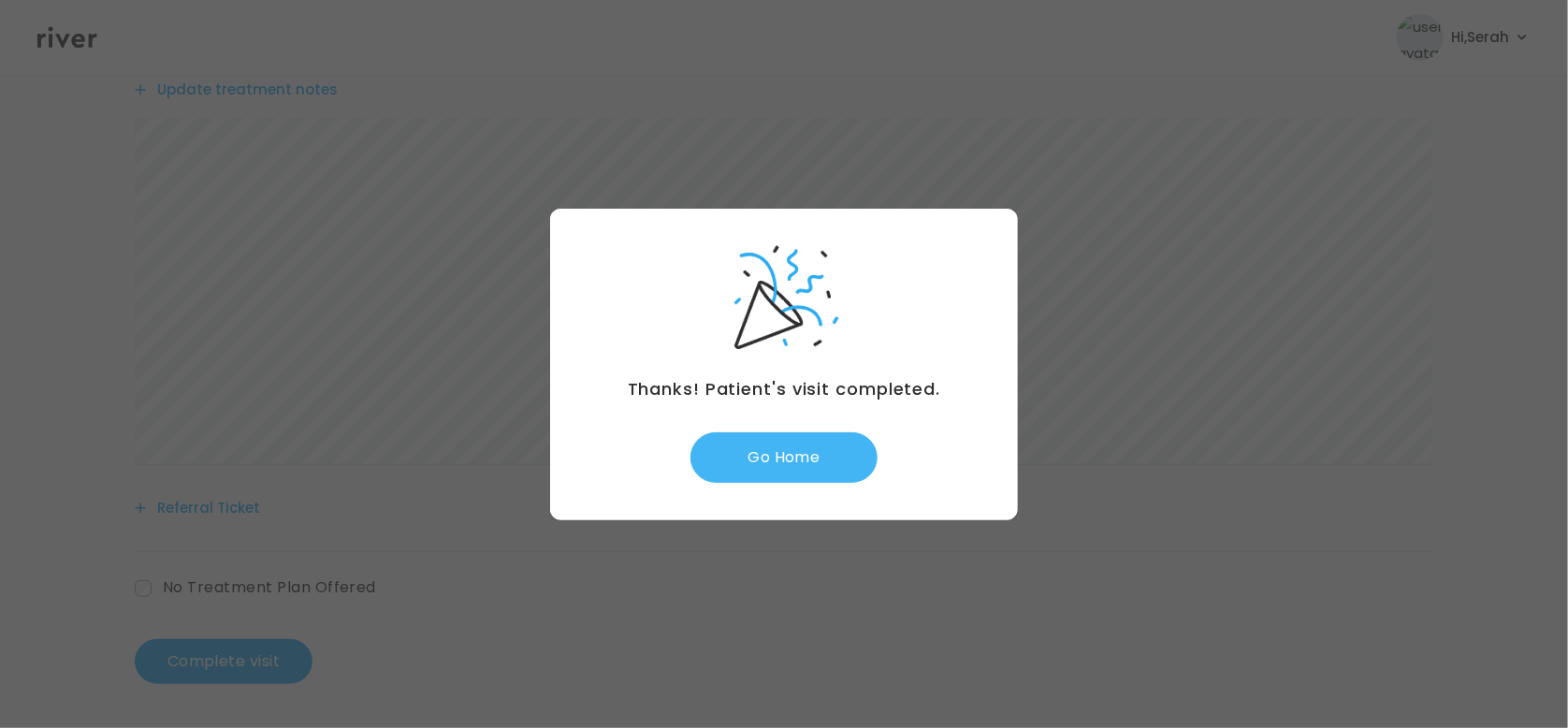
click at [764, 454] on button "Go Home" at bounding box center [784, 457] width 187 height 50
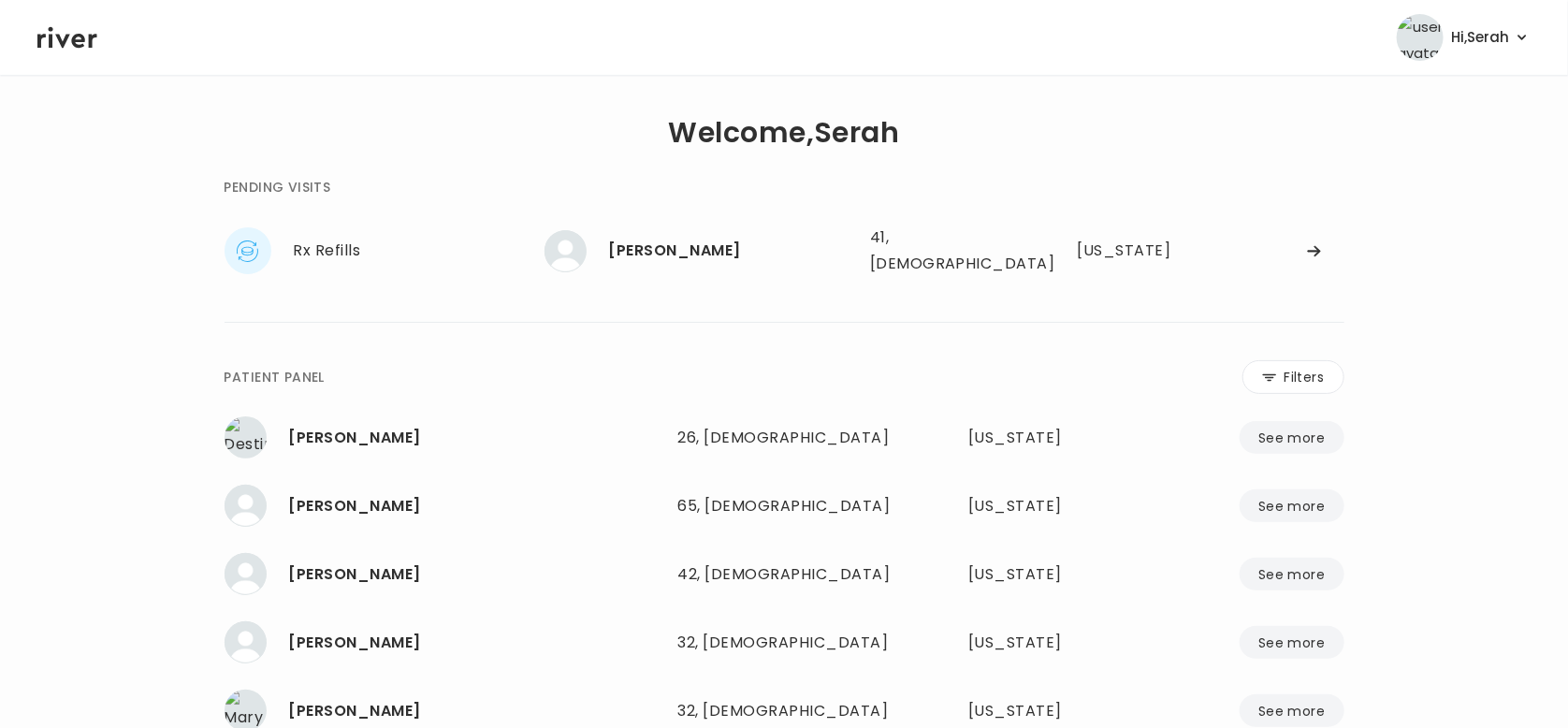
click at [689, 212] on div "PENDING VISITS Rx Refills [PERSON_NAME] [PERSON_NAME] 41, [DEMOGRAPHIC_DATA] Se…" at bounding box center [784, 230] width 1119 height 109
click at [679, 248] on div "[PERSON_NAME]" at bounding box center [731, 250] width 246 height 26
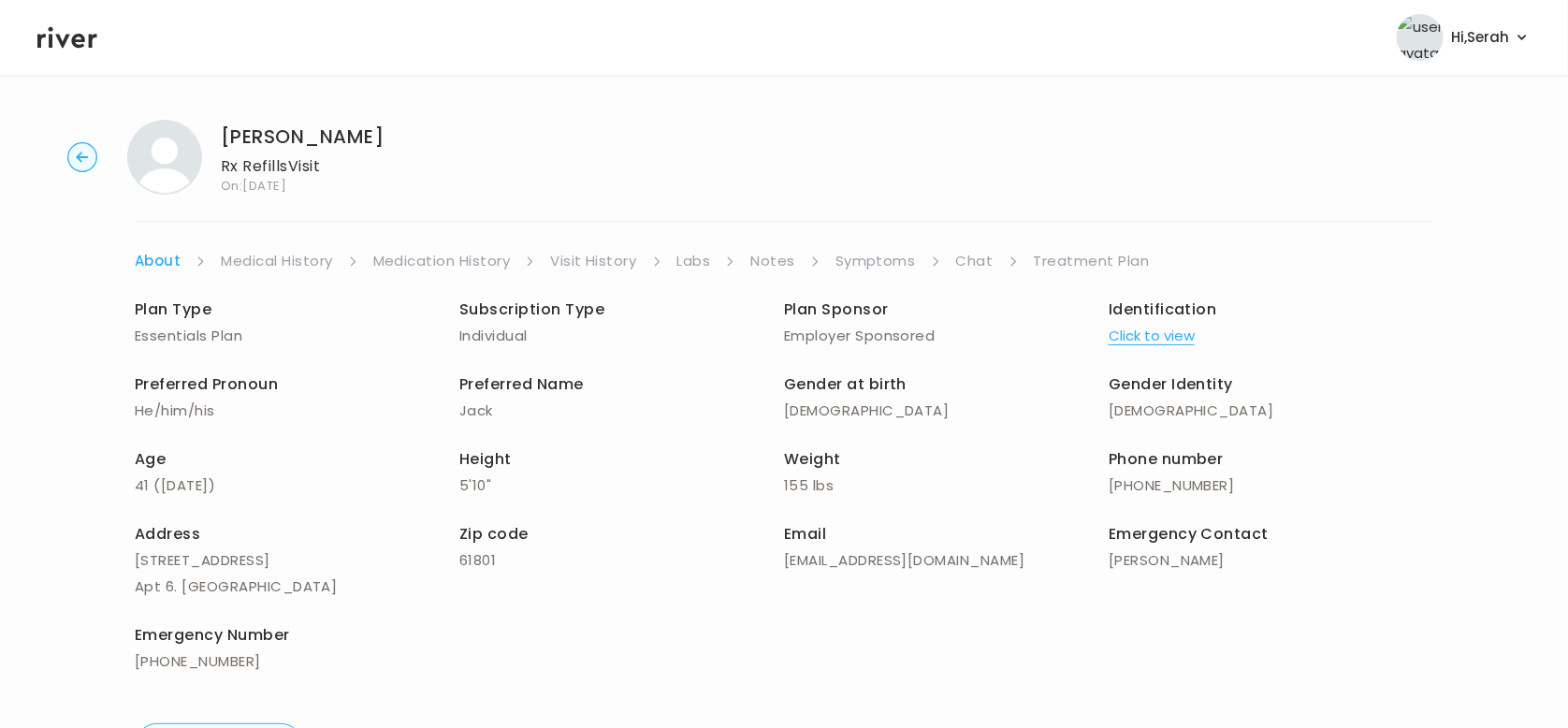
click at [866, 256] on link "Symptoms" at bounding box center [876, 260] width 81 height 26
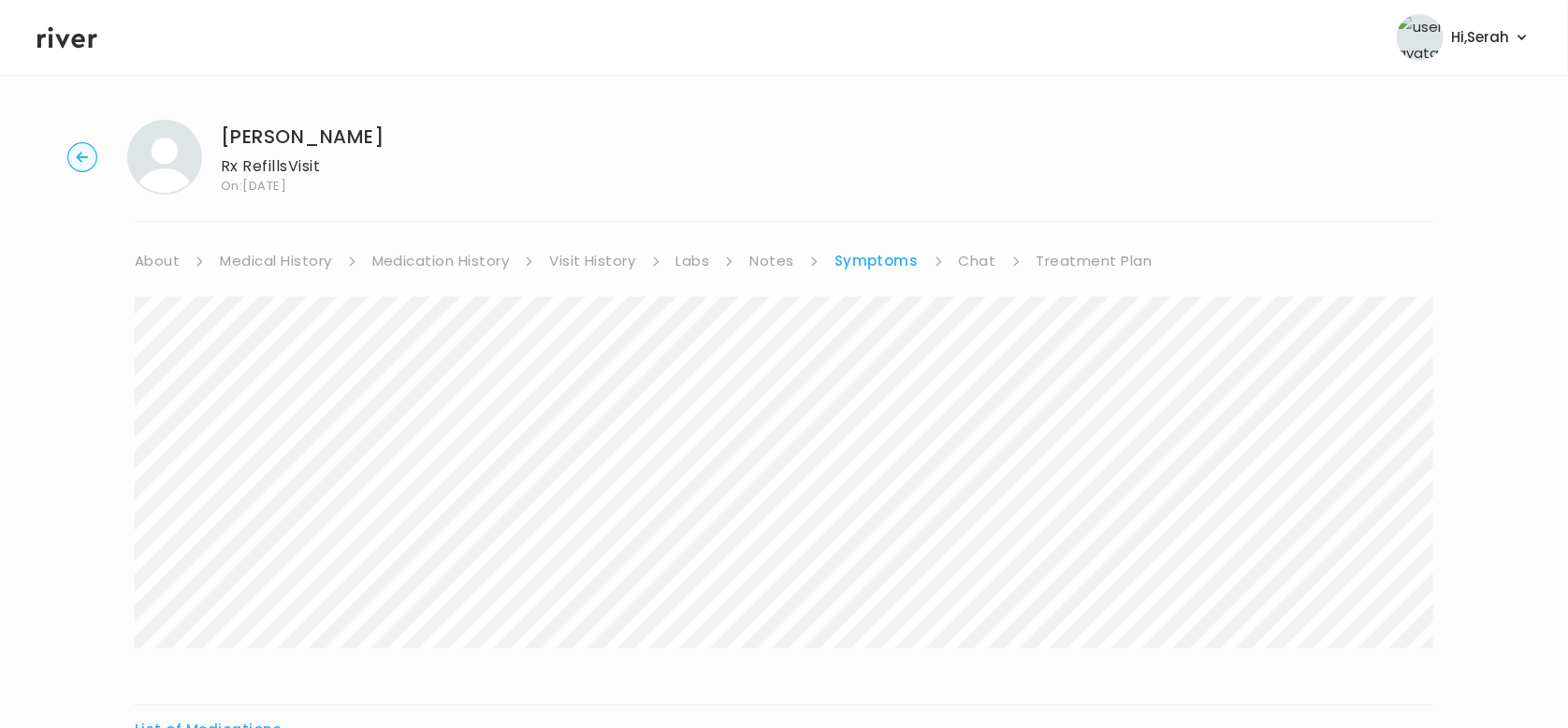
click at [484, 268] on link "Medication History" at bounding box center [442, 260] width 138 height 26
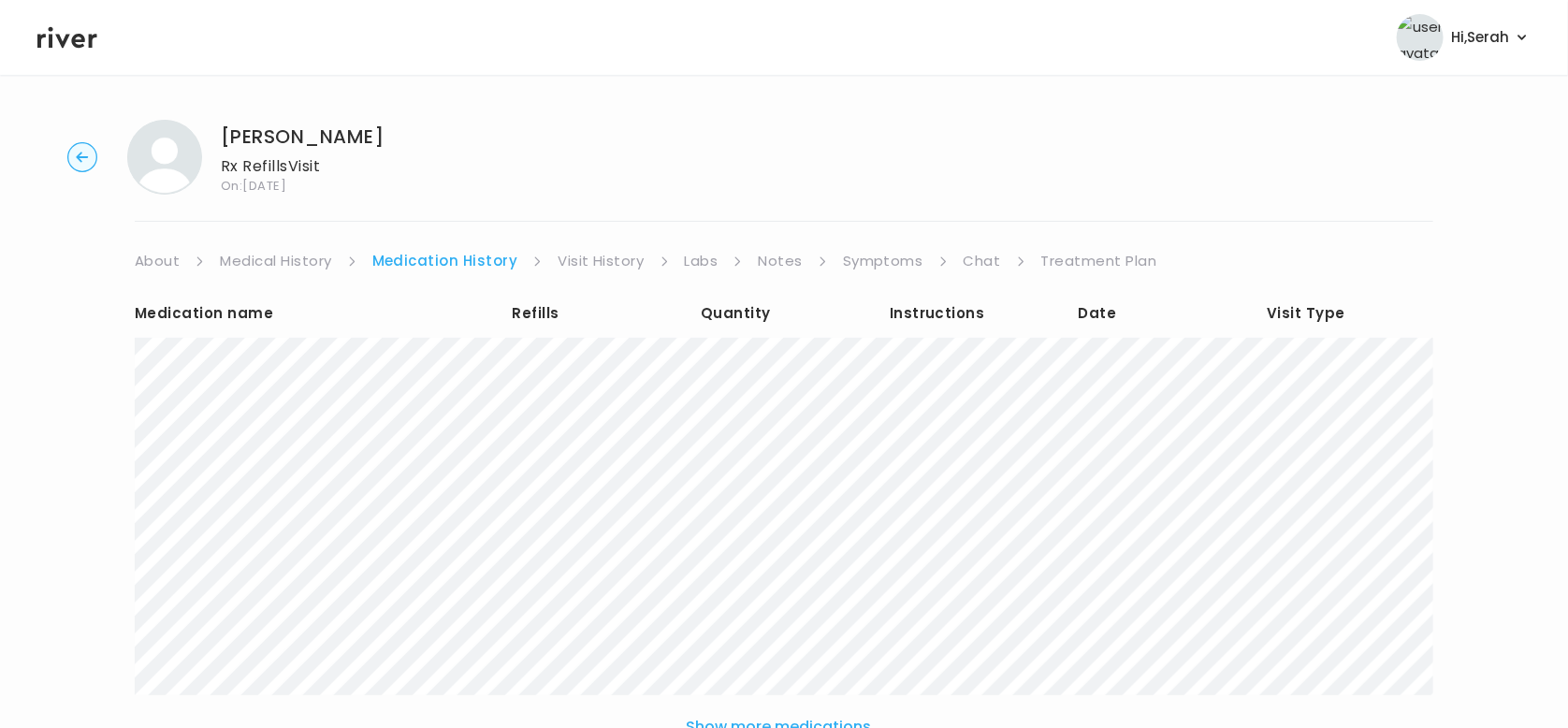
click at [981, 269] on link "Chat" at bounding box center [983, 260] width 38 height 26
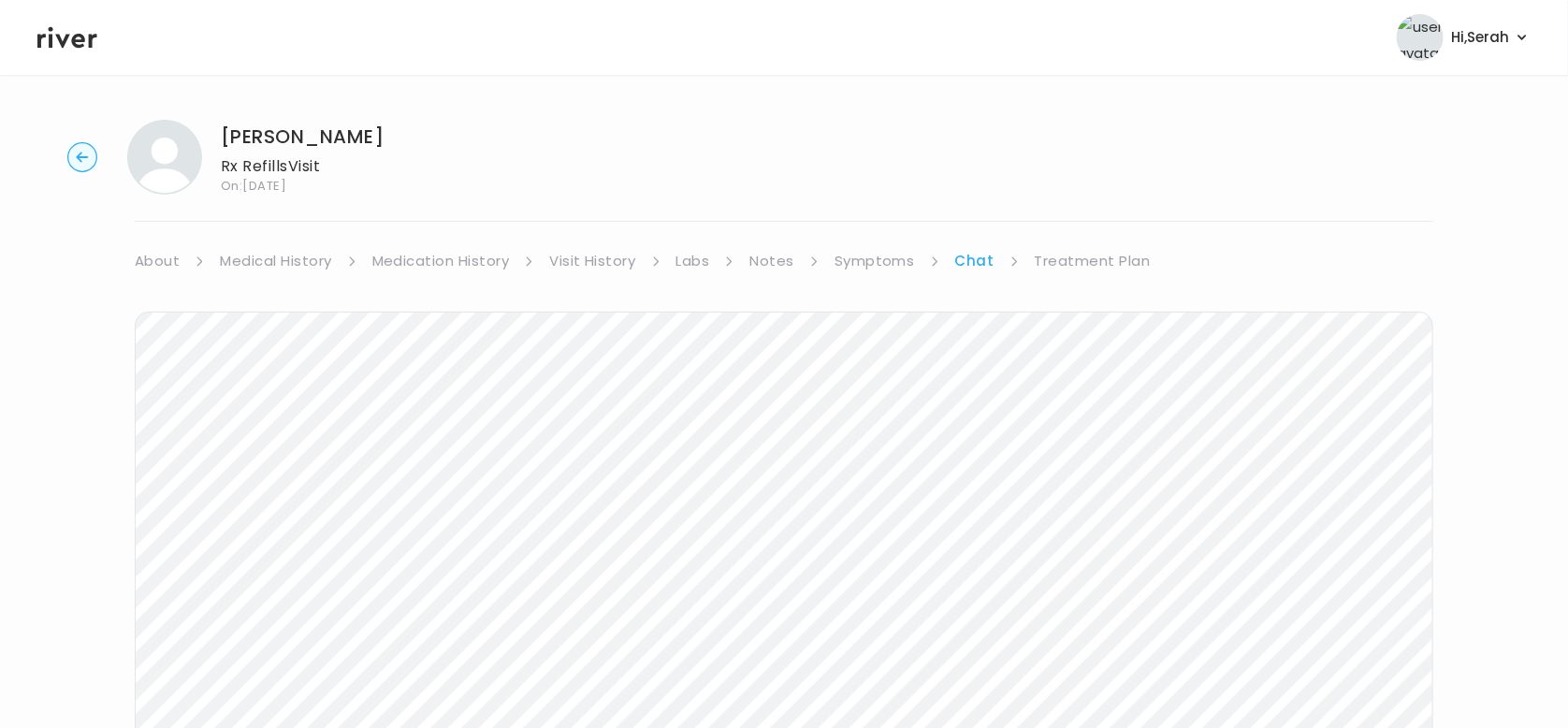
click at [1075, 280] on div "Next Ping message sent" at bounding box center [784, 634] width 1299 height 720
click at [1115, 248] on link "Treatment Plan" at bounding box center [1092, 260] width 116 height 26
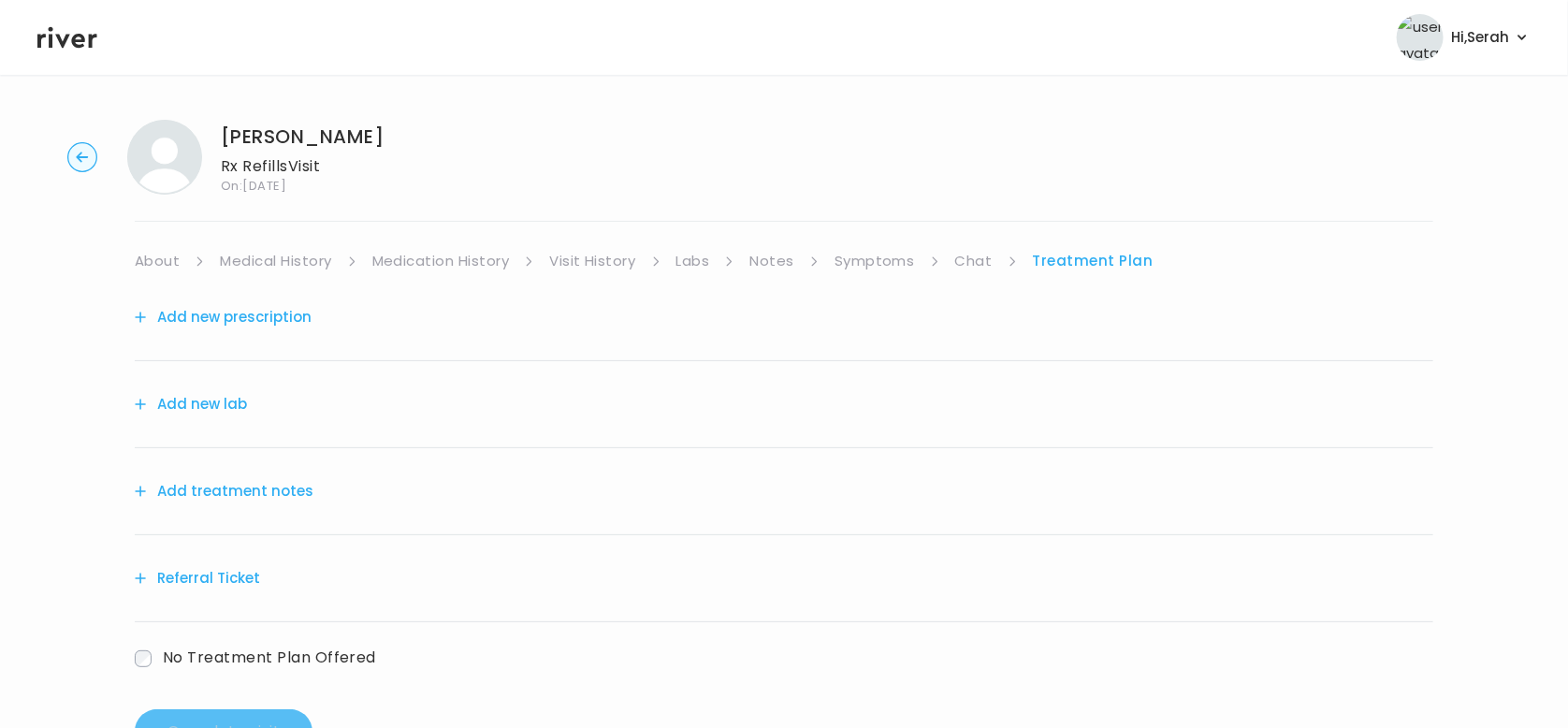
click at [224, 323] on button "Add new prescription" at bounding box center [223, 316] width 177 height 26
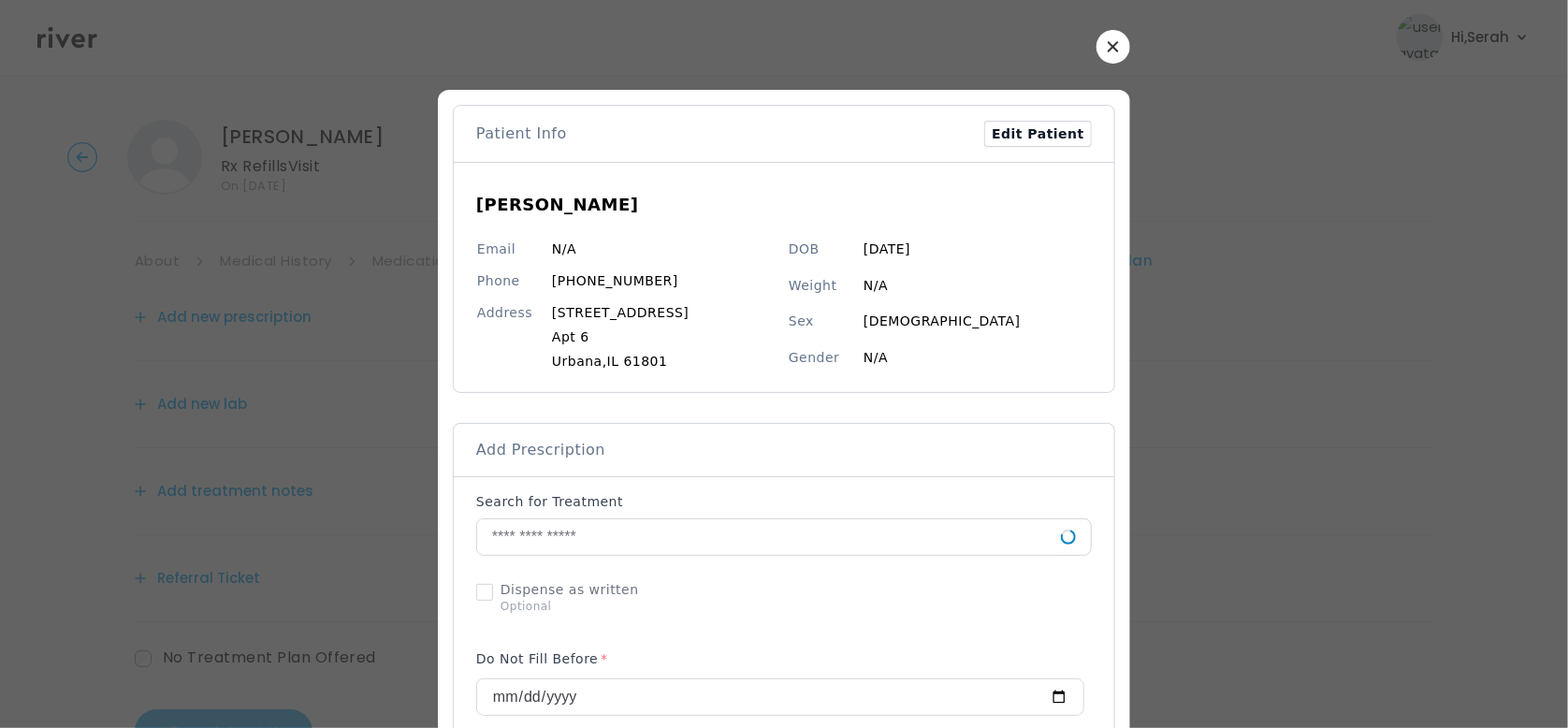
scroll to position [70, 0]
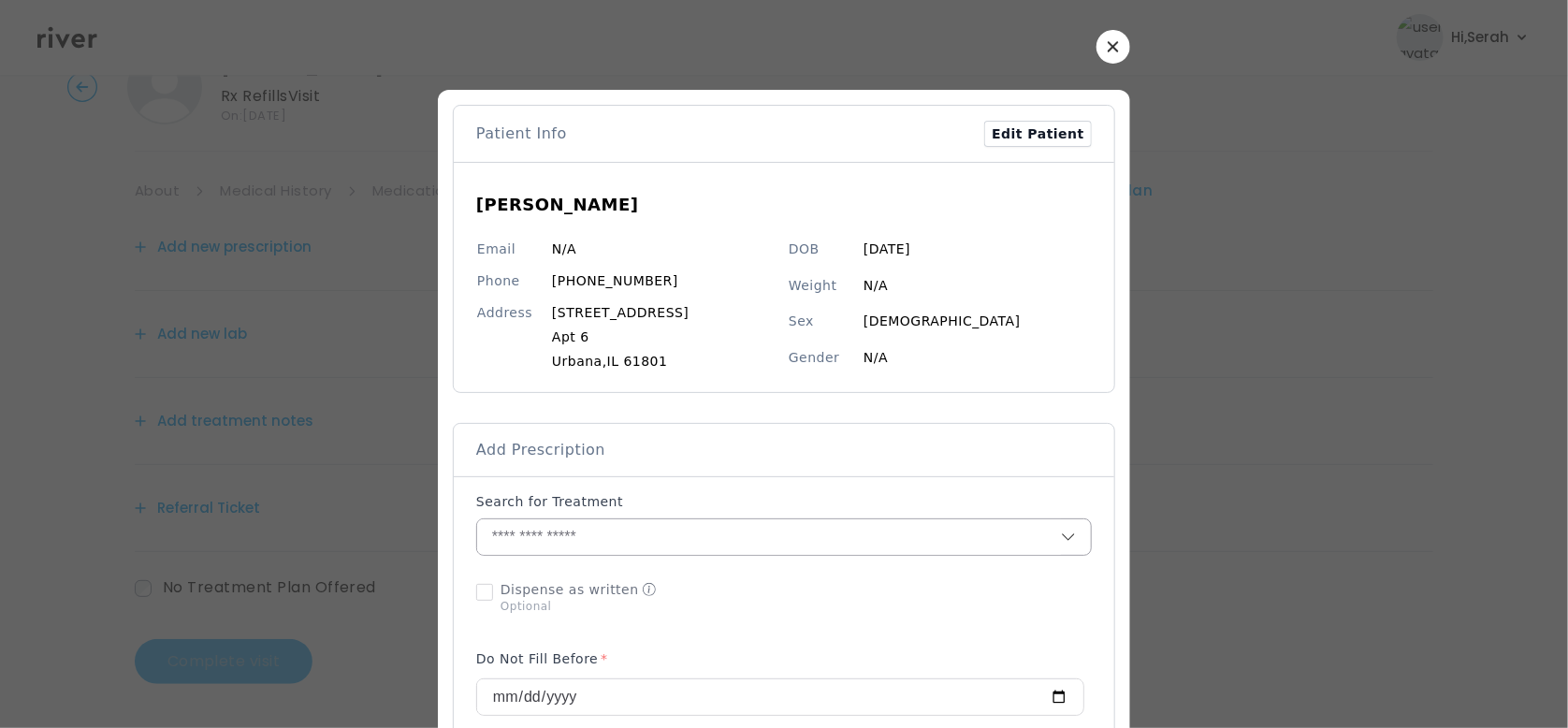
click at [571, 541] on input "text" at bounding box center [768, 537] width 584 height 36
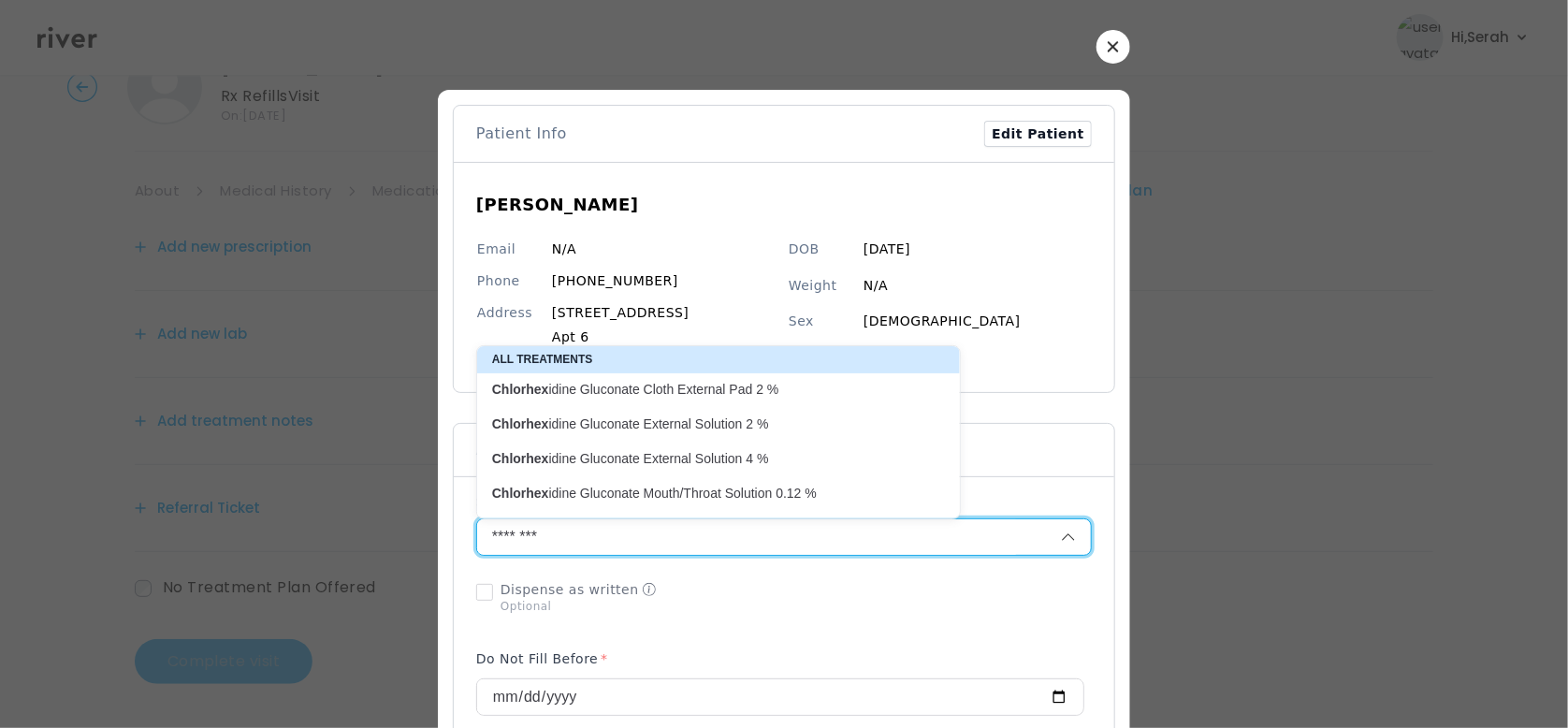
click at [646, 503] on p "Chlorhex idine Gluconate Mouth/Throat Solution 0.12 %" at bounding box center [707, 493] width 452 height 25
type input "**********"
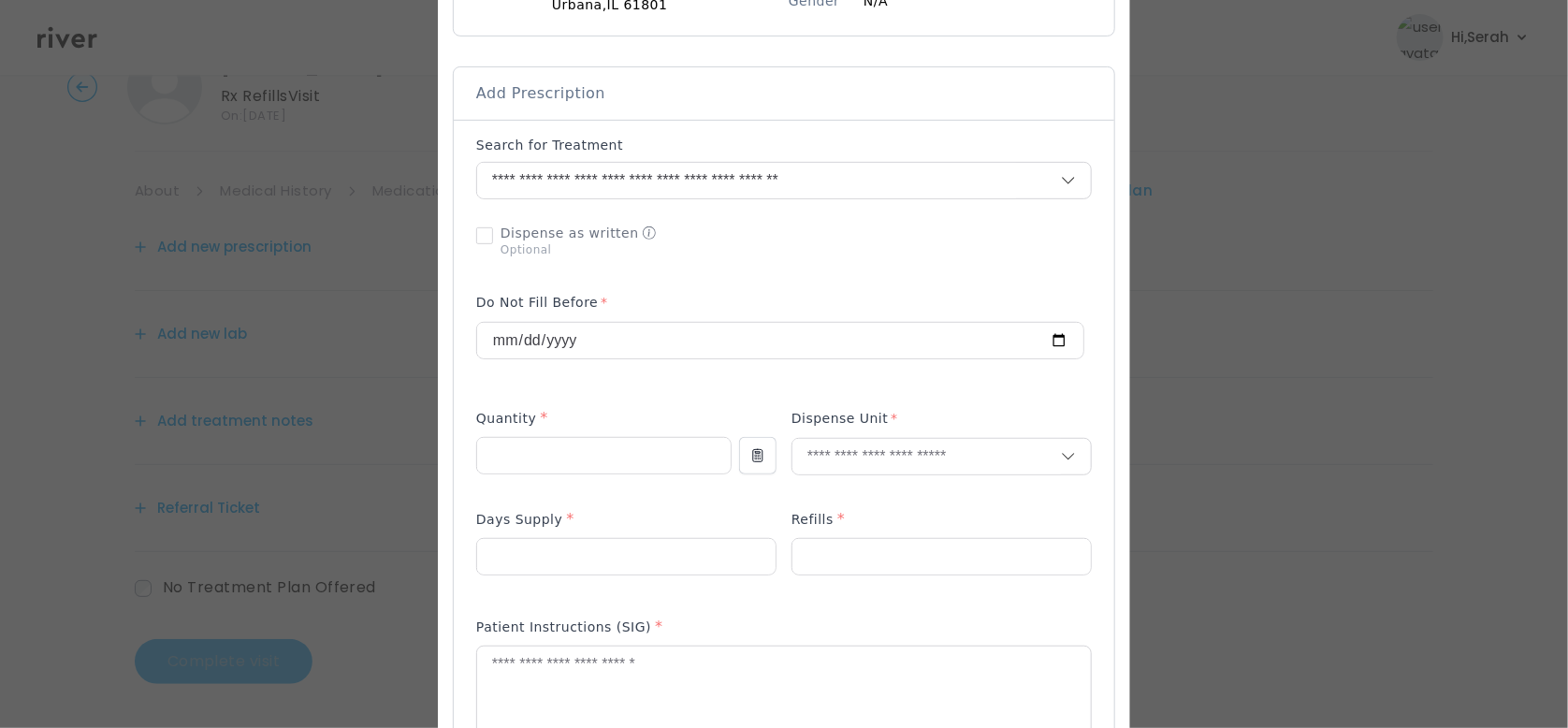
scroll to position [365, 0]
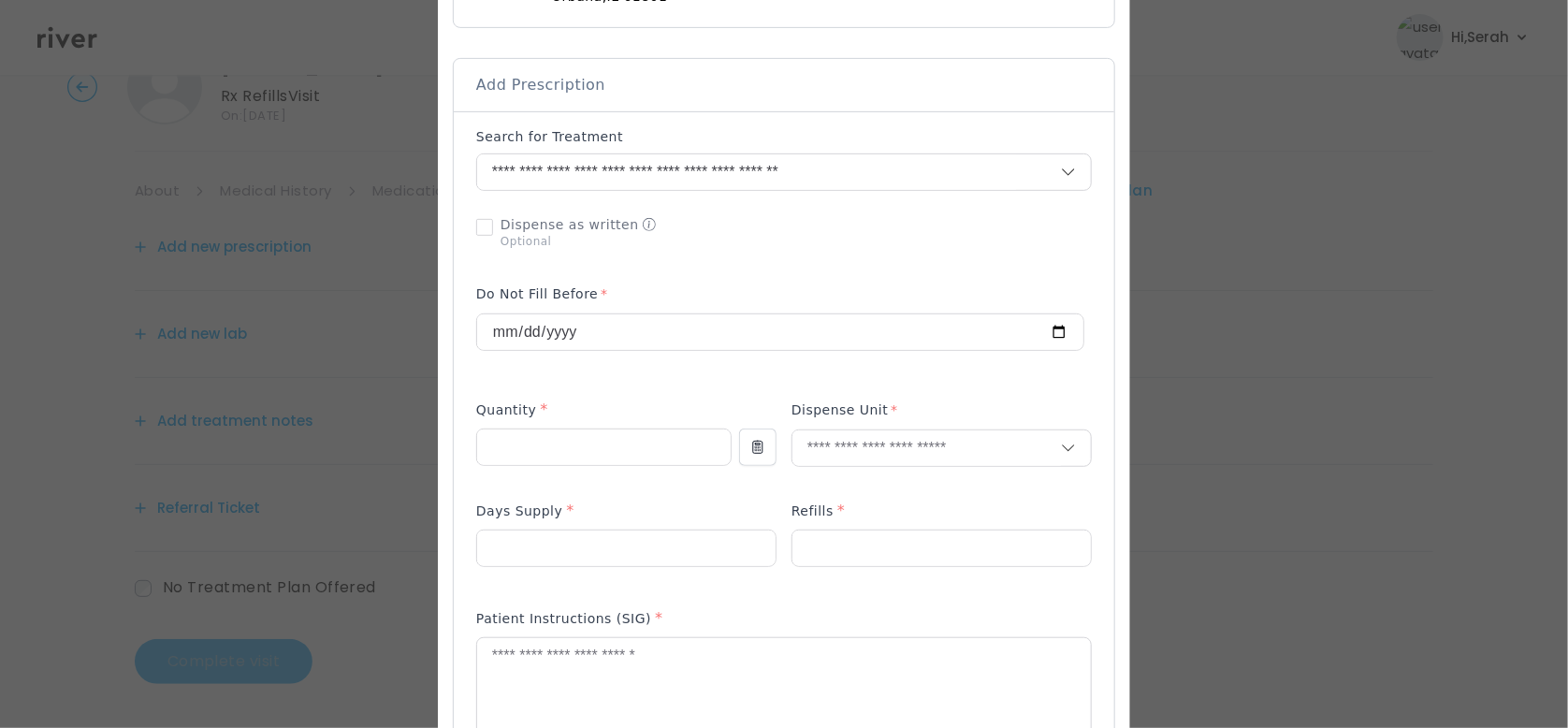
click at [599, 466] on div at bounding box center [603, 457] width 255 height 59
click at [590, 454] on input "number" at bounding box center [603, 447] width 253 height 36
type input "***"
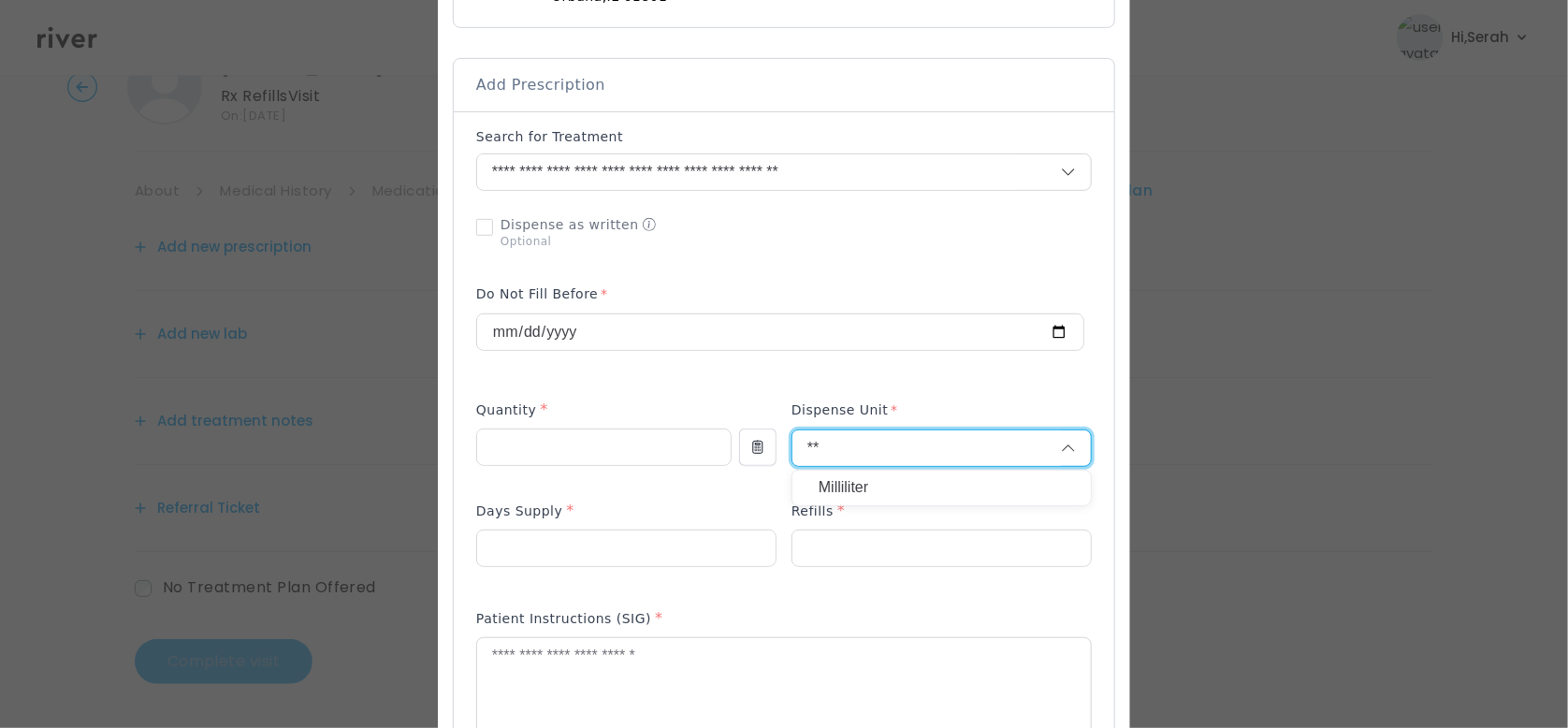
type input "**"
click at [881, 477] on p "Milliliter" at bounding box center [941, 488] width 246 height 27
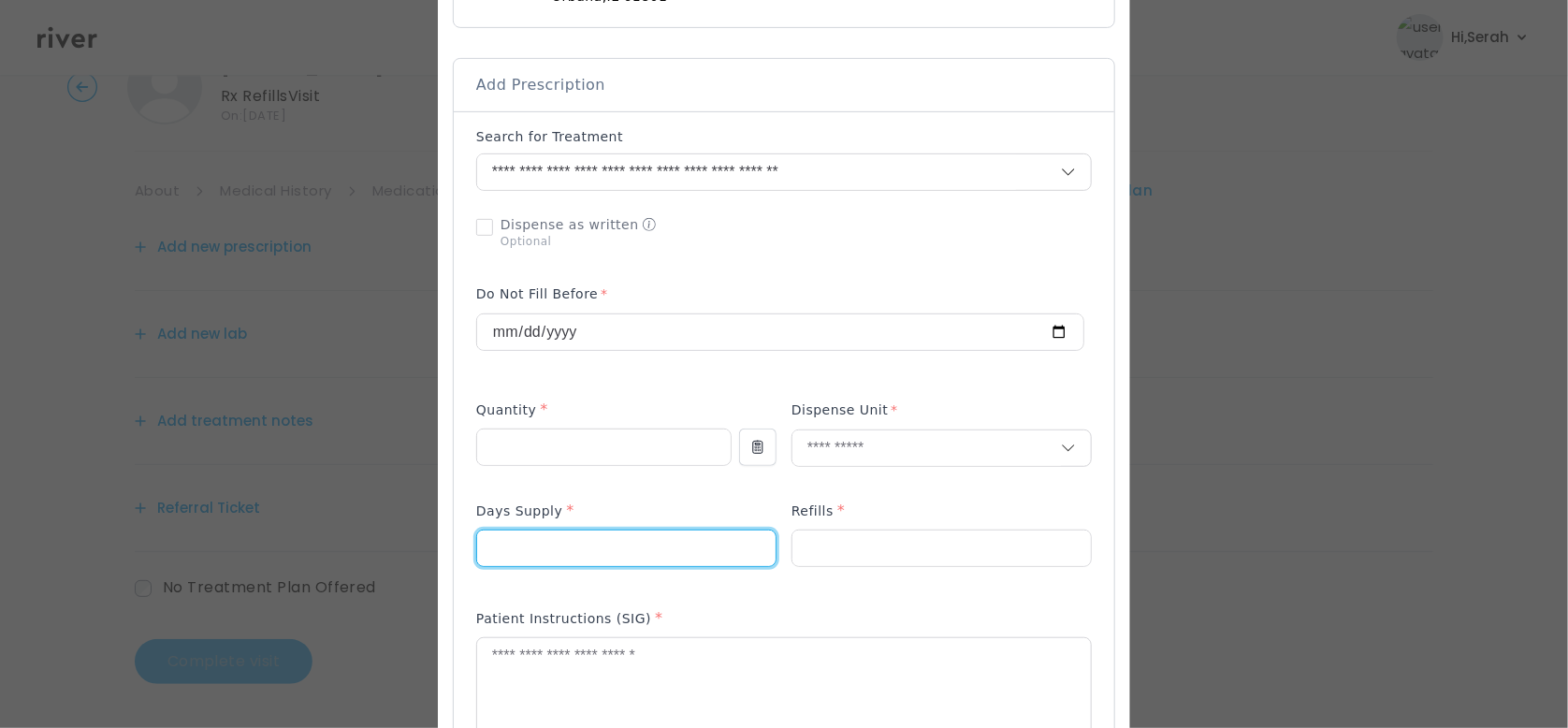
click at [656, 556] on input "number" at bounding box center [625, 547] width 298 height 36
type input "**"
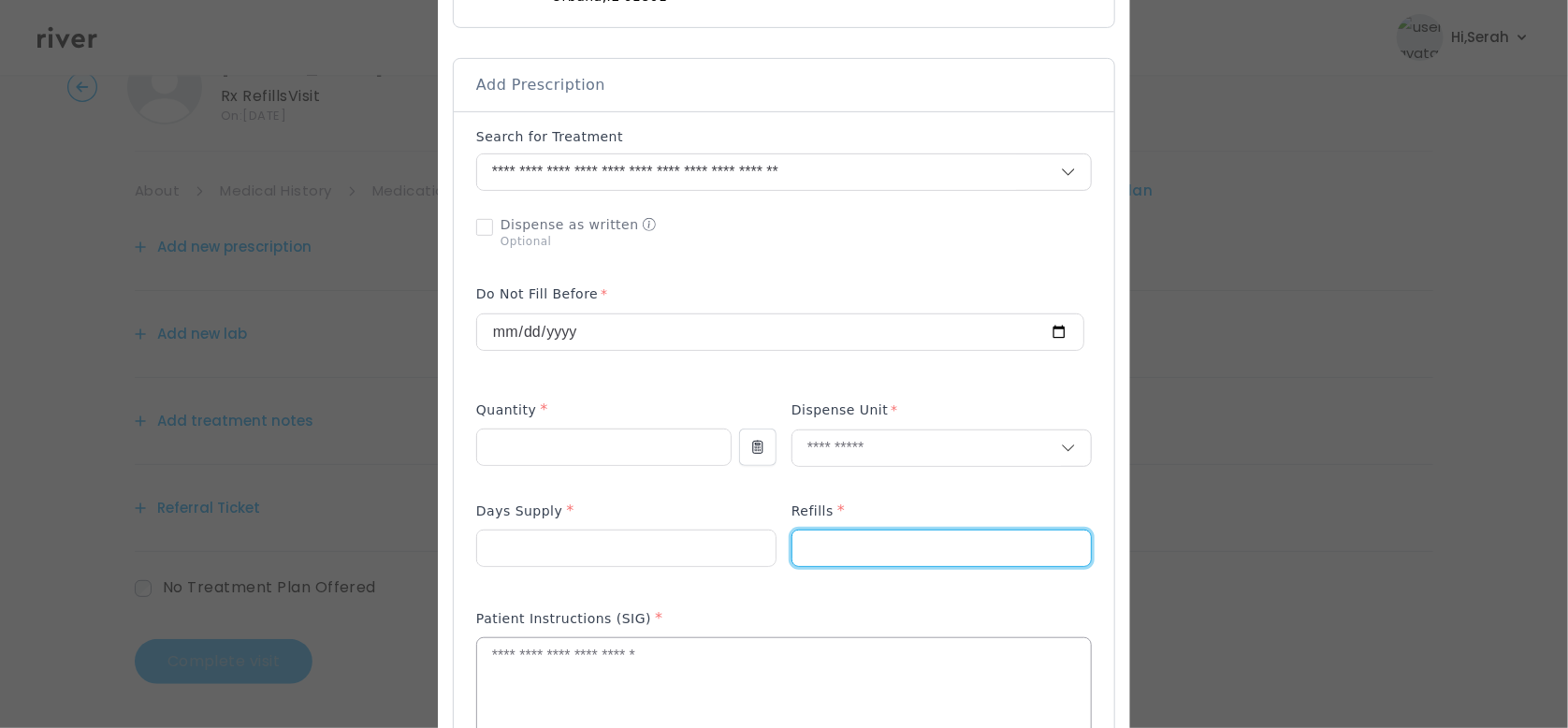
type input "*"
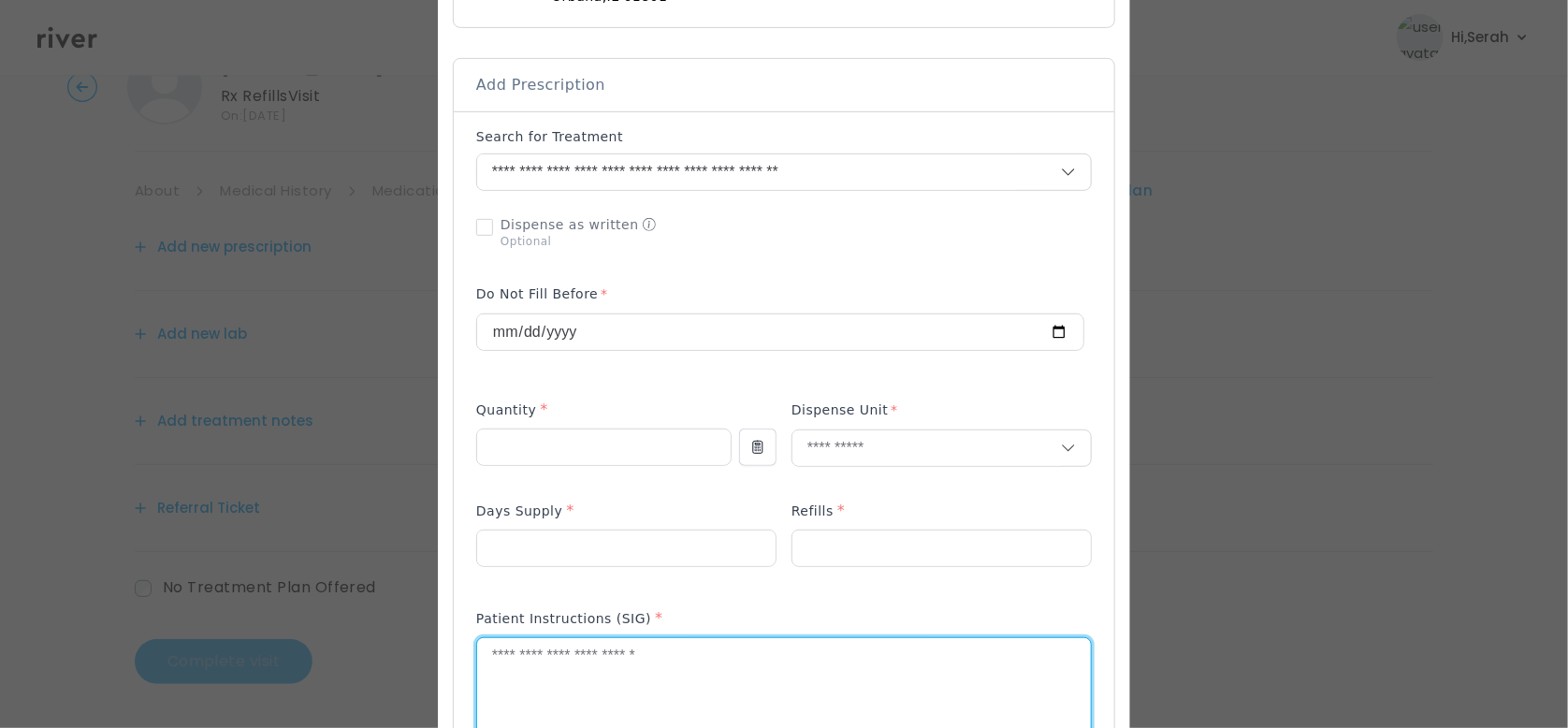
click at [617, 685] on textarea at bounding box center [784, 687] width 614 height 99
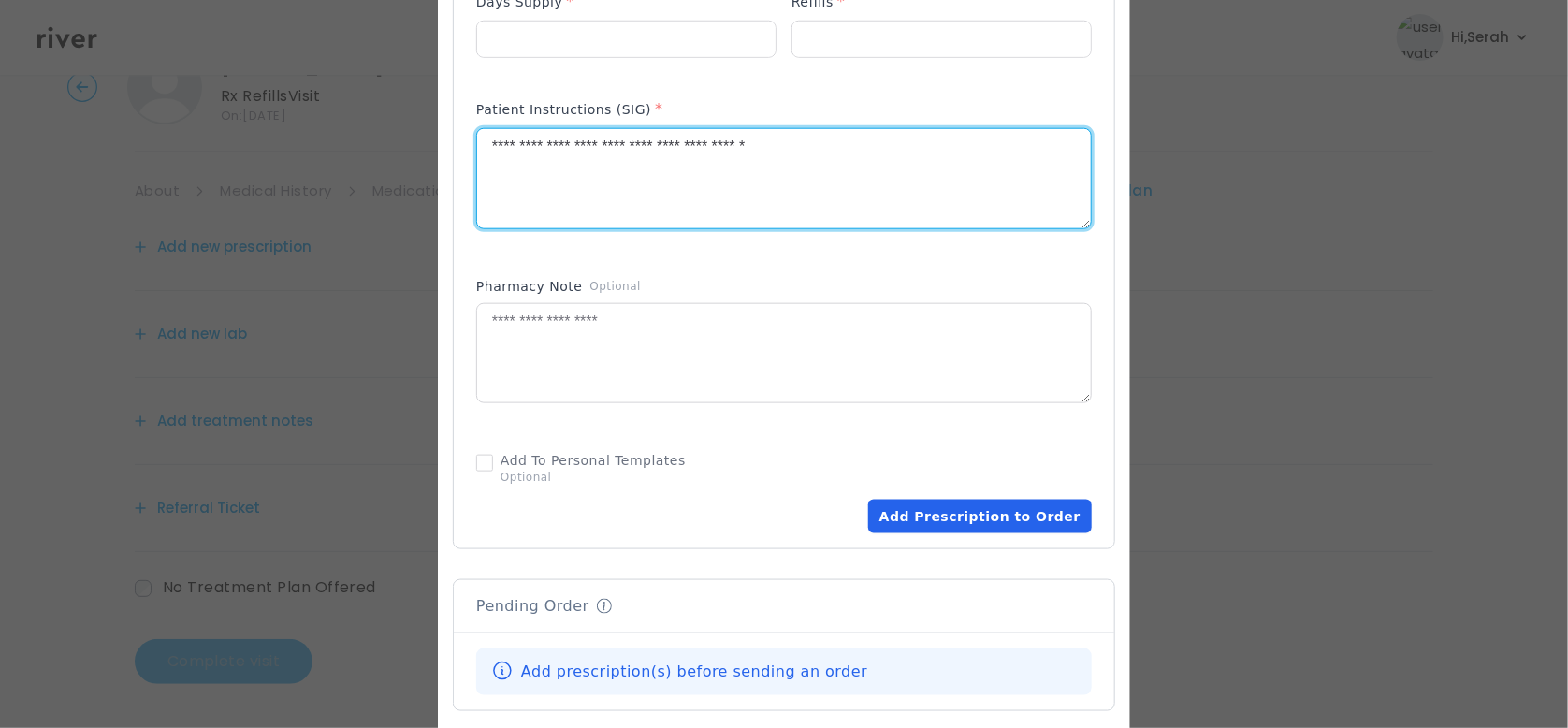
scroll to position [901, 0]
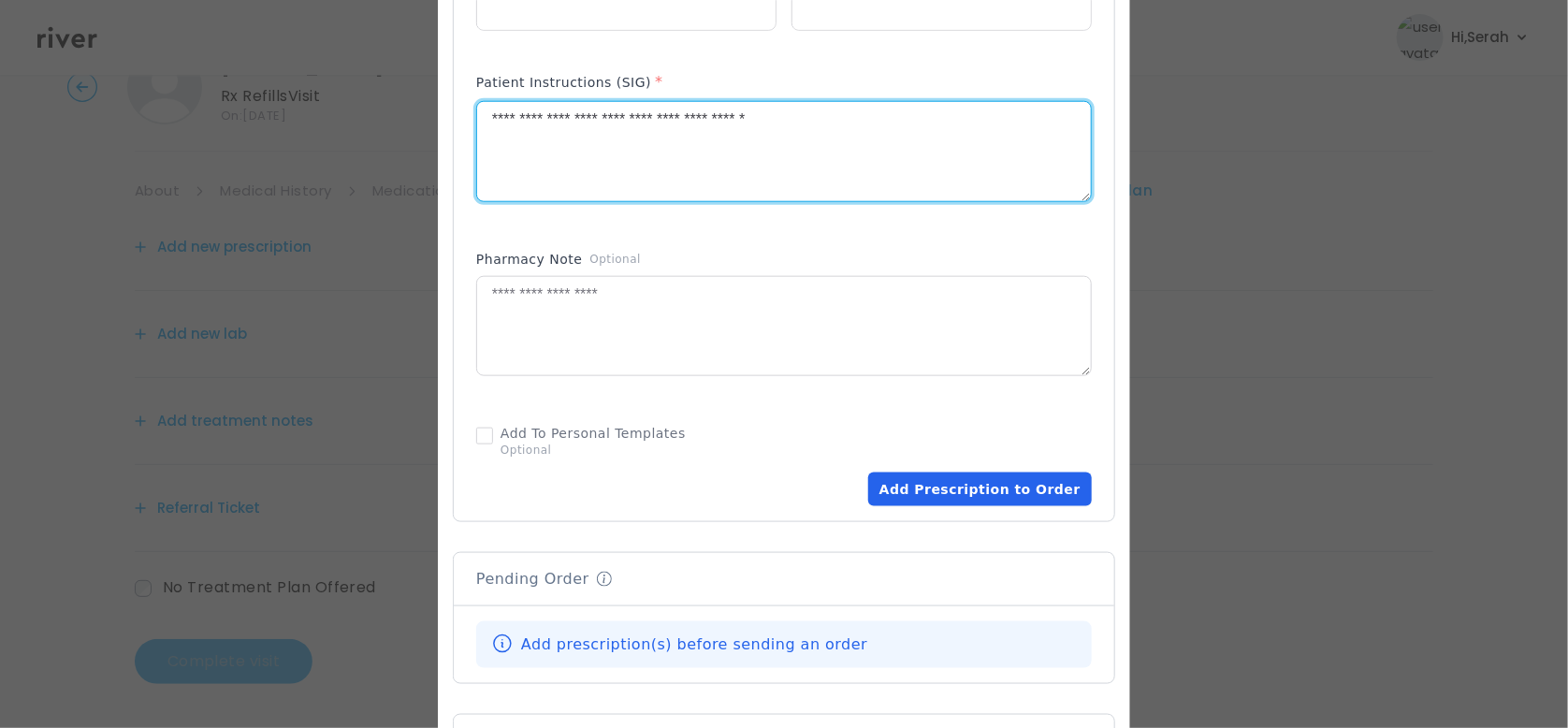
type textarea "**********"
click at [996, 489] on button "Add Prescription to Order" at bounding box center [980, 489] width 223 height 34
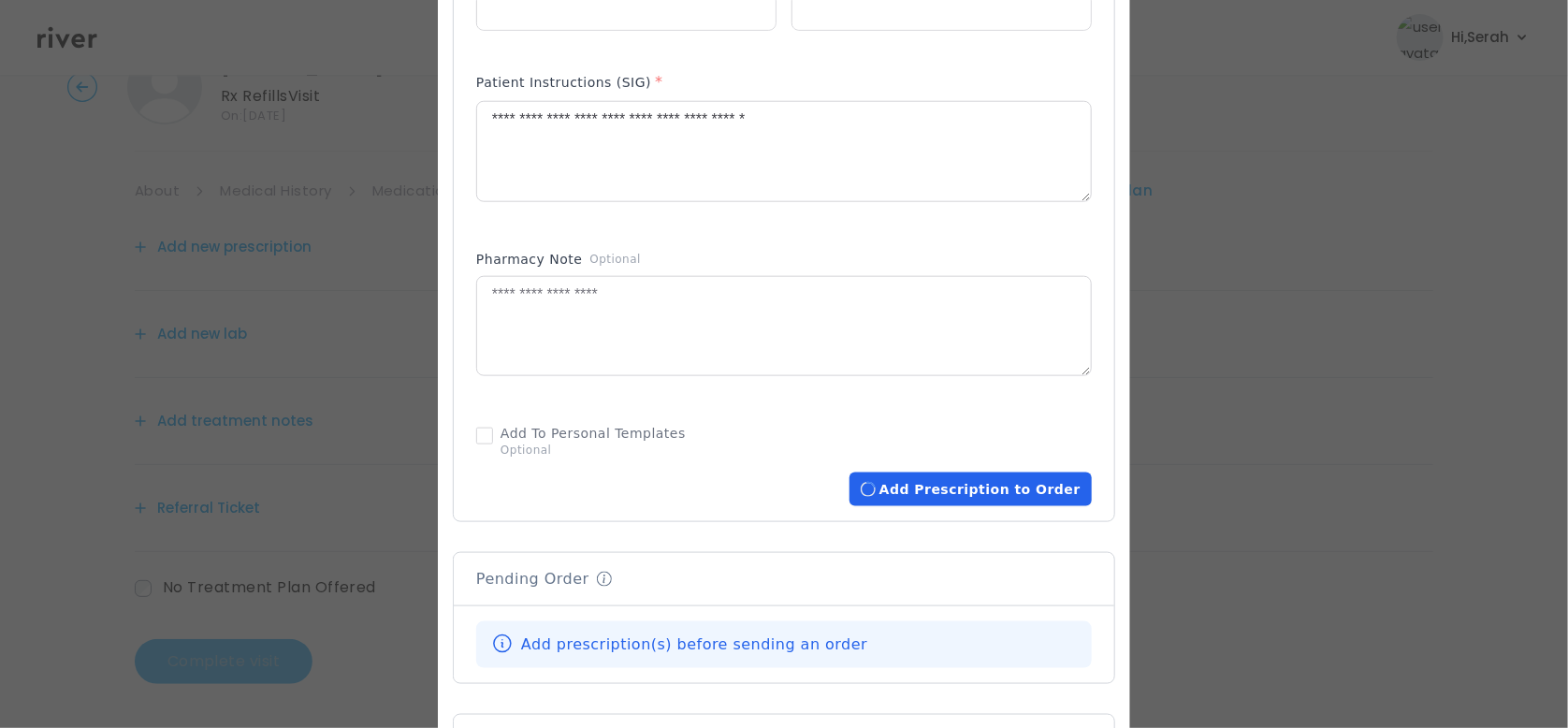
scroll to position [1310, 0]
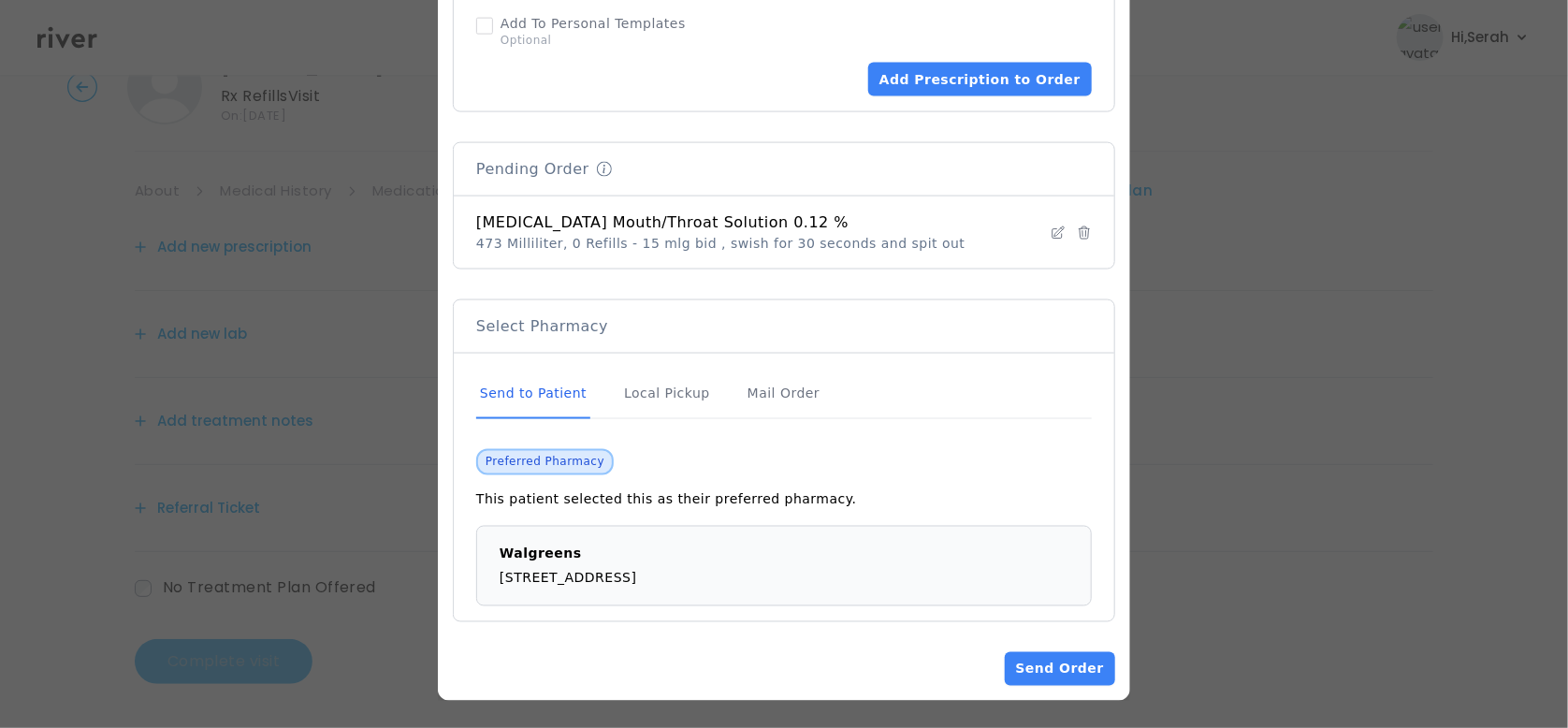
click at [1061, 679] on button "Send Order" at bounding box center [1060, 669] width 111 height 34
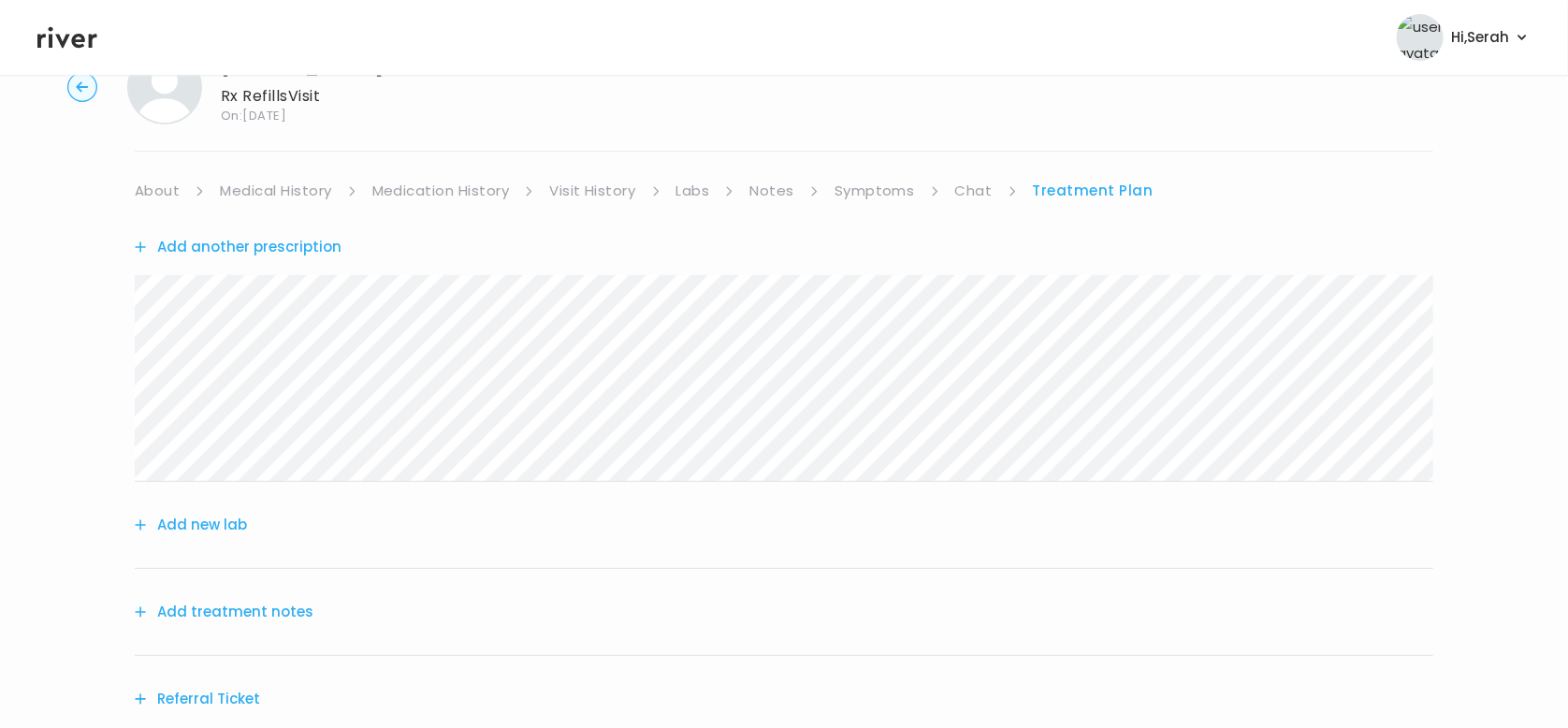
scroll to position [262, 0]
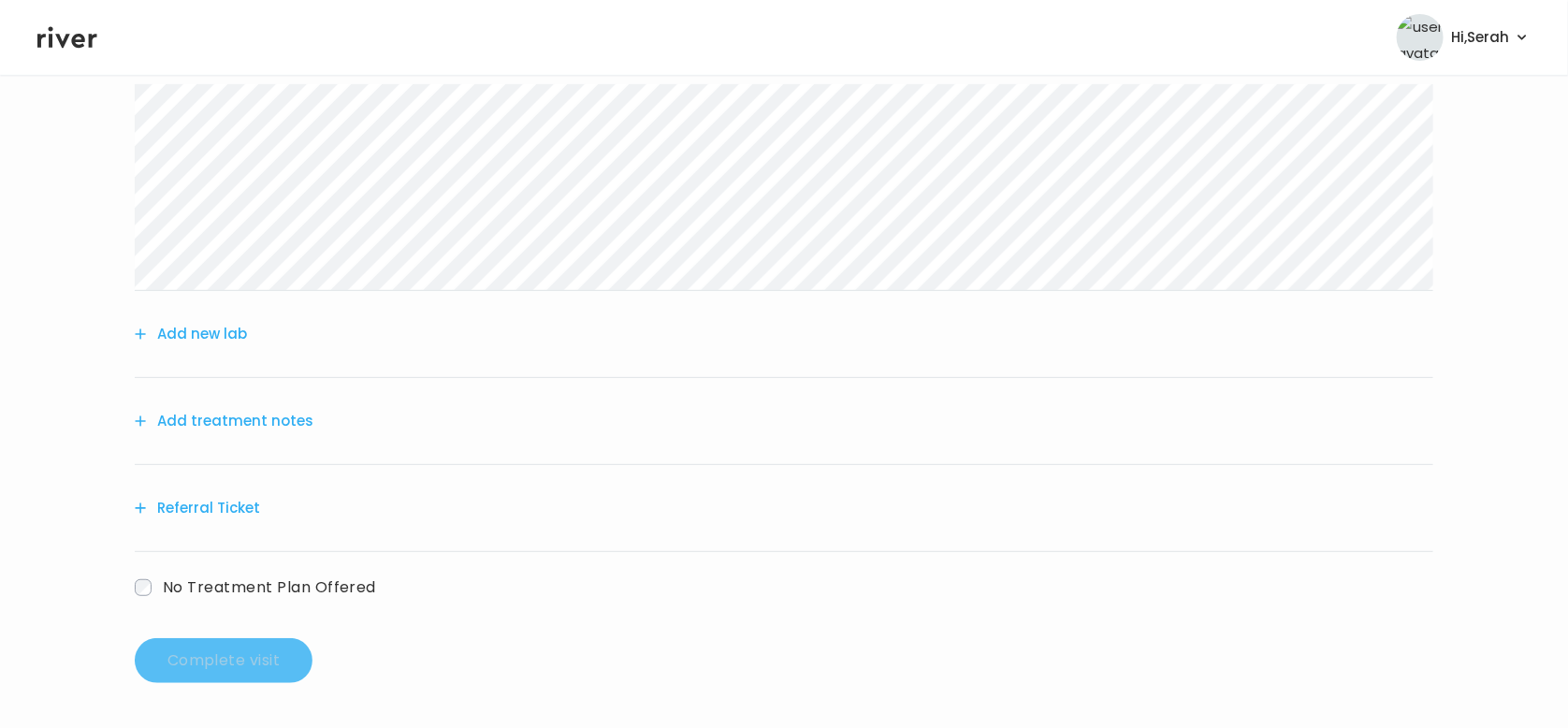
click at [212, 427] on button "Add treatment notes" at bounding box center [224, 420] width 179 height 26
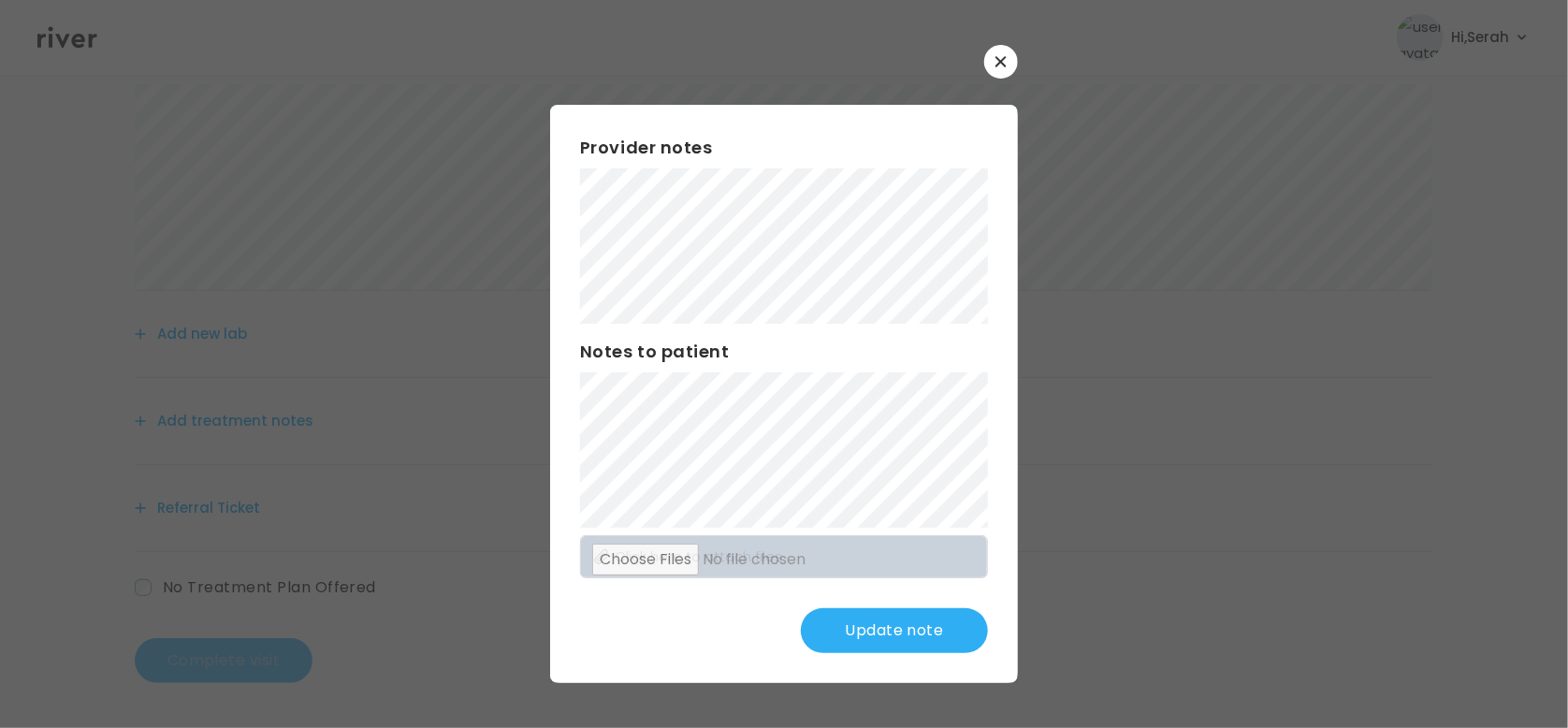
click at [860, 628] on button "Update note" at bounding box center [894, 630] width 187 height 45
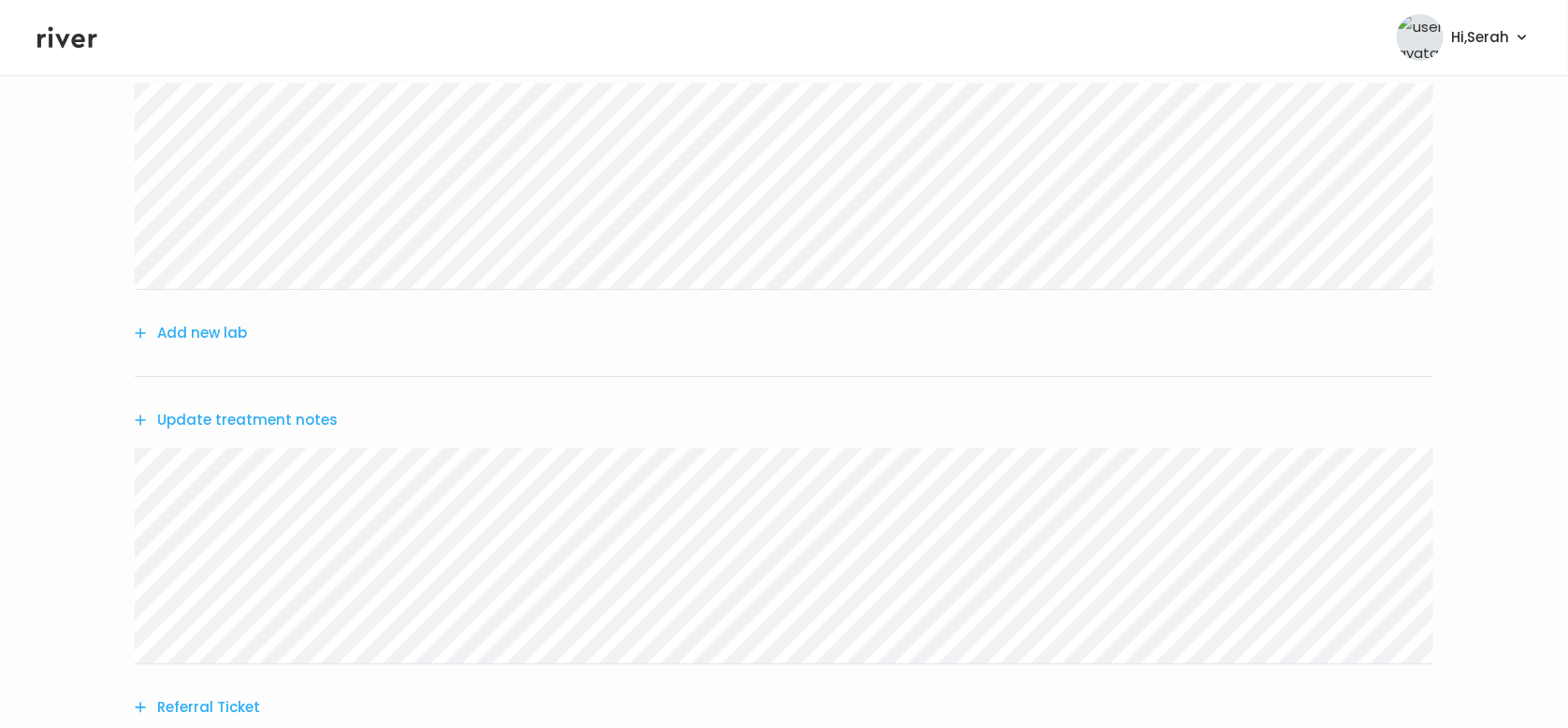
scroll to position [462, 0]
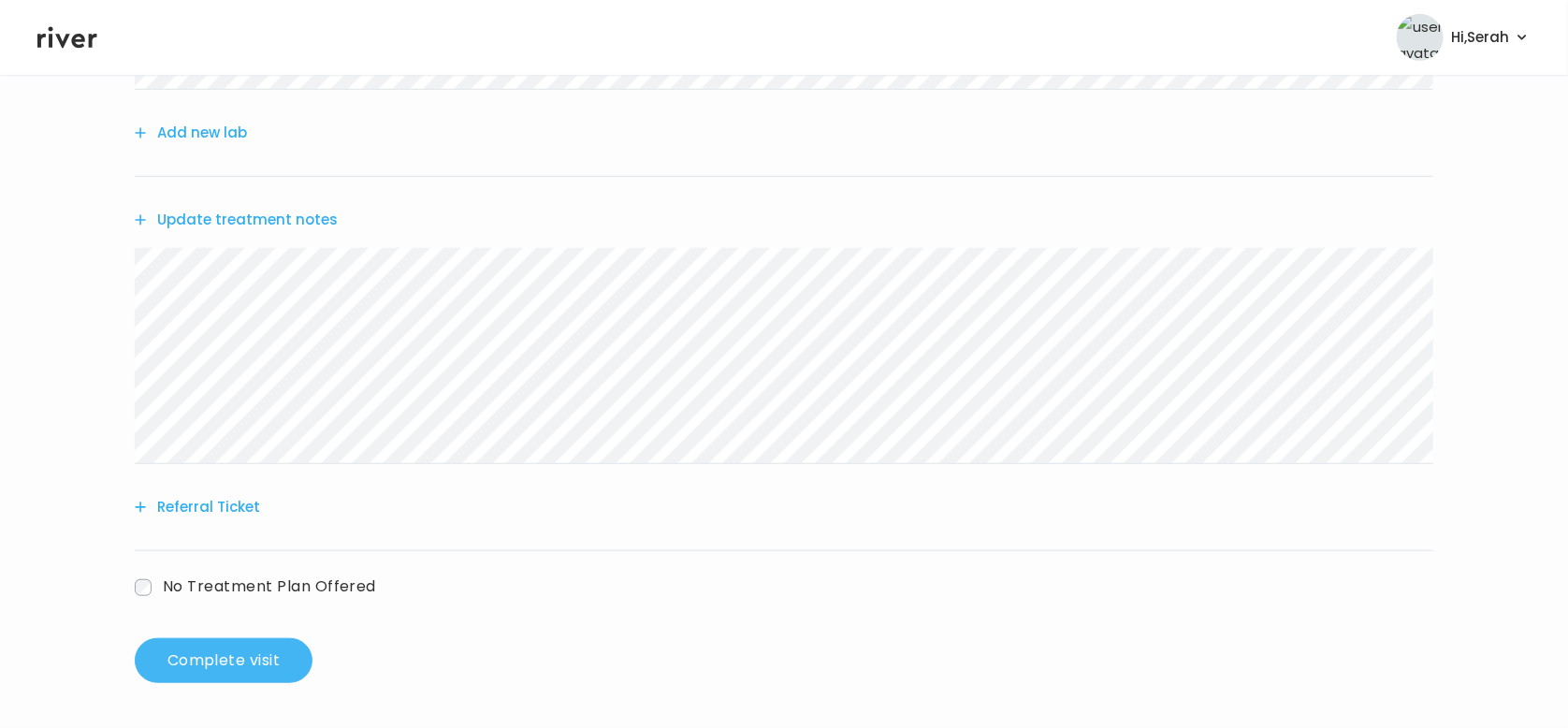
click at [234, 653] on button "Complete visit" at bounding box center [223, 660] width 178 height 45
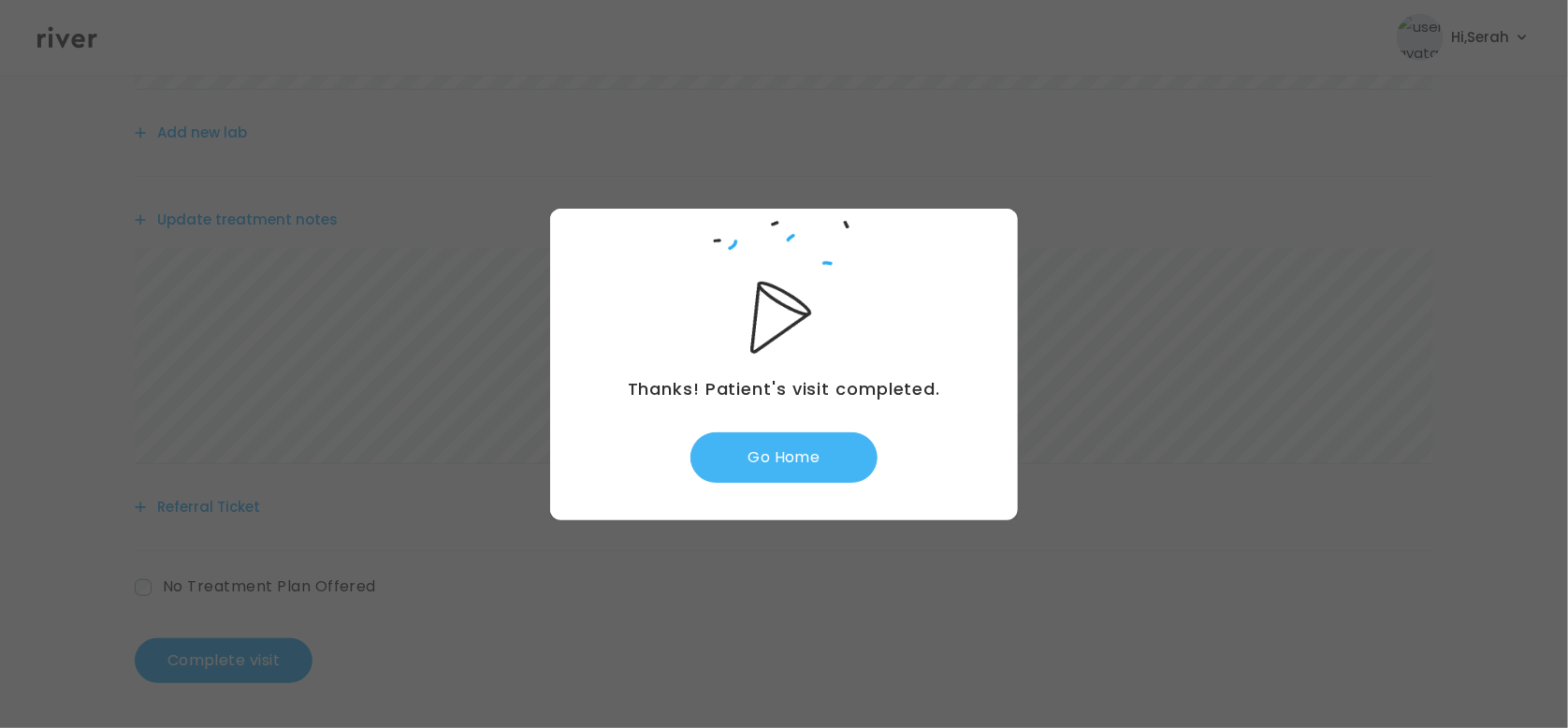
click at [804, 461] on button "Go Home" at bounding box center [784, 457] width 187 height 50
